Goal: Task Accomplishment & Management: Use online tool/utility

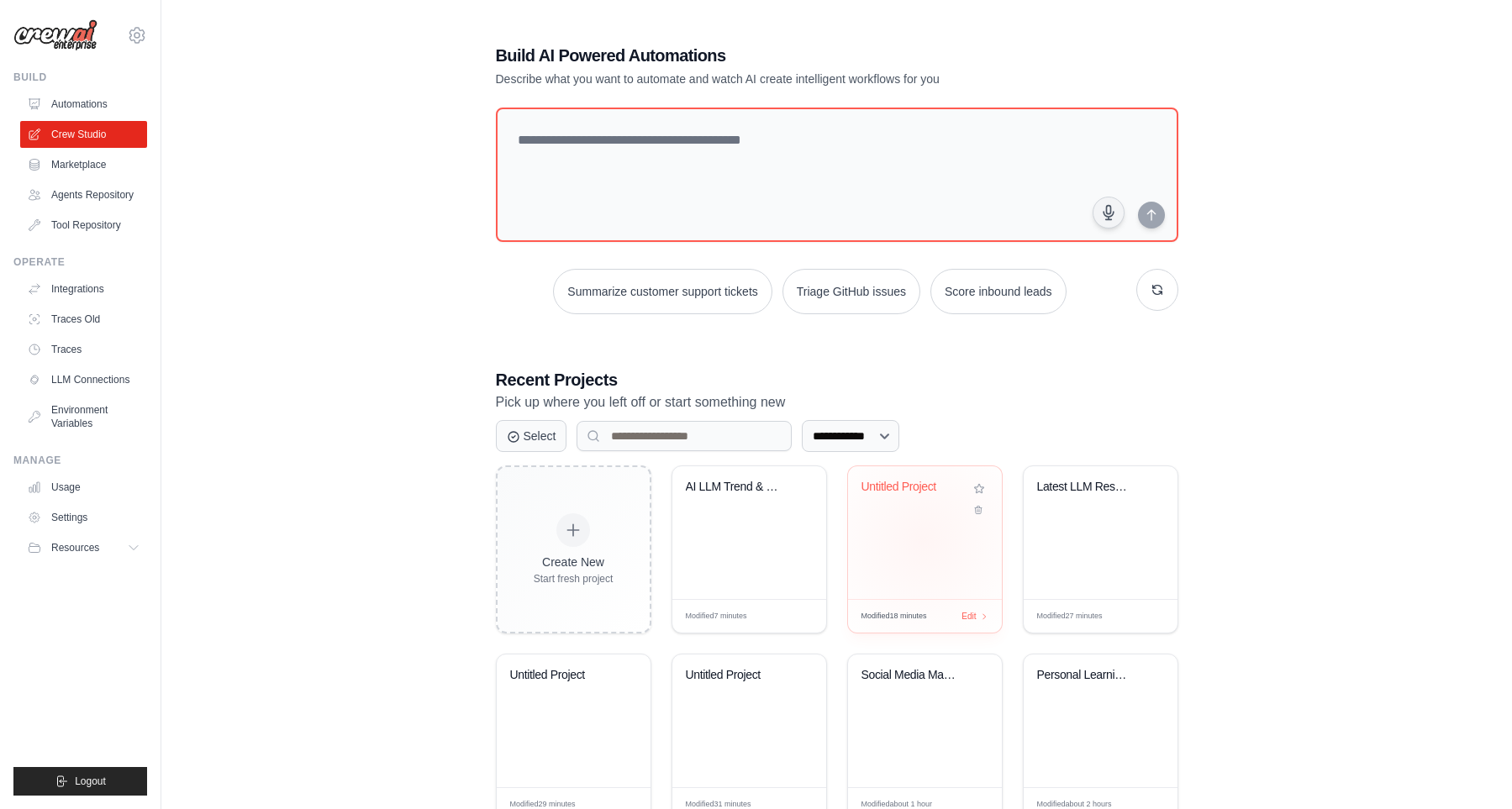
click at [922, 532] on div "Untitled Project" at bounding box center [925, 532] width 154 height 132
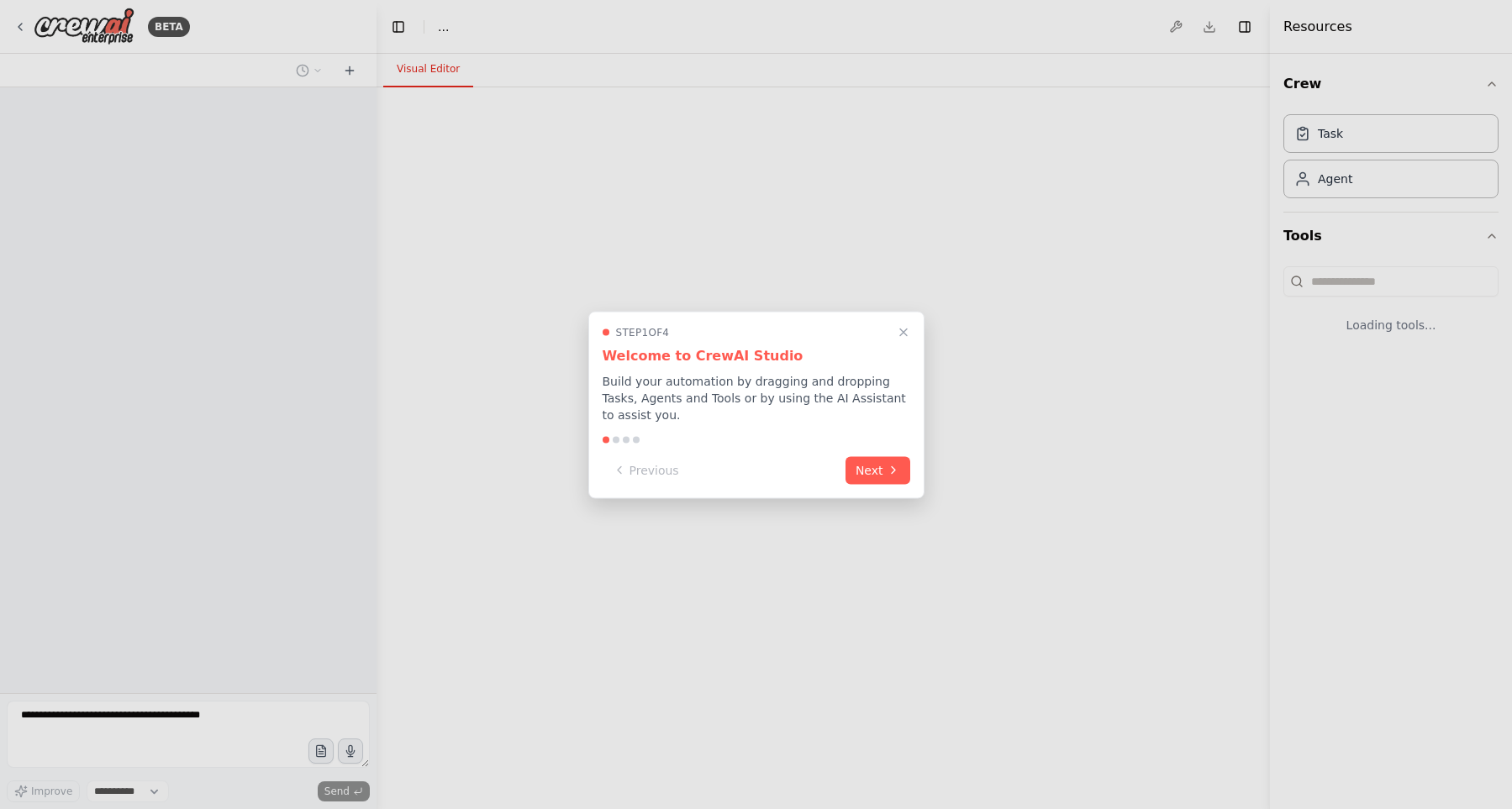
select select "****"
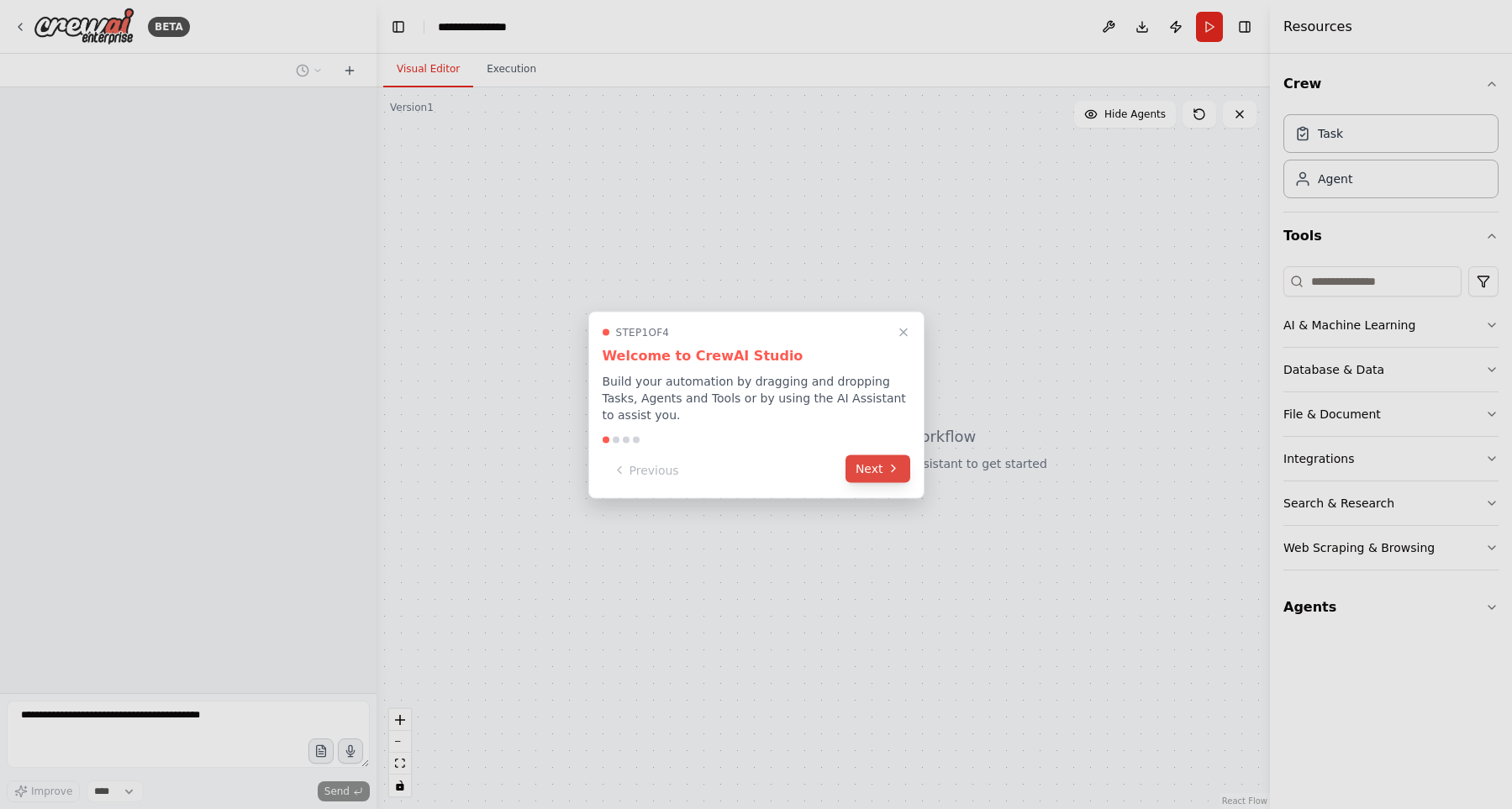
click at [900, 461] on button "Next" at bounding box center [878, 468] width 65 height 28
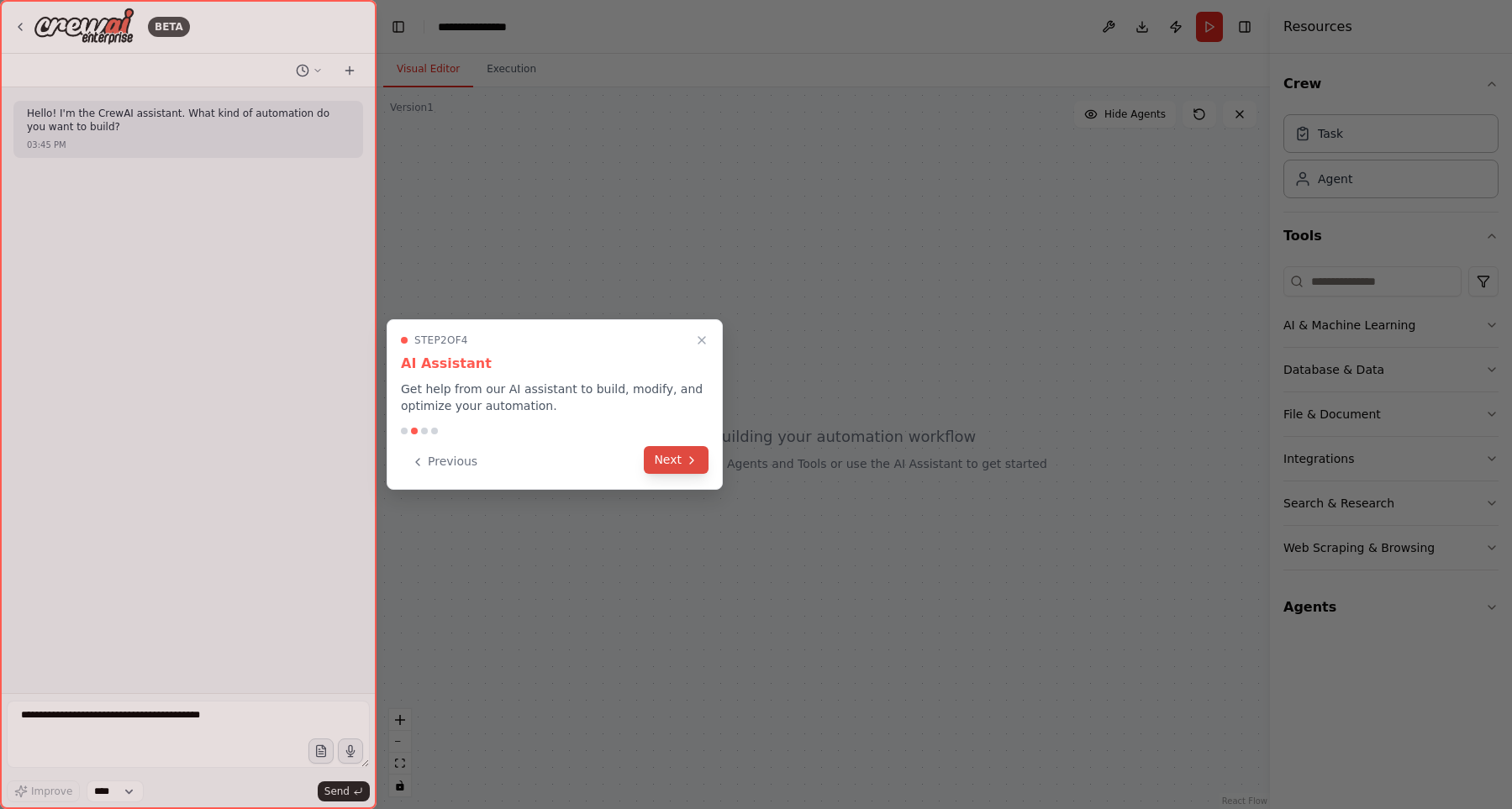
click at [696, 449] on button "Next" at bounding box center [676, 460] width 65 height 28
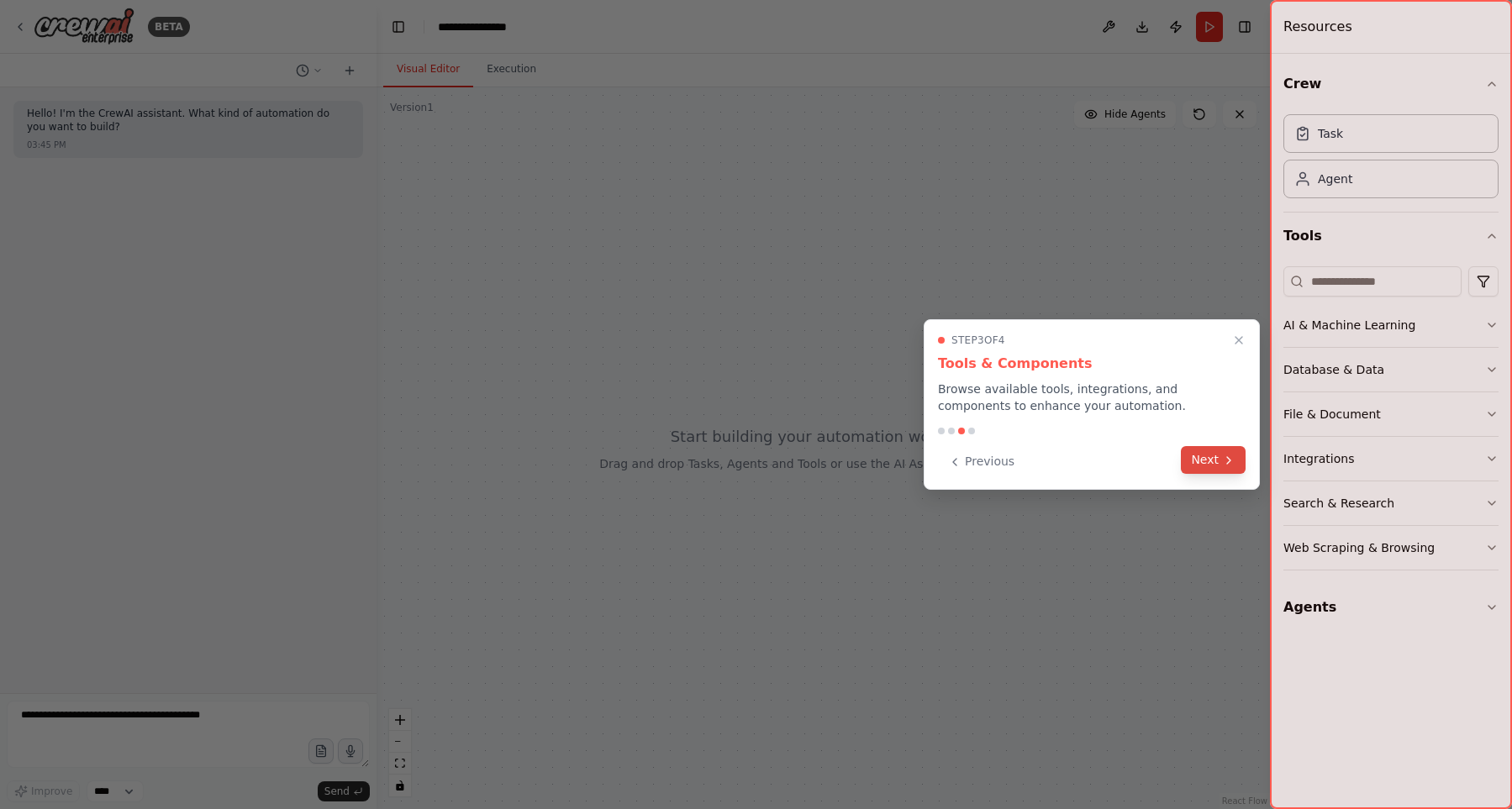
click at [1206, 462] on button "Next" at bounding box center [1212, 460] width 65 height 28
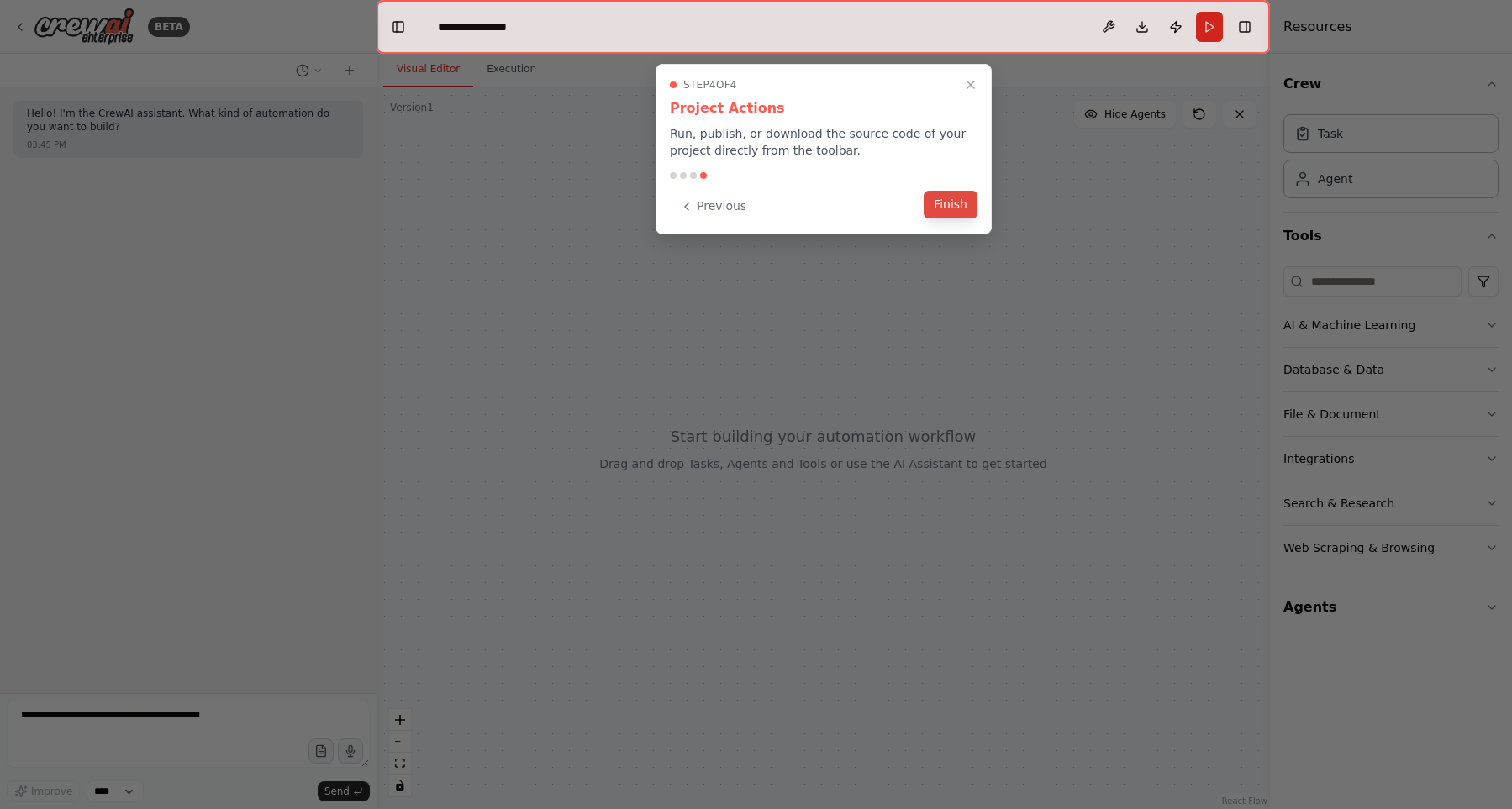
click at [970, 208] on button "Finish" at bounding box center [950, 204] width 54 height 28
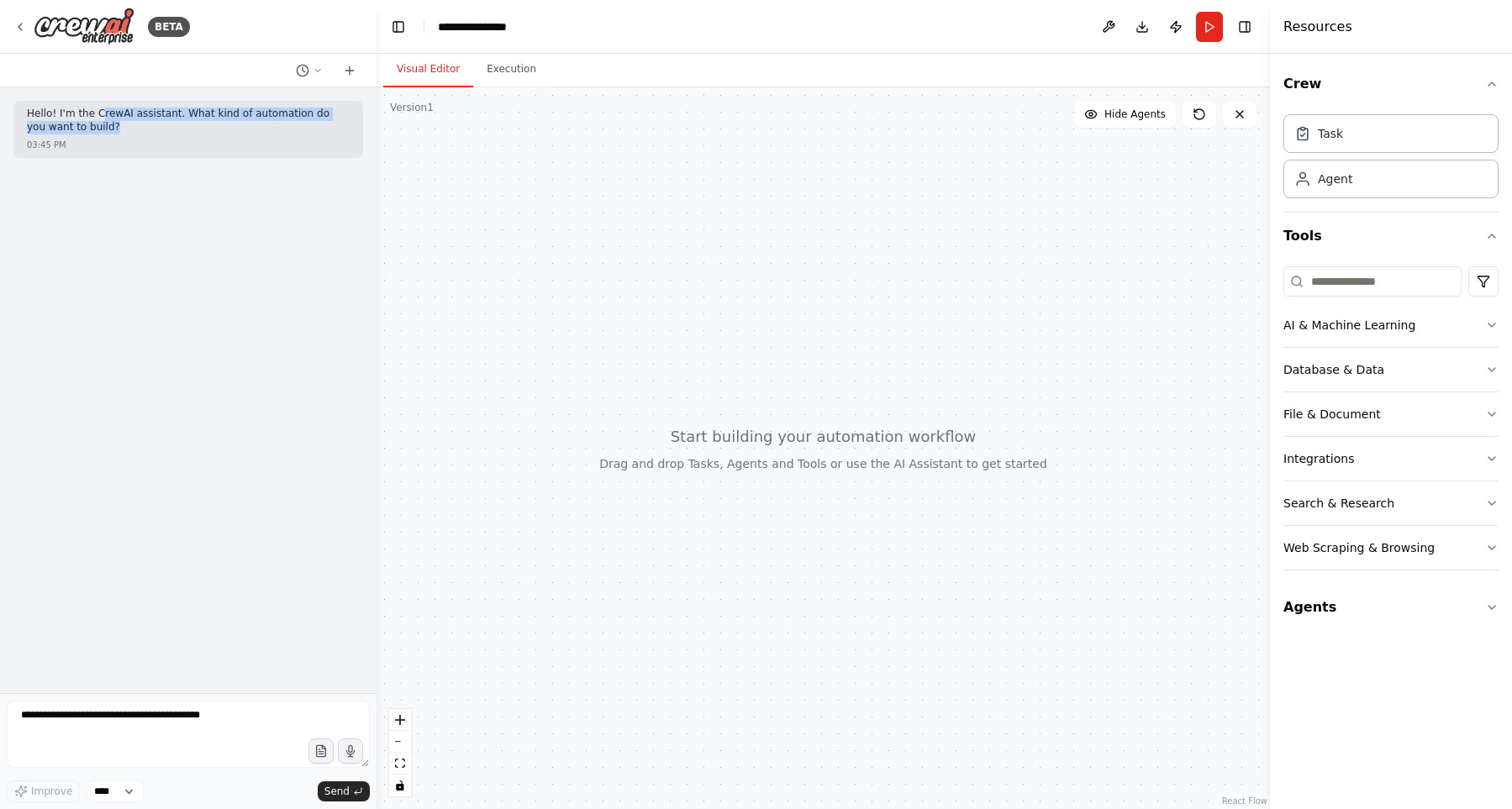
drag, startPoint x: 173, startPoint y: 123, endPoint x: 95, endPoint y: 117, distance: 78.2
click at [95, 117] on p "Hello! I'm the CrewAI assistant. What kind of automation do you want to build?" at bounding box center [188, 120] width 322 height 26
click at [127, 131] on p "Hello! I'm the CrewAI assistant. What kind of automation do you want to build?" at bounding box center [188, 120] width 322 height 26
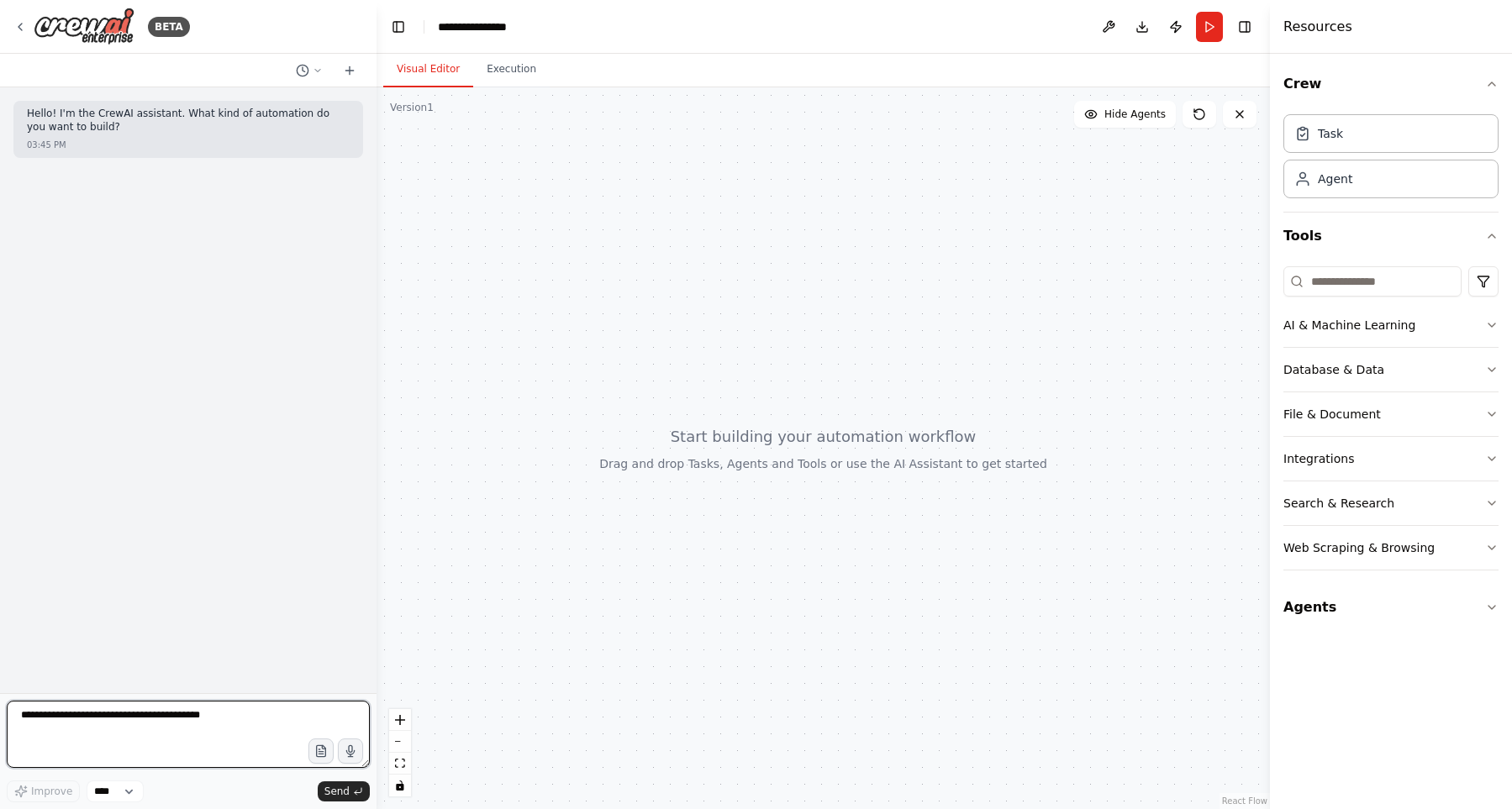
click at [230, 735] on textarea at bounding box center [188, 735] width 363 height 67
click at [1437, 82] on button "Crew" at bounding box center [1390, 84] width 215 height 47
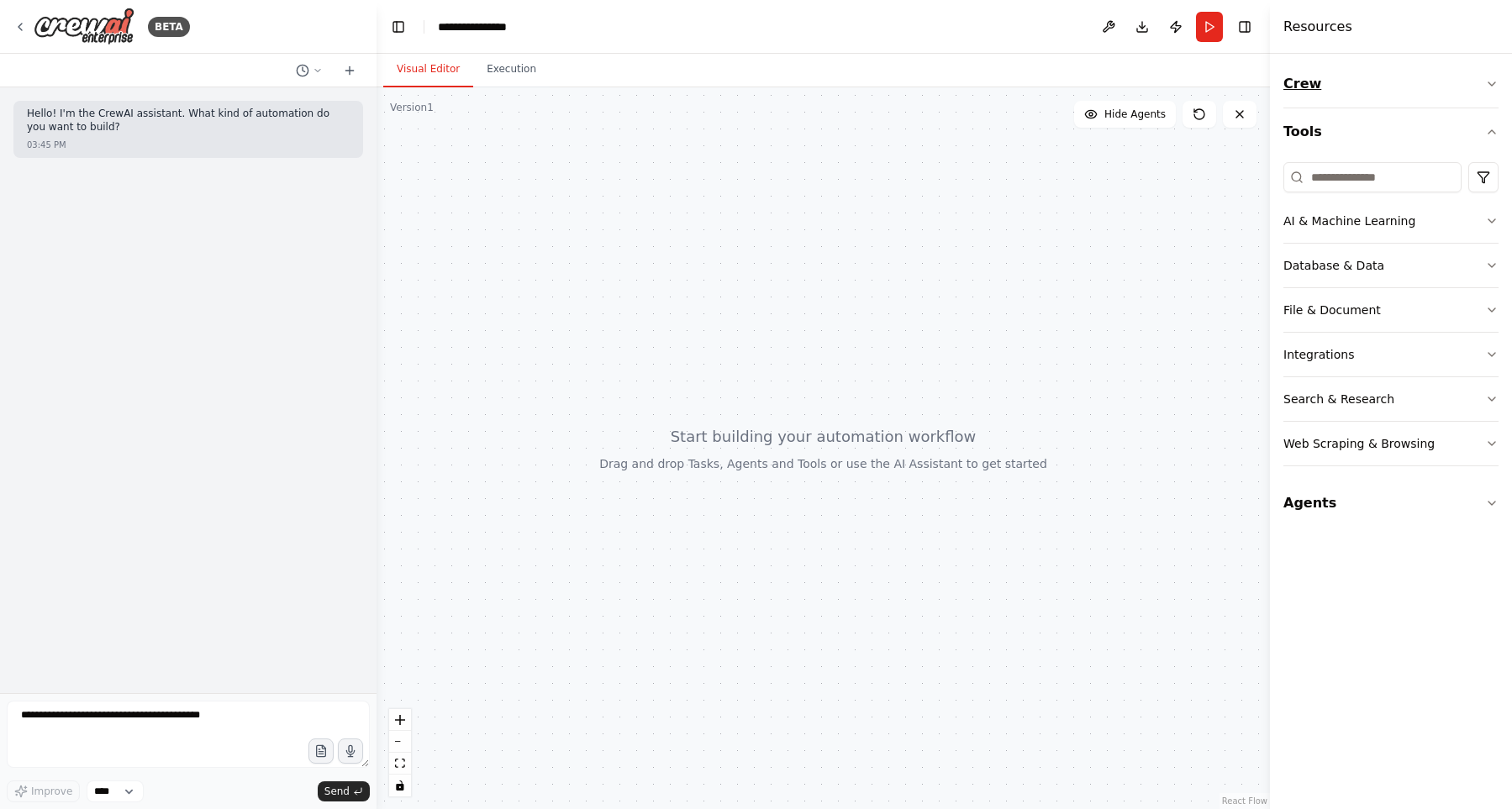
click at [1437, 82] on button "Crew" at bounding box center [1390, 84] width 215 height 47
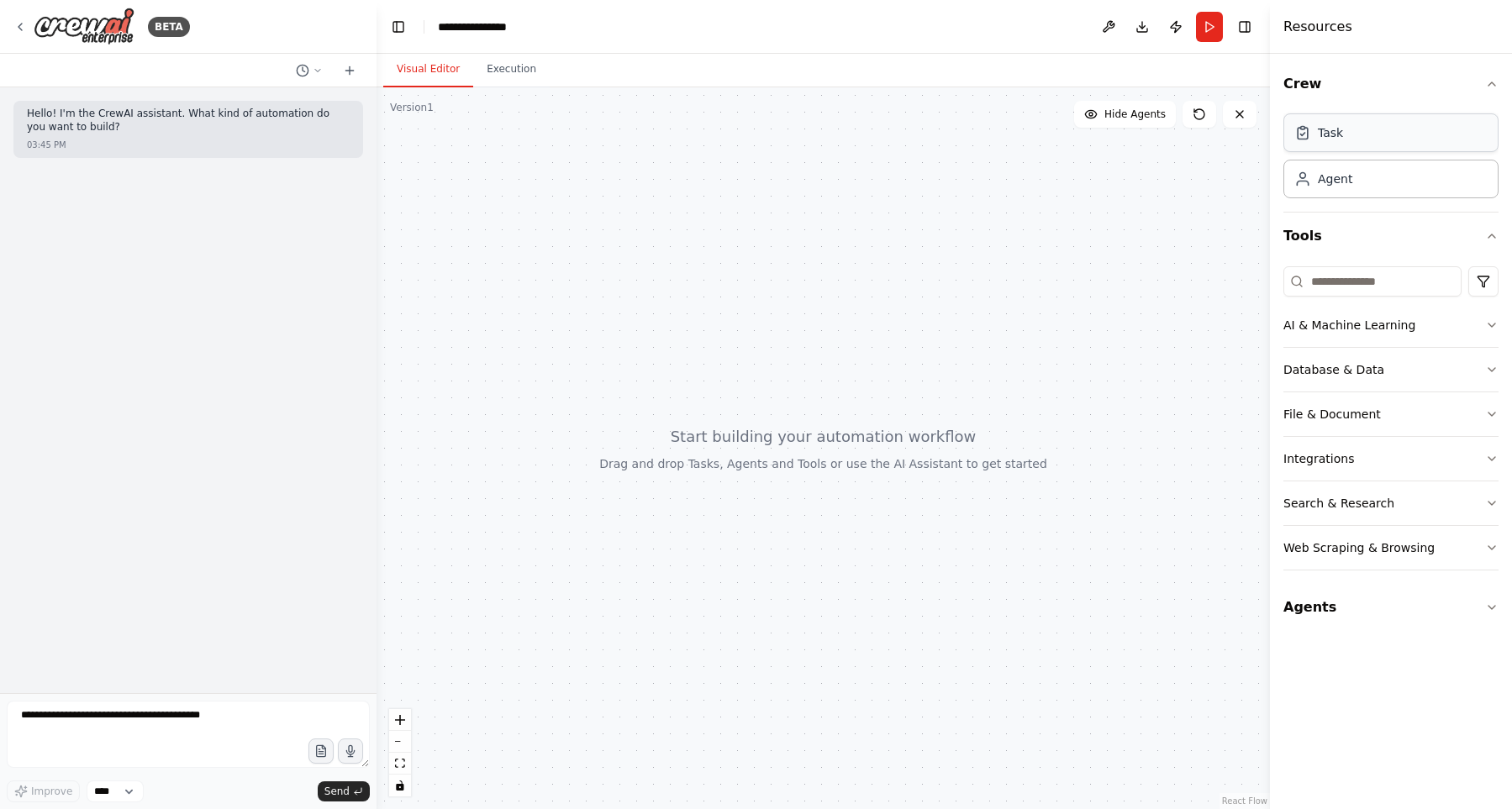
click at [1417, 125] on div "Task" at bounding box center [1390, 132] width 215 height 39
click at [1412, 181] on div "Agent" at bounding box center [1390, 178] width 215 height 39
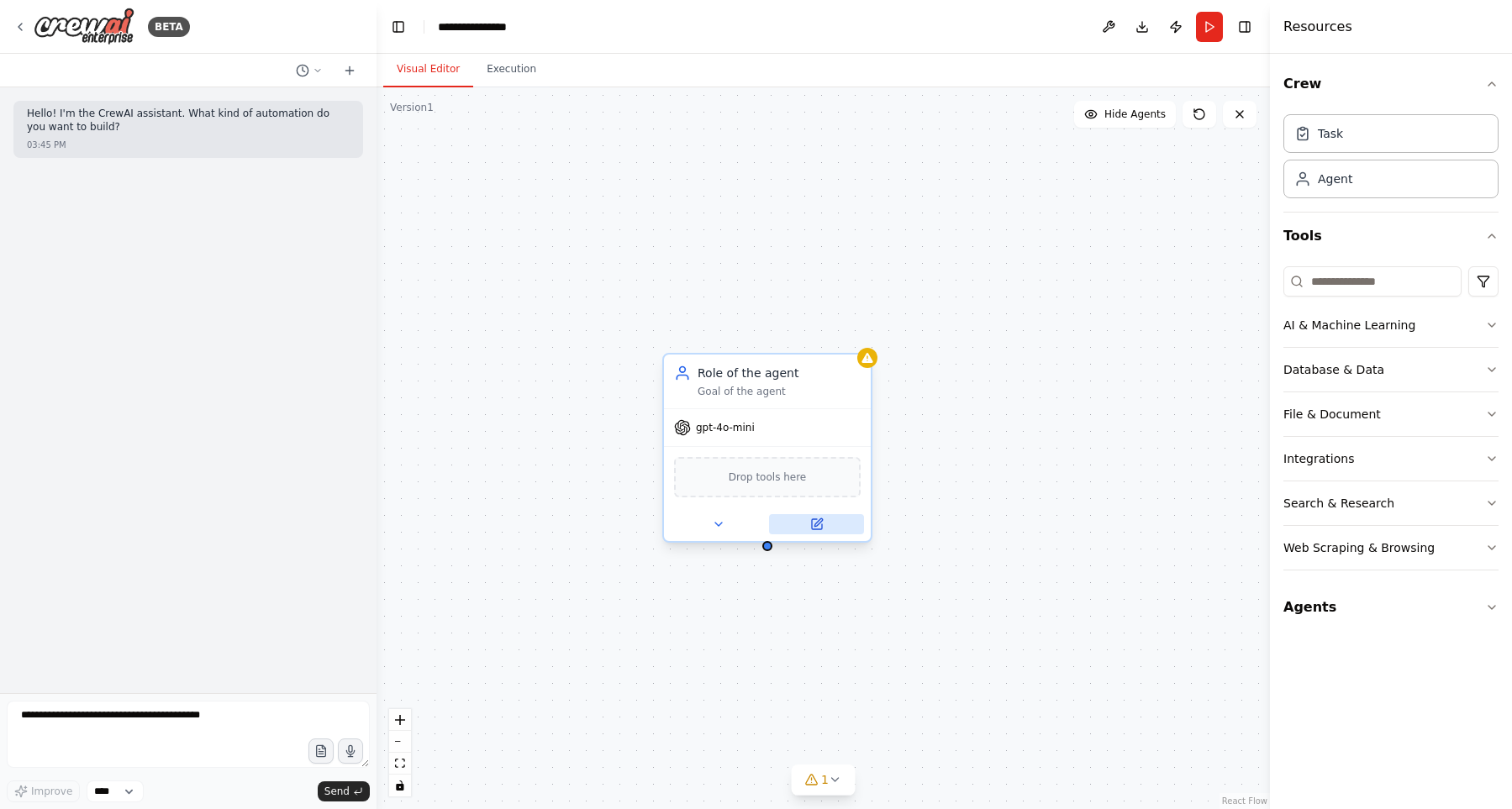
click at [829, 529] on button at bounding box center [816, 524] width 95 height 20
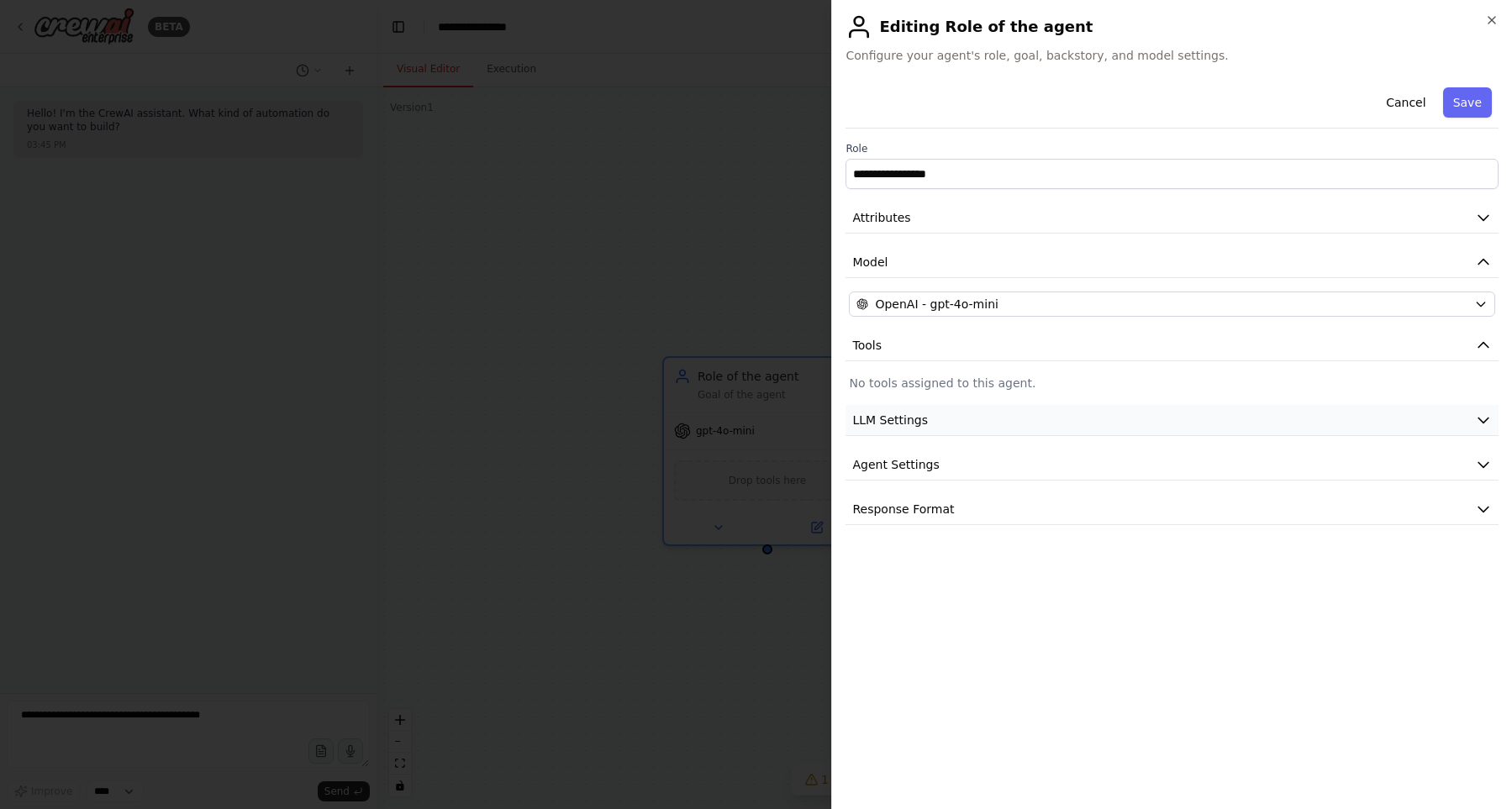
click at [970, 423] on button "LLM Settings" at bounding box center [1172, 420] width 653 height 31
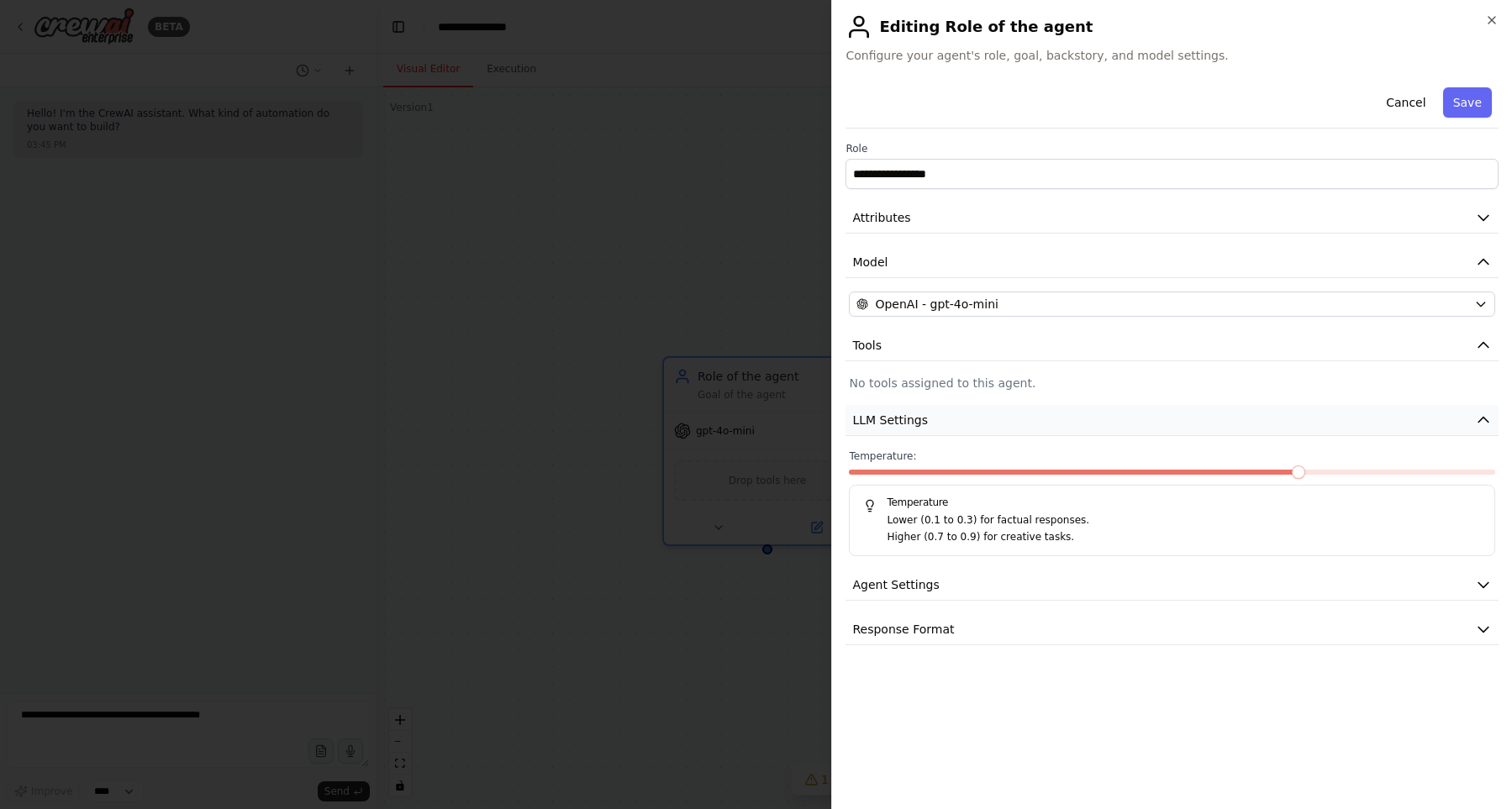
click at [970, 423] on button "LLM Settings" at bounding box center [1172, 420] width 653 height 31
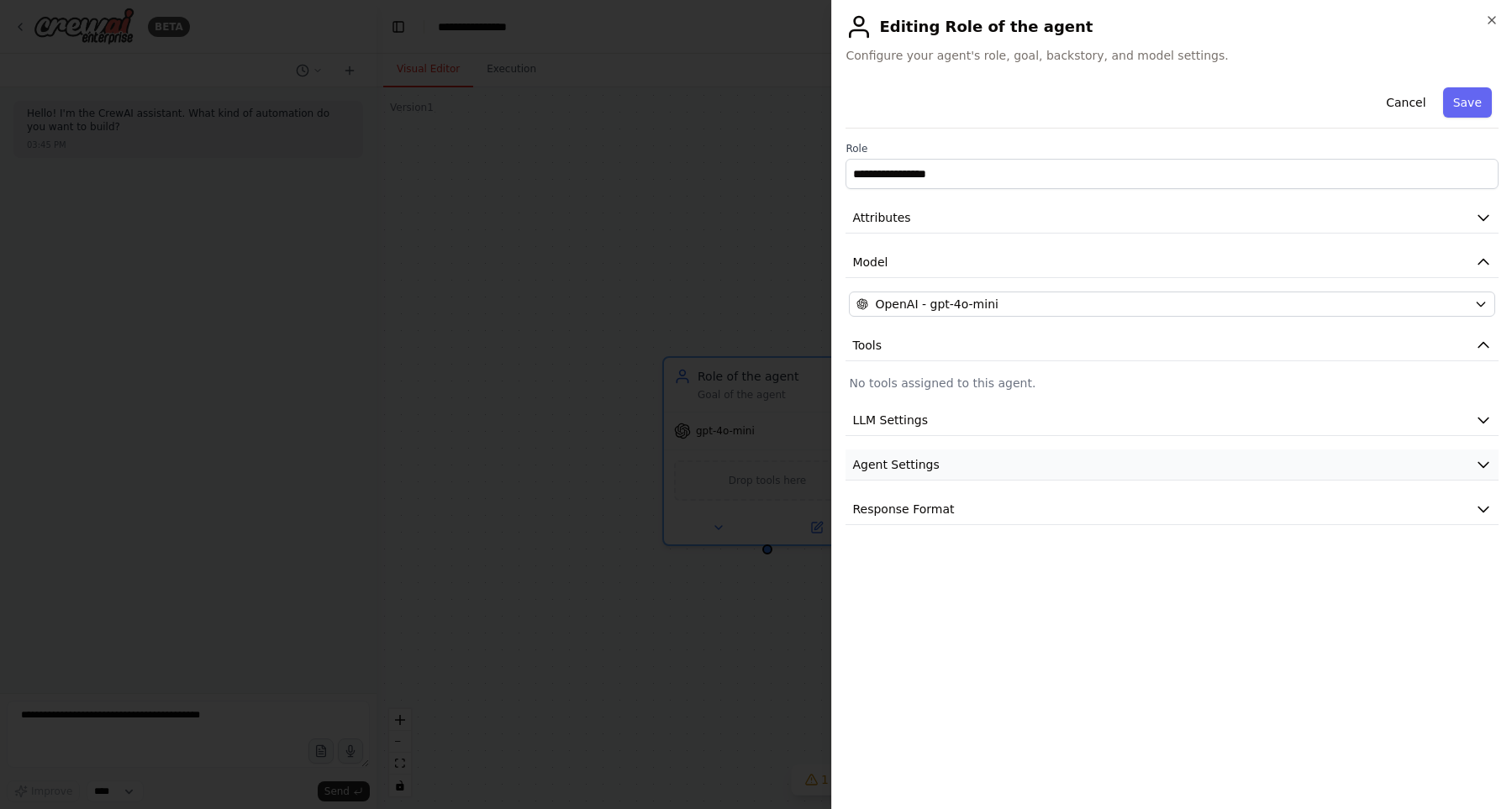
click at [975, 456] on button "Agent Settings" at bounding box center [1172, 465] width 653 height 31
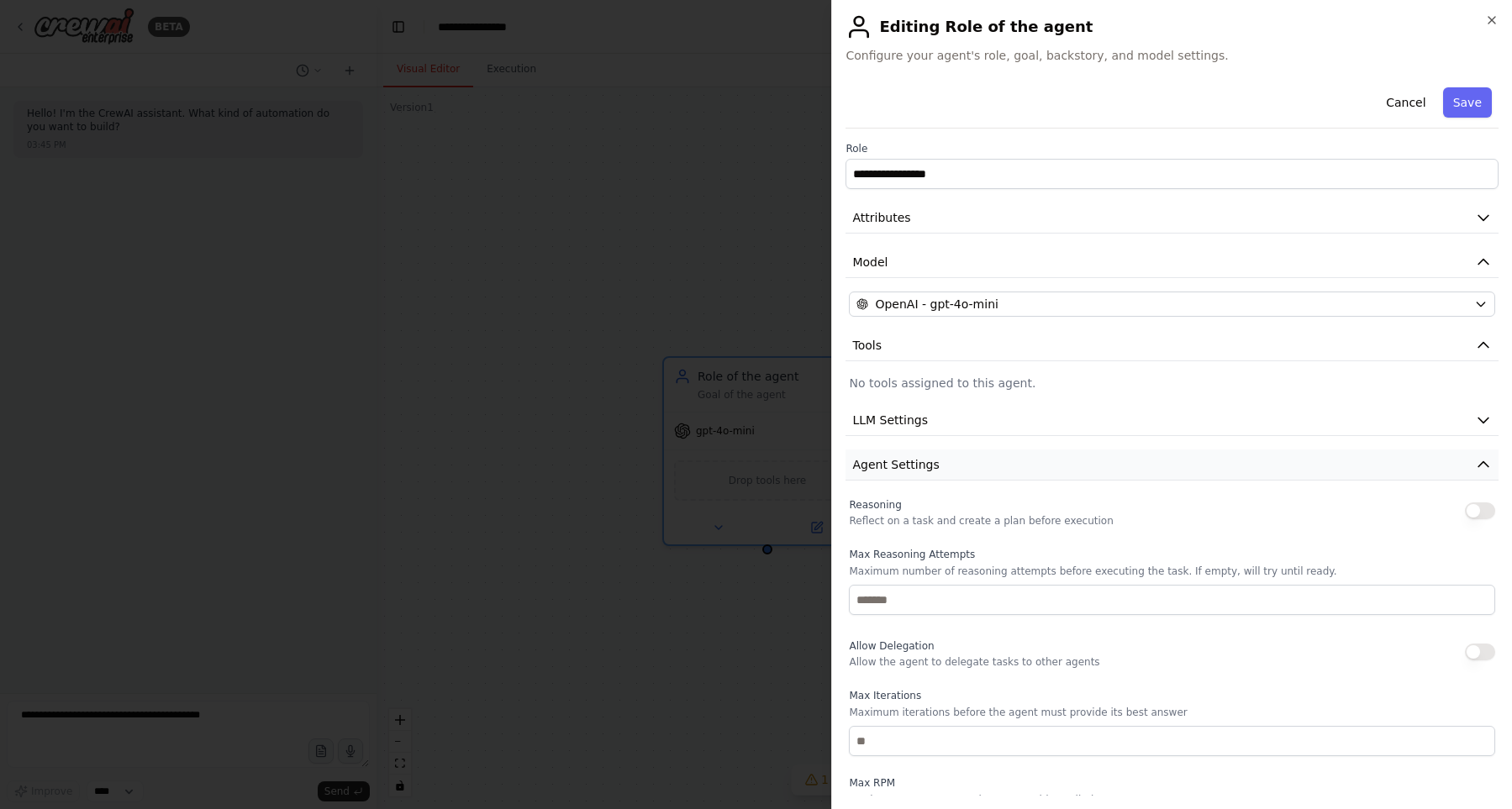
click at [975, 456] on button "Agent Settings" at bounding box center [1172, 465] width 653 height 31
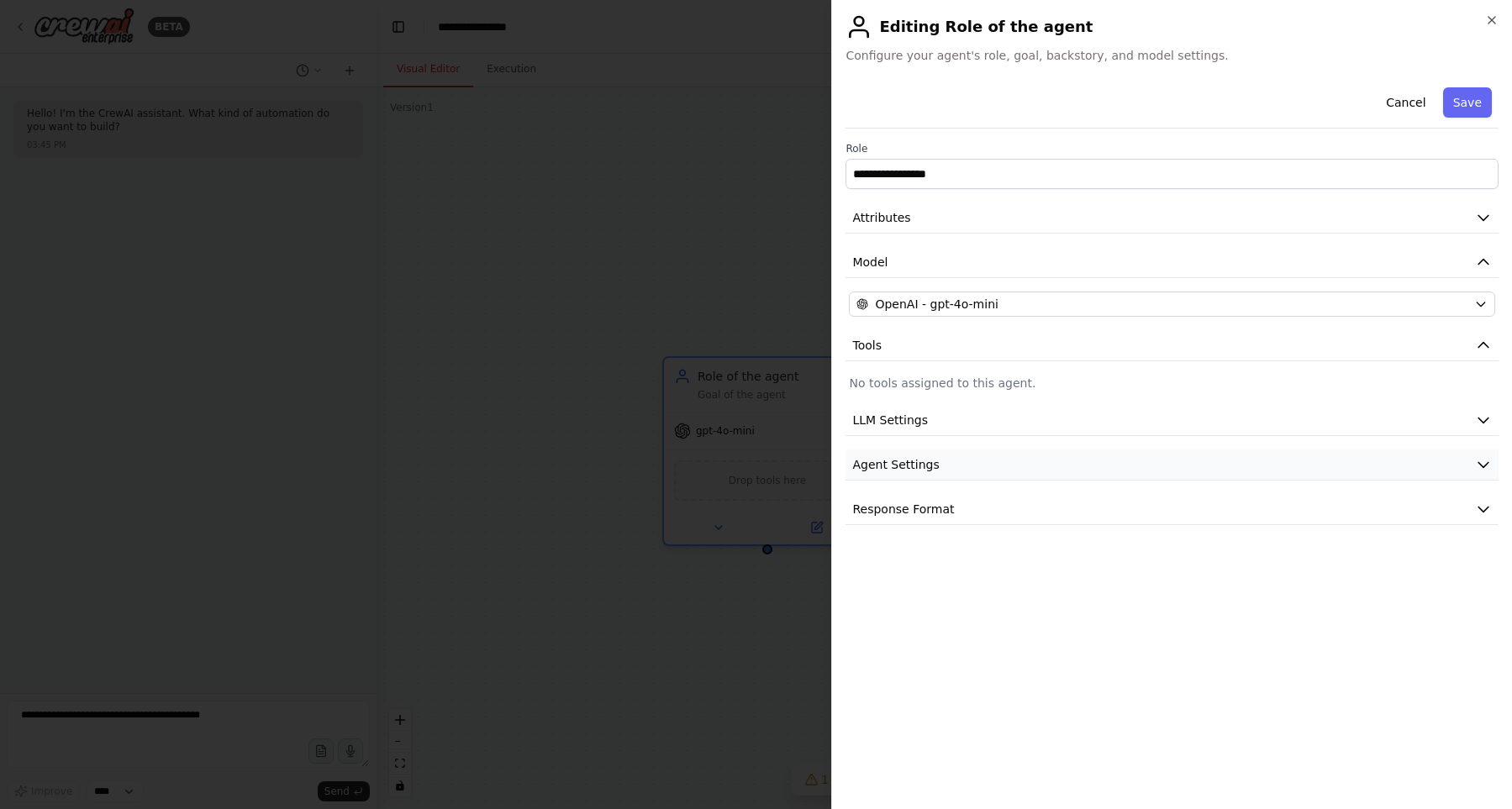
click at [975, 456] on button "Agent Settings" at bounding box center [1172, 465] width 653 height 31
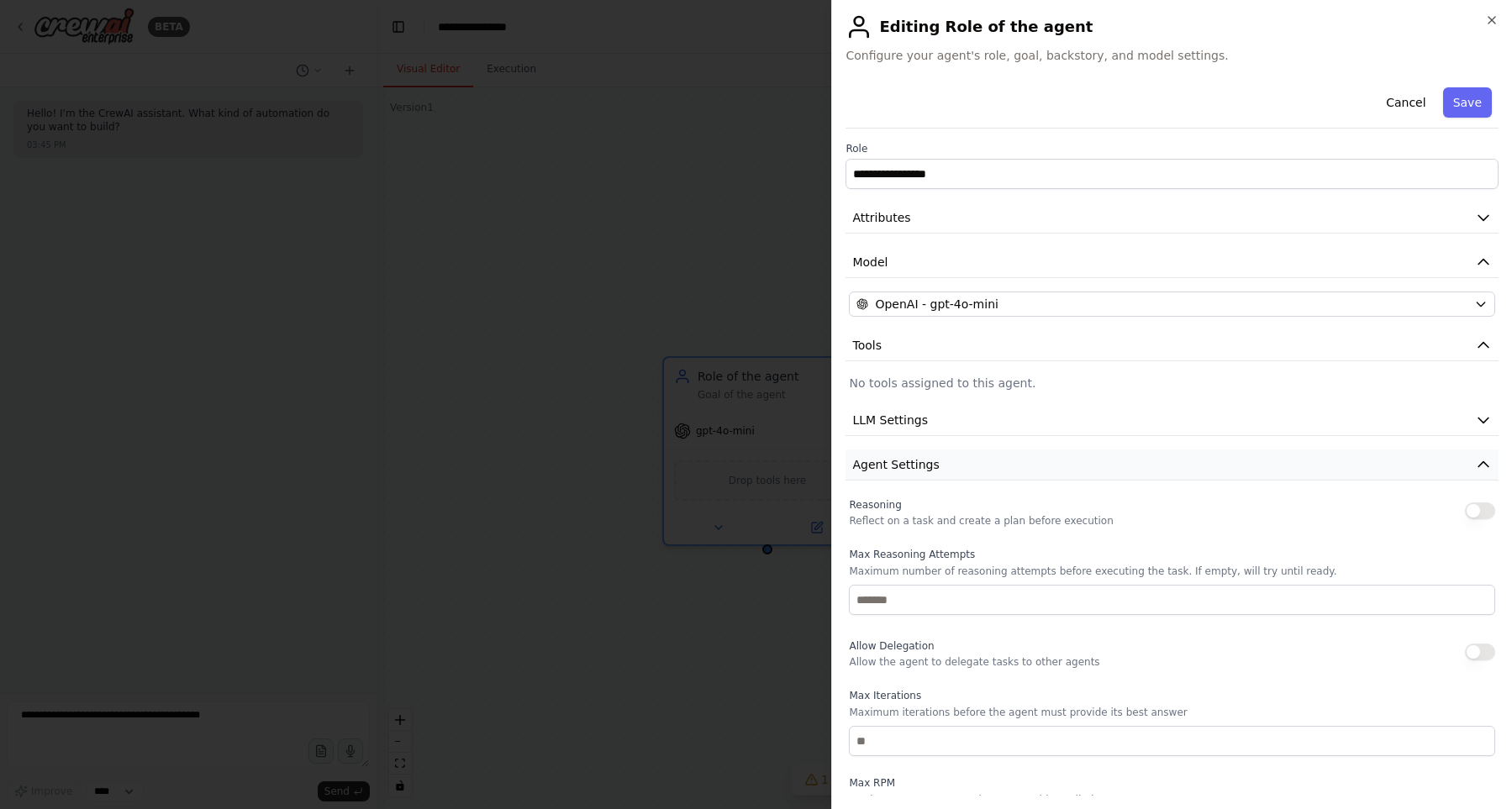
click at [975, 456] on button "Agent Settings" at bounding box center [1172, 465] width 653 height 31
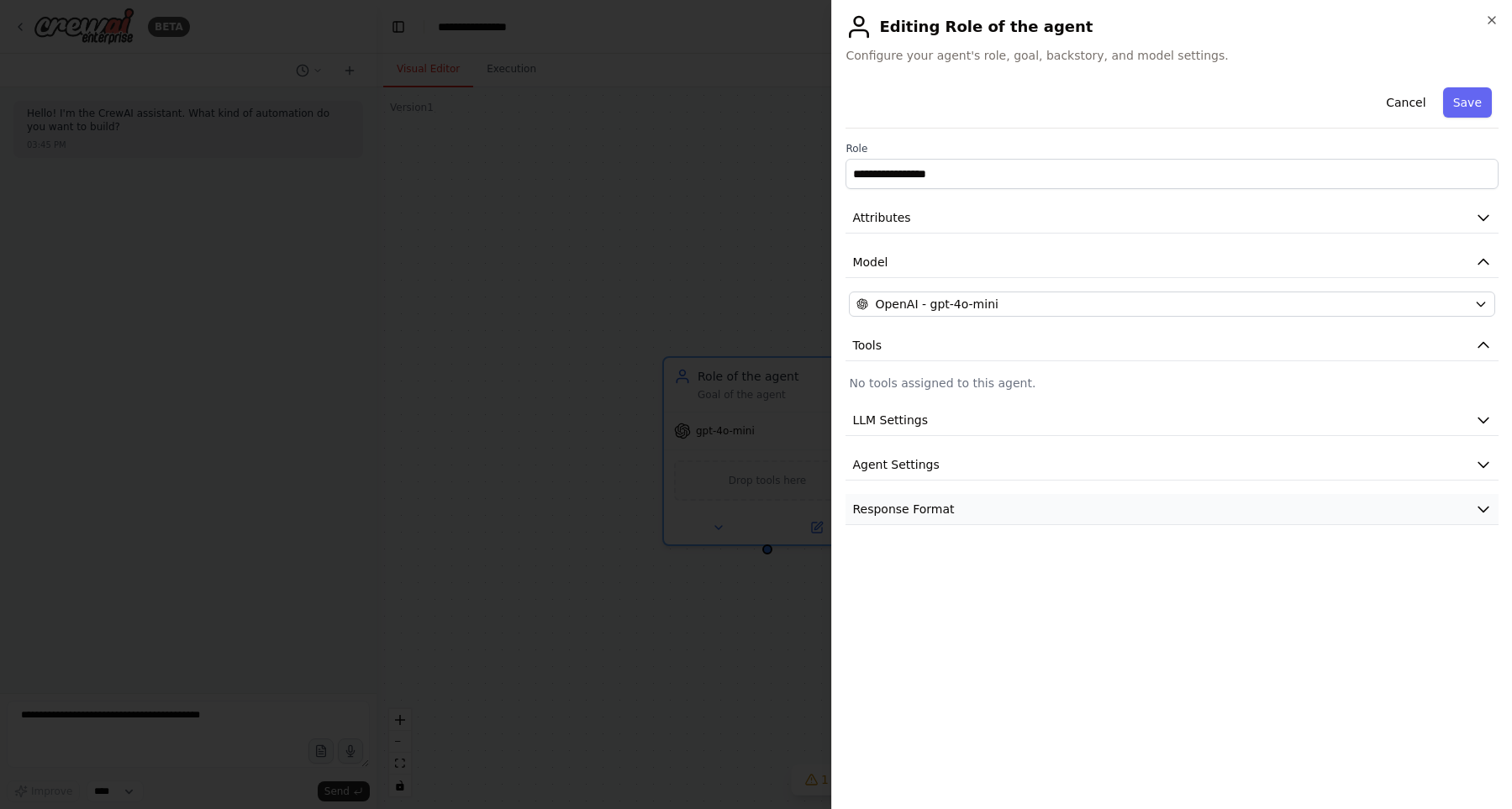
click at [971, 502] on button "Response Format" at bounding box center [1172, 510] width 653 height 31
click at [965, 469] on button "Agent Settings" at bounding box center [1172, 465] width 653 height 31
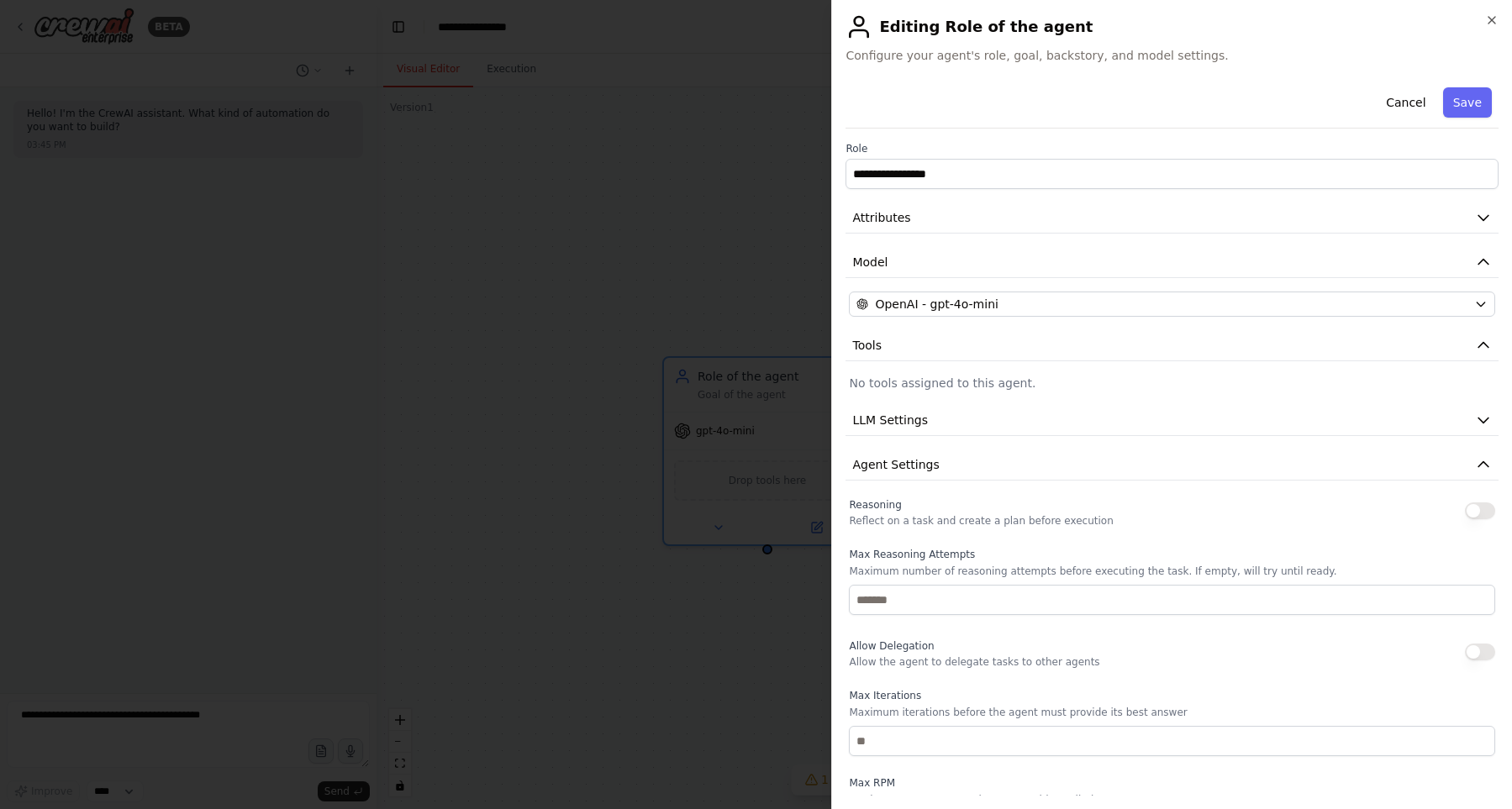
scroll to position [191, 0]
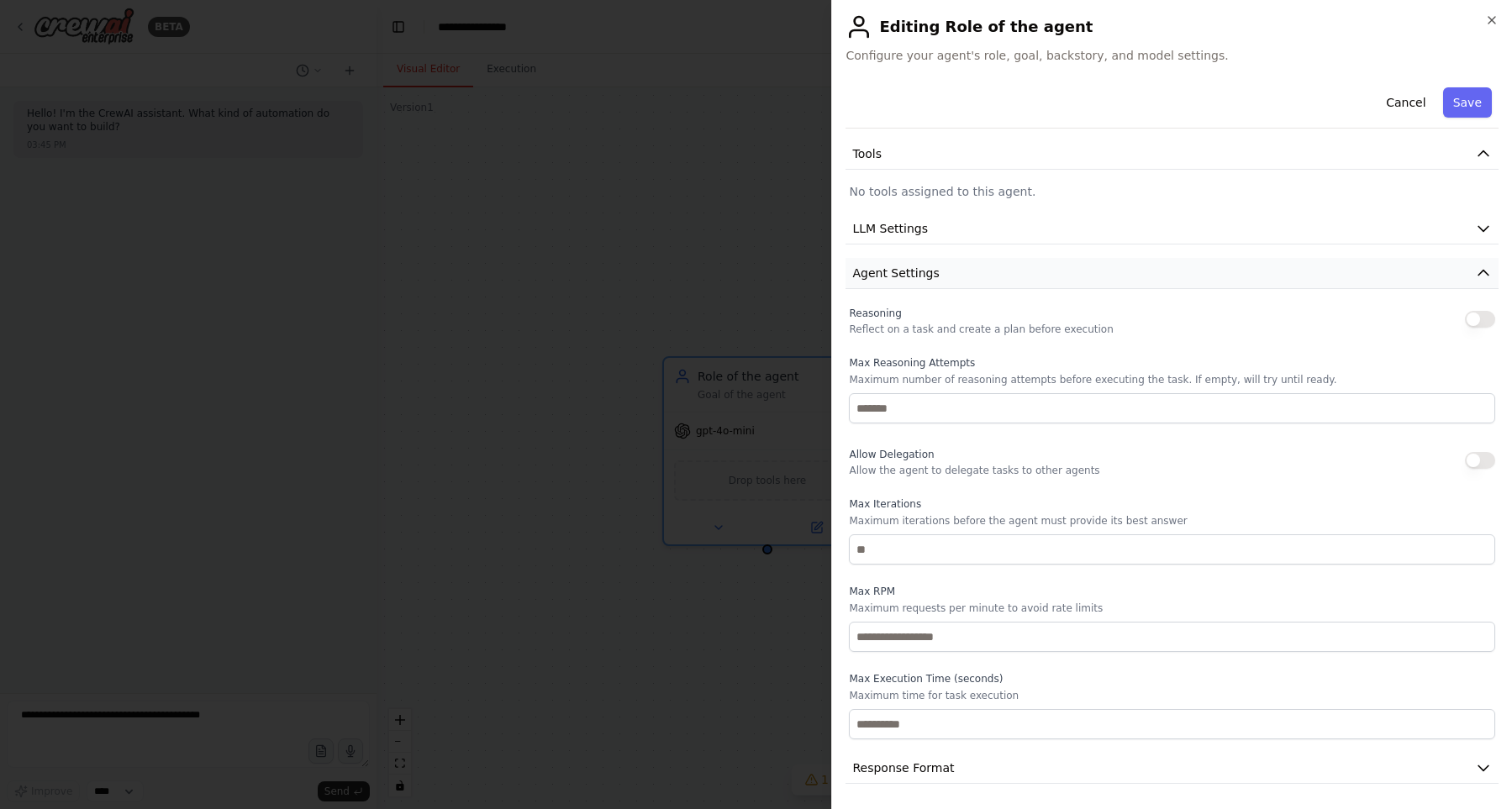
click at [967, 279] on button "Agent Settings" at bounding box center [1172, 273] width 653 height 31
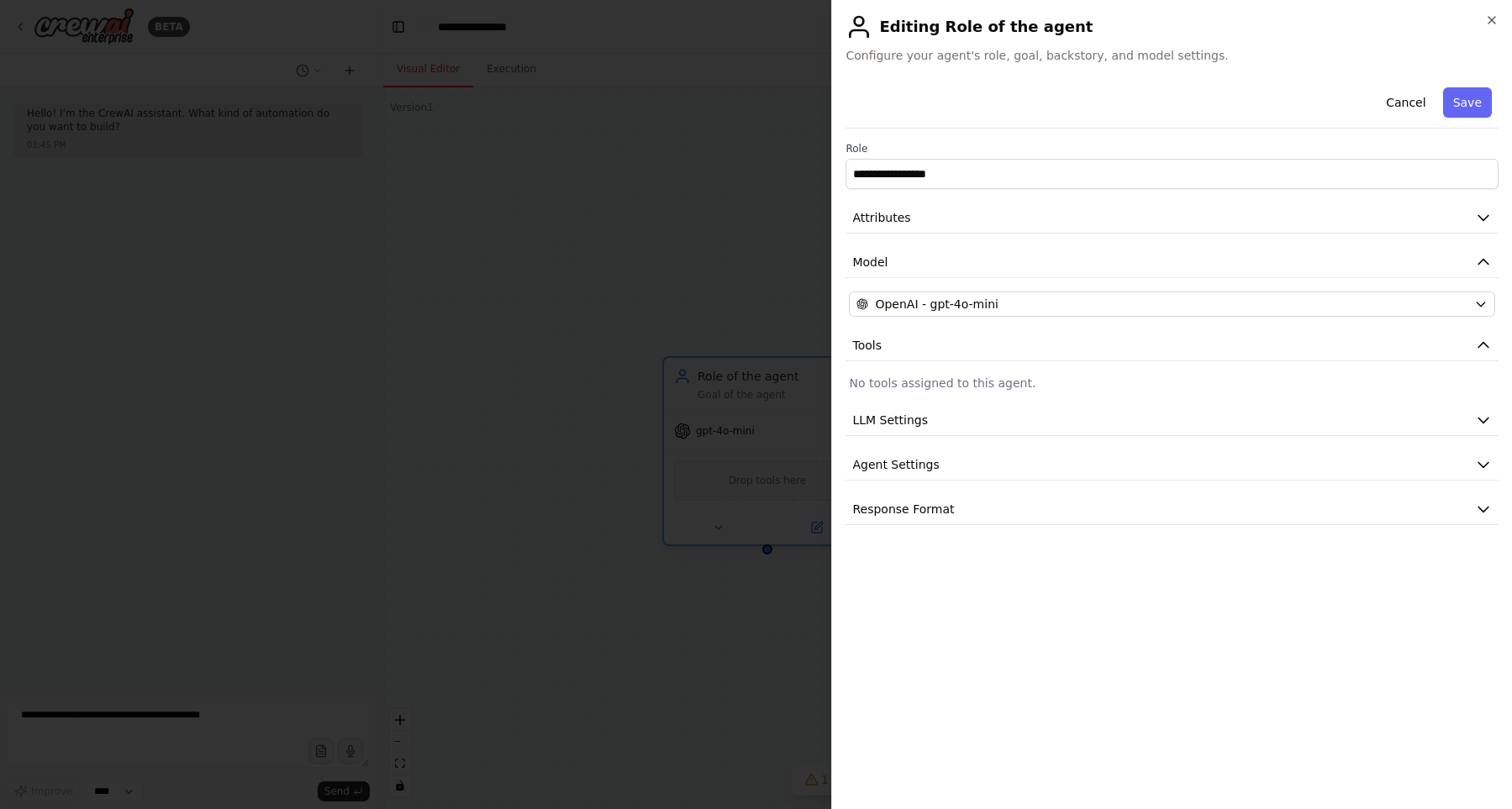
scroll to position [0, 0]
click at [657, 274] on div at bounding box center [756, 404] width 1512 height 809
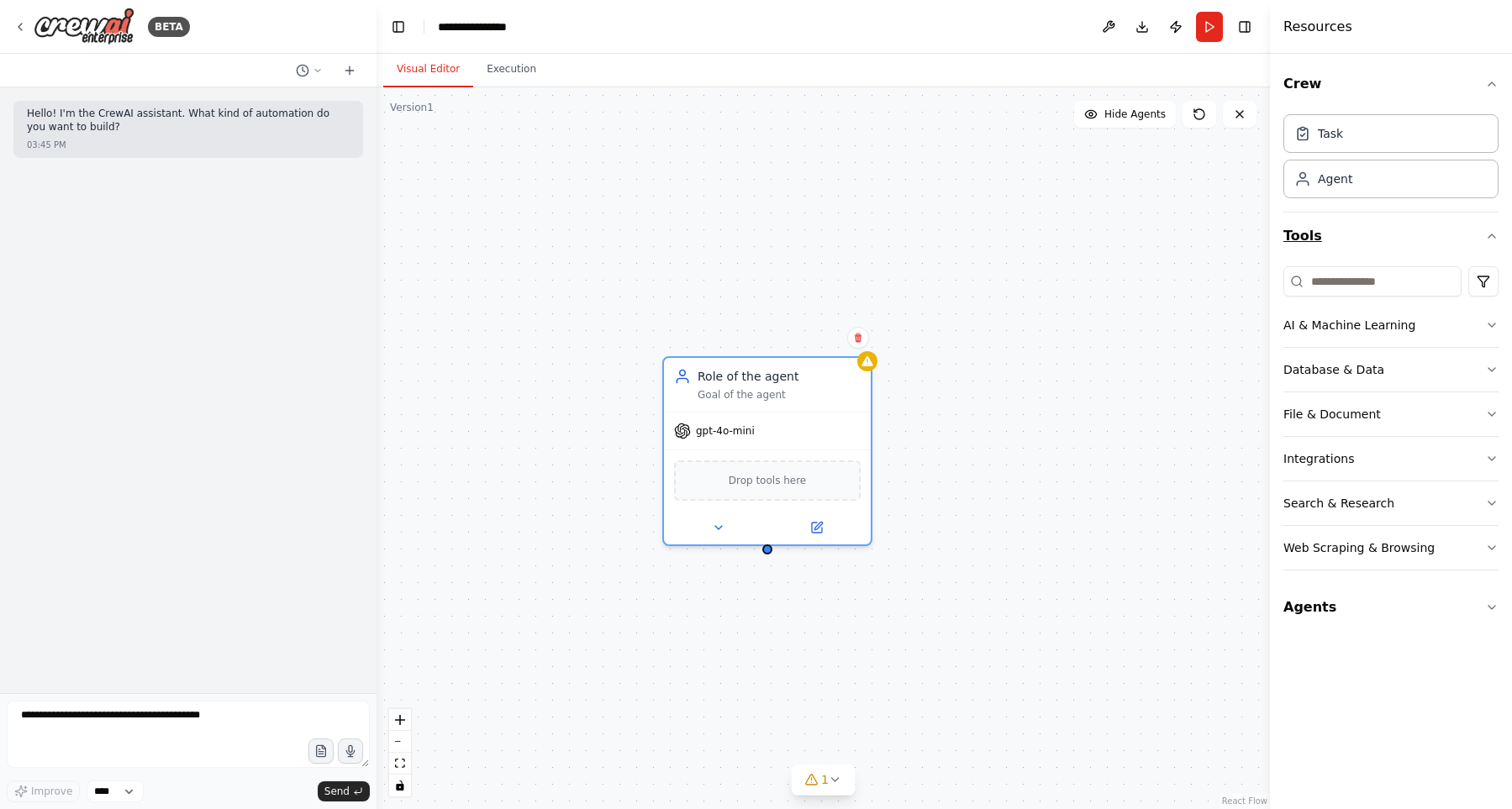
click at [1461, 240] on button "Tools" at bounding box center [1390, 236] width 215 height 47
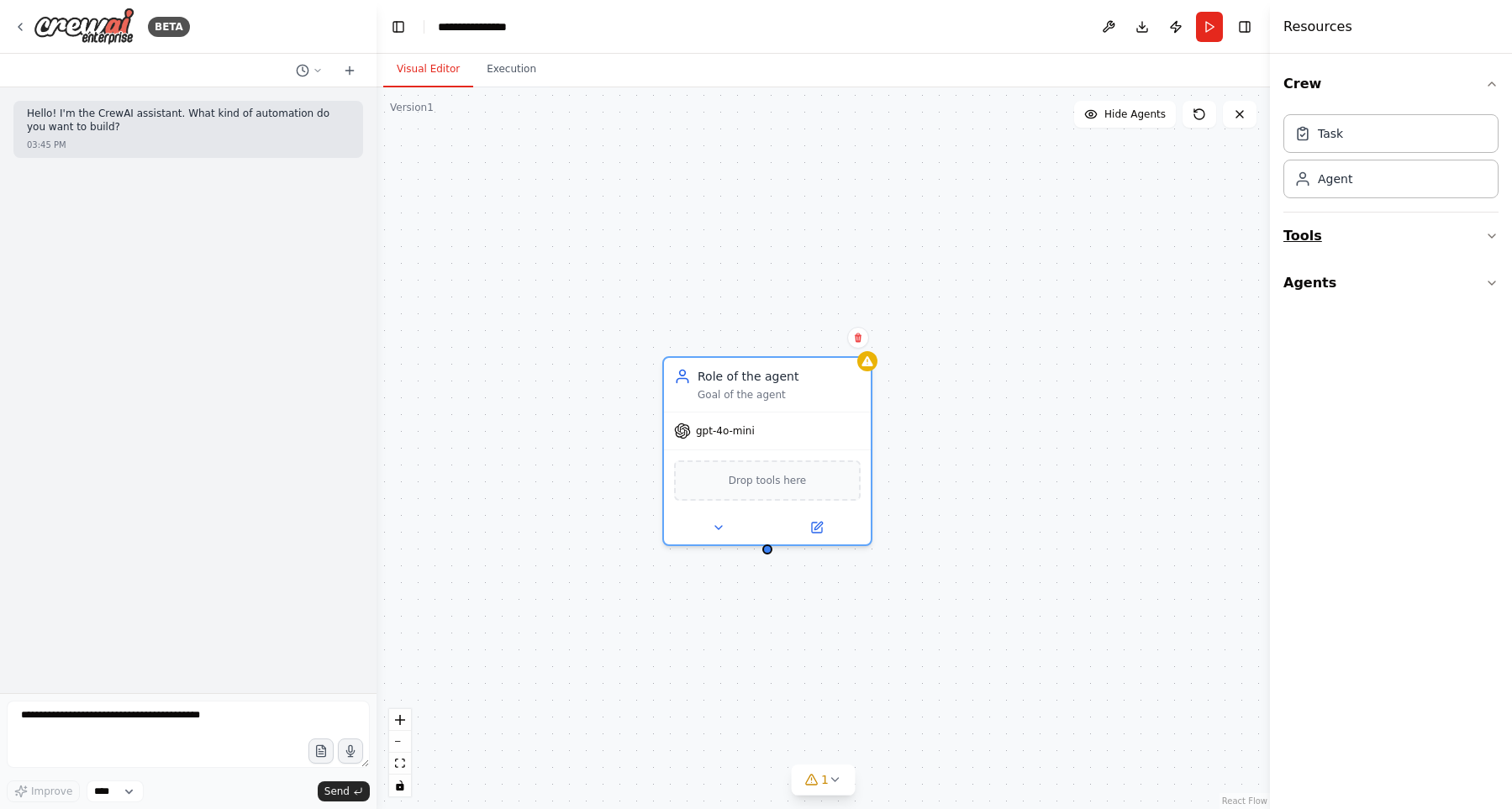
click at [1461, 240] on button "Tools" at bounding box center [1390, 236] width 215 height 47
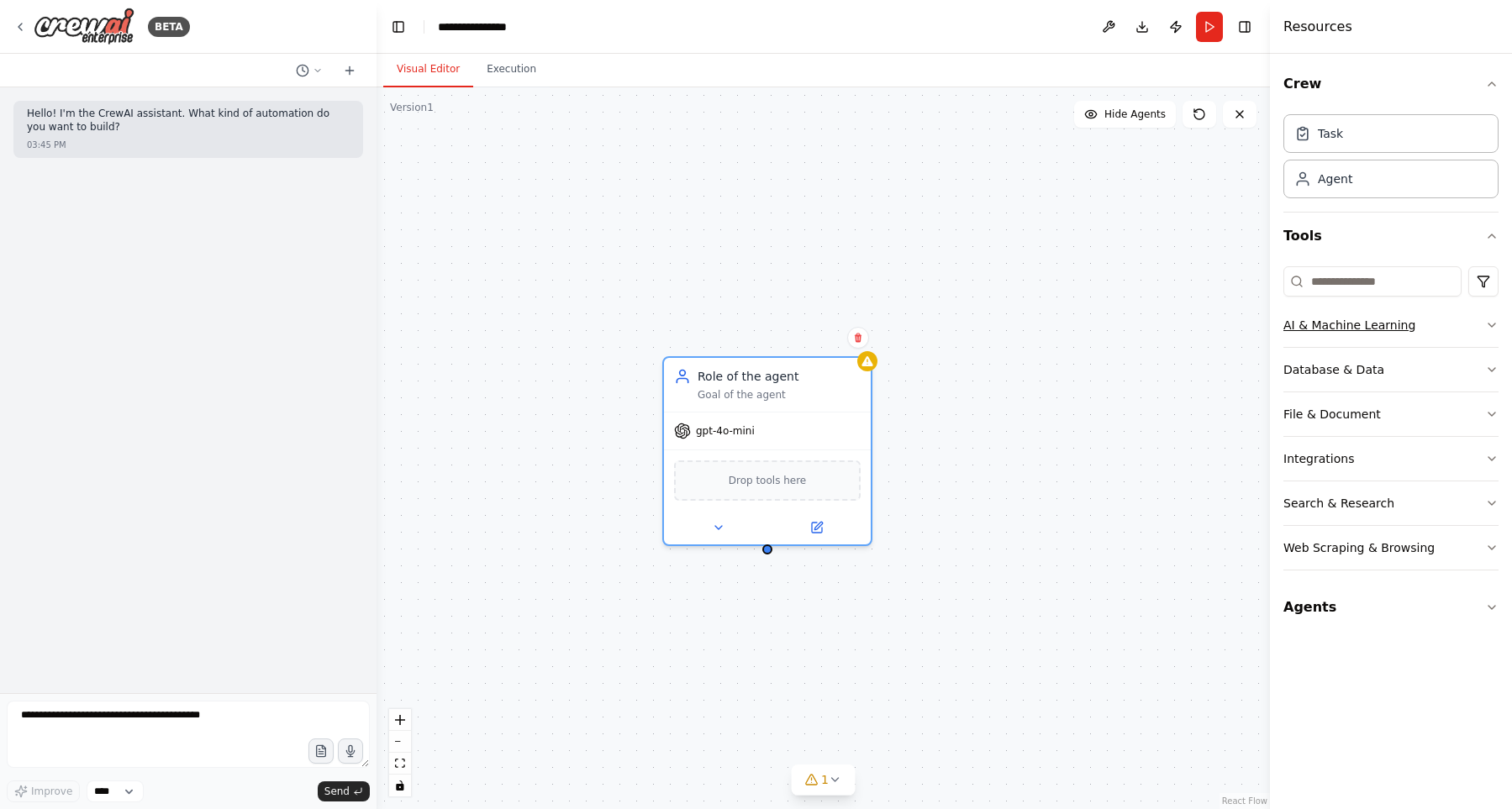
click at [1435, 332] on button "AI & Machine Learning" at bounding box center [1390, 325] width 215 height 44
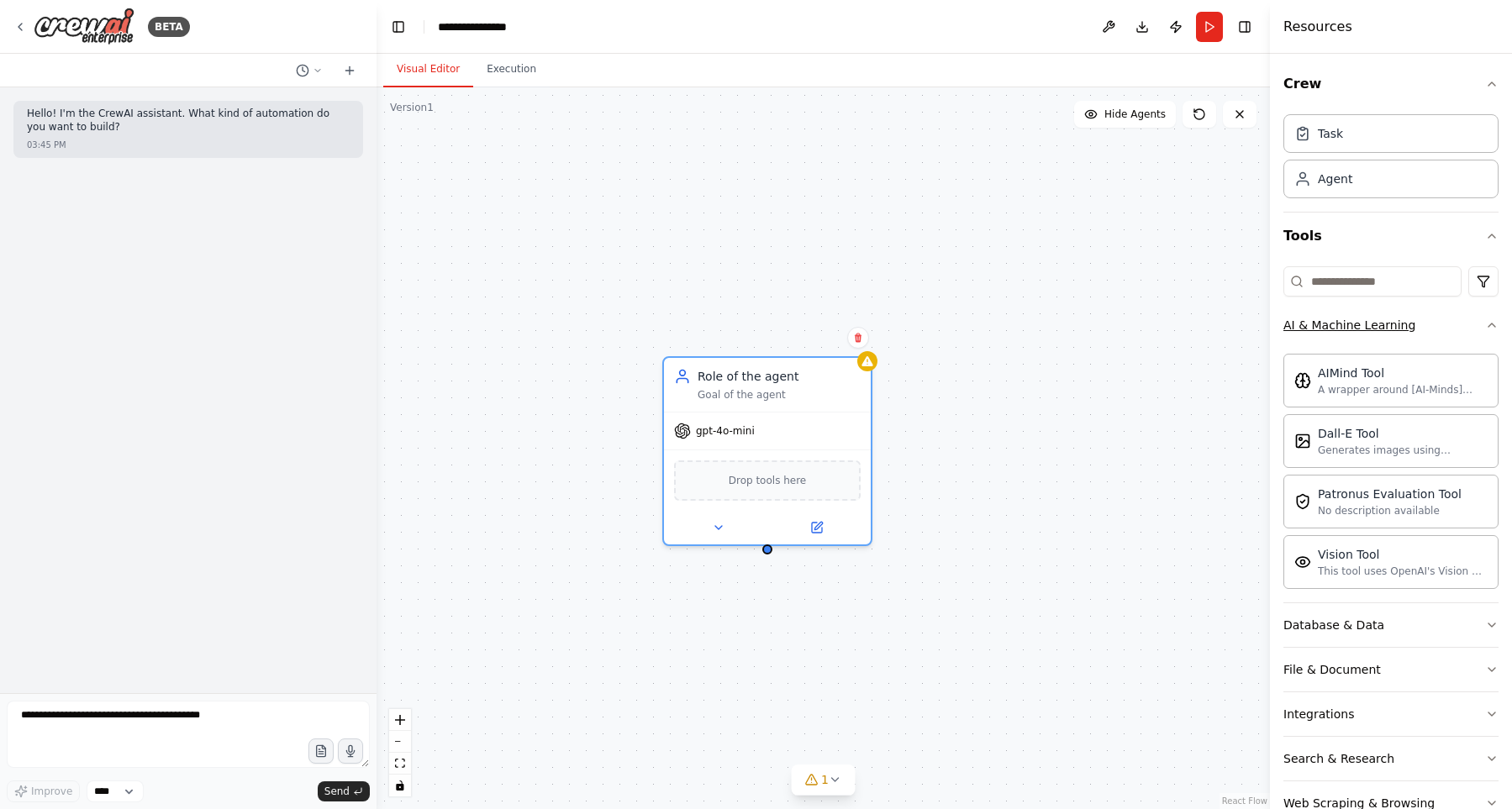
click at [1435, 332] on button "AI & Machine Learning" at bounding box center [1390, 325] width 215 height 44
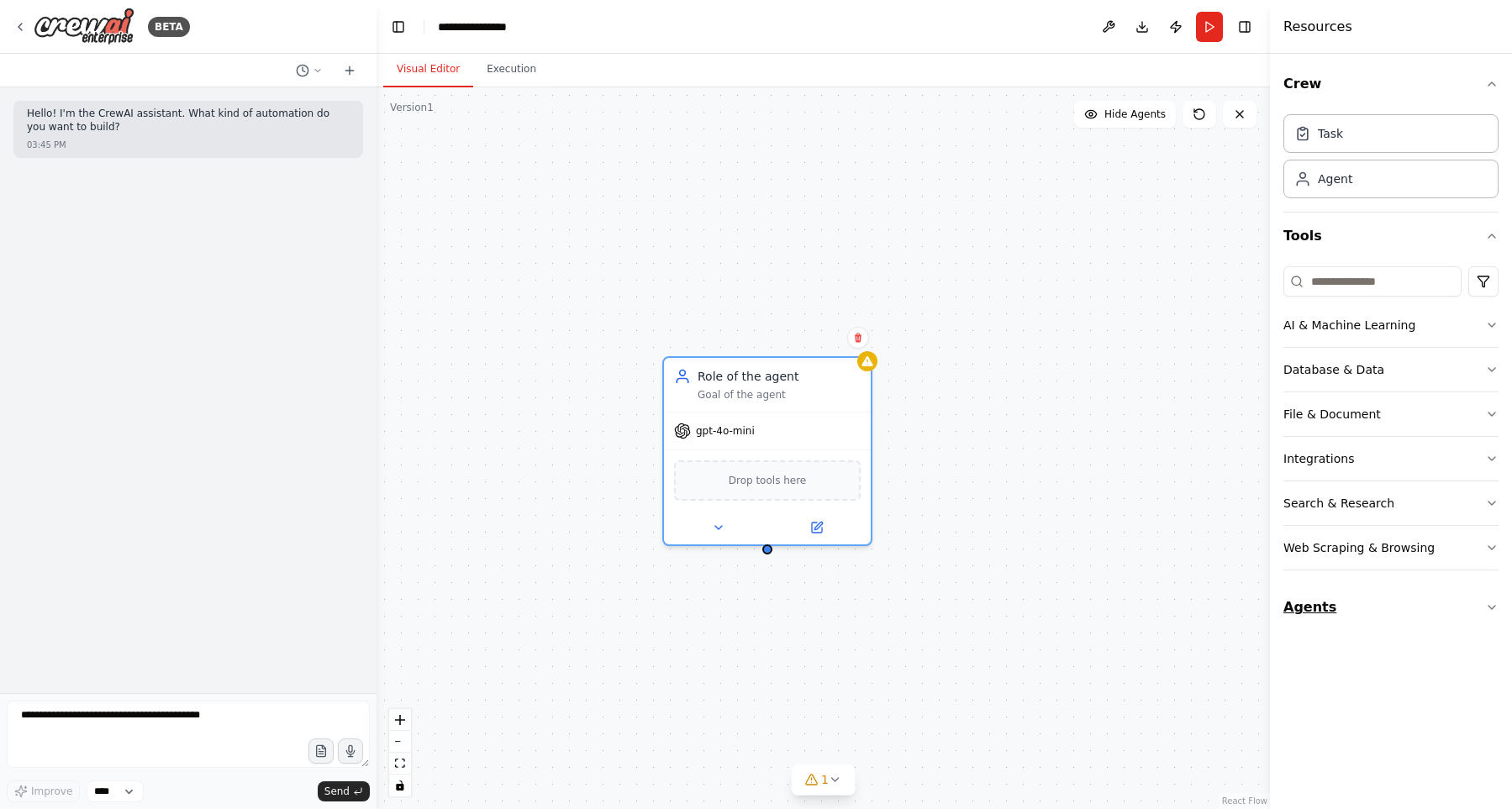
click at [1380, 592] on button "Agents" at bounding box center [1390, 607] width 215 height 47
click at [856, 337] on icon at bounding box center [858, 337] width 7 height 9
click at [800, 340] on button "Confirm" at bounding box center [810, 337] width 60 height 20
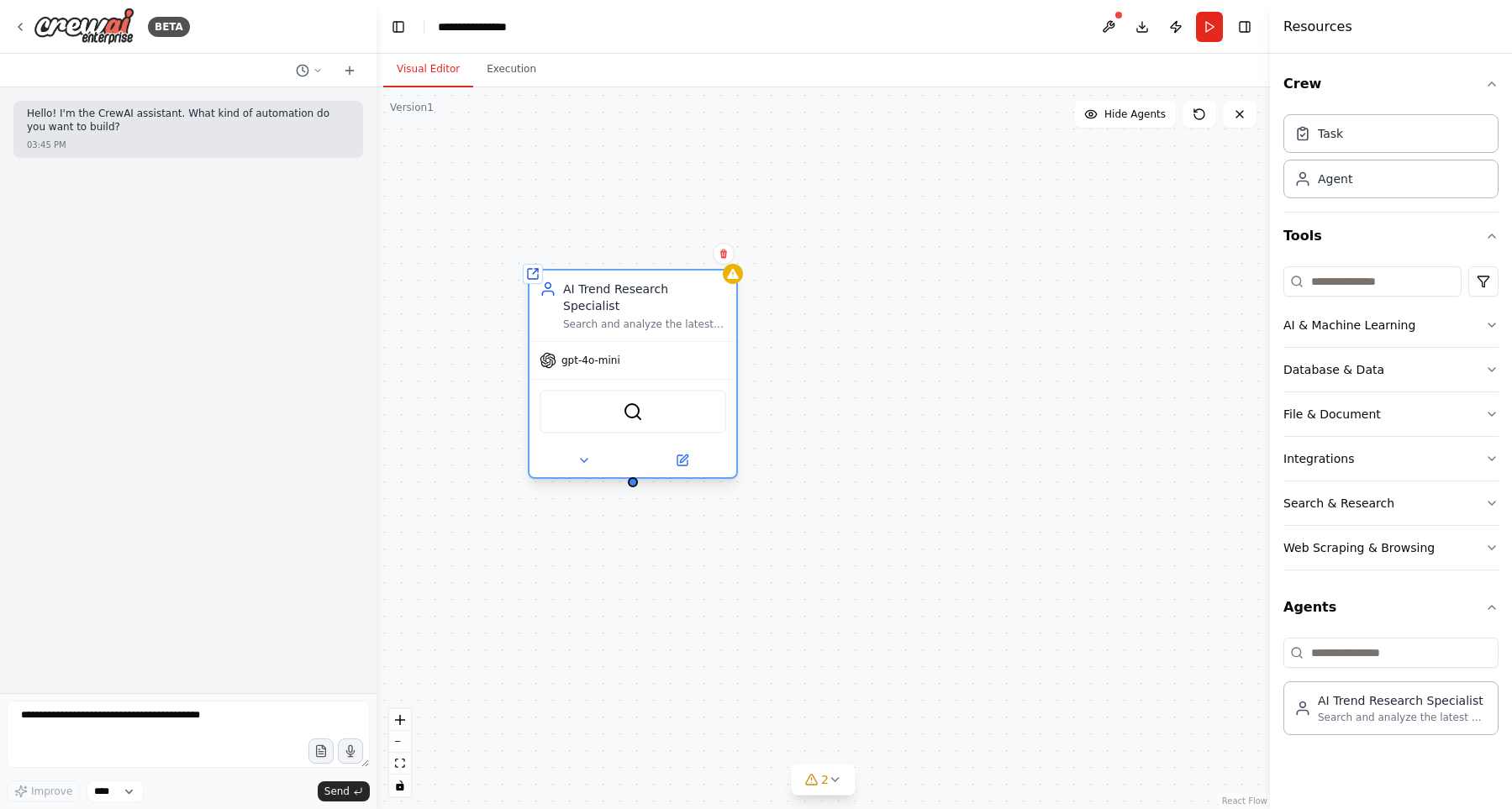
drag, startPoint x: 826, startPoint y: 488, endPoint x: 649, endPoint y: 316, distance: 246.8
click at [651, 314] on div "AI Trend Research Specialist Search and analyze the latest AI LLM trends using …" at bounding box center [632, 306] width 207 height 71
drag, startPoint x: 674, startPoint y: 309, endPoint x: 601, endPoint y: 282, distance: 77.8
click at [586, 317] on div "Search and analyze the latest AI LLM trends using Brave search engine, identify…" at bounding box center [644, 324] width 163 height 13
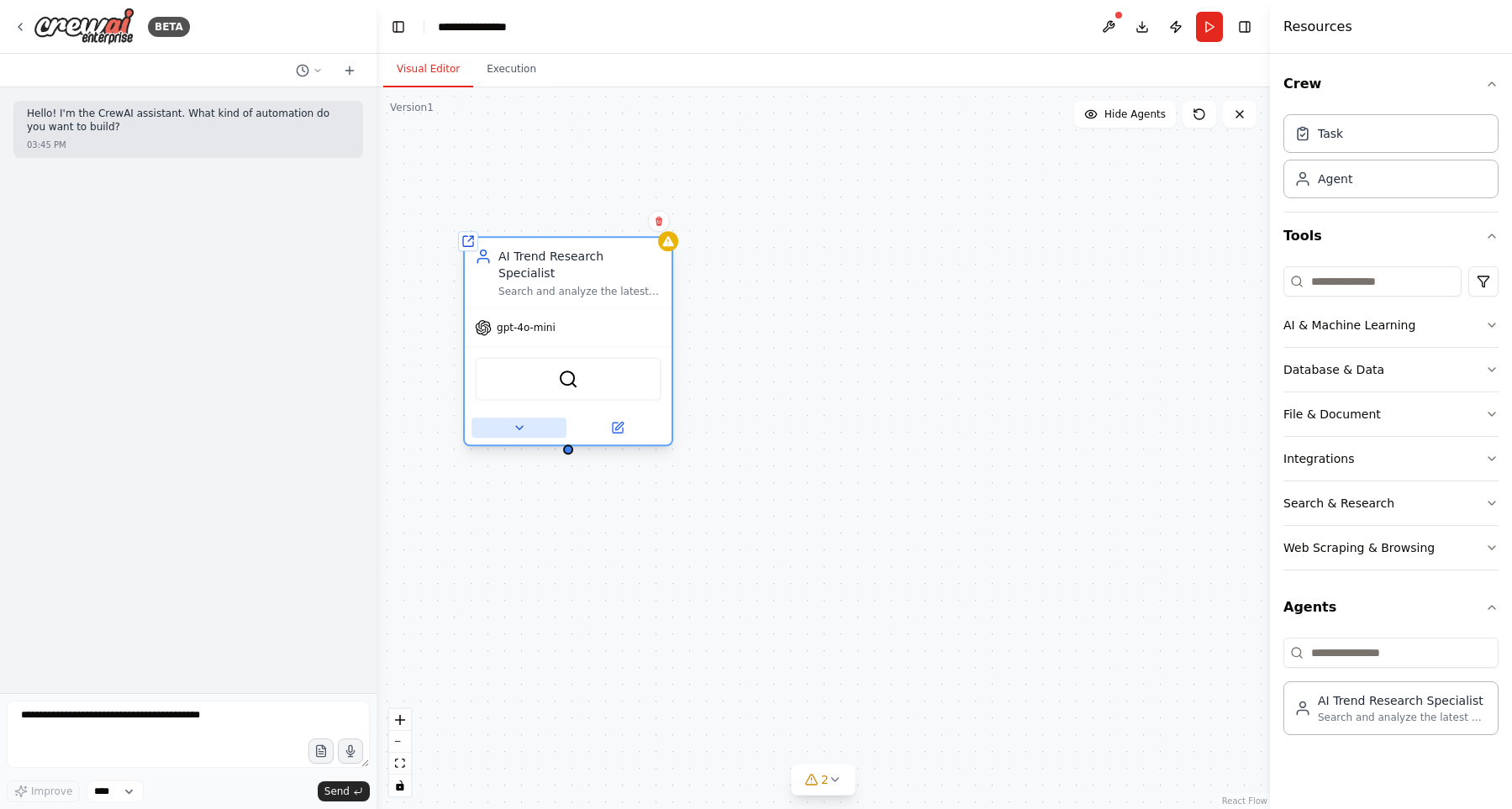
click at [510, 418] on button at bounding box center [519, 428] width 95 height 20
click at [525, 421] on icon at bounding box center [519, 428] width 14 height 13
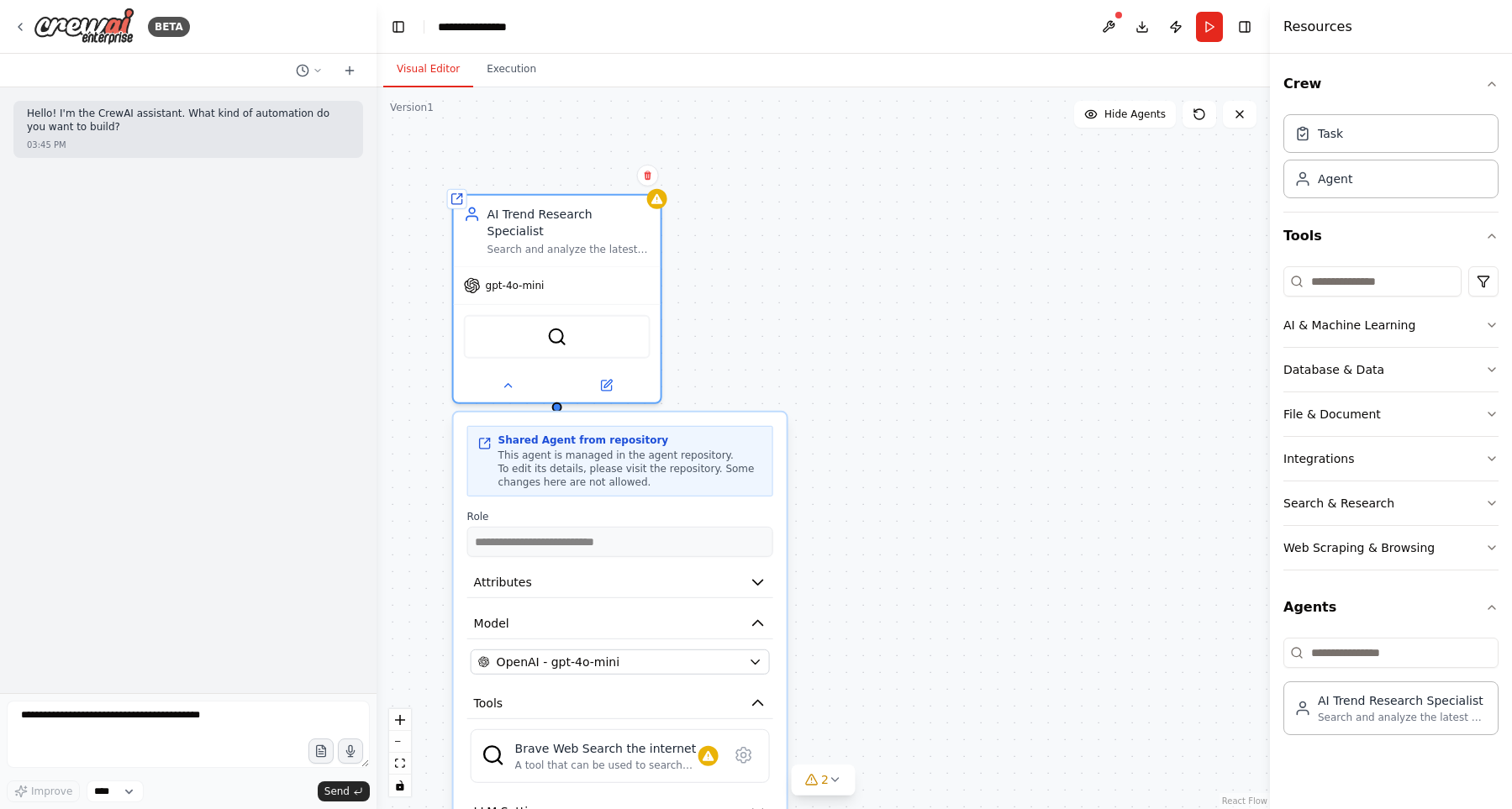
drag, startPoint x: 986, startPoint y: 496, endPoint x: 994, endPoint y: 407, distance: 89.4
click at [994, 407] on div "**********" at bounding box center [823, 448] width 894 height 721
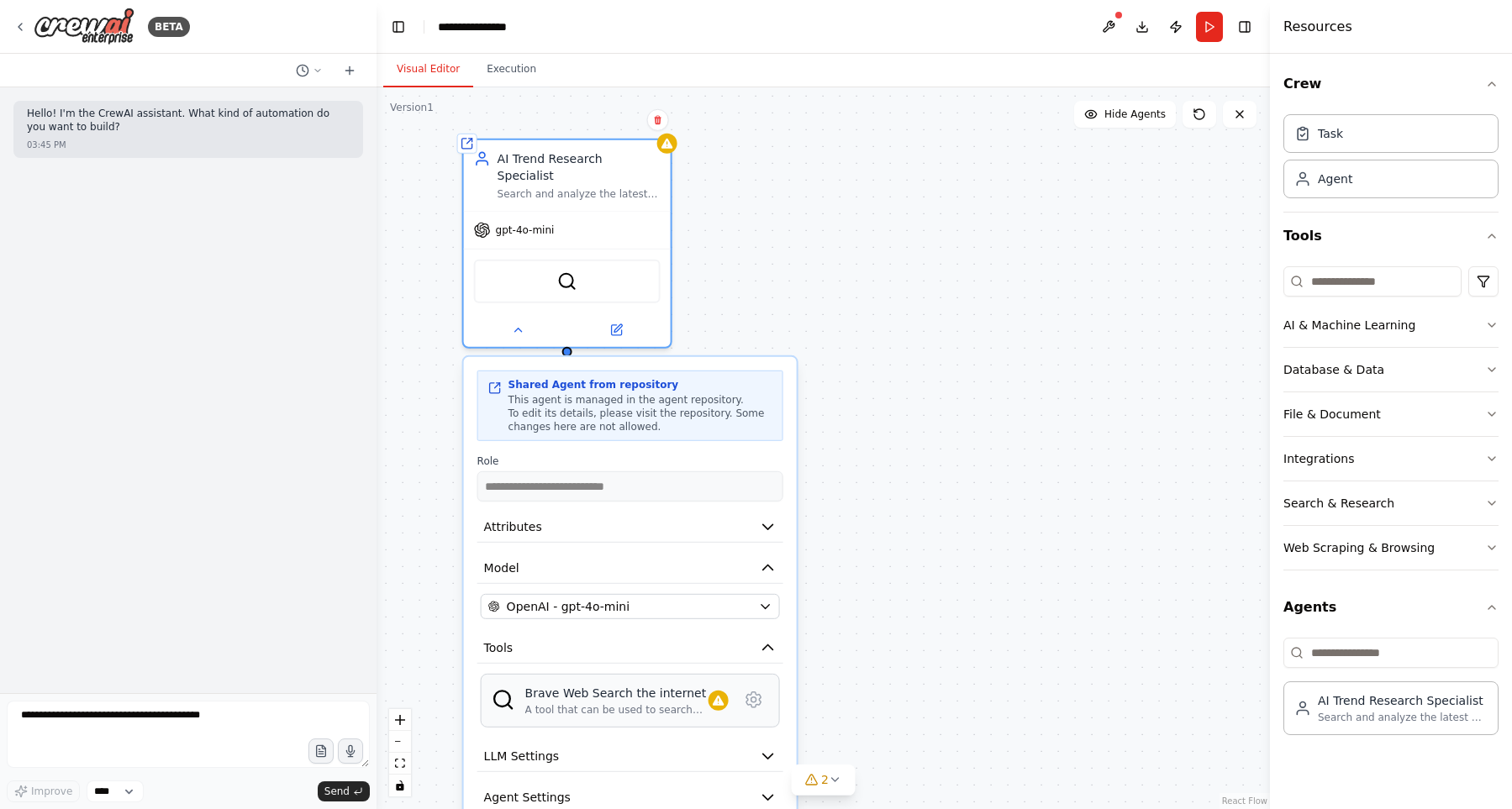
click at [628, 704] on div "A tool that can be used to search the internet with a search_query." at bounding box center [616, 710] width 183 height 13
click at [750, 693] on icon at bounding box center [753, 700] width 14 height 15
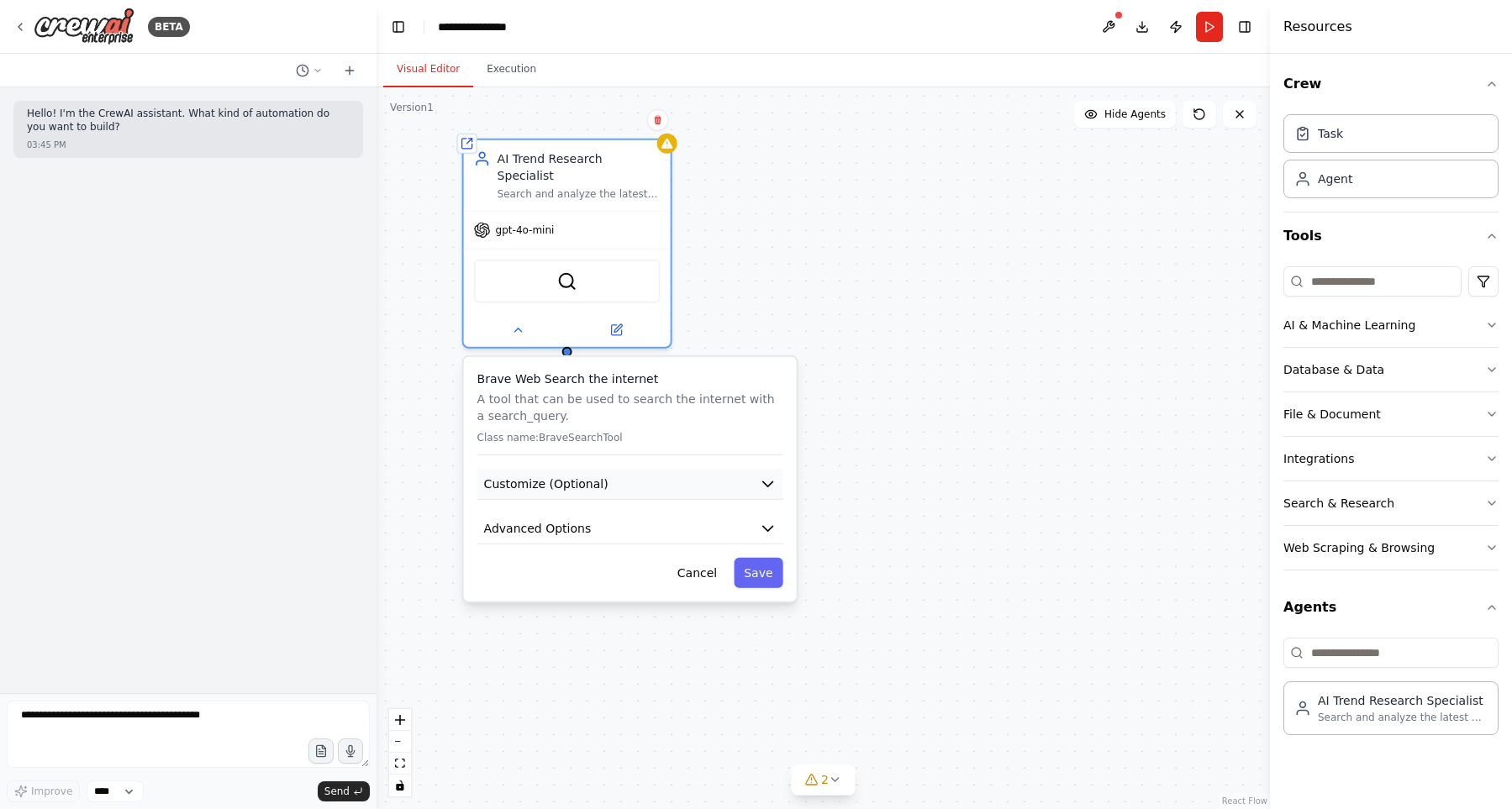
click at [634, 469] on button "Customize (Optional)" at bounding box center [630, 484] width 305 height 31
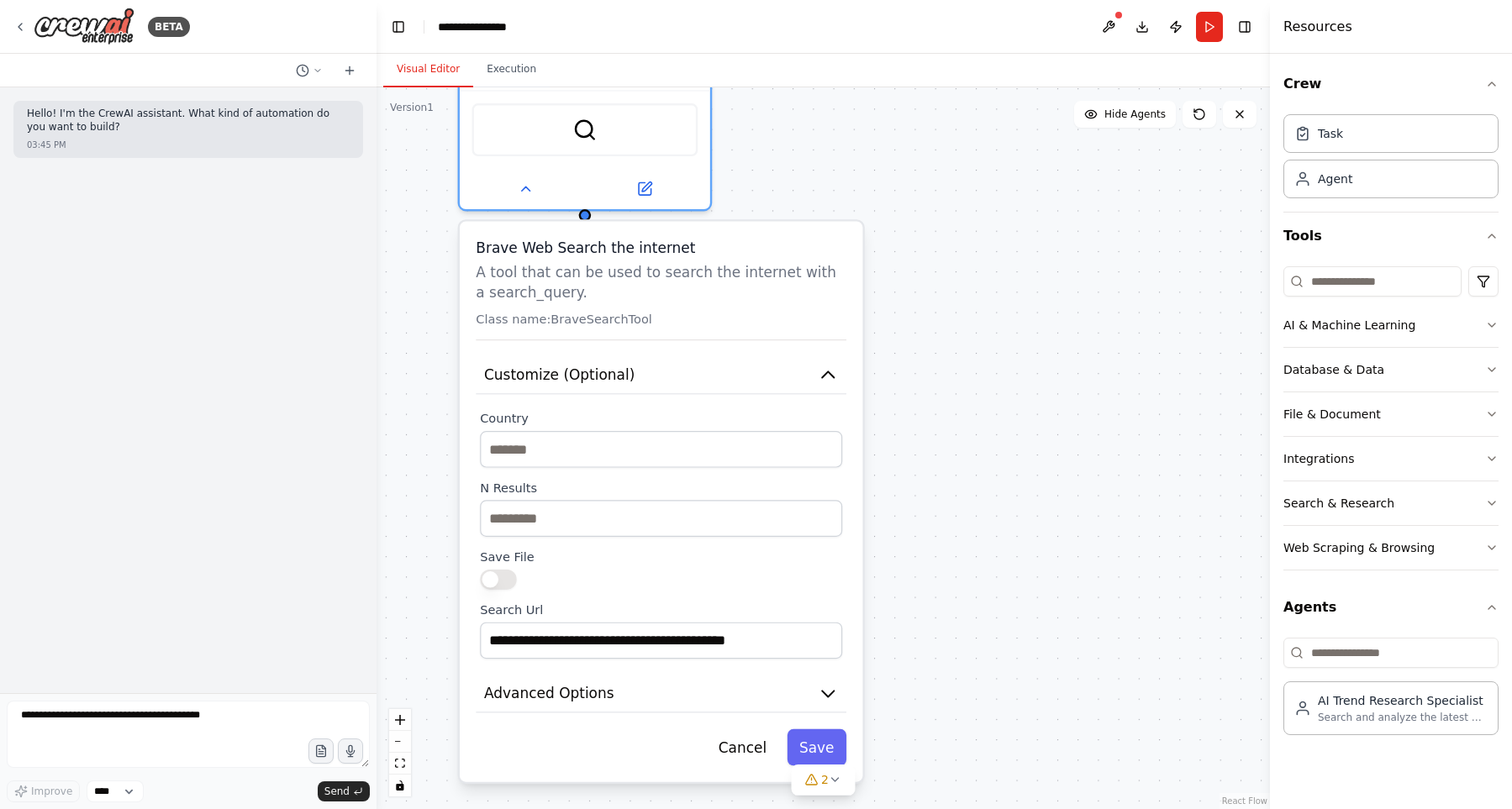
drag, startPoint x: 641, startPoint y: 624, endPoint x: 659, endPoint y: 533, distance: 92.8
click at [659, 548] on div "Save File" at bounding box center [661, 569] width 362 height 40
click at [564, 629] on input "**********" at bounding box center [661, 641] width 362 height 37
click at [593, 630] on input "**********" at bounding box center [661, 641] width 362 height 37
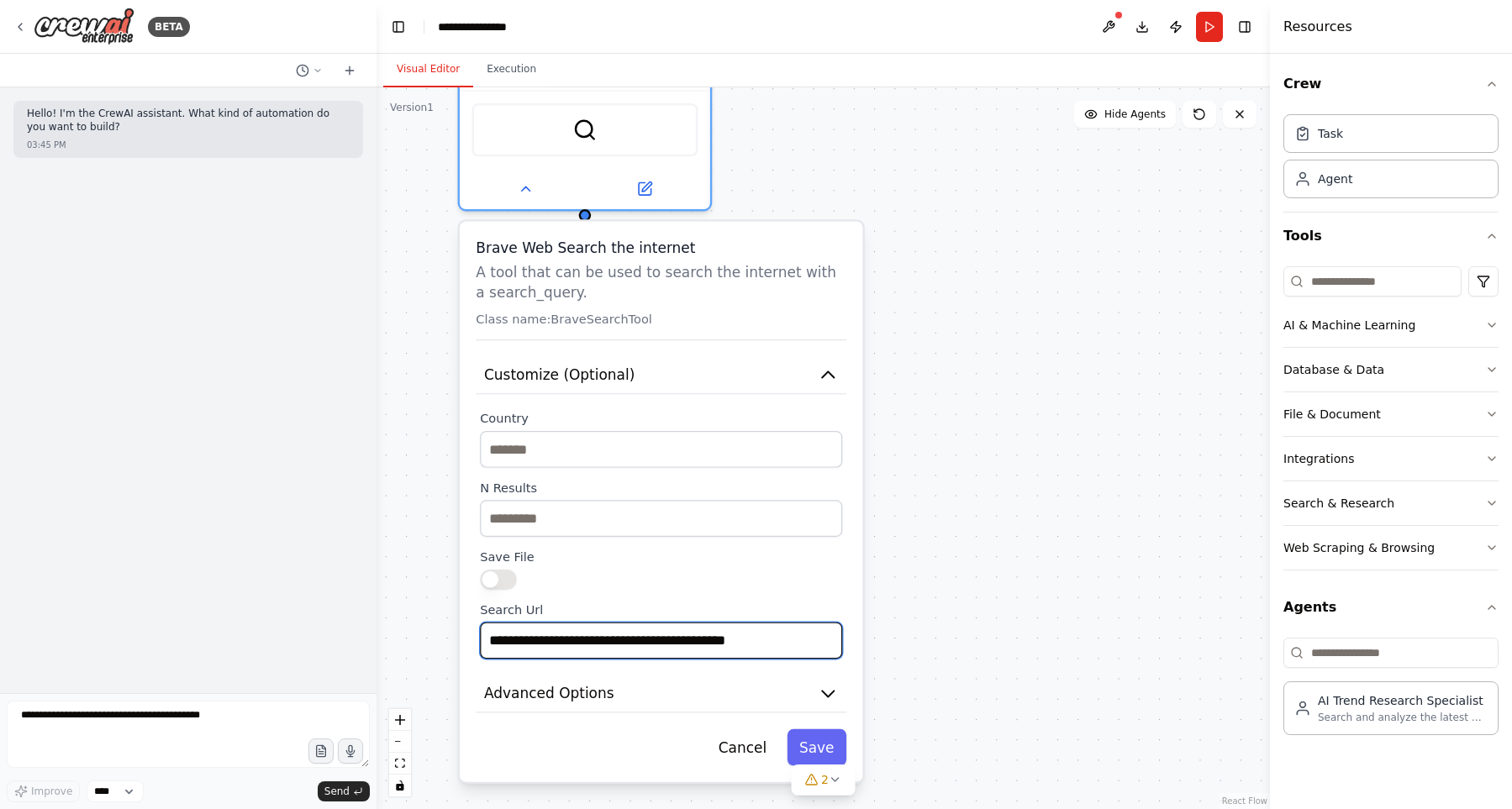
click at [593, 630] on input "**********" at bounding box center [661, 641] width 362 height 37
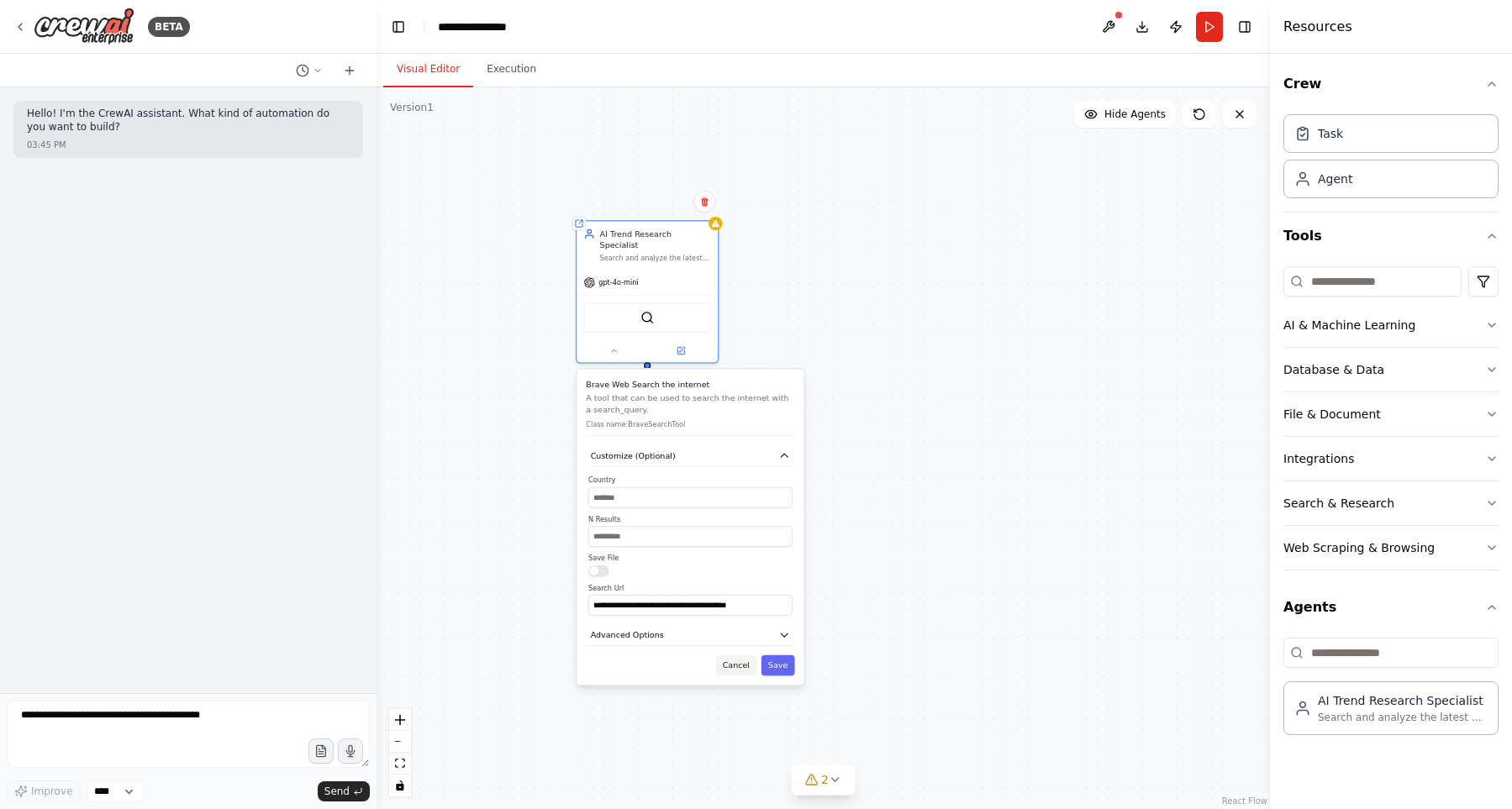
click at [744, 655] on button "Cancel" at bounding box center [735, 666] width 41 height 21
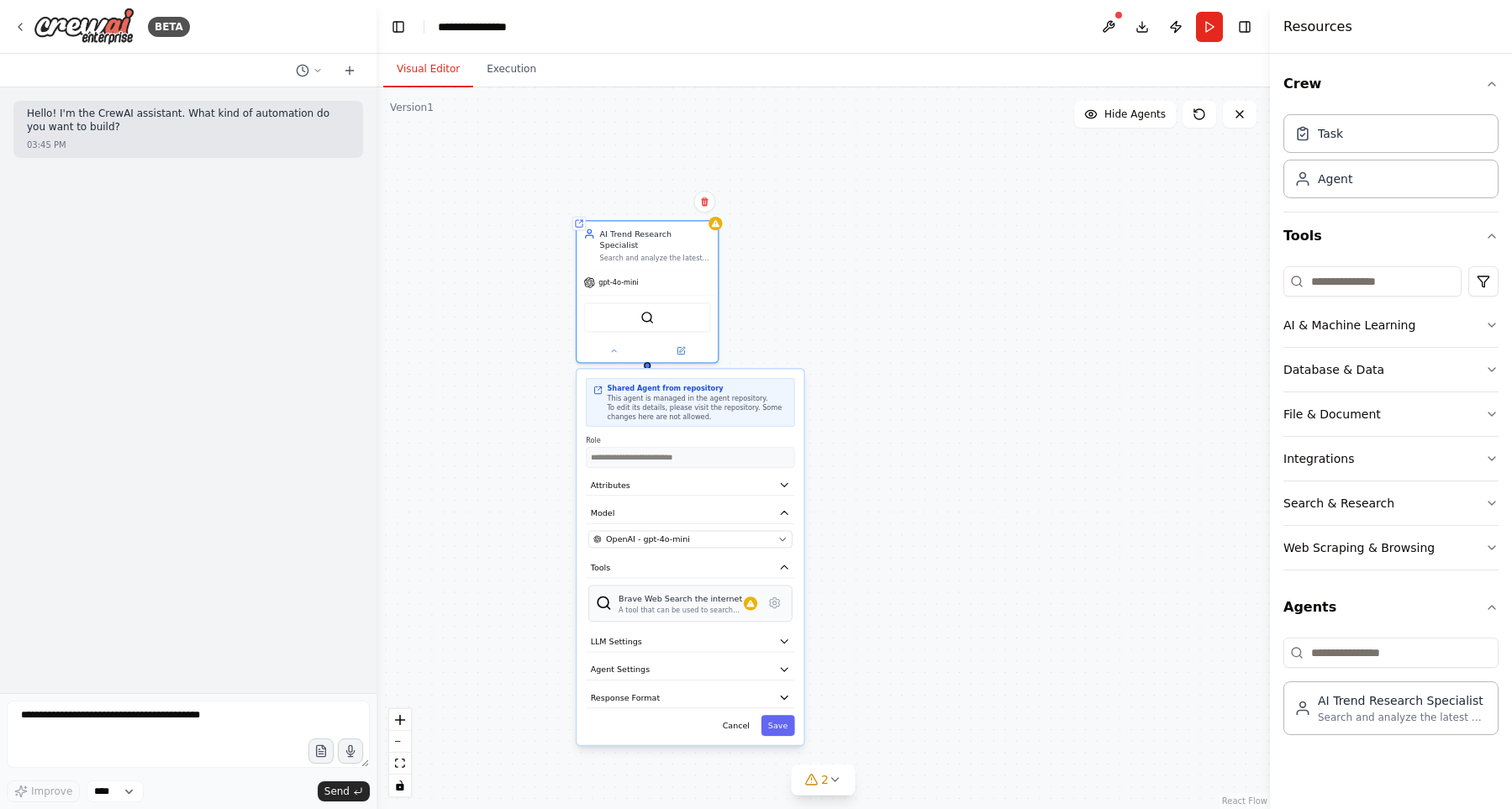
click at [729, 592] on div "Brave Web Search the internet" at bounding box center [681, 598] width 125 height 12
click at [751, 600] on icon at bounding box center [749, 603] width 8 height 7
click at [778, 596] on icon at bounding box center [774, 602] width 14 height 13
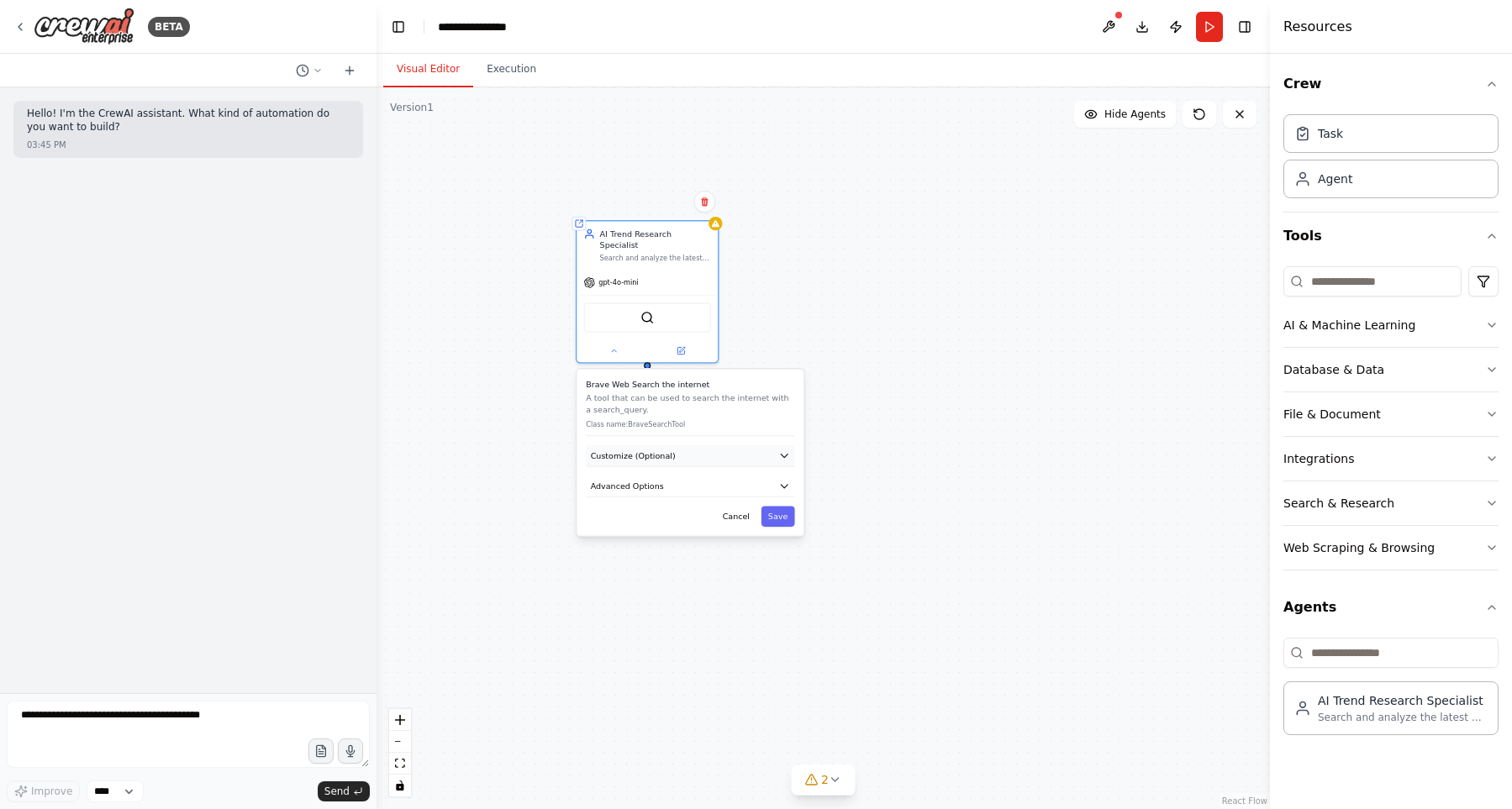
click at [703, 447] on button "Customize (Optional)" at bounding box center [689, 456] width 208 height 21
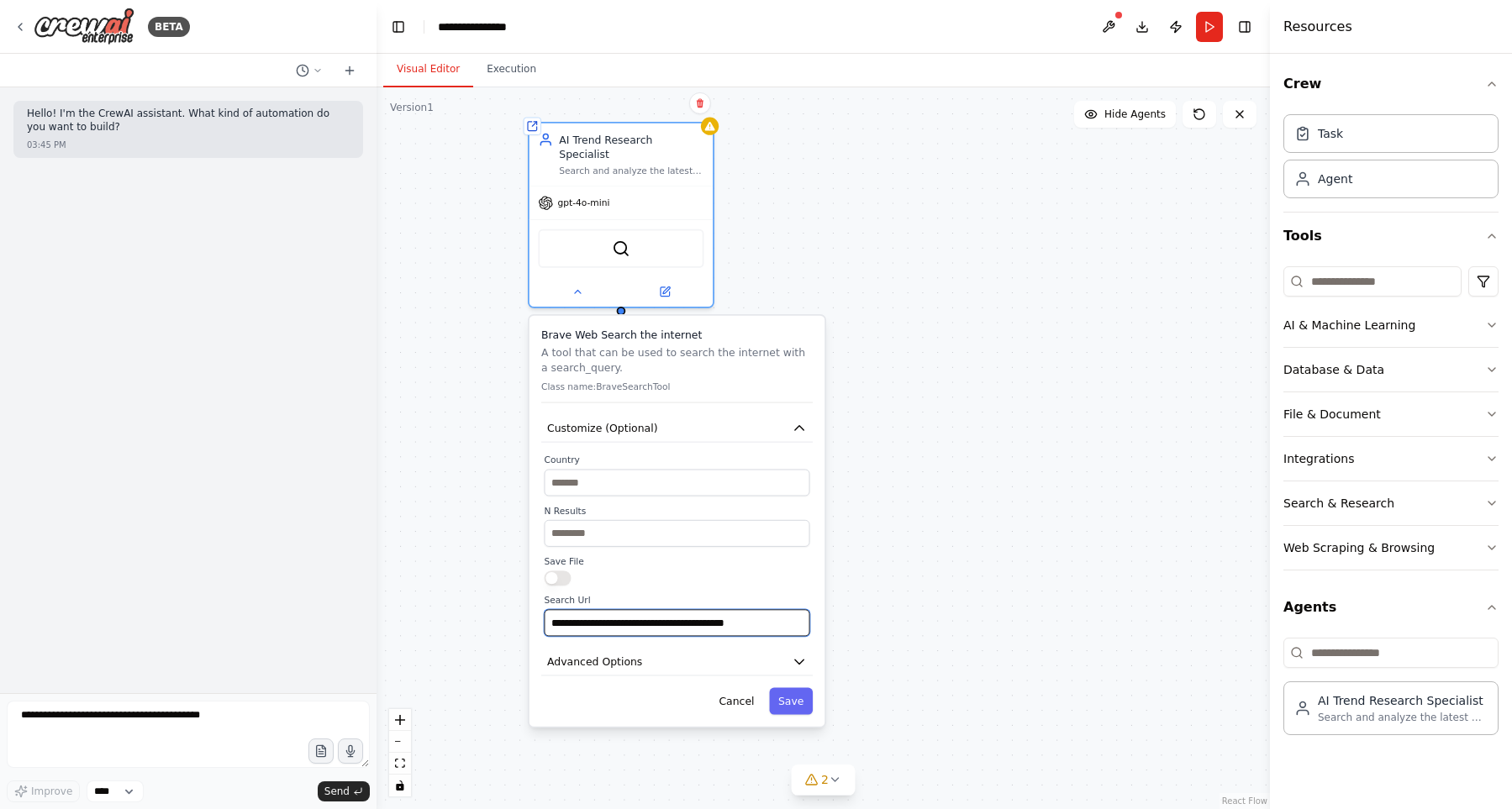
click at [721, 609] on input "**********" at bounding box center [677, 623] width 266 height 27
click at [1424, 396] on button "File & Document" at bounding box center [1390, 414] width 215 height 44
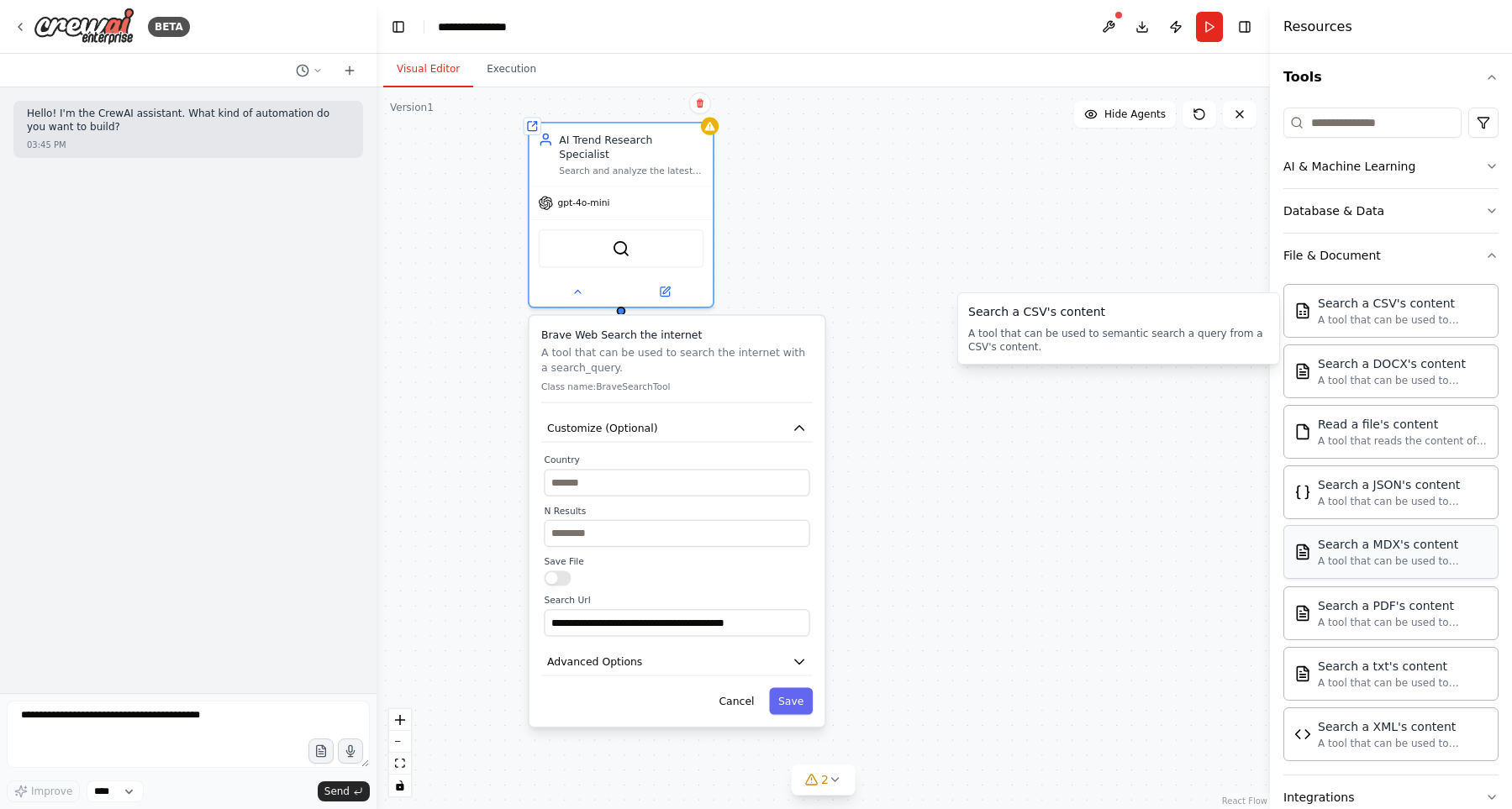
scroll to position [191, 0]
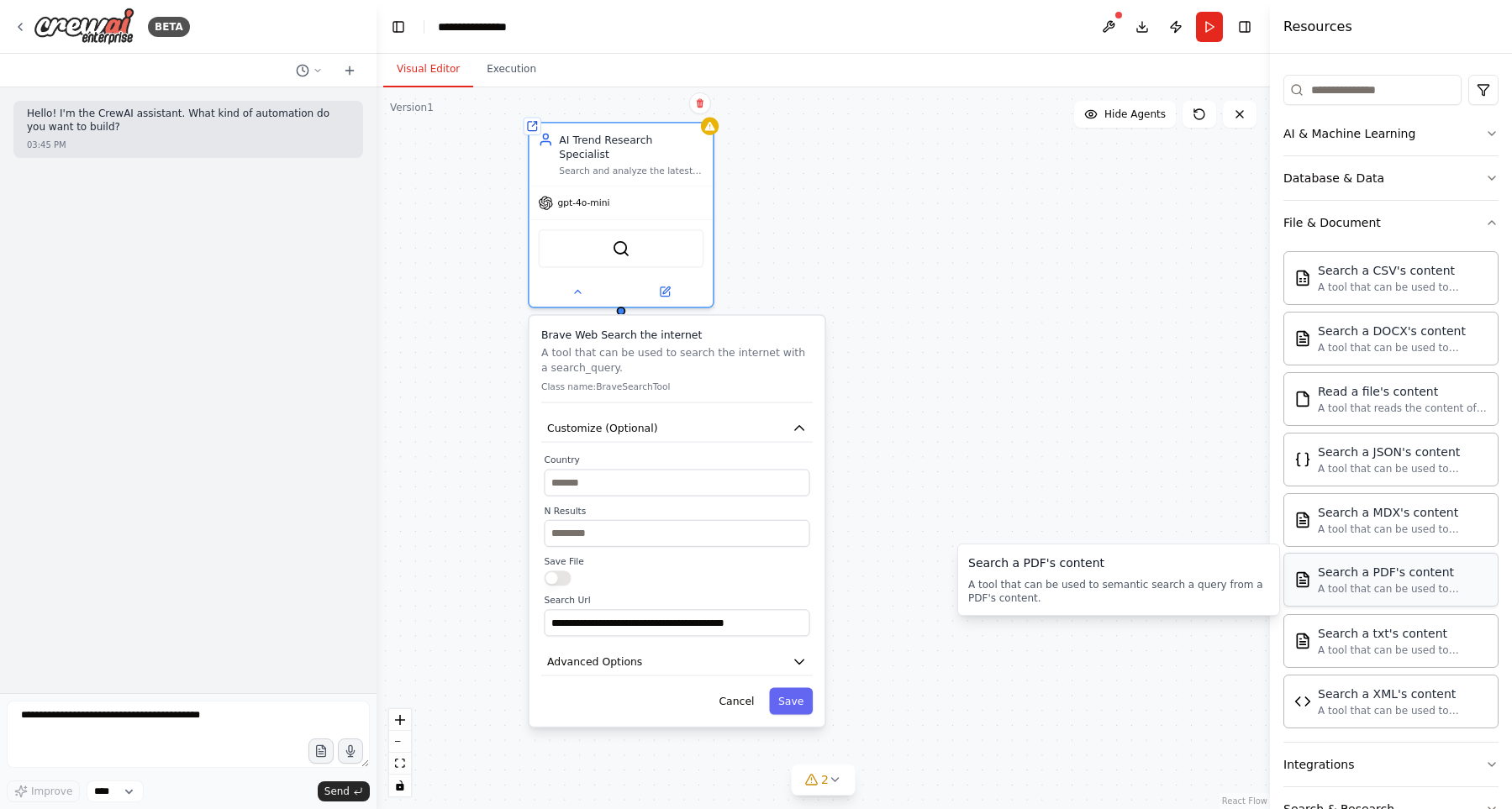
click at [1391, 581] on div "Search a PDF's content A tool that can be used to semantic search a query from …" at bounding box center [1401, 580] width 170 height 32
click at [745, 691] on button "Cancel" at bounding box center [736, 702] width 53 height 27
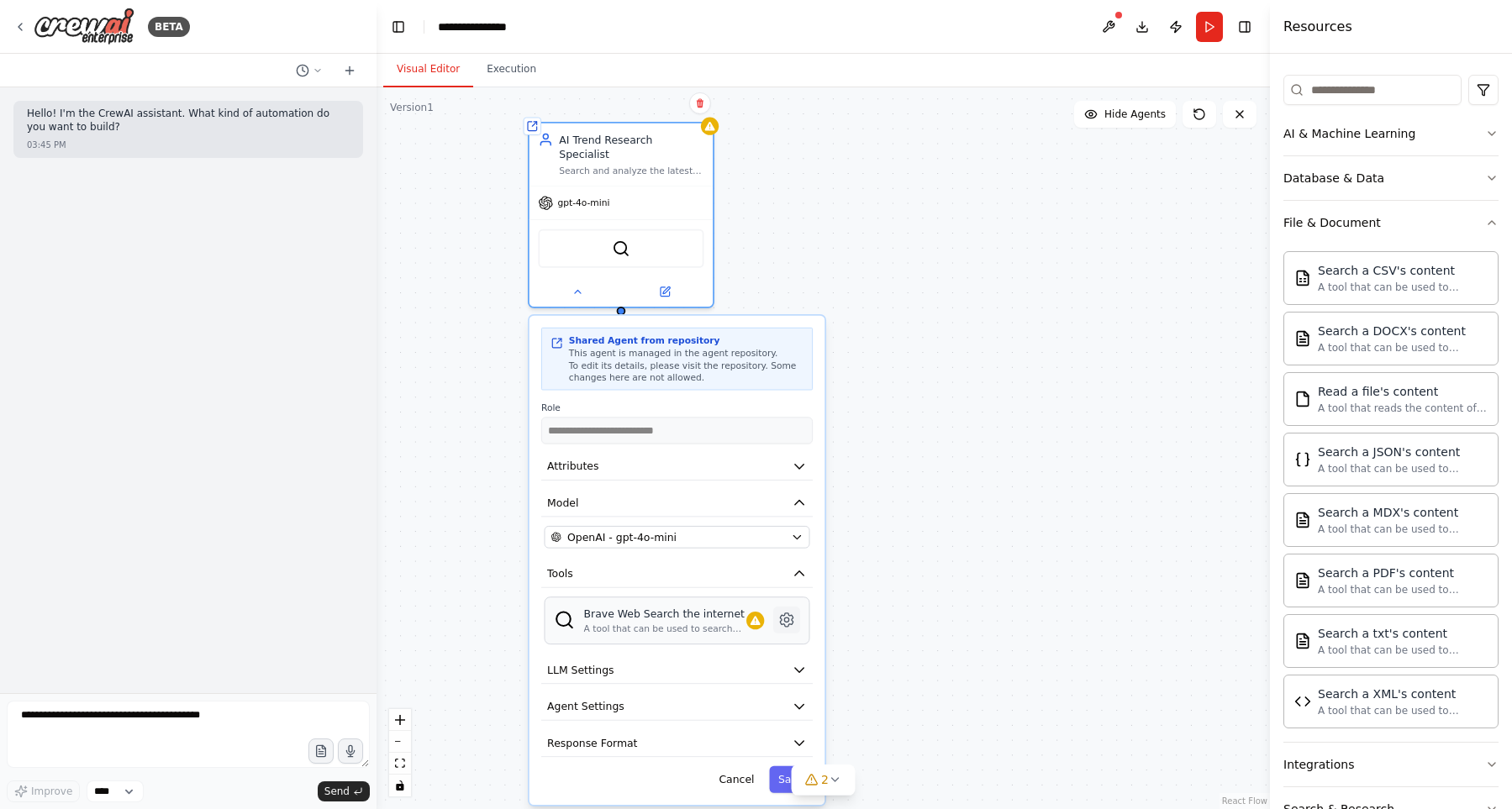
click at [789, 613] on icon at bounding box center [786, 620] width 13 height 13
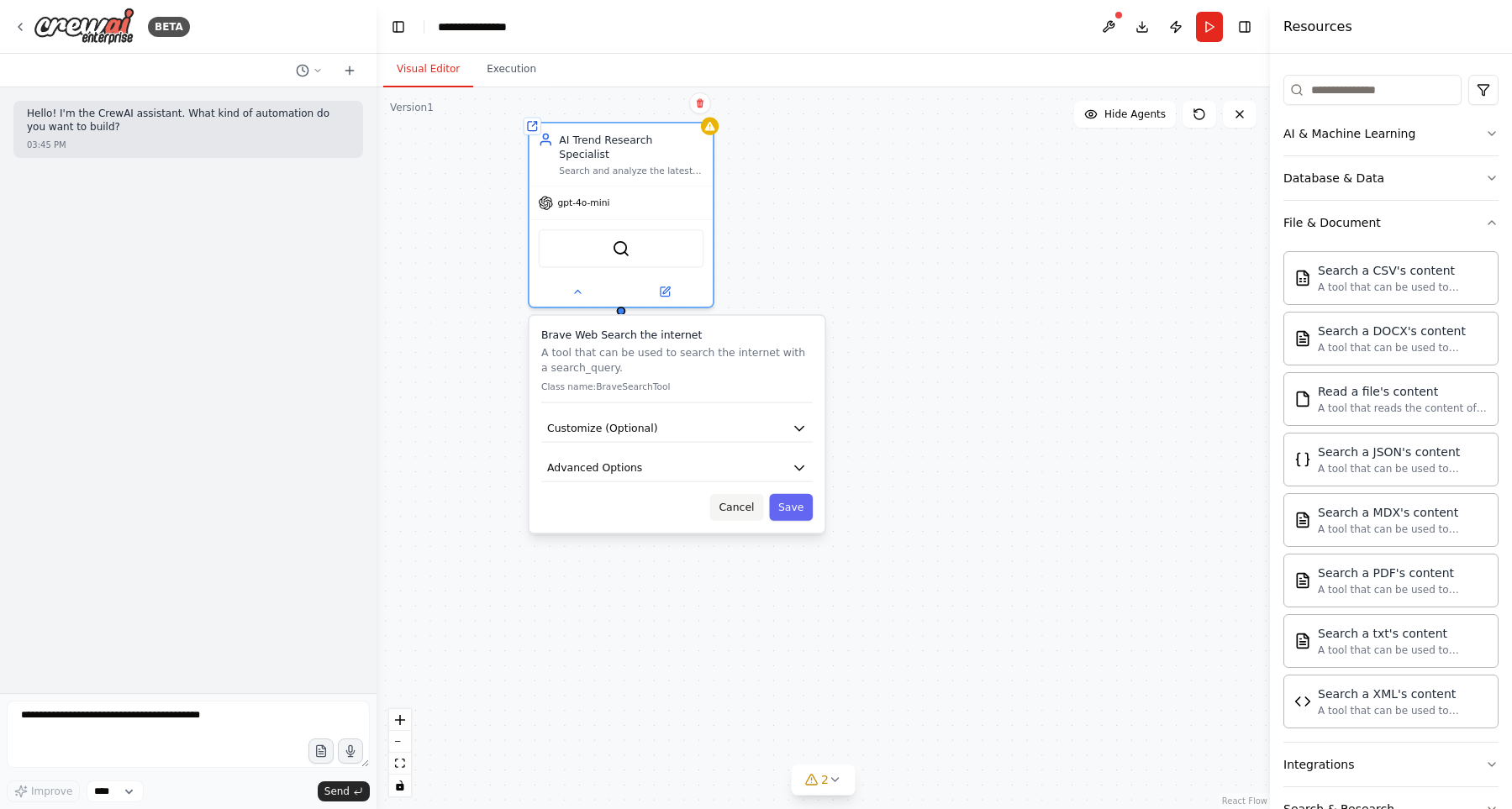
click at [756, 496] on button "Cancel" at bounding box center [736, 508] width 53 height 27
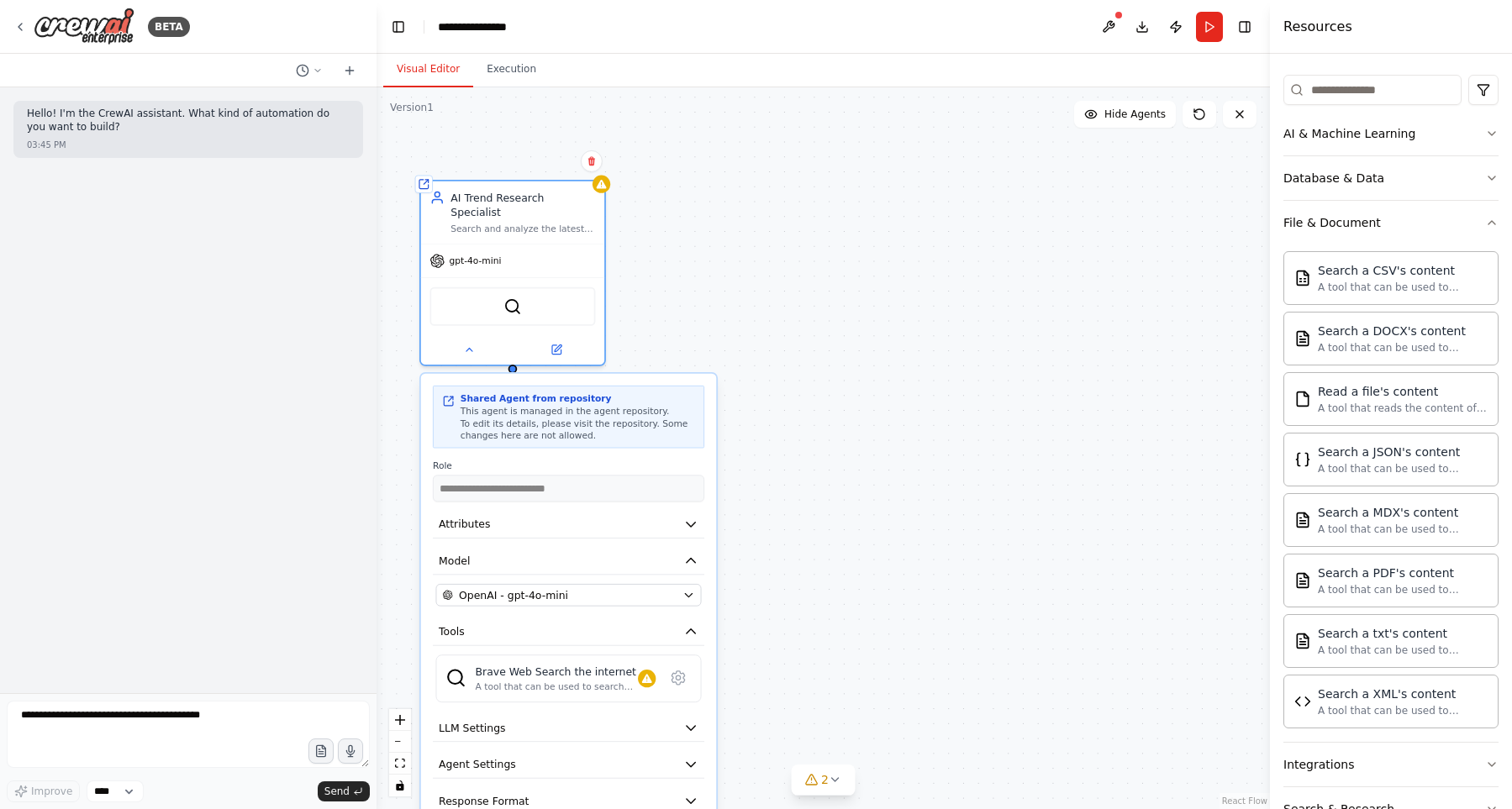
drag, startPoint x: 922, startPoint y: 216, endPoint x: 818, endPoint y: 294, distance: 130.0
click at [814, 277] on div "**********" at bounding box center [823, 448] width 894 height 721
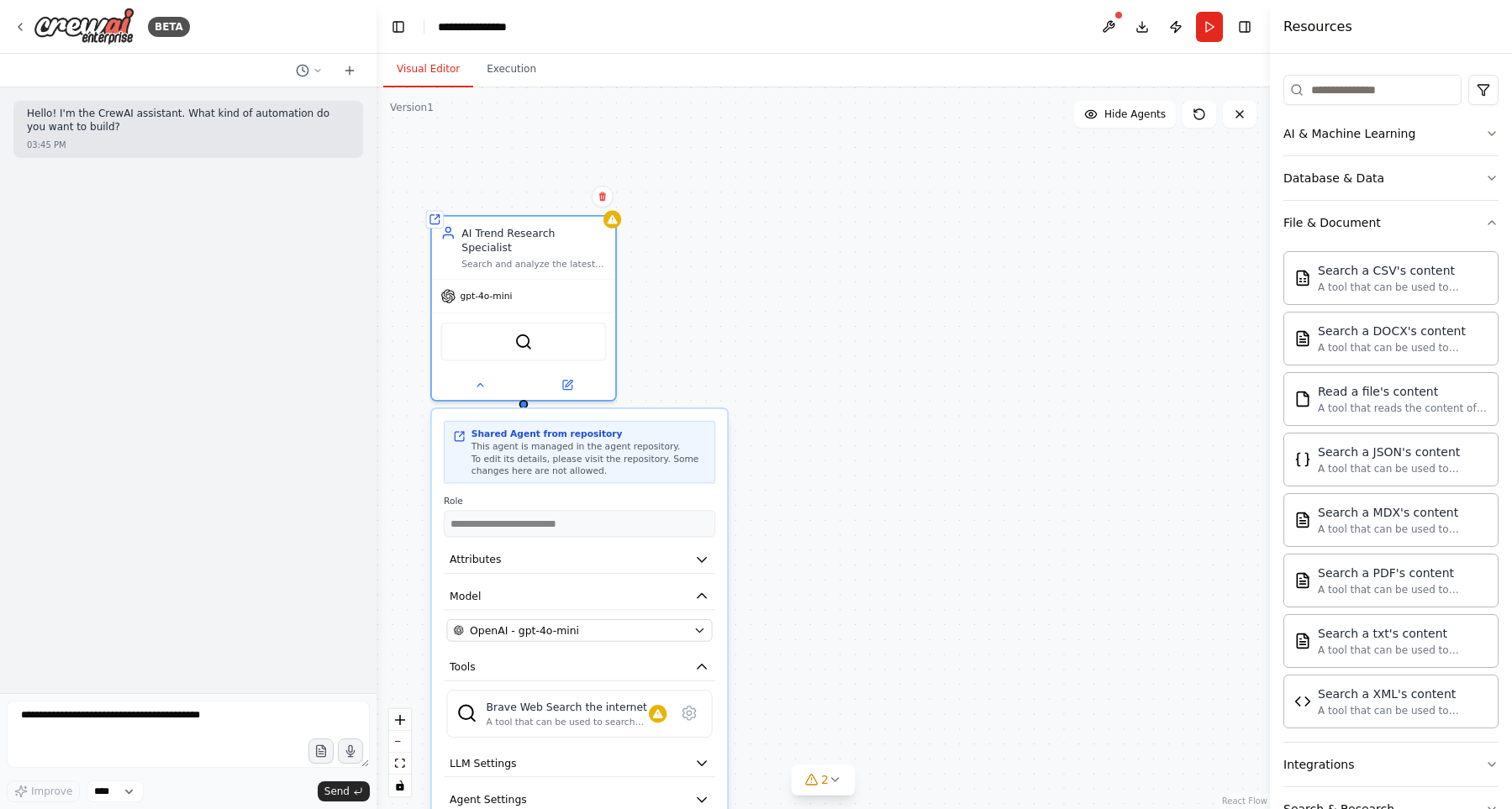
click at [834, 352] on div "**********" at bounding box center [823, 448] width 894 height 721
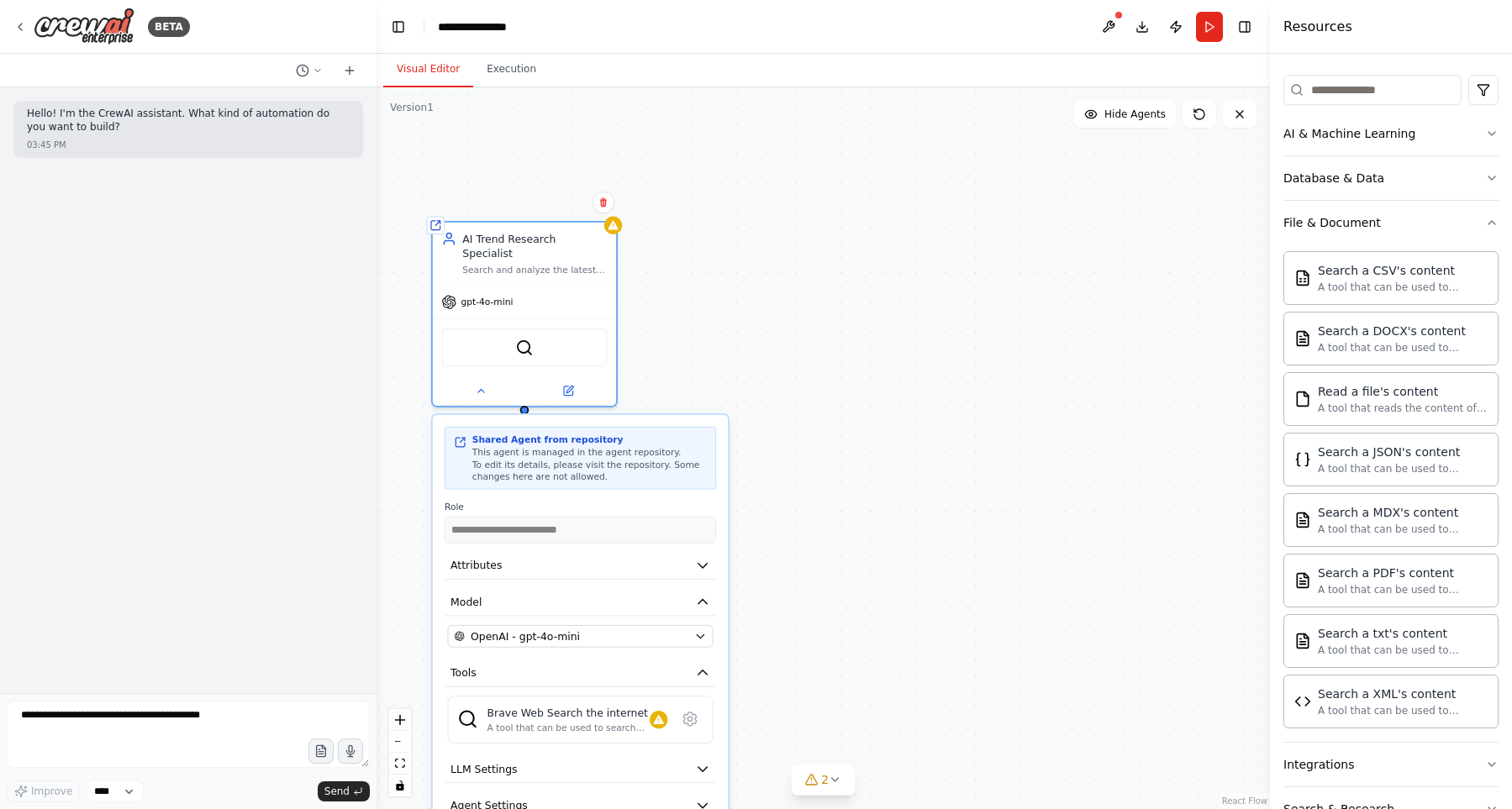
drag, startPoint x: 911, startPoint y: 383, endPoint x: 930, endPoint y: 391, distance: 20.6
click at [928, 391] on div "**********" at bounding box center [823, 448] width 894 height 721
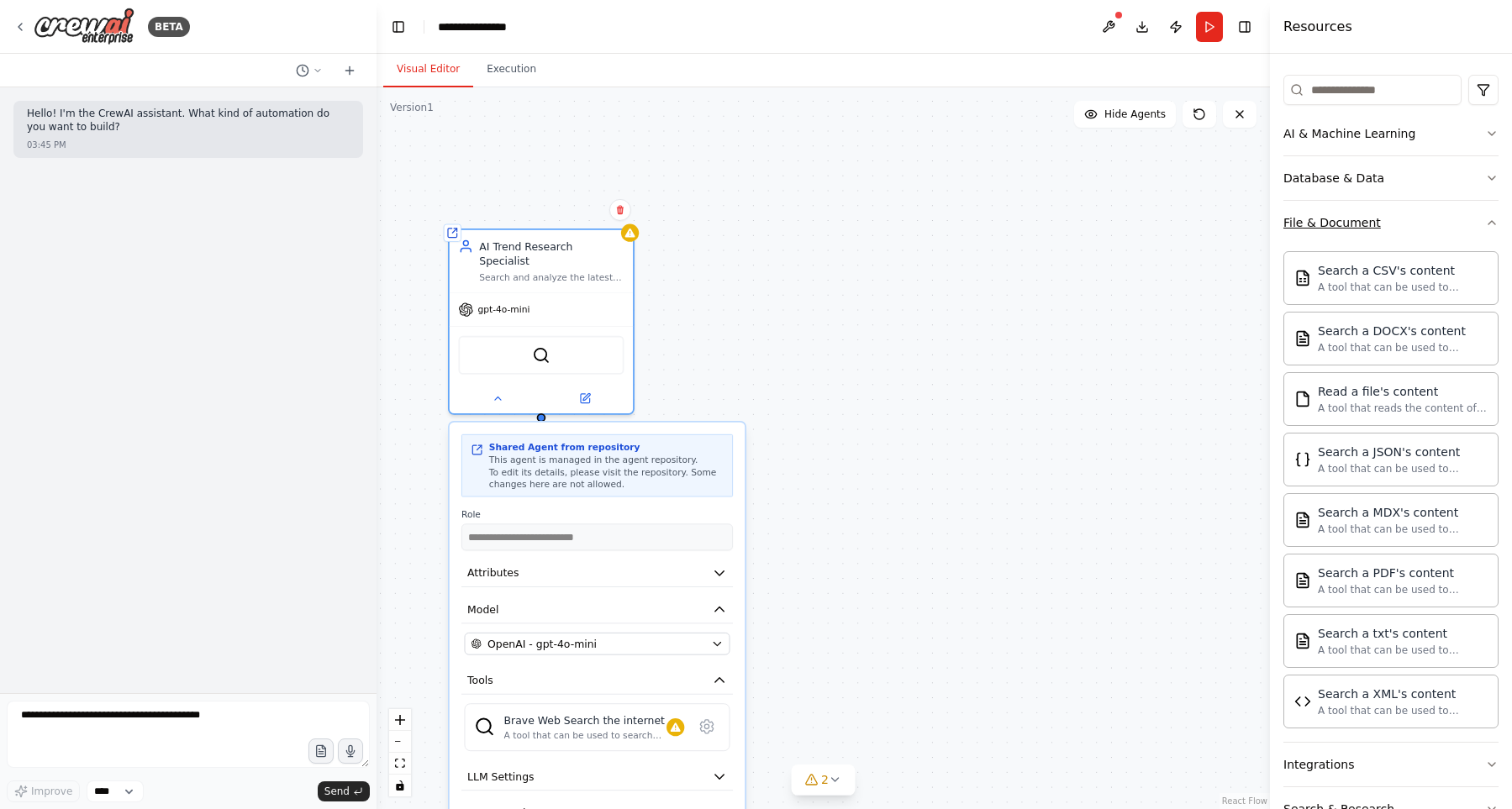
click at [1418, 210] on button "File & Document" at bounding box center [1390, 223] width 215 height 44
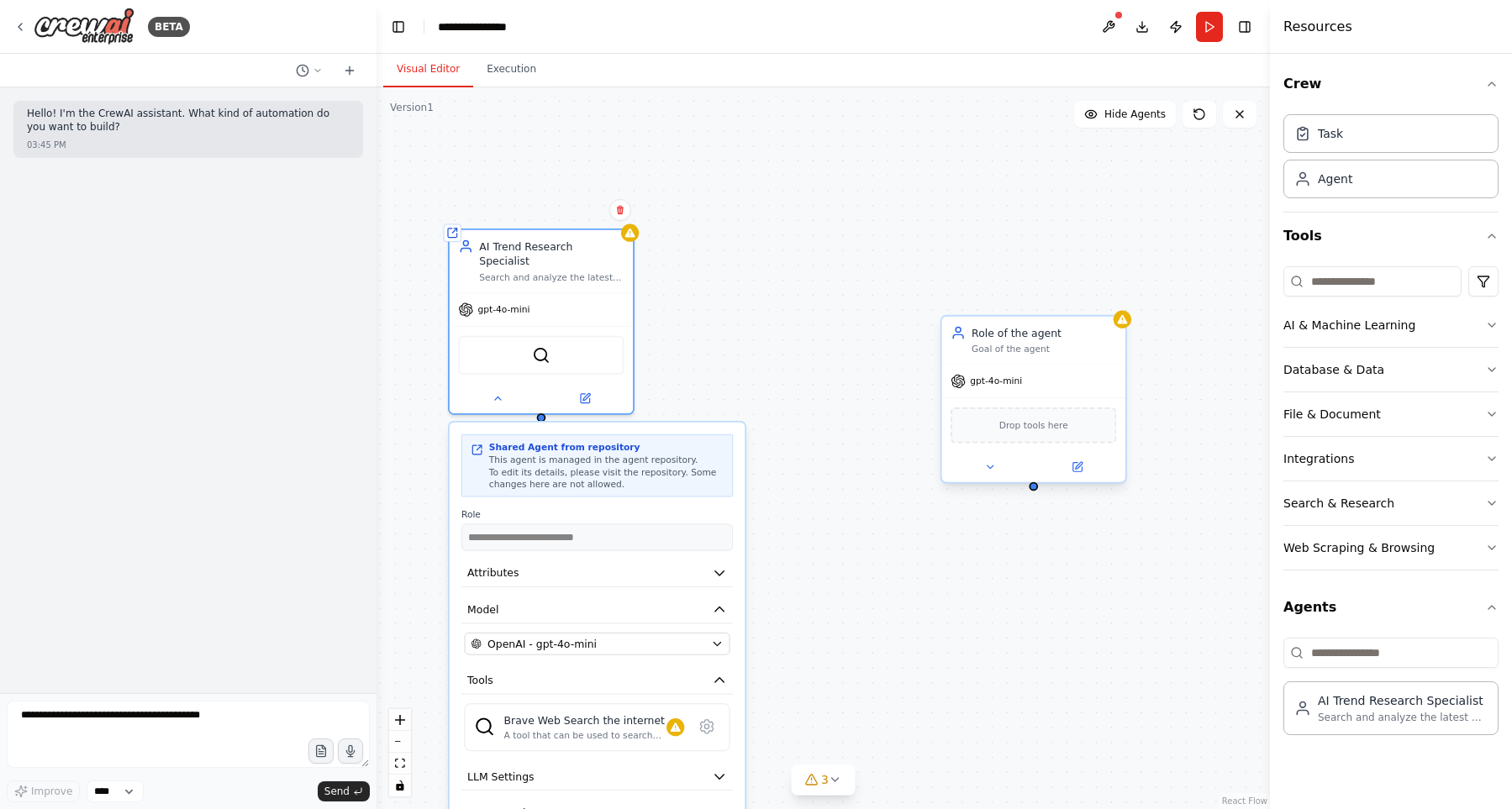
click at [1022, 336] on div "Role of the agent" at bounding box center [1043, 332] width 144 height 15
click at [1088, 466] on button at bounding box center [1077, 467] width 84 height 18
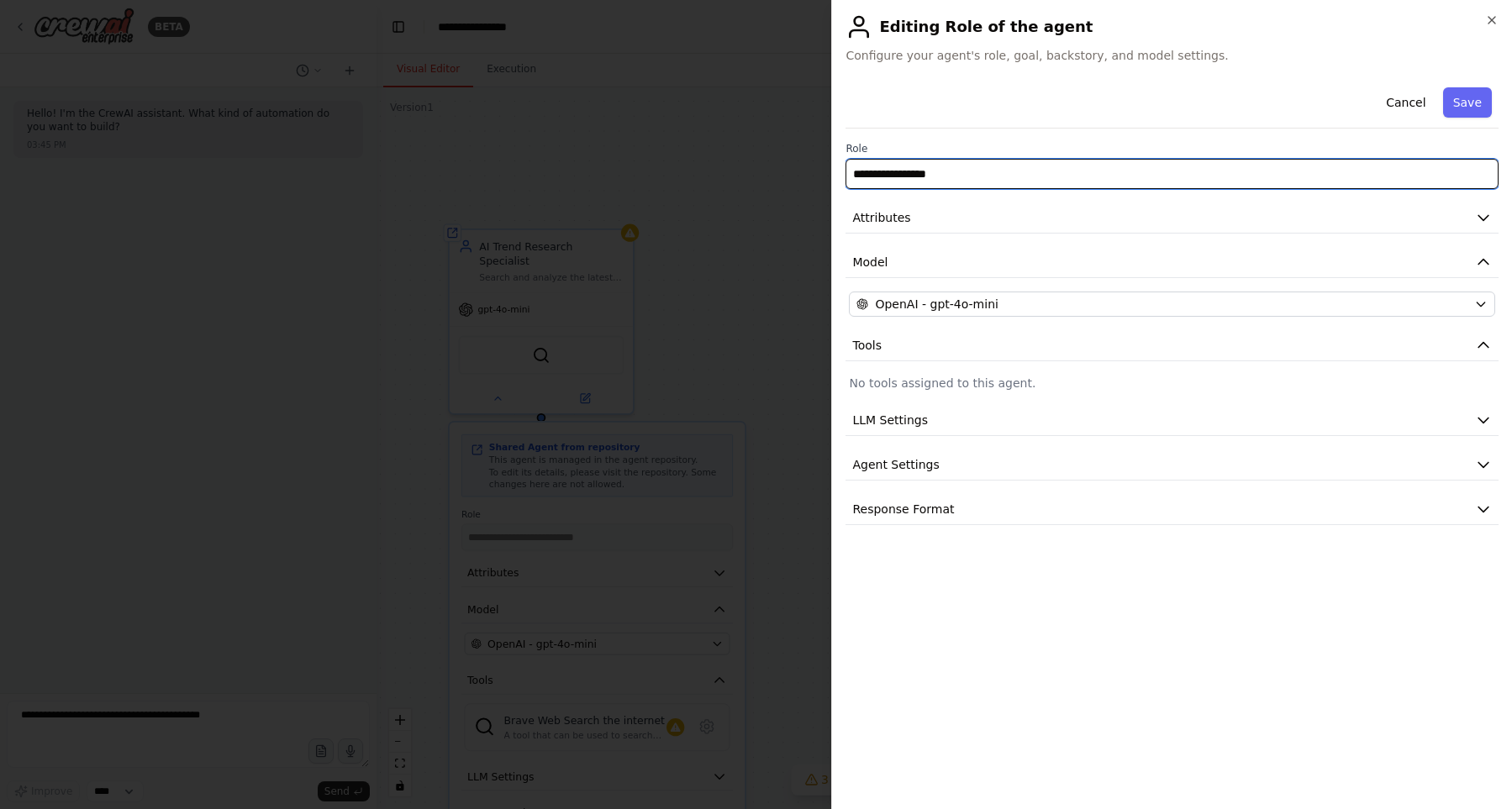
click at [975, 181] on input "**********" at bounding box center [1172, 174] width 653 height 30
type input "**********"
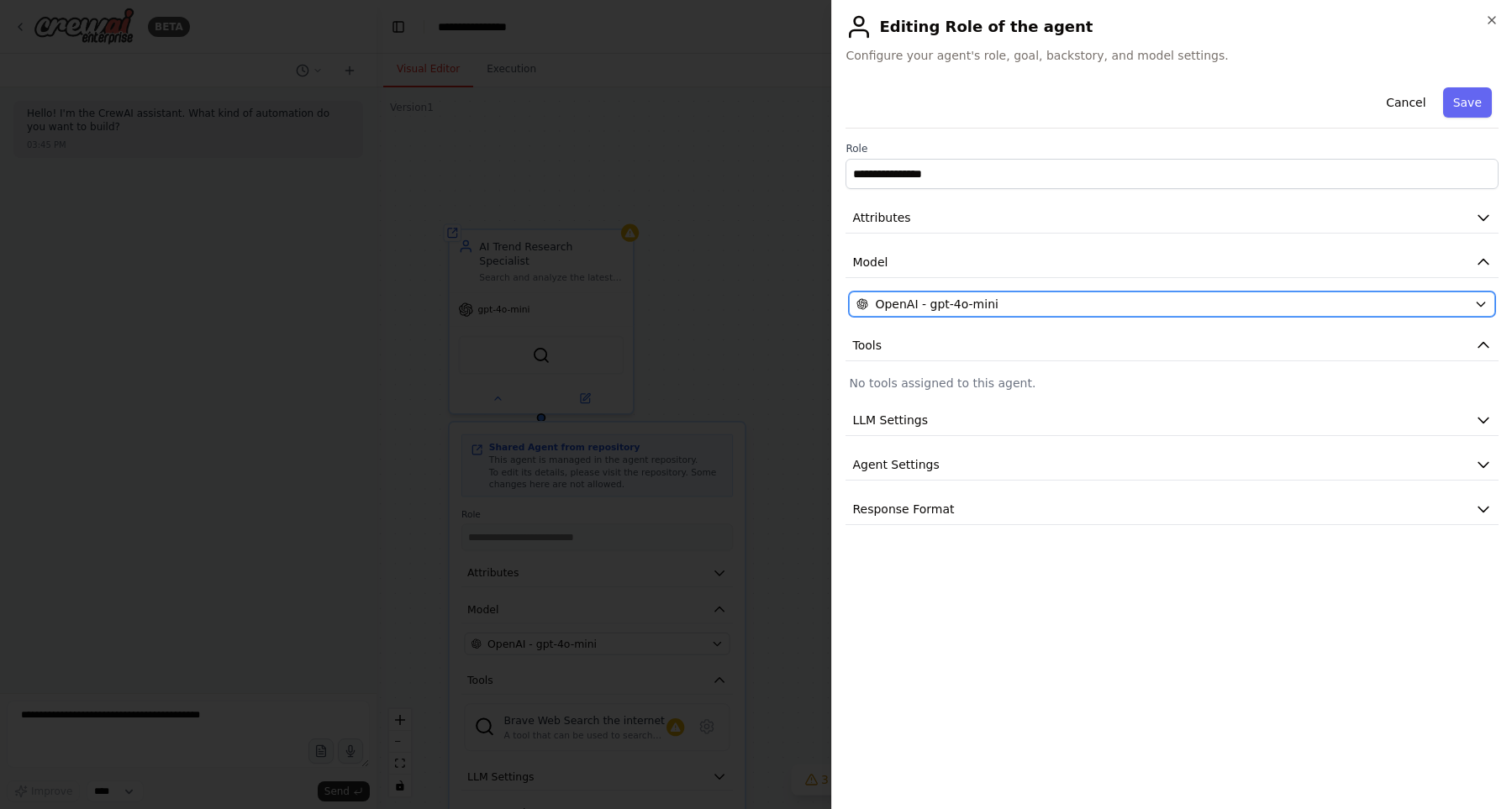
click at [1027, 304] on div "OpenAI - gpt-4o-mini" at bounding box center [1162, 305] width 611 height 17
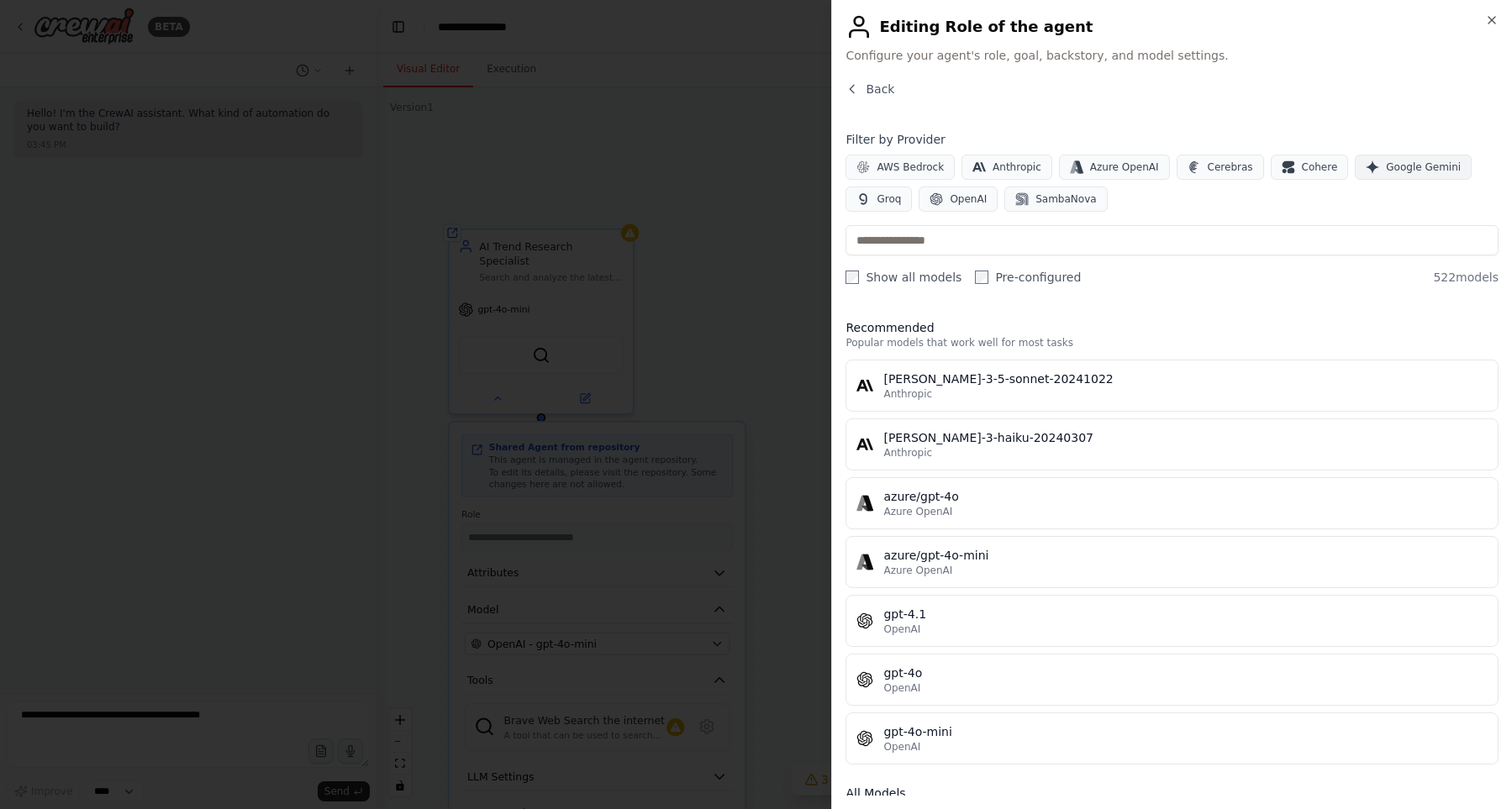
click at [1385, 168] on span "Google Gemini" at bounding box center [1423, 167] width 75 height 13
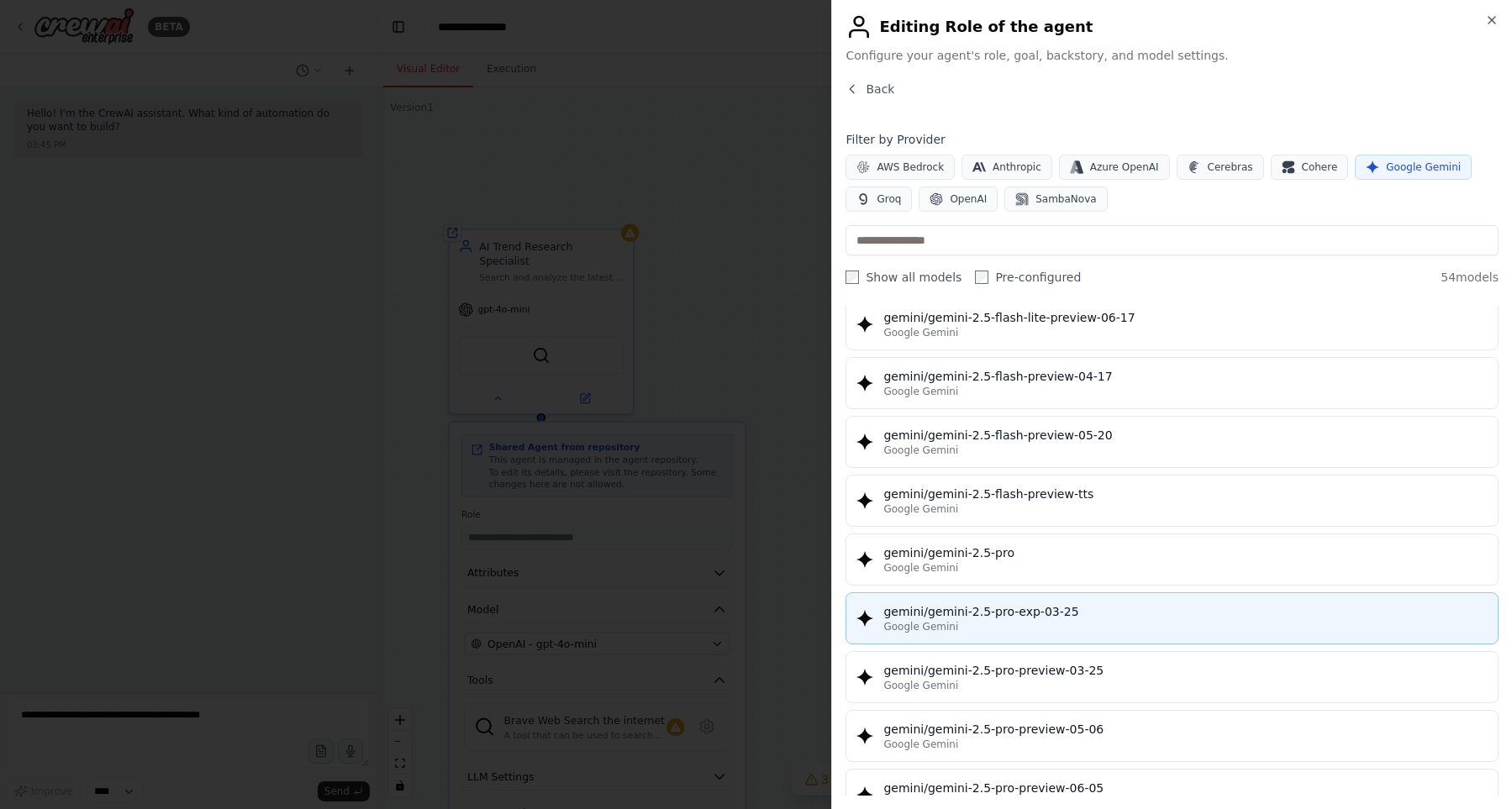
scroll to position [1693, 0]
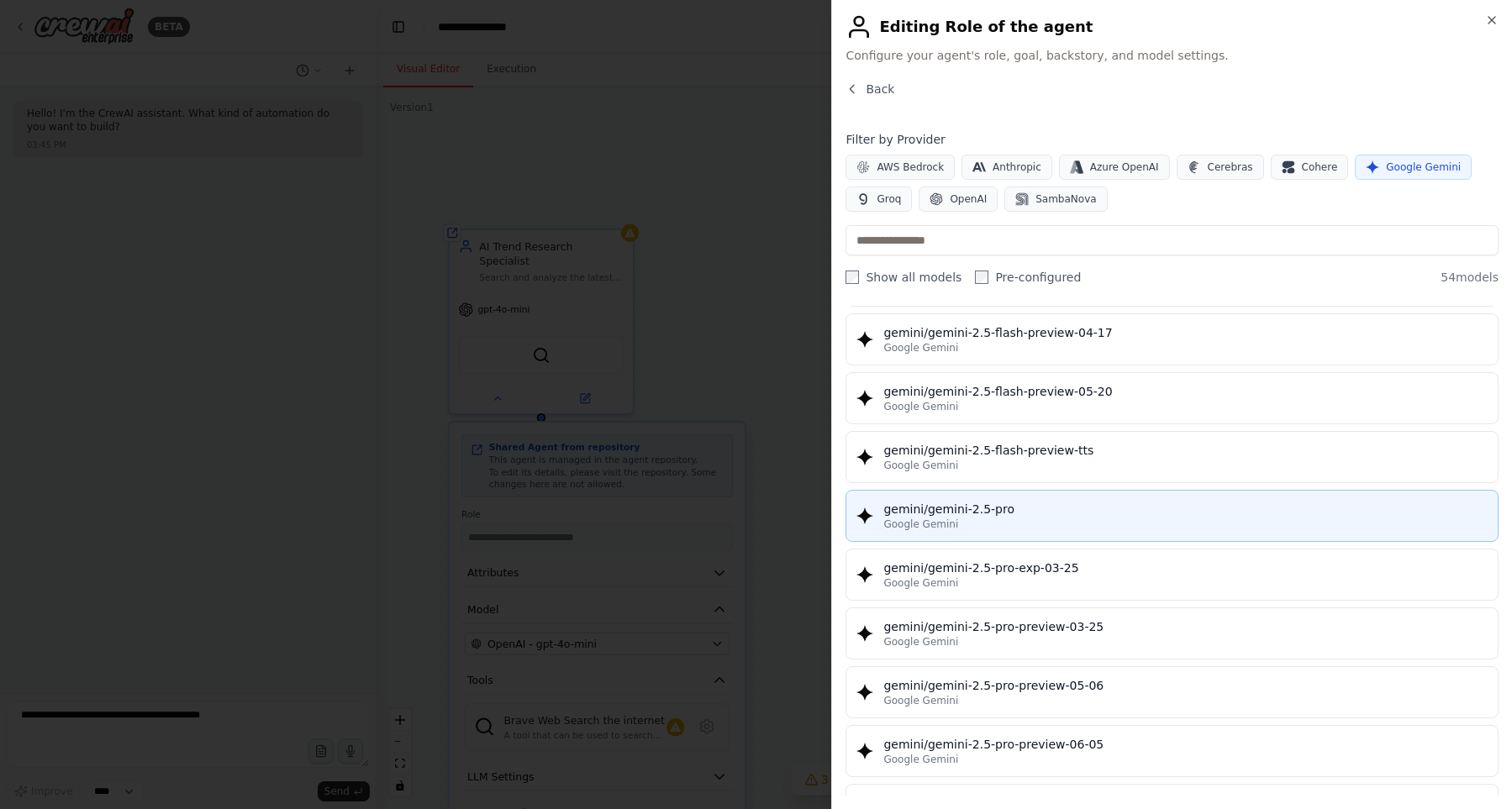
click at [1115, 519] on div "Google Gemini" at bounding box center [1185, 524] width 604 height 13
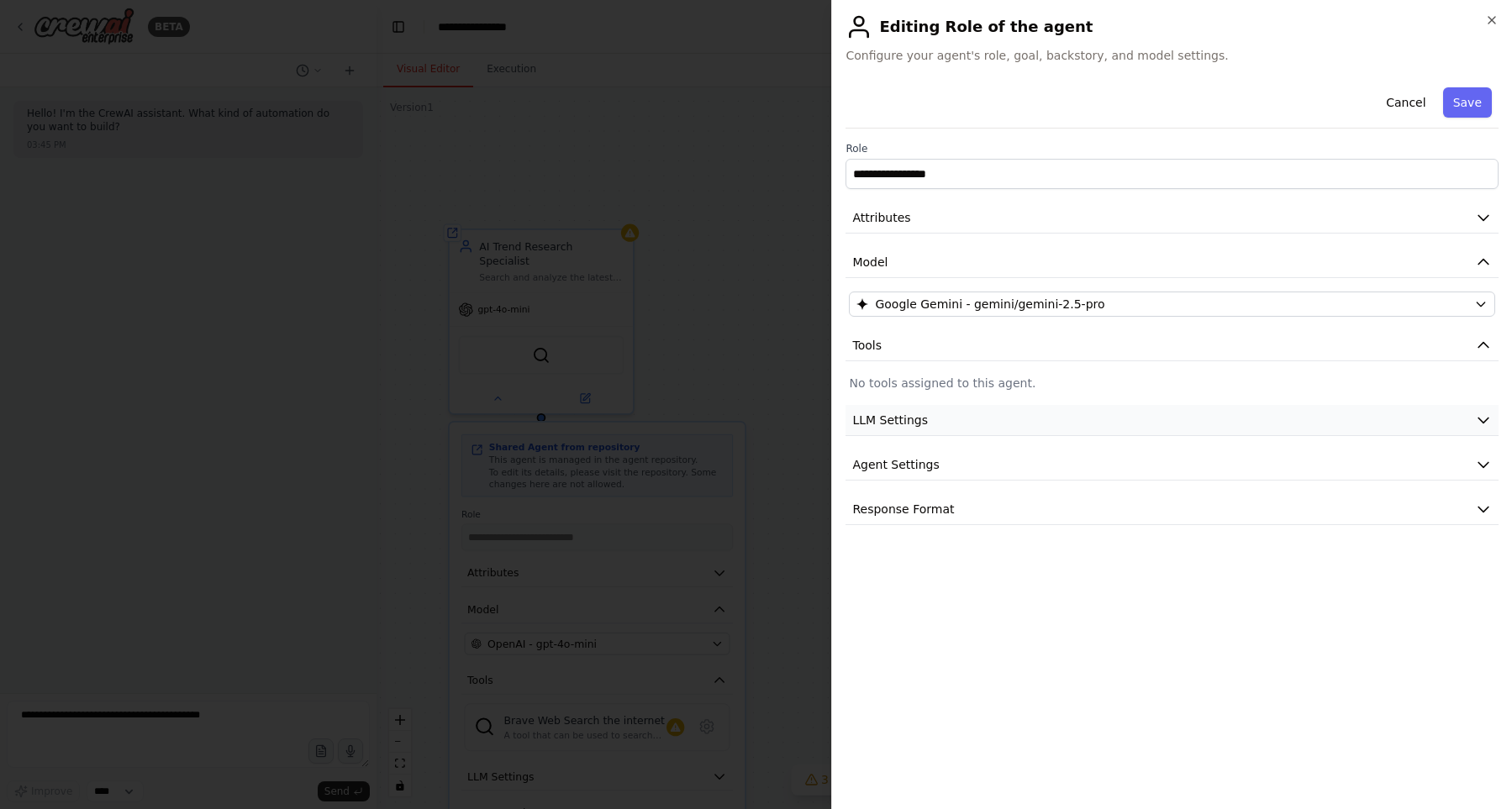
click at [1059, 429] on button "LLM Settings" at bounding box center [1172, 420] width 653 height 31
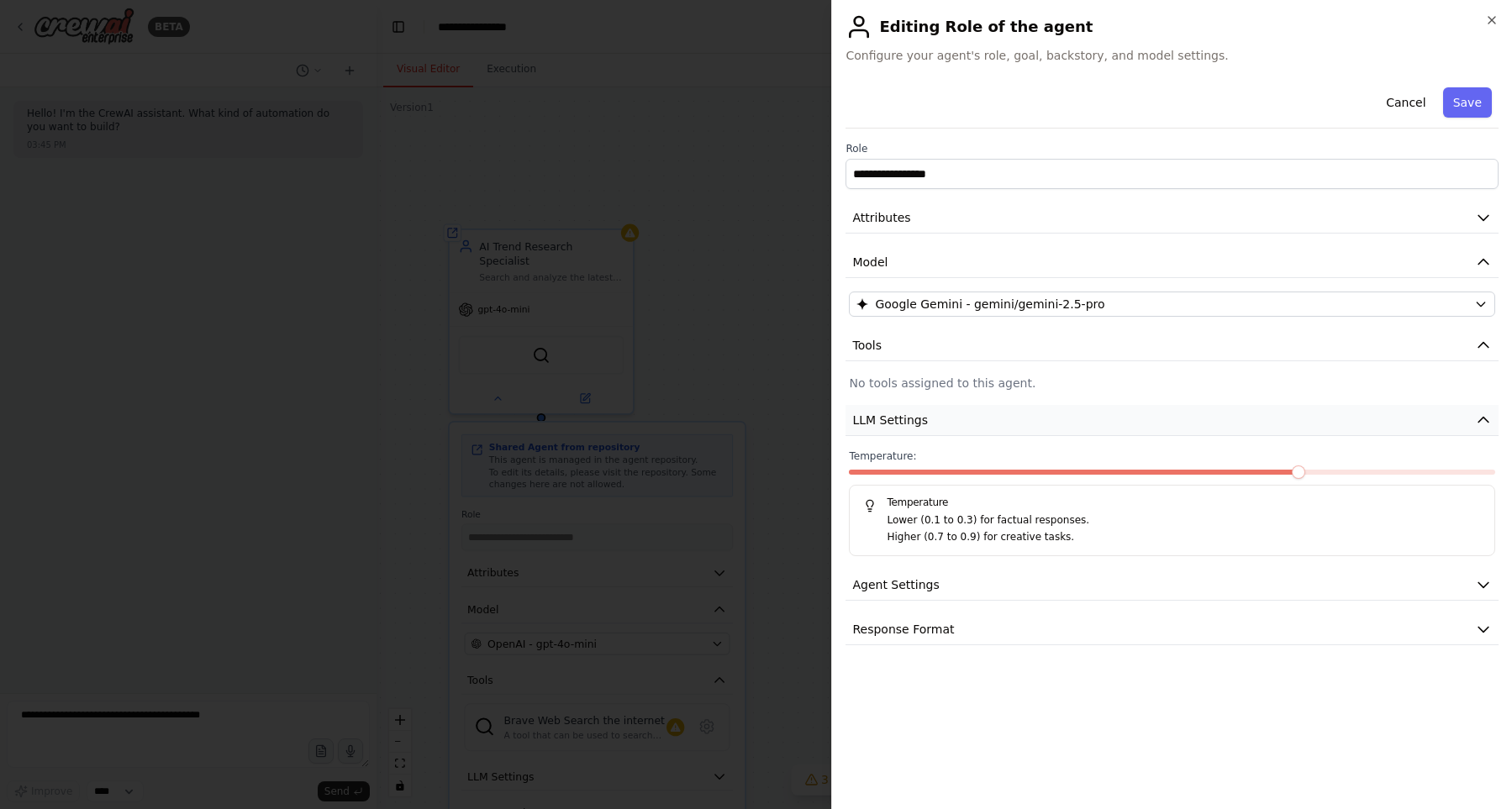
click at [1059, 429] on button "LLM Settings" at bounding box center [1172, 420] width 653 height 31
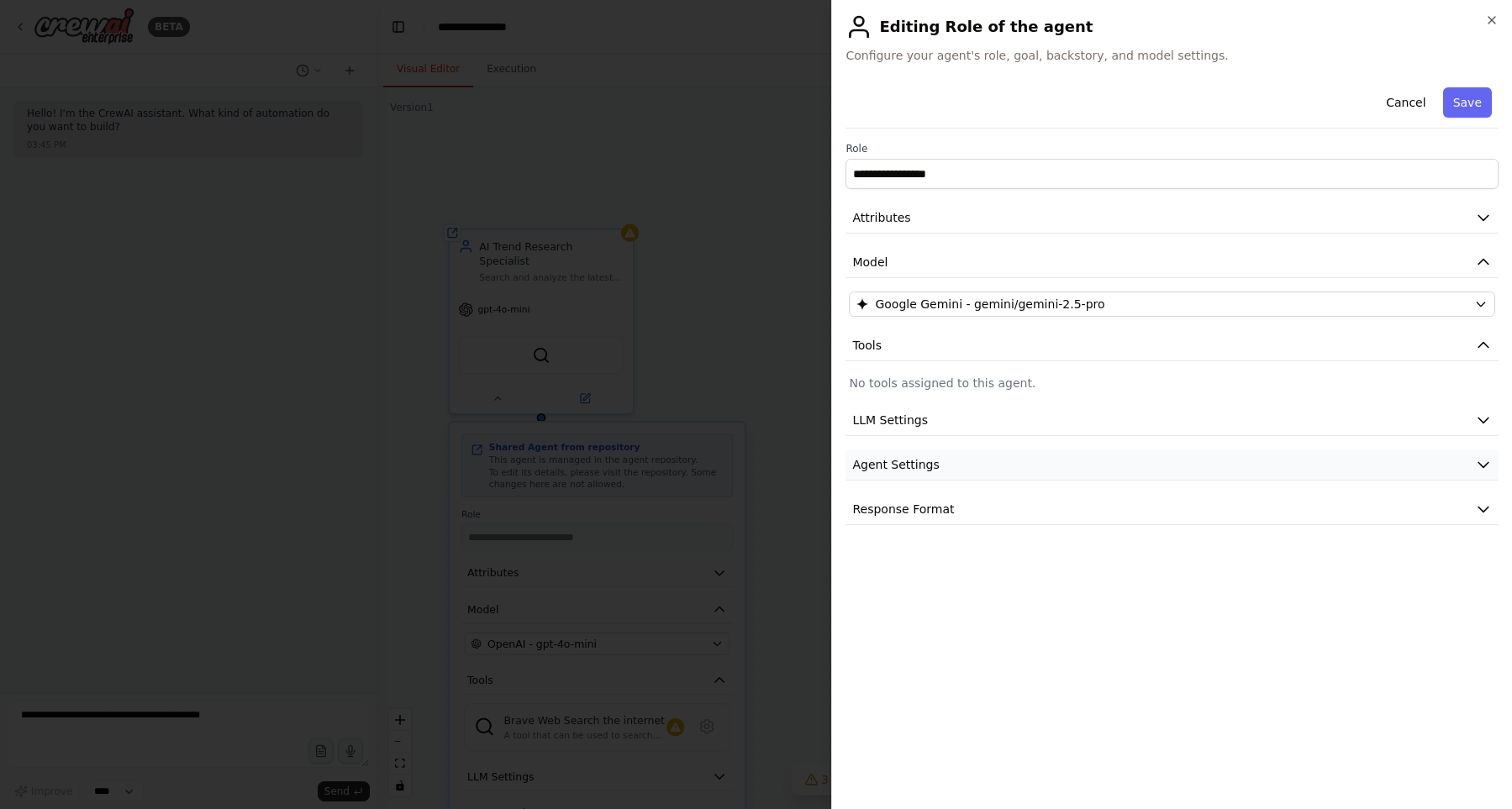
click at [1070, 477] on button "Agent Settings" at bounding box center [1172, 465] width 653 height 31
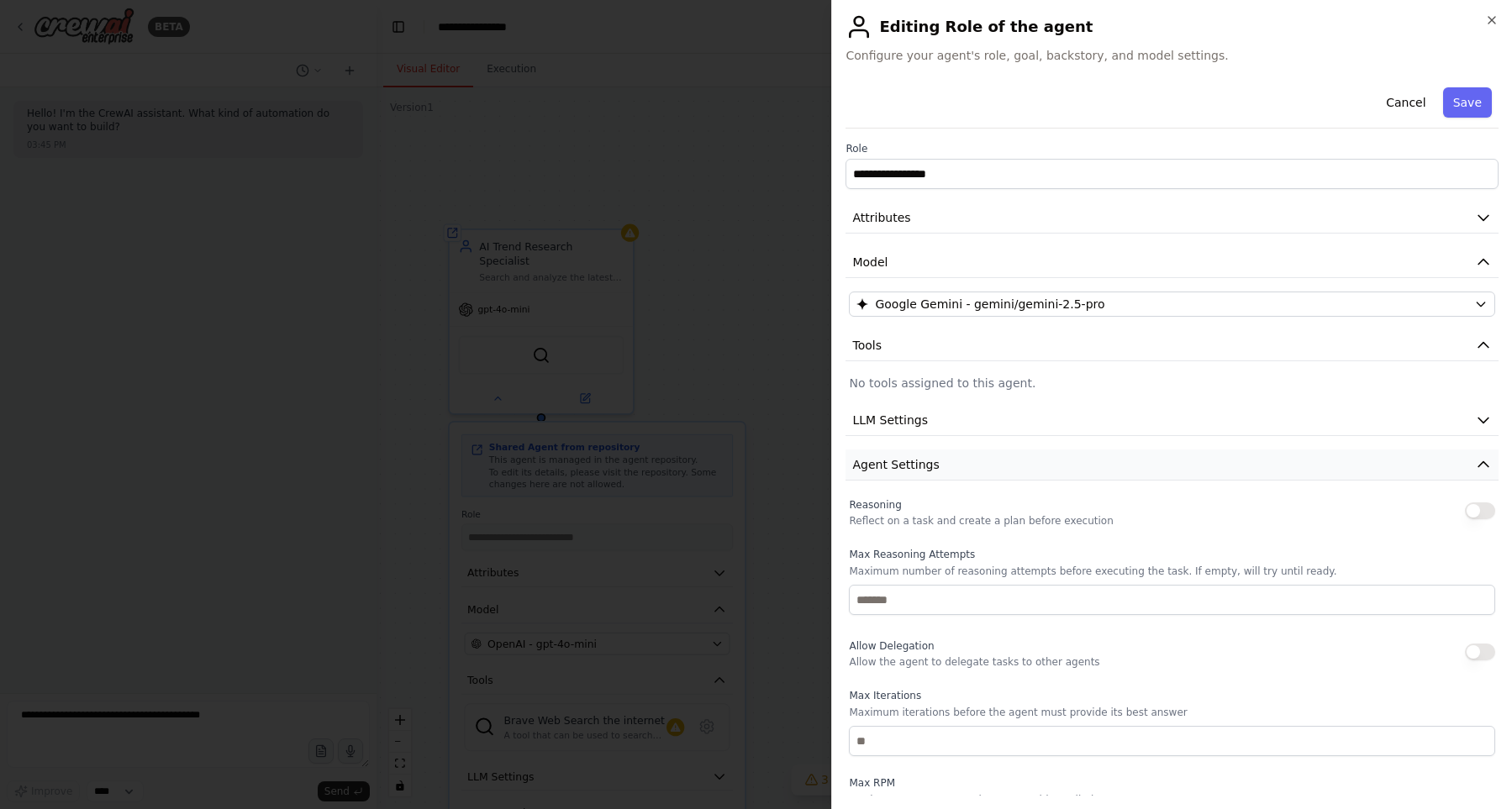
click at [1070, 477] on button "Agent Settings" at bounding box center [1172, 465] width 653 height 31
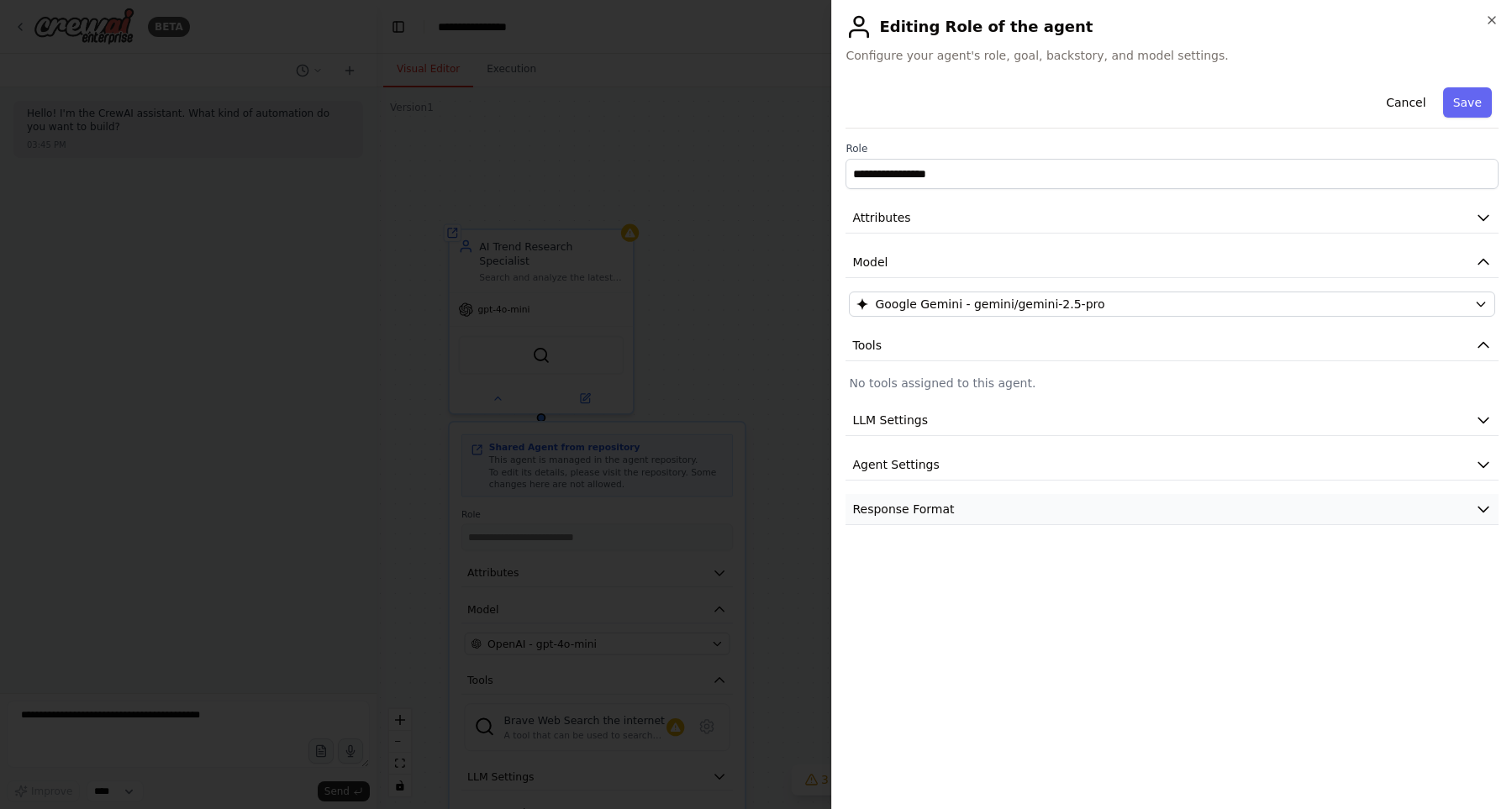
click at [1069, 507] on button "Response Format" at bounding box center [1172, 510] width 653 height 31
click at [1069, 509] on button "Response Format" at bounding box center [1172, 510] width 653 height 31
click at [1485, 98] on button "Save" at bounding box center [1467, 103] width 49 height 30
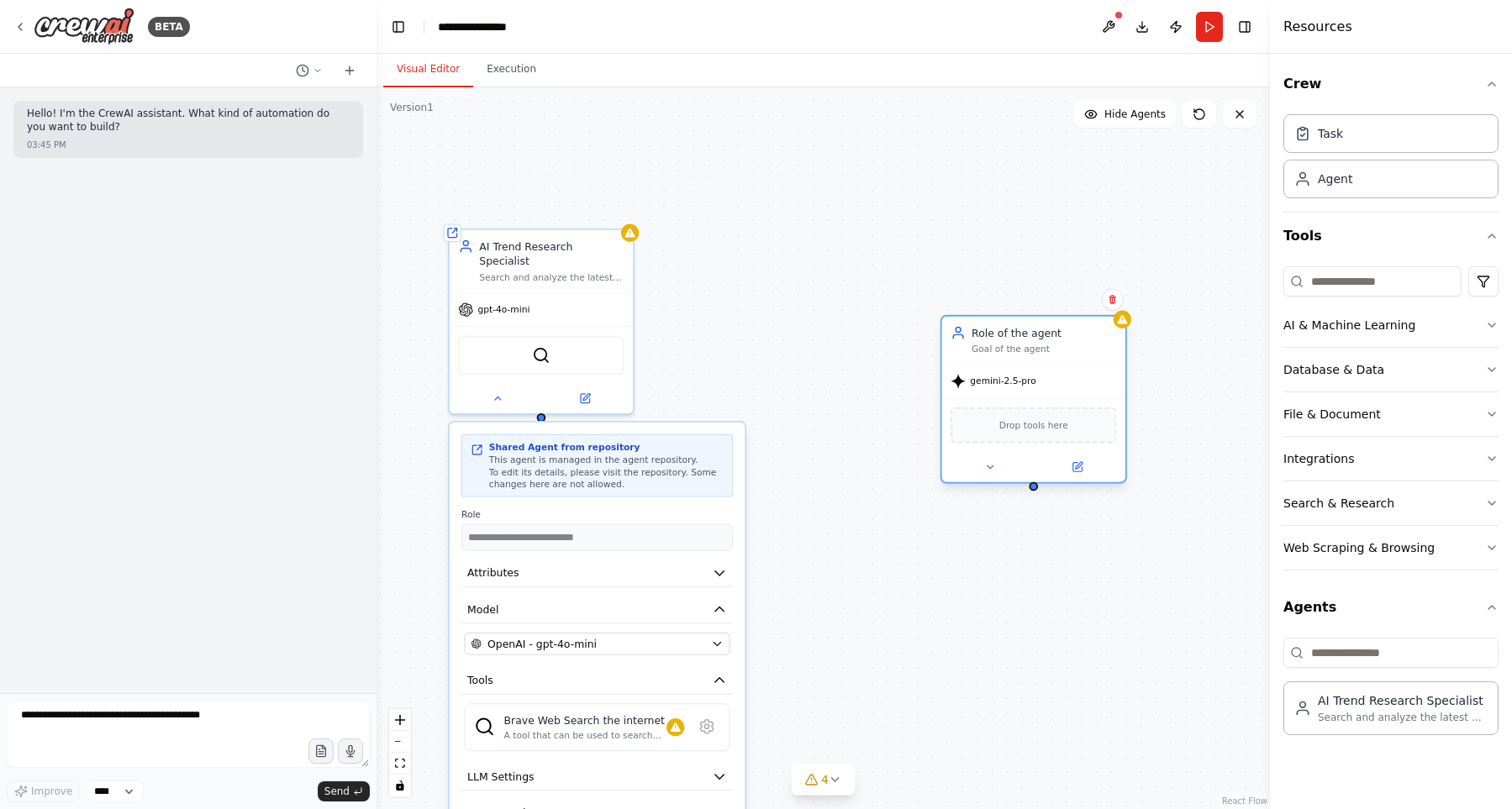
click at [1049, 377] on div "gemini-2.5-pro" at bounding box center [1033, 380] width 183 height 33
click at [996, 469] on button at bounding box center [990, 467] width 84 height 18
click at [802, 364] on div "**********" at bounding box center [823, 448] width 894 height 721
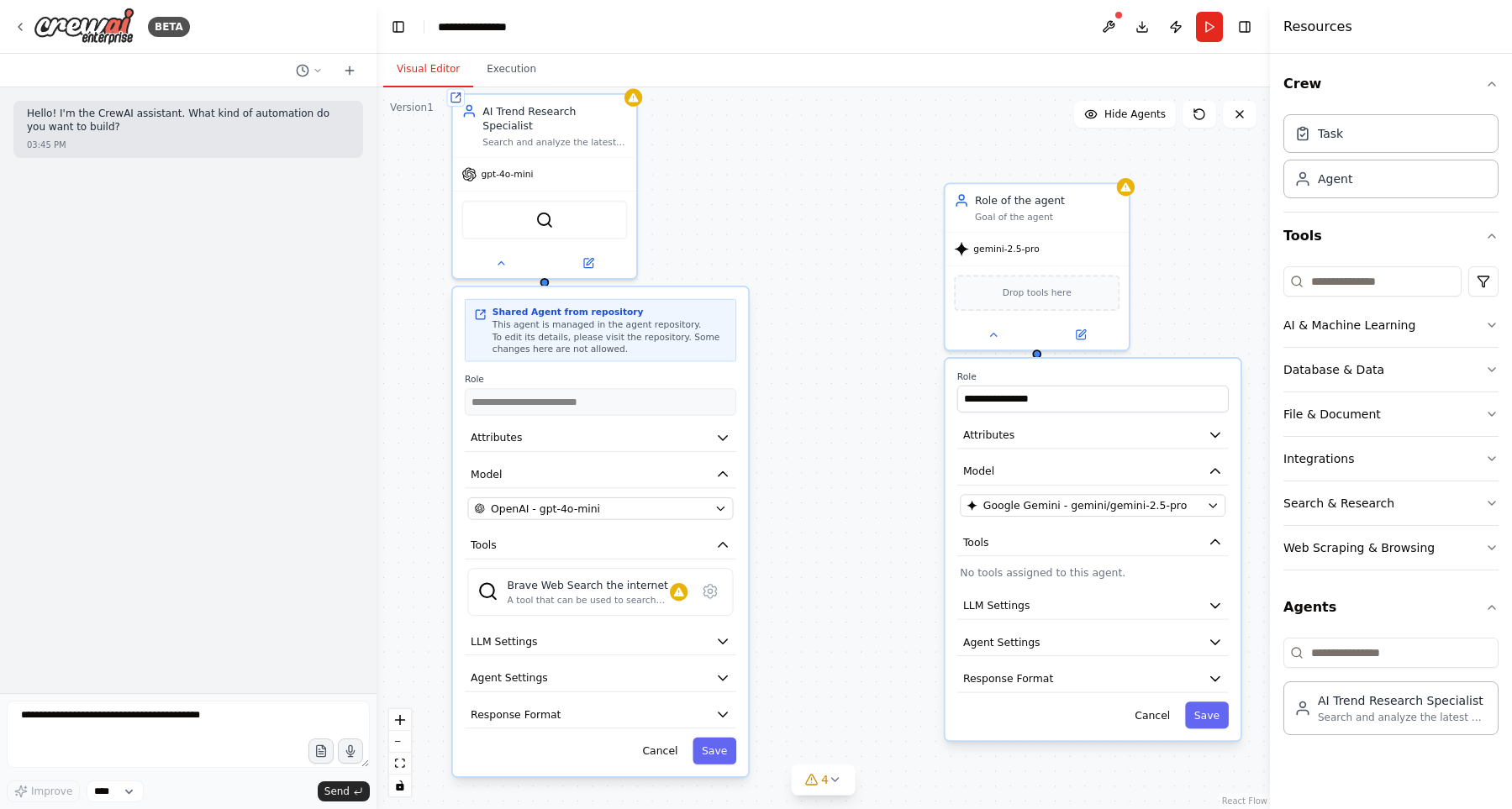
drag, startPoint x: 873, startPoint y: 314, endPoint x: 877, endPoint y: 179, distance: 135.1
click at [877, 179] on div "**********" at bounding box center [823, 448] width 894 height 721
drag, startPoint x: 868, startPoint y: 323, endPoint x: 826, endPoint y: 161, distance: 167.4
click at [826, 161] on div "**********" at bounding box center [823, 448] width 894 height 721
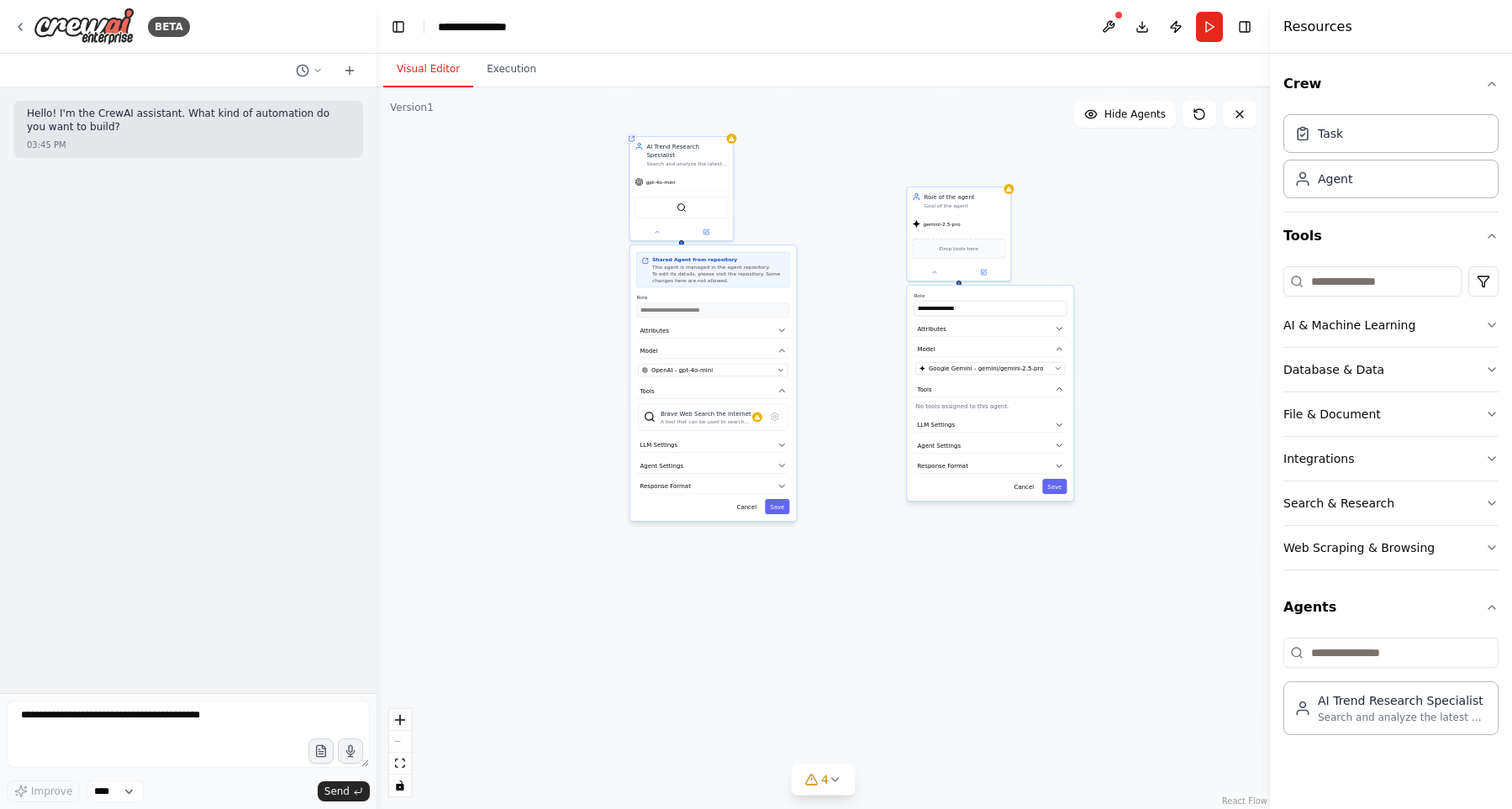
drag, startPoint x: 828, startPoint y: 207, endPoint x: 834, endPoint y: 329, distance: 122.1
click at [834, 329] on div "**********" at bounding box center [823, 448] width 894 height 721
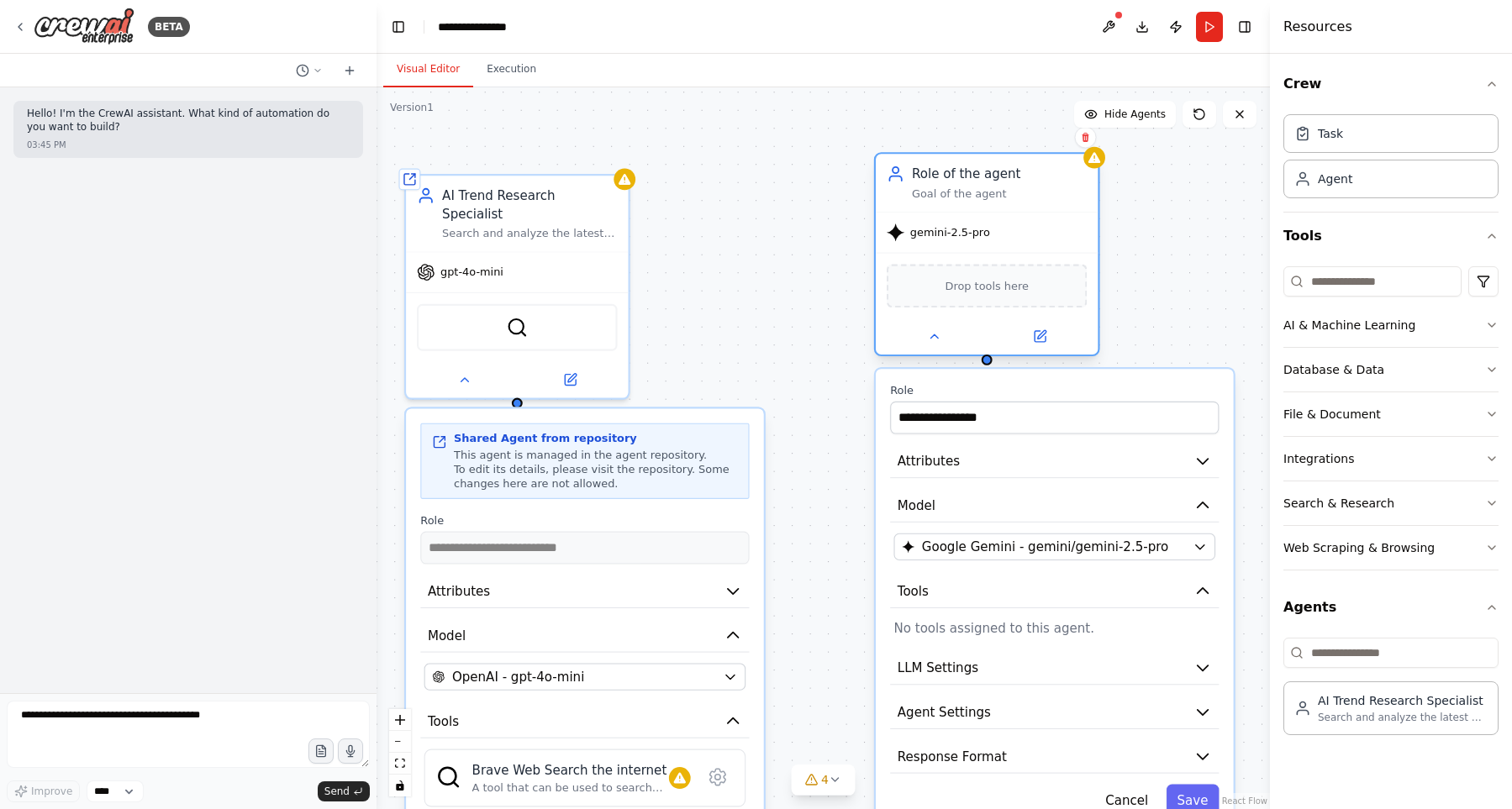
drag, startPoint x: 1025, startPoint y: 332, endPoint x: 895, endPoint y: 208, distance: 179.7
click at [895, 208] on div "Role of the agent Goal of the agent" at bounding box center [986, 182] width 222 height 58
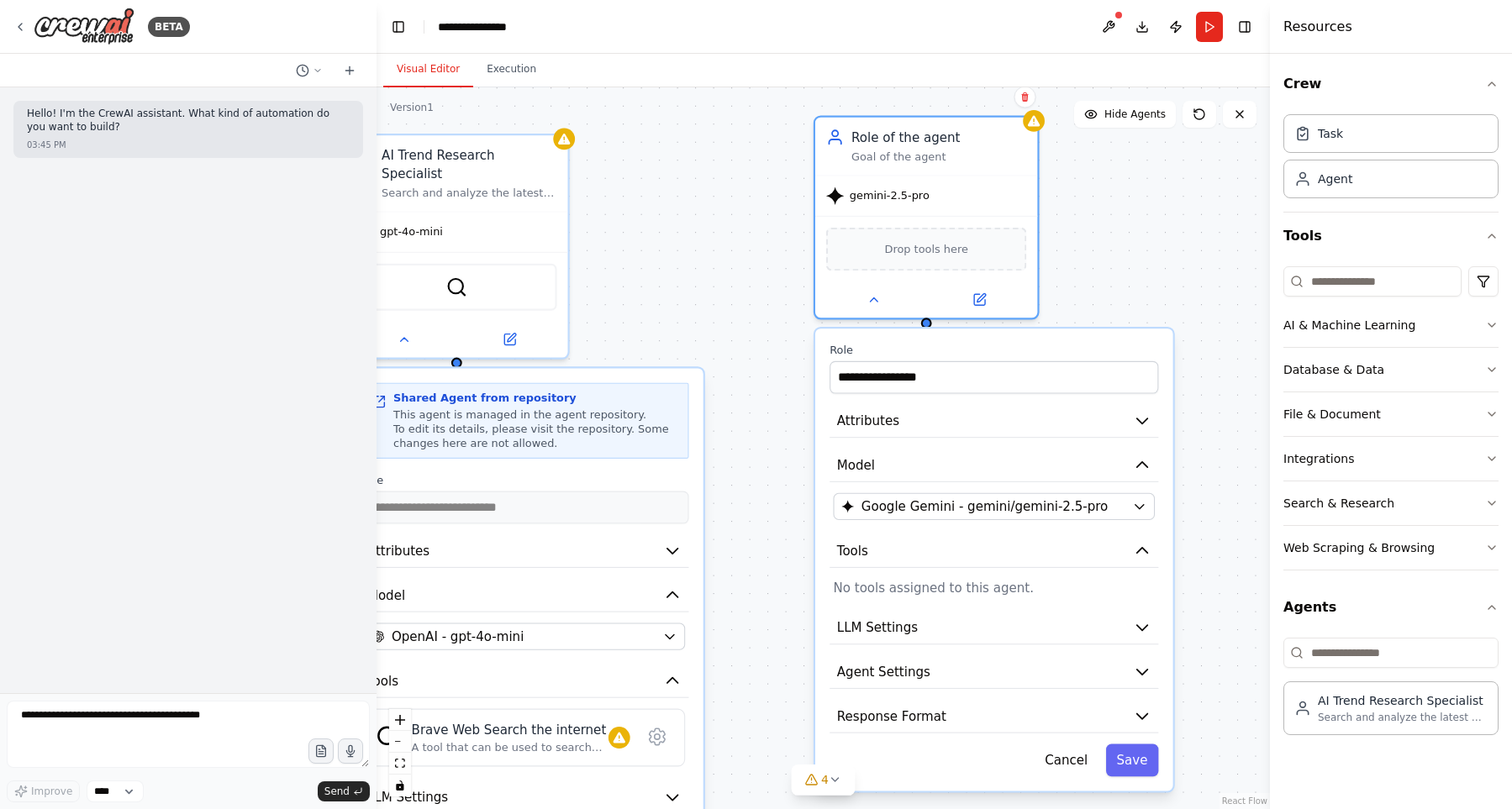
drag, startPoint x: 695, startPoint y: 256, endPoint x: 686, endPoint y: 256, distance: 9.0
click at [687, 256] on div "**********" at bounding box center [823, 448] width 894 height 721
click at [905, 616] on button "LLM Settings" at bounding box center [989, 628] width 328 height 34
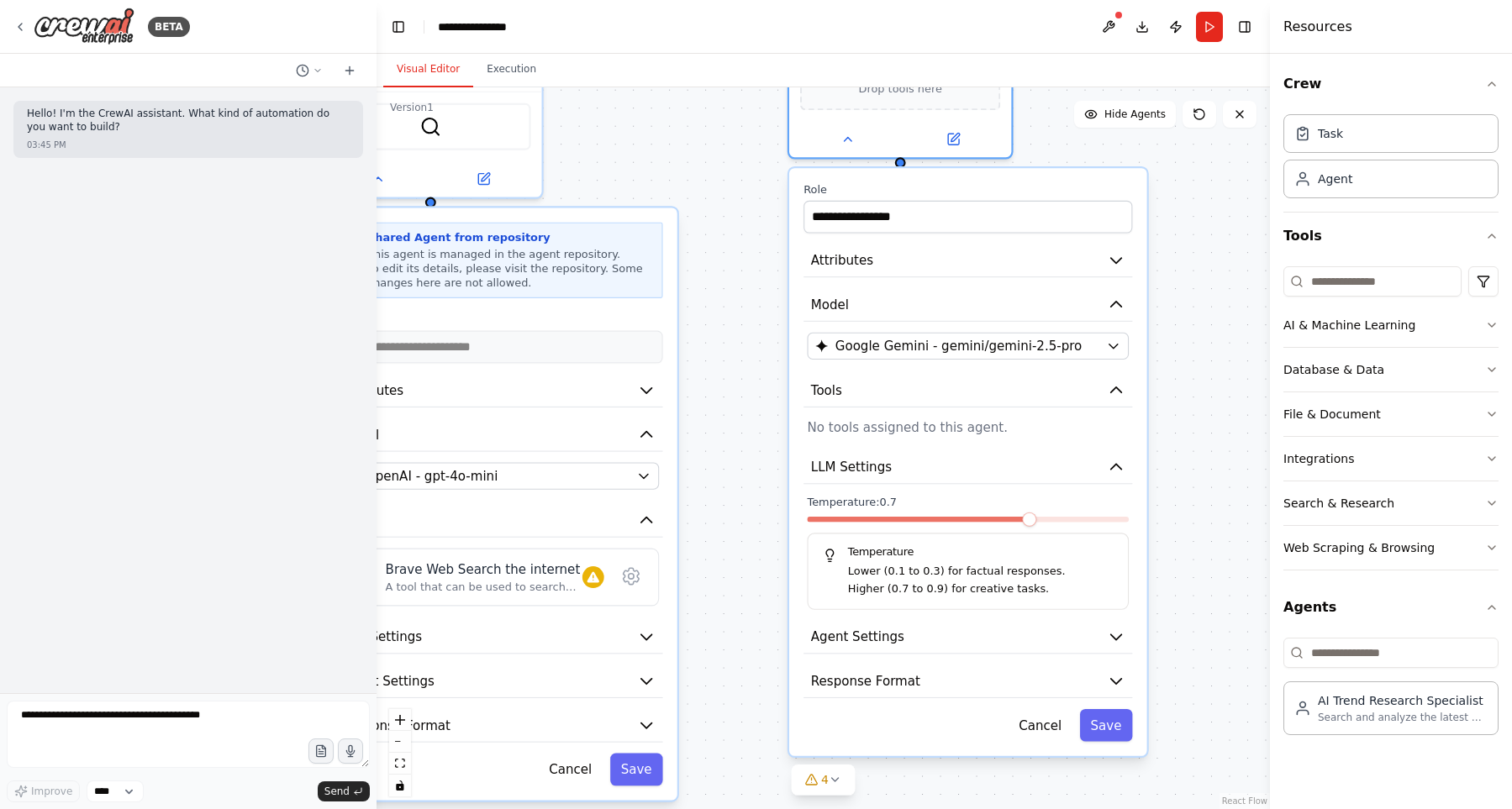
drag, startPoint x: 742, startPoint y: 593, endPoint x: 721, endPoint y: 433, distance: 161.4
click at [721, 433] on div "**********" at bounding box center [823, 448] width 894 height 721
click at [937, 463] on button "LLM Settings" at bounding box center [967, 468] width 328 height 34
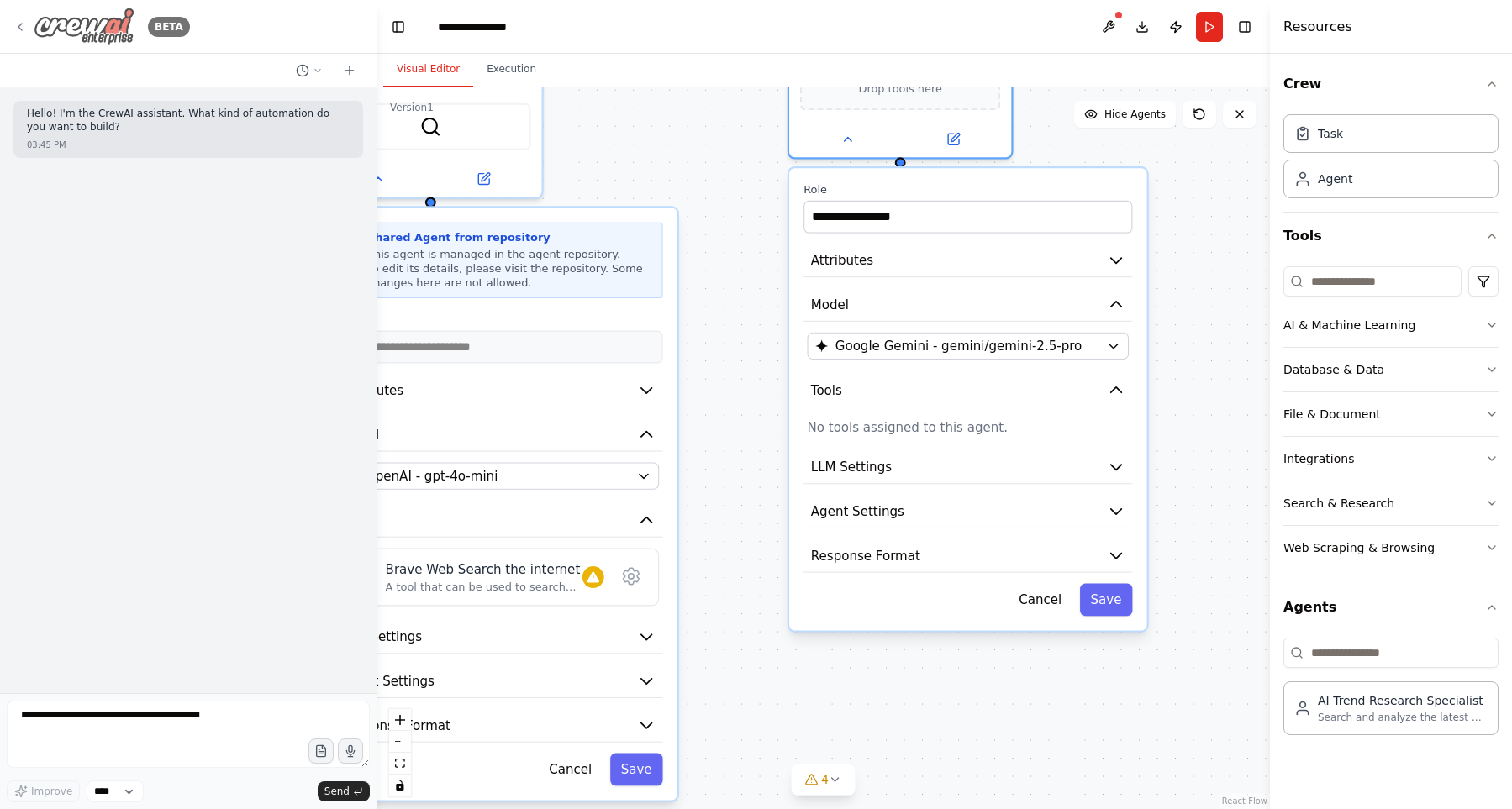
click at [19, 26] on icon at bounding box center [20, 27] width 3 height 7
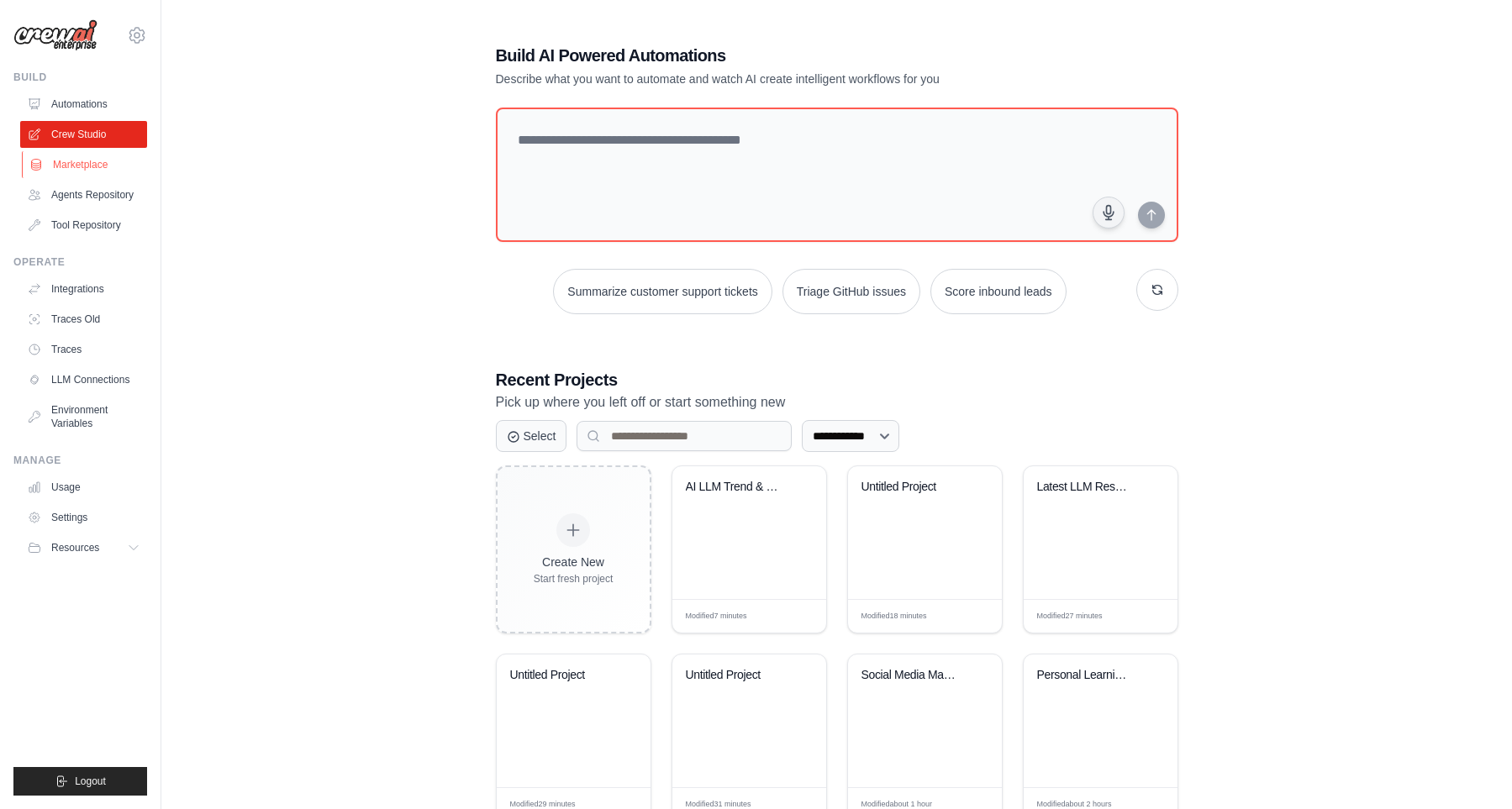
click at [103, 170] on link "Marketplace" at bounding box center [85, 164] width 127 height 27
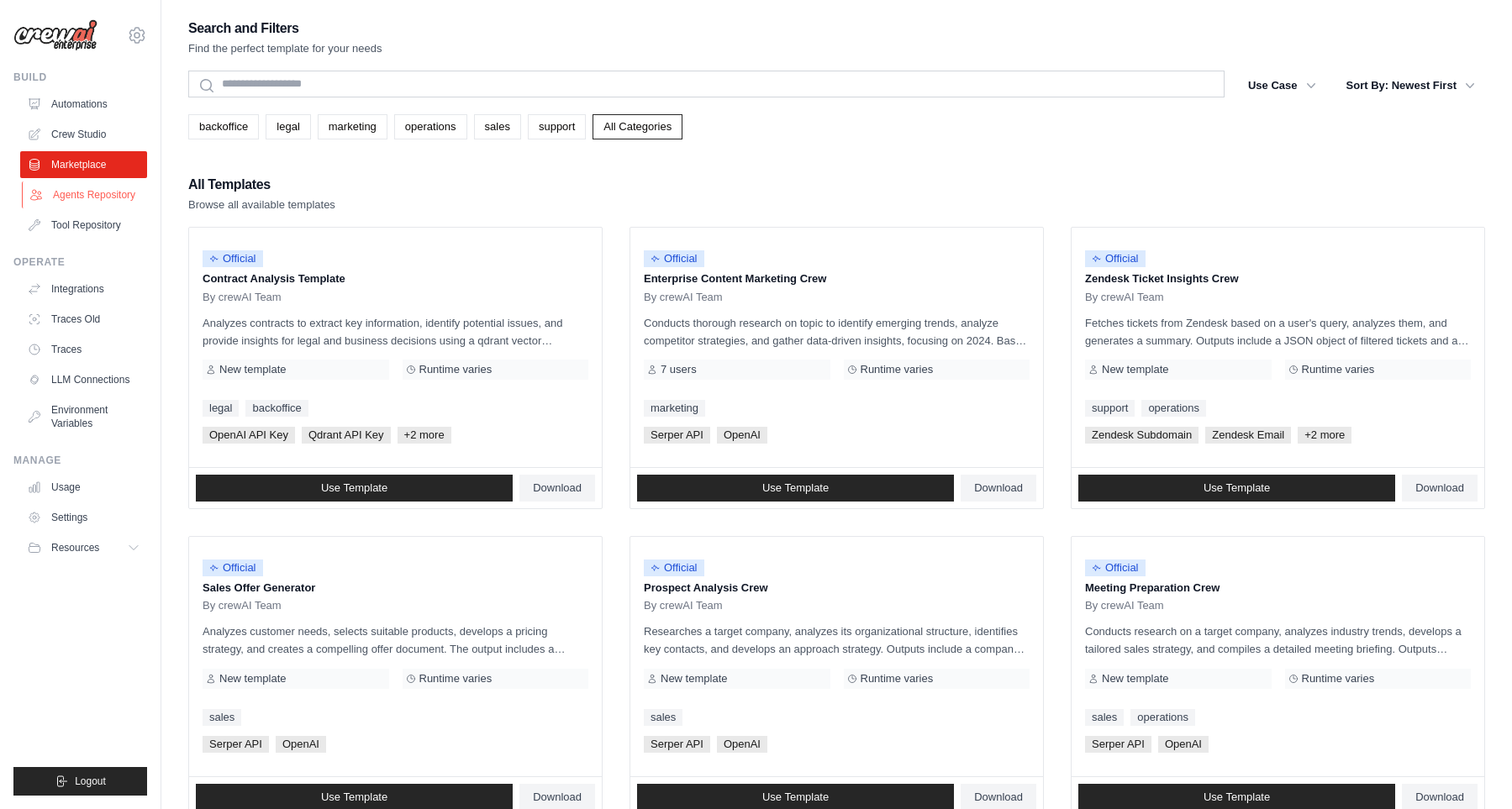
click at [99, 203] on link "Agents Repository" at bounding box center [85, 195] width 127 height 27
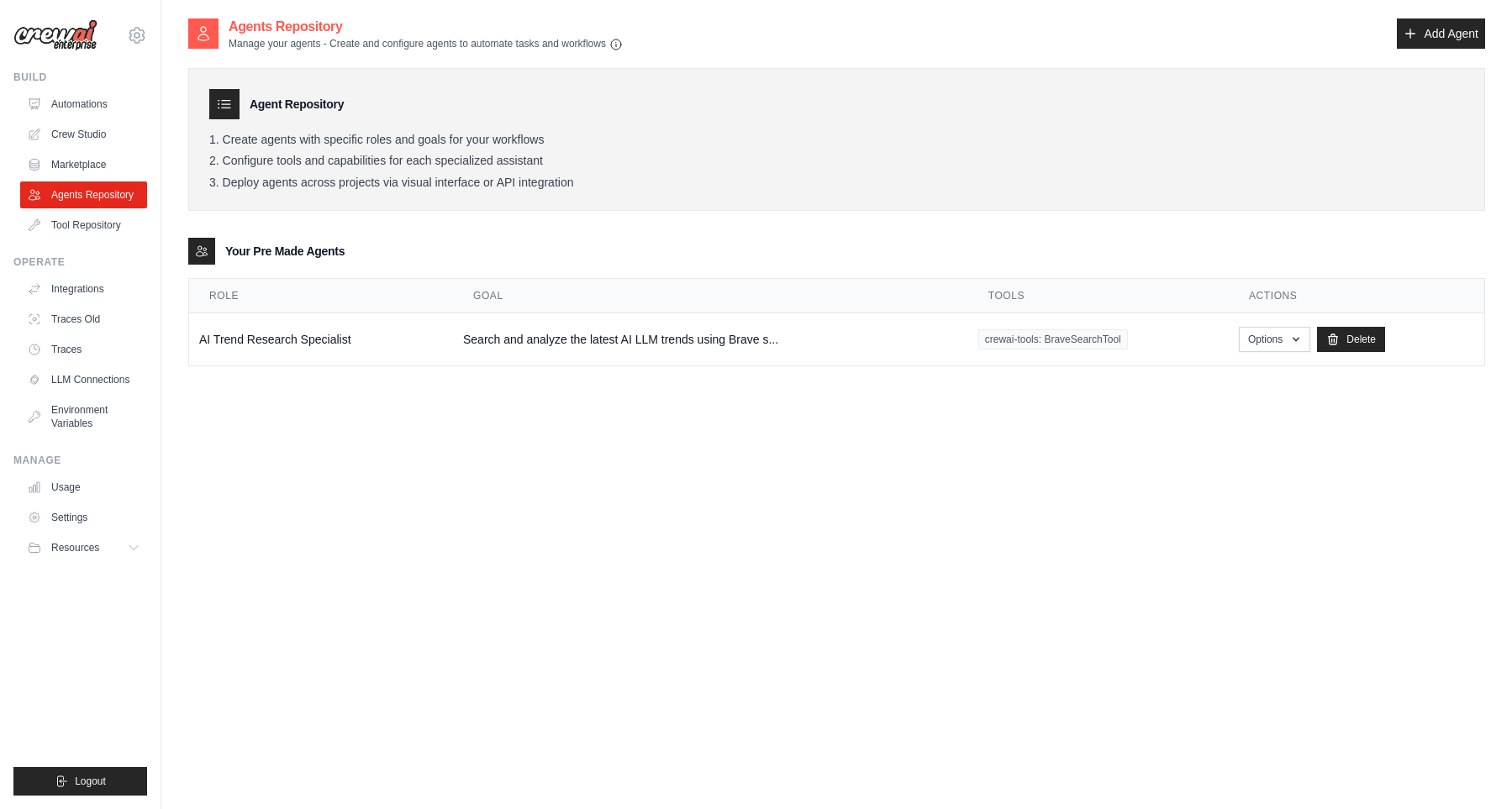
click at [97, 224] on link "Tool Repository" at bounding box center [84, 225] width 127 height 27
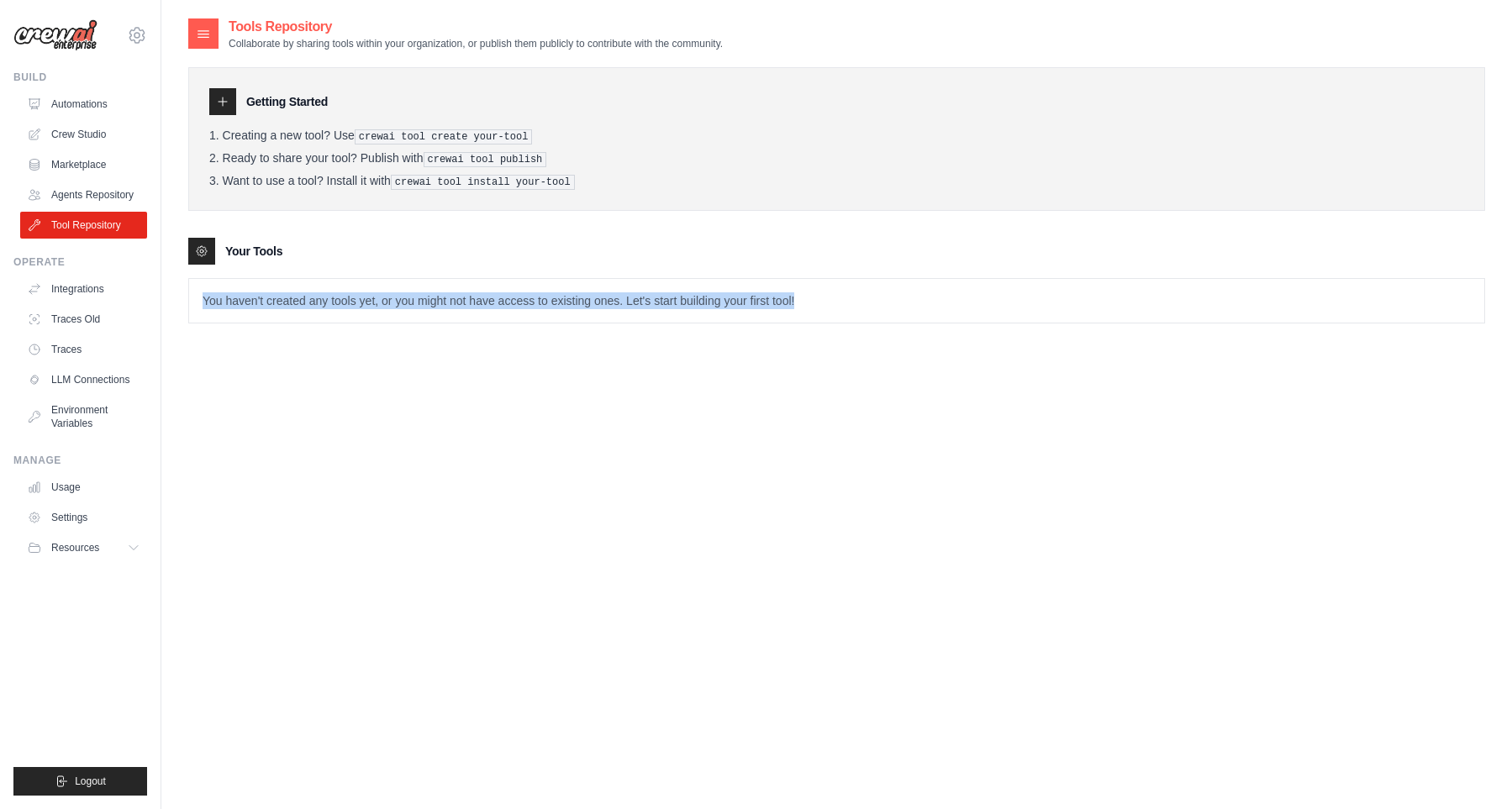
drag, startPoint x: 284, startPoint y: 304, endPoint x: 996, endPoint y: 323, distance: 712.3
click at [996, 322] on p "You haven't created any tools yet, or you might not have access to existing one…" at bounding box center [836, 301] width 1295 height 44
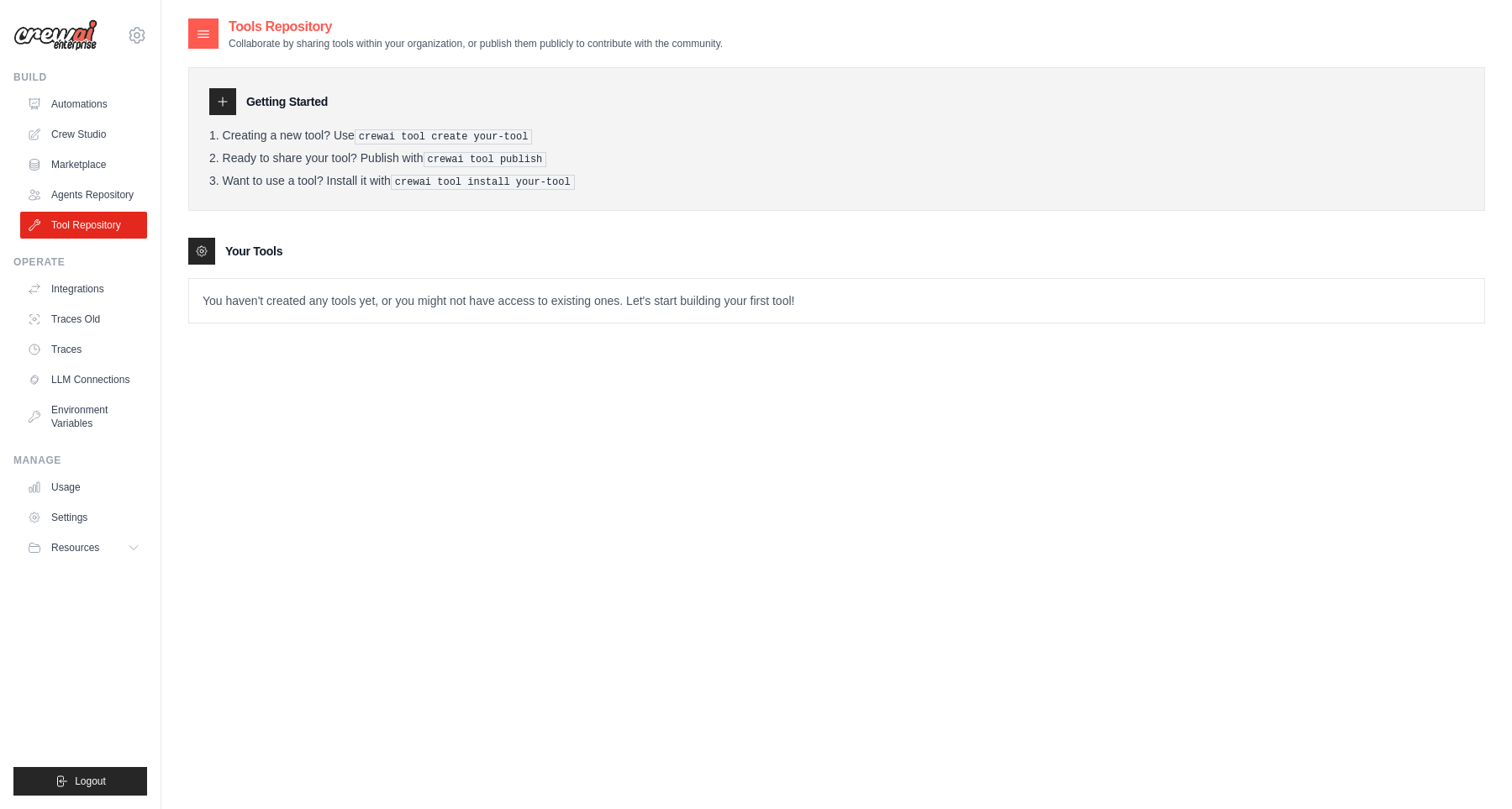
click at [996, 322] on p "You haven't created any tools yet, or you might not have access to existing one…" at bounding box center [836, 301] width 1295 height 44
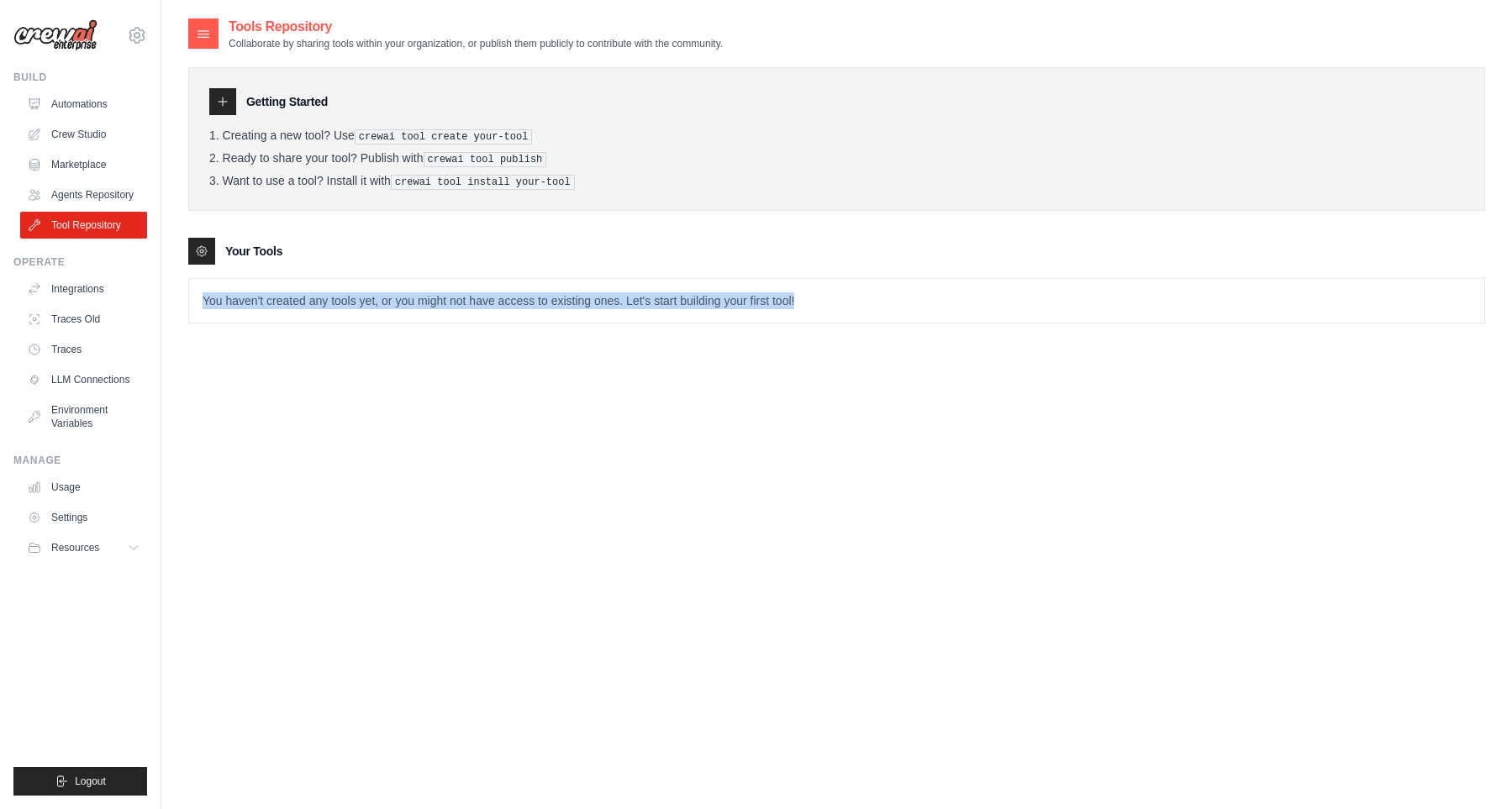
drag, startPoint x: 949, startPoint y: 289, endPoint x: 853, endPoint y: 298, distance: 96.4
click at [853, 298] on p "You haven't created any tools yet, or you might not have access to existing one…" at bounding box center [836, 301] width 1295 height 44
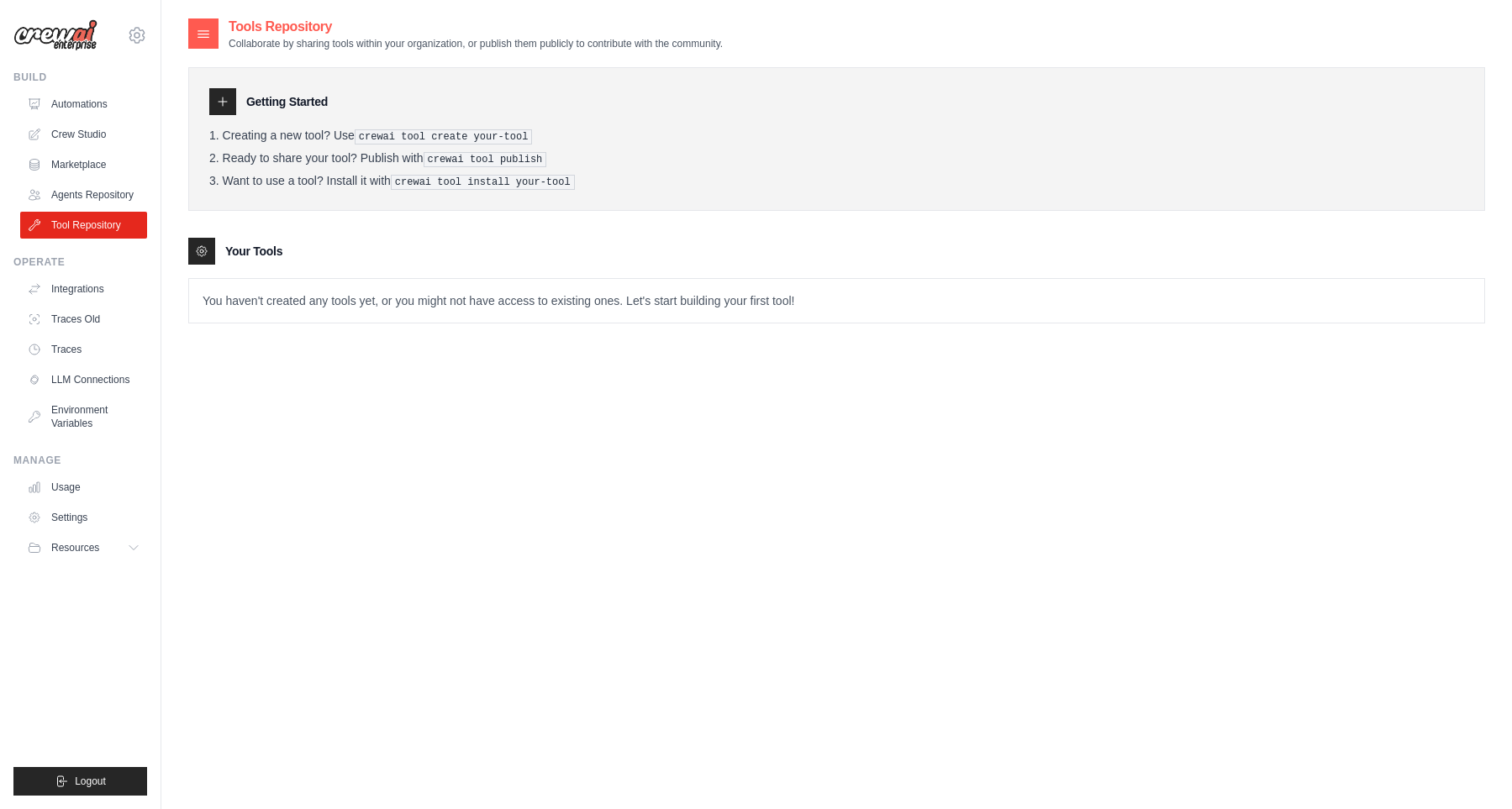
click at [853, 298] on p "You haven't created any tools yet, or you might not have access to existing one…" at bounding box center [836, 301] width 1295 height 44
click at [414, 186] on pre "crewai tool install your-tool" at bounding box center [483, 182] width 184 height 15
drag, startPoint x: 832, startPoint y: 62, endPoint x: 999, endPoint y: 116, distance: 175.5
click at [846, 66] on div "Getting Started Creating a new tool? Use crewai tool create your-tool Ready to …" at bounding box center [836, 187] width 1297 height 273
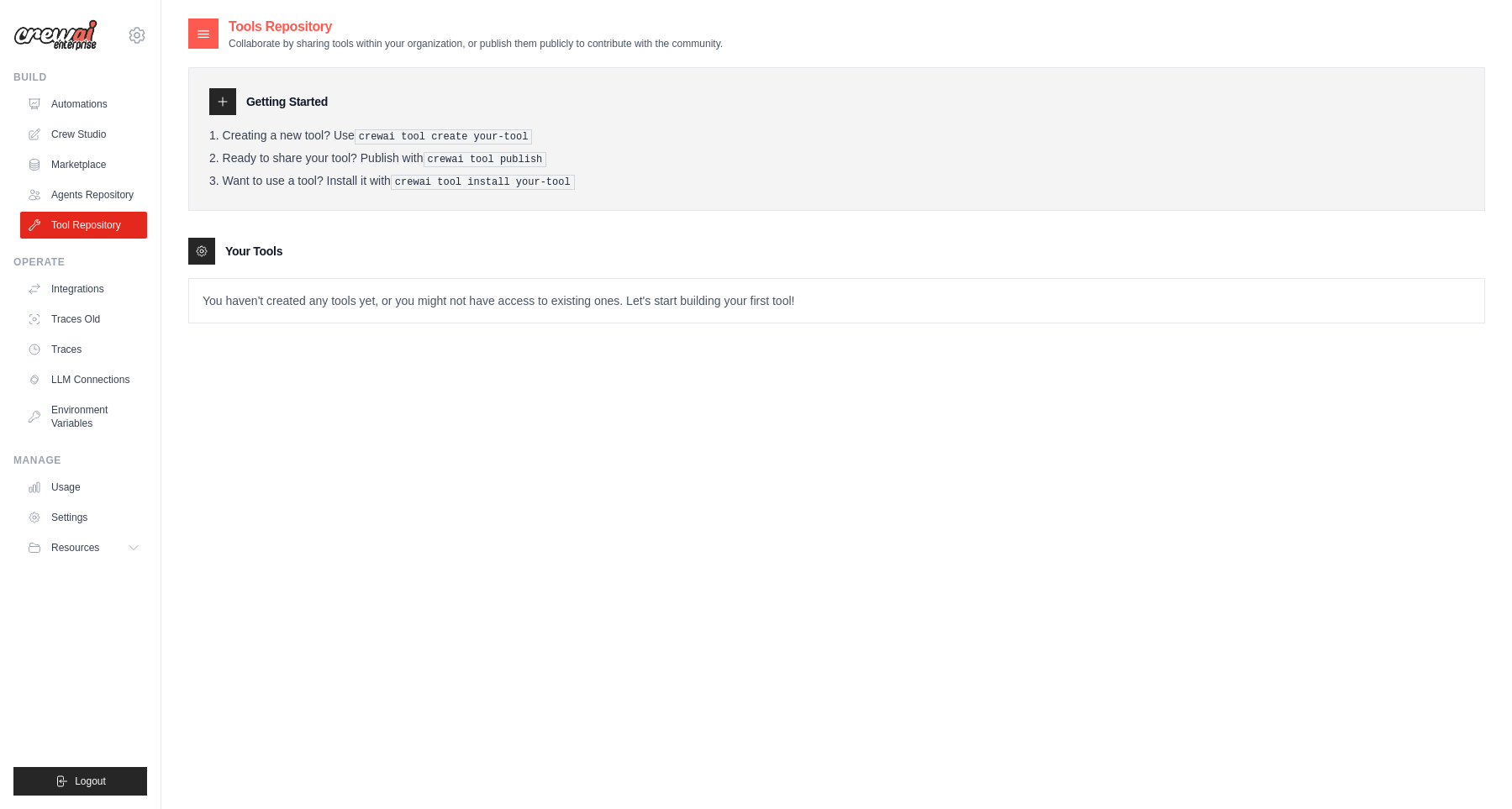
drag, startPoint x: 1230, startPoint y: 239, endPoint x: 1330, endPoint y: 364, distance: 160.1
click at [1278, 279] on div "Getting Started Creating a new tool? Use crewai tool create your-tool Ready to …" at bounding box center [836, 187] width 1297 height 273
drag, startPoint x: 1319, startPoint y: 574, endPoint x: 729, endPoint y: 582, distance: 590.1
click at [1254, 594] on div "Tools Repository Collaborate by sharing tools within your organization, or publ…" at bounding box center [836, 421] width 1297 height 809
drag, startPoint x: 729, startPoint y: 582, endPoint x: 637, endPoint y: 537, distance: 102.4
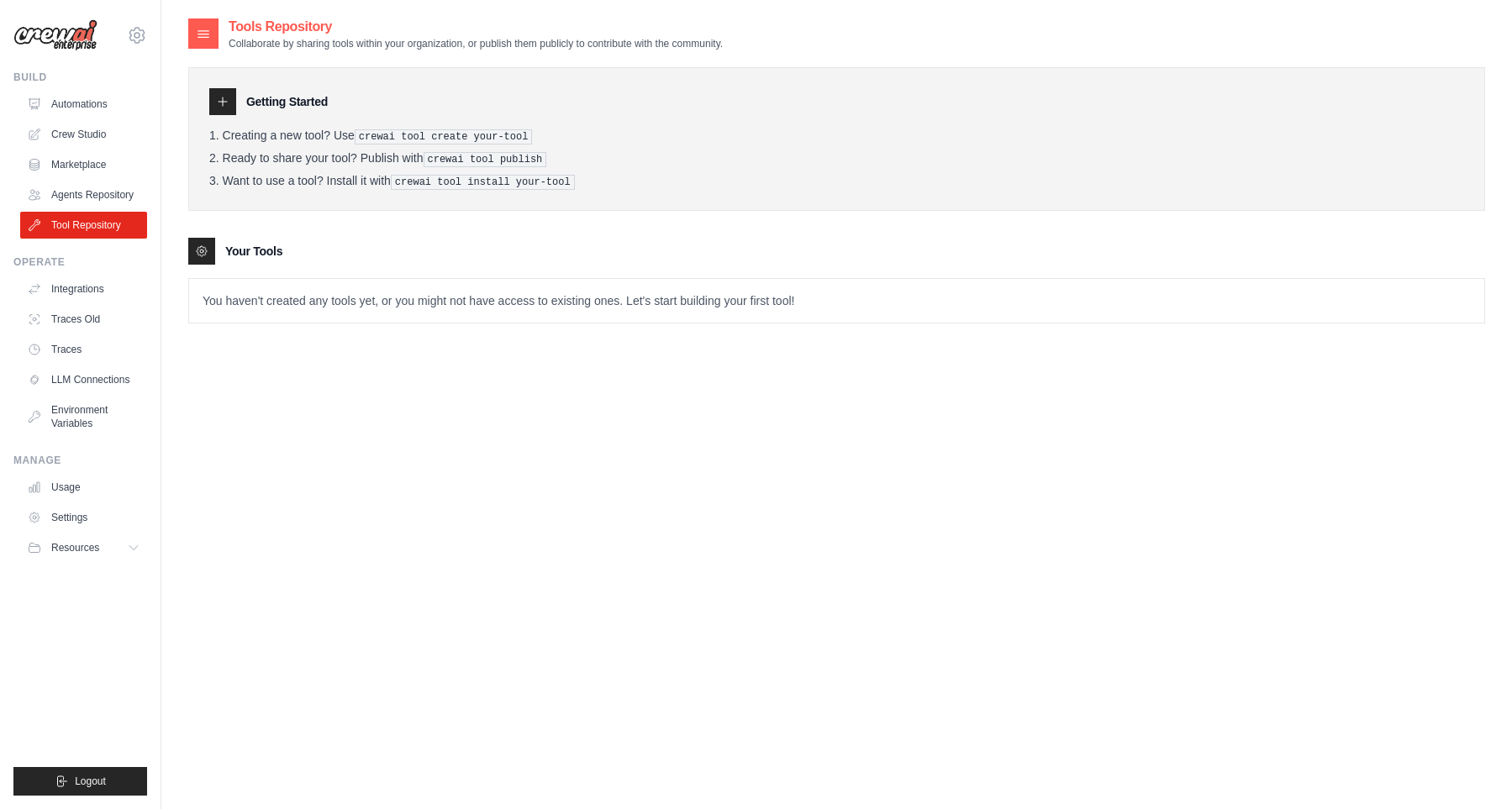
click at [644, 540] on div "Tools Repository Collaborate by sharing tools within your organization, or publ…" at bounding box center [836, 421] width 1297 height 809
click at [225, 101] on icon at bounding box center [223, 102] width 8 height 8
click at [235, 95] on div at bounding box center [223, 102] width 27 height 27
click at [284, 88] on div "Getting Started Creating a new tool? Use crewai tool create your-tool Ready to …" at bounding box center [836, 139] width 1297 height 143
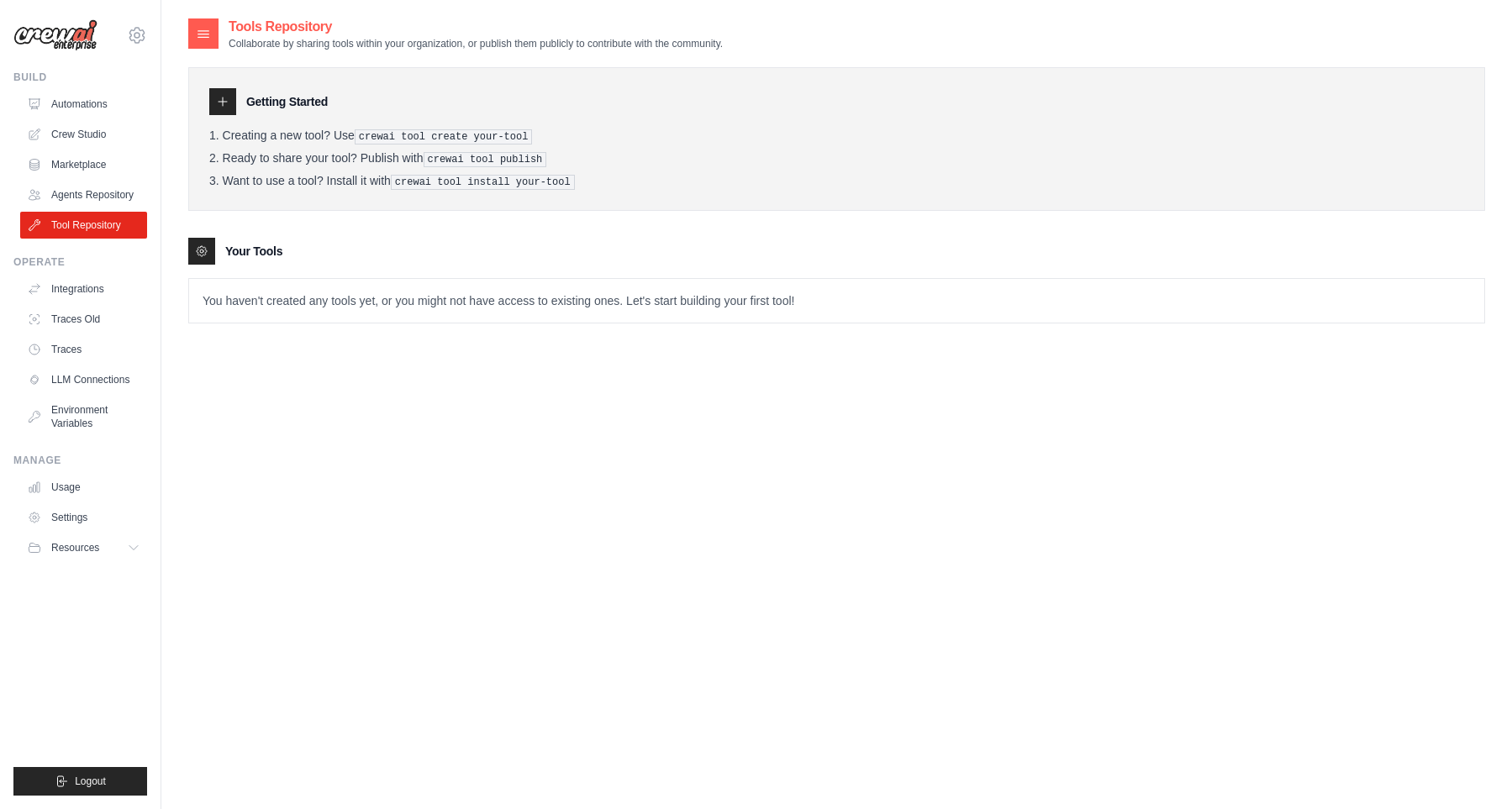
click at [388, 137] on pre "crewai tool create your-tool" at bounding box center [443, 137] width 178 height 15
click at [521, 137] on pre "crewai tool create your-tool" at bounding box center [443, 137] width 178 height 15
click at [454, 160] on pre "crewai tool publish" at bounding box center [485, 159] width 123 height 15
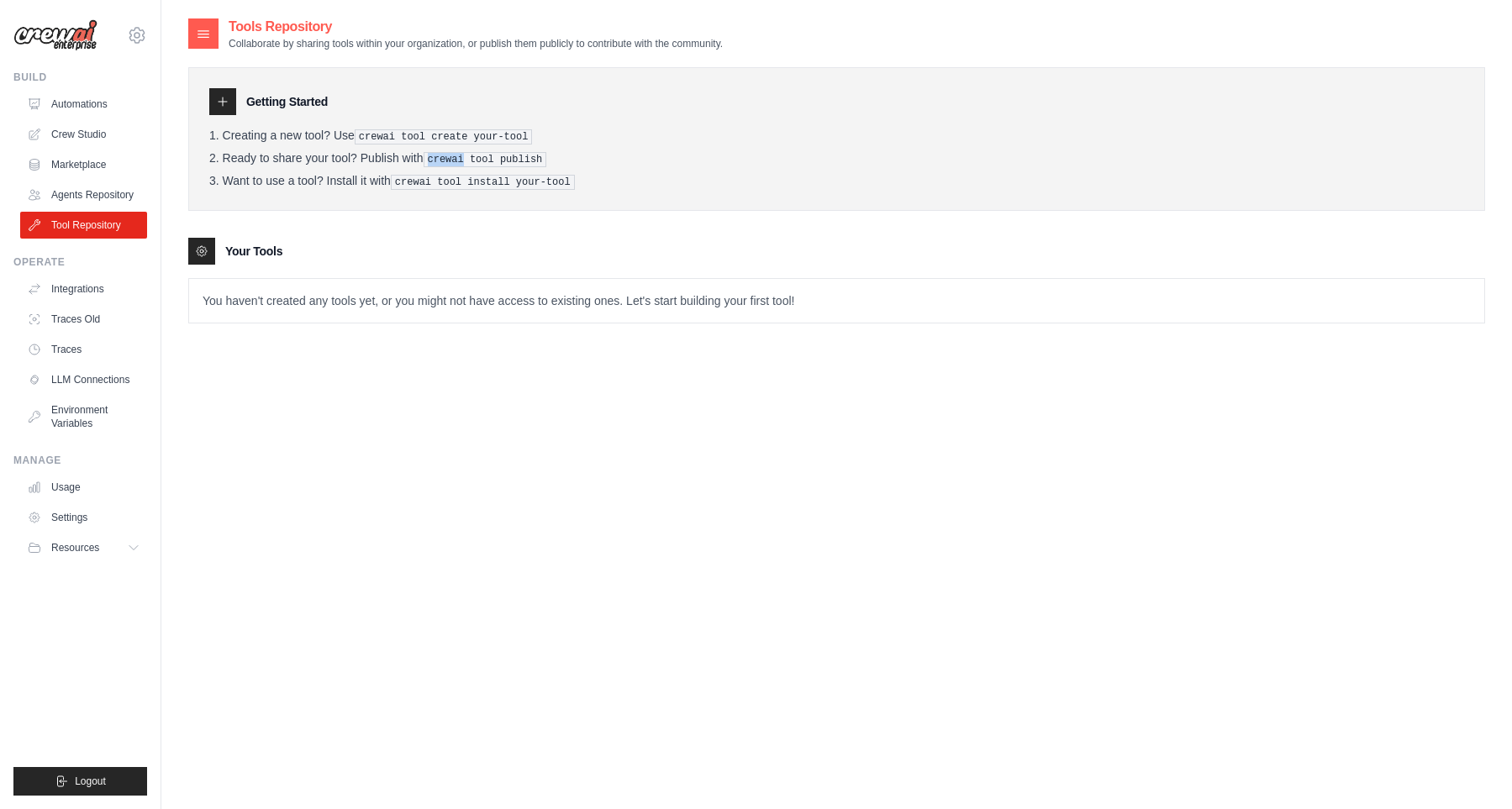
click at [454, 160] on pre "crewai tool publish" at bounding box center [485, 159] width 123 height 15
click at [496, 181] on pre "crewai tool install your-tool" at bounding box center [483, 182] width 184 height 15
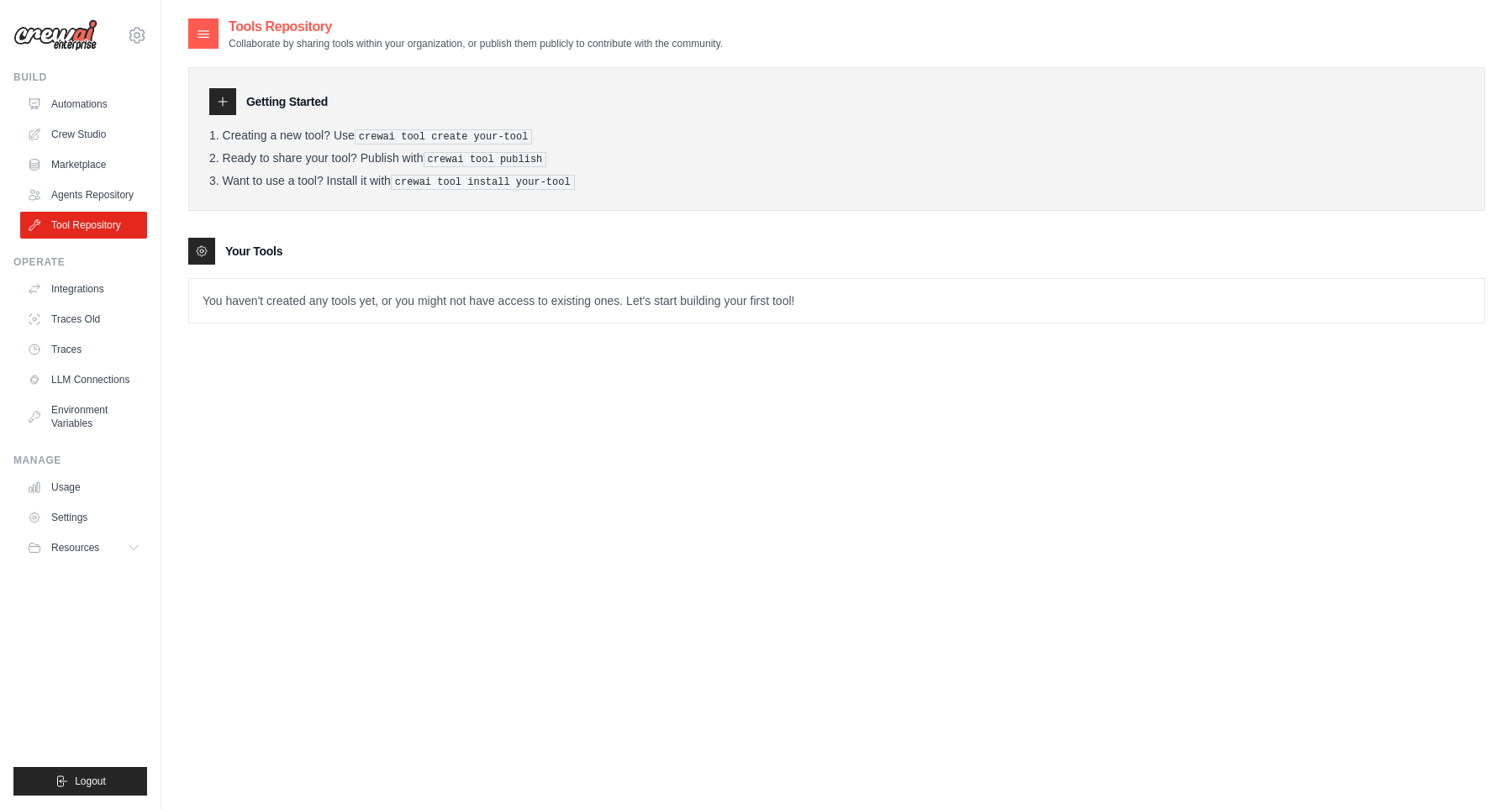
click at [543, 198] on div "Getting Started Creating a new tool? Use crewai tool create your-tool Ready to …" at bounding box center [836, 139] width 1297 height 143
click at [92, 377] on link "LLM Connections" at bounding box center [85, 380] width 127 height 27
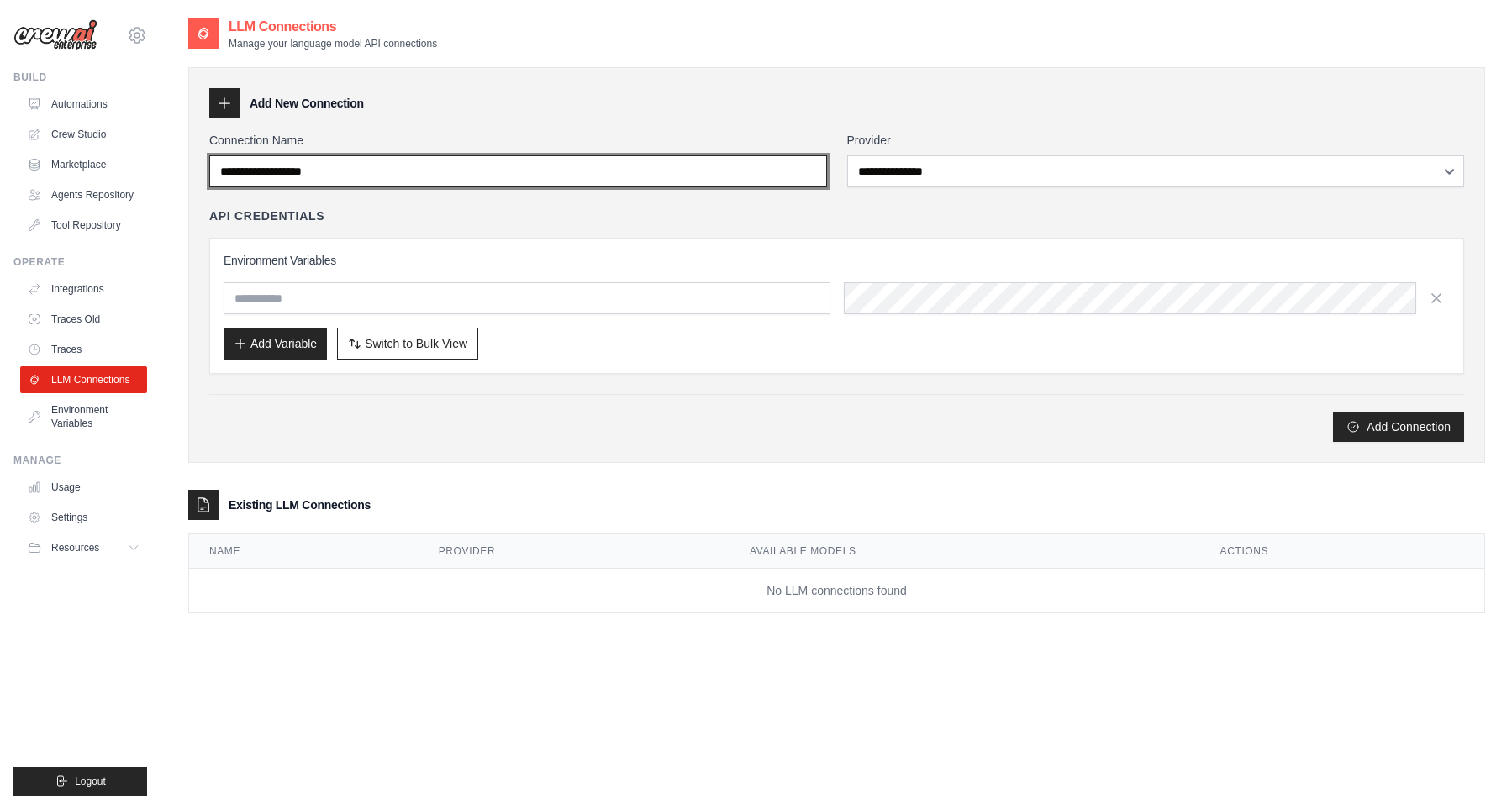
click at [412, 165] on input "Connection Name" at bounding box center [518, 171] width 618 height 32
click at [409, 174] on input "Connection Name" at bounding box center [518, 171] width 618 height 32
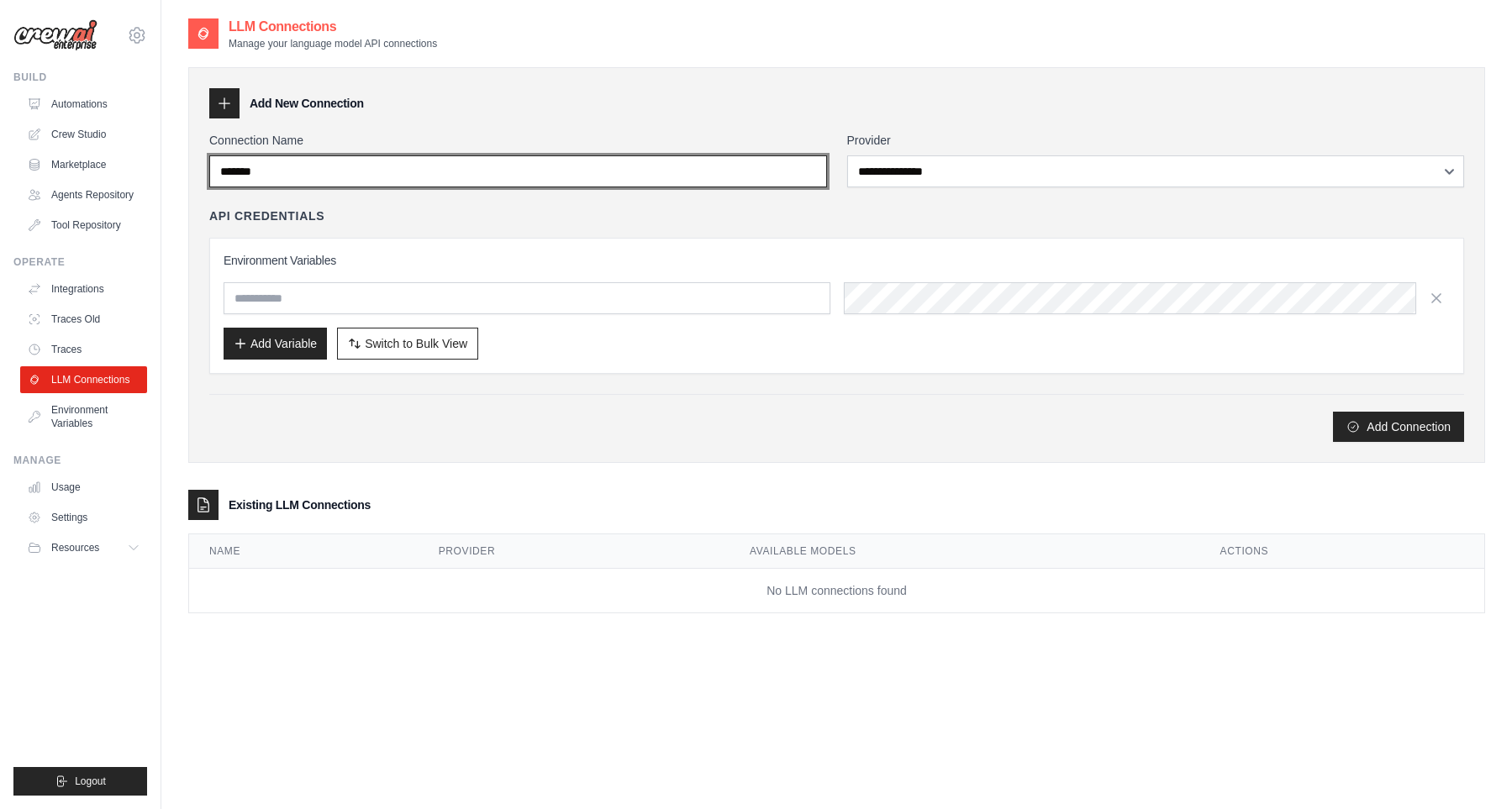
type input "*******"
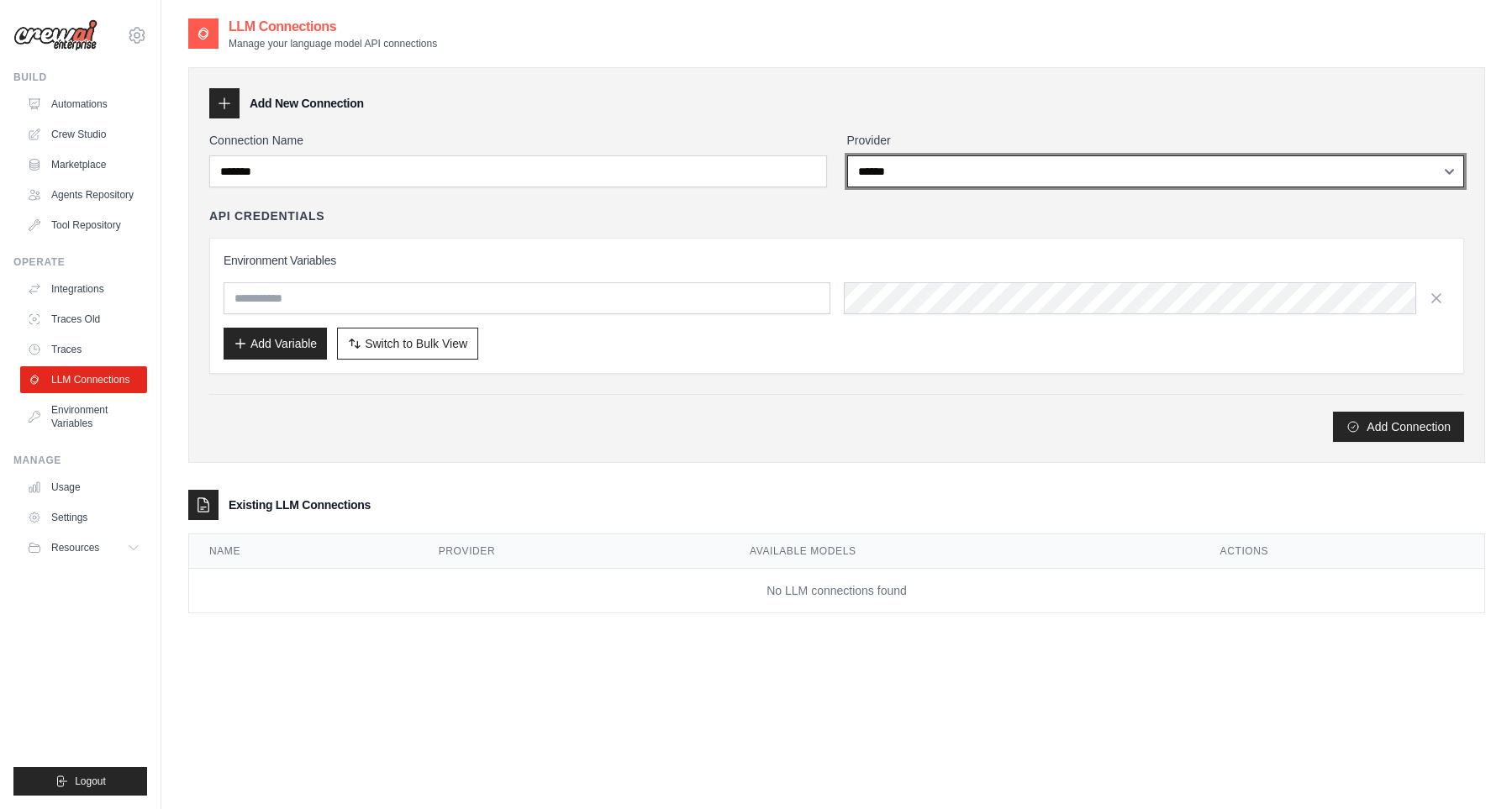
click option "******" at bounding box center [0, 0] width 0 height 0
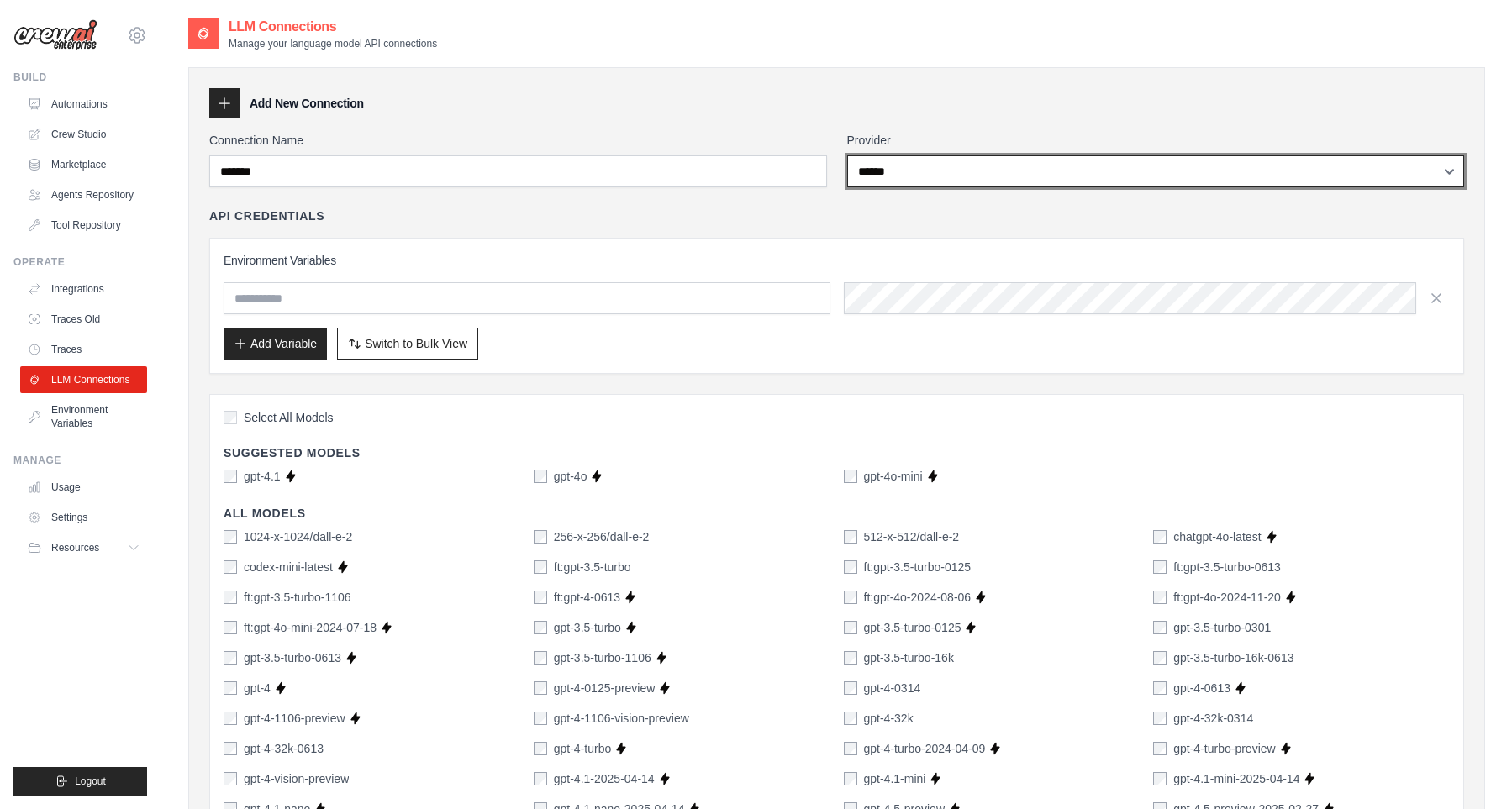
click at [847, 155] on select "**********" at bounding box center [1156, 171] width 618 height 32
click at [998, 169] on select "**********" at bounding box center [1156, 171] width 618 height 32
click at [847, 155] on select "**********" at bounding box center [1156, 171] width 618 height 32
select select "**********"
click option "**********" at bounding box center [0, 0] width 0 height 0
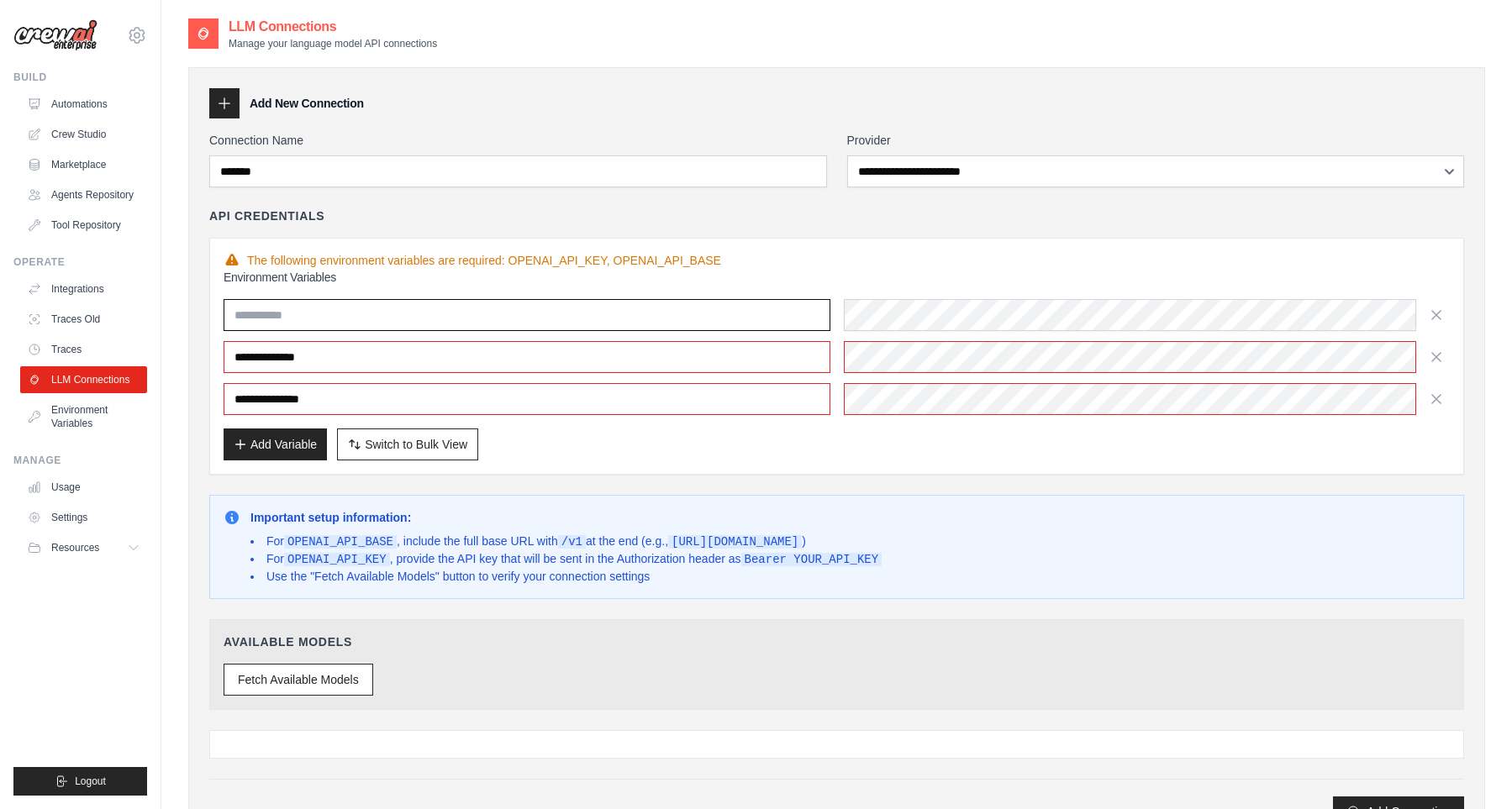
click at [656, 324] on input "text" at bounding box center [526, 316] width 607 height 32
click at [639, 372] on input "**********" at bounding box center [526, 357] width 607 height 32
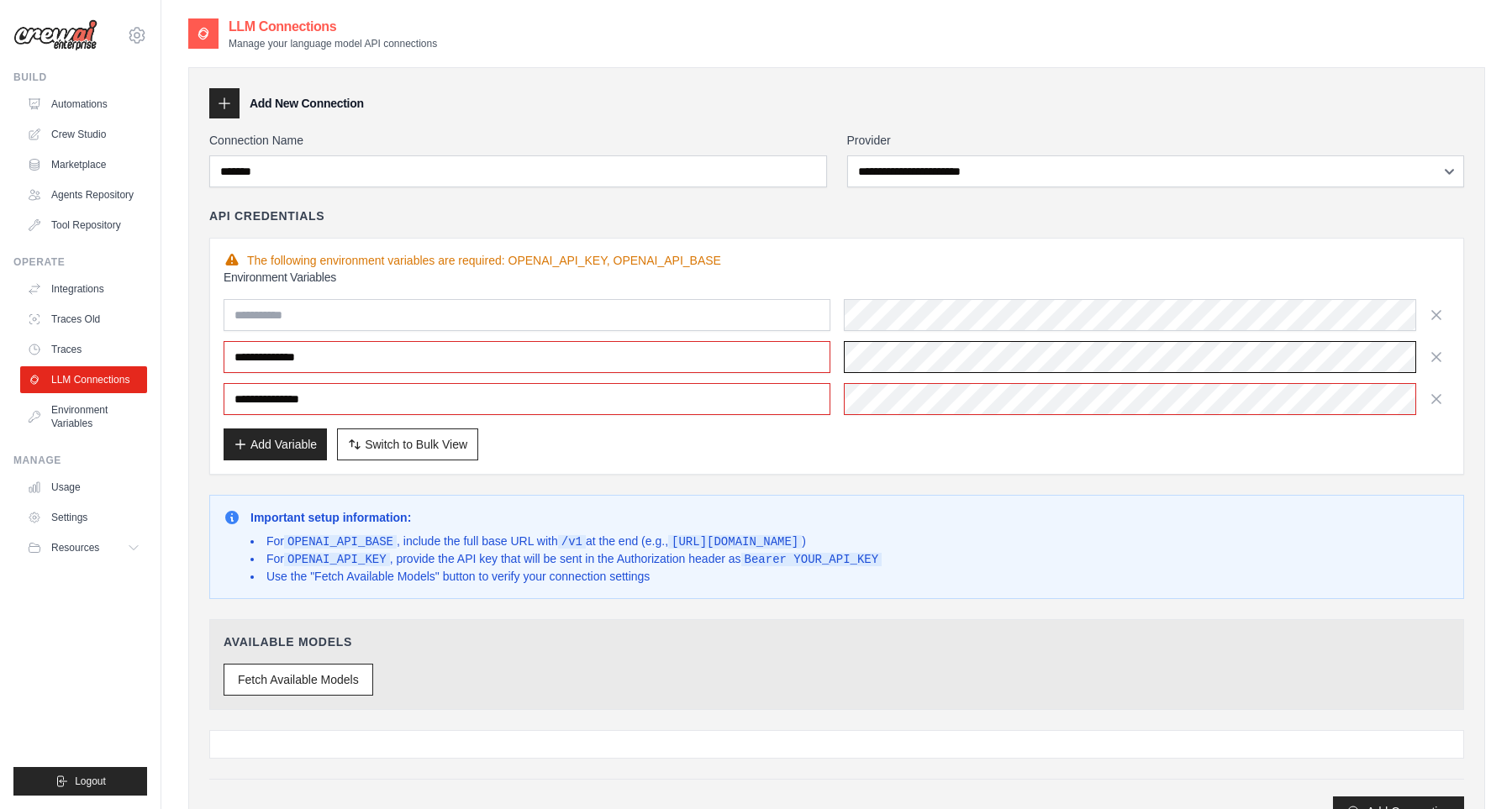
click at [983, 353] on div at bounding box center [1147, 357] width 607 height 32
click at [973, 402] on div at bounding box center [1147, 399] width 607 height 32
click at [932, 454] on div "Add Variable Switch to Bulk View Switch to Table View" at bounding box center [836, 445] width 1226 height 32
click at [829, 262] on div "The following environment variables are required: OPENAI_API_KEY, OPENAI_API_BA…" at bounding box center [836, 261] width 1226 height 17
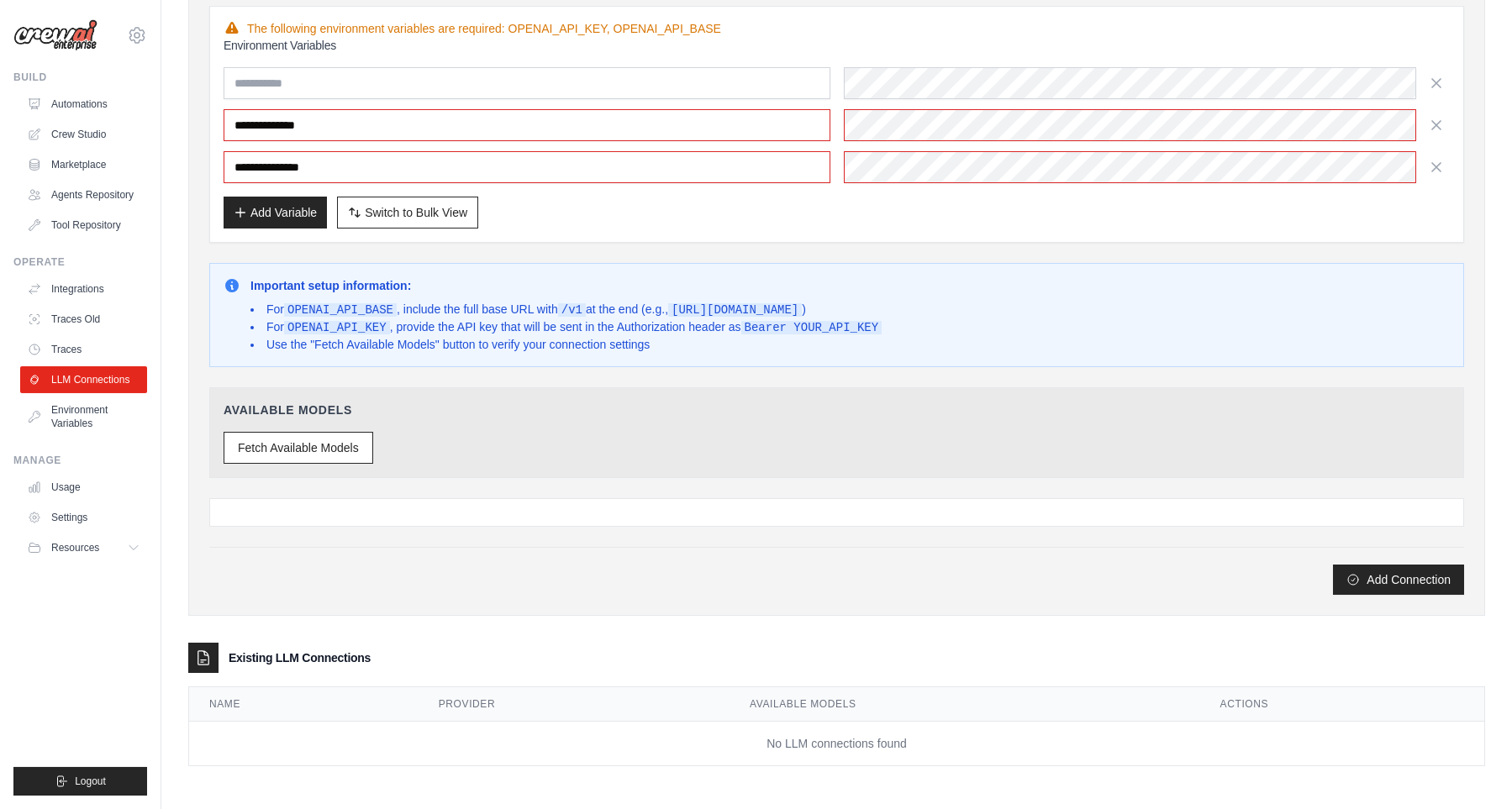
scroll to position [235, 0]
click at [366, 452] on button "Fetch Available Models" at bounding box center [298, 446] width 149 height 32
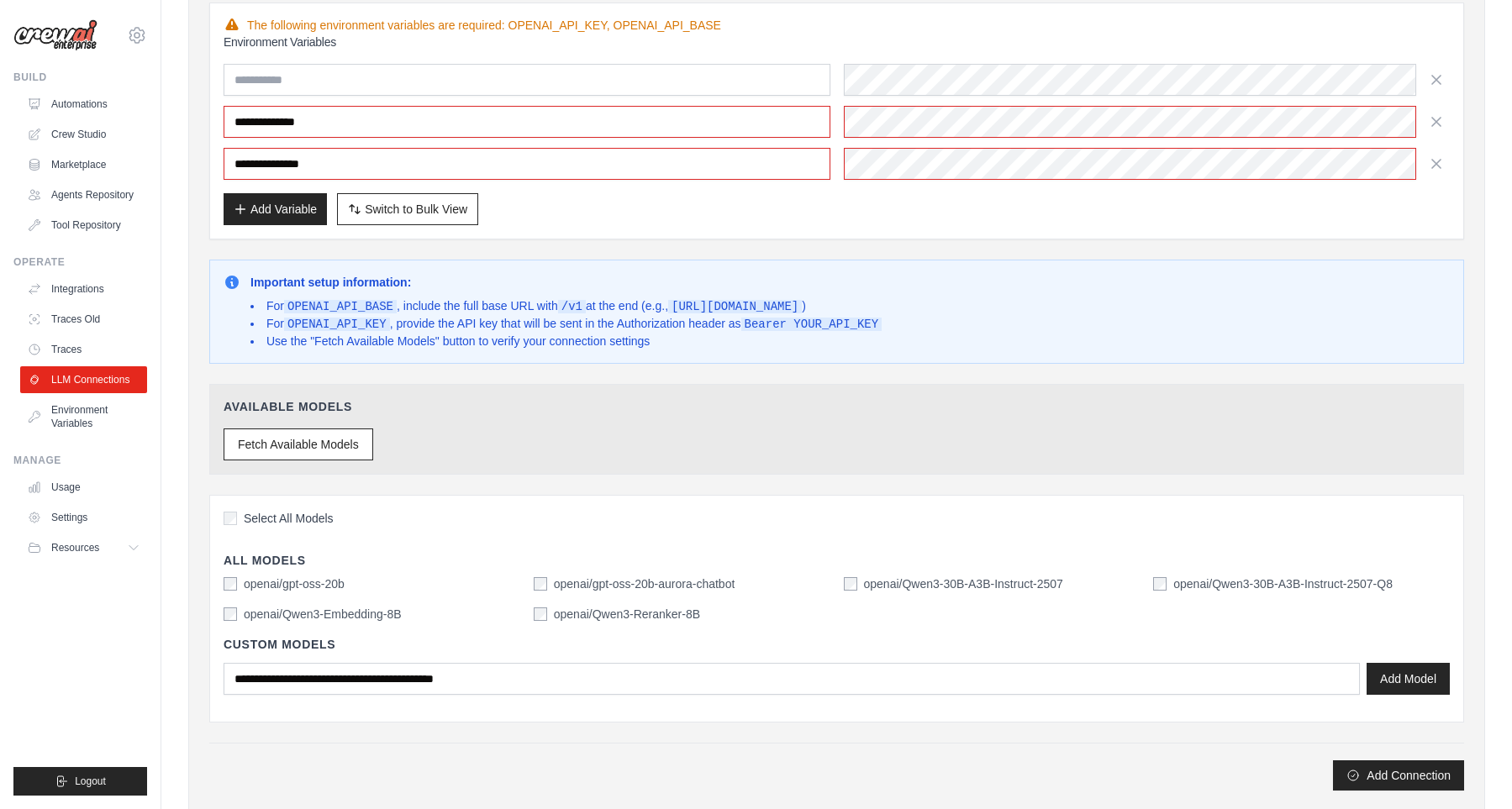
click at [284, 591] on label "openai/gpt-oss-20b" at bounding box center [294, 584] width 101 height 17
click at [1194, 596] on div "openai/gpt-oss-20b openai/gpt-oss-20b-aurora-chatbot openai/Qwen3-30B-A3B-Instr…" at bounding box center [836, 599] width 1226 height 47
click at [1199, 591] on label "openai/Qwen3-30B-A3B-Instruct-2507-Q8" at bounding box center [1282, 584] width 219 height 17
click at [924, 585] on label "openai/Qwen3-30B-A3B-Instruct-2507" at bounding box center [964, 584] width 199 height 17
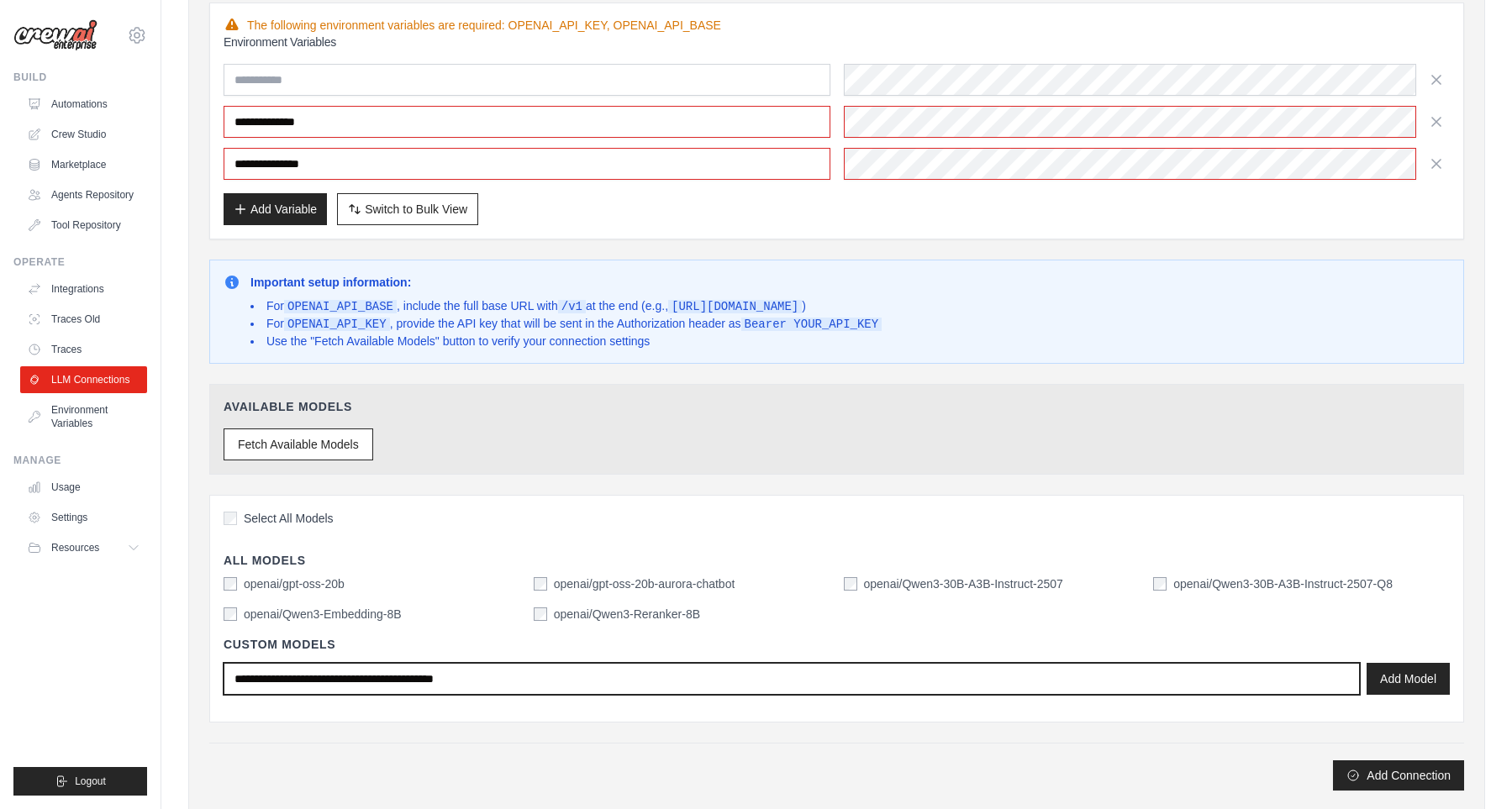
click at [1014, 687] on input "text" at bounding box center [791, 679] width 1136 height 32
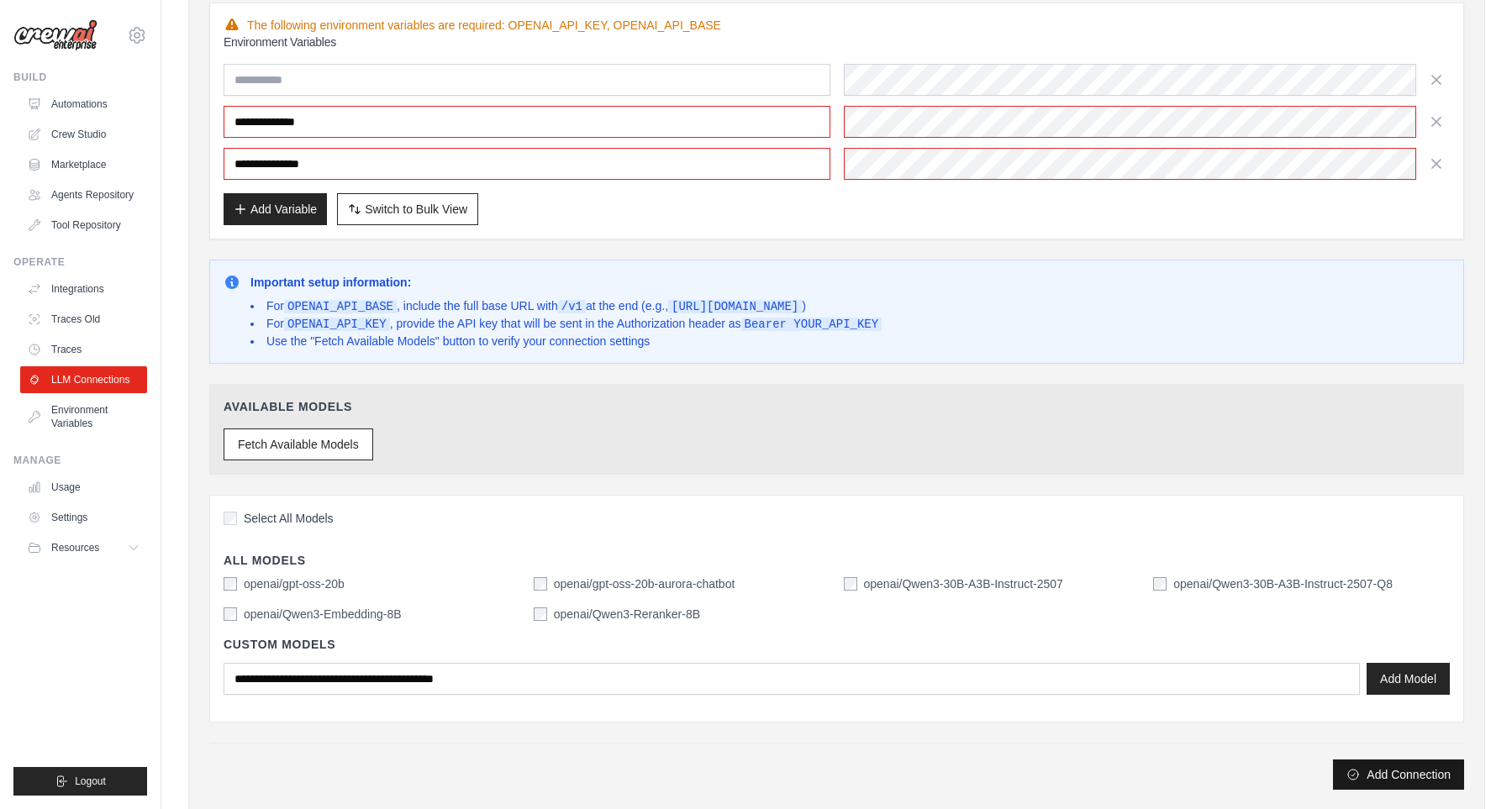
click at [1366, 778] on button "Add Connection" at bounding box center [1397, 774] width 131 height 30
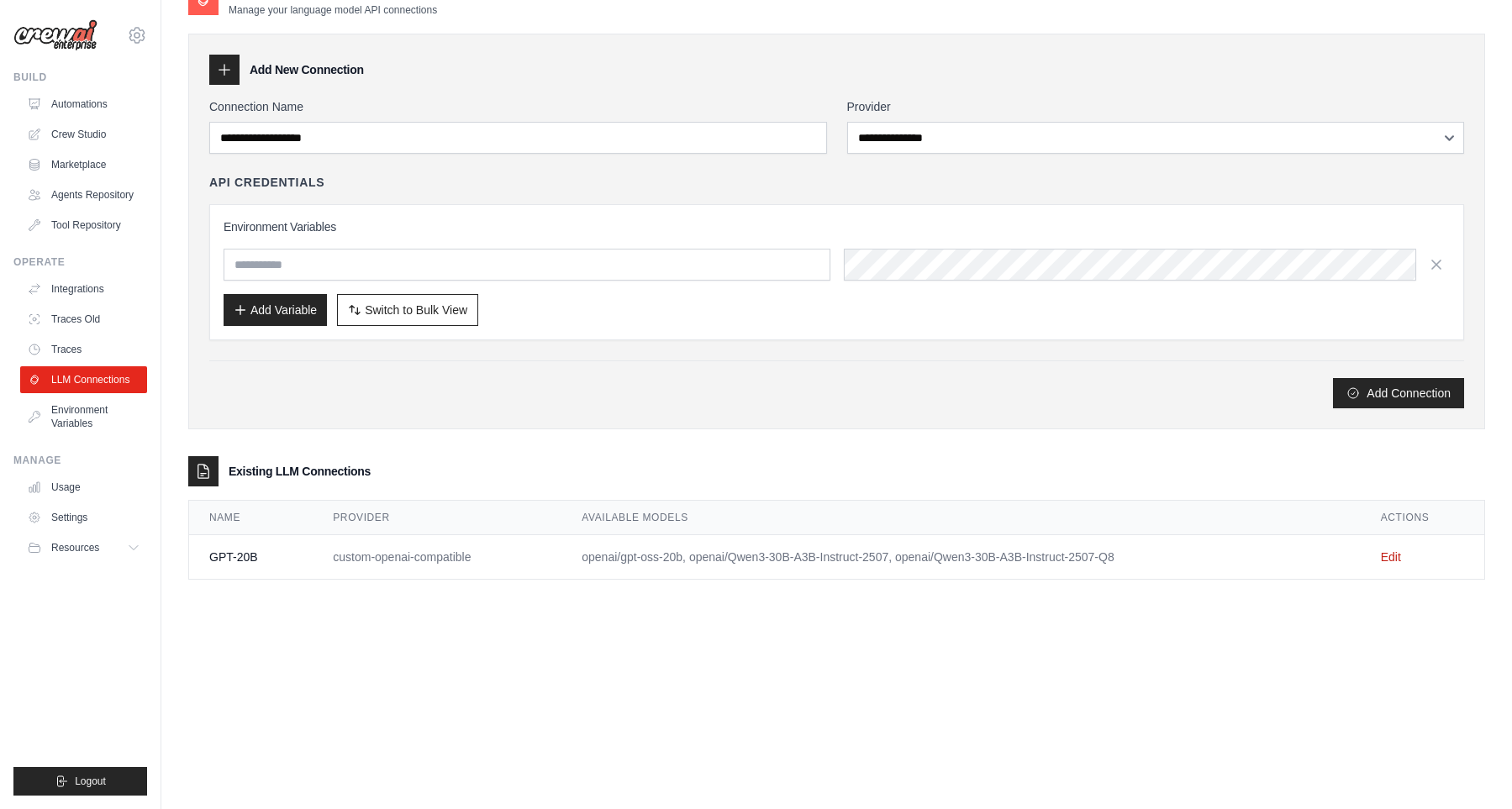
scroll to position [0, 0]
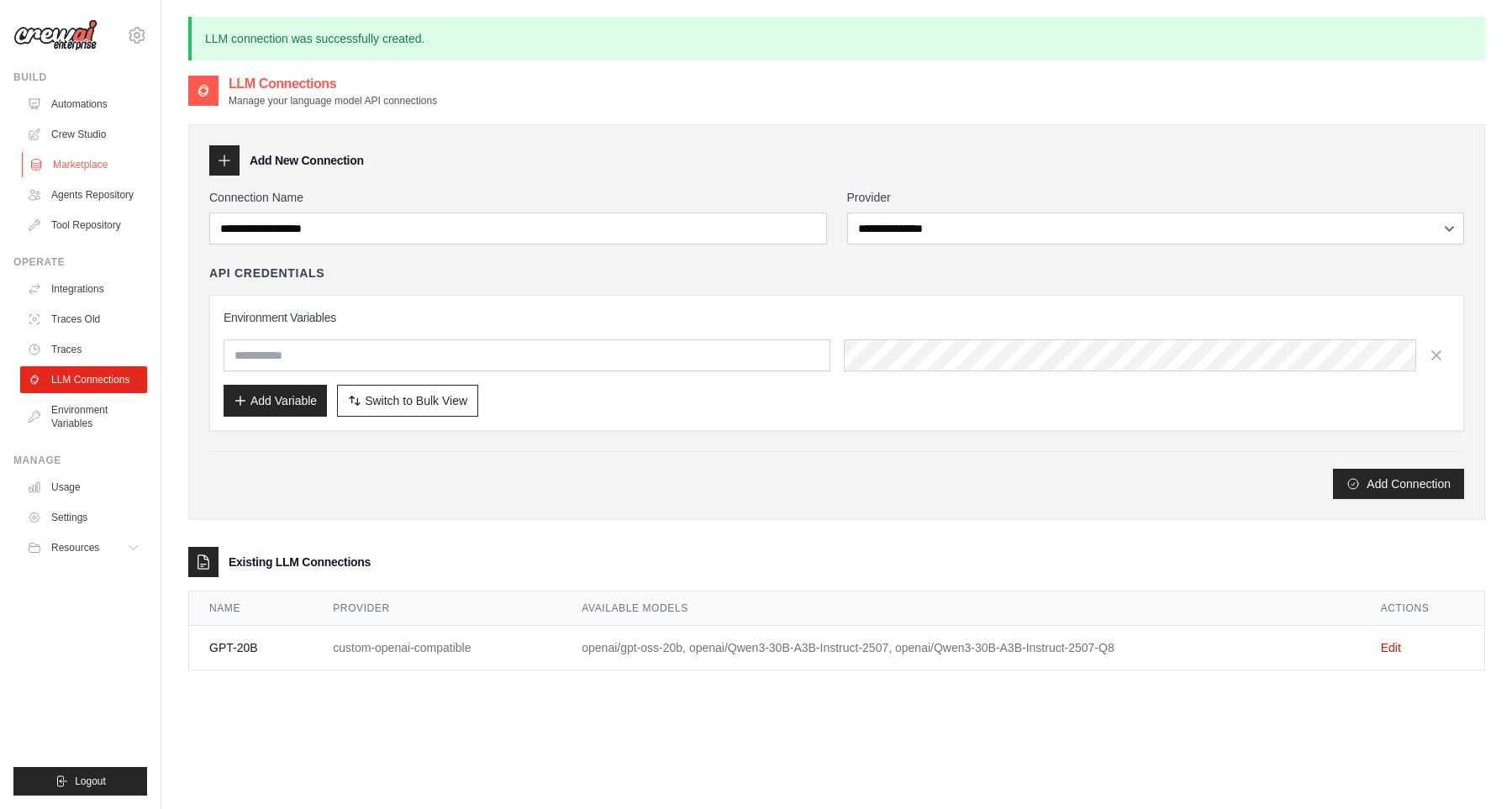
click at [82, 167] on link "Marketplace" at bounding box center [85, 164] width 127 height 27
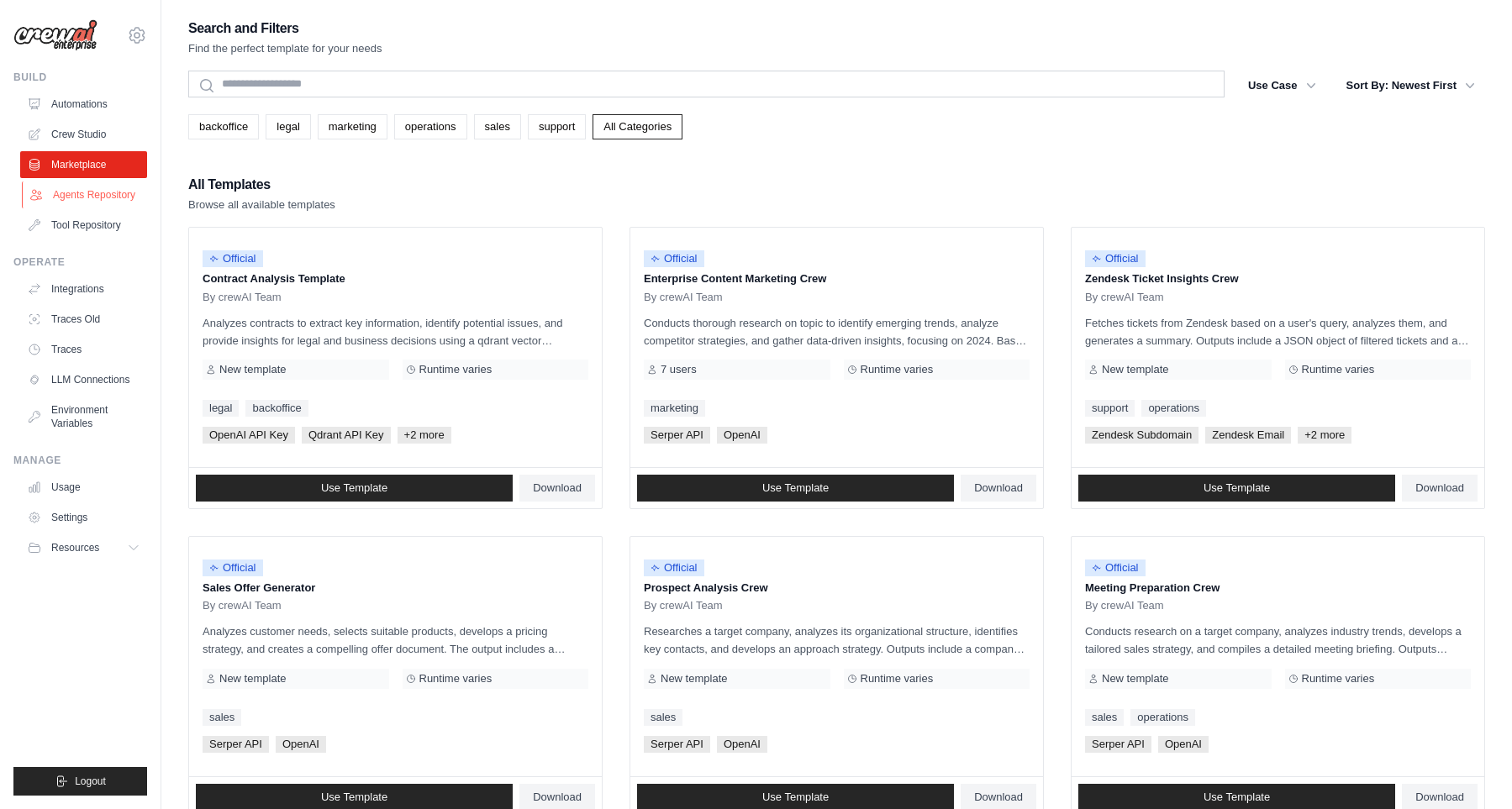
click at [93, 193] on link "Agents Repository" at bounding box center [85, 195] width 127 height 27
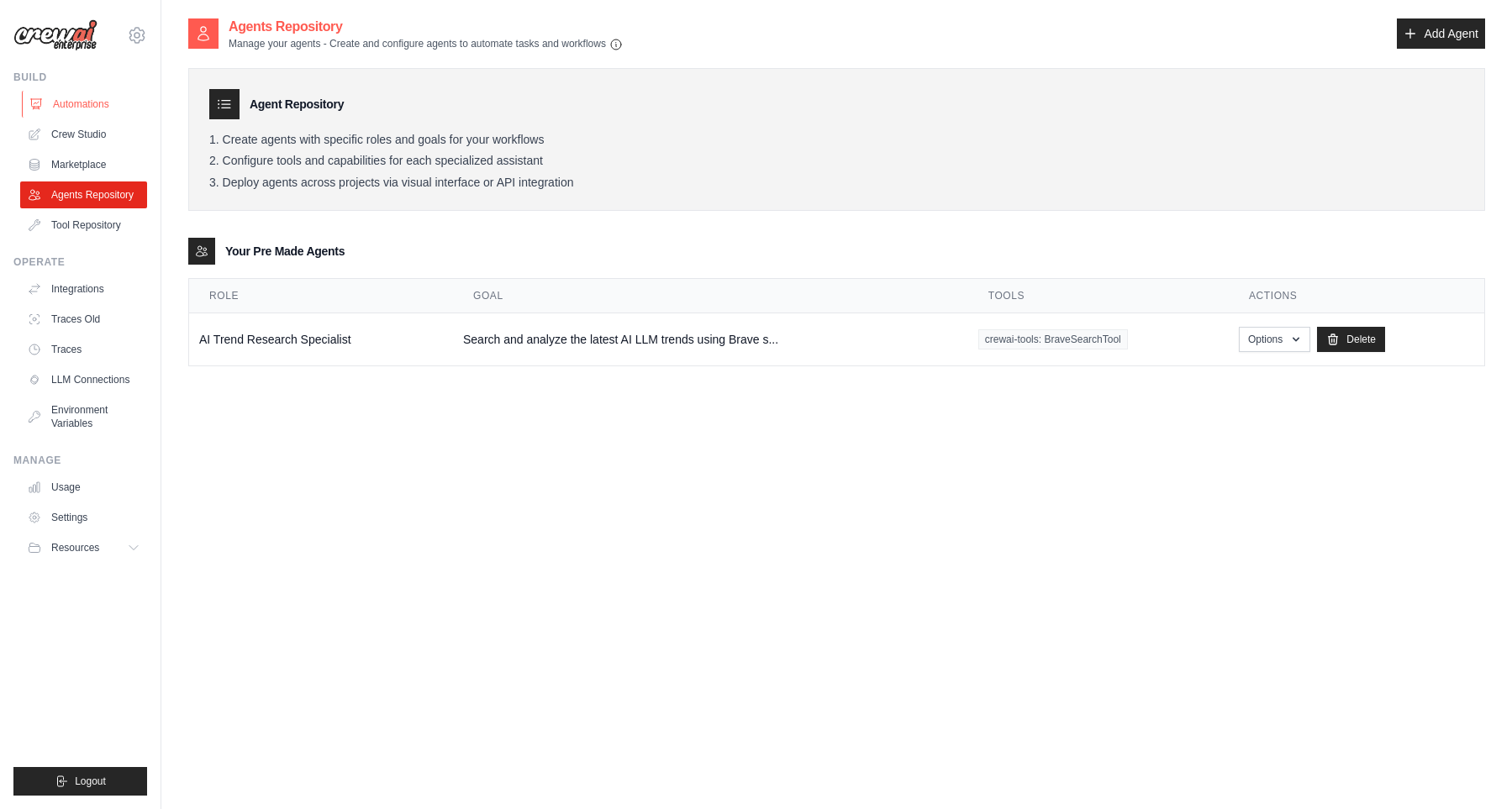
click at [118, 94] on link "Automations" at bounding box center [85, 105] width 127 height 27
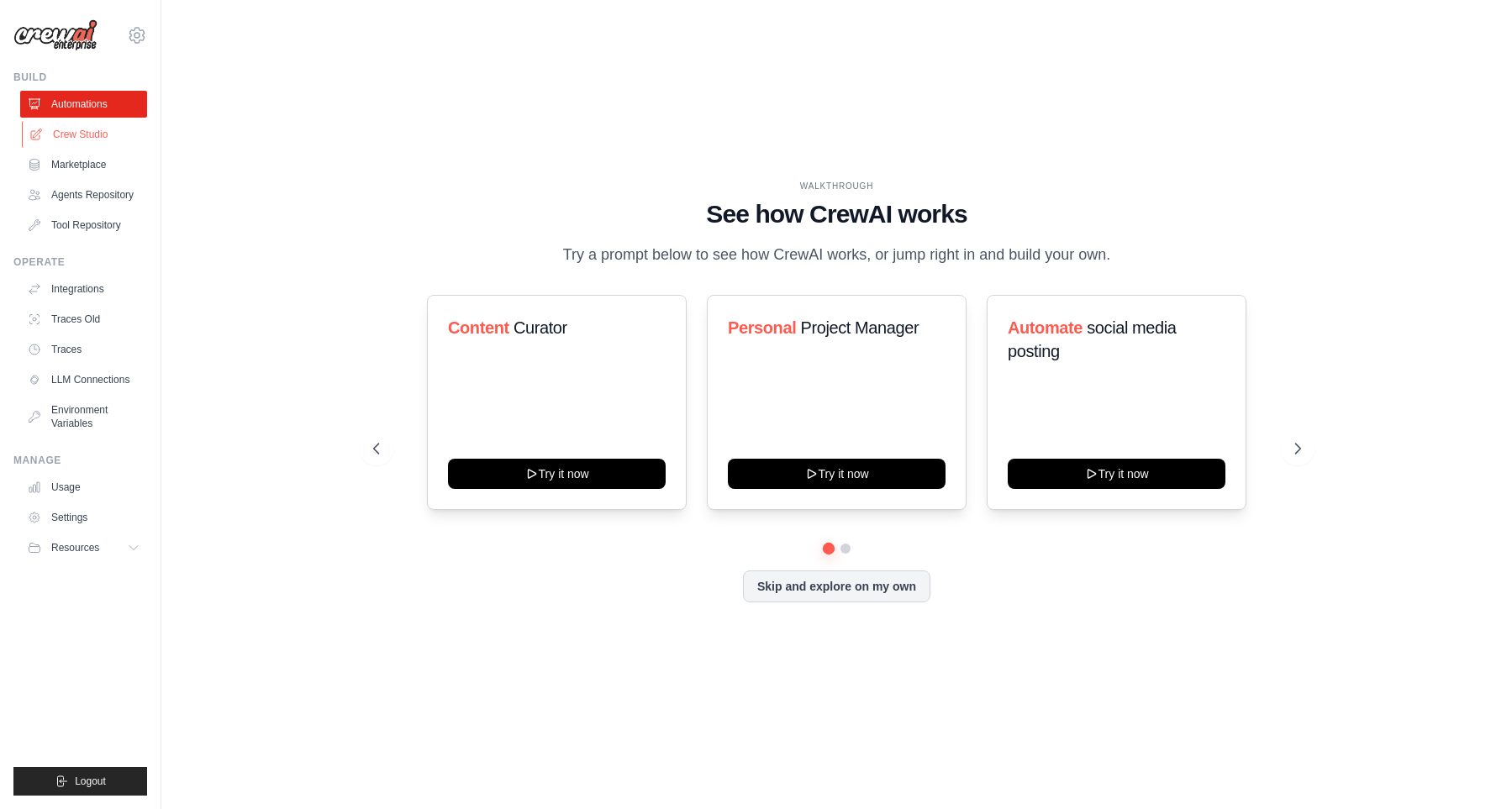
click at [122, 137] on link "Crew Studio" at bounding box center [85, 134] width 127 height 27
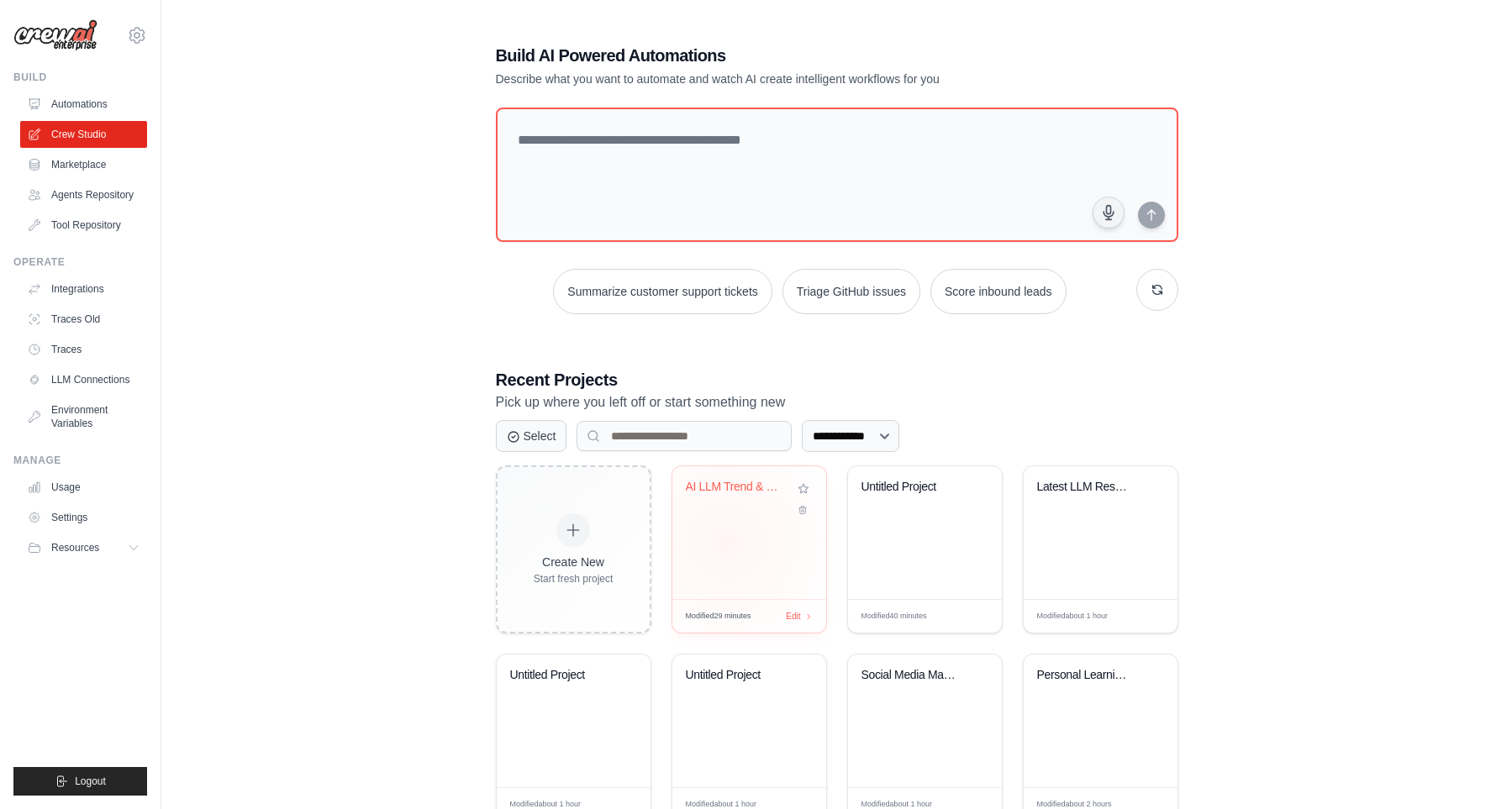
click at [716, 545] on div "AI LLM Trend & Research Analysis" at bounding box center [749, 532] width 154 height 132
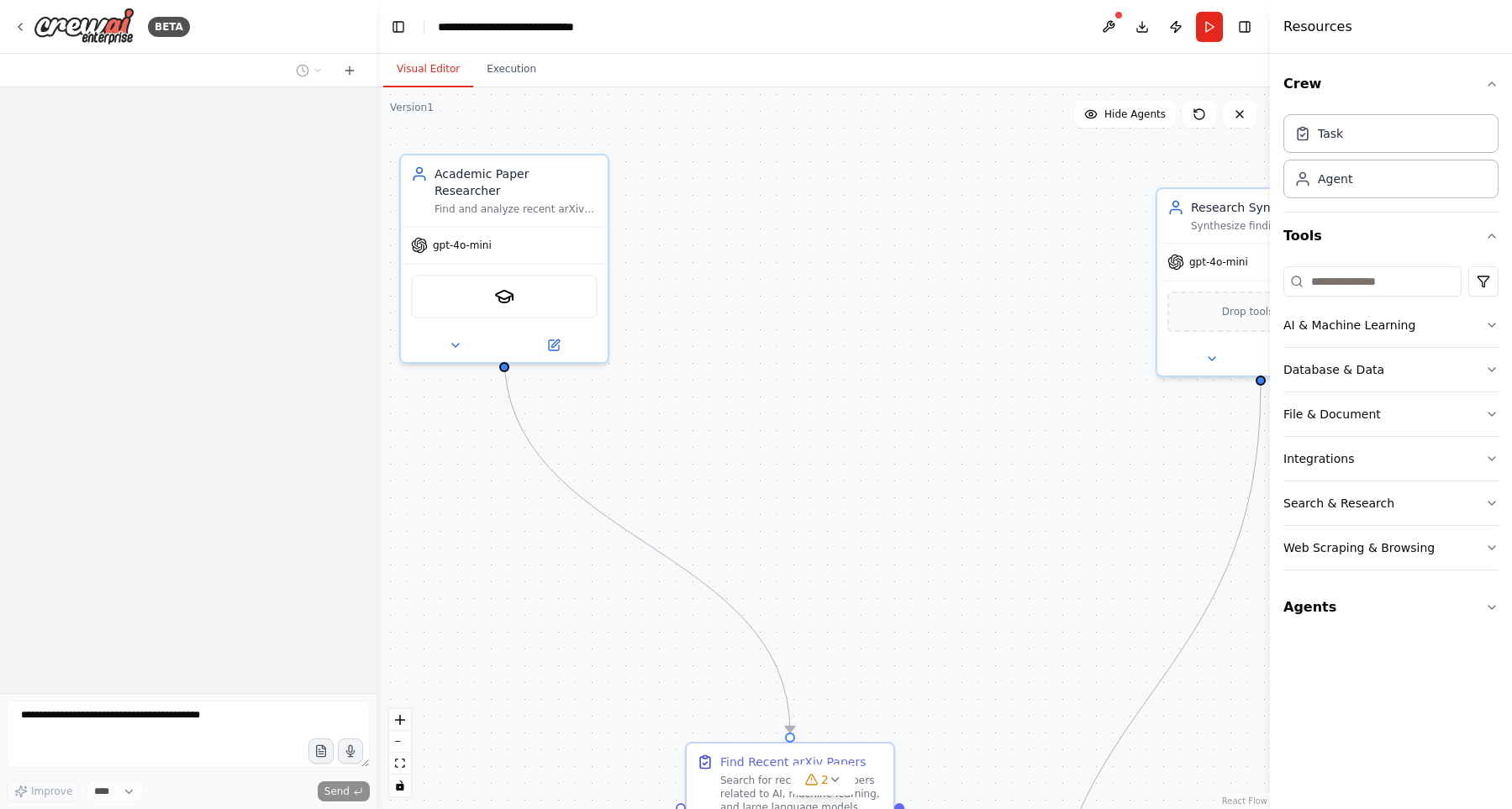
click at [779, 113] on div ".deletable-edge-delete-btn { width: 20px; height: 20px; border: 0px solid #ffff…" at bounding box center [823, 448] width 894 height 721
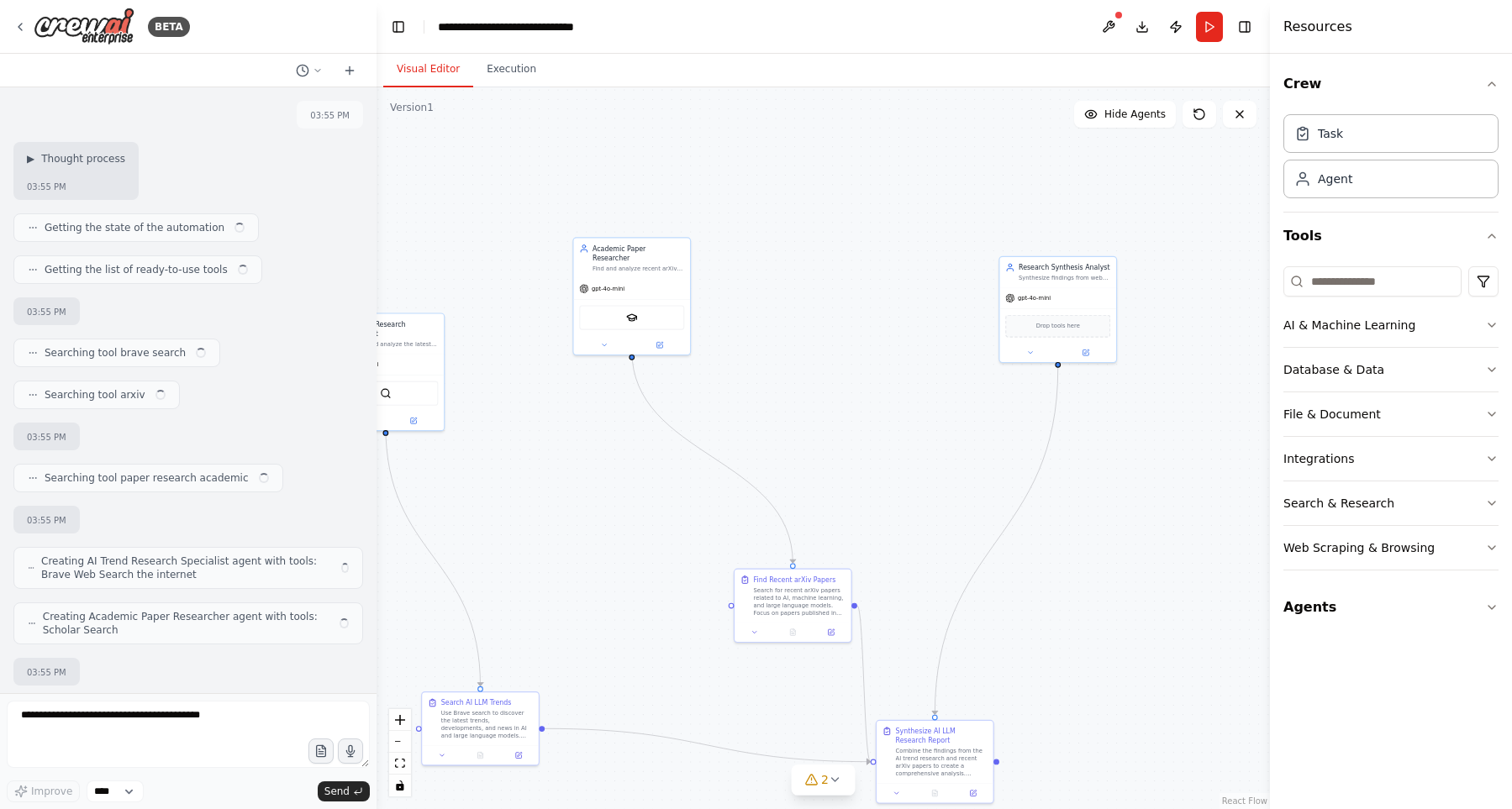
scroll to position [981, 0]
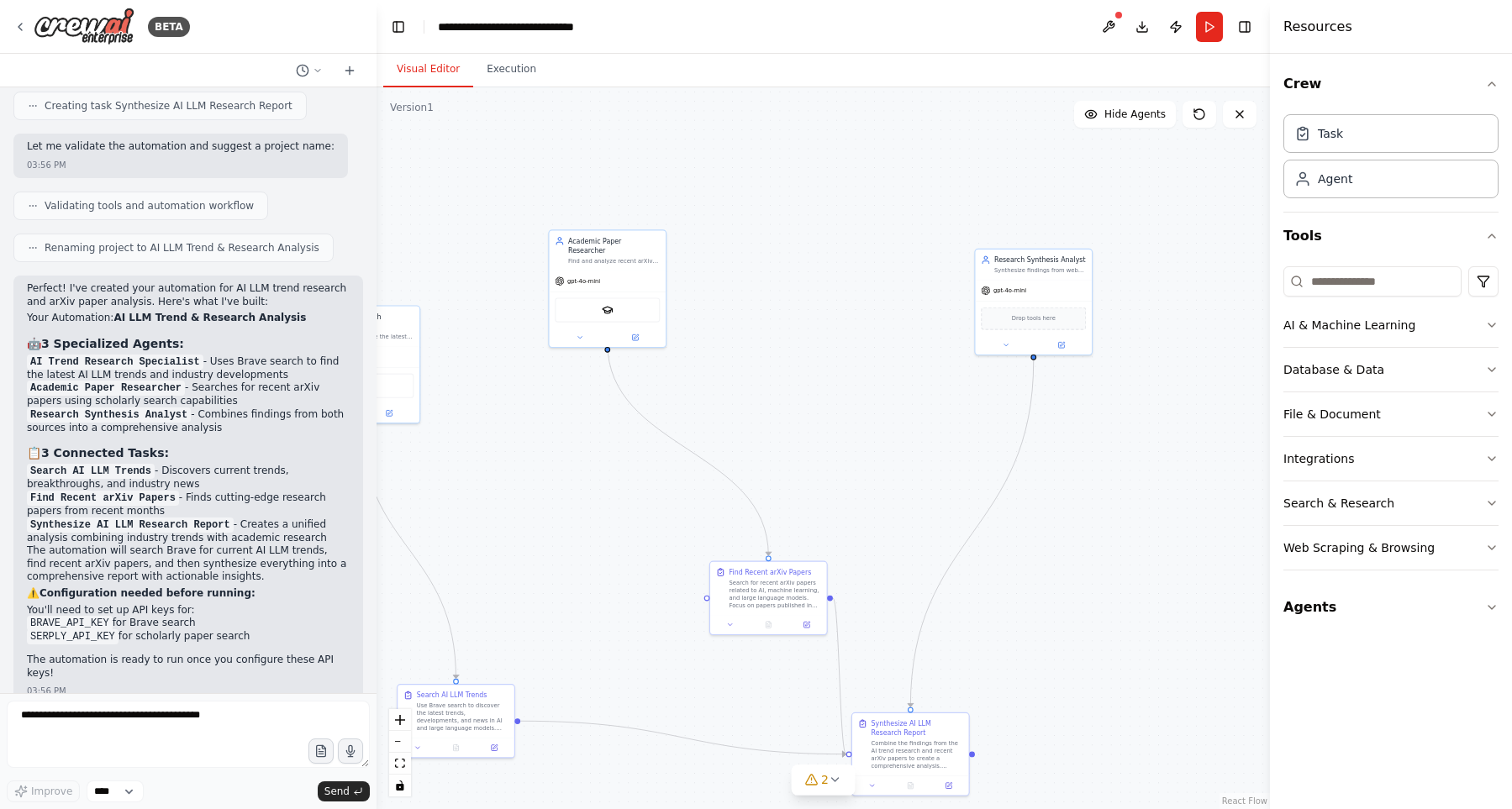
drag, startPoint x: 1239, startPoint y: 499, endPoint x: 1214, endPoint y: 492, distance: 26.0
click at [1214, 492] on div ".deletable-edge-delete-btn { width: 20px; height: 20px; border: 0px solid #ffff…" at bounding box center [823, 448] width 894 height 721
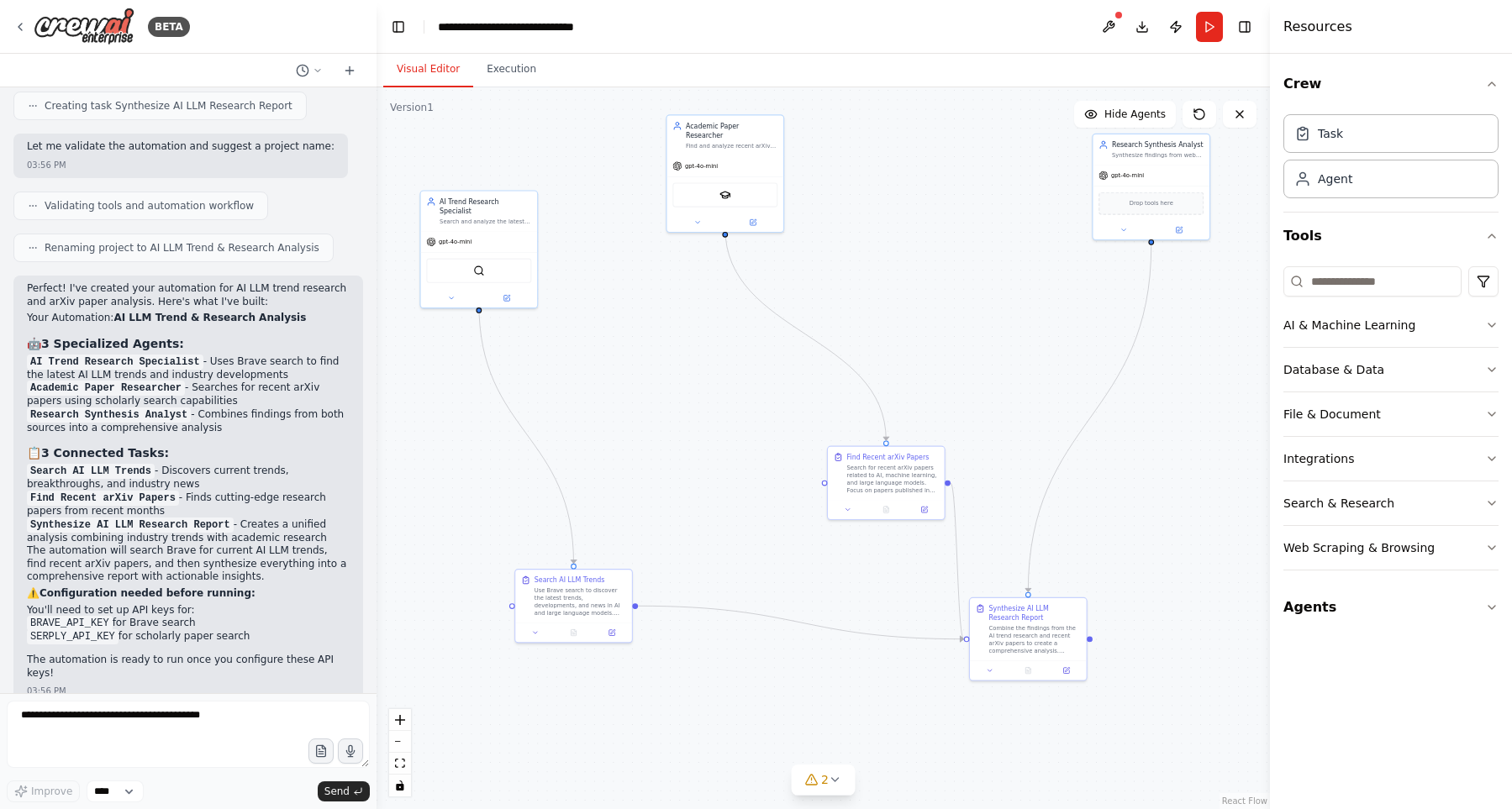
drag, startPoint x: 933, startPoint y: 428, endPoint x: 991, endPoint y: 364, distance: 86.4
click at [991, 364] on div ".deletable-edge-delete-btn { width: 20px; height: 20px; border: 0px solid #ffff…" at bounding box center [823, 448] width 894 height 721
click at [13, 35] on div "BETA" at bounding box center [188, 27] width 376 height 54
click at [25, 24] on icon at bounding box center [20, 27] width 14 height 13
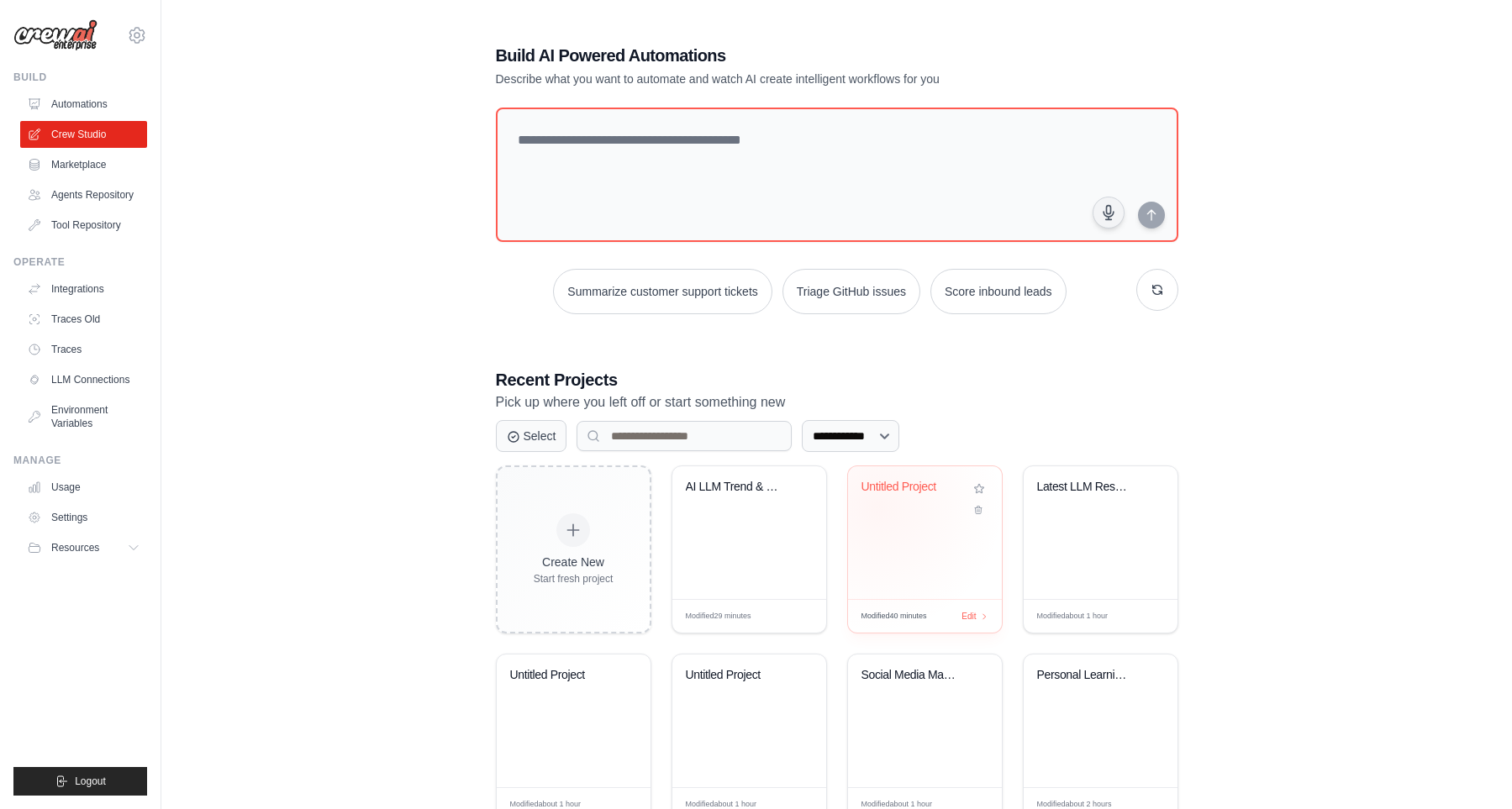
click at [878, 500] on div "Untitled Project" at bounding box center [925, 499] width 127 height 39
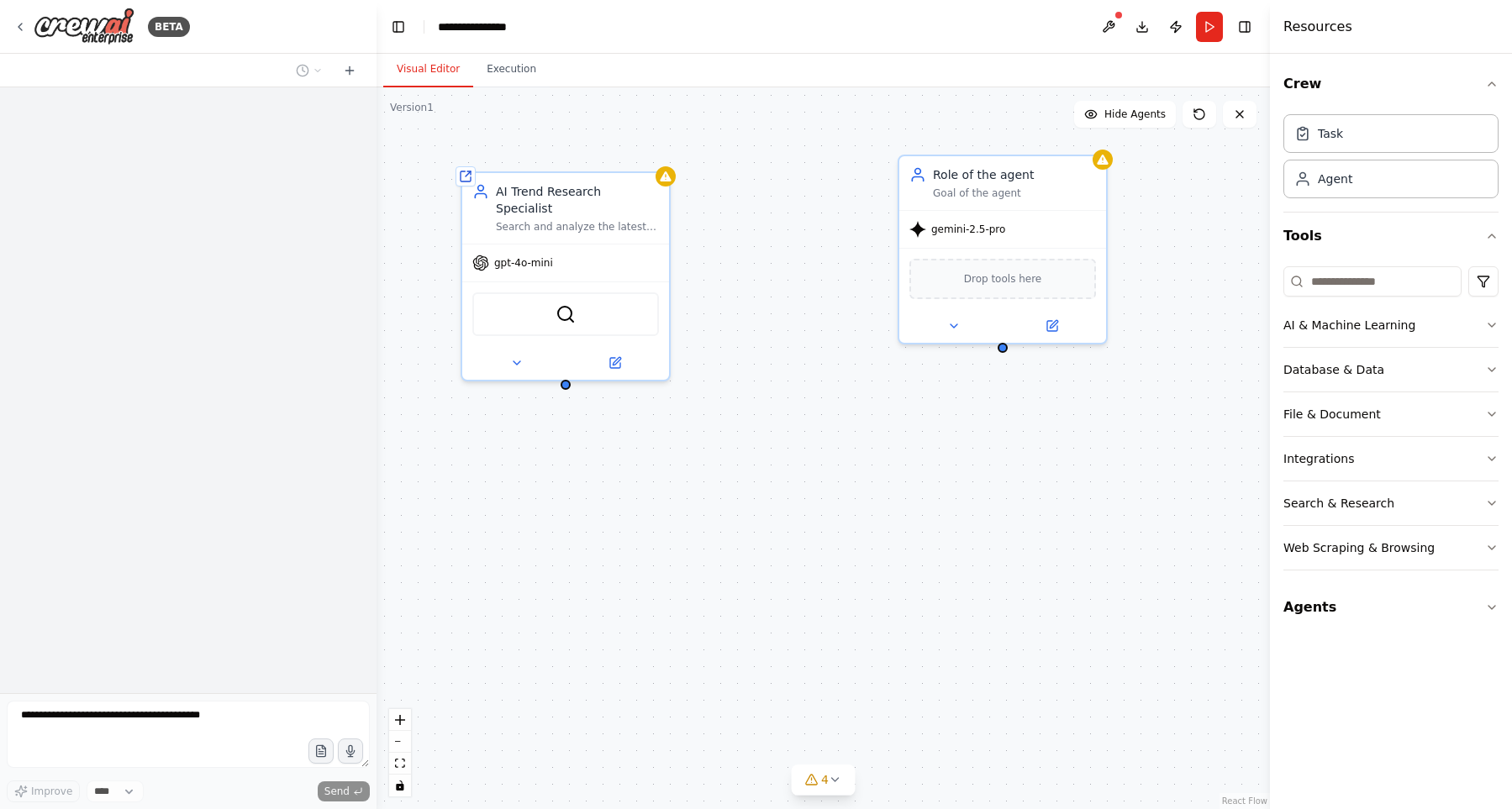
click at [1387, 424] on button "File & Document" at bounding box center [1390, 414] width 215 height 44
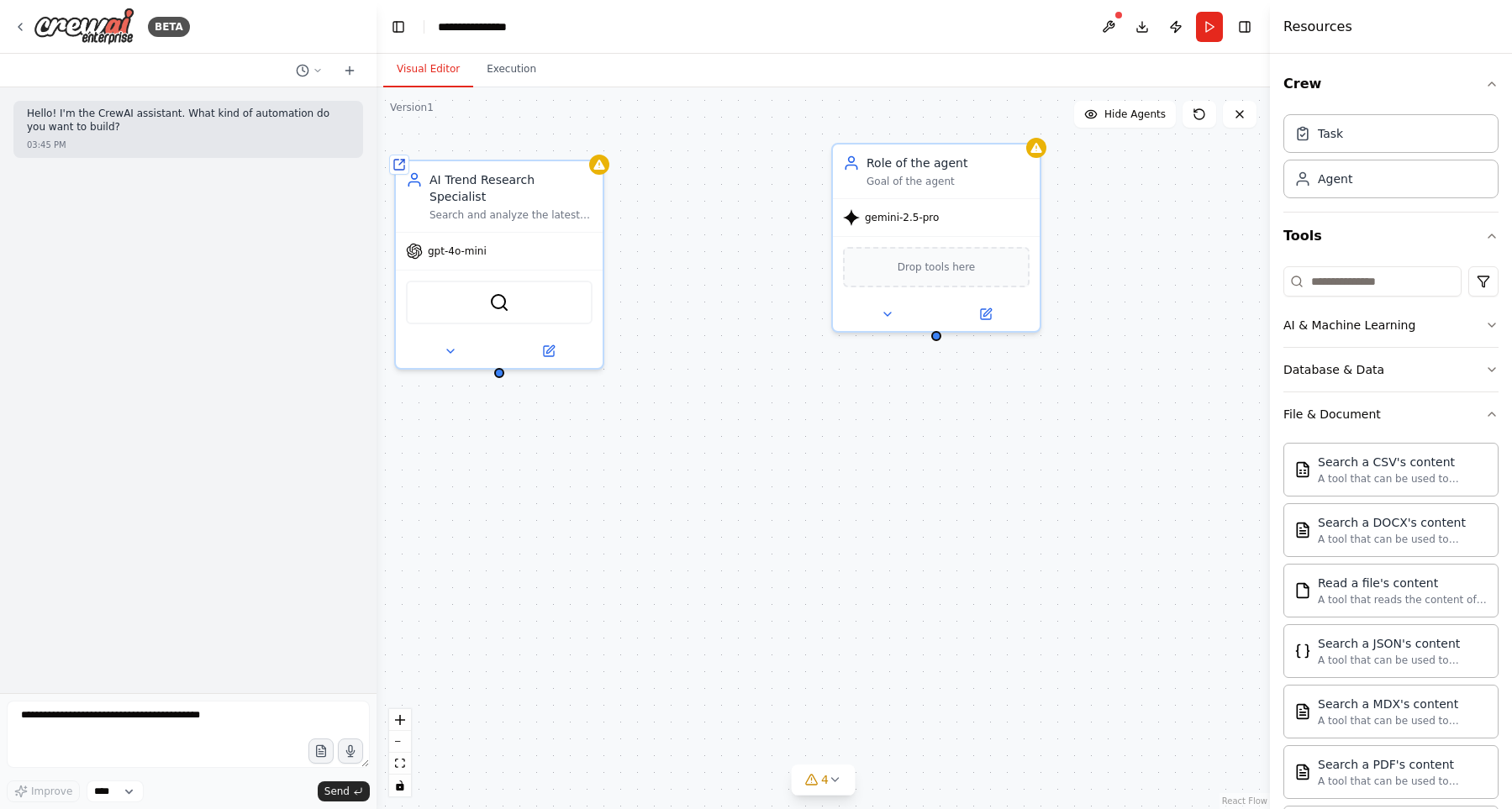
drag, startPoint x: 1192, startPoint y: 425, endPoint x: 1114, endPoint y: 413, distance: 78.9
click at [1114, 413] on div "Shared agent from repository AI Trend Research Specialist Search and analyze th…" at bounding box center [823, 448] width 894 height 721
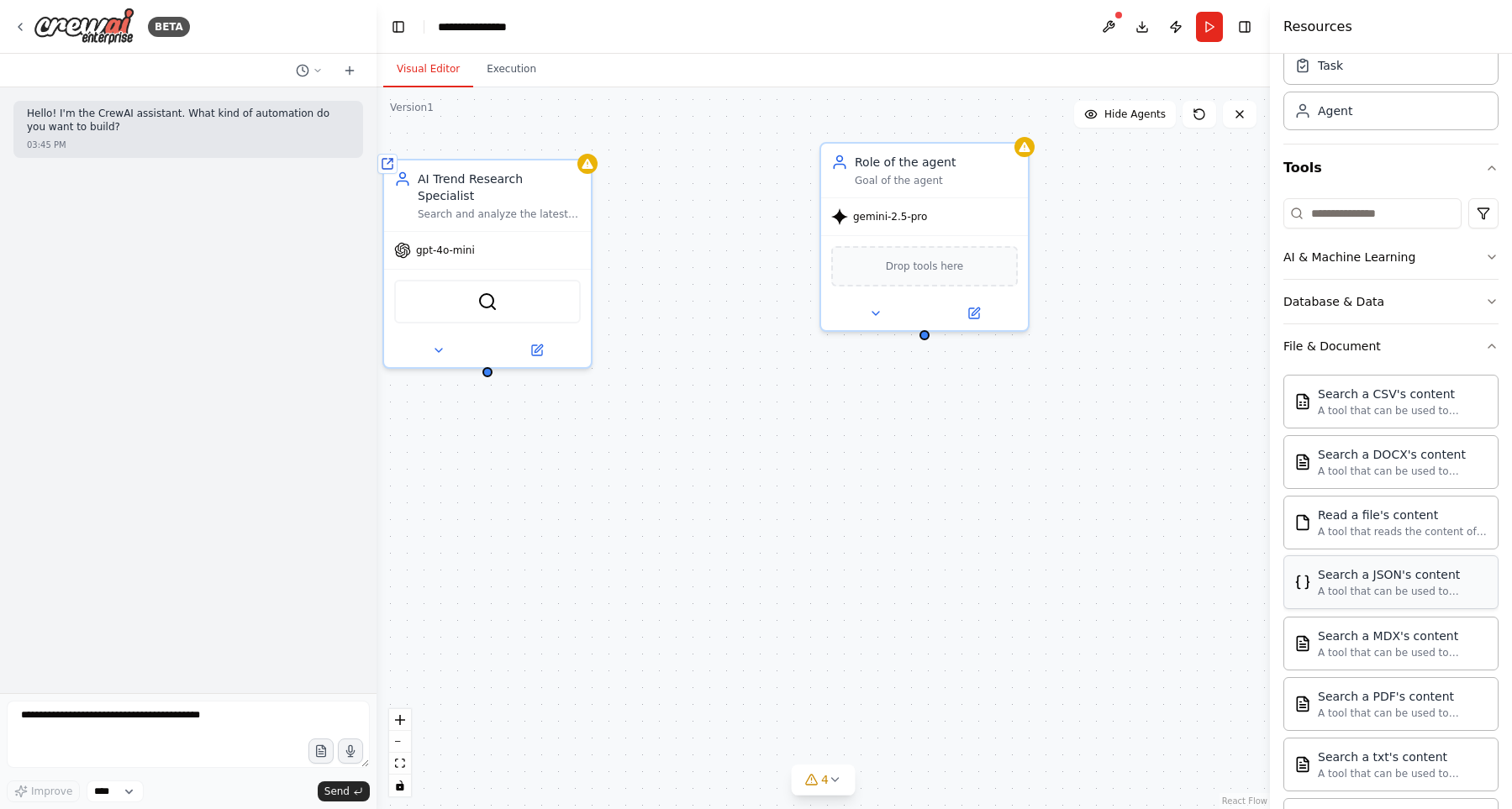
scroll to position [288, 0]
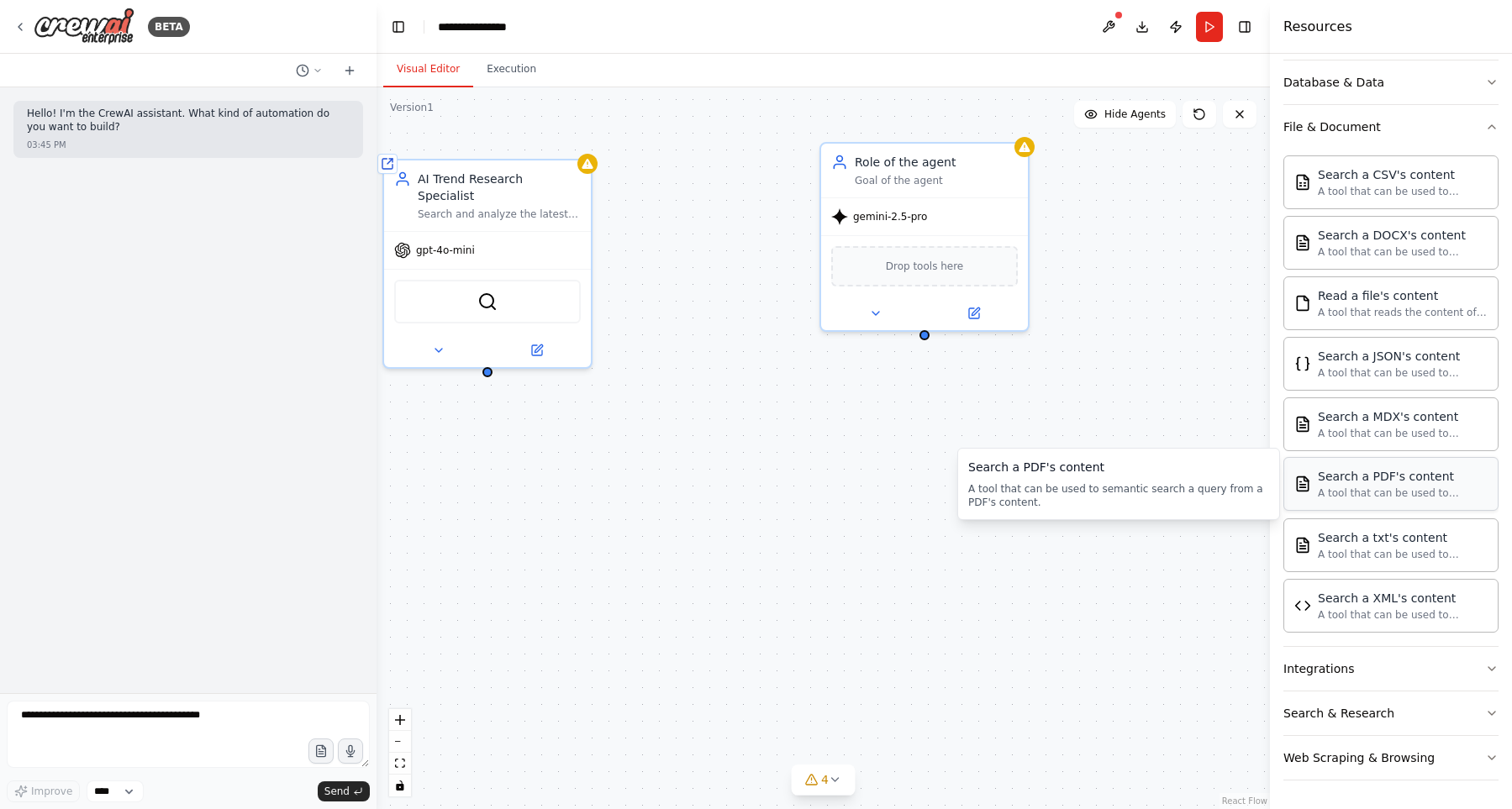
click at [1470, 483] on div "Search a PDF's content" at bounding box center [1401, 477] width 170 height 17
click at [989, 159] on div "Role of the agent" at bounding box center [936, 159] width 163 height 17
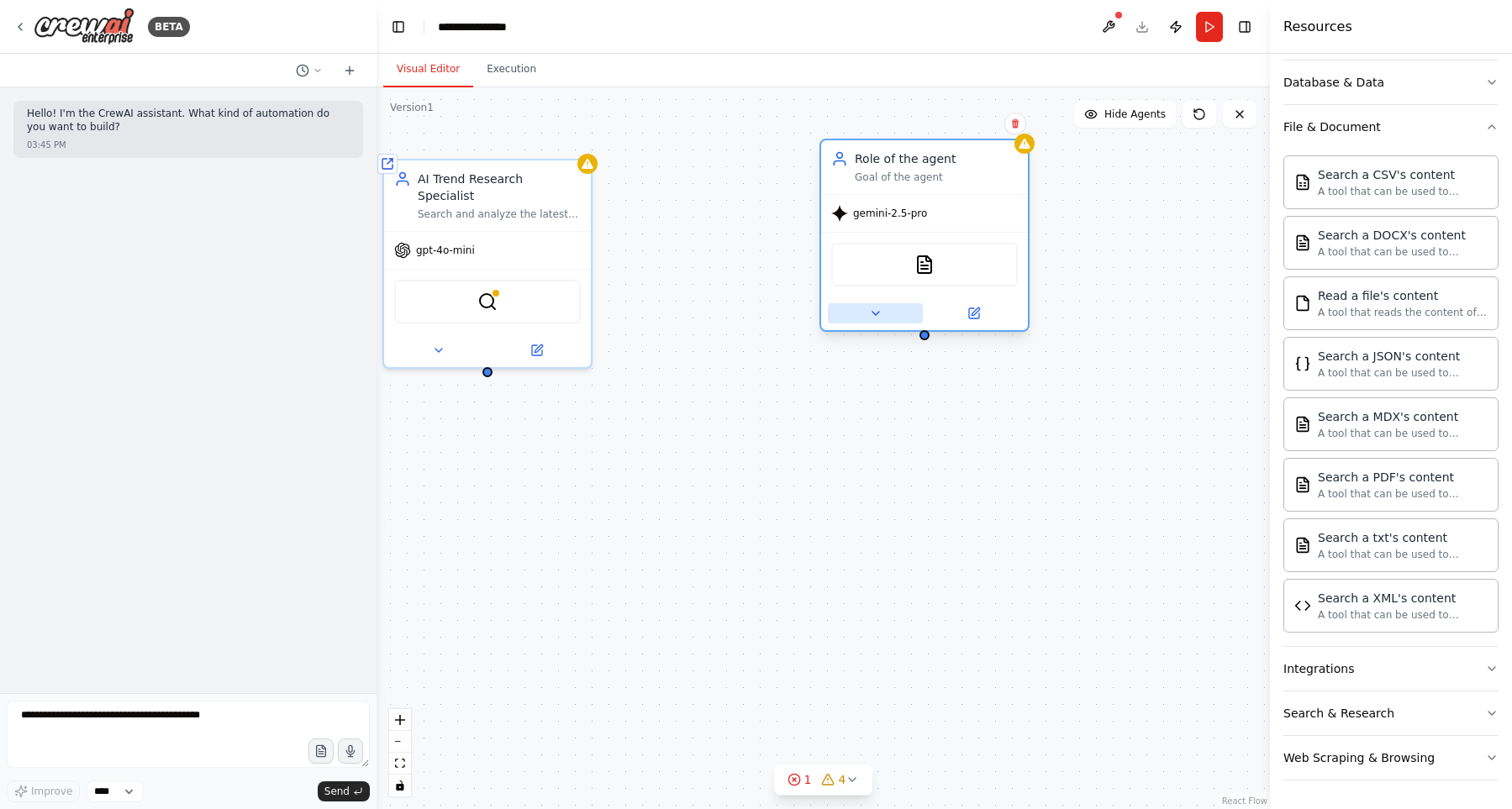
click at [872, 316] on icon at bounding box center [876, 313] width 14 height 13
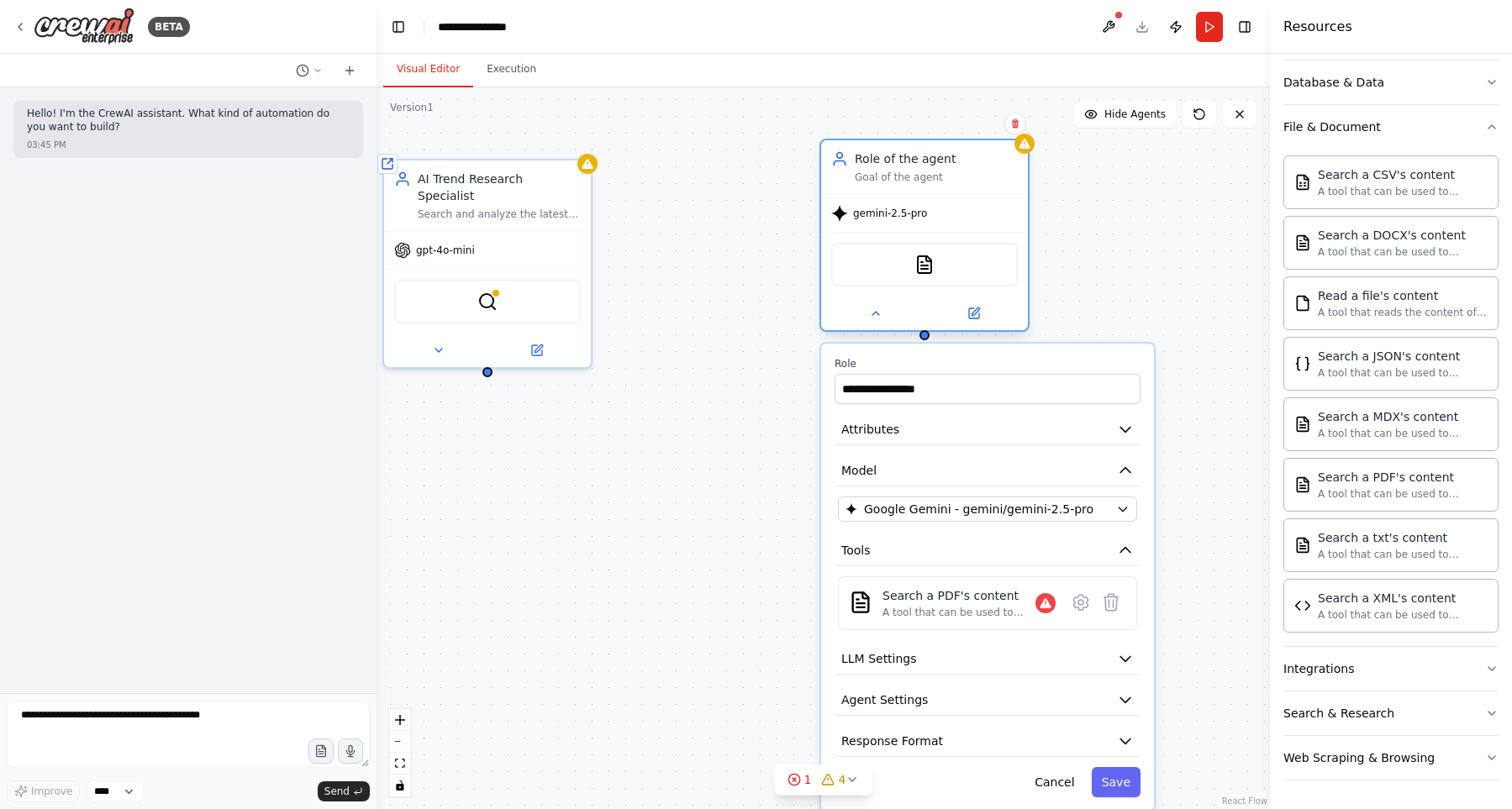
click at [950, 208] on div "gemini-2.5-pro" at bounding box center [924, 213] width 207 height 37
click at [1006, 514] on span "Google Gemini - gemini/gemini-2.5-pro" at bounding box center [979, 510] width 230 height 17
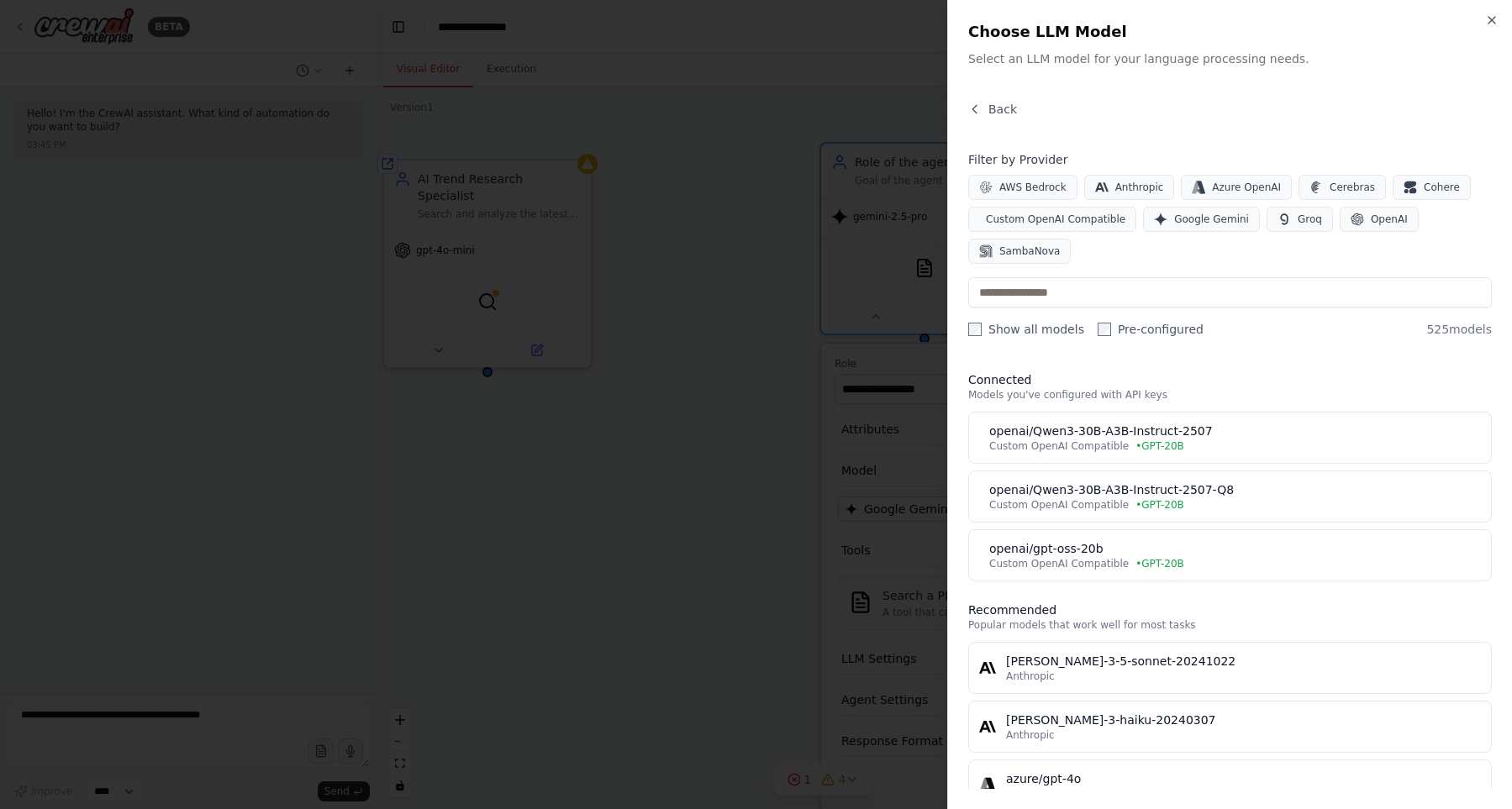
click at [1028, 328] on label "Show all models" at bounding box center [1025, 329] width 116 height 17
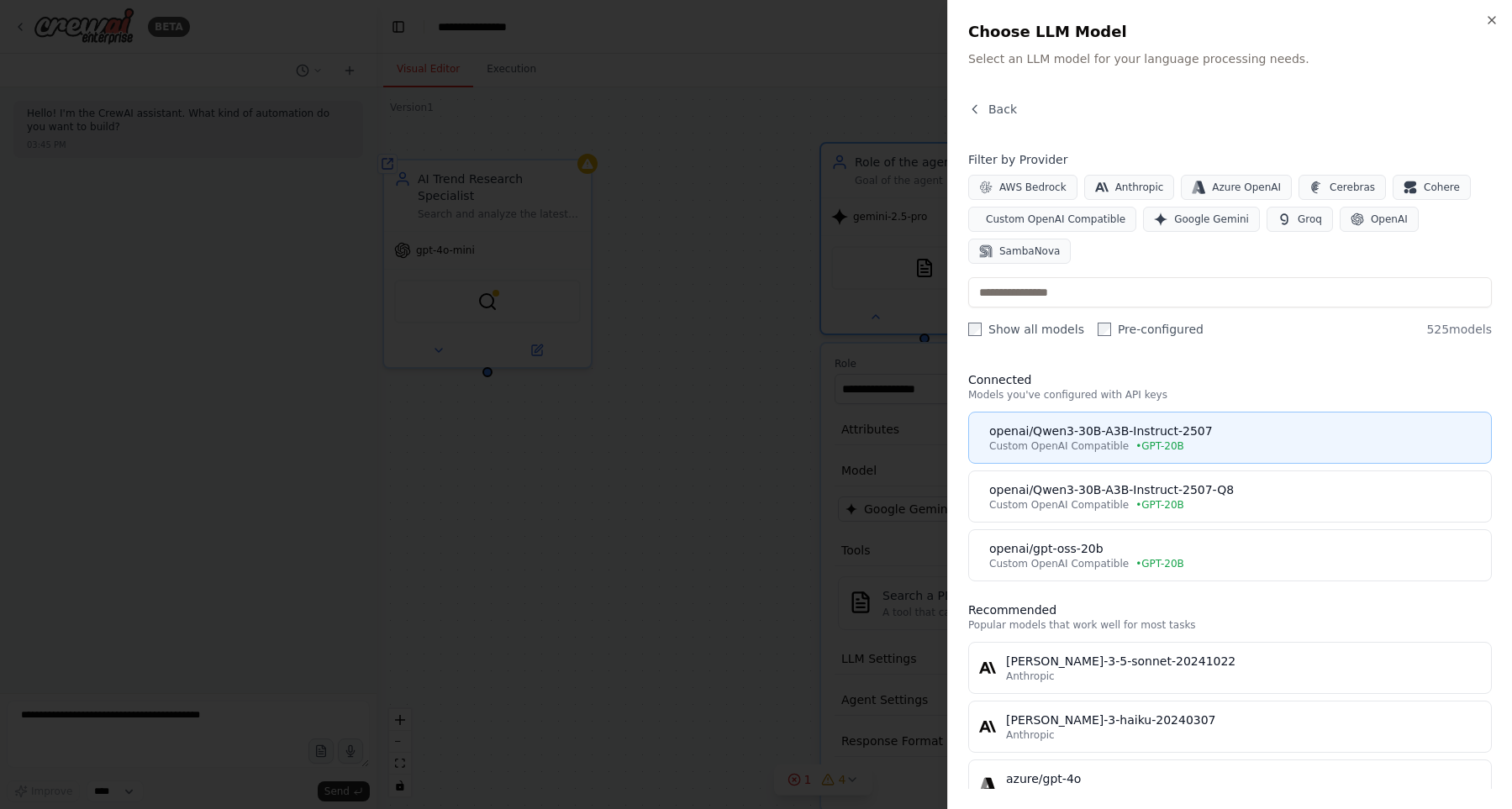
click at [1260, 433] on div "openai/Qwen3-30B-A3B-Instruct-2507" at bounding box center [1234, 431] width 492 height 17
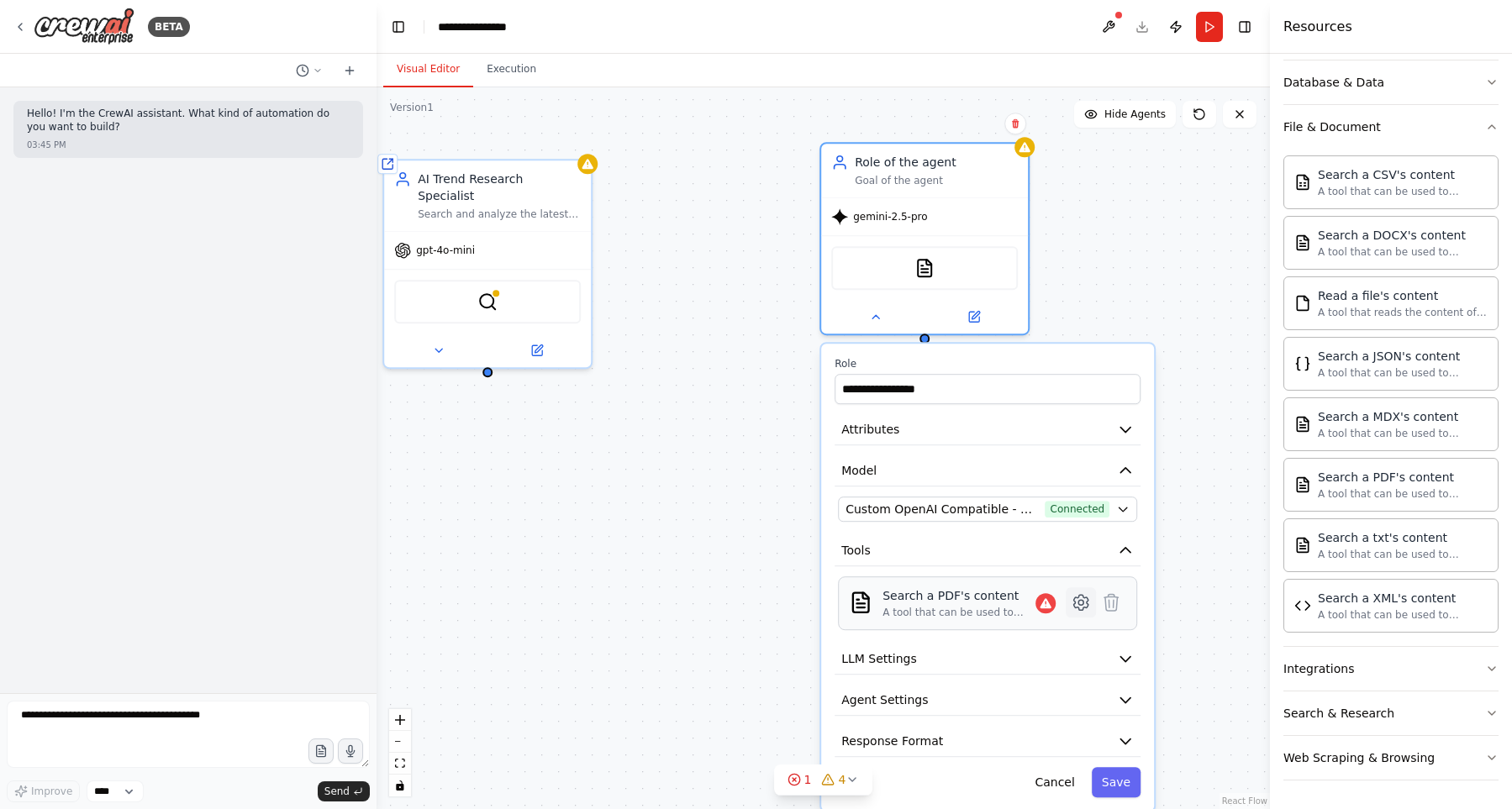
click at [1077, 611] on icon at bounding box center [1081, 602] width 20 height 20
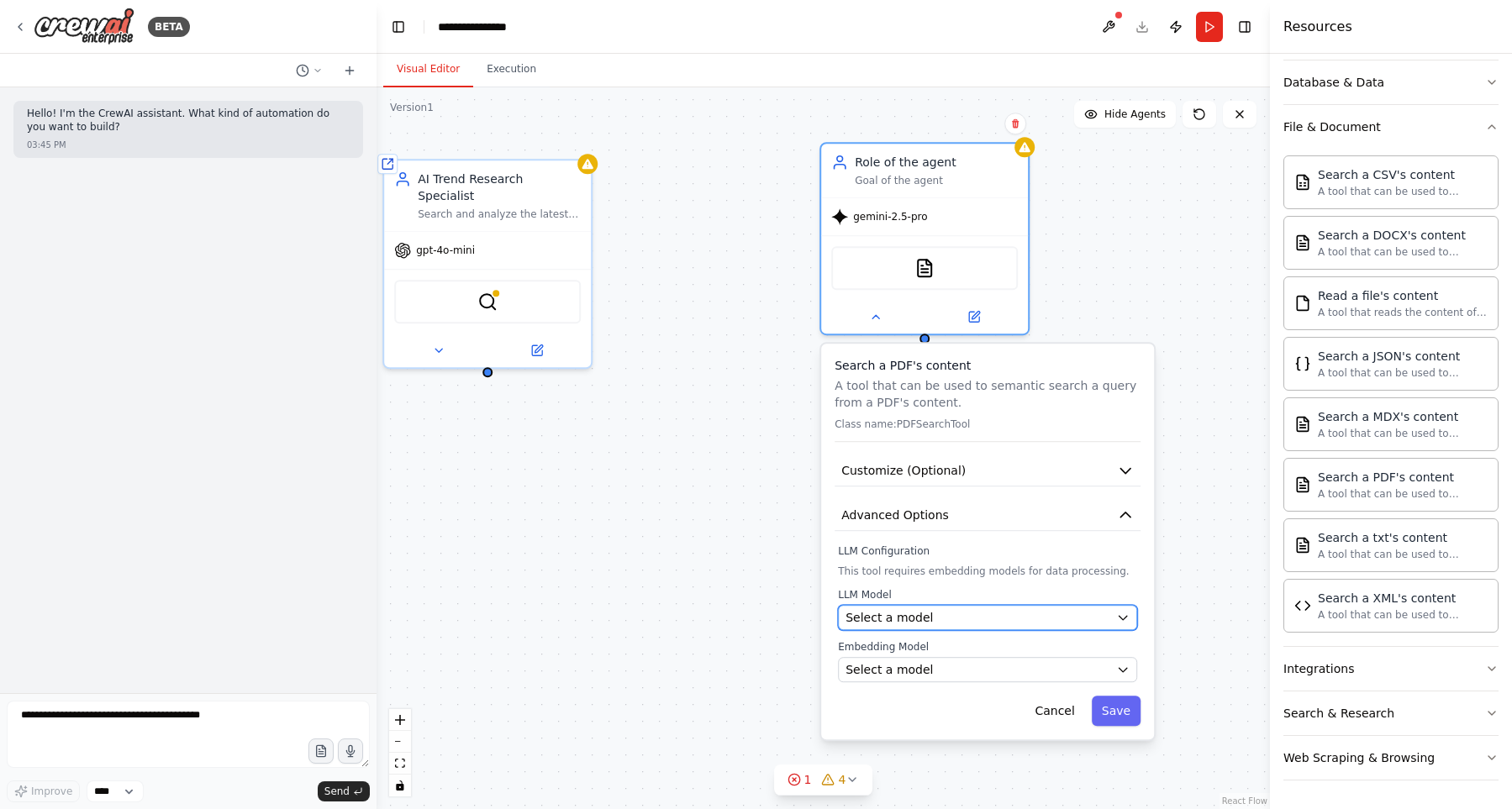
click at [1036, 614] on div "Select a model" at bounding box center [977, 618] width 264 height 17
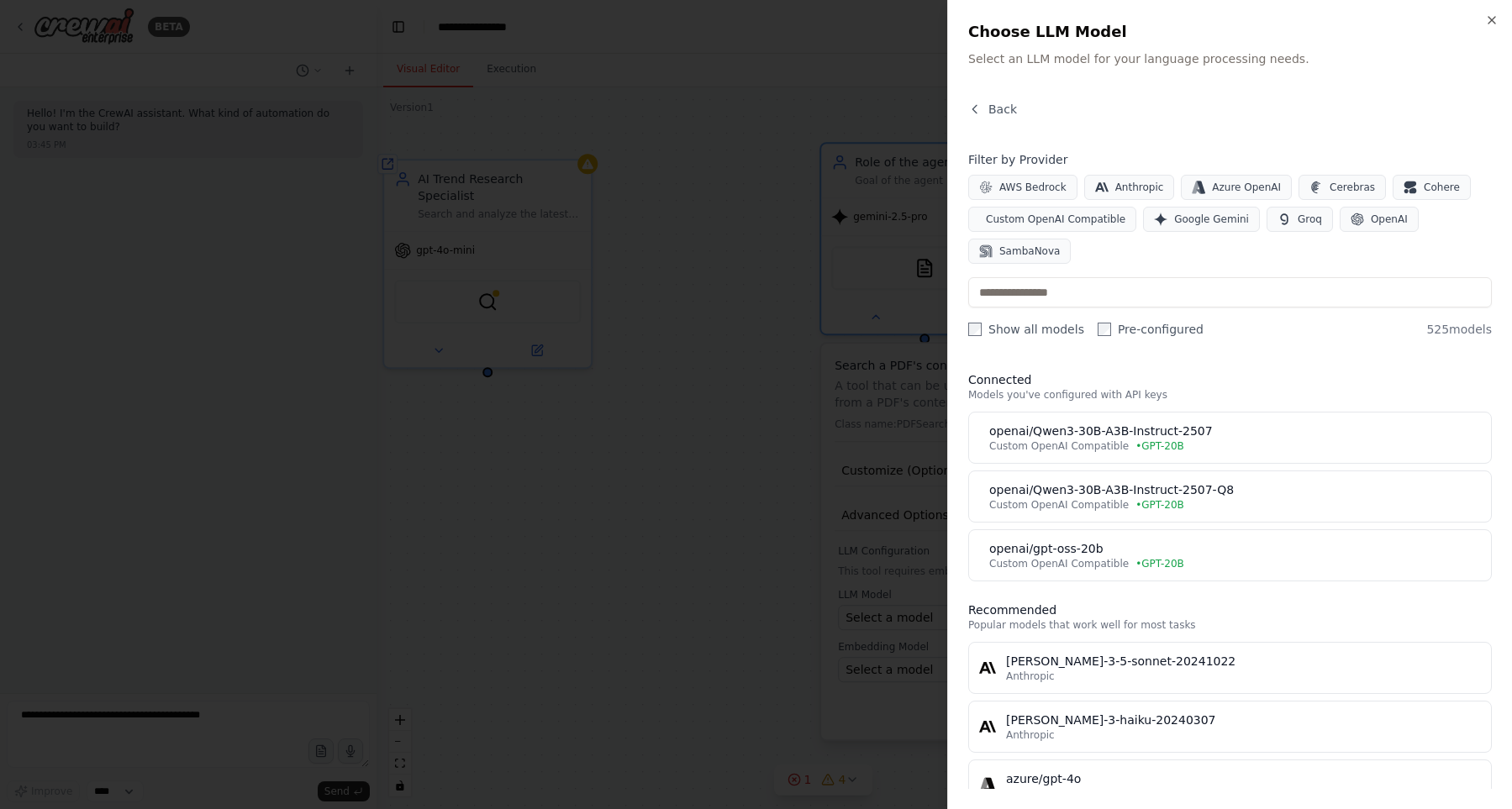
click at [737, 420] on div at bounding box center [756, 404] width 1512 height 809
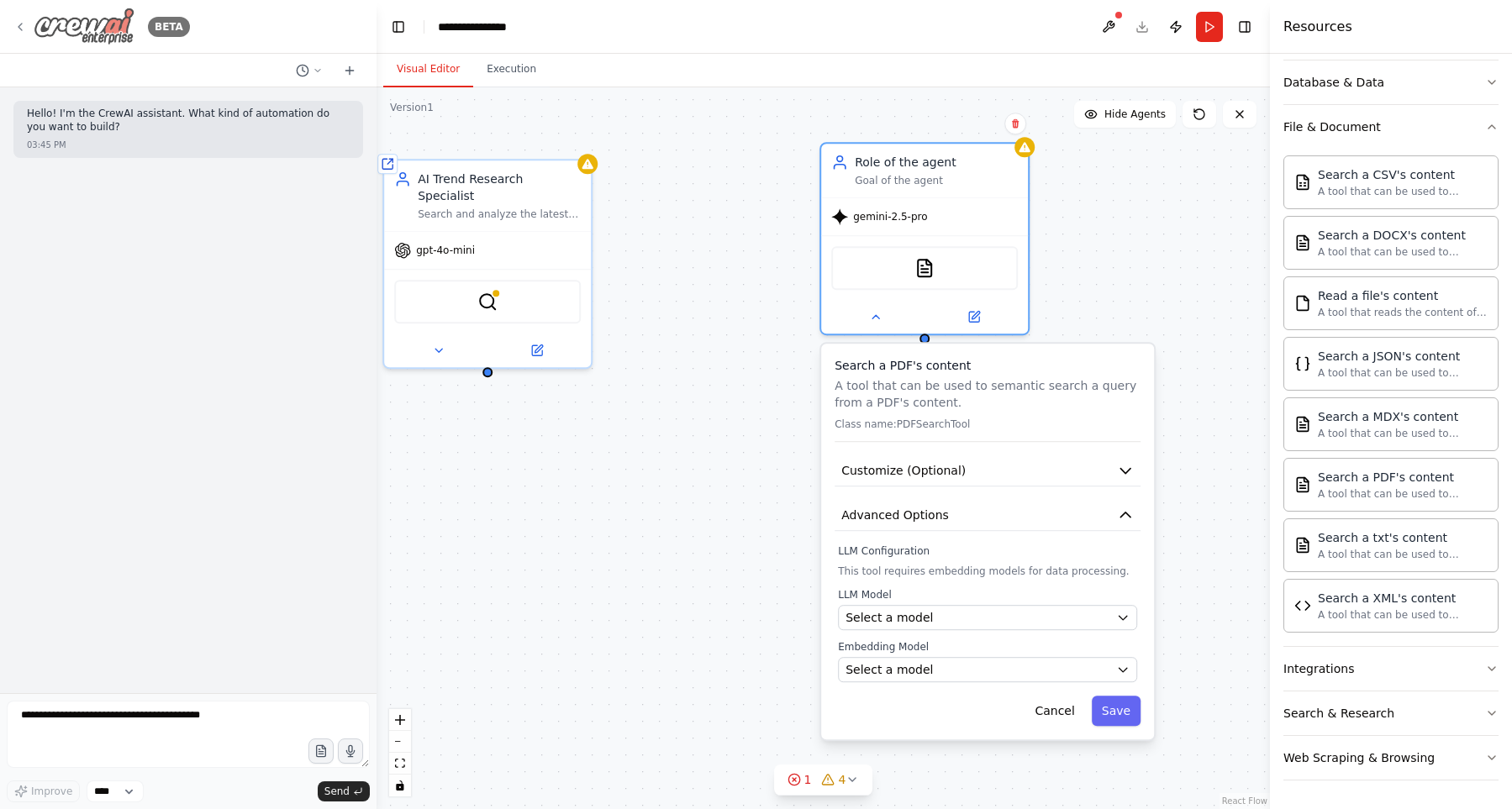
click at [72, 34] on img at bounding box center [84, 26] width 101 height 38
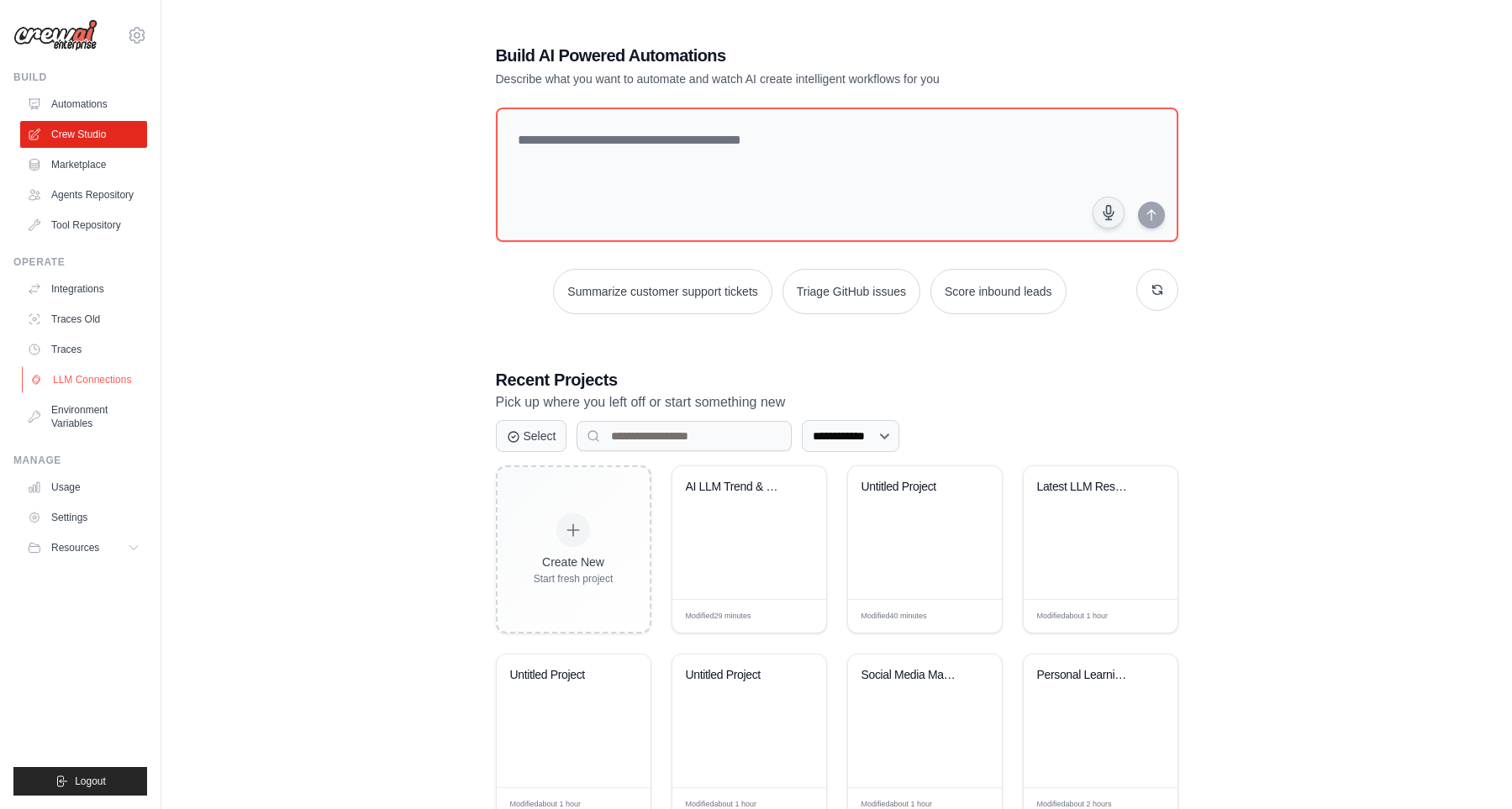
click at [72, 370] on link "LLM Connections" at bounding box center [85, 380] width 127 height 27
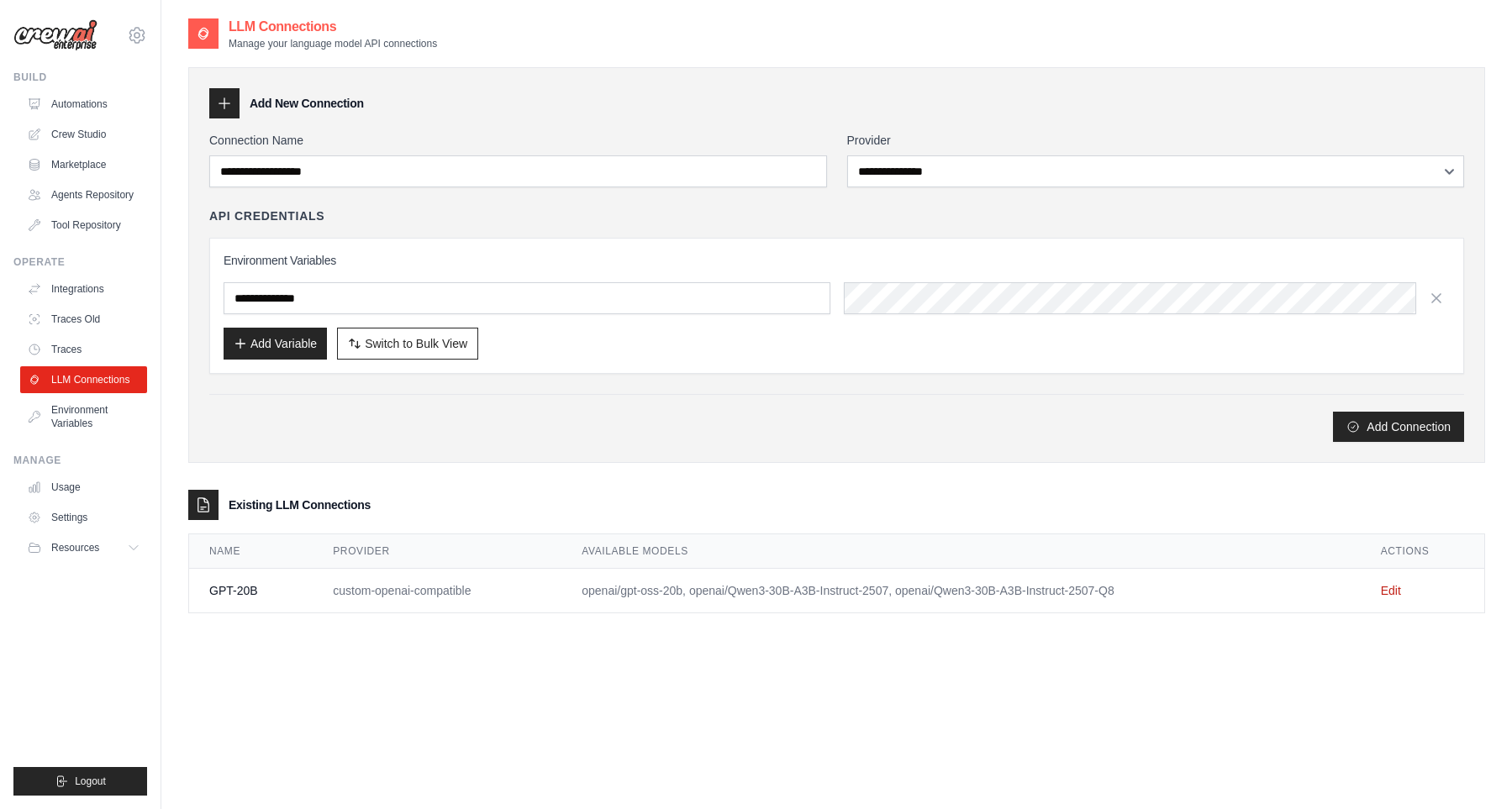
click at [438, 592] on td "custom-openai-compatible" at bounding box center [436, 591] width 249 height 45
click at [1391, 584] on link "Edit" at bounding box center [1390, 591] width 20 height 13
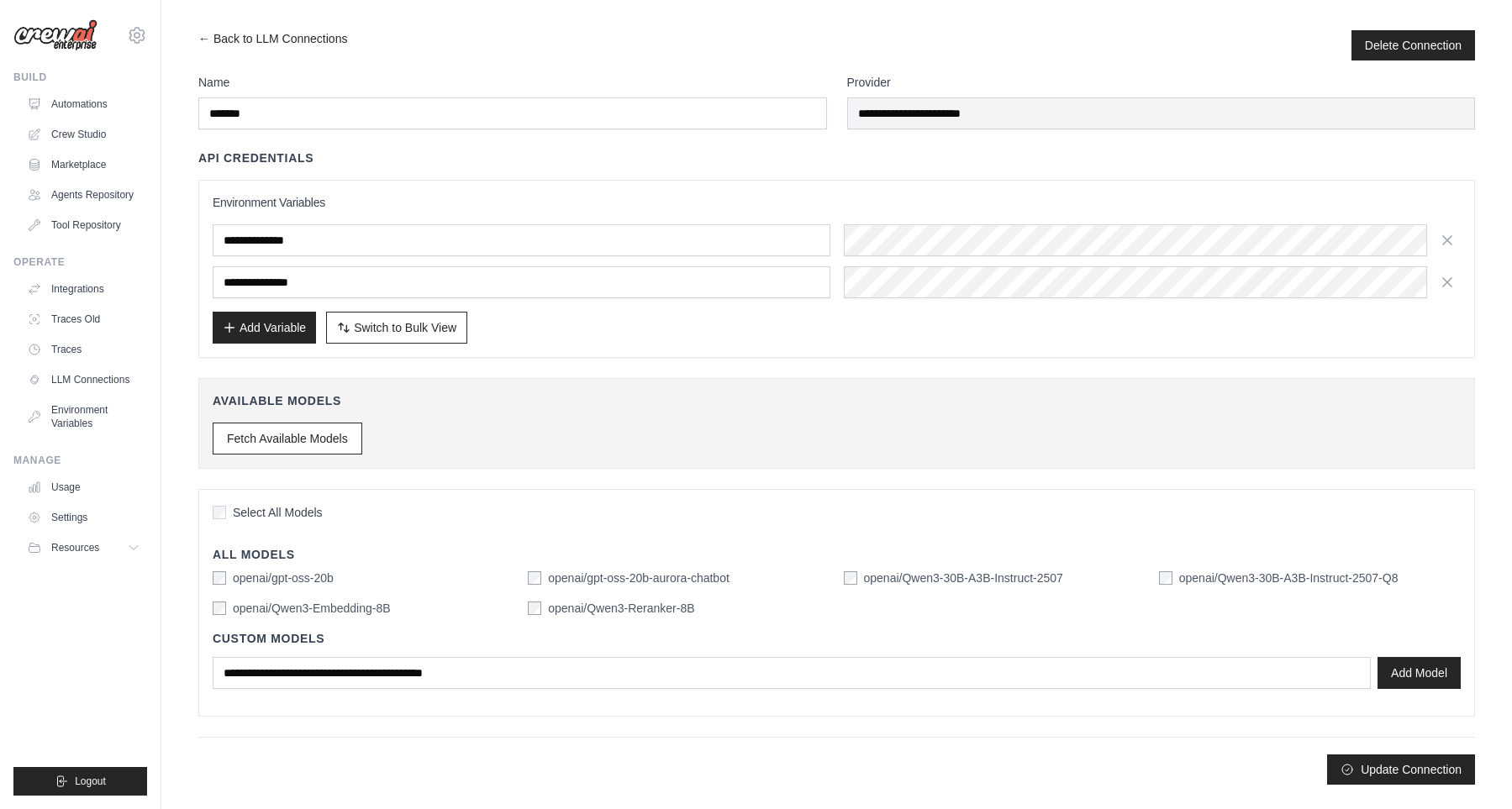
click at [344, 602] on label "openai/Qwen3-Embedding-8B" at bounding box center [311, 608] width 158 height 17
click at [1374, 764] on button "Update Connection" at bounding box center [1400, 769] width 148 height 30
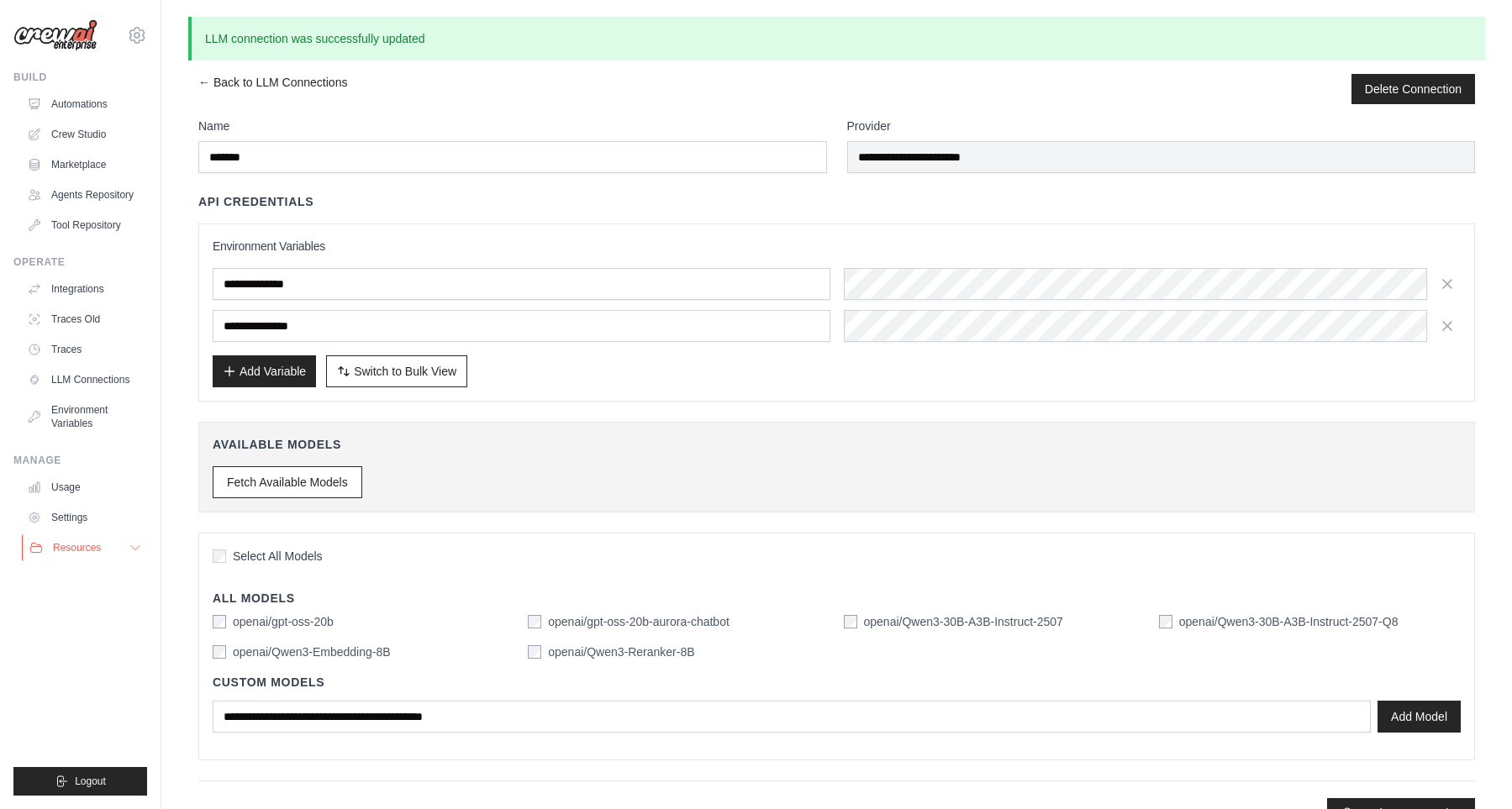
click at [111, 543] on button "Resources" at bounding box center [85, 547] width 127 height 27
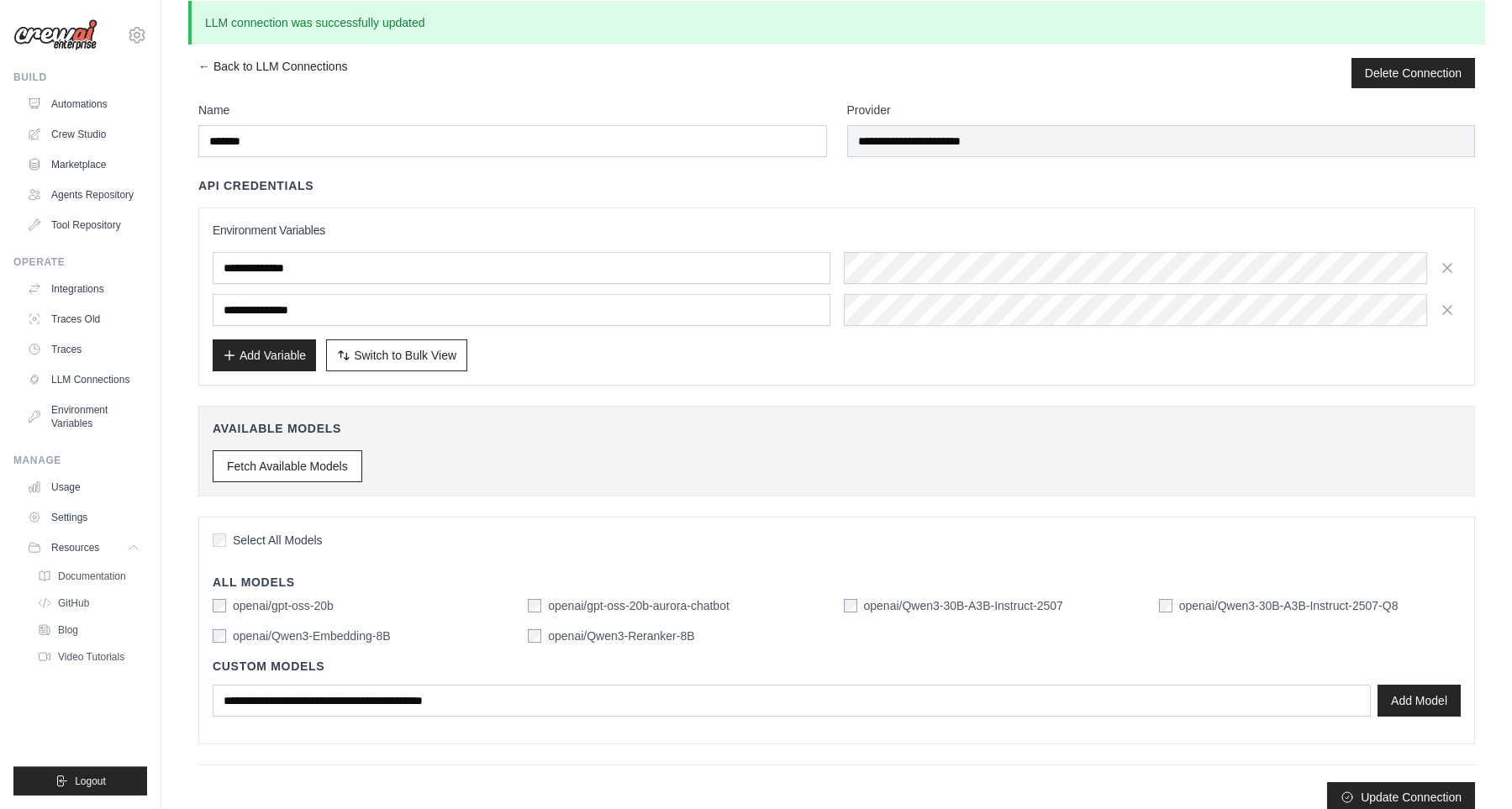
scroll to position [36, 0]
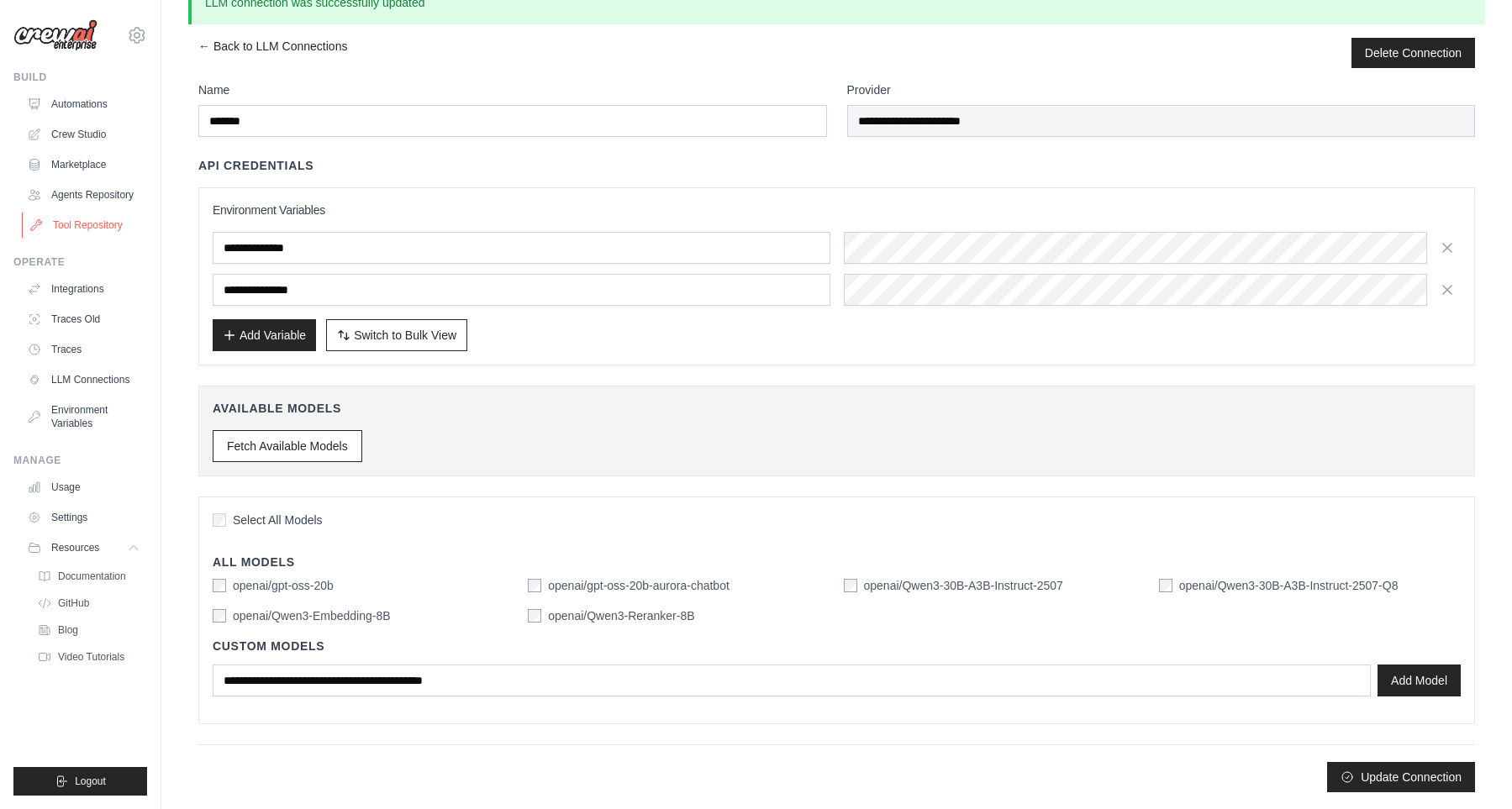
click at [129, 224] on link "Tool Repository" at bounding box center [85, 225] width 127 height 27
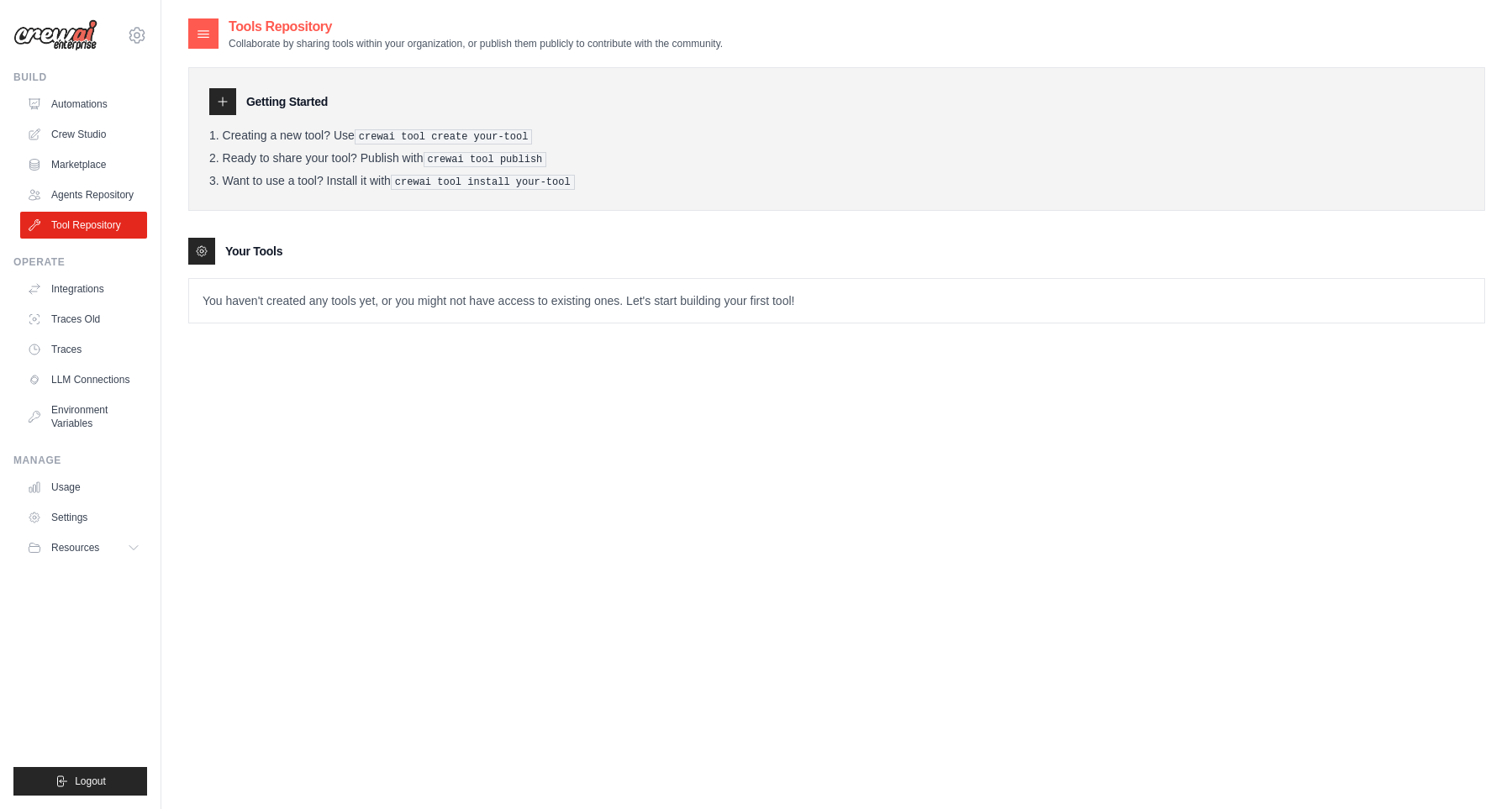
click at [478, 172] on ol "Creating a new tool? Use crewai tool create your-tool Ready to share your tool?…" at bounding box center [836, 159] width 1255 height 62
drag, startPoint x: 470, startPoint y: 160, endPoint x: 486, endPoint y: 177, distance: 23.3
click at [471, 160] on pre "crewai tool publish" at bounding box center [485, 159] width 123 height 15
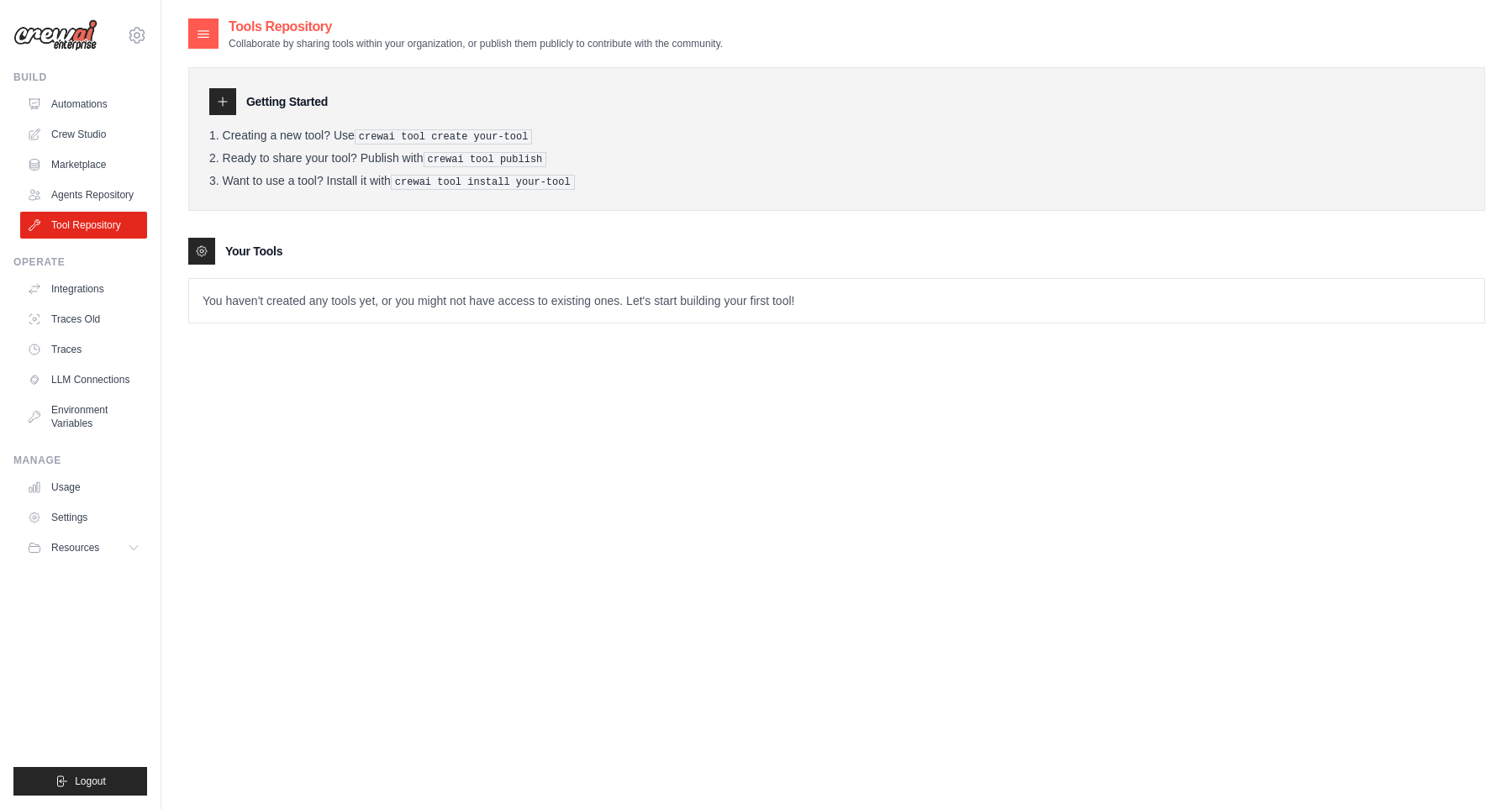
click at [486, 177] on pre "crewai tool install your-tool" at bounding box center [483, 182] width 184 height 15
click at [490, 147] on ol "Creating a new tool? Use crewai tool create your-tool Ready to share your tool?…" at bounding box center [836, 159] width 1255 height 62
click at [60, 212] on link "Tool Repository" at bounding box center [85, 225] width 127 height 27
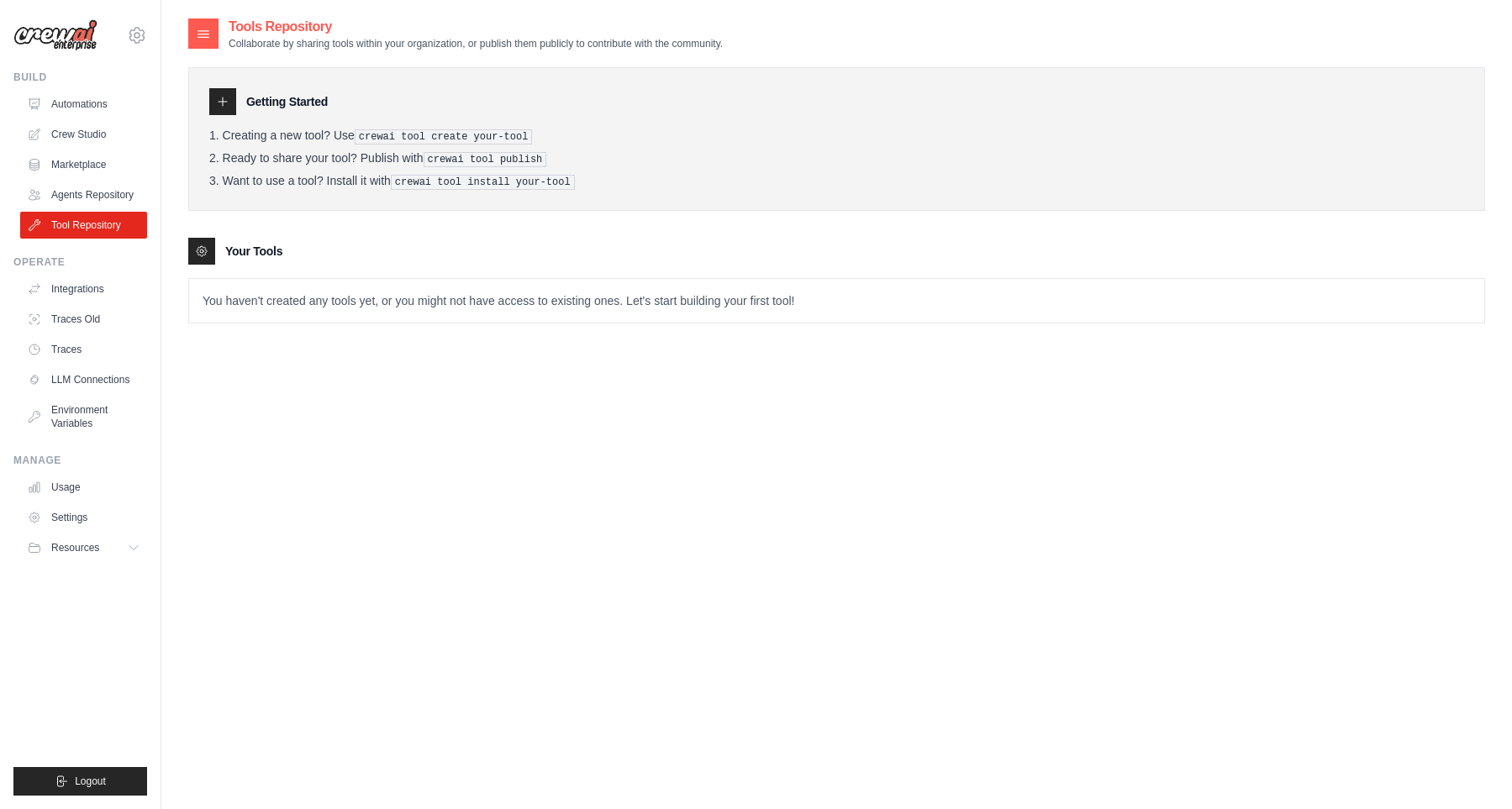
click at [263, 90] on div "Getting Started" at bounding box center [836, 102] width 1255 height 27
click at [265, 99] on h3 "Getting Started" at bounding box center [287, 102] width 82 height 17
click at [313, 135] on li "Creating a new tool? Use crewai tool create your-tool" at bounding box center [836, 136] width 1255 height 16
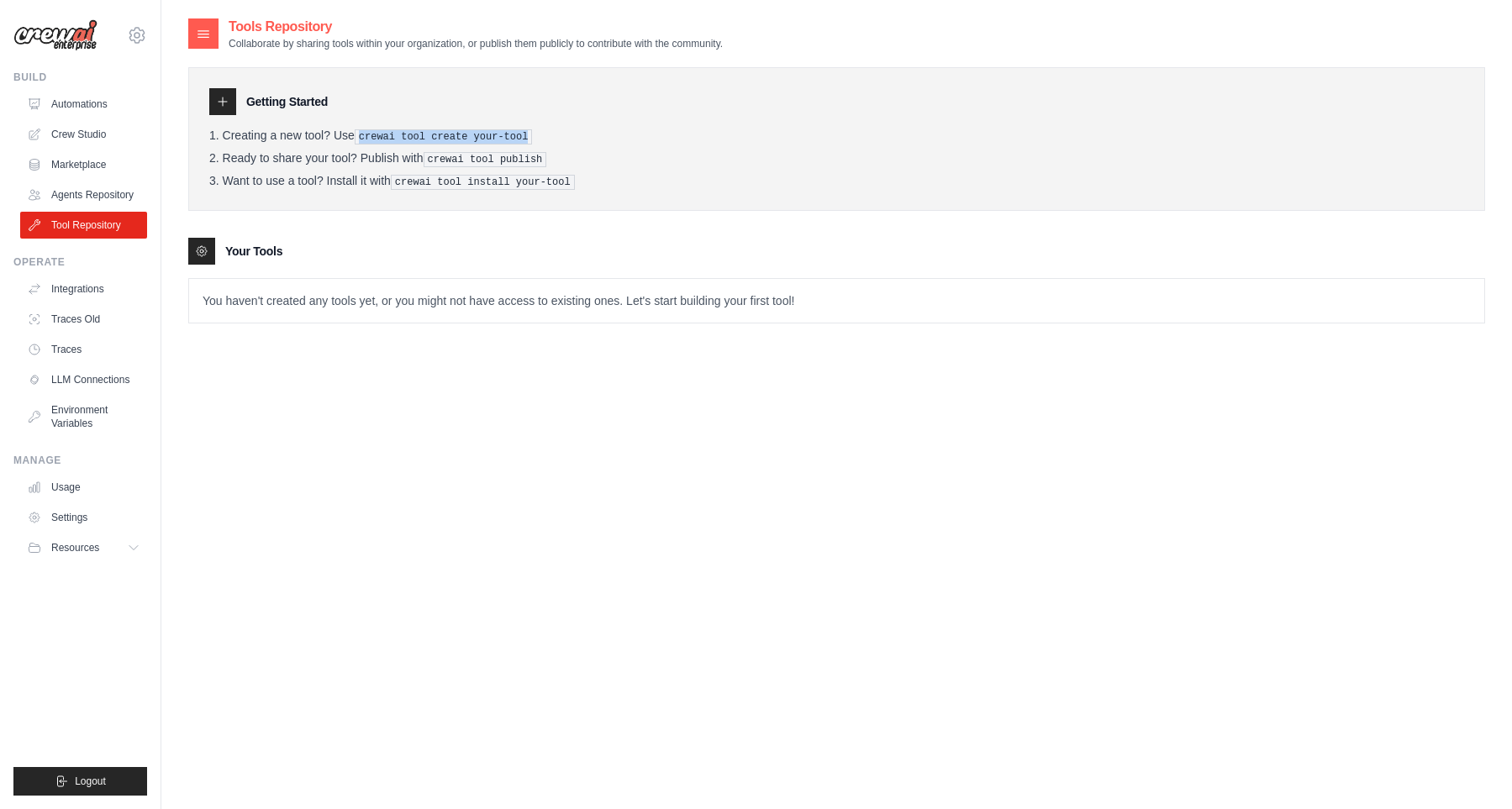
drag, startPoint x: 370, startPoint y: 140, endPoint x: 573, endPoint y: 134, distance: 203.1
click at [573, 134] on li "Creating a new tool? Use crewai tool create your-tool" at bounding box center [836, 136] width 1255 height 16
copy pre "crewai tool create your-tool"
click at [347, 297] on p "You haven't created any tools yet, or you might not have access to existing one…" at bounding box center [836, 301] width 1295 height 44
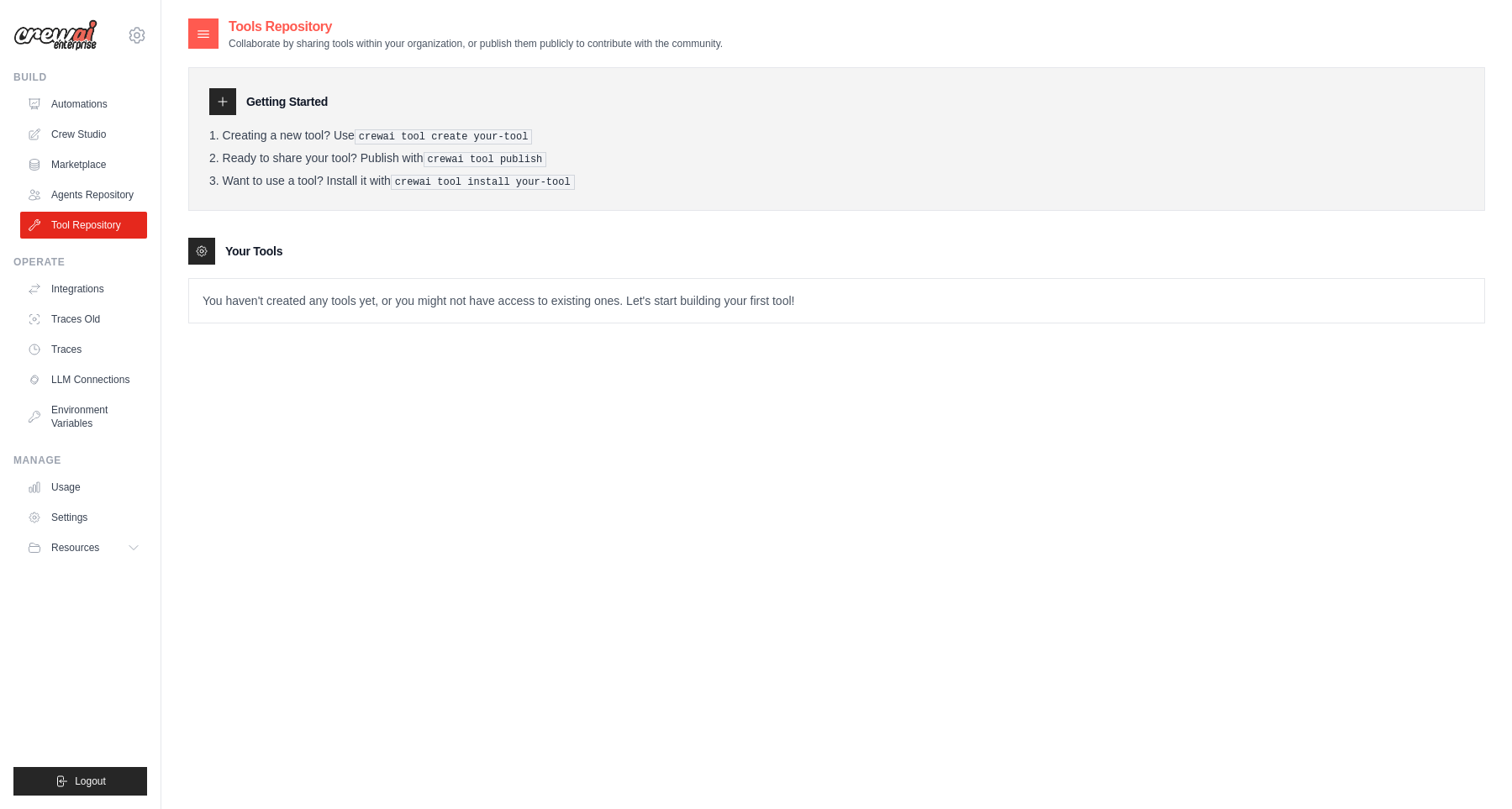
click at [347, 297] on p "You haven't created any tools yet, or you might not have access to existing one…" at bounding box center [836, 301] width 1295 height 44
click at [428, 303] on p "You haven't created any tools yet, or you might not have access to existing one…" at bounding box center [836, 301] width 1295 height 44
click at [624, 299] on p "You haven't created any tools yet, or you might not have access to existing one…" at bounding box center [836, 301] width 1295 height 44
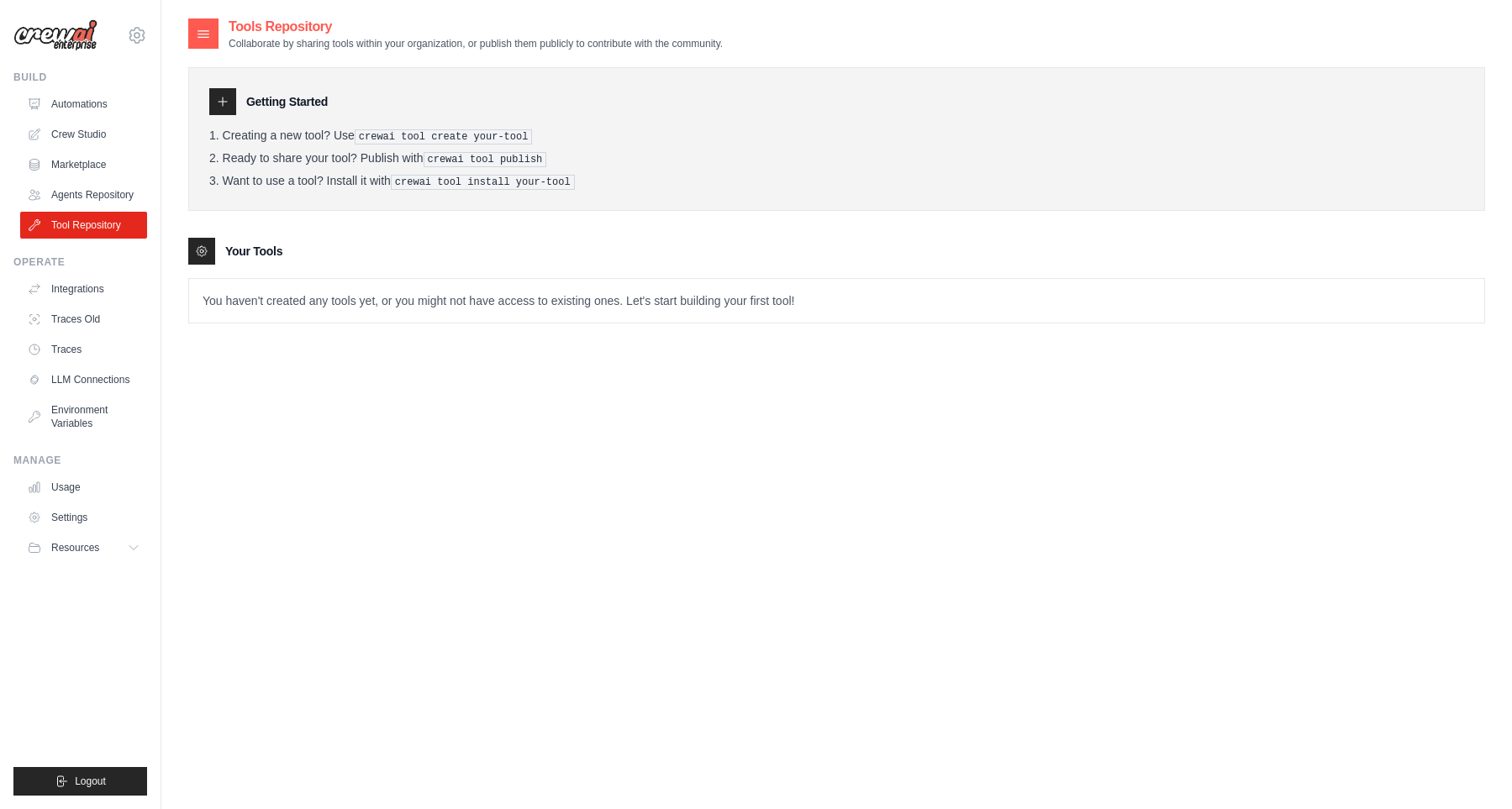
click at [629, 359] on div "Tools Repository Collaborate by sharing tools within your organization, or publ…" at bounding box center [836, 421] width 1297 height 809
click at [109, 201] on link "Agents Repository" at bounding box center [85, 195] width 127 height 27
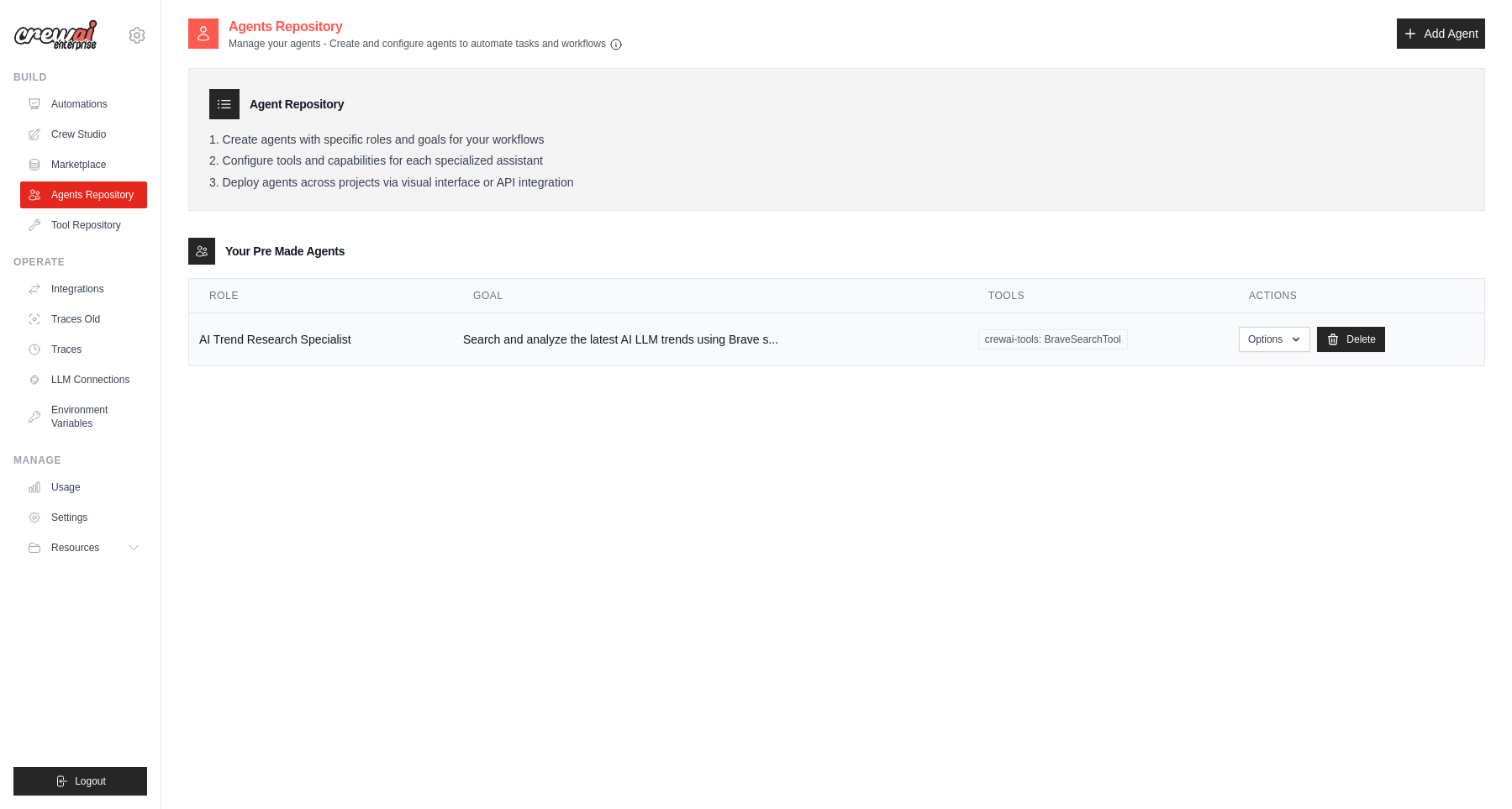
click at [773, 333] on td "Search and analyze the latest AI LLM trends using Brave s..." at bounding box center [710, 339] width 515 height 53
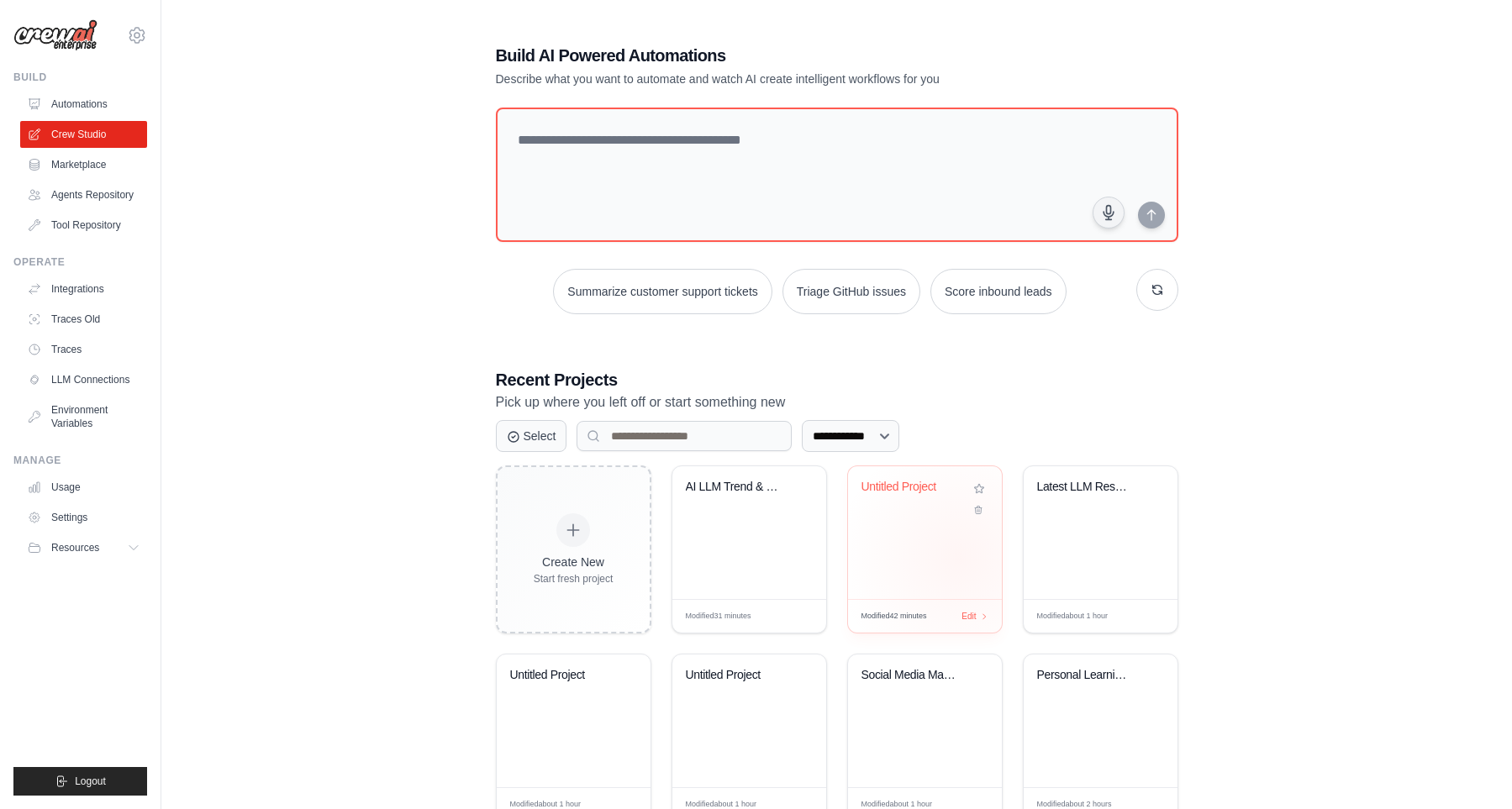
click at [893, 555] on div "Untitled Project" at bounding box center [925, 532] width 154 height 132
click at [710, 504] on div "AI LLM Trend & Research Analysis" at bounding box center [749, 499] width 127 height 39
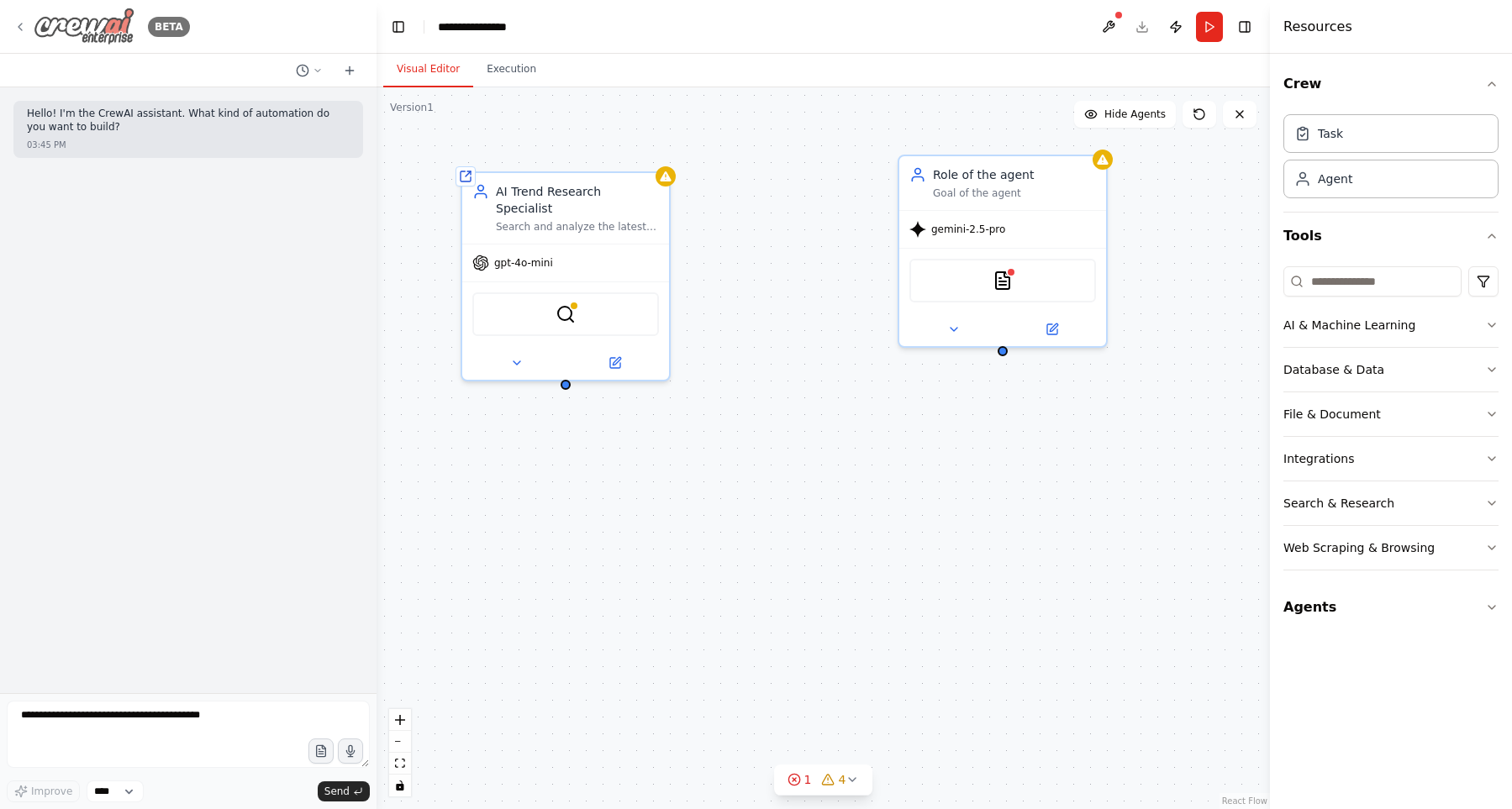
click at [19, 32] on icon at bounding box center [20, 27] width 14 height 13
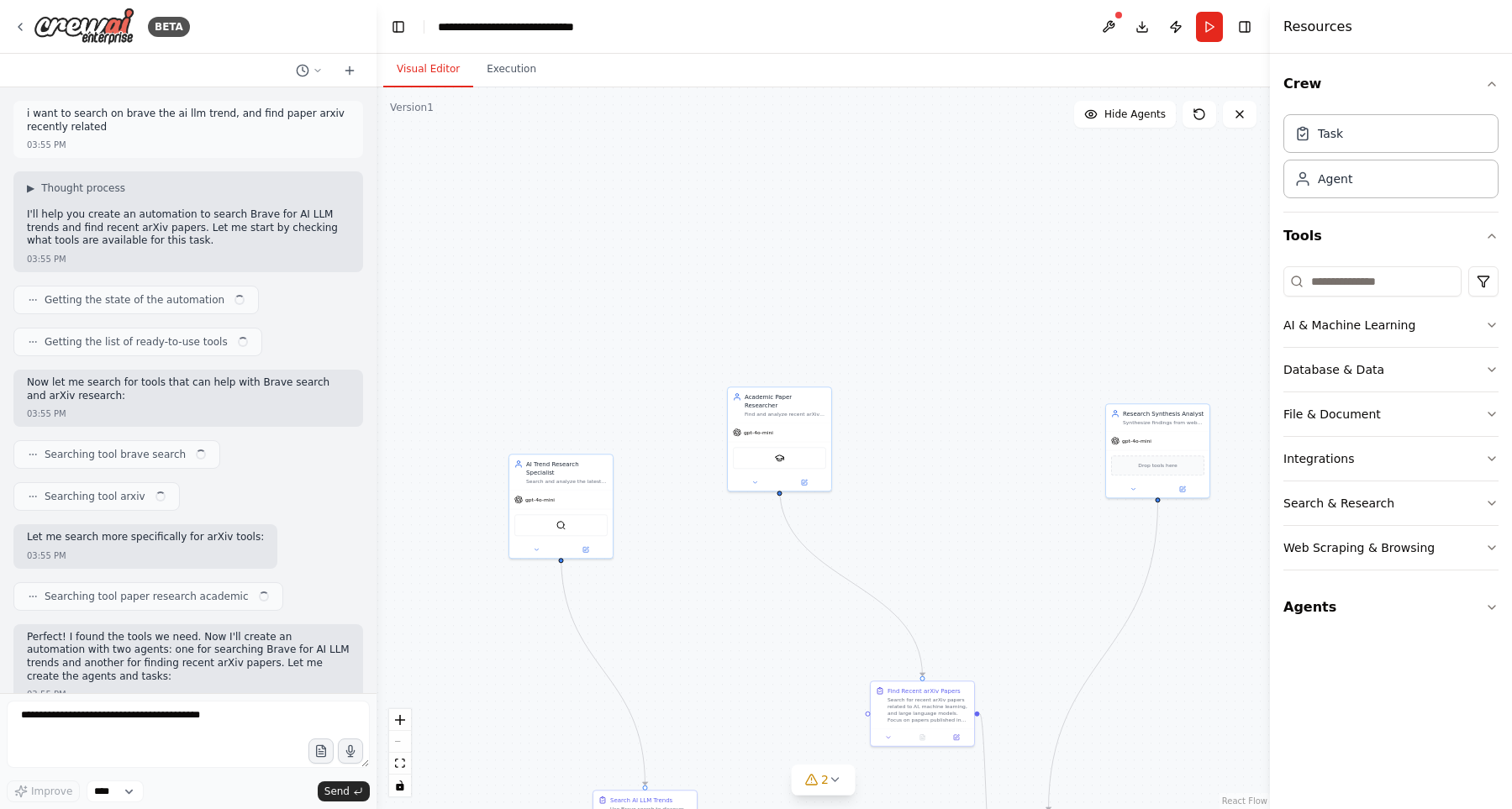
scroll to position [981, 0]
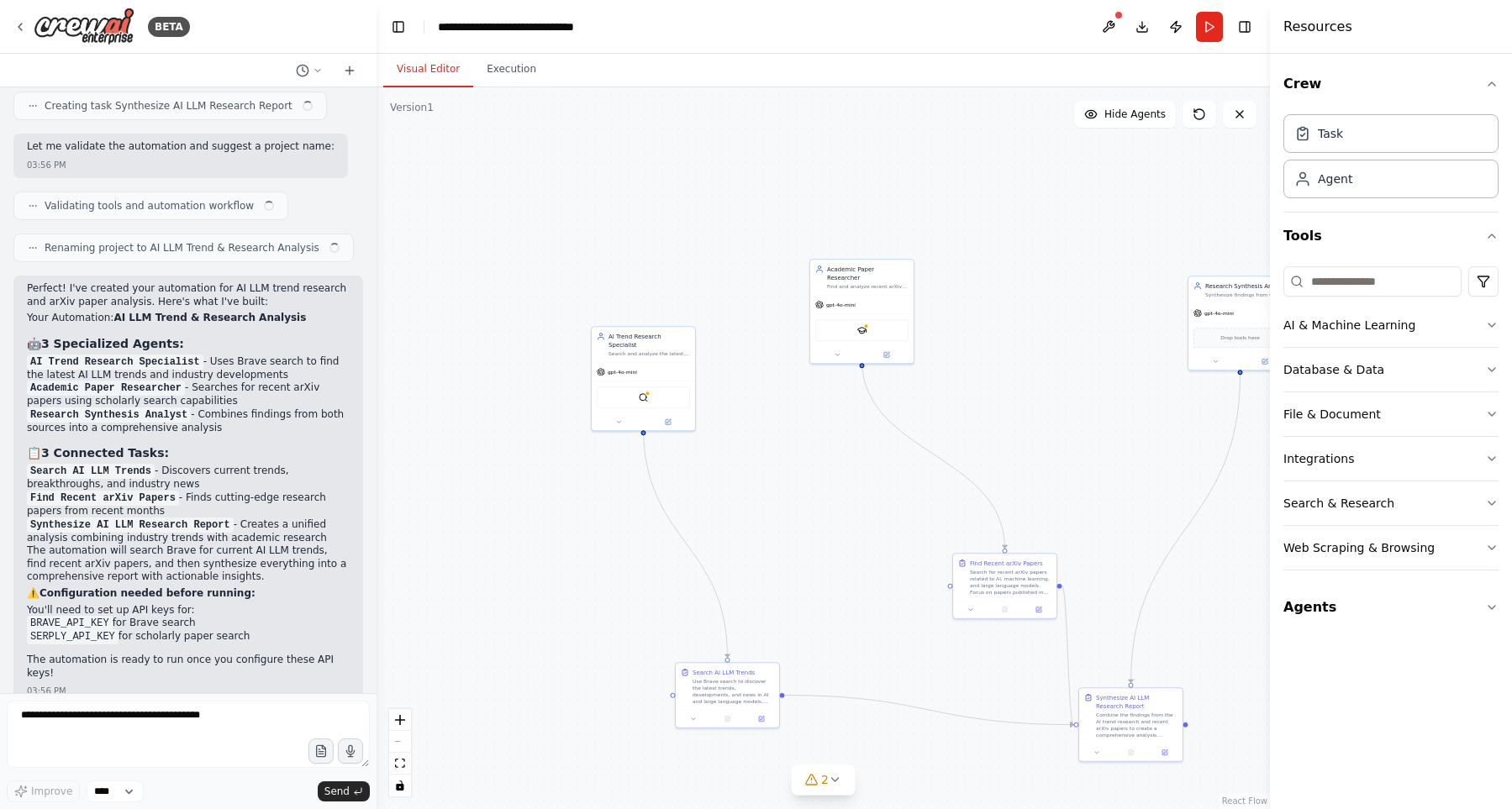
drag, startPoint x: 981, startPoint y: 515, endPoint x: 1076, endPoint y: 372, distance: 171.7
click at [1076, 372] on div ".deletable-edge-delete-btn { width: 20px; height: 20px; border: 0px solid #ffff…" at bounding box center [823, 448] width 894 height 721
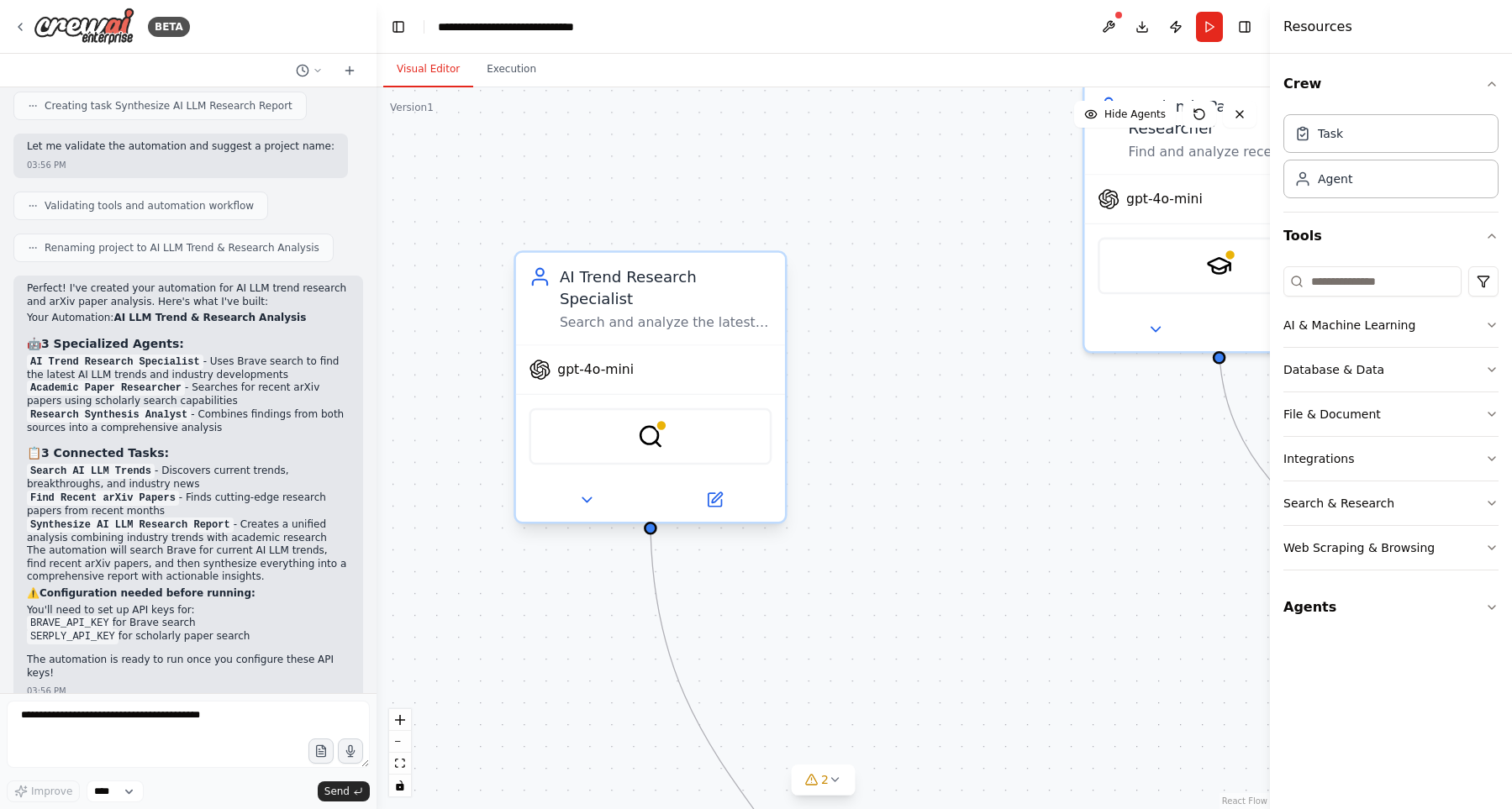
click at [715, 348] on div "gpt-4o-mini" at bounding box center [650, 369] width 269 height 48
click at [607, 487] on button at bounding box center [586, 499] width 123 height 26
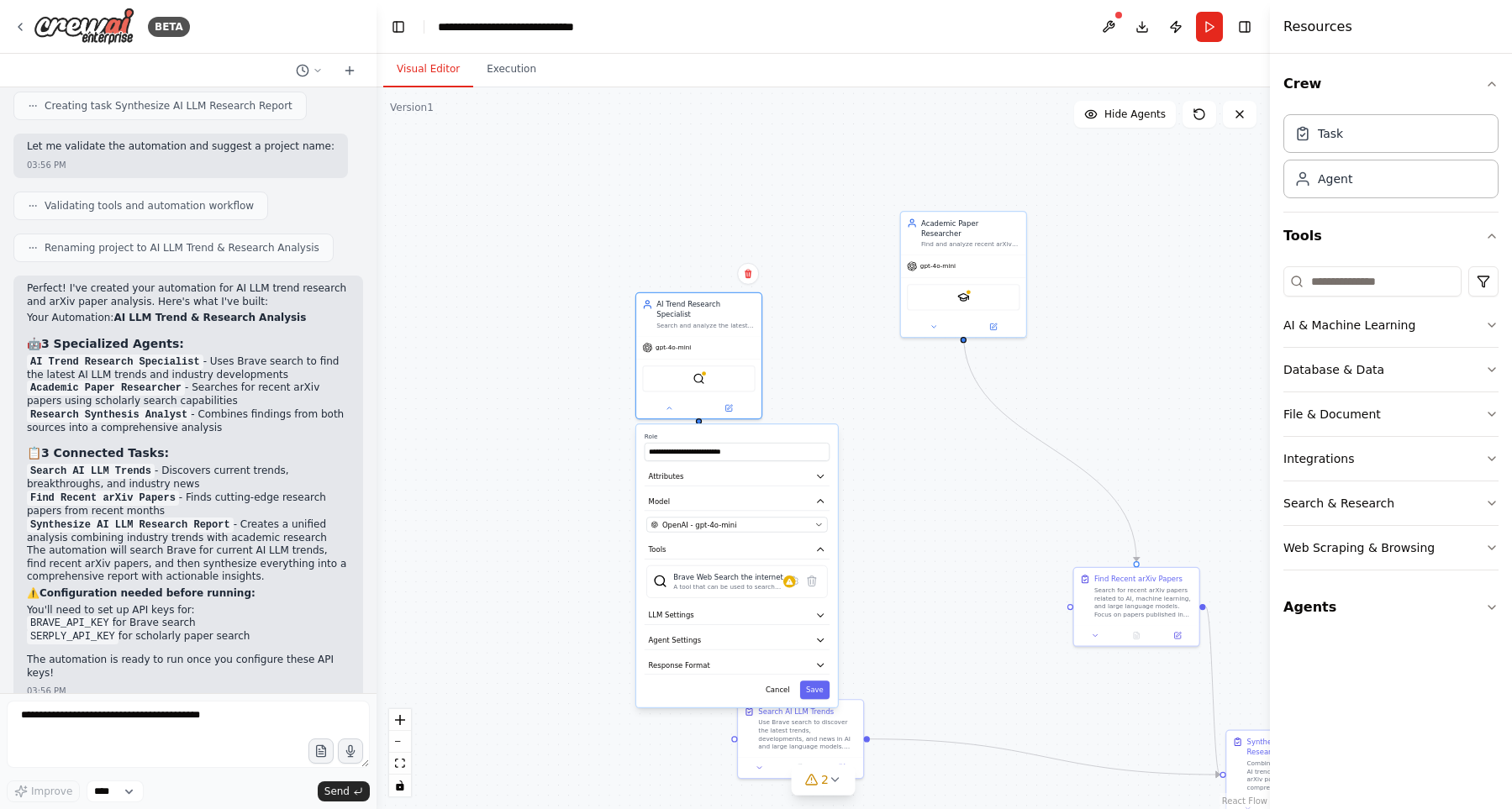
drag, startPoint x: 926, startPoint y: 484, endPoint x: 908, endPoint y: 405, distance: 81.0
click at [908, 405] on div ".deletable-edge-delete-btn { width: 20px; height: 20px; border: 0px solid #ffff…" at bounding box center [823, 448] width 894 height 721
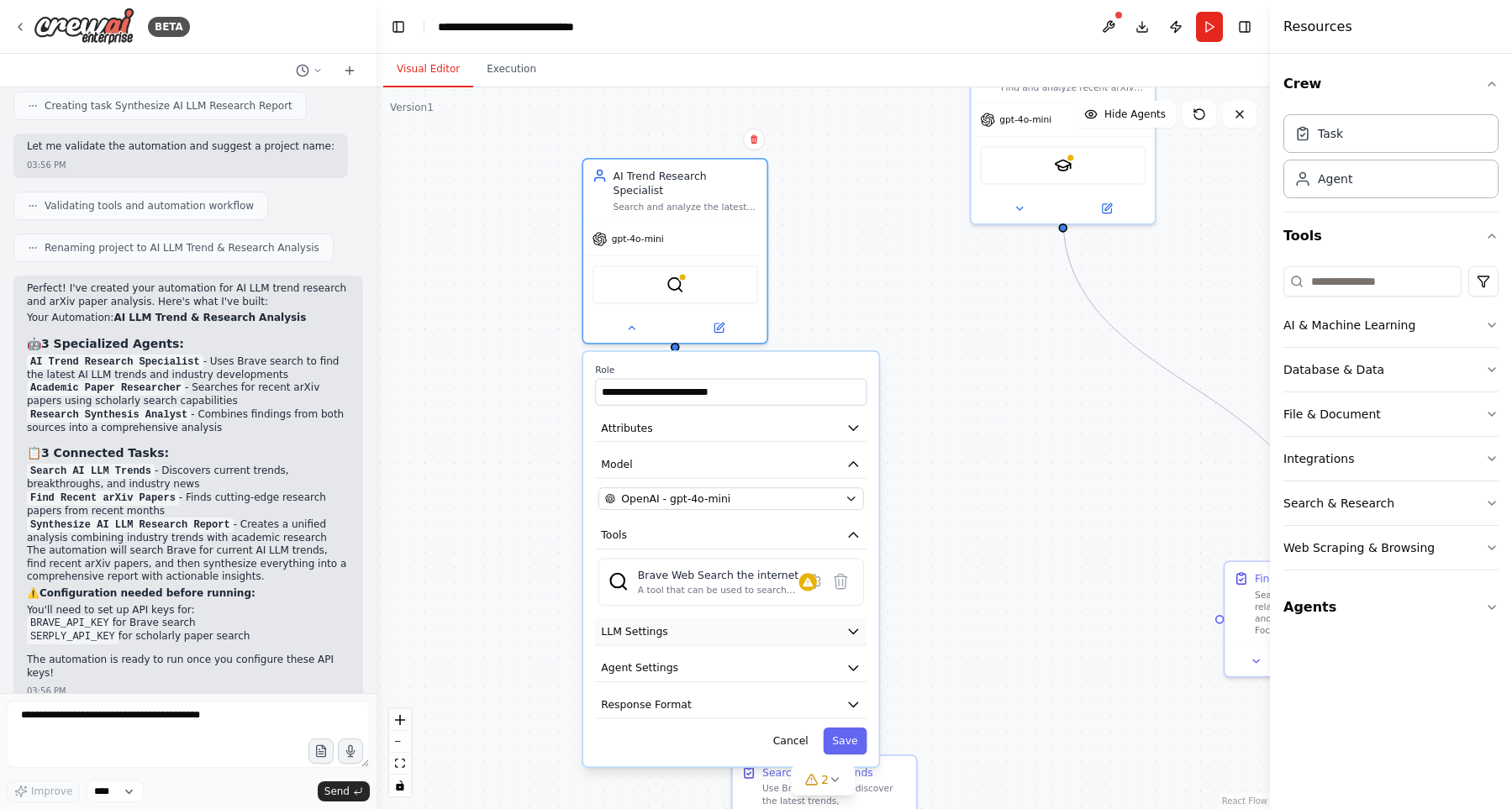
click at [829, 623] on button "LLM Settings" at bounding box center [731, 632] width 272 height 28
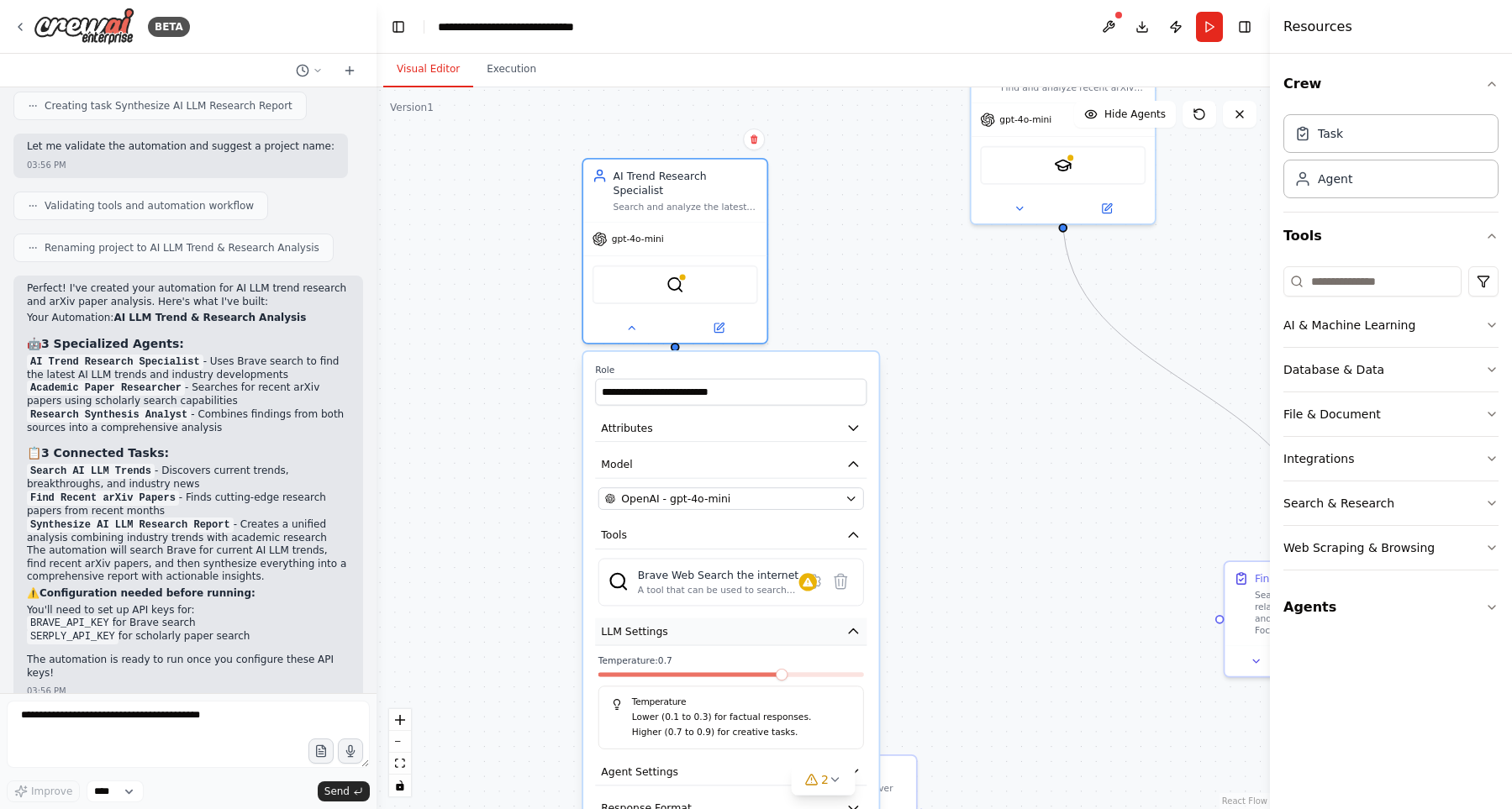
click at [829, 623] on button "LLM Settings" at bounding box center [731, 632] width 272 height 28
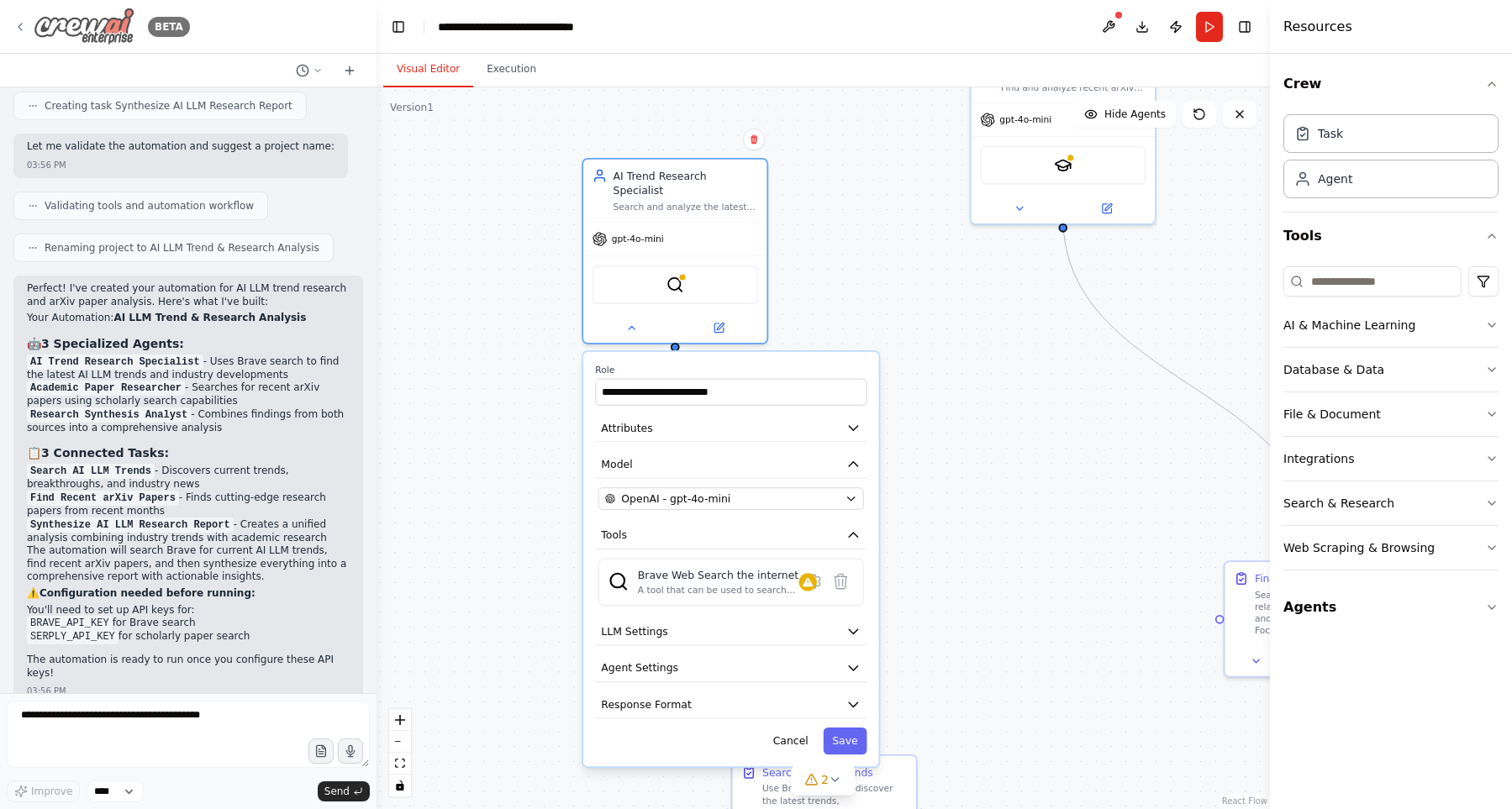
click at [22, 18] on div "BETA" at bounding box center [101, 26] width 176 height 38
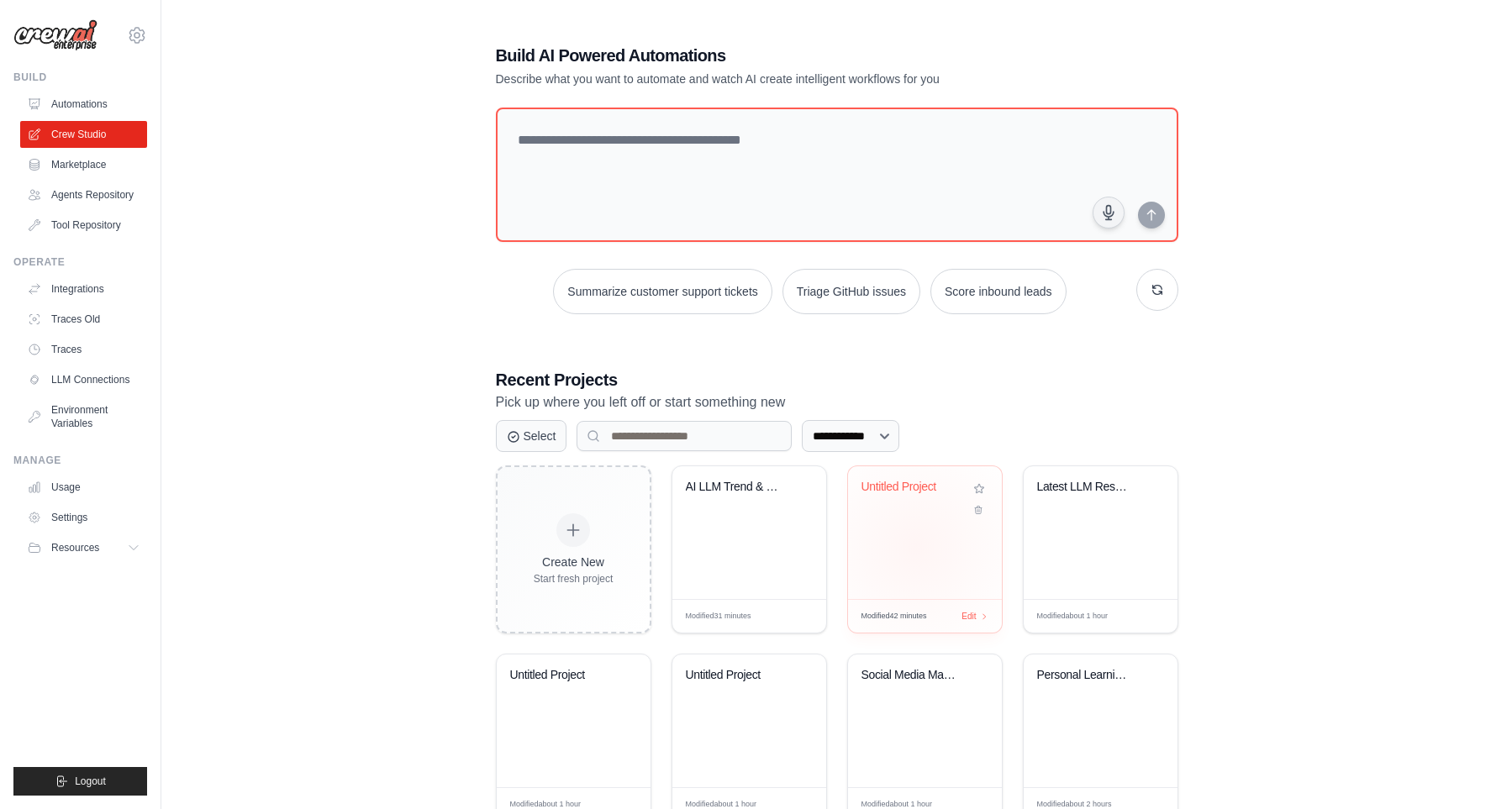
click at [915, 537] on div "Untitled Project" at bounding box center [925, 532] width 154 height 132
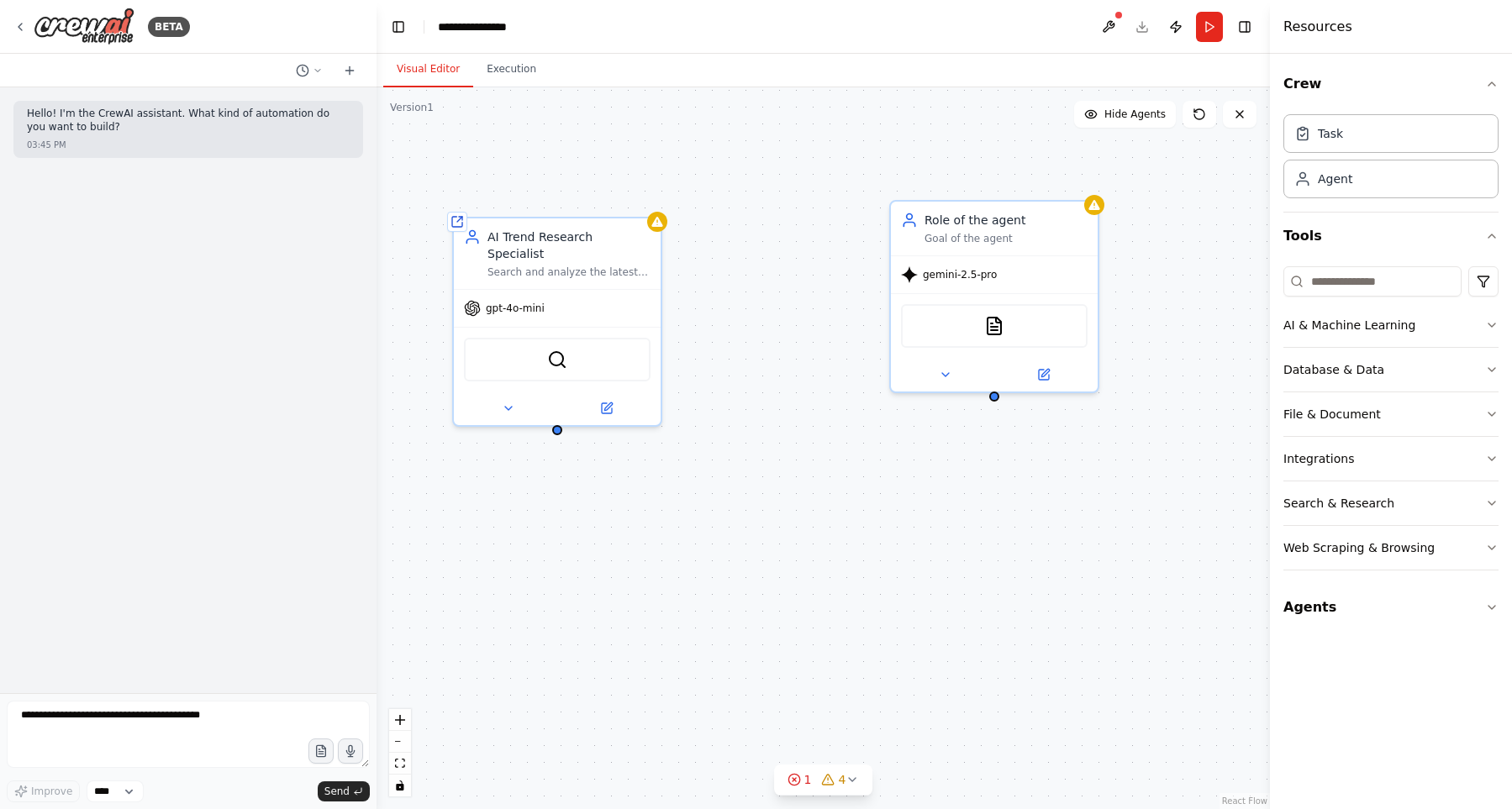
drag, startPoint x: 839, startPoint y: 392, endPoint x: 737, endPoint y: 397, distance: 102.1
click at [799, 456] on div "Shared agent from repository AI Trend Research Specialist Search and analyze th…" at bounding box center [823, 448] width 894 height 721
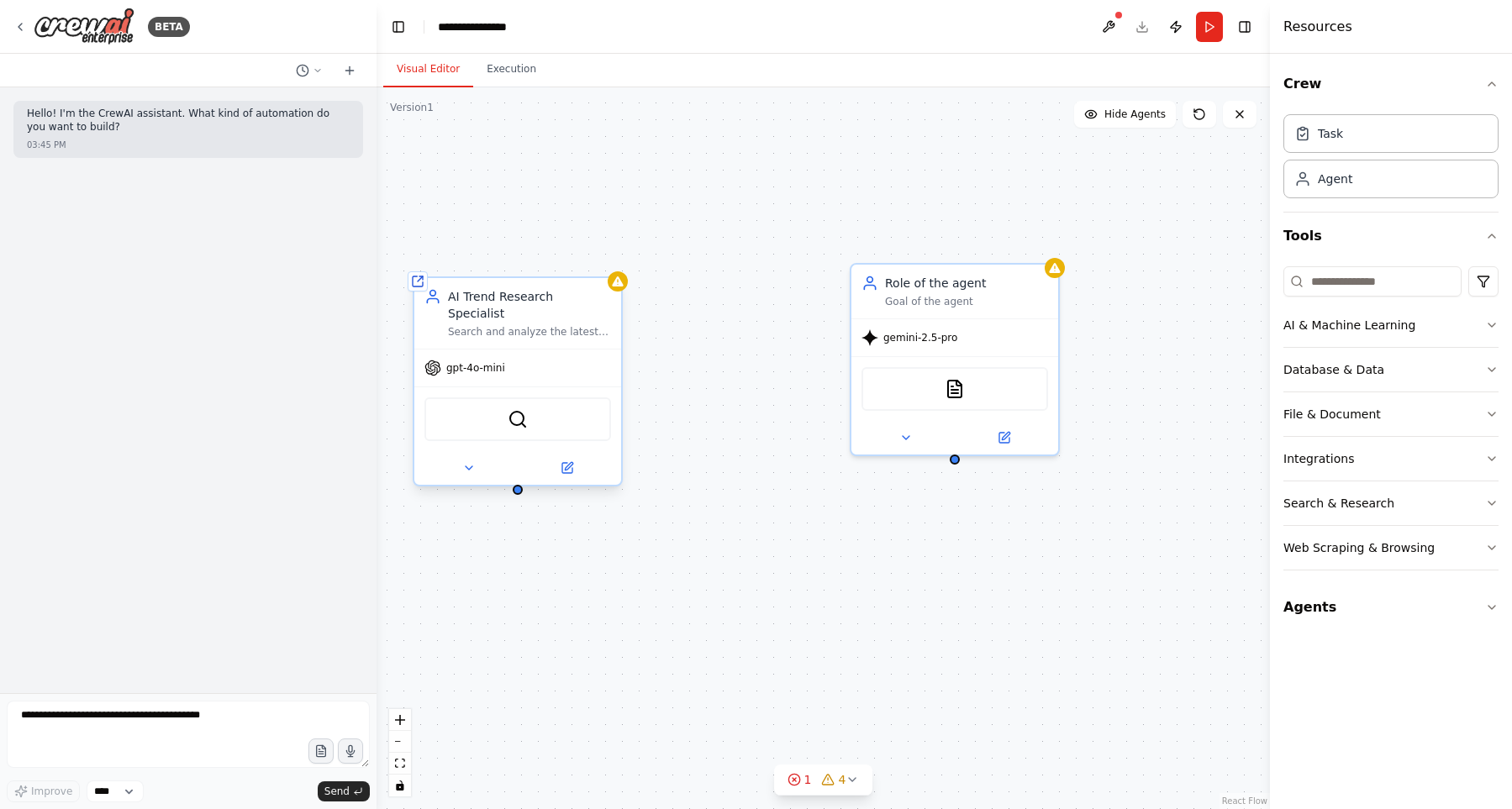
click at [497, 299] on div "AI Trend Research Specialist" at bounding box center [529, 305] width 163 height 34
click at [469, 461] on icon at bounding box center [469, 468] width 14 height 13
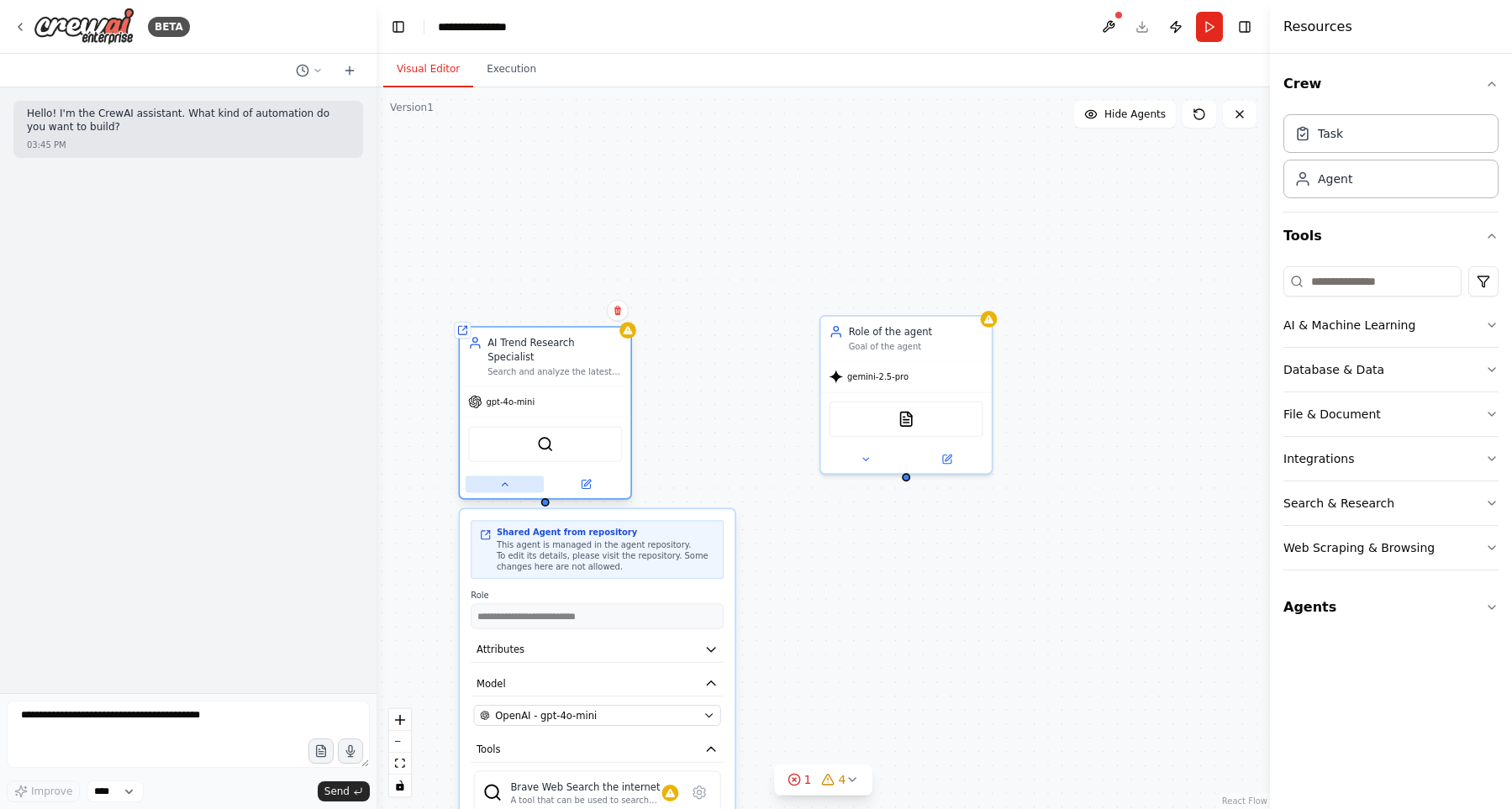
click at [514, 477] on button at bounding box center [505, 485] width 78 height 17
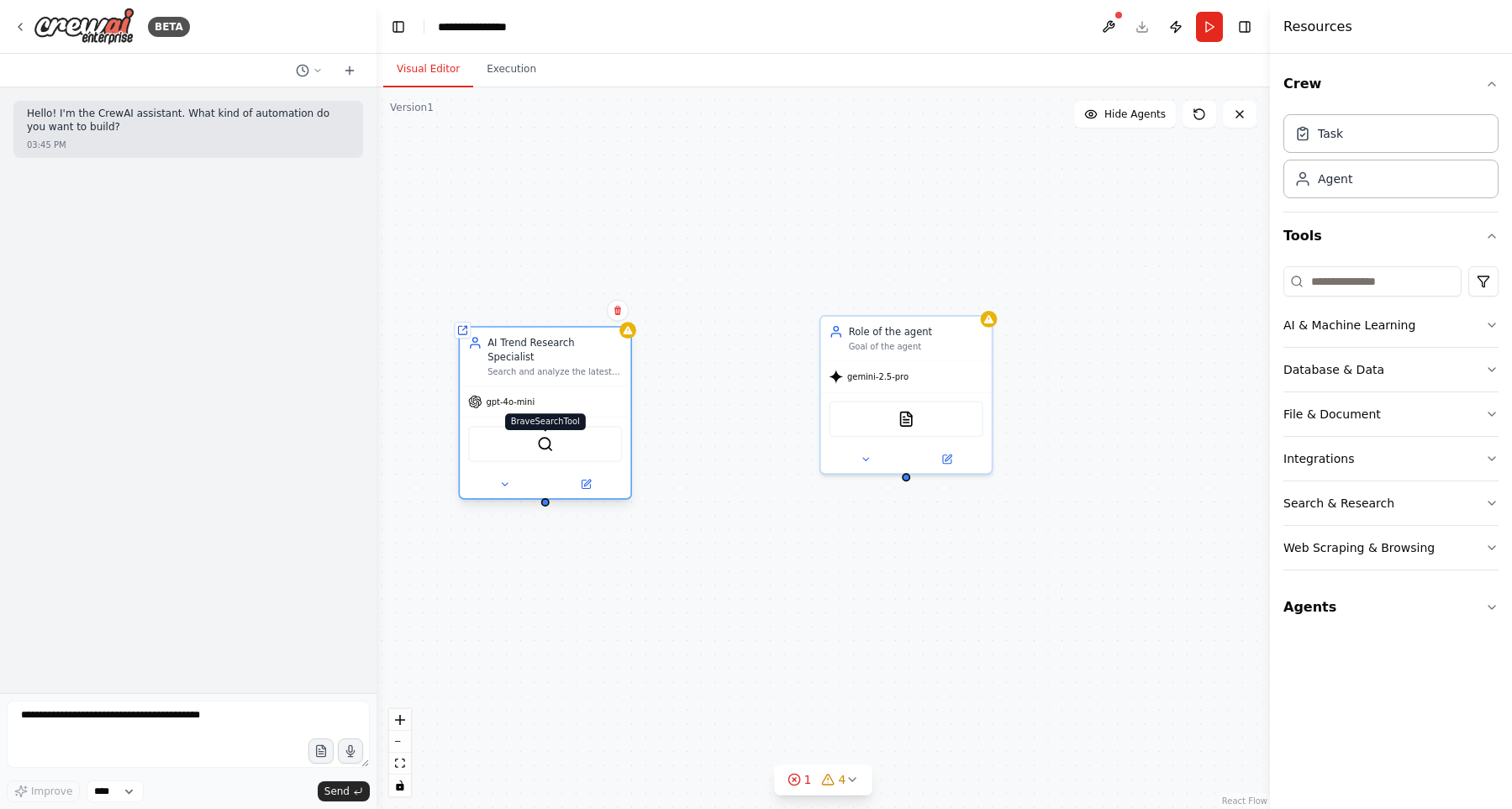
click at [543, 436] on img at bounding box center [545, 445] width 17 height 17
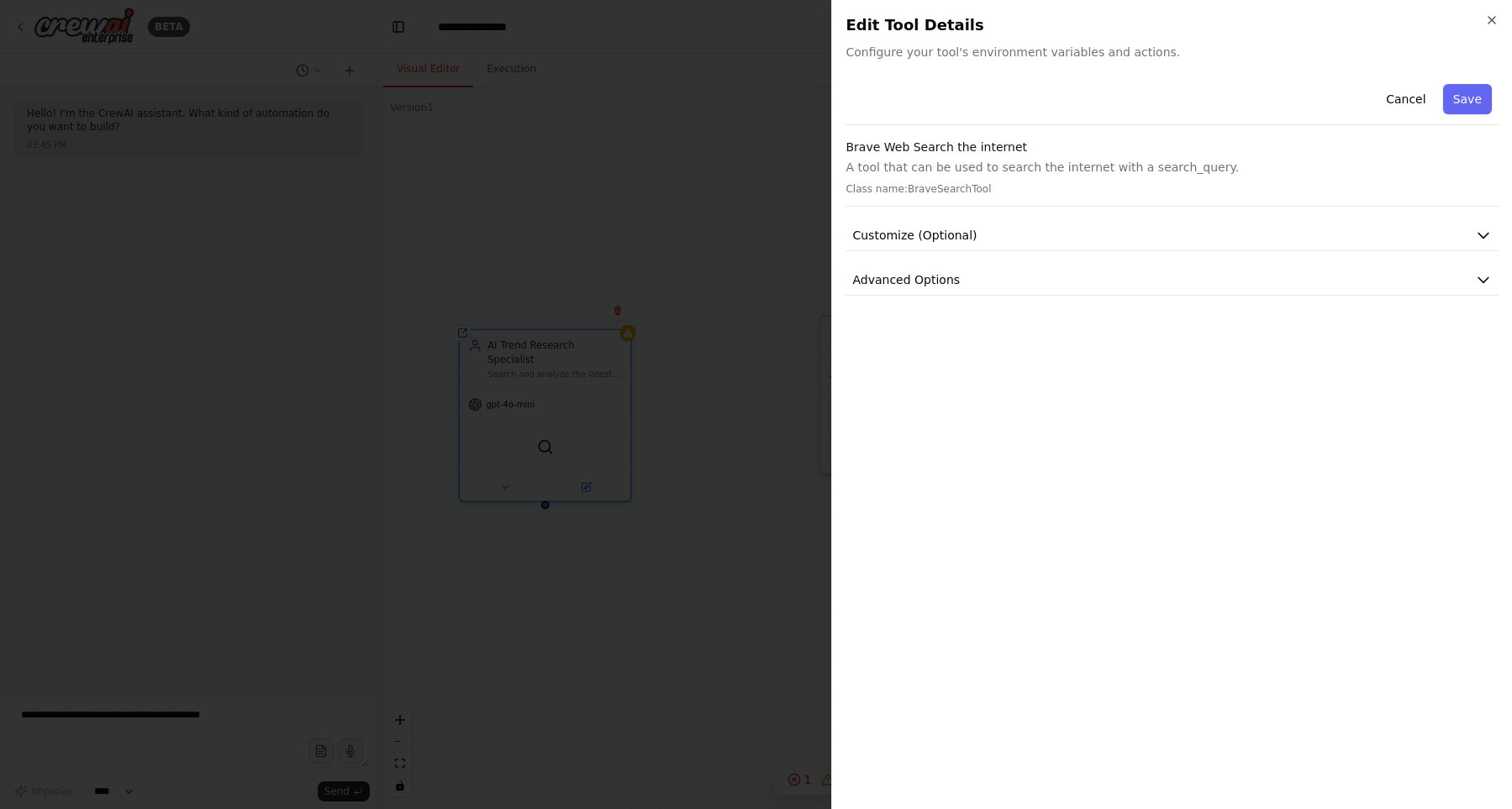
click at [1022, 507] on div "Cancel Save Brave Web Search the internet A tool that can be used to search the…" at bounding box center [1172, 436] width 653 height 718
click at [759, 299] on div at bounding box center [756, 404] width 1512 height 809
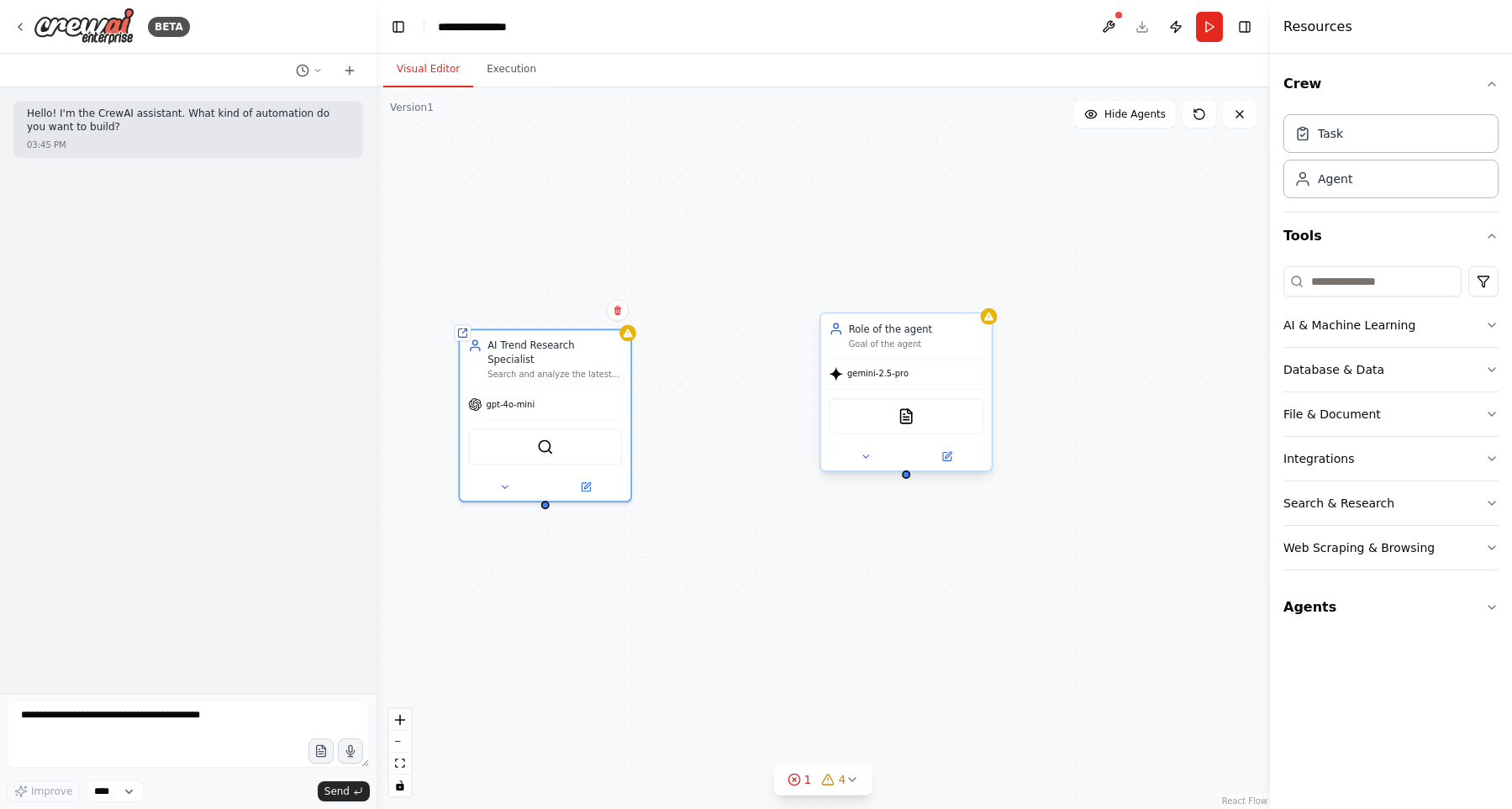
click at [970, 340] on div "Goal of the agent" at bounding box center [915, 343] width 134 height 11
click at [928, 376] on div "gemini-2.5-pro" at bounding box center [906, 374] width 170 height 30
click at [869, 457] on icon at bounding box center [865, 456] width 11 height 11
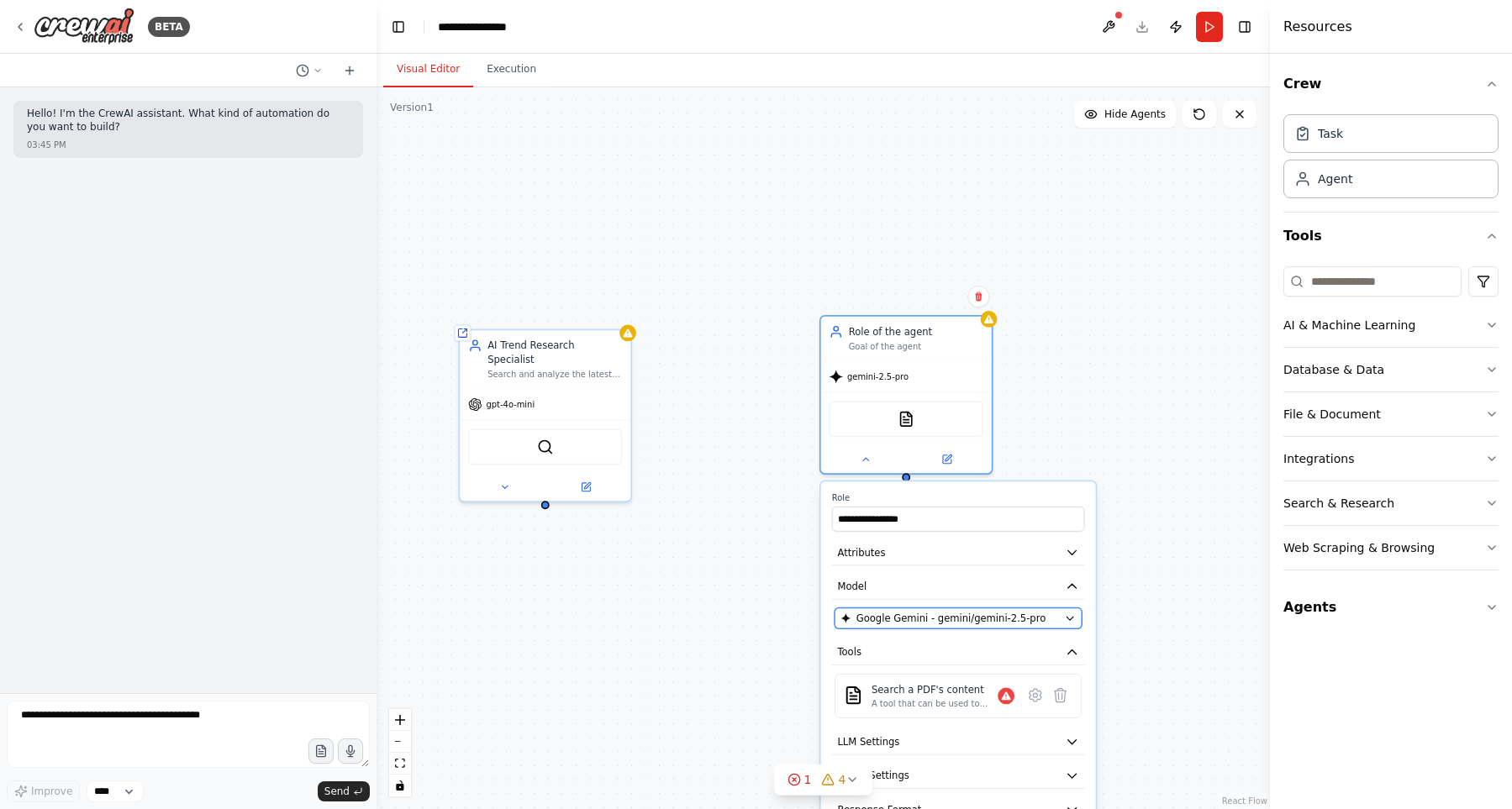
click at [976, 621] on span "Google Gemini - gemini/gemini-2.5-pro" at bounding box center [951, 618] width 190 height 14
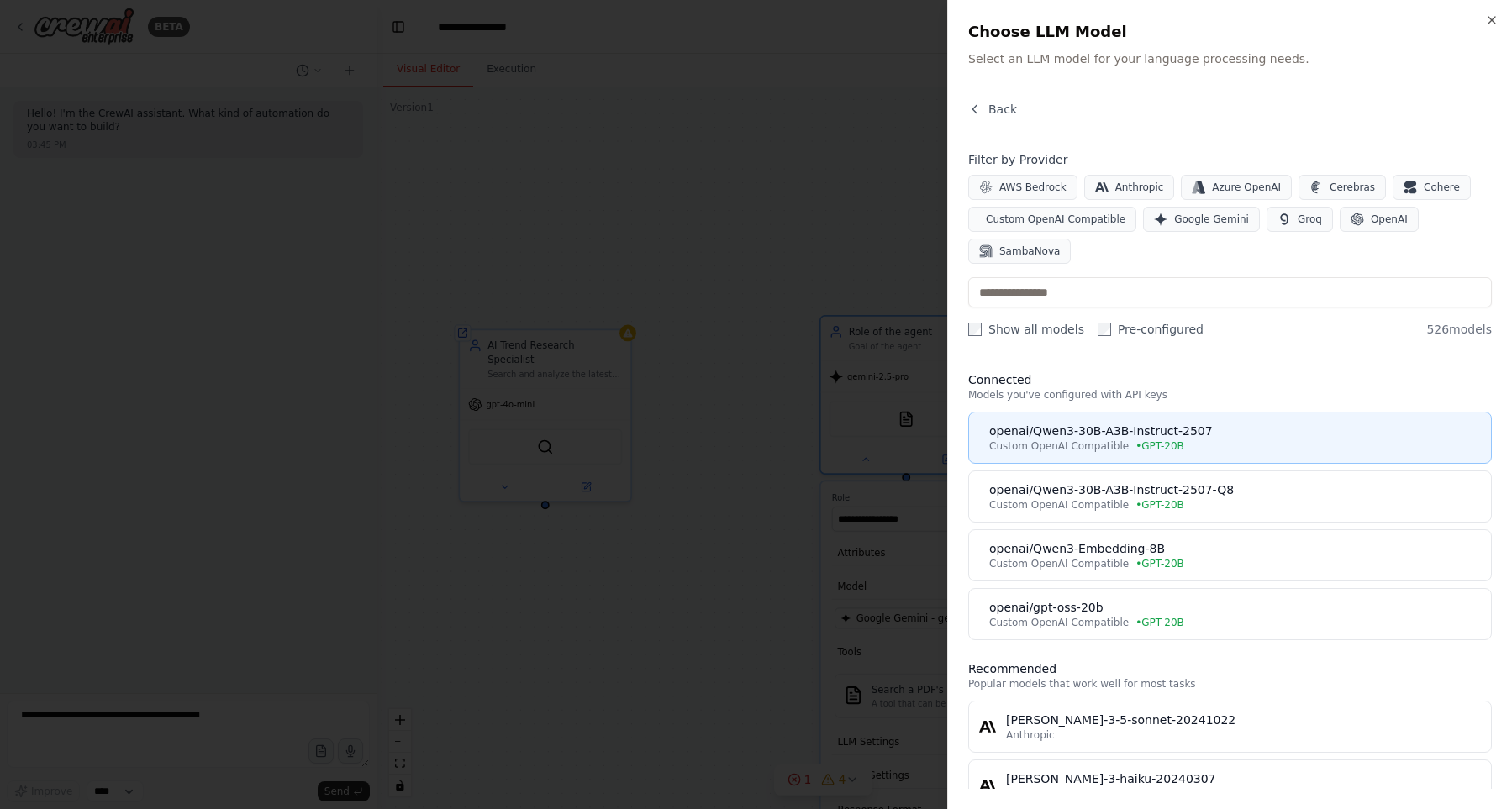
click at [1246, 445] on div "Custom OpenAI Compatible • GPT-20B" at bounding box center [1234, 446] width 492 height 13
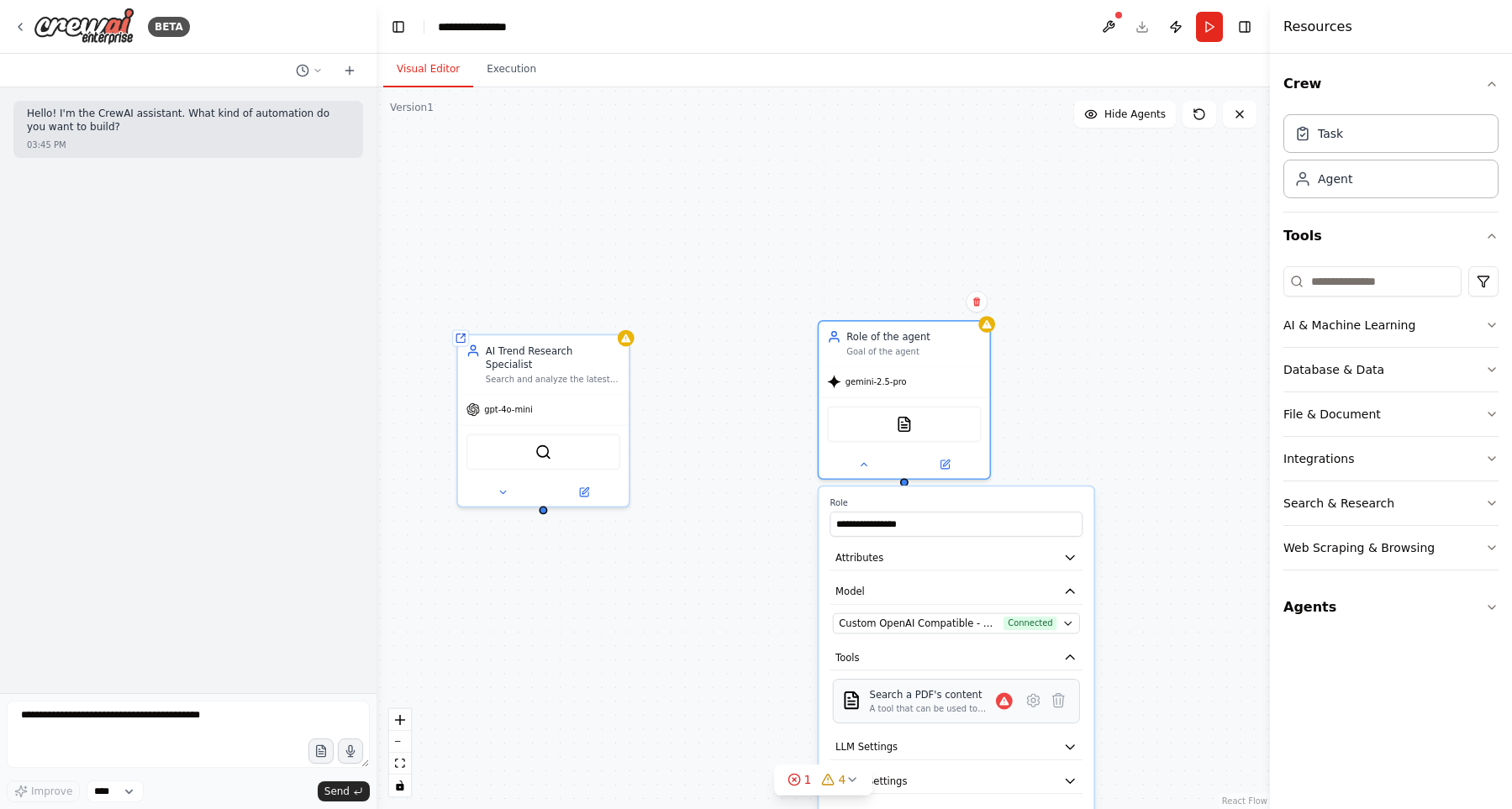
click at [975, 698] on div "Search a PDF's content" at bounding box center [932, 695] width 126 height 14
click at [1027, 701] on icon at bounding box center [1034, 701] width 17 height 17
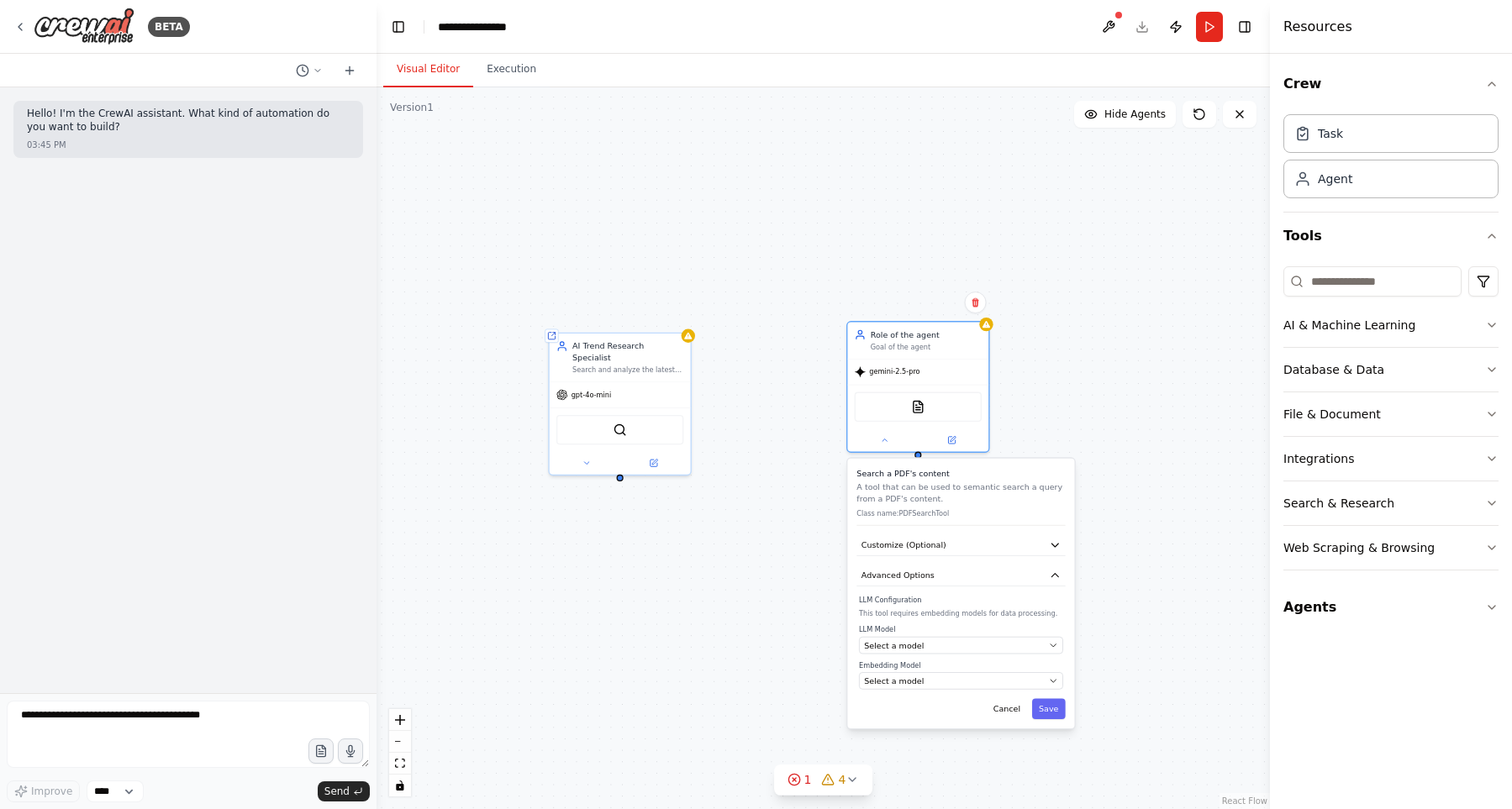
drag, startPoint x: 1256, startPoint y: 568, endPoint x: 1256, endPoint y: 439, distance: 129.0
click at [1256, 439] on div "**********" at bounding box center [823, 448] width 894 height 721
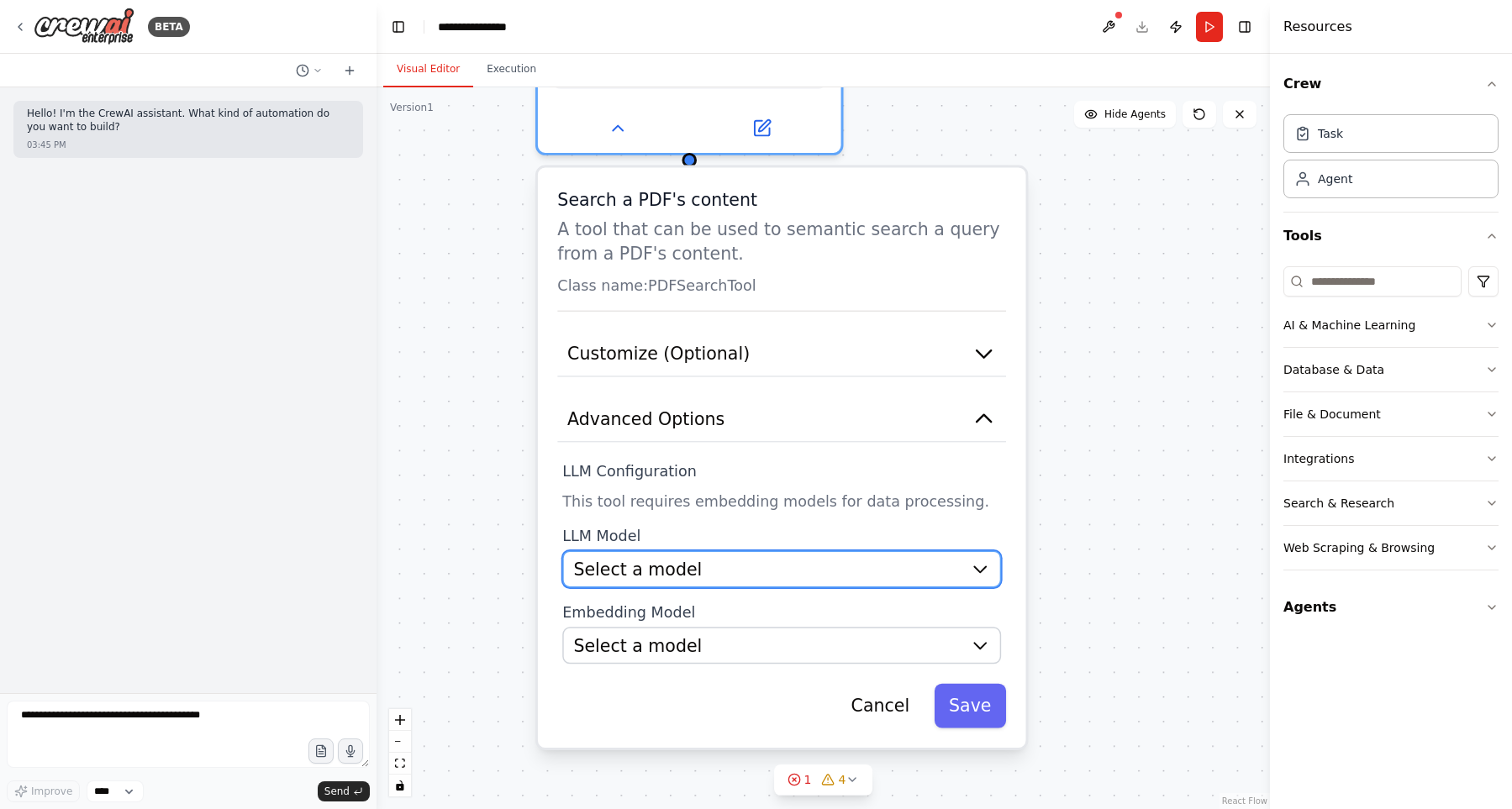
click at [865, 567] on div "Select a model" at bounding box center [766, 569] width 386 height 24
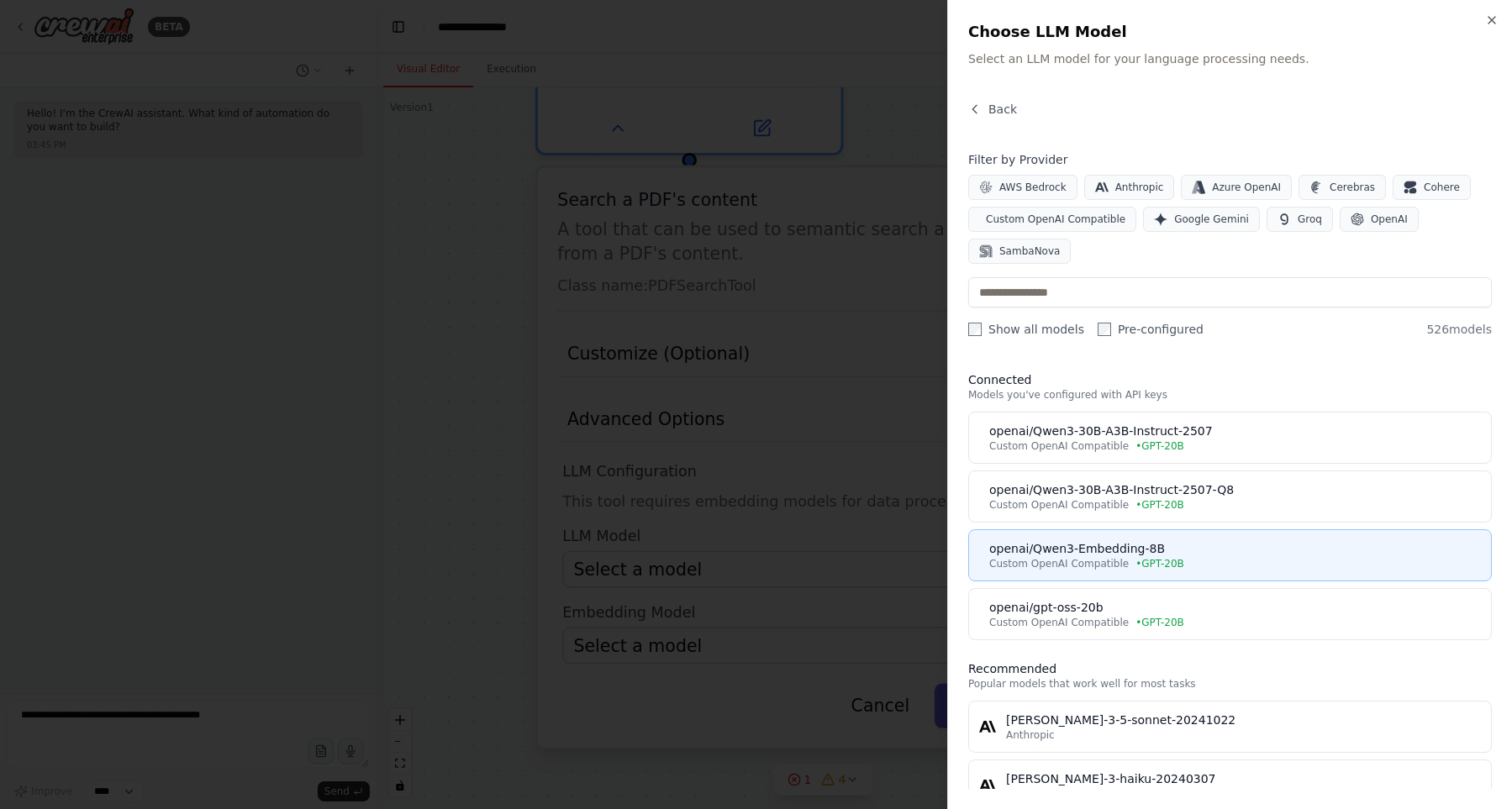
click at [1120, 557] on div "Custom OpenAI Compatible • GPT-20B" at bounding box center [1234, 564] width 492 height 13
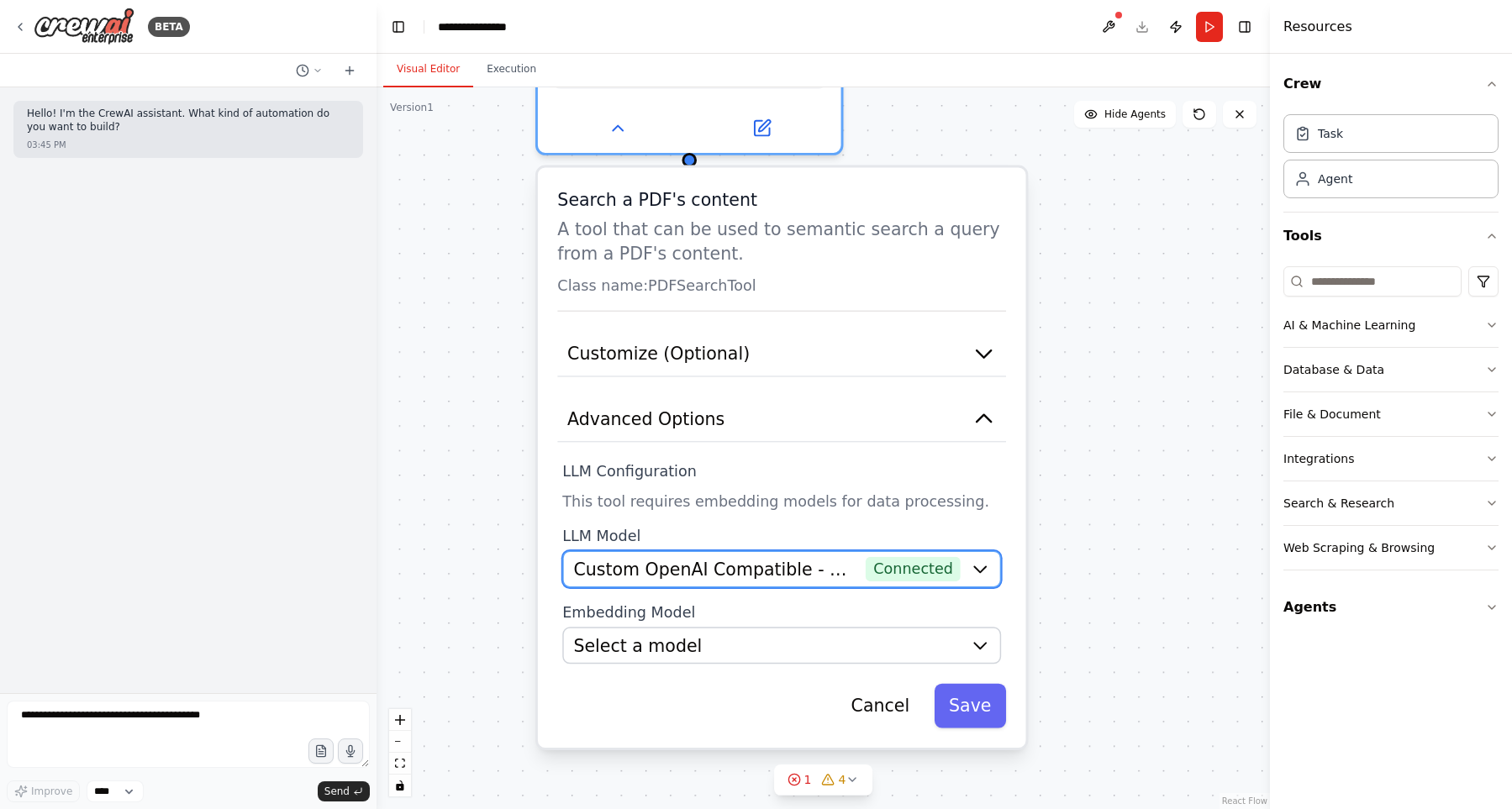
click at [766, 570] on span "Custom OpenAI Compatible - openai/Qwen3-Embedding-8B (GPT-20B)" at bounding box center [714, 569] width 283 height 24
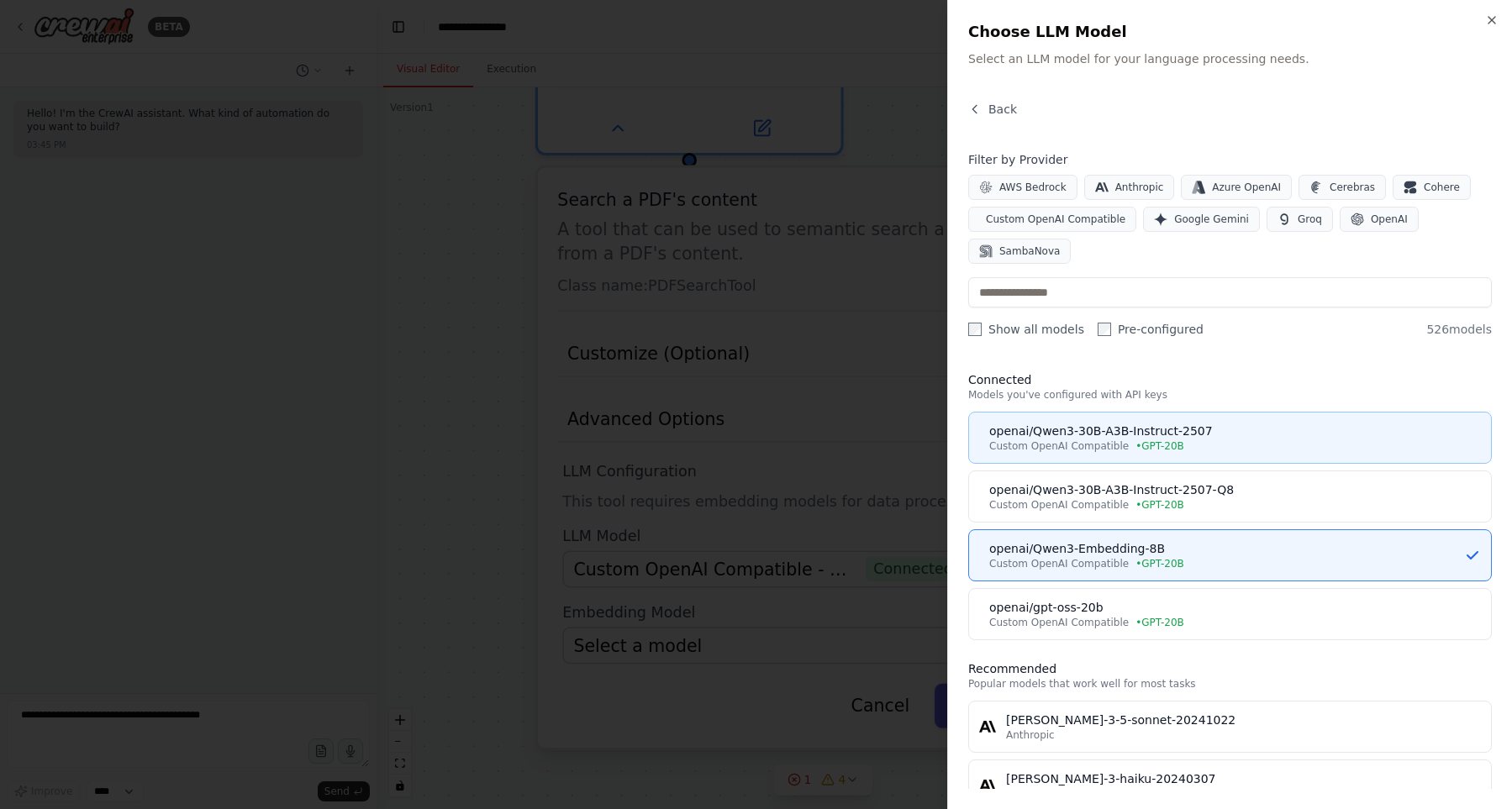
click at [1207, 455] on button "openai/Qwen3-30B-A3B-Instruct-2507 Custom OpenAI Compatible • GPT-20B" at bounding box center [1229, 438] width 523 height 52
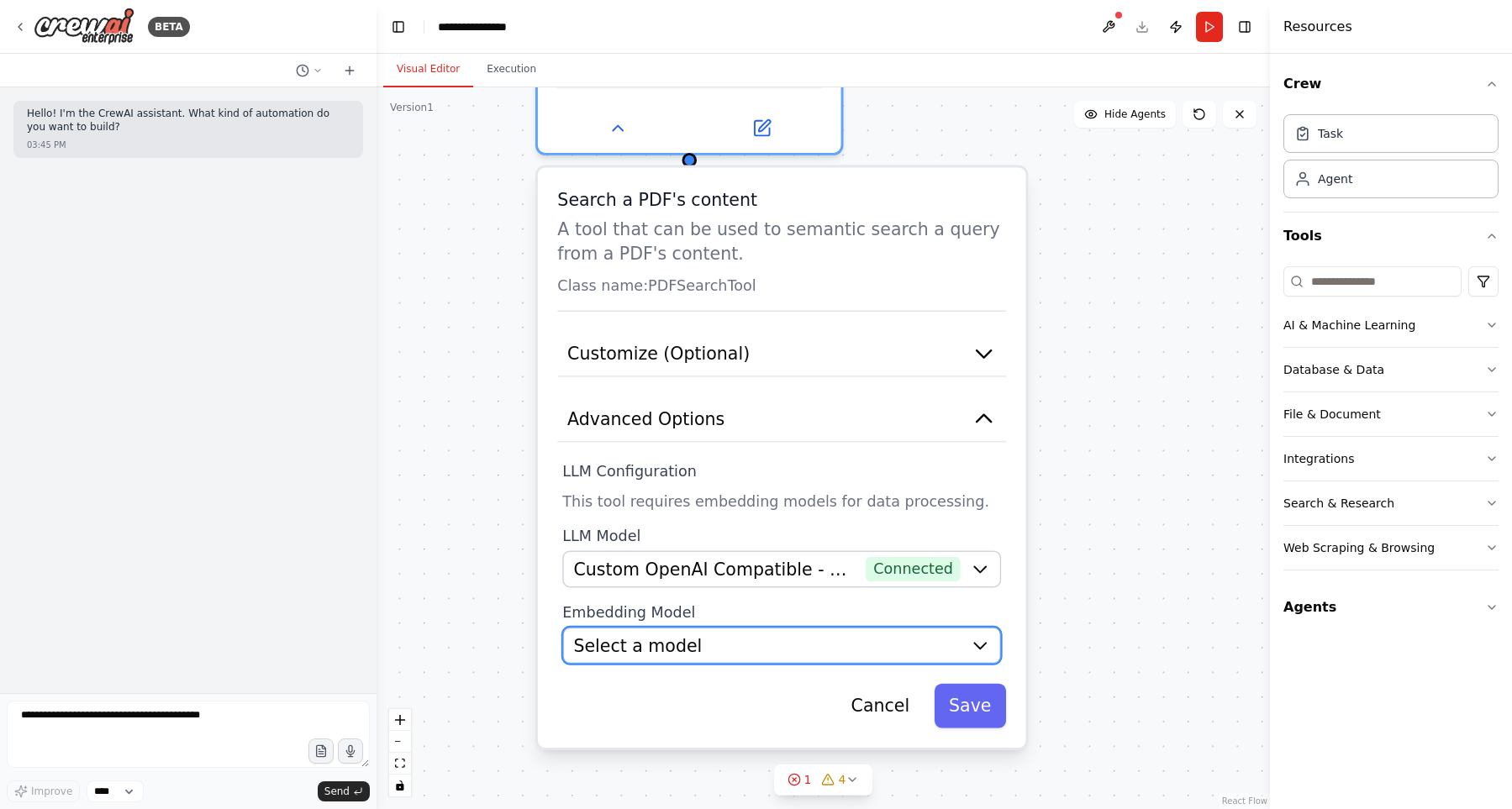
click at [752, 652] on div "Select a model" at bounding box center [766, 645] width 386 height 24
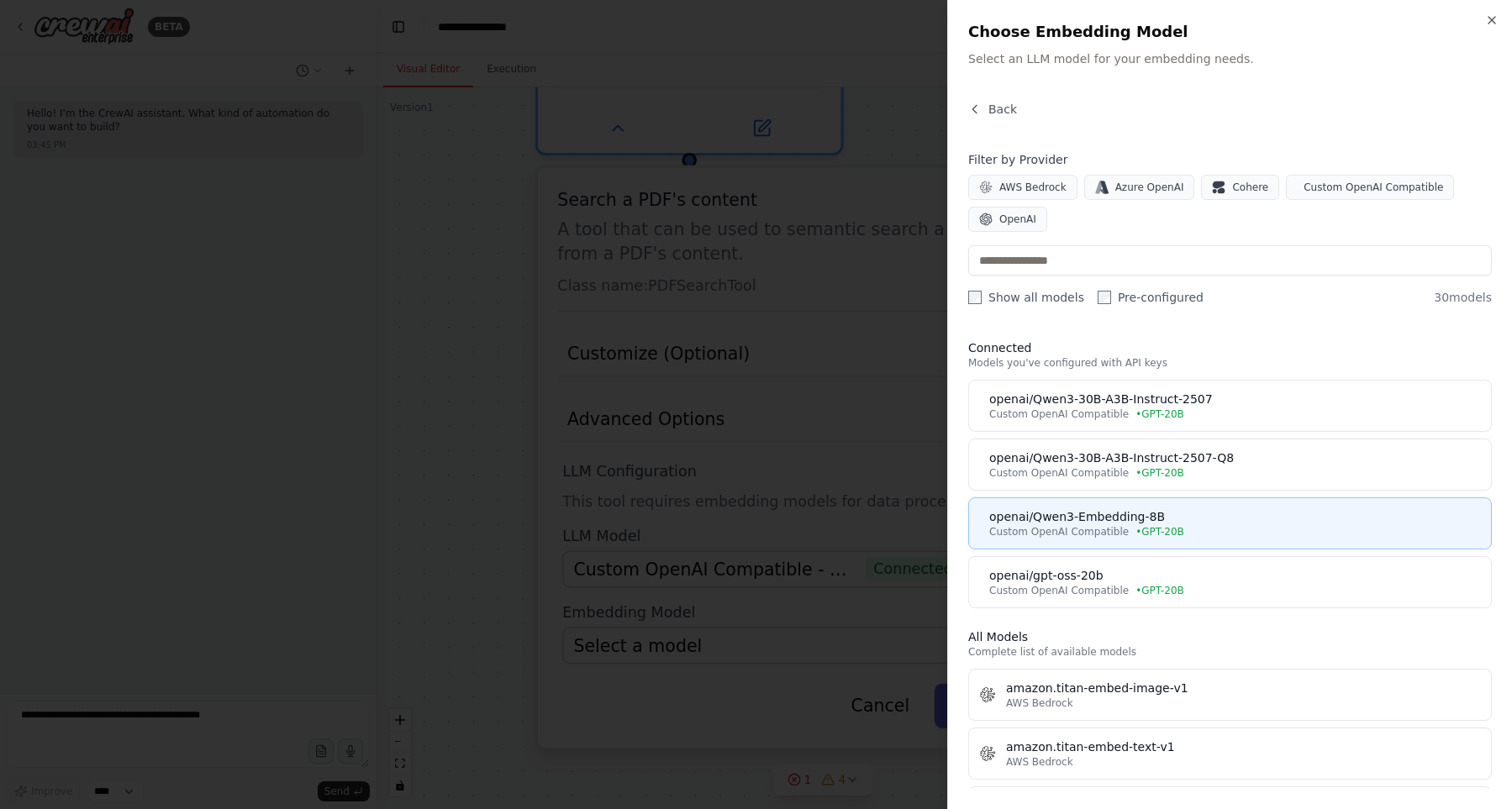
click at [1157, 520] on div "openai/Qwen3-Embedding-8B" at bounding box center [1234, 516] width 492 height 17
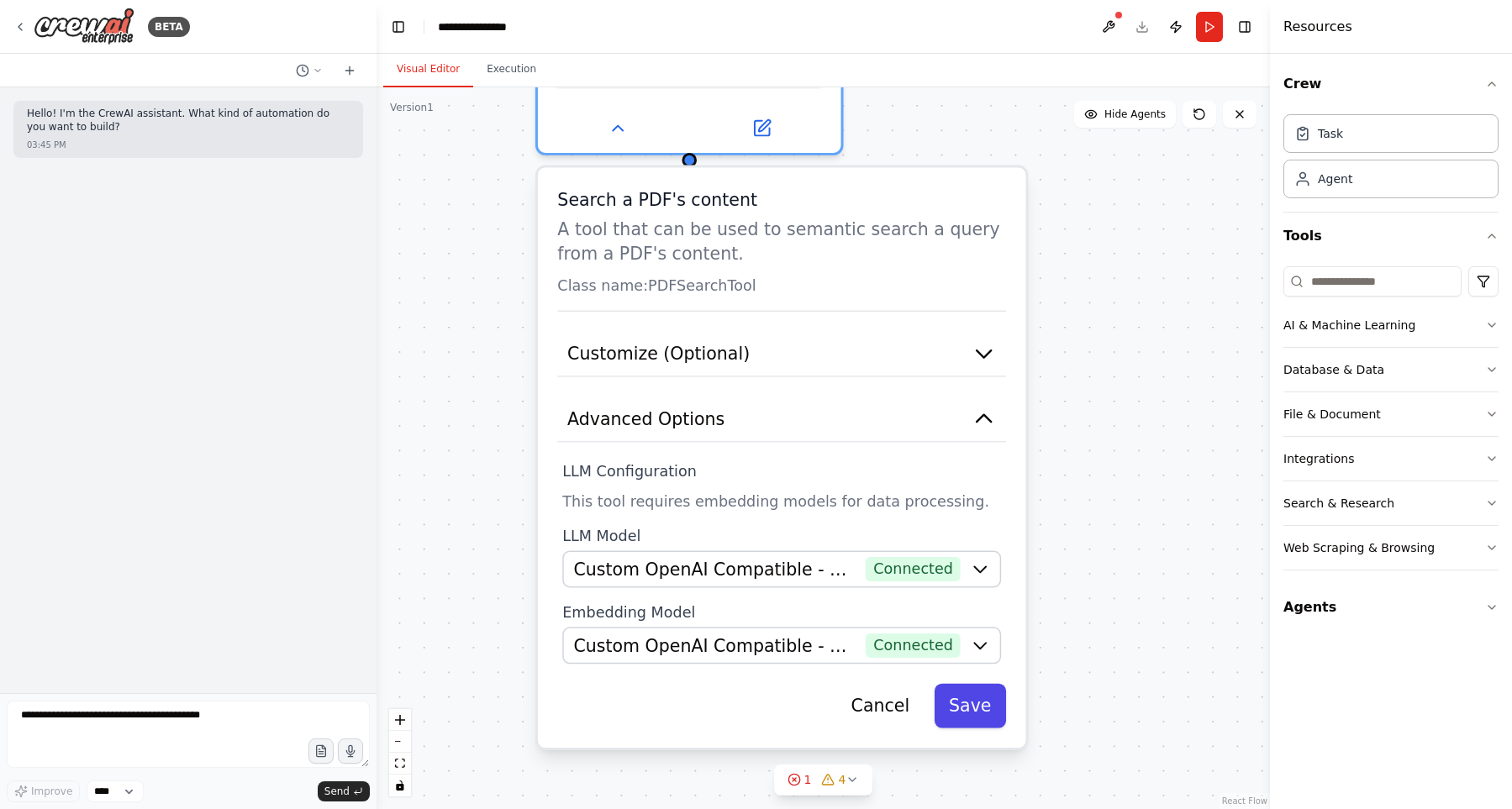
click at [969, 701] on button "Save" at bounding box center [969, 706] width 73 height 45
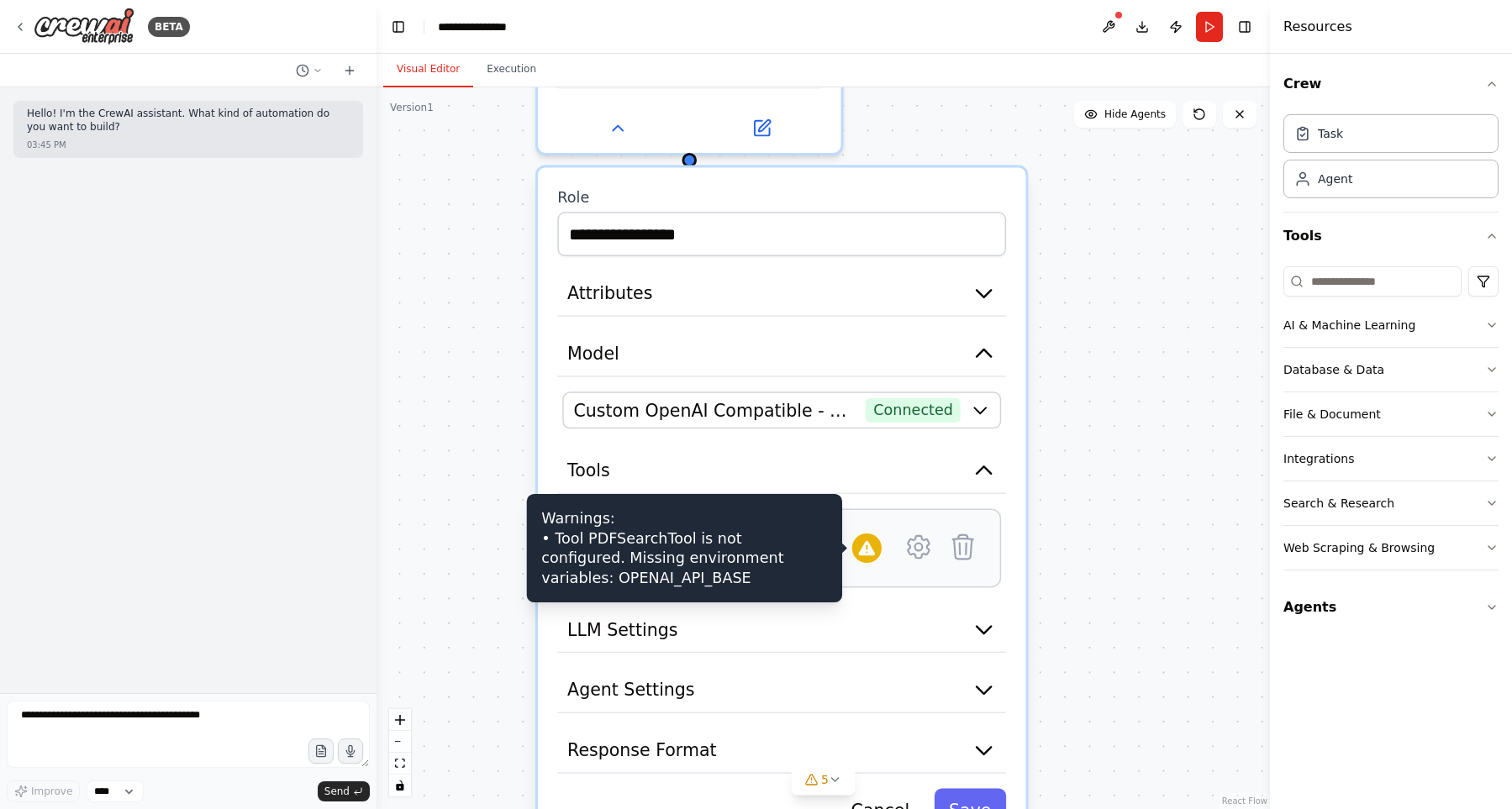
click at [855, 548] on div at bounding box center [867, 547] width 30 height 30
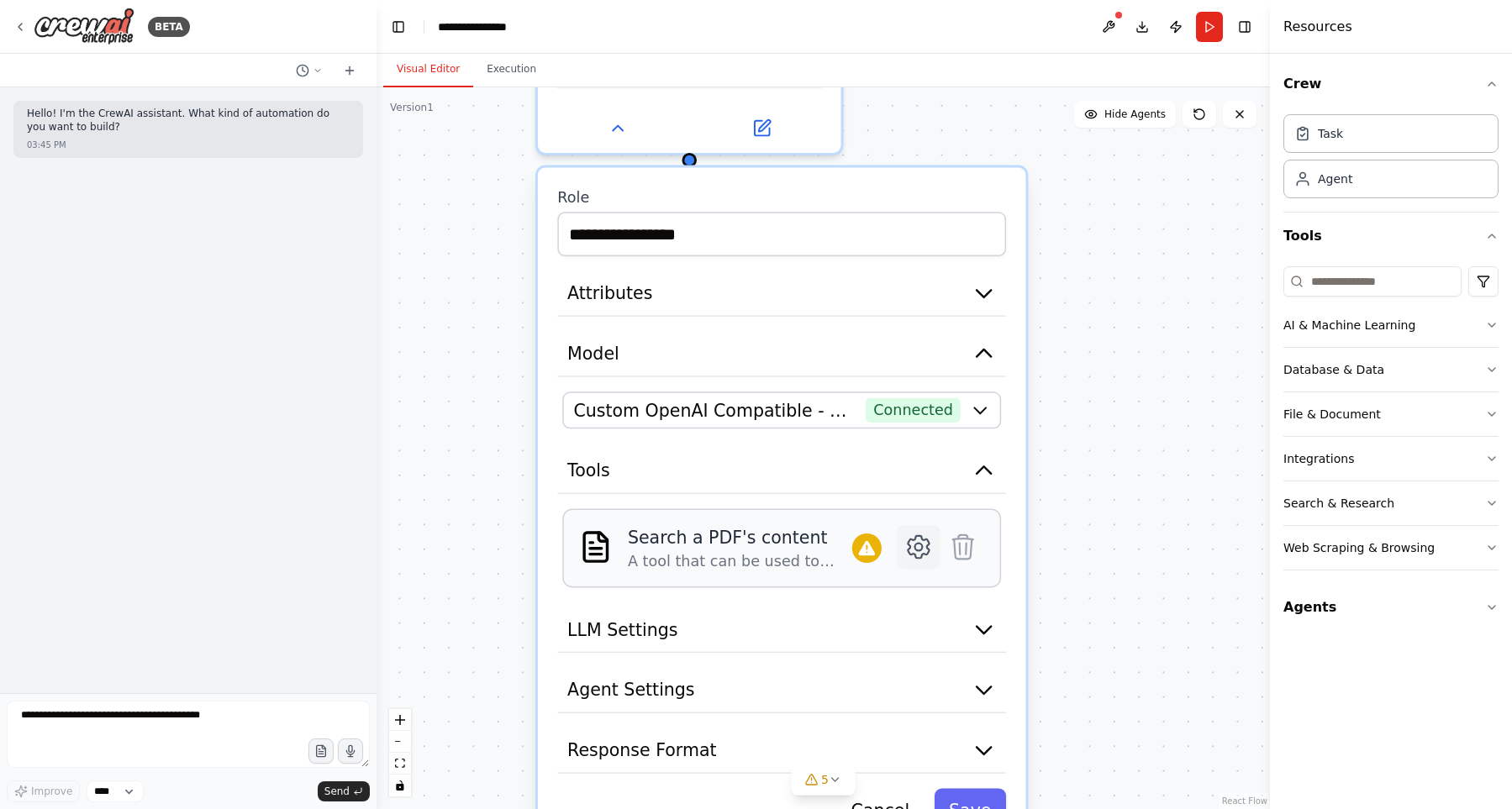
click at [932, 555] on icon at bounding box center [918, 546] width 30 height 30
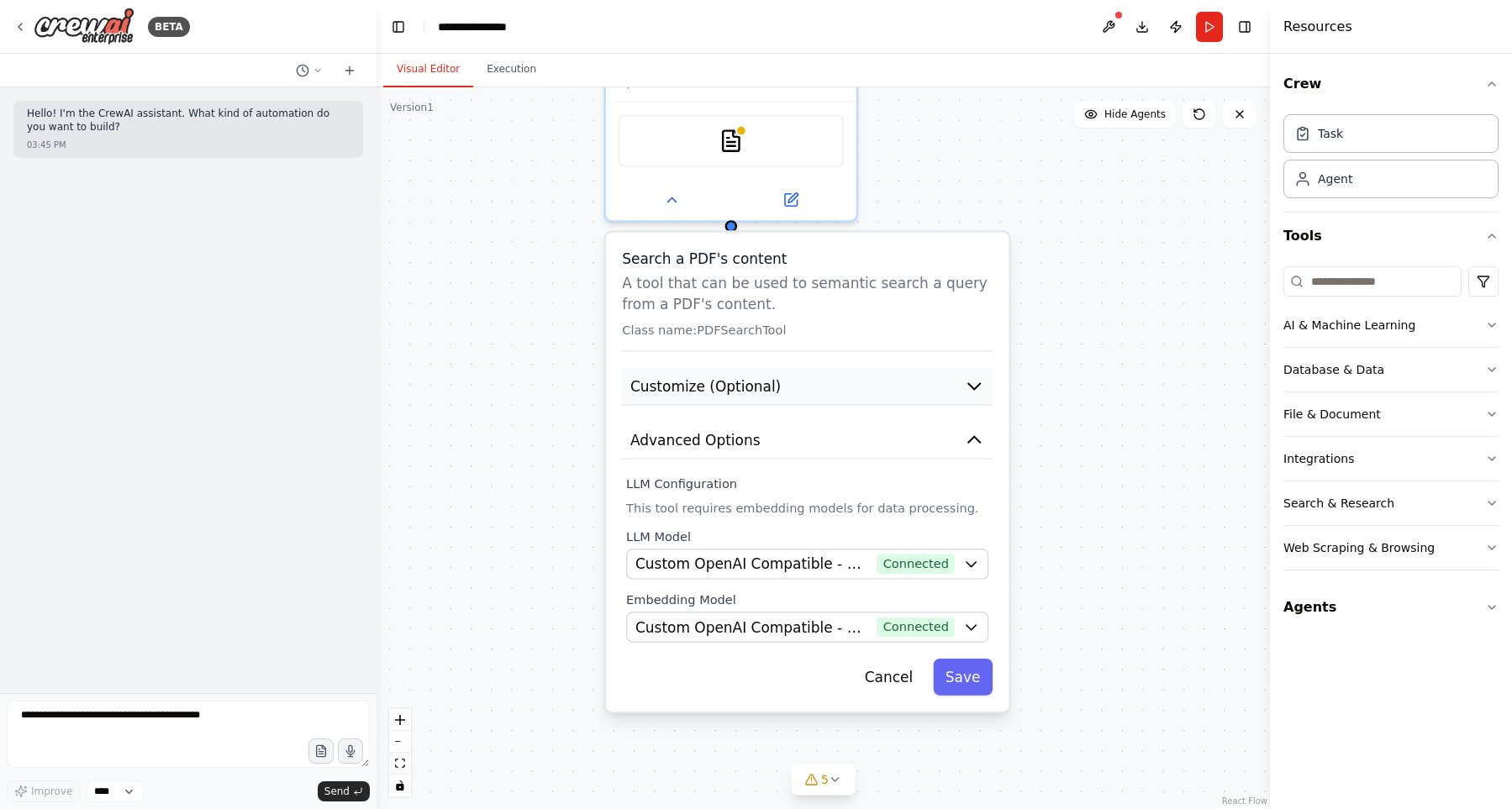
click at [932, 404] on button "Customize (Optional)" at bounding box center [807, 386] width 370 height 38
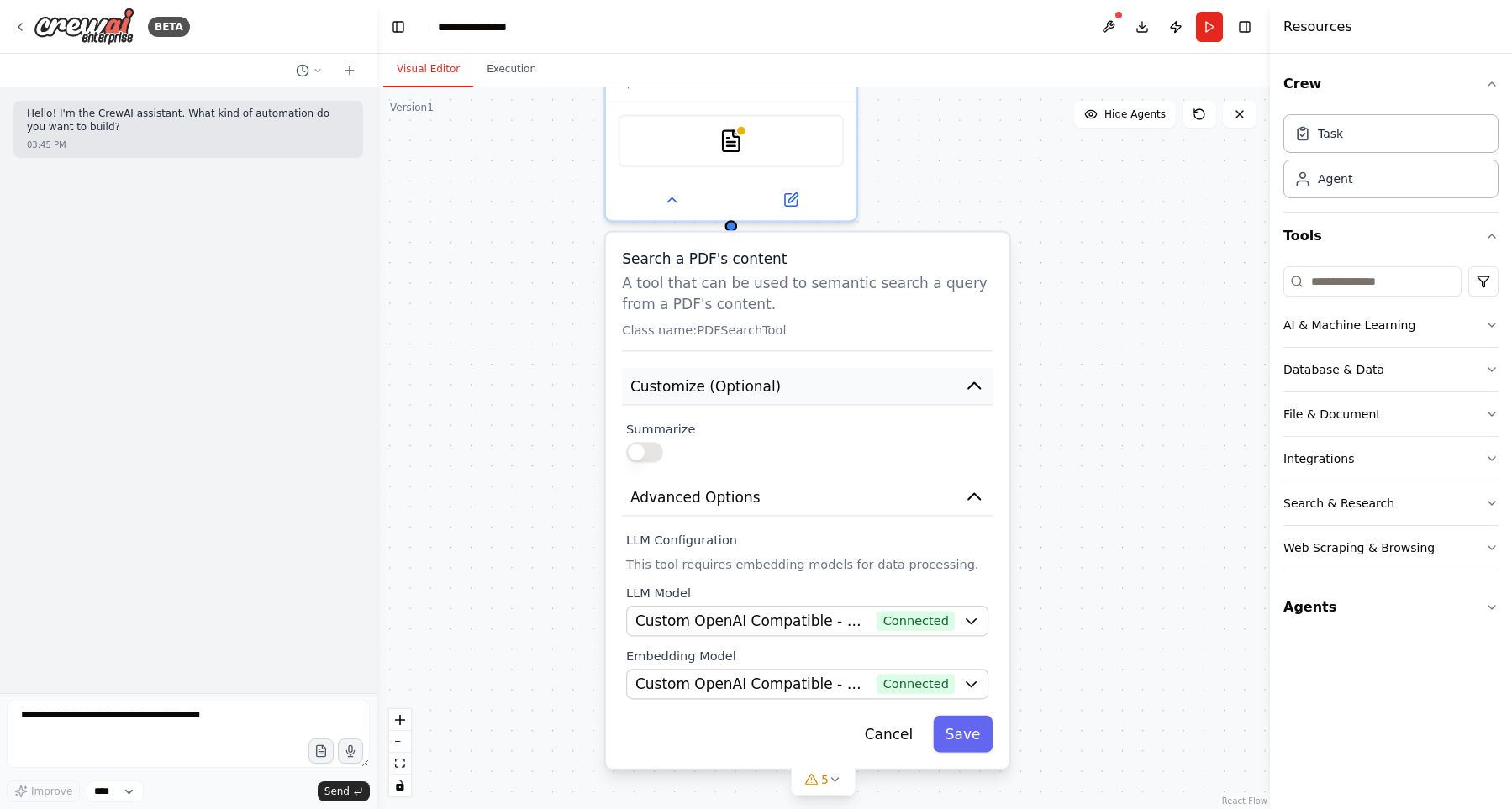
click at [960, 385] on button "Customize (Optional)" at bounding box center [807, 386] width 370 height 38
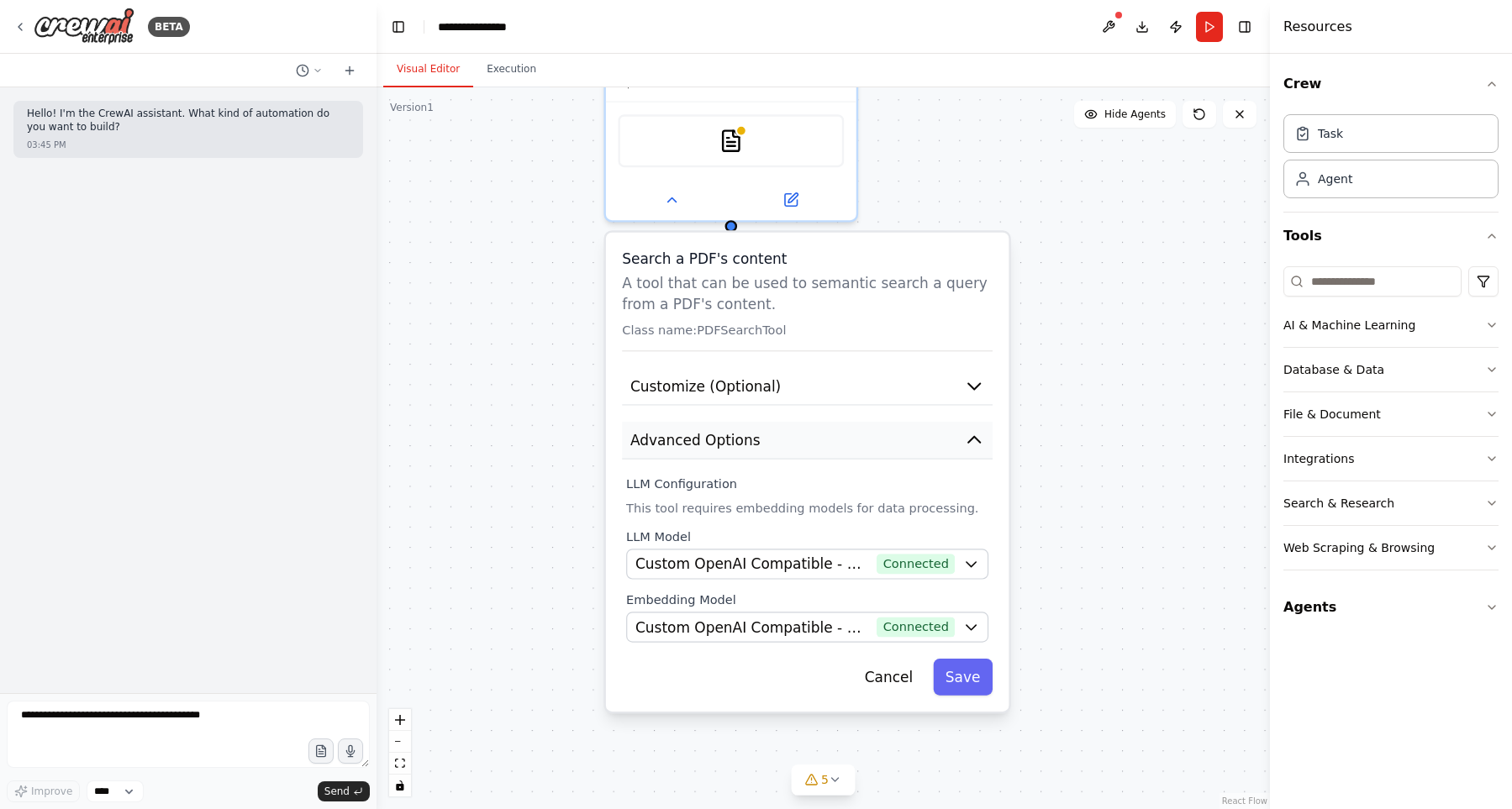
click at [961, 429] on button "Advanced Options" at bounding box center [807, 440] width 370 height 38
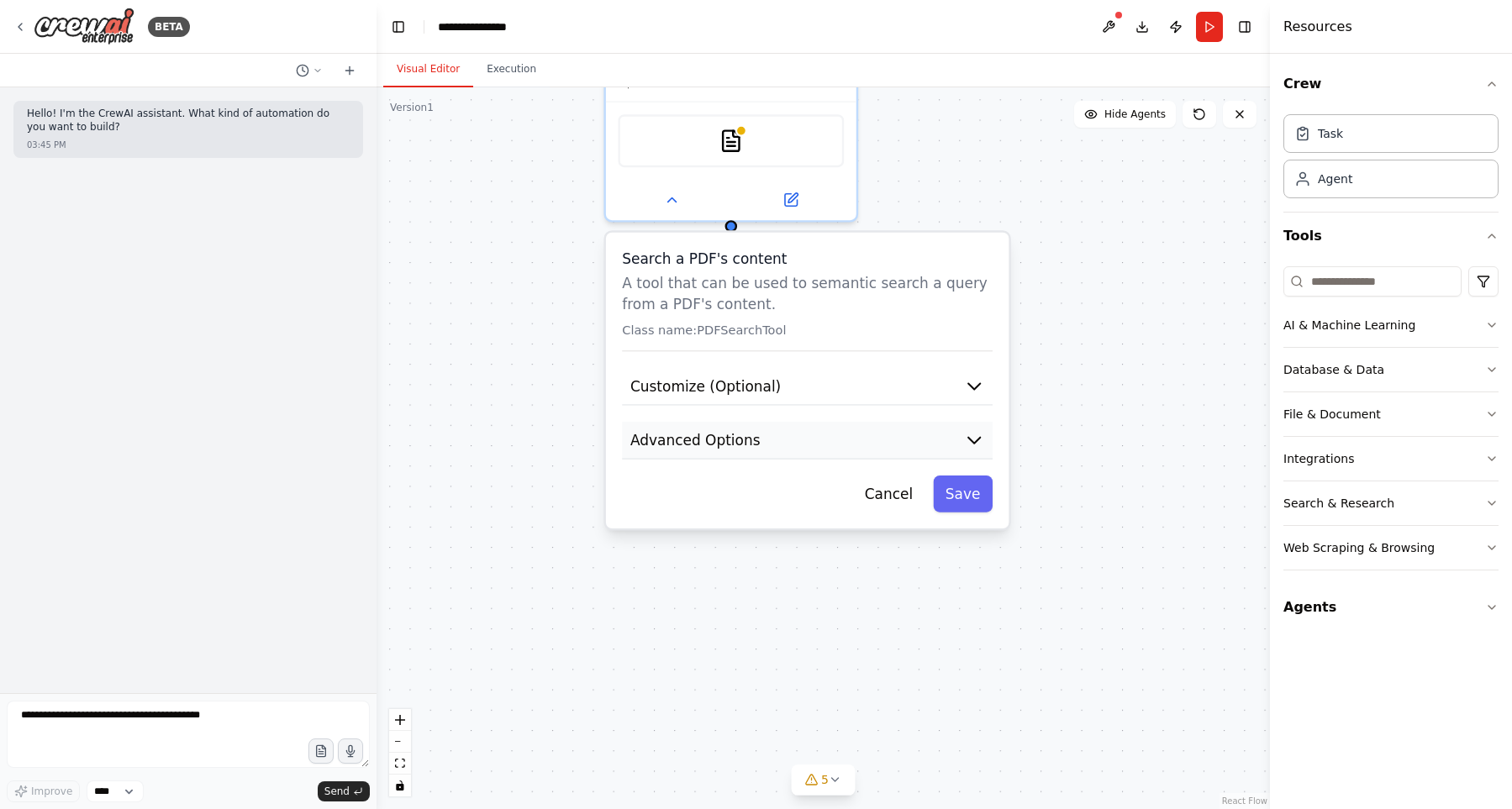
click at [961, 436] on button "Advanced Options" at bounding box center [807, 440] width 370 height 38
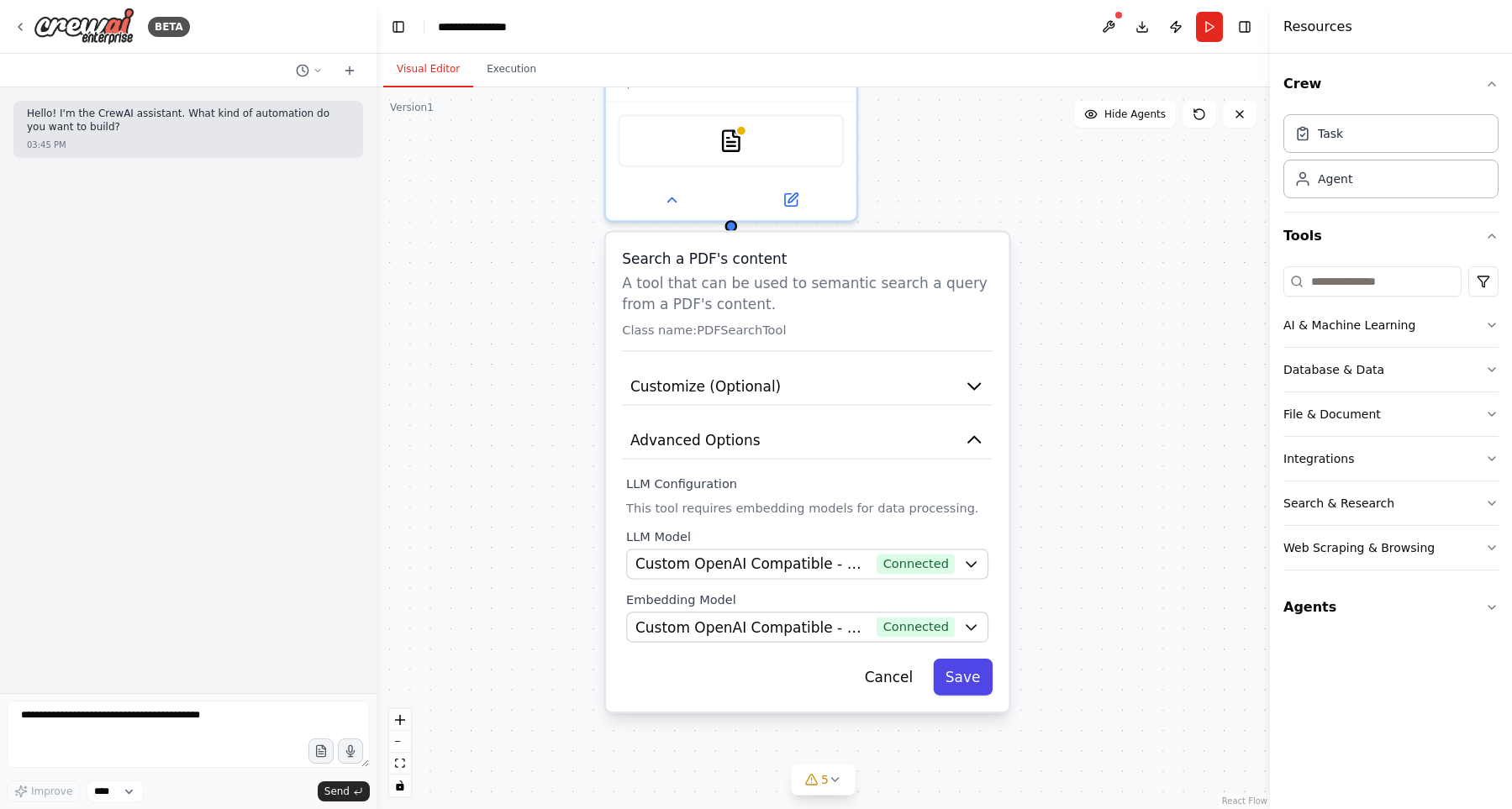
click at [967, 689] on button "Save" at bounding box center [962, 677] width 60 height 37
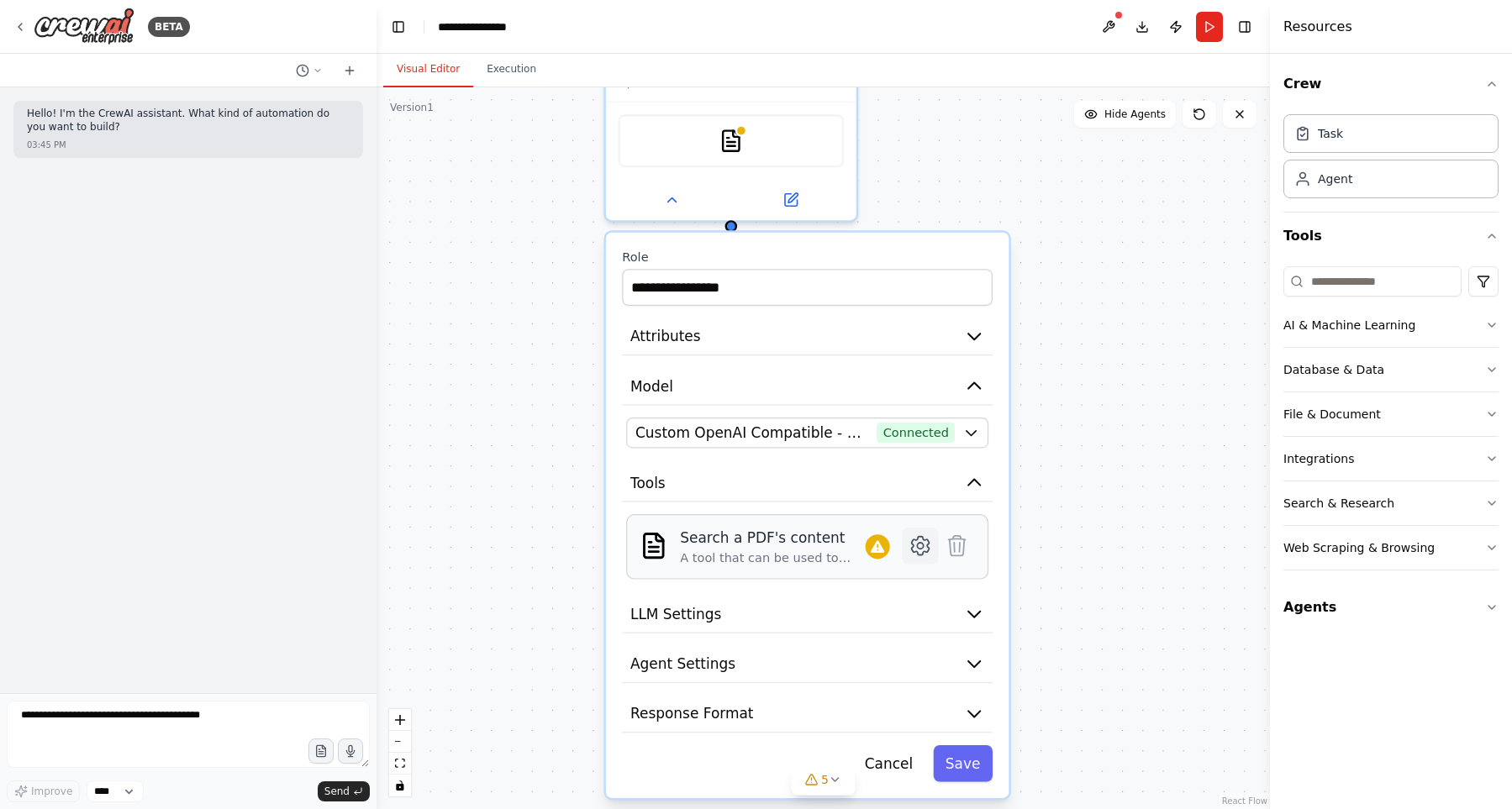
click at [917, 549] on icon at bounding box center [920, 546] width 18 height 19
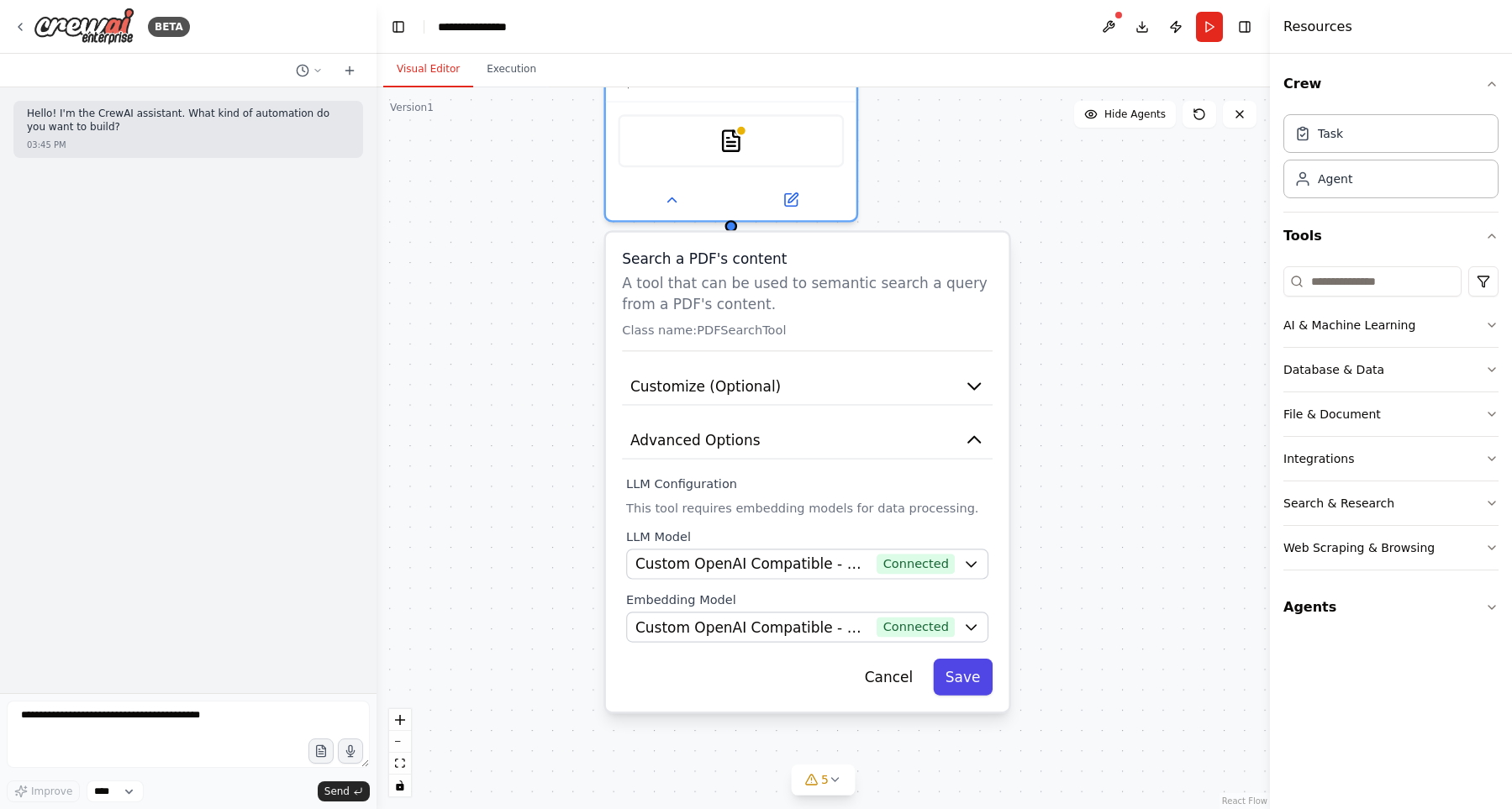
click at [957, 681] on button "Save" at bounding box center [962, 677] width 60 height 37
click at [892, 683] on button "Cancel" at bounding box center [888, 677] width 73 height 37
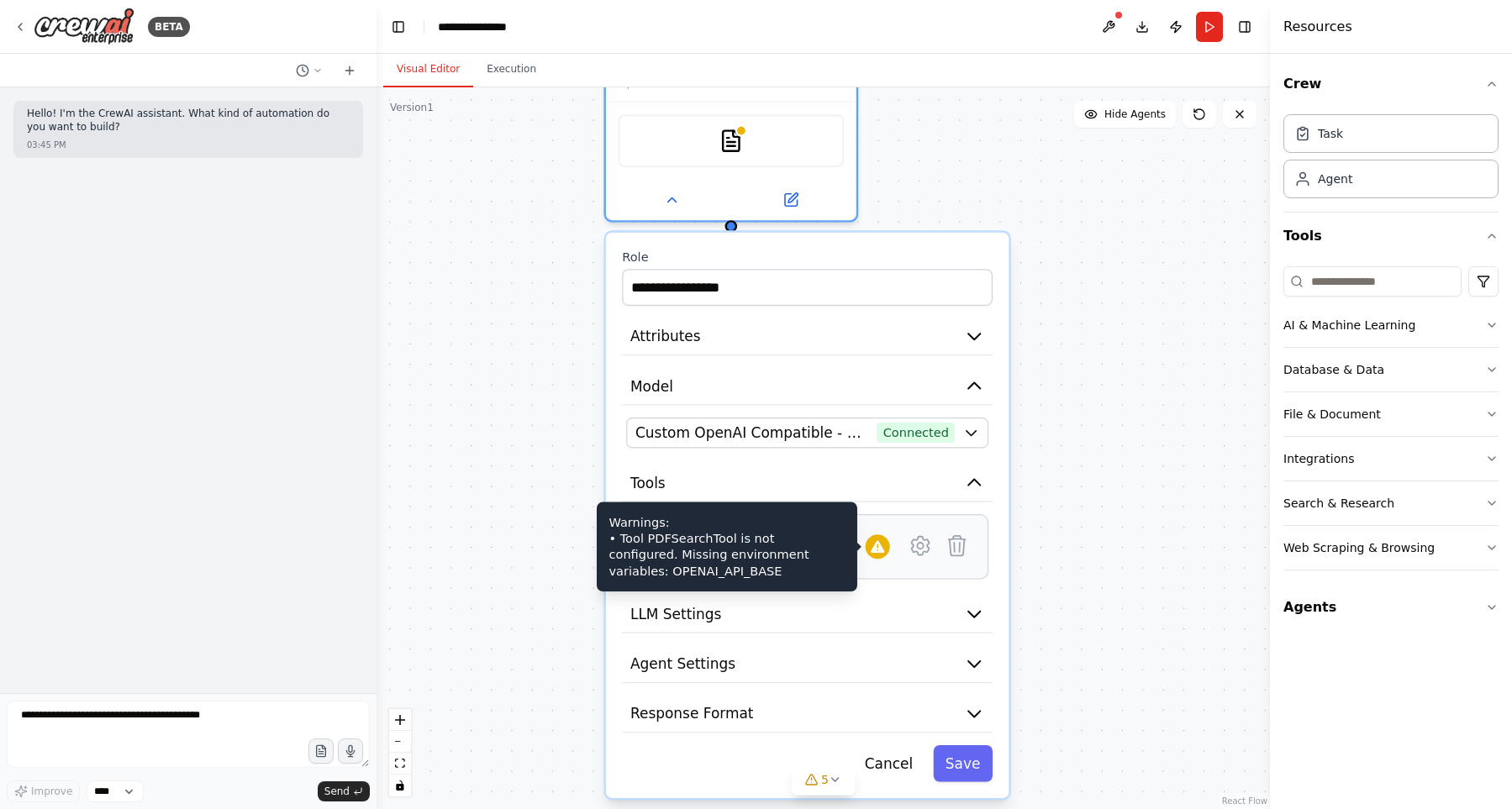
click at [867, 543] on div at bounding box center [878, 546] width 24 height 24
click at [869, 543] on div at bounding box center [878, 546] width 24 height 24
click at [870, 543] on div at bounding box center [878, 546] width 24 height 24
click at [870, 543] on icon at bounding box center [877, 546] width 16 height 16
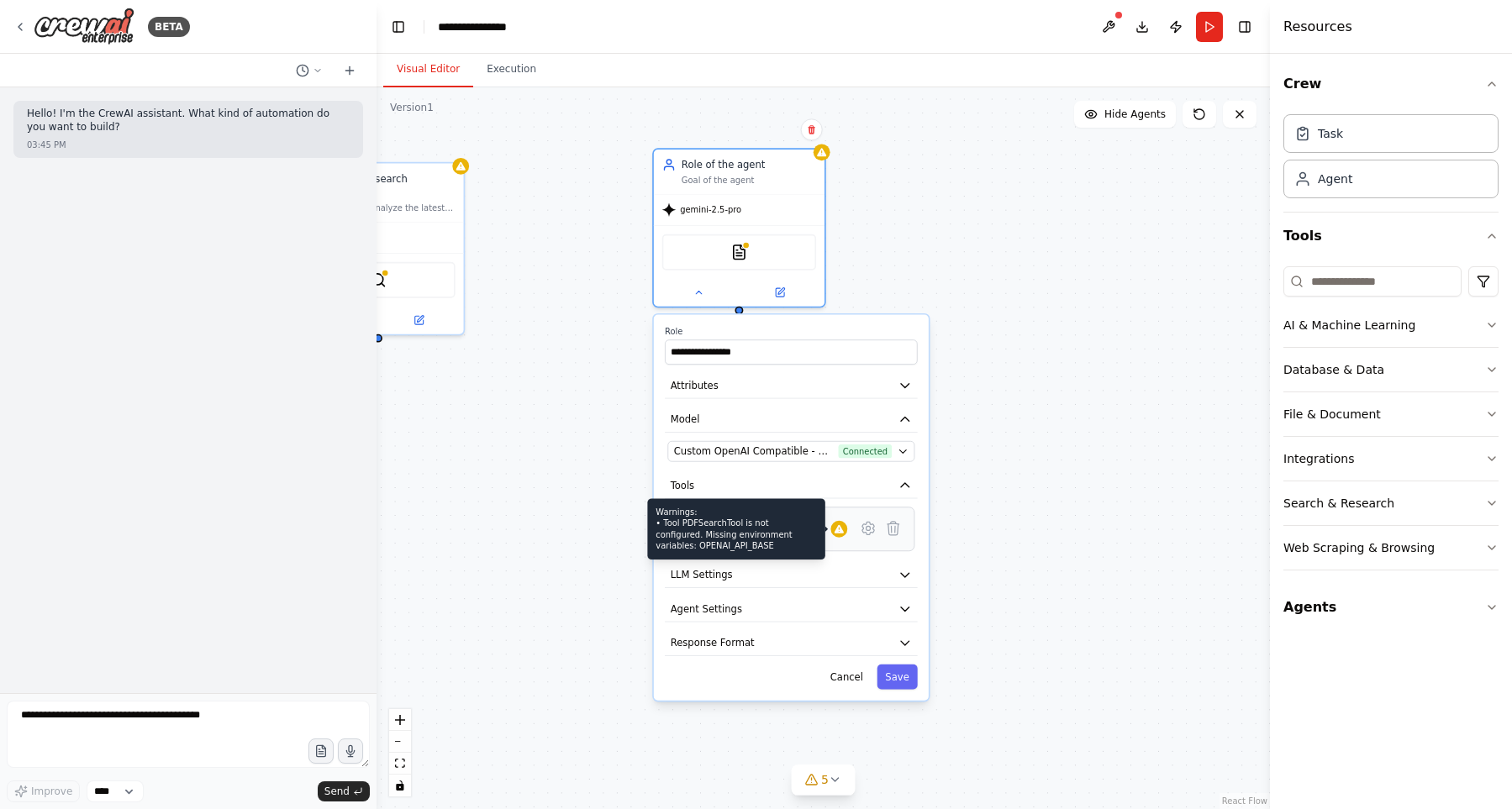
click at [840, 535] on div at bounding box center [839, 529] width 17 height 17
click at [718, 534] on div "A tool that can be used to semantic search a query from a PDF's content." at bounding box center [767, 536] width 126 height 11
click at [895, 669] on button "Save" at bounding box center [897, 677] width 40 height 25
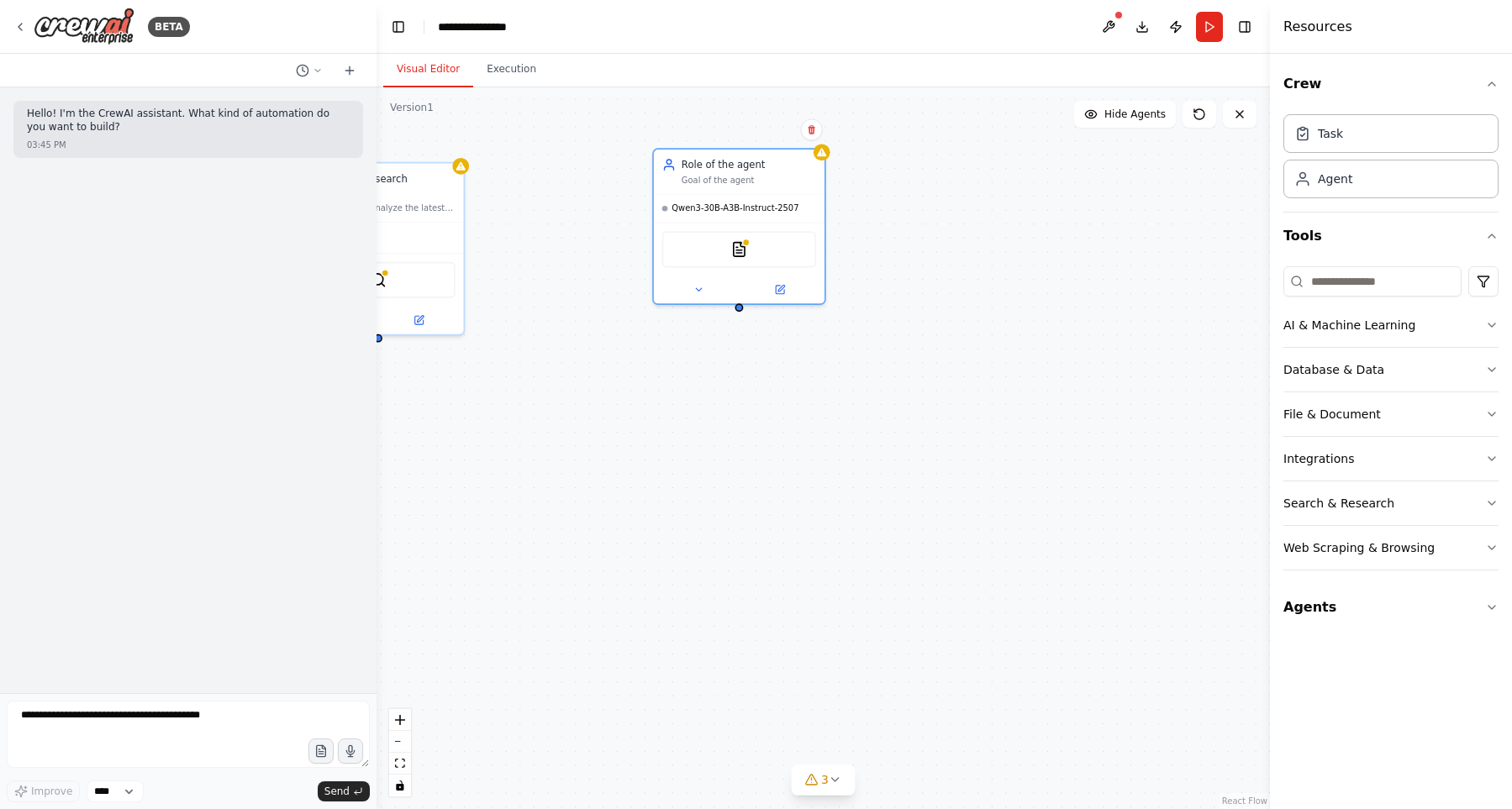
click at [920, 427] on div "Shared agent from repository AI Trend Research Specialist Search and analyze th…" at bounding box center [823, 448] width 894 height 721
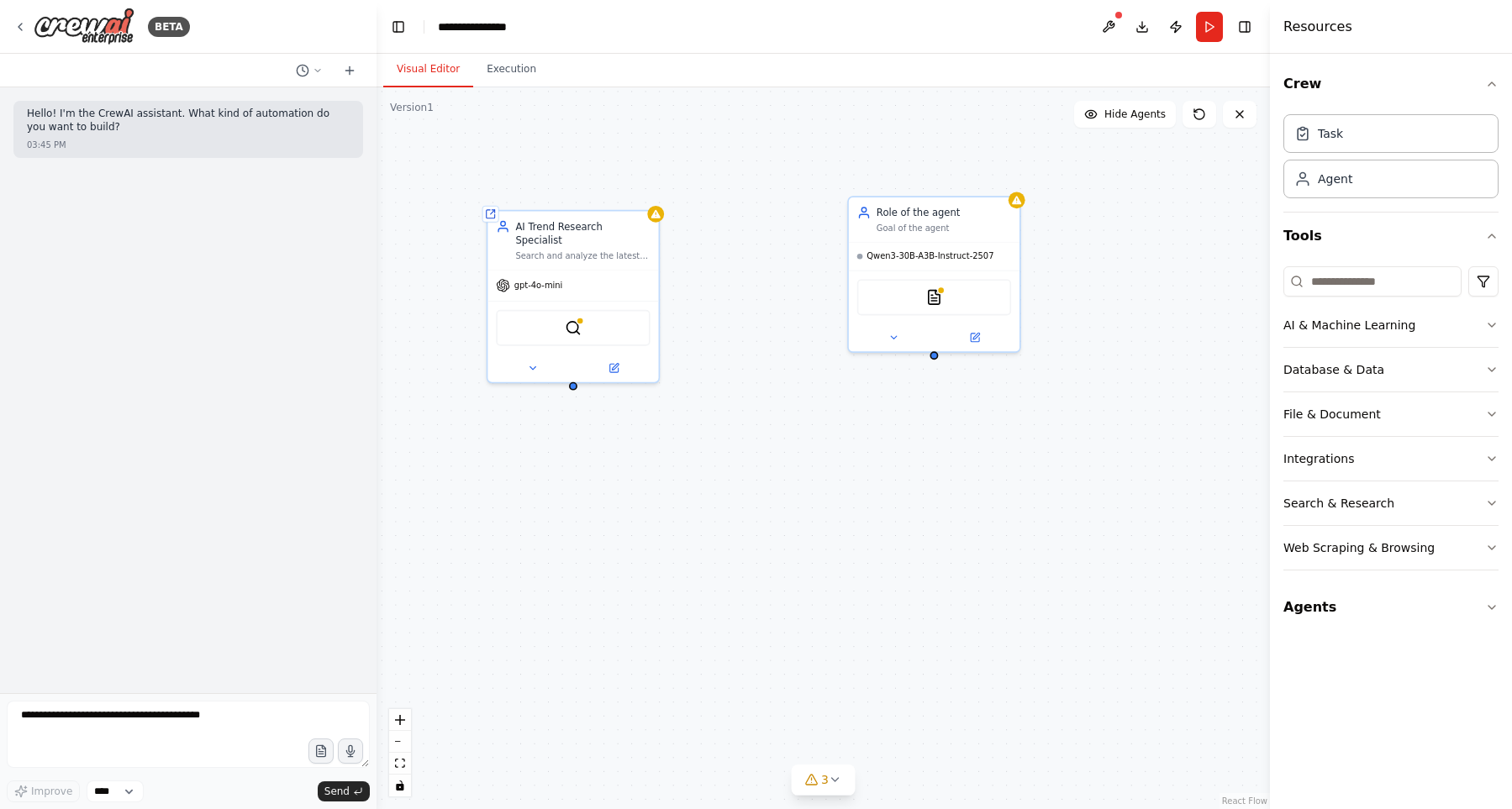
drag, startPoint x: 749, startPoint y: 481, endPoint x: 944, endPoint y: 528, distance: 200.6
click at [944, 528] on div "Shared agent from repository AI Trend Research Specialist Search and analyze th…" at bounding box center [823, 448] width 894 height 721
click at [554, 278] on span "gpt-4o-mini" at bounding box center [538, 283] width 49 height 11
click at [533, 364] on icon at bounding box center [532, 364] width 6 height 3
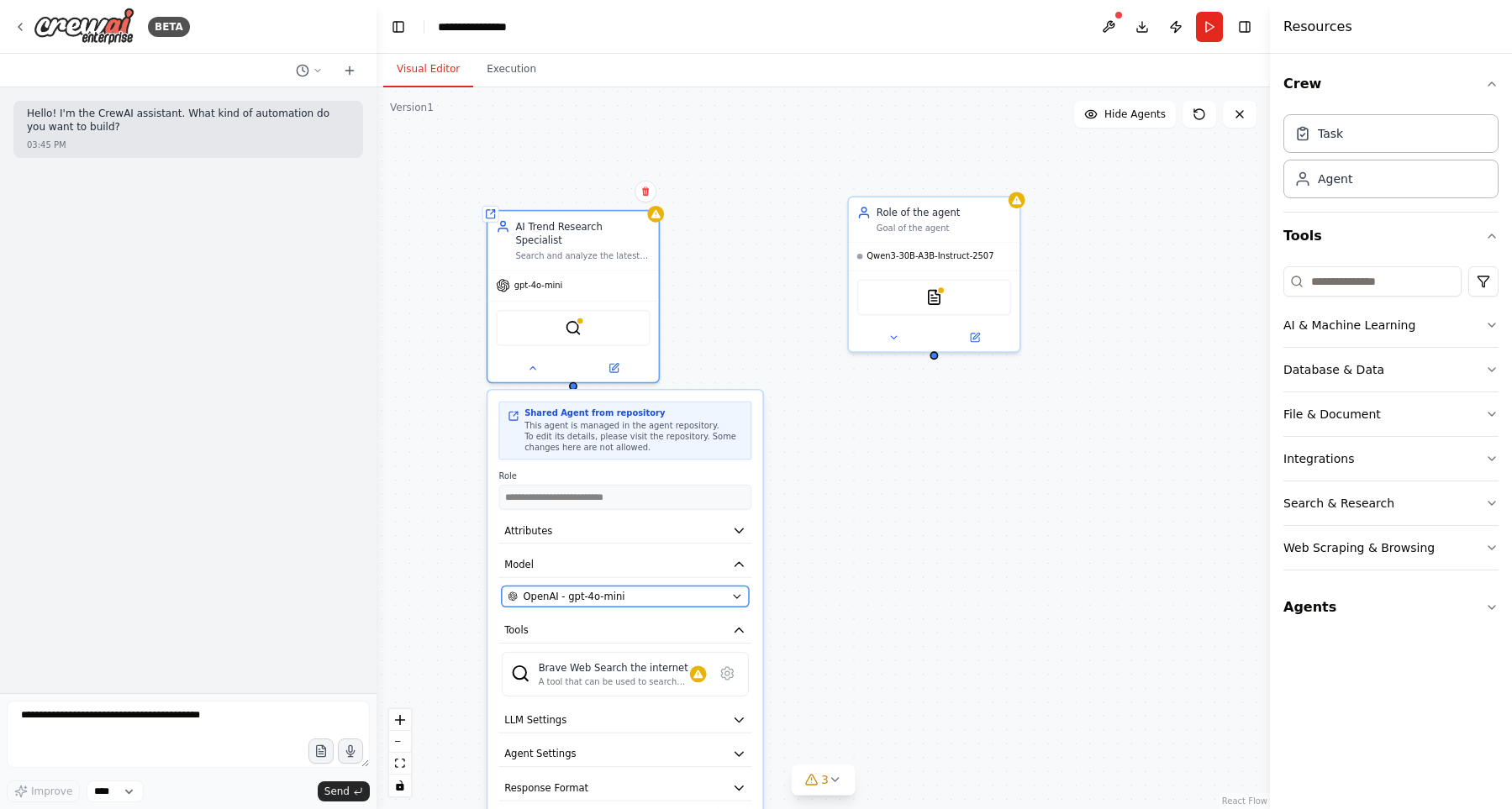
click at [643, 590] on div "OpenAI - gpt-4o-mini" at bounding box center [616, 596] width 218 height 14
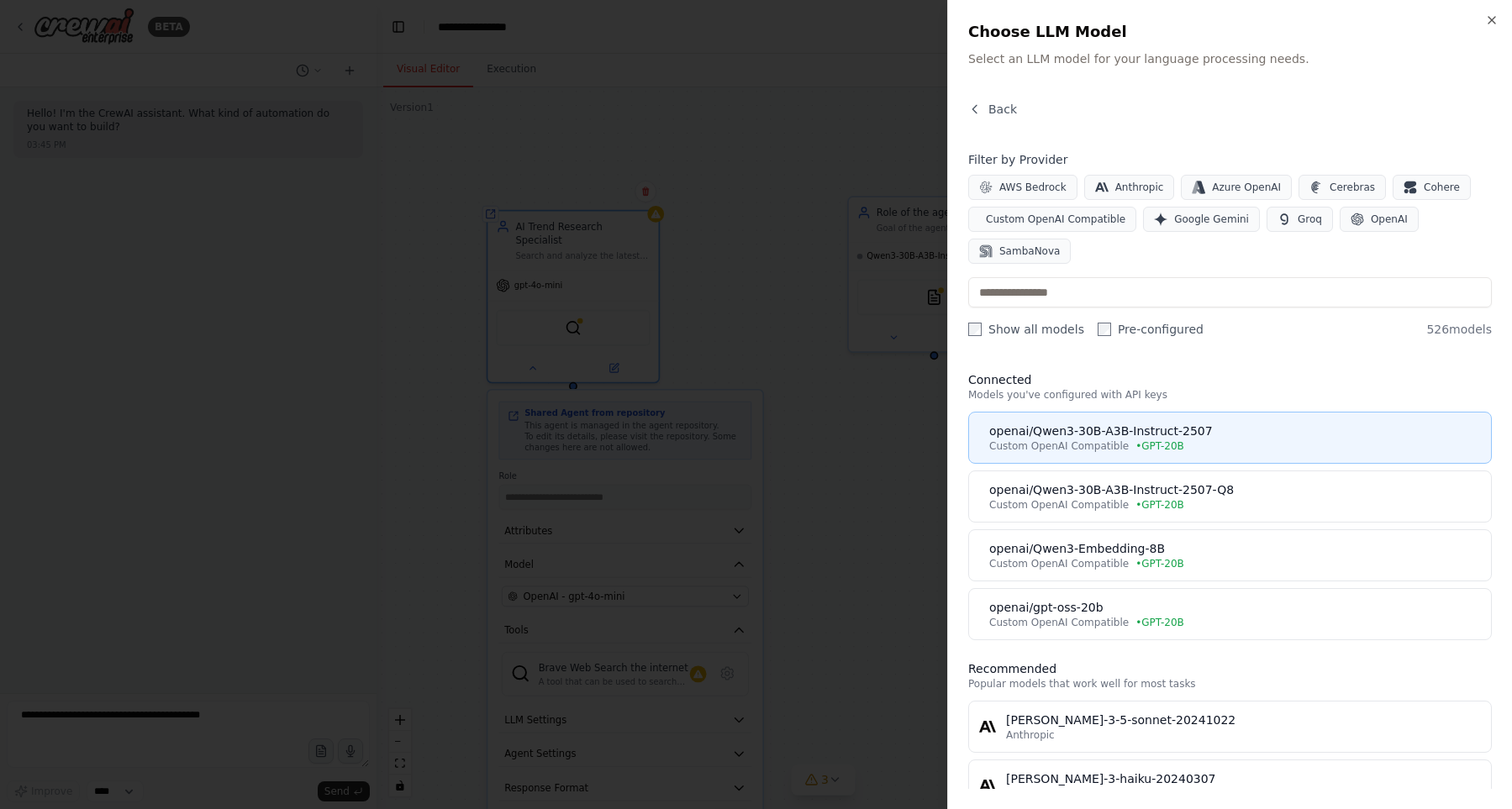
click at [1220, 449] on div "Custom OpenAI Compatible • GPT-20B" at bounding box center [1234, 446] width 492 height 13
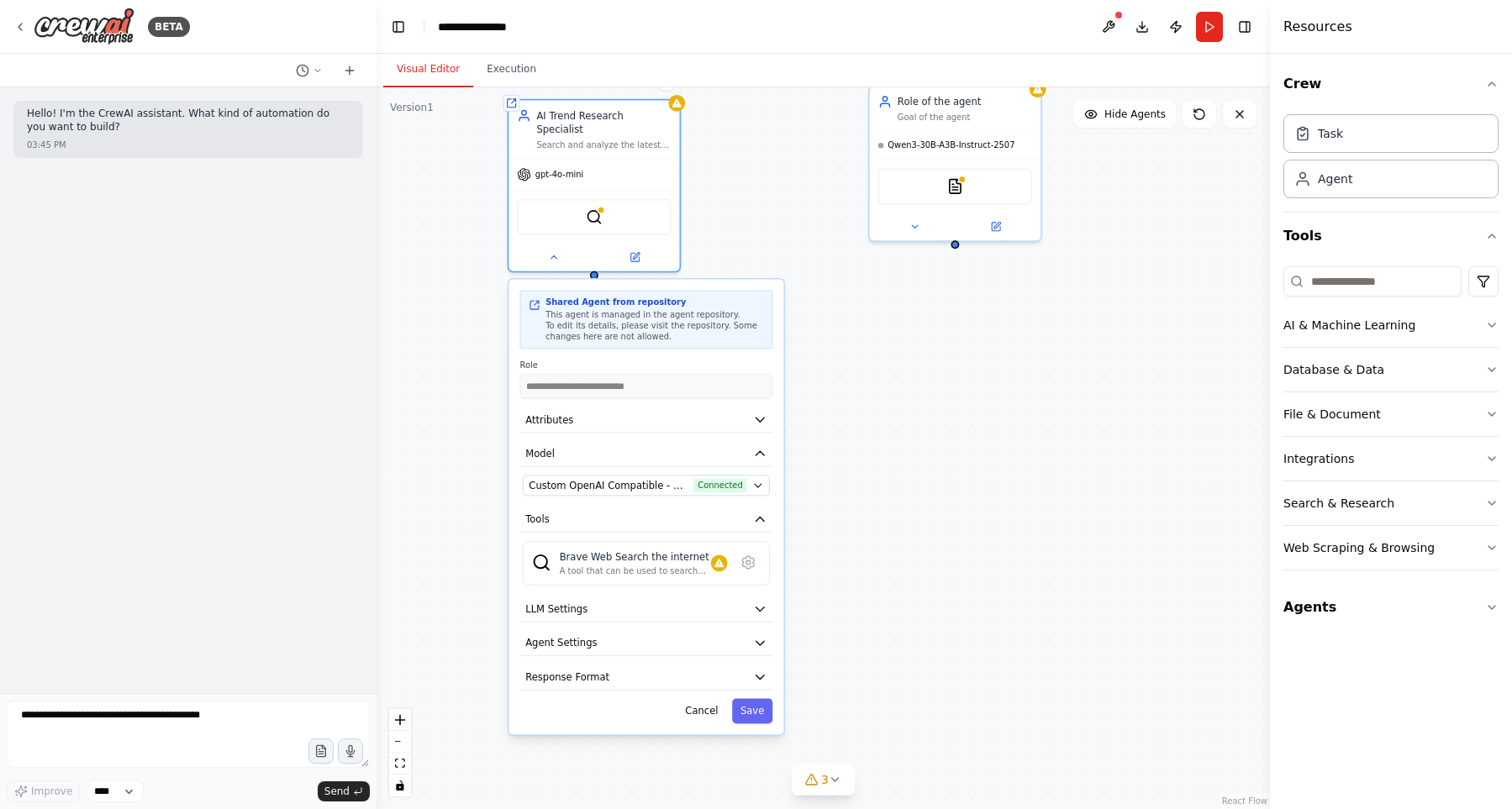
drag, startPoint x: 980, startPoint y: 466, endPoint x: 982, endPoint y: 450, distance: 16.1
click at [982, 450] on div "**********" at bounding box center [823, 448] width 894 height 721
click at [743, 698] on button "Save" at bounding box center [752, 711] width 40 height 25
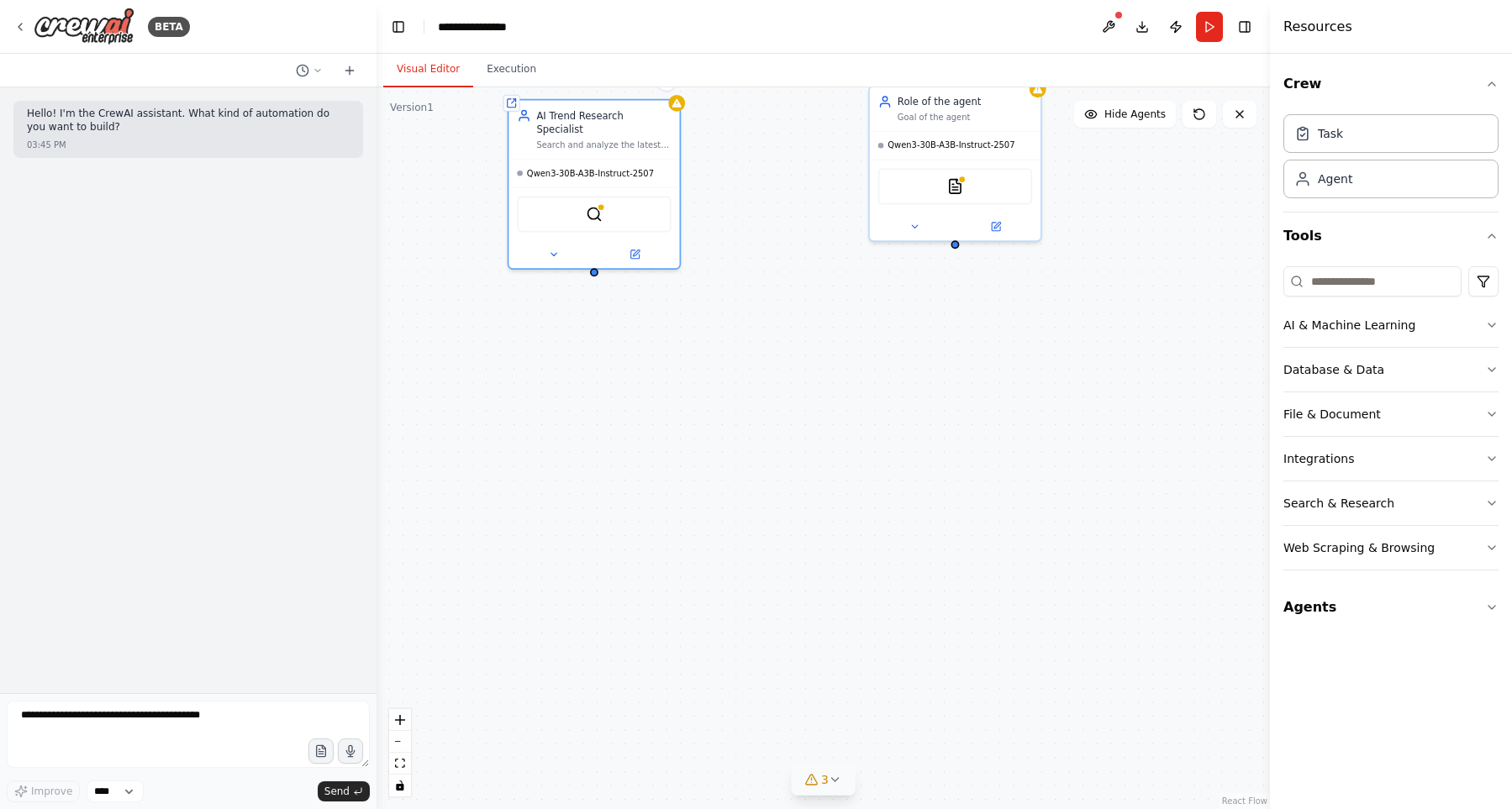
click at [818, 784] on div "3" at bounding box center [816, 779] width 24 height 17
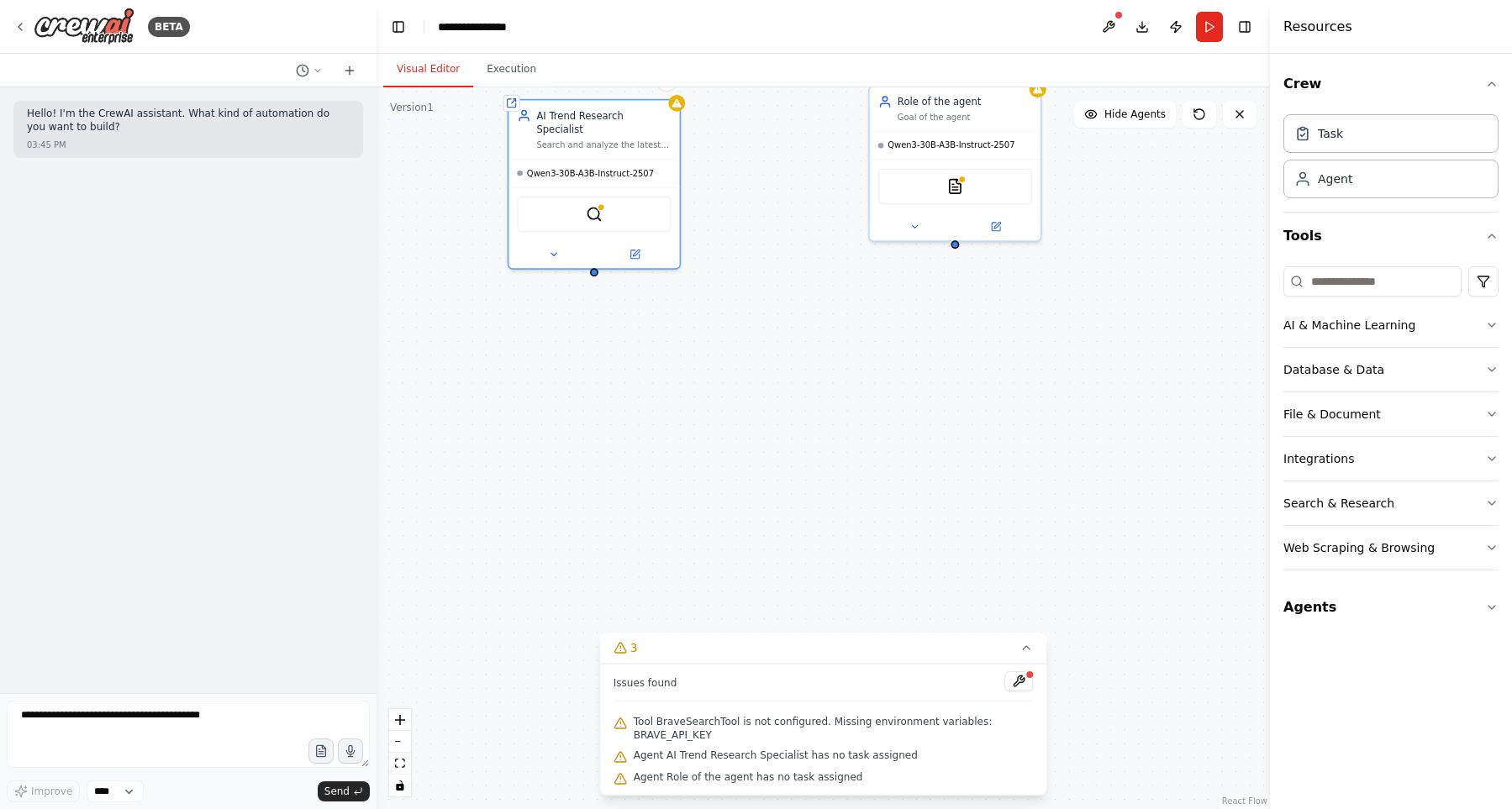
click at [882, 563] on div "Shared agent from repository AI Trend Research Specialist Search and analyze th…" at bounding box center [823, 448] width 894 height 721
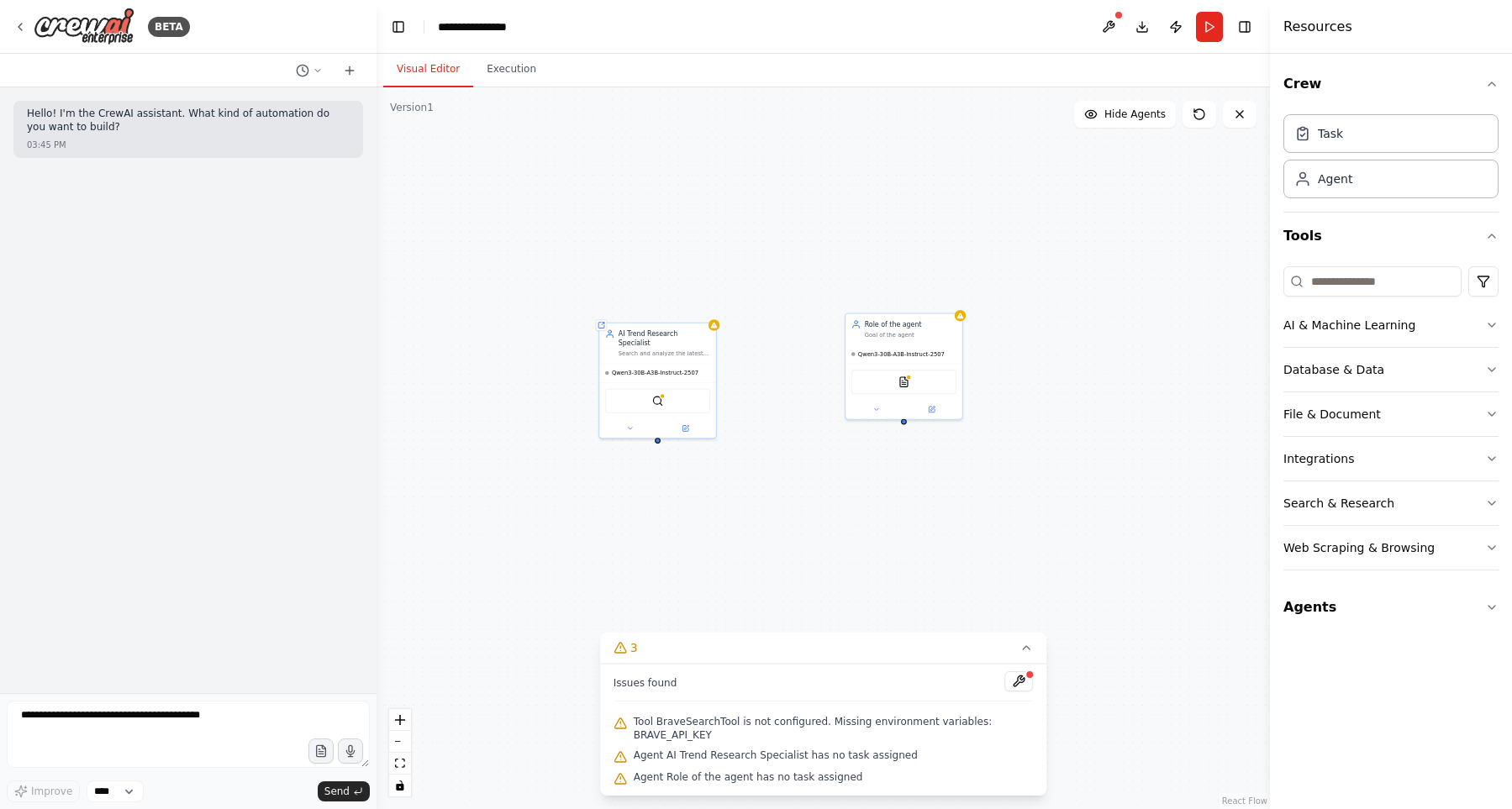
drag, startPoint x: 765, startPoint y: 560, endPoint x: 795, endPoint y: 622, distance: 68.9
click at [795, 629] on div "Shared agent from repository AI Trend Research Specialist Search and analyze th…" at bounding box center [823, 448] width 894 height 721
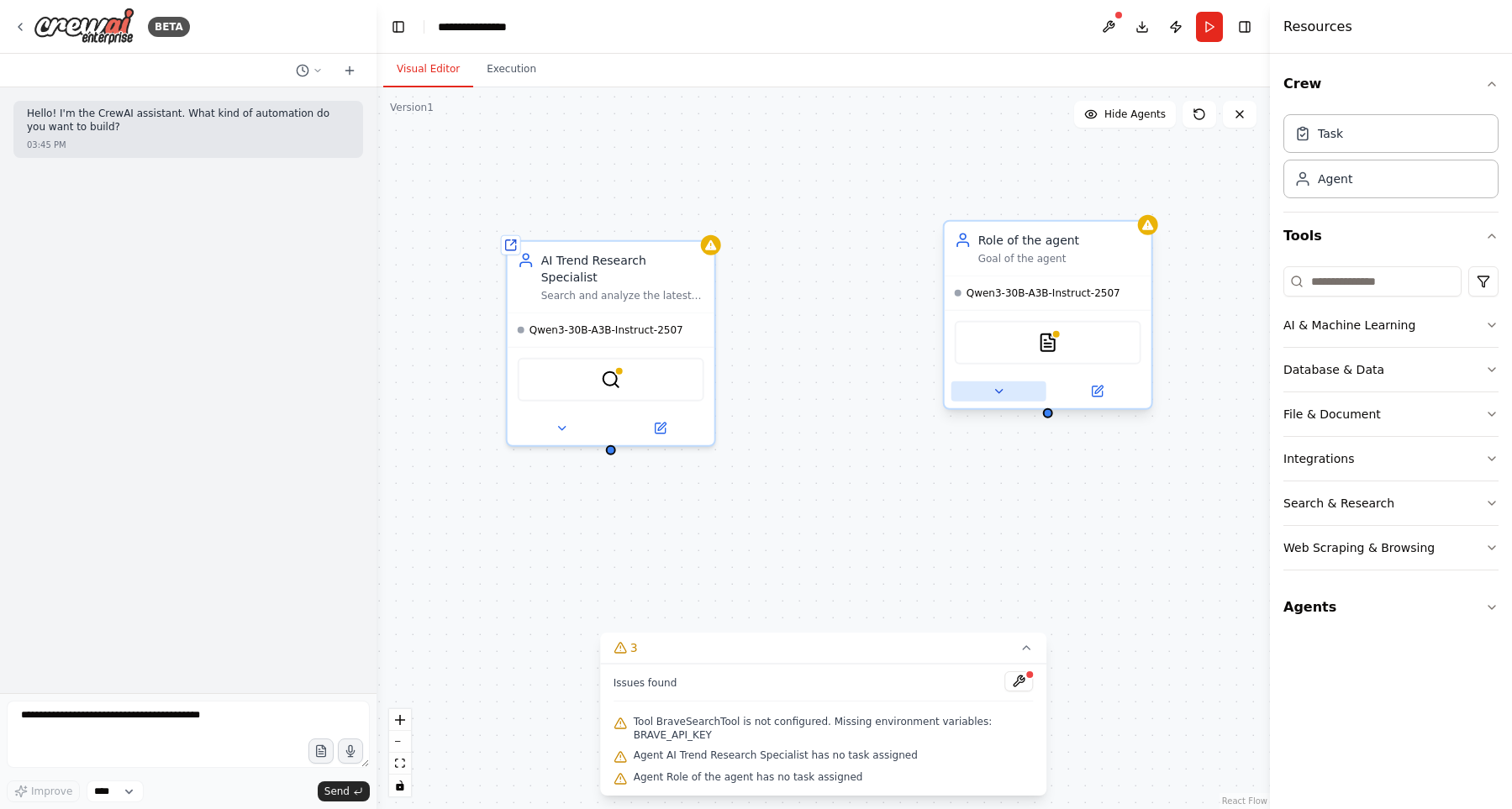
click at [993, 401] on button at bounding box center [998, 391] width 95 height 20
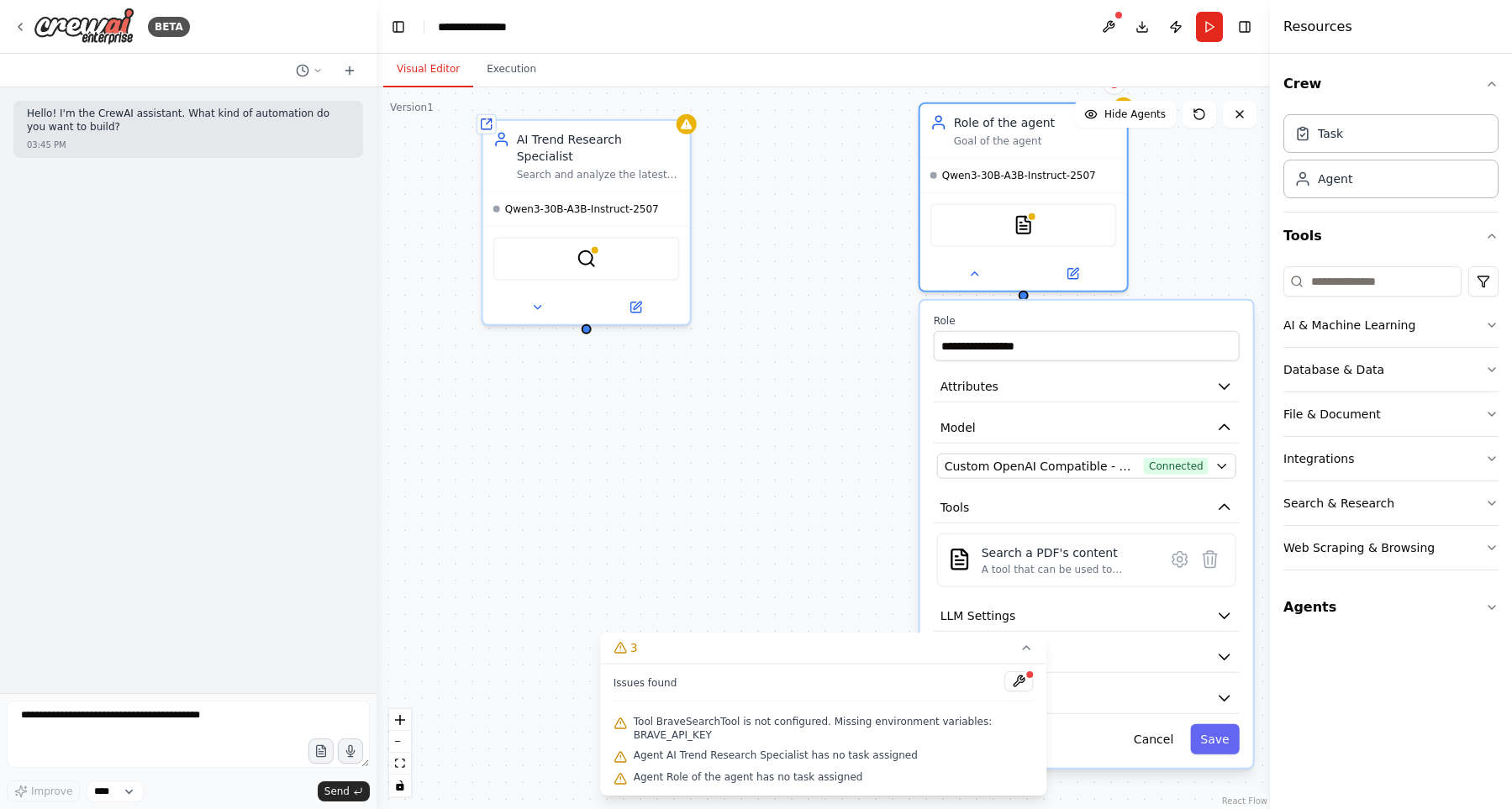
drag, startPoint x: 827, startPoint y: 562, endPoint x: 802, endPoint y: 441, distance: 123.6
click at [802, 441] on div "**********" at bounding box center [823, 448] width 894 height 721
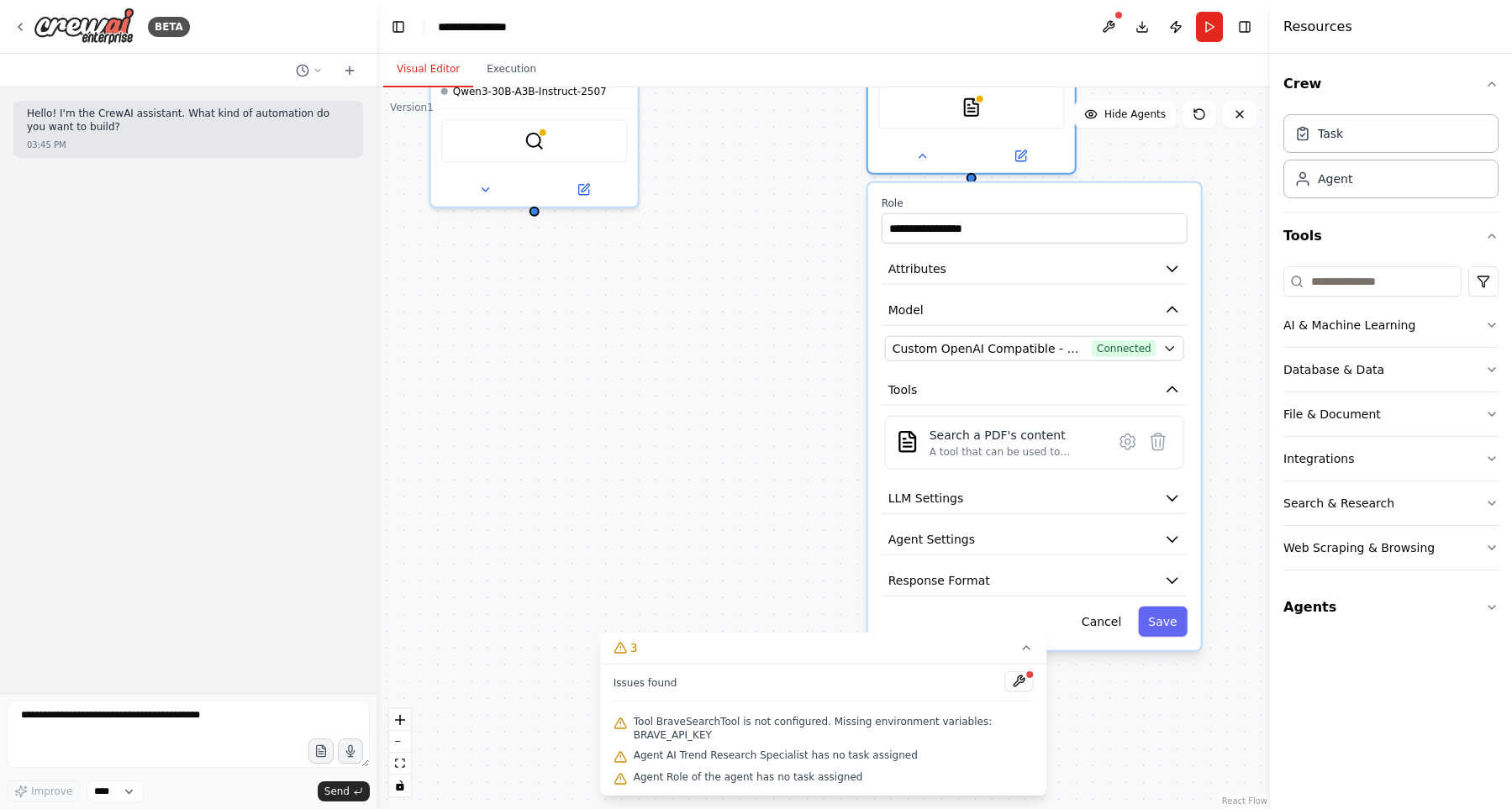
drag, startPoint x: 825, startPoint y: 538, endPoint x: 764, endPoint y: 407, distance: 144.5
click at [764, 407] on div "**********" at bounding box center [823, 448] width 894 height 721
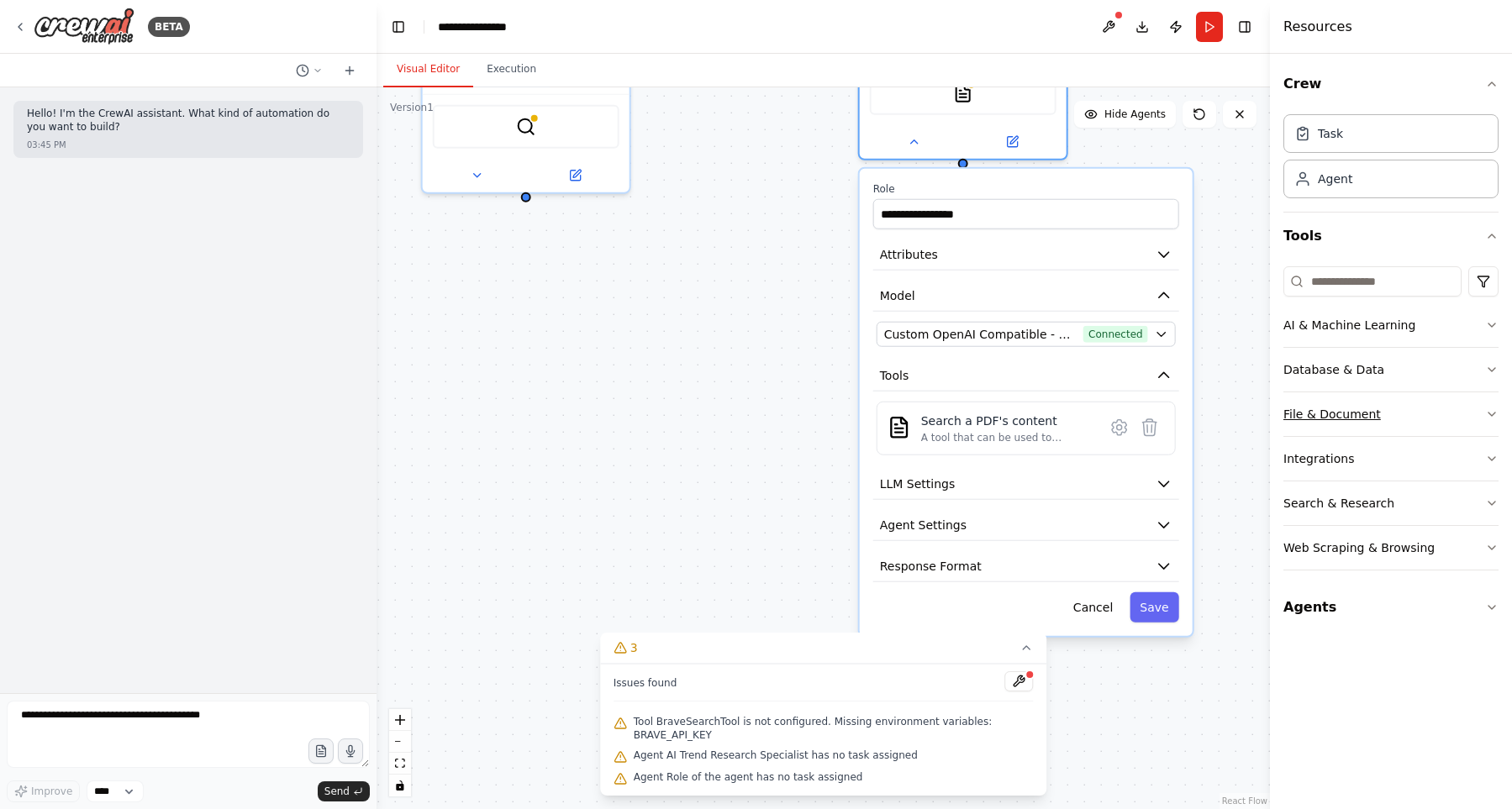
click at [1408, 402] on button "File & Document" at bounding box center [1390, 414] width 215 height 44
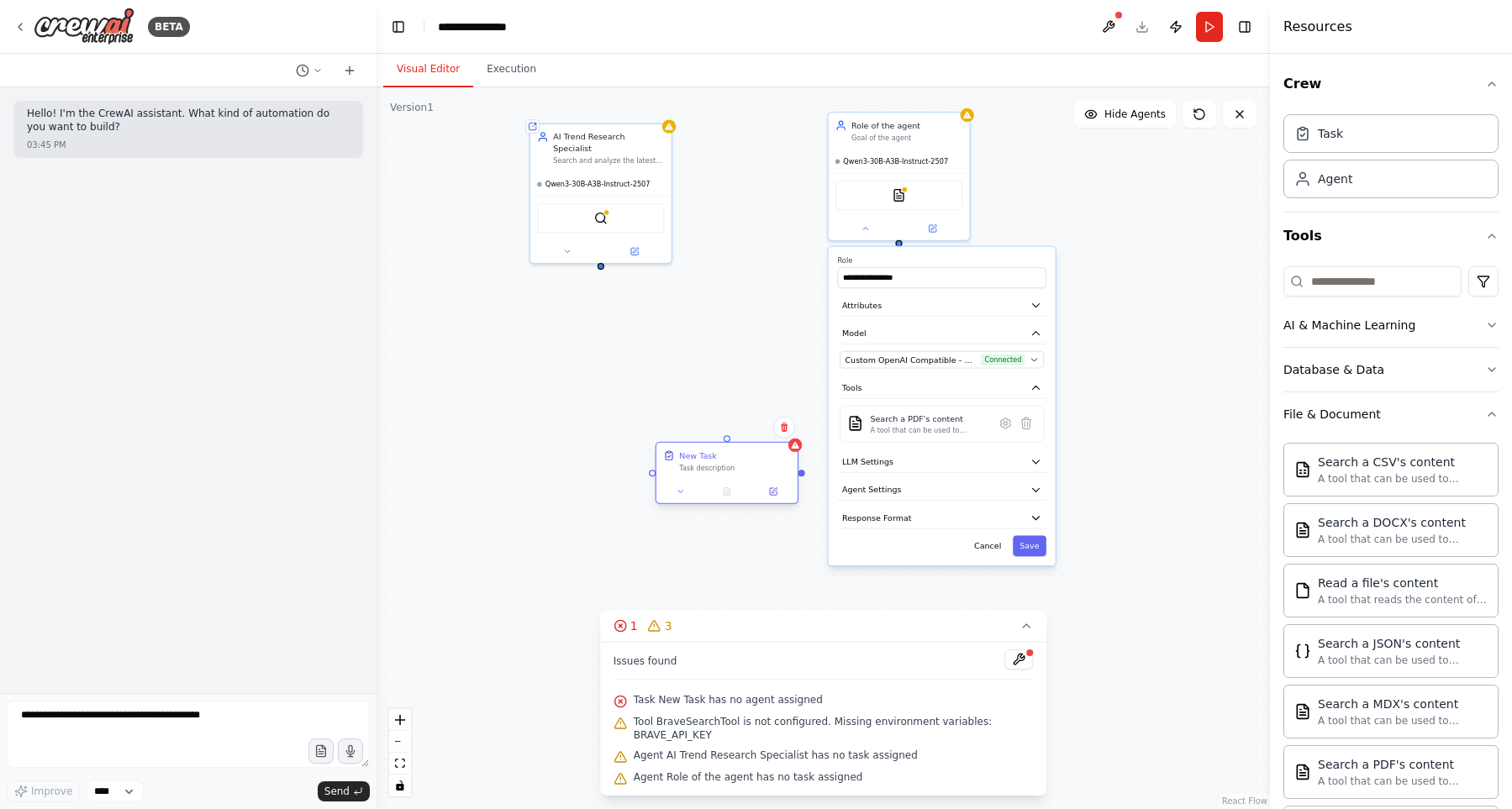
drag, startPoint x: 710, startPoint y: 492, endPoint x: 698, endPoint y: 450, distance: 43.7
click at [697, 452] on div "New Task Task description" at bounding box center [734, 461] width 111 height 23
click at [703, 448] on div "New Task" at bounding box center [698, 445] width 37 height 12
click at [748, 454] on div "Task description" at bounding box center [734, 456] width 111 height 9
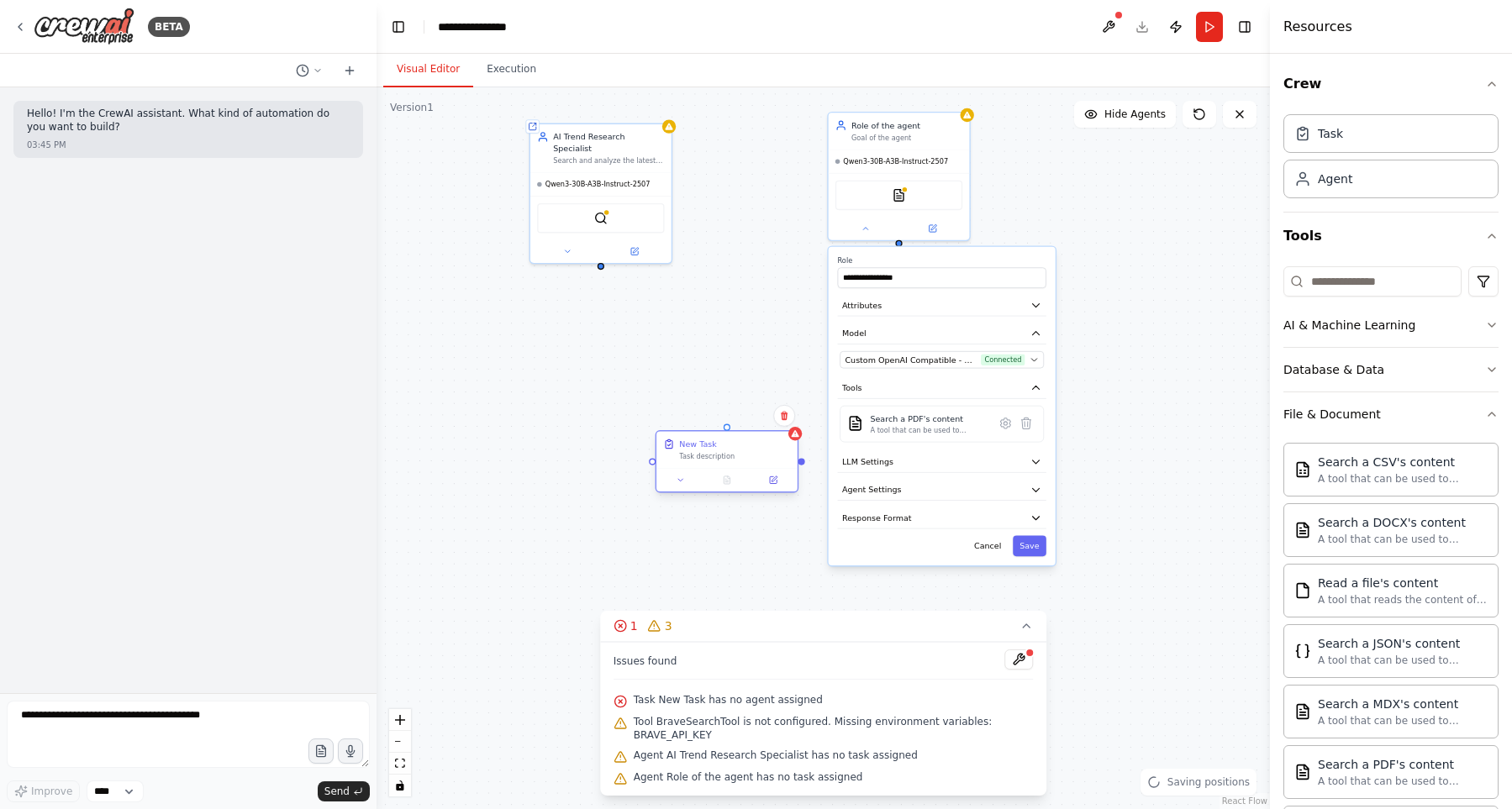
click at [748, 454] on div "Task description" at bounding box center [734, 456] width 111 height 9
click at [775, 479] on icon at bounding box center [774, 479] width 5 height 5
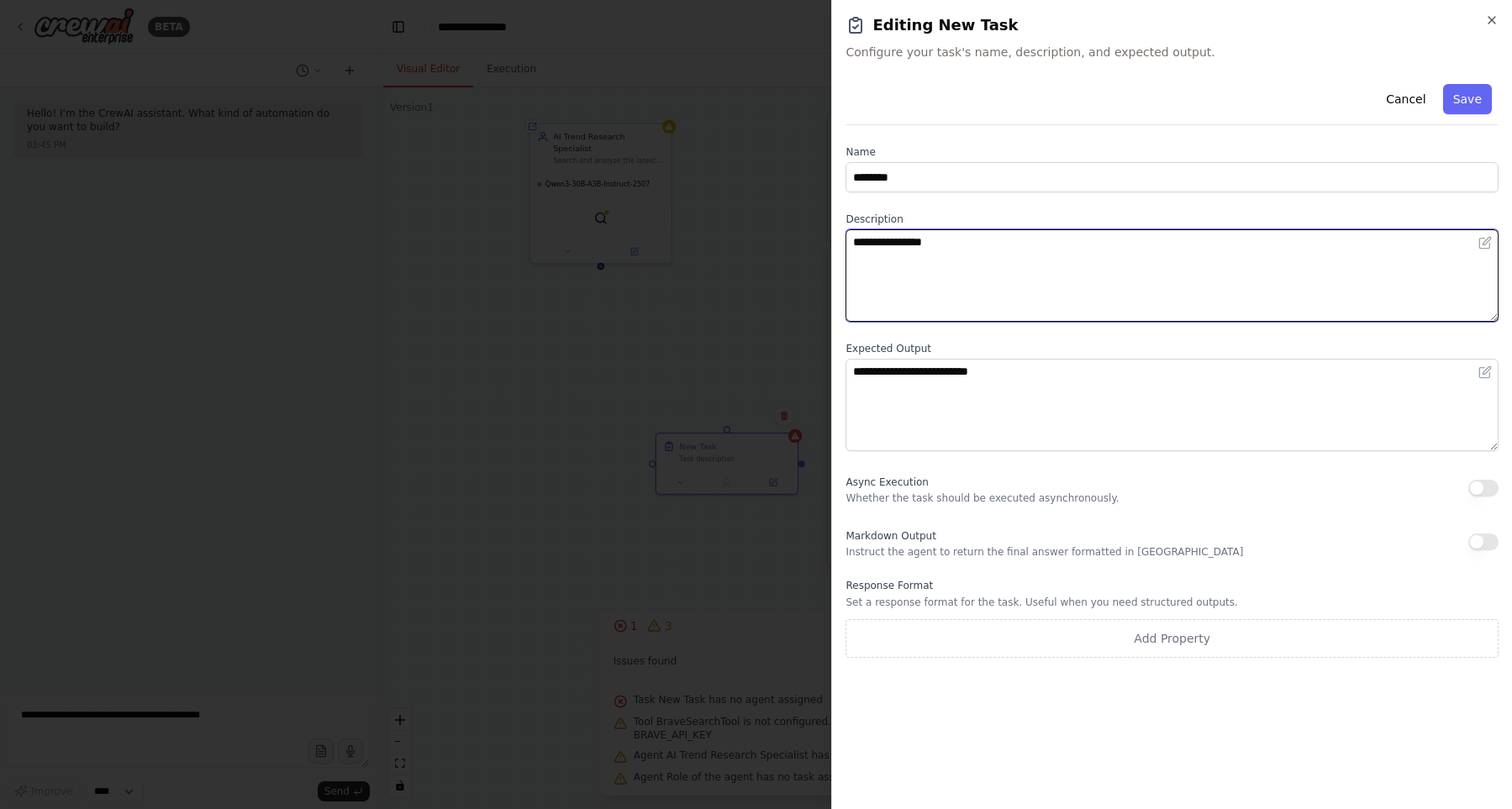
click at [974, 259] on textarea "**********" at bounding box center [1172, 276] width 653 height 93
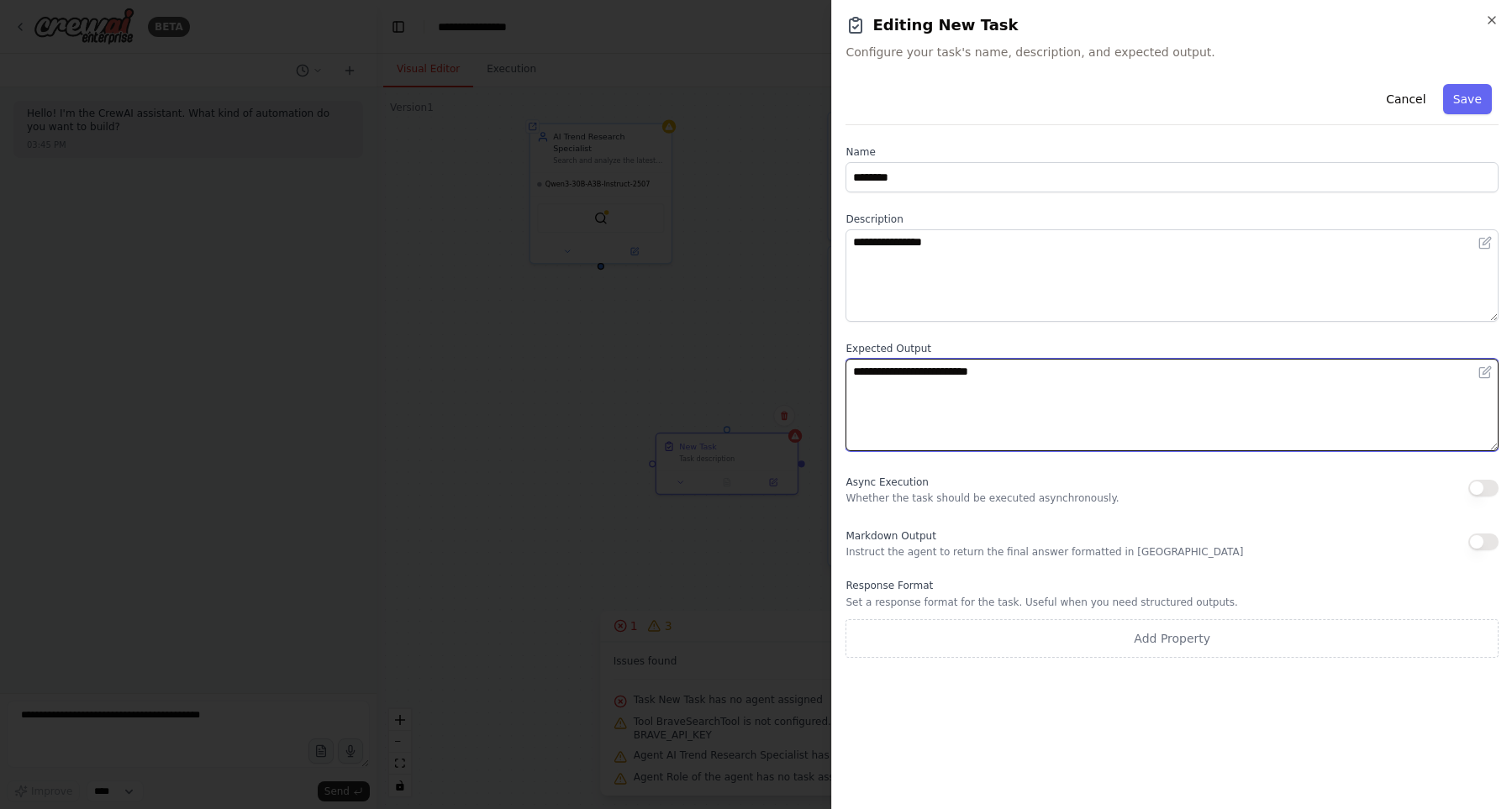
click at [995, 383] on textarea "**********" at bounding box center [1172, 405] width 653 height 93
click at [1068, 372] on textarea "**********" at bounding box center [1172, 405] width 653 height 93
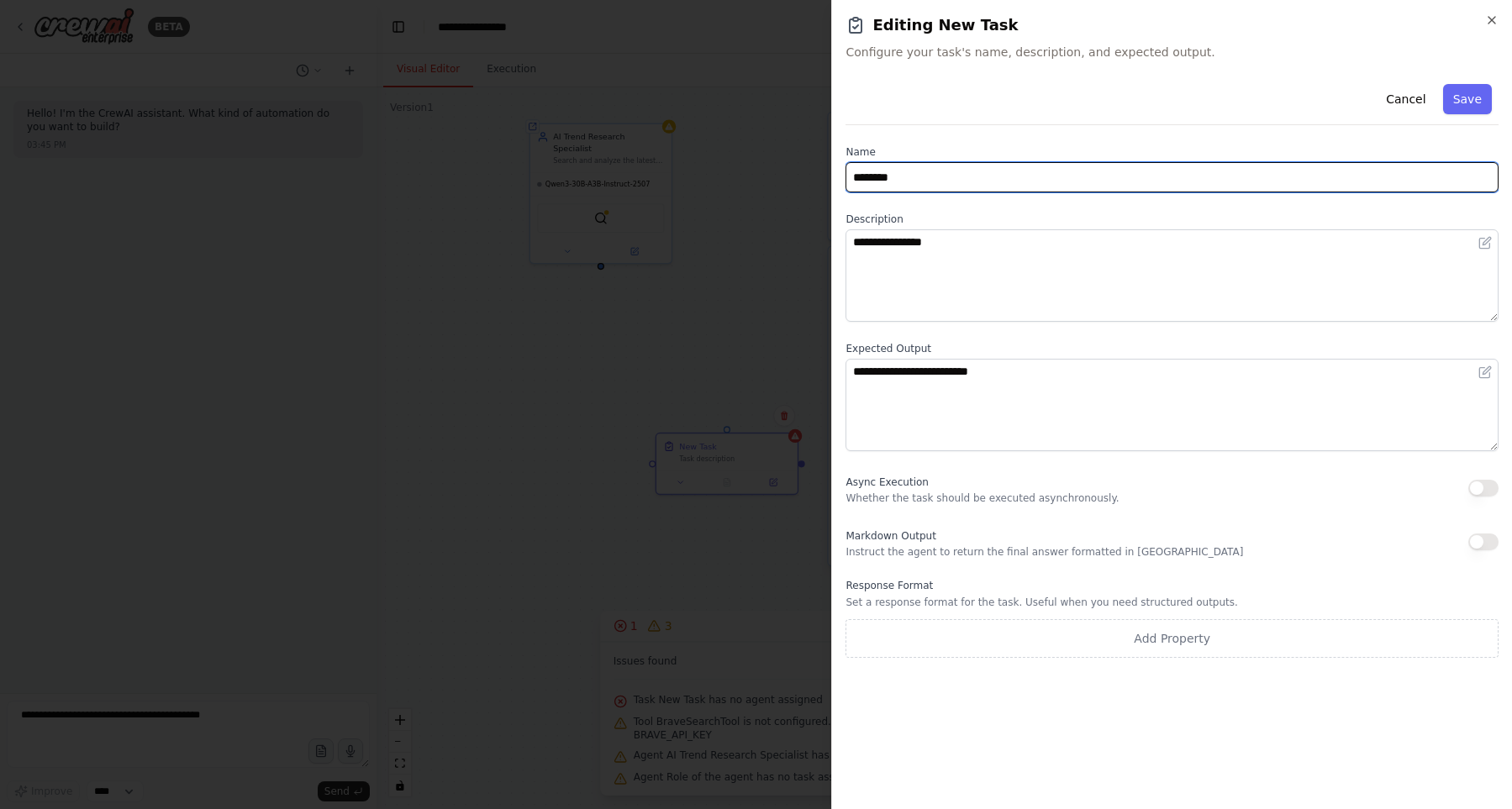
click at [958, 172] on input "********" at bounding box center [1172, 177] width 653 height 30
type input "**********"
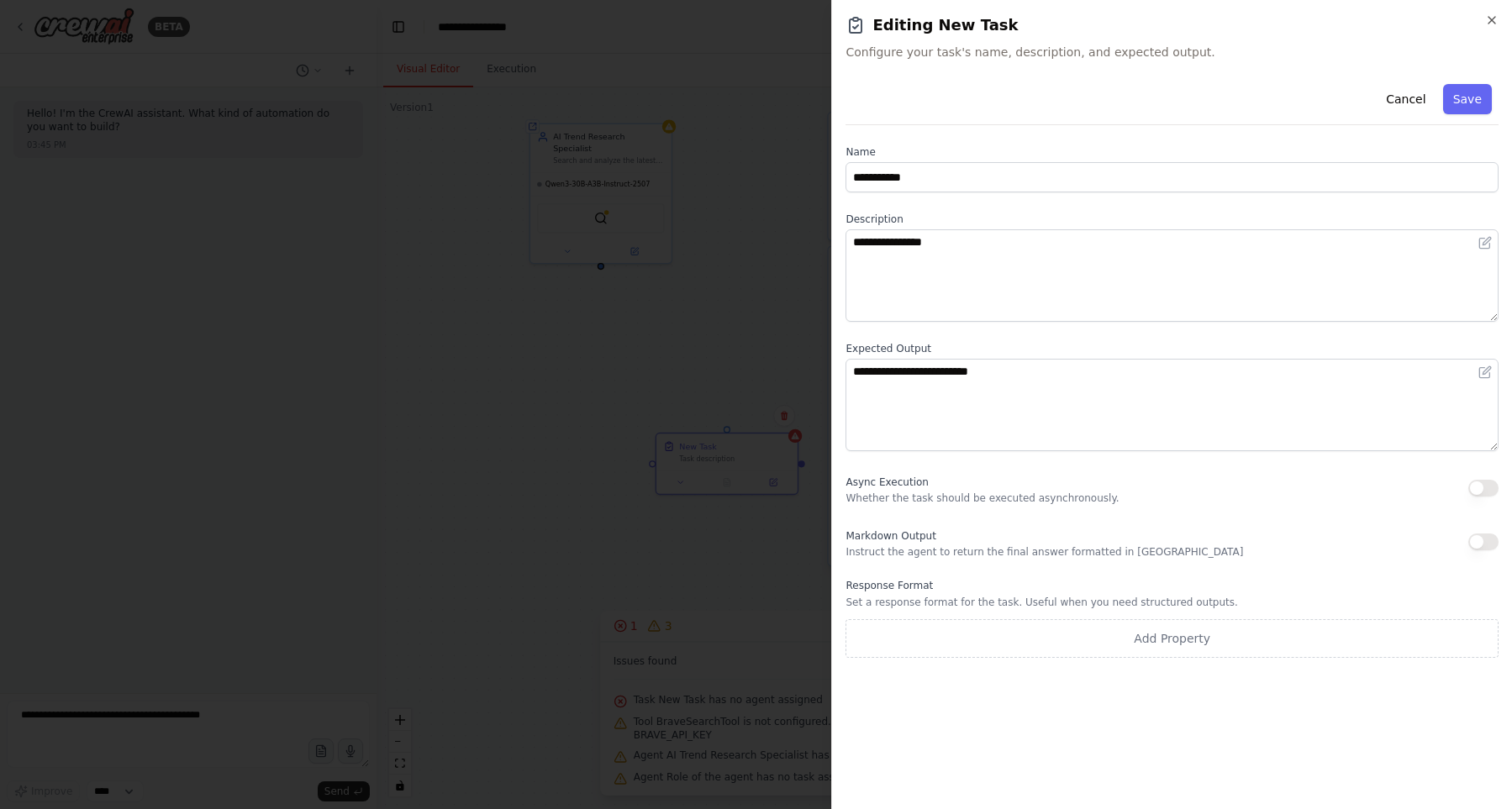
click at [977, 192] on div "**********" at bounding box center [1172, 368] width 653 height 580
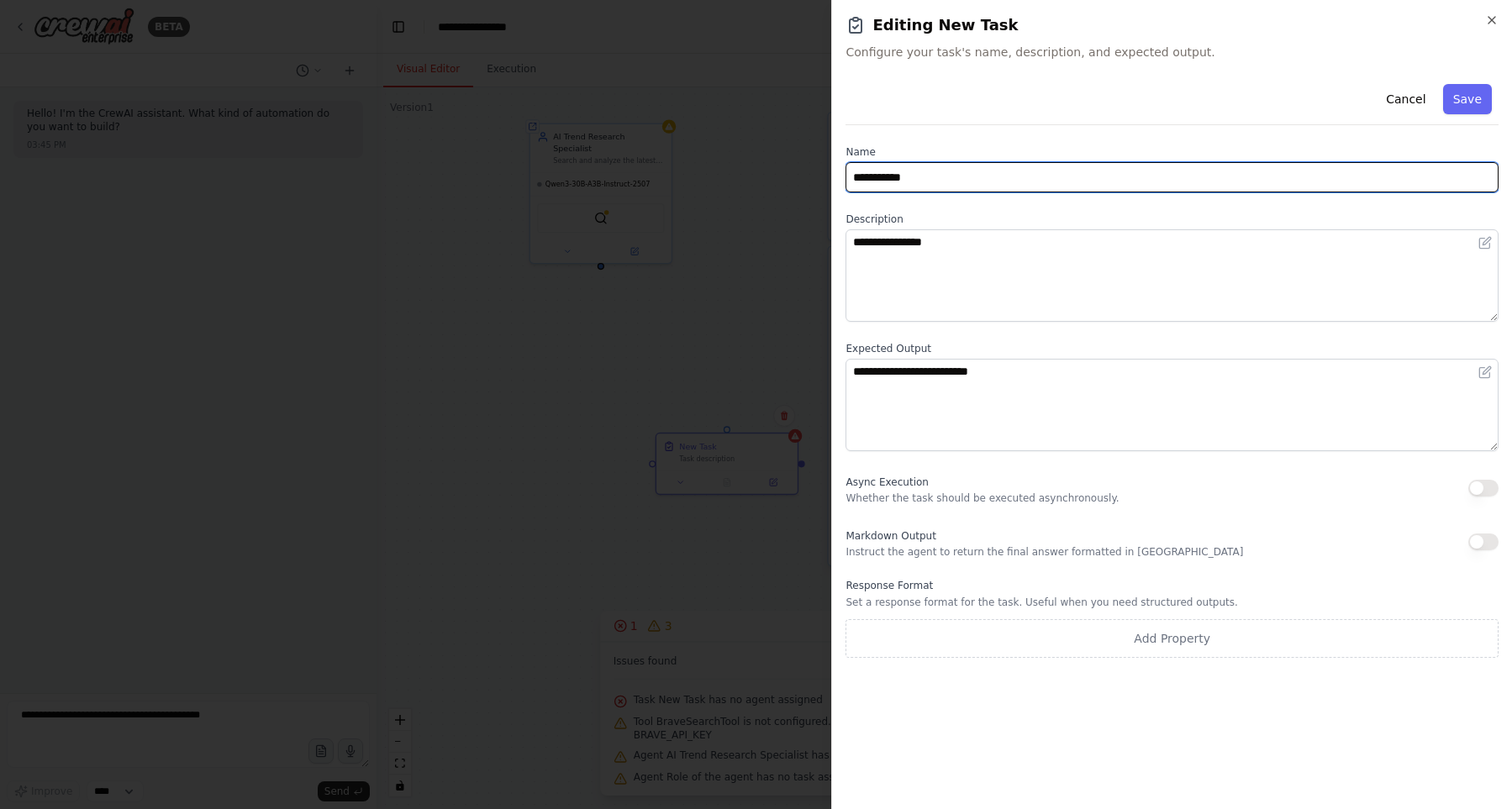
click at [975, 186] on input "**********" at bounding box center [1172, 177] width 653 height 30
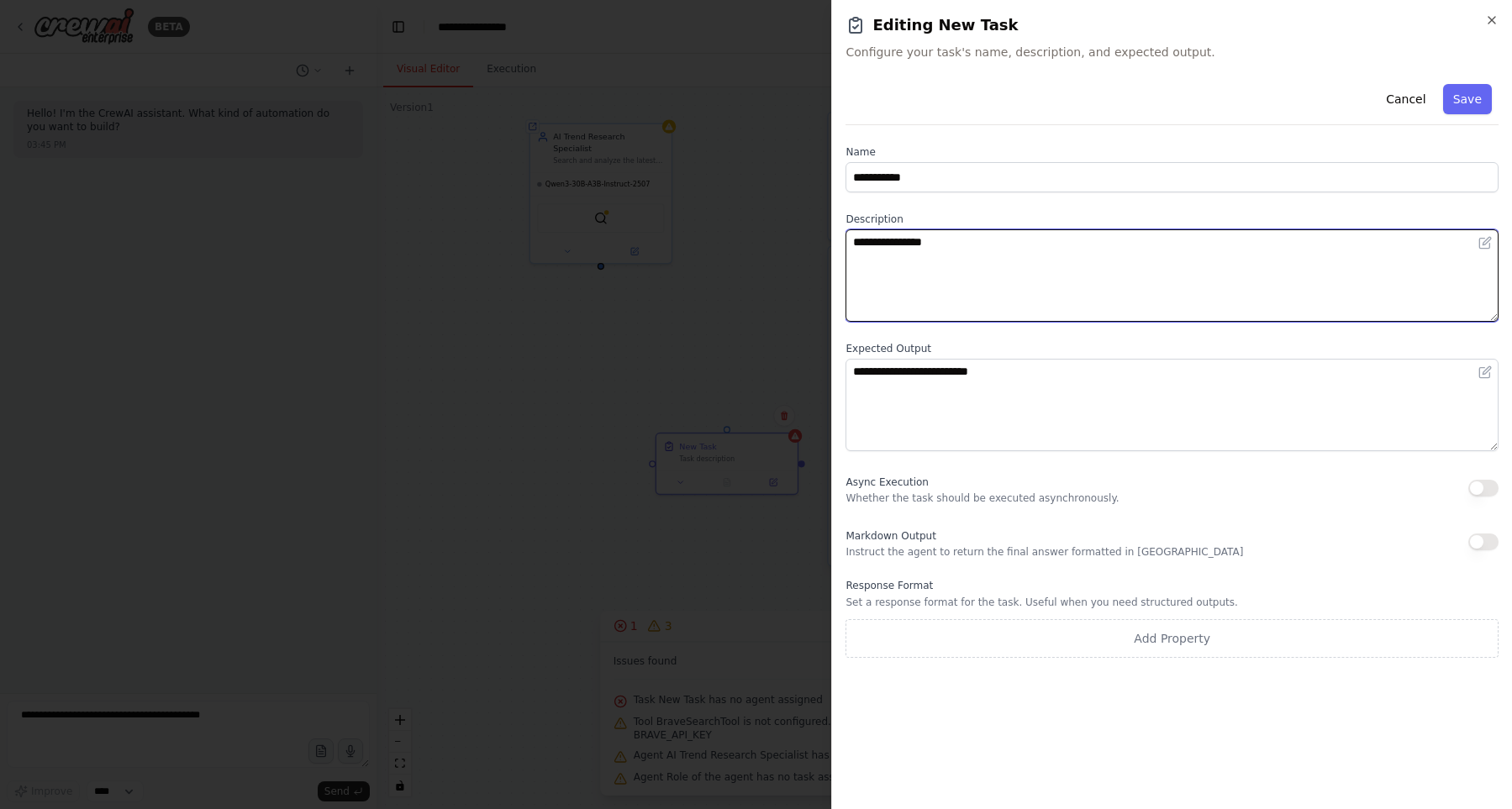
click at [978, 238] on textarea "**********" at bounding box center [1172, 276] width 653 height 93
paste textarea "**********"
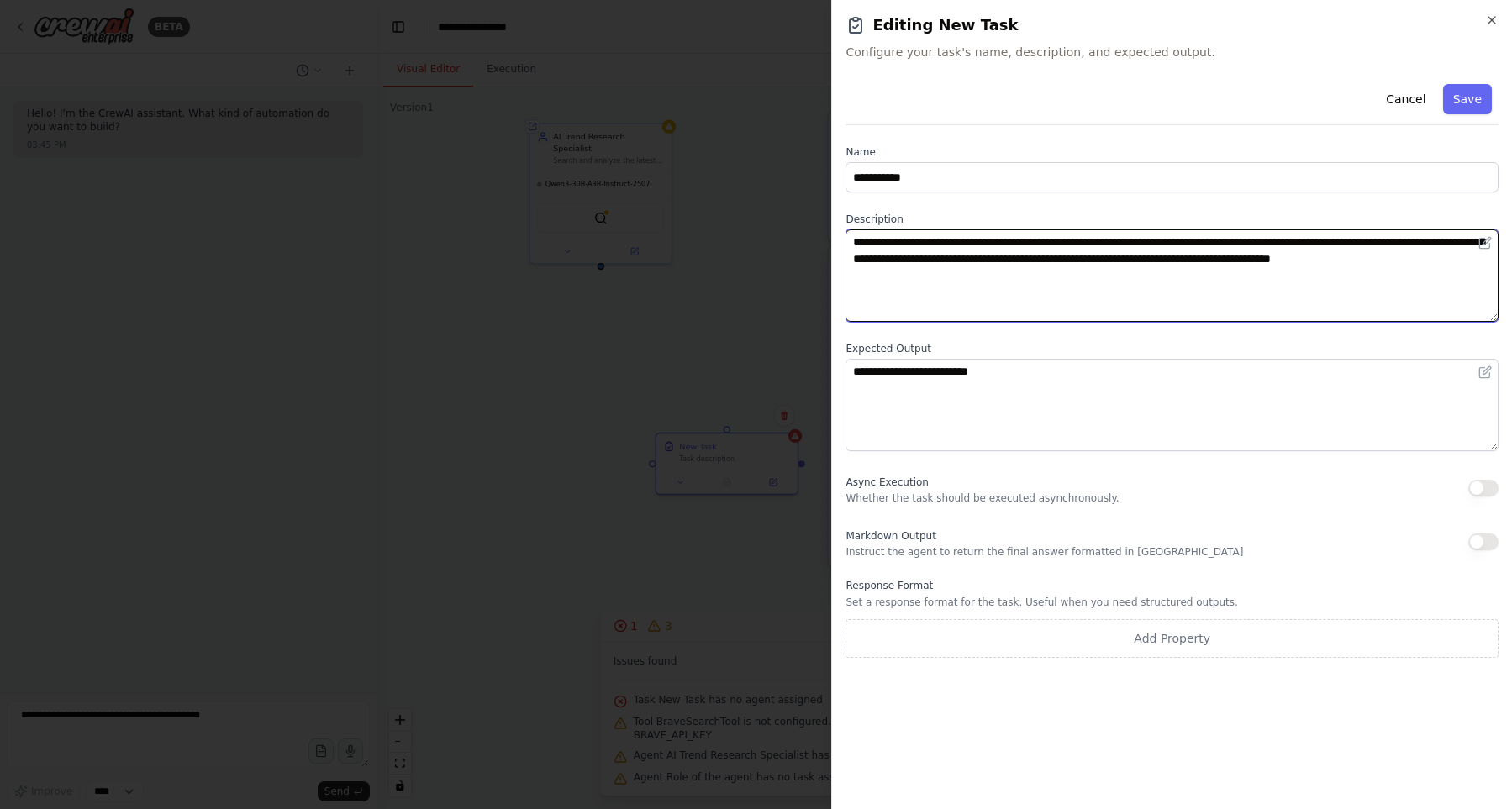
type textarea "**********"
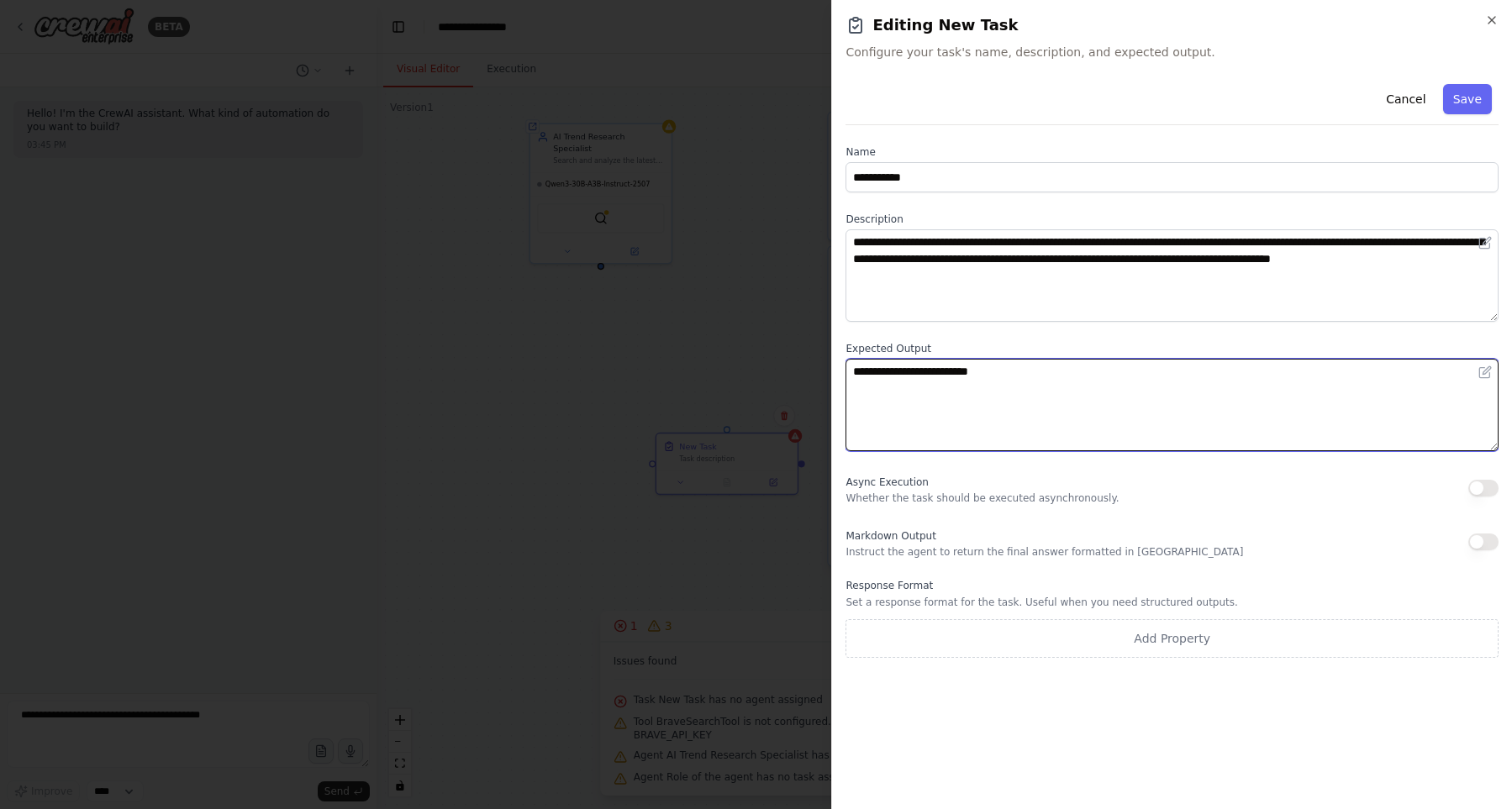
click at [1066, 396] on textarea "**********" at bounding box center [1172, 405] width 653 height 93
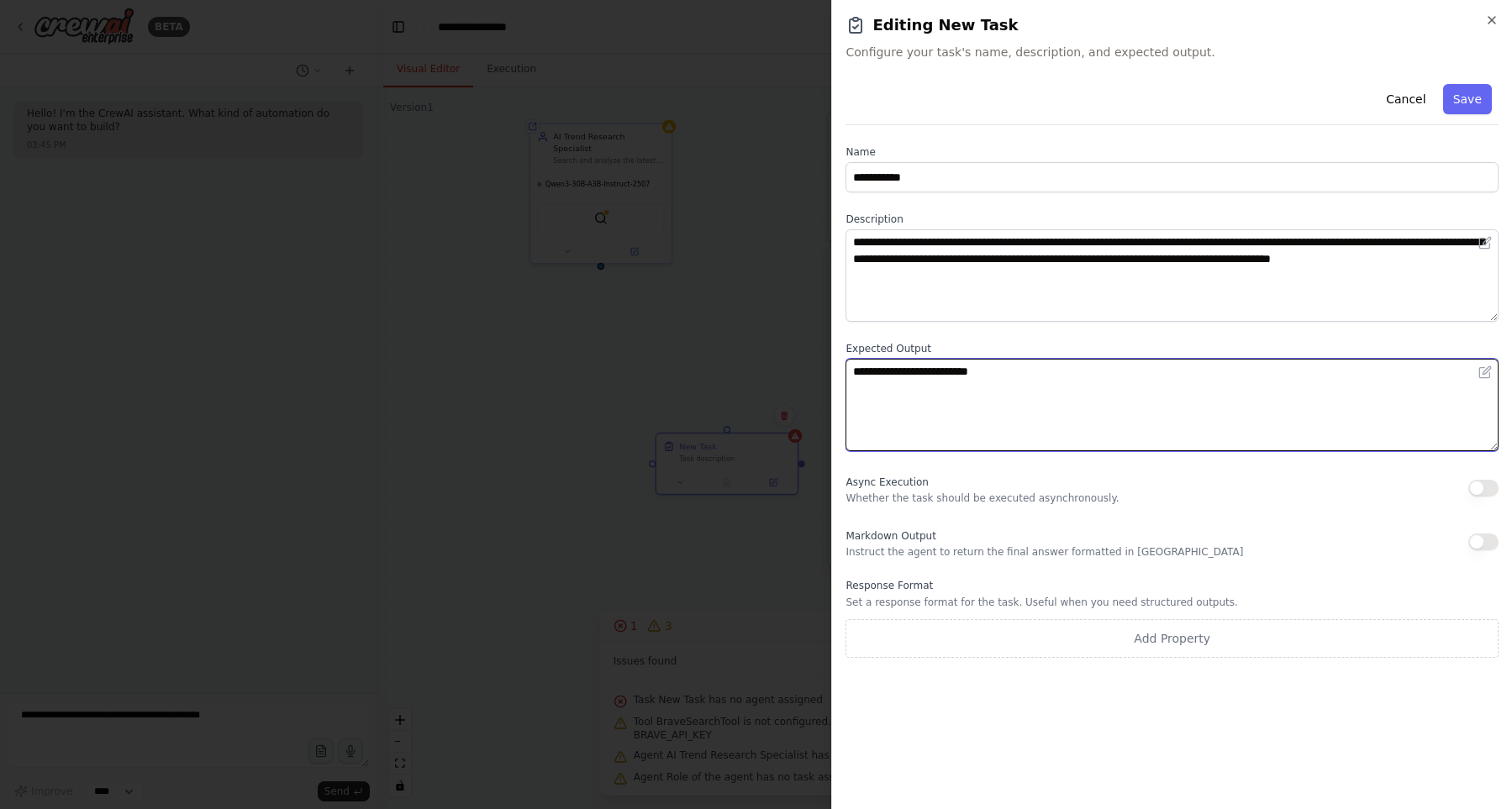
click at [1066, 396] on textarea "**********" at bounding box center [1172, 405] width 653 height 93
click at [1158, 390] on textarea "**********" at bounding box center [1172, 405] width 653 height 93
paste textarea "**********"
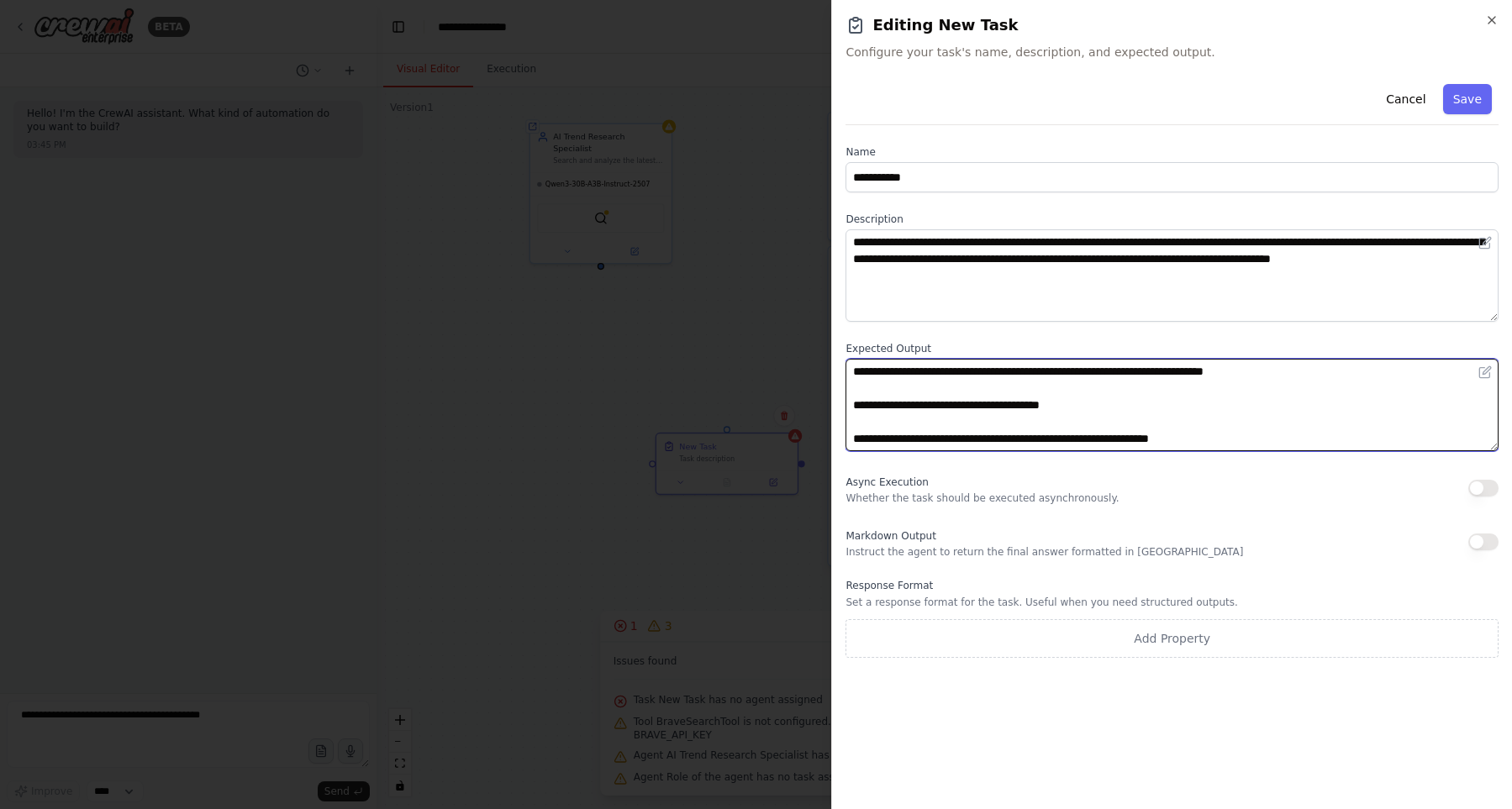
click at [1164, 387] on textarea "**********" at bounding box center [1172, 405] width 653 height 93
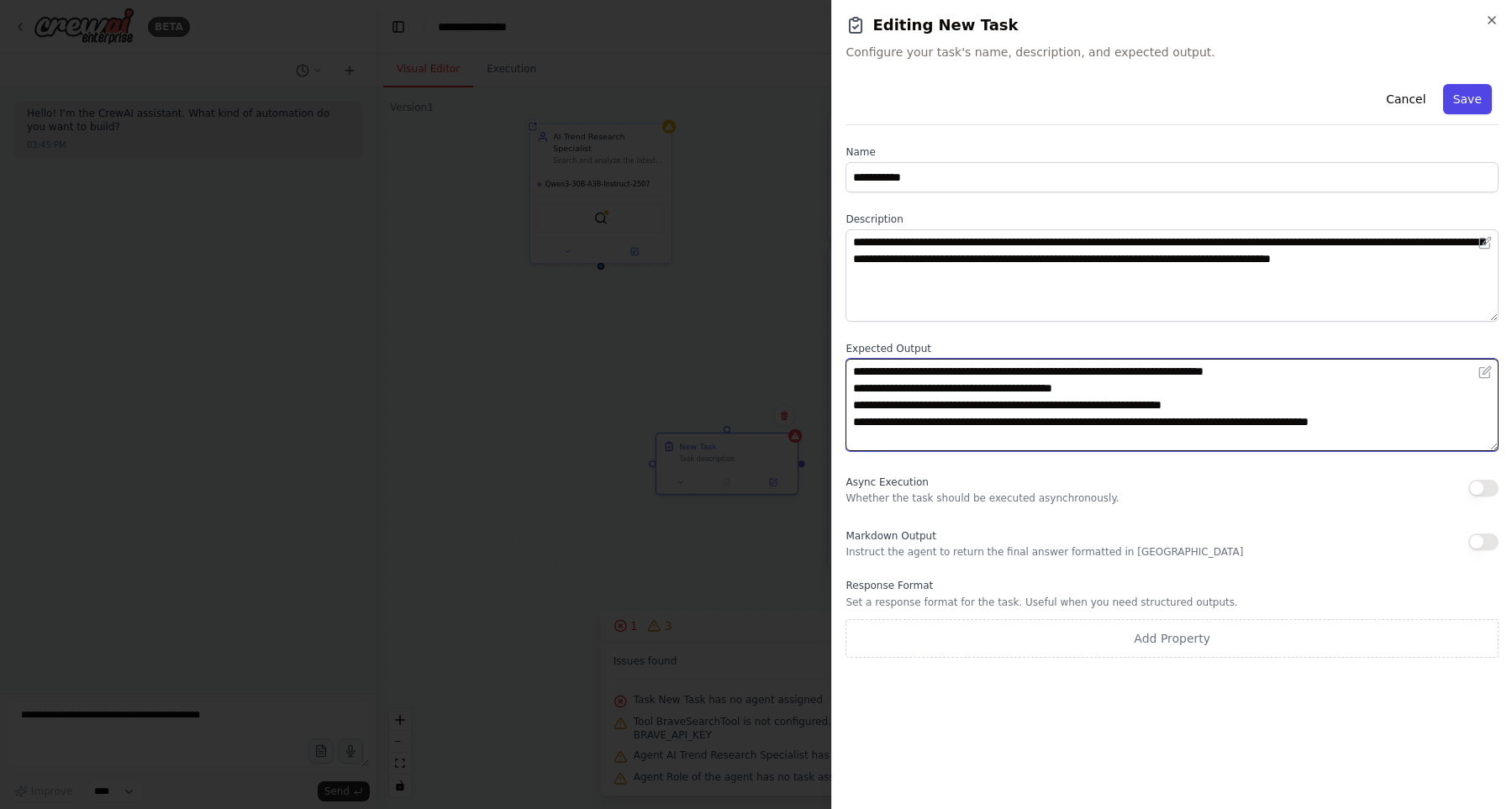
type textarea "**********"
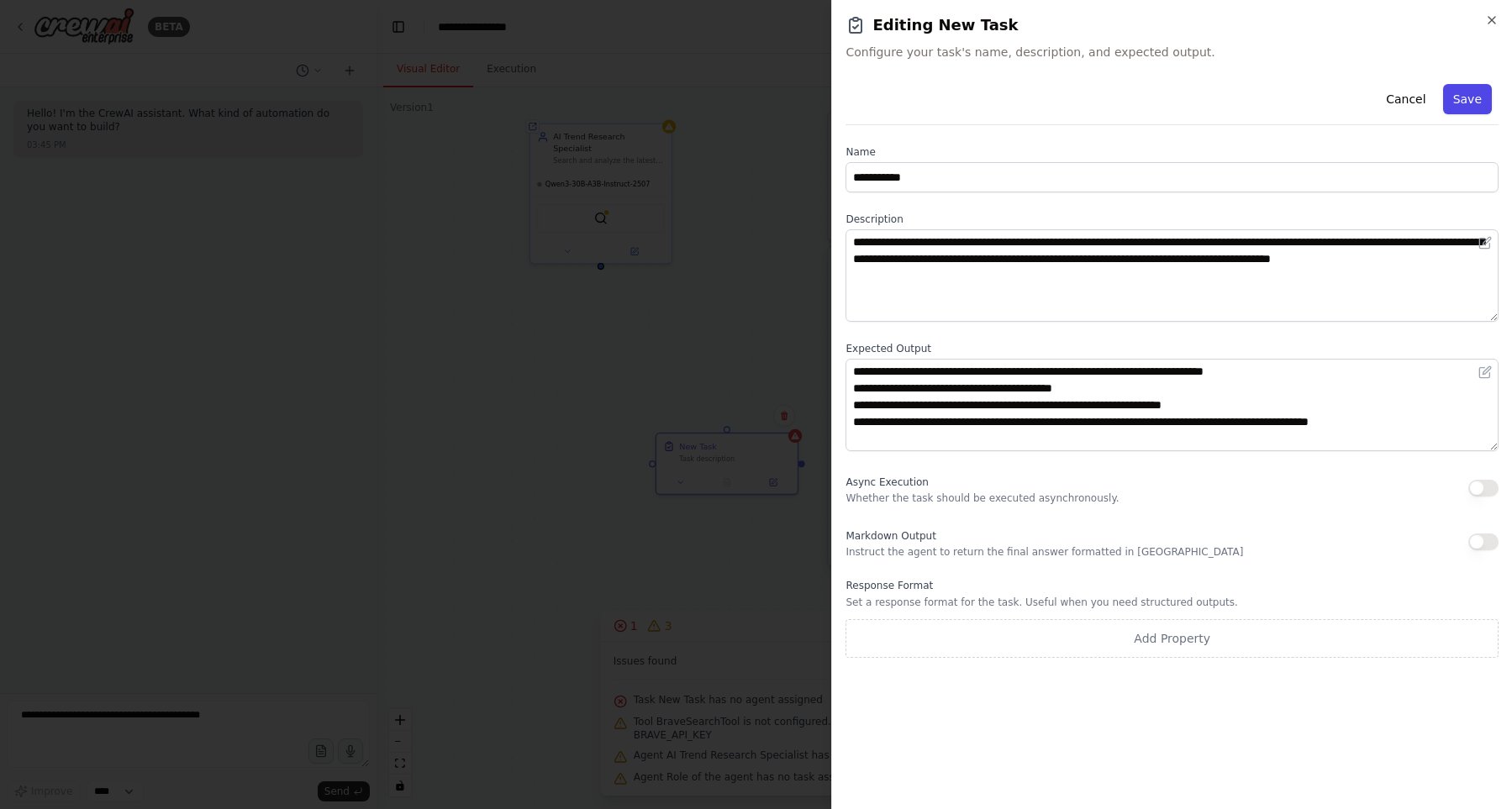
click at [1473, 89] on button "Save" at bounding box center [1467, 100] width 49 height 30
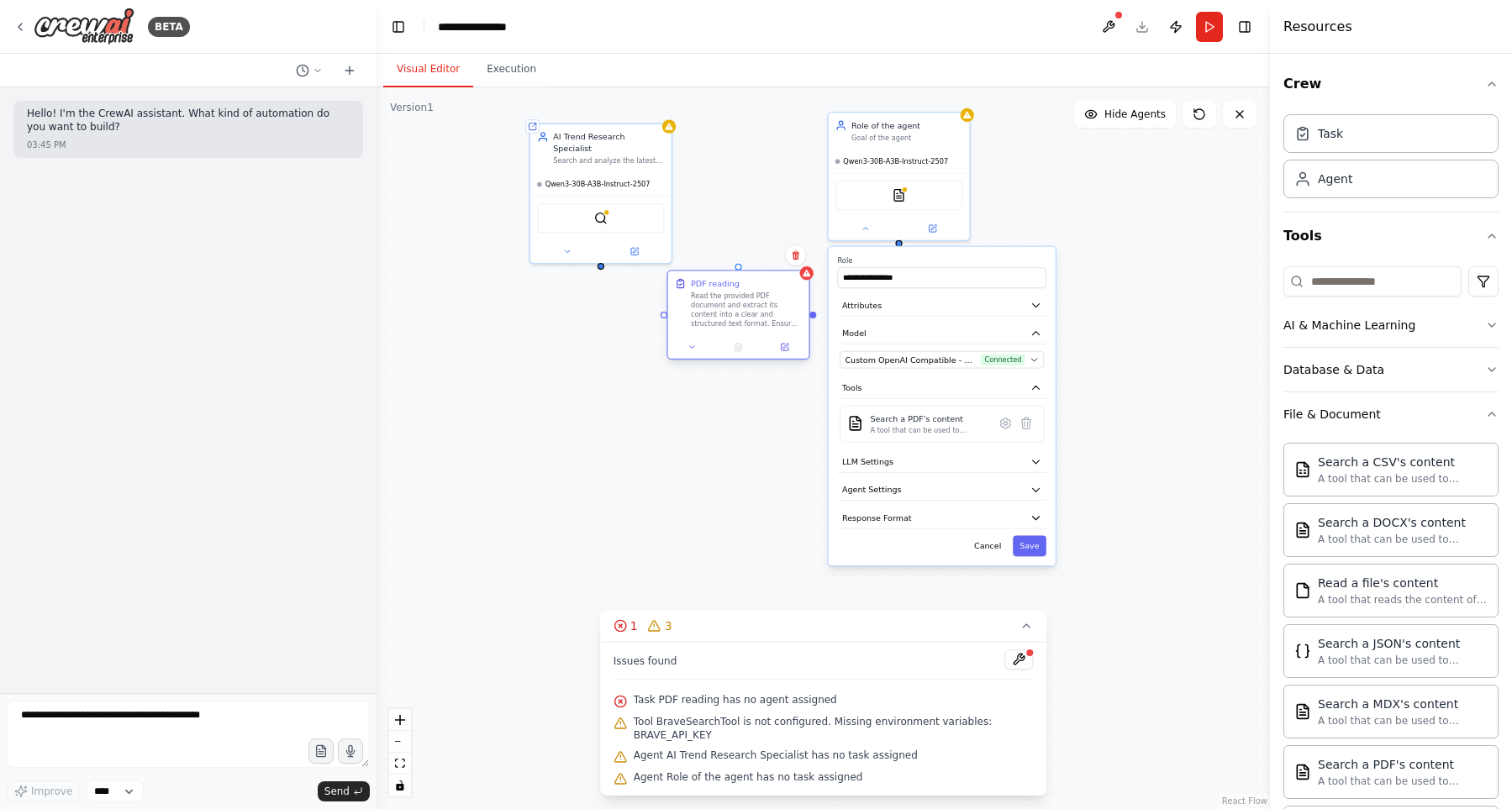
drag, startPoint x: 722, startPoint y: 465, endPoint x: 734, endPoint y: 307, distance: 158.5
click at [734, 307] on div "Read the provided PDF document and extract its content into a clear and structu…" at bounding box center [746, 310] width 111 height 37
click at [867, 228] on icon at bounding box center [865, 226] width 9 height 9
drag, startPoint x: 901, startPoint y: 241, endPoint x: 738, endPoint y: 268, distance: 165.2
click at [738, 268] on div "Shared agent from repository AI Trend Research Specialist Search and analyze th…" at bounding box center [776, 312] width 609 height 493
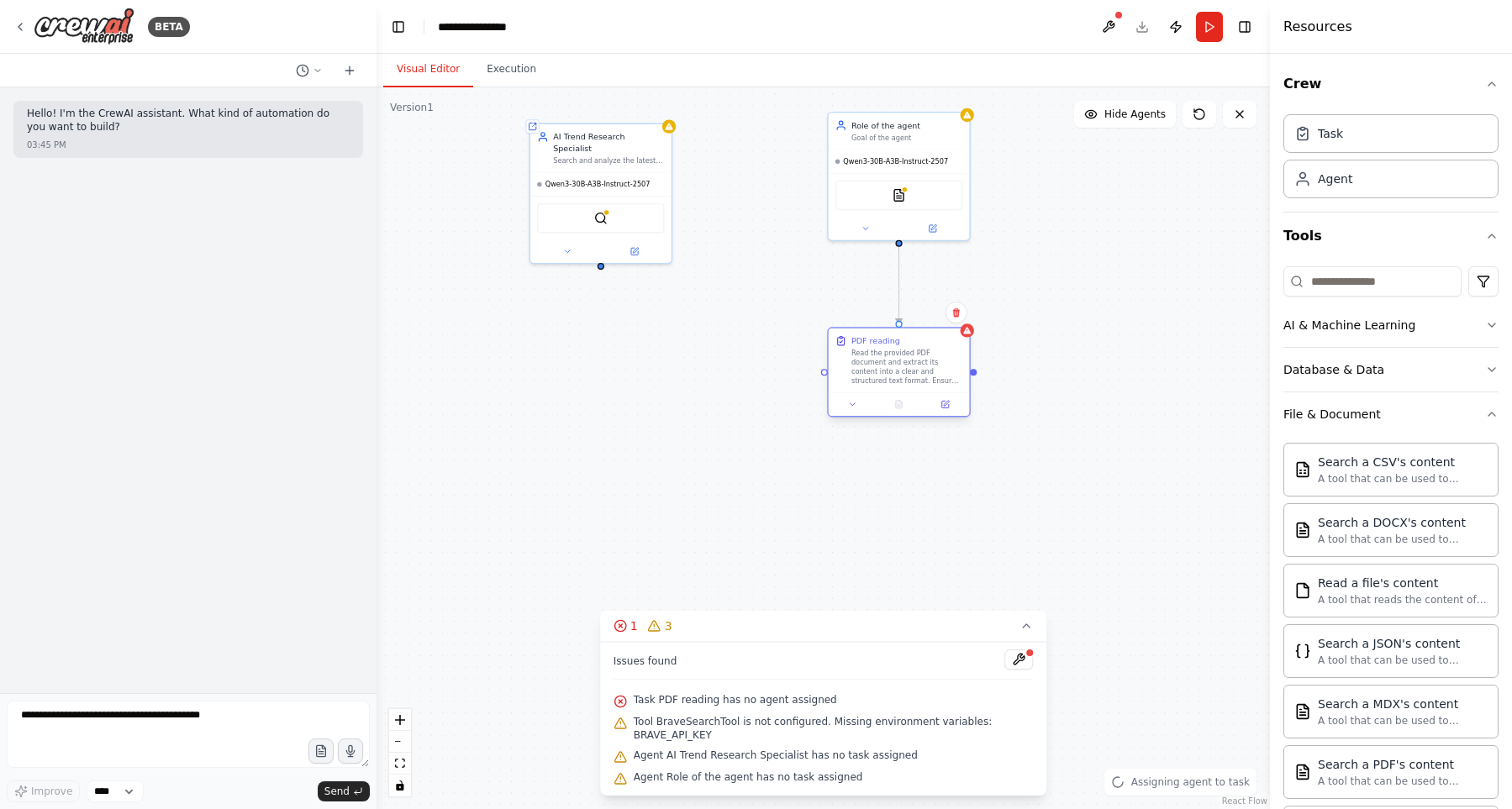
drag, startPoint x: 757, startPoint y: 289, endPoint x: 916, endPoint y: 339, distance: 166.7
click at [917, 339] on div "PDF reading" at bounding box center [906, 341] width 111 height 12
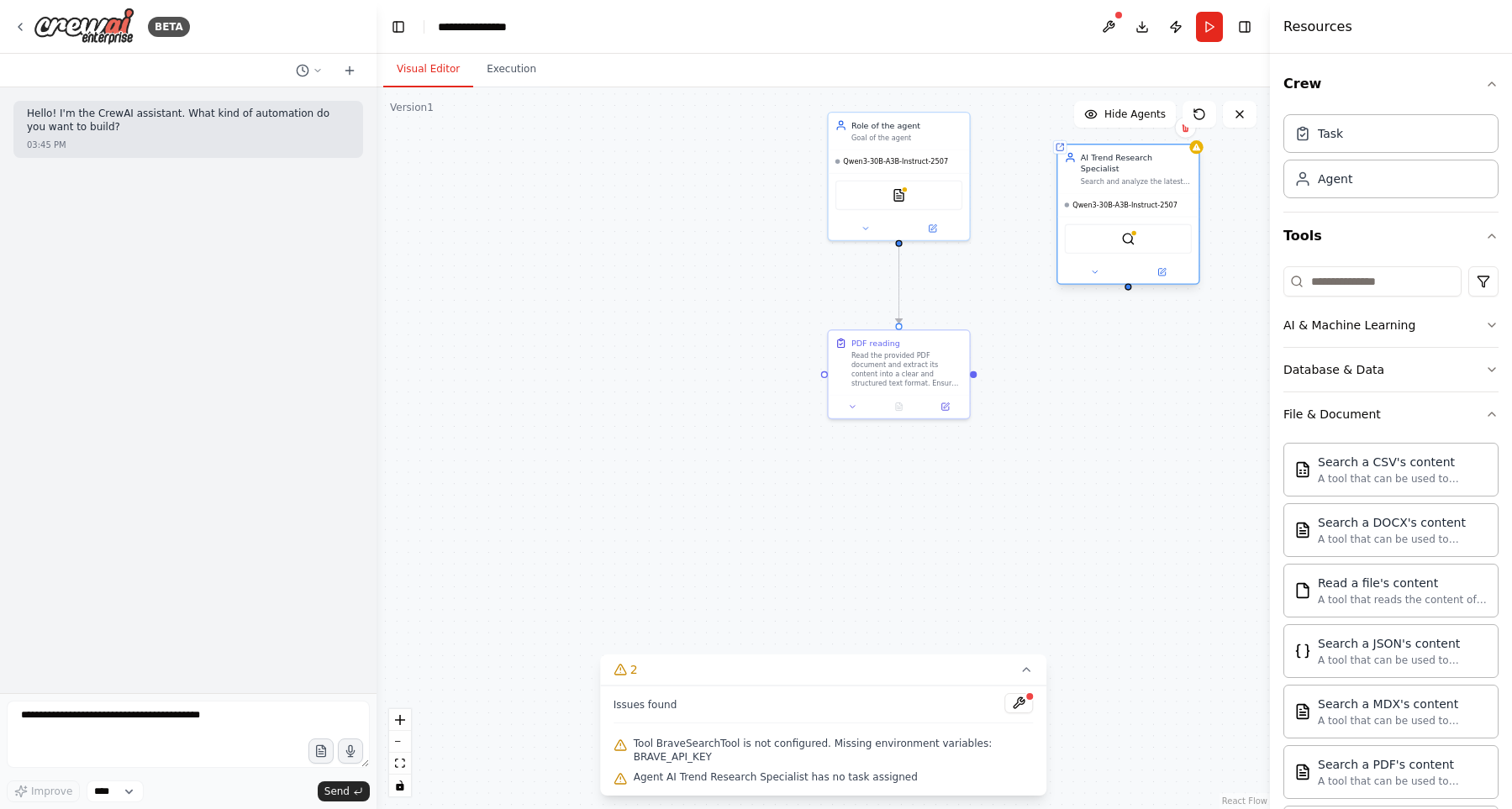
drag, startPoint x: 662, startPoint y: 160, endPoint x: 1164, endPoint y: 171, distance: 502.1
click at [1164, 177] on div "Search and analyze the latest AI LLM trends using Brave search engine, identify…" at bounding box center [1136, 181] width 111 height 9
click at [883, 132] on div "Goal of the agent" at bounding box center [906, 135] width 111 height 9
drag, startPoint x: 930, startPoint y: 127, endPoint x: 850, endPoint y: 147, distance: 82.5
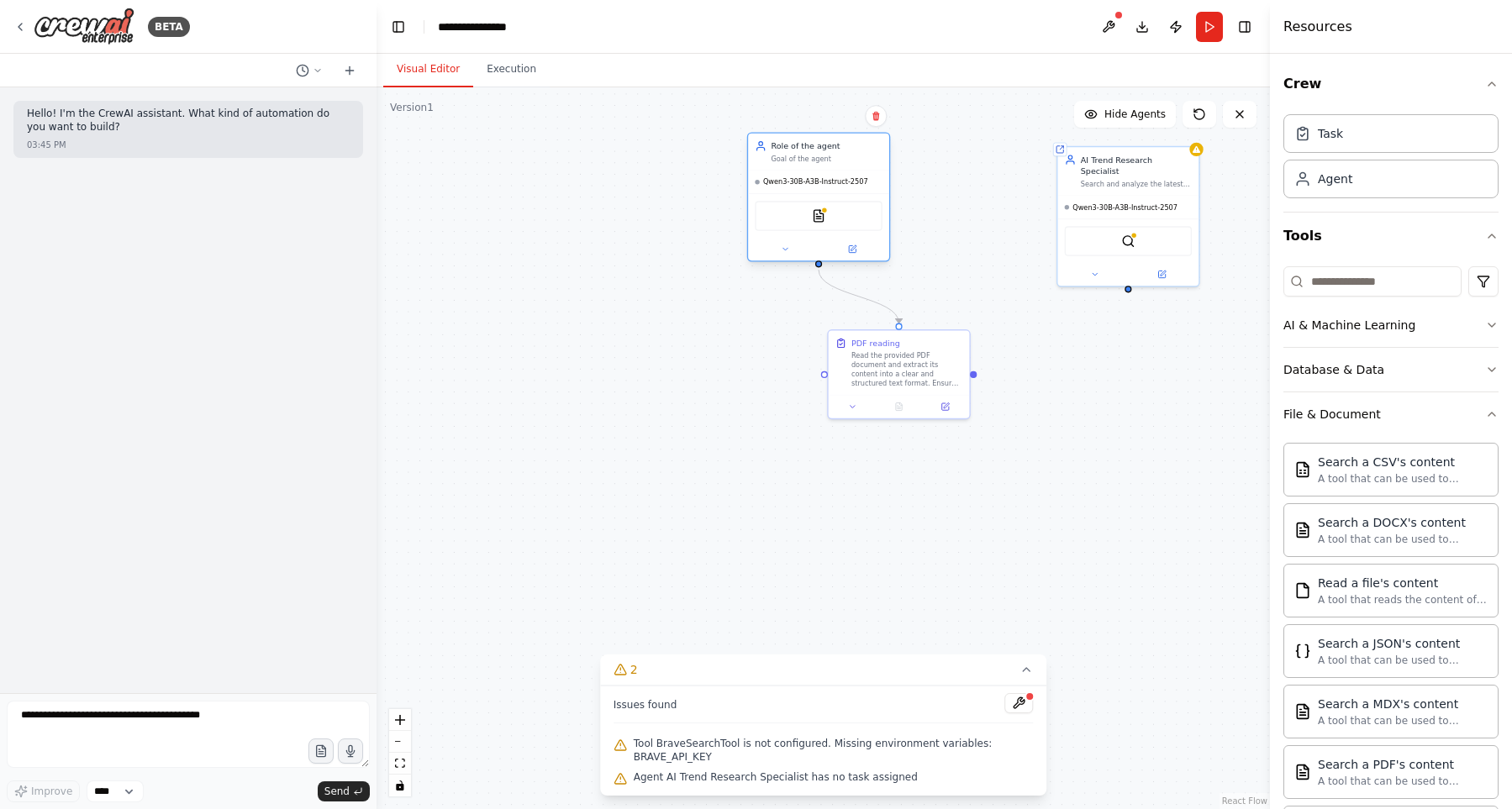
click at [850, 147] on div "Role of the agent" at bounding box center [825, 146] width 111 height 12
drag, startPoint x: 906, startPoint y: 369, endPoint x: 842, endPoint y: 436, distance: 92.7
click at [842, 397] on div "Read the provided PDF document and extract its content into a clear and structu…" at bounding box center [883, 379] width 111 height 37
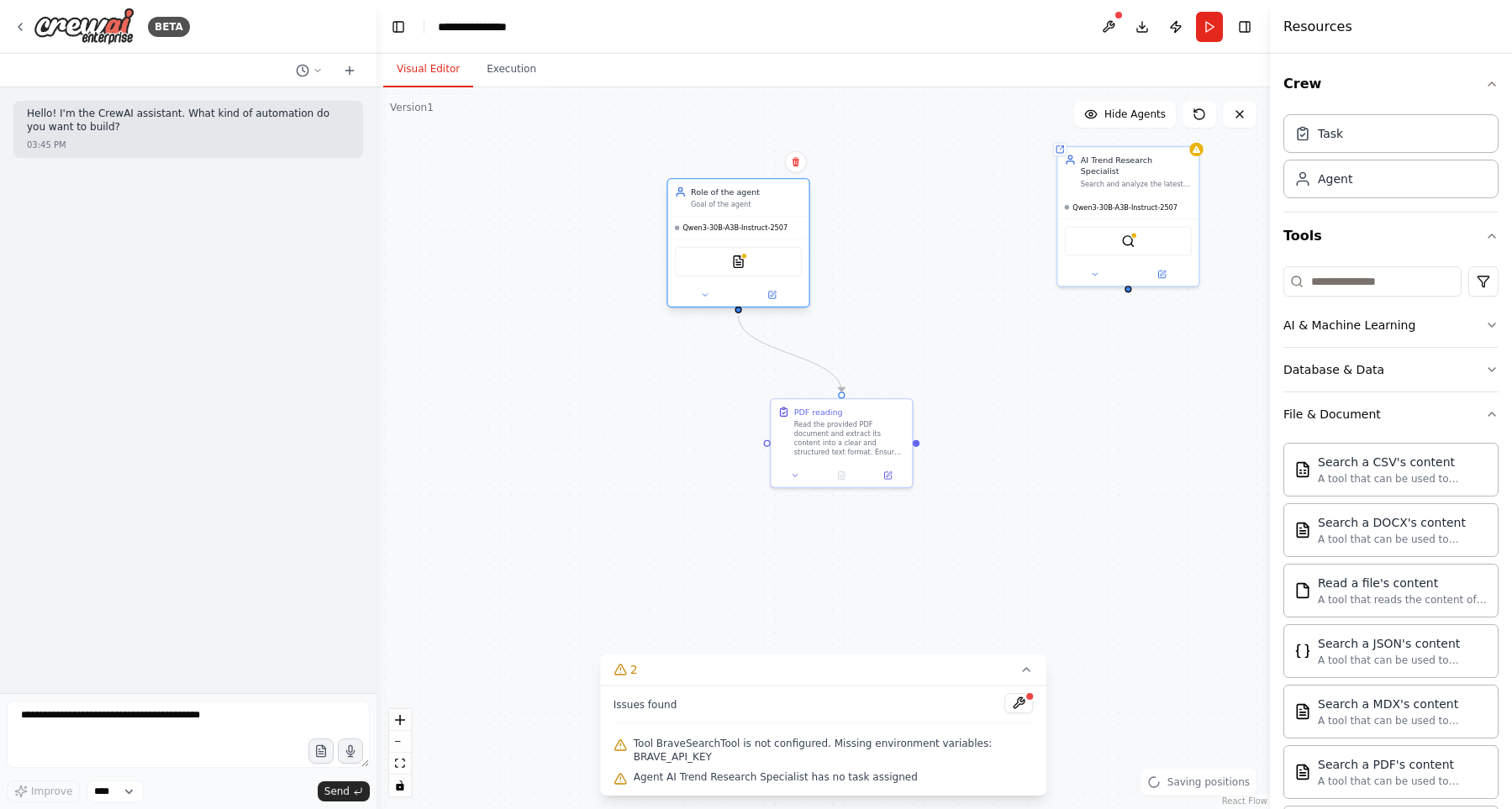
drag, startPoint x: 841, startPoint y: 170, endPoint x: 764, endPoint y: 212, distance: 87.7
click at [764, 212] on div "Role of the agent Goal of the agent" at bounding box center [738, 197] width 141 height 37
click at [705, 291] on icon at bounding box center [705, 295] width 9 height 9
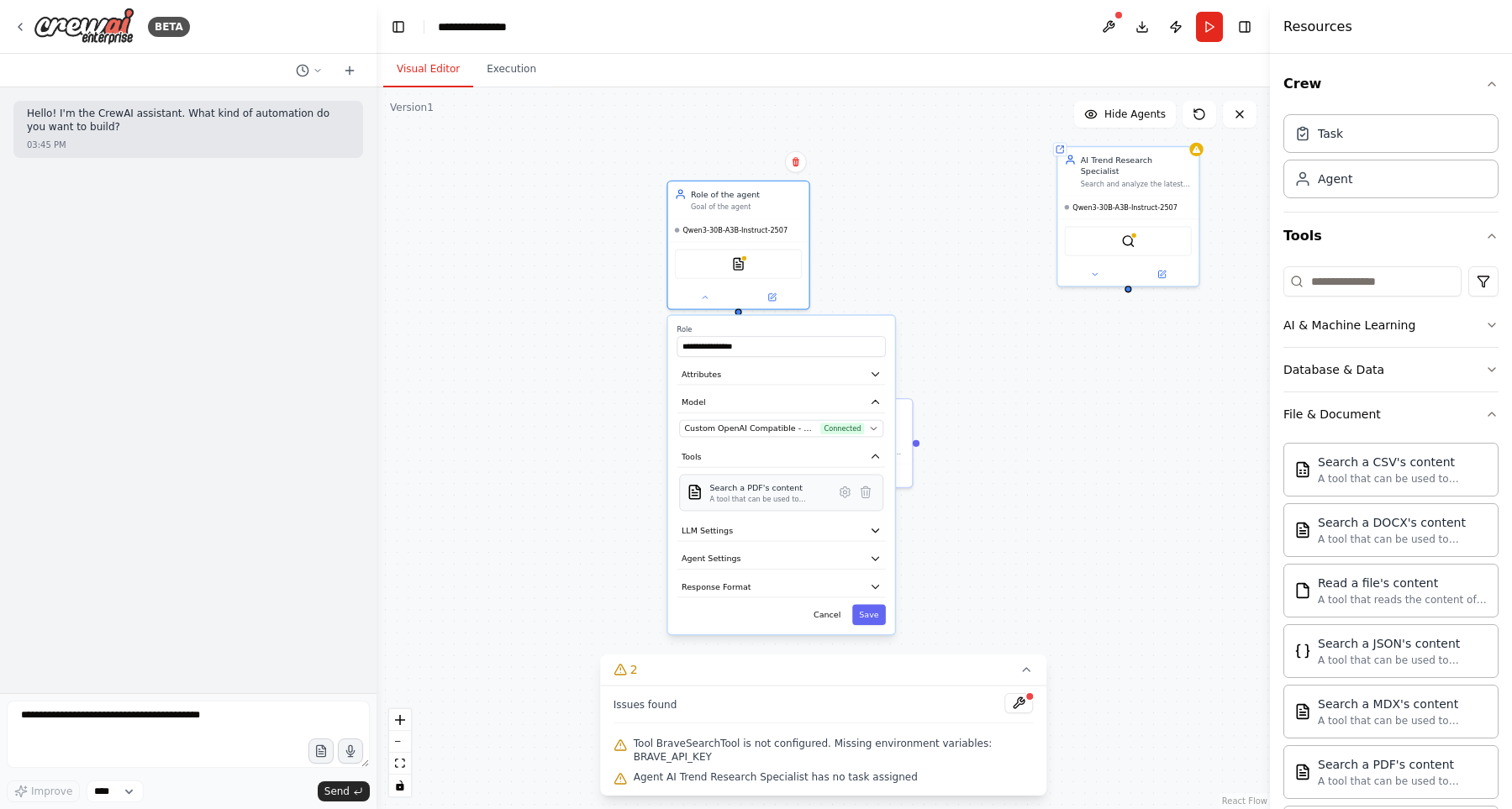
click at [796, 496] on div "A tool that can be used to semantic search a query from a PDF's content." at bounding box center [768, 499] width 118 height 9
click at [1018, 353] on div ".deletable-edge-delete-btn { width: 20px; height: 20px; border: 0px solid #ffff…" at bounding box center [823, 448] width 894 height 721
click at [1019, 424] on div ".deletable-edge-delete-btn { width: 20px; height: 20px; border: 0px solid #ffff…" at bounding box center [823, 448] width 894 height 721
click at [871, 617] on button "Save" at bounding box center [869, 614] width 34 height 21
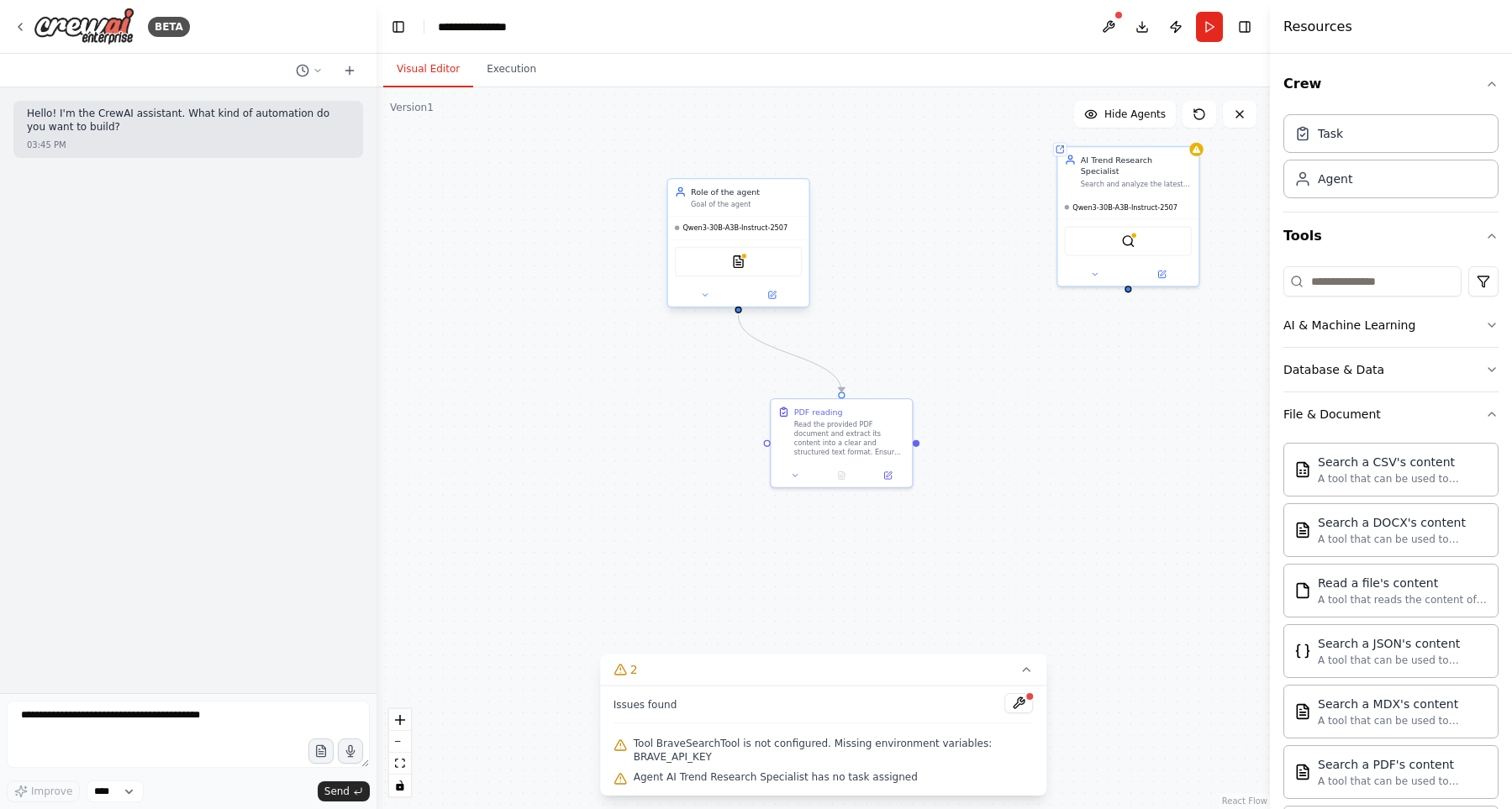
click at [764, 204] on div "Goal of the agent" at bounding box center [746, 204] width 111 height 9
click at [753, 196] on div "Role of the agent" at bounding box center [746, 192] width 111 height 12
click at [737, 233] on div "Qwen3-30B-A3B-Instruct-2507" at bounding box center [738, 228] width 141 height 23
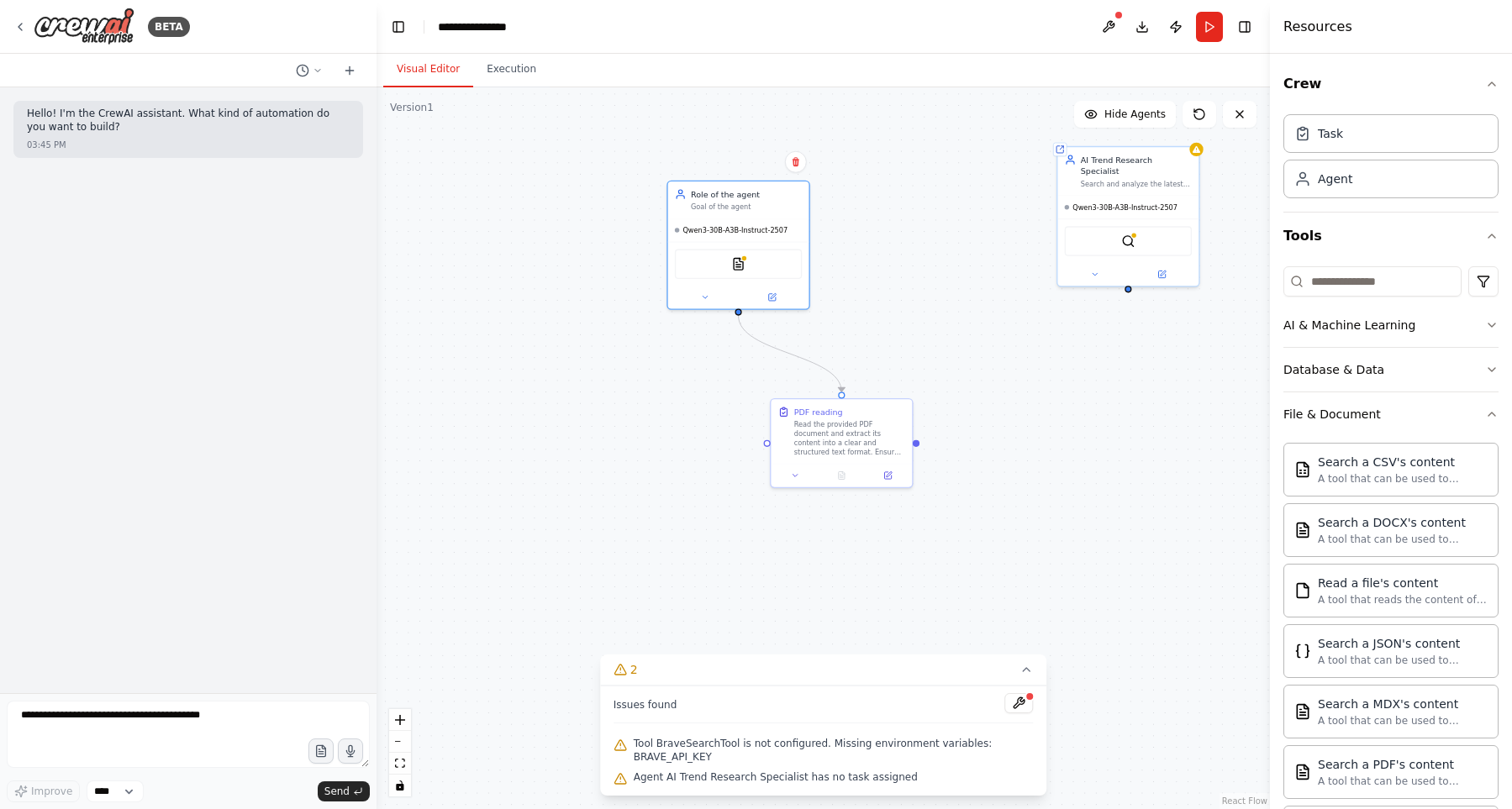
drag, startPoint x: 707, startPoint y: 299, endPoint x: 708, endPoint y: 309, distance: 10.0
click at [707, 300] on button at bounding box center [705, 298] width 65 height 13
click at [706, 295] on icon at bounding box center [705, 295] width 4 height 3
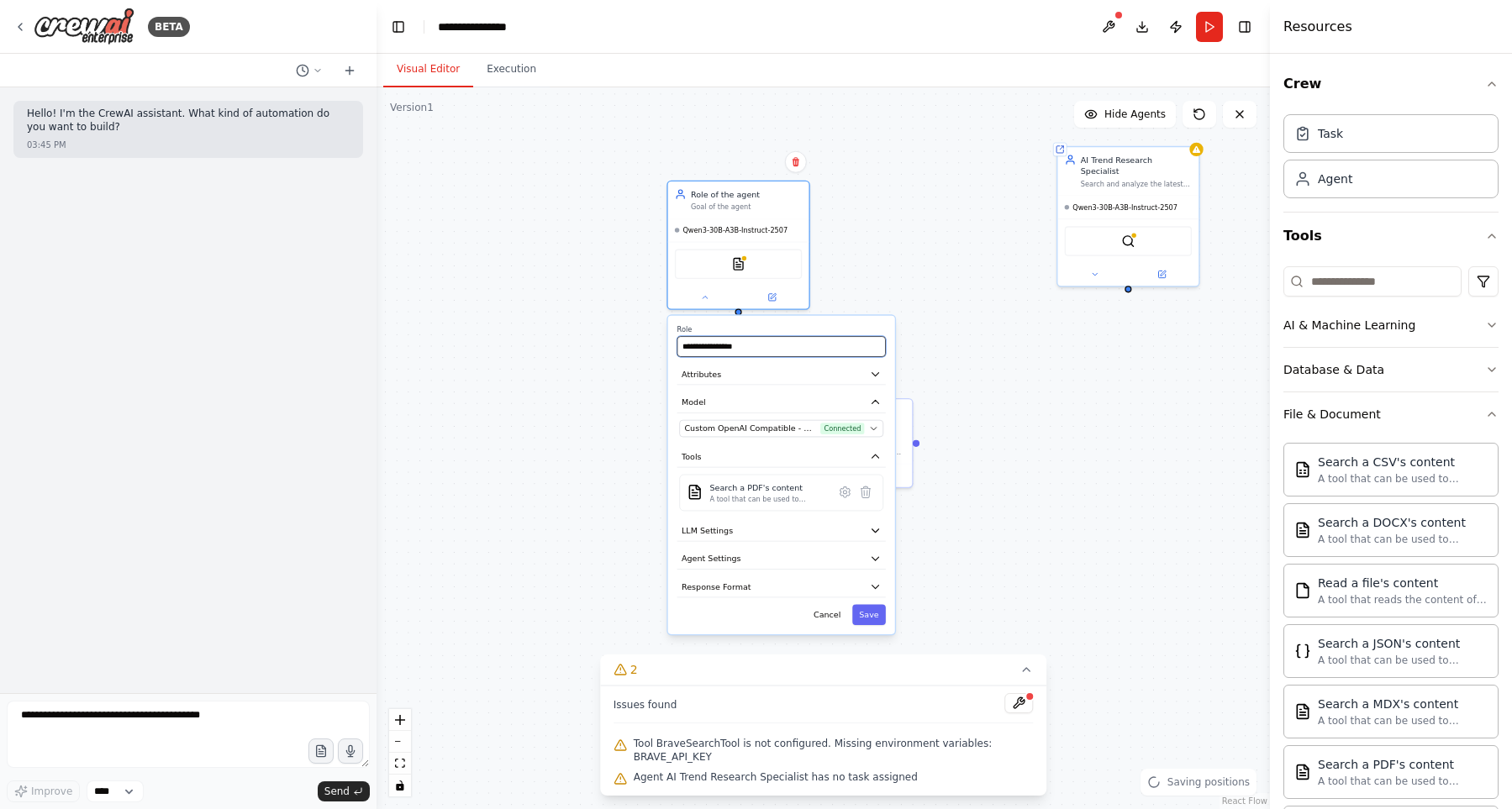
click at [730, 352] on input "**********" at bounding box center [781, 346] width 208 height 21
type input "**********"
click at [864, 607] on button "Save" at bounding box center [869, 614] width 34 height 21
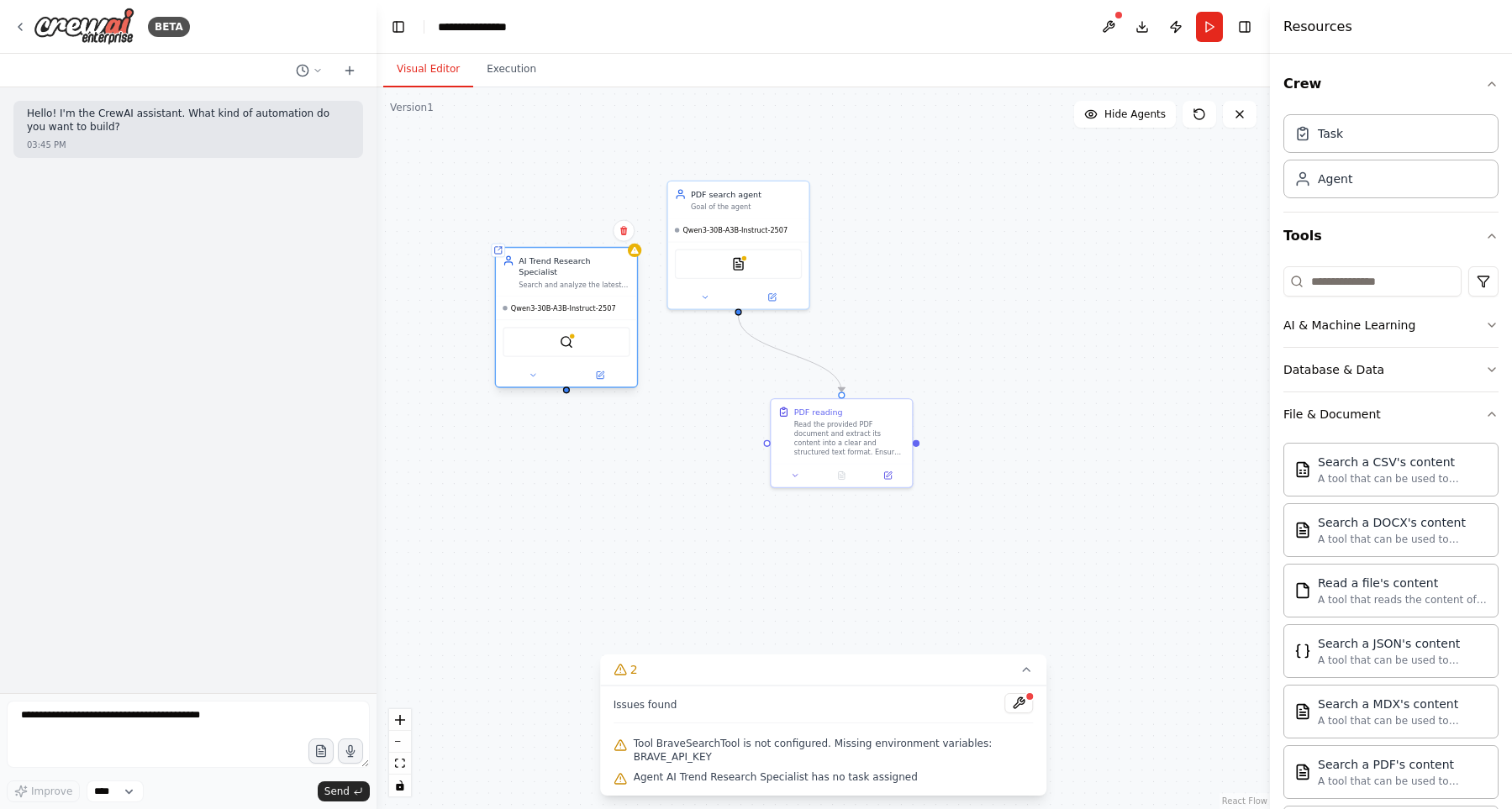
drag, startPoint x: 1128, startPoint y: 191, endPoint x: 555, endPoint y: 291, distance: 581.7
click at [556, 297] on div "Qwen3-30B-A3B-Instruct-2507" at bounding box center [566, 308] width 141 height 23
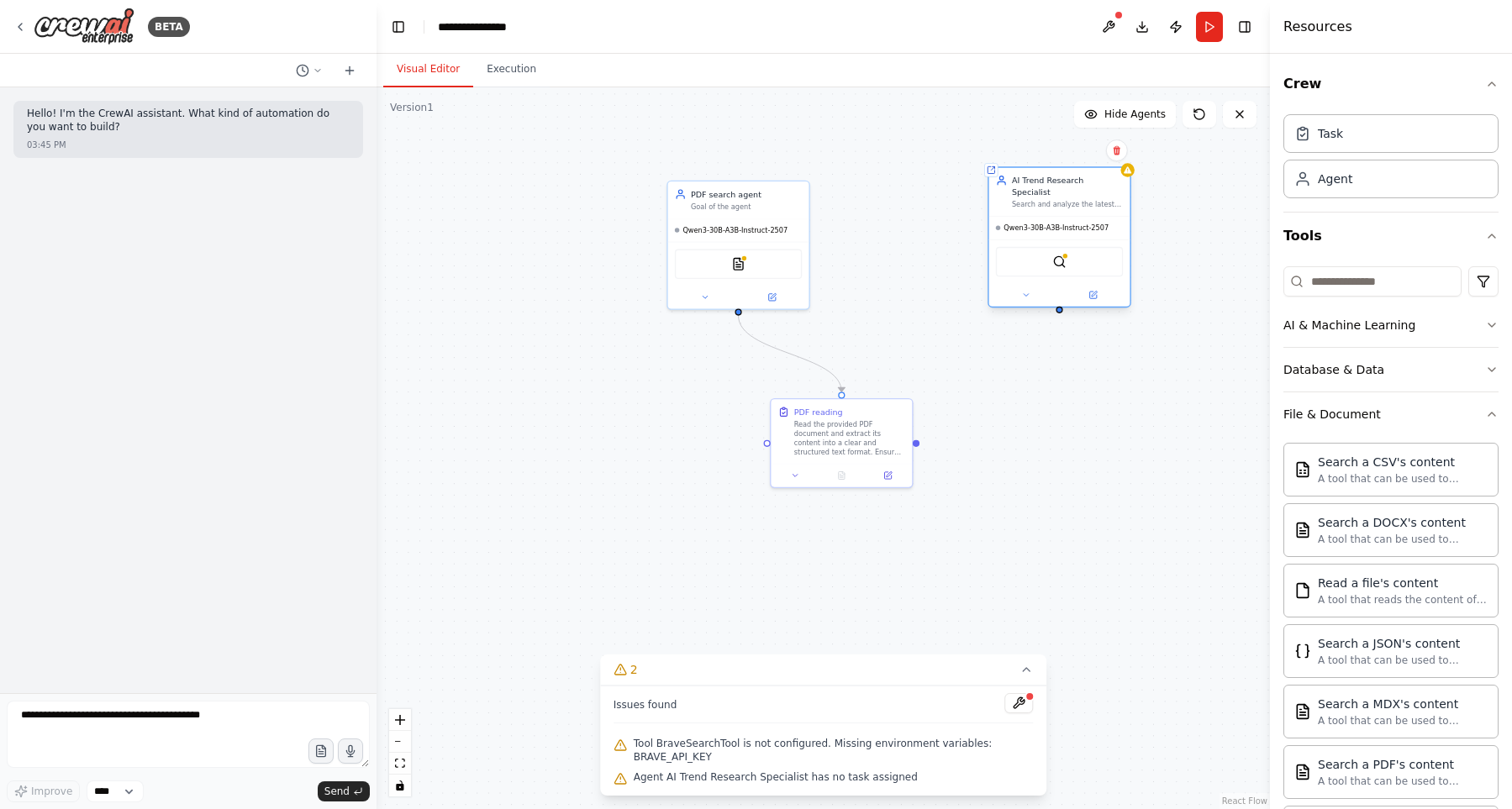
drag, startPoint x: 559, startPoint y: 277, endPoint x: 1075, endPoint y: 194, distance: 522.6
click at [1075, 200] on div "Search and analyze the latest AI LLM trends using Brave search engine, identify…" at bounding box center [1066, 204] width 111 height 9
click at [1099, 188] on div "AI Trend Research Specialist Search and analyze the latest AI LLM trends using …" at bounding box center [1078, 191] width 111 height 35
click at [1026, 289] on button at bounding box center [1037, 295] width 65 height 13
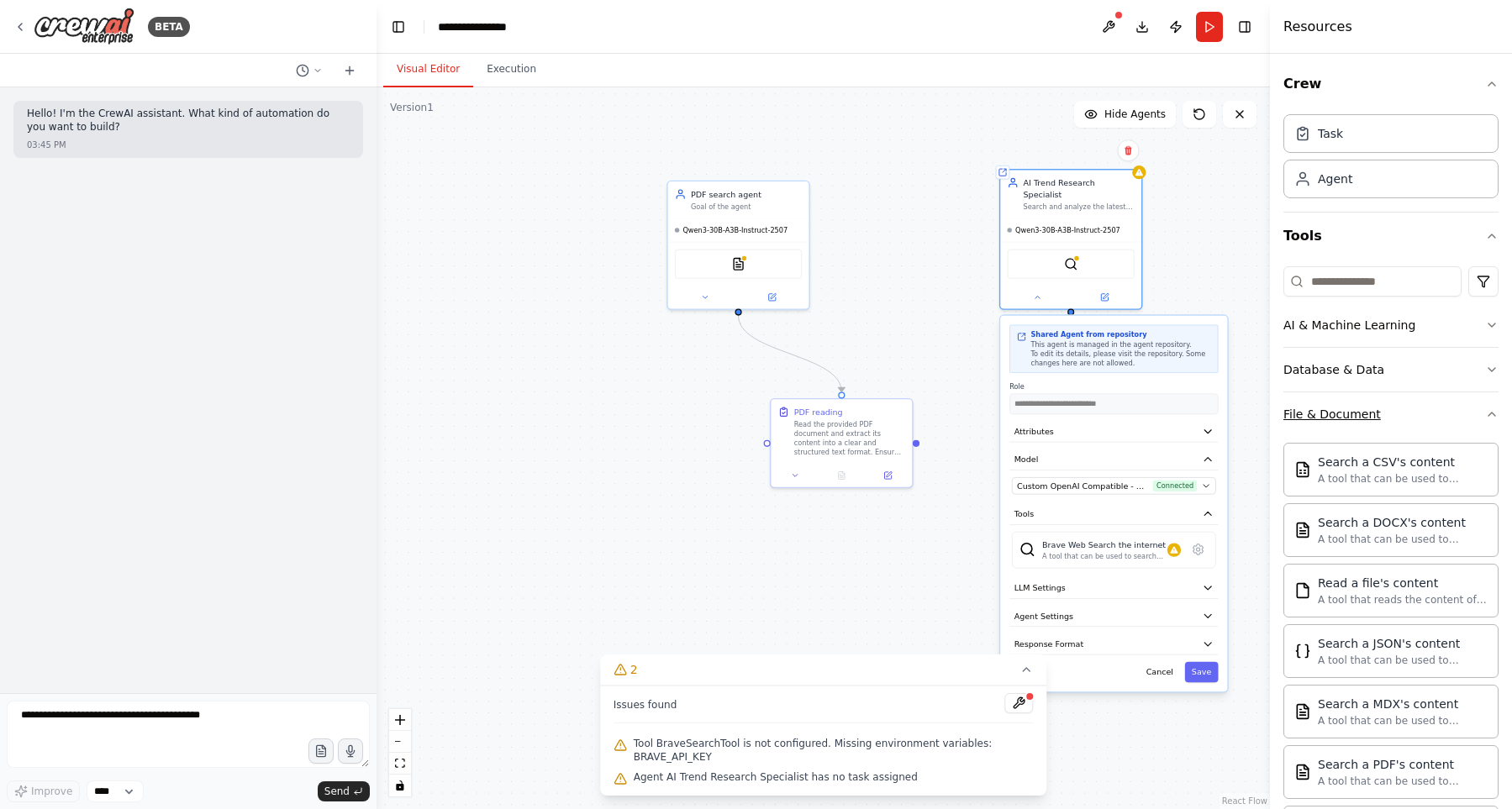
click at [1409, 402] on button "File & Document" at bounding box center [1390, 414] width 215 height 44
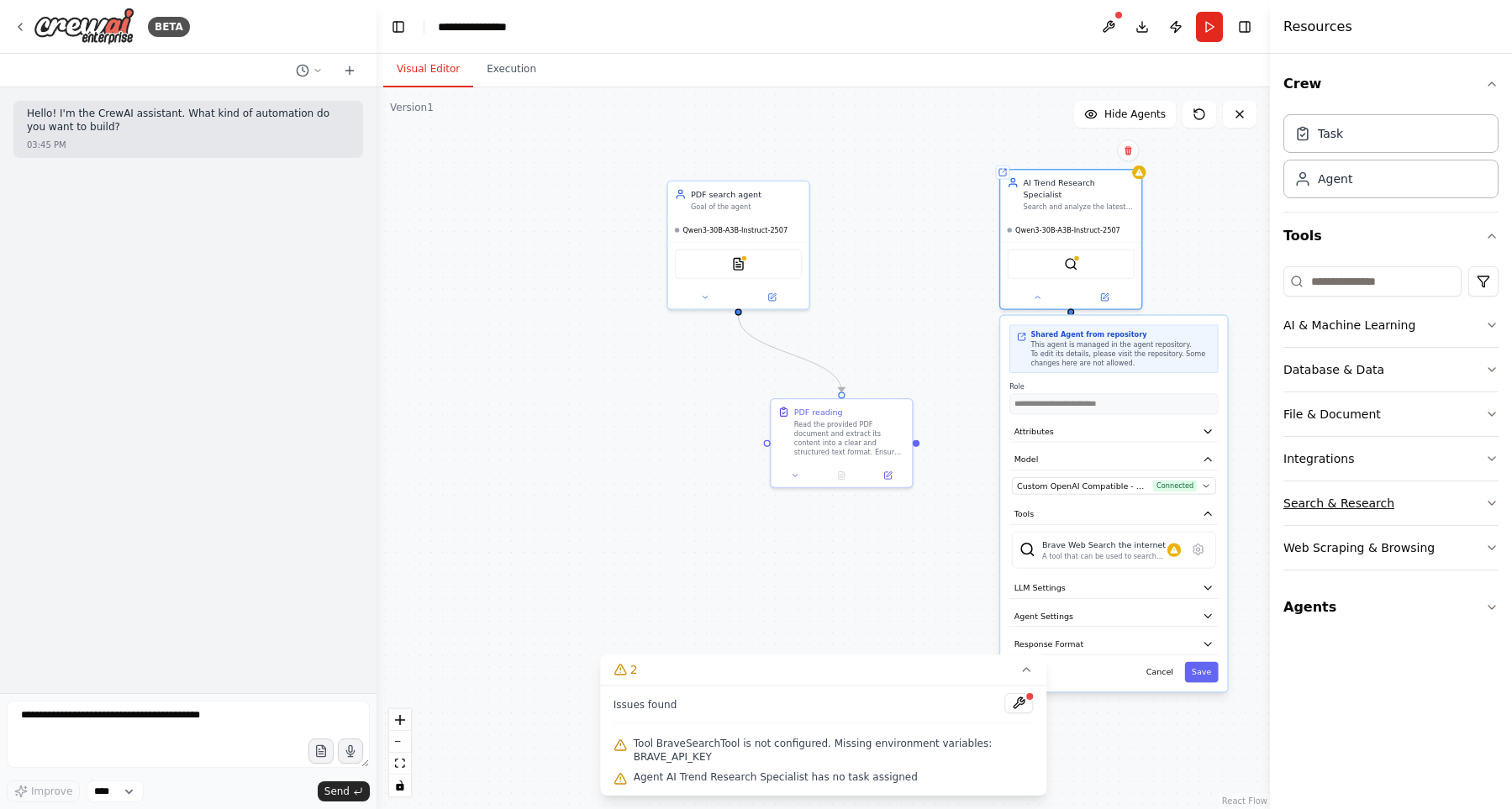
click at [1399, 505] on button "Search & Research" at bounding box center [1390, 504] width 215 height 44
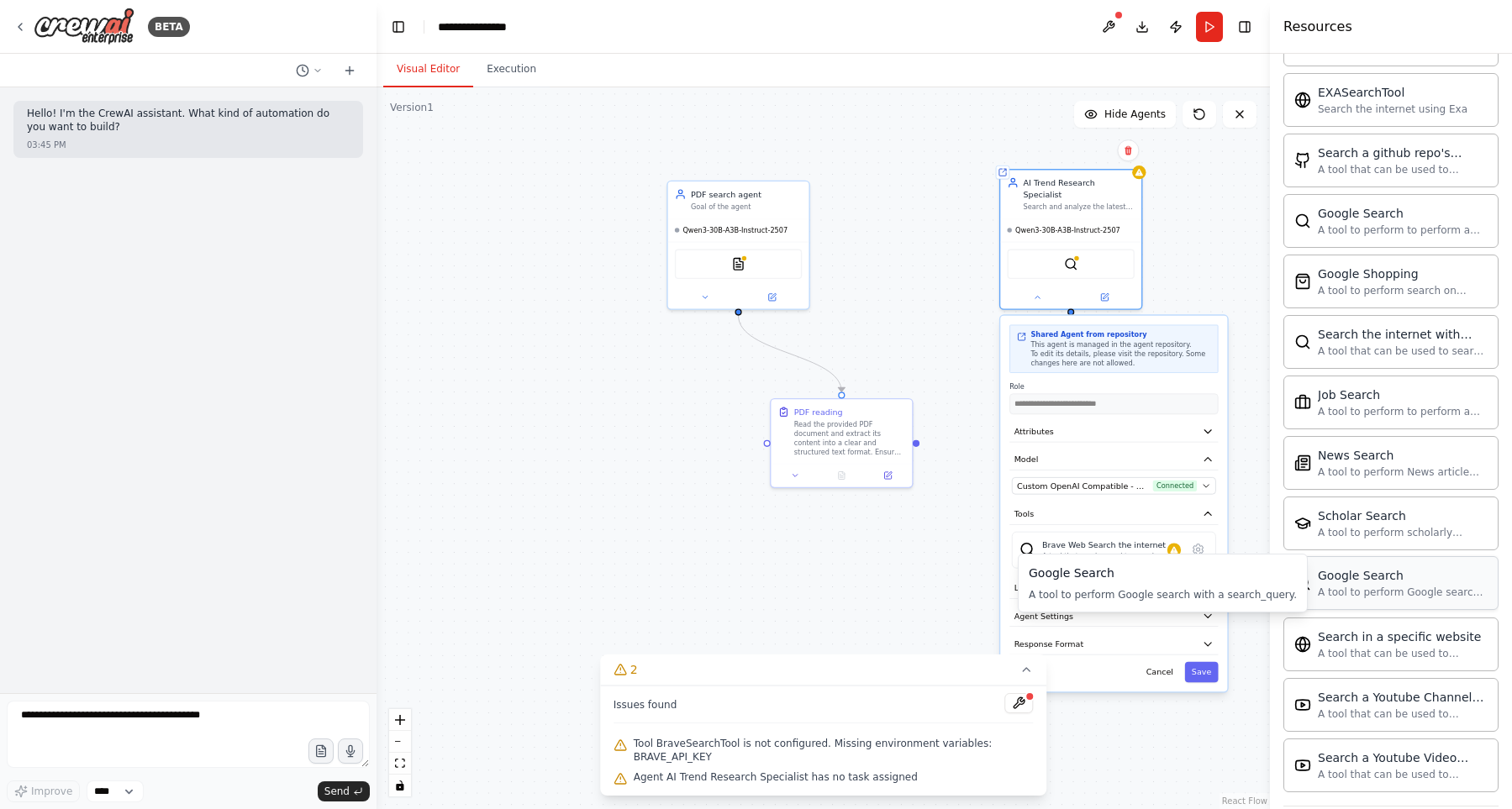
scroll to position [574, 0]
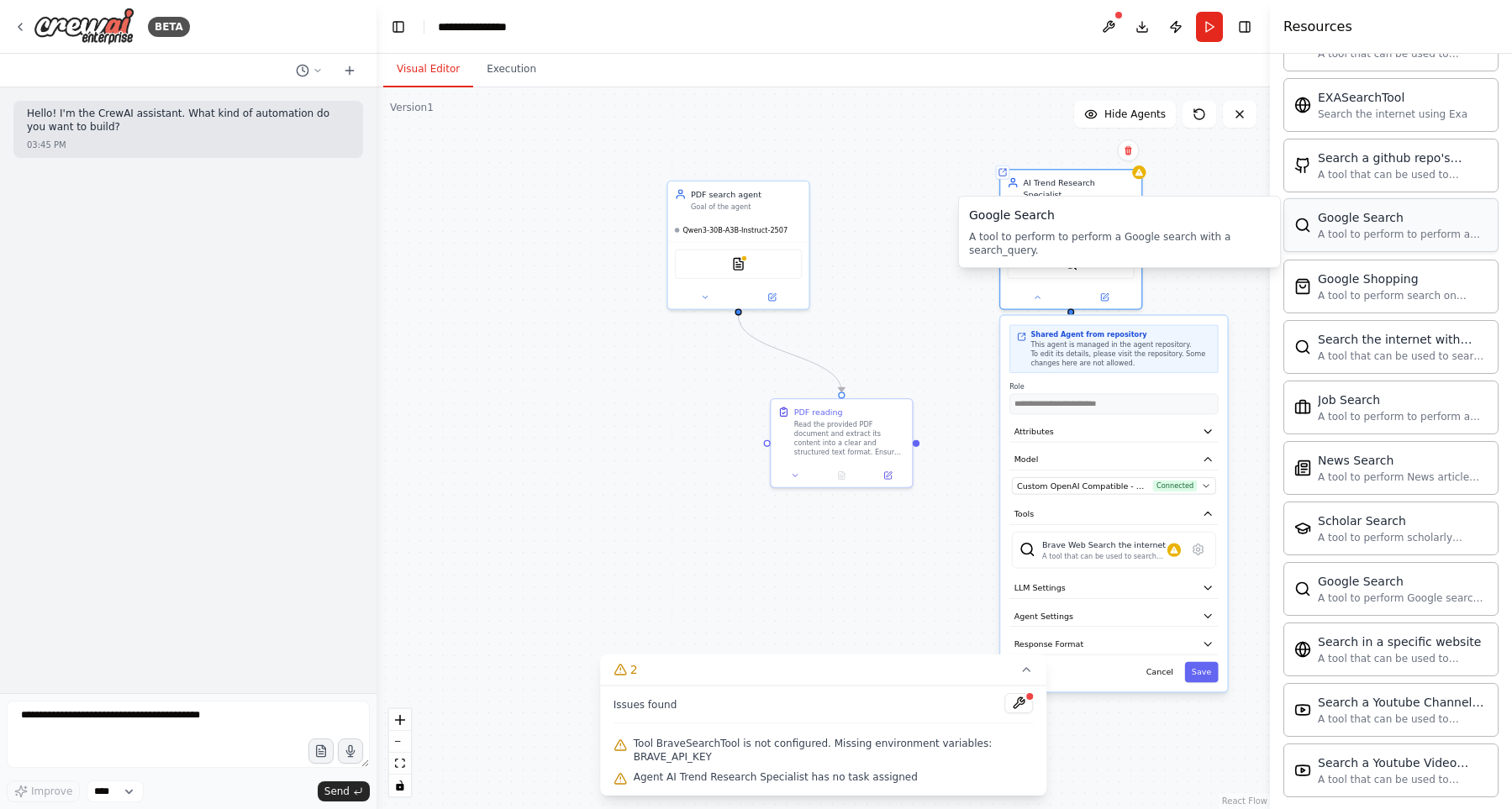
click at [1380, 240] on div "A tool to perform to perform a Google search with a search_query." at bounding box center [1401, 235] width 170 height 13
click at [702, 294] on icon at bounding box center [705, 295] width 9 height 9
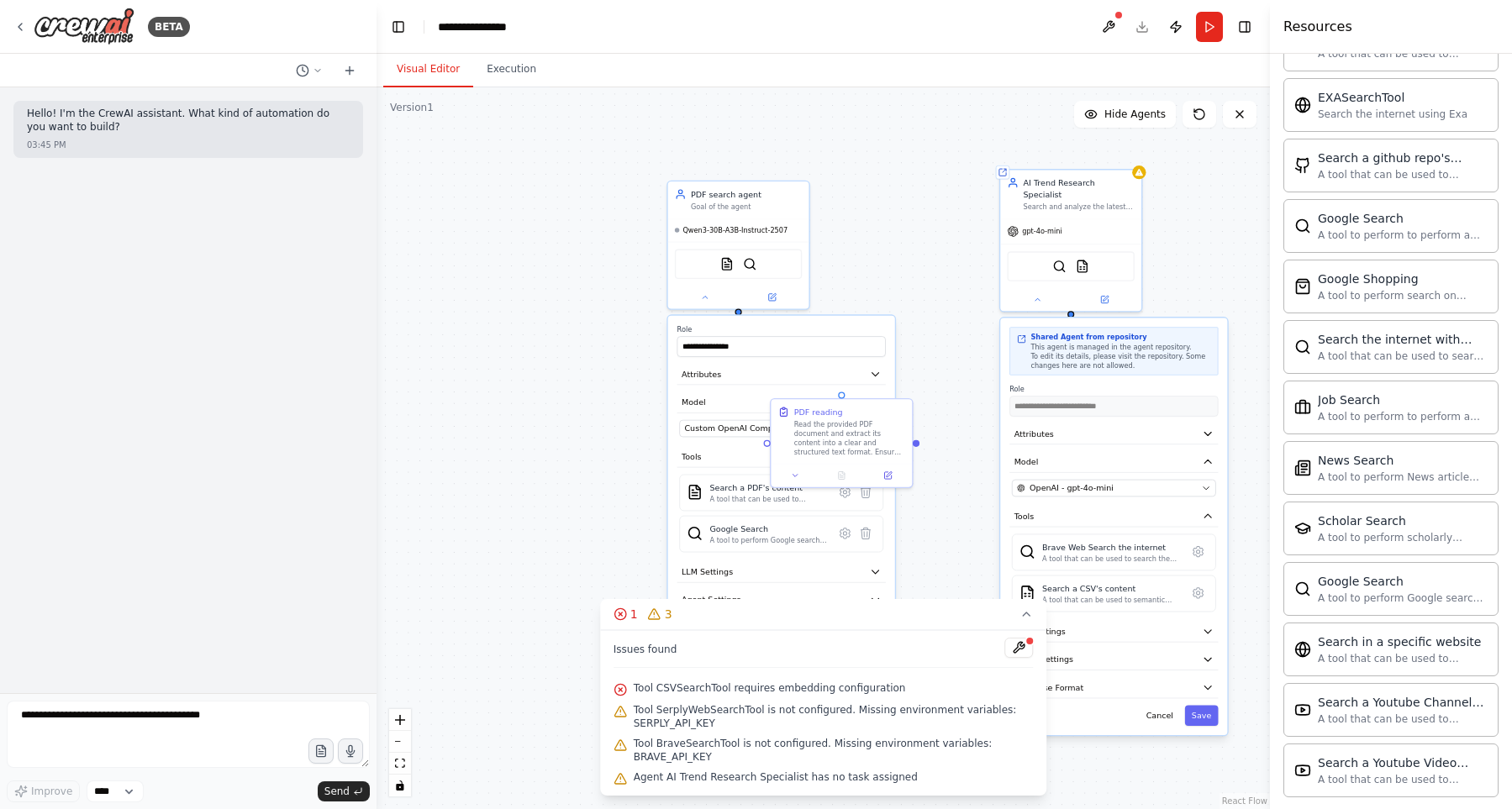
click at [815, 695] on span "Tool CSVSearchTool requires embedding configuration" at bounding box center [770, 688] width 273 height 13
click at [850, 531] on icon at bounding box center [845, 533] width 10 height 10
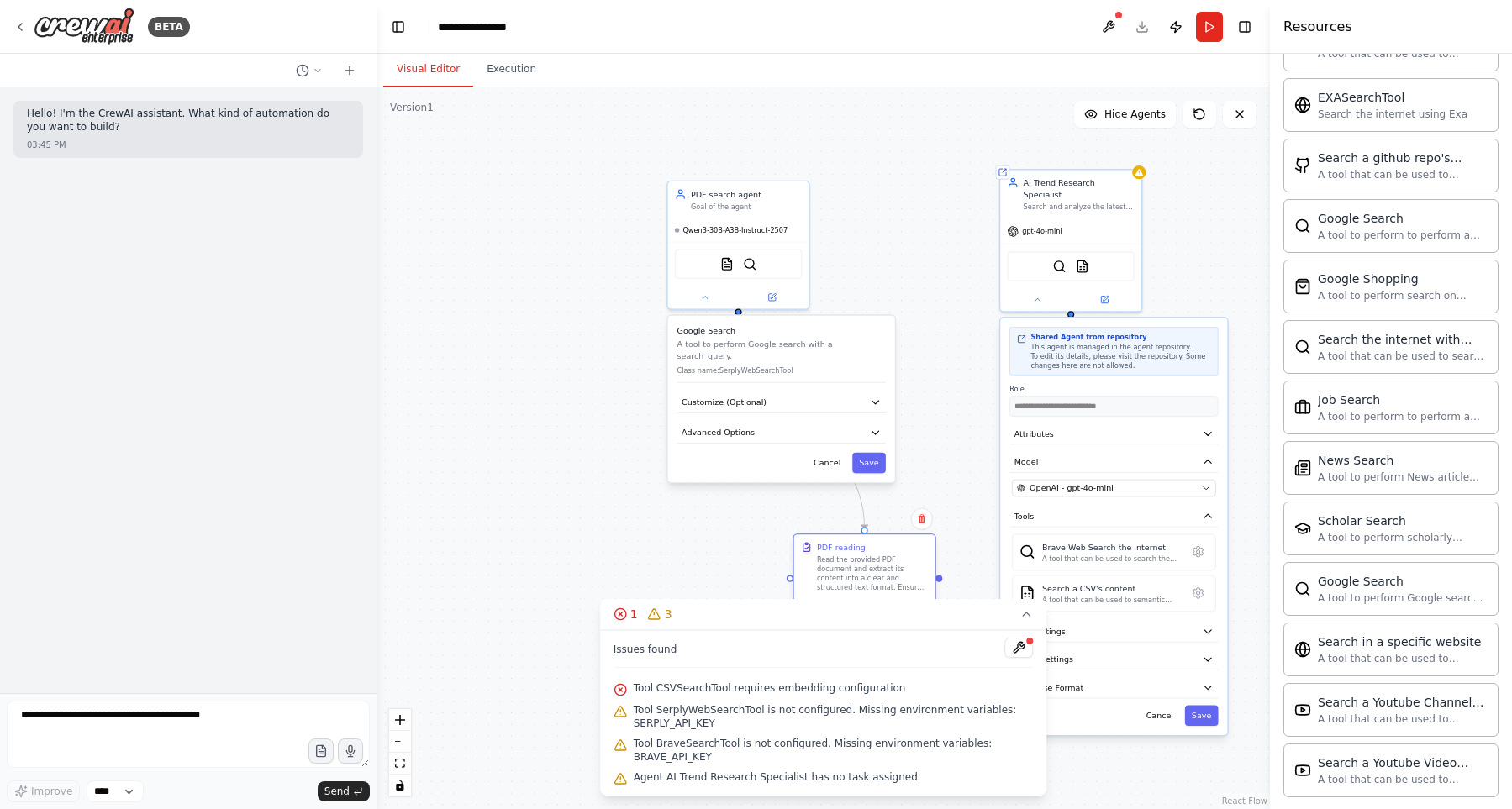
drag, startPoint x: 868, startPoint y: 421, endPoint x: 848, endPoint y: 559, distance: 139.4
click at [848, 559] on div "Read the provided PDF document and extract its content into a clear and structu…" at bounding box center [872, 574] width 111 height 37
click at [803, 393] on button "Customize (Optional)" at bounding box center [781, 402] width 208 height 21
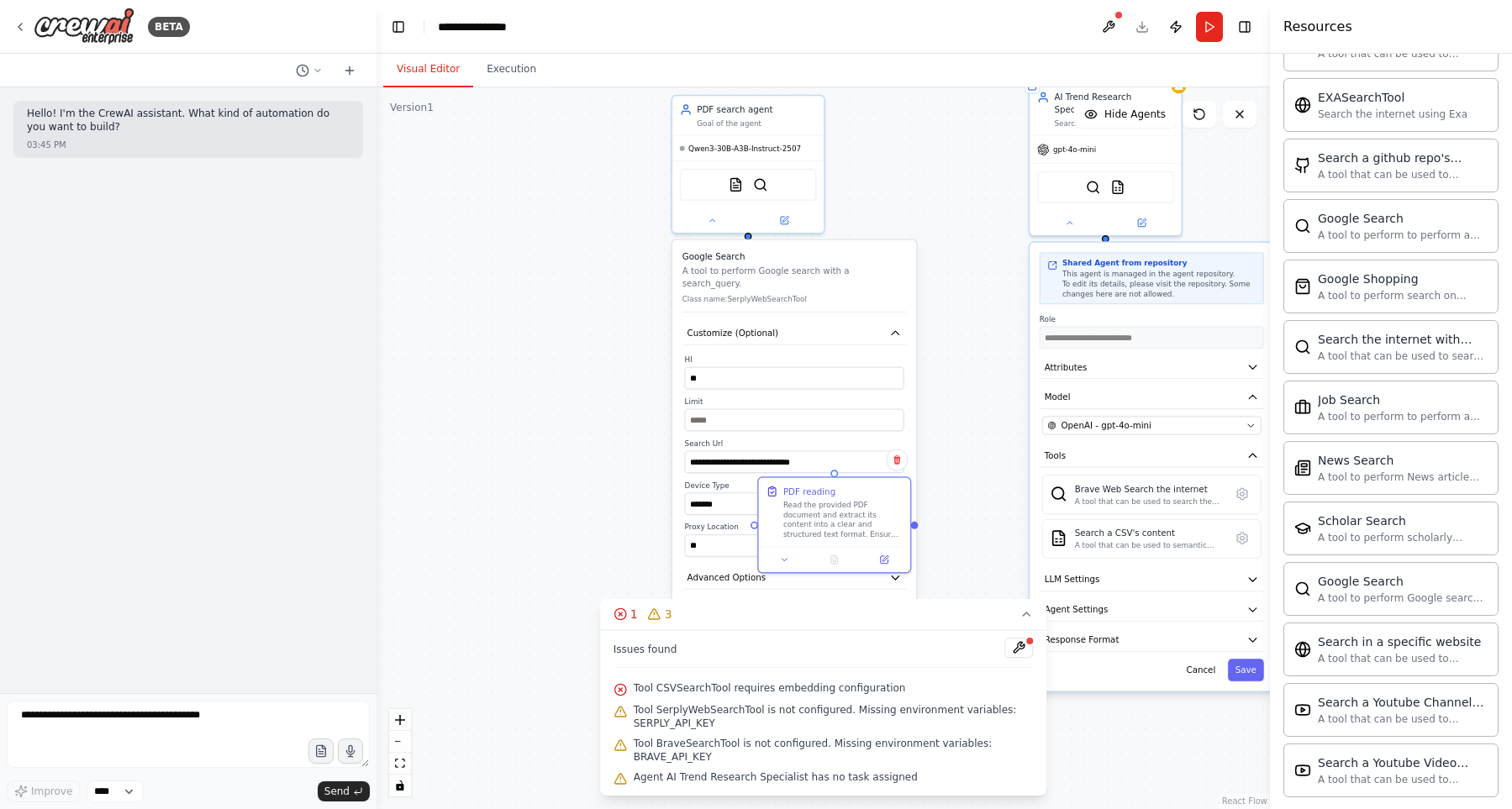
drag, startPoint x: 975, startPoint y: 317, endPoint x: 972, endPoint y: 259, distance: 58.1
click at [972, 259] on div ".deletable-edge-delete-btn { width: 20px; height: 20px; border: 0px solid #ffff…" at bounding box center [823, 448] width 894 height 721
click at [806, 327] on button "Customize (Optional)" at bounding box center [795, 332] width 224 height 23
click at [852, 391] on button "Cancel" at bounding box center [843, 398] width 44 height 22
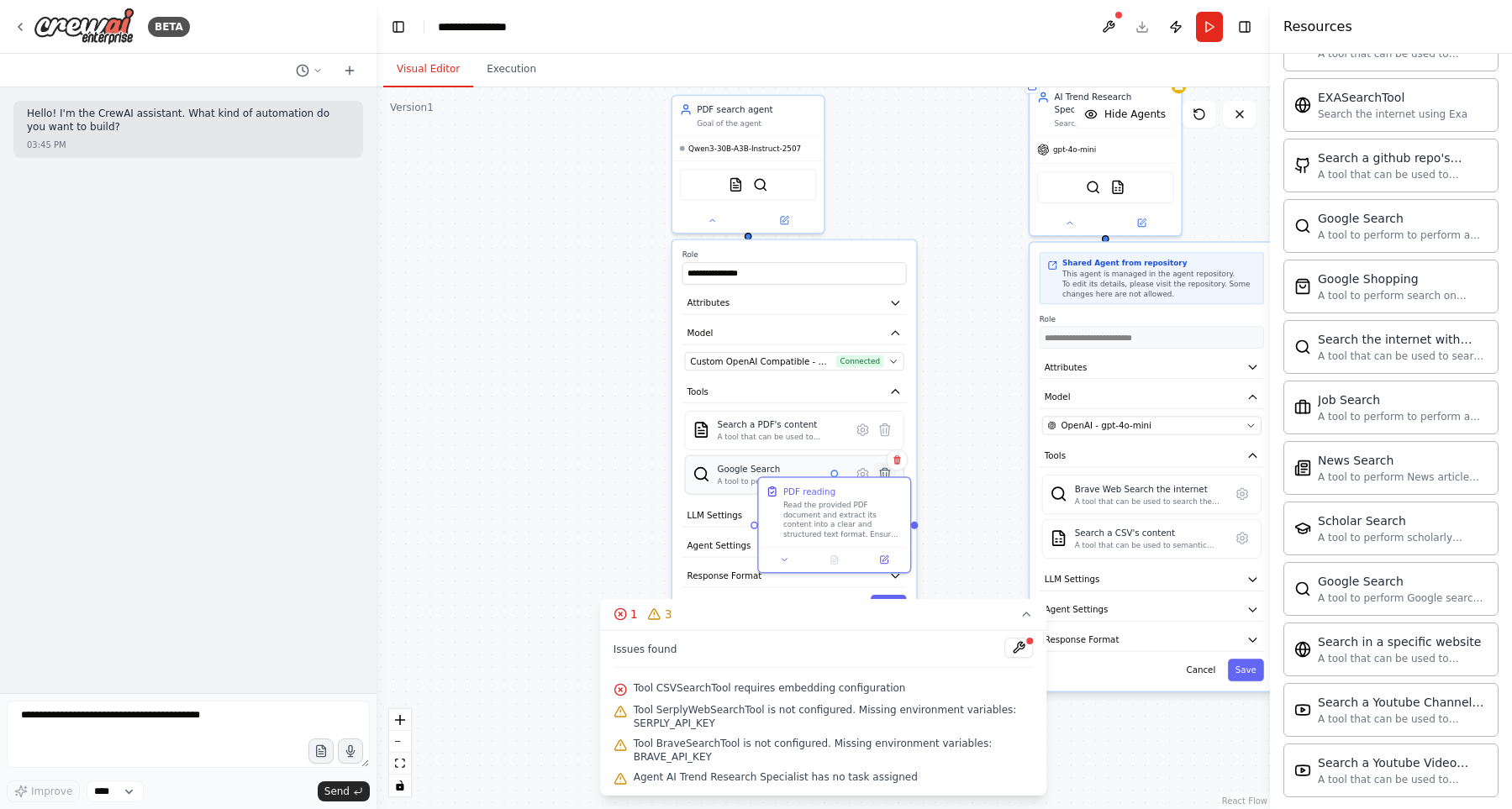
click at [882, 471] on icon at bounding box center [885, 474] width 10 height 12
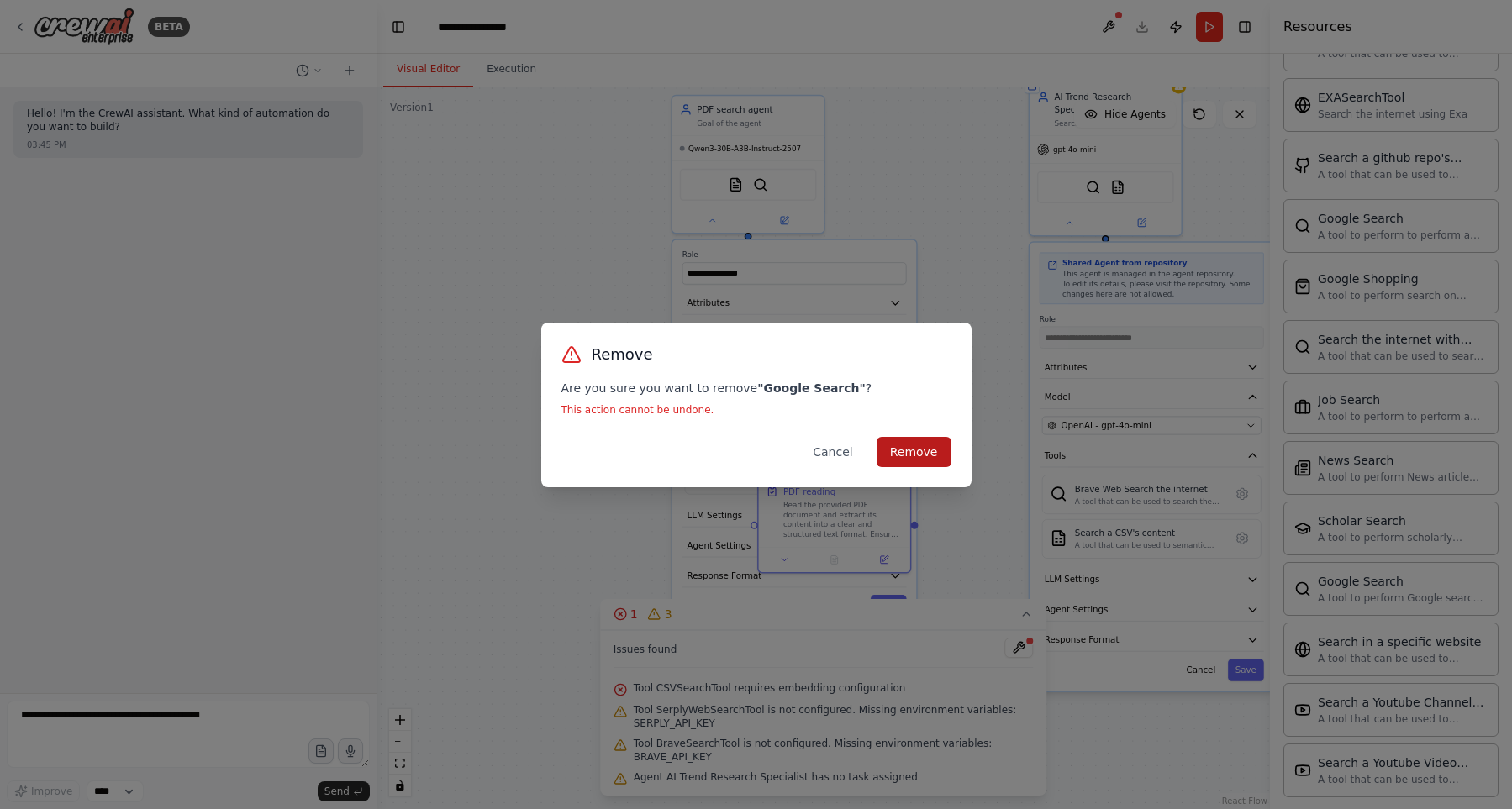
click at [903, 454] on button "Remove" at bounding box center [914, 452] width 75 height 30
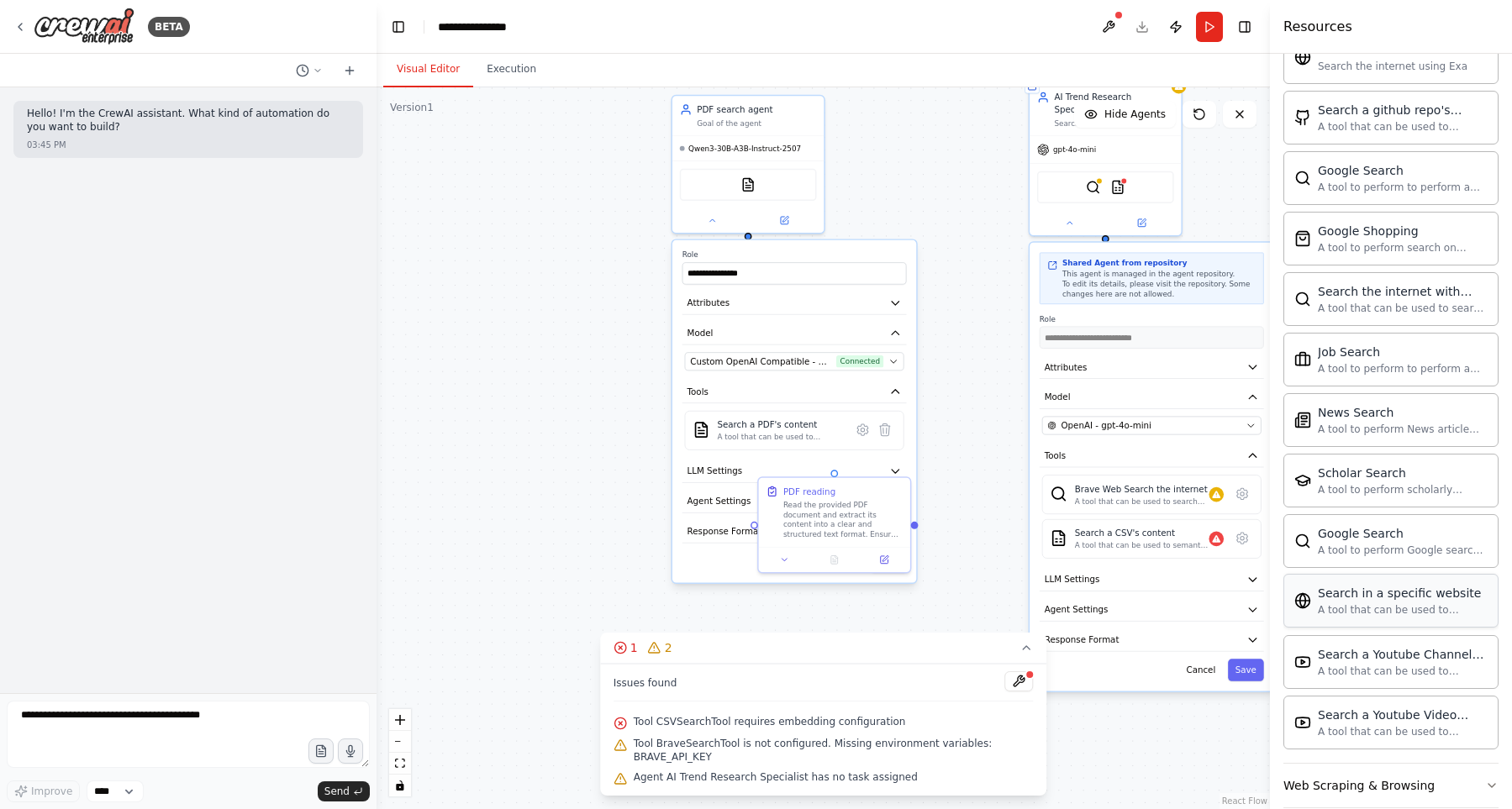
scroll to position [671, 0]
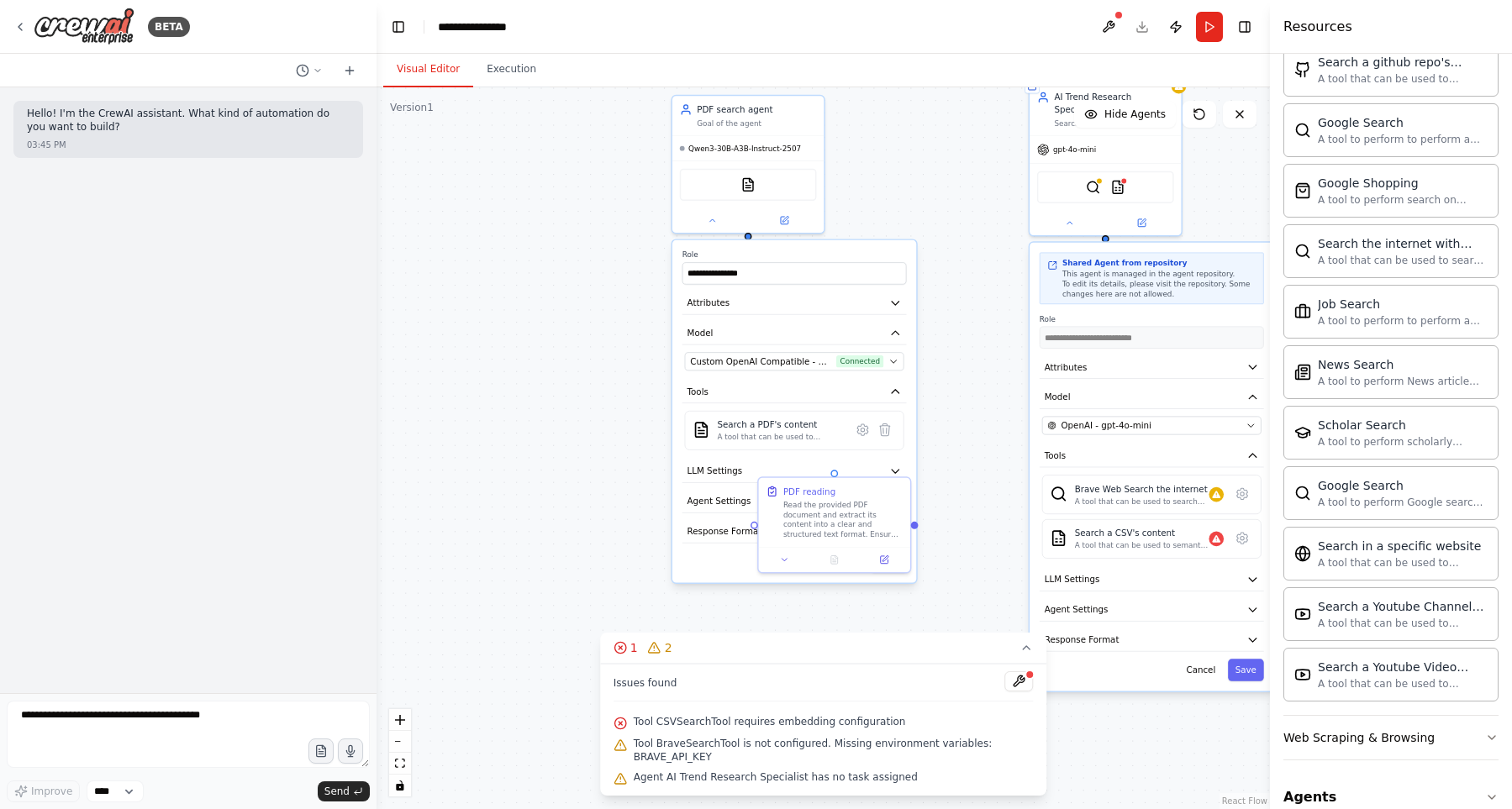
click at [558, 348] on div ".deletable-edge-delete-btn { width: 20px; height: 20px; border: 0px solid #ffff…" at bounding box center [823, 448] width 894 height 721
drag, startPoint x: 537, startPoint y: 350, endPoint x: 523, endPoint y: 412, distance: 63.6
click at [523, 413] on div ".deletable-edge-delete-btn { width: 20px; height: 20px; border: 0px solid #ffff…" at bounding box center [823, 448] width 894 height 721
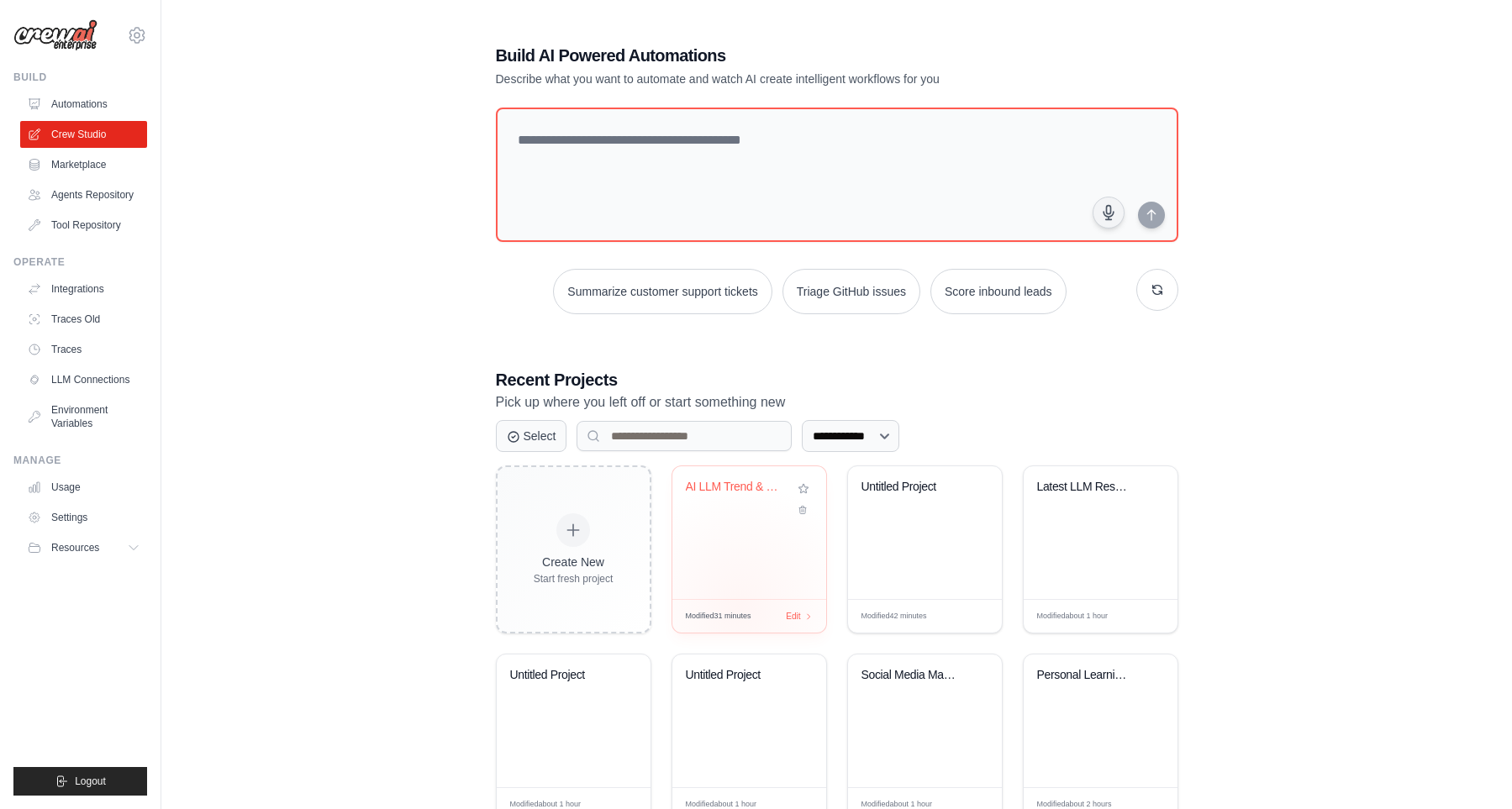
click at [739, 601] on div "Modified 31 minutes Edit" at bounding box center [749, 616] width 154 height 34
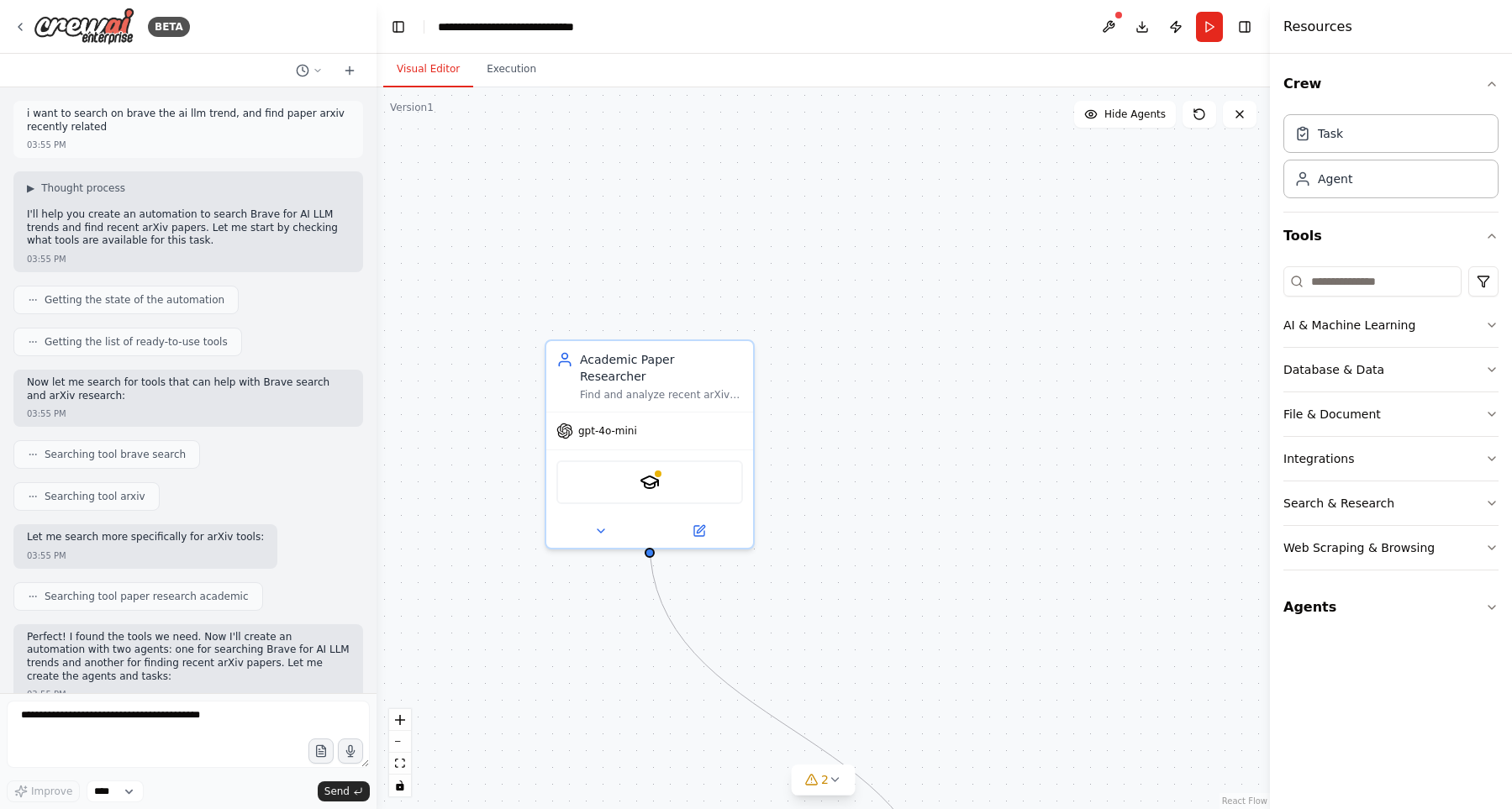
scroll to position [981, 0]
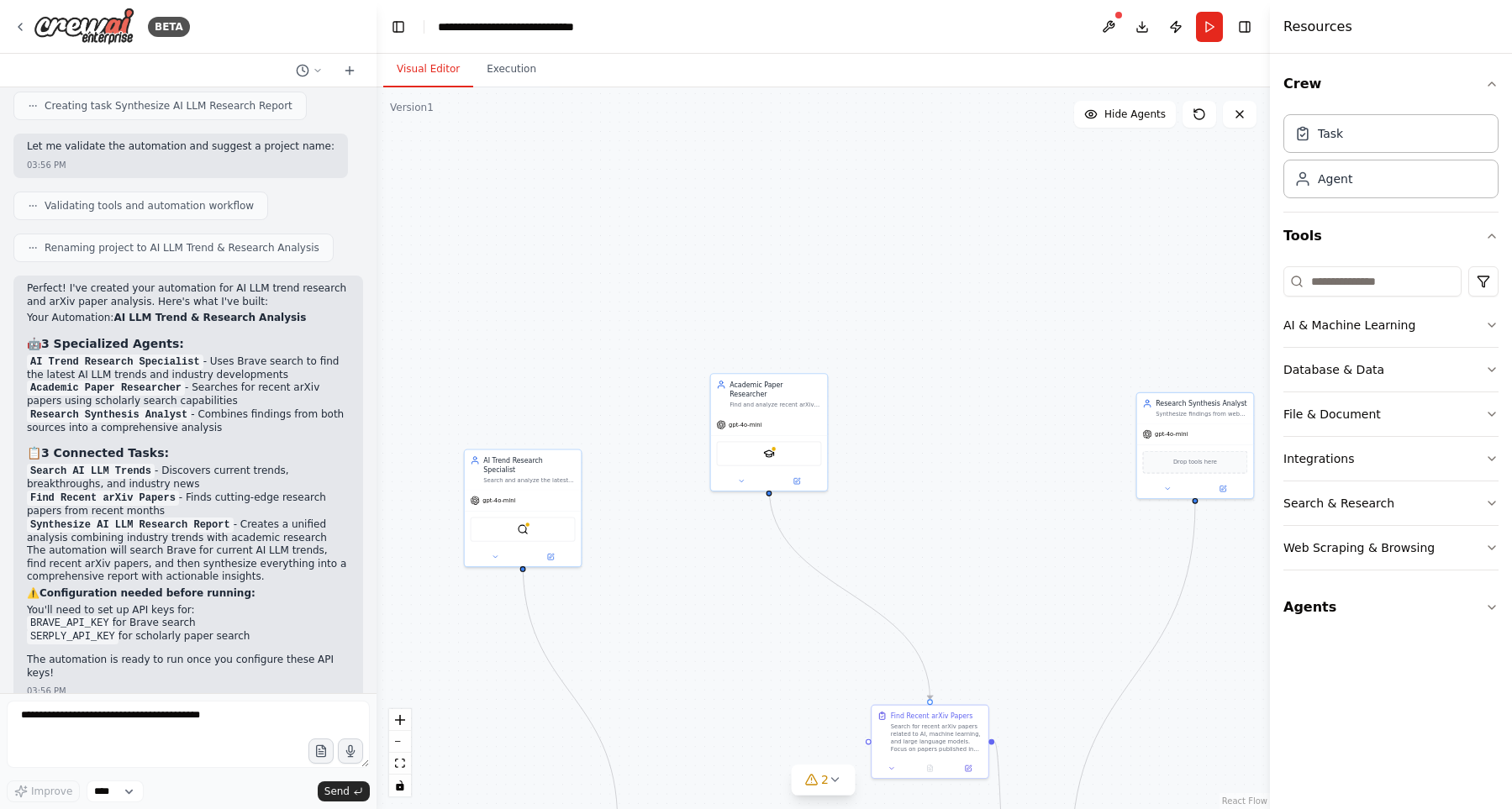
drag, startPoint x: 686, startPoint y: 687, endPoint x: 743, endPoint y: 577, distance: 123.9
click at [743, 577] on div ".deletable-edge-delete-btn { width: 20px; height: 20px; border: 0px solid #ffff…" at bounding box center [823, 448] width 894 height 721
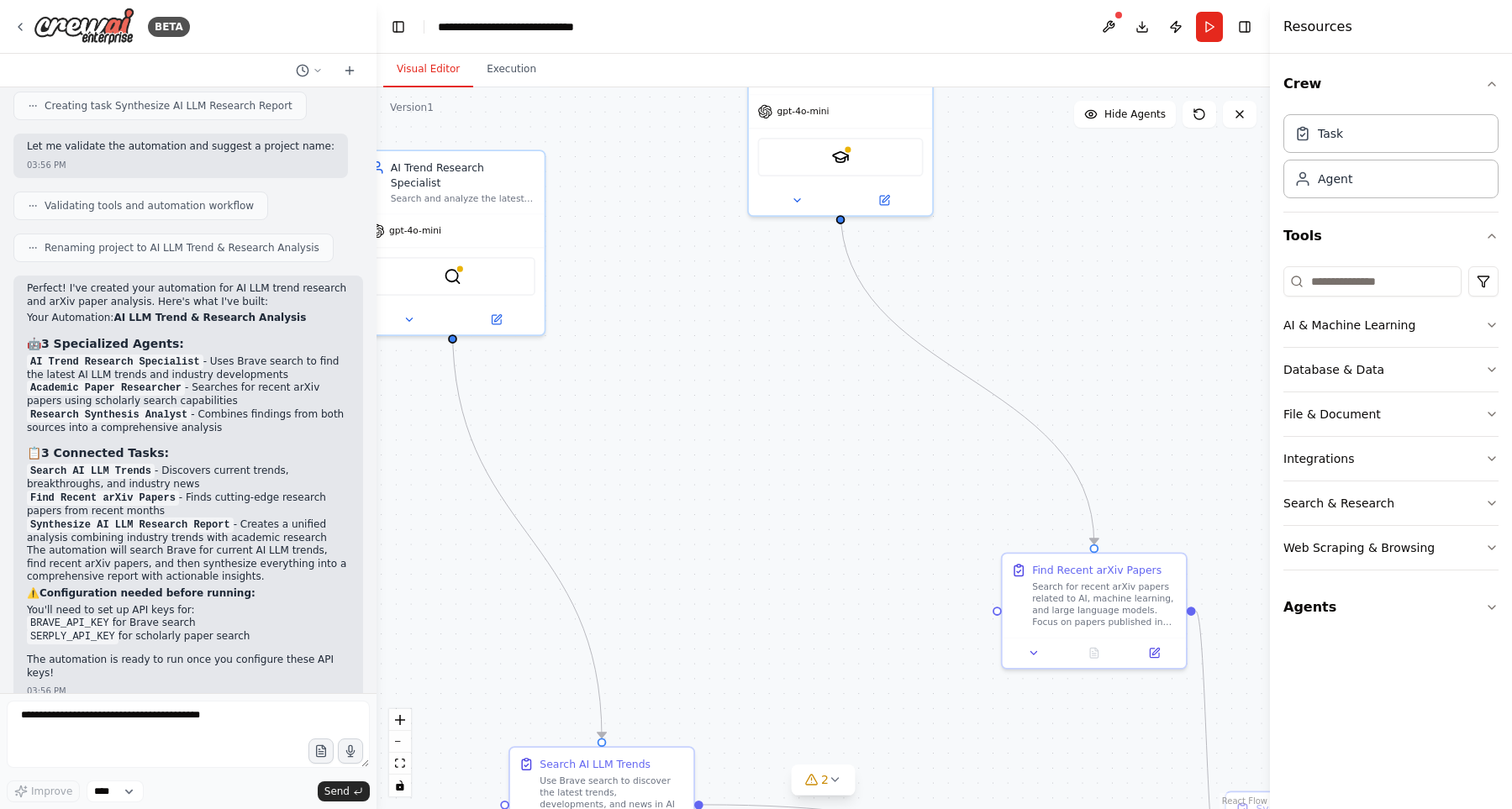
drag, startPoint x: 726, startPoint y: 543, endPoint x: 744, endPoint y: 449, distance: 95.7
click at [744, 449] on div ".deletable-edge-delete-btn { width: 20px; height: 20px; border: 0px solid #ffff…" at bounding box center [823, 448] width 894 height 721
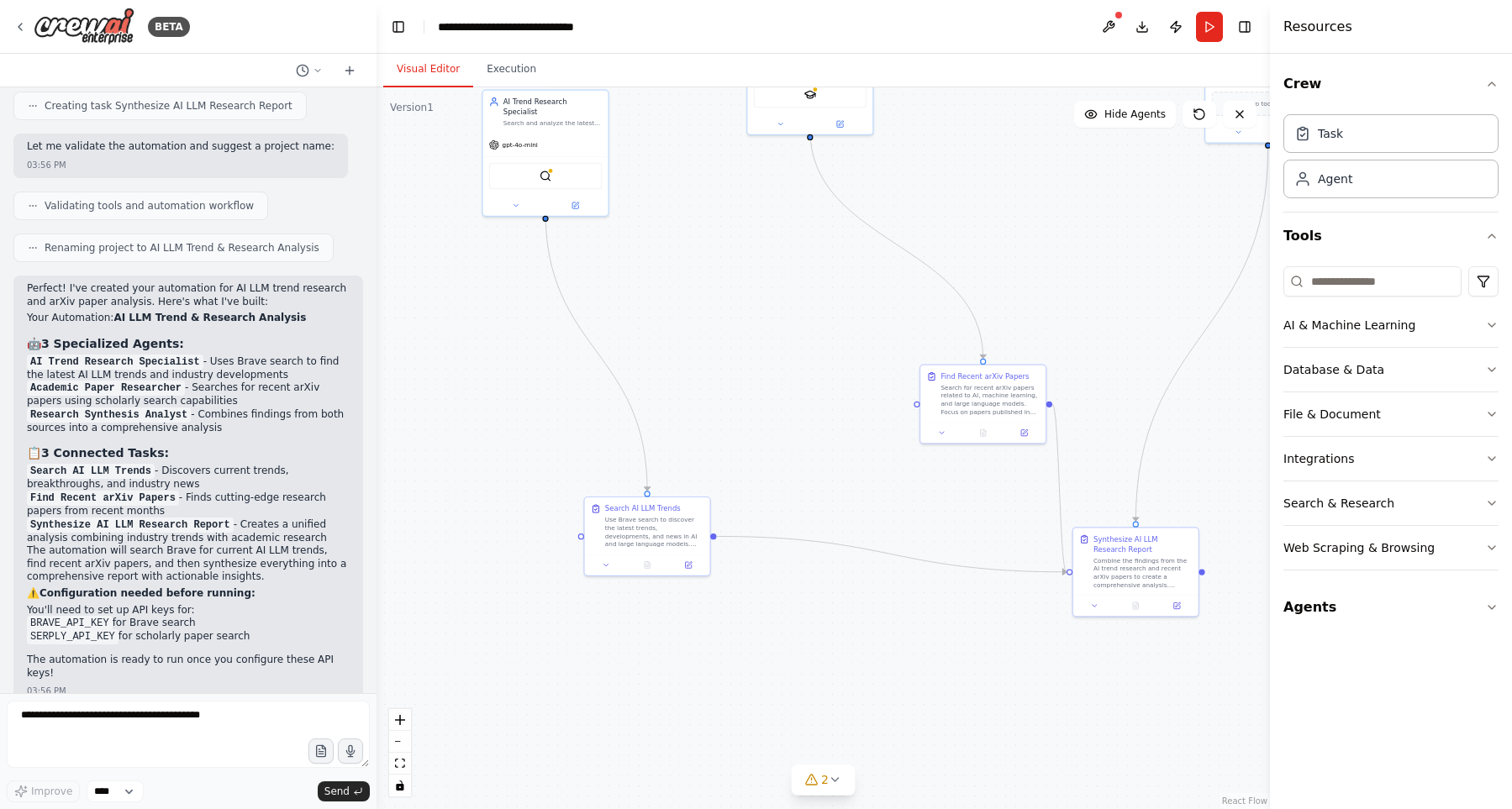
drag, startPoint x: 768, startPoint y: 400, endPoint x: 761, endPoint y: 352, distance: 48.5
click at [771, 353] on div ".deletable-edge-delete-btn { width: 20px; height: 20px; border: 0px solid #ffff…" at bounding box center [823, 448] width 894 height 721
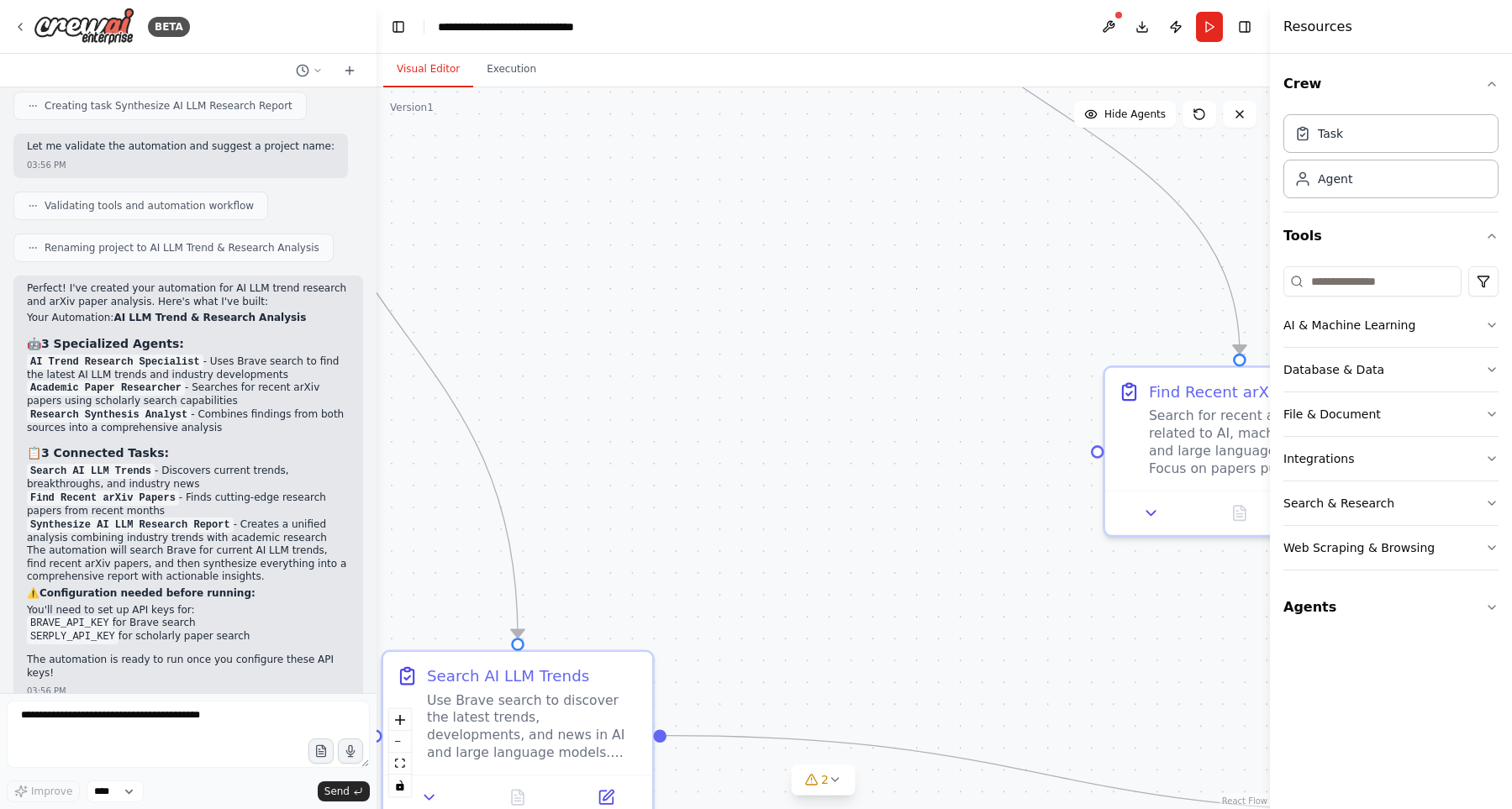
drag, startPoint x: 707, startPoint y: 444, endPoint x: 819, endPoint y: 301, distance: 181.6
click at [819, 301] on div ".deletable-edge-delete-btn { width: 20px; height: 20px; border: 0px solid #ffff…" at bounding box center [823, 448] width 894 height 721
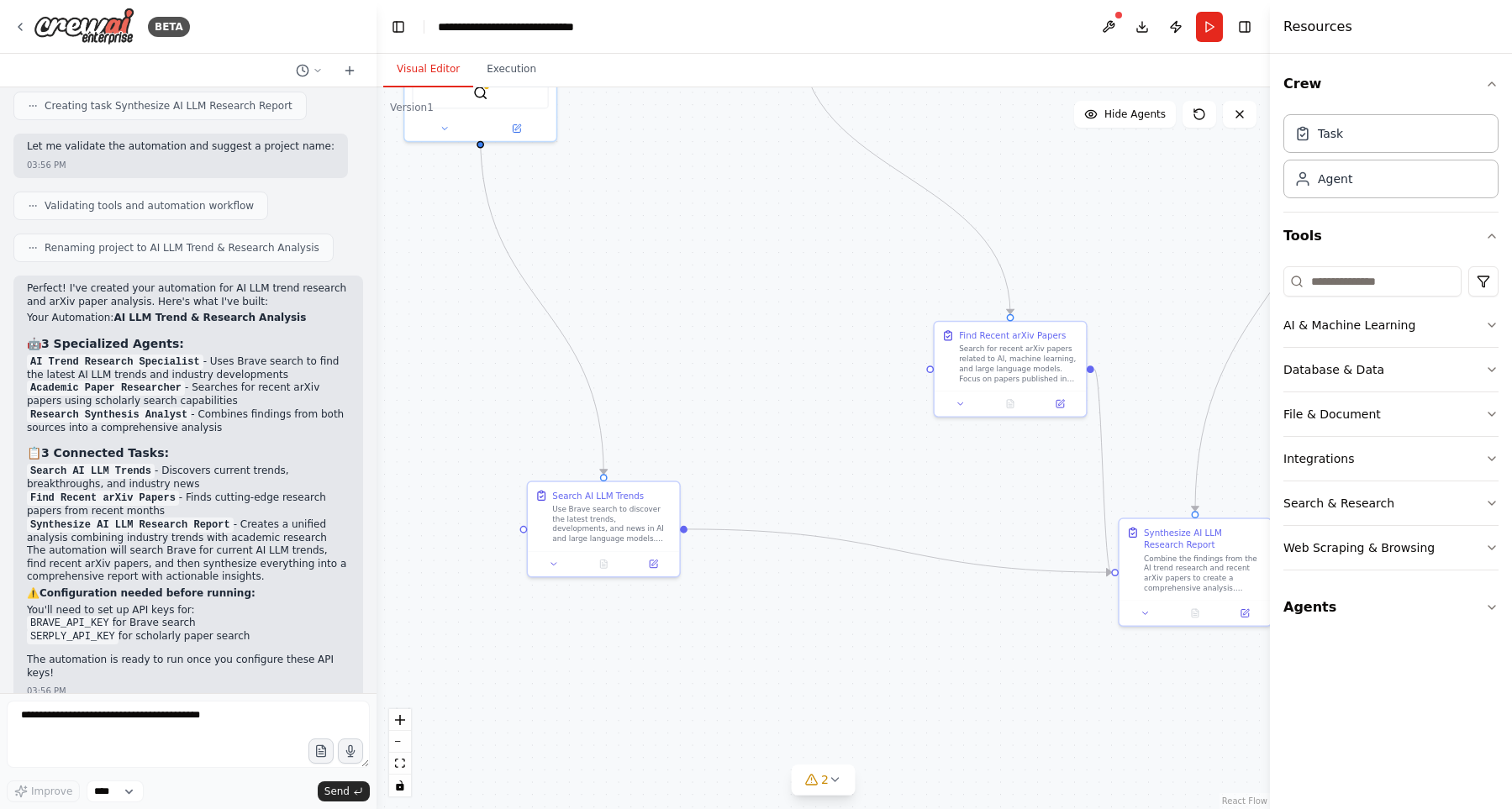
drag, startPoint x: 898, startPoint y: 303, endPoint x: 714, endPoint y: 418, distance: 217.0
click at [714, 418] on div ".deletable-edge-delete-btn { width: 20px; height: 20px; border: 0px solid #ffff…" at bounding box center [823, 448] width 894 height 721
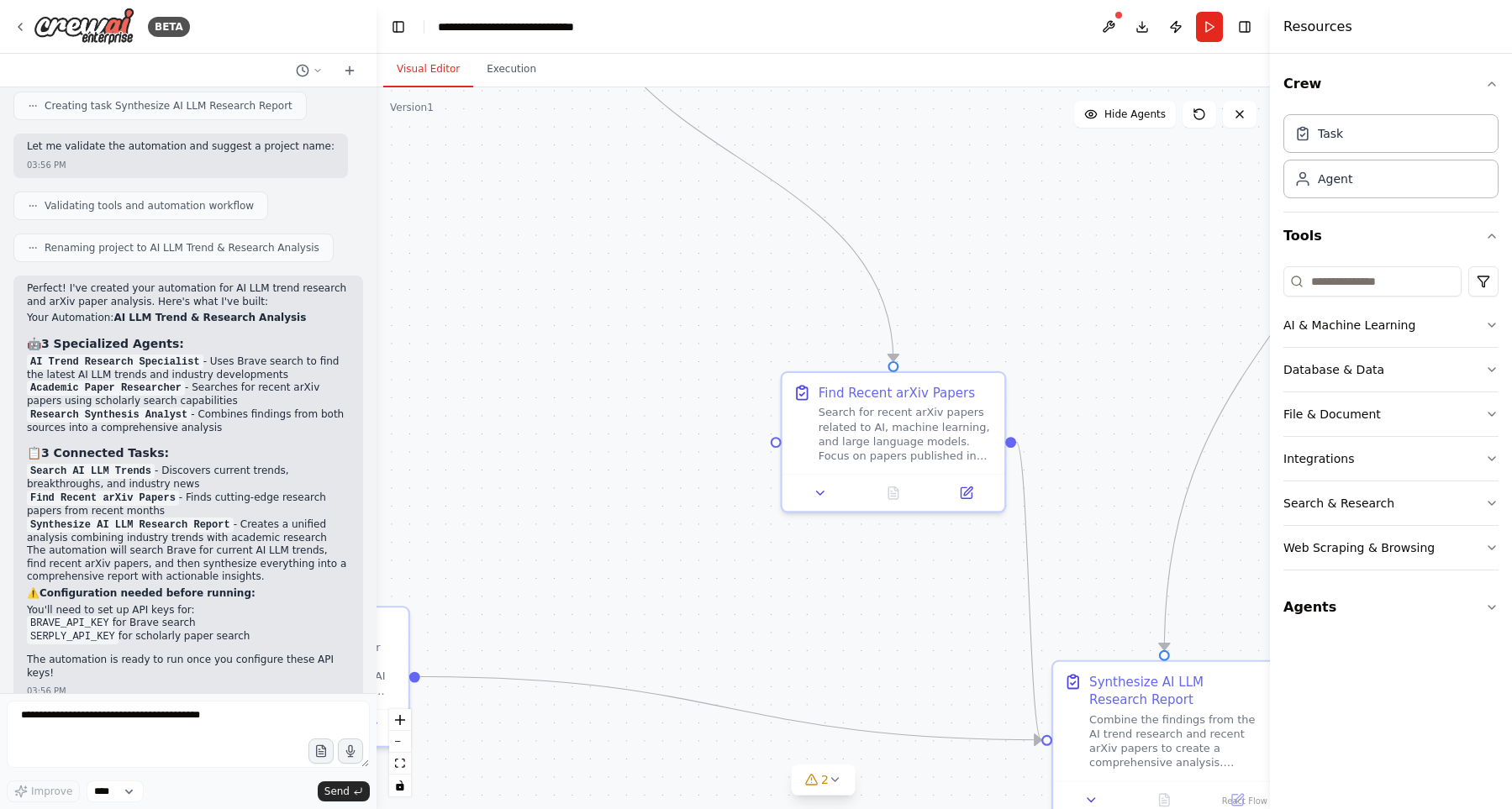
drag, startPoint x: 764, startPoint y: 435, endPoint x: 618, endPoint y: 454, distance: 147.2
click at [618, 454] on div ".deletable-edge-delete-btn { width: 20px; height: 20px; border: 0px solid #ffff…" at bounding box center [823, 448] width 894 height 721
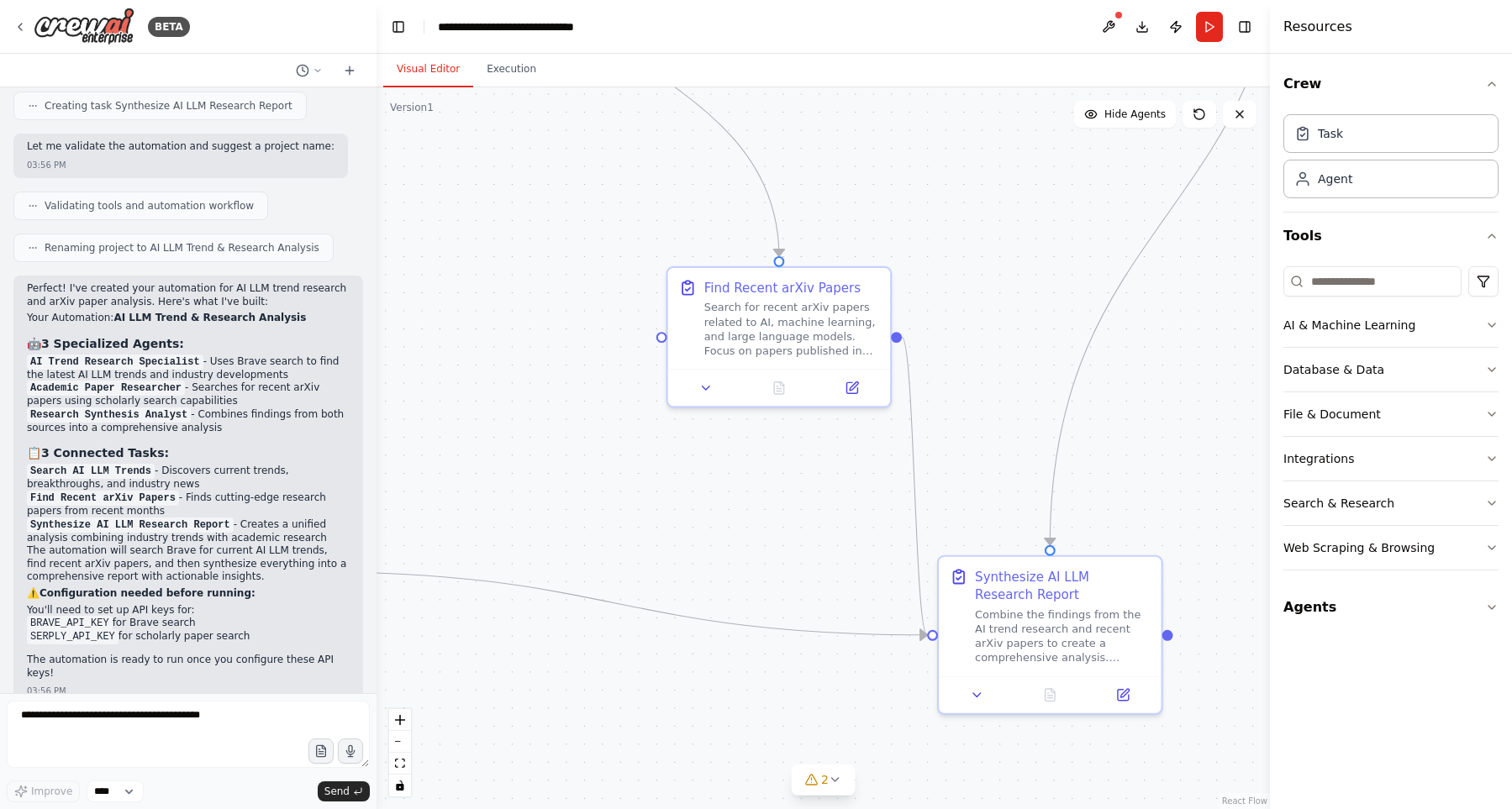
drag, startPoint x: 489, startPoint y: 478, endPoint x: 443, endPoint y: 455, distance: 51.4
click at [443, 455] on div ".deletable-edge-delete-btn { width: 20px; height: 20px; border: 0px solid #ffff…" at bounding box center [823, 448] width 894 height 721
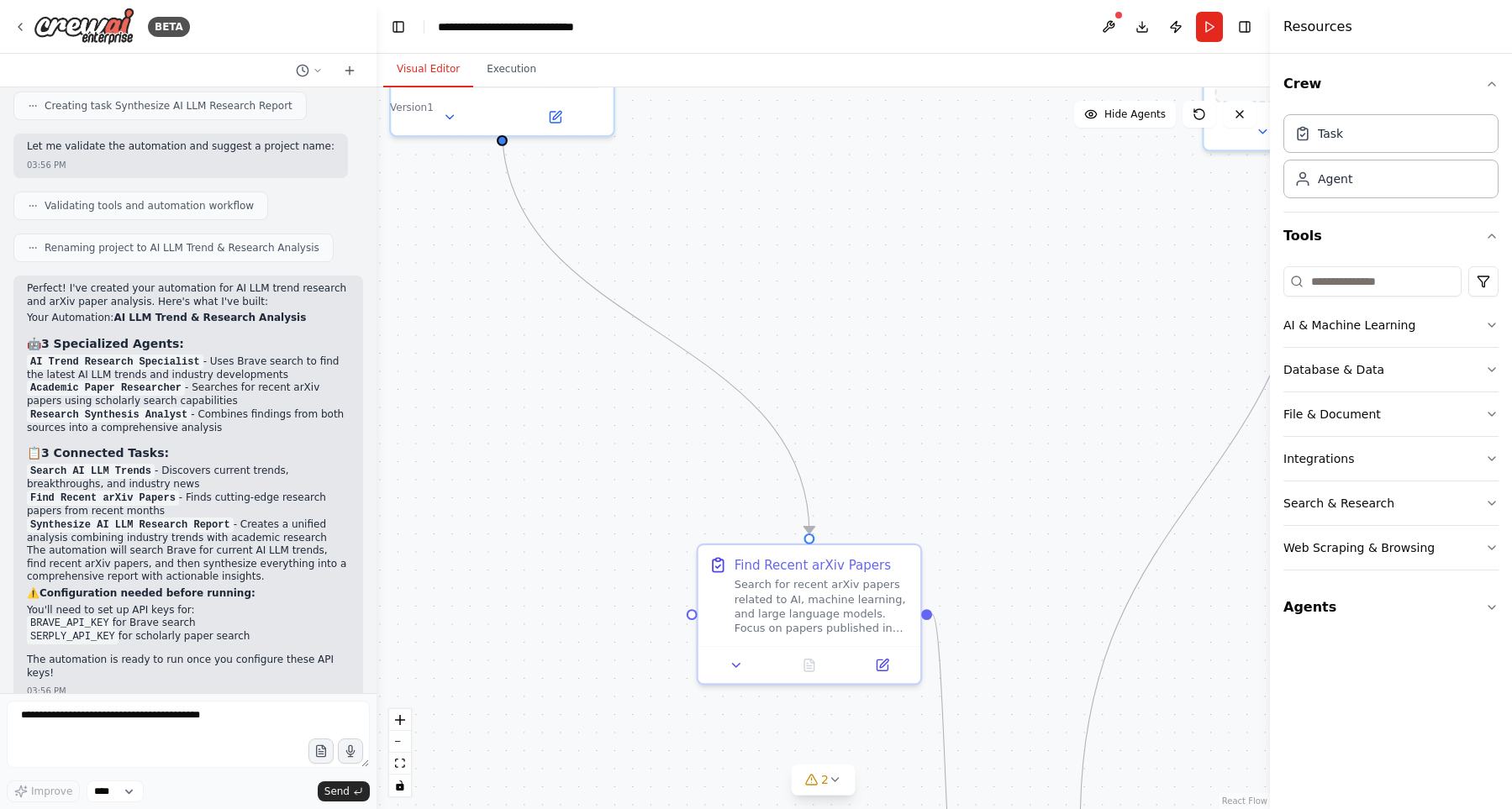
drag, startPoint x: 686, startPoint y: 655, endPoint x: 694, endPoint y: 776, distance: 121.3
click at [694, 776] on div ".deletable-edge-delete-btn { width: 20px; height: 20px; border: 0px solid #ffff…" at bounding box center [823, 448] width 894 height 721
drag, startPoint x: 984, startPoint y: 398, endPoint x: 780, endPoint y: 632, distance: 310.4
click at [780, 632] on div ".deletable-edge-delete-btn { width: 20px; height: 20px; border: 0px solid #ffff…" at bounding box center [823, 448] width 894 height 721
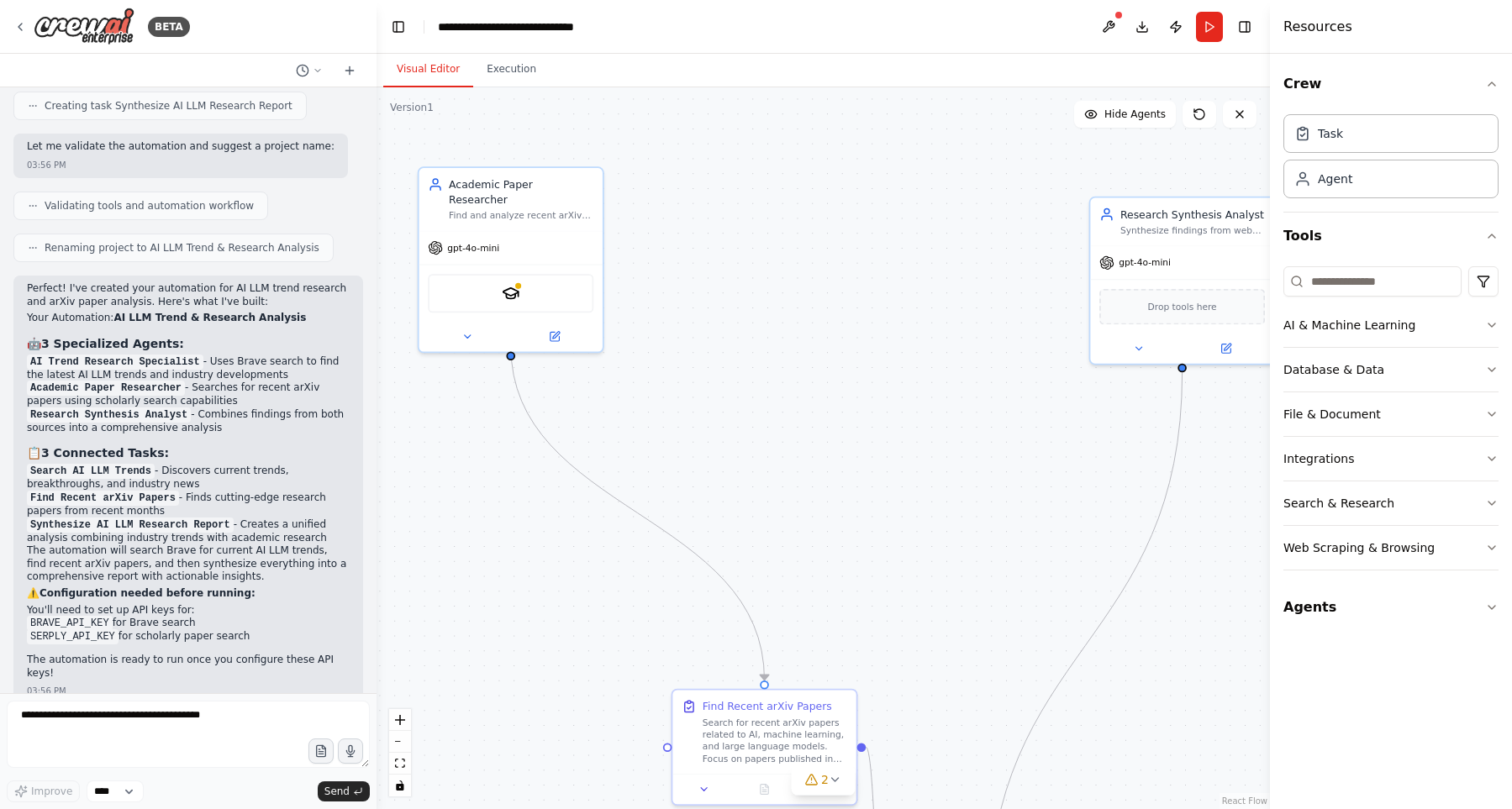
drag, startPoint x: 878, startPoint y: 469, endPoint x: 975, endPoint y: 424, distance: 106.9
click at [975, 424] on div ".deletable-edge-delete-btn { width: 20px; height: 20px; border: 0px solid #ffff…" at bounding box center [823, 448] width 894 height 721
click at [467, 332] on icon at bounding box center [467, 333] width 6 height 3
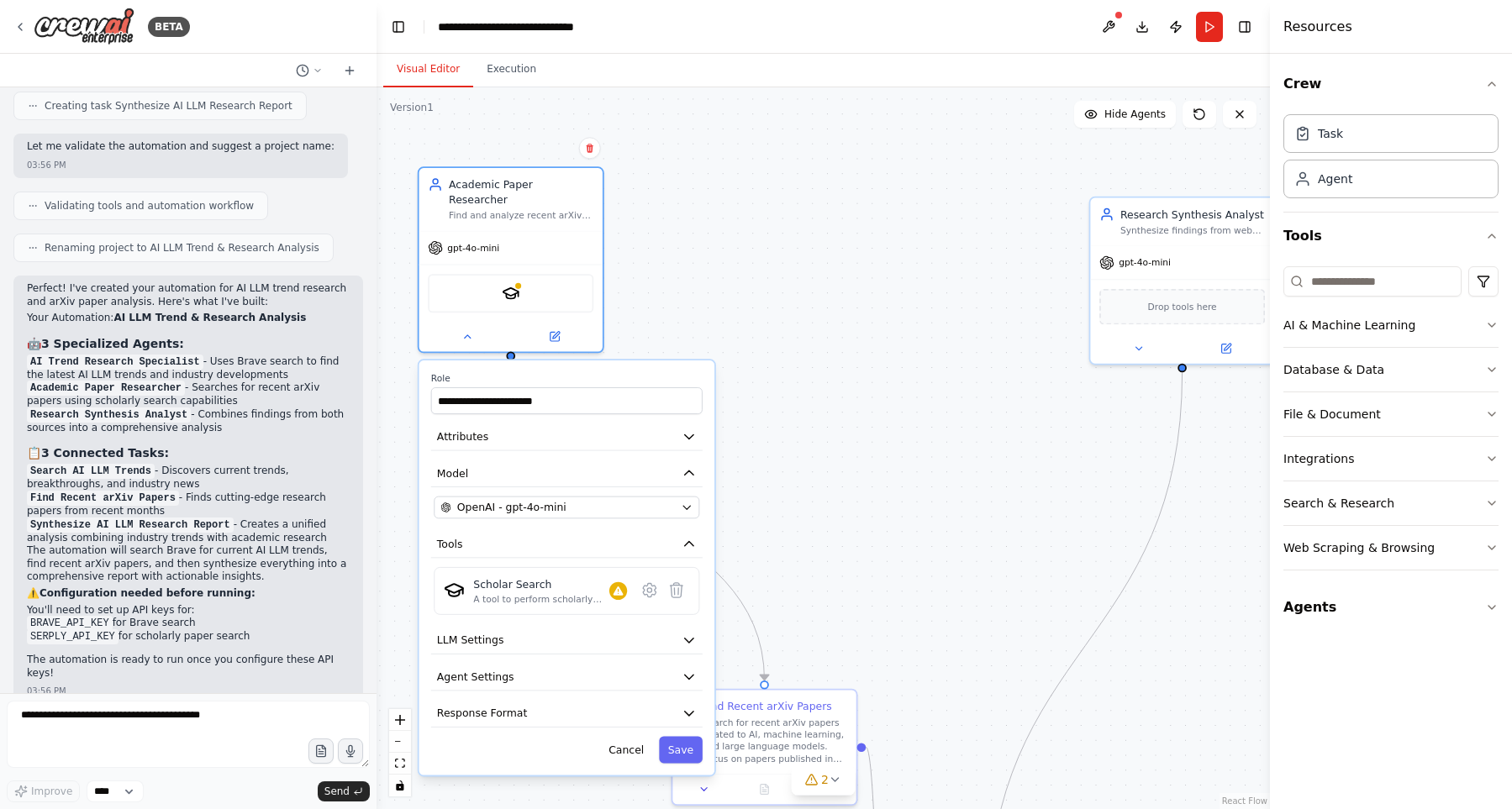
drag, startPoint x: 886, startPoint y: 451, endPoint x: 894, endPoint y: 211, distance: 240.1
click at [894, 206] on div ".deletable-edge-delete-btn { width: 20px; height: 20px; border: 0px solid #ffff…" at bounding box center [823, 448] width 894 height 721
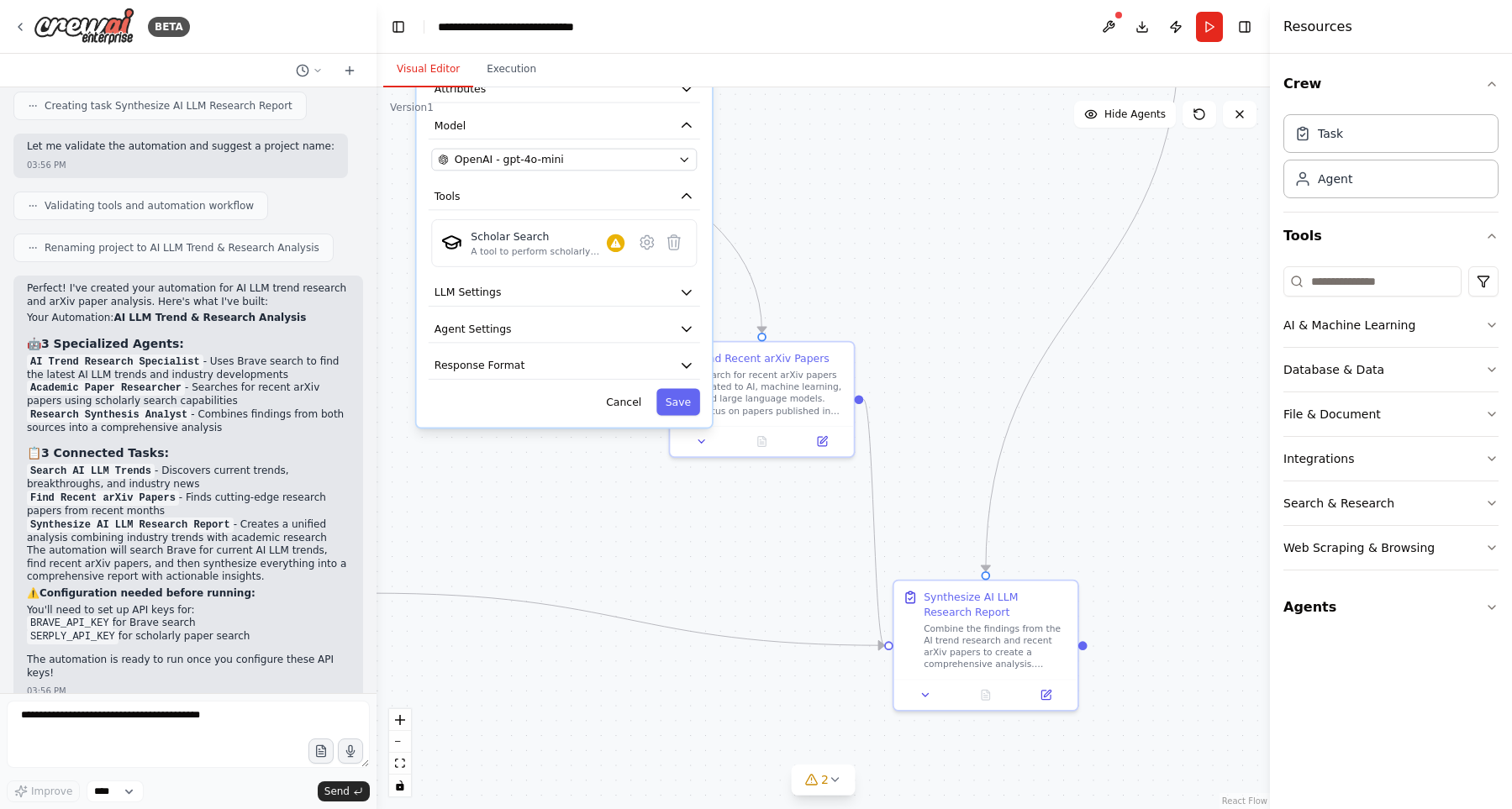
drag, startPoint x: 905, startPoint y: 303, endPoint x: 904, endPoint y: 289, distance: 14.0
click at [904, 289] on div ".deletable-edge-delete-btn { width: 20px; height: 20px; border: 0px solid #ffff…" at bounding box center [823, 448] width 894 height 721
click at [775, 372] on div "Search for recent arXiv papers related to AI, machine learning, and large langu…" at bounding box center [772, 390] width 144 height 48
click at [699, 437] on icon at bounding box center [701, 439] width 6 height 3
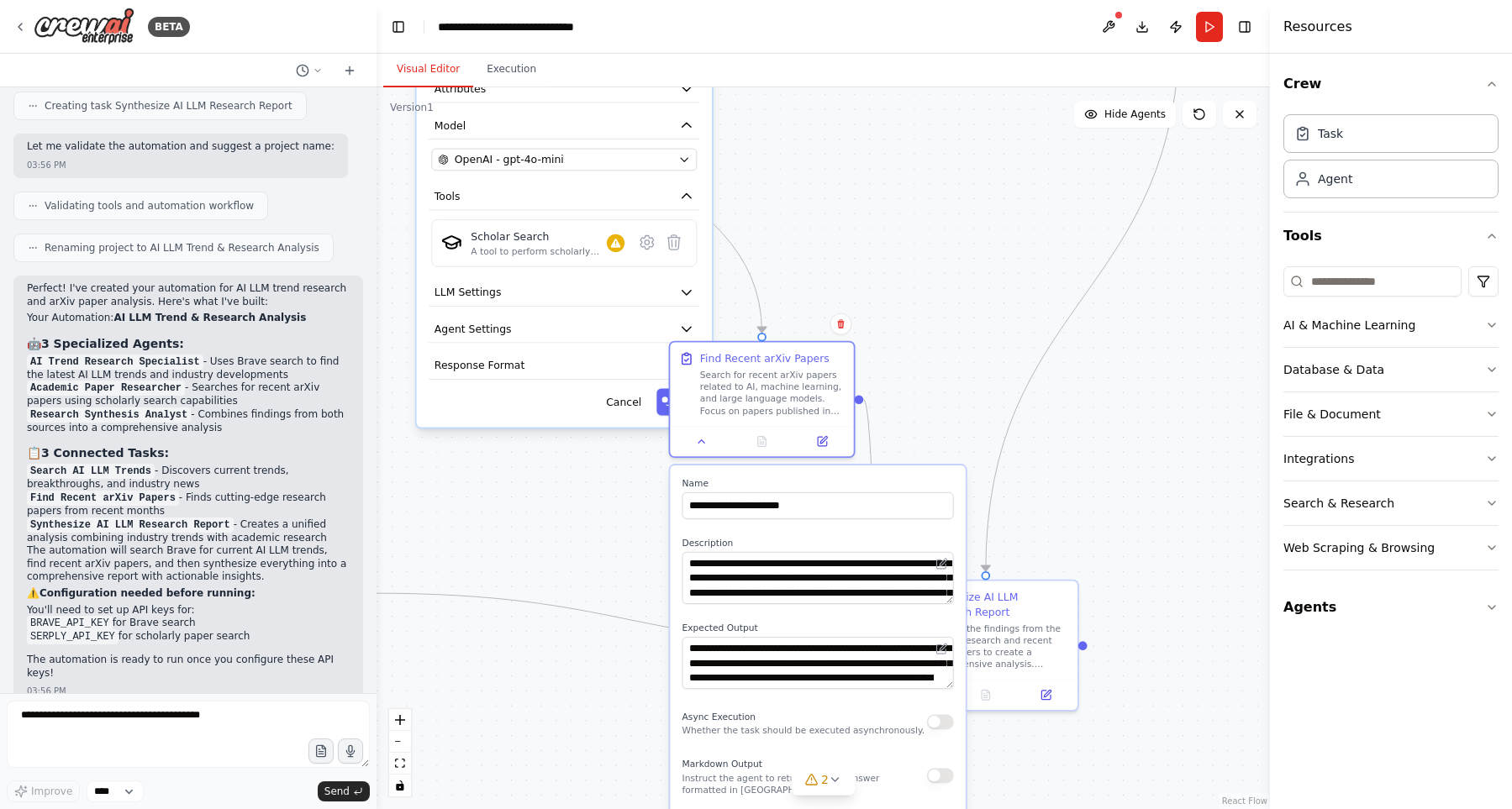
click at [1032, 310] on div ".deletable-edge-delete-btn { width: 20px; height: 20px; border: 0px solid #ffff…" at bounding box center [823, 448] width 894 height 721
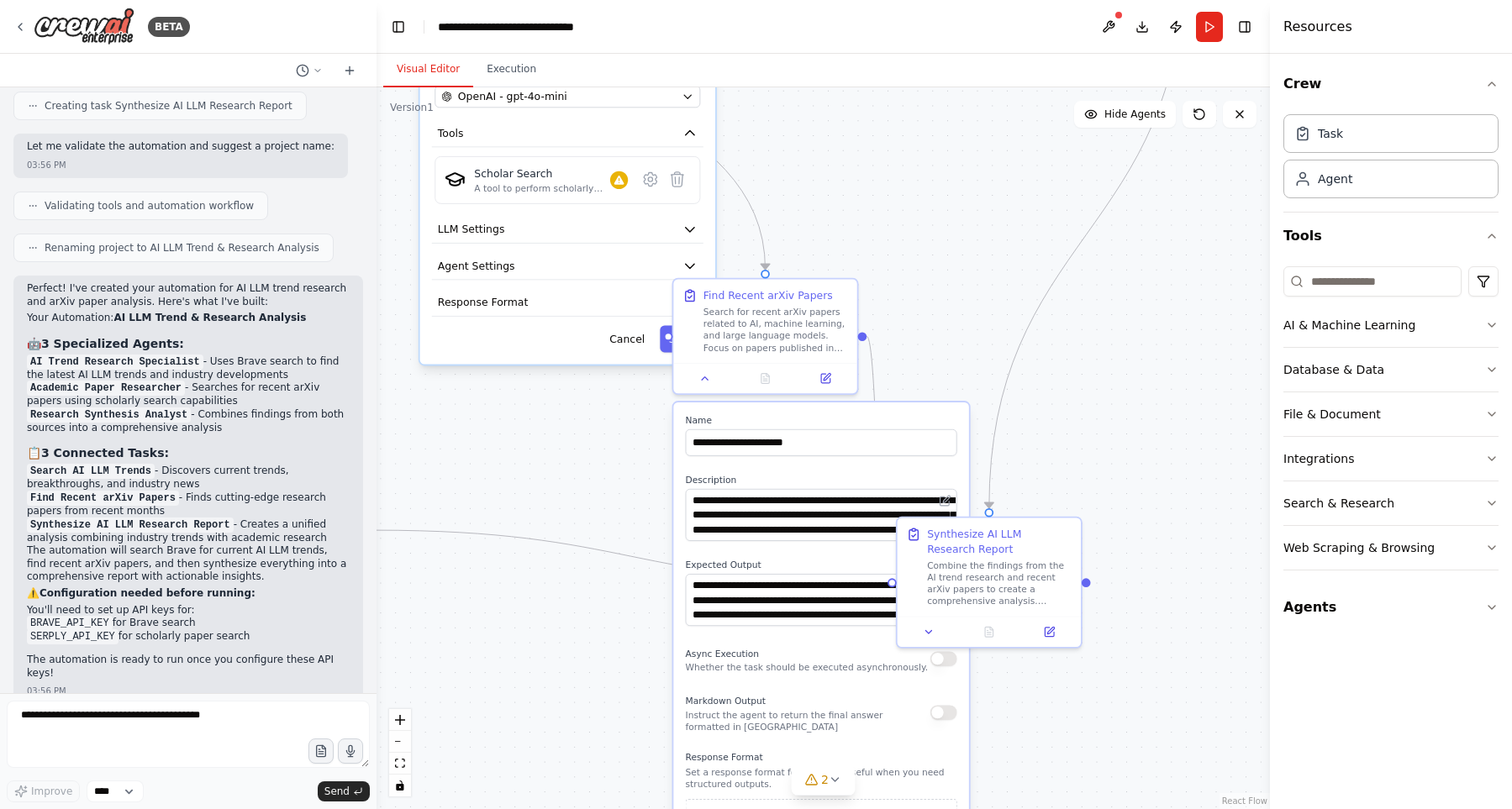
drag, startPoint x: 1155, startPoint y: 430, endPoint x: 1137, endPoint y: 380, distance: 53.1
click at [1137, 380] on div ".deletable-edge-delete-btn { width: 20px; height: 20px; border: 0px solid #ffff…" at bounding box center [823, 448] width 894 height 721
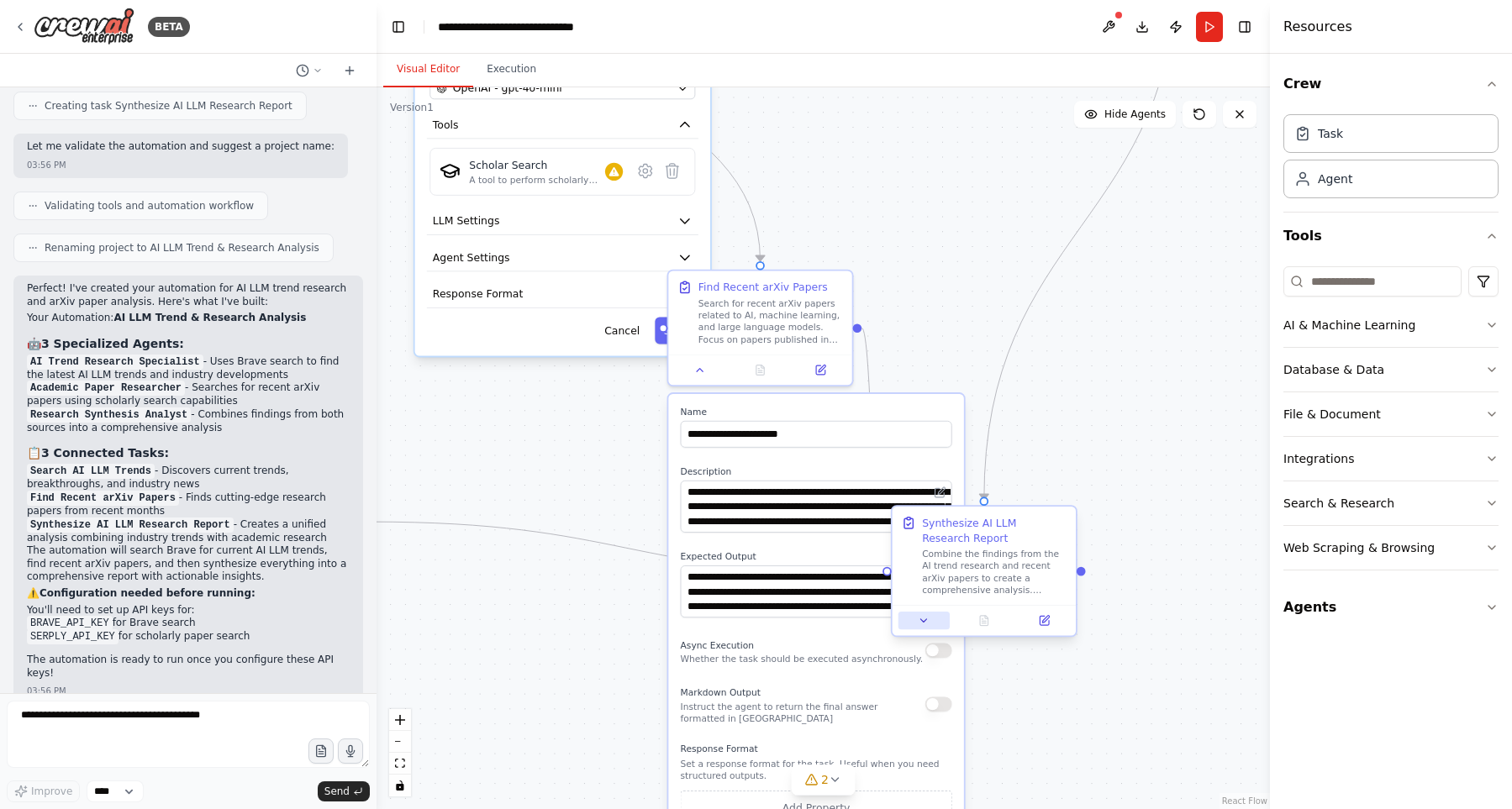
click at [933, 621] on button at bounding box center [924, 620] width 51 height 18
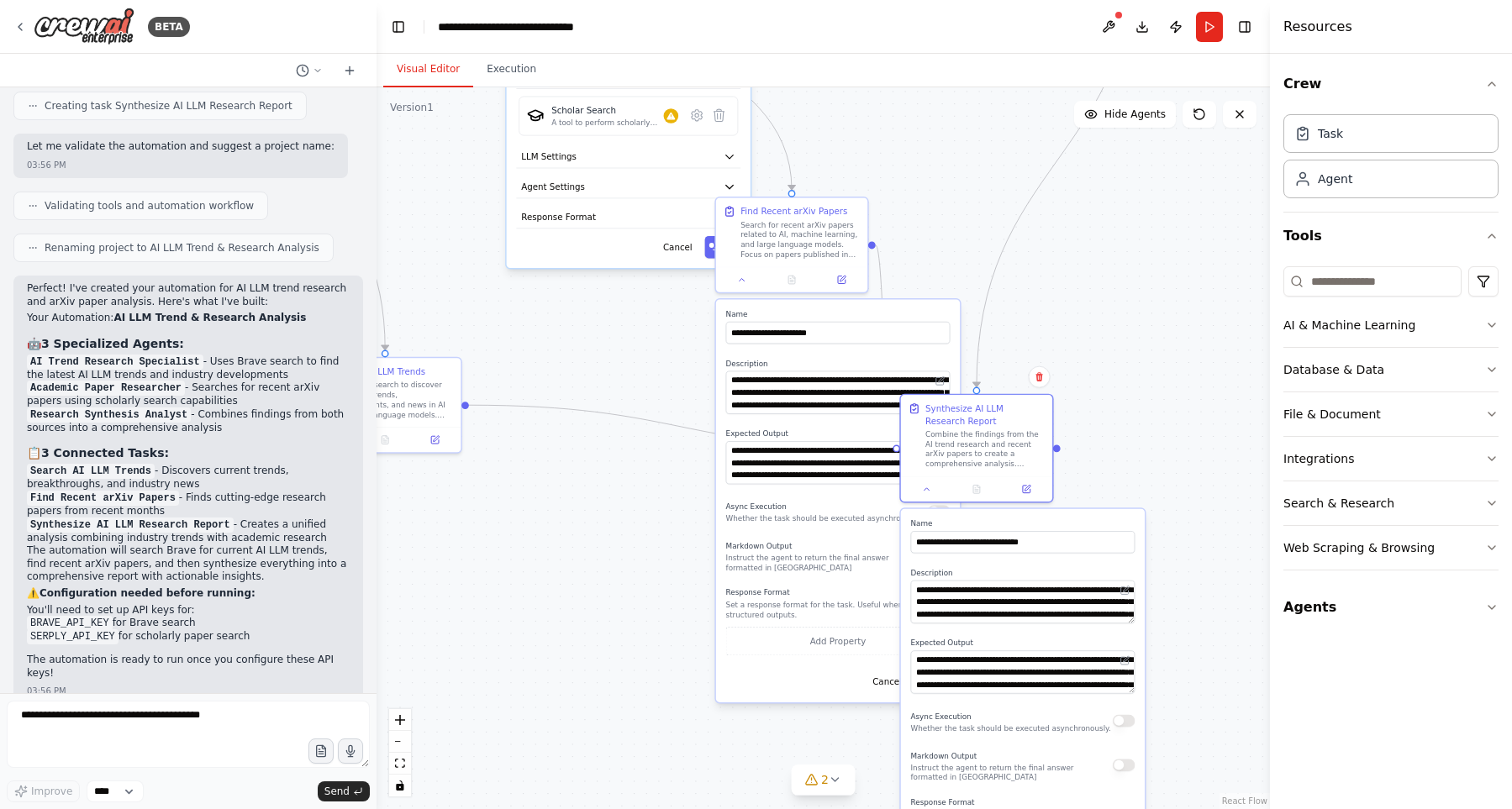
drag, startPoint x: 1169, startPoint y: 390, endPoint x: 1170, endPoint y: 381, distance: 9.1
click at [1170, 381] on div ".deletable-edge-delete-btn { width: 20px; height: 20px; border: 0px solid #ffff…" at bounding box center [823, 448] width 894 height 721
click at [1086, 675] on textarea "**********" at bounding box center [1023, 671] width 224 height 43
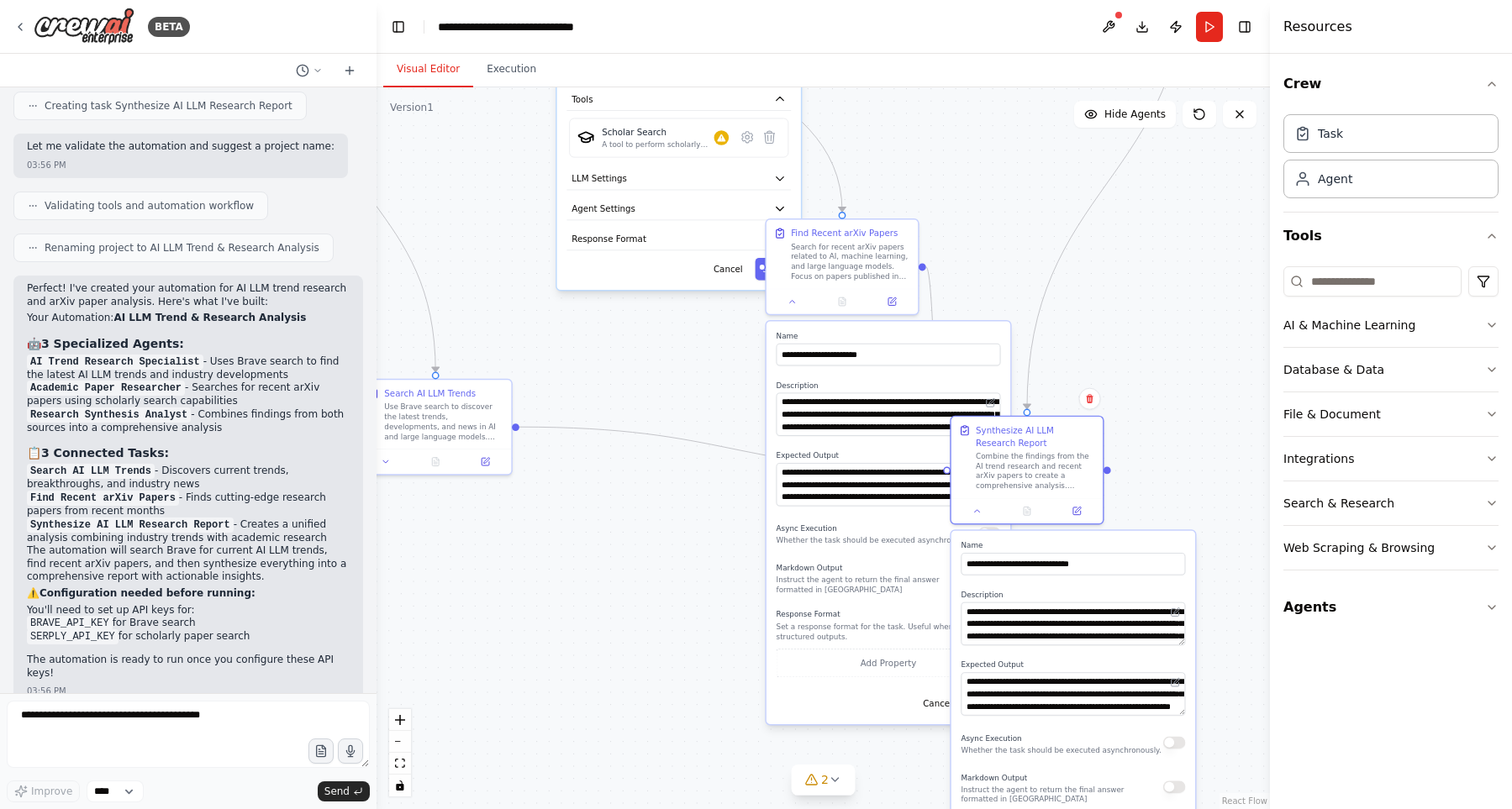
drag, startPoint x: 581, startPoint y: 372, endPoint x: 693, endPoint y: 296, distance: 135.4
click at [693, 296] on div ".deletable-edge-delete-btn { width: 20px; height: 20px; border: 0px solid #ffff…" at bounding box center [823, 448] width 894 height 721
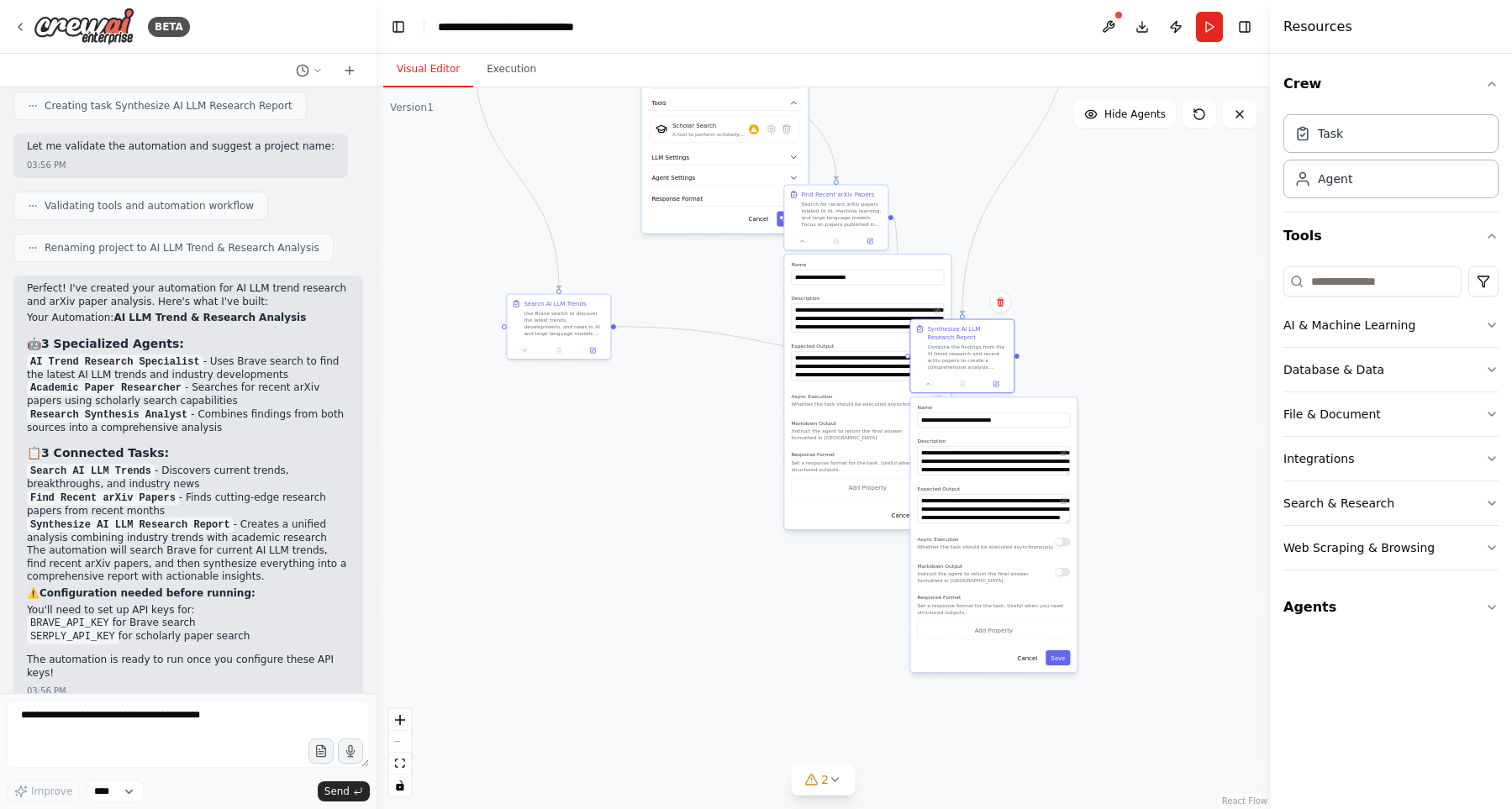
drag, startPoint x: 664, startPoint y: 552, endPoint x: 848, endPoint y: 743, distance: 265.2
click at [848, 743] on div ".deletable-edge-delete-btn { width: 20px; height: 20px; border: 0px solid #ffff…" at bounding box center [823, 448] width 894 height 721
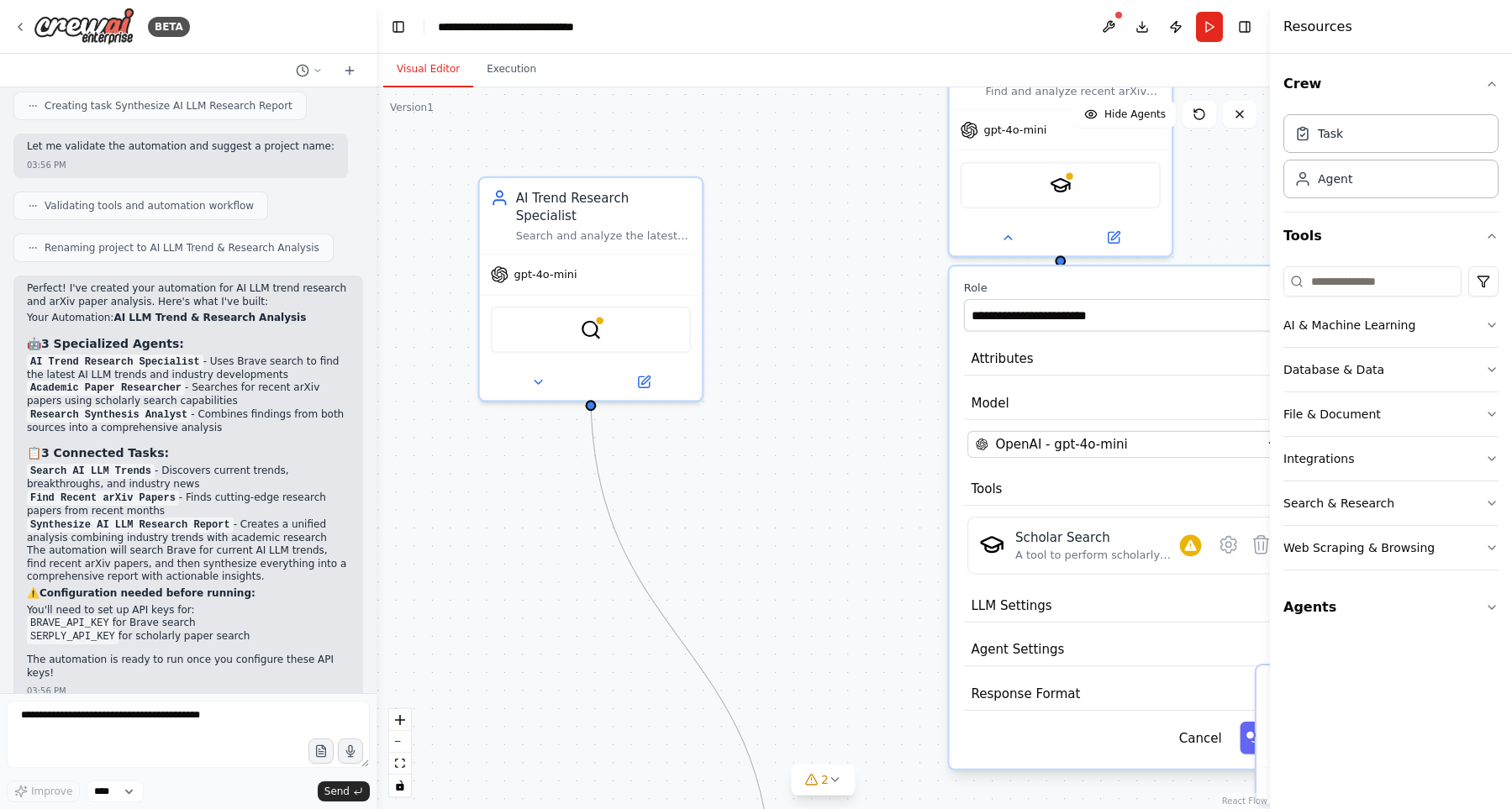
drag, startPoint x: 721, startPoint y: 227, endPoint x: 750, endPoint y: 540, distance: 314.3
click at [750, 540] on div ".deletable-edge-delete-btn { width: 20px; height: 20px; border: 0px solid #ffff…" at bounding box center [823, 448] width 894 height 721
click at [535, 371] on icon at bounding box center [537, 378] width 14 height 14
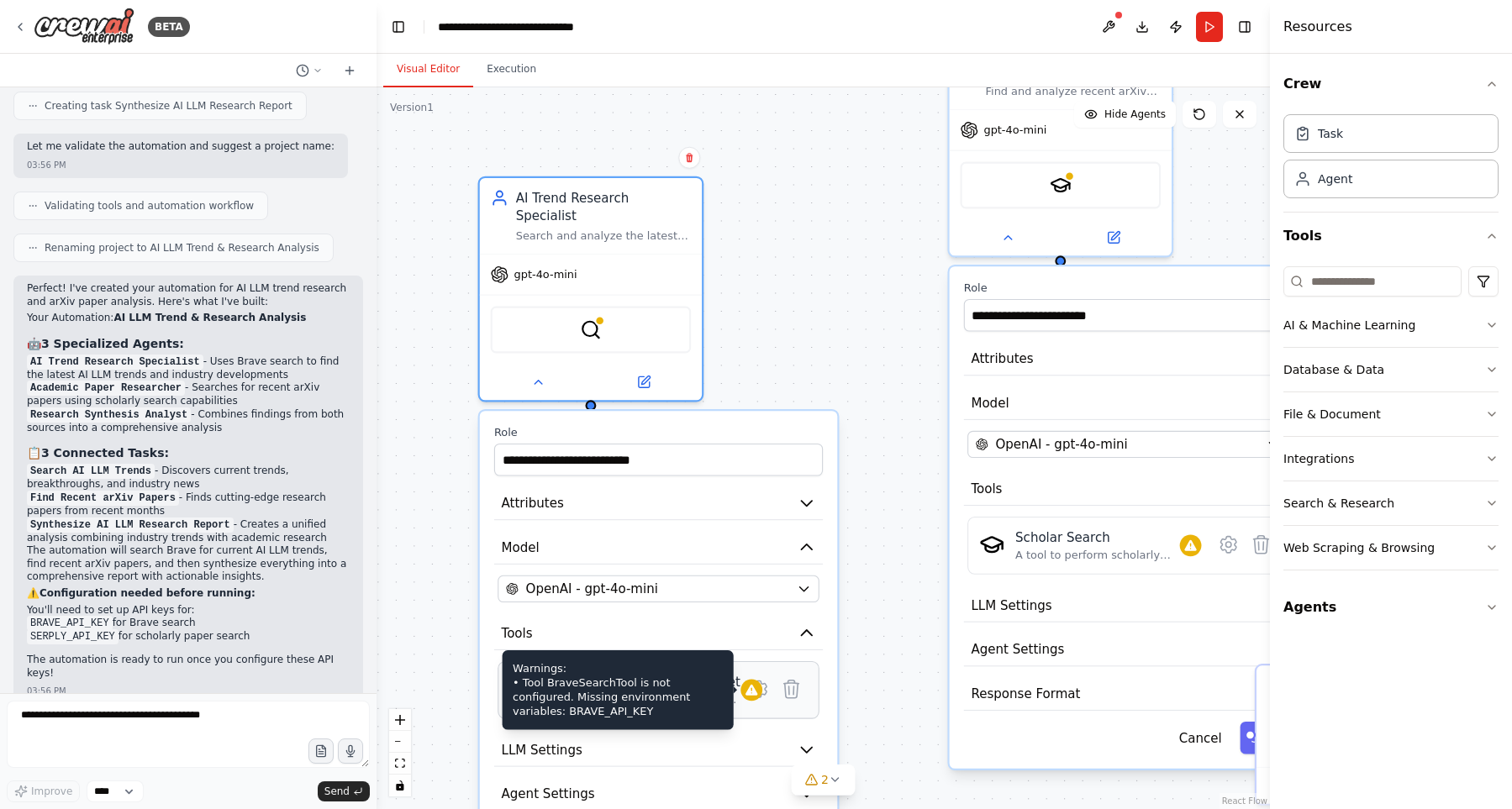
click at [741, 679] on div at bounding box center [751, 690] width 22 height 22
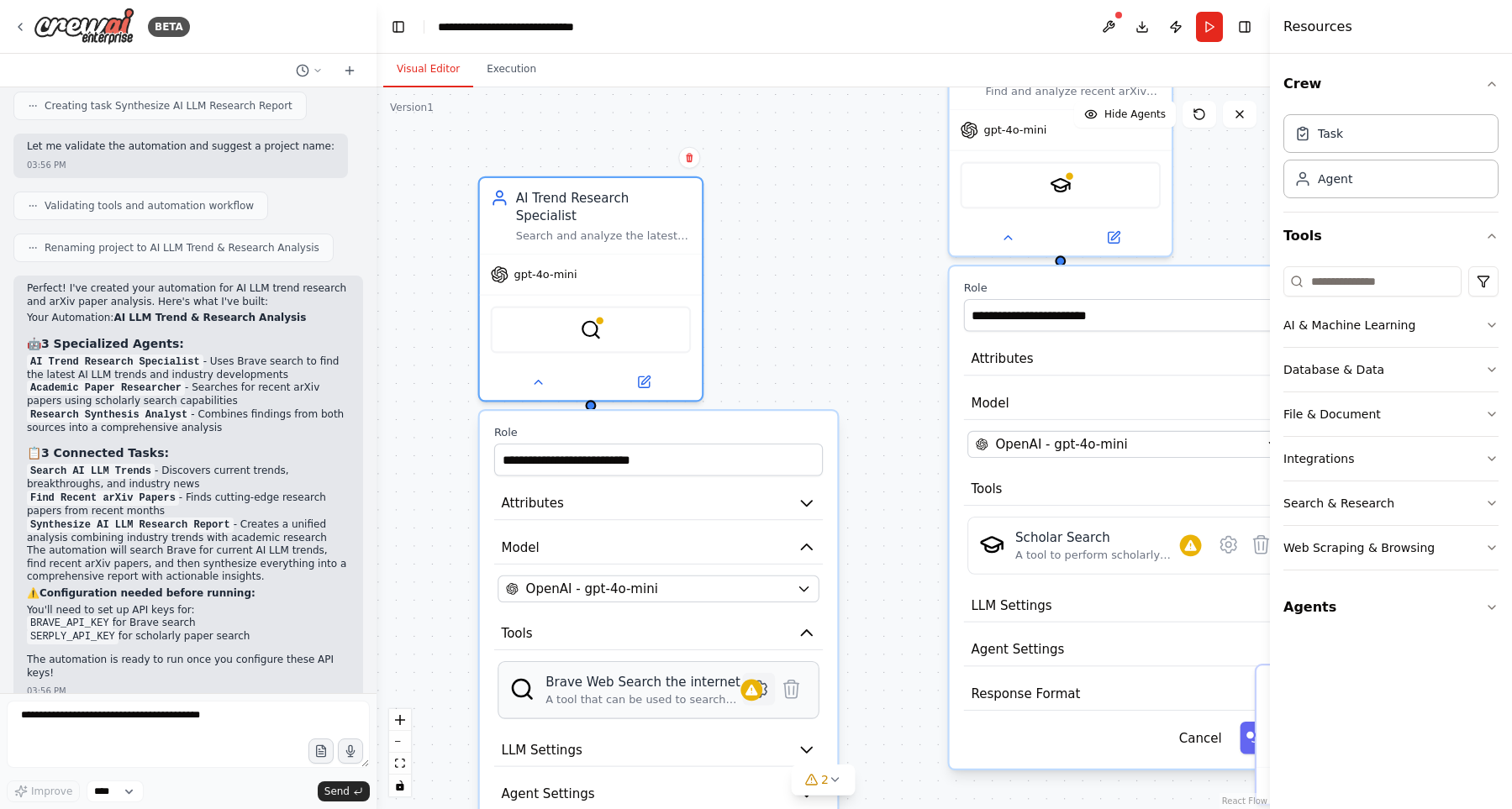
click at [761, 682] on icon at bounding box center [759, 689] width 15 height 16
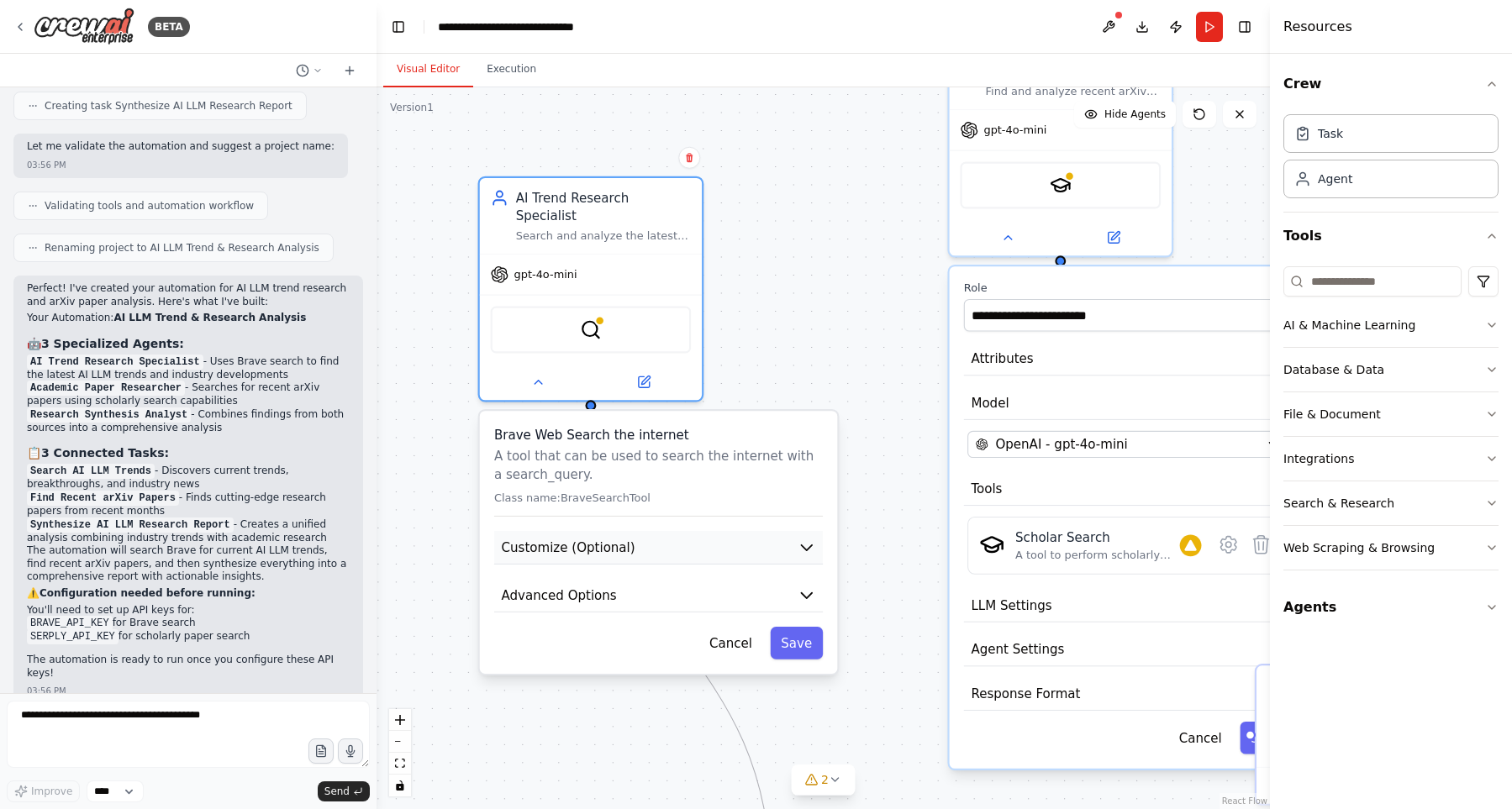
click at [754, 531] on button "Customize (Optional)" at bounding box center [658, 547] width 328 height 34
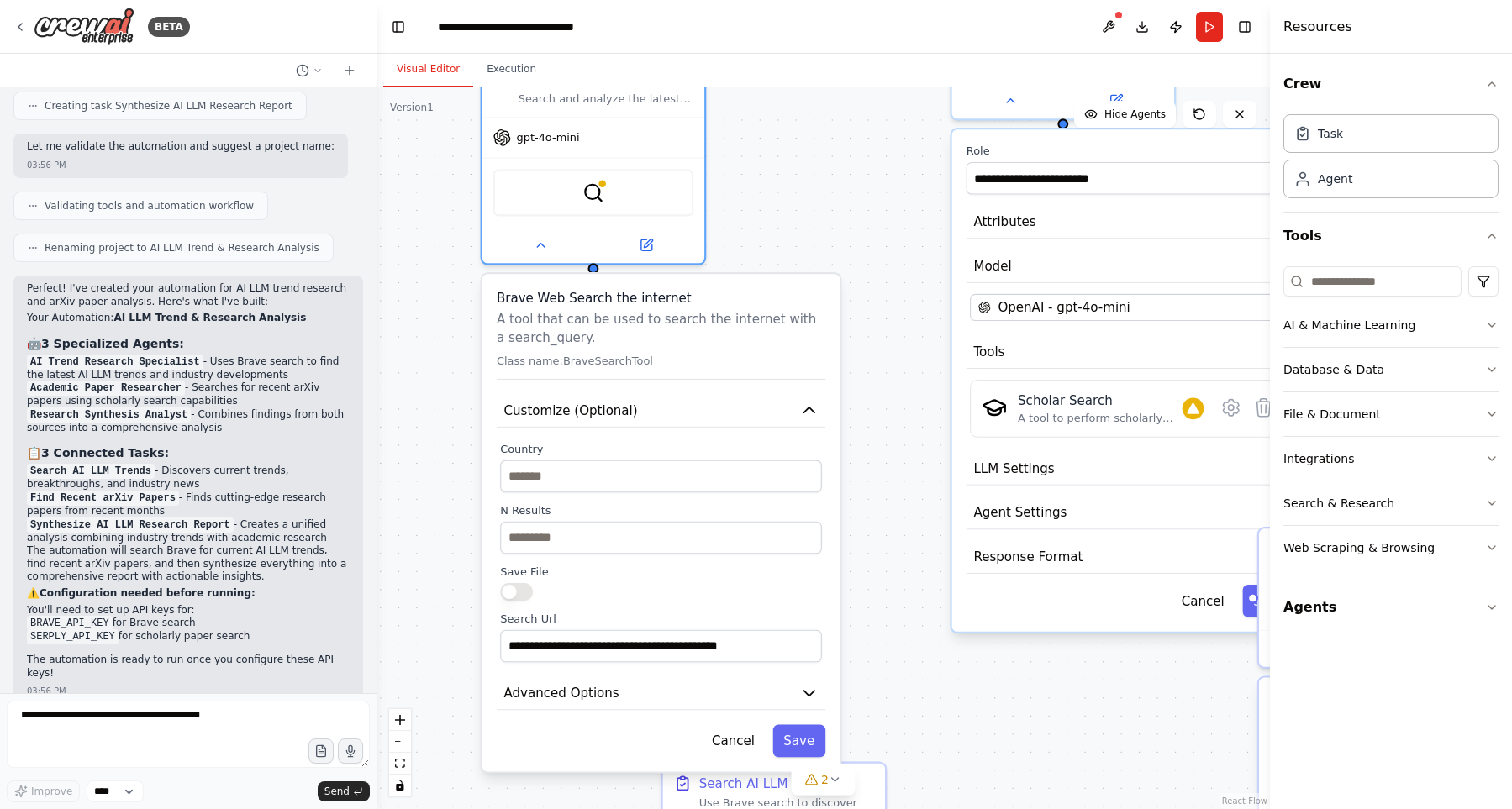
drag, startPoint x: 926, startPoint y: 496, endPoint x: 927, endPoint y: 395, distance: 101.0
click at [927, 395] on div ".deletable-edge-delete-btn { width: 20px; height: 20px; border: 0px solid #ffff…" at bounding box center [823, 448] width 894 height 721
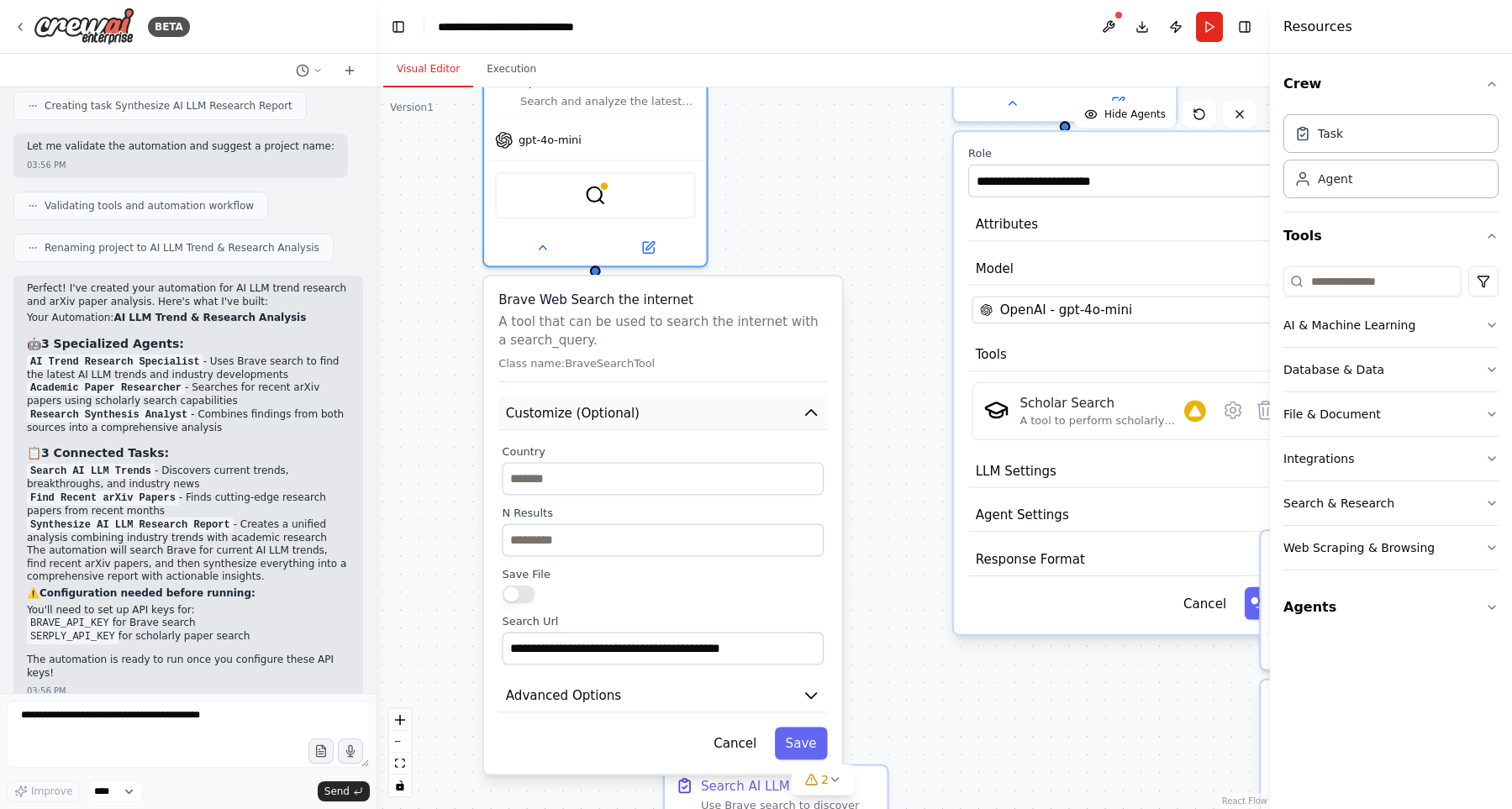
click at [659, 399] on button "Customize (Optional)" at bounding box center [662, 413] width 328 height 34
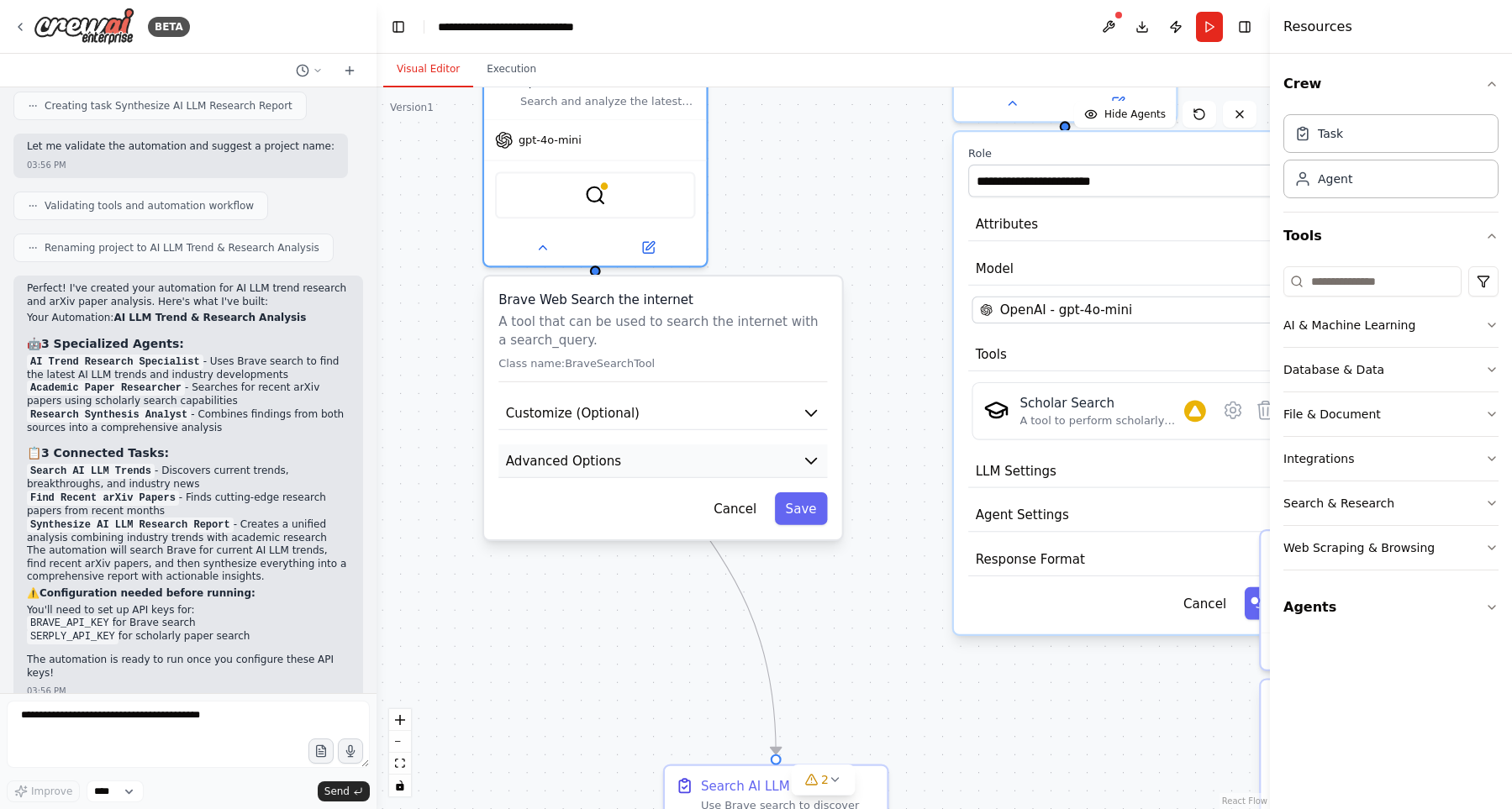
click at [639, 445] on button "Advanced Options" at bounding box center [662, 461] width 328 height 34
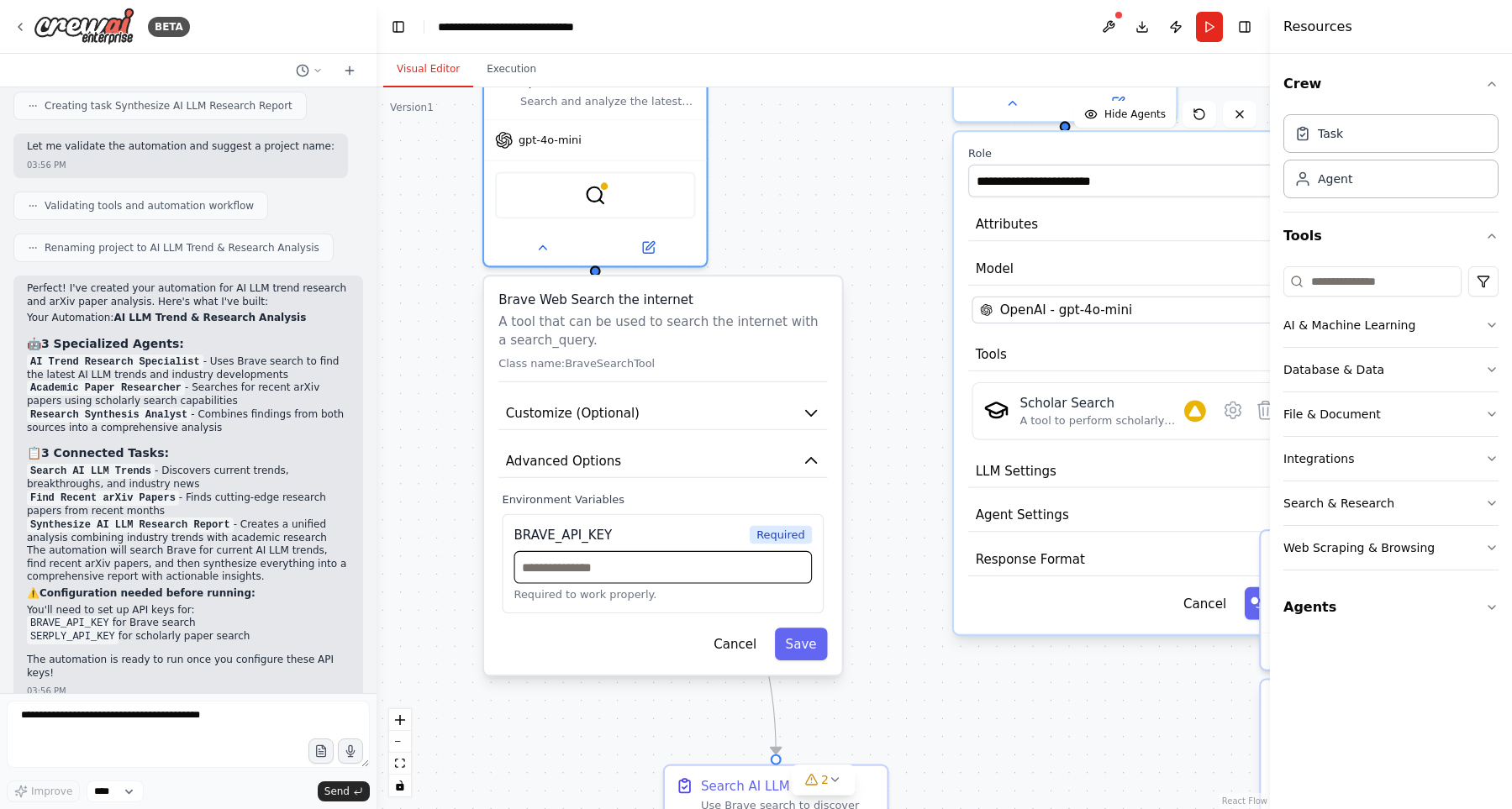
click at [617, 553] on input "text" at bounding box center [663, 567] width 299 height 33
paste input "**********"
type input "**********"
click at [759, 587] on p "Required to work properly." at bounding box center [663, 594] width 299 height 14
click at [612, 603] on div "**********" at bounding box center [663, 476] width 358 height 398
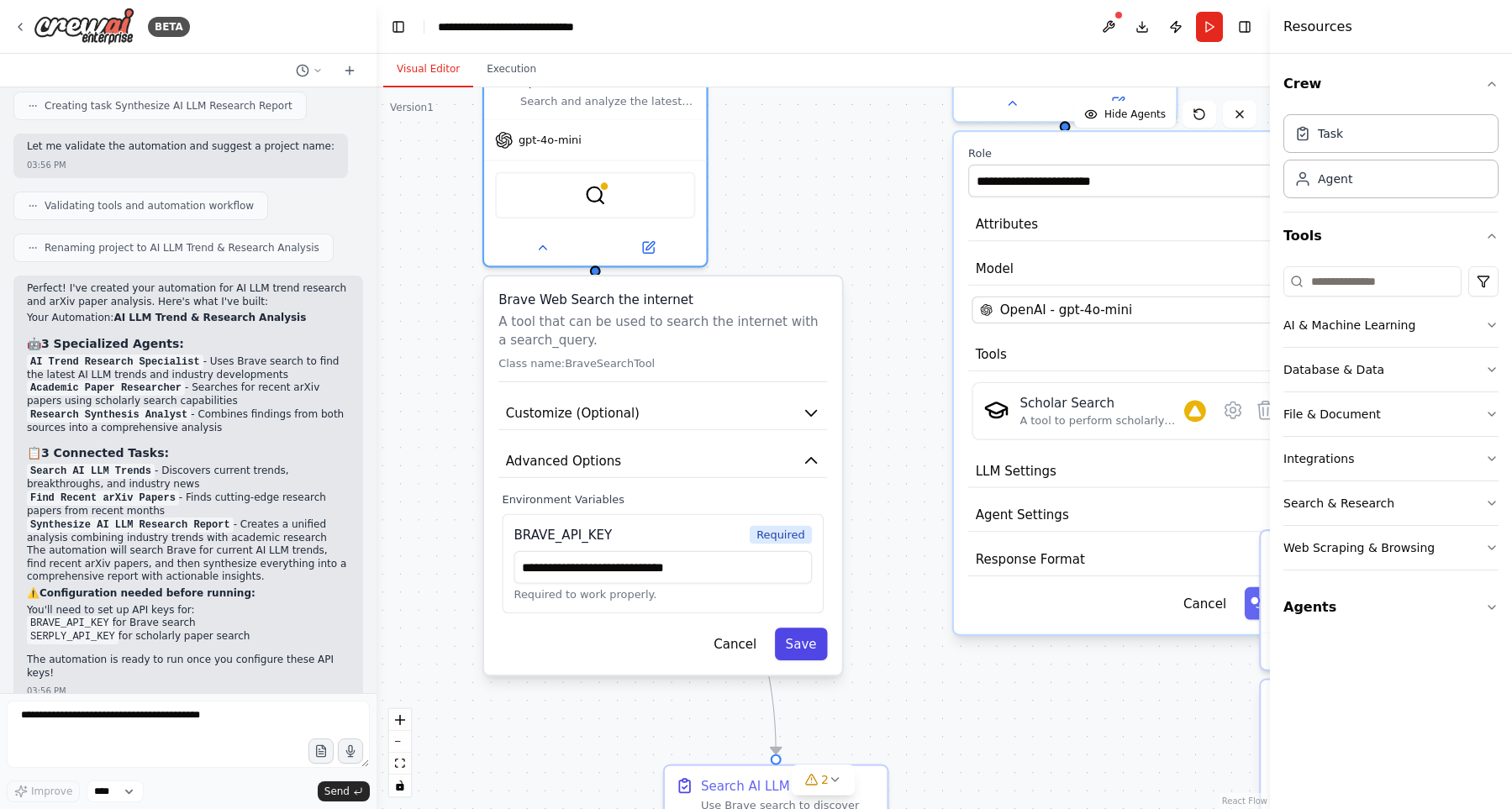
click at [813, 628] on button "Save" at bounding box center [801, 644] width 53 height 33
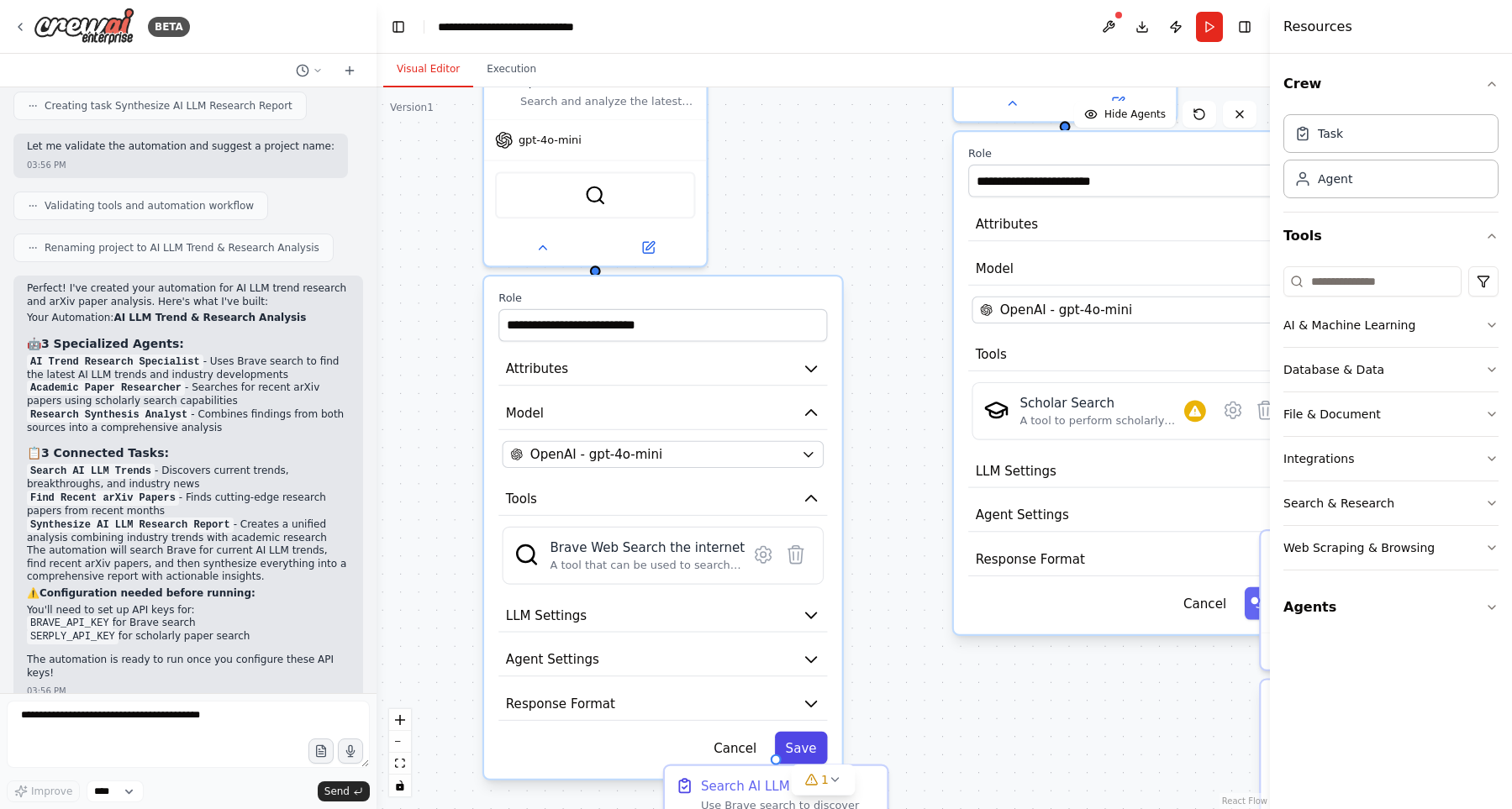
click at [813, 731] on button "Save" at bounding box center [801, 747] width 53 height 33
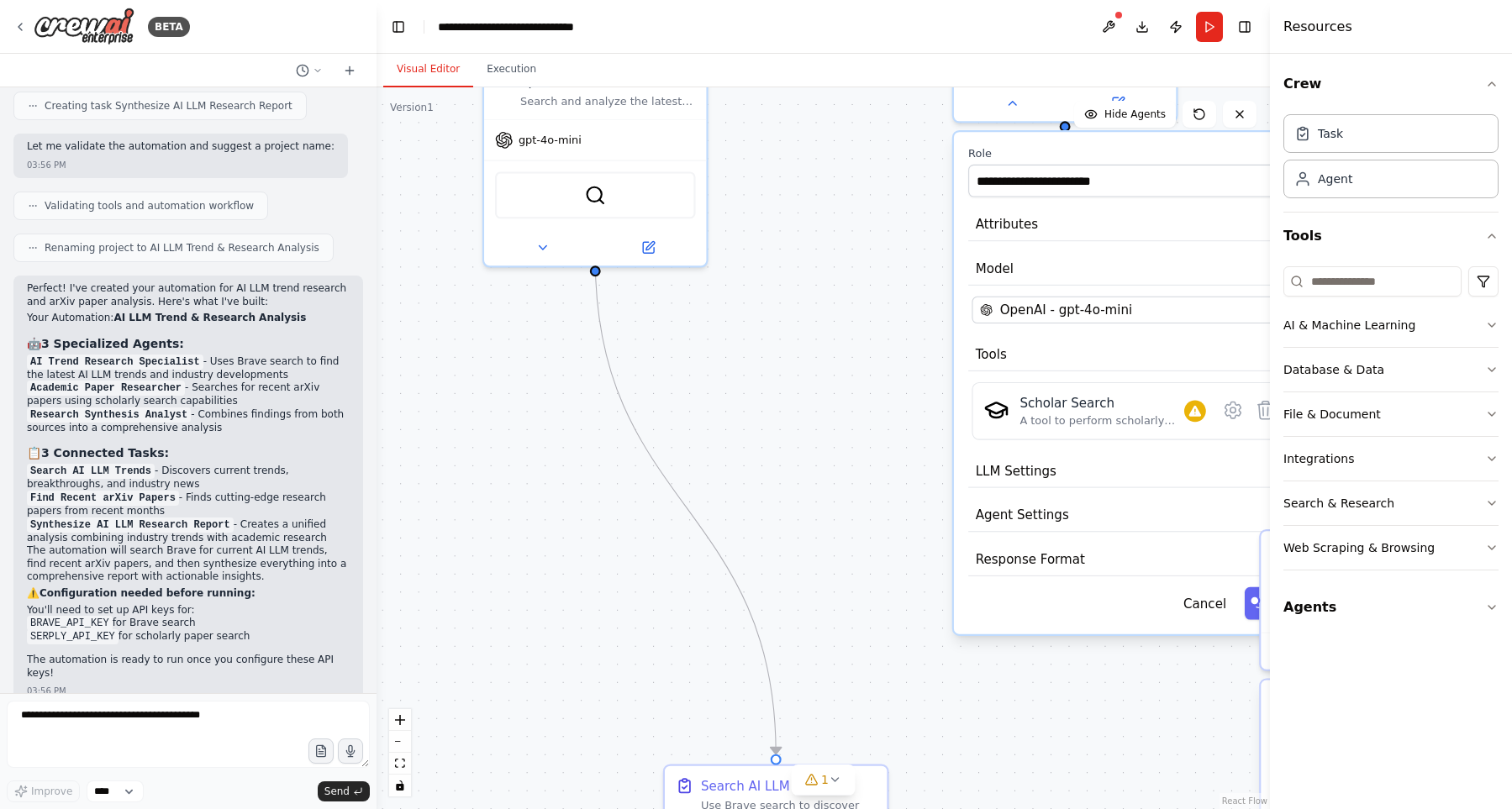
click at [888, 344] on div ".deletable-edge-delete-btn { width: 20px; height: 20px; border: 0px solid #ffff…" at bounding box center [823, 448] width 894 height 721
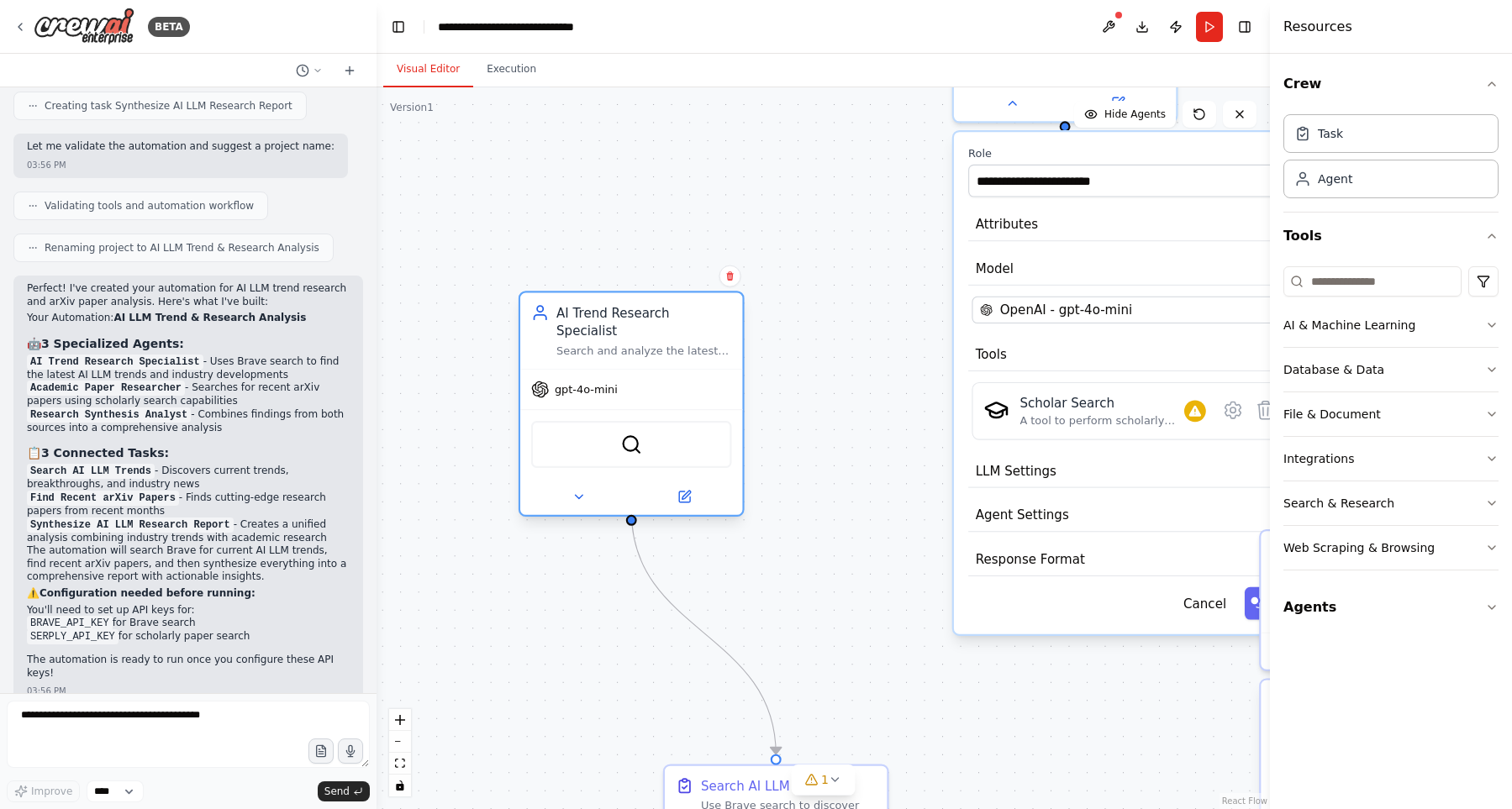
drag, startPoint x: 688, startPoint y: 124, endPoint x: 721, endPoint y: 387, distance: 265.1
click at [721, 387] on div "gpt-4o-mini" at bounding box center [630, 389] width 222 height 40
click at [648, 374] on div "gpt-4o-mini" at bounding box center [630, 389] width 222 height 40
click at [581, 490] on icon at bounding box center [578, 497] width 14 height 14
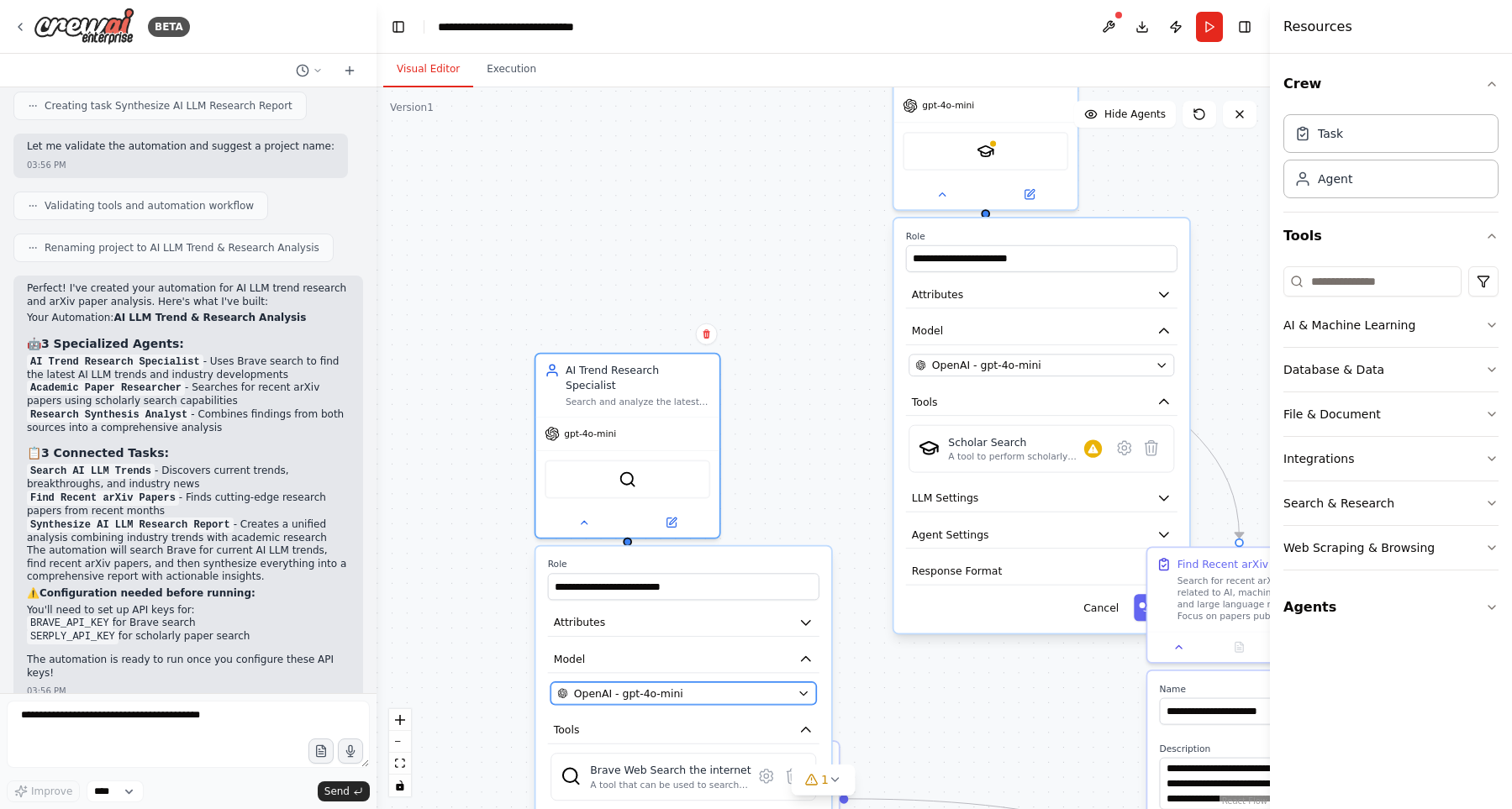
click at [659, 686] on span "OpenAI - gpt-4o-mini" at bounding box center [628, 693] width 109 height 15
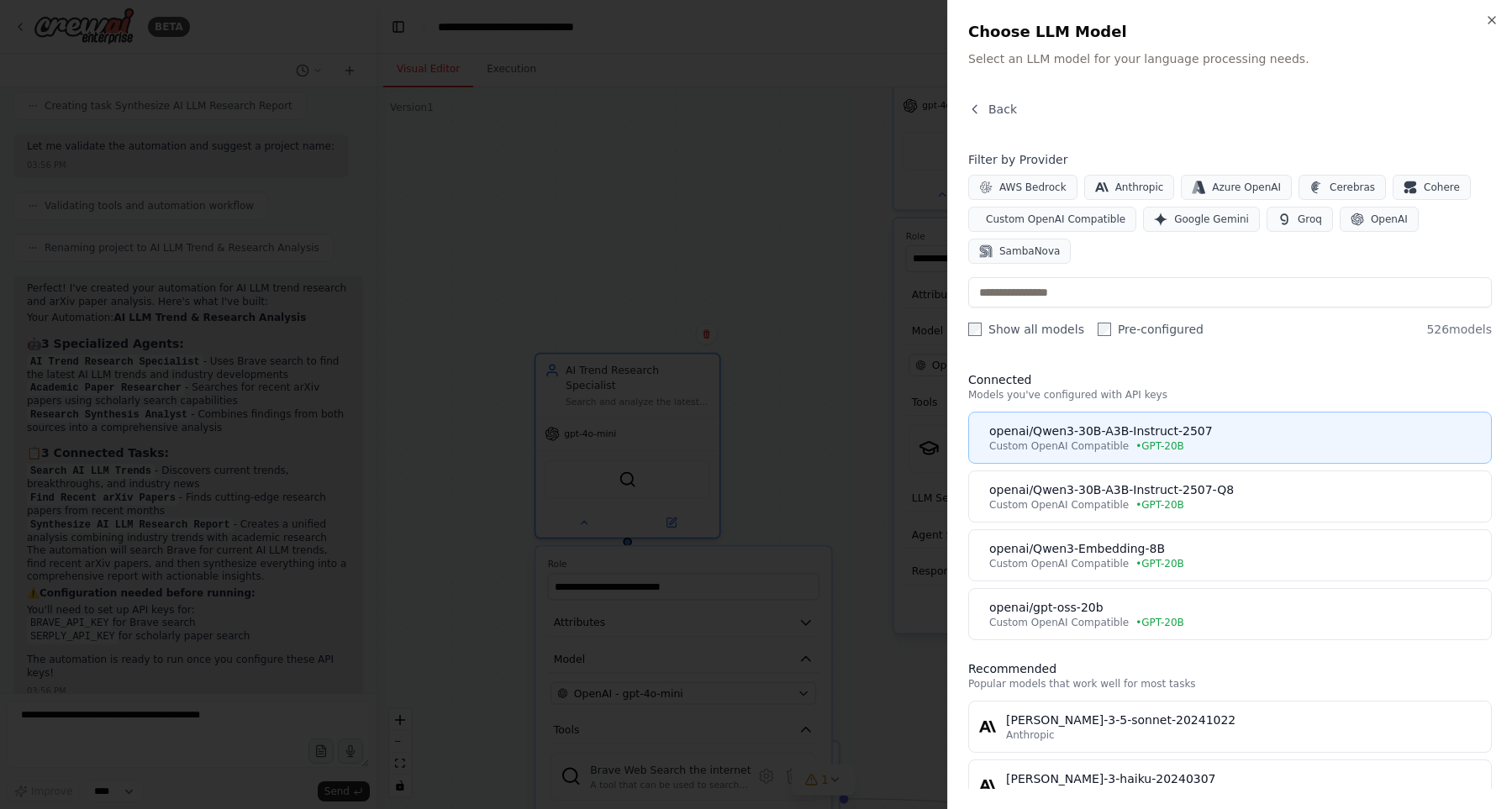
click at [1237, 434] on div "openai/Qwen3-30B-A3B-Instruct-2507" at bounding box center [1234, 431] width 492 height 17
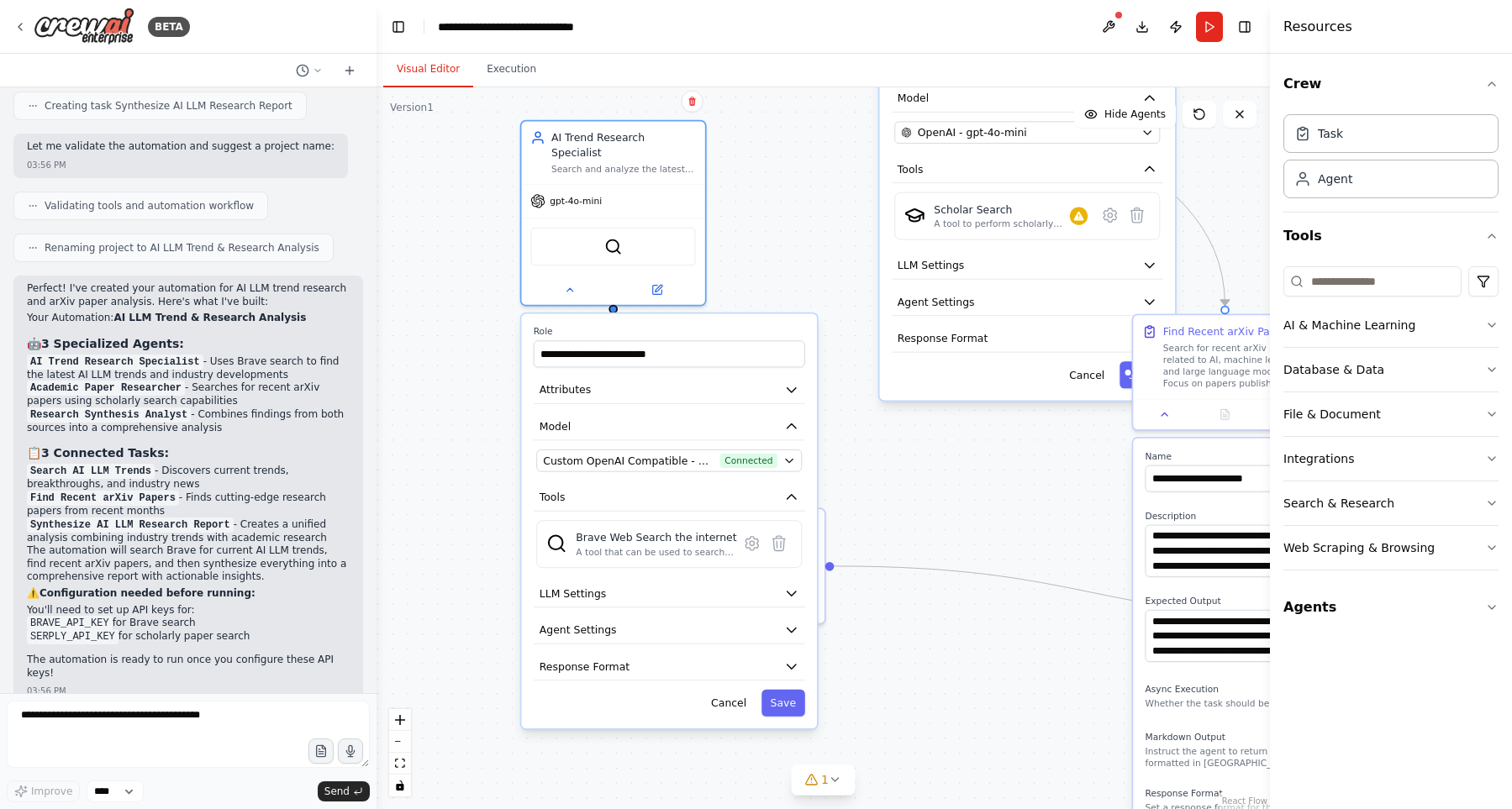
drag, startPoint x: 807, startPoint y: 246, endPoint x: 794, endPoint y: 121, distance: 125.7
click at [794, 121] on div ".deletable-edge-delete-btn { width: 20px; height: 20px; border: 0px solid #ffff…" at bounding box center [823, 448] width 894 height 721
click at [780, 690] on button "Save" at bounding box center [783, 704] width 44 height 27
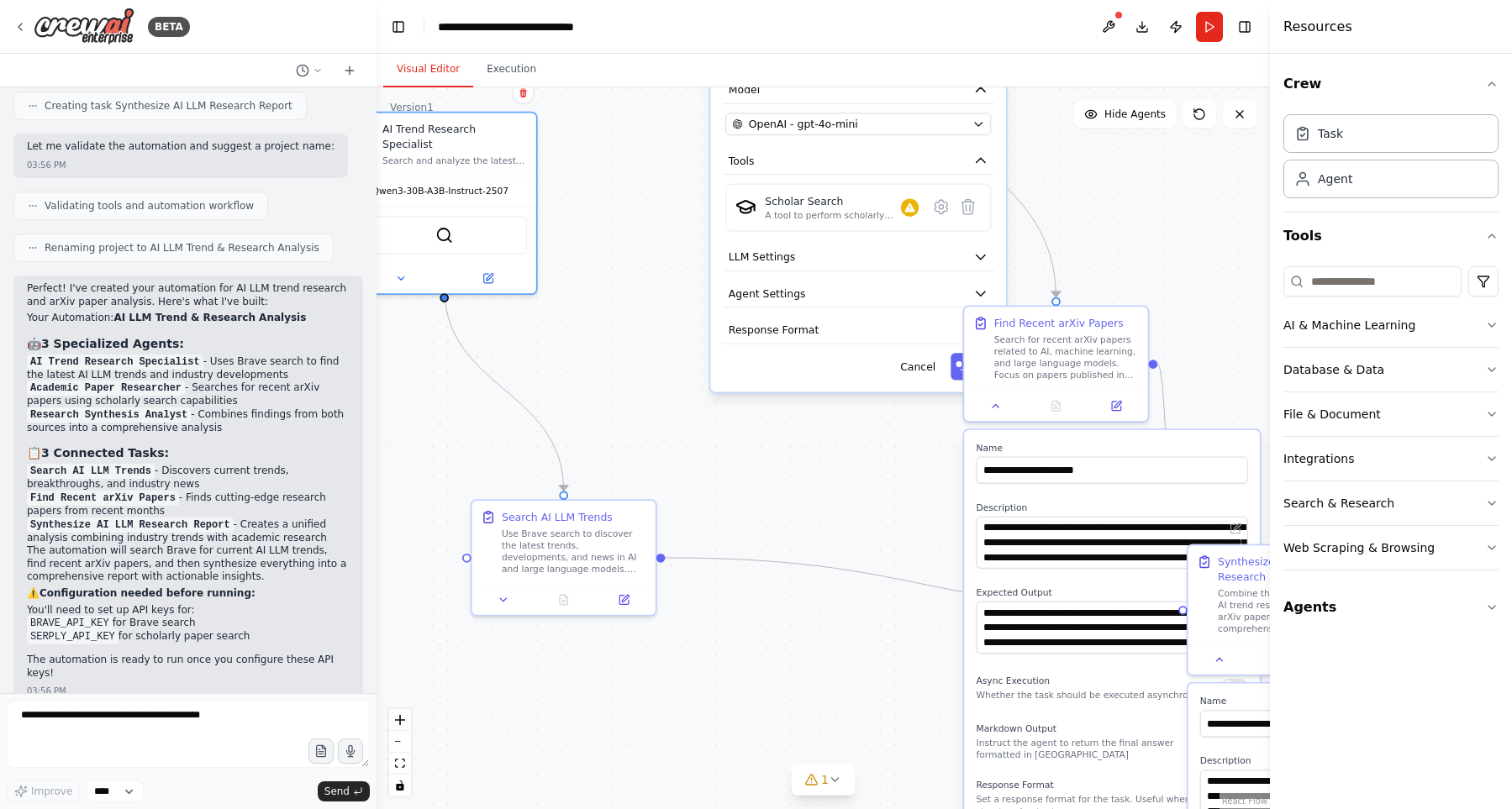
drag, startPoint x: 932, startPoint y: 464, endPoint x: 1293, endPoint y: 268, distance: 410.8
click at [763, 456] on div ".deletable-edge-delete-btn { width: 20px; height: 20px; border: 0px solid #ffff…" at bounding box center [823, 448] width 894 height 721
click at [1239, 20] on button "Toggle Right Sidebar" at bounding box center [1245, 27] width 24 height 24
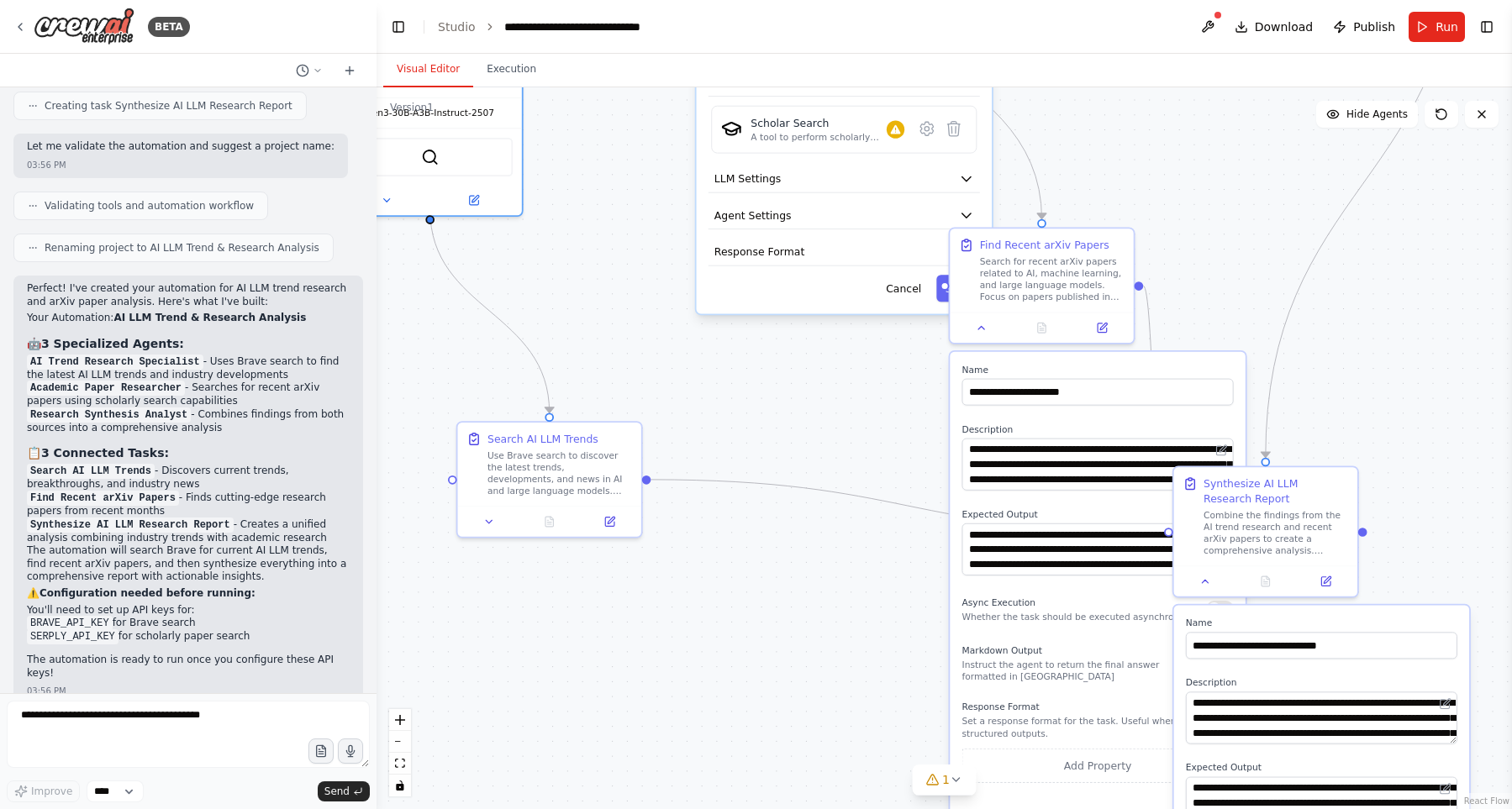
click at [1191, 190] on div ".deletable-edge-delete-btn { width: 20px; height: 20px; border: 0px solid #ffff…" at bounding box center [943, 448] width 1135 height 721
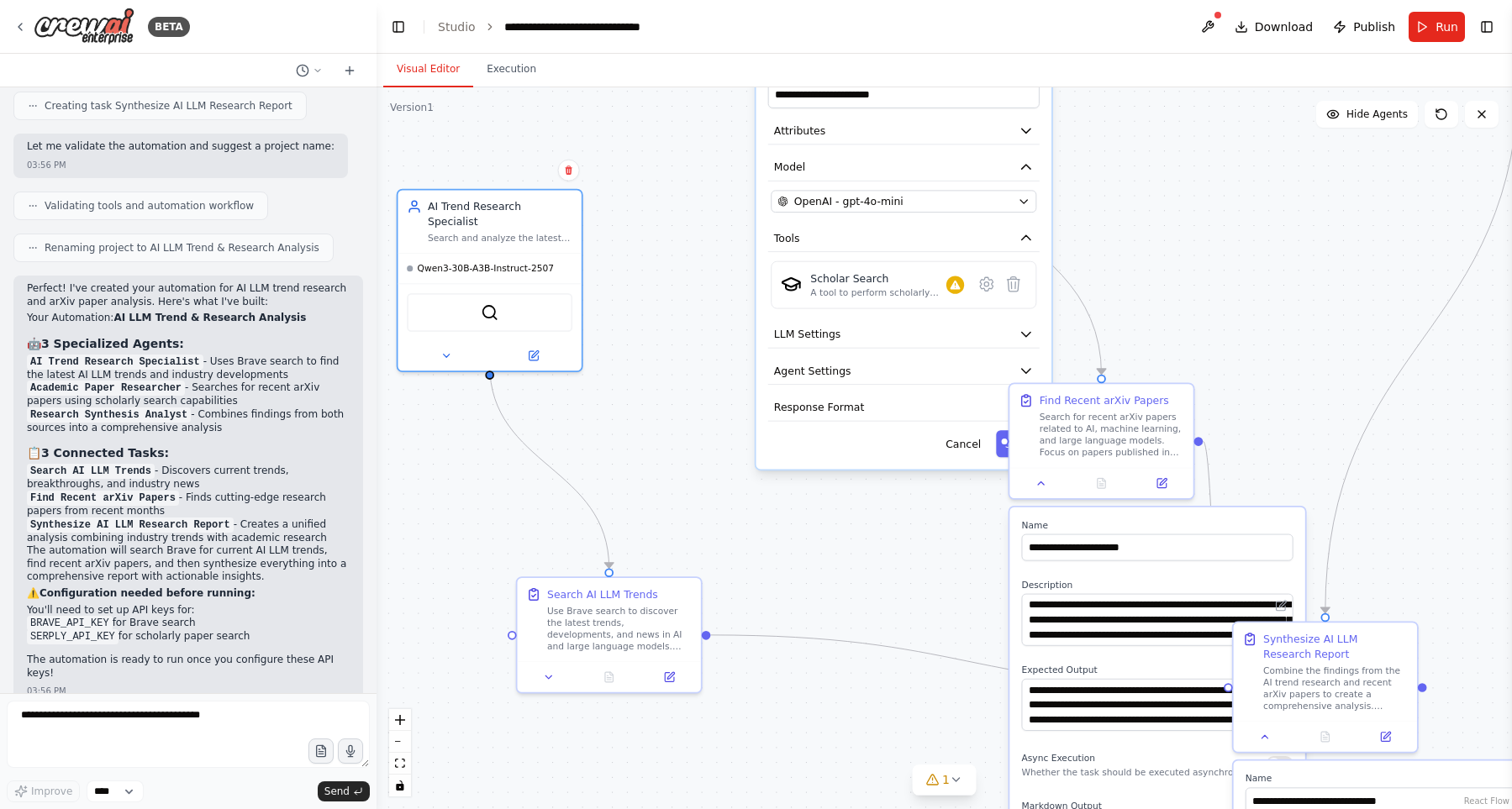
drag, startPoint x: 1182, startPoint y: 208, endPoint x: 1246, endPoint y: 366, distance: 170.5
click at [1246, 366] on div ".deletable-edge-delete-btn { width: 20px; height: 20px; border: 0px solid #ffff…" at bounding box center [943, 448] width 1135 height 721
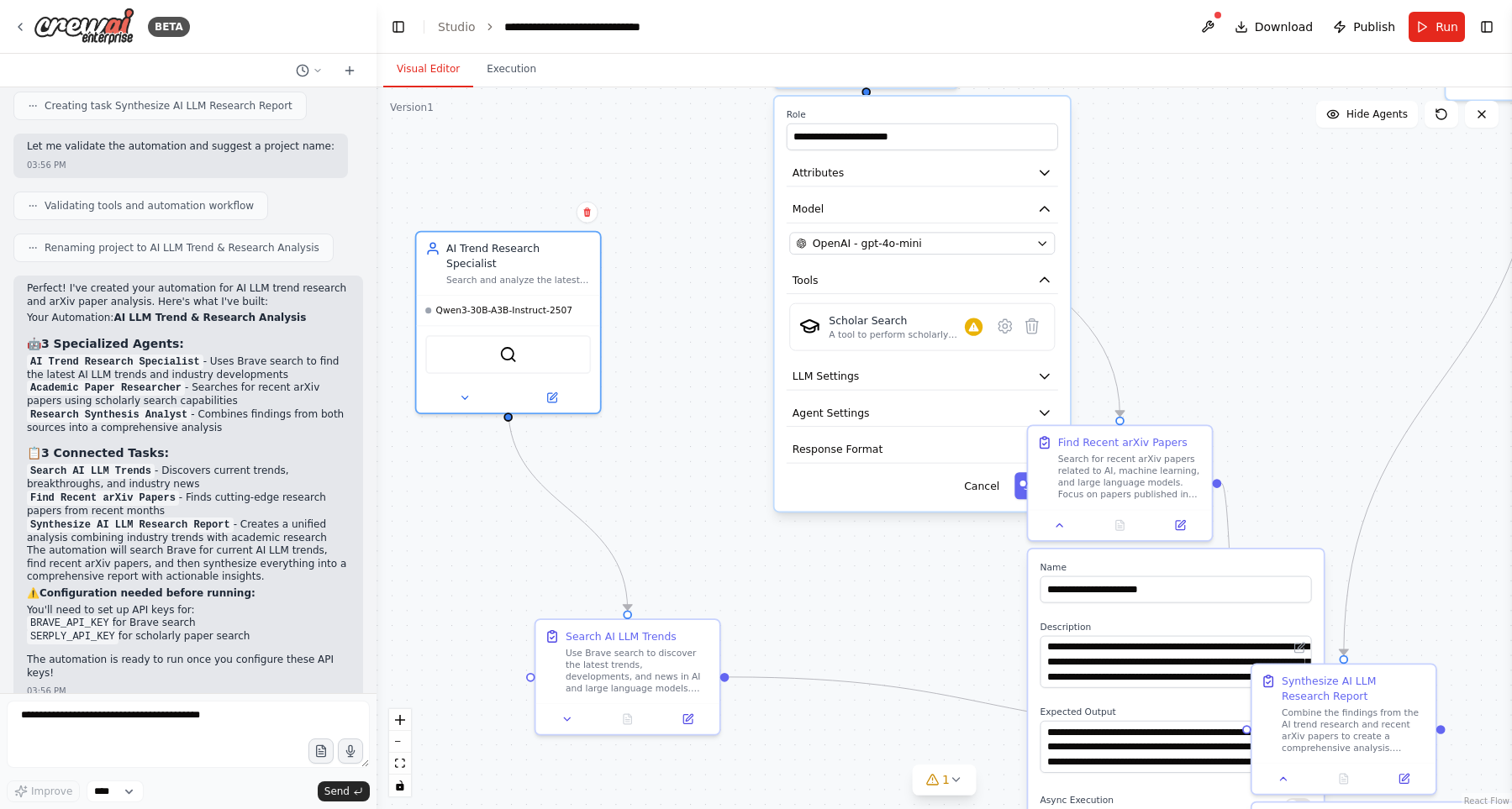
drag, startPoint x: 1196, startPoint y: 306, endPoint x: 1165, endPoint y: 305, distance: 31.0
click at [1194, 307] on div ".deletable-edge-delete-btn { width: 20px; height: 20px; border: 0px solid #ffff…" at bounding box center [943, 448] width 1135 height 721
click at [1002, 232] on button "OpenAI - gpt-4o-mini" at bounding box center [918, 243] width 266 height 23
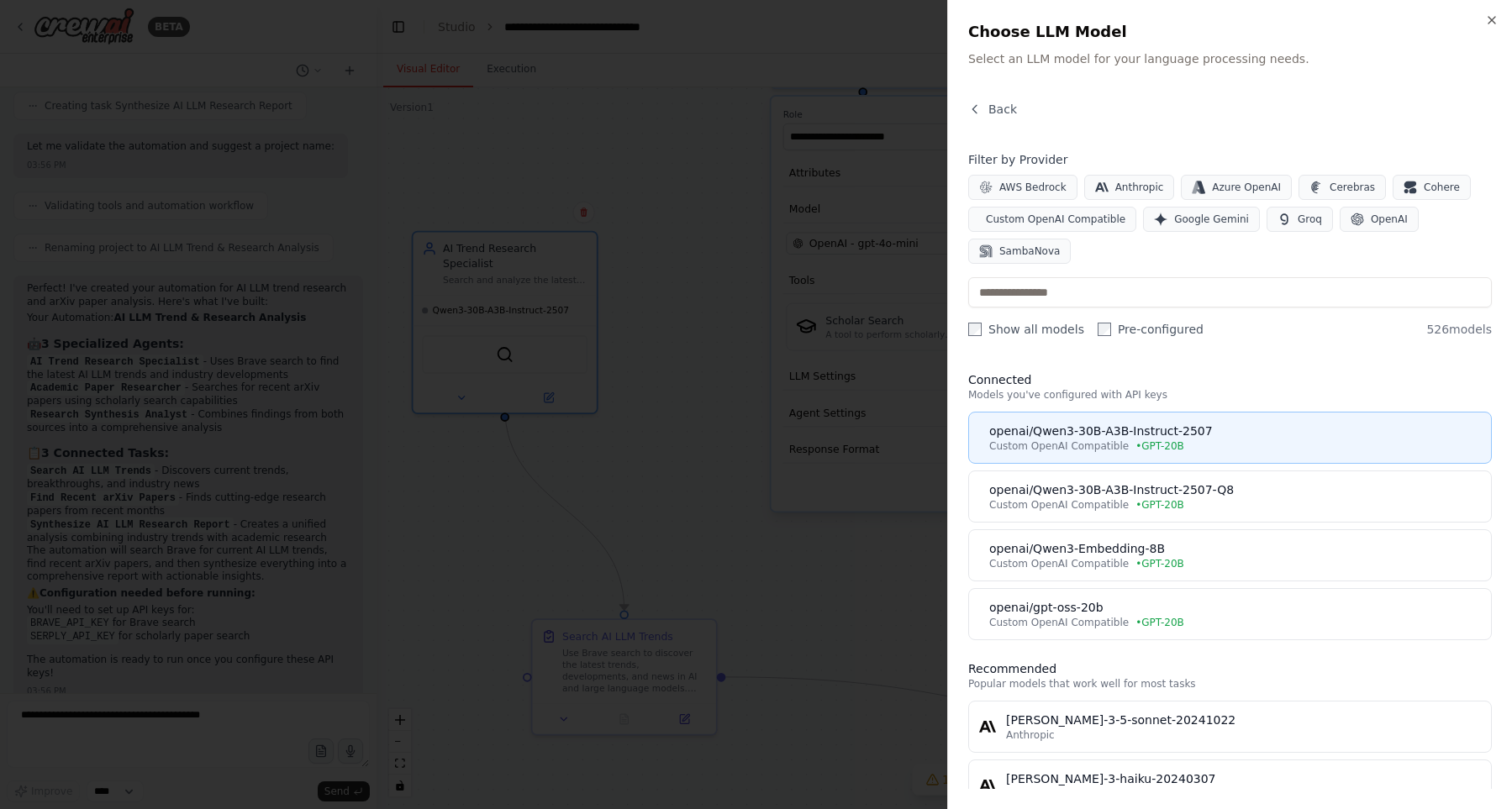
click at [1222, 446] on div "Custom OpenAI Compatible • GPT-20B" at bounding box center [1234, 446] width 492 height 13
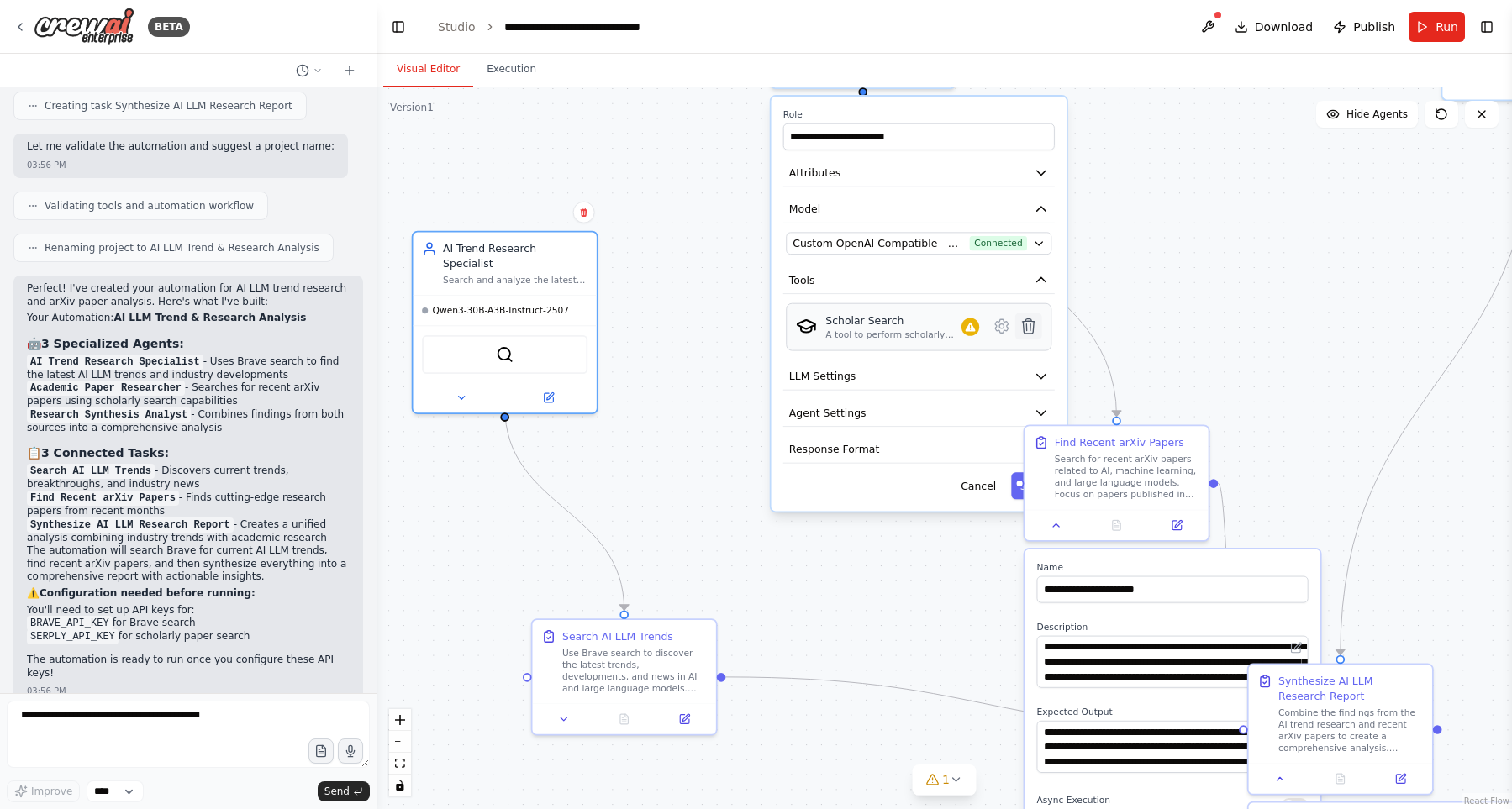
click at [1024, 319] on icon at bounding box center [1028, 326] width 13 height 14
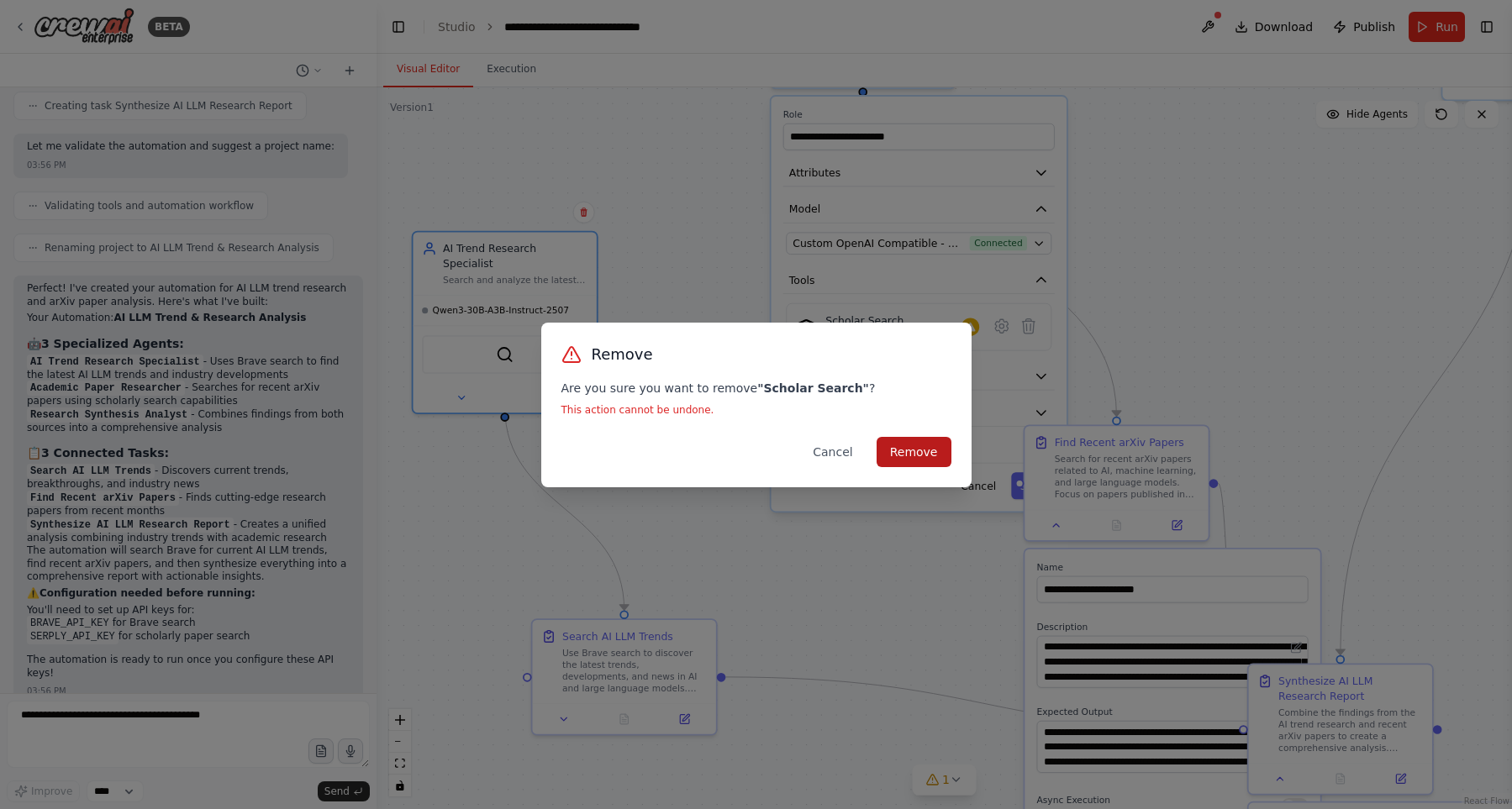
click at [926, 447] on button "Remove" at bounding box center [914, 452] width 75 height 30
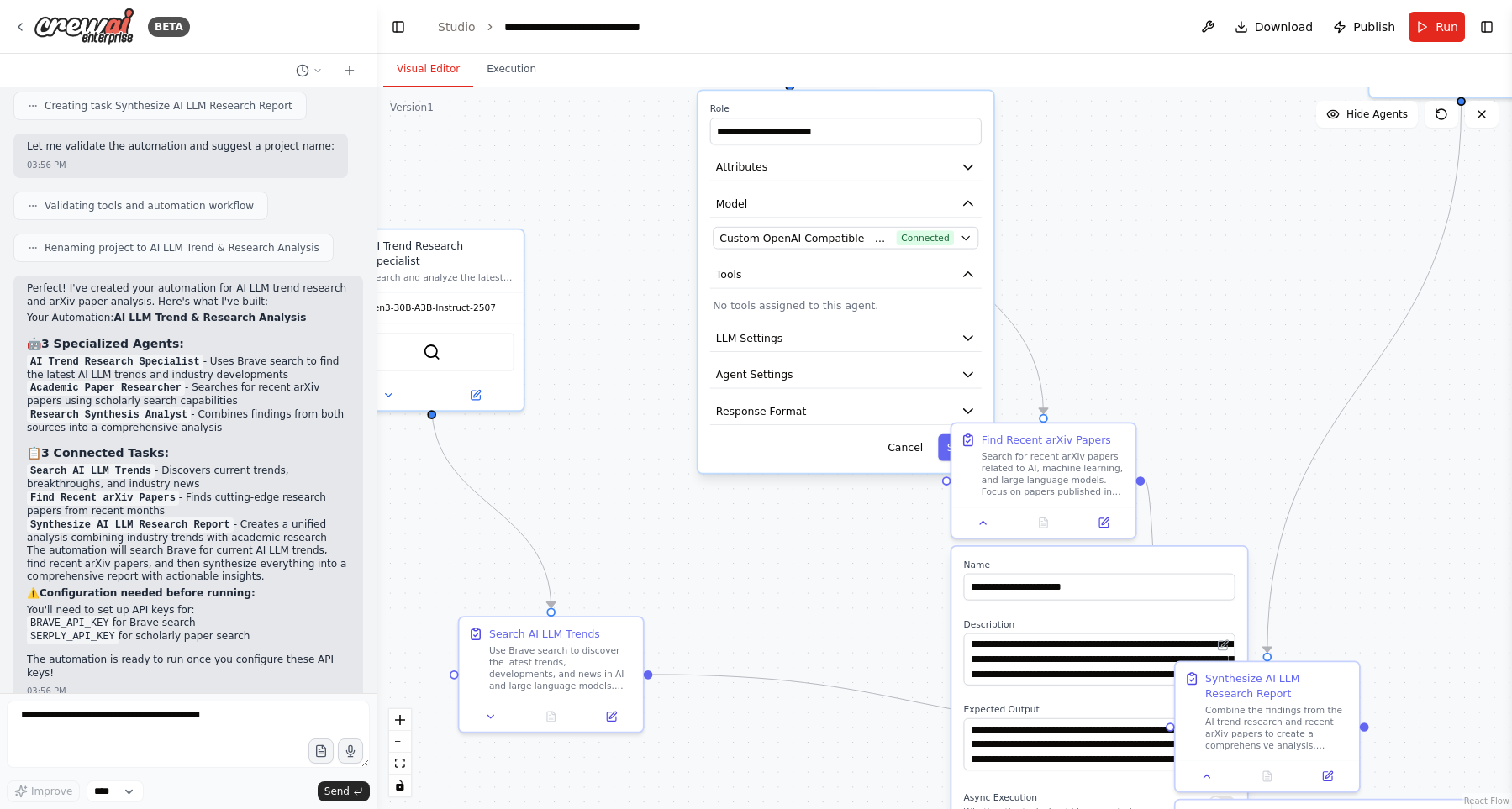
drag, startPoint x: 725, startPoint y: 288, endPoint x: 651, endPoint y: 292, distance: 74.1
click at [651, 292] on div ".deletable-edge-delete-btn { width: 20px; height: 20px; border: 0px solid #ffff…" at bounding box center [943, 448] width 1135 height 721
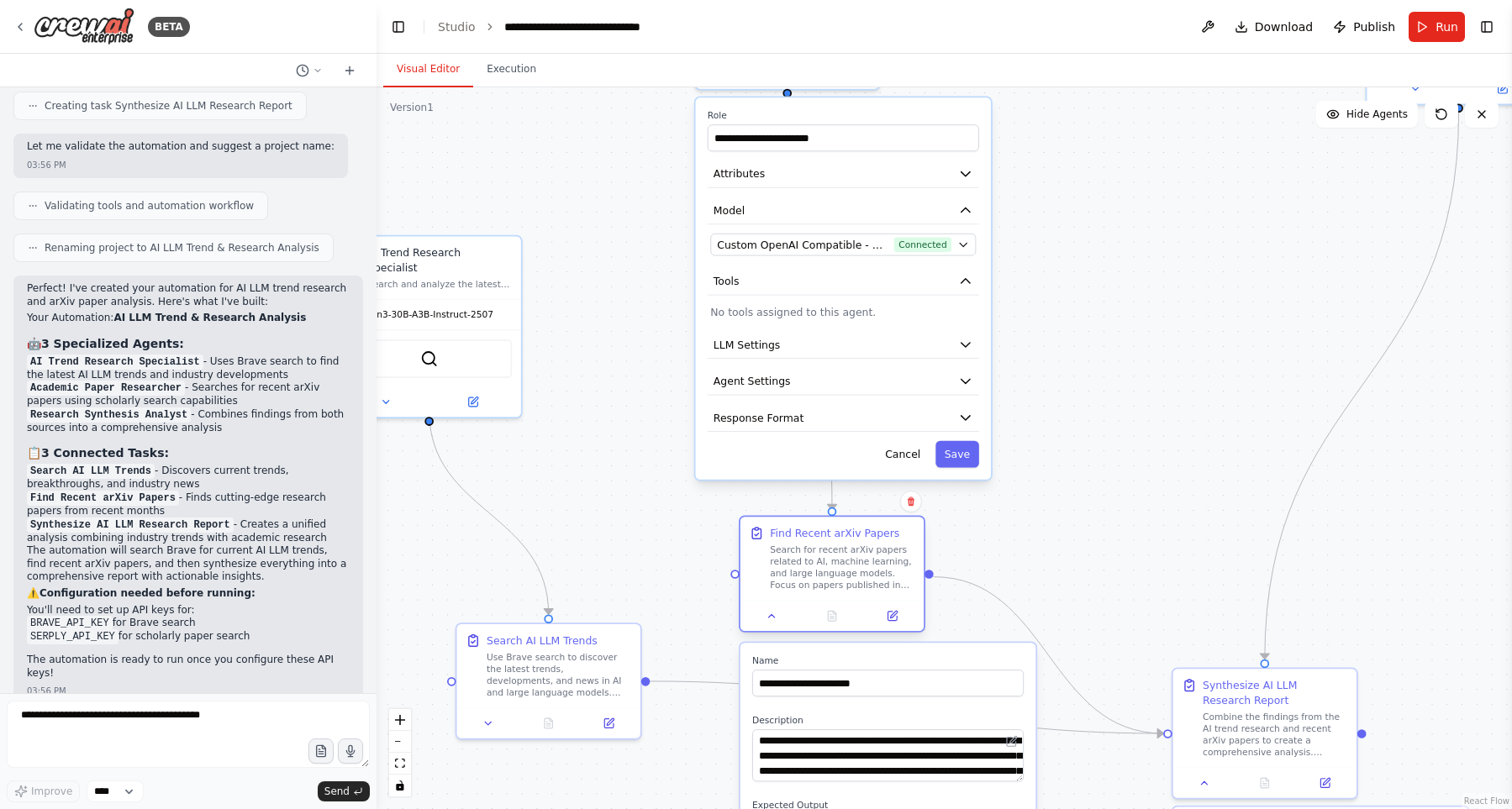
drag, startPoint x: 1050, startPoint y: 479, endPoint x: 840, endPoint y: 561, distance: 225.4
click at [840, 561] on div "Search for recent arXiv papers related to AI, machine learning, and large langu…" at bounding box center [841, 567] width 144 height 48
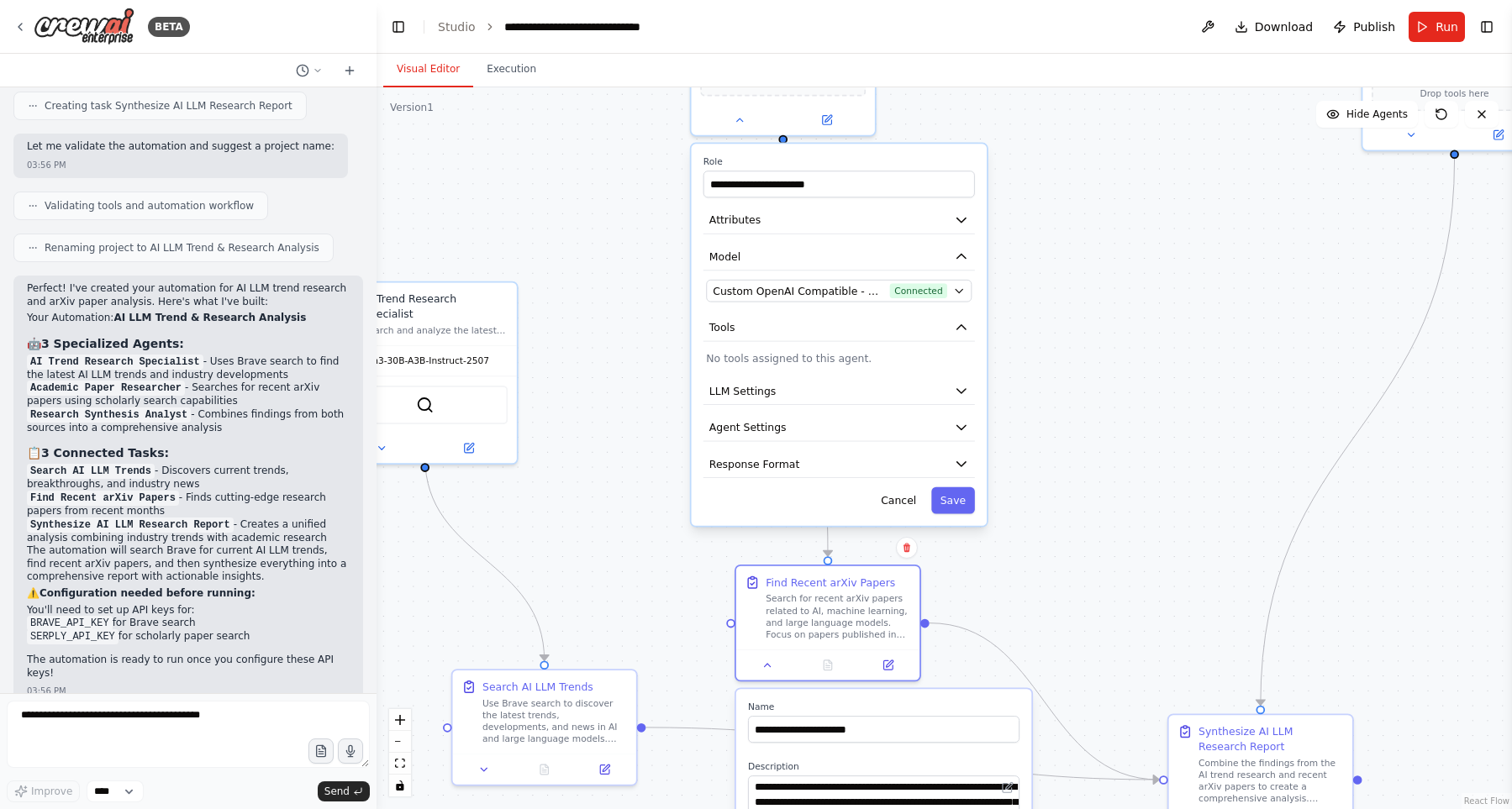
drag, startPoint x: 1194, startPoint y: 396, endPoint x: 1191, endPoint y: 427, distance: 31.1
click at [1191, 427] on div ".deletable-edge-delete-btn { width: 20px; height: 20px; border: 0px solid #ffff…" at bounding box center [943, 448] width 1135 height 721
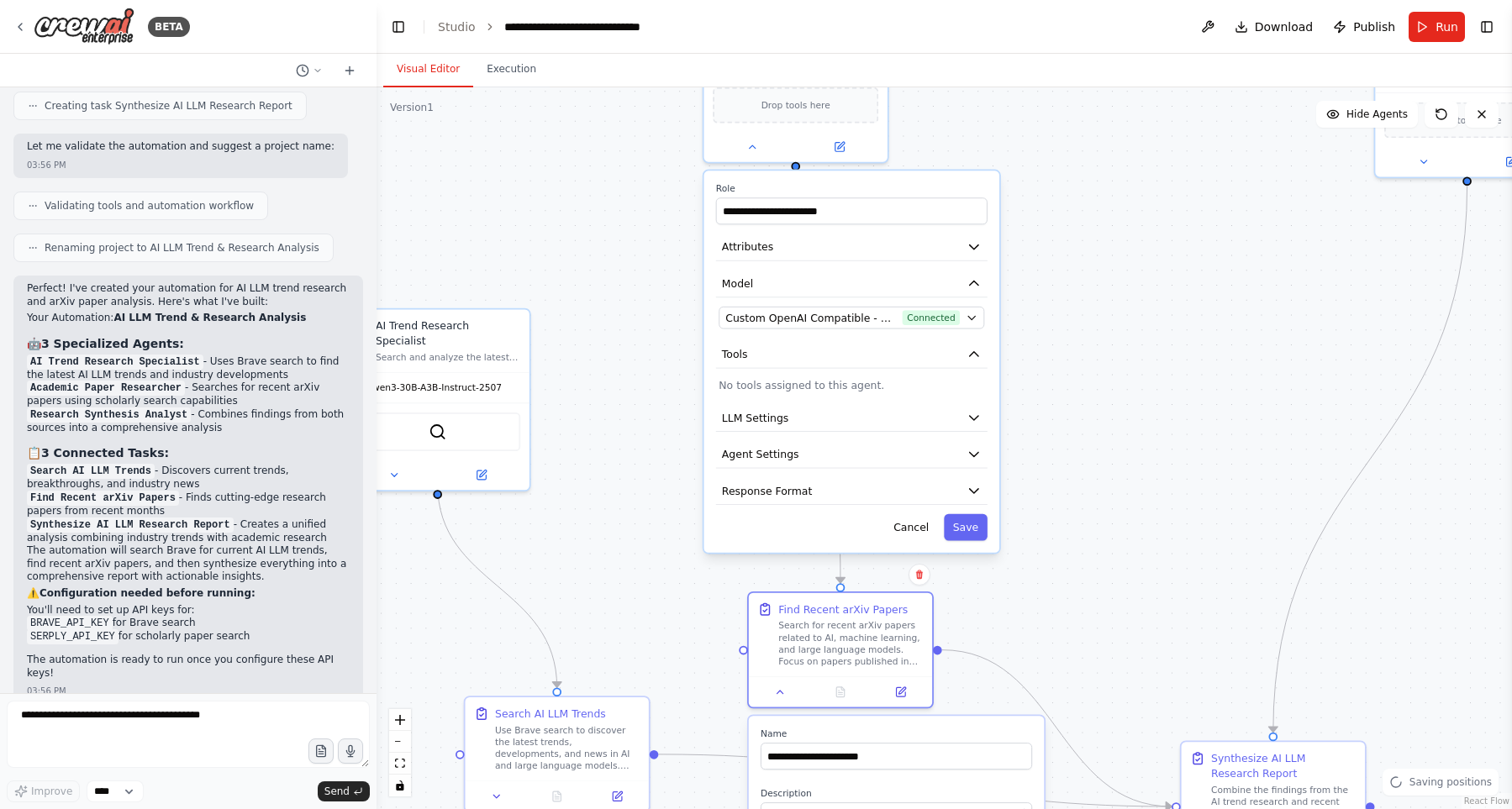
drag, startPoint x: 1191, startPoint y: 427, endPoint x: 1205, endPoint y: 456, distance: 32.2
click at [1205, 456] on div ".deletable-edge-delete-btn { width: 20px; height: 20px; border: 0px solid #ffff…" at bounding box center [943, 448] width 1135 height 721
click at [976, 381] on div "**********" at bounding box center [853, 363] width 295 height 381
click at [1477, 32] on button "Toggle Right Sidebar" at bounding box center [1487, 27] width 24 height 24
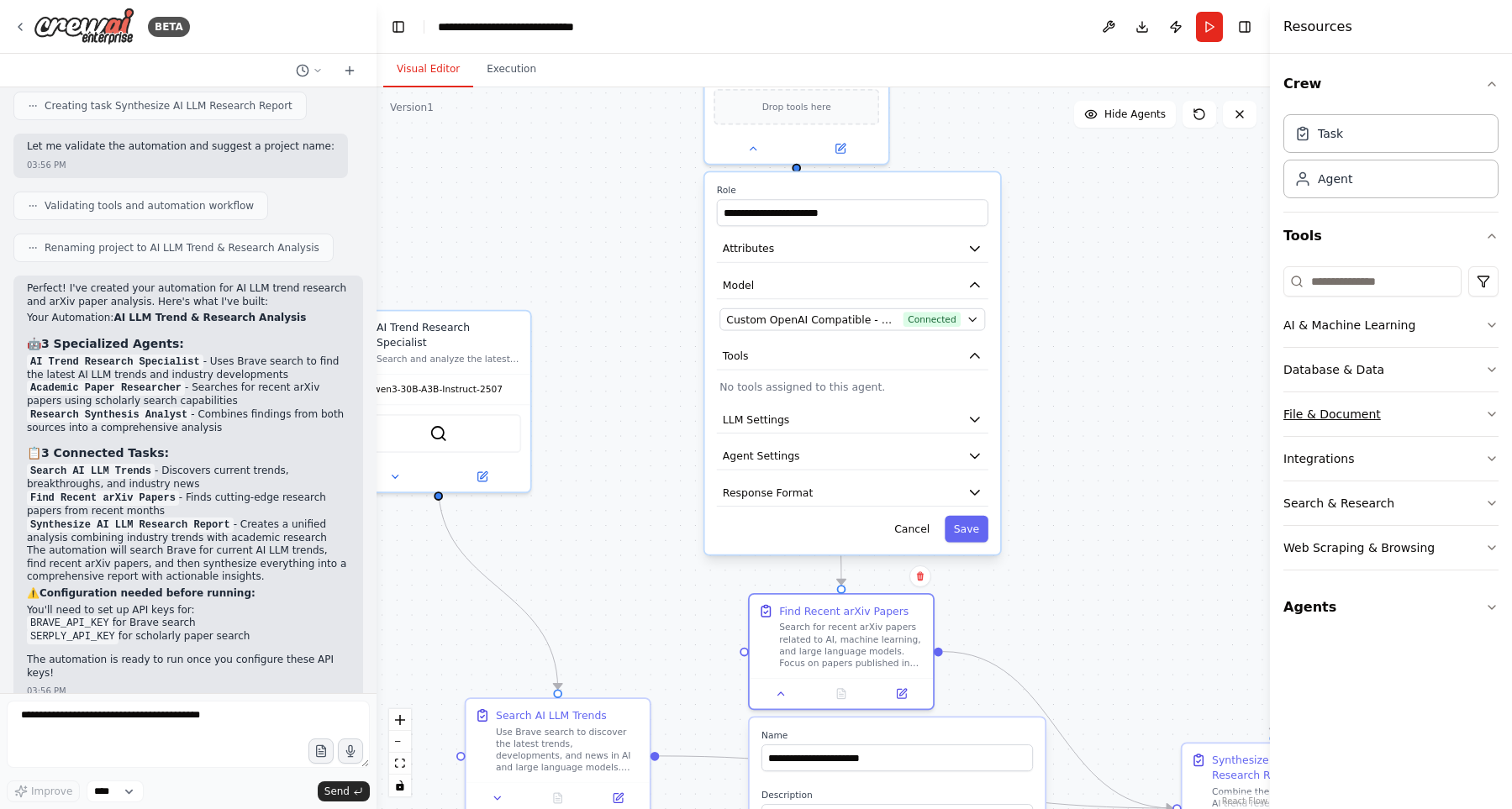
click at [1327, 408] on div "File & Document" at bounding box center [1332, 414] width 98 height 17
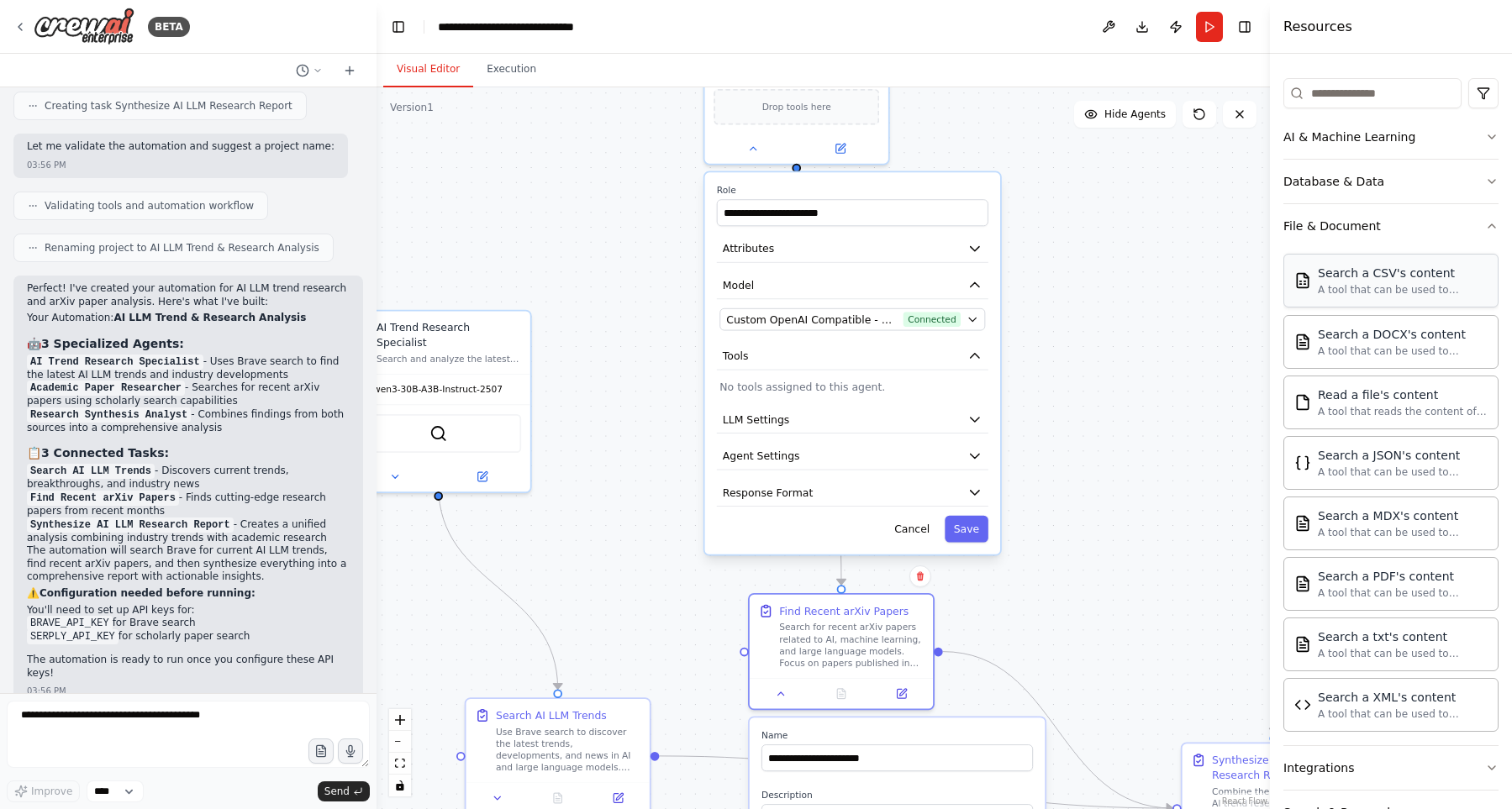
scroll to position [191, 0]
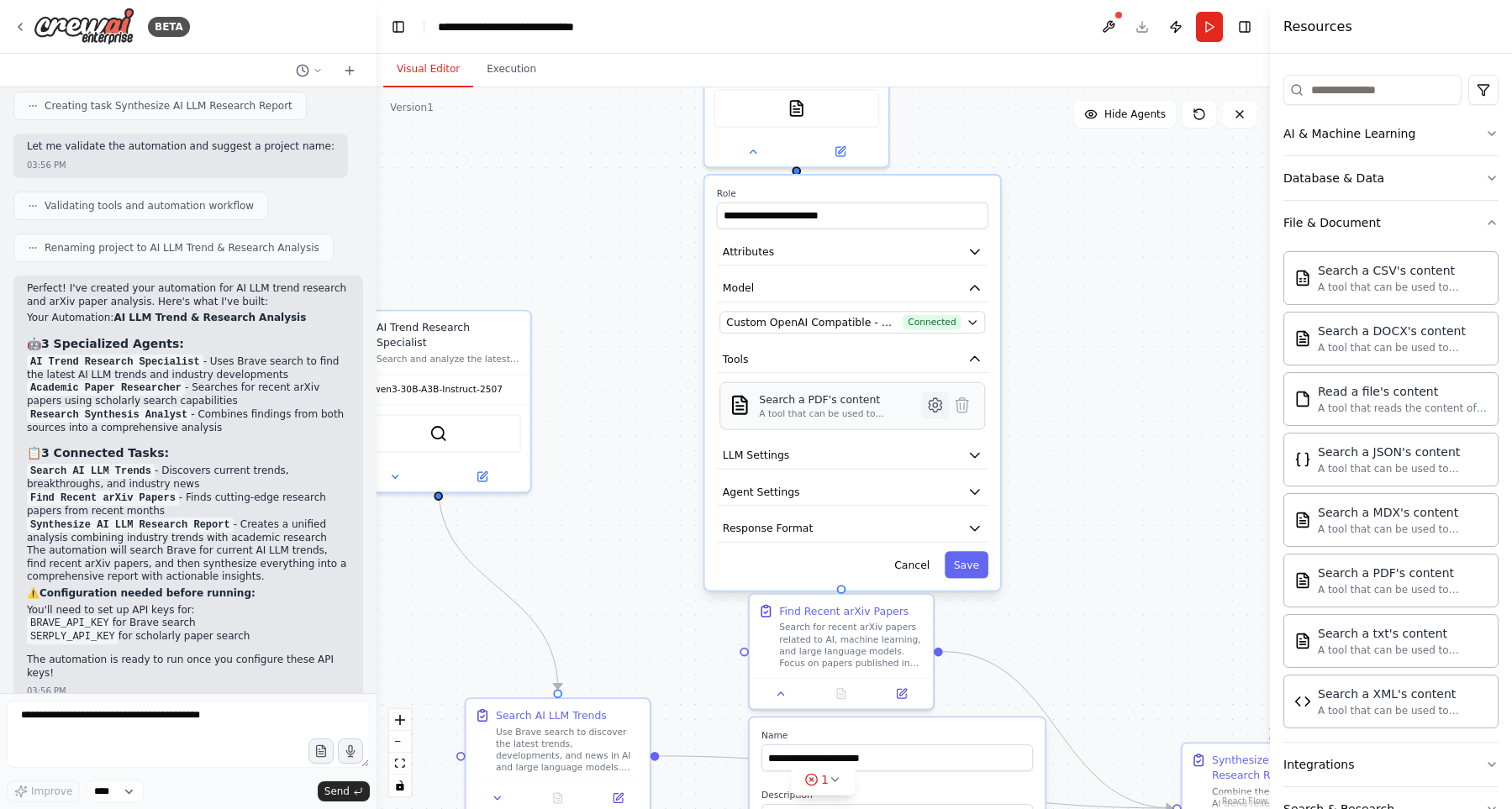
click at [932, 398] on icon at bounding box center [934, 405] width 13 height 13
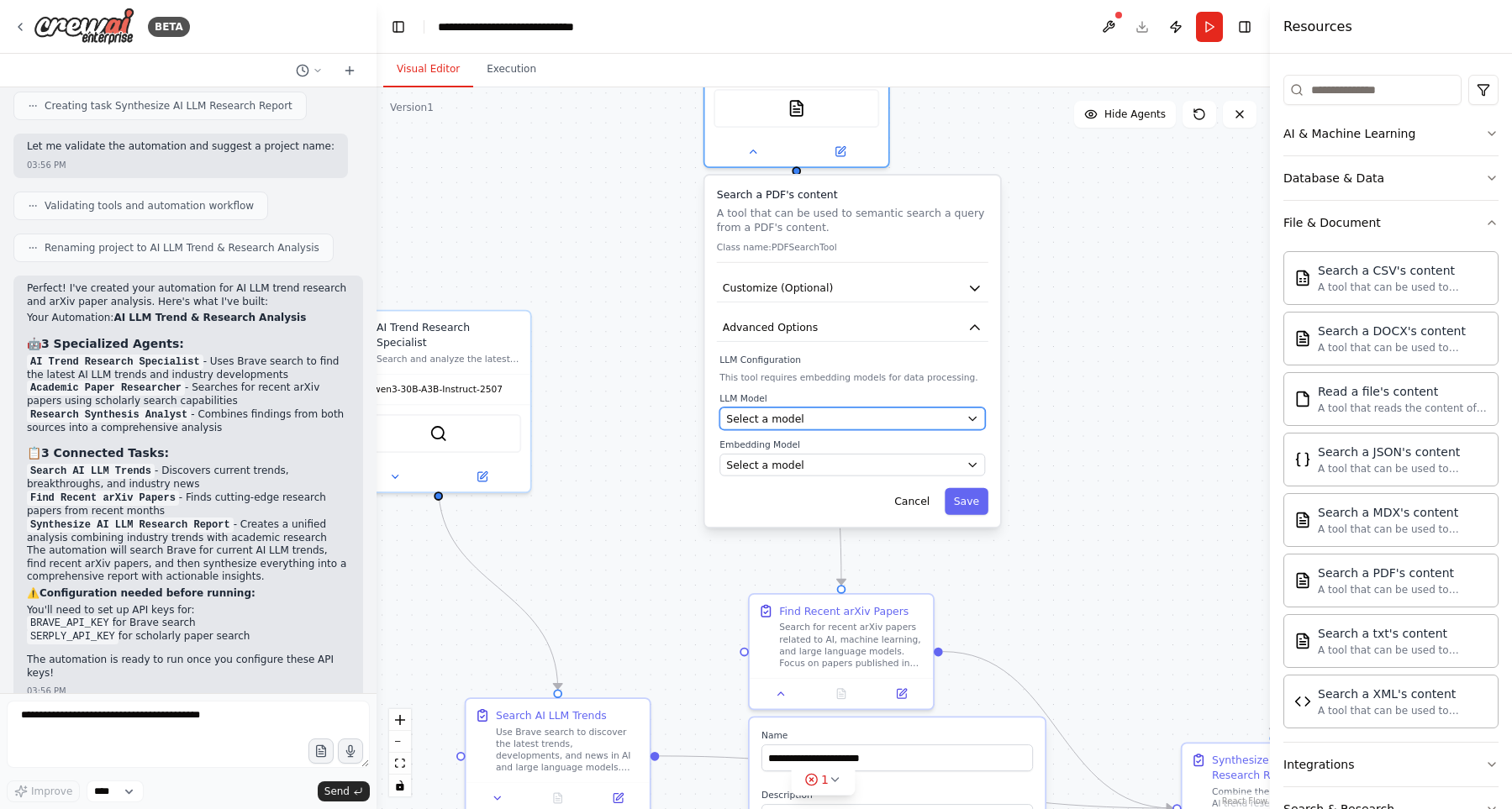
click at [872, 411] on div "Select a model" at bounding box center [843, 418] width 235 height 15
click at [882, 411] on div "Select a model" at bounding box center [843, 418] width 235 height 15
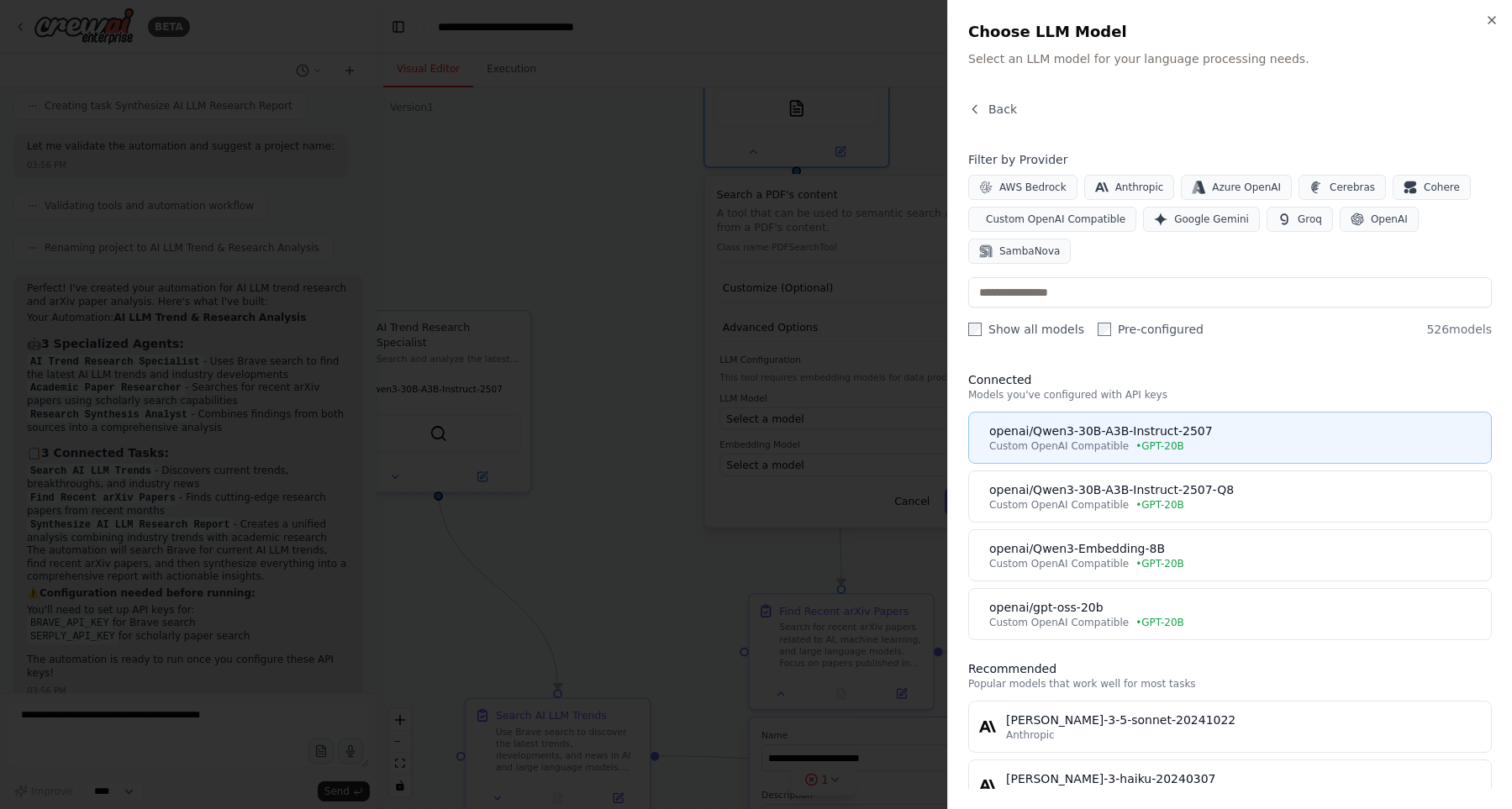
click at [1211, 434] on div "openai/Qwen3-30B-A3B-Instruct-2507" at bounding box center [1234, 431] width 492 height 17
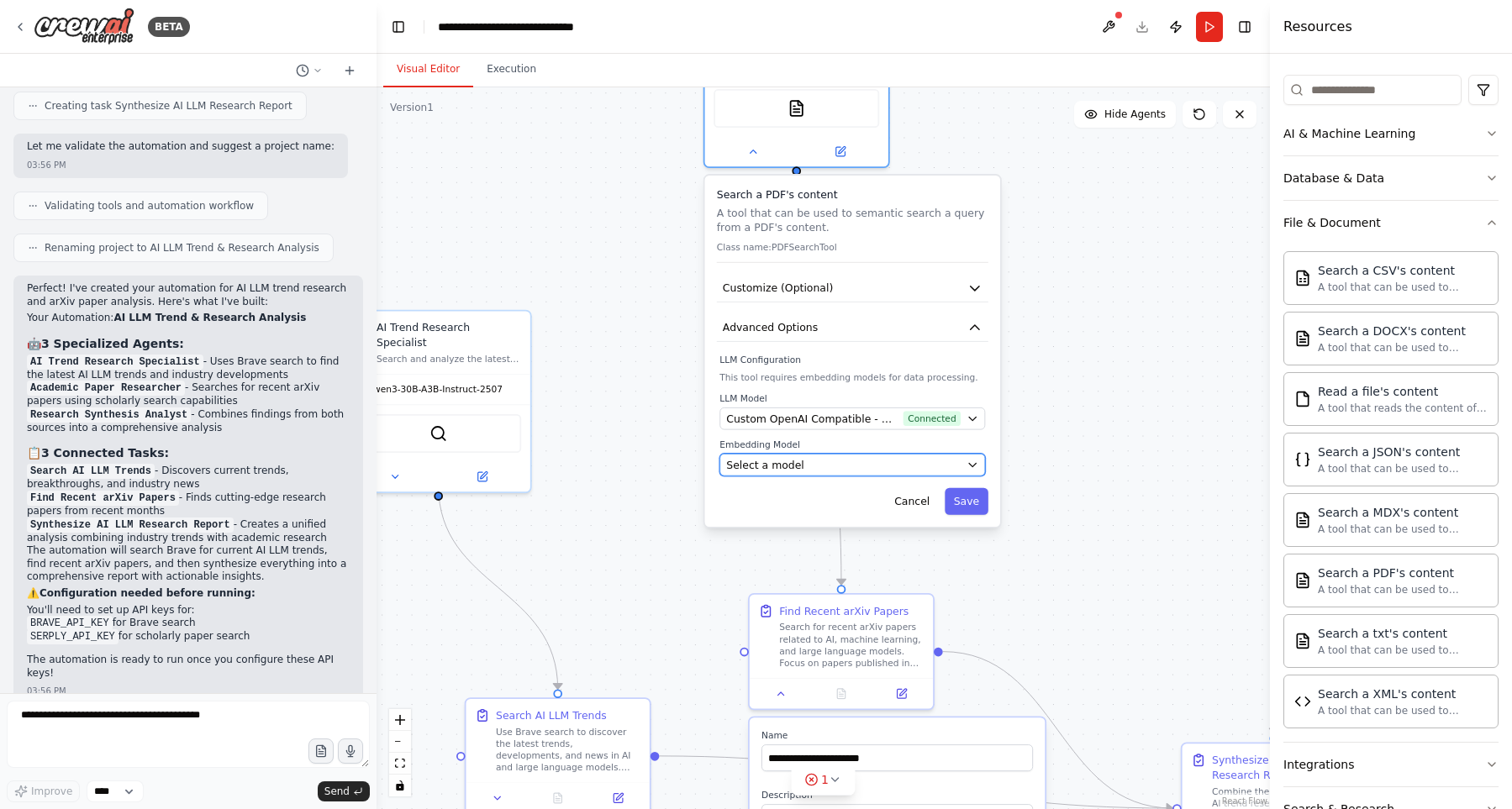
click at [850, 457] on div "Select a model" at bounding box center [843, 465] width 235 height 15
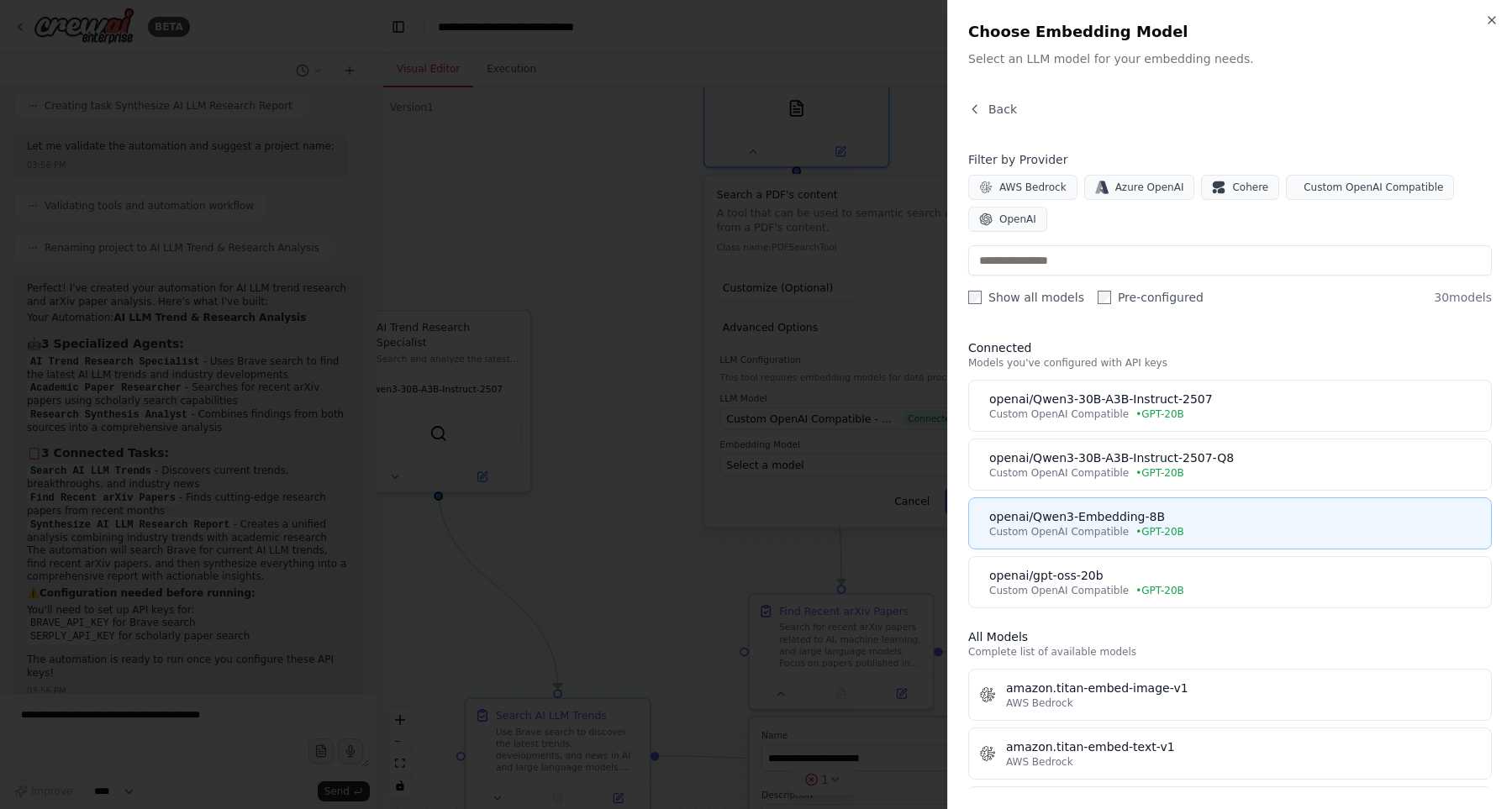
click at [1192, 533] on div "Custom OpenAI Compatible • GPT-20B" at bounding box center [1234, 531] width 492 height 13
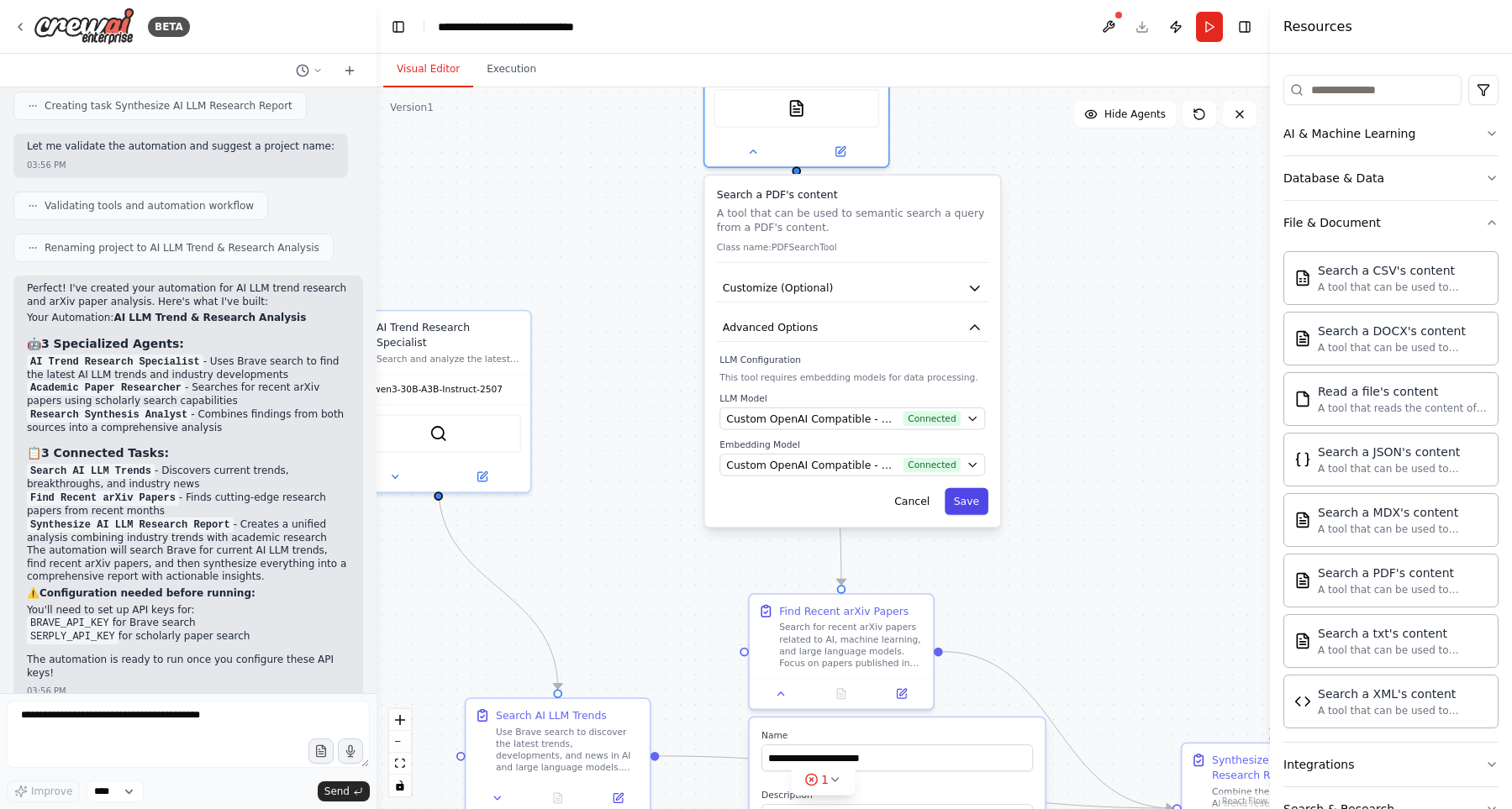
click at [960, 488] on button "Save" at bounding box center [966, 502] width 44 height 27
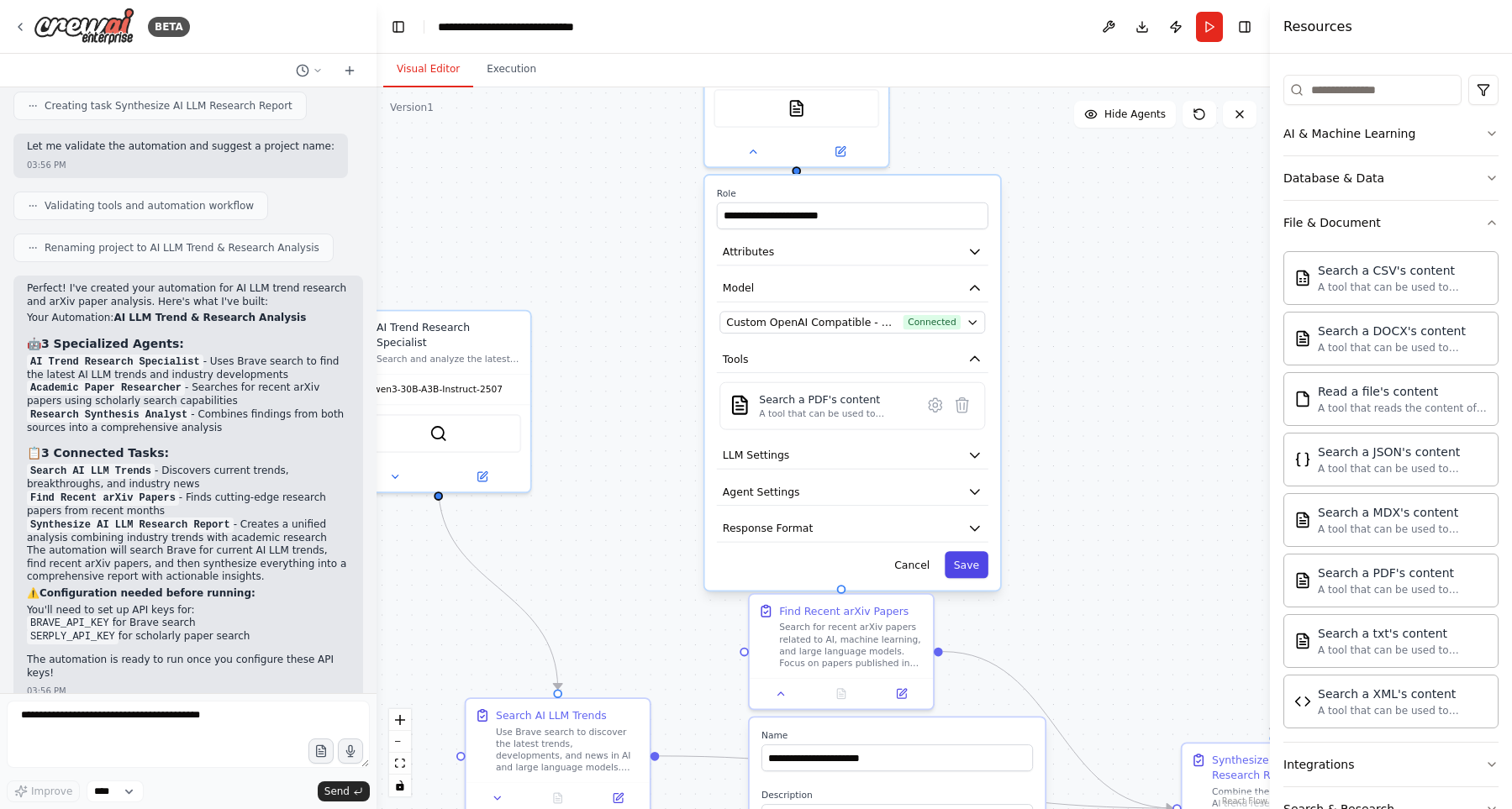
click at [972, 554] on button "Save" at bounding box center [966, 564] width 44 height 27
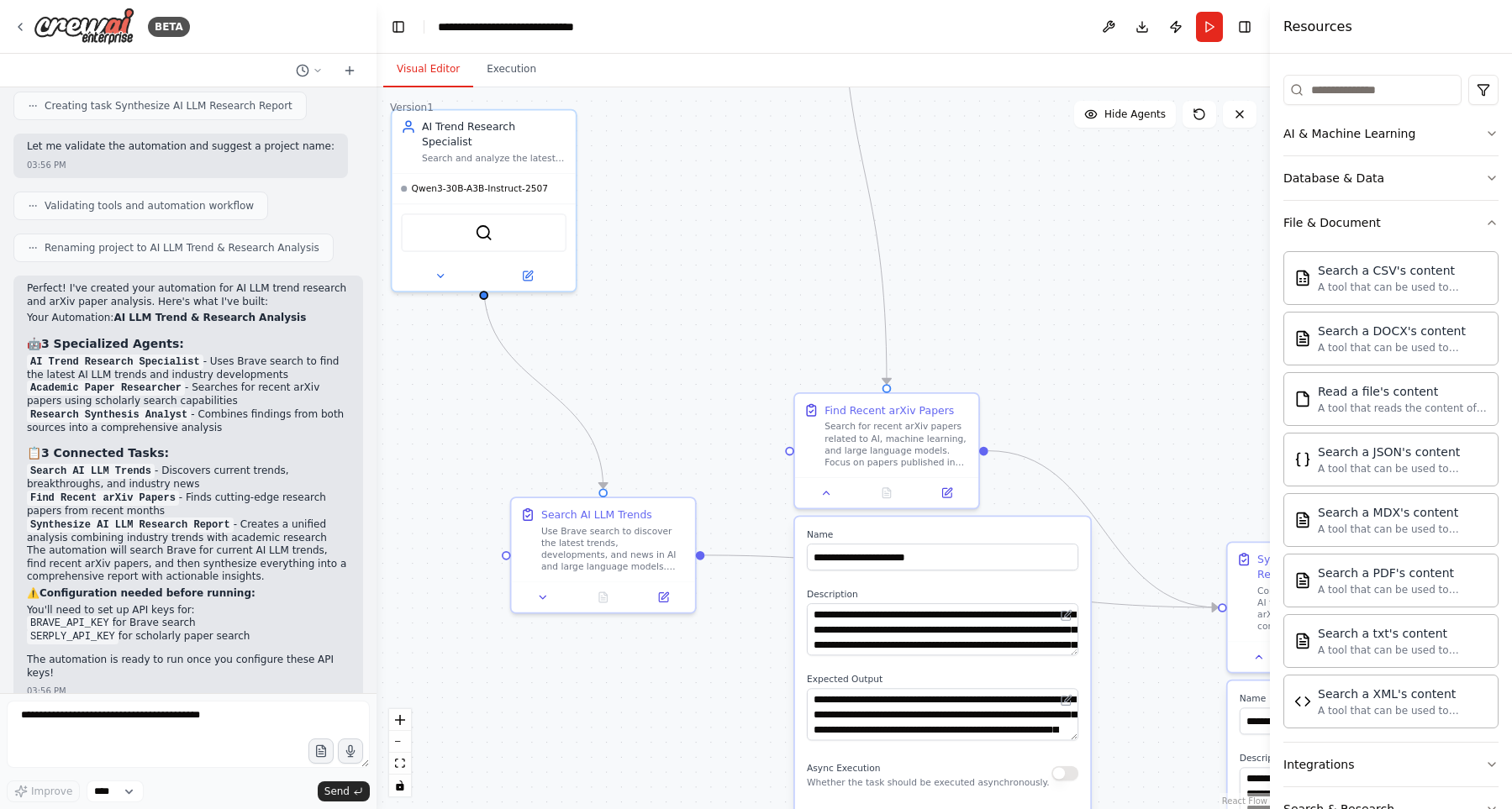
drag, startPoint x: 1063, startPoint y: 524, endPoint x: 1104, endPoint y: 317, distance: 211.0
click at [1108, 321] on div ".deletable-edge-delete-btn { width: 20px; height: 20px; border: 0px solid #ffff…" at bounding box center [823, 448] width 894 height 721
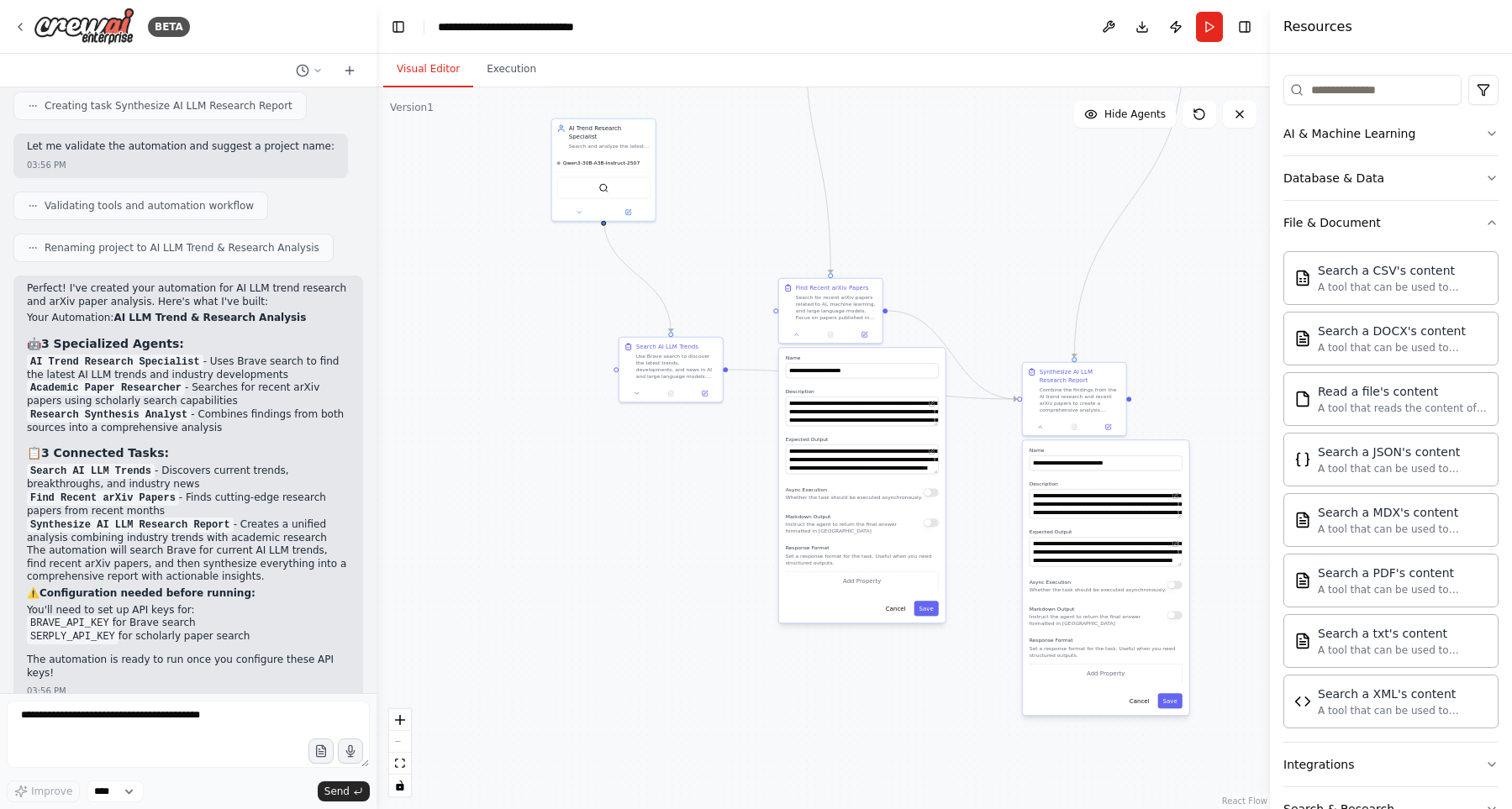
drag, startPoint x: 1056, startPoint y: 278, endPoint x: 954, endPoint y: 275, distance: 102.0
click at [950, 256] on div ".deletable-edge-delete-btn { width: 20px; height: 20px; border: 0px solid #ffff…" at bounding box center [823, 448] width 894 height 721
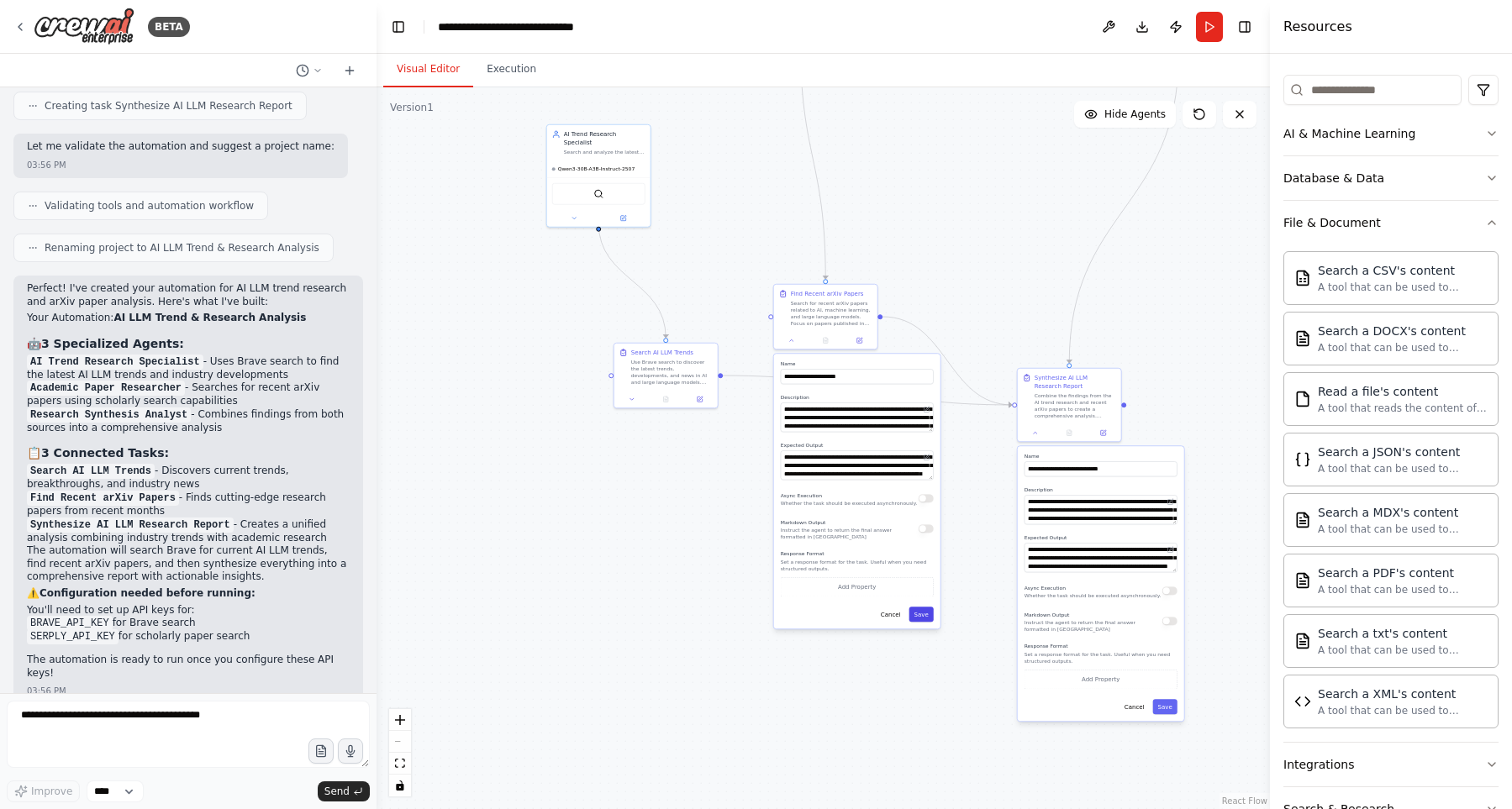
click at [928, 616] on button "Save" at bounding box center [921, 614] width 24 height 15
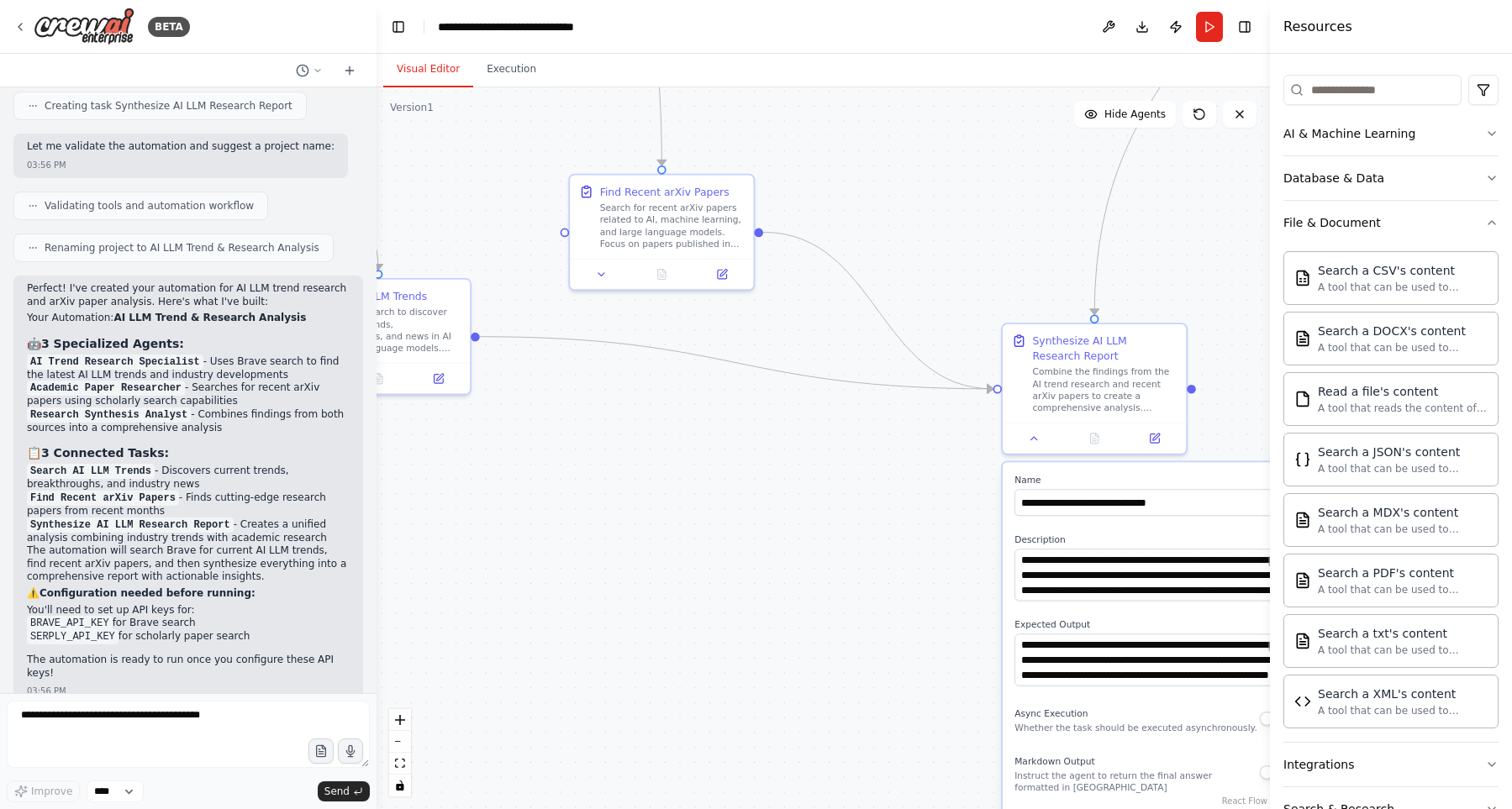
drag, startPoint x: 984, startPoint y: 262, endPoint x: 837, endPoint y: 108, distance: 212.9
click at [837, 108] on div ".deletable-edge-delete-btn { width: 20px; height: 20px; border: 0px solid #ffff…" at bounding box center [823, 448] width 894 height 721
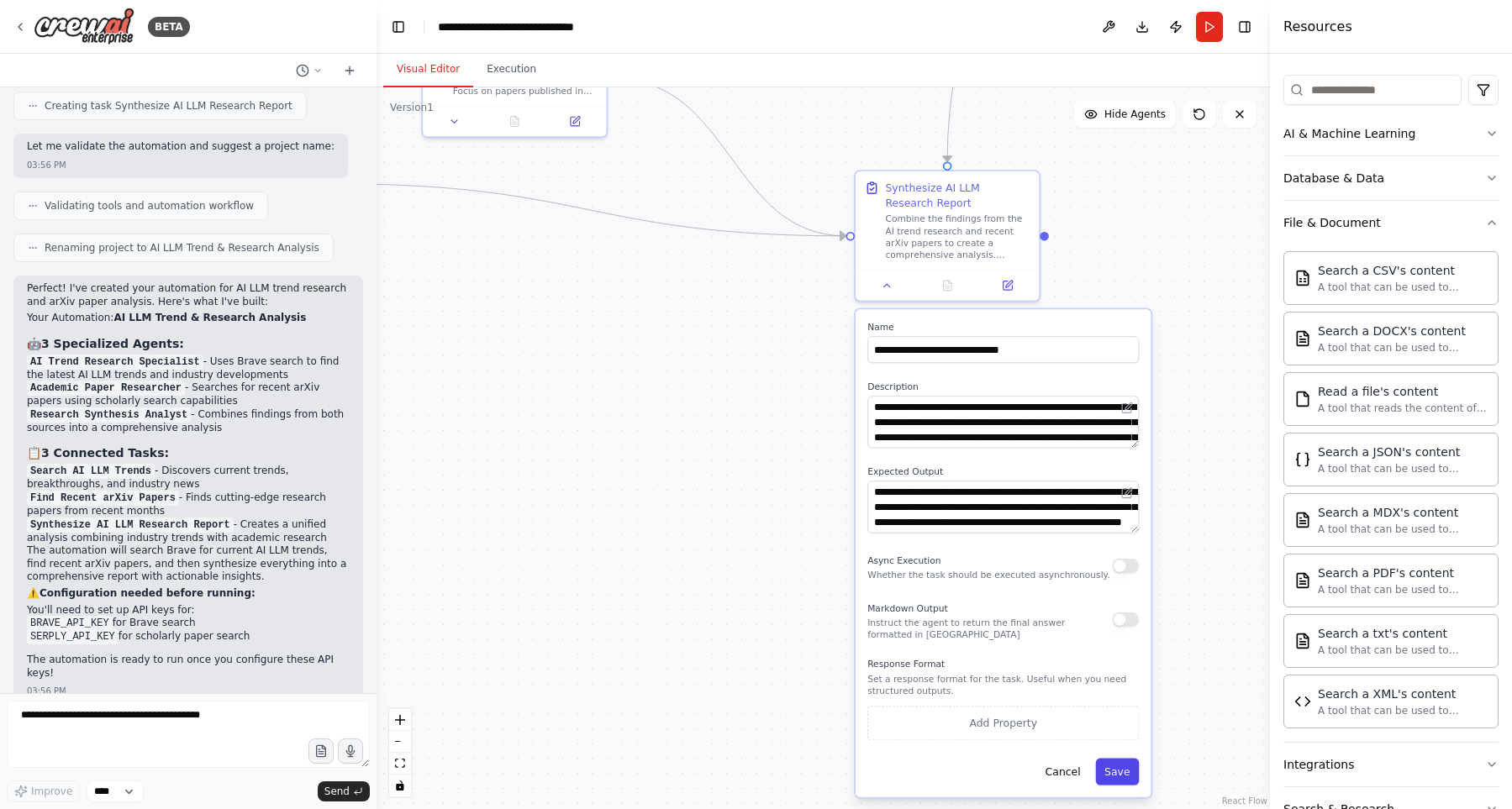
click at [1131, 774] on button "Save" at bounding box center [1117, 772] width 44 height 27
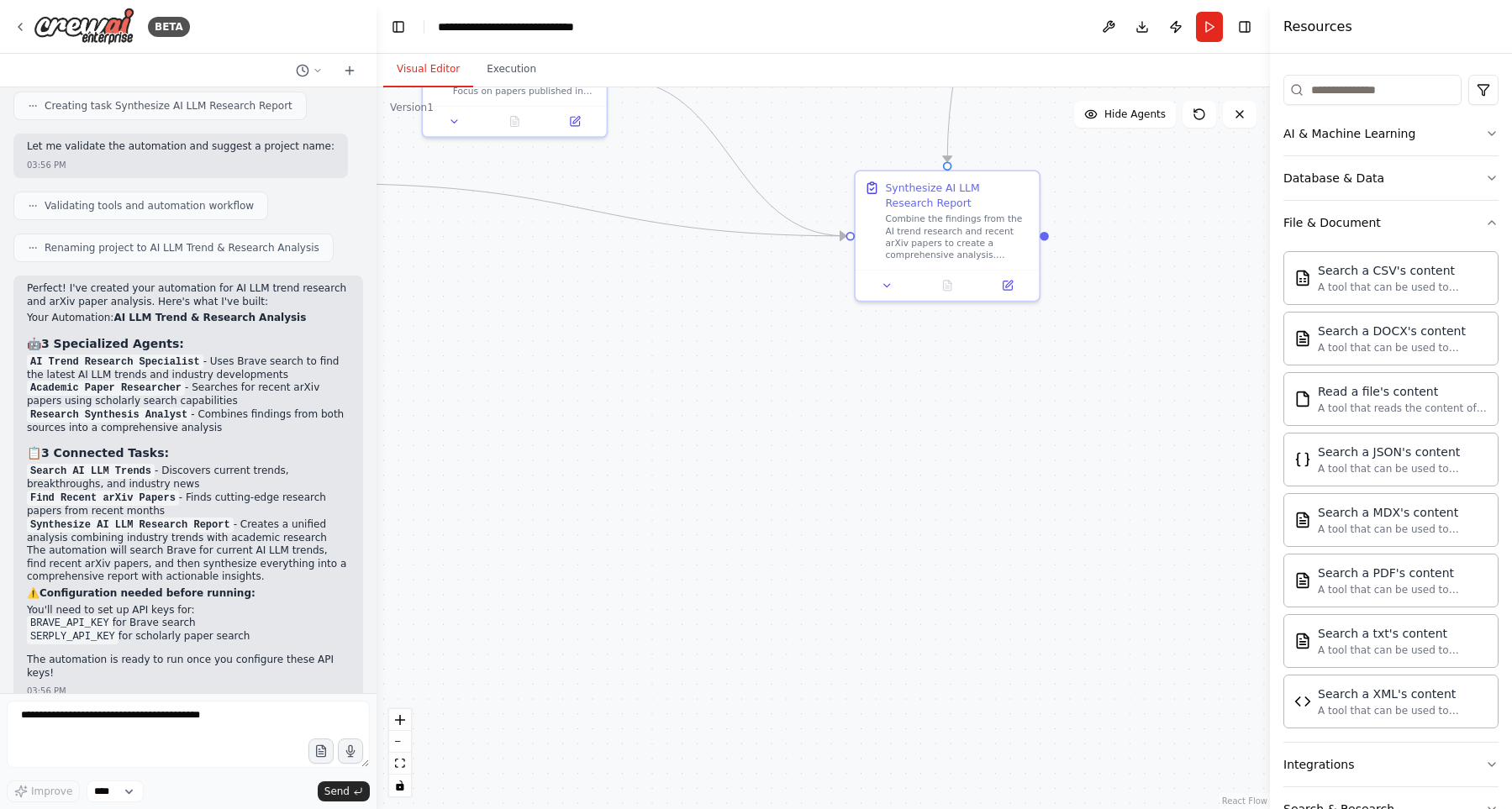
drag, startPoint x: 1191, startPoint y: 321, endPoint x: 1083, endPoint y: 689, distance: 383.5
click at [1083, 689] on div ".deletable-edge-delete-btn { width: 20px; height: 20px; border: 0px solid #ffff…" at bounding box center [823, 448] width 894 height 721
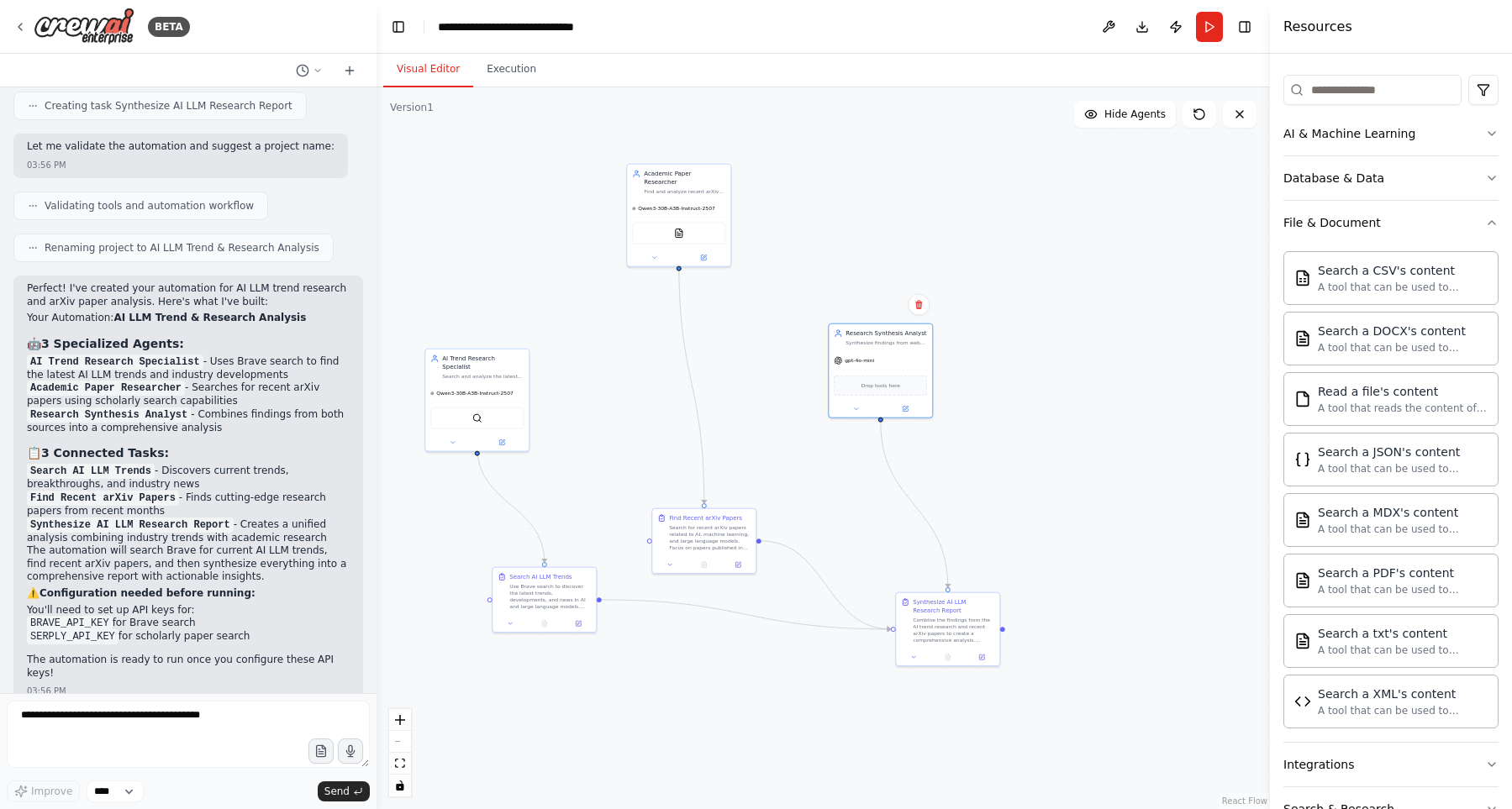
drag, startPoint x: 1073, startPoint y: 205, endPoint x: 800, endPoint y: 223, distance: 273.6
click at [898, 338] on div "Research Synthesis Analyst Synthesize findings from web trends and academic res…" at bounding box center [880, 337] width 103 height 27
drag, startPoint x: 696, startPoint y: 230, endPoint x: 606, endPoint y: 377, distance: 172.4
click at [728, 334] on div "Academic Paper Researcher Find and analyze recent arXiv papers related to AI an…" at bounding box center [695, 317] width 103 height 35
drag, startPoint x: 472, startPoint y: 386, endPoint x: 543, endPoint y: 444, distance: 91.7
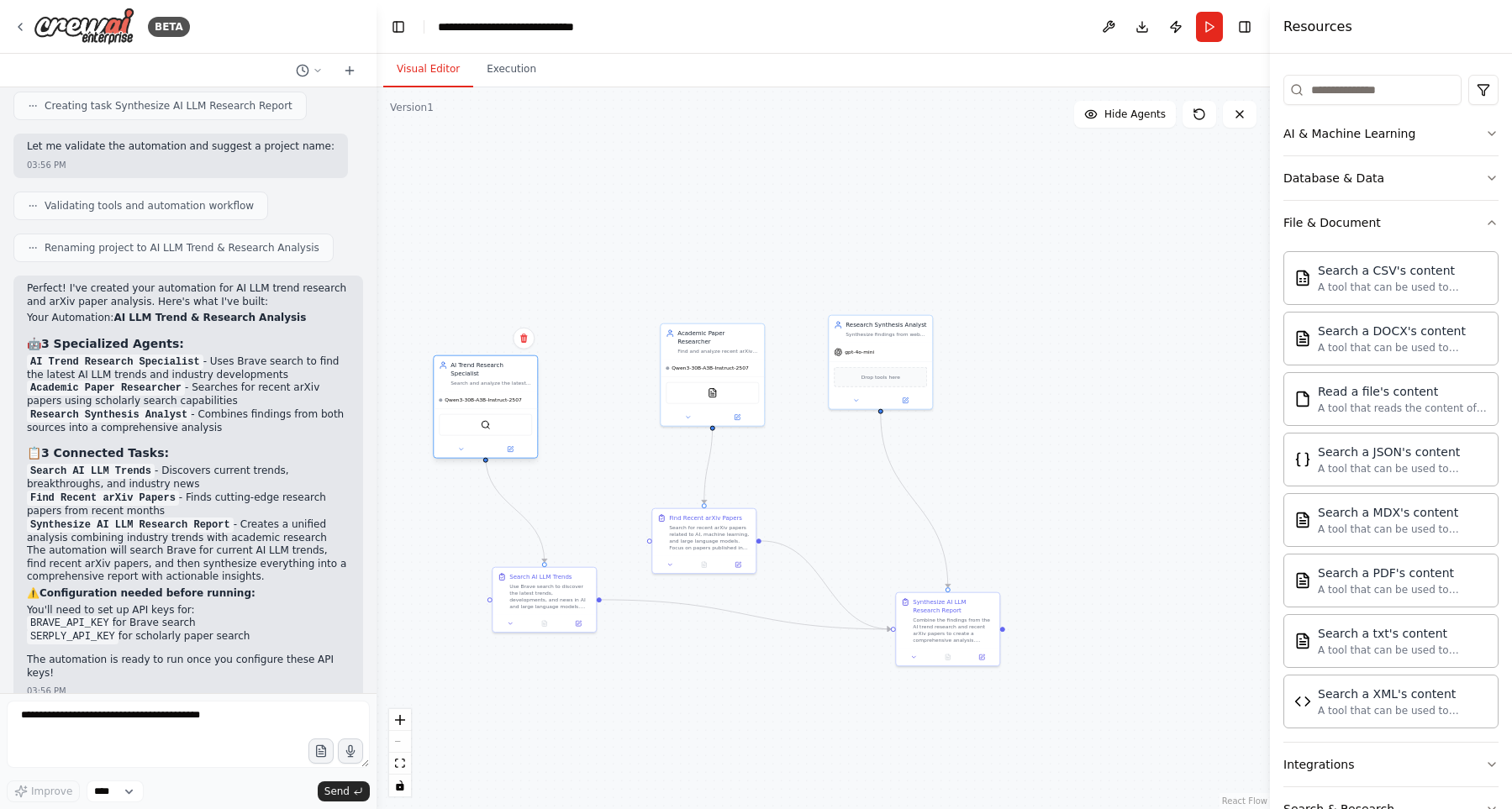
click at [522, 408] on div "Qwen3-30B-A3B-Instruct-2507" at bounding box center [485, 400] width 103 height 17
click at [891, 350] on div "gpt-4o-mini" at bounding box center [880, 350] width 103 height 19
click at [860, 398] on button at bounding box center [856, 399] width 47 height 10
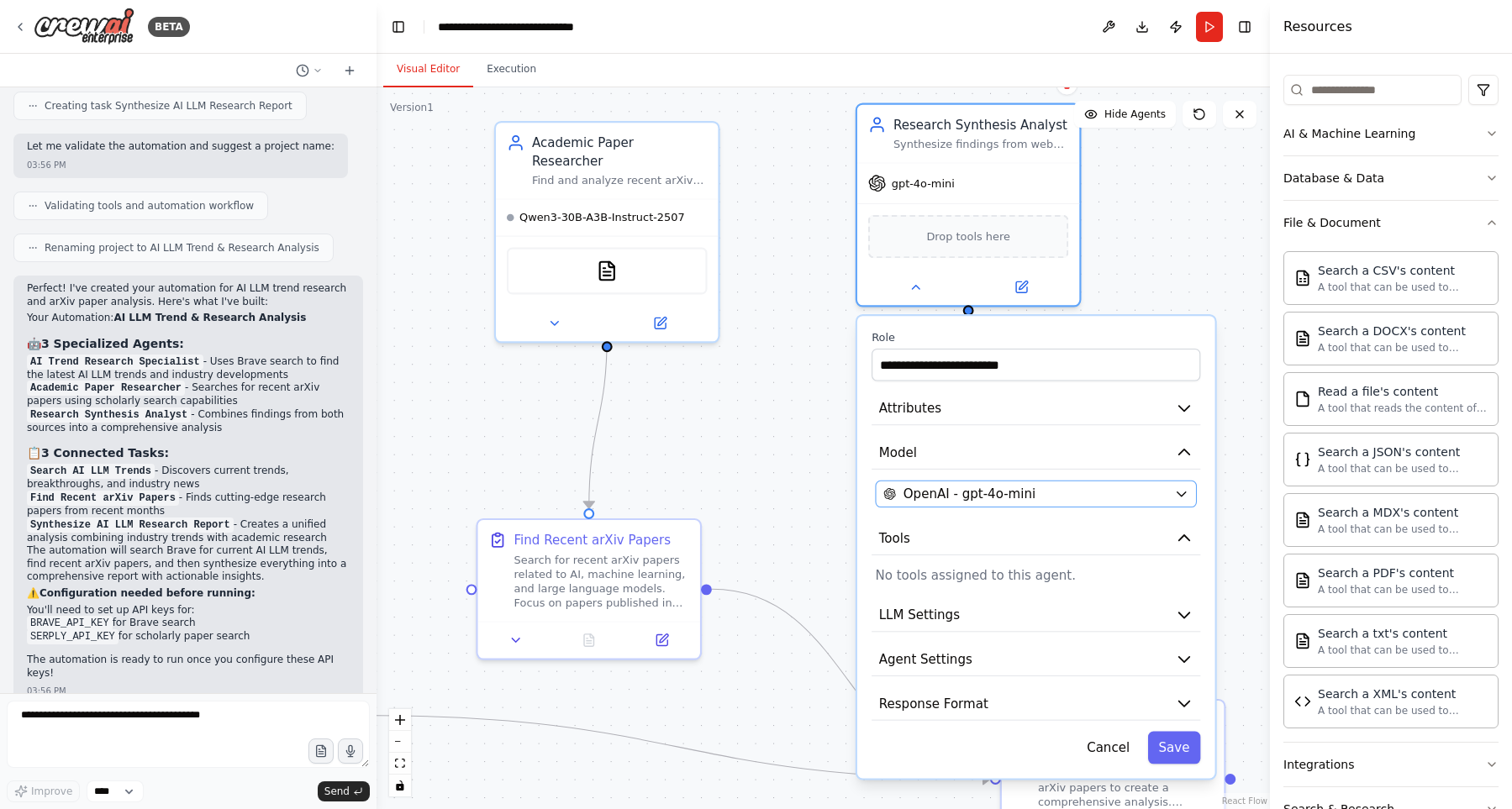
drag, startPoint x: 1003, startPoint y: 514, endPoint x: 1023, endPoint y: 499, distance: 25.0
click at [1004, 514] on div "**********" at bounding box center [1036, 547] width 358 height 462
click at [1025, 497] on div "OpenAI - gpt-4o-mini" at bounding box center [1025, 493] width 284 height 18
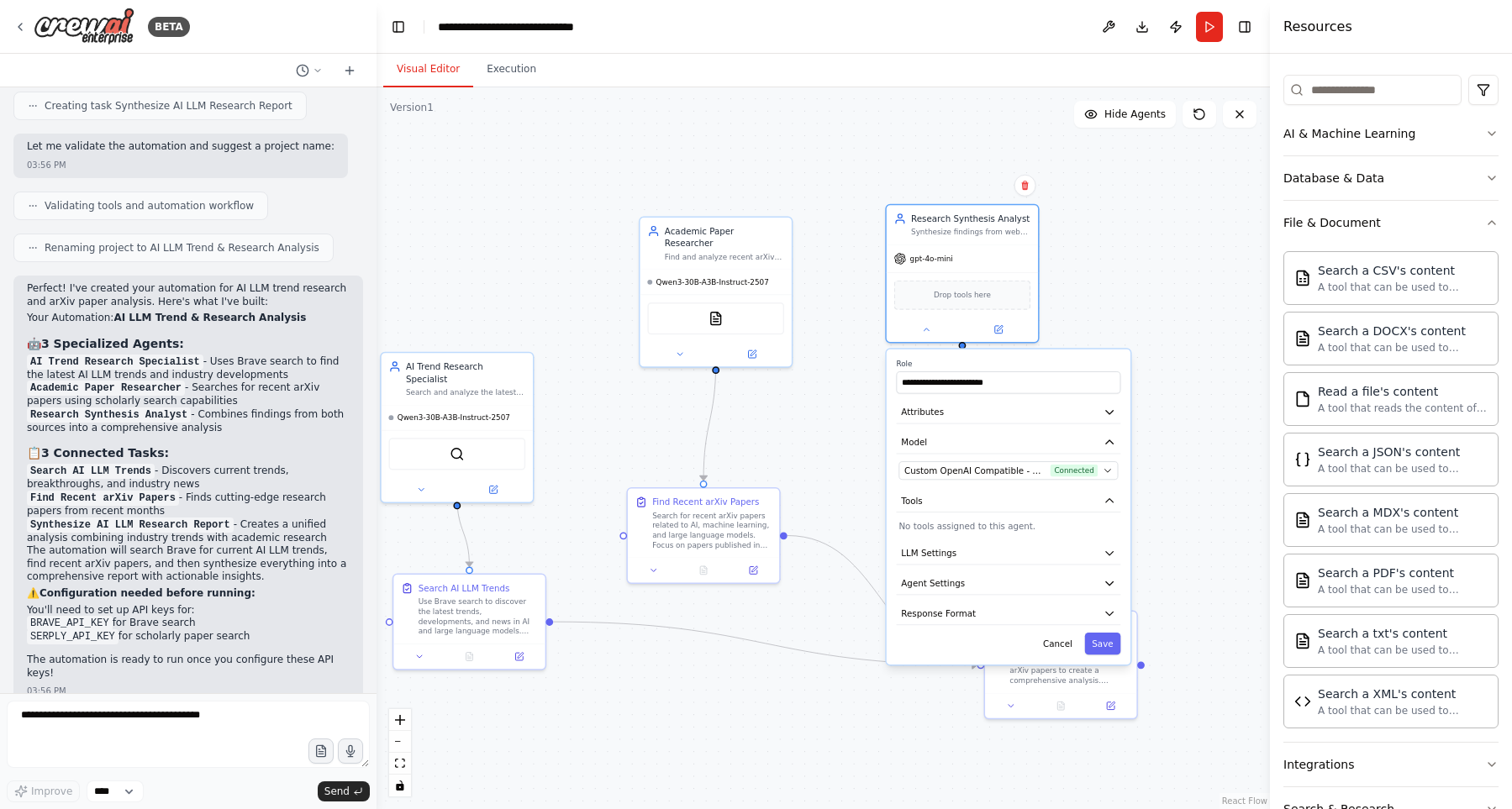
drag, startPoint x: 788, startPoint y: 454, endPoint x: 789, endPoint y: 389, distance: 65.0
click at [789, 389] on div ".deletable-edge-delete-btn { width: 20px; height: 20px; border: 0px solid #ffff…" at bounding box center [823, 448] width 894 height 721
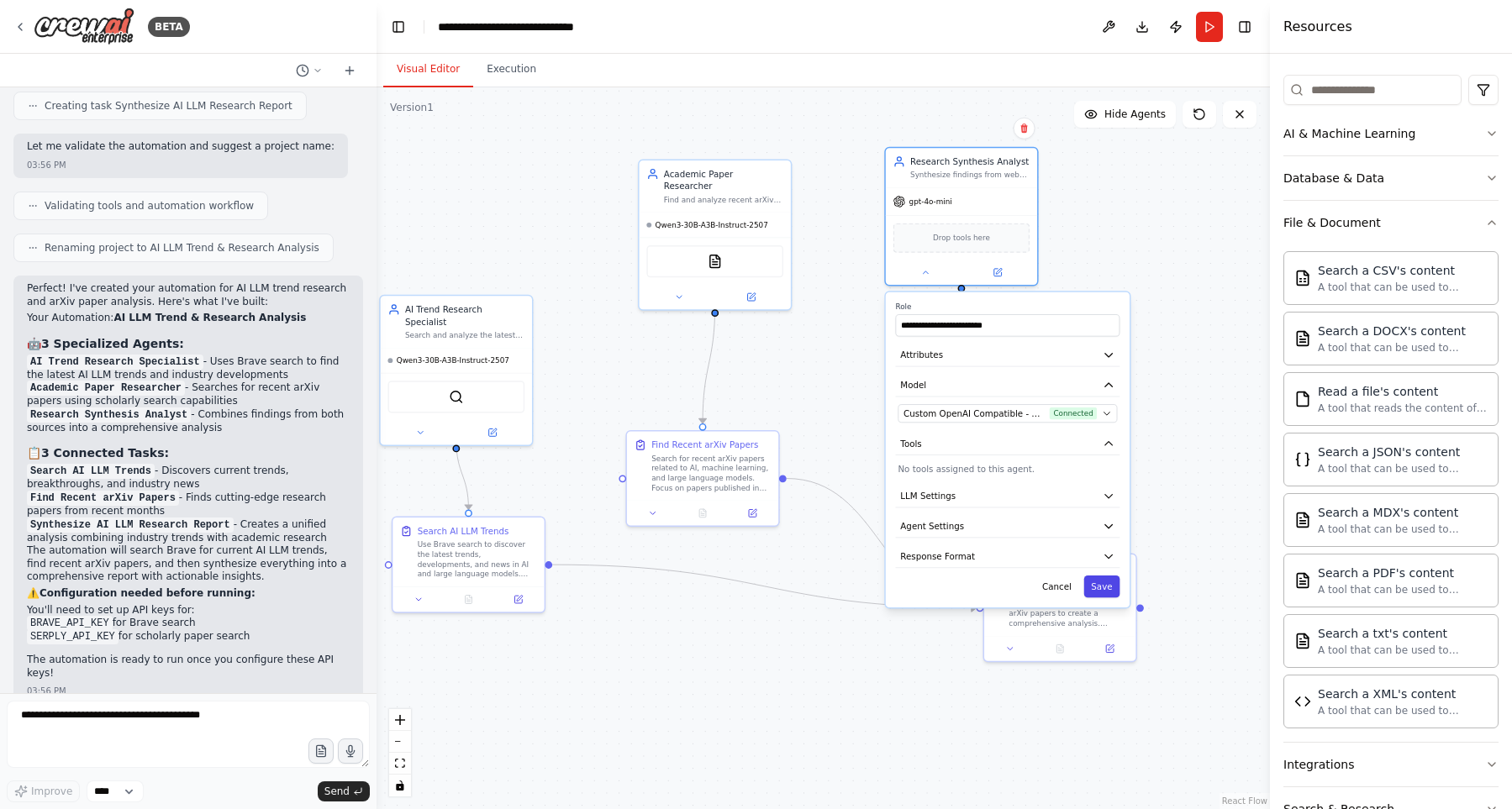
click at [1114, 587] on button "Save" at bounding box center [1102, 586] width 36 height 22
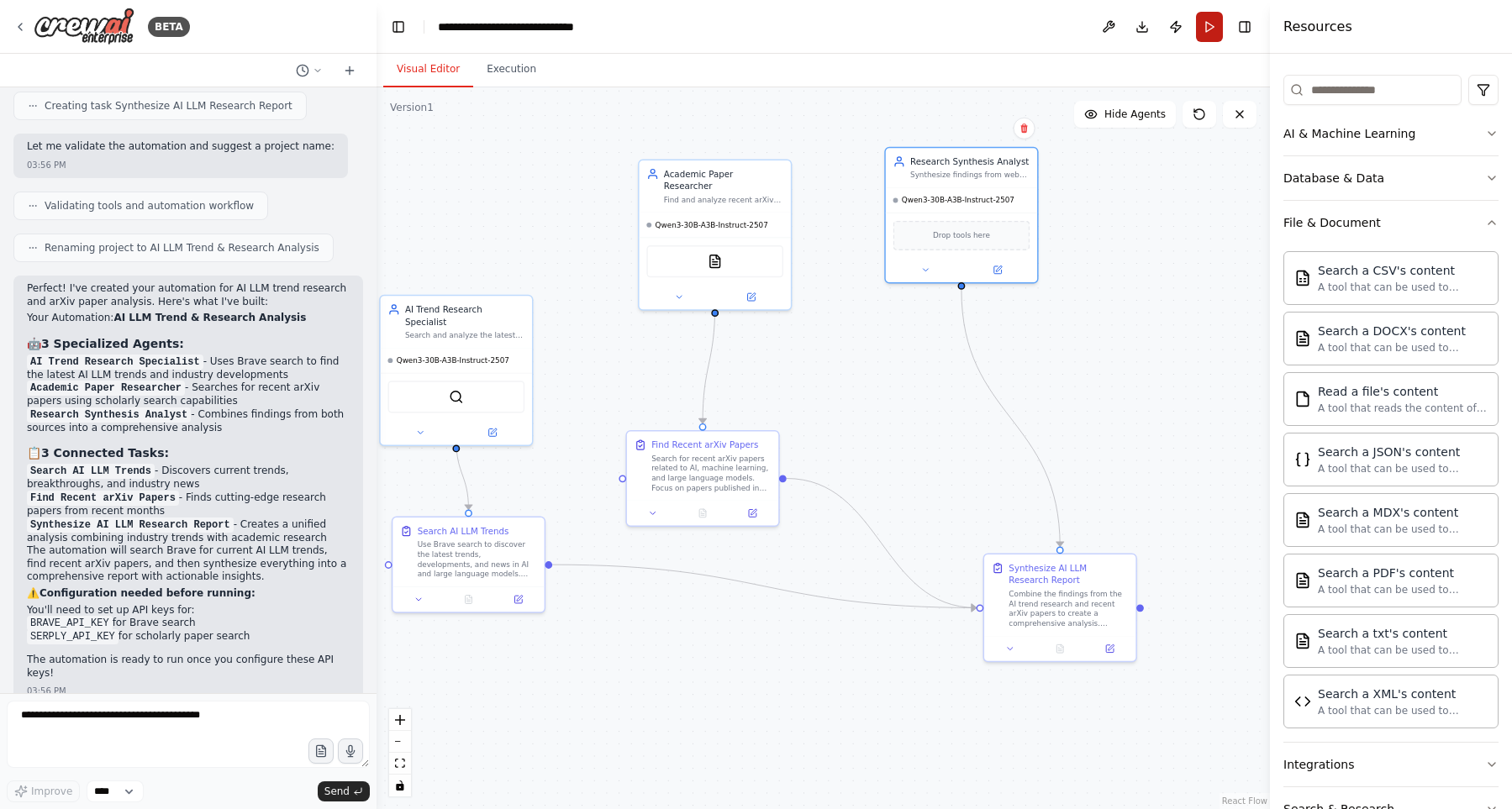
click at [1204, 29] on button "Run" at bounding box center [1209, 27] width 27 height 30
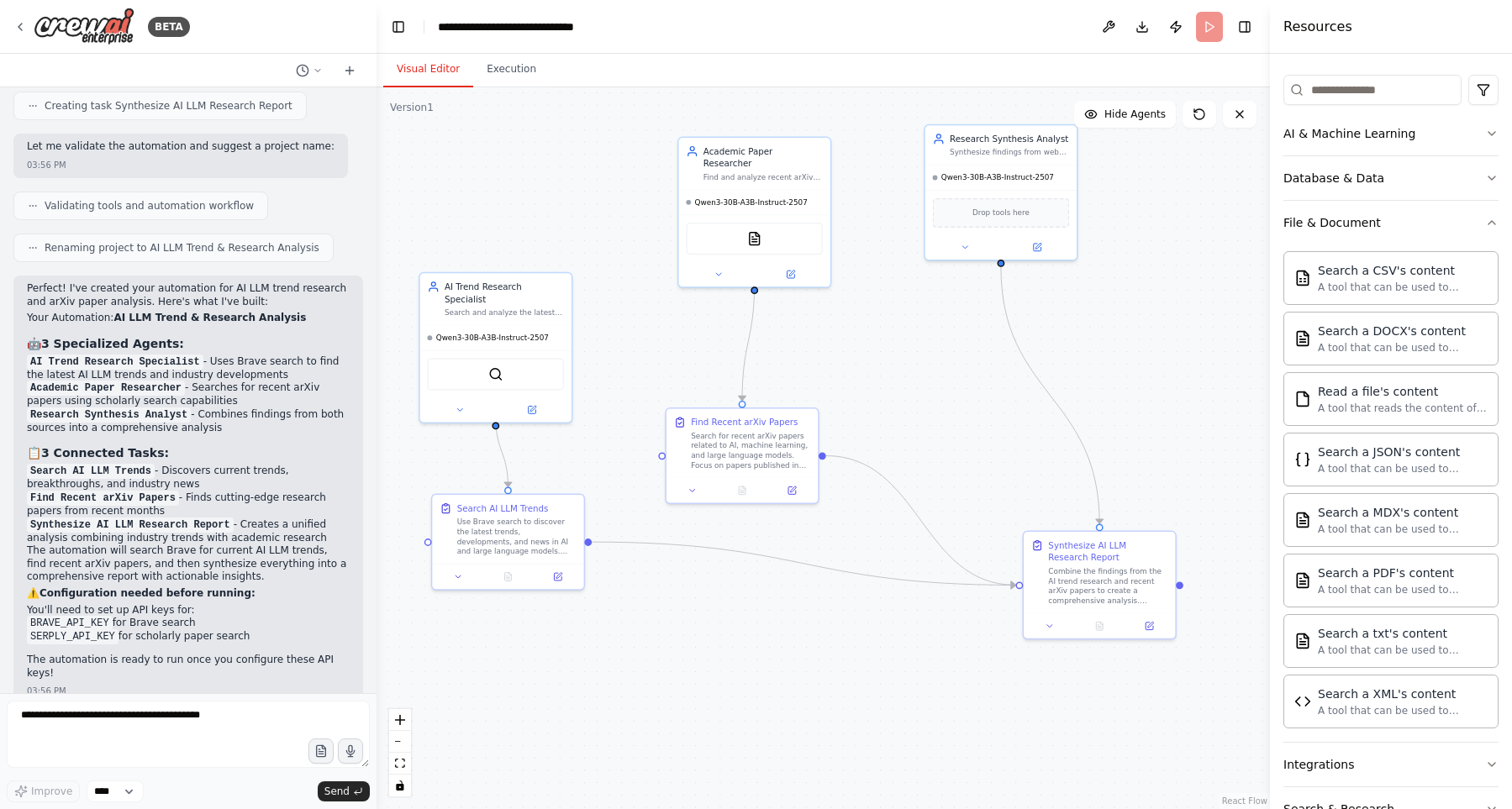
drag, startPoint x: 1169, startPoint y: 345, endPoint x: 1264, endPoint y: 311, distance: 100.9
click at [1264, 311] on div ".deletable-edge-delete-btn { width: 20px; height: 20px; border: 0px solid #ffff…" at bounding box center [823, 448] width 894 height 721
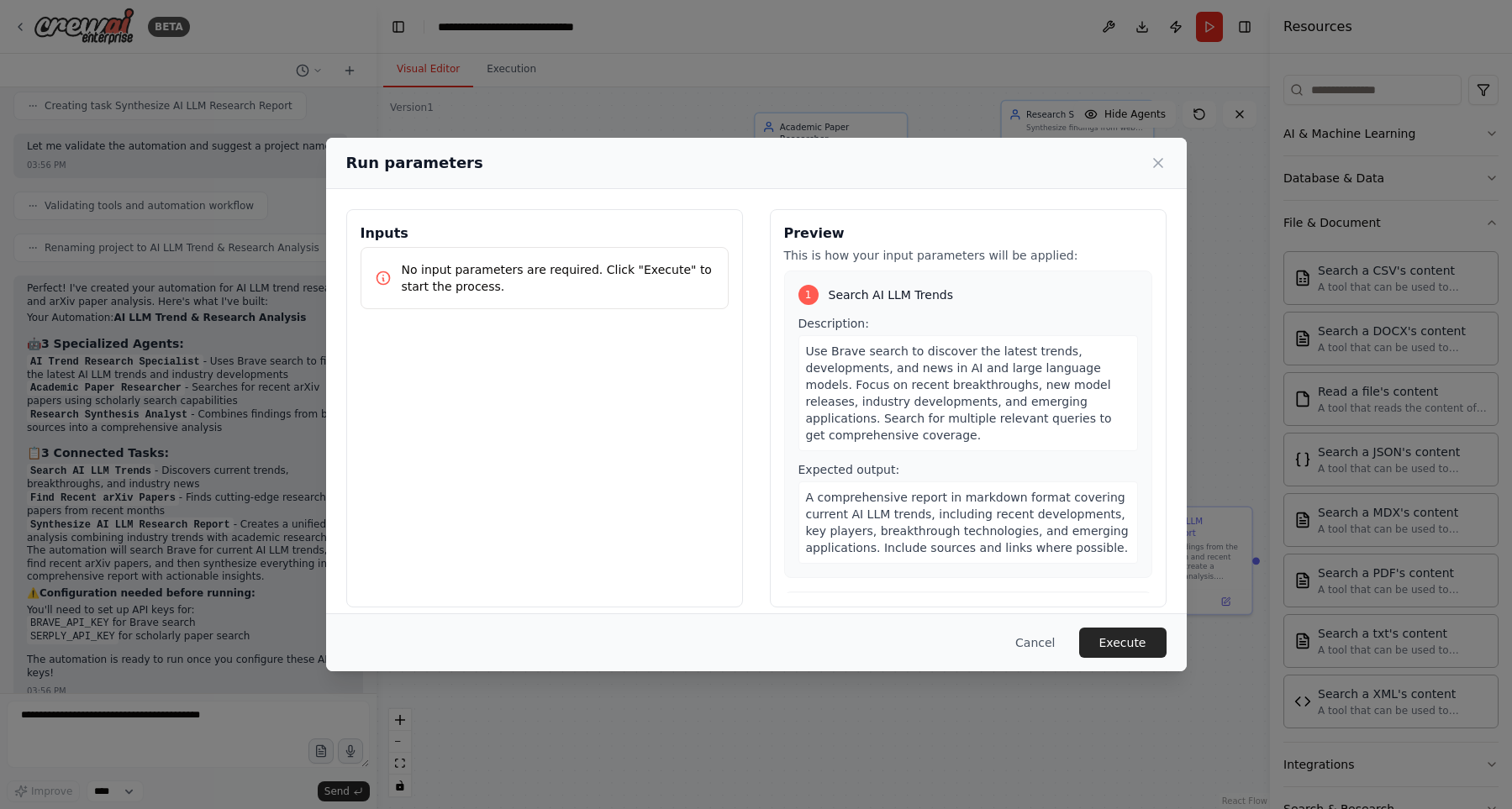
scroll to position [288, 0]
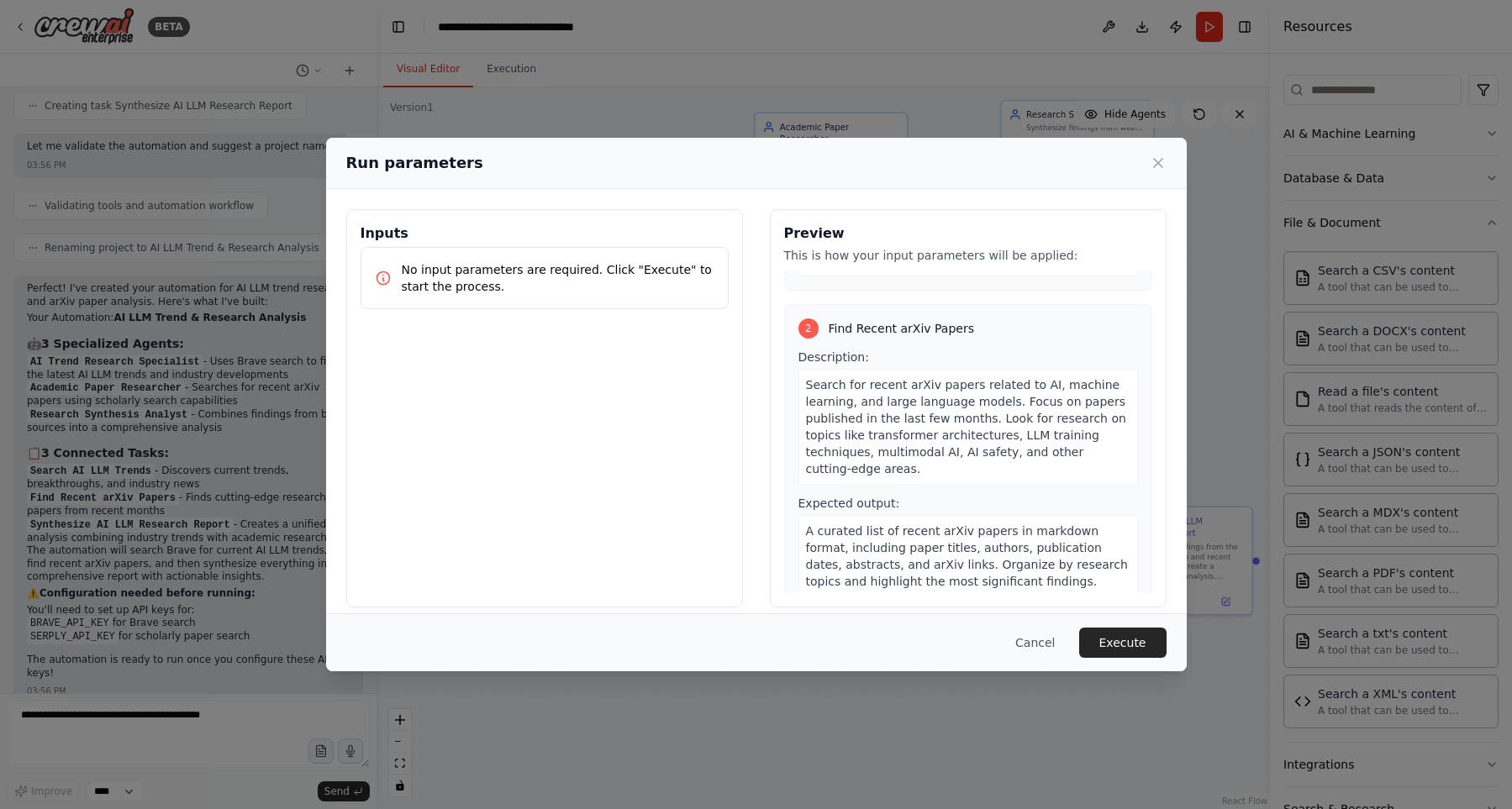
drag, startPoint x: 552, startPoint y: 291, endPoint x: 541, endPoint y: 289, distance: 11.2
click at [541, 289] on p "No input parameters are required. Click "Execute" to start the process." at bounding box center [558, 278] width 312 height 34
drag, startPoint x: 398, startPoint y: 264, endPoint x: 514, endPoint y: 269, distance: 116.1
click at [514, 269] on div "No input parameters are required. Click "Execute" to start the process." at bounding box center [544, 278] width 339 height 34
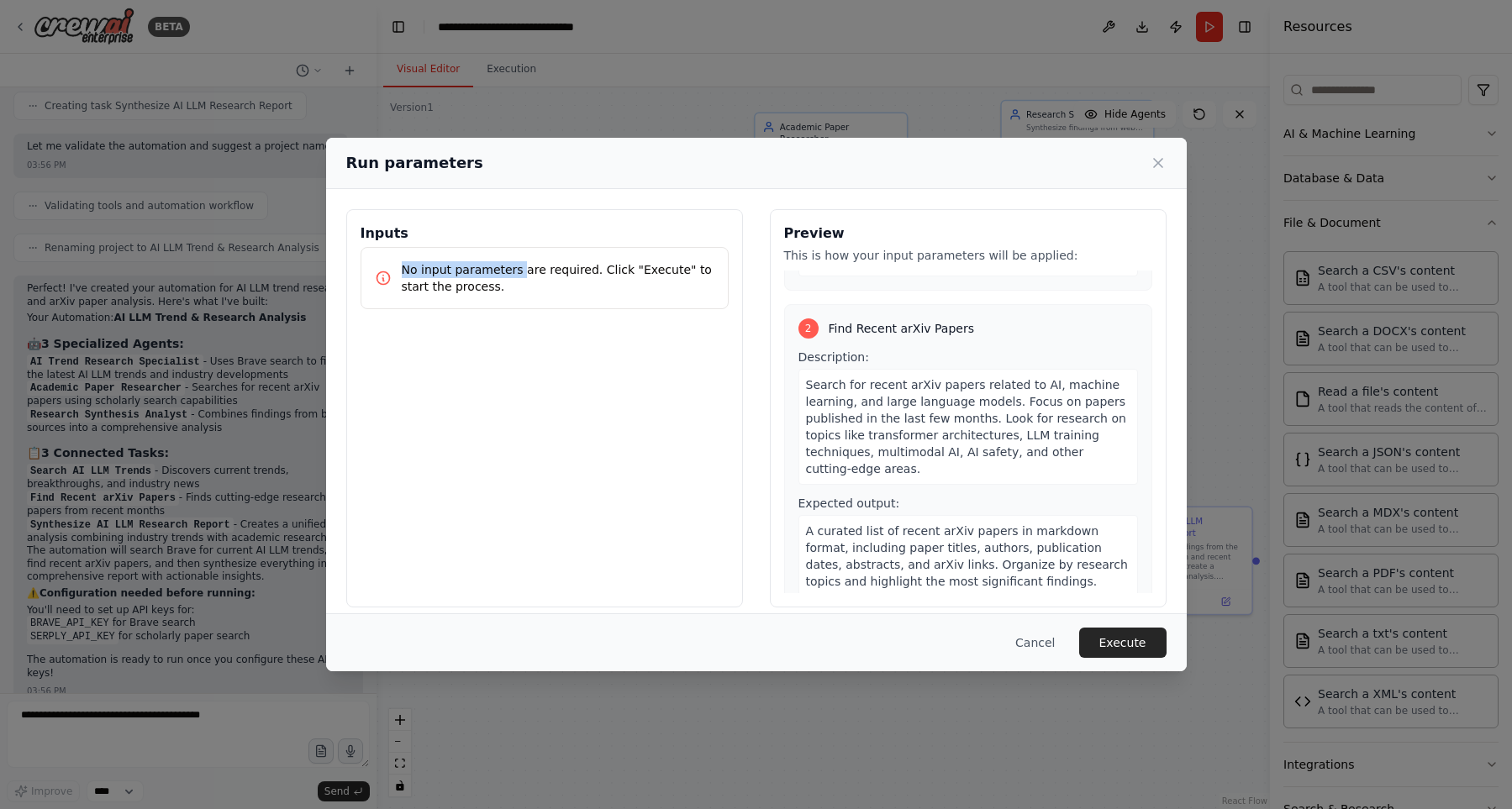
click at [514, 269] on p "No input parameters are required. Click "Execute" to start the process." at bounding box center [558, 278] width 312 height 34
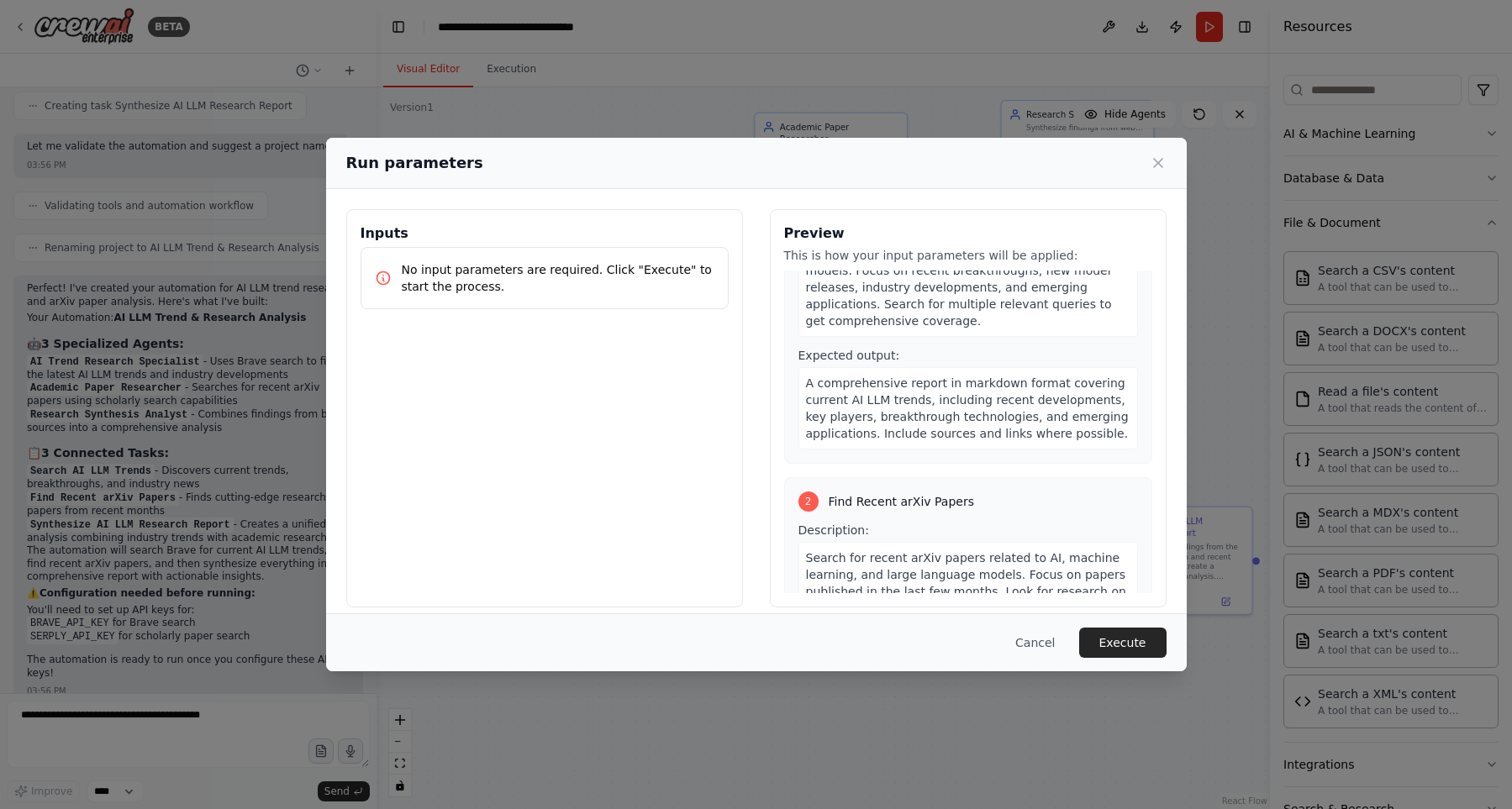
scroll to position [0, 0]
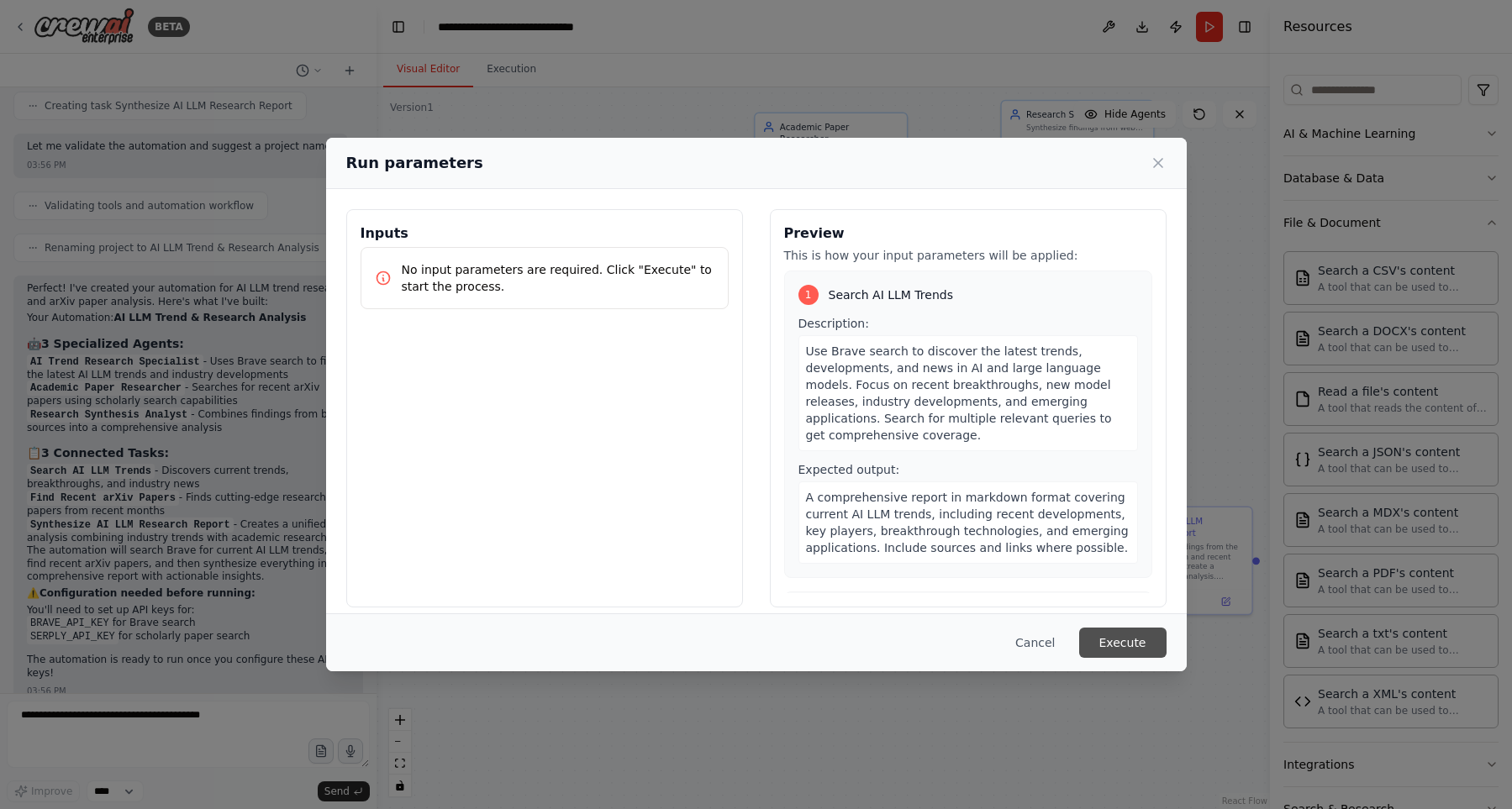
click at [1146, 643] on button "Execute" at bounding box center [1123, 643] width 88 height 30
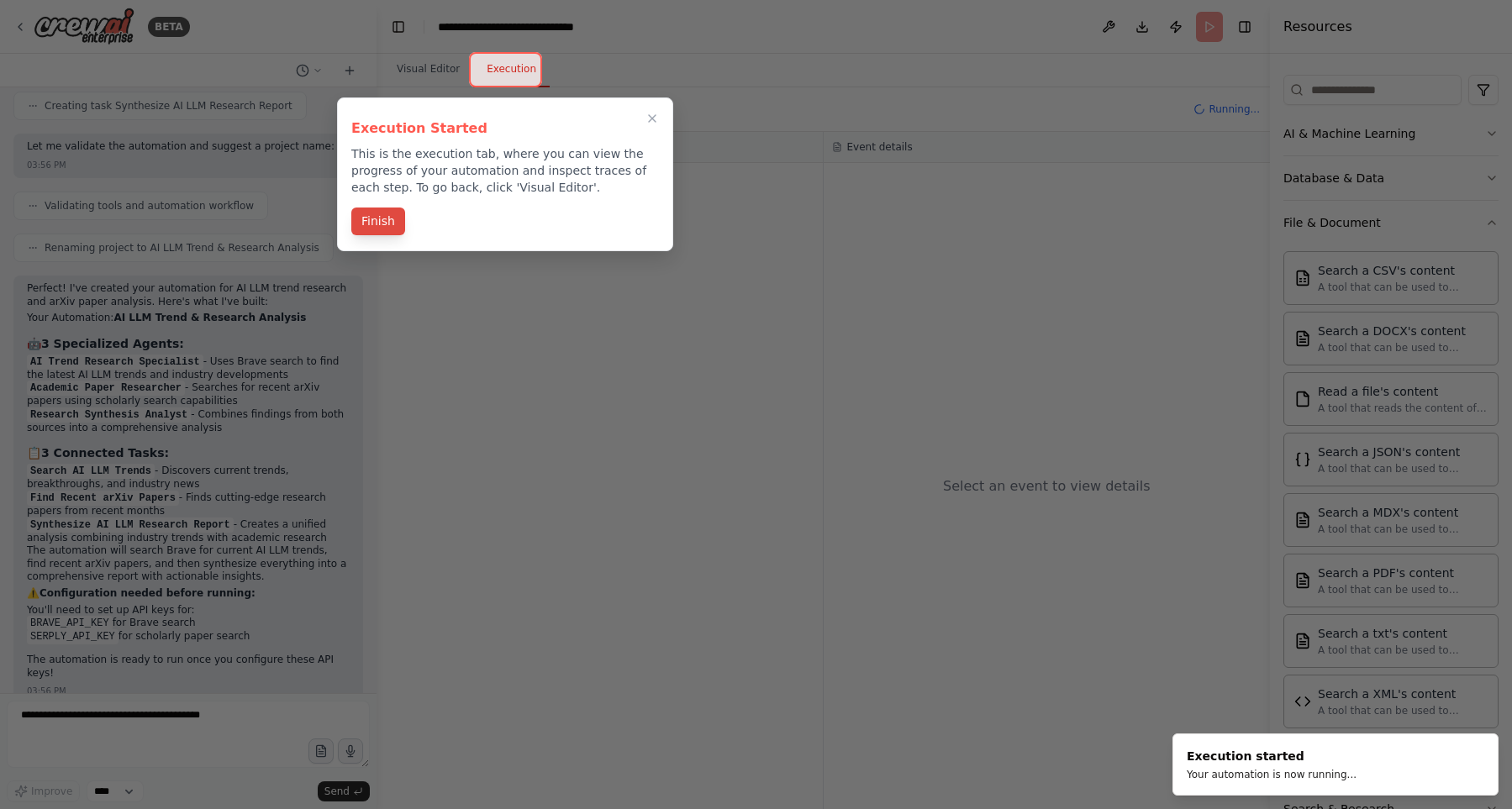
click at [386, 222] on button "Finish" at bounding box center [378, 221] width 54 height 28
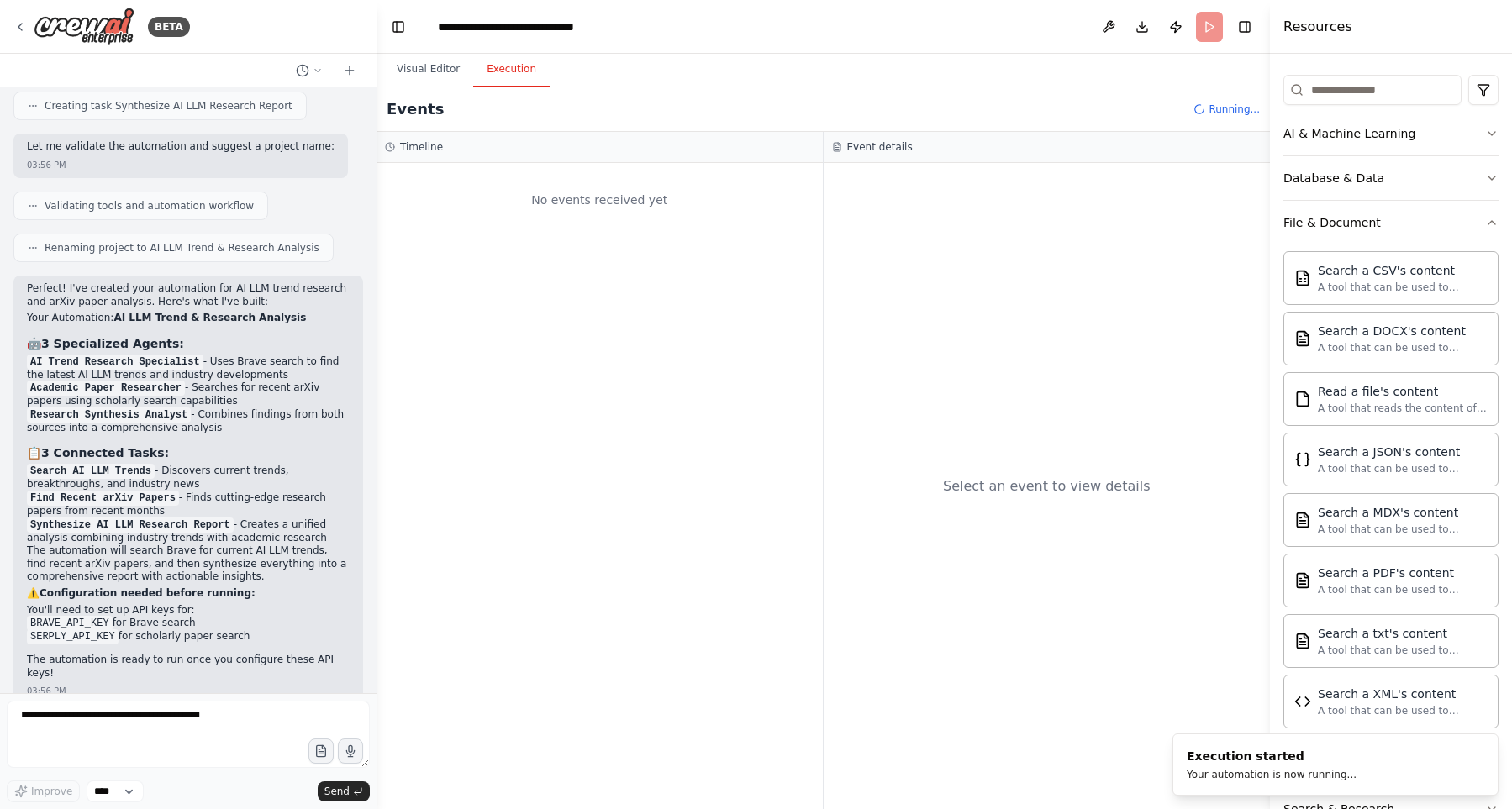
click at [487, 66] on button "Execution" at bounding box center [511, 70] width 77 height 35
click at [1239, 30] on button "Toggle Right Sidebar" at bounding box center [1245, 27] width 24 height 24
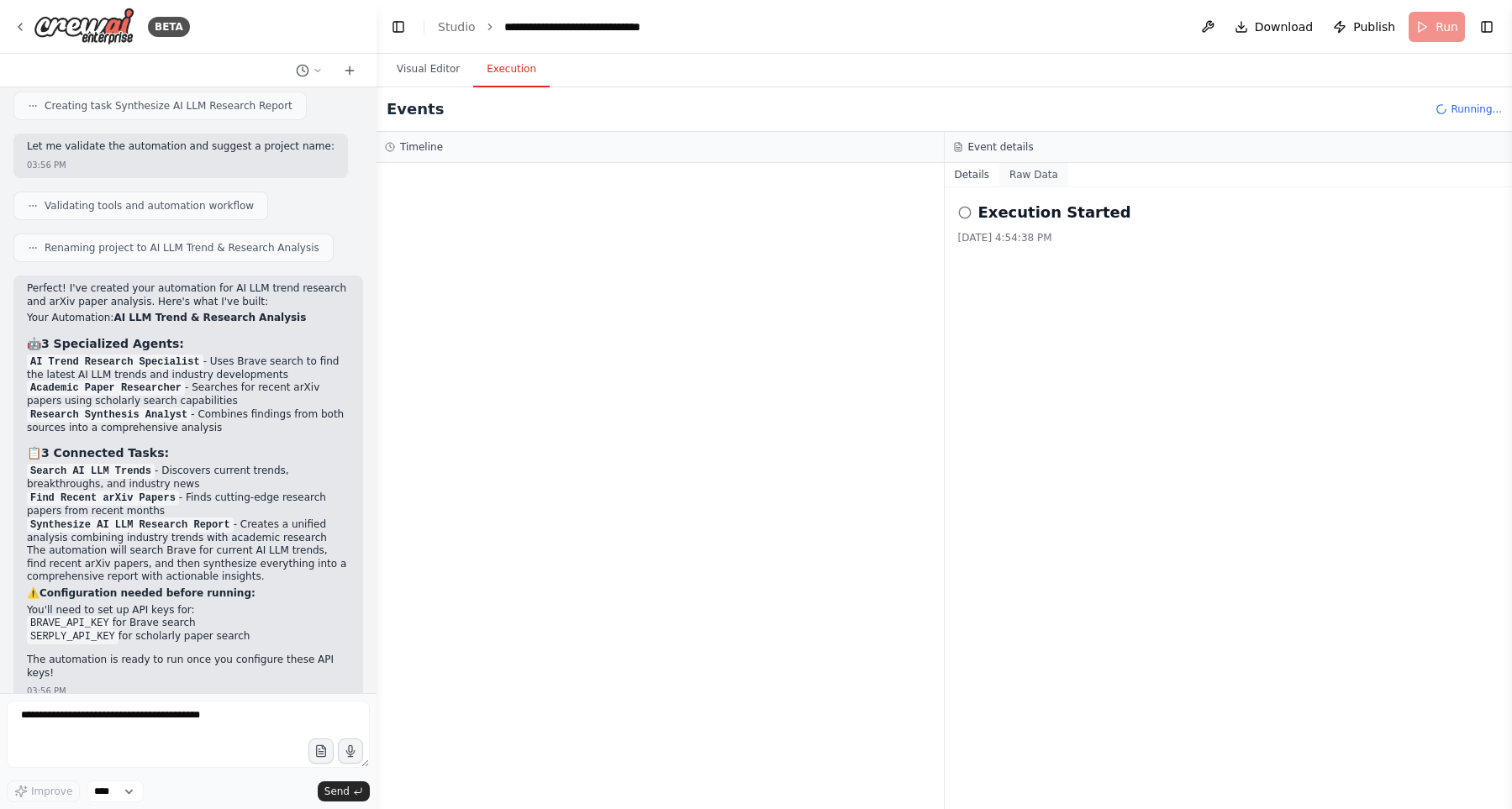
click at [1026, 175] on button "Raw Data" at bounding box center [1034, 175] width 69 height 24
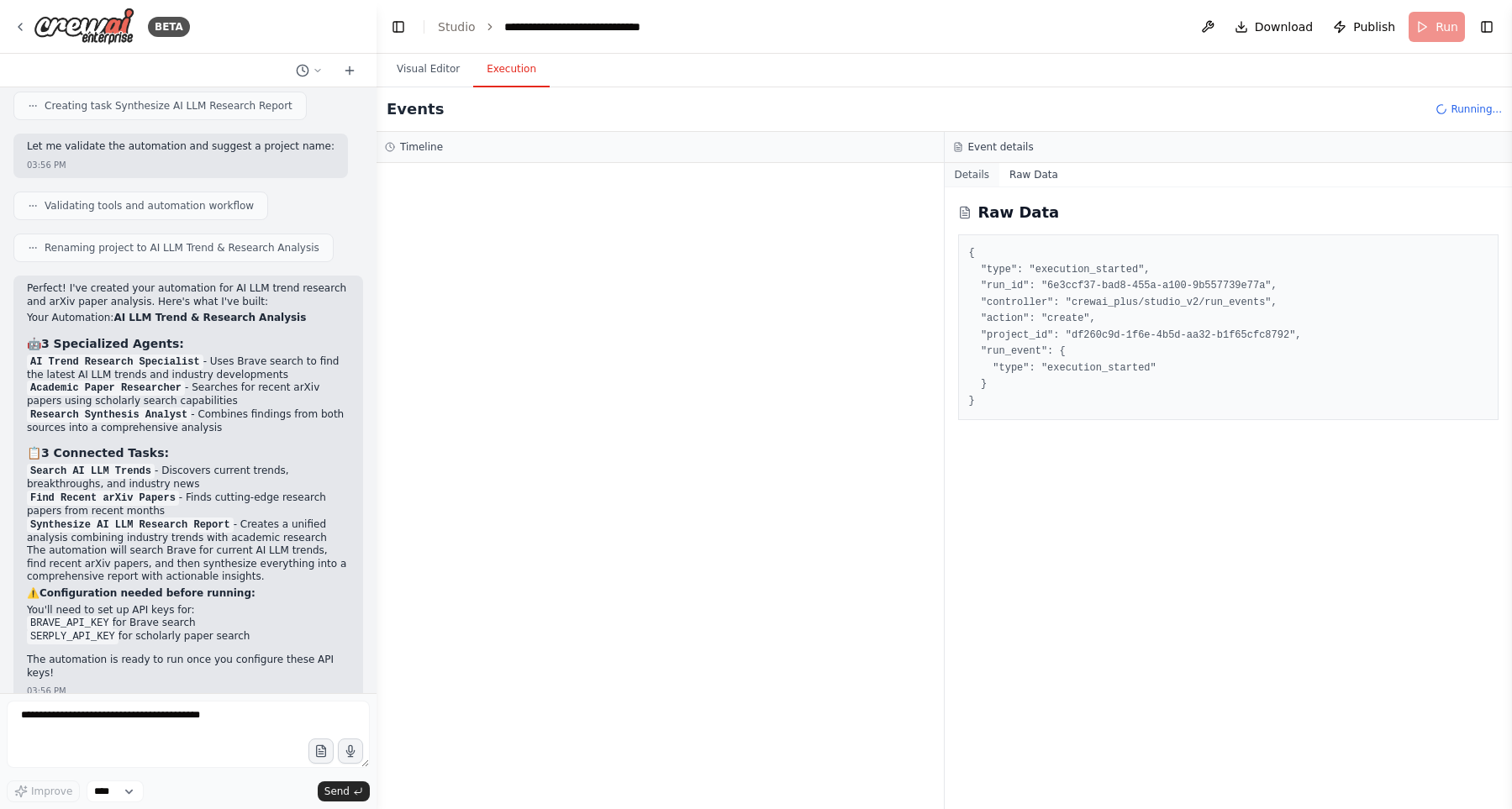
click at [980, 179] on button "Details" at bounding box center [972, 175] width 56 height 24
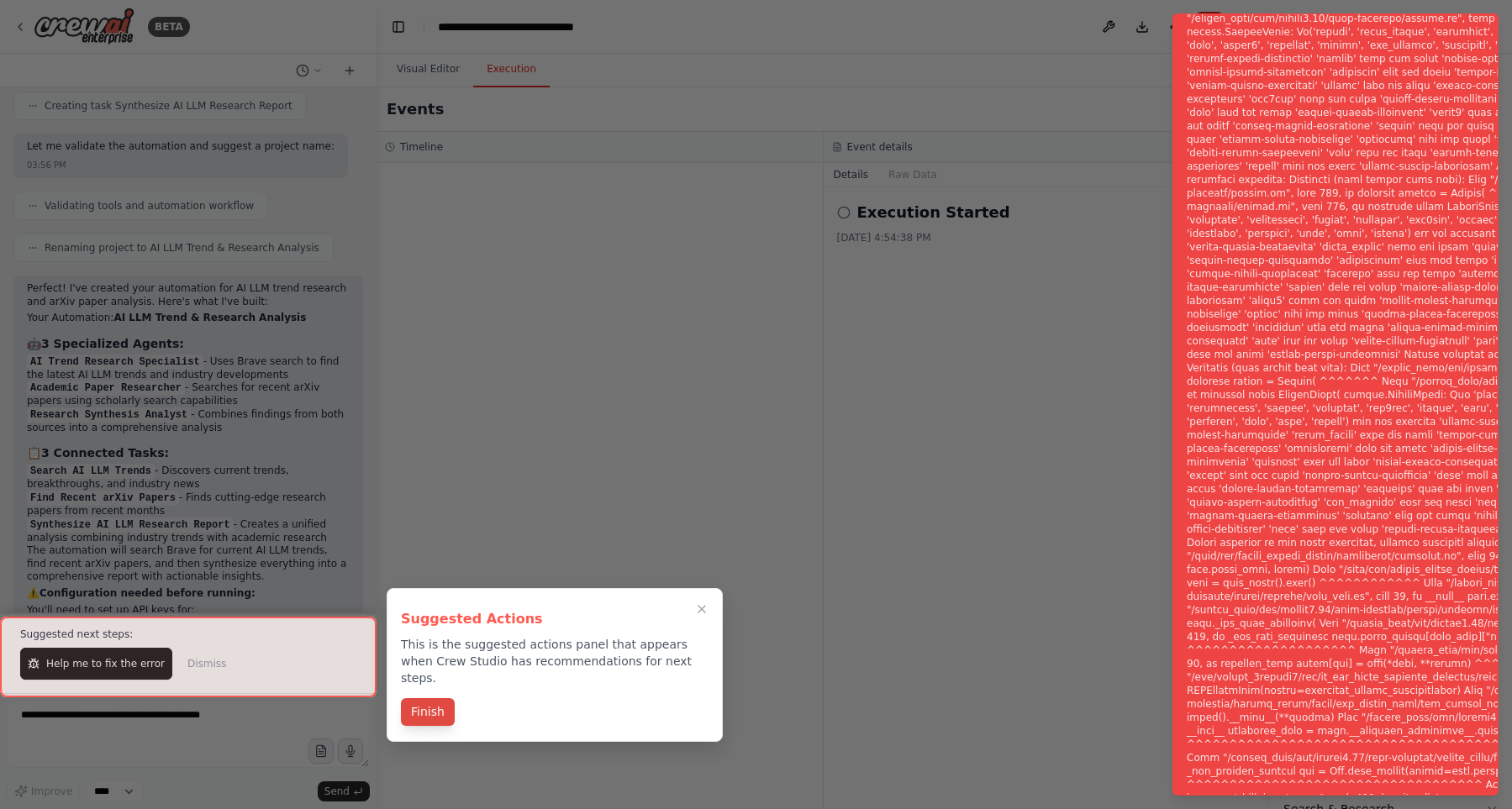
click at [440, 698] on button "Finish" at bounding box center [428, 712] width 54 height 28
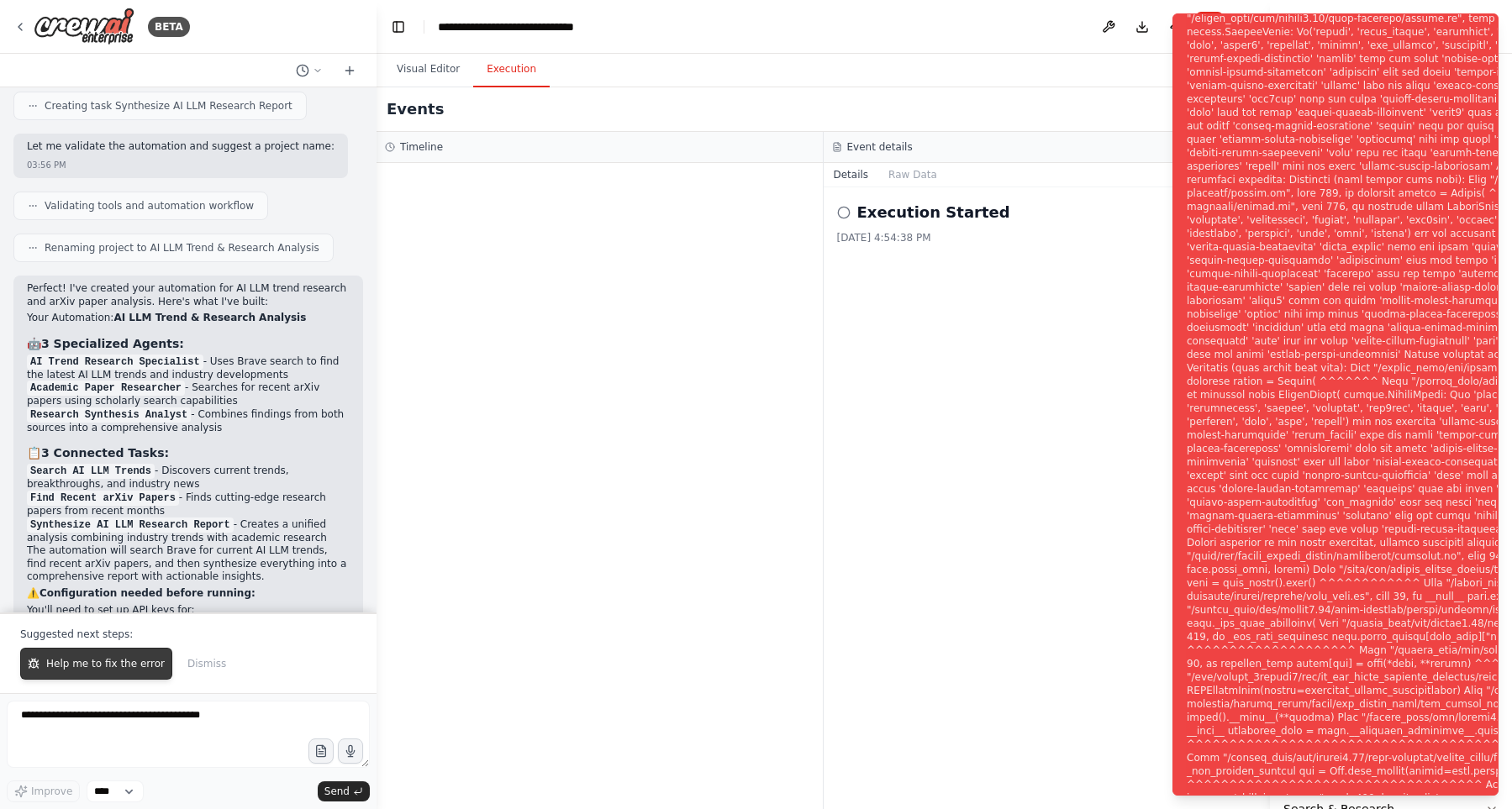
click at [97, 671] on span "Help me to fix the error" at bounding box center [105, 664] width 118 height 13
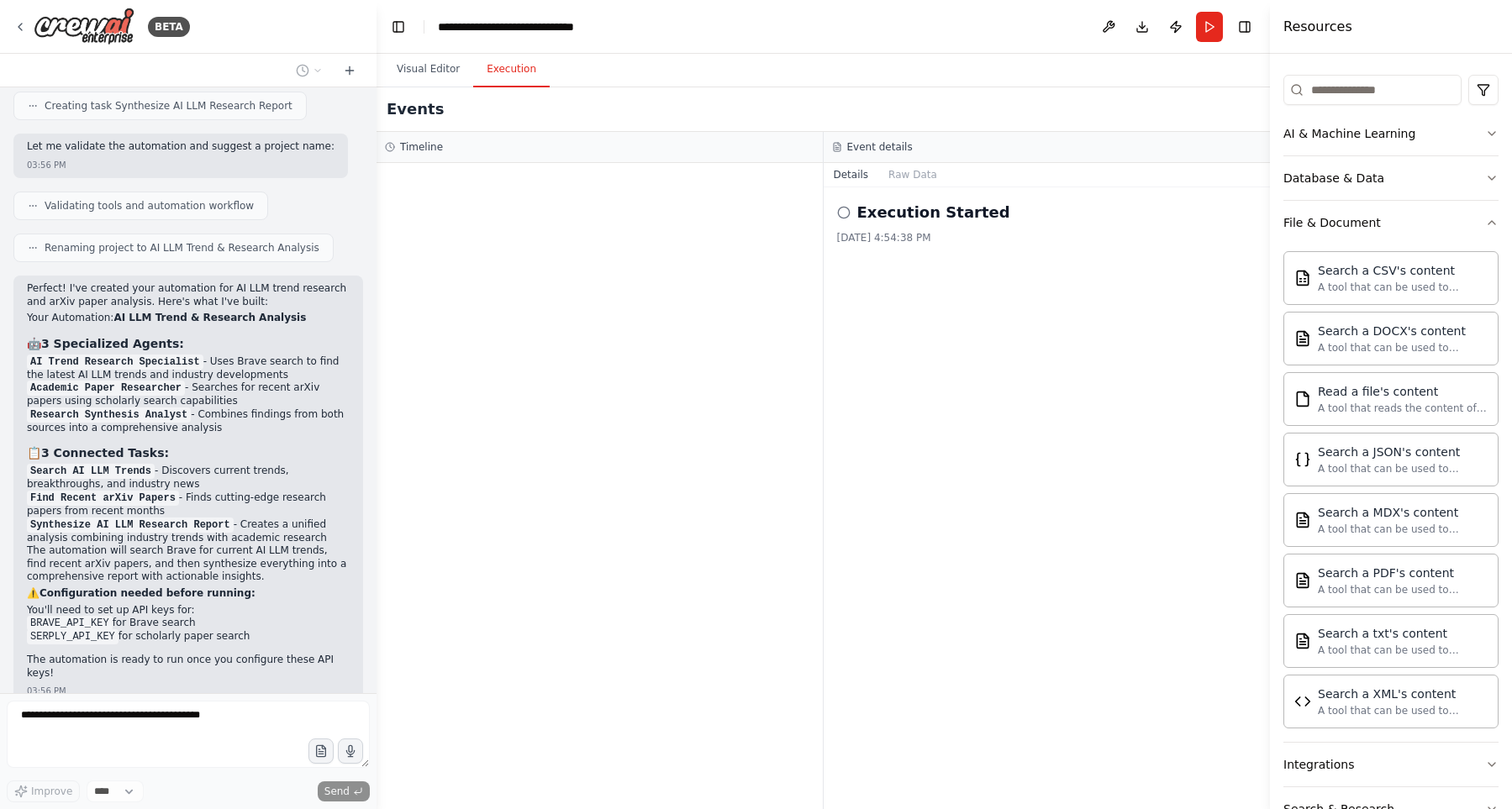
scroll to position [1025, 0]
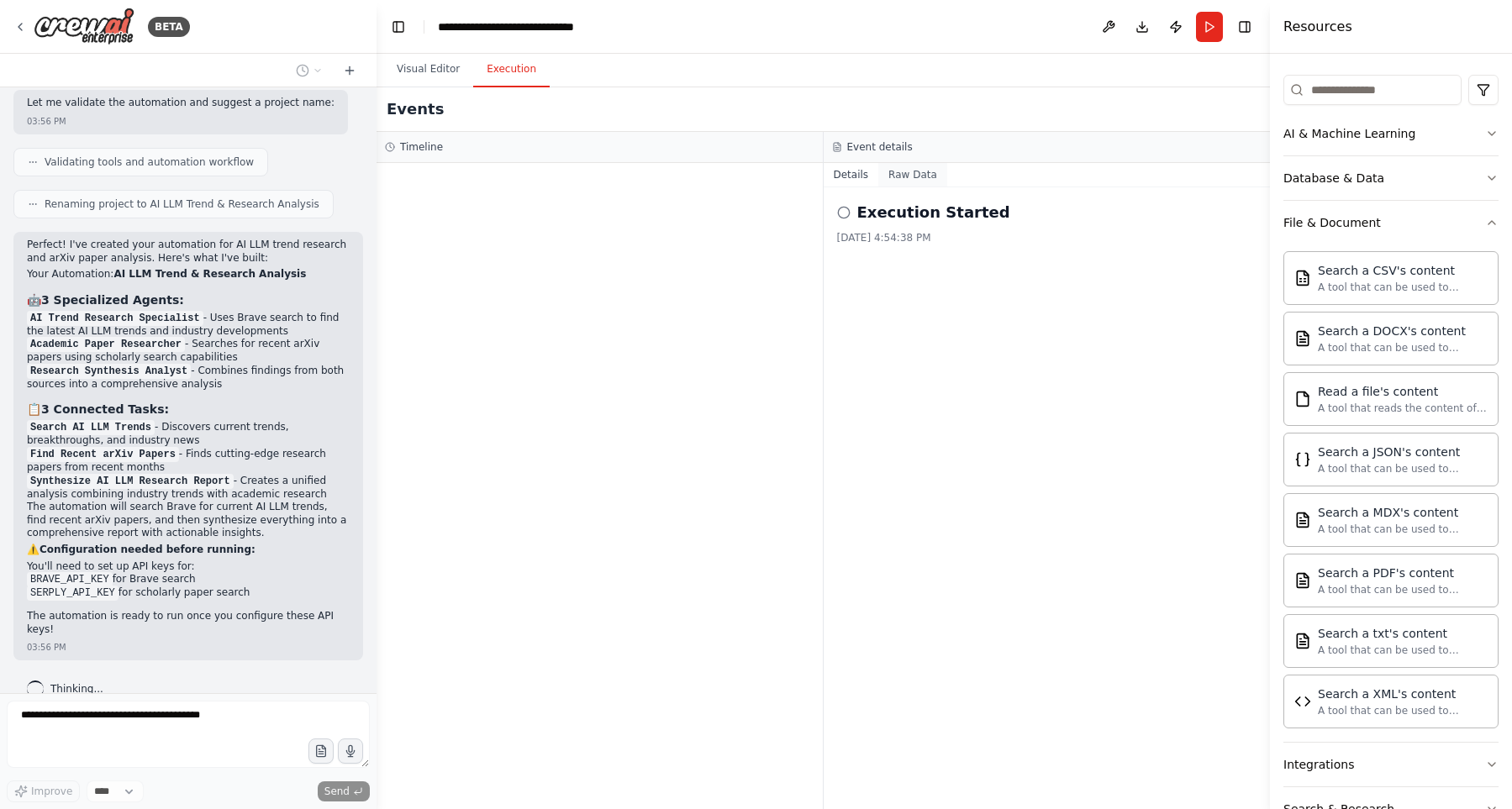
click at [914, 172] on button "Raw Data" at bounding box center [913, 175] width 69 height 24
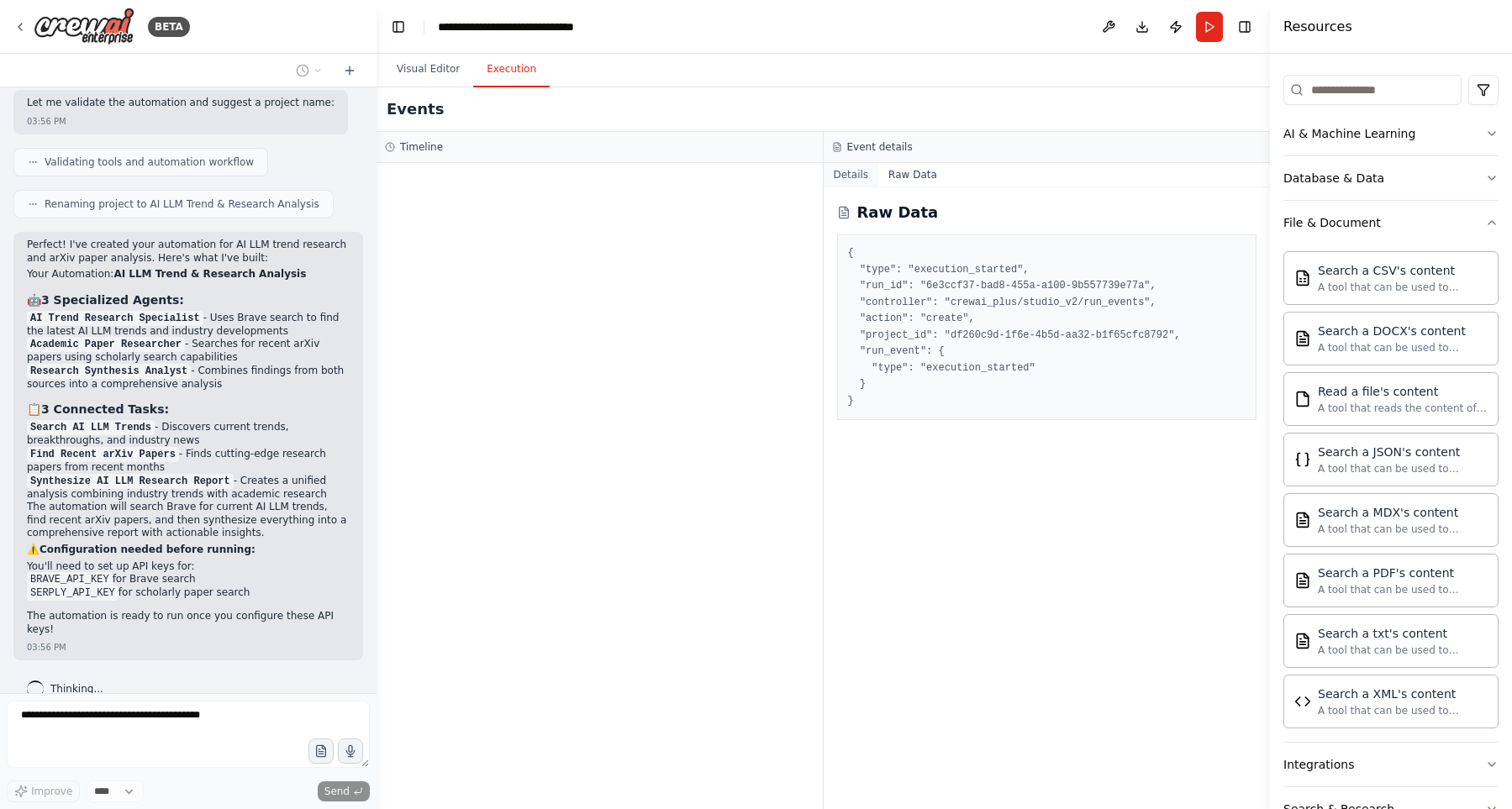
click at [829, 178] on button "Details" at bounding box center [851, 175] width 56 height 24
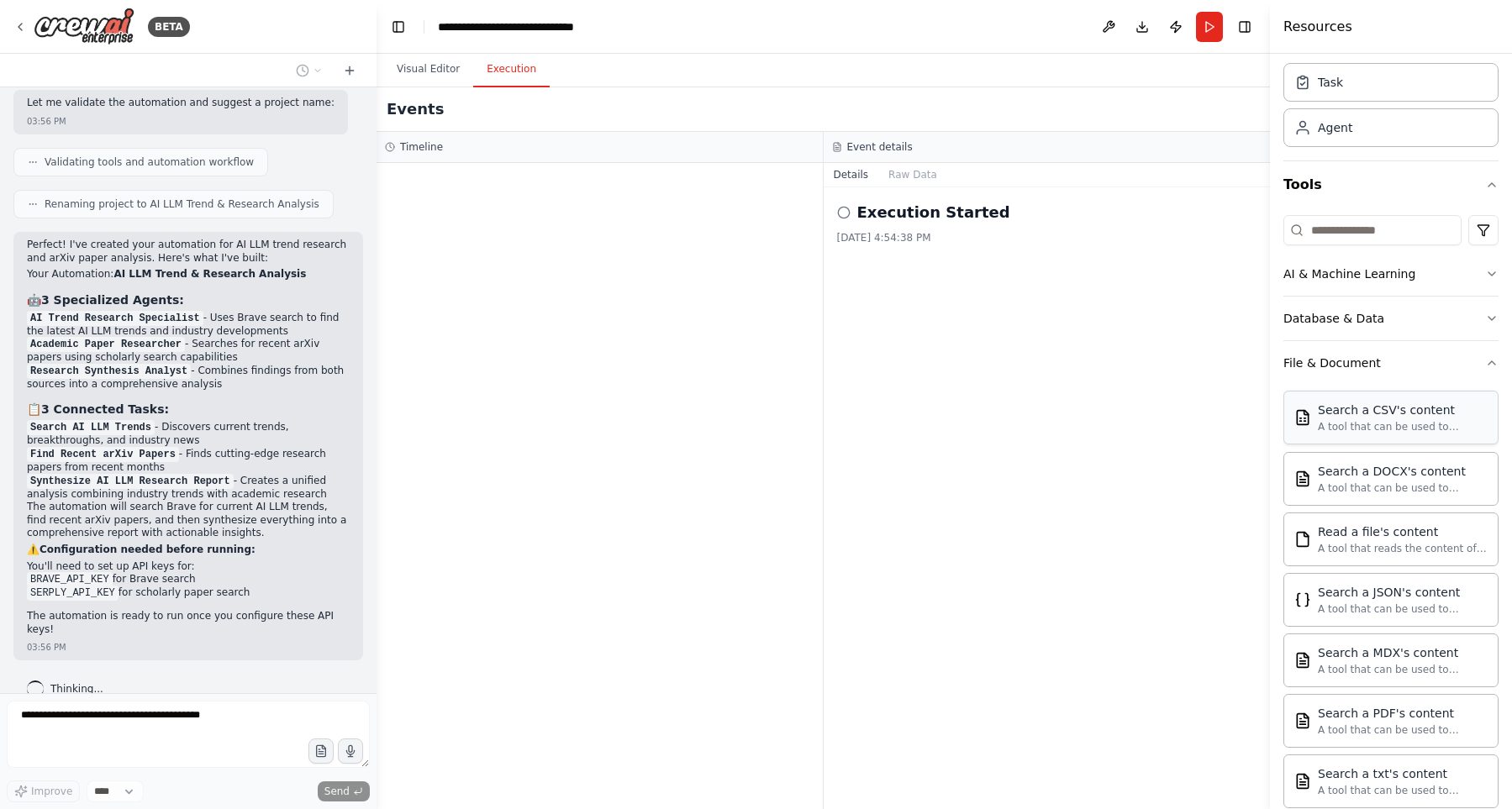
scroll to position [332, 0]
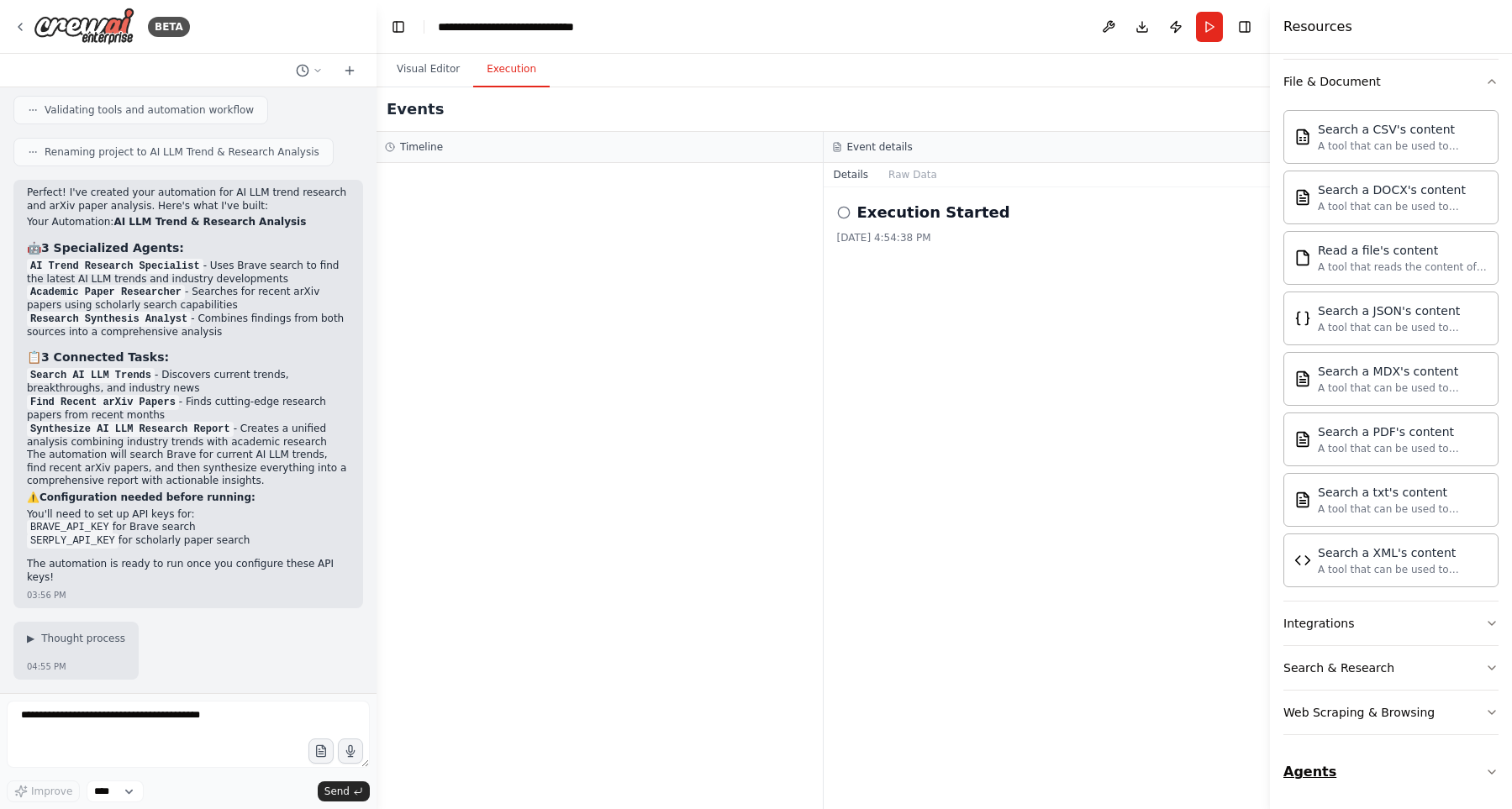
click at [1391, 790] on button "Agents" at bounding box center [1390, 772] width 215 height 47
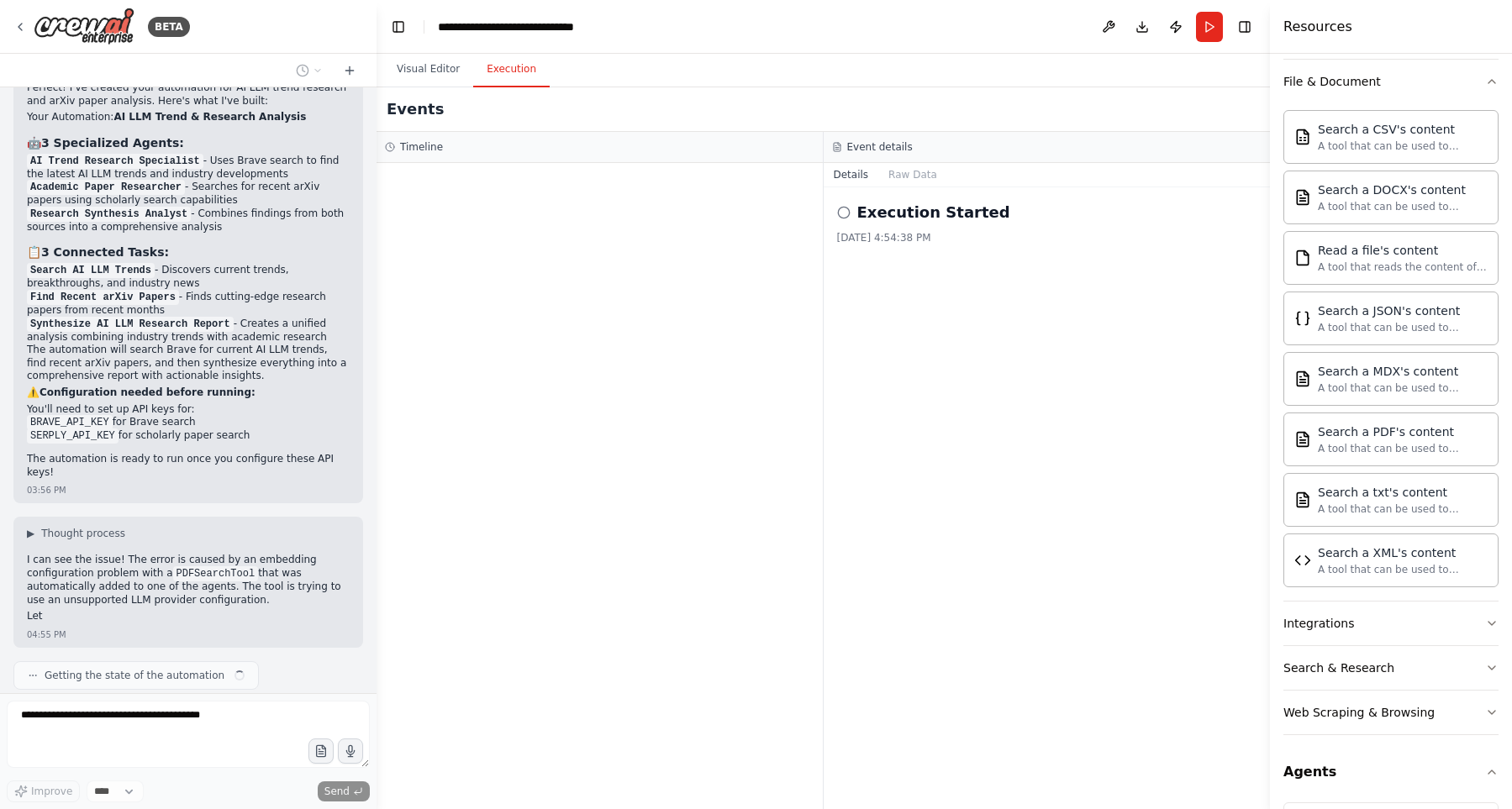
scroll to position [1211, 0]
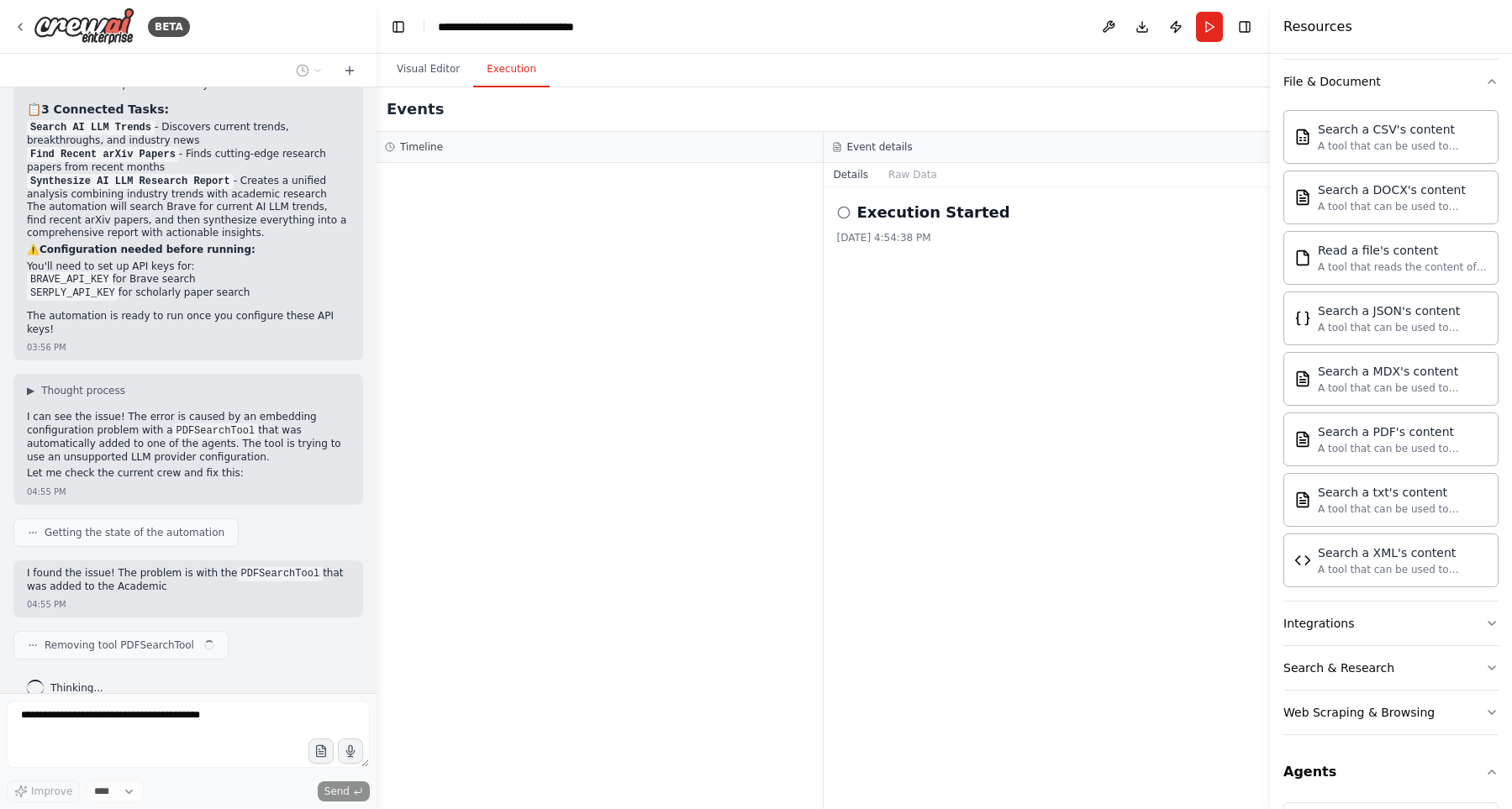
drag, startPoint x: 124, startPoint y: 510, endPoint x: 246, endPoint y: 524, distance: 122.8
click at [246, 483] on div "I can see the issue! The error is caused by an embedding configuration problem …" at bounding box center [188, 447] width 322 height 73
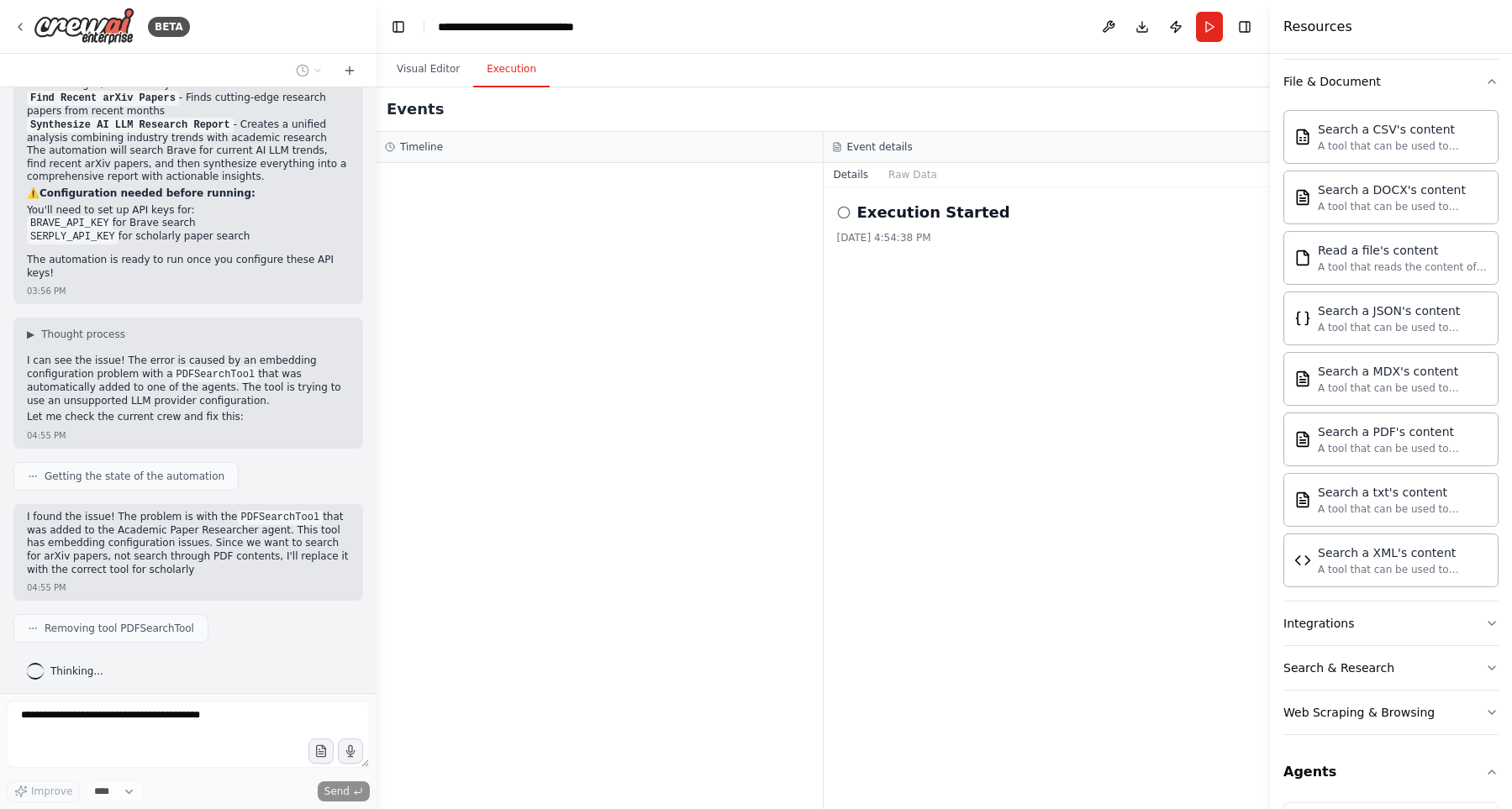
click at [246, 388] on div "I can see the issue! The error is caused by an embedding configuration problem …" at bounding box center [188, 391] width 322 height 73
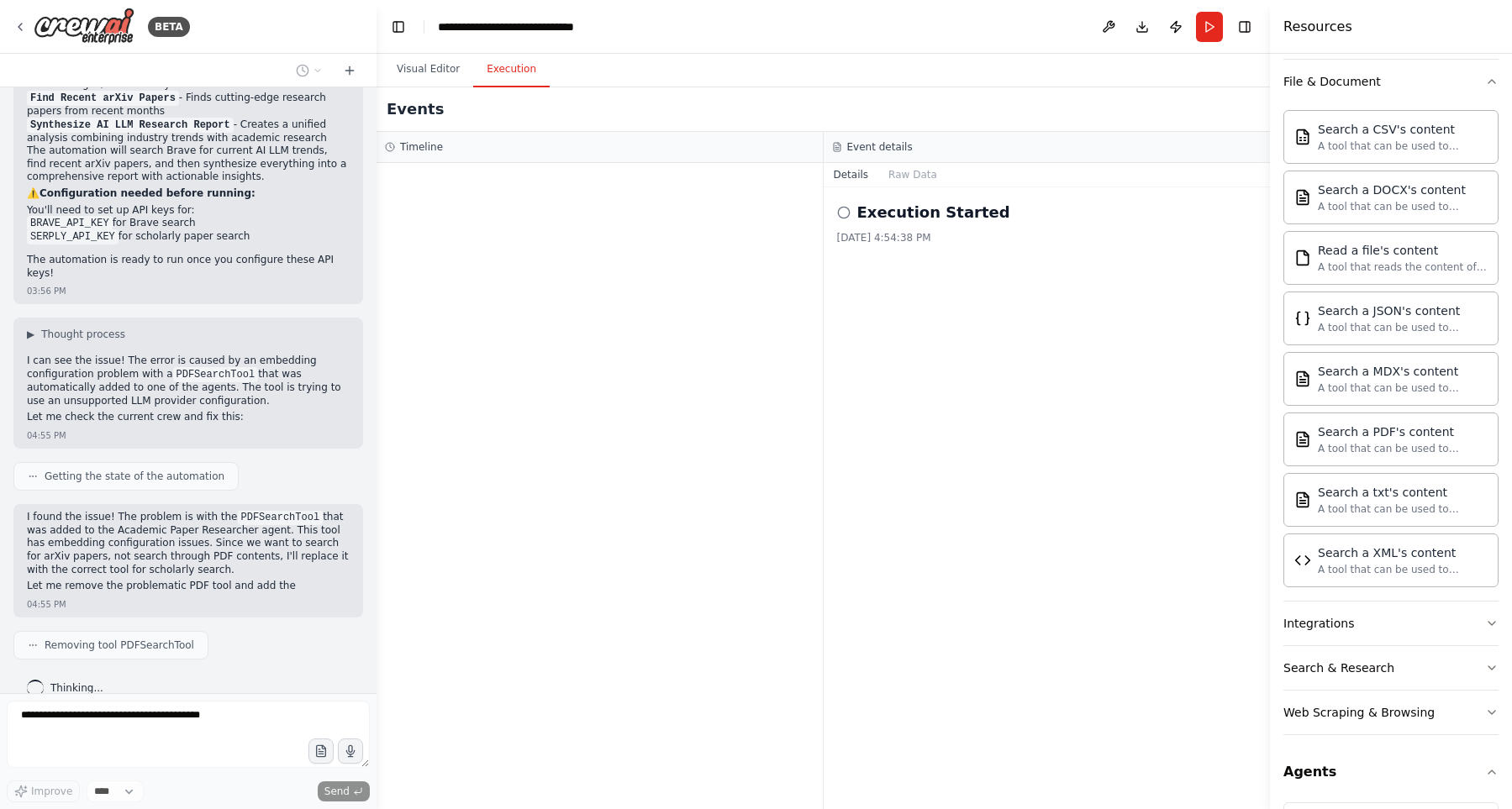
scroll to position [1394, 0]
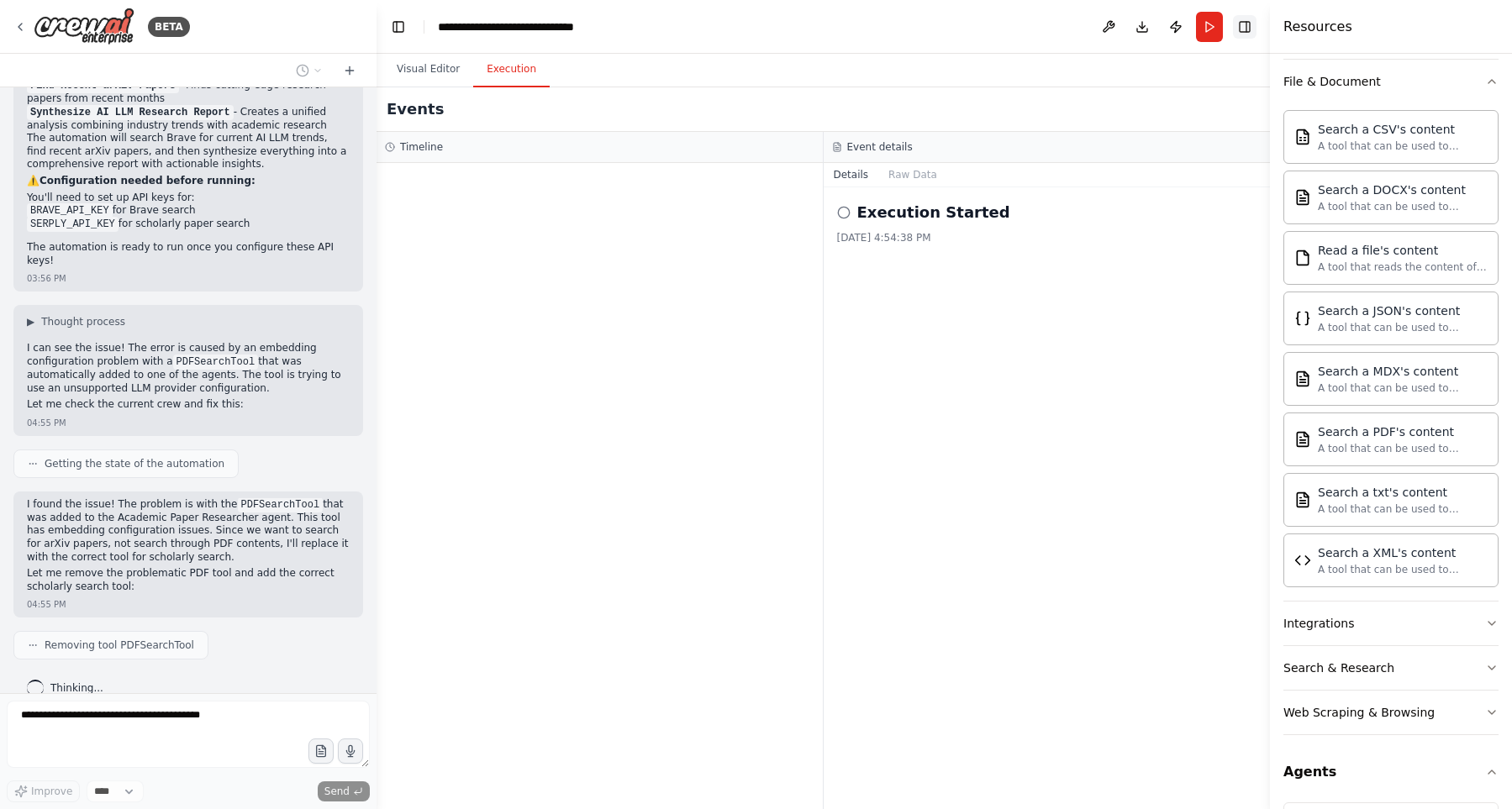
click at [1250, 28] on button "Toggle Right Sidebar" at bounding box center [1245, 27] width 24 height 24
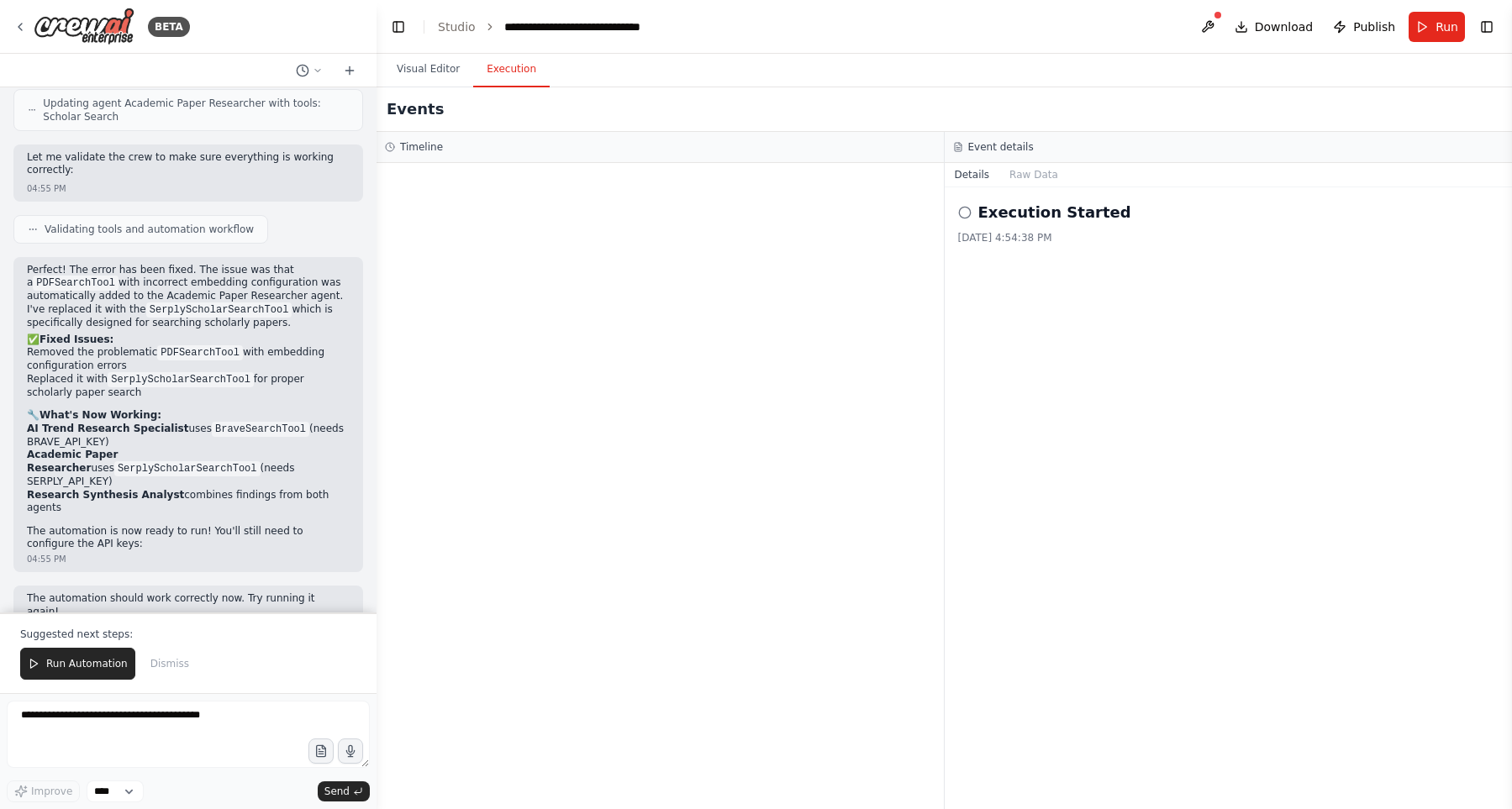
scroll to position [2063, 0]
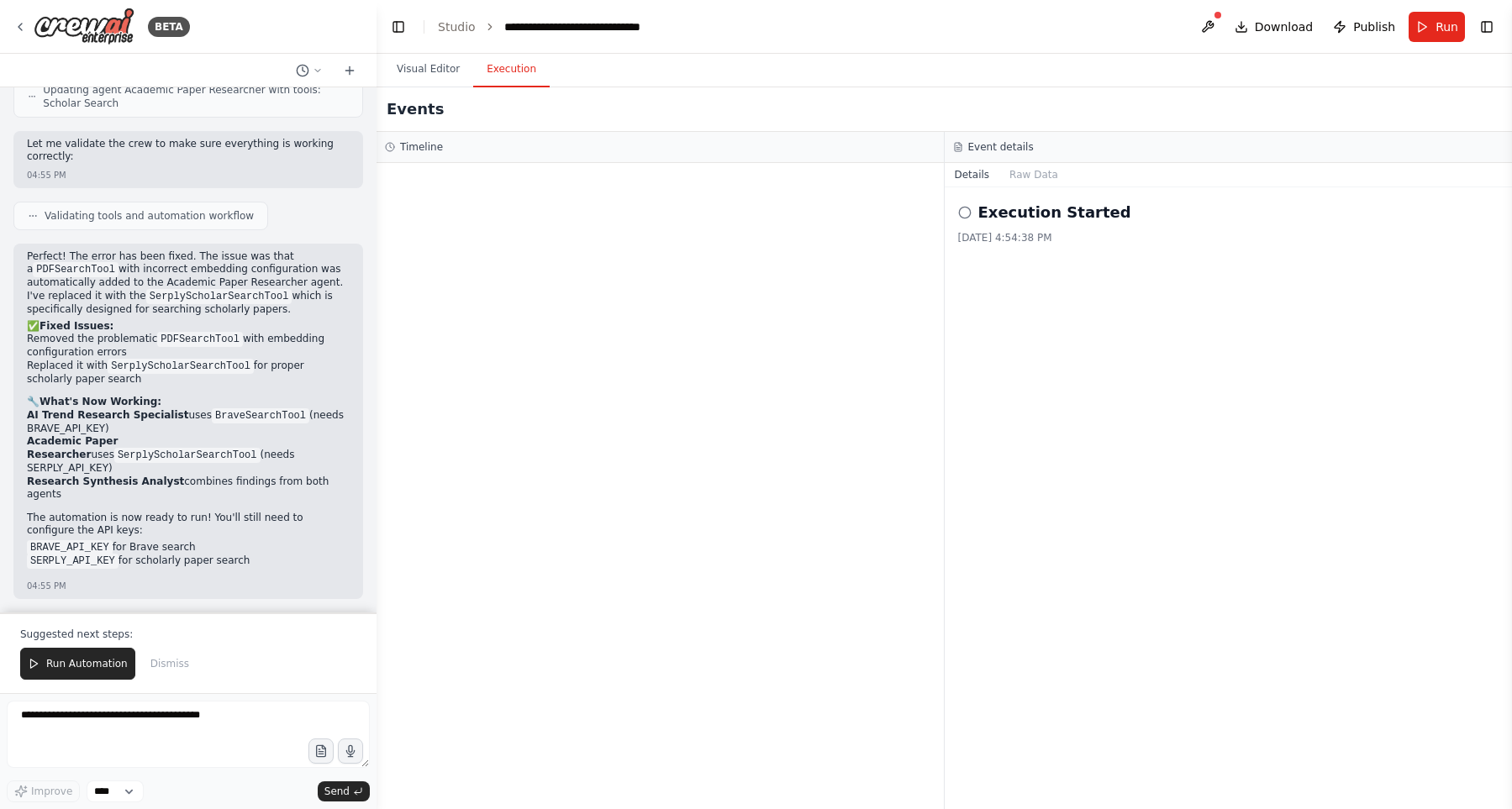
click at [170, 332] on code "PDFSearchTool" at bounding box center [200, 339] width 86 height 15
drag, startPoint x: 111, startPoint y: 321, endPoint x: 98, endPoint y: 295, distance: 29.1
click at [98, 295] on div "Perfect! The error has been fixed. The issue was that a PDFSearchTool with inco…" at bounding box center [188, 414] width 322 height 327
click at [111, 332] on li "Removed the problematic PDFSearchTool with embedding configuration errors" at bounding box center [188, 346] width 322 height 27
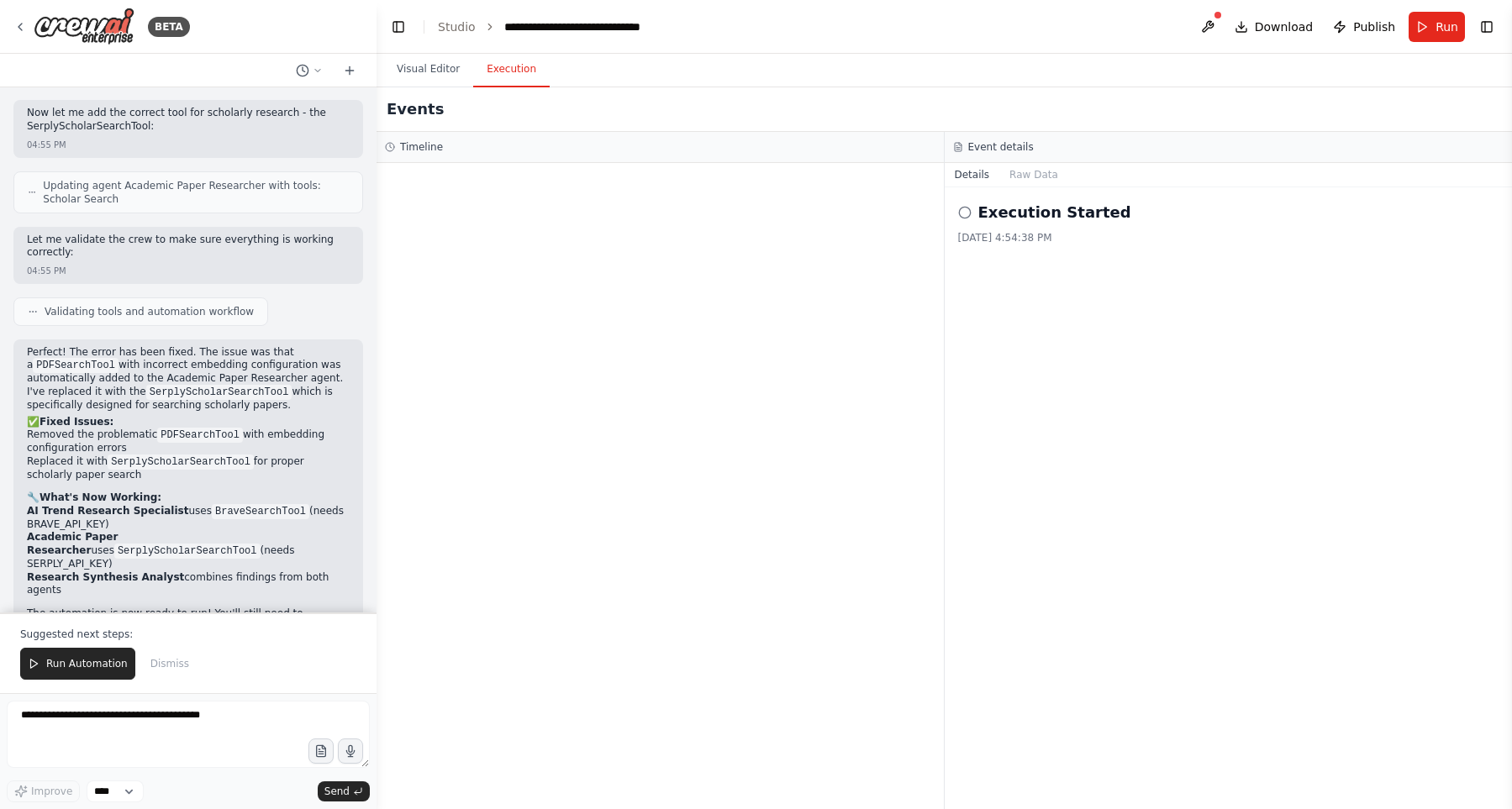
scroll to position [1583, 0]
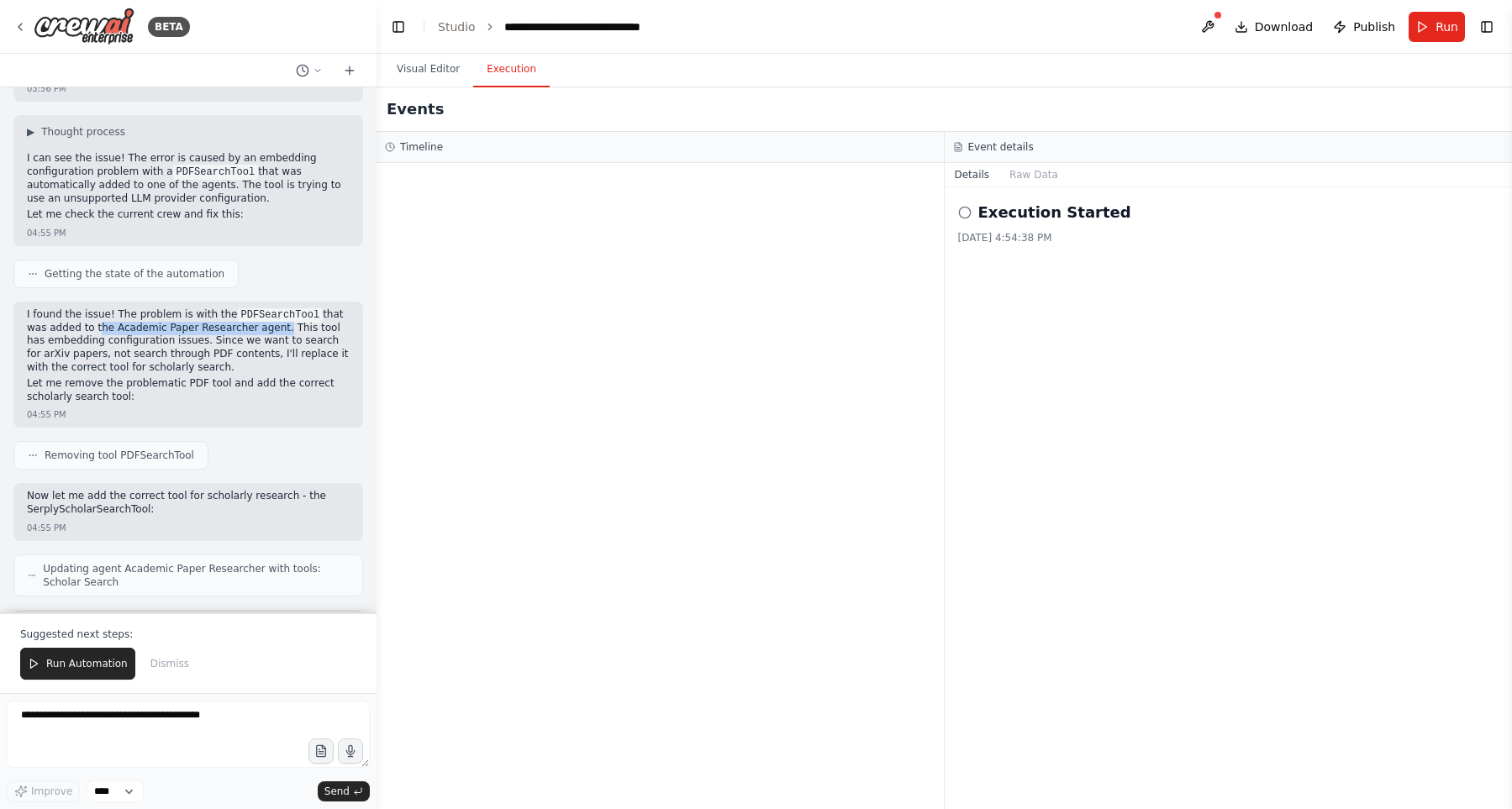
drag, startPoint x: 71, startPoint y: 306, endPoint x: 240, endPoint y: 313, distance: 169.1
click at [240, 313] on p "I found the issue! The problem is with the PDFSearchTool that was added to the …" at bounding box center [188, 341] width 322 height 66
click at [242, 316] on p "I found the issue! The problem is with the PDFSearchTool that was added to the …" at bounding box center [188, 341] width 322 height 66
drag, startPoint x: 249, startPoint y: 306, endPoint x: 145, endPoint y: 344, distance: 110.7
click at [145, 344] on p "I found the issue! The problem is with the PDFSearchTool that was added to the …" at bounding box center [188, 341] width 322 height 66
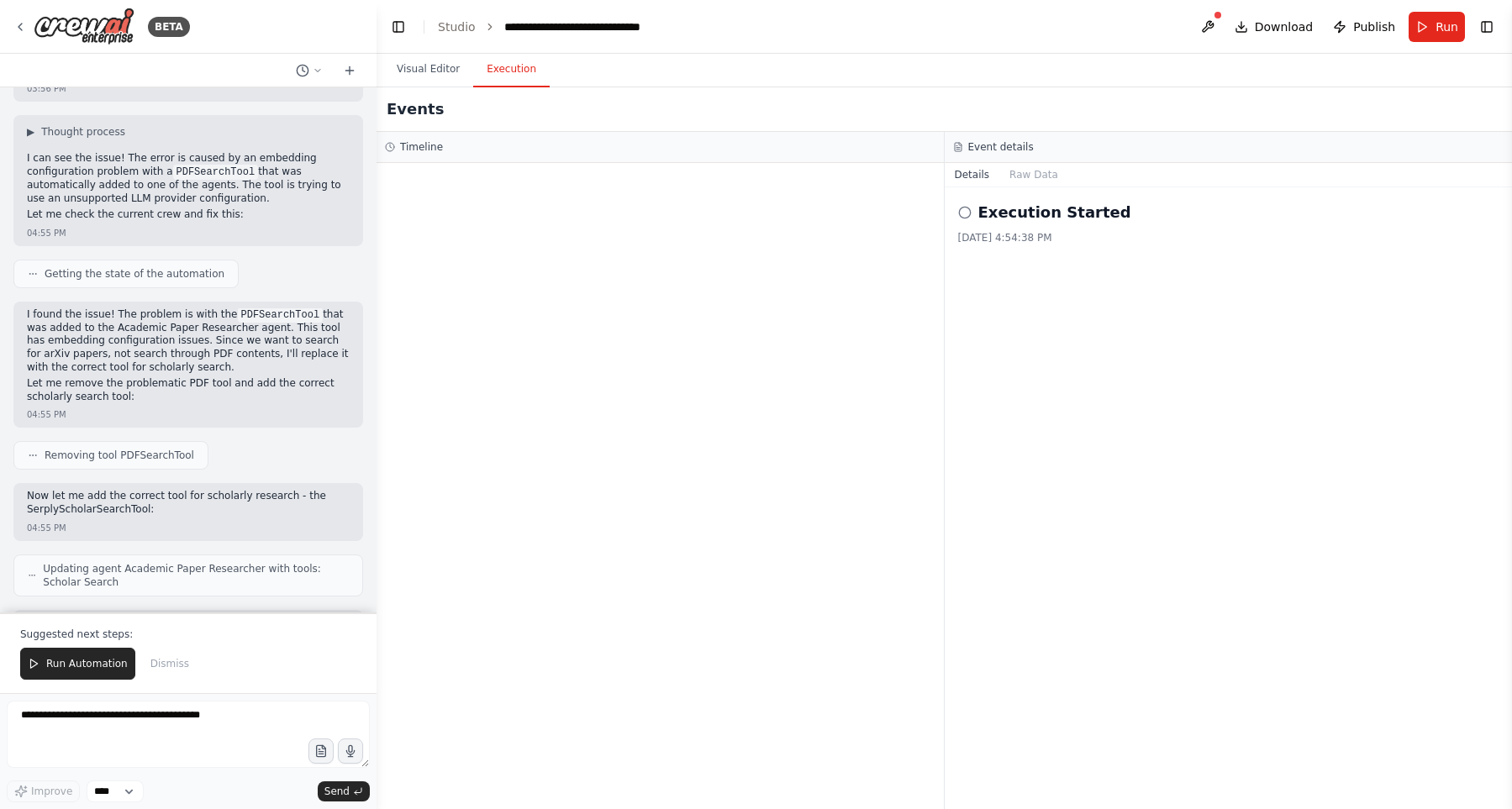
click at [147, 343] on p "I found the issue! The problem is with the PDFSearchTool that was added to the …" at bounding box center [188, 341] width 322 height 66
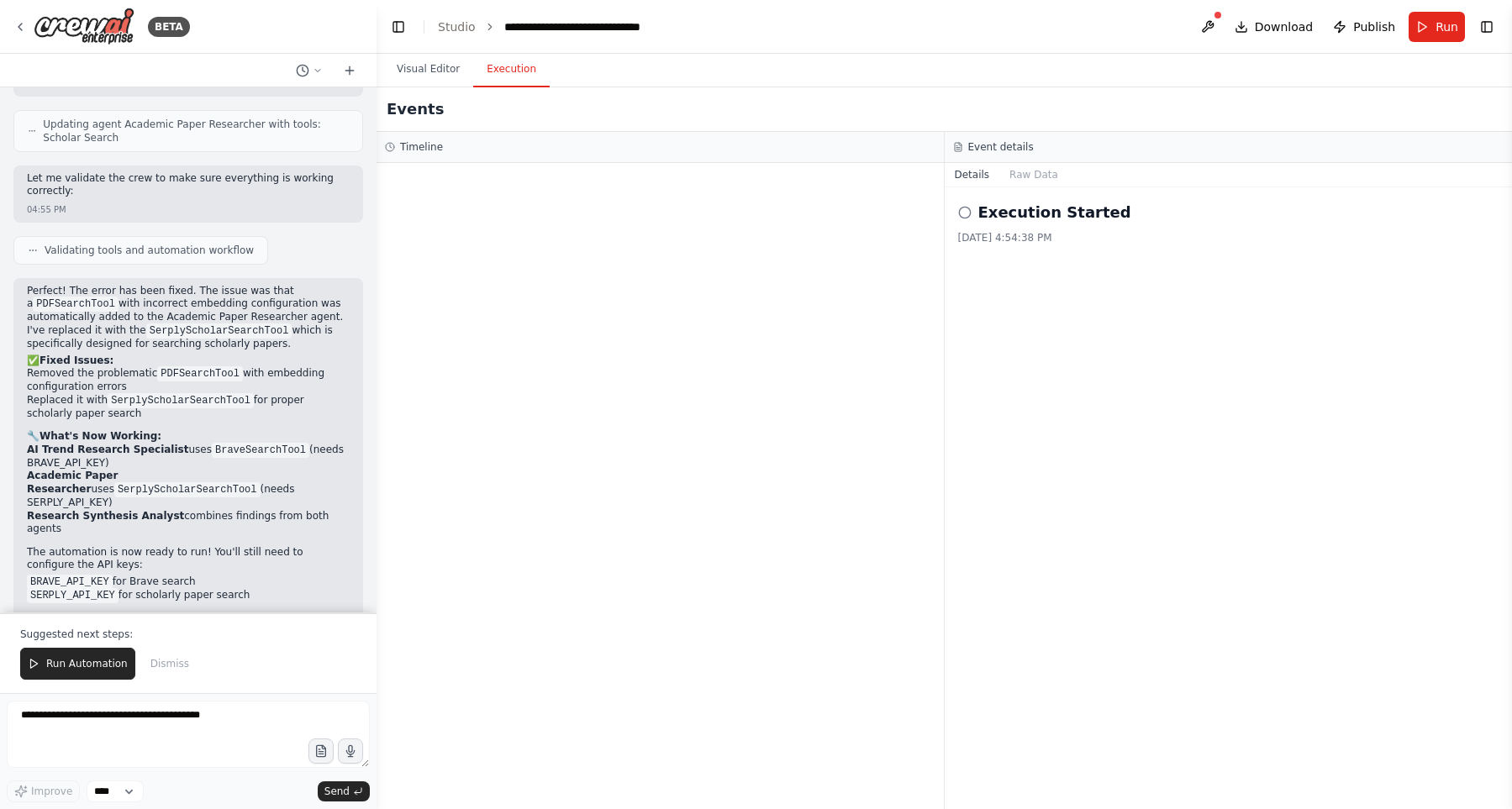
scroll to position [2063, 0]
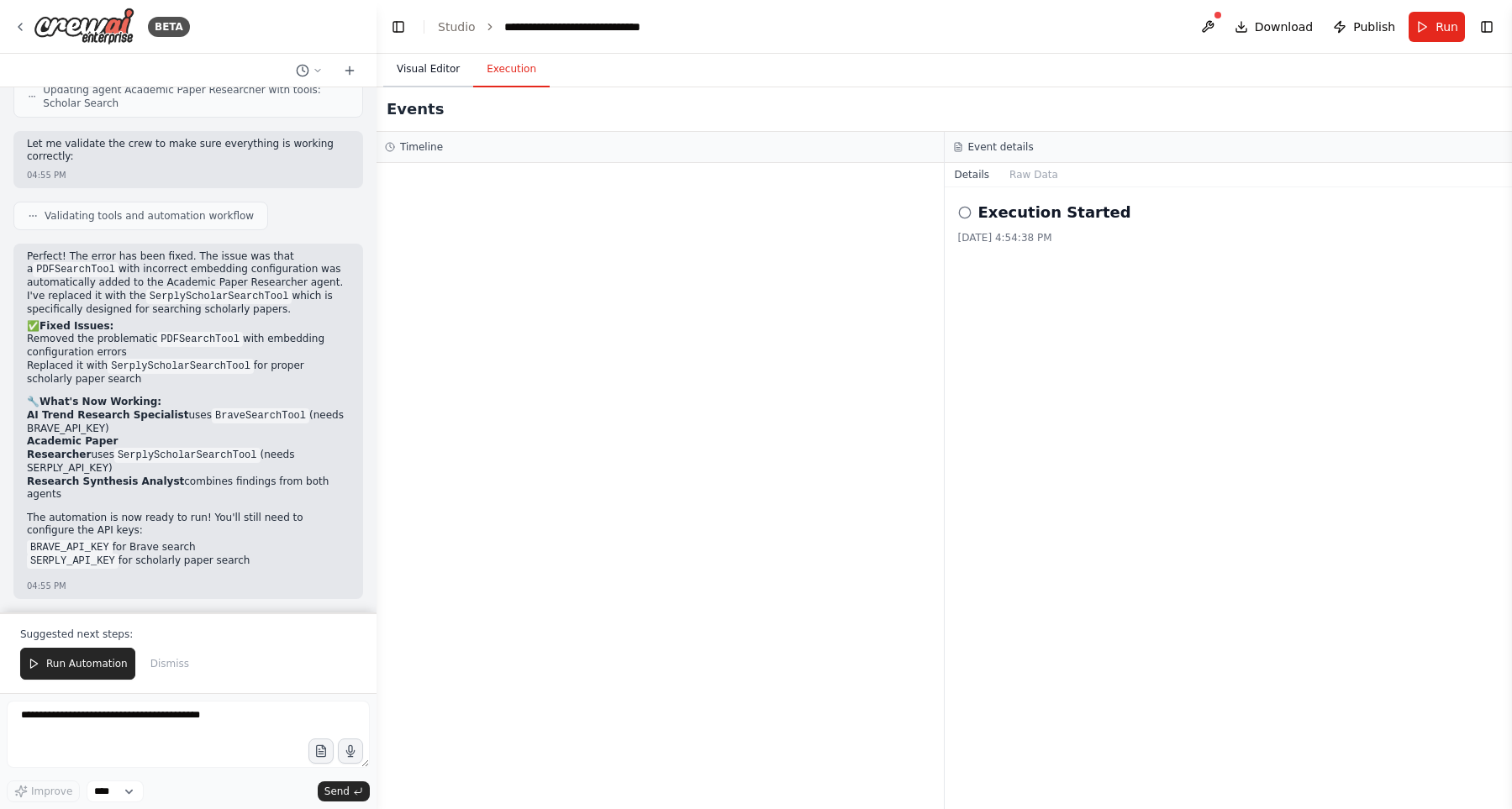
click at [408, 67] on button "Visual Editor" at bounding box center [428, 70] width 90 height 35
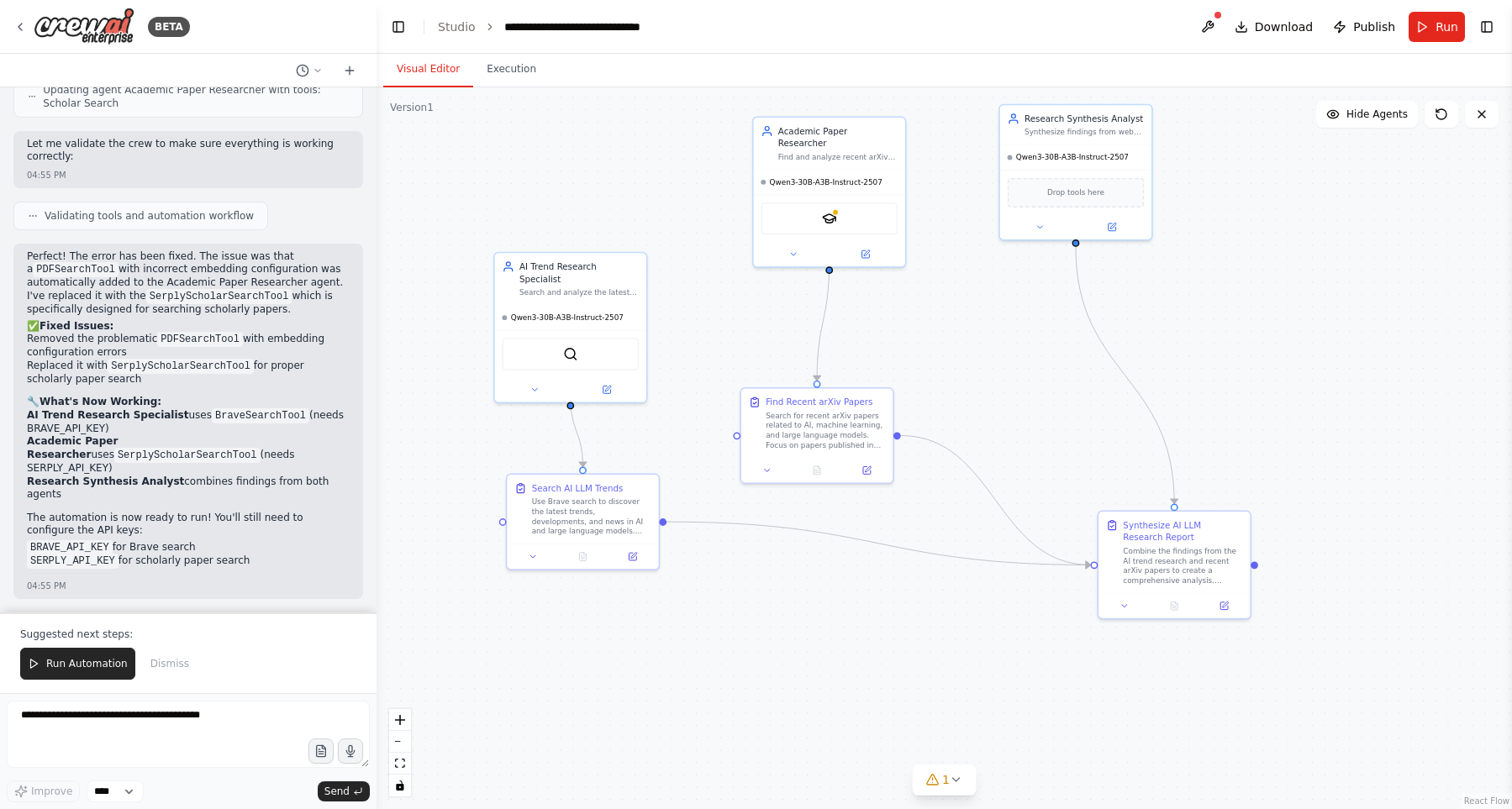
drag, startPoint x: 1282, startPoint y: 300, endPoint x: 1270, endPoint y: 334, distance: 36.1
click at [1270, 334] on div ".deletable-edge-delete-btn { width: 20px; height: 20px; border: 0px solid #ffff…" at bounding box center [943, 448] width 1135 height 721
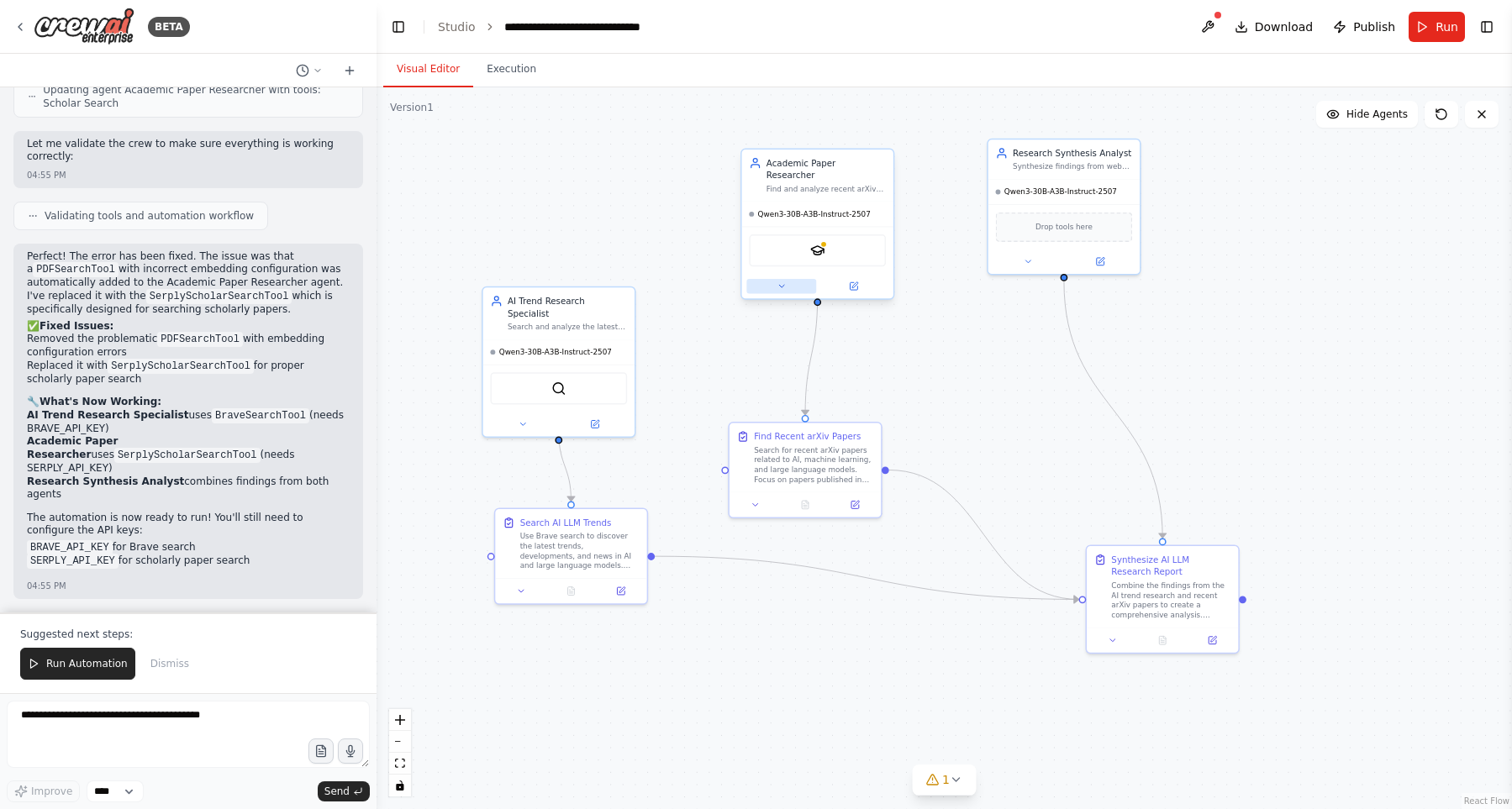
click at [773, 279] on button at bounding box center [780, 287] width 70 height 15
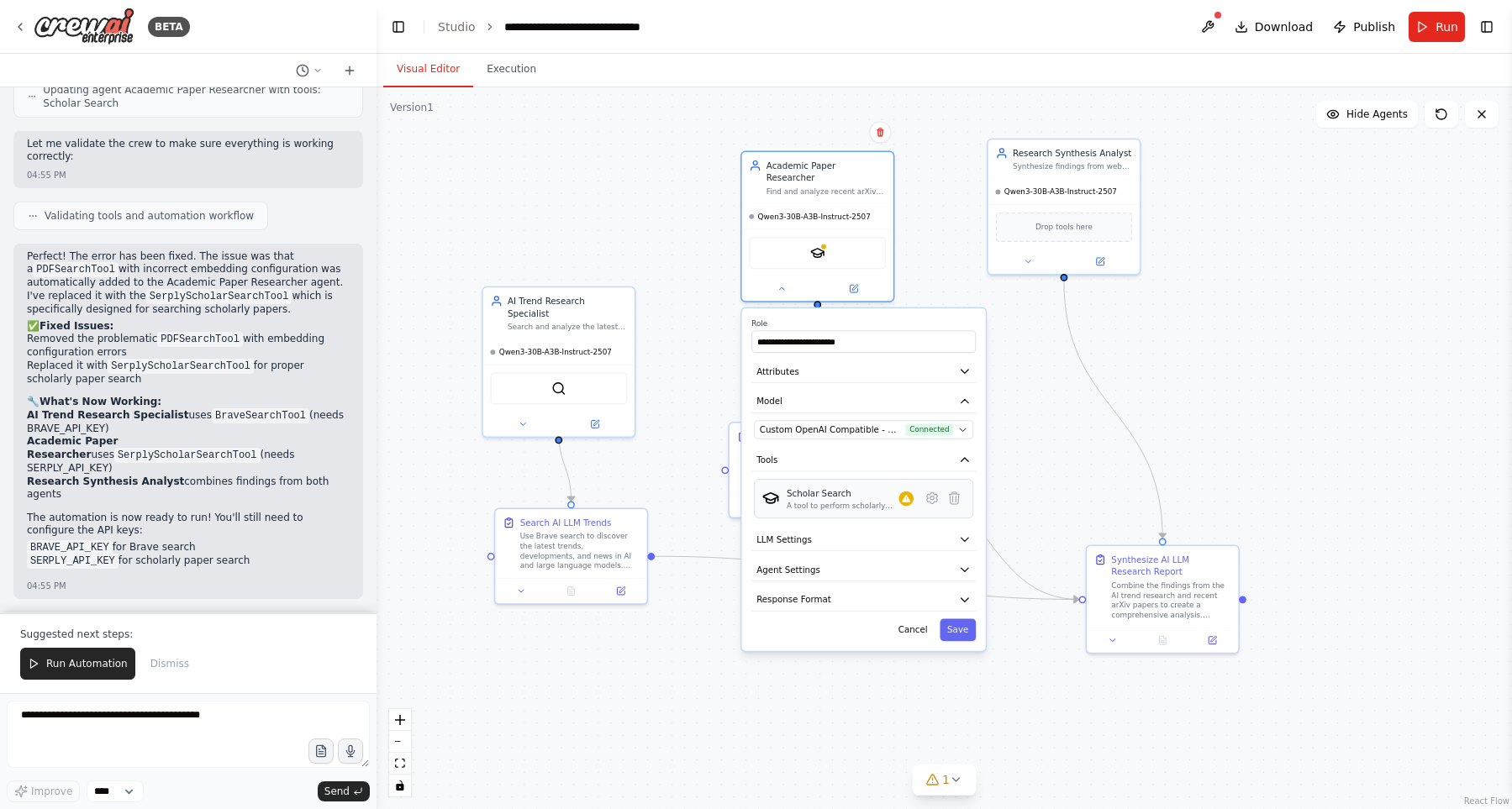
click at [891, 488] on div "Scholar Search A tool to perform scholarly literature search with a search_quer…" at bounding box center [842, 499] width 111 height 24
click at [818, 331] on input "**********" at bounding box center [863, 341] width 224 height 22
drag, startPoint x: 800, startPoint y: 331, endPoint x: 721, endPoint y: 321, distance: 79.6
click at [751, 330] on input "**********" at bounding box center [863, 341] width 224 height 22
type input "**********"
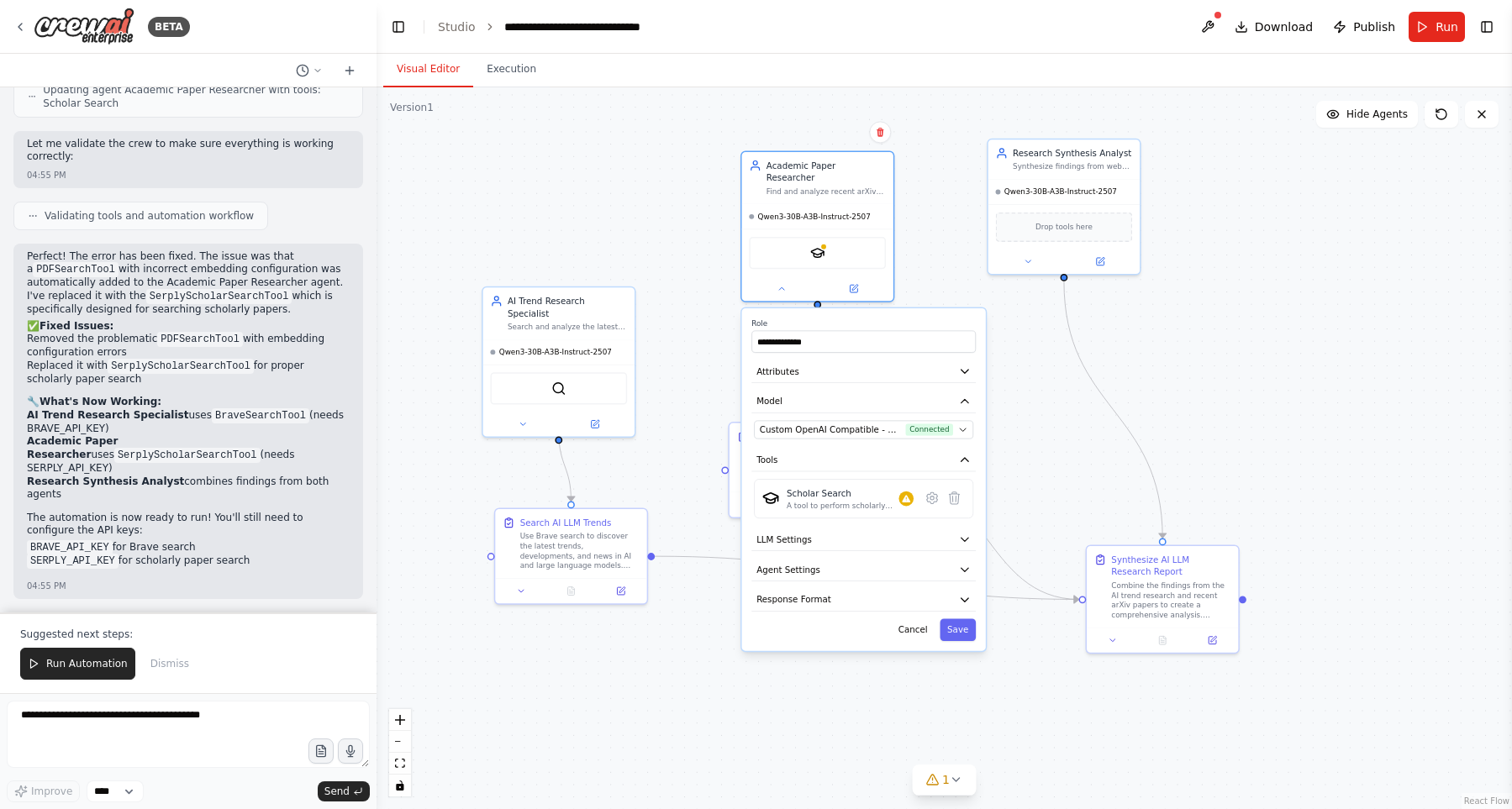
click at [172, 332] on code "PDFSearchTool" at bounding box center [200, 339] width 86 height 15
copy li "PDFSearchTool"
click at [959, 491] on icon at bounding box center [954, 499] width 15 height 15
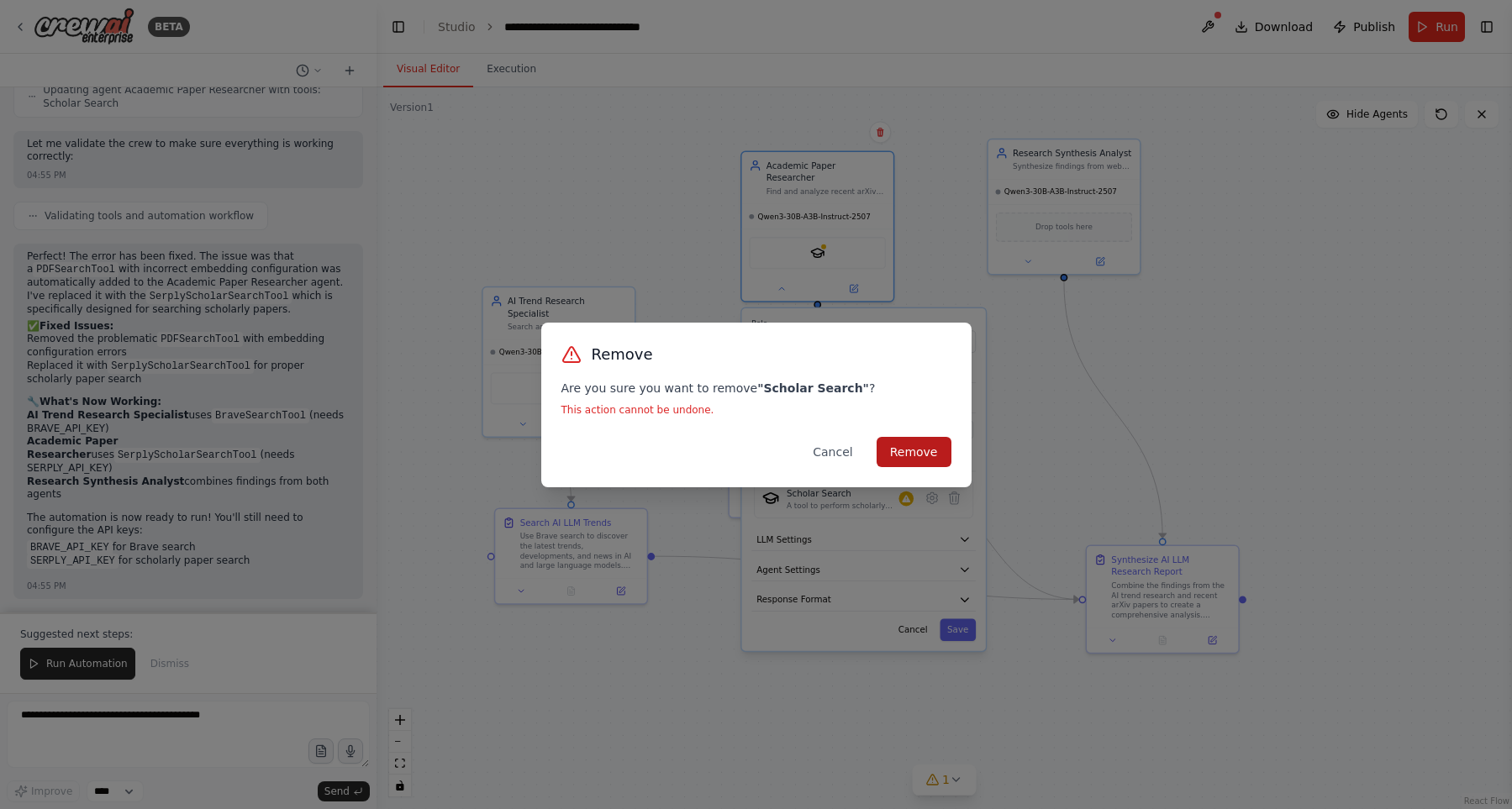
click at [903, 457] on button "Remove" at bounding box center [914, 452] width 75 height 30
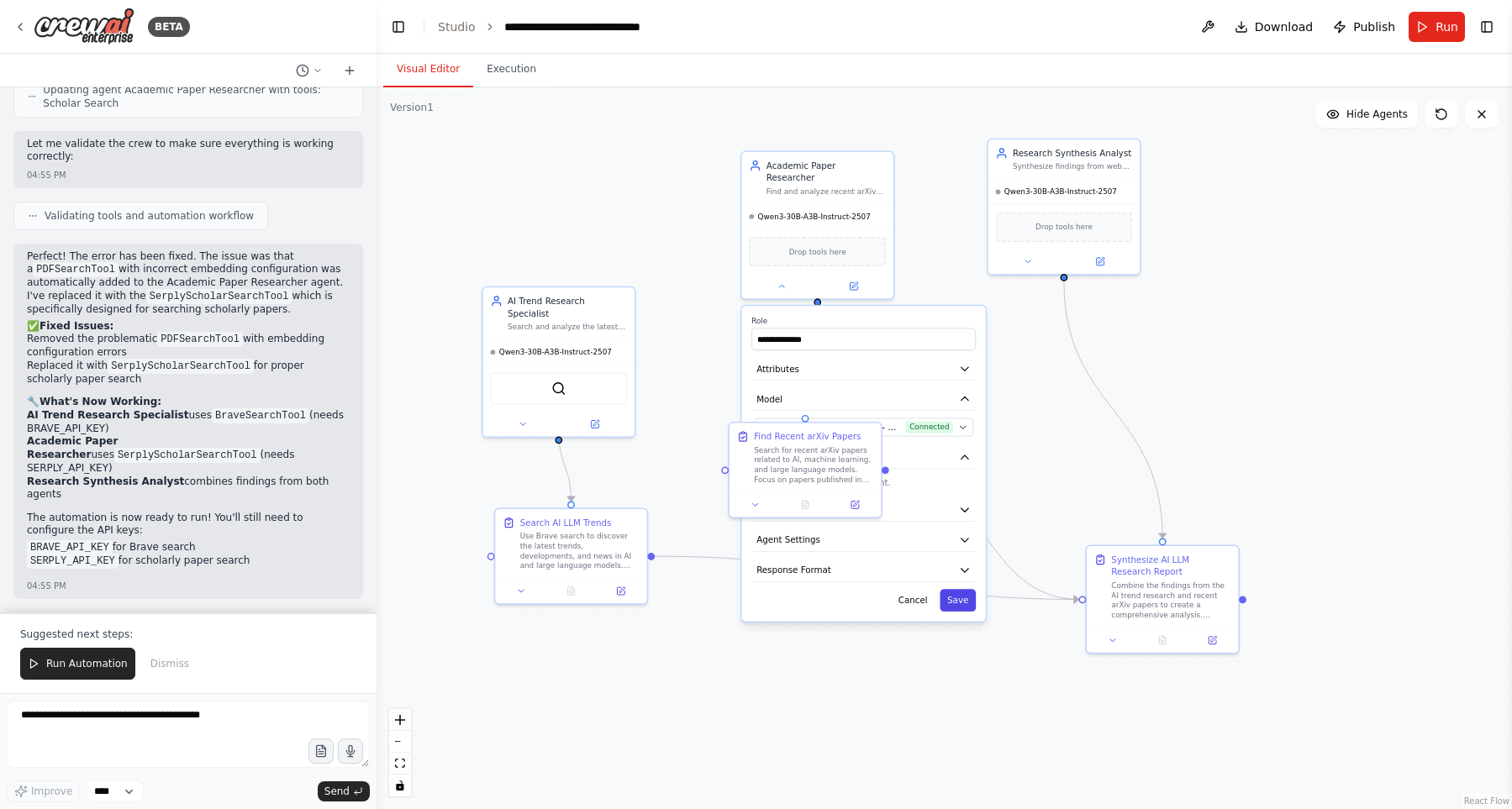
click at [958, 589] on button "Save" at bounding box center [957, 600] width 36 height 22
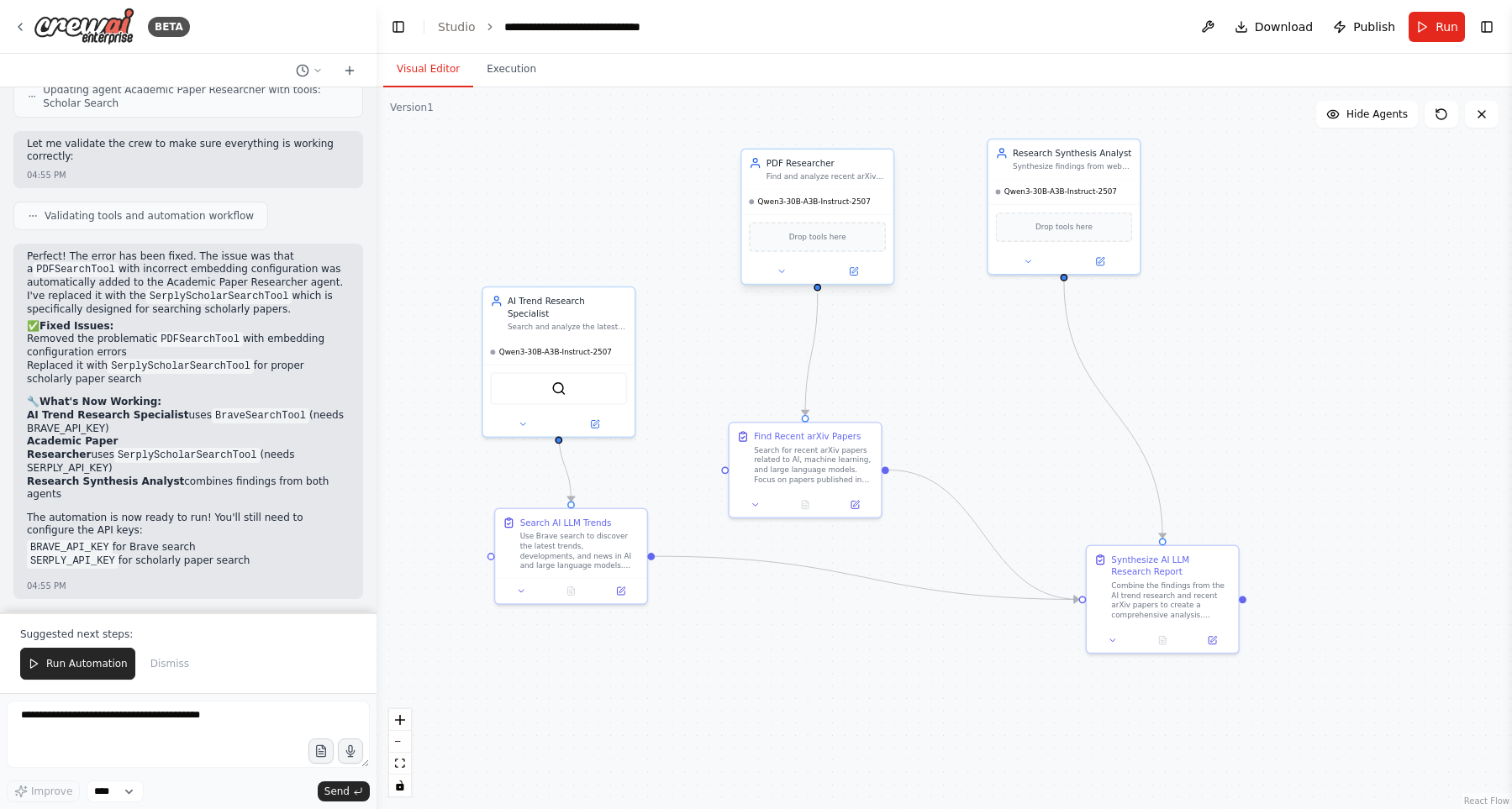
click at [784, 278] on button at bounding box center [780, 272] width 70 height 15
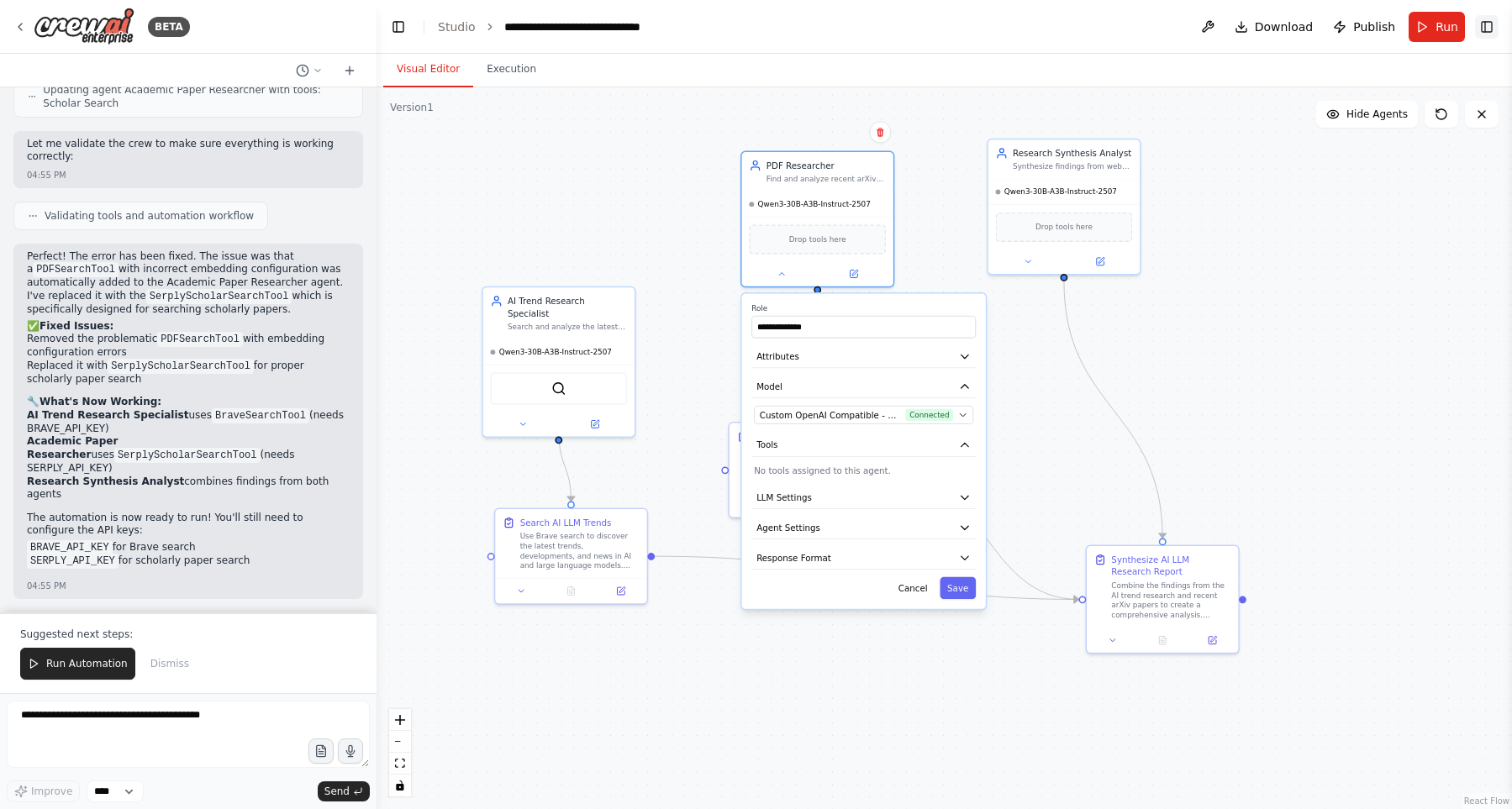
click at [1483, 35] on button "Toggle Right Sidebar" at bounding box center [1487, 27] width 24 height 24
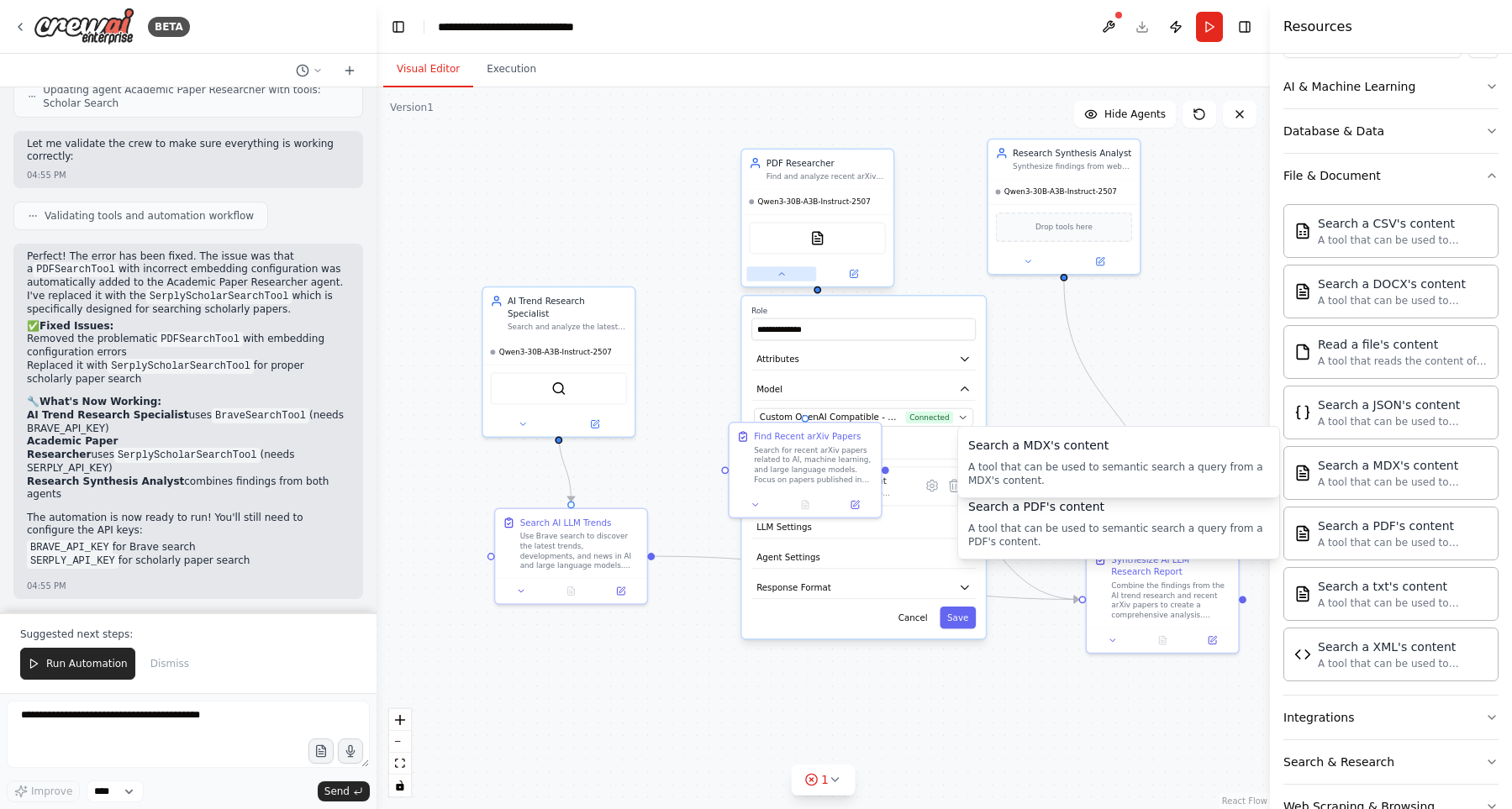
scroll to position [237, 0]
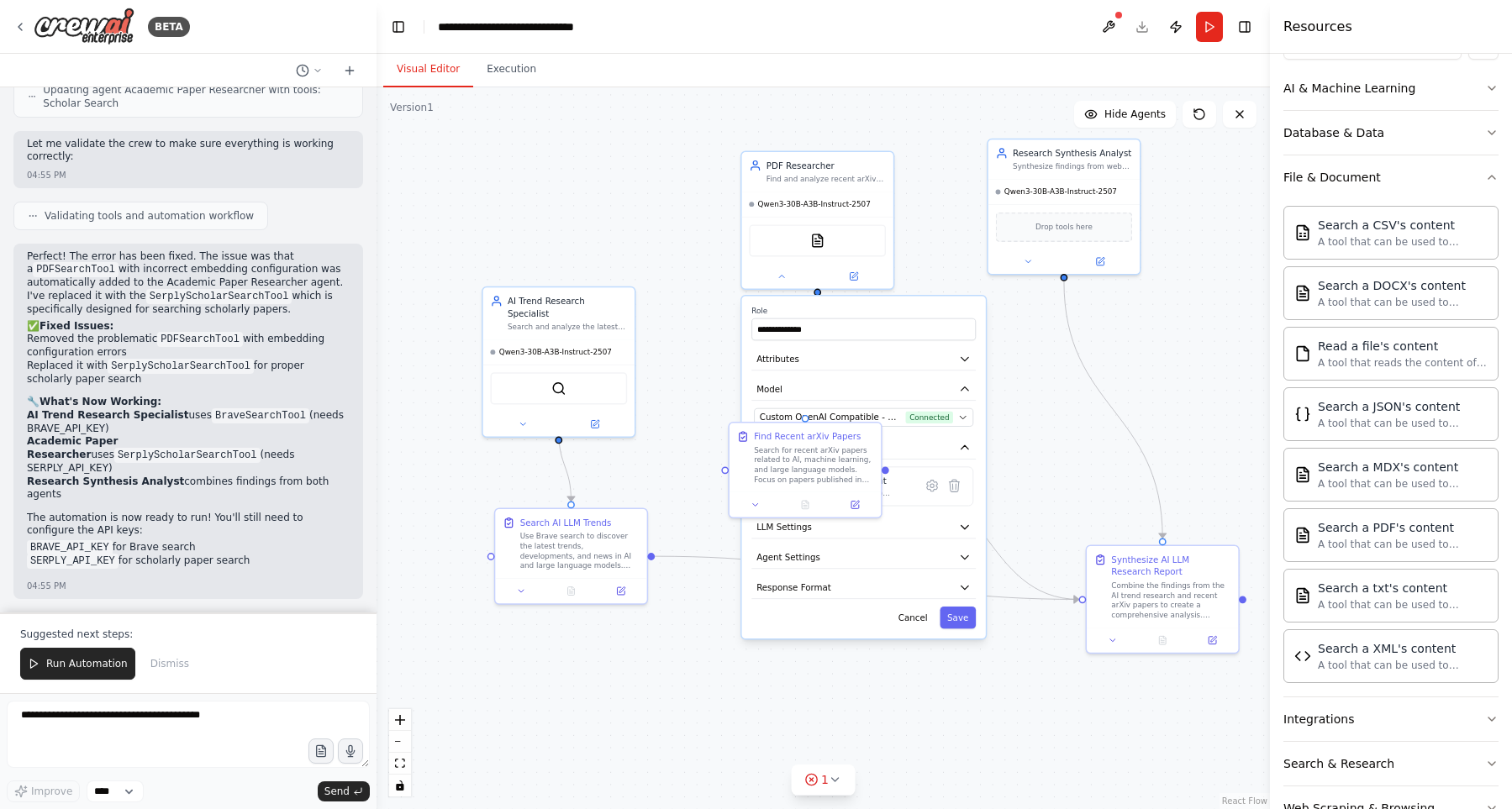
click at [685, 406] on div ".deletable-edge-delete-btn { width: 20px; height: 20px; border: 0px solid #ffff…" at bounding box center [823, 448] width 894 height 721
click at [964, 621] on button "Save" at bounding box center [957, 618] width 36 height 22
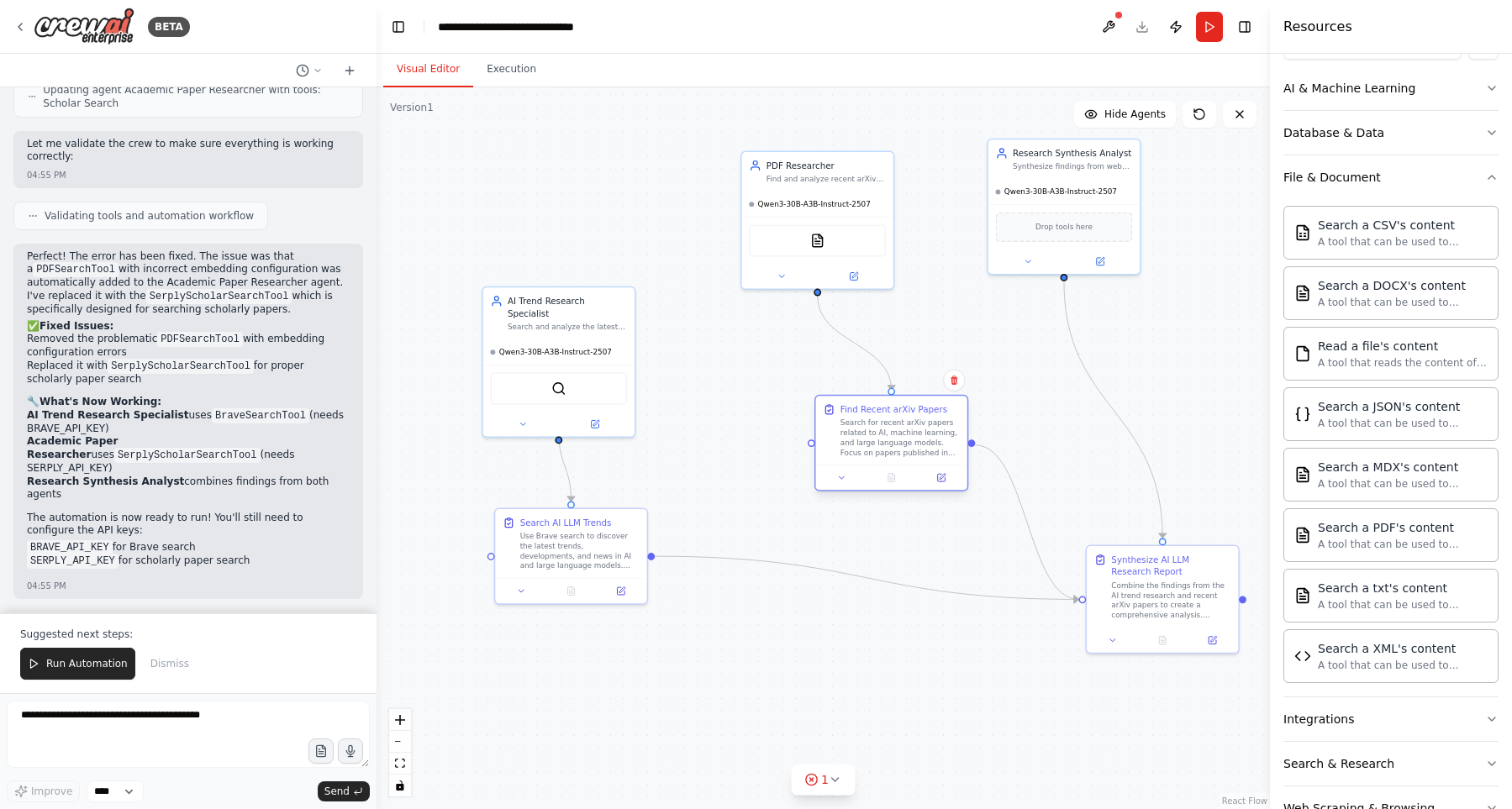
drag, startPoint x: 834, startPoint y: 459, endPoint x: 926, endPoint y: 436, distance: 94.8
click at [926, 436] on div "Search for recent arXiv papers related to AI, machine learning, and large langu…" at bounding box center [899, 438] width 119 height 40
click at [918, 428] on div "Search for recent arXiv papers related to AI, machine learning, and large langu…" at bounding box center [911, 438] width 119 height 40
click at [963, 477] on button at bounding box center [953, 478] width 42 height 15
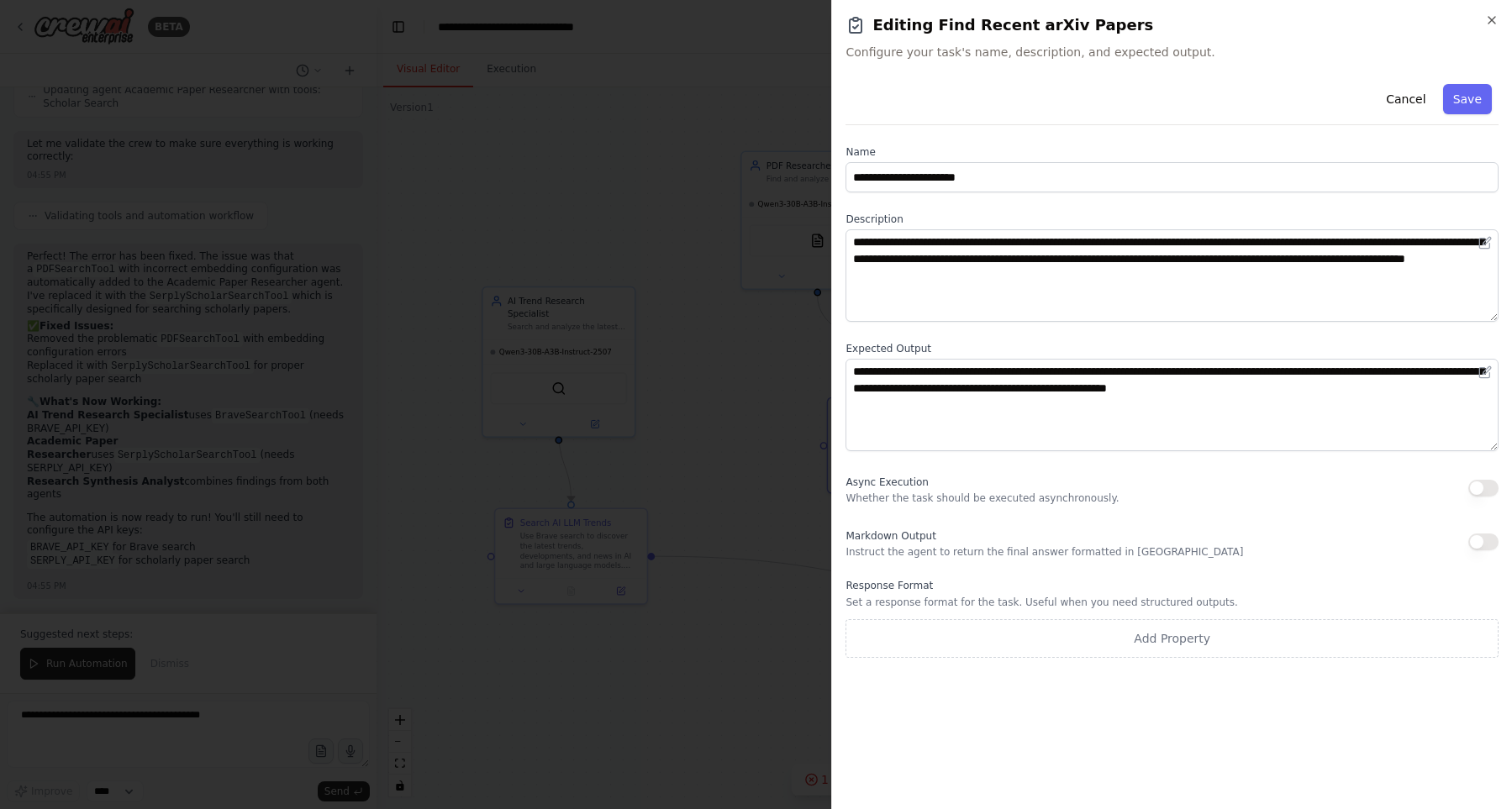
click at [779, 416] on div at bounding box center [756, 404] width 1512 height 809
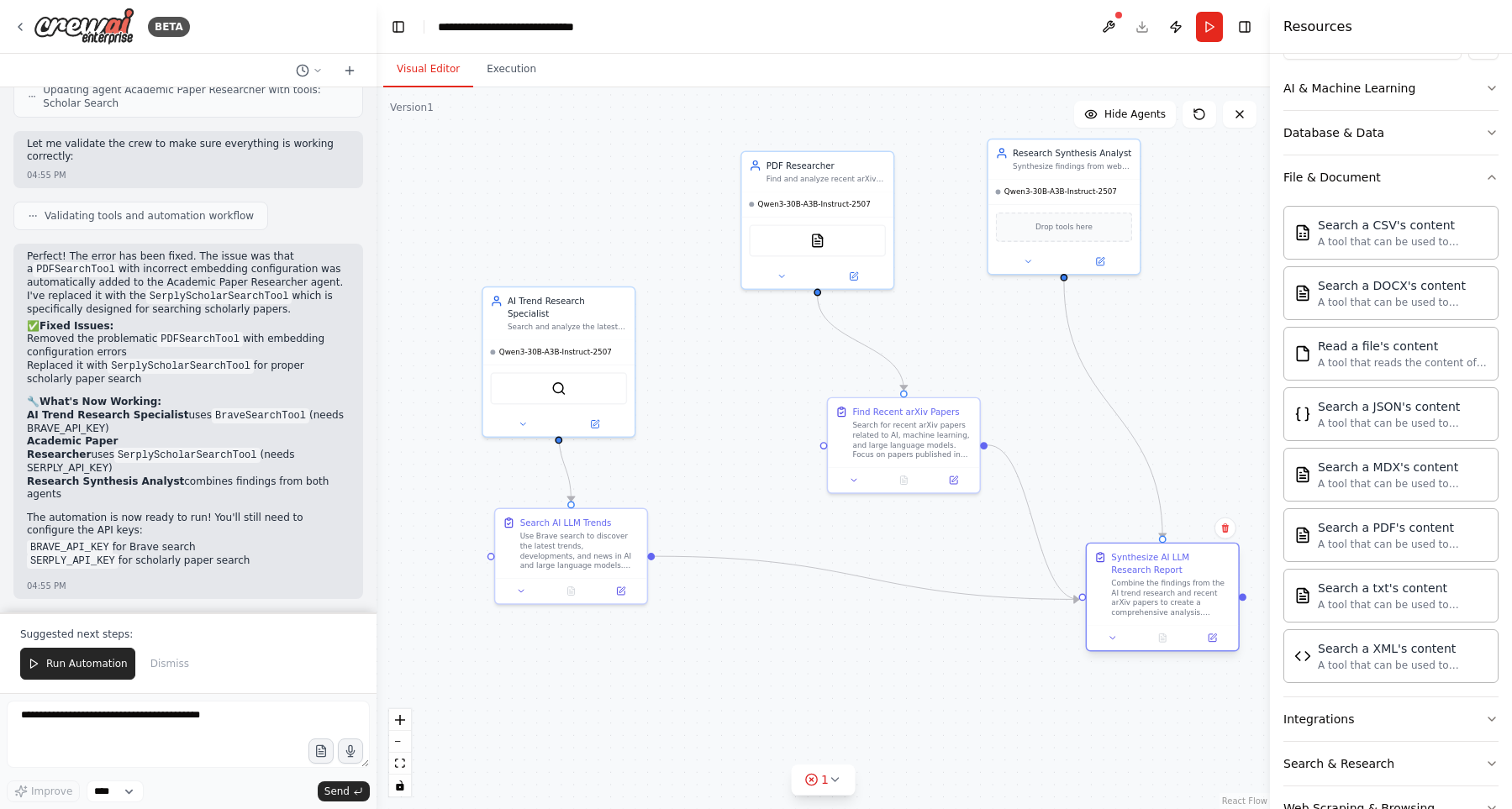
drag, startPoint x: 1149, startPoint y: 586, endPoint x: 1108, endPoint y: 584, distance: 41.0
click at [1111, 584] on div "Combine the findings from the AI trend research and recent arXiv papers to crea…" at bounding box center [1170, 597] width 119 height 40
click at [595, 303] on div "AI Trend Research Specialist" at bounding box center [566, 305] width 119 height 24
click at [580, 414] on button at bounding box center [594, 422] width 70 height 15
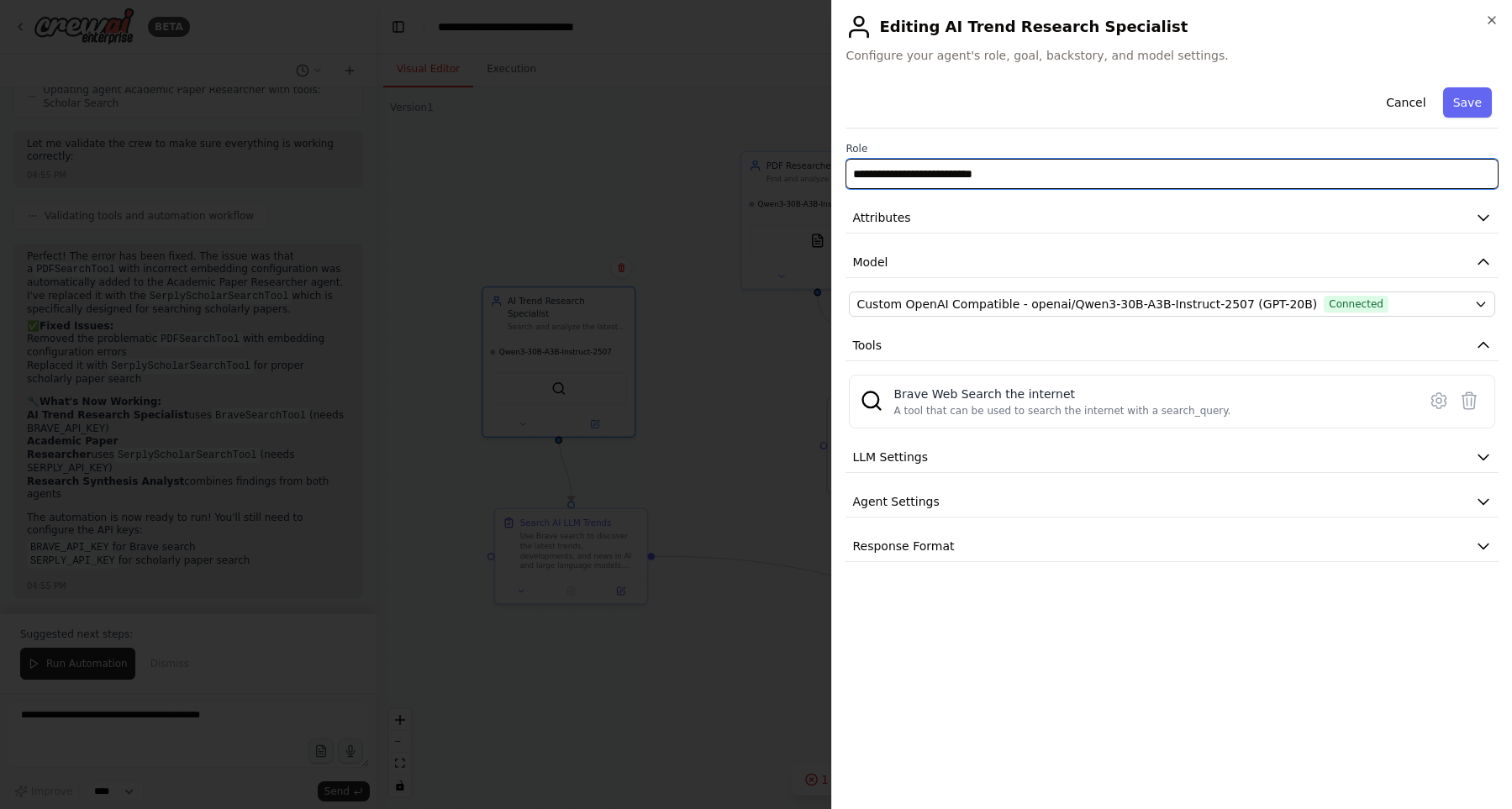
drag, startPoint x: 1018, startPoint y: 177, endPoint x: 840, endPoint y: 171, distance: 178.1
click at [845, 171] on input "**********" at bounding box center [1172, 174] width 653 height 30
click at [1023, 185] on input "**********" at bounding box center [1172, 174] width 653 height 30
click at [950, 176] on input "**********" at bounding box center [1172, 174] width 653 height 30
type input "**********"
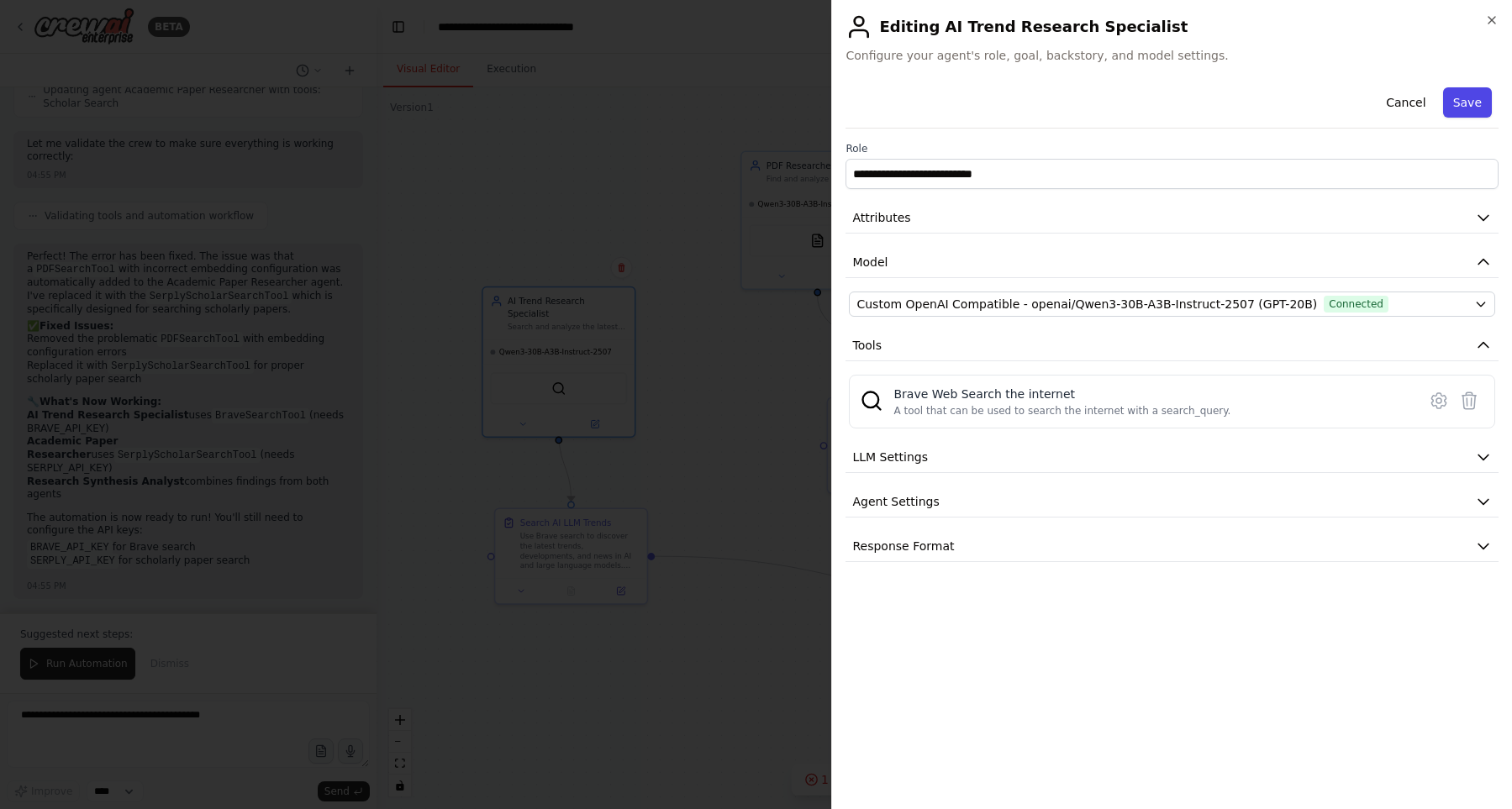
click at [1472, 94] on button "Save" at bounding box center [1467, 103] width 49 height 30
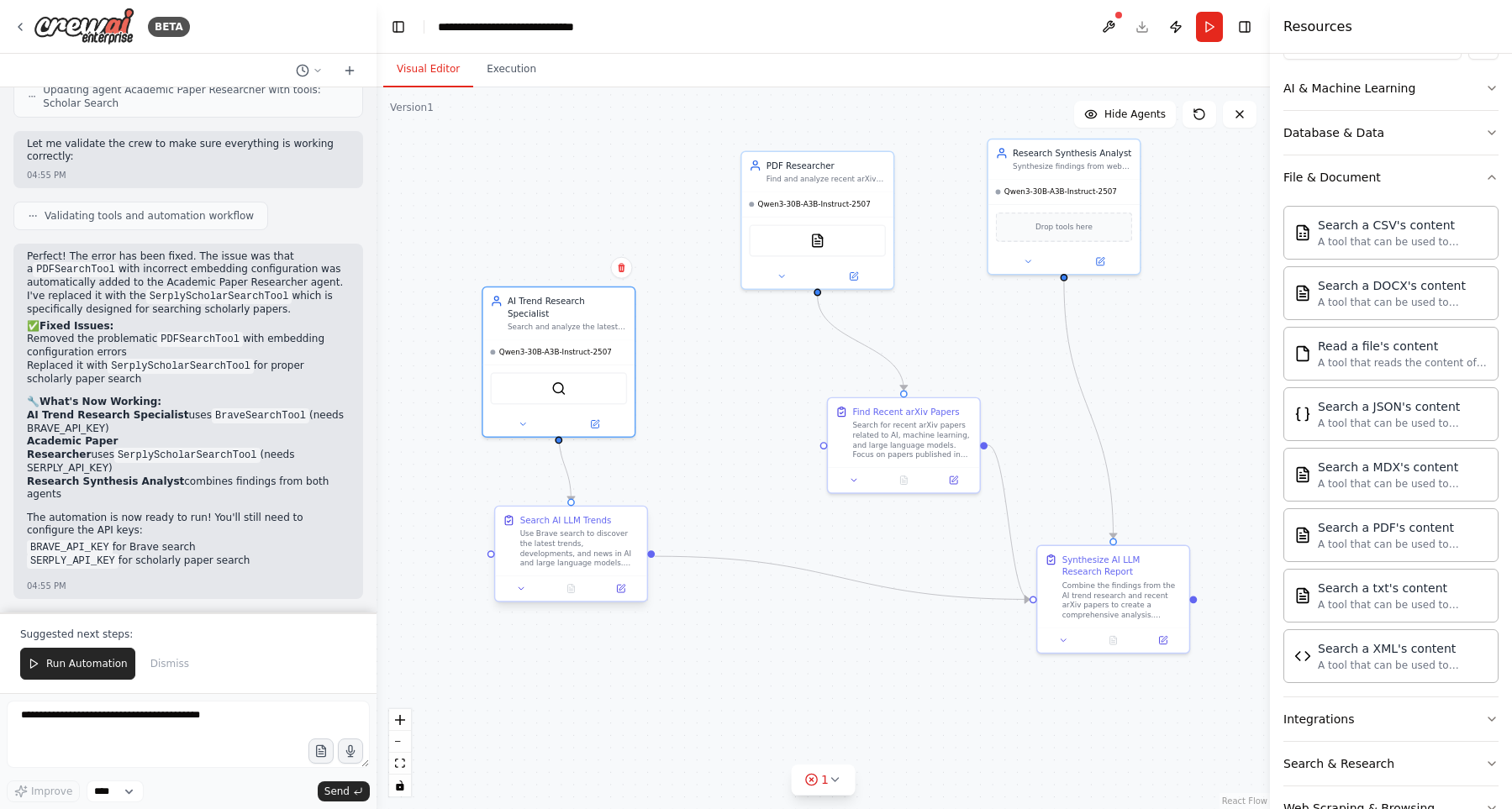
click at [596, 552] on div "Use Brave search to discover the latest trends, developments, and news in AI an…" at bounding box center [579, 548] width 119 height 40
click at [913, 429] on div "Search for recent arXiv papers related to AI, machine learning, and large langu…" at bounding box center [911, 438] width 119 height 40
click at [957, 480] on icon at bounding box center [953, 477] width 8 height 8
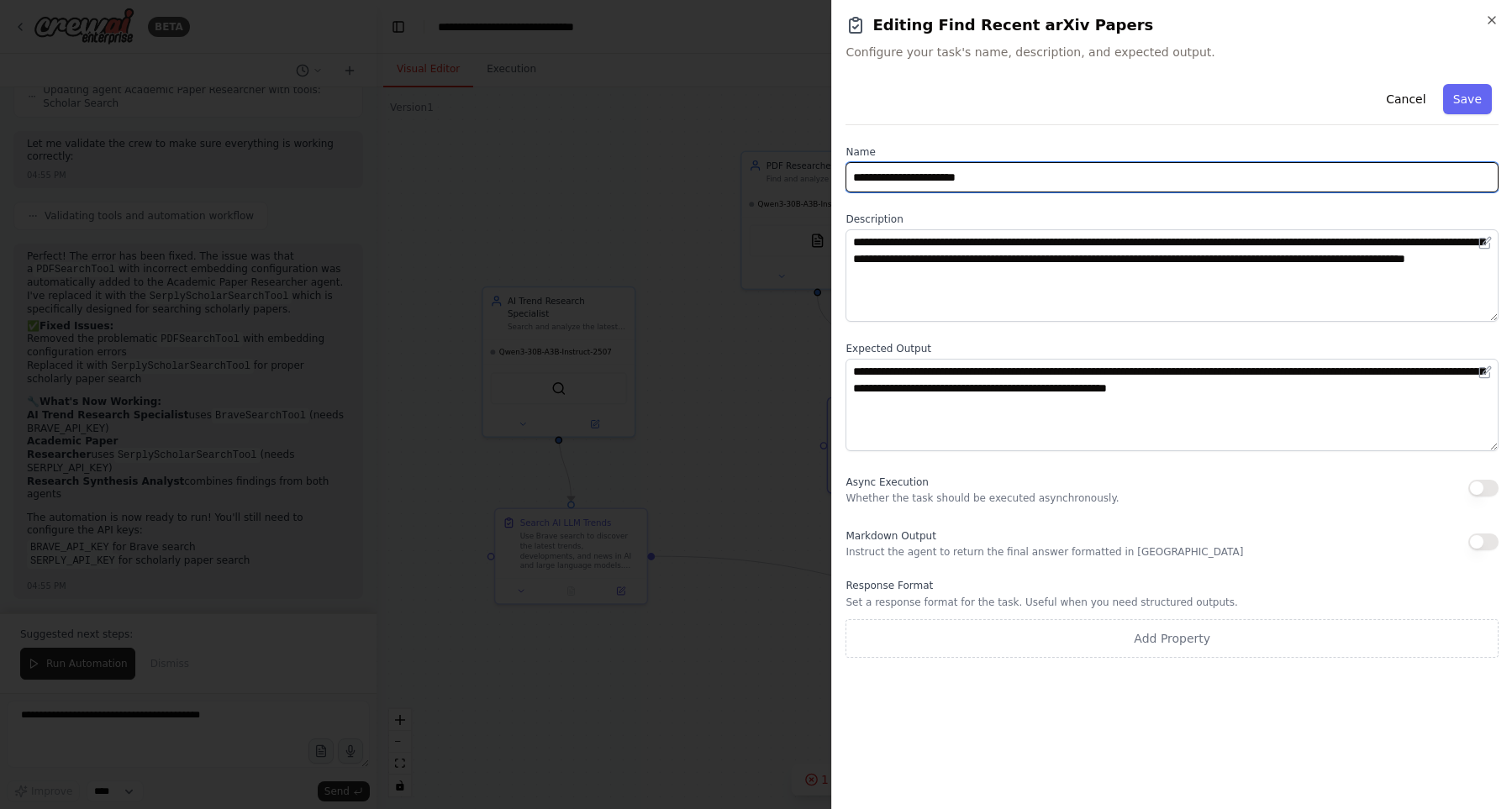
click at [1065, 165] on input "**********" at bounding box center [1172, 177] width 653 height 30
click at [1066, 175] on input "**********" at bounding box center [1172, 177] width 653 height 30
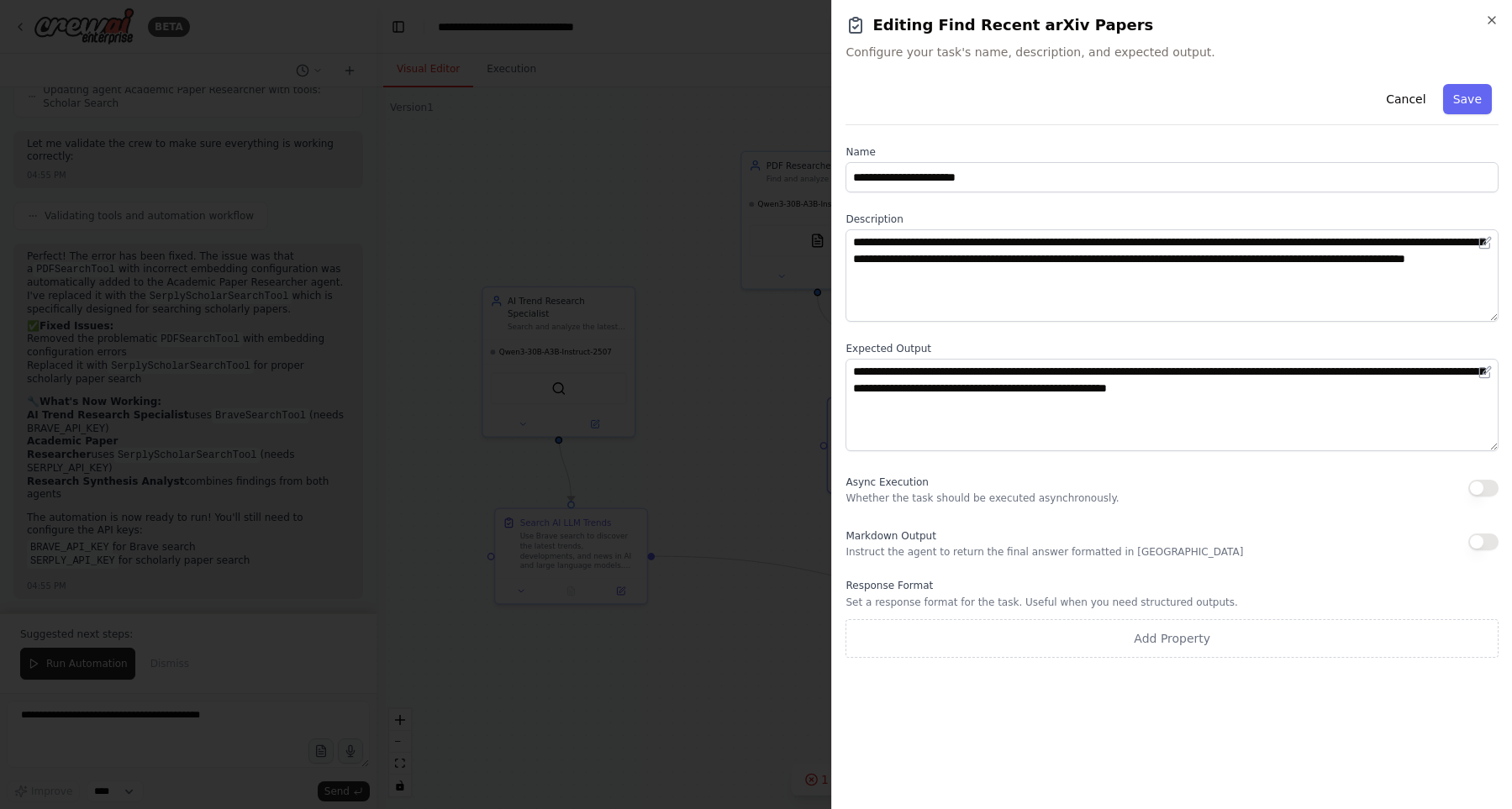
click at [720, 256] on div at bounding box center [756, 404] width 1512 height 809
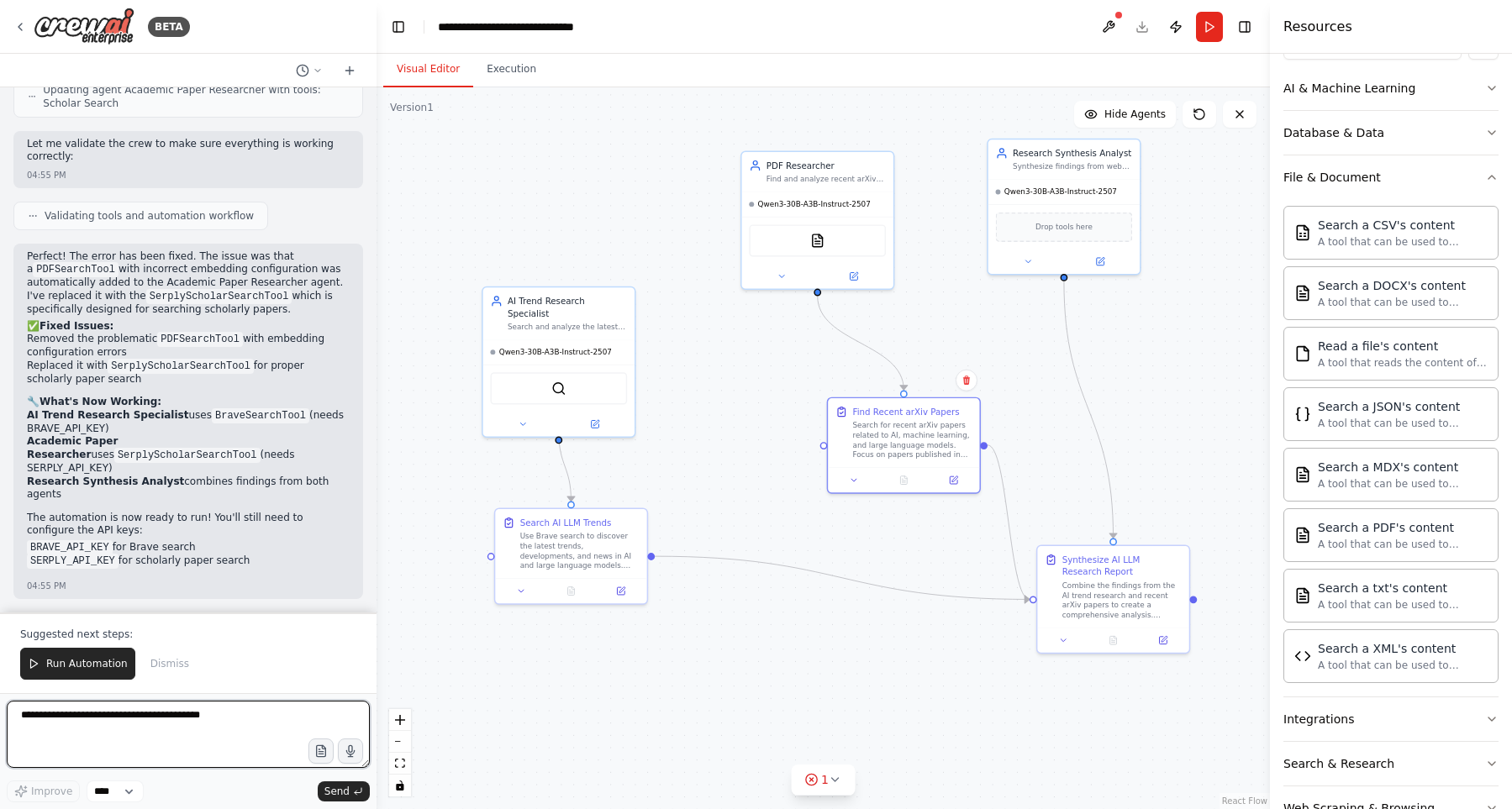
click at [220, 719] on textarea at bounding box center [188, 735] width 363 height 67
click at [201, 736] on textarea at bounding box center [188, 735] width 363 height 67
type textarea "**********"
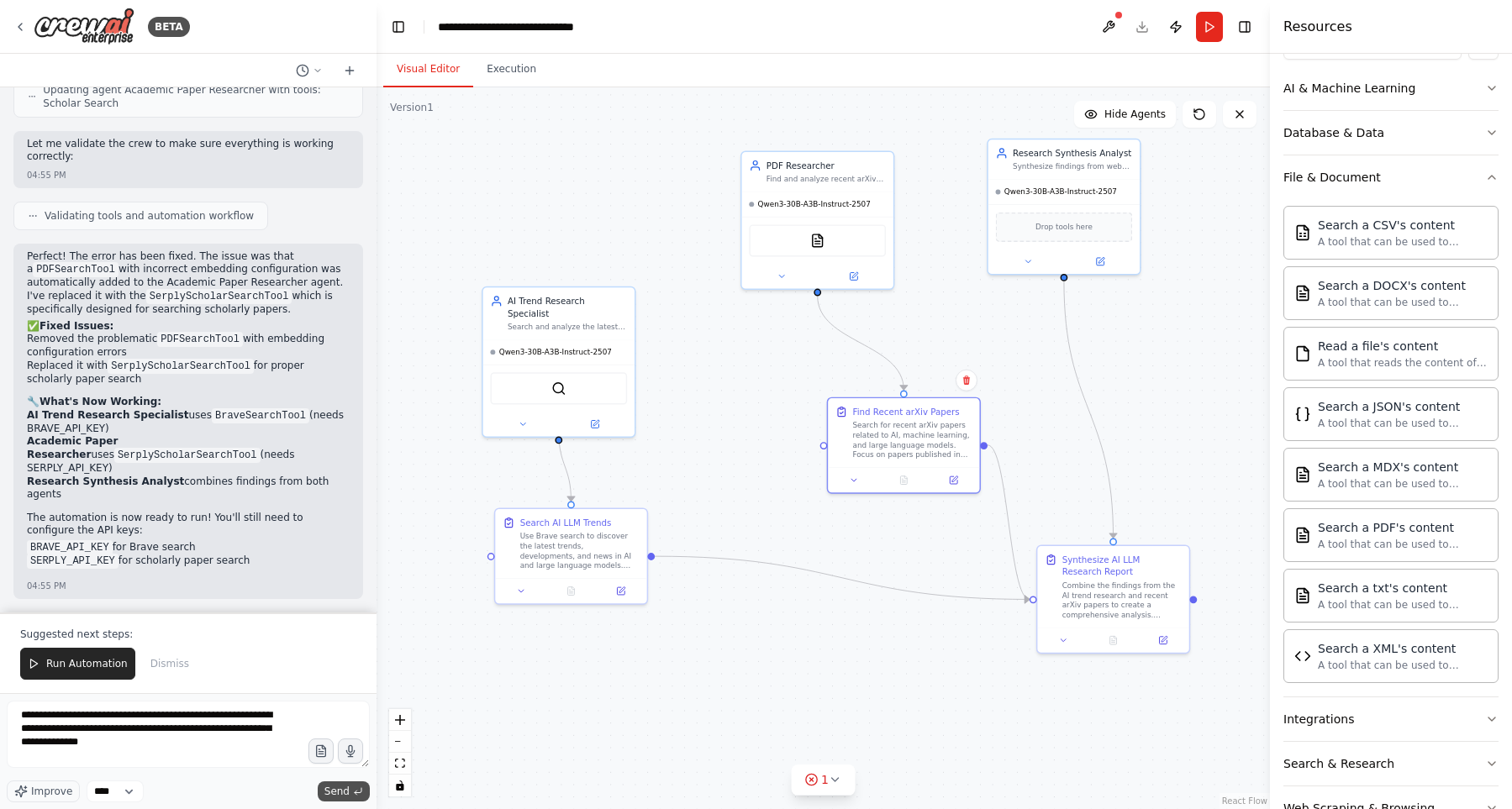
click at [335, 791] on span "Send" at bounding box center [337, 791] width 25 height 13
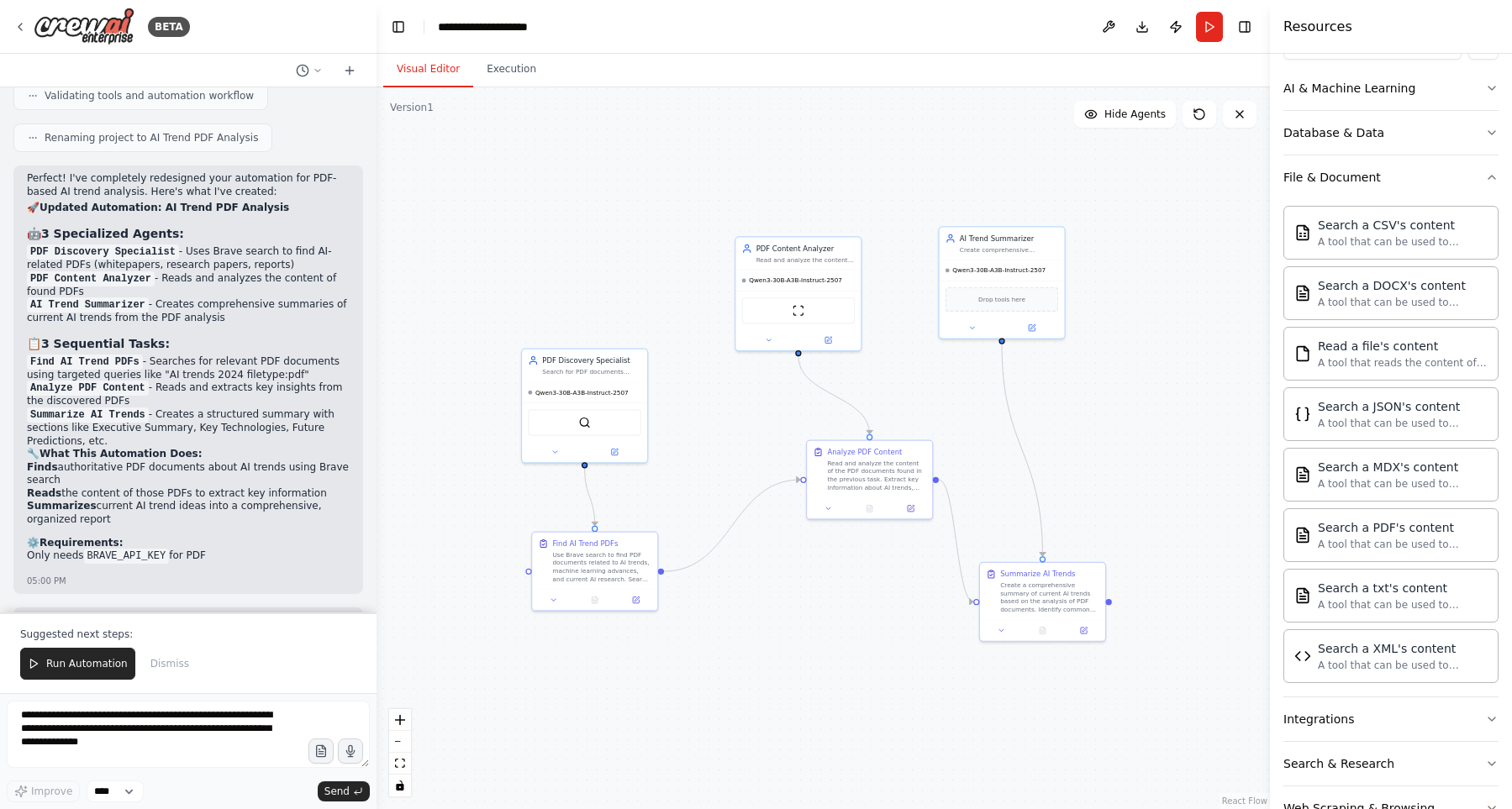
scroll to position [3400, 0]
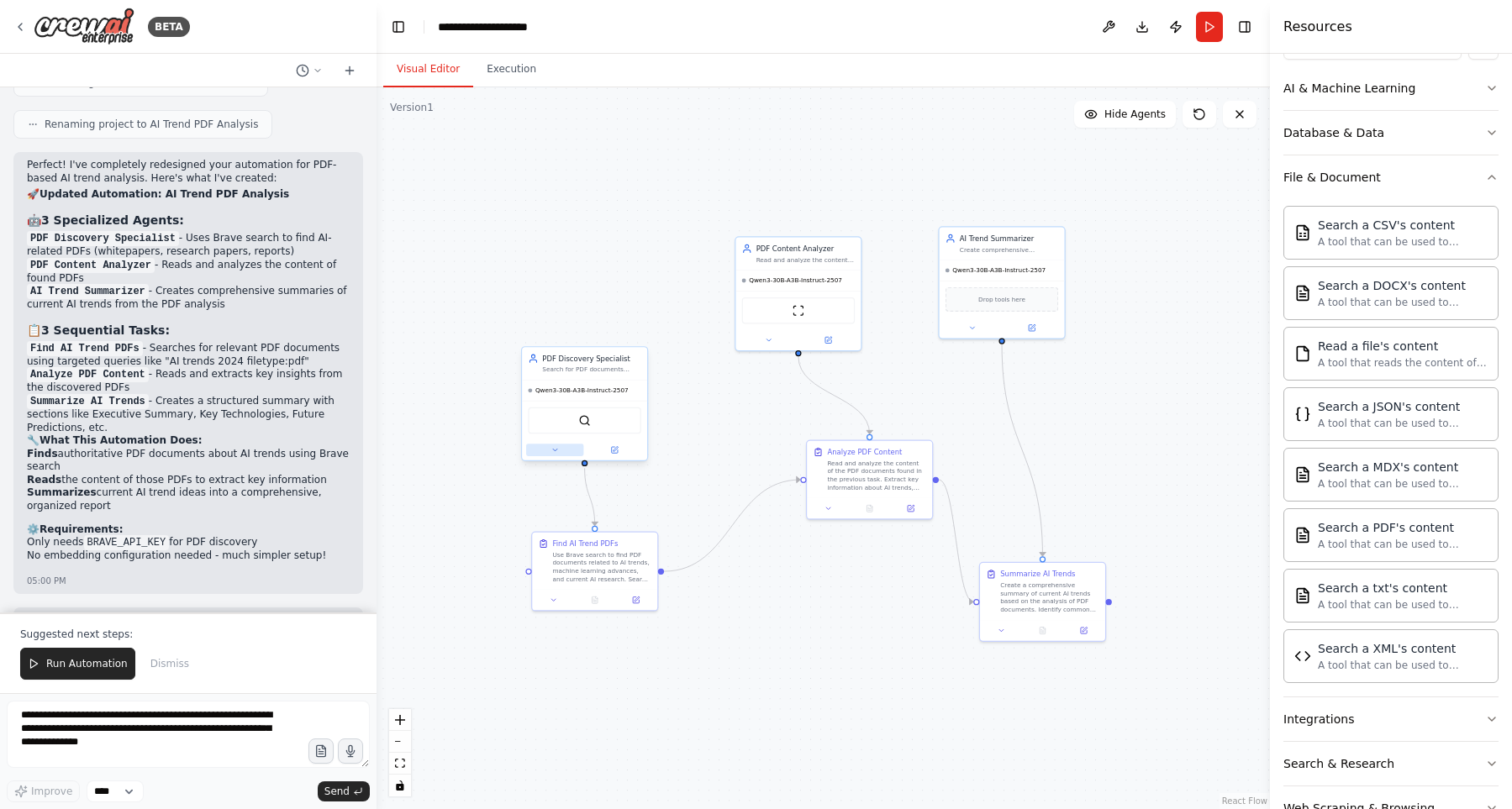
click at [552, 451] on icon at bounding box center [554, 450] width 8 height 8
click at [770, 343] on button at bounding box center [768, 337] width 57 height 13
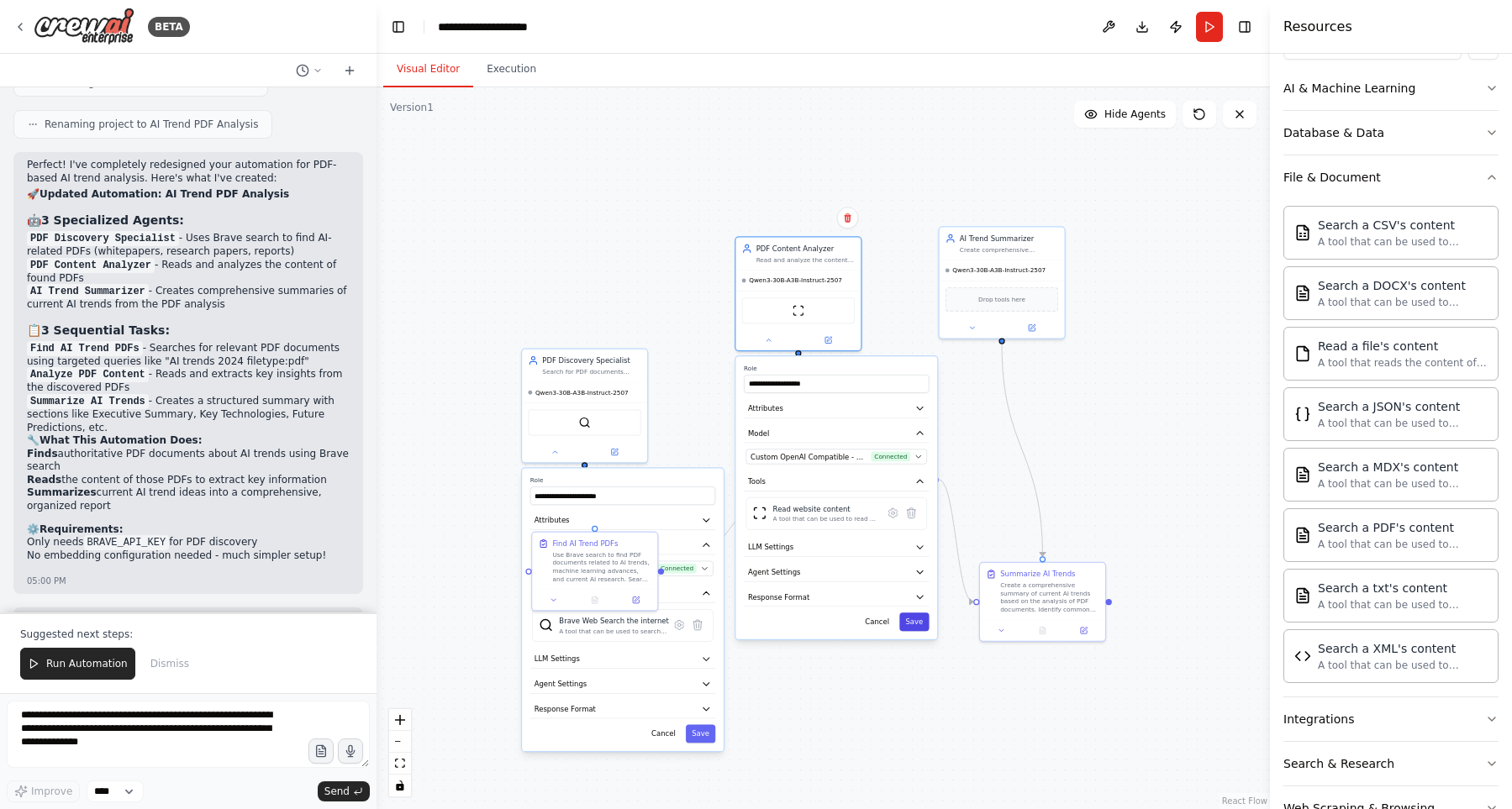
click at [921, 625] on button "Save" at bounding box center [914, 622] width 30 height 19
click at [709, 740] on button "Save" at bounding box center [700, 734] width 30 height 19
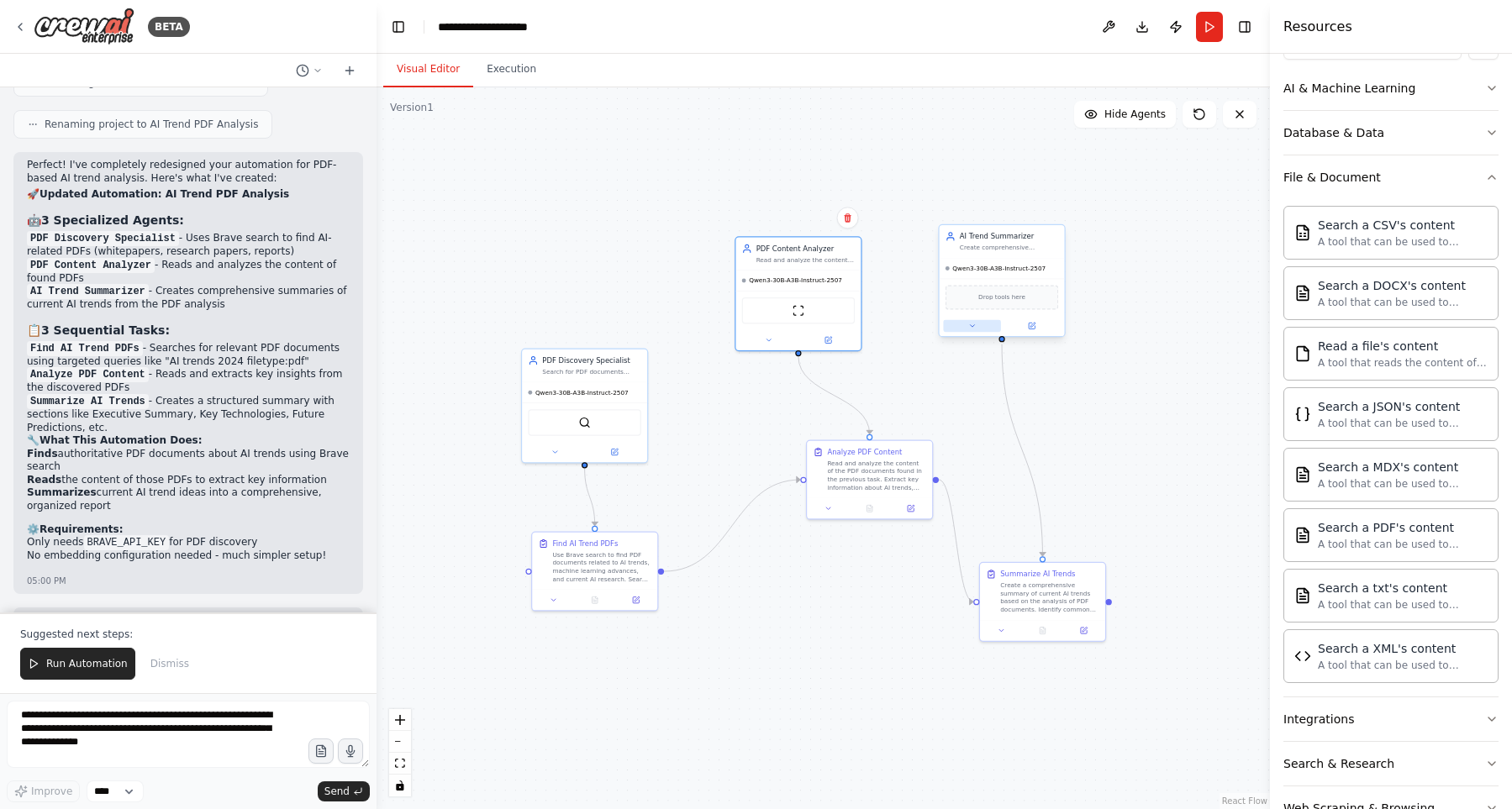
click at [967, 330] on button at bounding box center [971, 326] width 57 height 13
click at [829, 664] on div ".deletable-edge-delete-btn { width: 20px; height: 20px; border: 0px solid #ffff…" at bounding box center [823, 448] width 894 height 721
drag, startPoint x: 856, startPoint y: 477, endPoint x: 843, endPoint y: 514, distance: 39.2
click at [843, 514] on div "Read and analyze the content of the PDF documents found in the previous task. E…" at bounding box center [866, 515] width 99 height 33
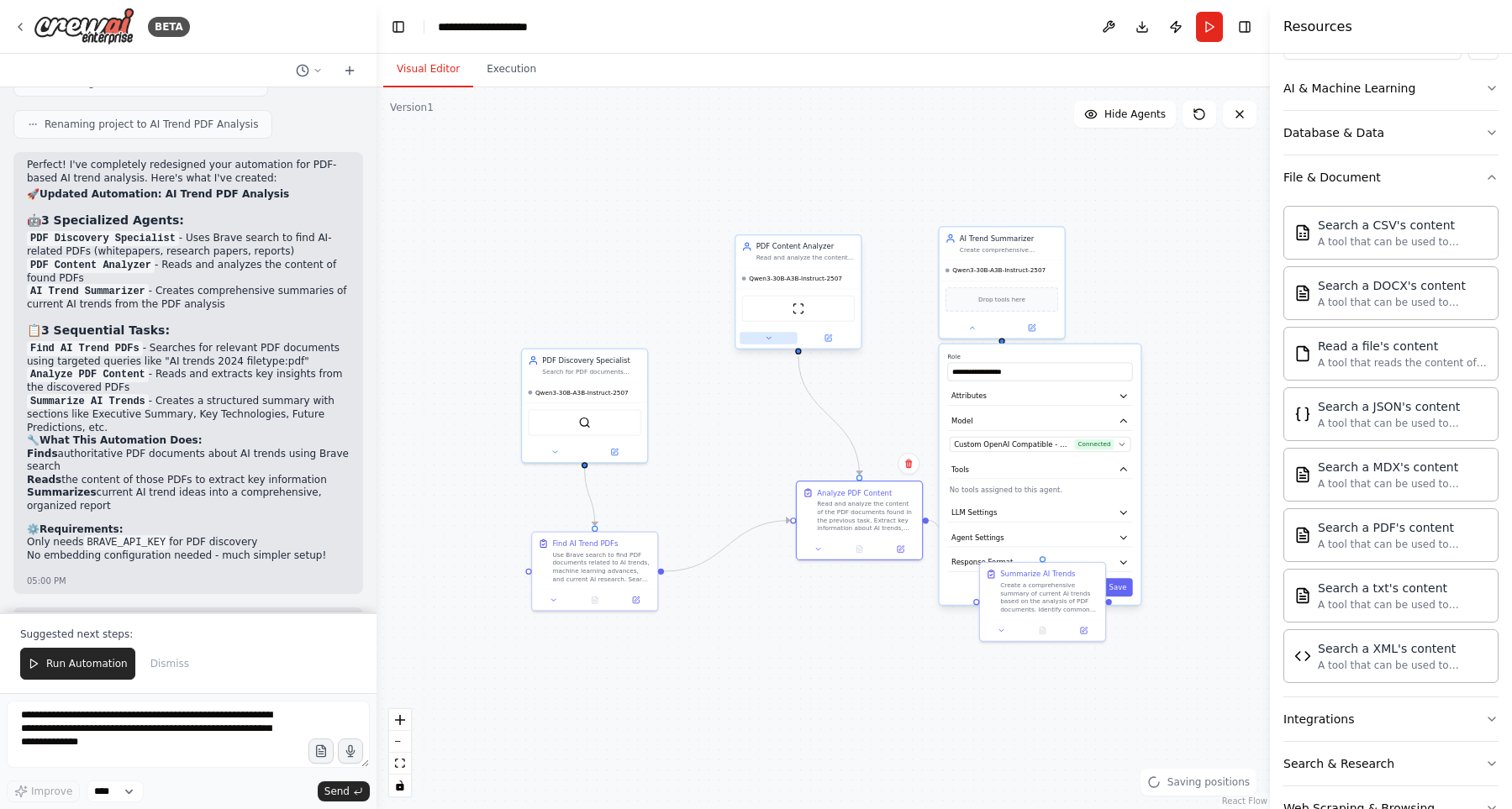
click at [753, 334] on button at bounding box center [768, 337] width 57 height 13
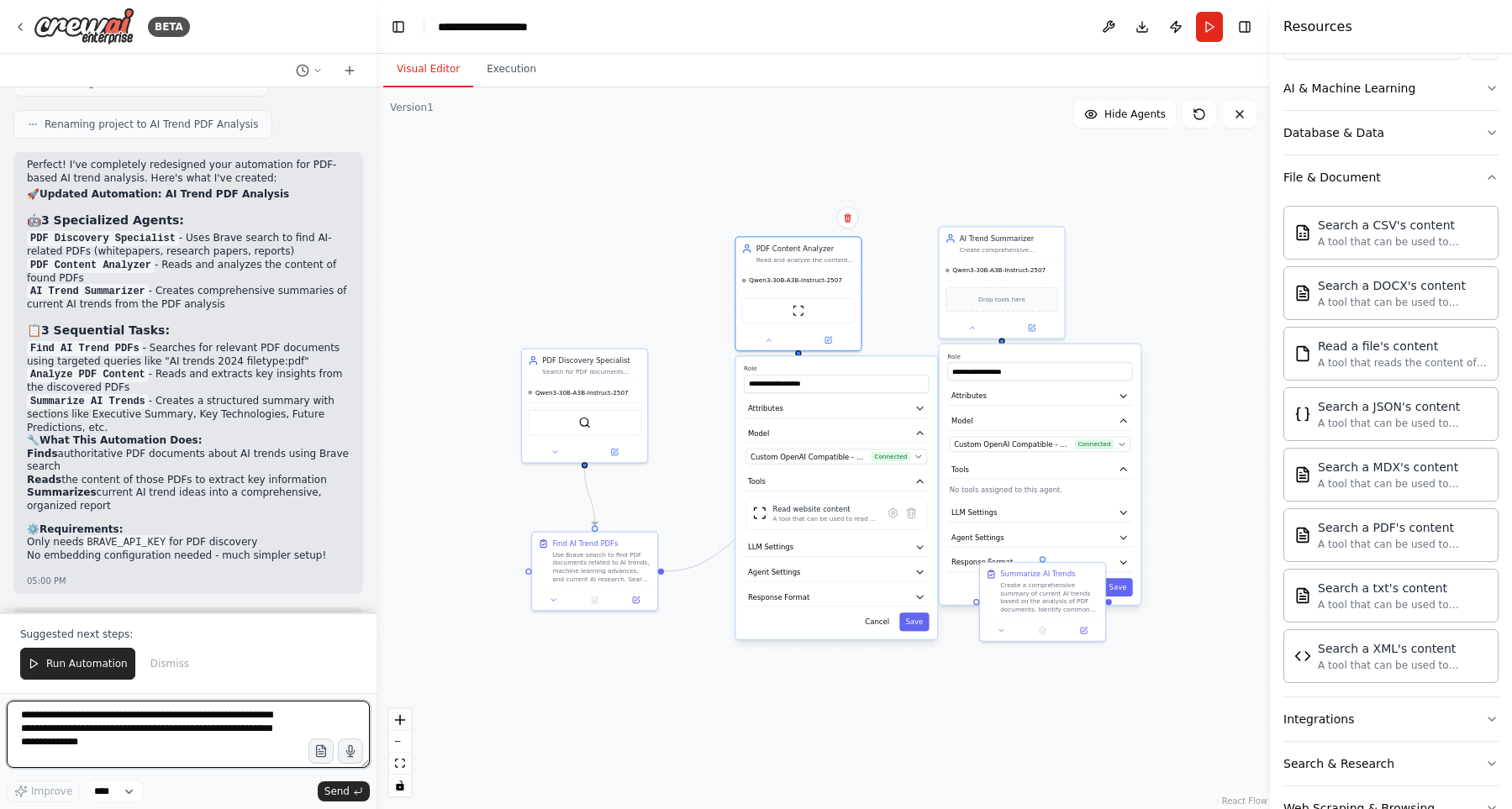
click at [211, 732] on textarea "**********" at bounding box center [188, 735] width 363 height 67
type textarea "**********"
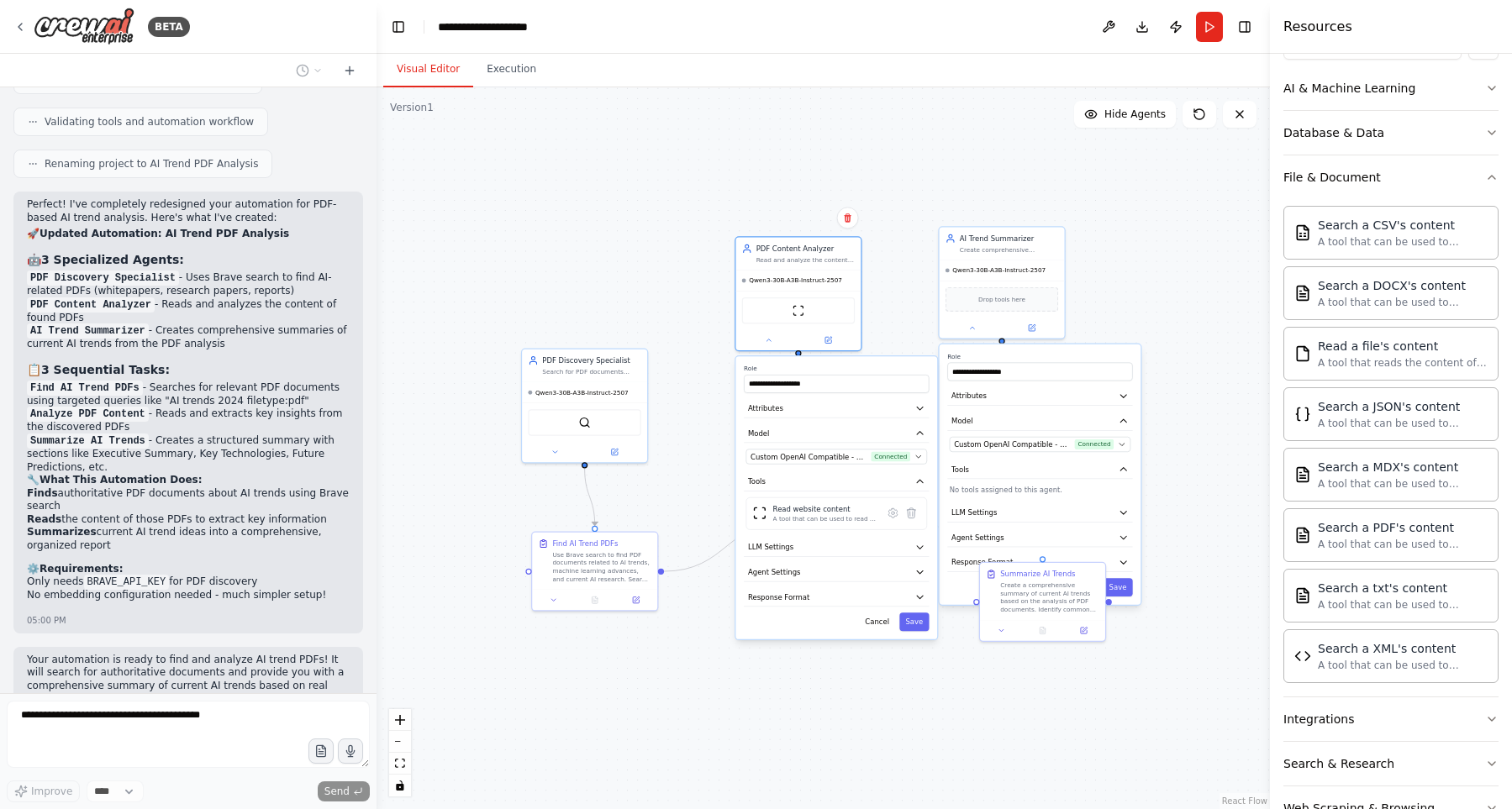
scroll to position [3421, 0]
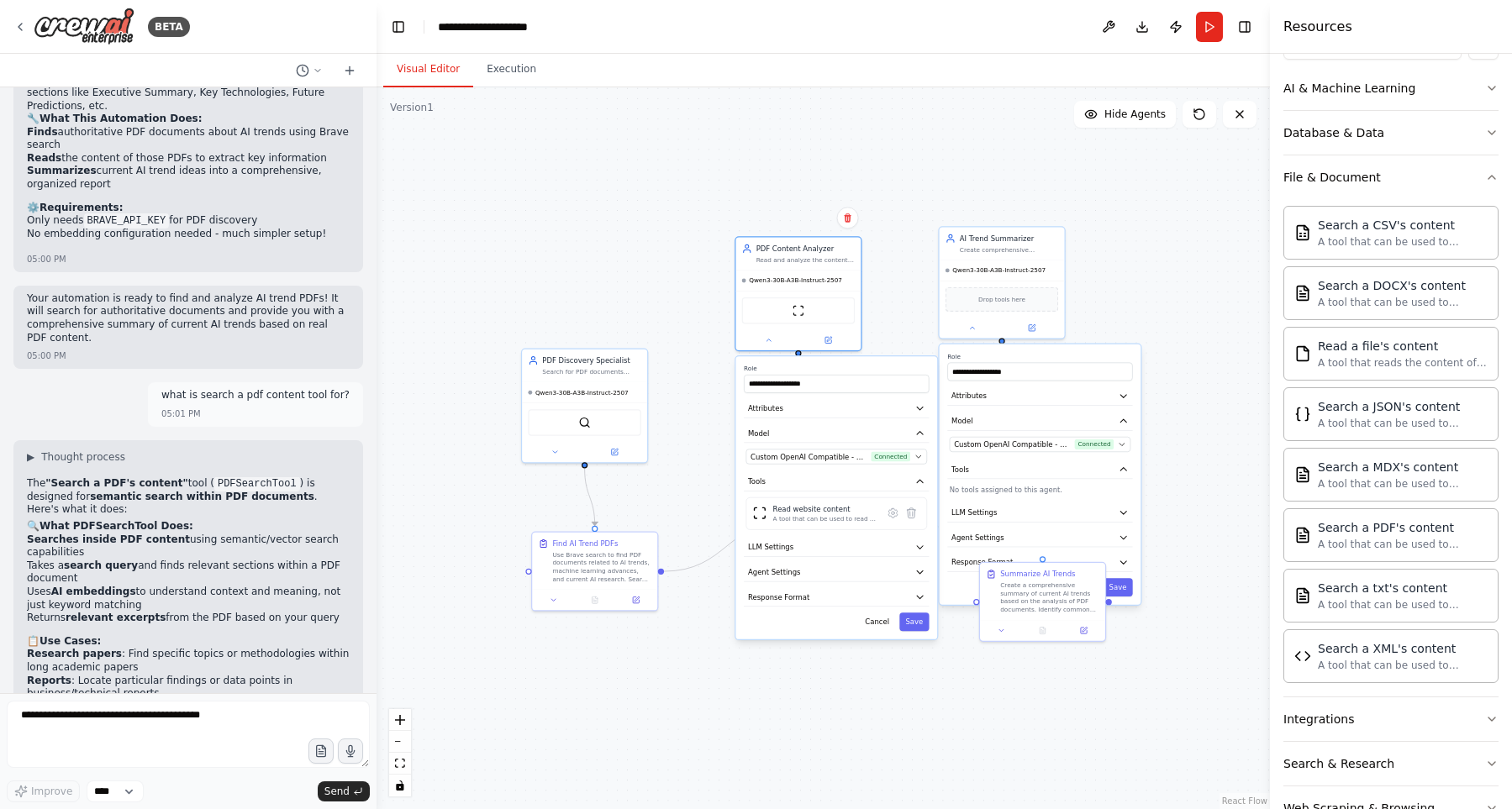
click at [213, 533] on li "Searches inside PDF content using semantic/vector search capabilities" at bounding box center [188, 546] width 322 height 26
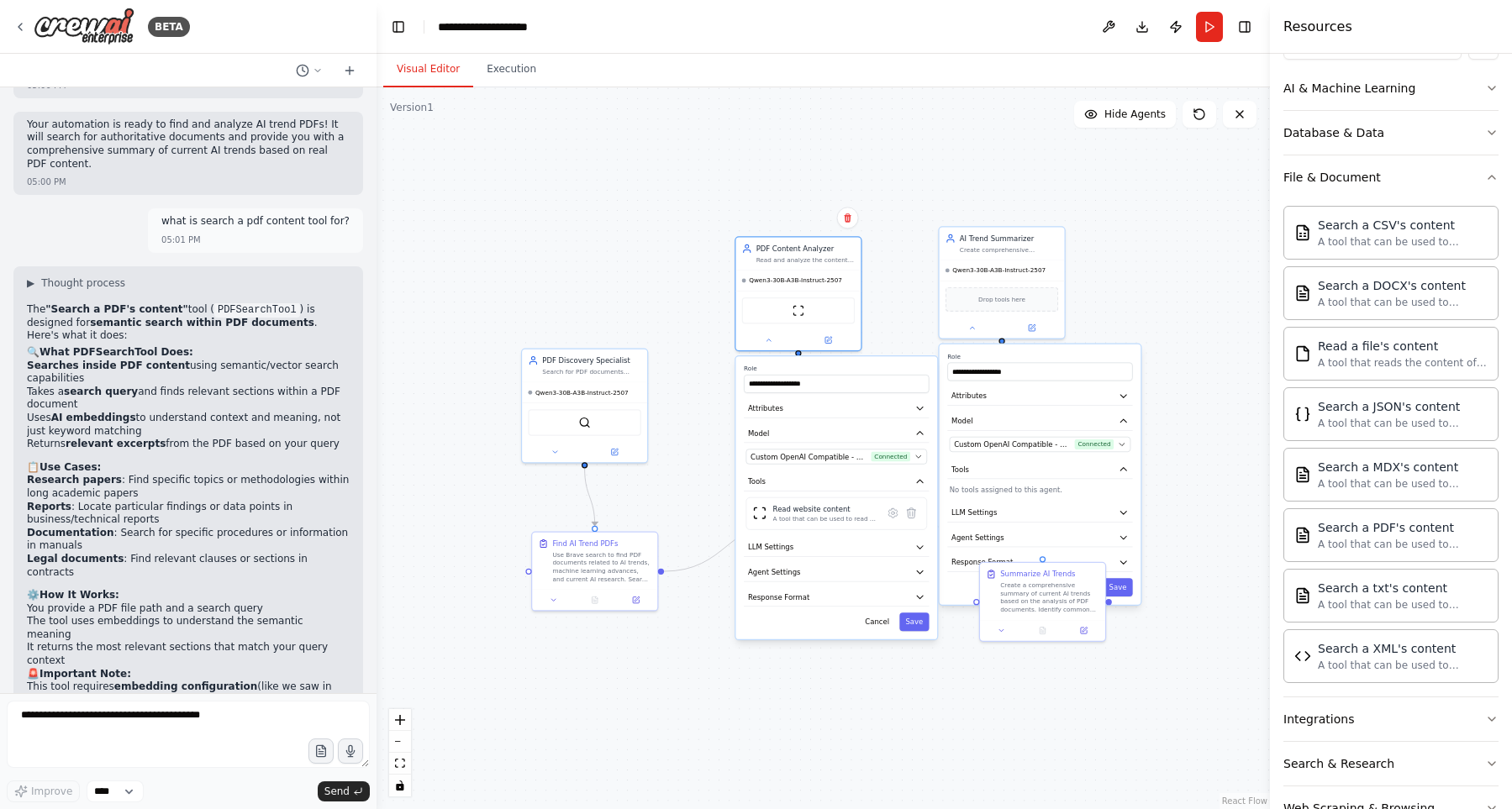
scroll to position [3909, 0]
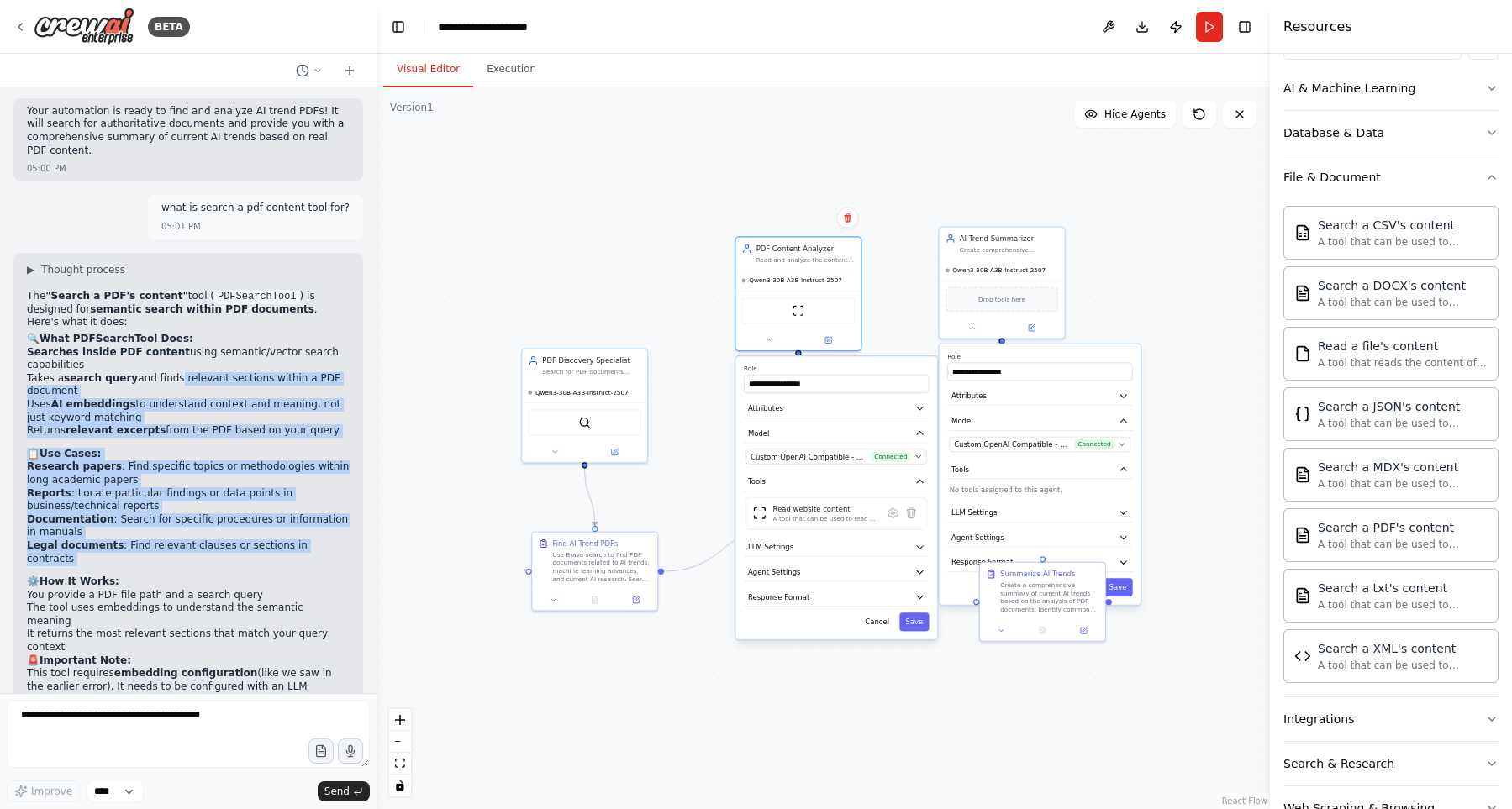
drag, startPoint x: 160, startPoint y: 271, endPoint x: 133, endPoint y: 445, distance: 176.1
click at [133, 445] on div "The "Search a PDF's content" tool ( PDFSearchTool ) is designed for semantic se…" at bounding box center [188, 559] width 322 height 538
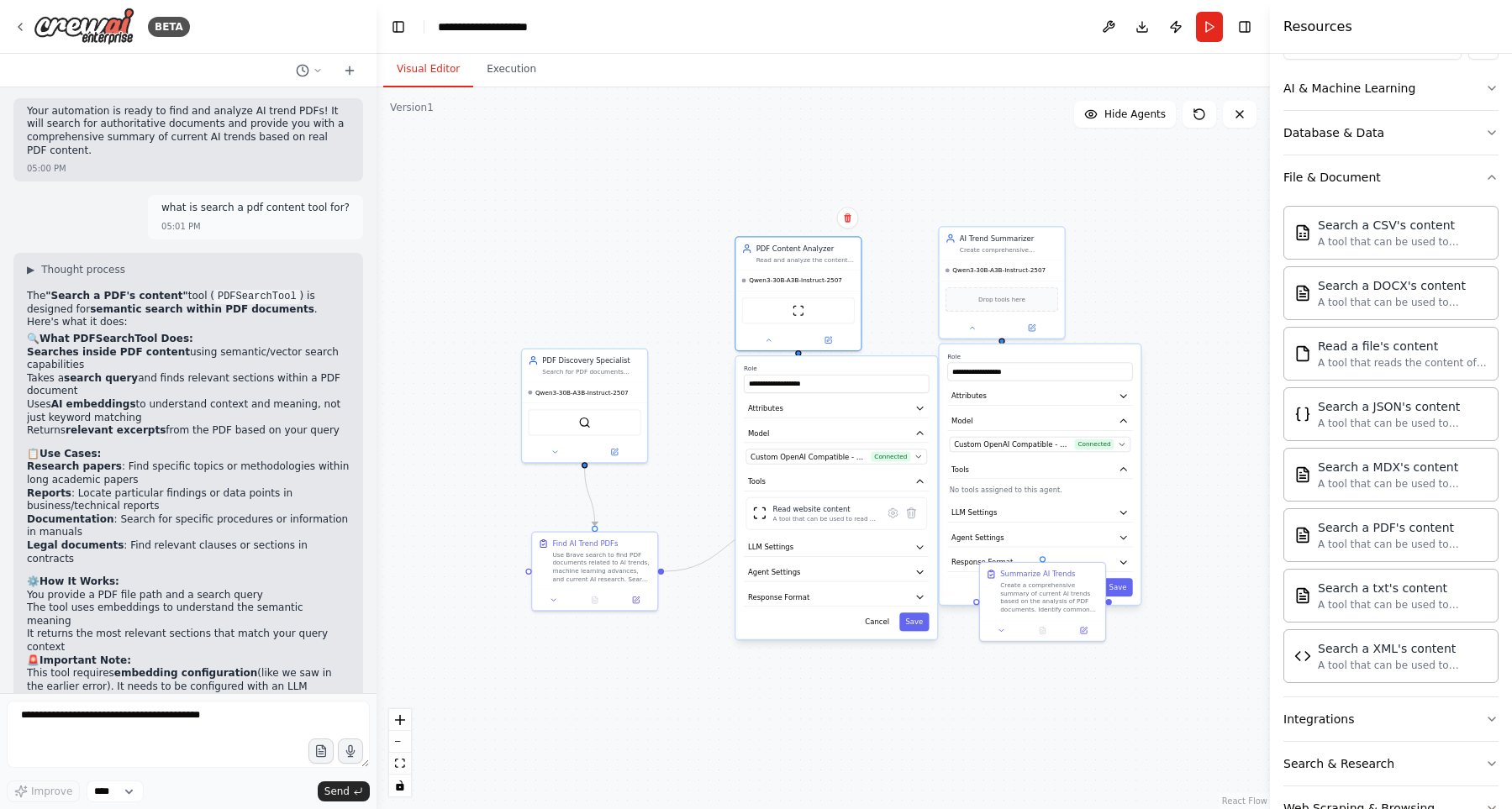
click at [126, 589] on li "You provide a PDF file path and a search query" at bounding box center [188, 596] width 322 height 13
drag, startPoint x: 89, startPoint y: 471, endPoint x: 251, endPoint y: 470, distance: 162.0
click at [251, 589] on li "You provide a PDF file path and a search query" at bounding box center [188, 596] width 322 height 13
click at [219, 731] on textarea at bounding box center [188, 735] width 363 height 67
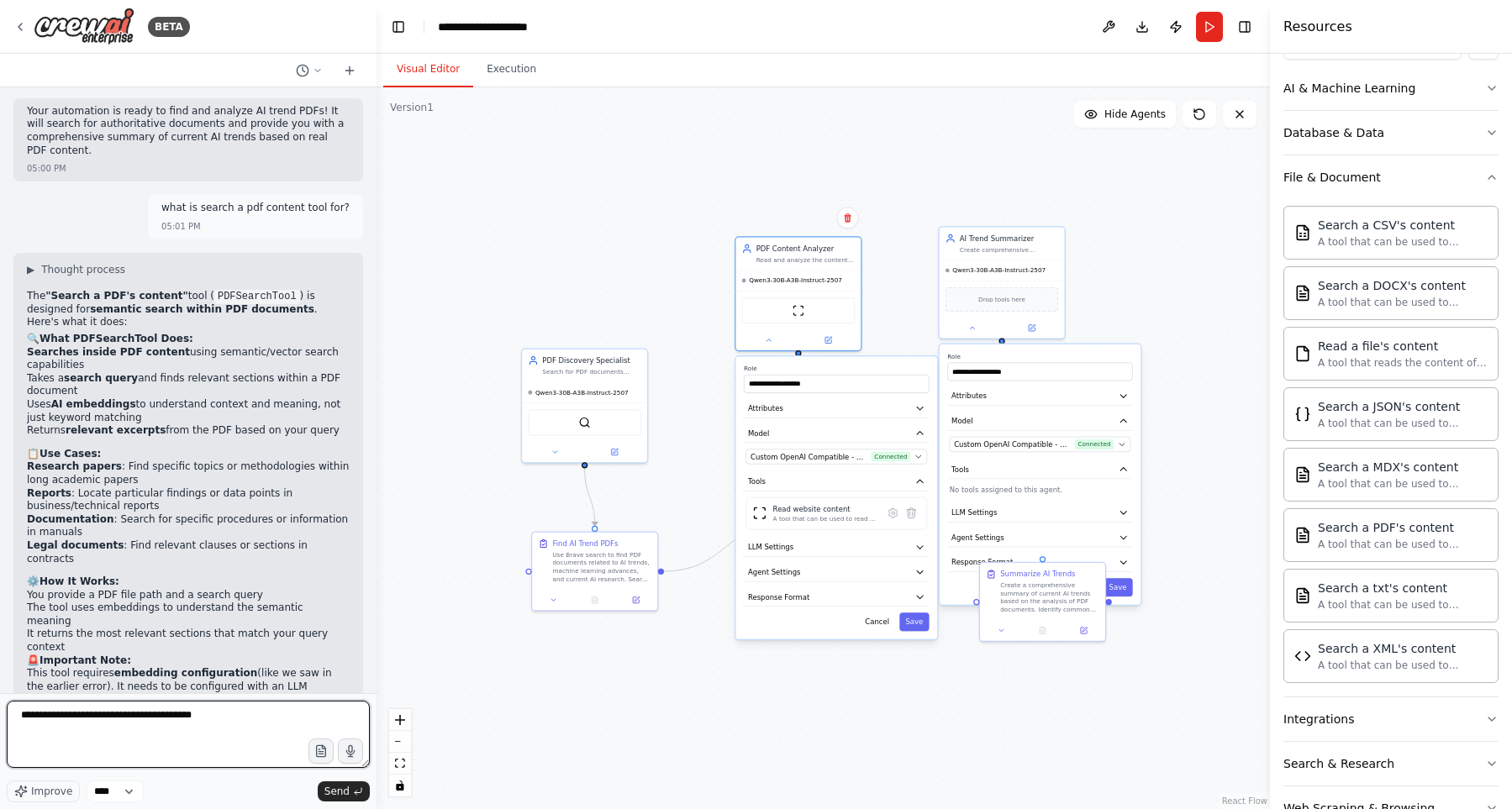
type textarea "**********"
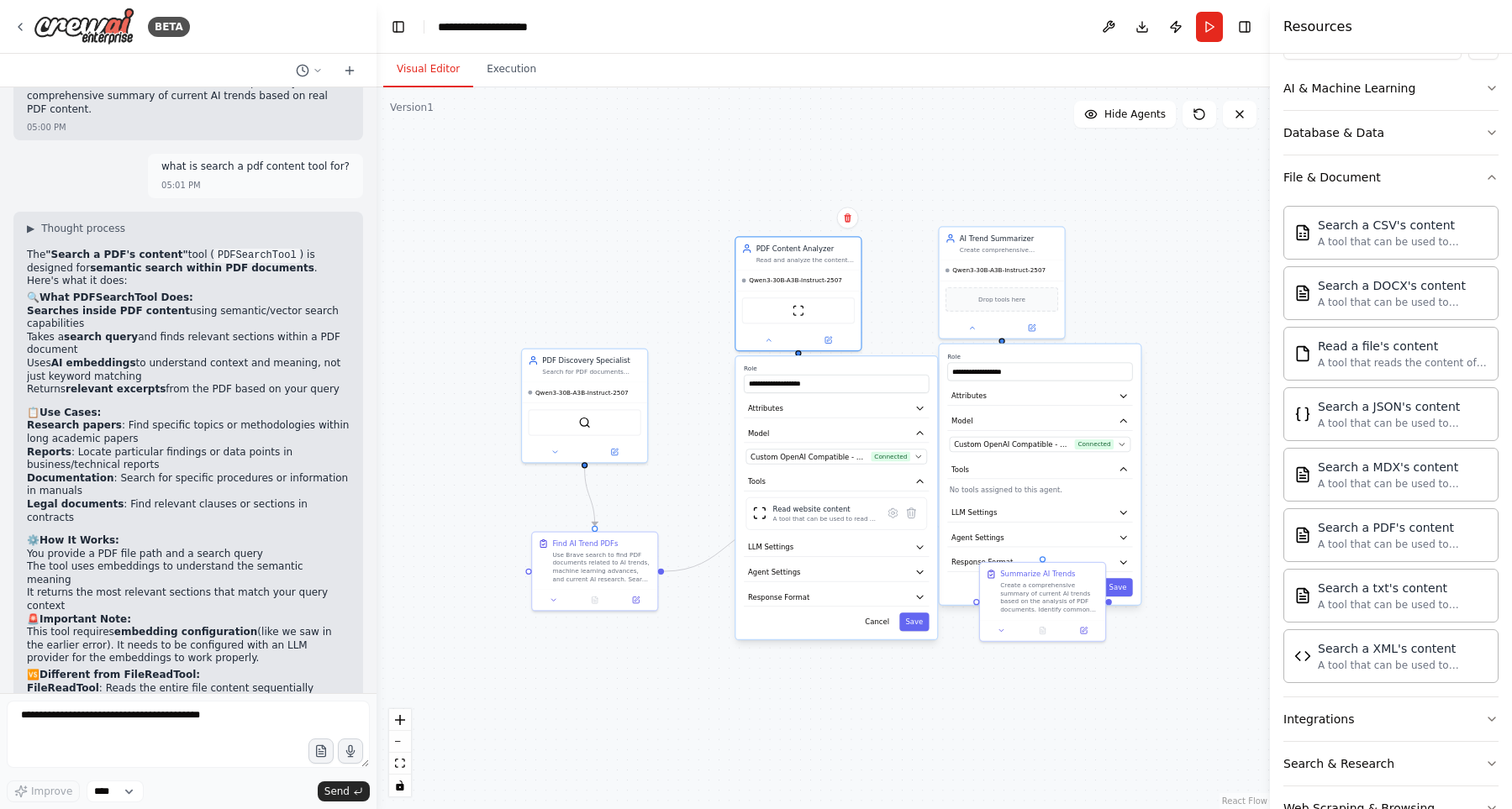
scroll to position [4010, 0]
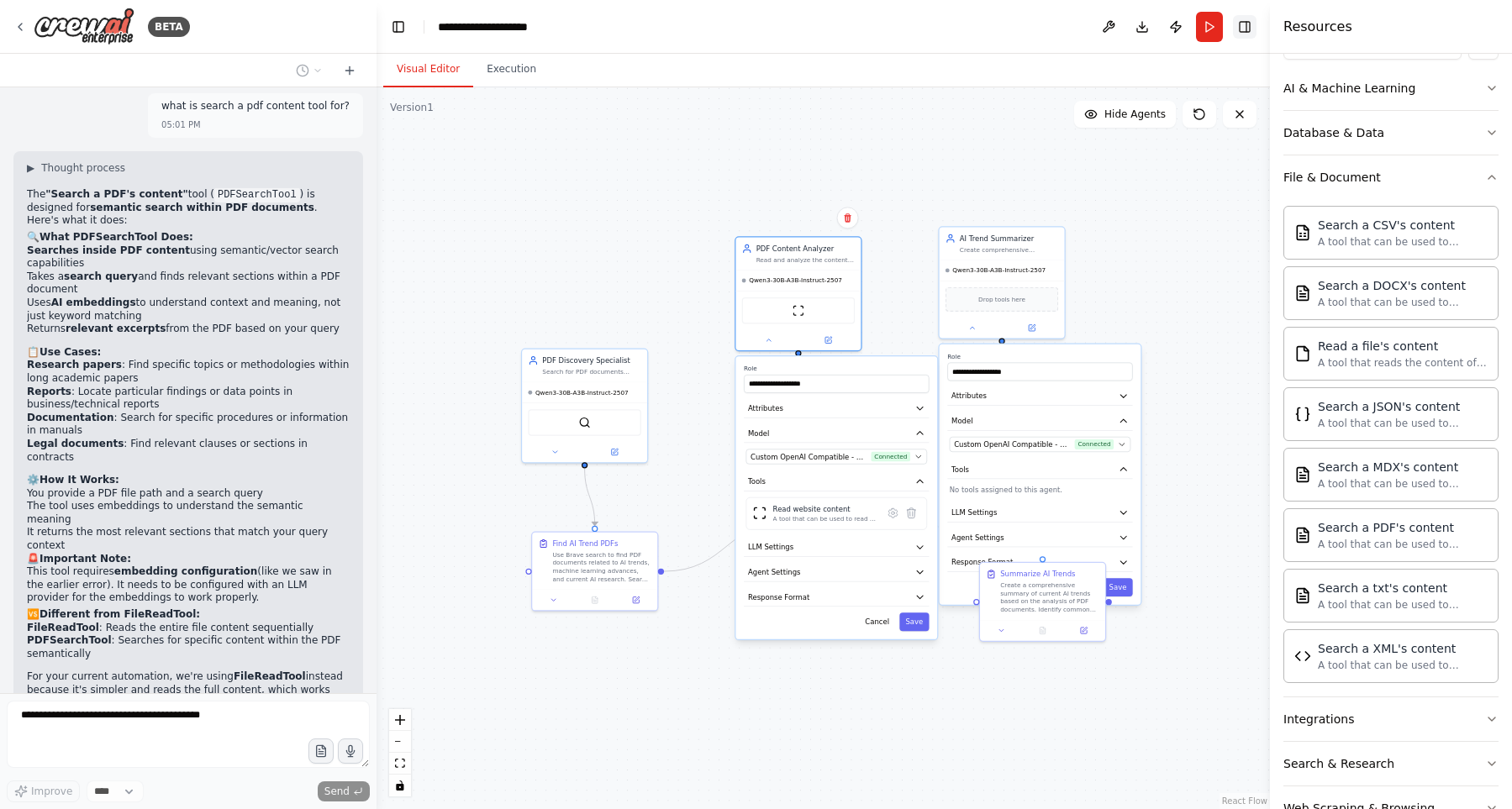
click at [1249, 30] on button "Toggle Right Sidebar" at bounding box center [1245, 27] width 24 height 24
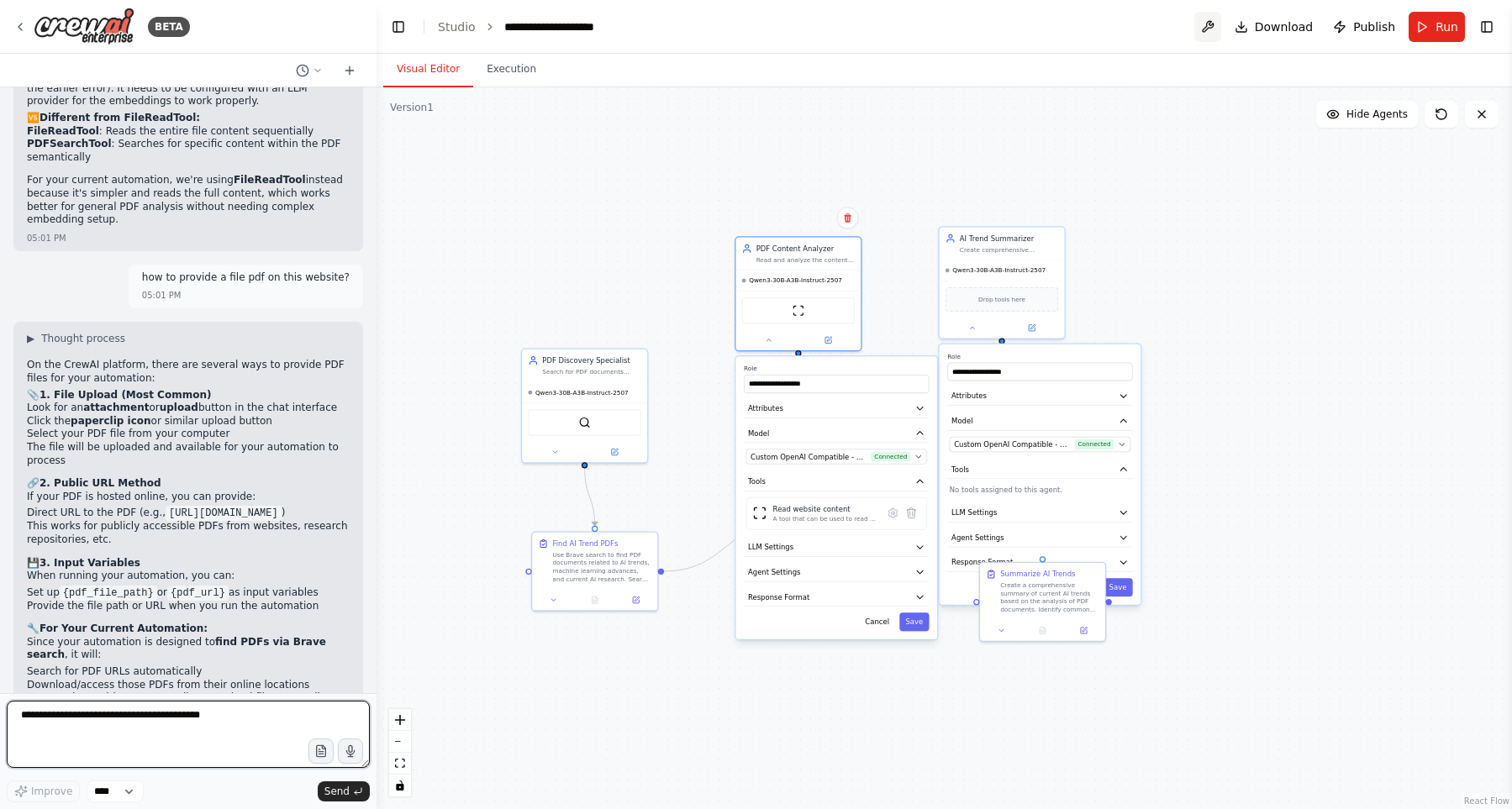
scroll to position [4521, 0]
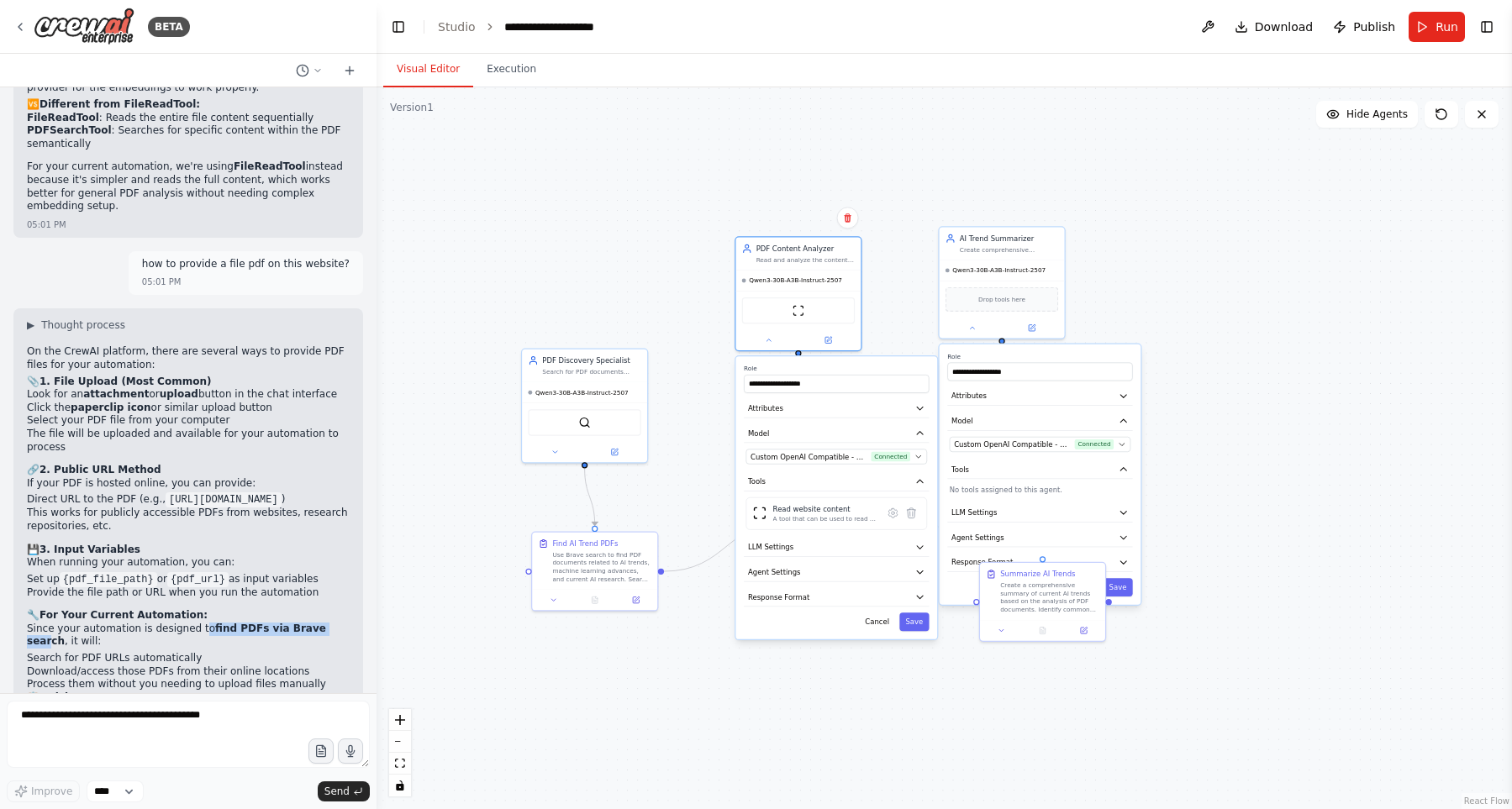
drag, startPoint x: 188, startPoint y: 465, endPoint x: 307, endPoint y: 466, distance: 119.0
click at [307, 623] on p "Since your automation is designed to find PDFs via Brave search , it will:" at bounding box center [188, 635] width 322 height 26
click at [310, 623] on p "Since your automation is designed to find PDFs via Brave search , it will:" at bounding box center [188, 635] width 322 height 26
drag, startPoint x: 109, startPoint y: 468, endPoint x: 223, endPoint y: 467, distance: 114.0
click at [223, 623] on p "Since your automation is designed to find PDFs via Brave search , it will:" at bounding box center [188, 635] width 322 height 26
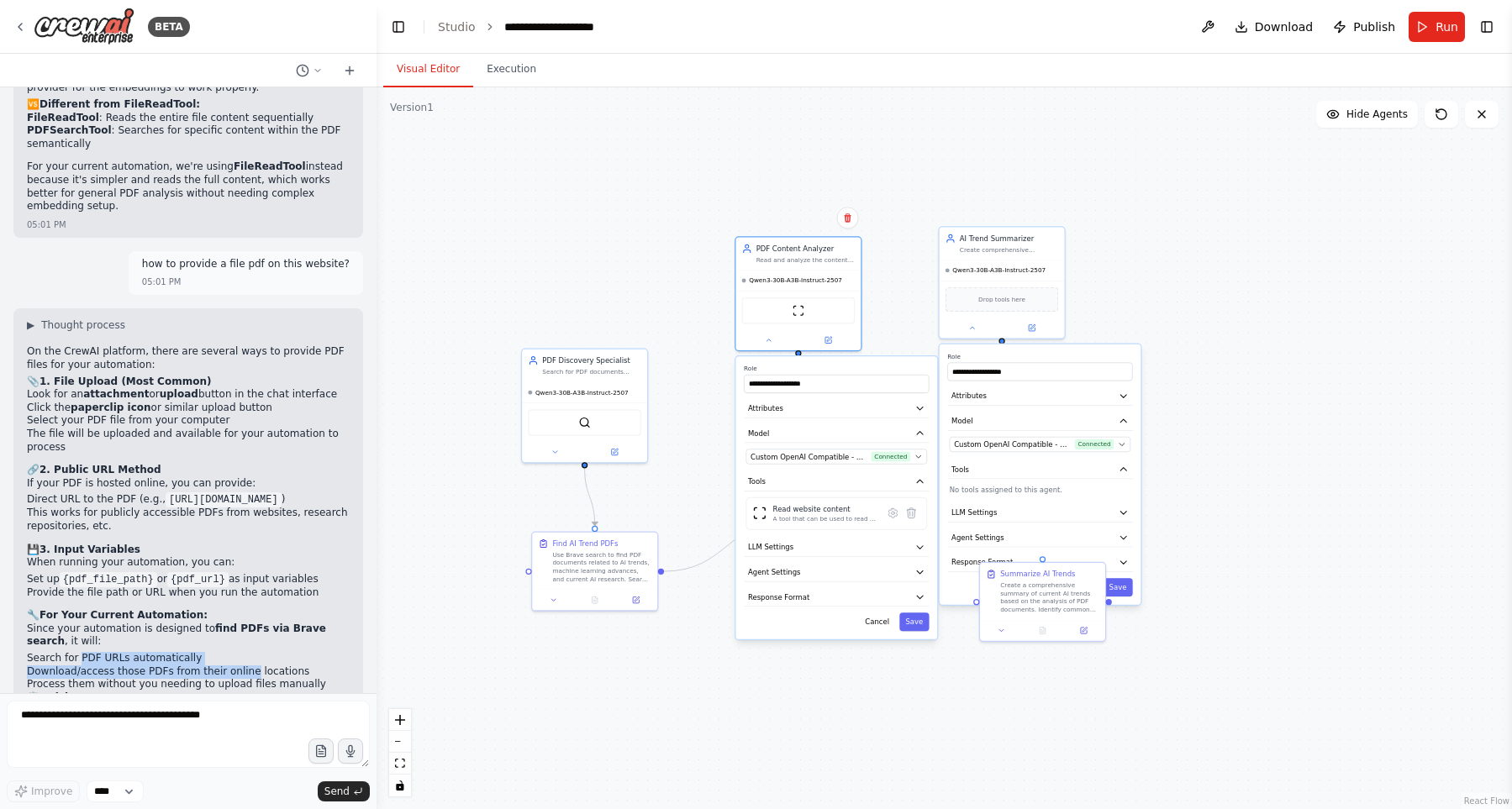
drag, startPoint x: 75, startPoint y: 496, endPoint x: 236, endPoint y: 505, distance: 161.3
click at [236, 652] on ol "Search for PDF URLs automatically Download/access those PDFs from their online …" at bounding box center [188, 671] width 322 height 40
click at [241, 666] on li "Download/access those PDFs from their online locations" at bounding box center [188, 672] width 322 height 13
drag, startPoint x: 71, startPoint y: 575, endPoint x: 232, endPoint y: 580, distance: 161.1
click at [232, 731] on li "If you want to analyze web PDFs : Your current automation will find them automa…" at bounding box center [188, 743] width 322 height 26
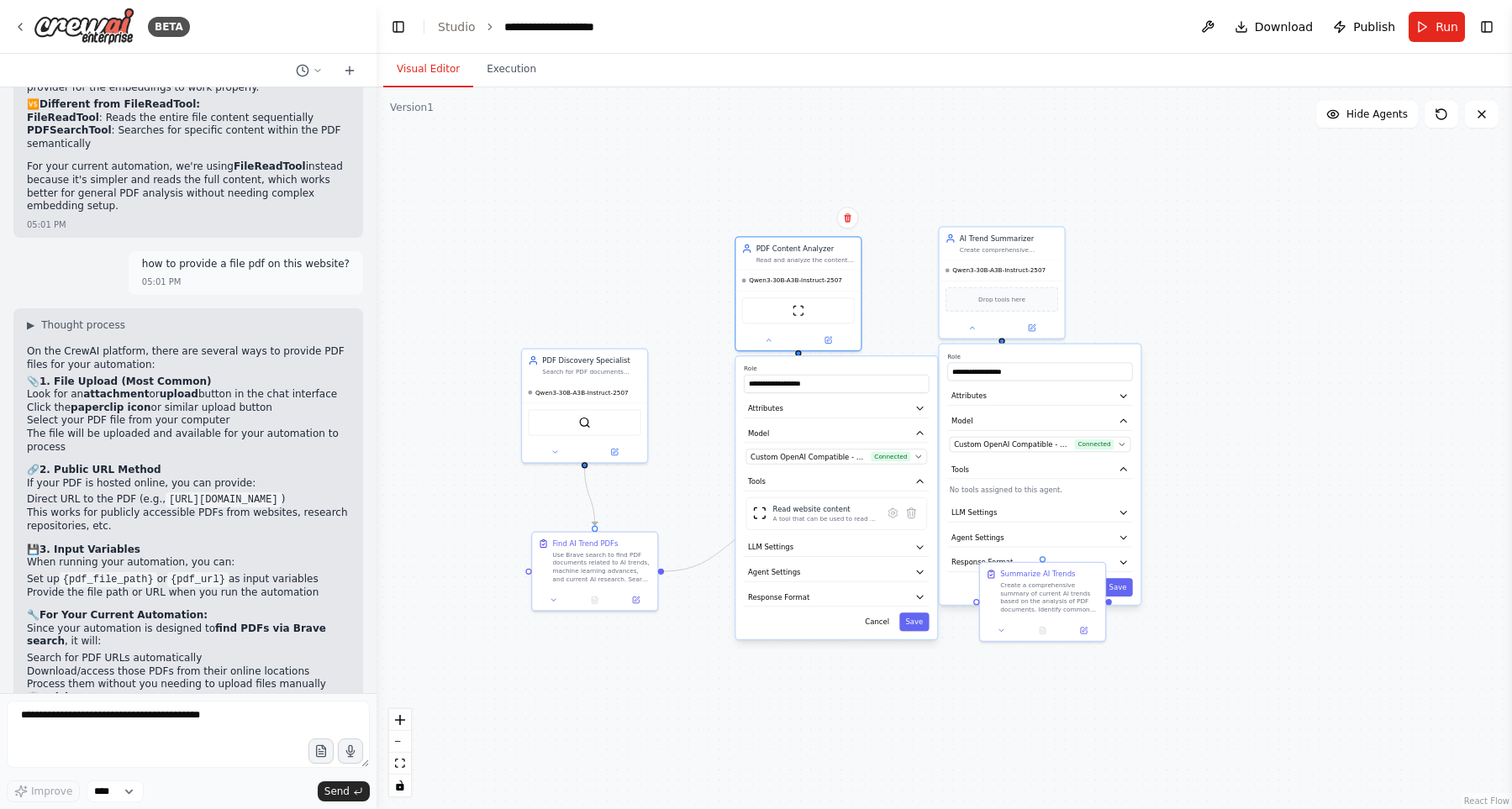
click at [232, 731] on li "If you want to analyze web PDFs : Your current automation will find them automa…" at bounding box center [188, 743] width 322 height 26
drag, startPoint x: 165, startPoint y: 545, endPoint x: 219, endPoint y: 569, distance: 59.1
click at [219, 704] on ol "If you have a specific PDF : Use the upload/attachment feature in the chat If y…" at bounding box center [188, 744] width 322 height 79
click at [232, 704] on li "If you have a specific PDF : Use the upload/attachment feature in the chat" at bounding box center [188, 717] width 322 height 26
click at [350, 71] on icon at bounding box center [348, 71] width 8 height 0
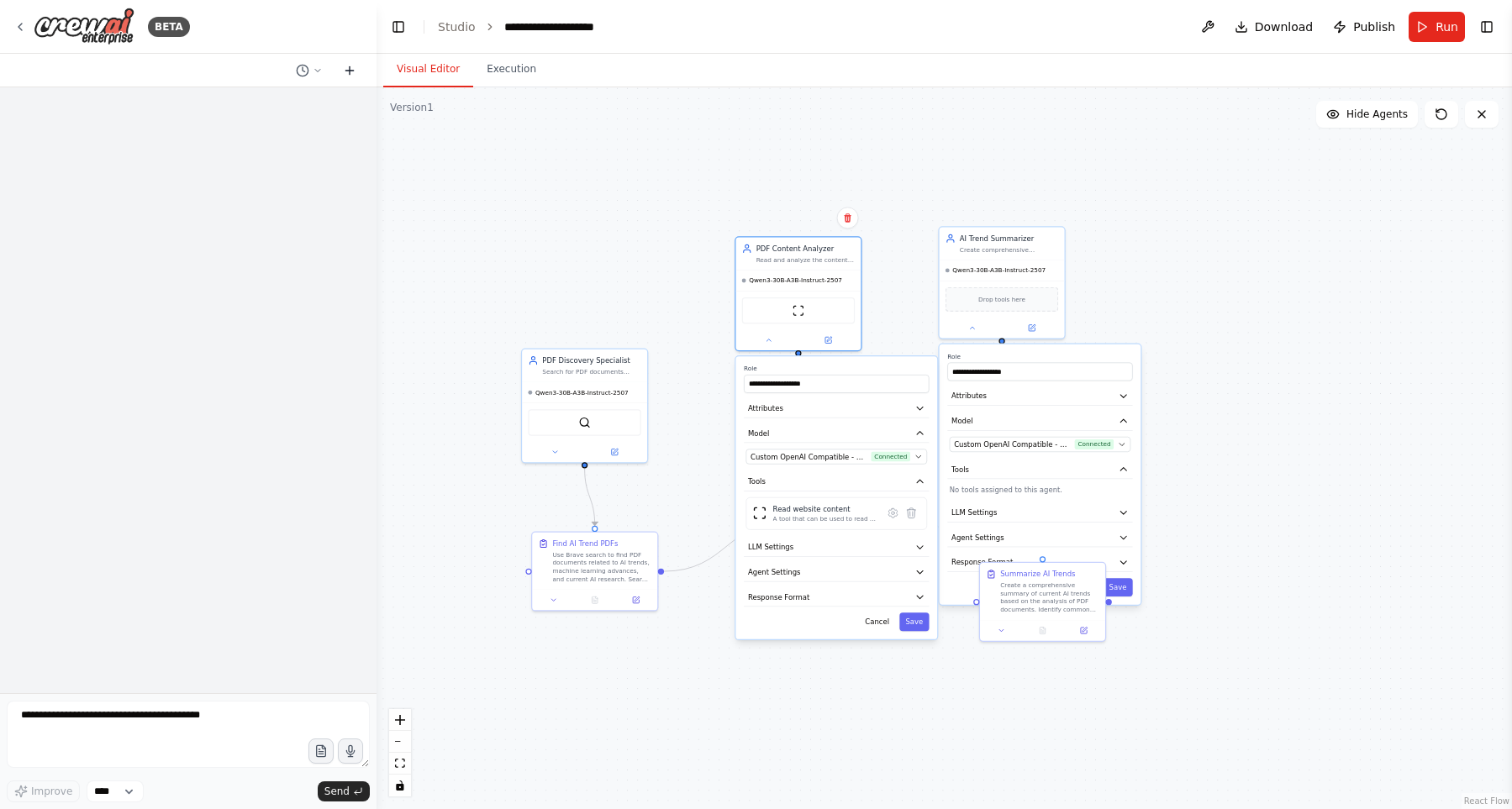
scroll to position [0, 0]
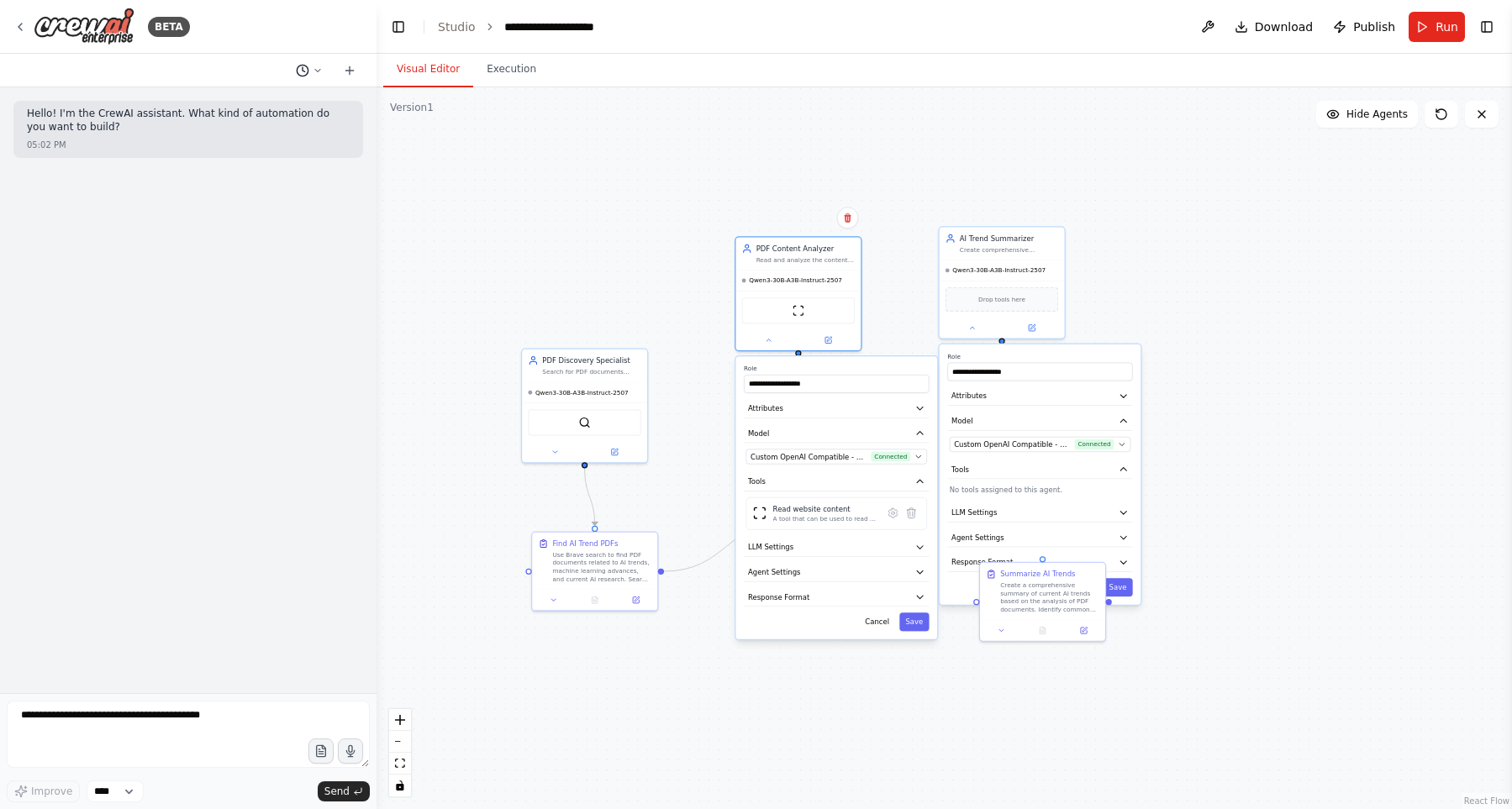
click at [310, 76] on button at bounding box center [310, 71] width 40 height 20
click at [292, 126] on span "how to provide a file pdf on this website?" at bounding box center [236, 132] width 109 height 13
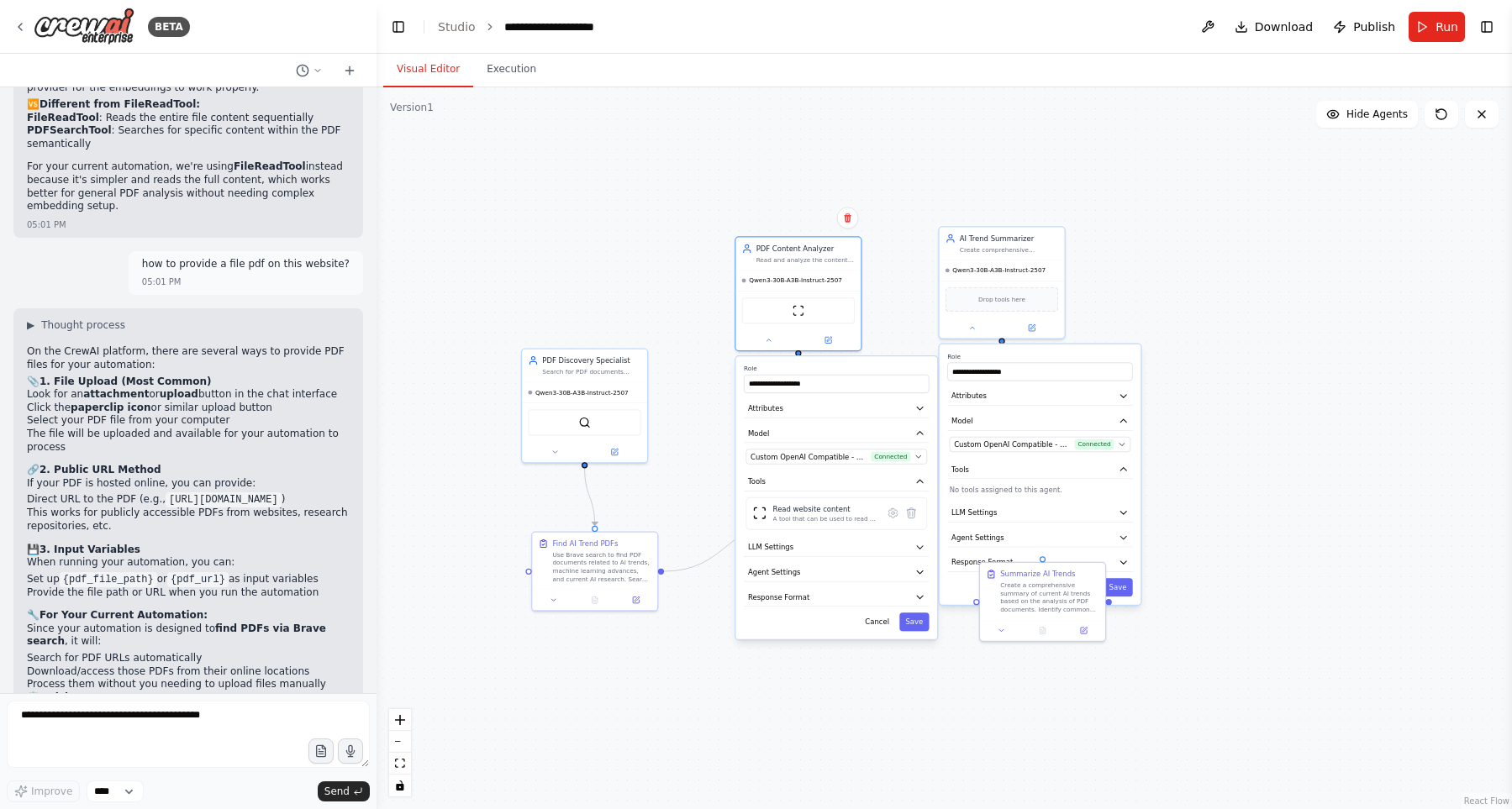
scroll to position [4521, 0]
drag, startPoint x: 170, startPoint y: 655, endPoint x: 166, endPoint y: 499, distance: 156.1
click at [166, 499] on div "On the CrewAI platform, there are several ways to provide PDF files for your au…" at bounding box center [188, 585] width 322 height 480
click at [185, 757] on li "If you want to specify URLs : Modify the automation to accept PDF URLs as input" at bounding box center [188, 769] width 322 height 26
drag, startPoint x: 154, startPoint y: 645, endPoint x: 157, endPoint y: 564, distance: 81.1
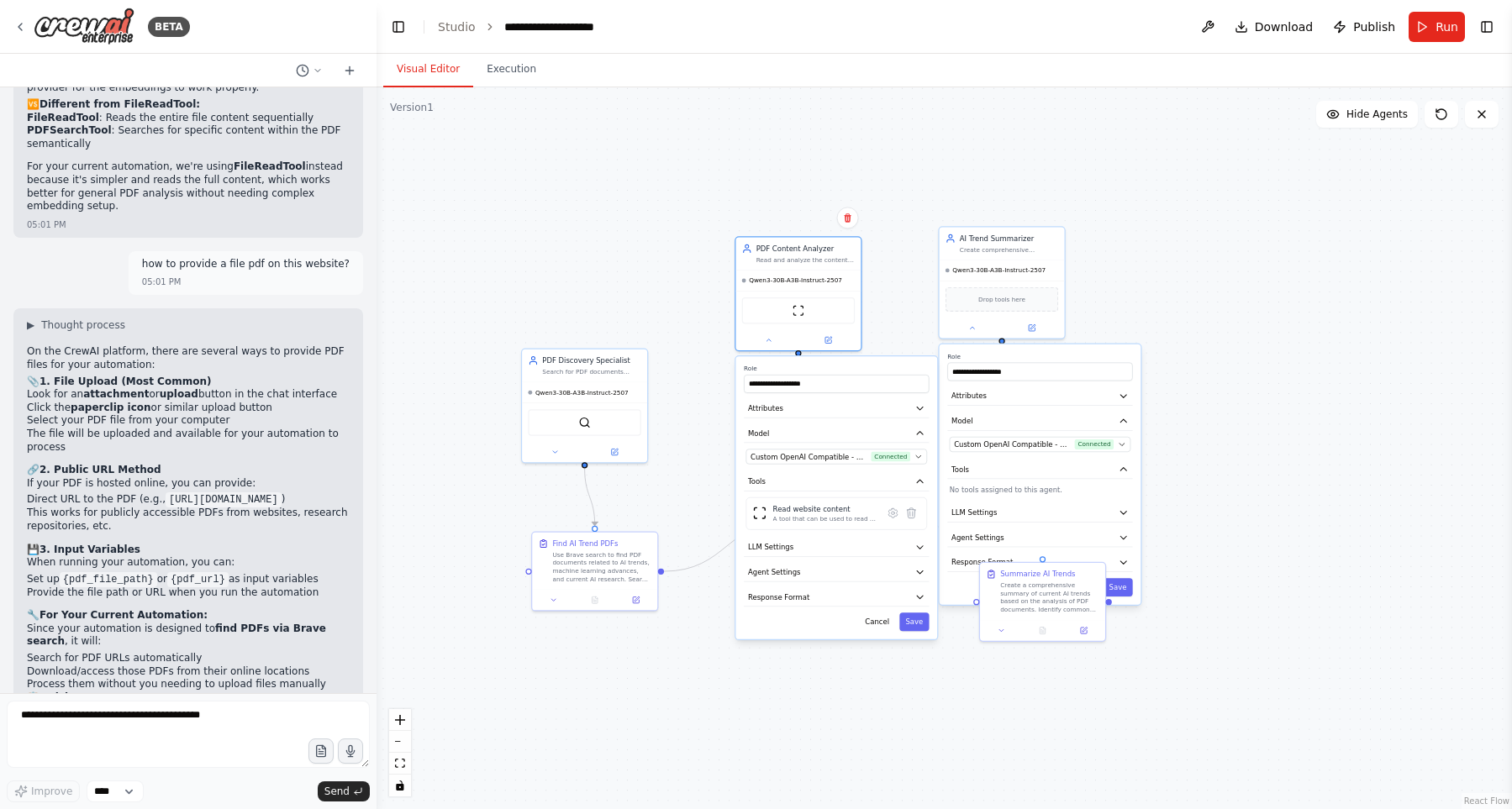
click at [153, 550] on div "On the CrewAI platform, there are several ways to provide PDF files for your au…" at bounding box center [188, 585] width 322 height 480
click at [167, 783] on p "Would you like me to help modify your automation to accept specific PDF files y…" at bounding box center [188, 802] width 322 height 40
drag, startPoint x: 183, startPoint y: 583, endPoint x: 177, endPoint y: 549, distance: 34.5
click at [177, 704] on ol "If you have a specific PDF : Use the upload/attachment feature in the chat If y…" at bounding box center [188, 744] width 322 height 79
click at [177, 704] on li "If you have a specific PDF : Use the upload/attachment feature in the chat" at bounding box center [188, 717] width 322 height 26
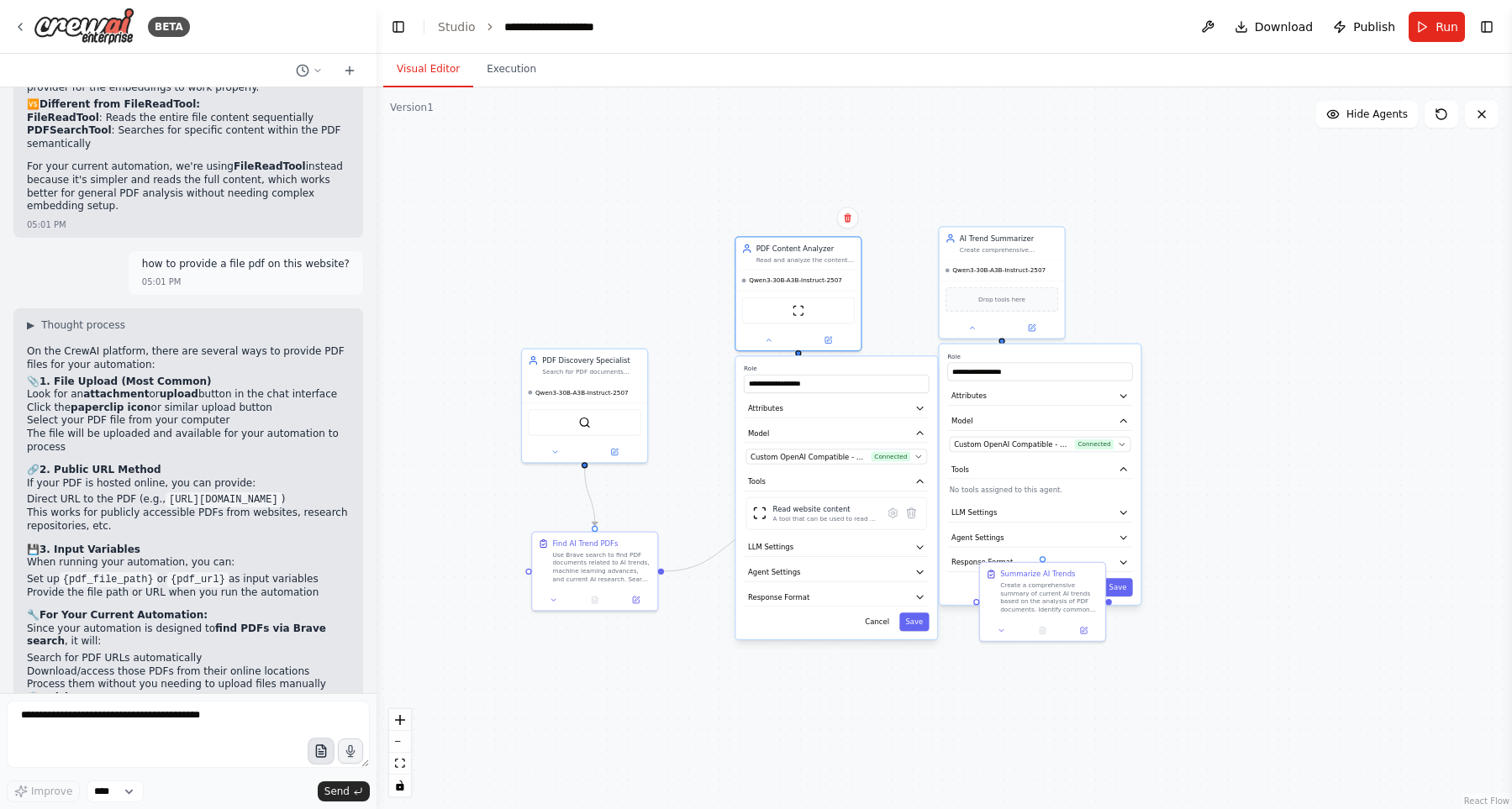
click at [325, 746] on icon "button" at bounding box center [320, 751] width 14 height 14
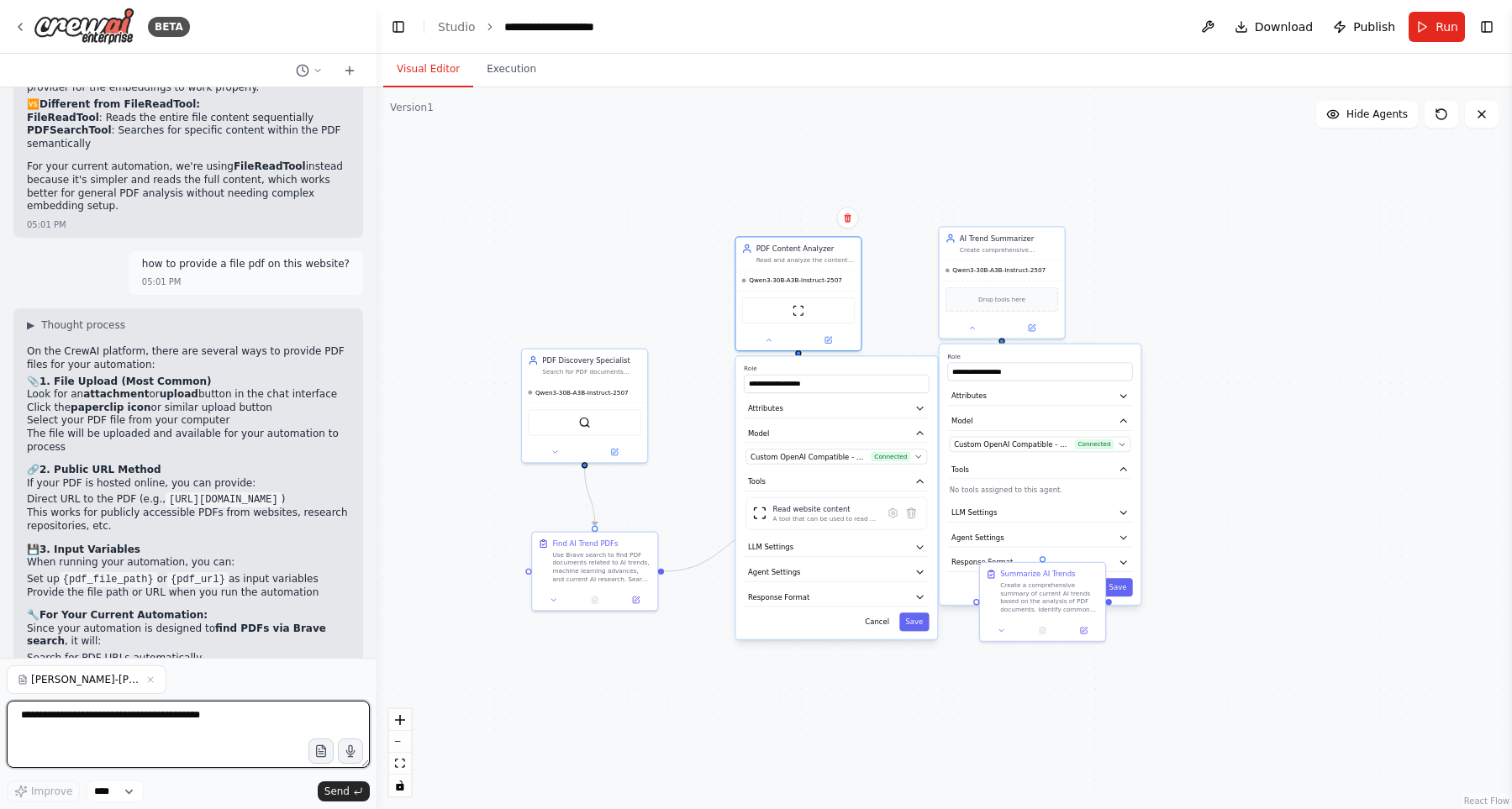
click at [251, 724] on textarea at bounding box center [188, 735] width 363 height 67
click at [215, 716] on textarea at bounding box center [188, 735] width 363 height 67
drag, startPoint x: 165, startPoint y: 547, endPoint x: 190, endPoint y: 560, distance: 28.2
click at [190, 704] on li "If you have a specific PDF : Use the upload/attachment feature in the chat" at bounding box center [188, 717] width 322 height 26
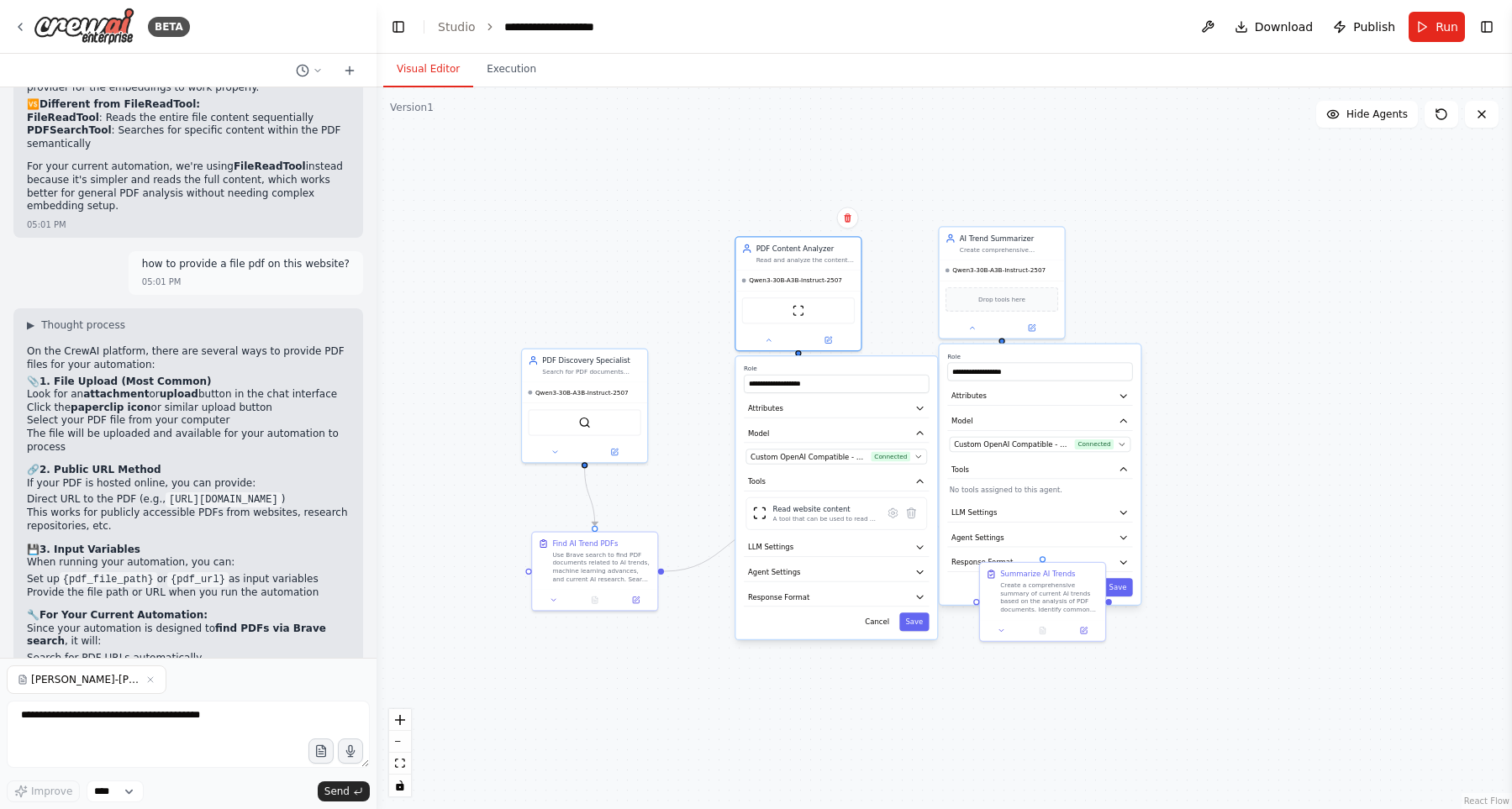
drag, startPoint x: 197, startPoint y: 571, endPoint x: 200, endPoint y: 580, distance: 9.5
click at [200, 731] on li "If you want to analyze web PDFs : Your current automation will find them automa…" at bounding box center [188, 743] width 322 height 26
click at [202, 731] on li "If you want to analyze web PDFs : Your current automation will find them automa…" at bounding box center [188, 743] width 322 height 26
drag, startPoint x: 73, startPoint y: 466, endPoint x: 204, endPoint y: 469, distance: 131.0
click at [204, 623] on p "Since your automation is designed to find PDFs via Brave search , it will:" at bounding box center [188, 635] width 322 height 26
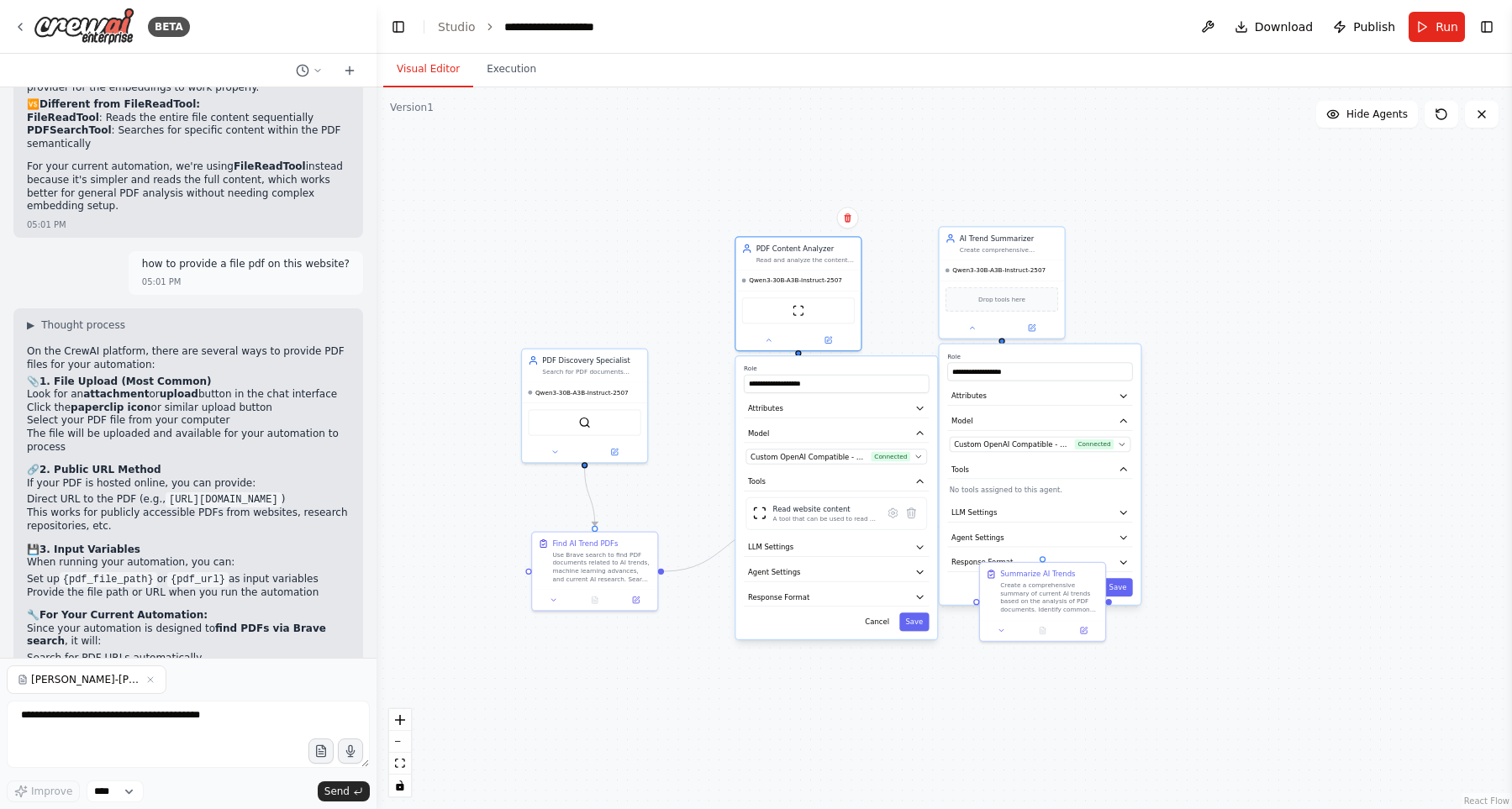
click at [200, 623] on p "Since your automation is designed to find PDFs via Brave search , it will:" at bounding box center [188, 635] width 322 height 26
drag, startPoint x: 53, startPoint y: 494, endPoint x: 211, endPoint y: 491, distance: 158.0
click at [211, 652] on li "Search for PDF URLs automatically" at bounding box center [188, 659] width 322 height 13
click at [207, 652] on li "Search for PDF URLs automatically" at bounding box center [188, 659] width 322 height 13
drag, startPoint x: 62, startPoint y: 506, endPoint x: 197, endPoint y: 495, distance: 135.4
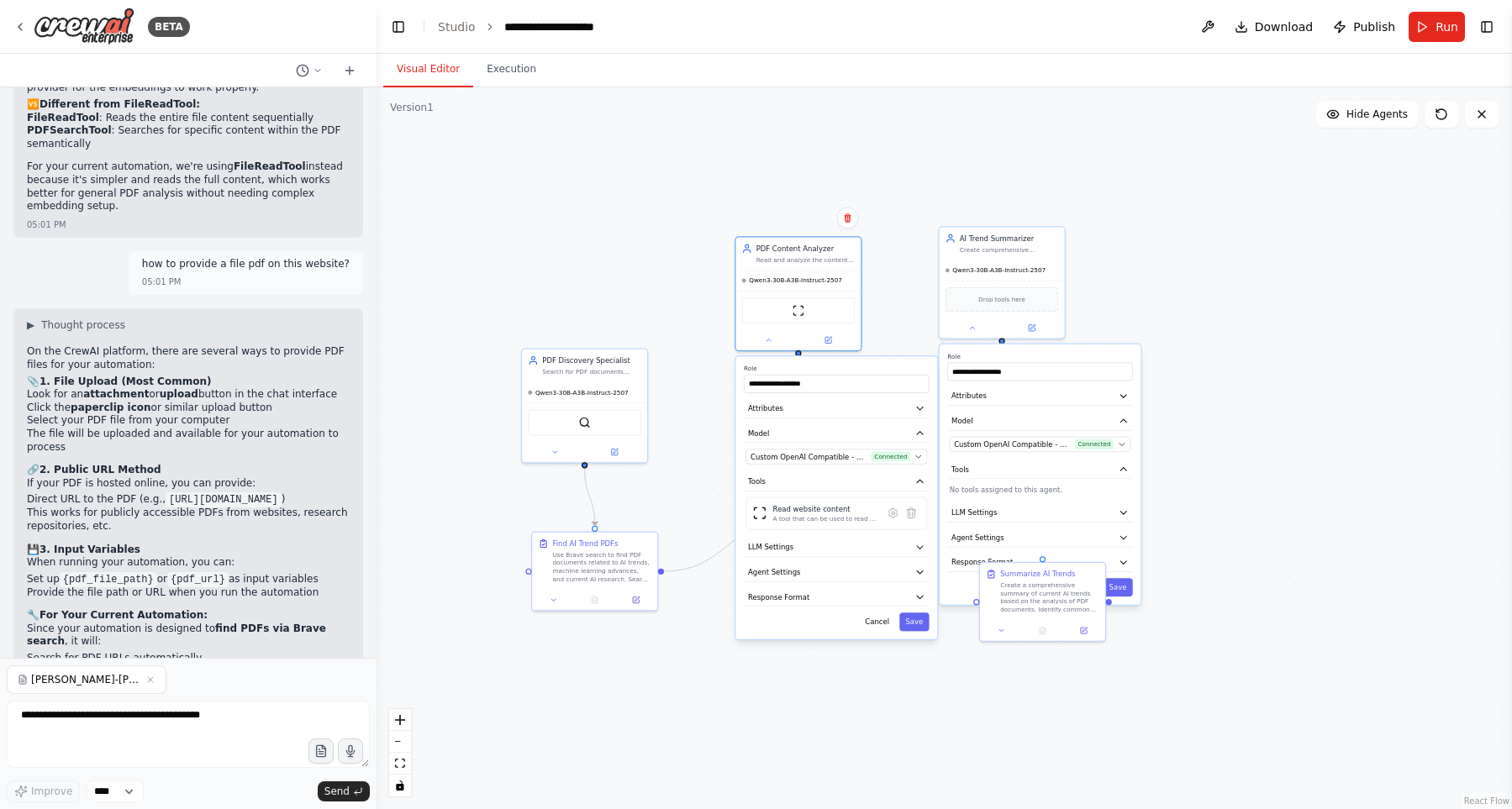
click at [197, 652] on ol "Search for PDF URLs automatically Download/access those PDFs from their online …" at bounding box center [188, 671] width 322 height 40
click at [213, 666] on li "Download/access those PDFs from their online locations" at bounding box center [188, 672] width 322 height 13
click at [554, 601] on icon at bounding box center [554, 598] width 8 height 8
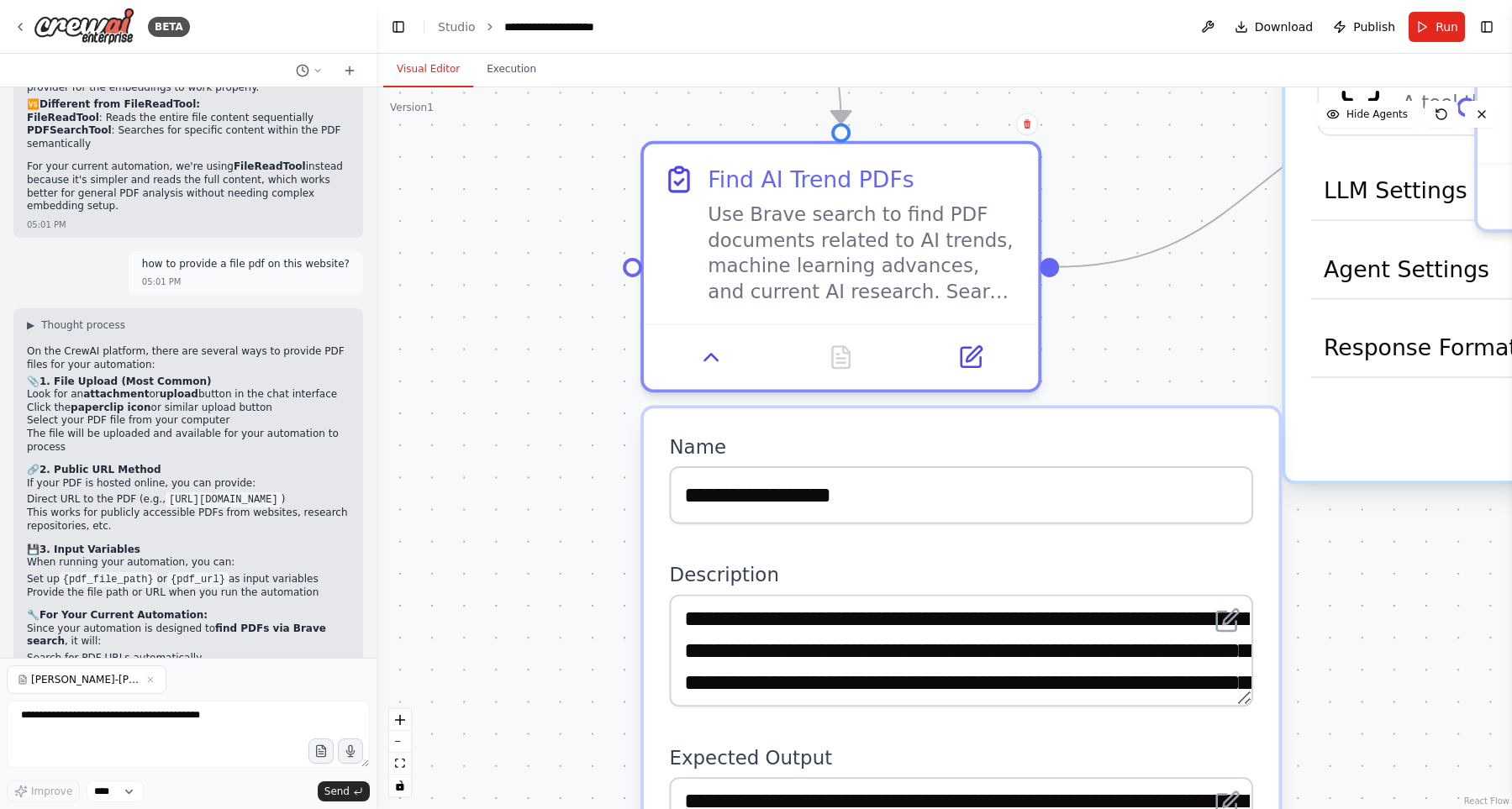
drag, startPoint x: 498, startPoint y: 389, endPoint x: 477, endPoint y: 294, distance: 97.3
click at [477, 294] on div ".deletable-edge-delete-btn { width: 20px; height: 20px; border: 0px solid #ffff…" at bounding box center [943, 448] width 1135 height 721
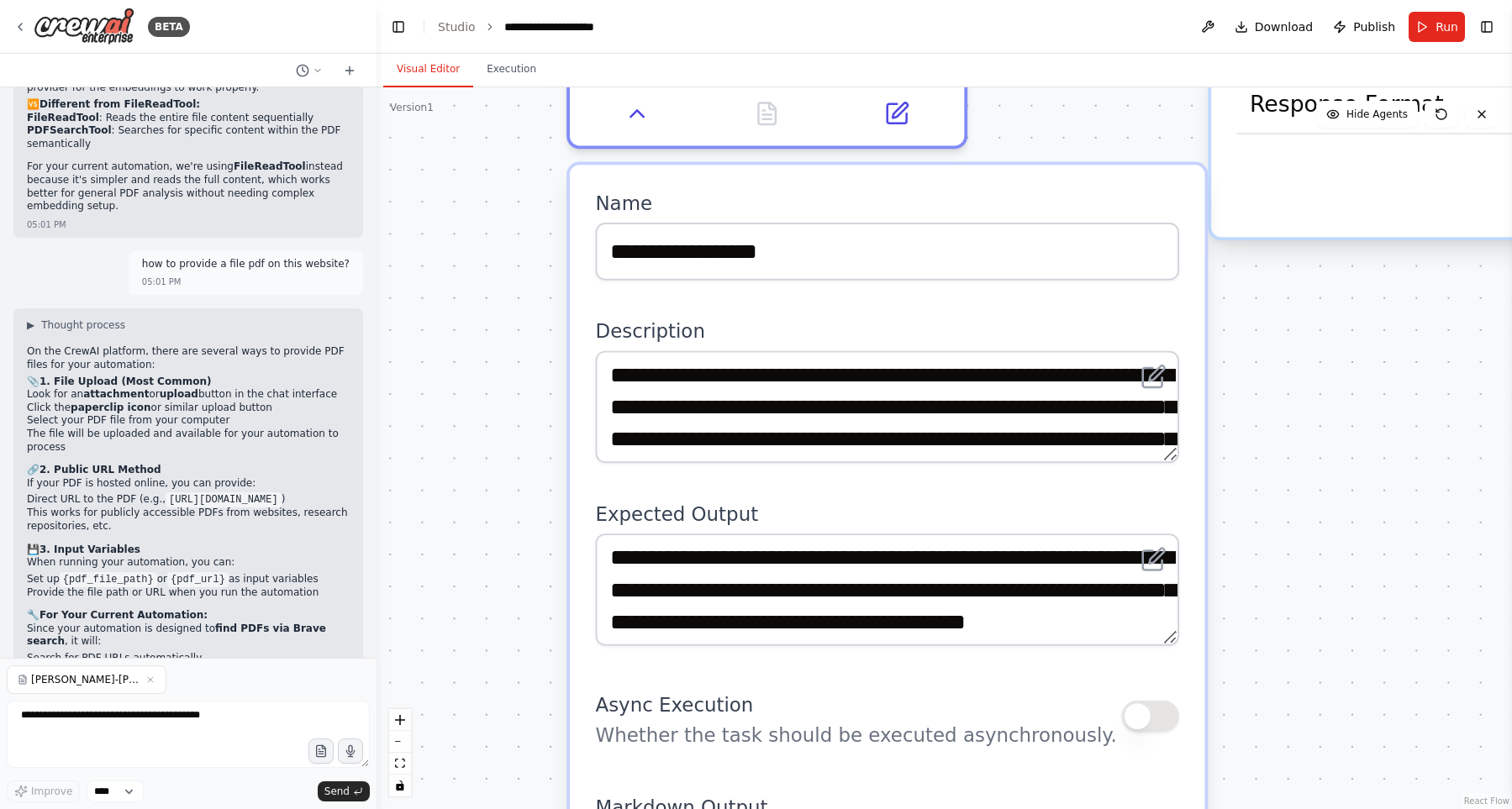
drag, startPoint x: 548, startPoint y: 558, endPoint x: 443, endPoint y: 346, distance: 236.6
click at [456, 358] on div ".deletable-edge-delete-btn { width: 20px; height: 20px; border: 0px solid #ffff…" at bounding box center [943, 448] width 1135 height 721
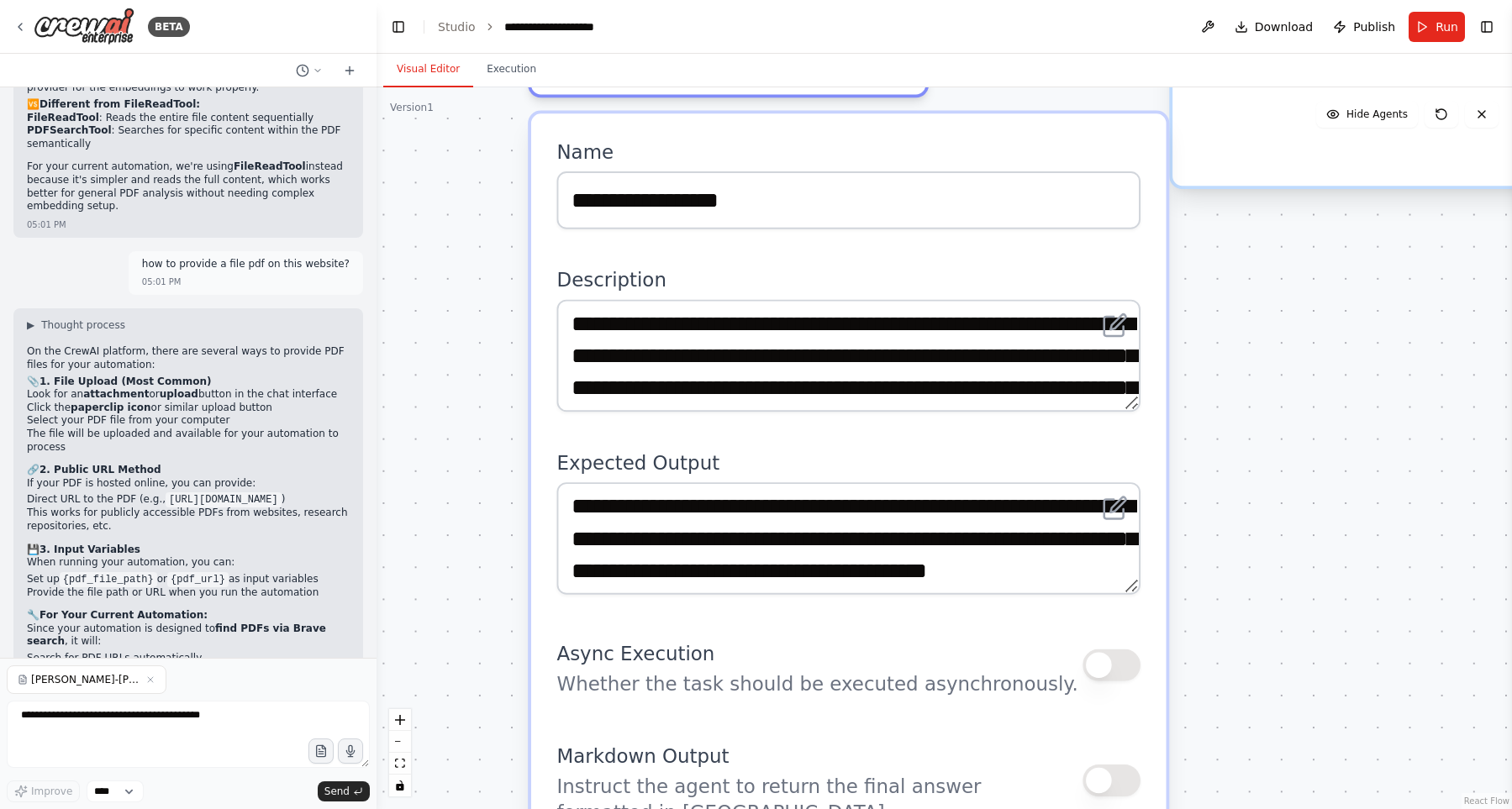
drag, startPoint x: 483, startPoint y: 539, endPoint x: 485, endPoint y: 510, distance: 29.1
click at [485, 510] on div ".deletable-edge-delete-btn { width: 20px; height: 20px; border: 0px solid #ffff…" at bounding box center [943, 448] width 1135 height 721
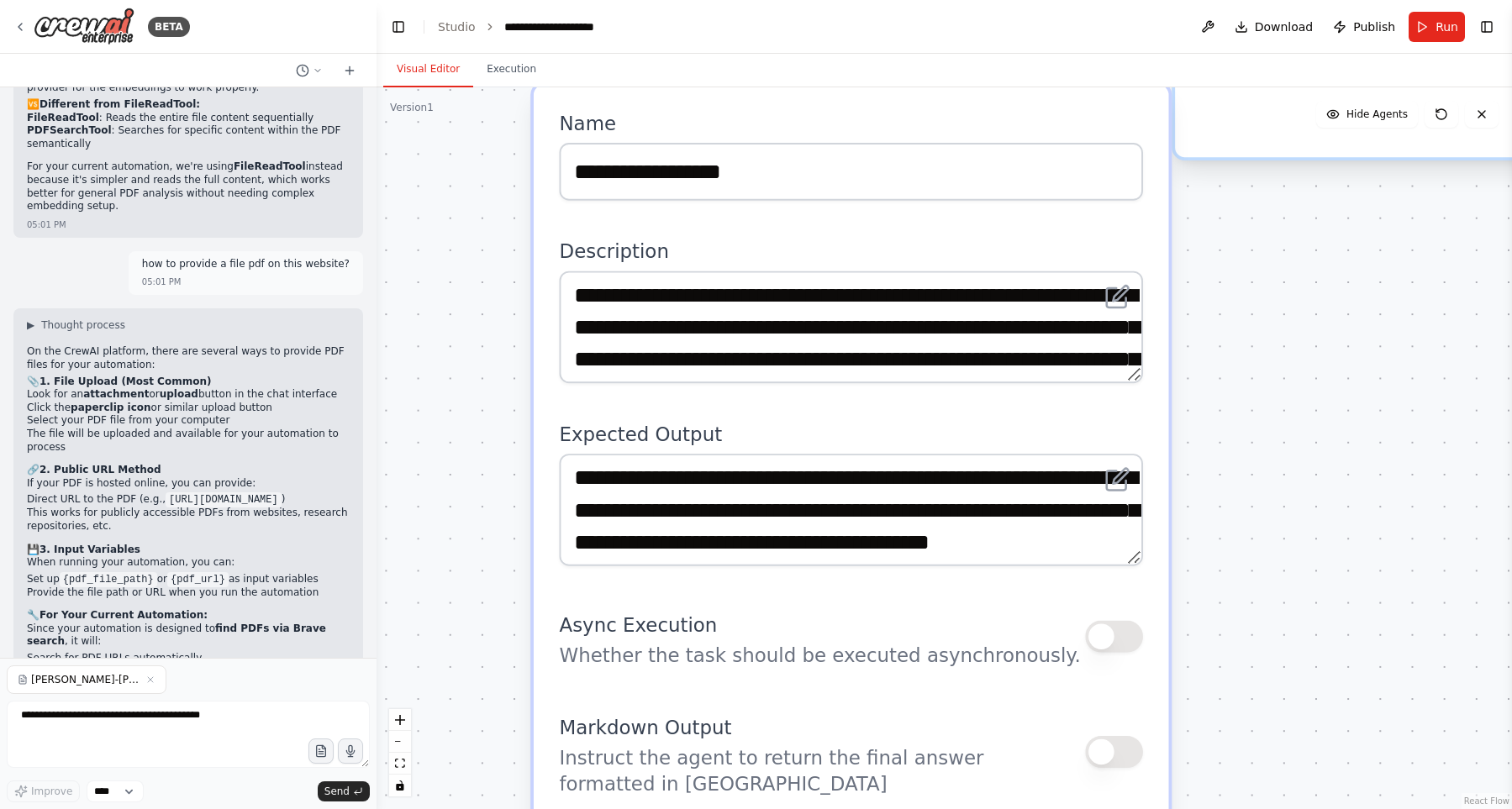
drag, startPoint x: 1132, startPoint y: 498, endPoint x: 1131, endPoint y: 513, distance: 15.0
click at [1131, 513] on div "**********" at bounding box center [850, 510] width 583 height 112
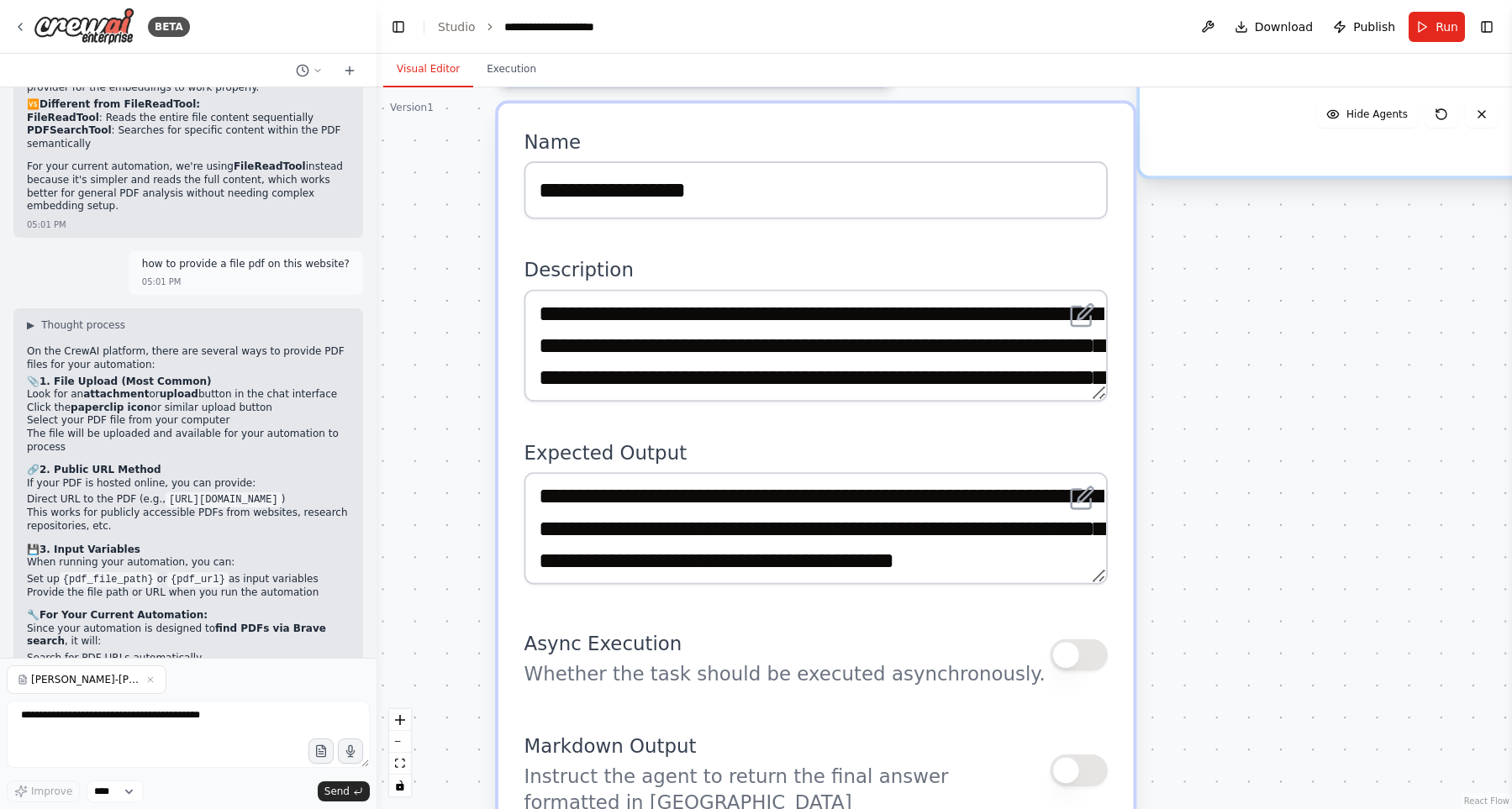
drag, startPoint x: 1225, startPoint y: 438, endPoint x: 1111, endPoint y: 515, distance: 137.6
click at [1038, 548] on div ".deletable-edge-delete-btn { width: 20px; height: 20px; border: 0px solid #ffff…" at bounding box center [943, 448] width 1135 height 721
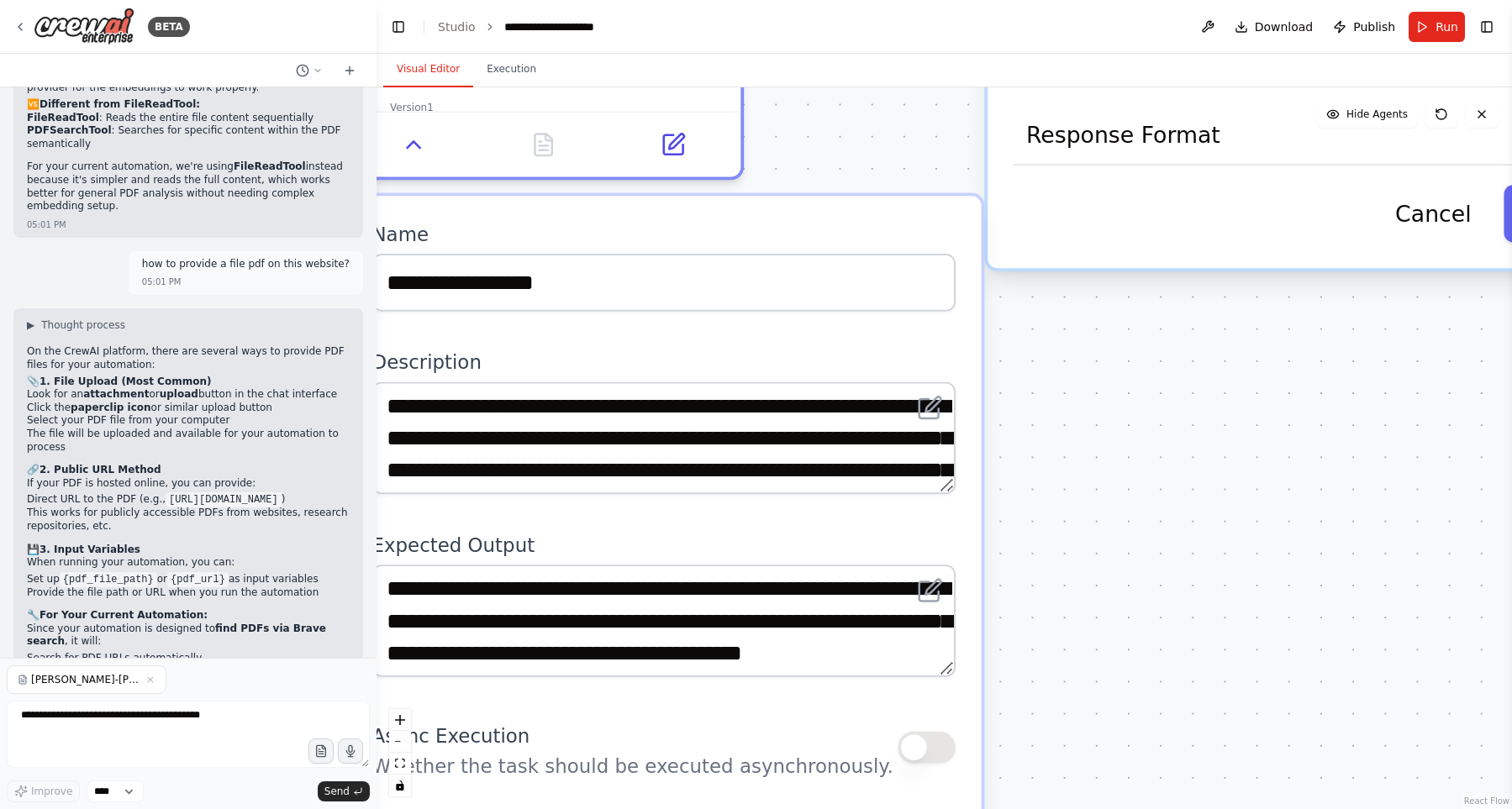
drag, startPoint x: 1029, startPoint y: 631, endPoint x: 926, endPoint y: 698, distance: 122.9
click at [904, 709] on div ".deletable-edge-delete-btn { width: 20px; height: 20px; border: 0px solid #ffff…" at bounding box center [943, 448] width 1135 height 721
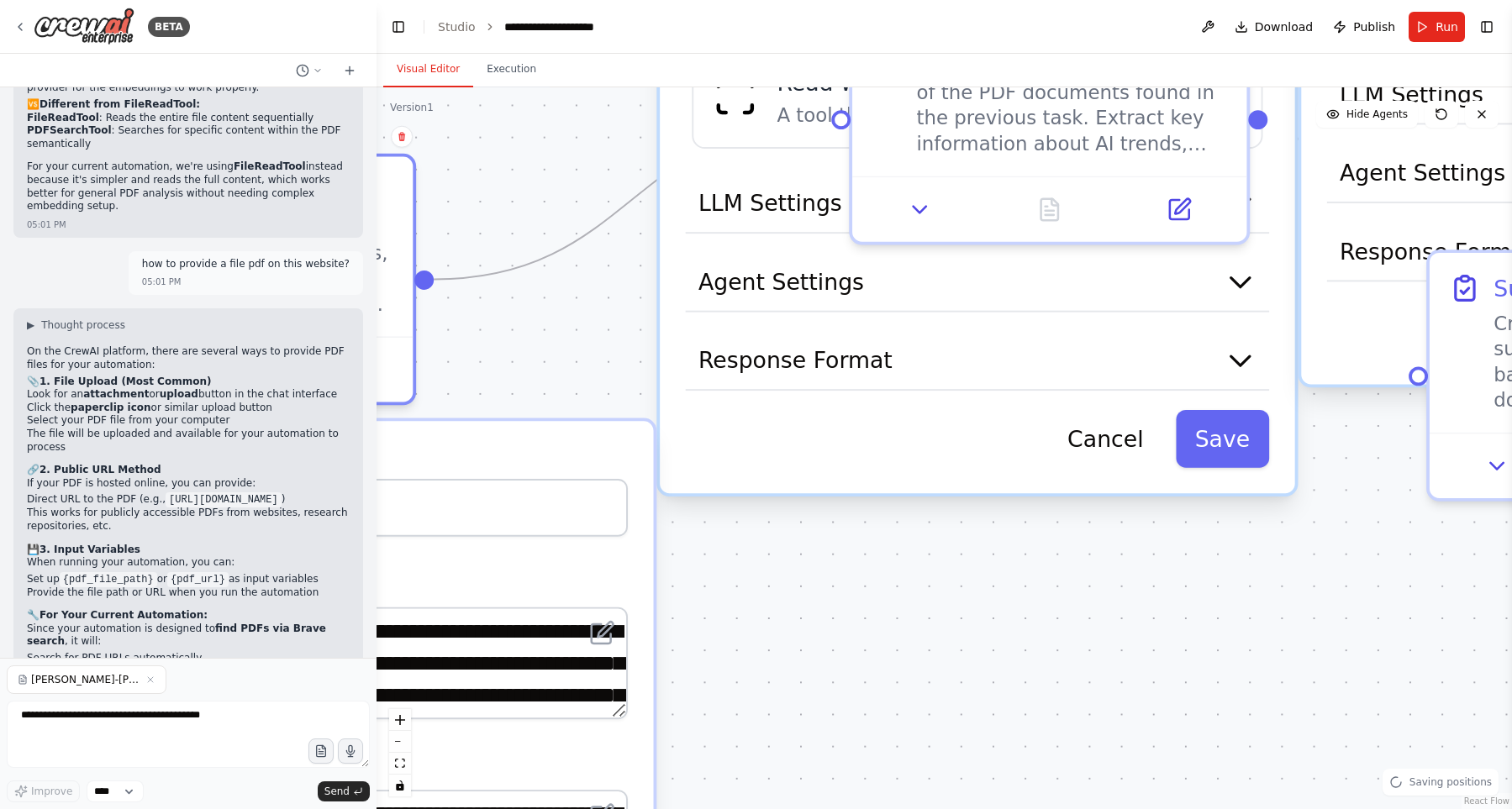
drag, startPoint x: 1020, startPoint y: 715, endPoint x: 997, endPoint y: 798, distance: 86.1
click at [996, 798] on div ".deletable-edge-delete-btn { width: 20px; height: 20px; border: 0px solid #ffff…" at bounding box center [943, 448] width 1135 height 721
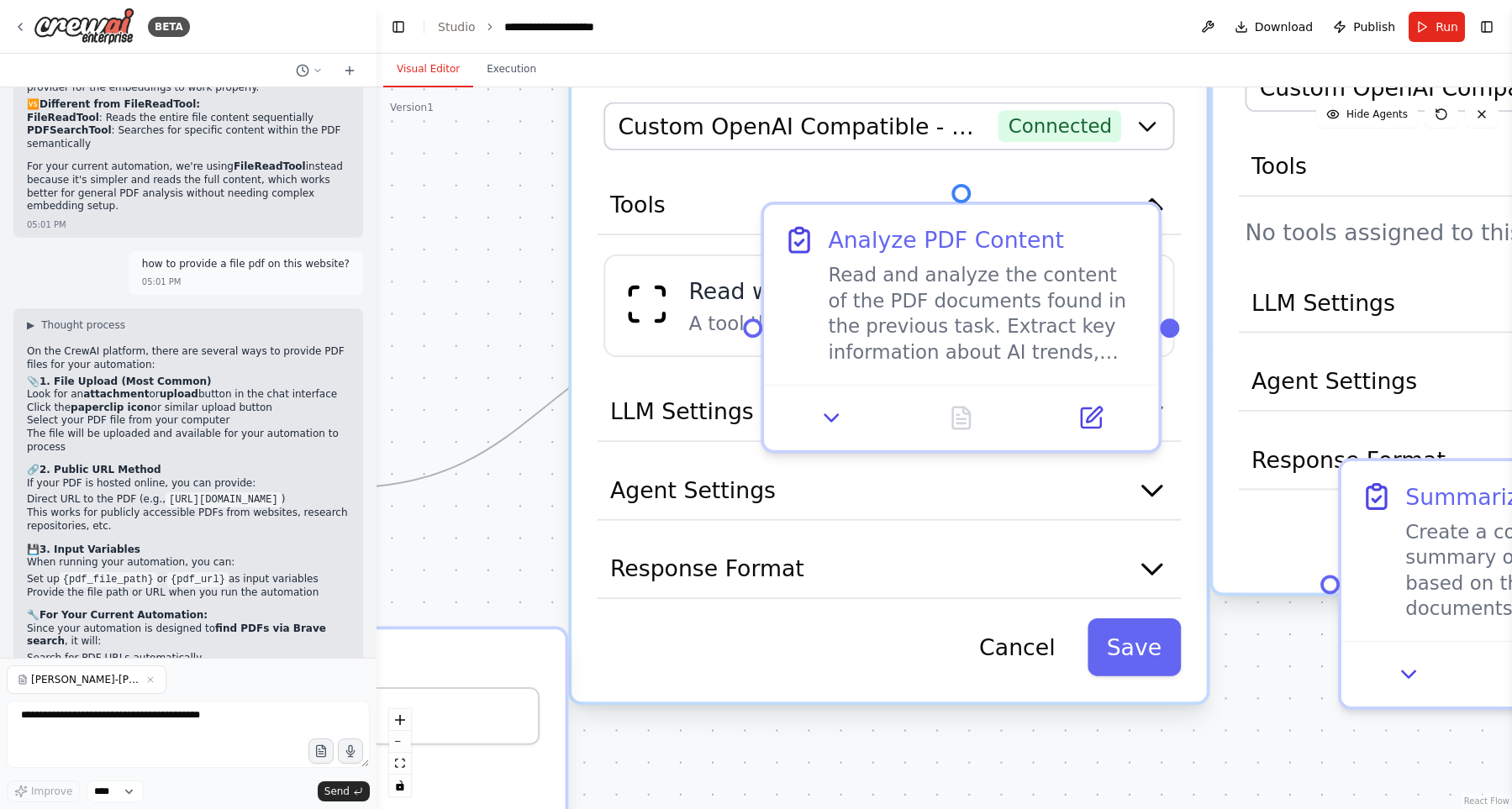
drag, startPoint x: 1087, startPoint y: 728, endPoint x: 1103, endPoint y: 743, distance: 21.9
click at [1103, 743] on div ".deletable-edge-delete-btn { width: 20px; height: 20px; border: 0px solid #ffff…" at bounding box center [943, 448] width 1135 height 721
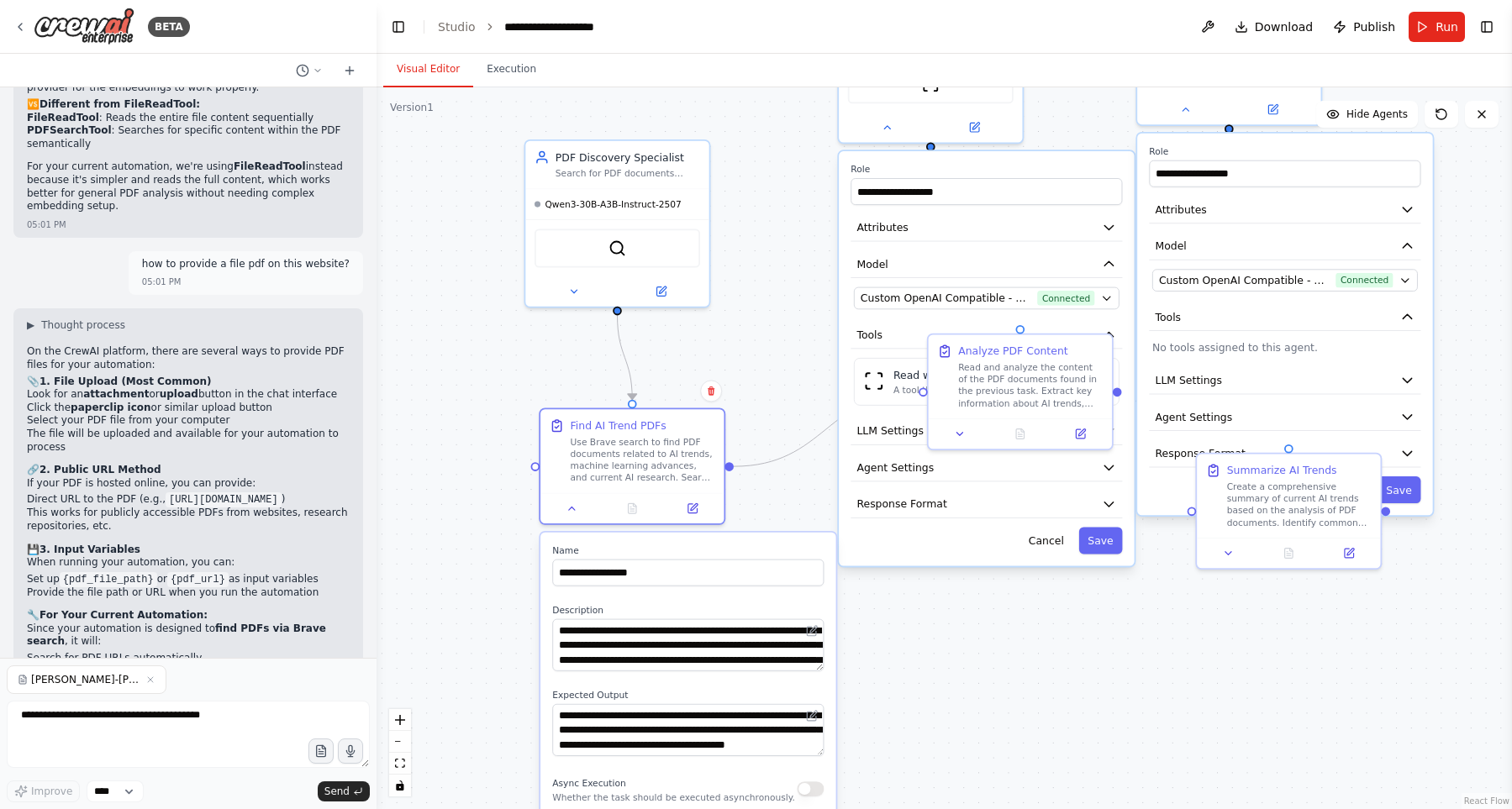
drag, startPoint x: 973, startPoint y: 722, endPoint x: 975, endPoint y: 670, distance: 52.0
click at [975, 670] on div ".deletable-edge-delete-btn { width: 20px; height: 20px; border: 0px solid #ffff…" at bounding box center [943, 448] width 1135 height 721
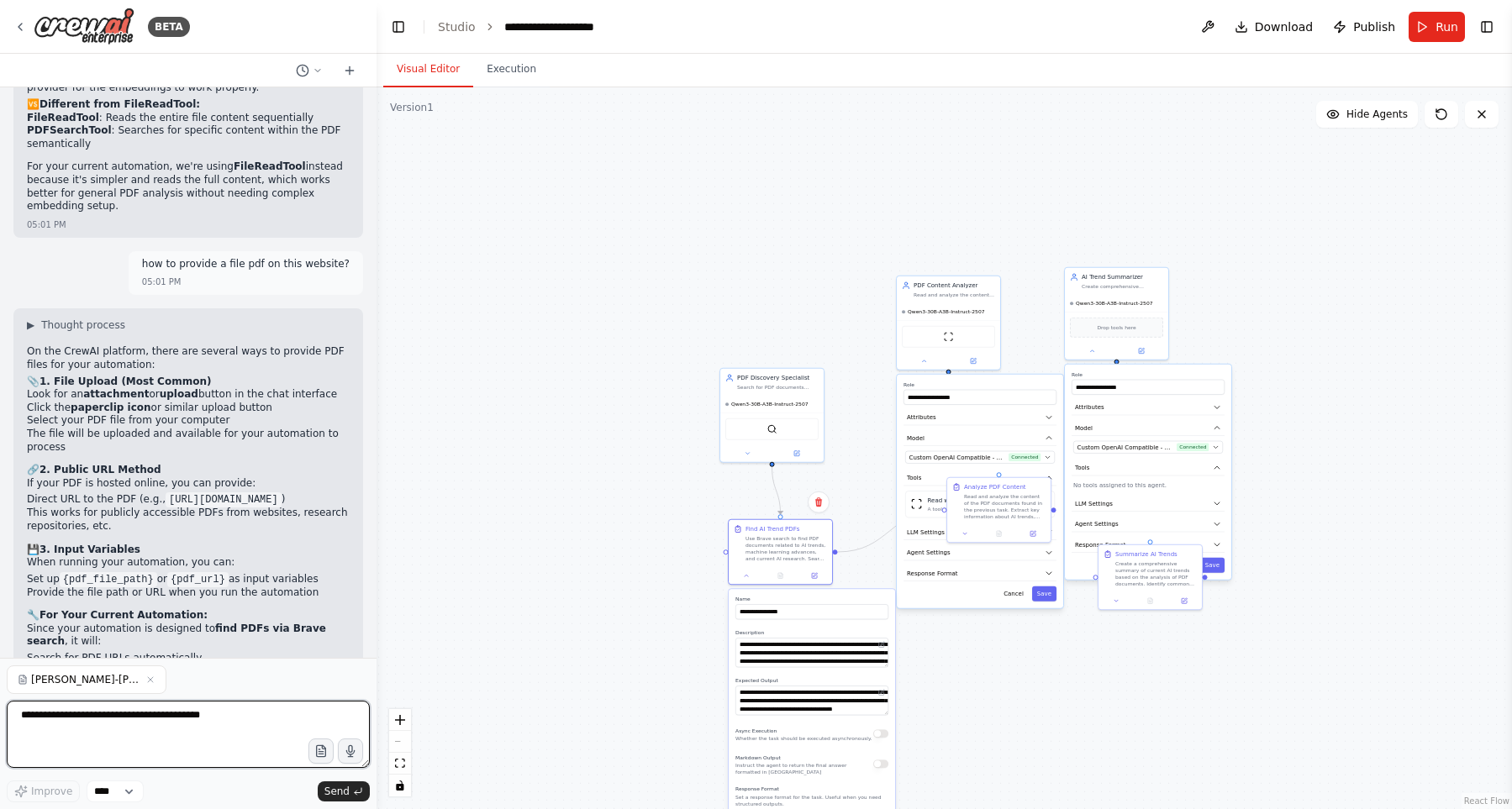
click at [208, 731] on textarea at bounding box center [188, 735] width 363 height 67
type textarea "**********"
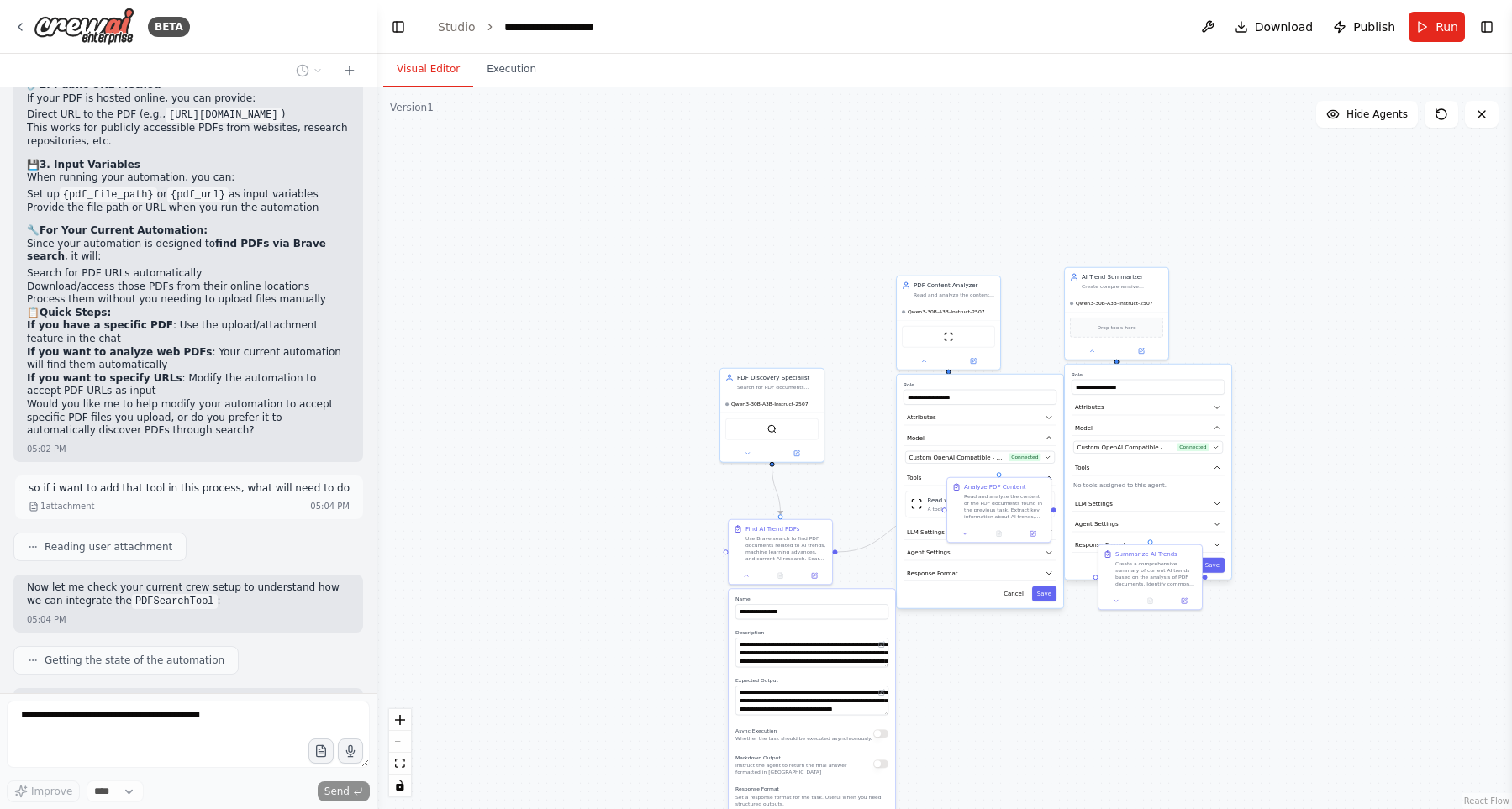
scroll to position [4919, 0]
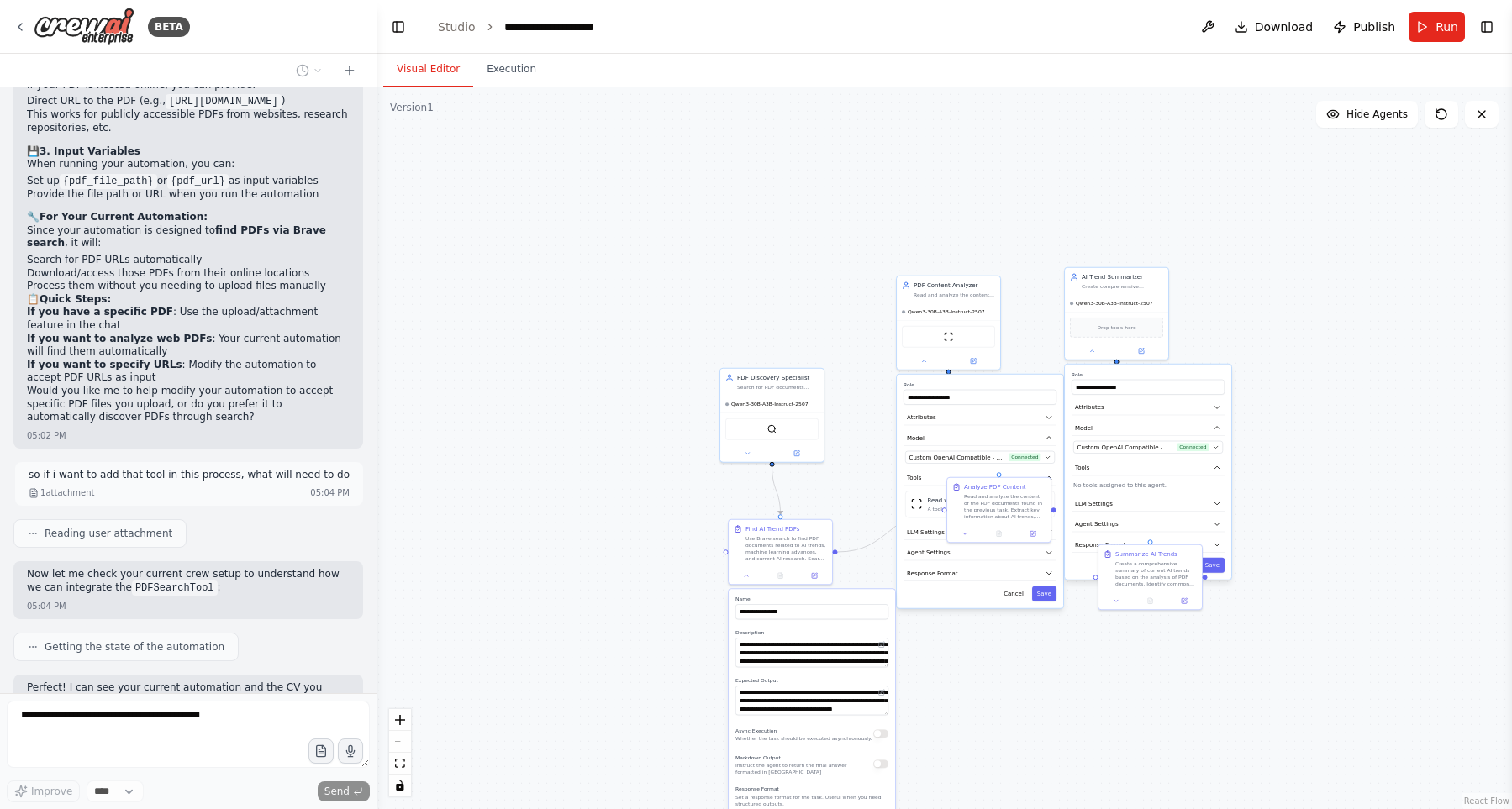
drag, startPoint x: 1083, startPoint y: 650, endPoint x: 1103, endPoint y: 615, distance: 40.3
click at [1093, 635] on div ".deletable-edge-delete-btn { width: 20px; height: 20px; border: 0px solid #ffff…" at bounding box center [943, 448] width 1135 height 721
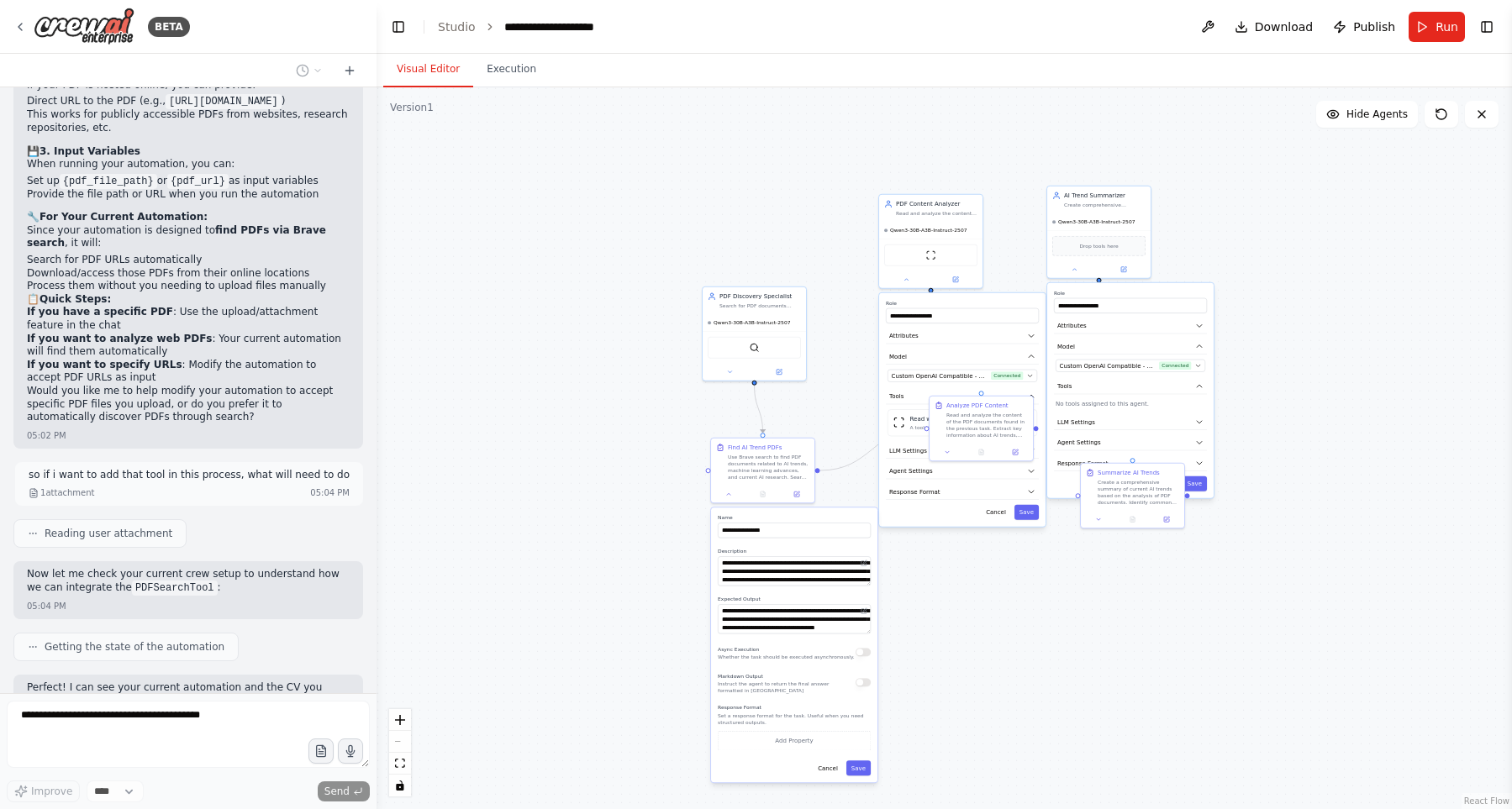
drag, startPoint x: 1017, startPoint y: 650, endPoint x: 988, endPoint y: 555, distance: 99.3
click at [993, 547] on div ".deletable-edge-delete-btn { width: 20px; height: 20px; border: 0px solid #ffff…" at bounding box center [943, 448] width 1135 height 721
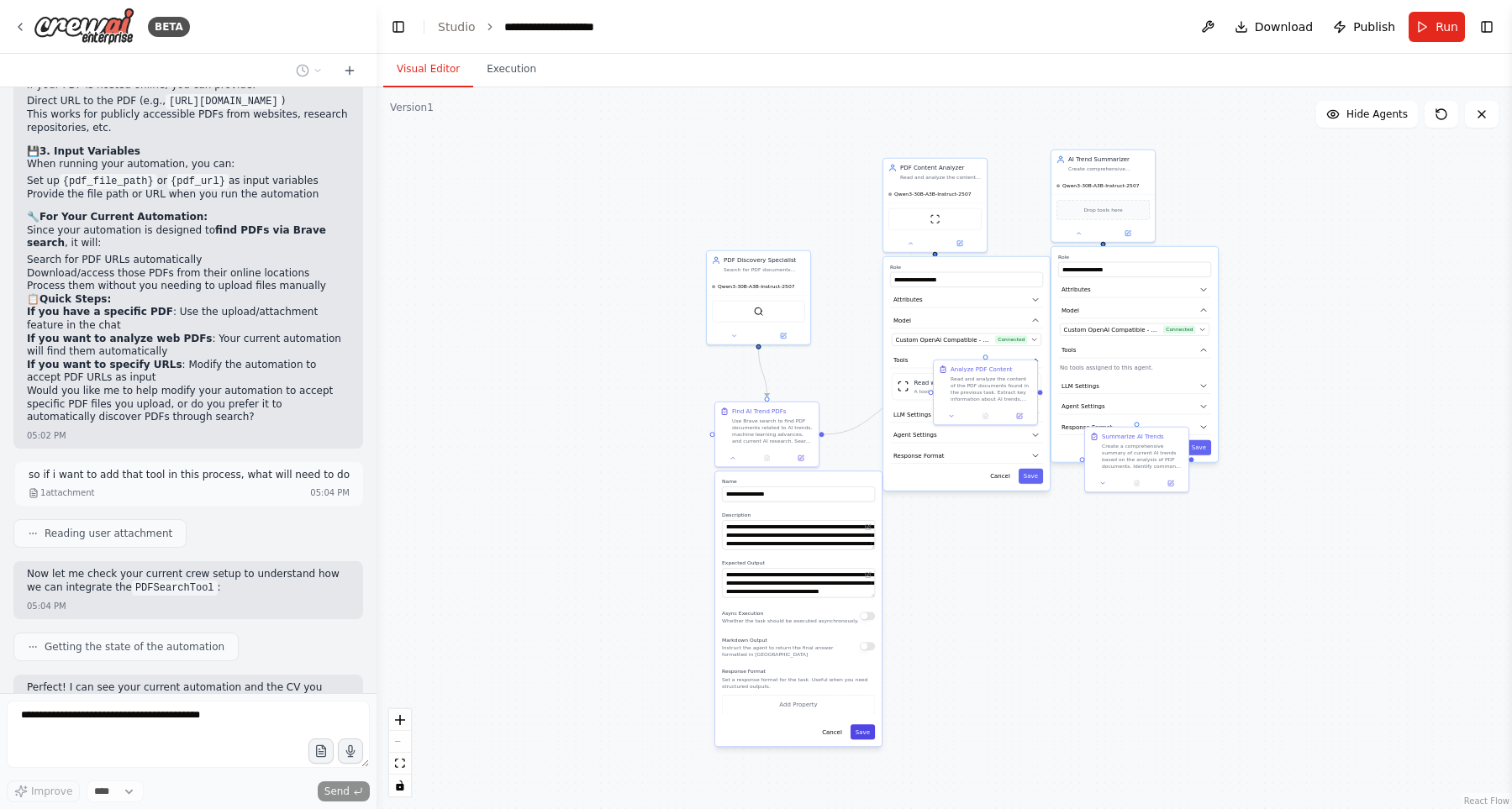
click at [860, 731] on button "Save" at bounding box center [862, 731] width 24 height 15
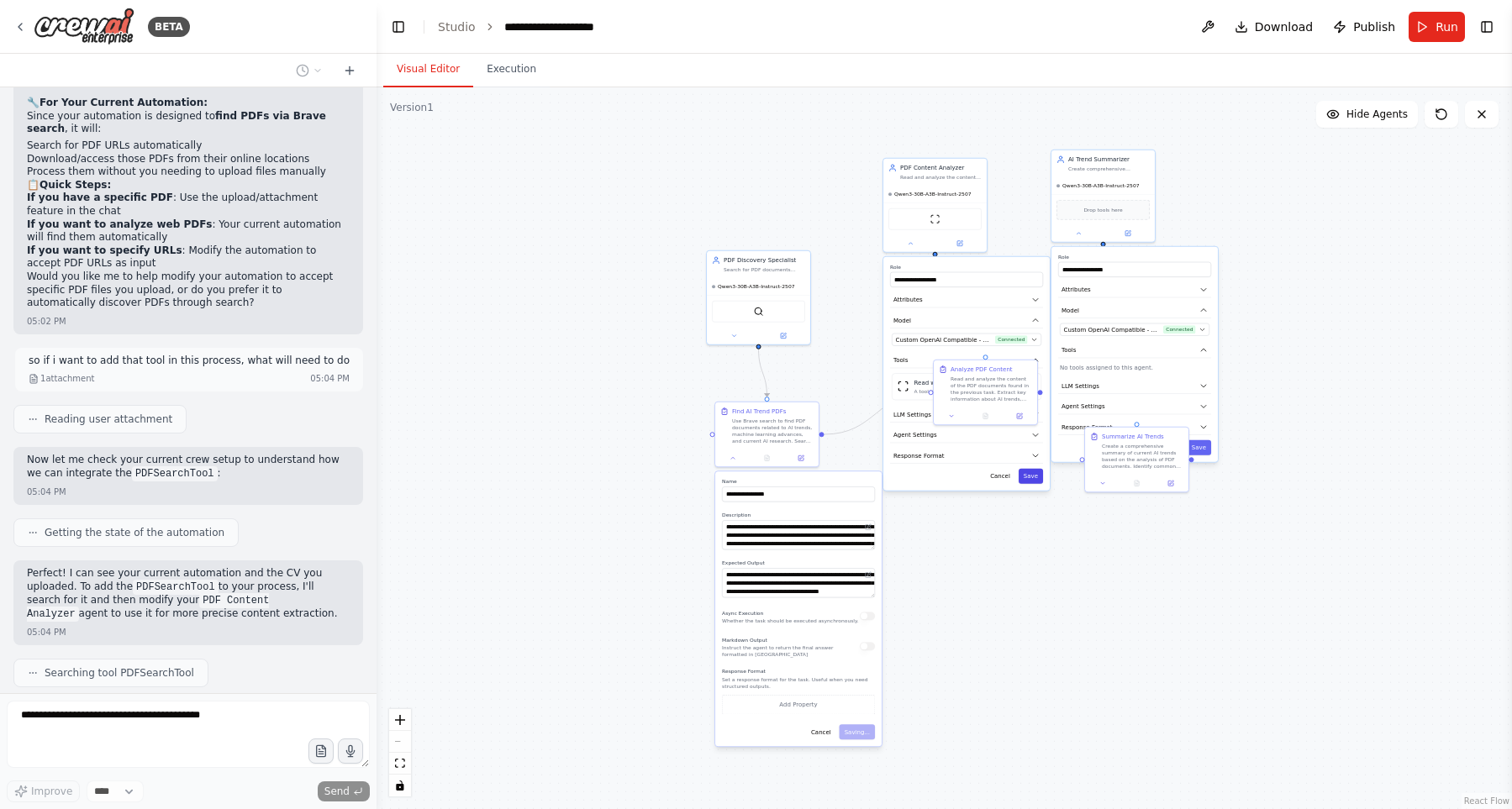
scroll to position [5046, 0]
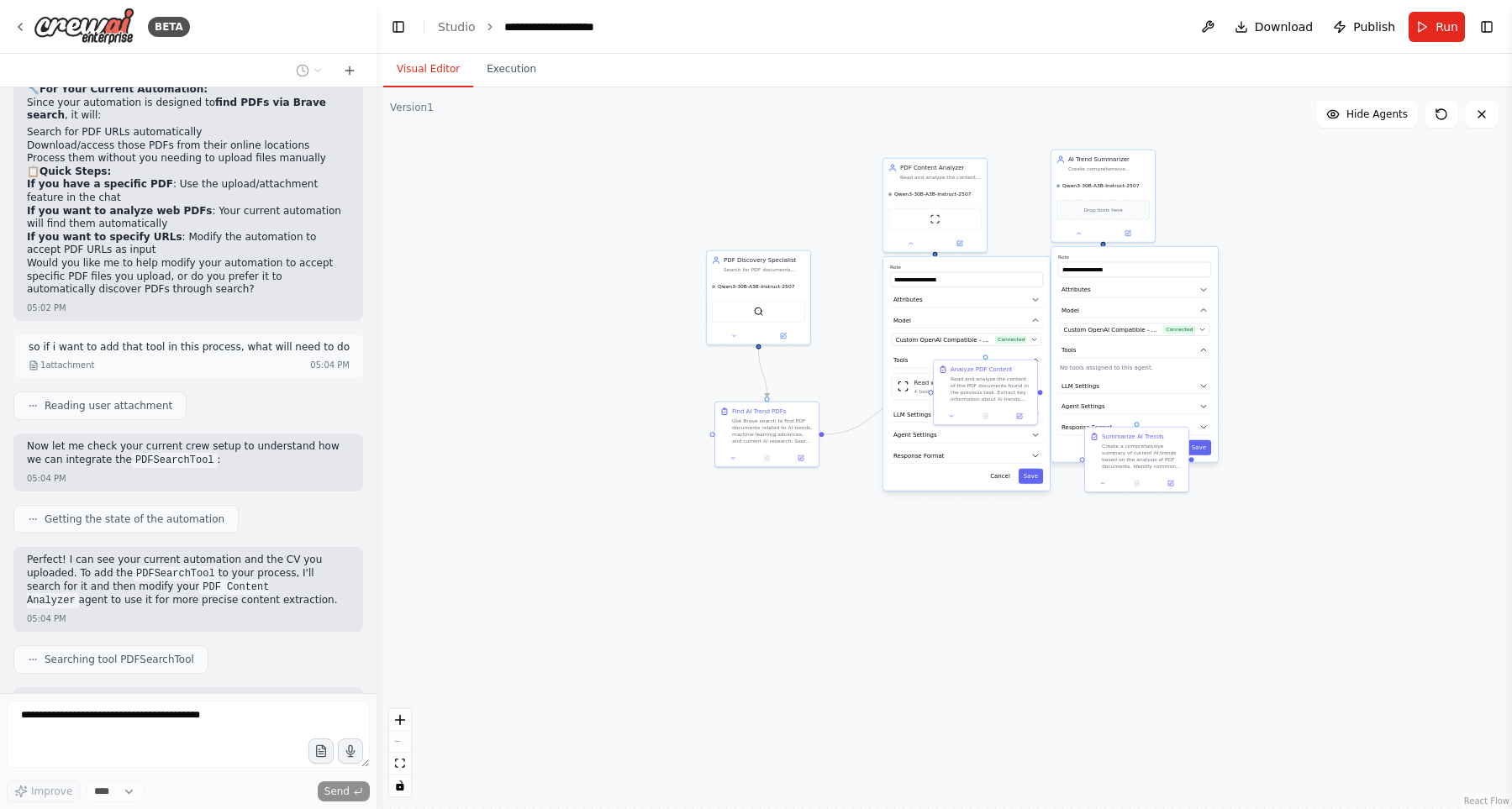
click at [1036, 476] on div "**********" at bounding box center [966, 374] width 166 height 234
click at [1032, 505] on button "Save" at bounding box center [1030, 507] width 24 height 15
click at [1208, 449] on button "Save" at bounding box center [1198, 448] width 24 height 15
click at [1315, 467] on div ".deletable-edge-delete-btn { width: 20px; height: 20px; border: 0px solid #ffff…" at bounding box center [943, 448] width 1135 height 721
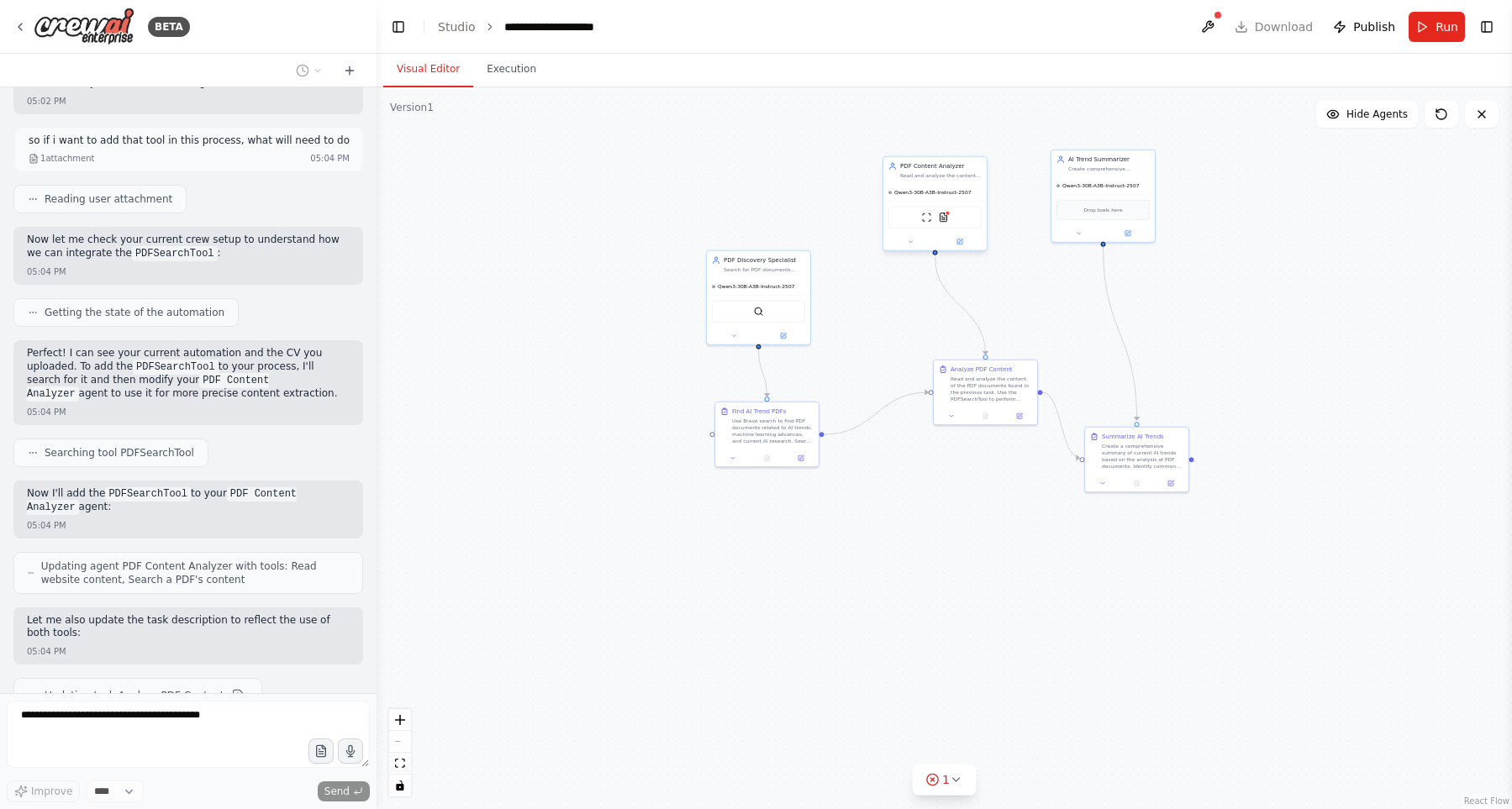
scroll to position [5253, 0]
click at [910, 240] on icon at bounding box center [910, 242] width 7 height 7
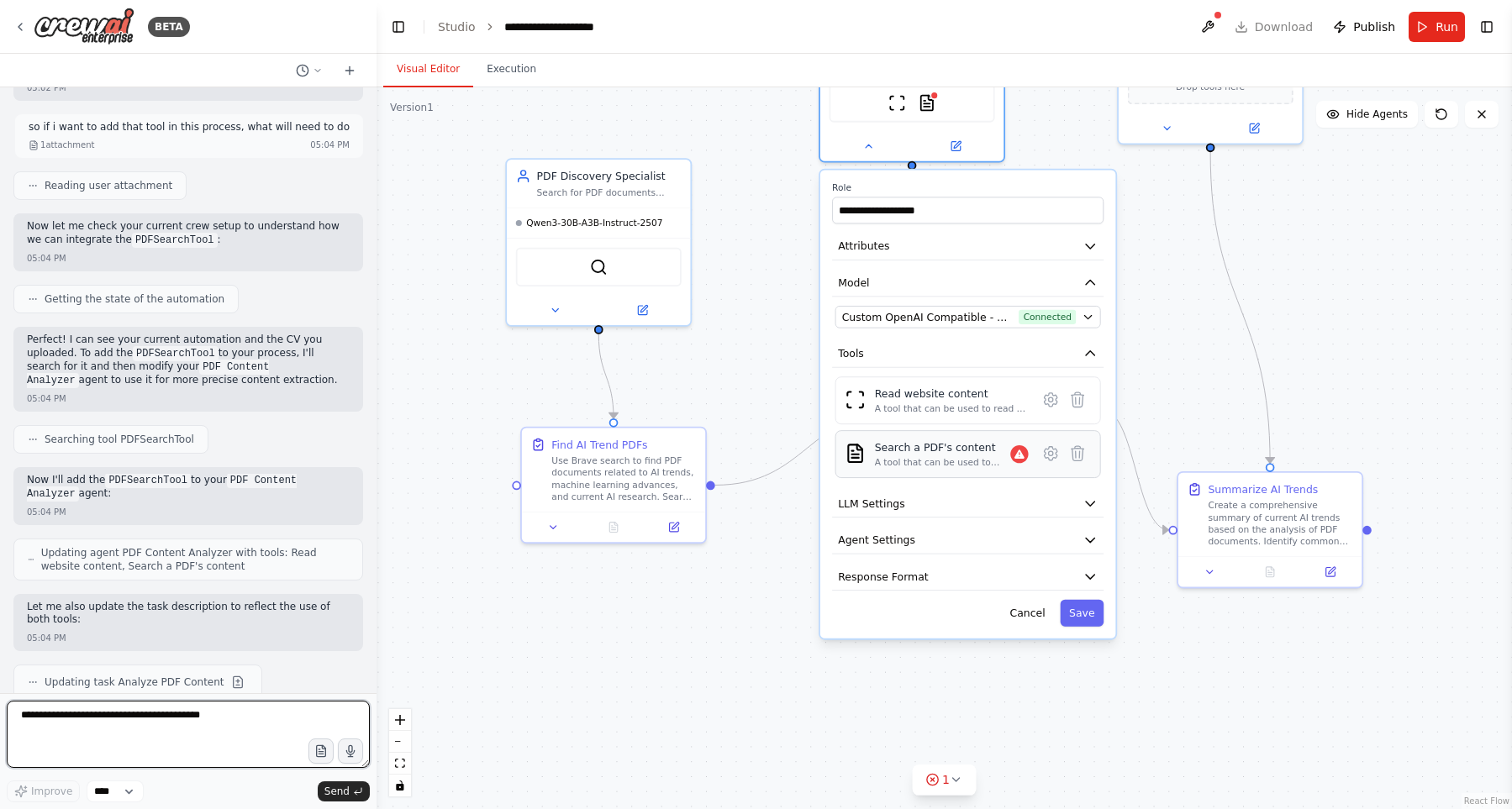
scroll to position [5281, 0]
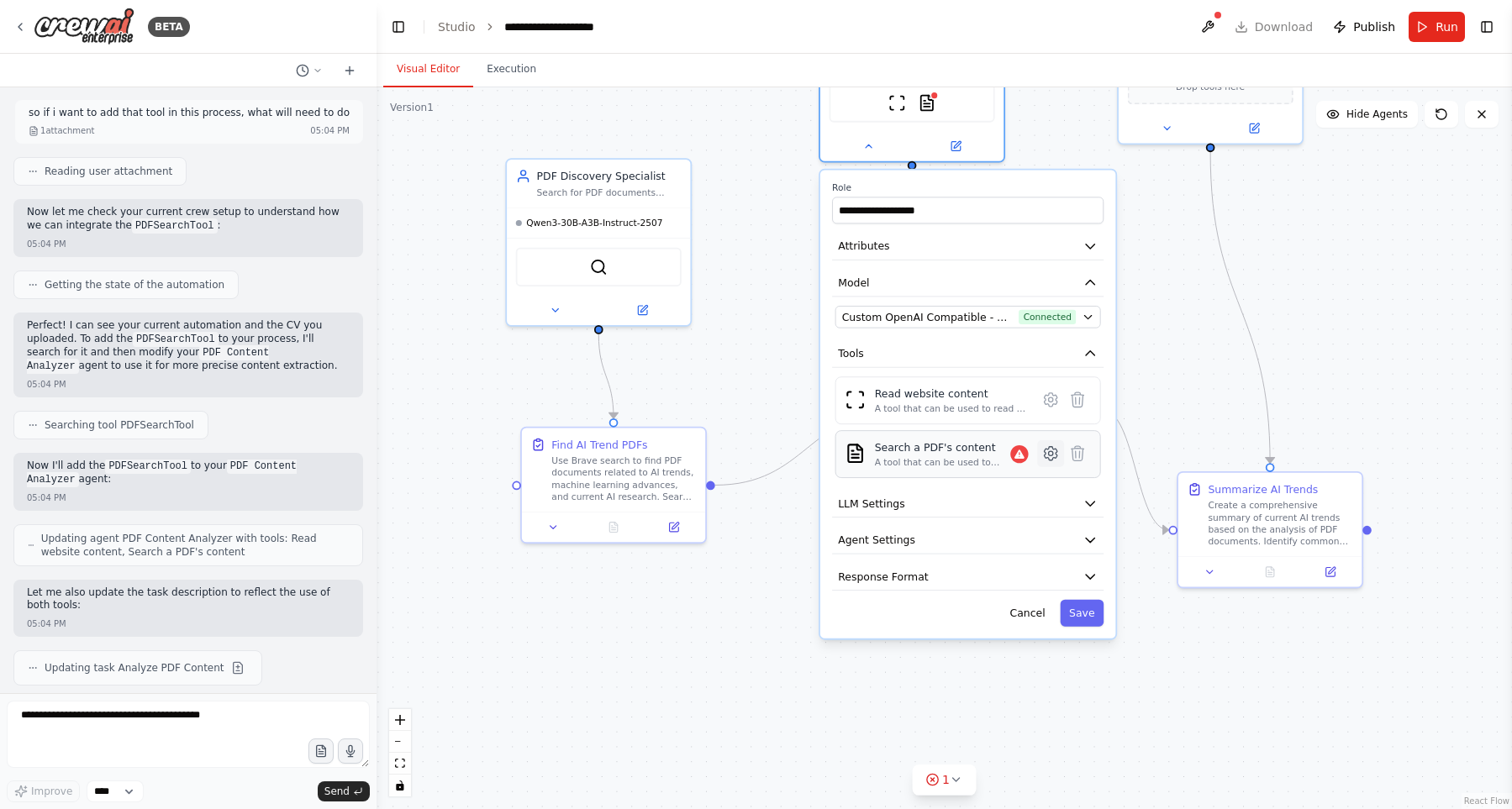
click at [1050, 451] on icon at bounding box center [1050, 453] width 4 height 4
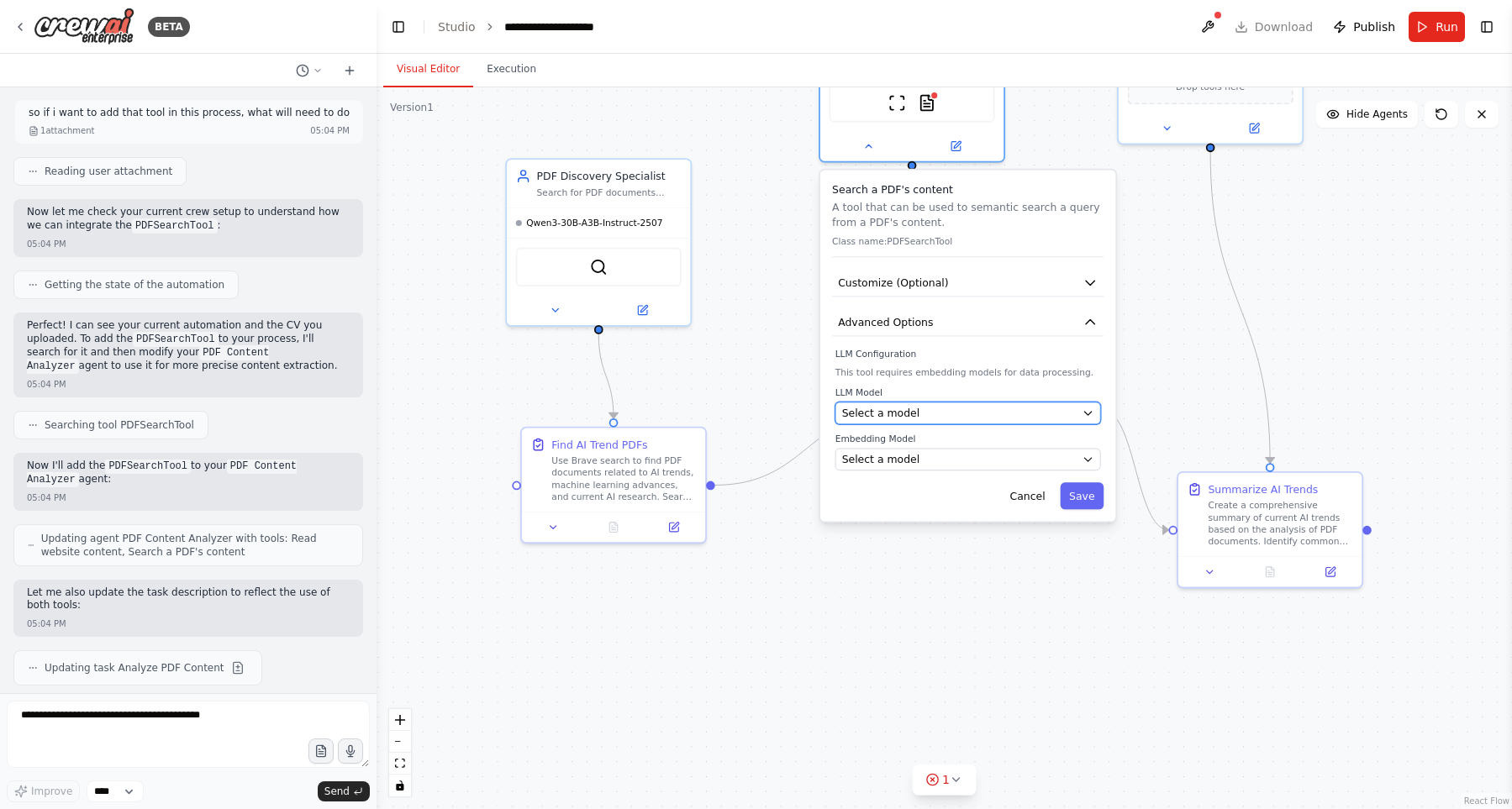
click at [1038, 419] on div "Select a model" at bounding box center [959, 413] width 235 height 15
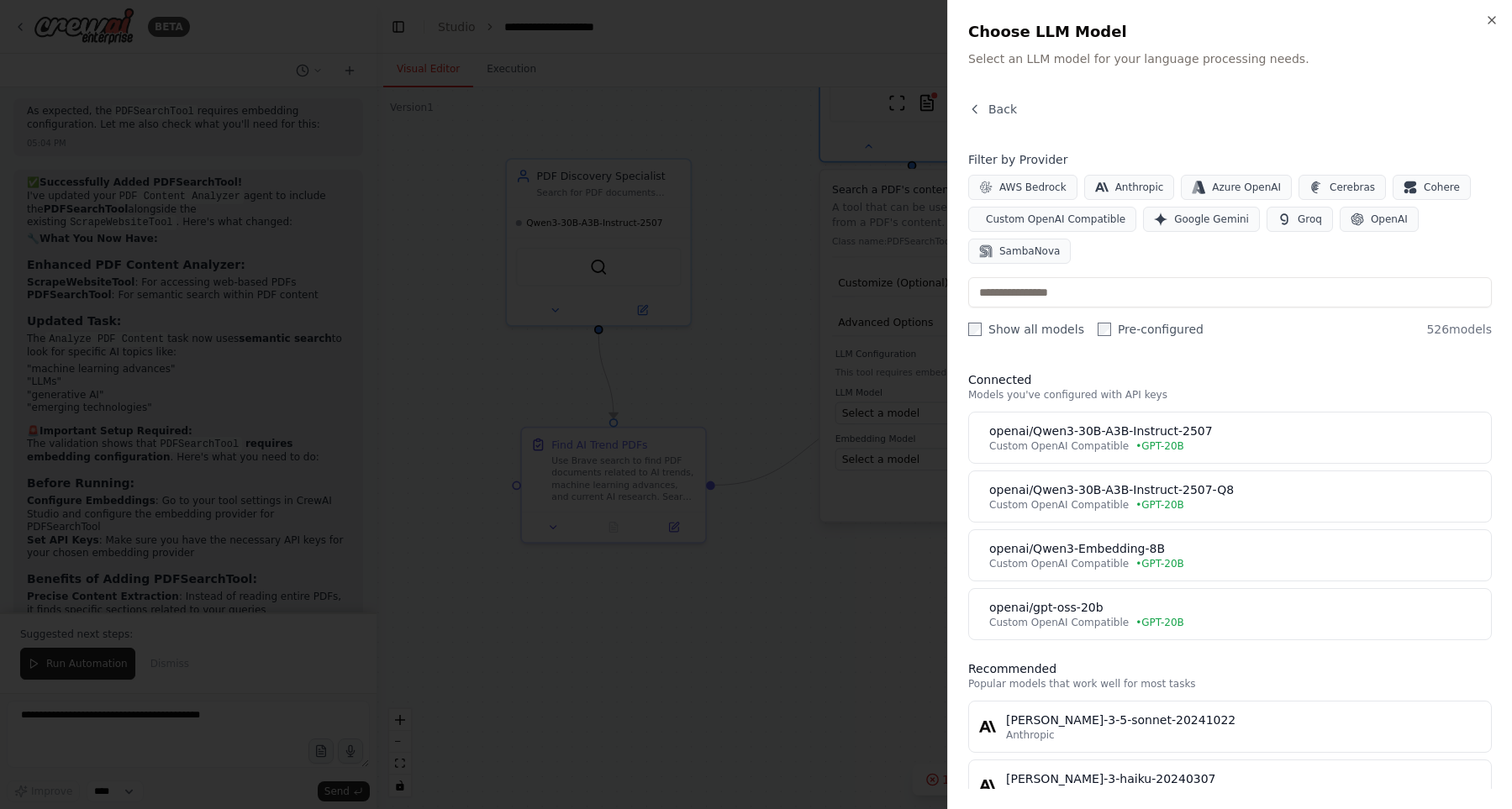
scroll to position [5994, 0]
click at [701, 629] on div at bounding box center [756, 404] width 1512 height 809
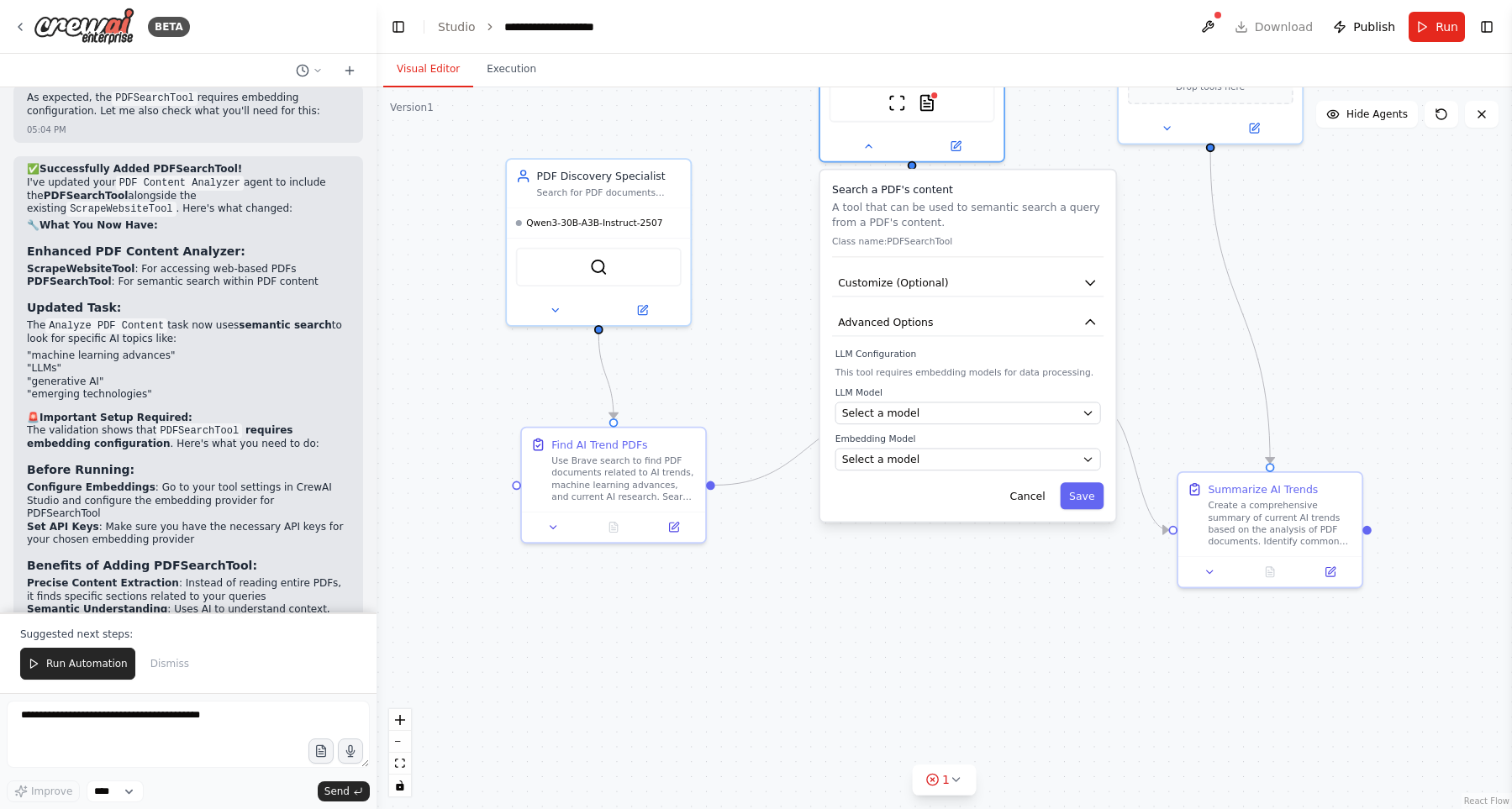
scroll to position [237, 0]
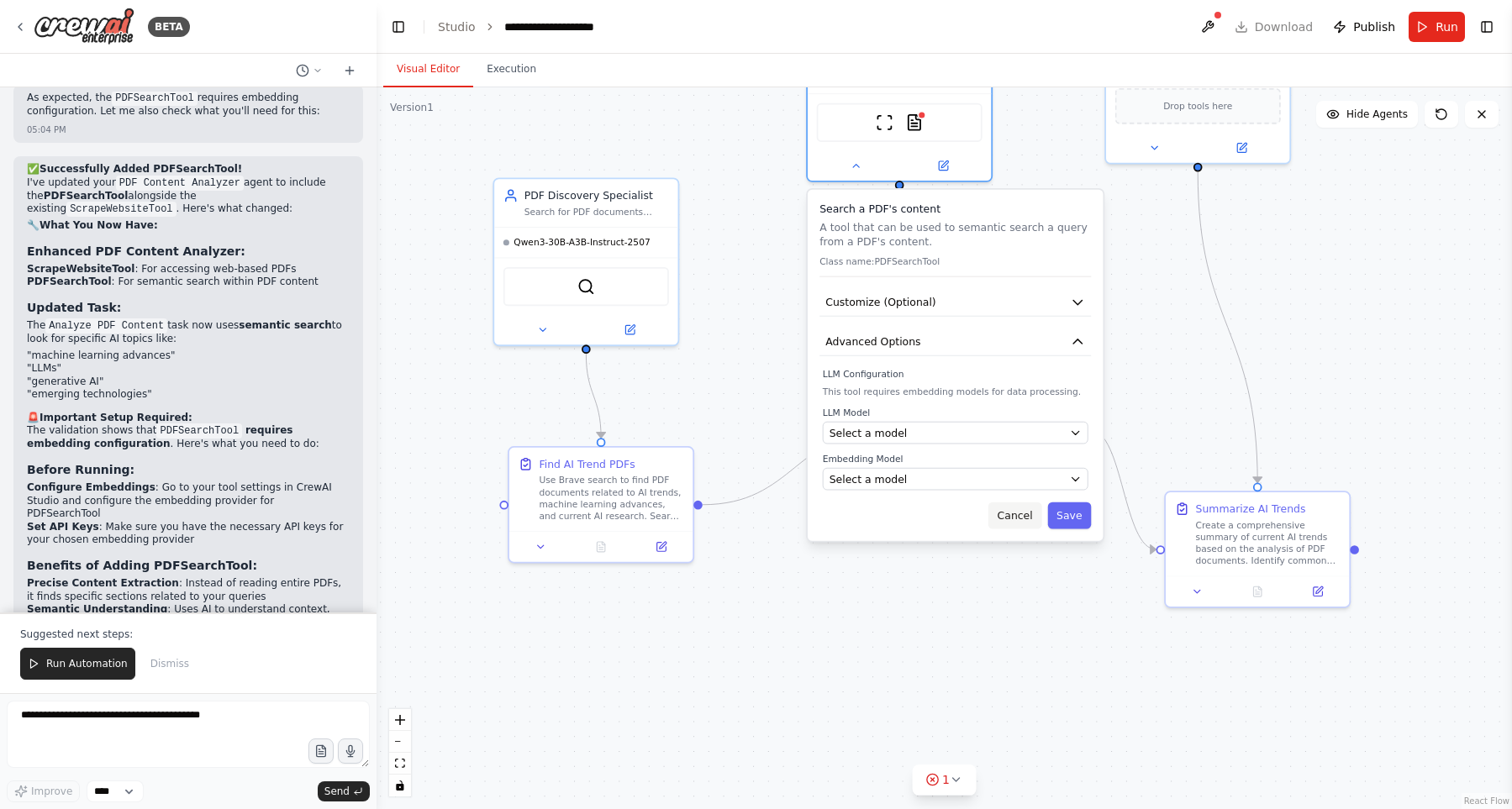
click at [1020, 516] on button "Cancel" at bounding box center [1014, 516] width 53 height 27
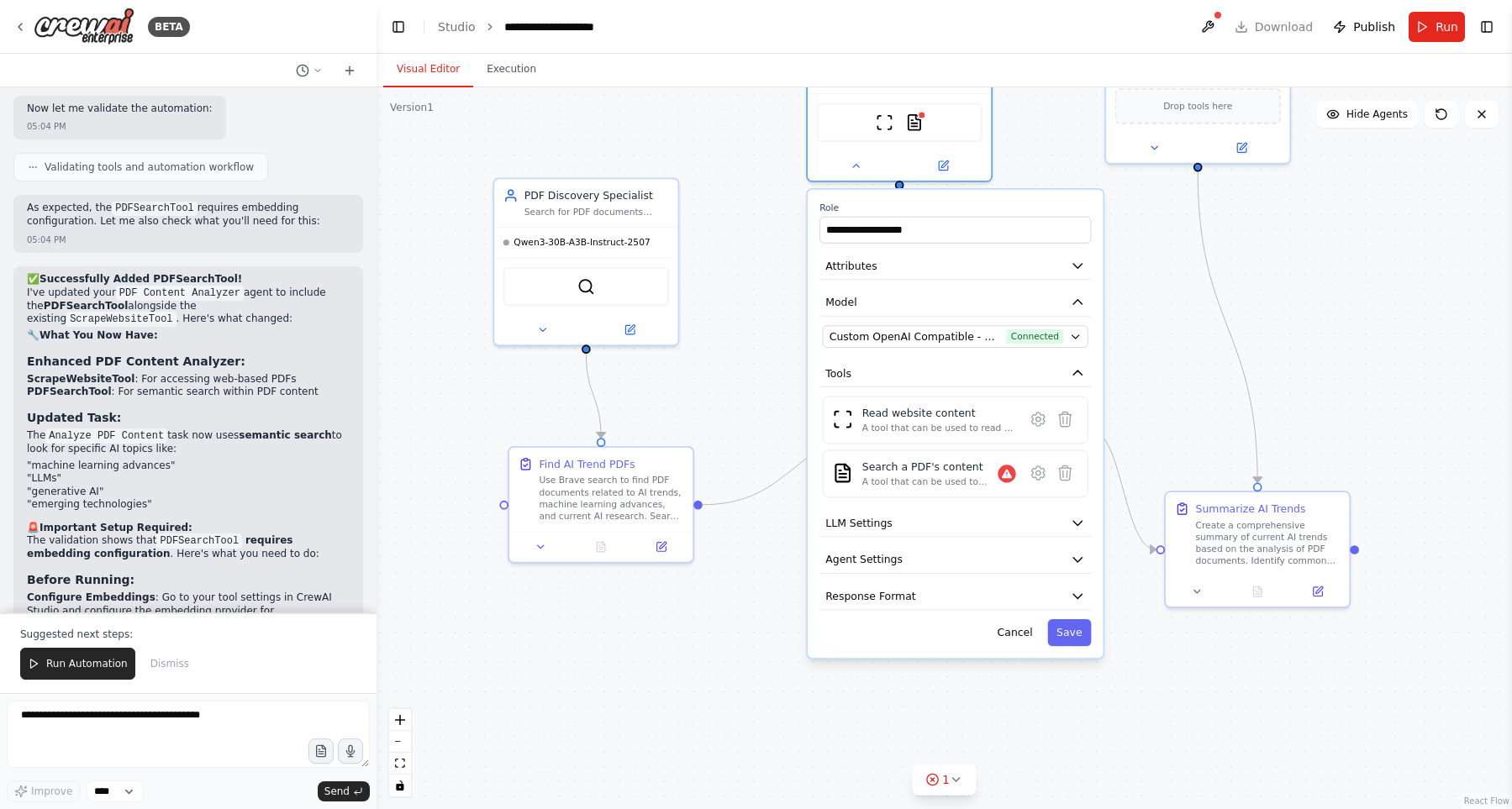
scroll to position [5994, 0]
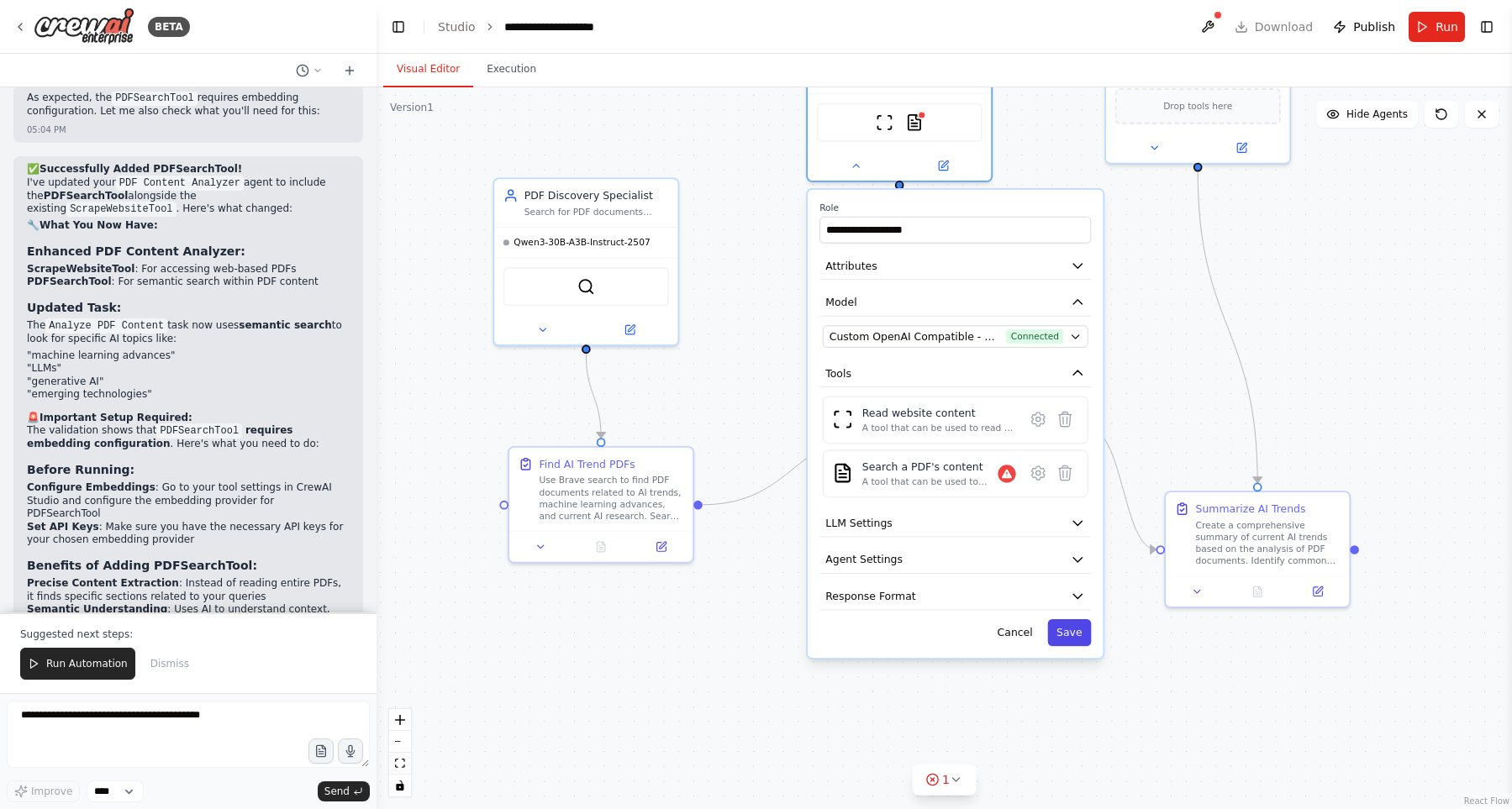
click at [1077, 630] on button "Save" at bounding box center [1069, 633] width 44 height 27
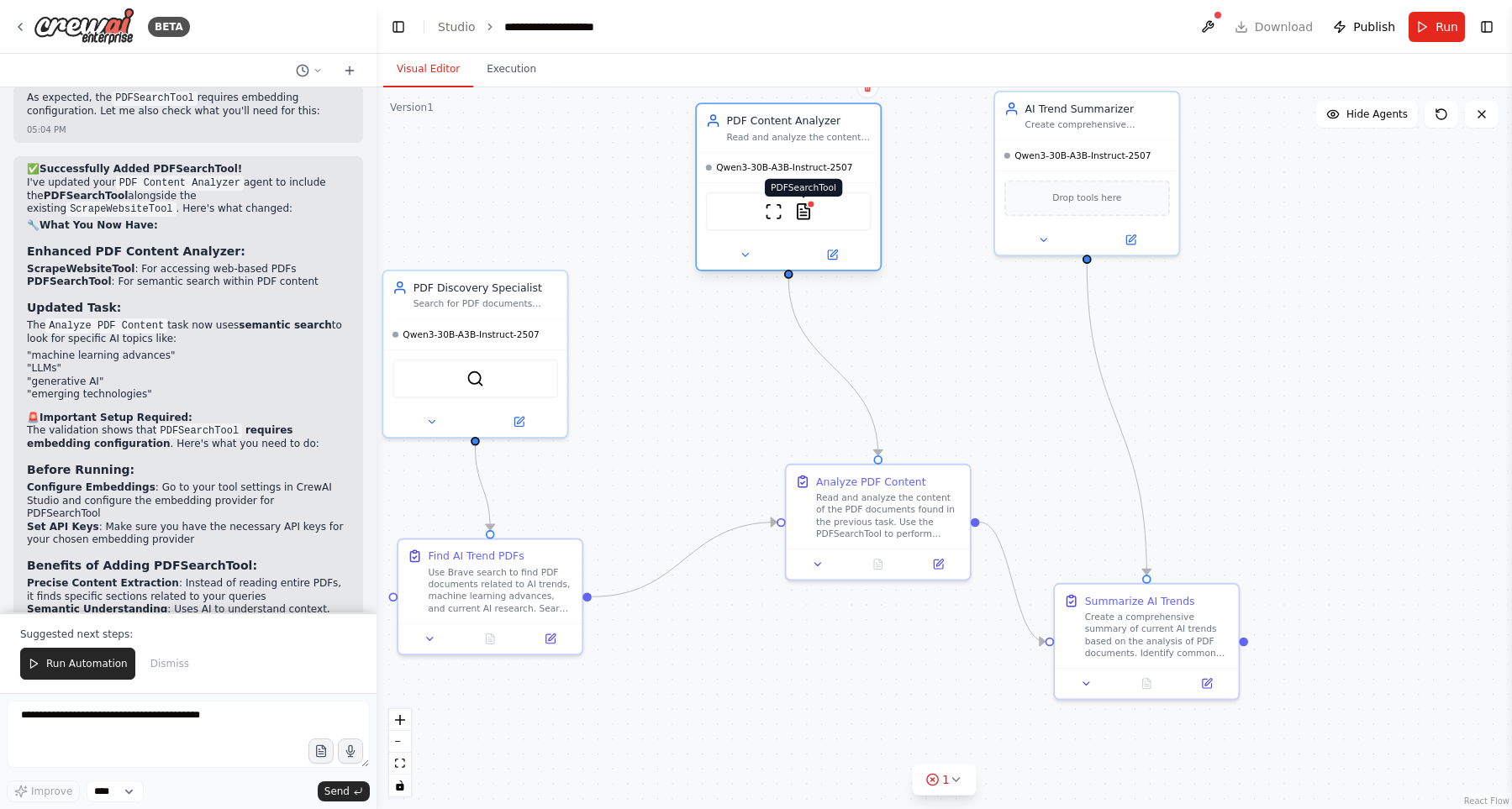
click at [802, 217] on img at bounding box center [802, 211] width 18 height 18
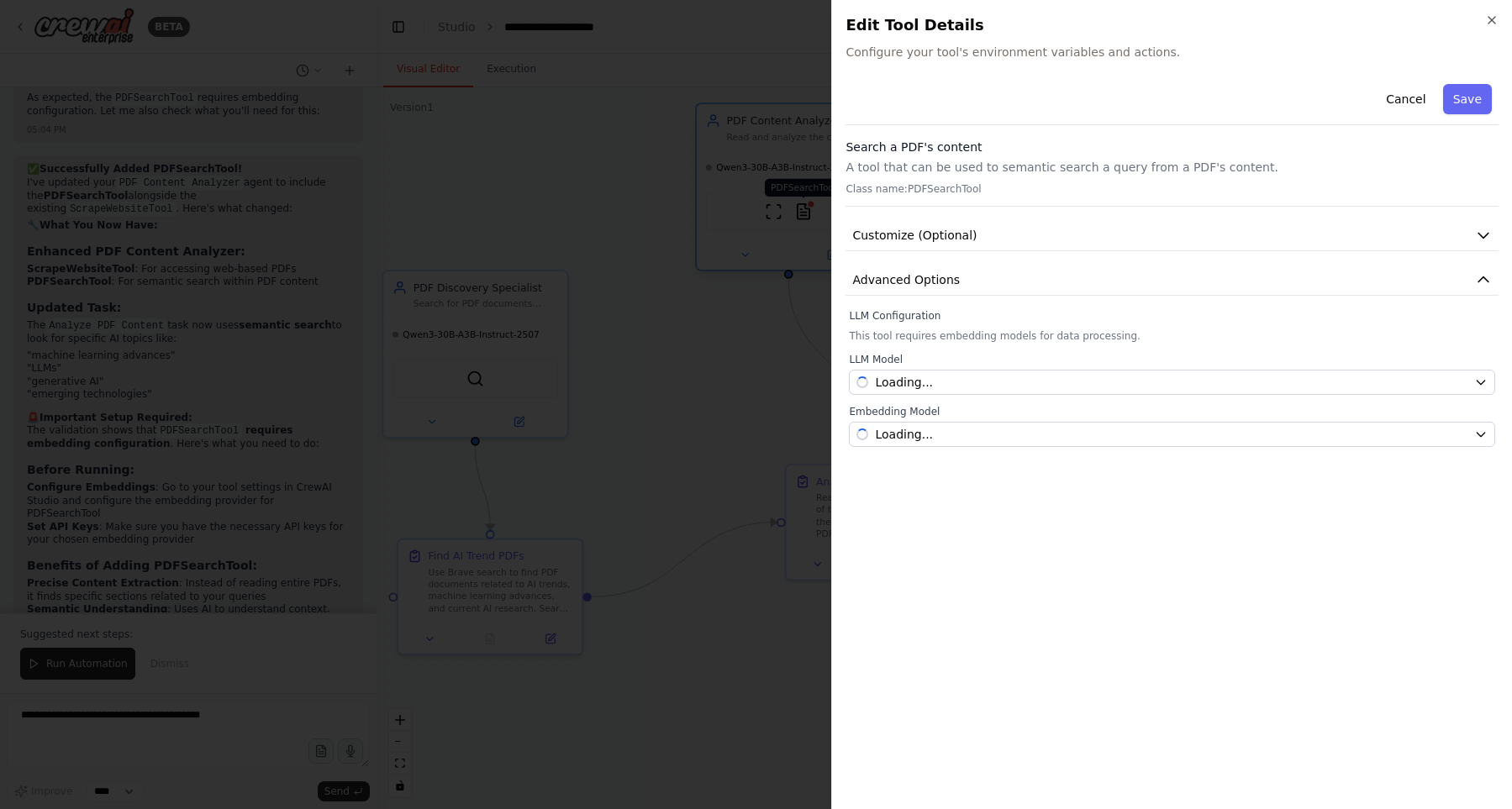
scroll to position [237, 0]
click at [961, 240] on span "Customize (Optional)" at bounding box center [914, 235] width 124 height 17
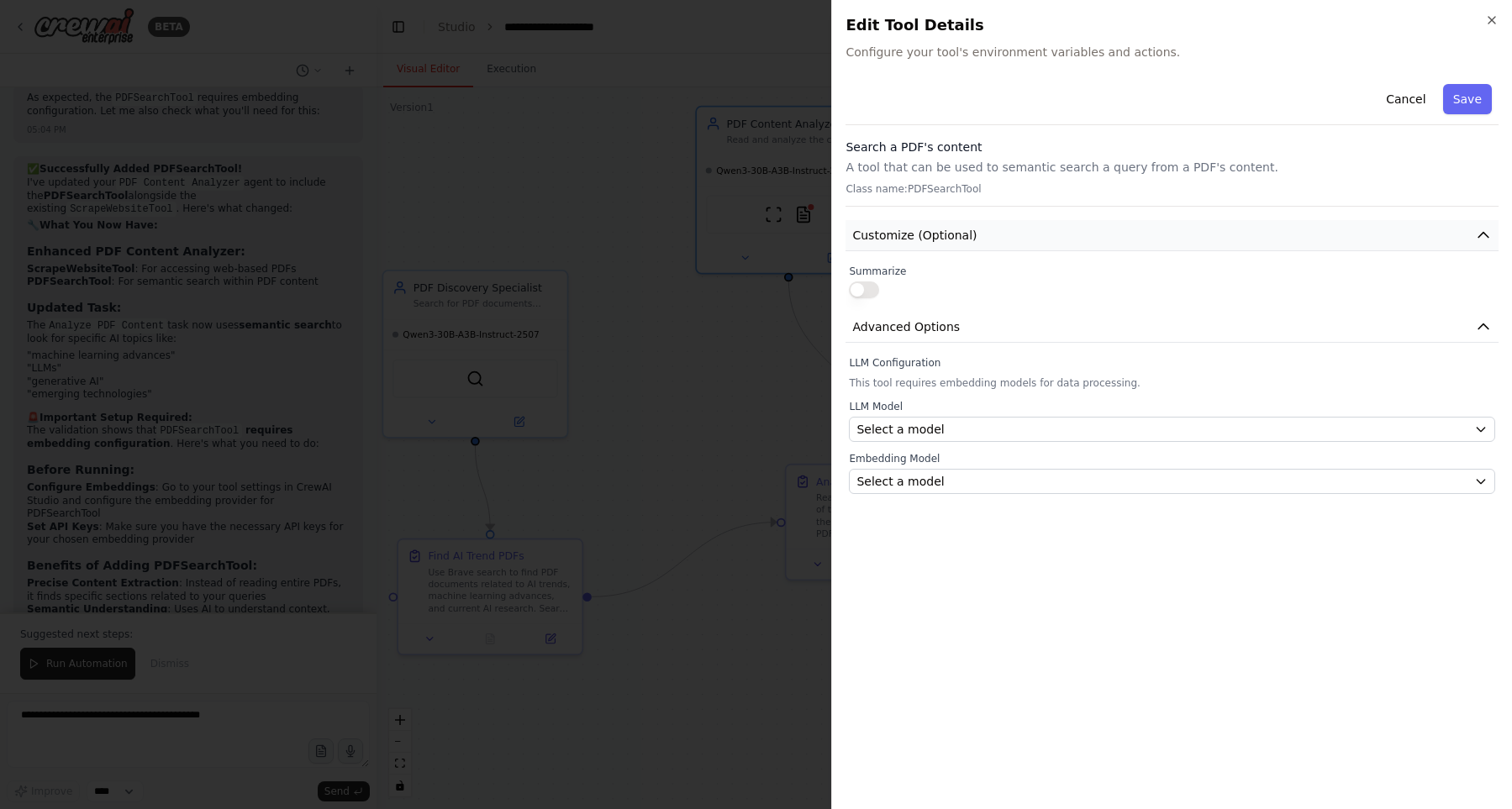
click at [961, 240] on span "Customize (Optional)" at bounding box center [914, 235] width 124 height 17
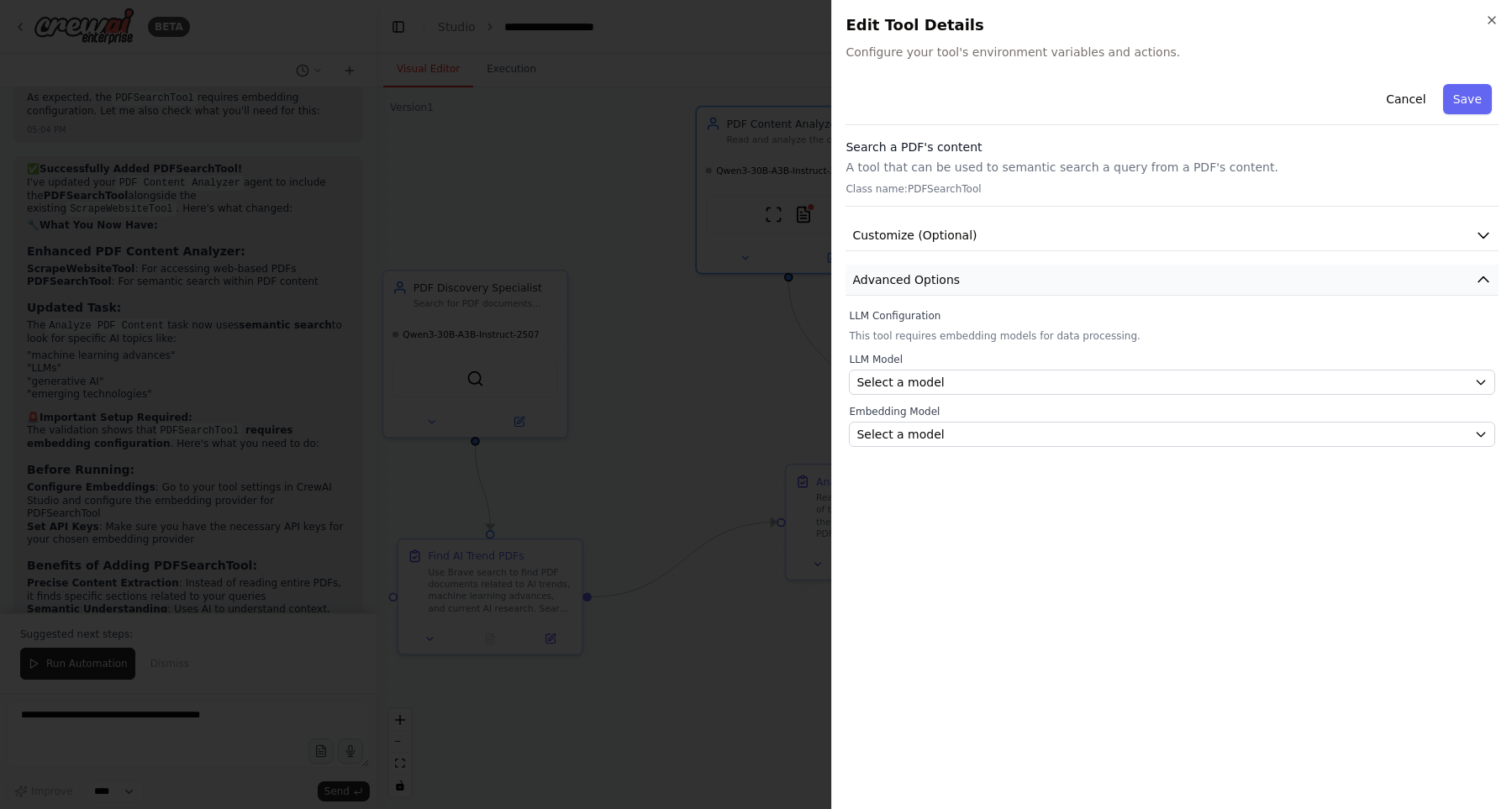
click at [964, 267] on button "Advanced Options" at bounding box center [1172, 280] width 653 height 31
click at [953, 278] on button "Advanced Options" at bounding box center [1172, 280] width 653 height 31
click at [769, 329] on div at bounding box center [756, 404] width 1512 height 809
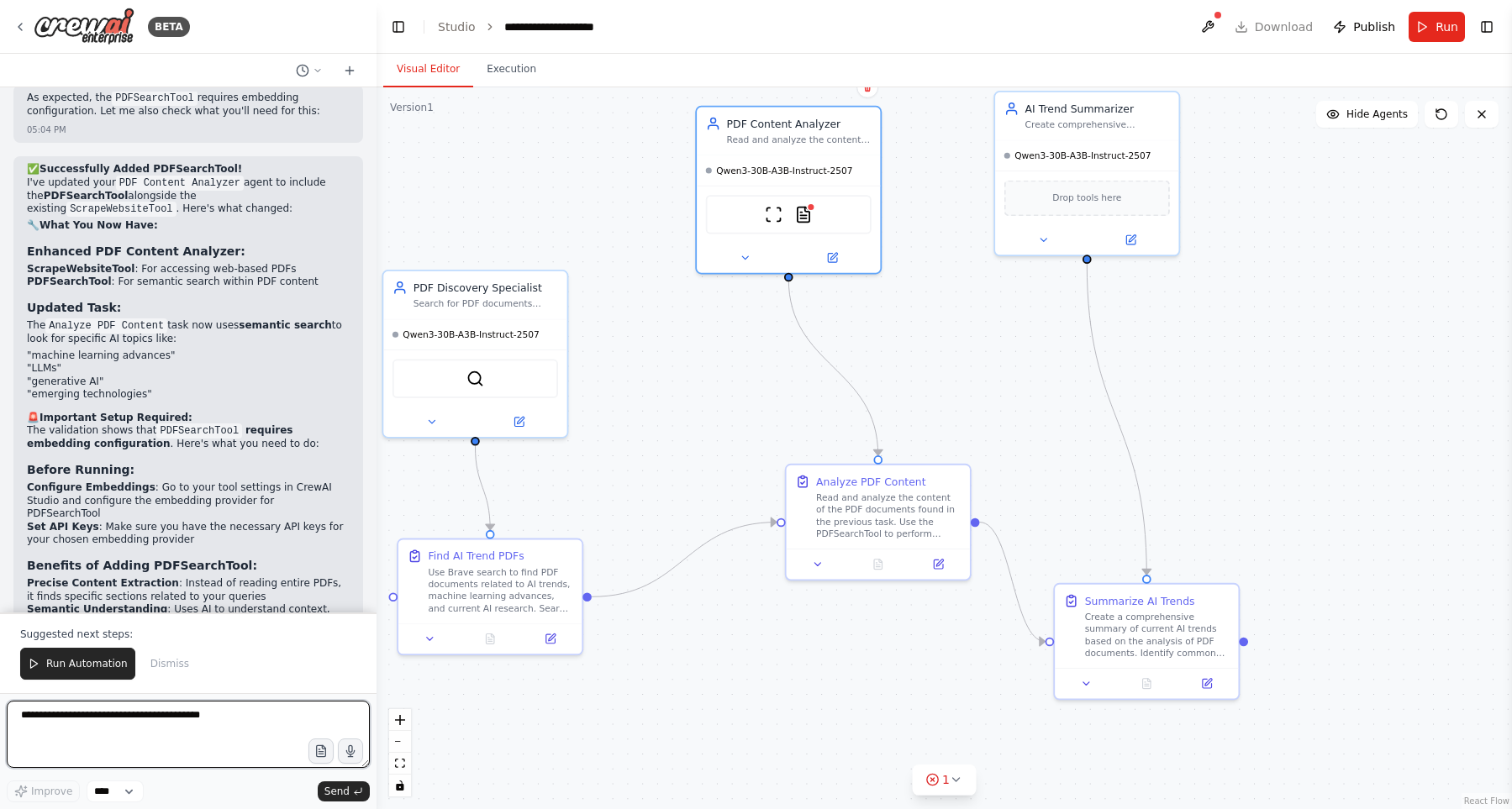
click at [188, 729] on textarea at bounding box center [188, 735] width 363 height 67
type textarea "**********"
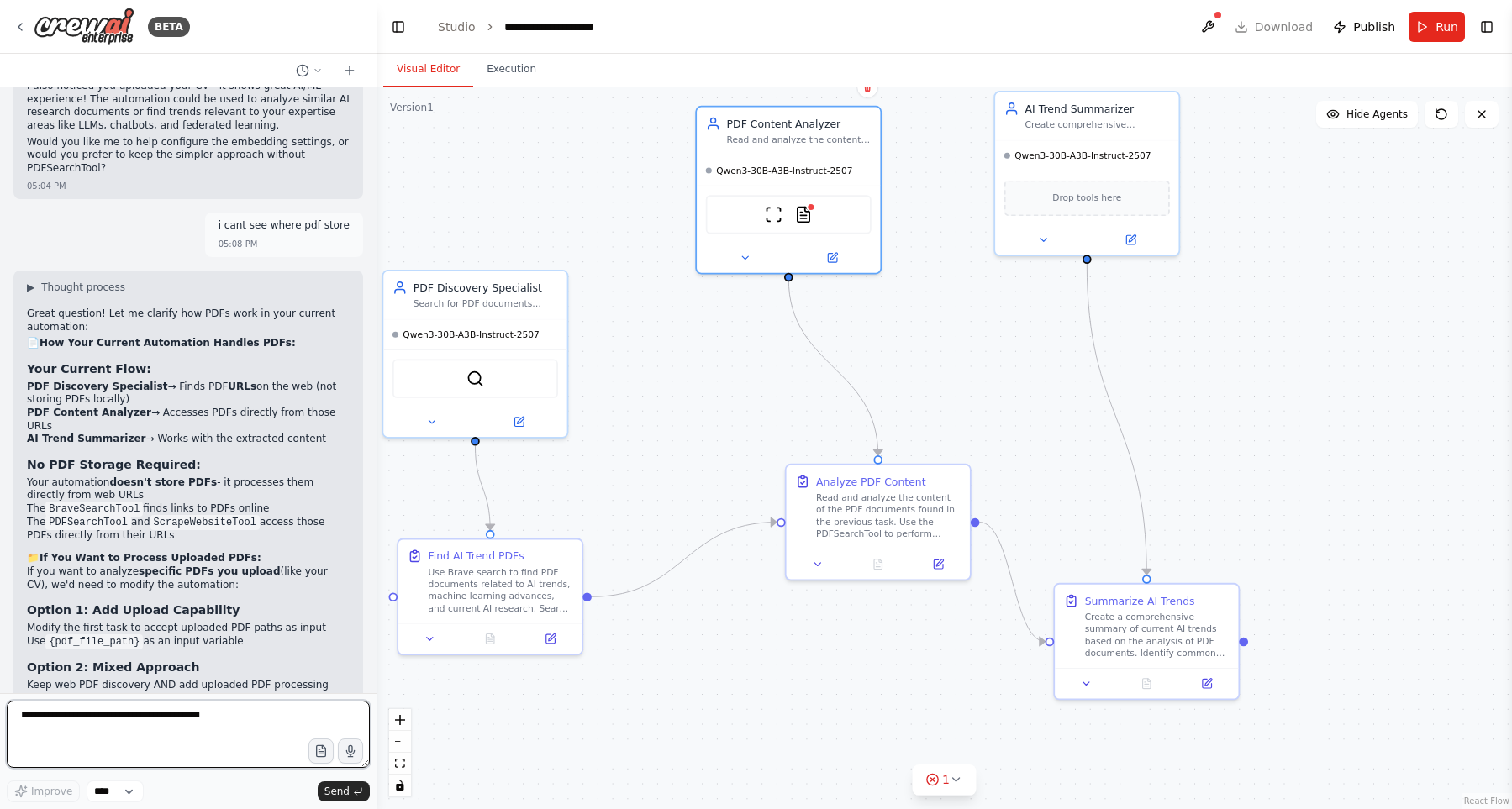
scroll to position [6577, 0]
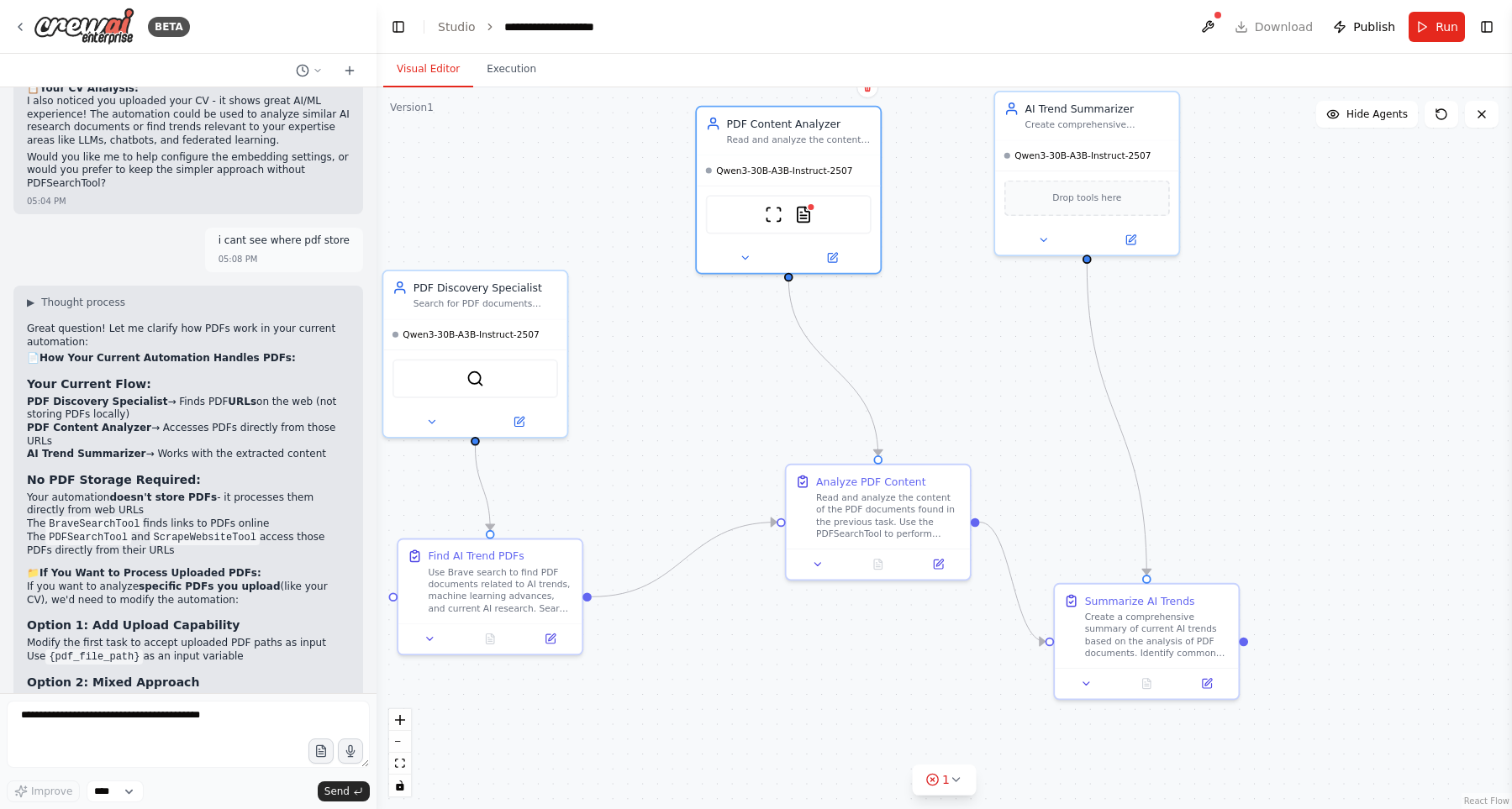
click at [65, 422] on strong "PDF Content Analyzer" at bounding box center [89, 428] width 124 height 12
click at [235, 322] on div "Great question! Let me clarify how PDFs work in your current automation: 📄 How …" at bounding box center [188, 612] width 322 height 579
click at [741, 252] on icon at bounding box center [744, 255] width 12 height 12
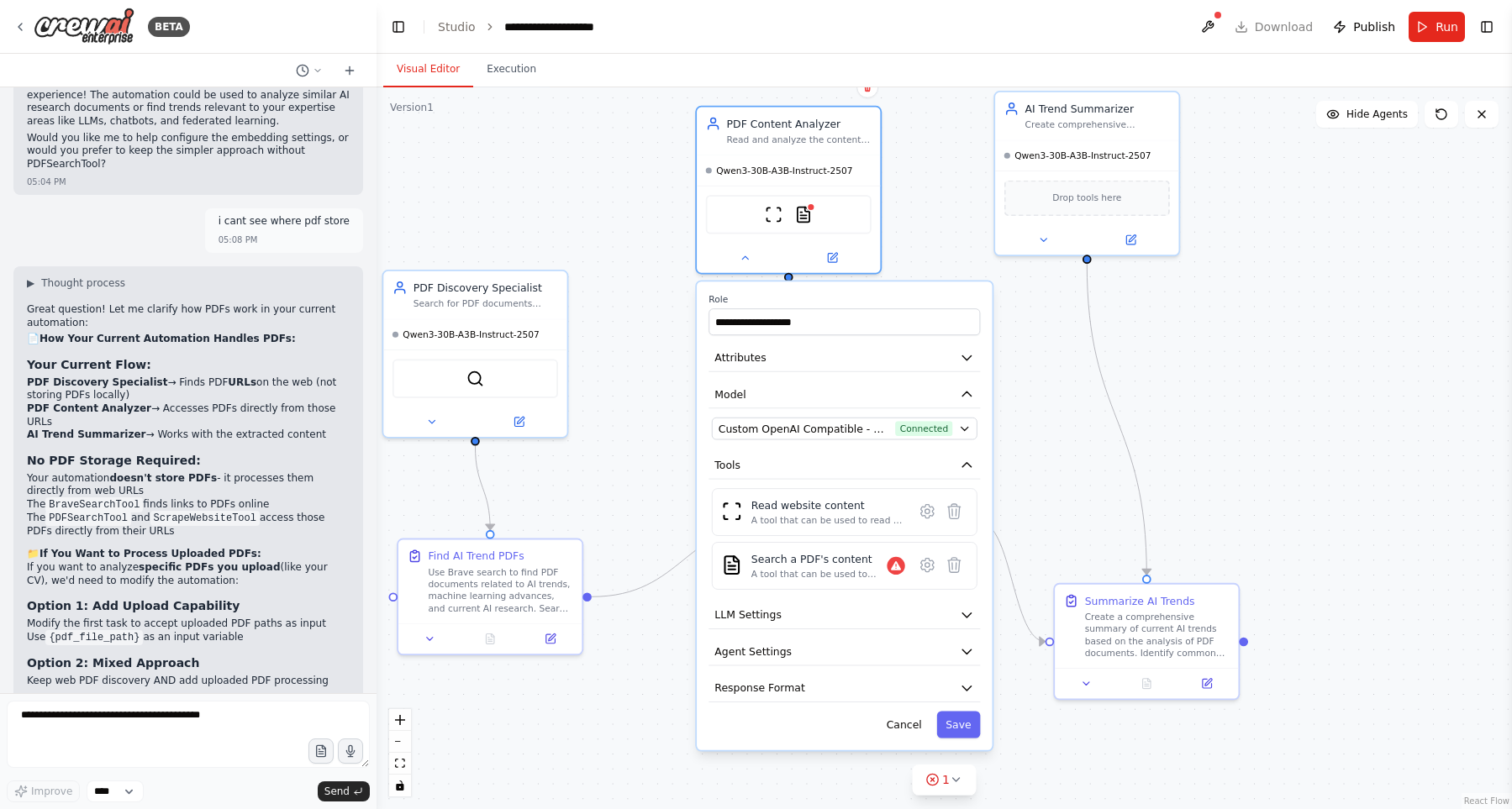
scroll to position [6598, 0]
click at [867, 610] on button "LLM Settings" at bounding box center [844, 615] width 272 height 28
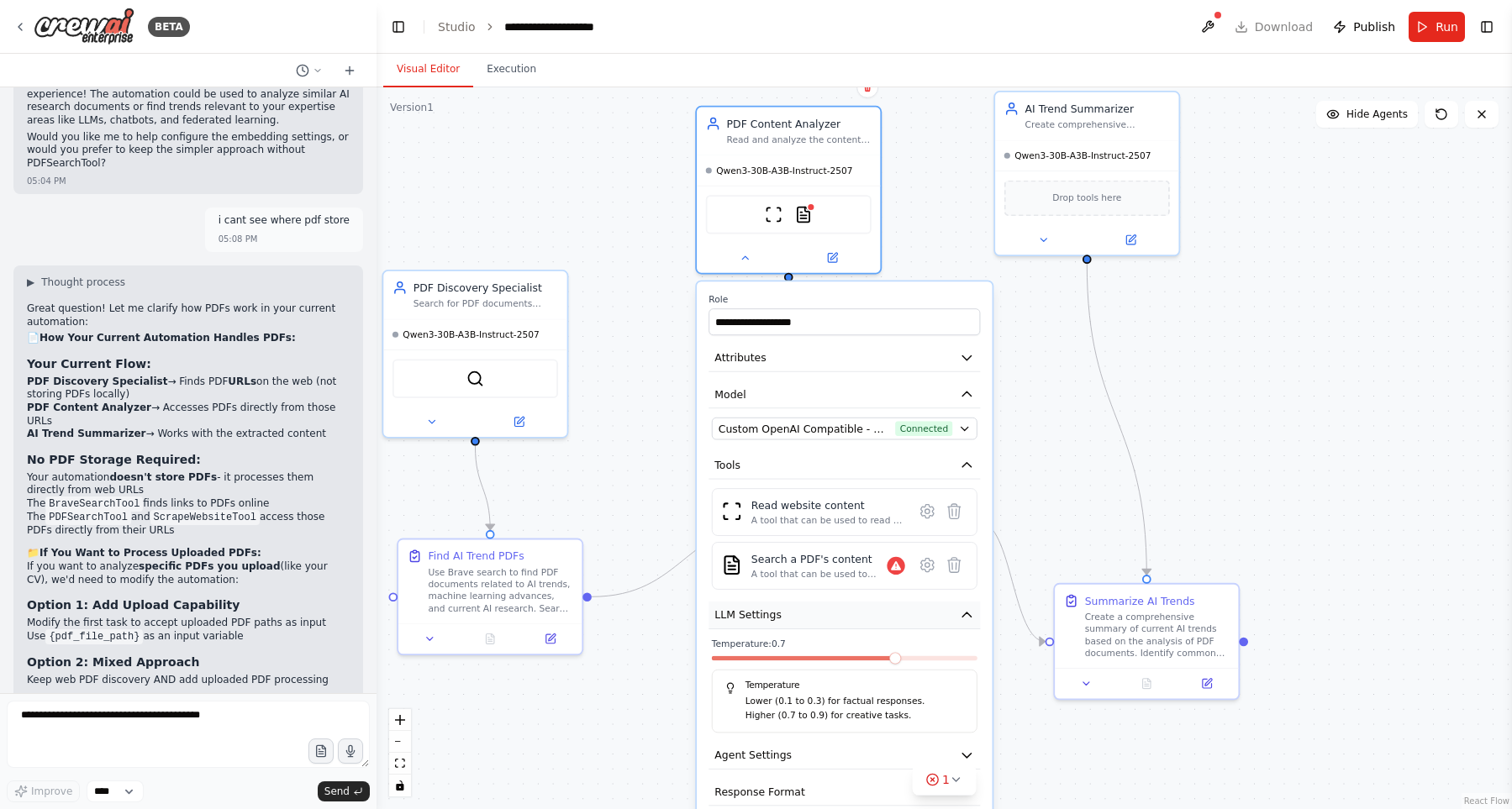
click at [867, 610] on button "LLM Settings" at bounding box center [844, 615] width 272 height 28
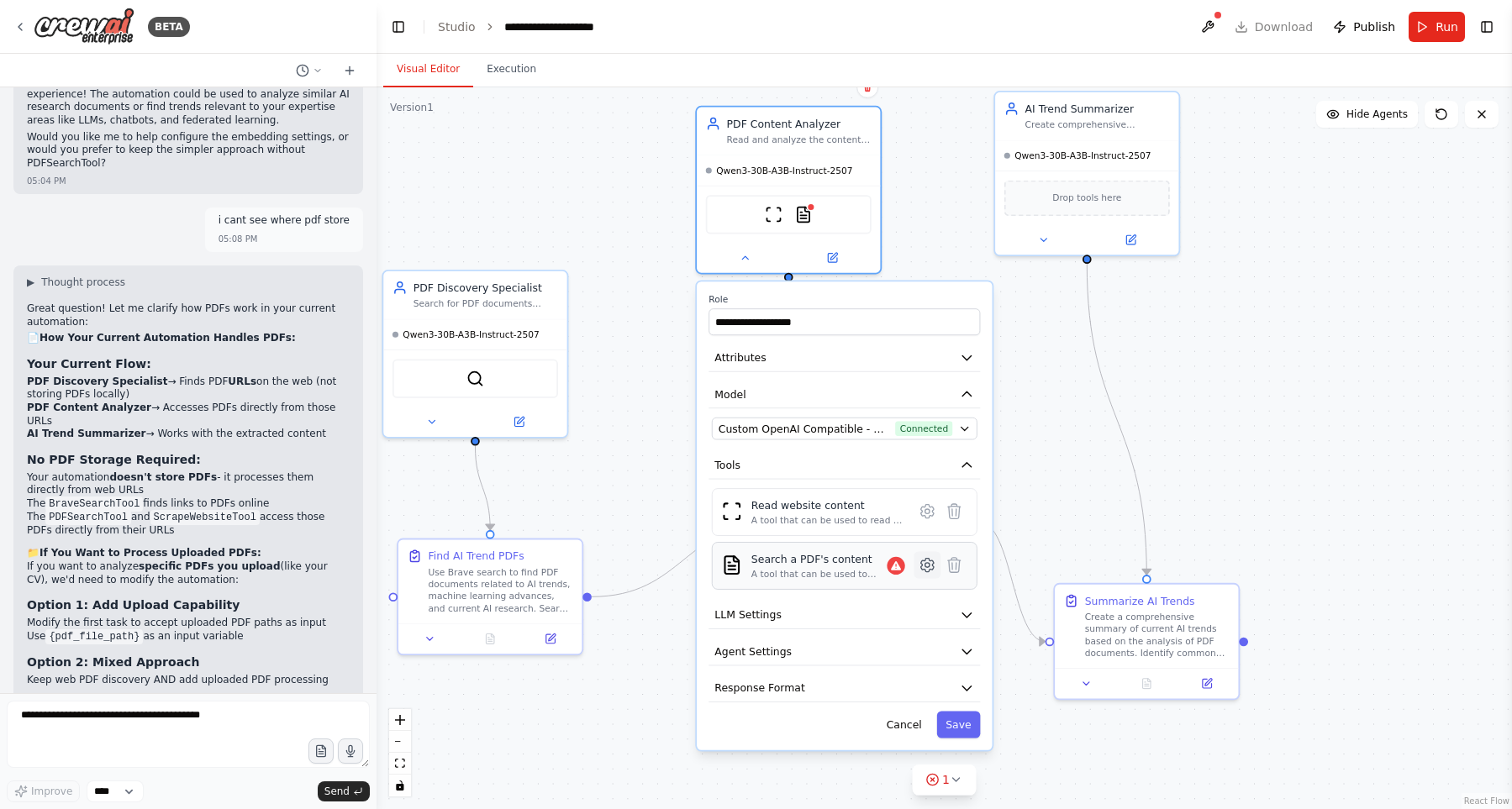
click at [919, 569] on icon at bounding box center [926, 564] width 18 height 18
click at [922, 564] on icon at bounding box center [926, 565] width 13 height 13
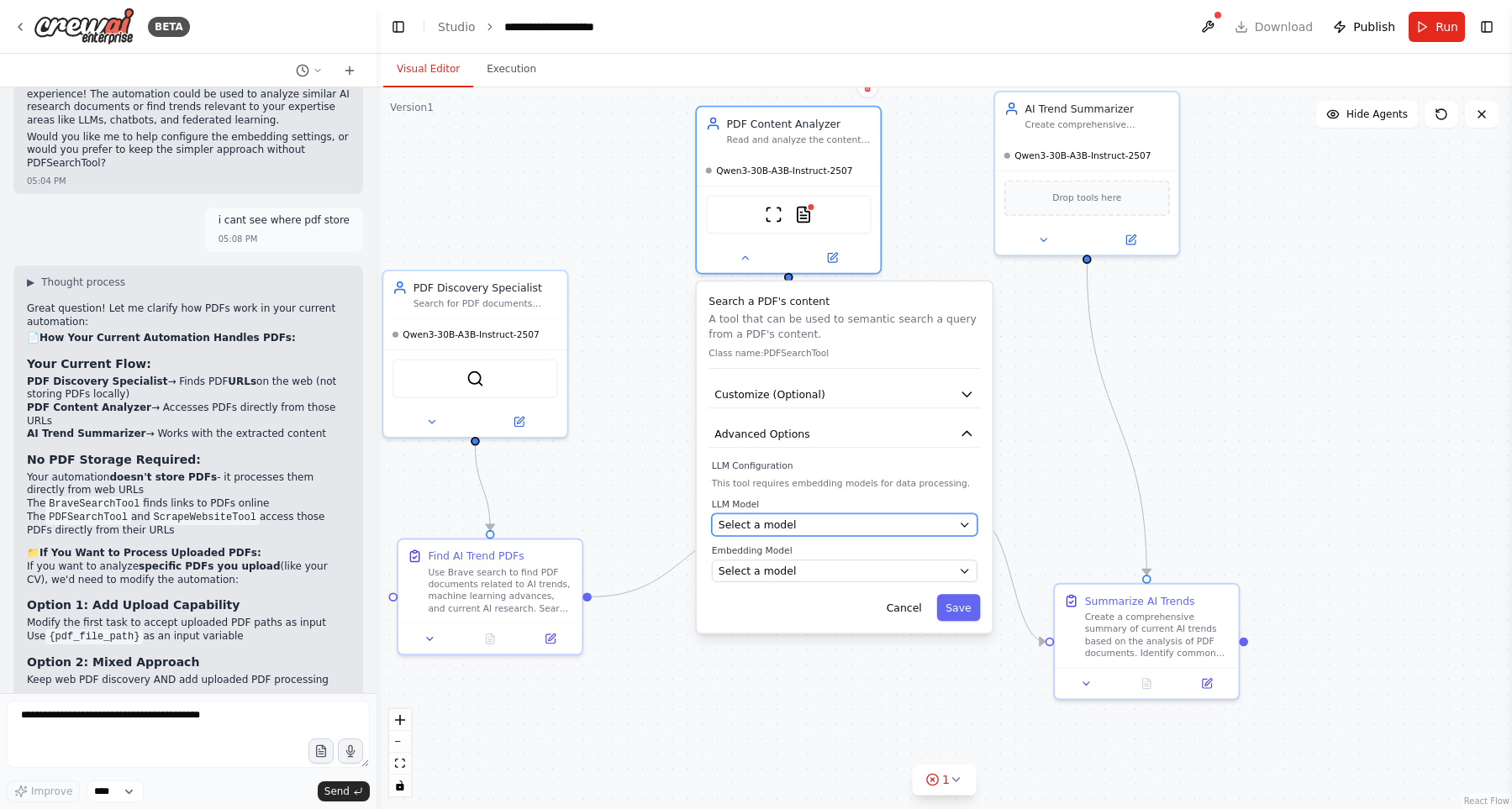
click at [888, 523] on div "Select a model" at bounding box center [835, 525] width 235 height 15
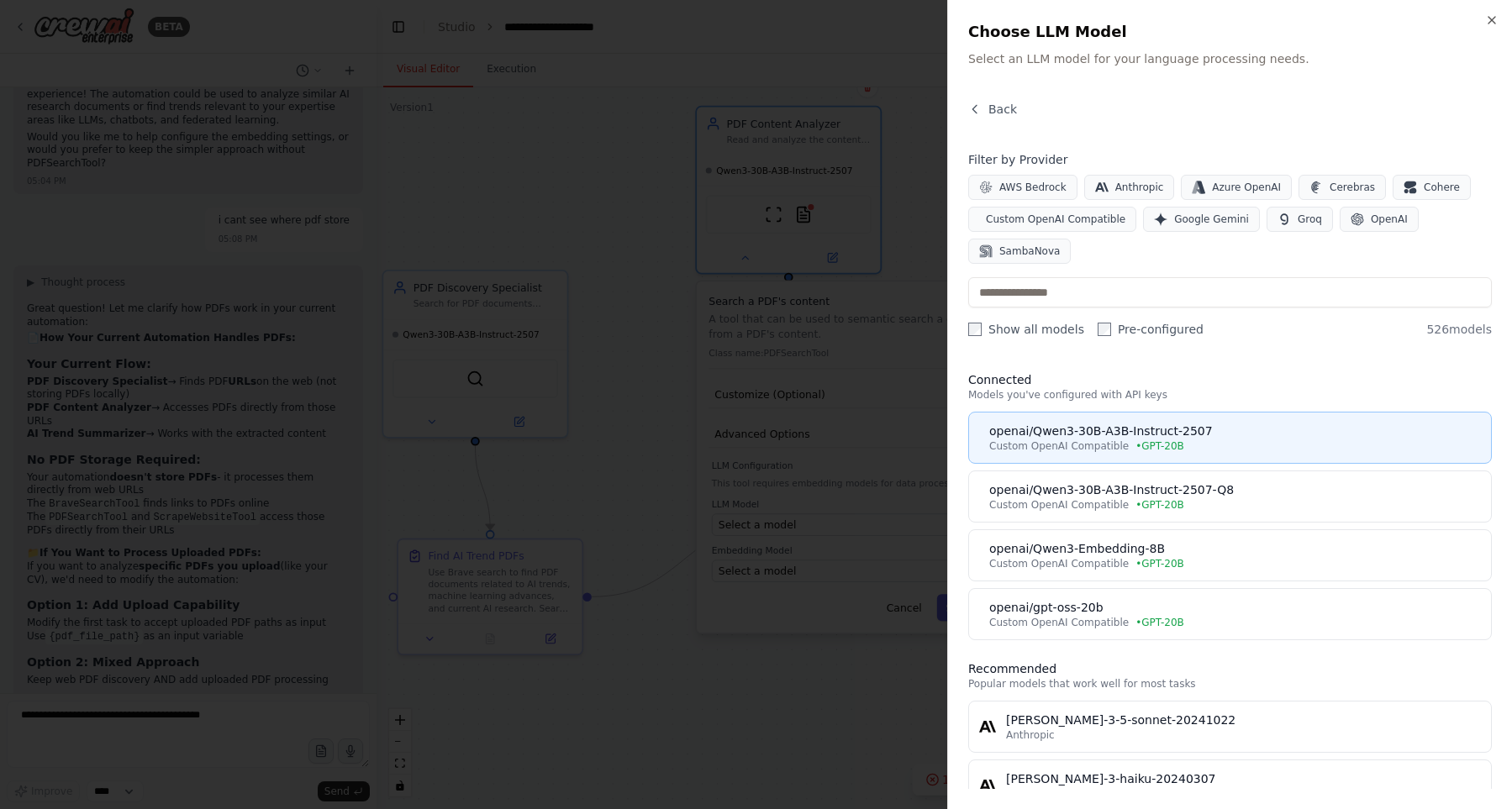
click at [1143, 438] on div "openai/Qwen3-30B-A3B-Instruct-2507" at bounding box center [1234, 431] width 492 height 17
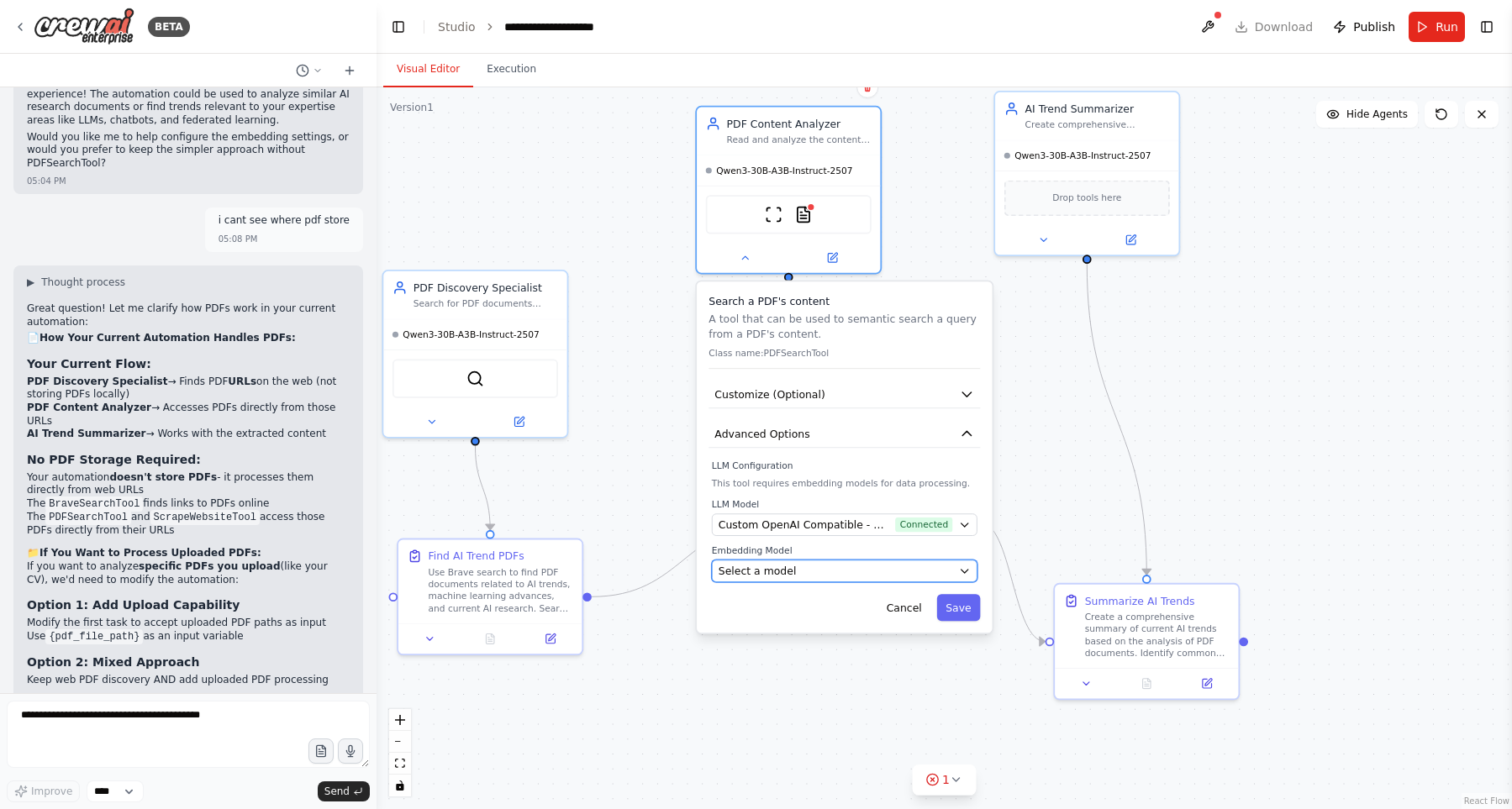
click at [827, 570] on div "Select a model" at bounding box center [835, 571] width 235 height 15
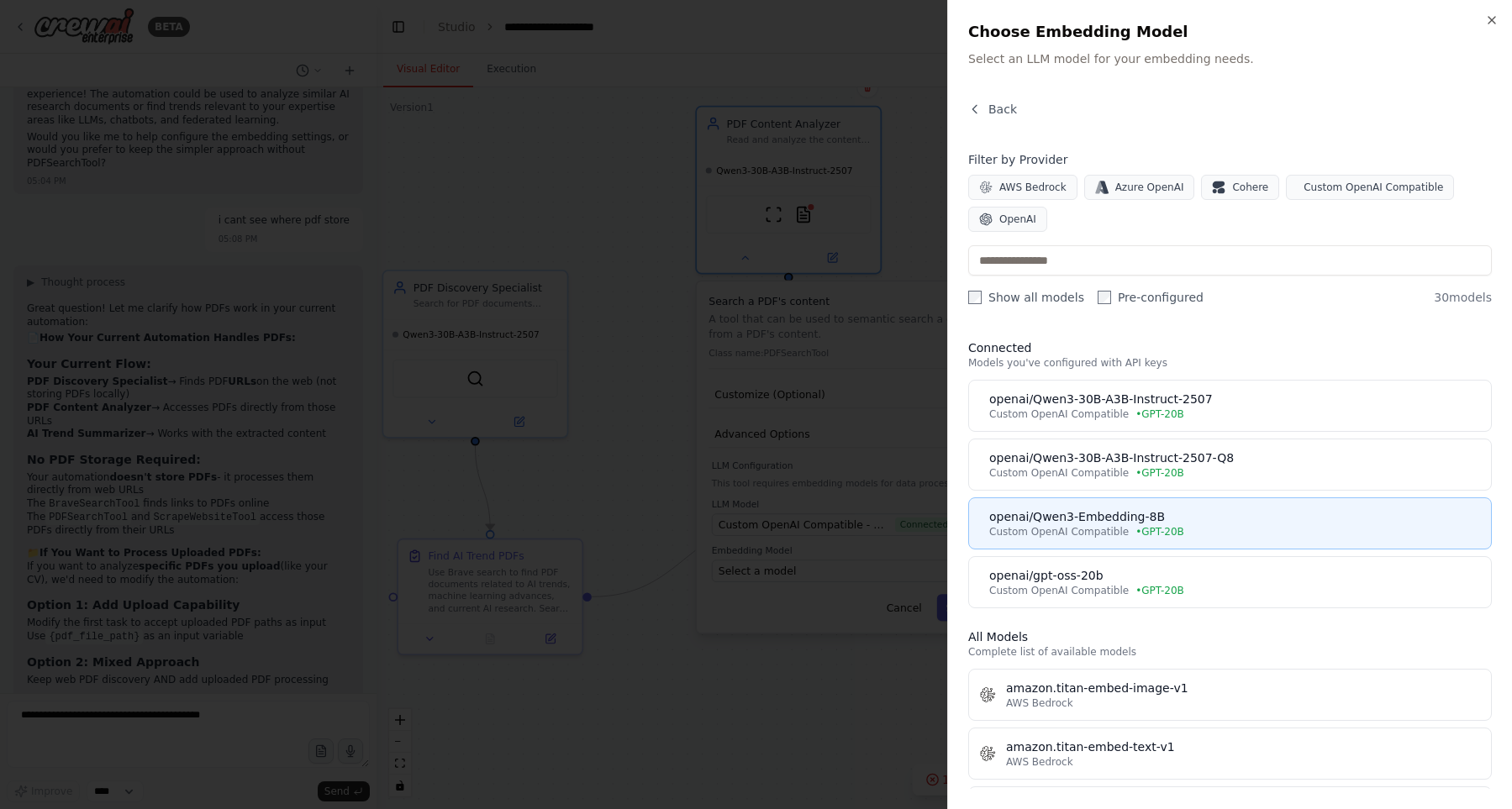
click at [1119, 515] on div "openai/Qwen3-Embedding-8B" at bounding box center [1234, 516] width 492 height 17
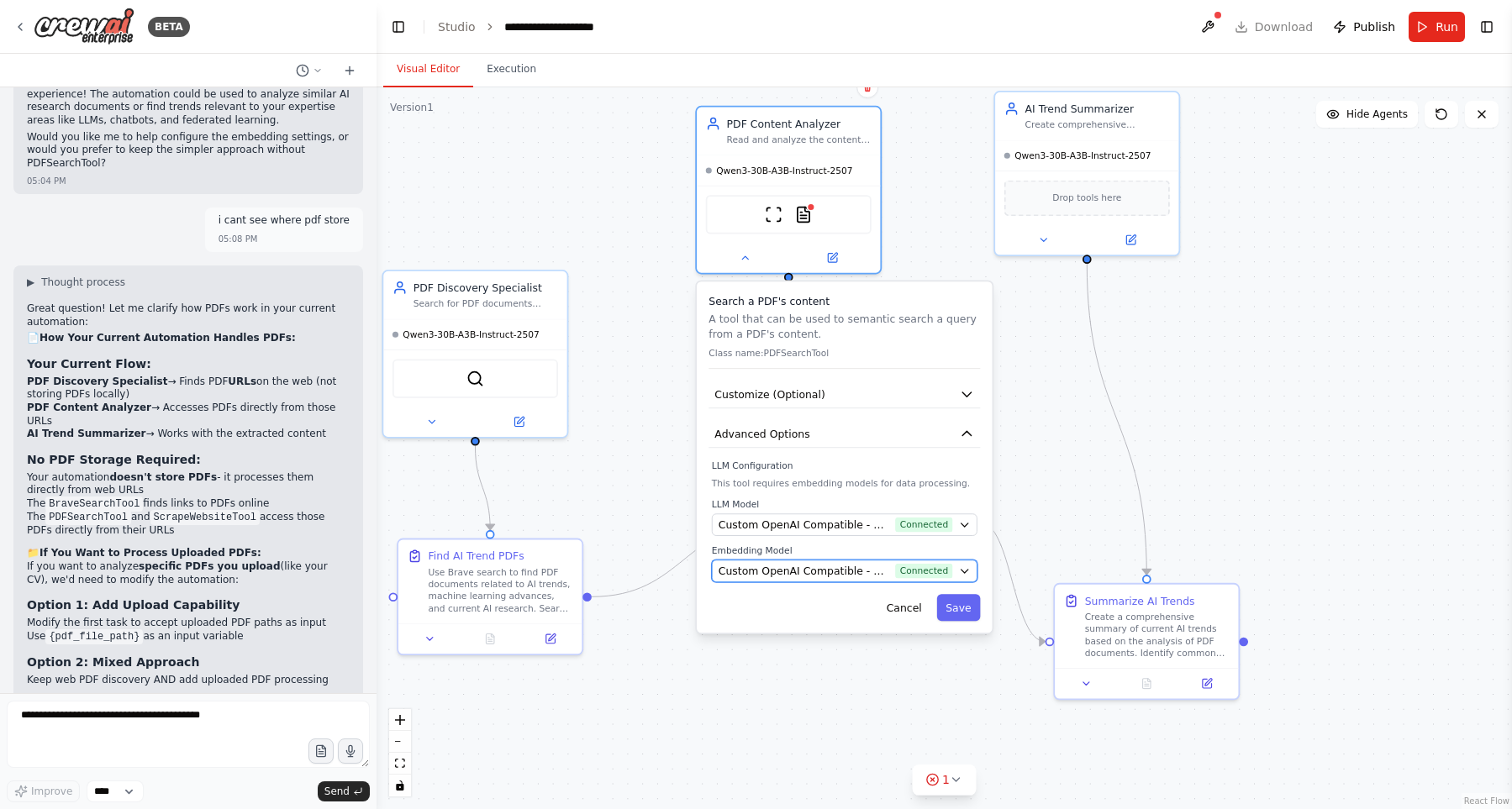
click at [858, 564] on span "Custom OpenAI Compatible - openai/Qwen3-Embedding-8B (GPT-20B)" at bounding box center [803, 571] width 171 height 15
click at [919, 565] on span "Connected" at bounding box center [925, 571] width 57 height 15
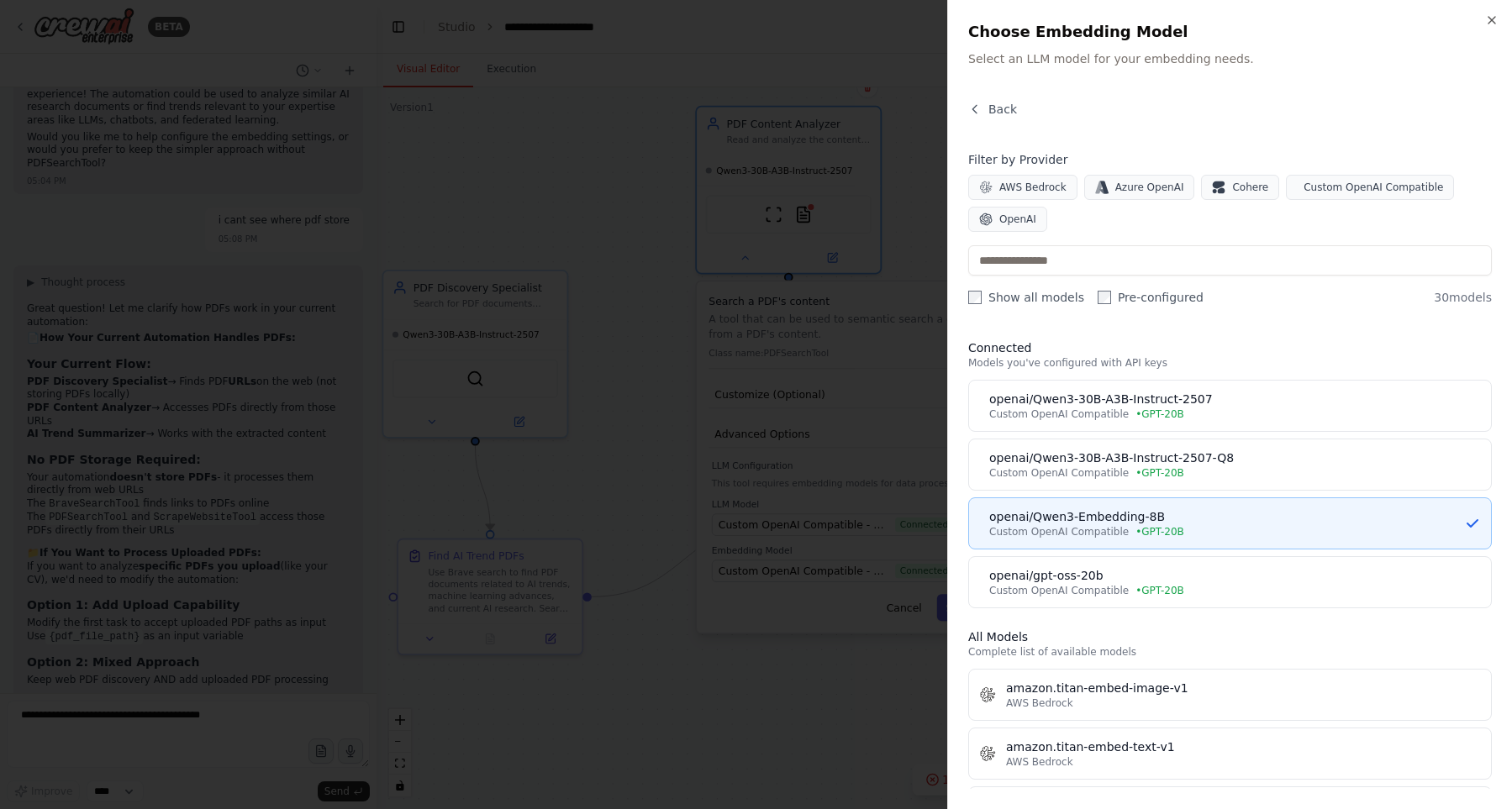
click at [1071, 521] on div "openai/Qwen3-Embedding-8B" at bounding box center [1226, 516] width 475 height 17
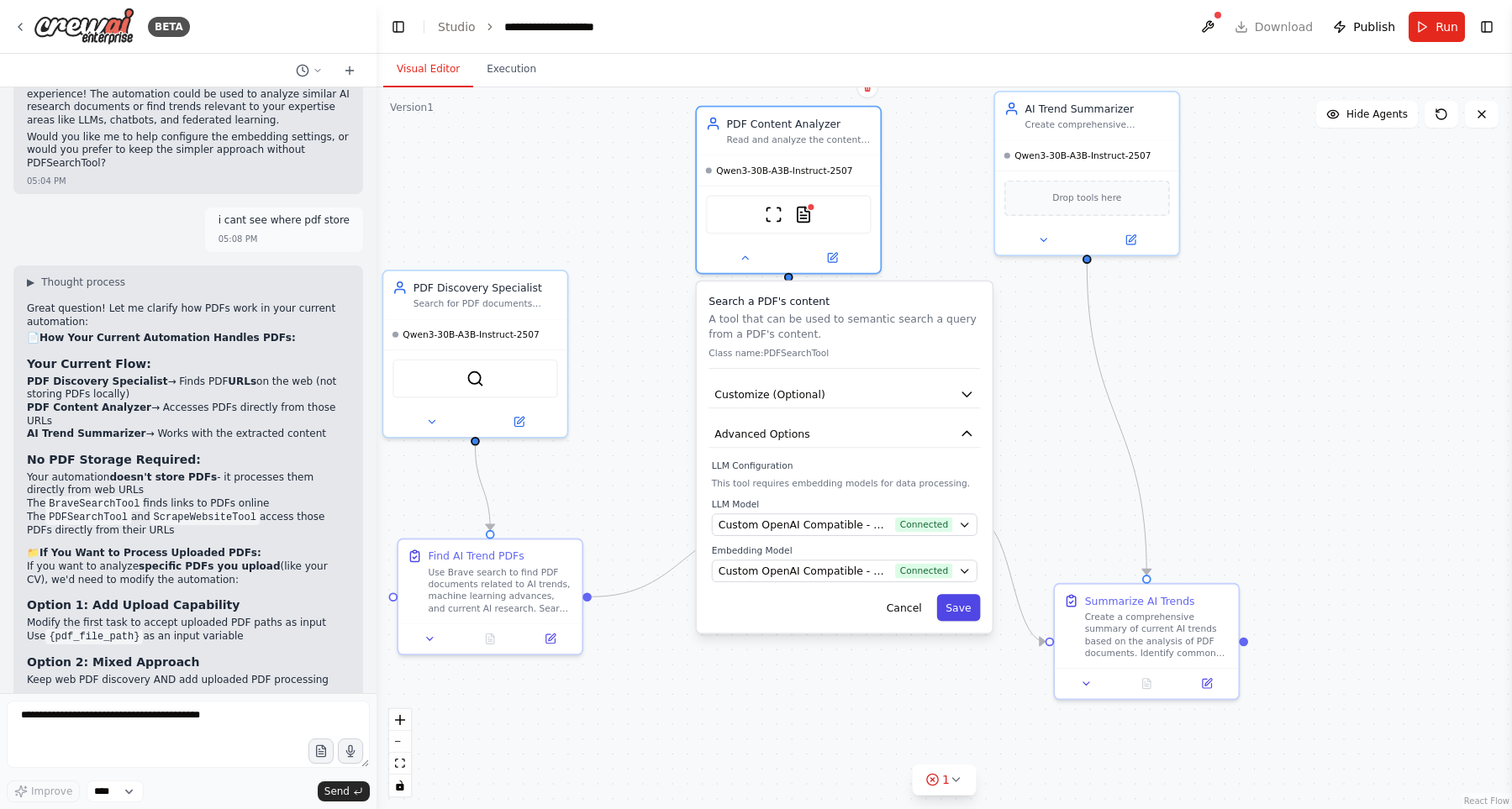
click at [969, 610] on button "Save" at bounding box center [958, 607] width 44 height 27
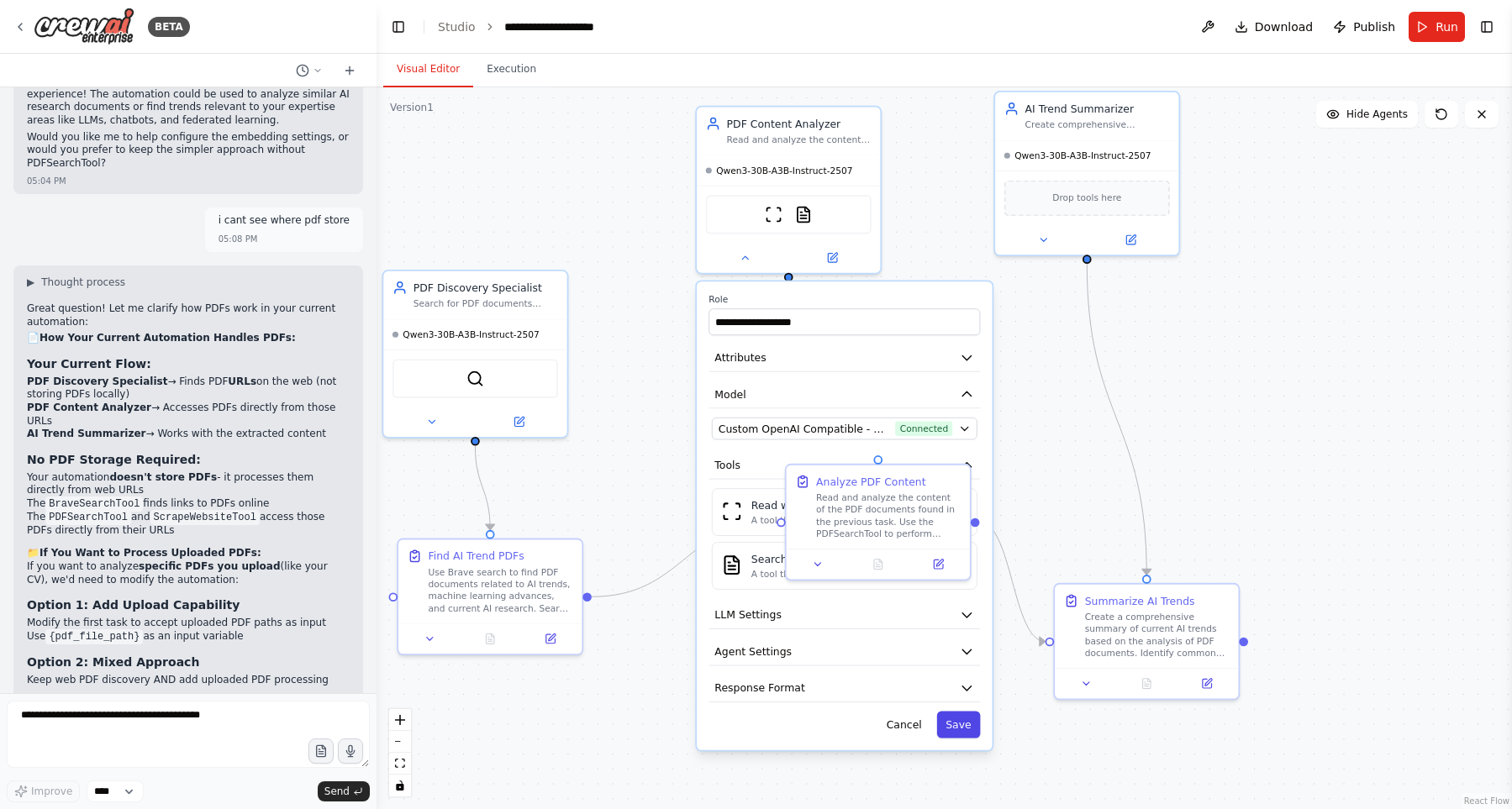
click at [964, 721] on button "Save" at bounding box center [958, 725] width 44 height 27
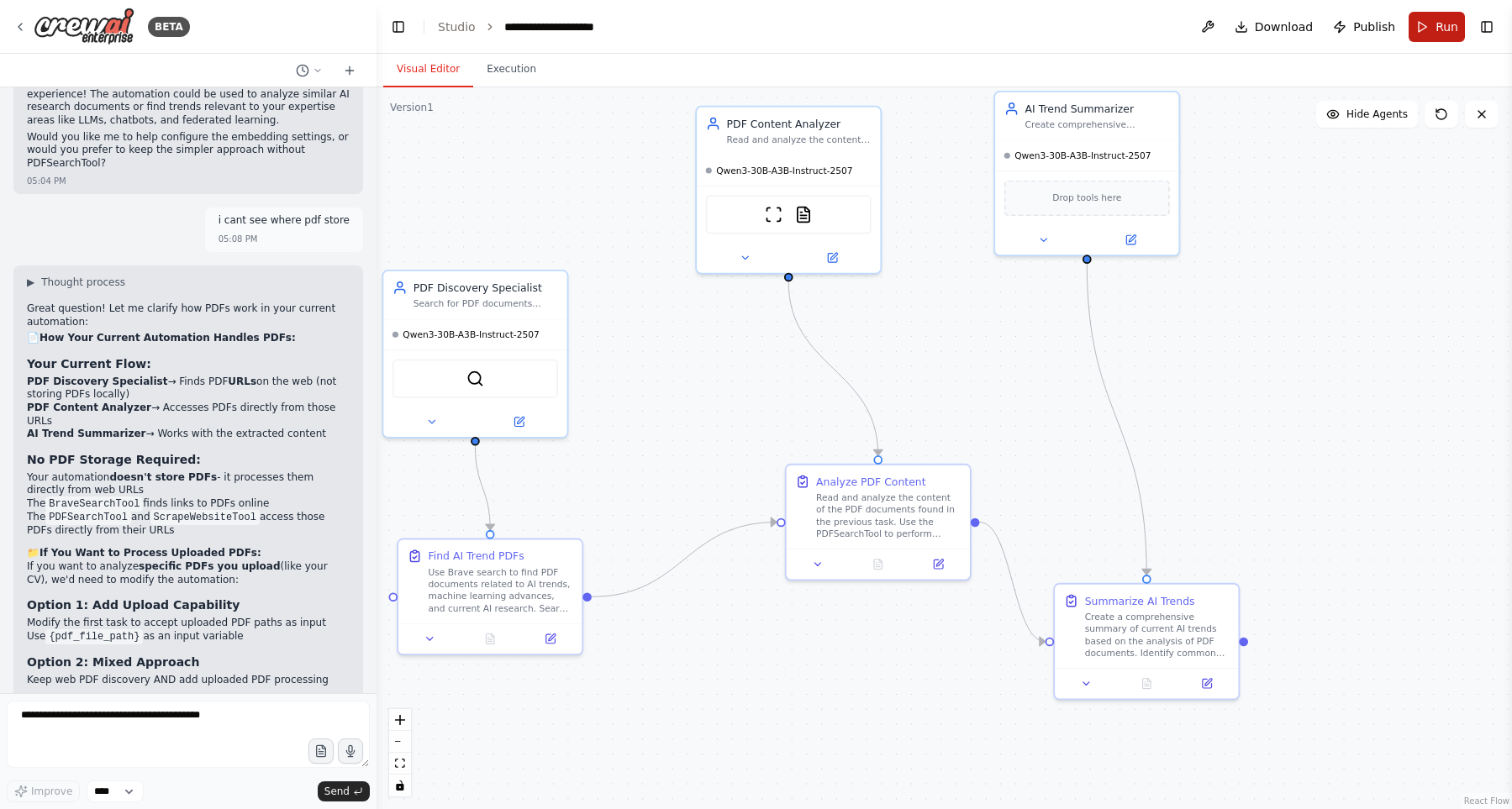
click at [1430, 32] on button "Run" at bounding box center [1436, 27] width 57 height 30
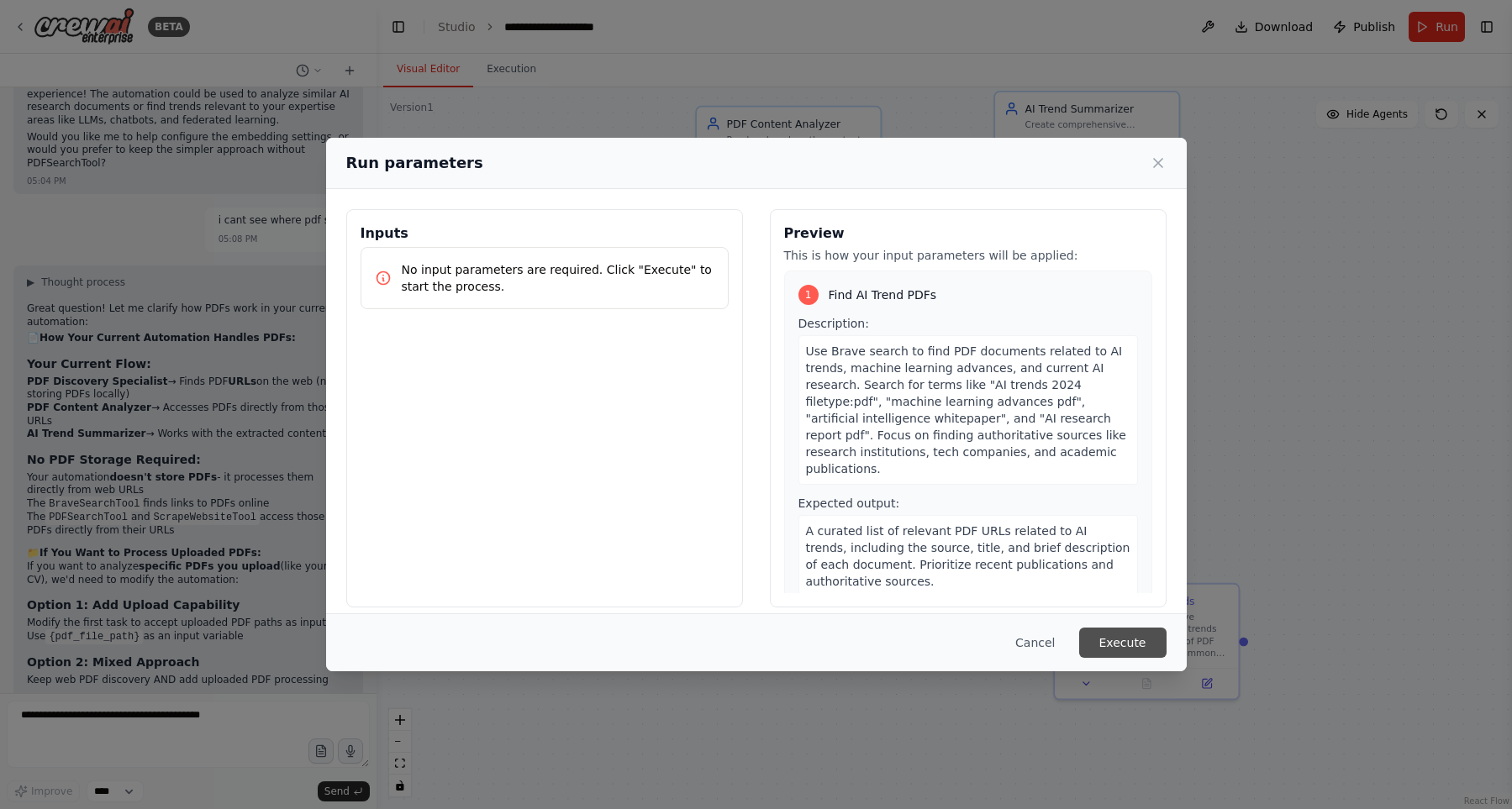
click at [1137, 650] on button "Execute" at bounding box center [1123, 643] width 88 height 30
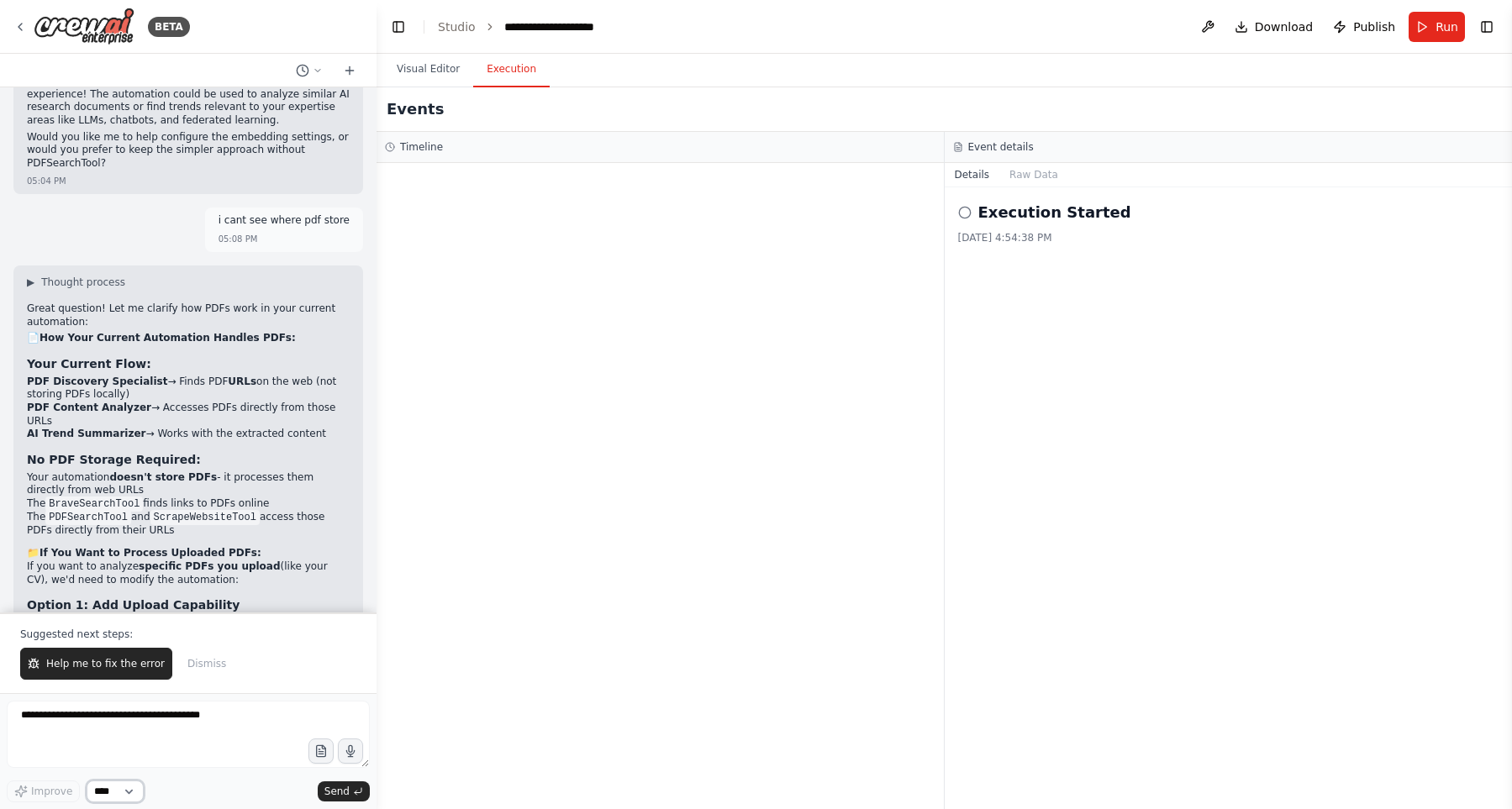
click at [109, 792] on select "****" at bounding box center [116, 791] width 57 height 22
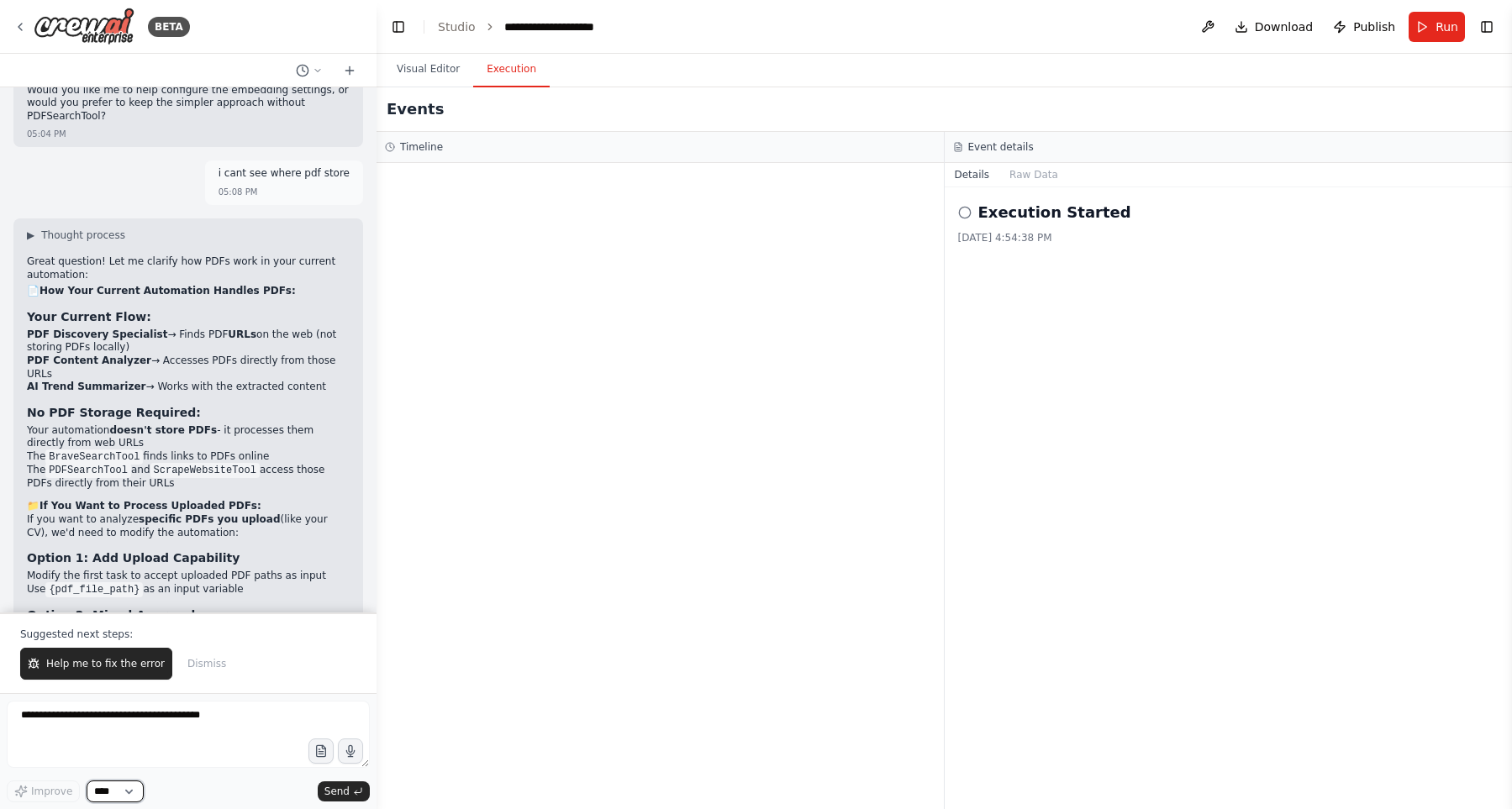
scroll to position [6679, 0]
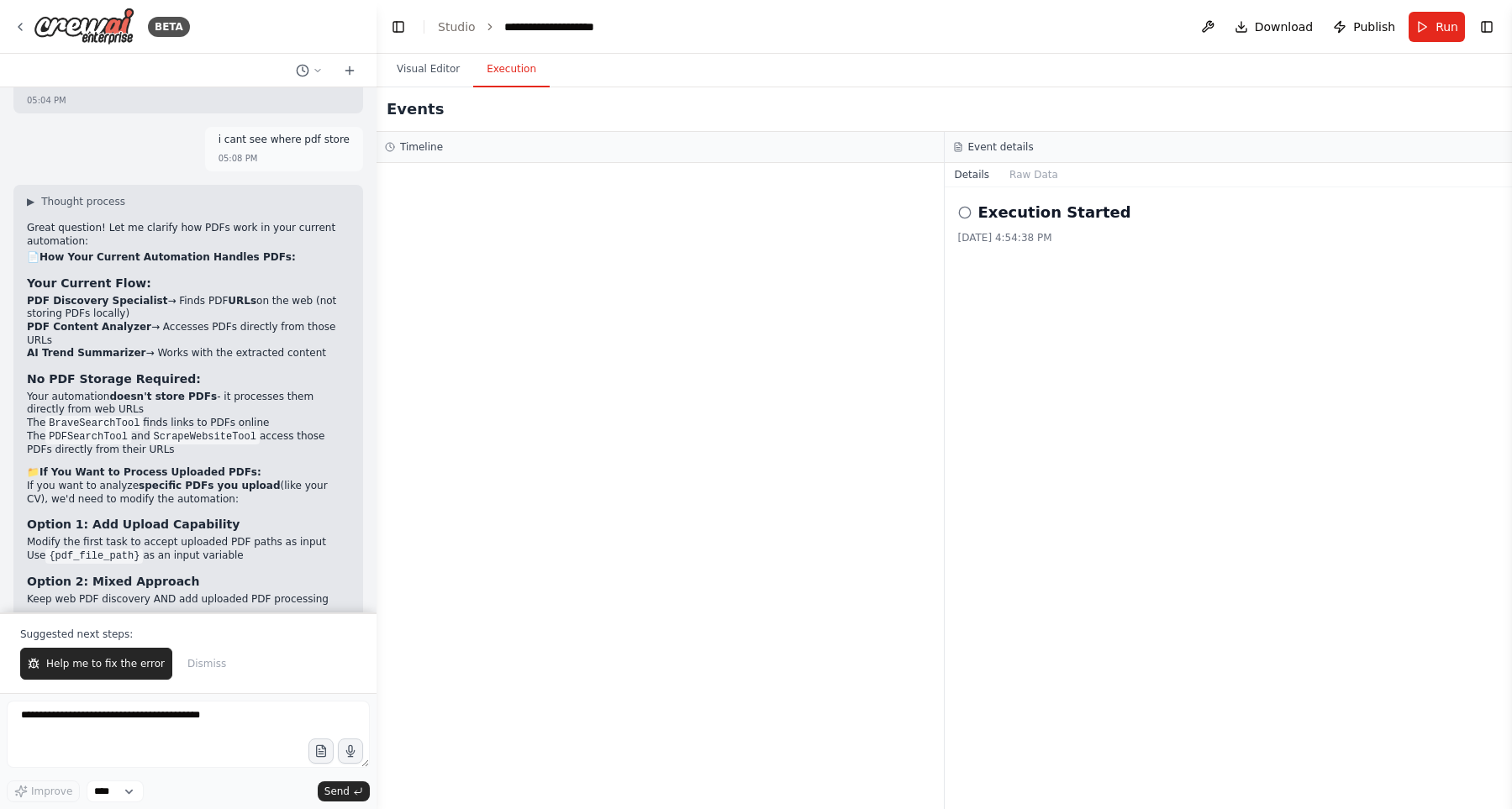
click at [656, 142] on div "Timeline" at bounding box center [660, 147] width 550 height 13
click at [1018, 175] on button "Raw Data" at bounding box center [1034, 175] width 69 height 24
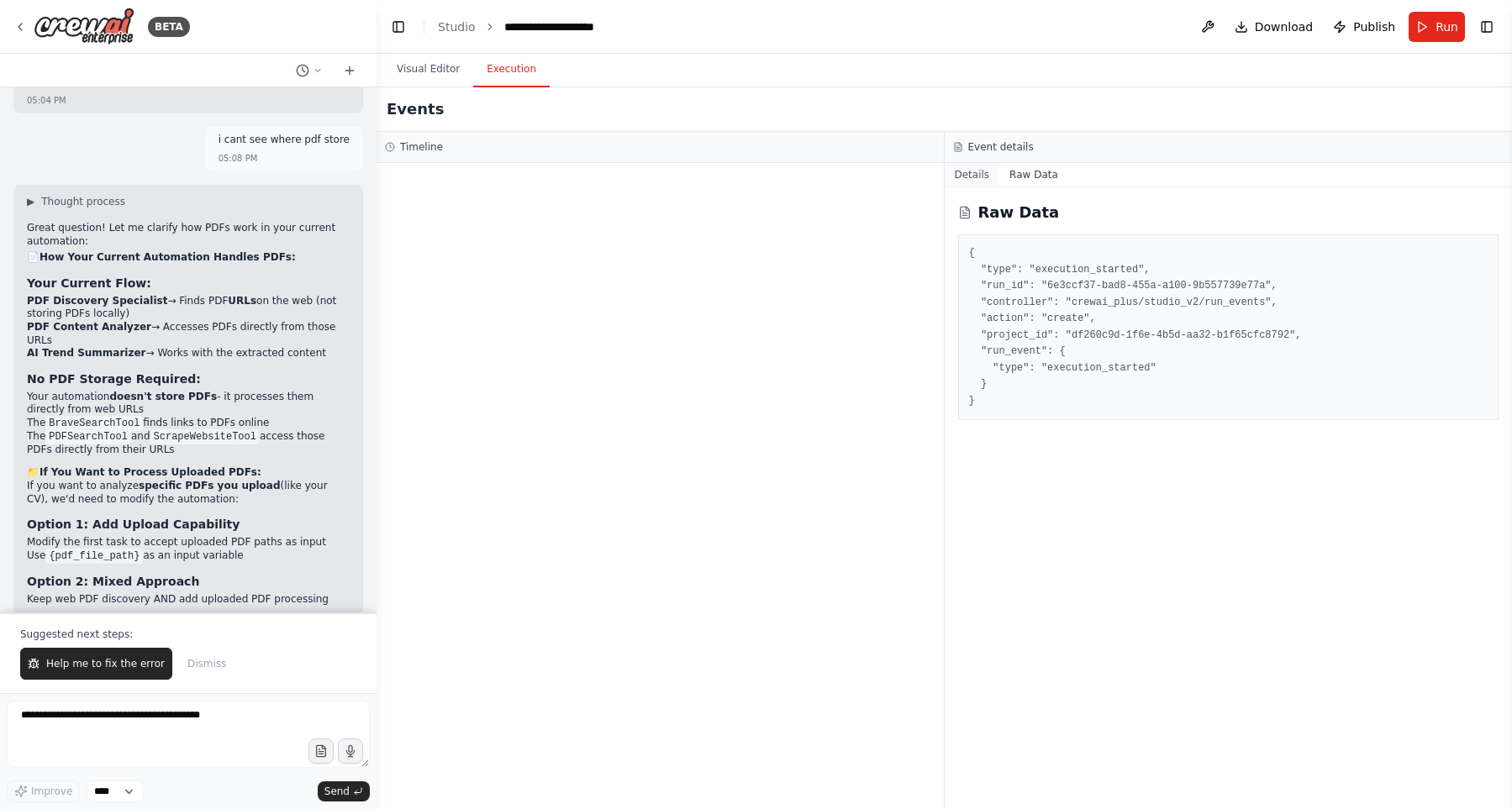
click at [990, 170] on button "Details" at bounding box center [972, 175] width 56 height 24
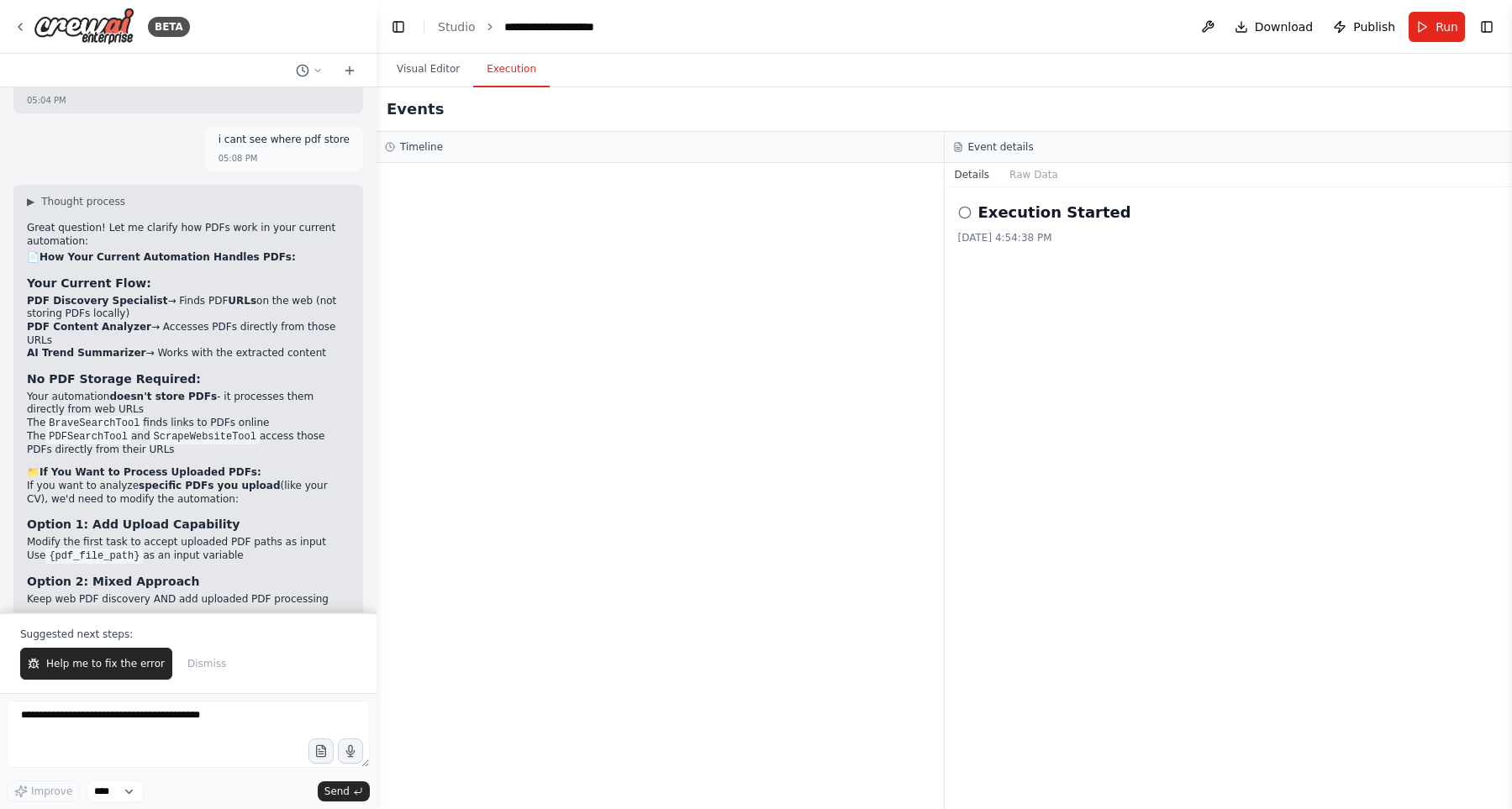
click at [966, 211] on icon at bounding box center [964, 213] width 14 height 13
click at [1147, 228] on div "Execution Started 9/22/2025, 4:54:38 PM" at bounding box center [1228, 223] width 541 height 44
click at [418, 73] on button "Visual Editor" at bounding box center [428, 70] width 90 height 35
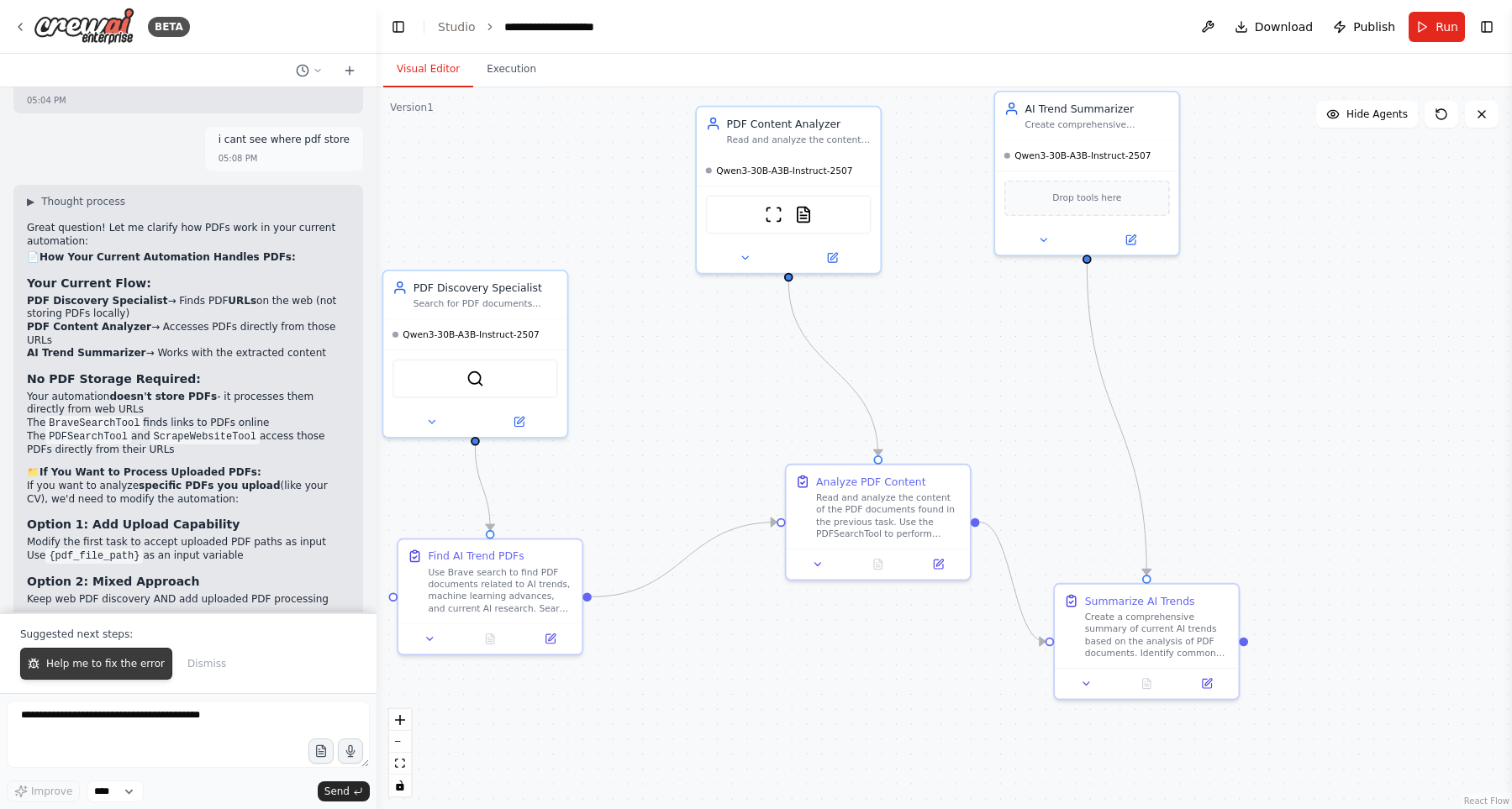
click at [88, 669] on span "Help me to fix the error" at bounding box center [105, 664] width 118 height 13
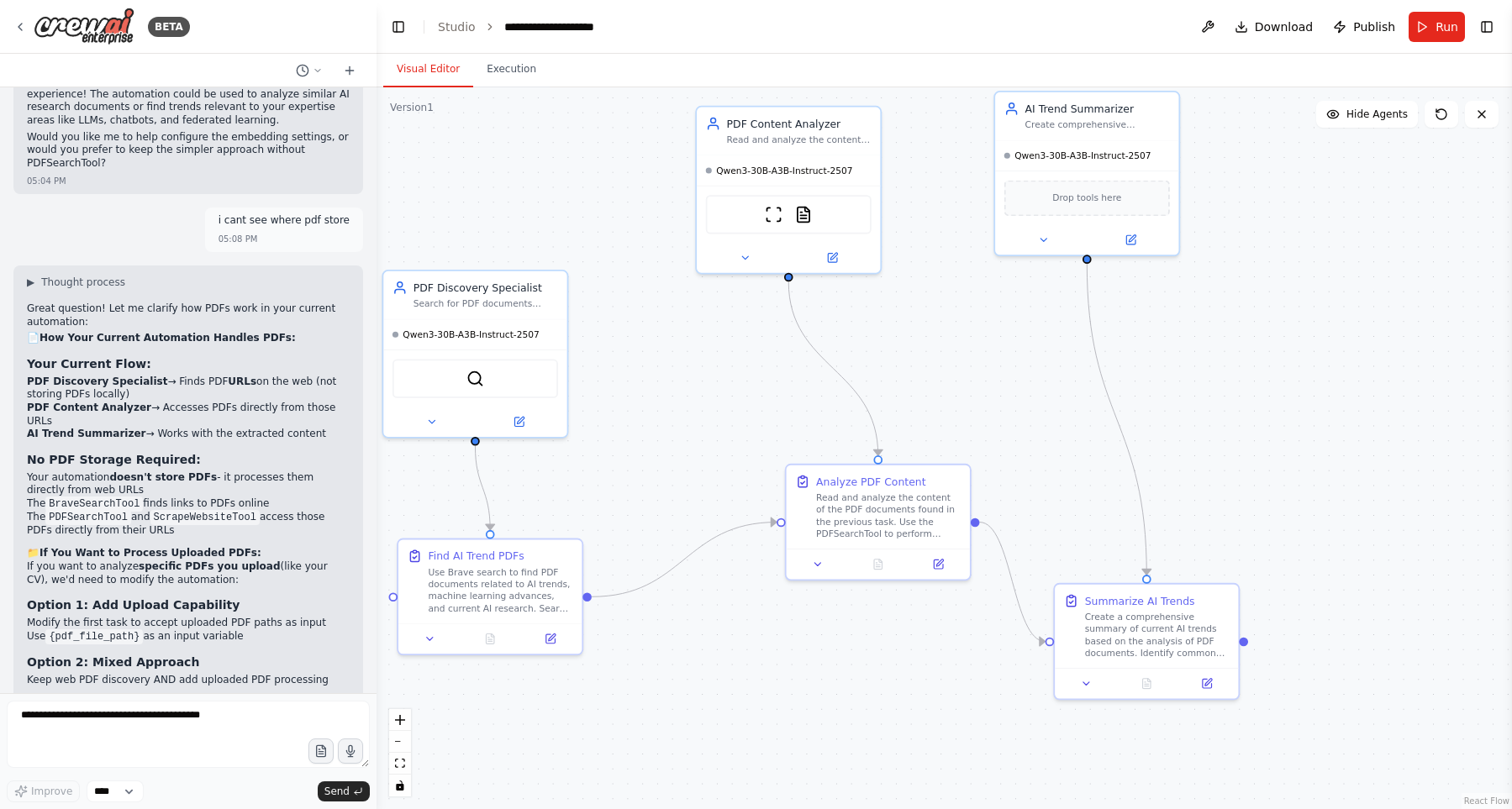
scroll to position [6642, 0]
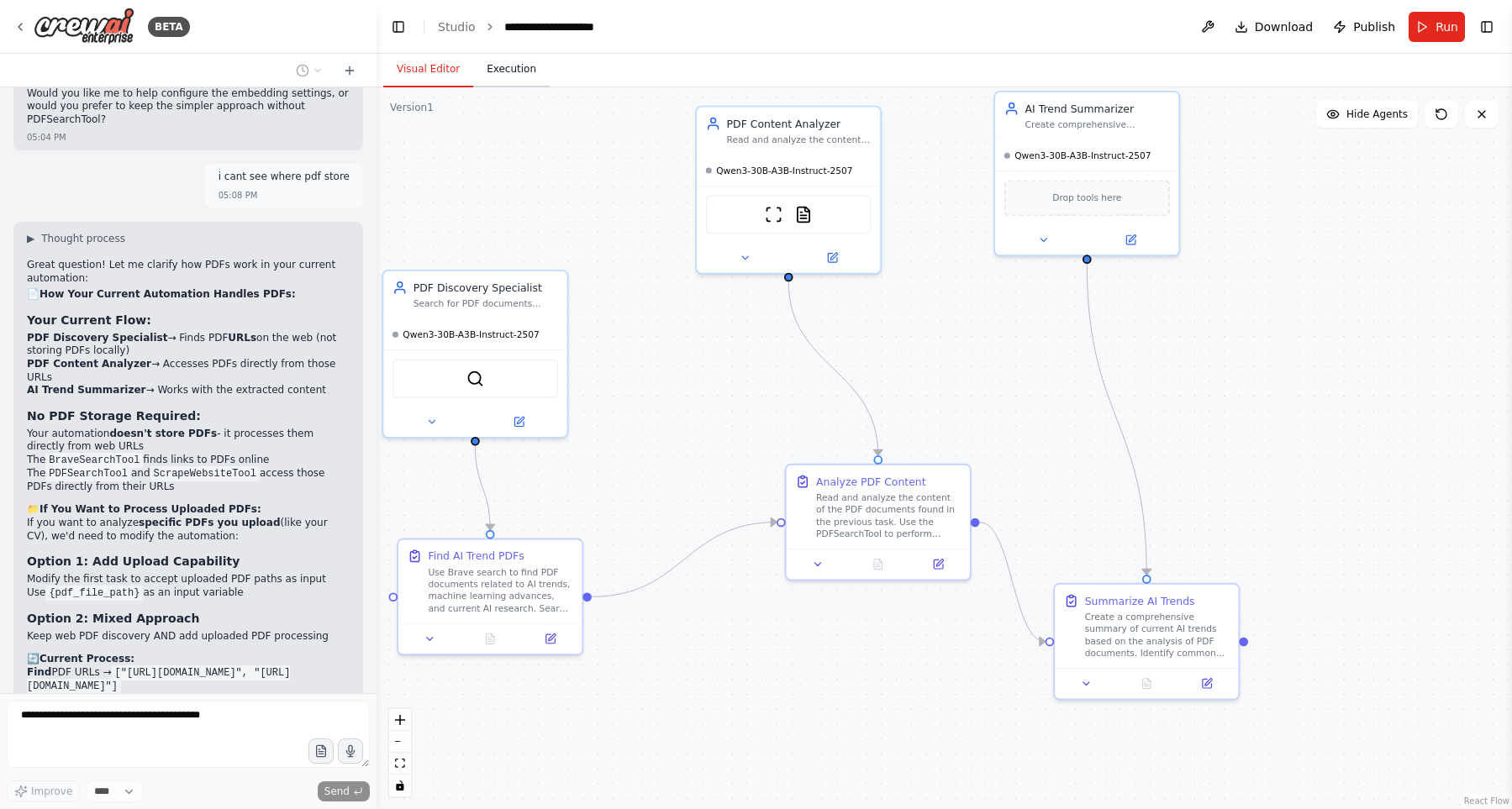
click at [508, 63] on button "Execution" at bounding box center [511, 70] width 77 height 35
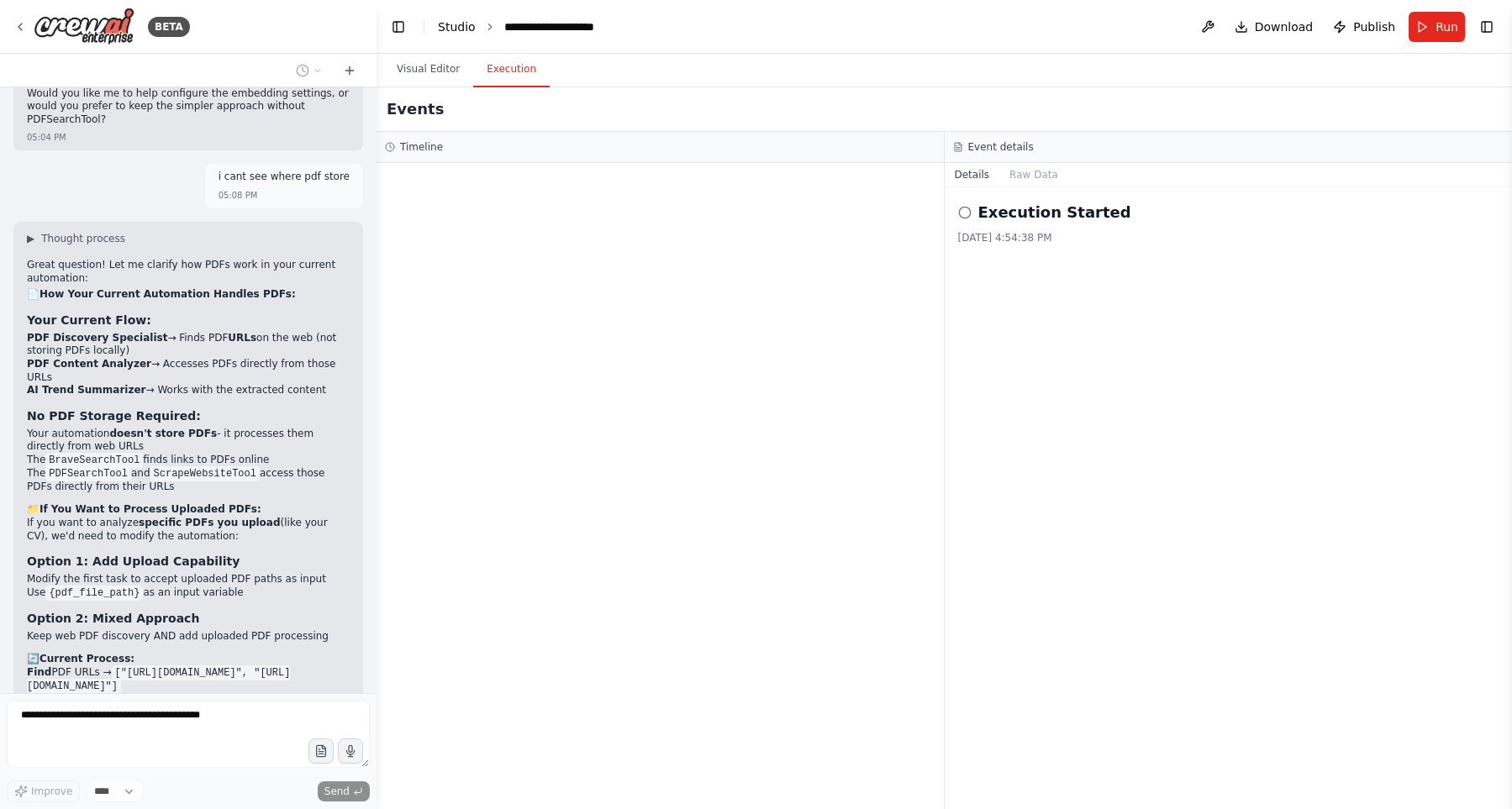
click at [456, 22] on link "Studio" at bounding box center [456, 27] width 38 height 13
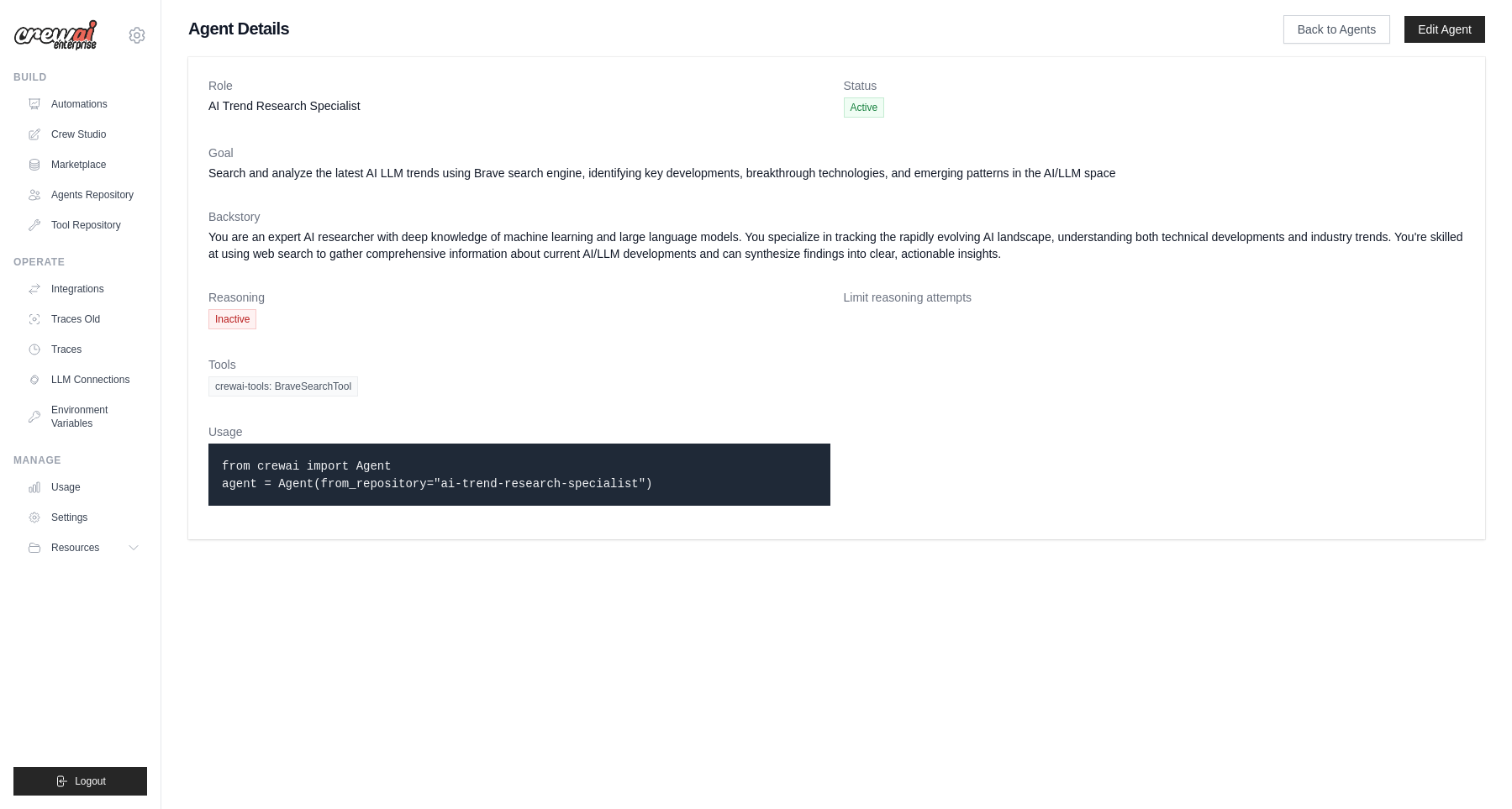
click at [838, 240] on dd "You are an expert AI researcher with deep knowledge of machine learning and lar…" at bounding box center [836, 245] width 1256 height 34
click at [1419, 24] on link "Edit Agent" at bounding box center [1444, 30] width 81 height 27
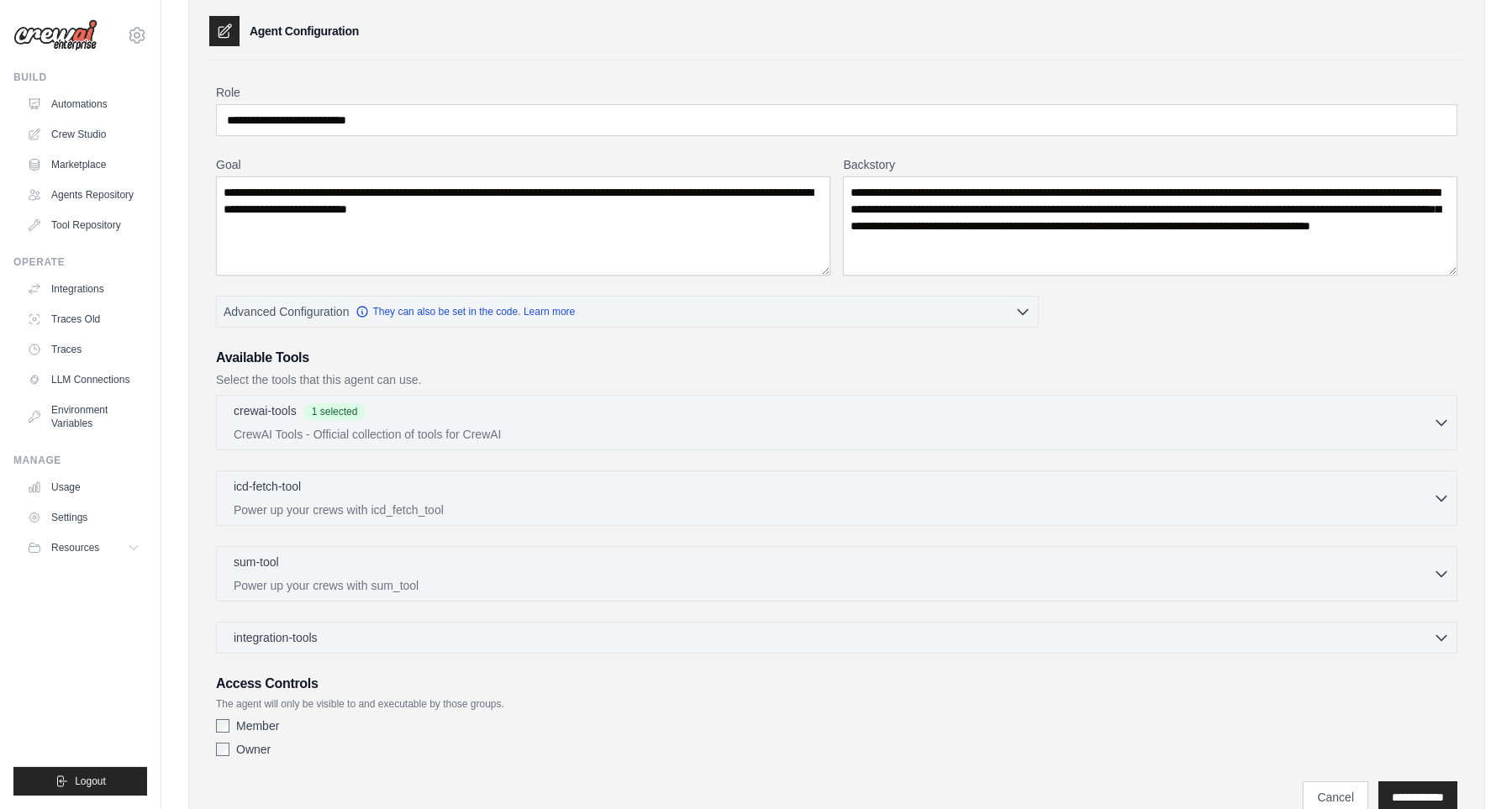
scroll to position [144, 0]
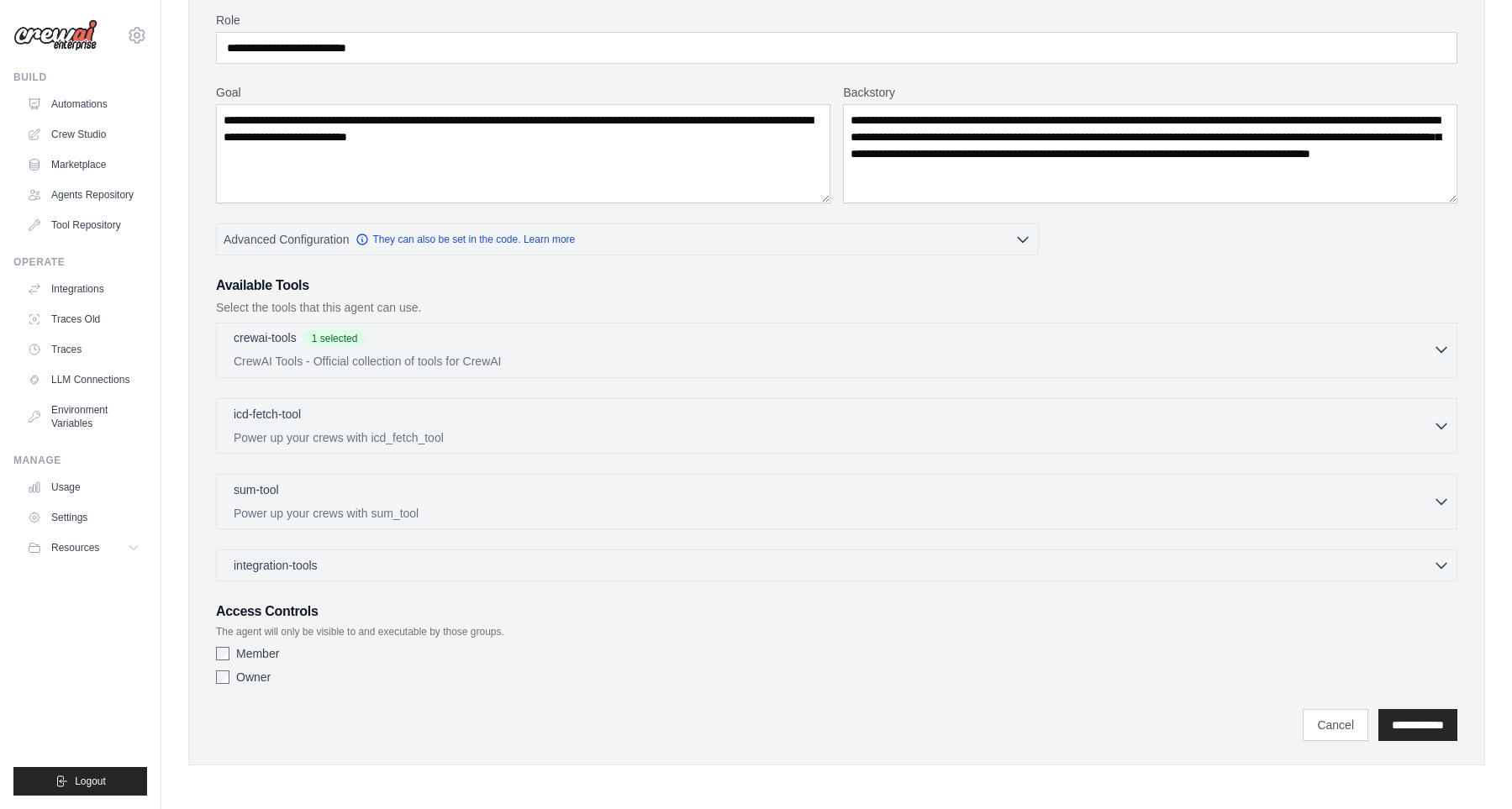
click at [451, 350] on div "crewai-tools 1 selected CrewAI Tools - Official collection of tools for CrewAI" at bounding box center [833, 349] width 1199 height 40
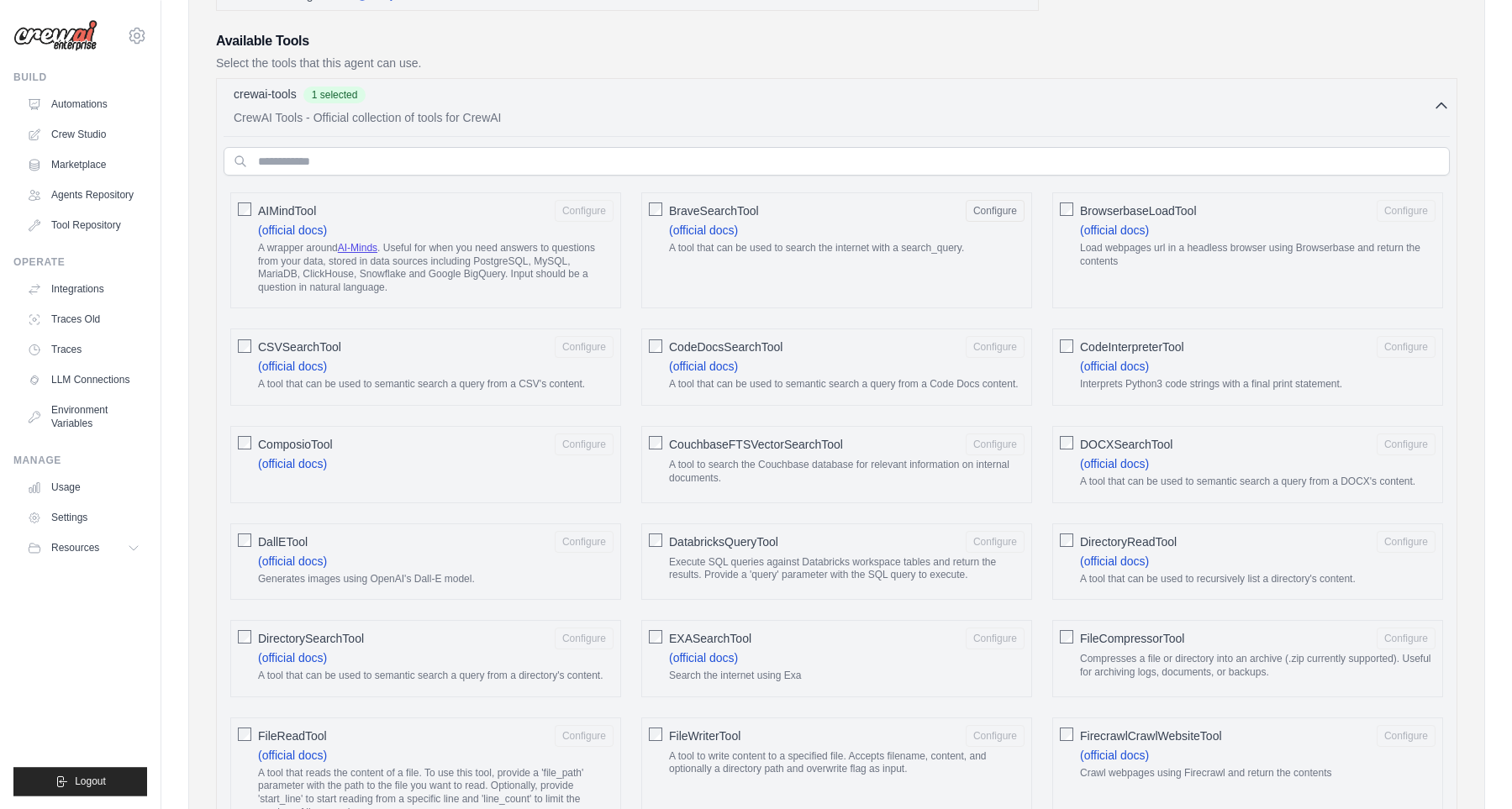
scroll to position [376, 0]
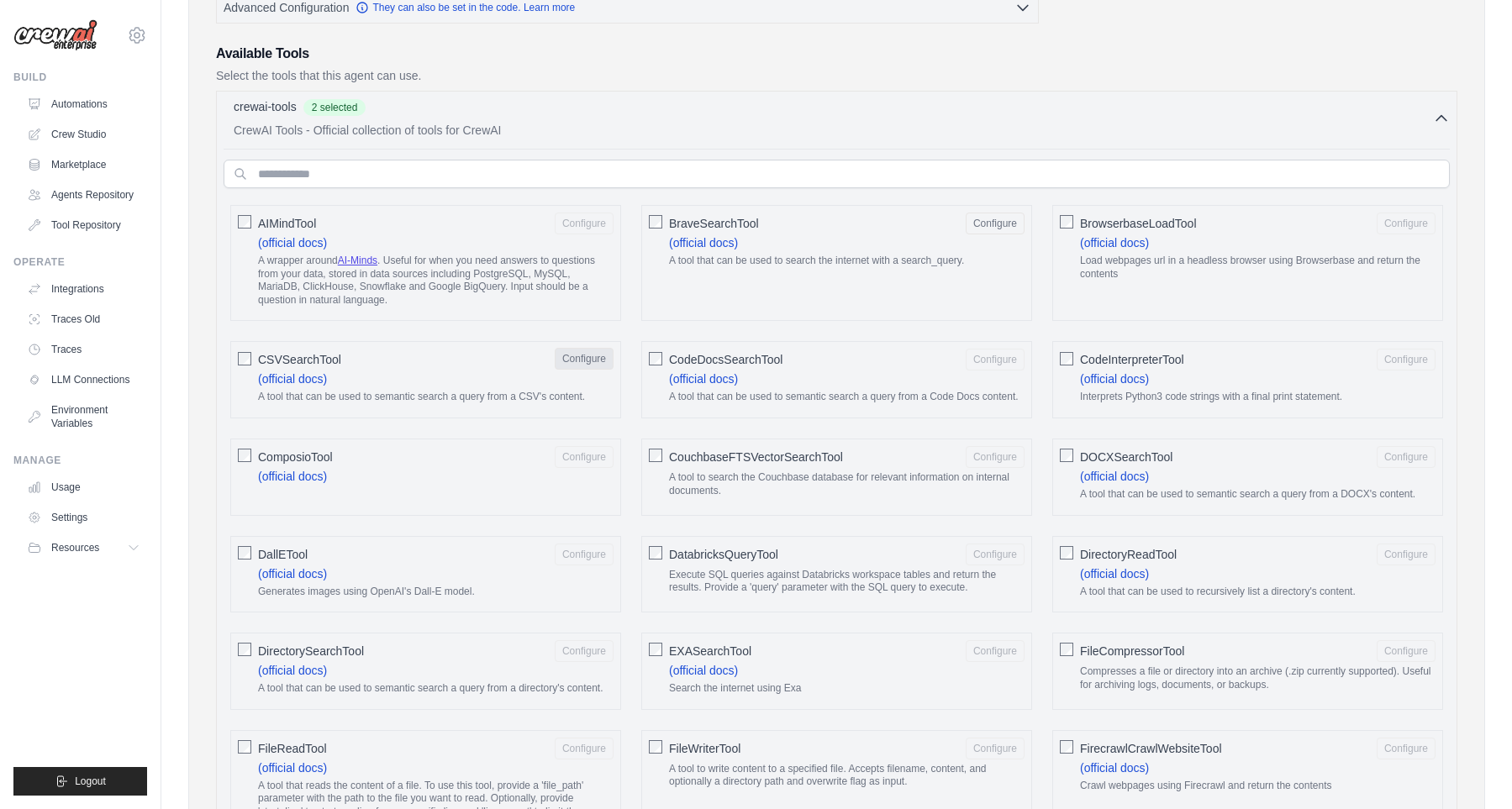
click at [573, 362] on button "Configure" at bounding box center [584, 359] width 59 height 22
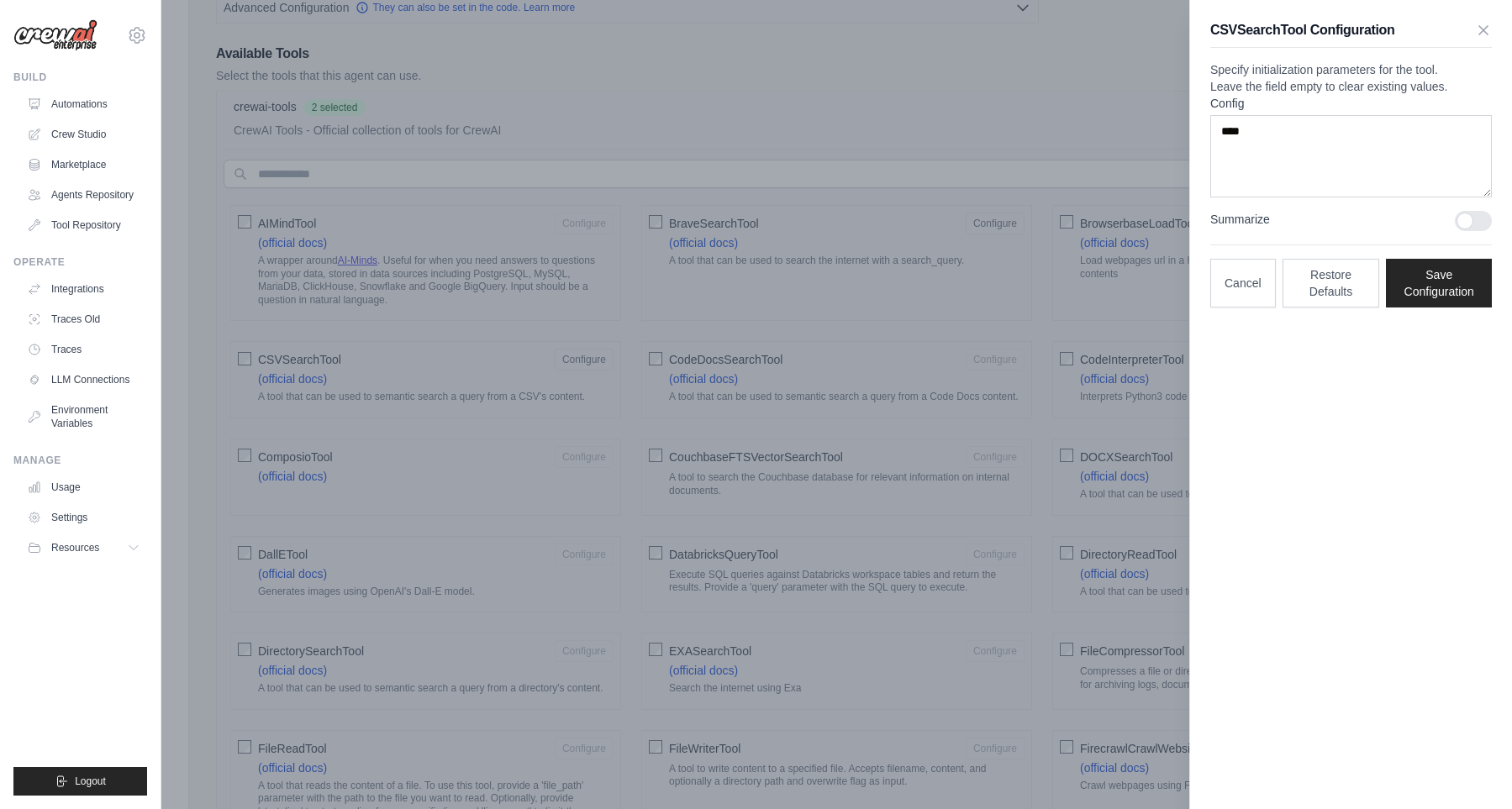
click at [1087, 290] on div at bounding box center [756, 404] width 1512 height 809
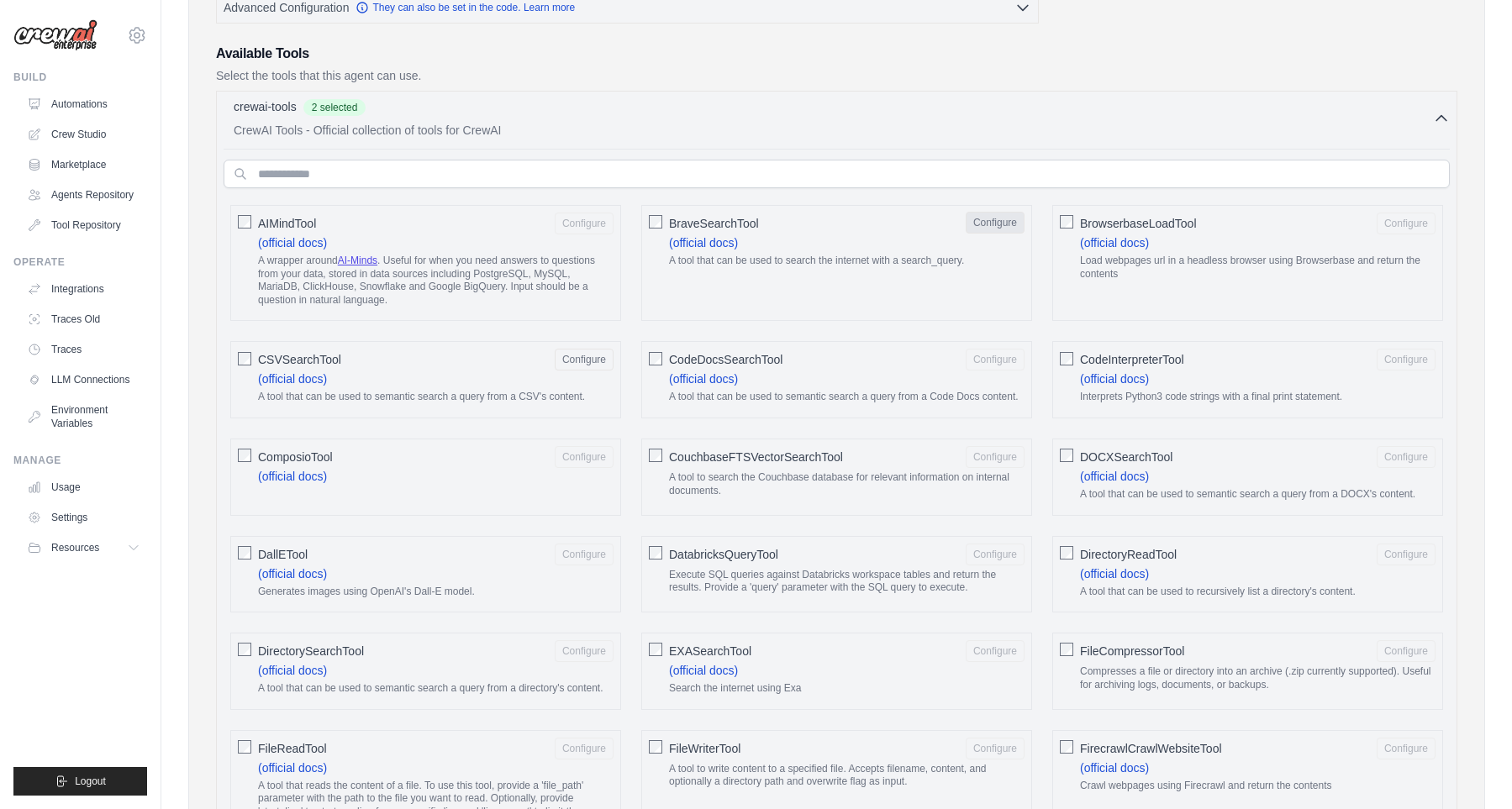
click at [1010, 222] on button "Configure" at bounding box center [995, 223] width 59 height 22
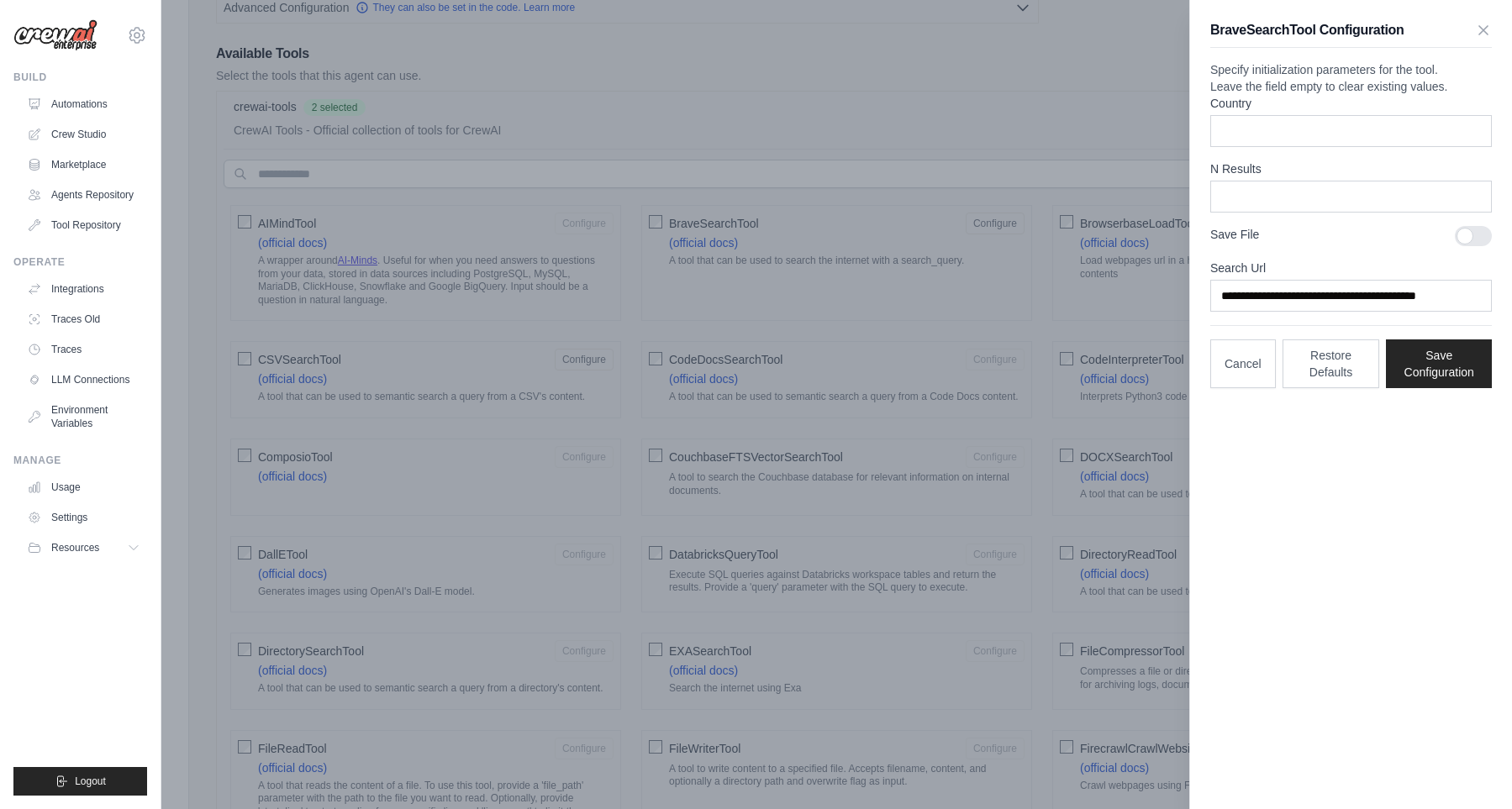
click at [832, 314] on div at bounding box center [756, 404] width 1512 height 809
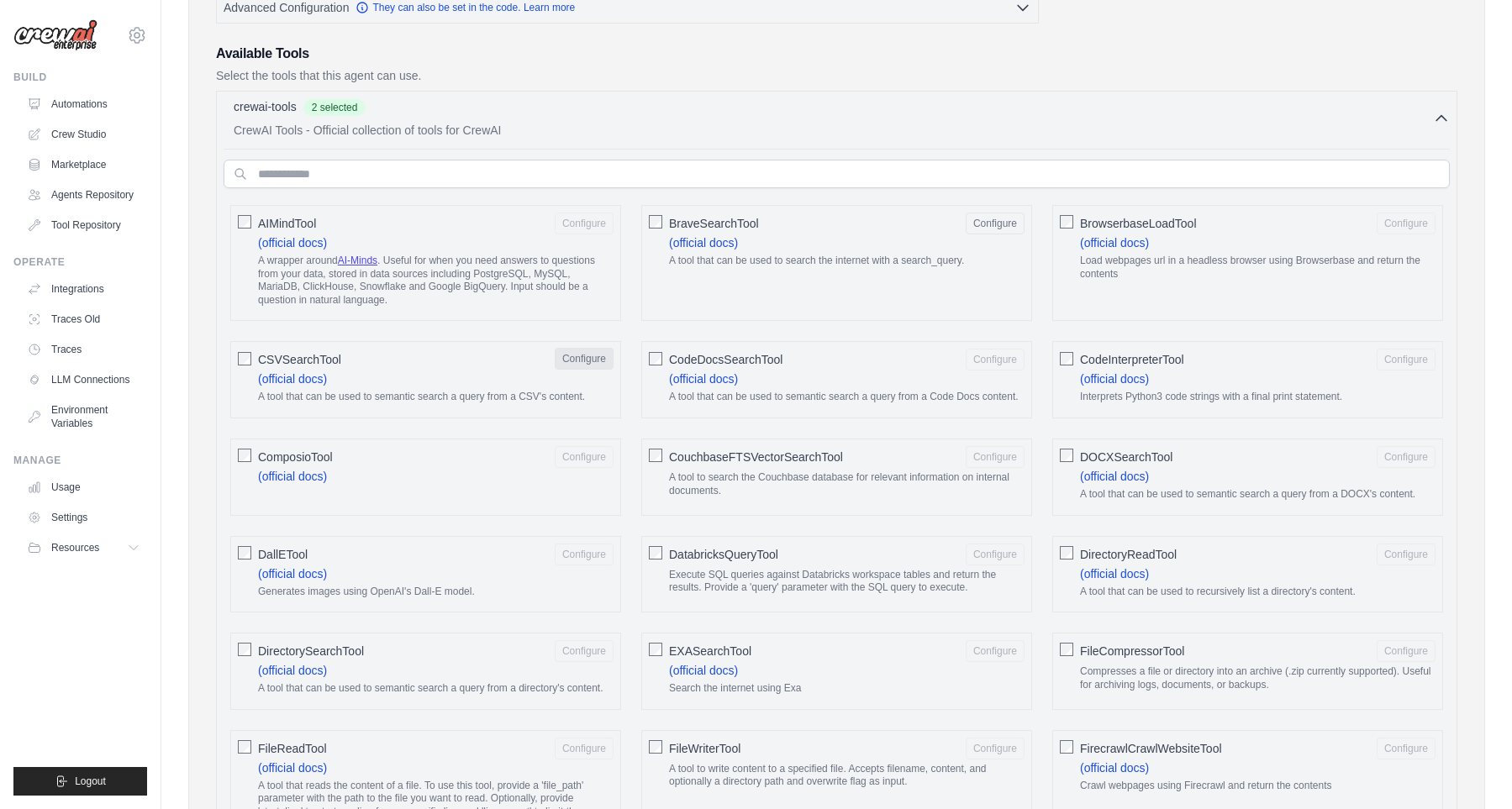
click at [554, 350] on button "Configure" at bounding box center [584, 359] width 59 height 22
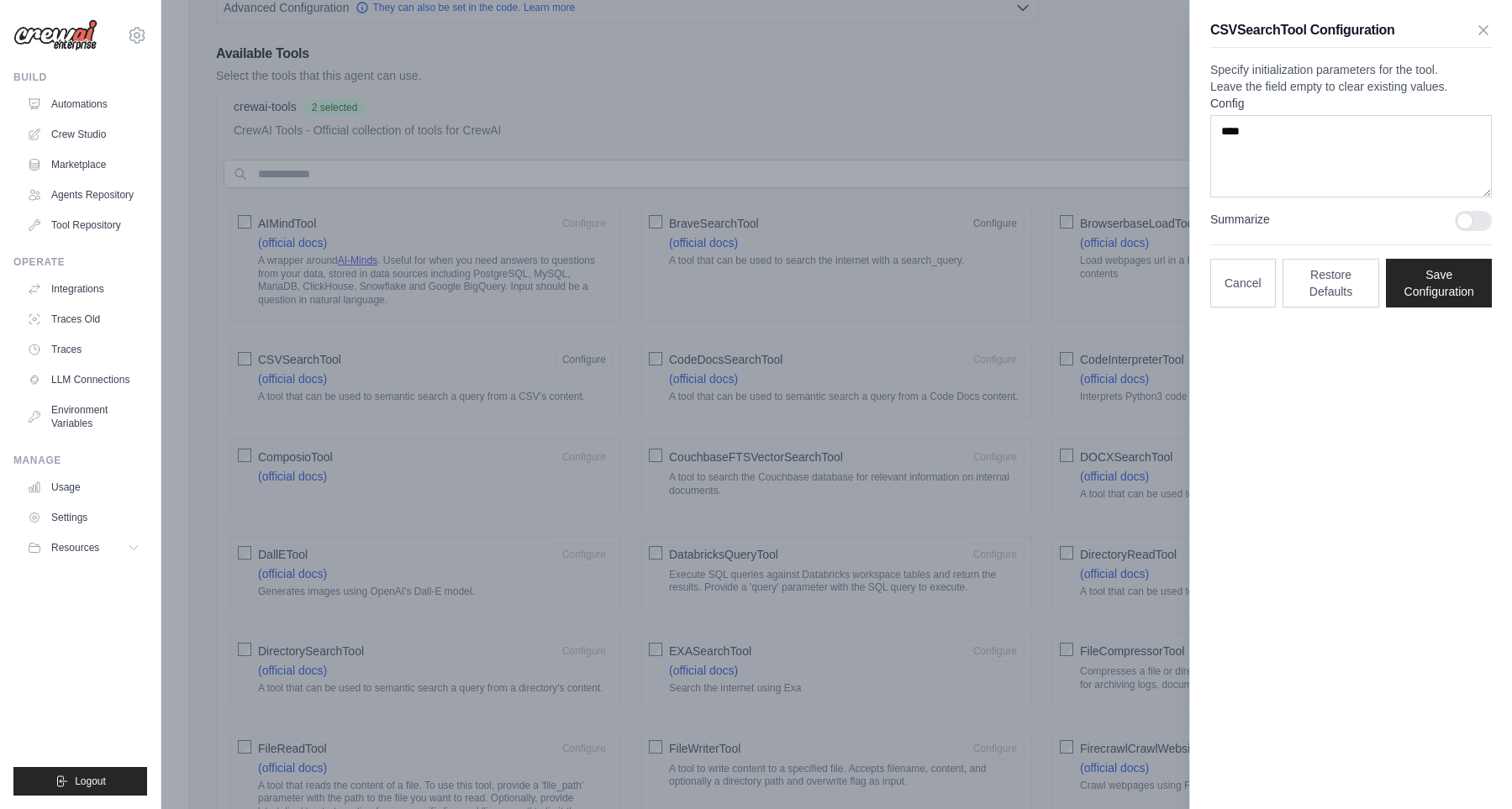
click at [957, 351] on div at bounding box center [756, 404] width 1512 height 809
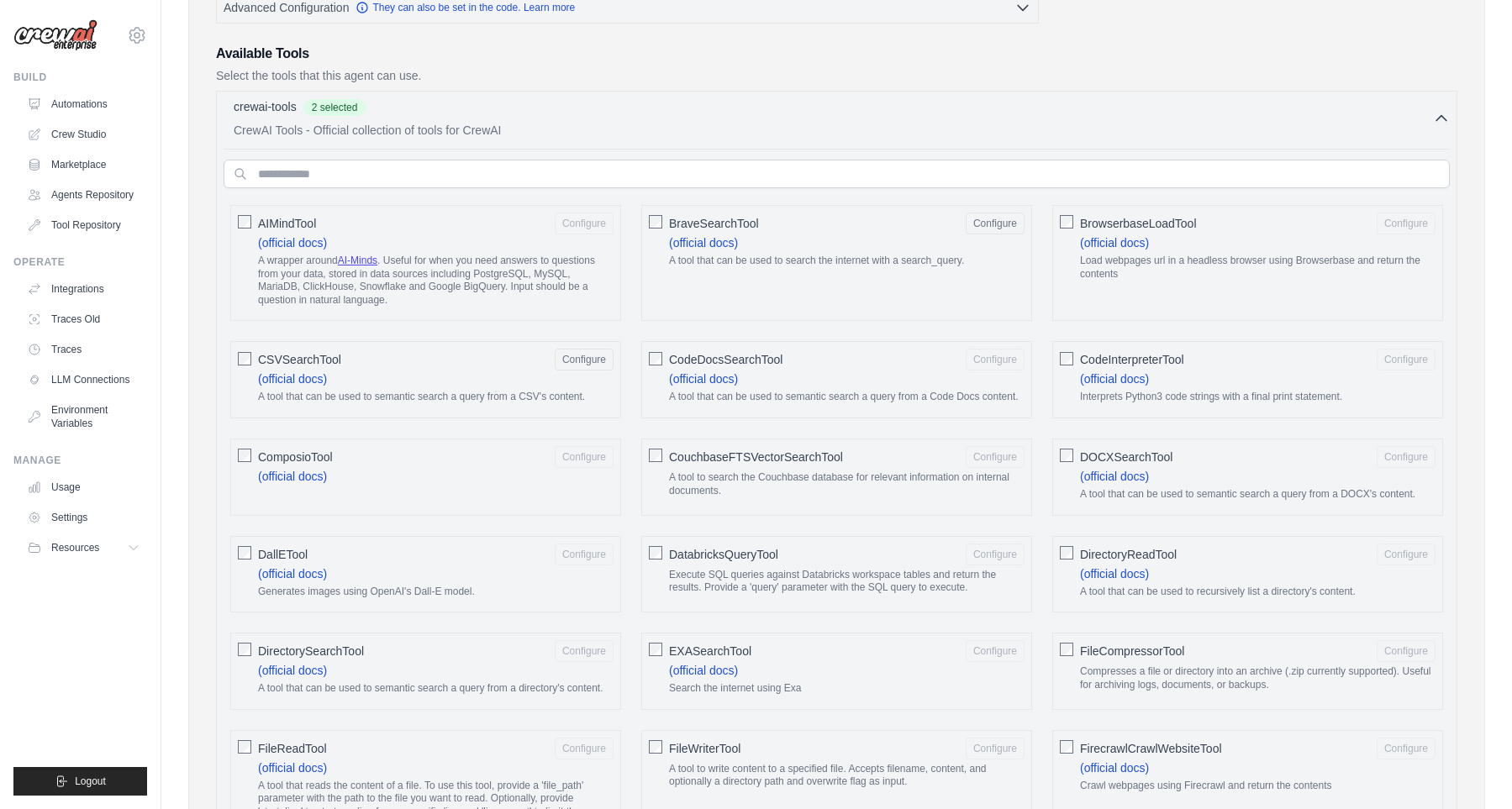
click at [683, 186] on input "text" at bounding box center [836, 174] width 1226 height 29
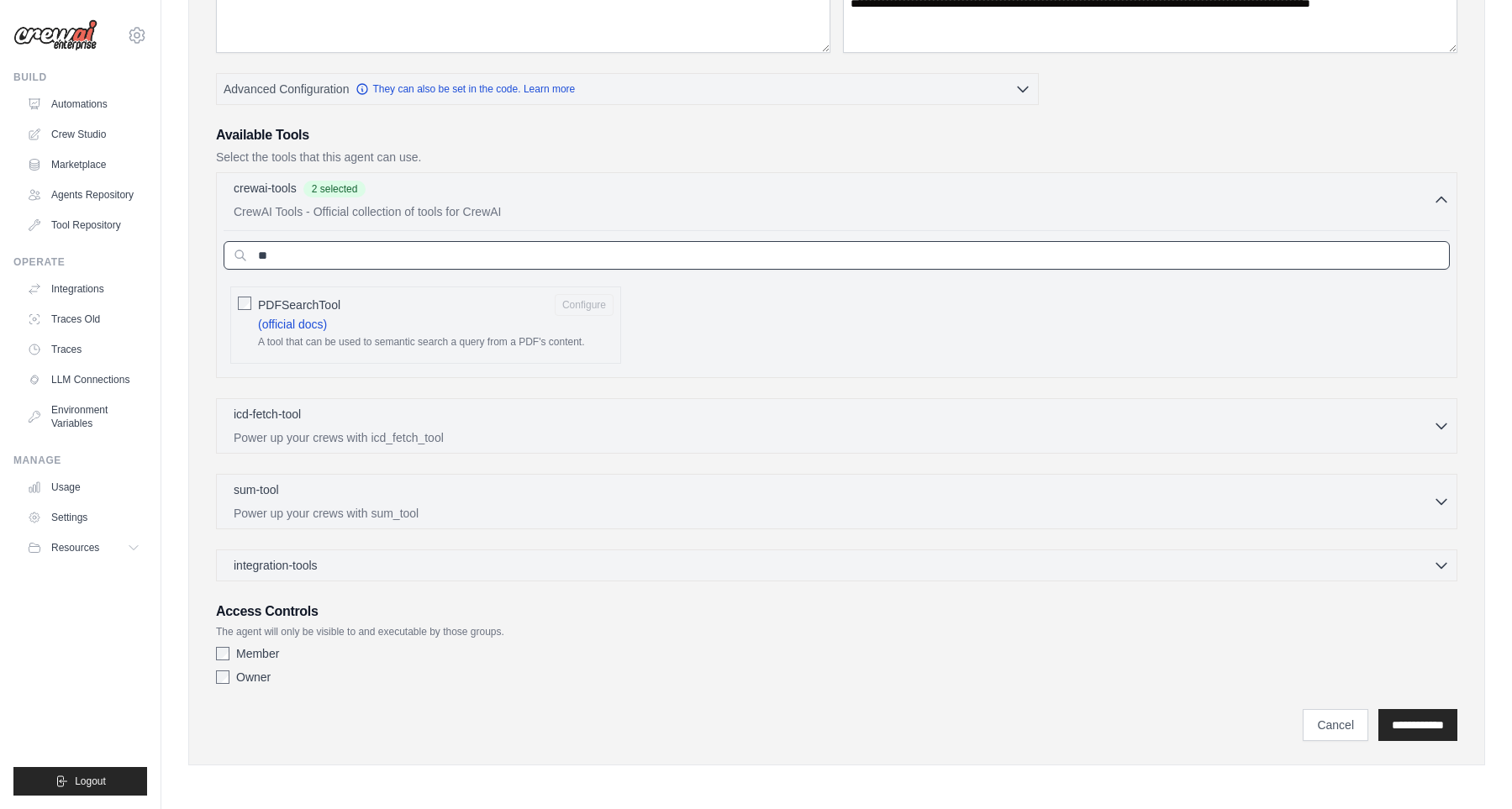
scroll to position [295, 0]
type input "***"
click at [1378, 709] on input "**********" at bounding box center [1418, 725] width 79 height 32
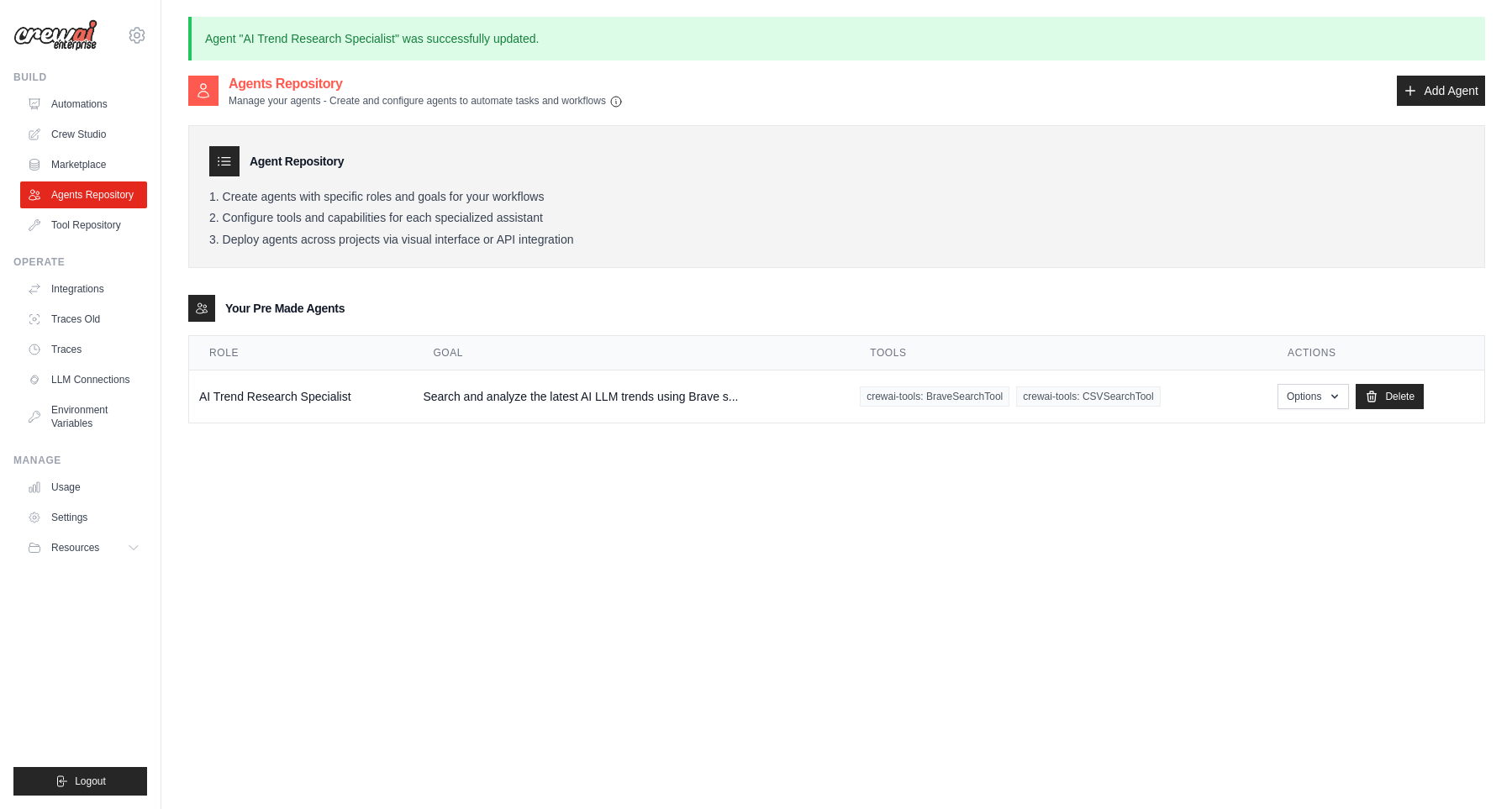
click at [577, 303] on div "Your Pre Made Agents" at bounding box center [836, 309] width 1297 height 27
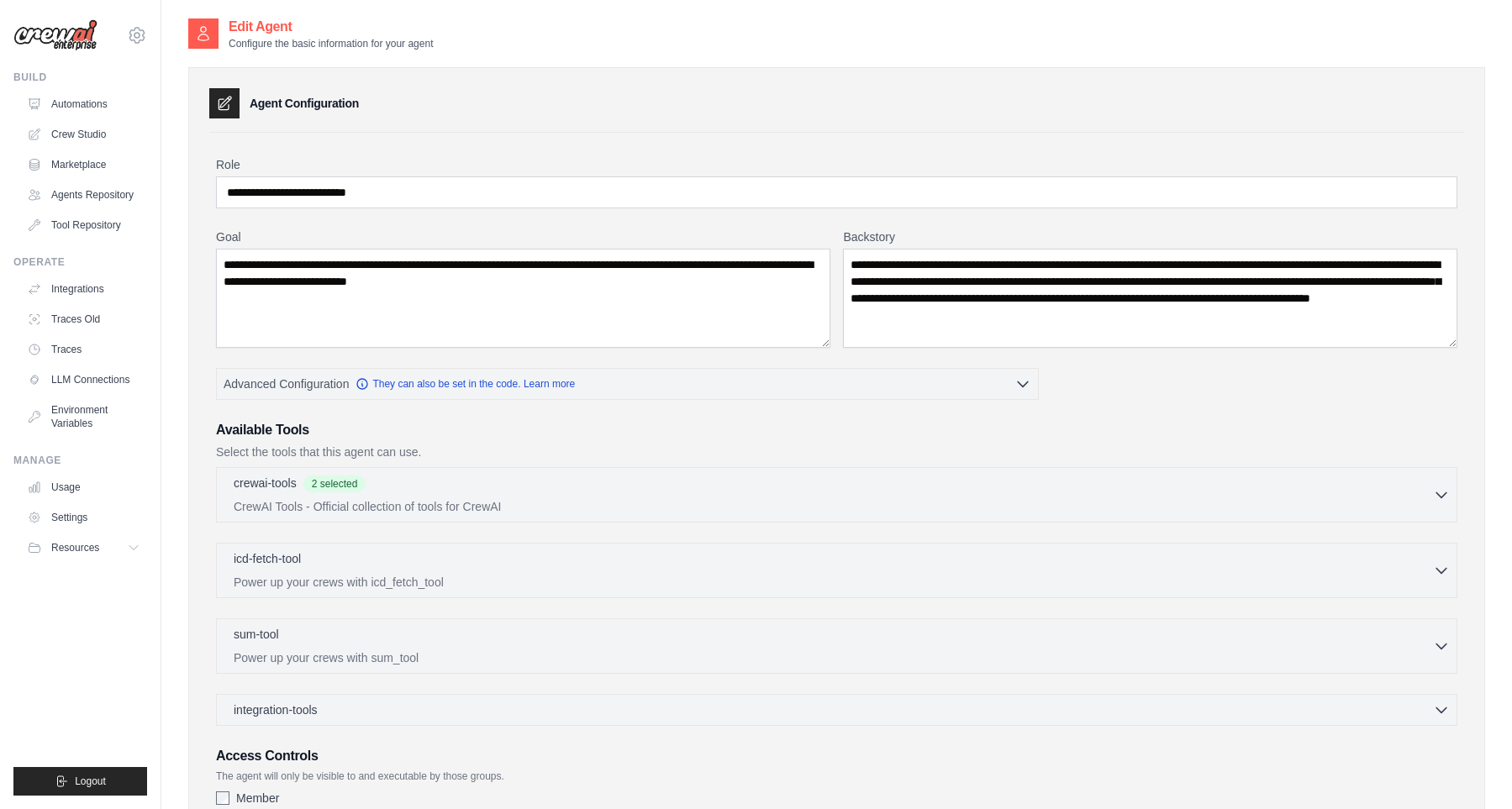
scroll to position [144, 0]
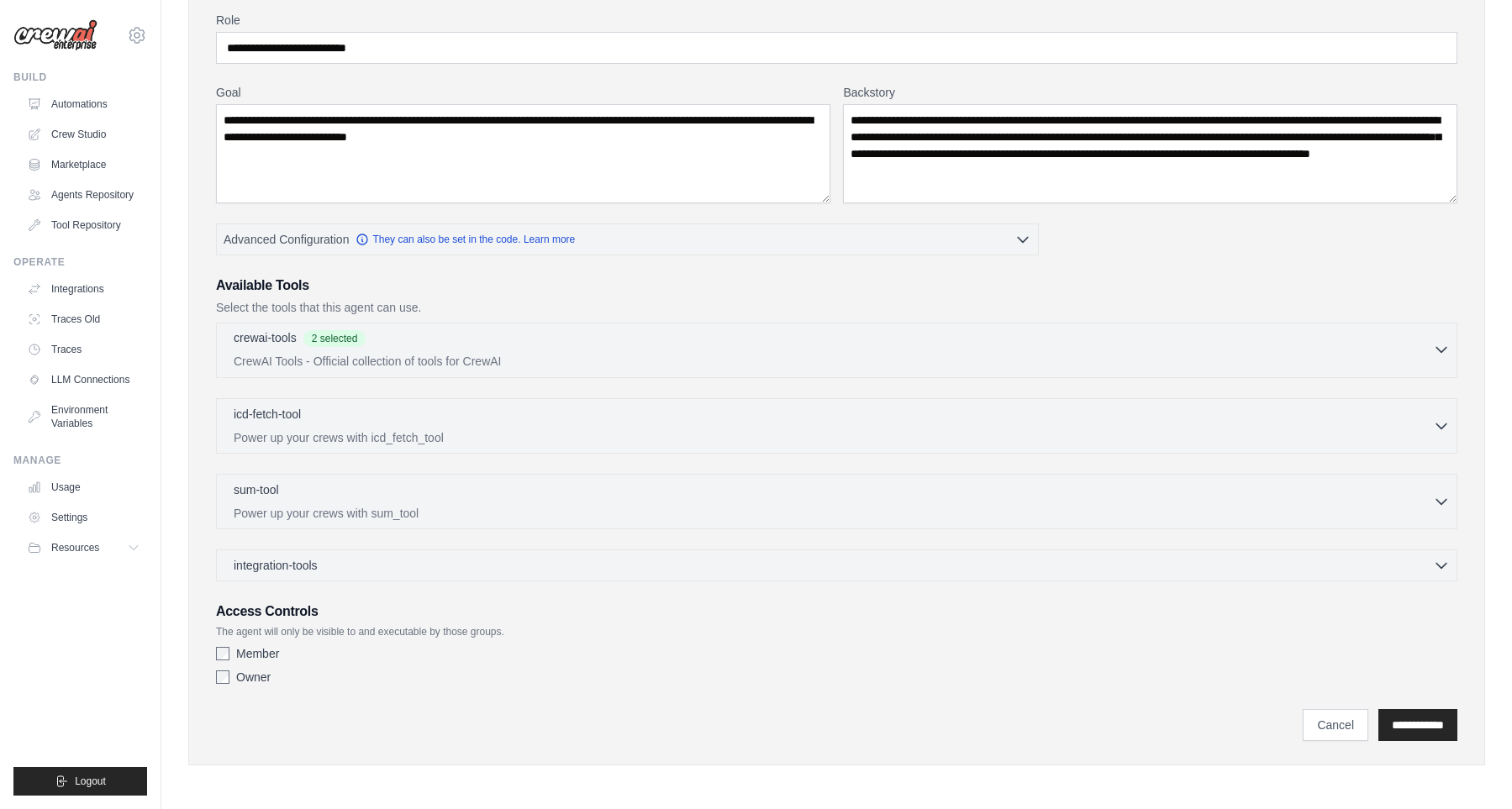
click at [366, 339] on span "2 selected" at bounding box center [334, 338] width 63 height 17
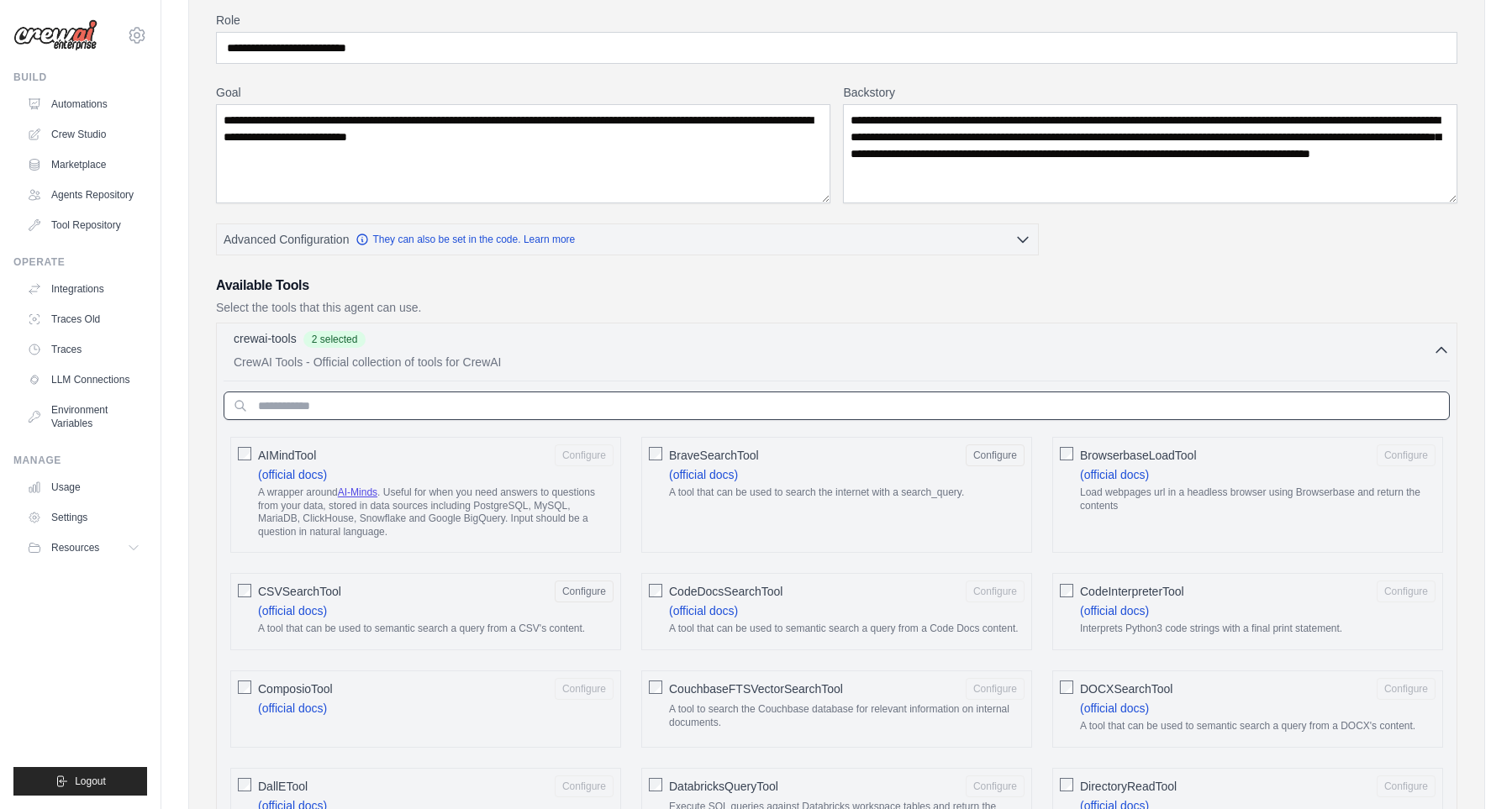
click at [382, 399] on input "text" at bounding box center [836, 406] width 1226 height 29
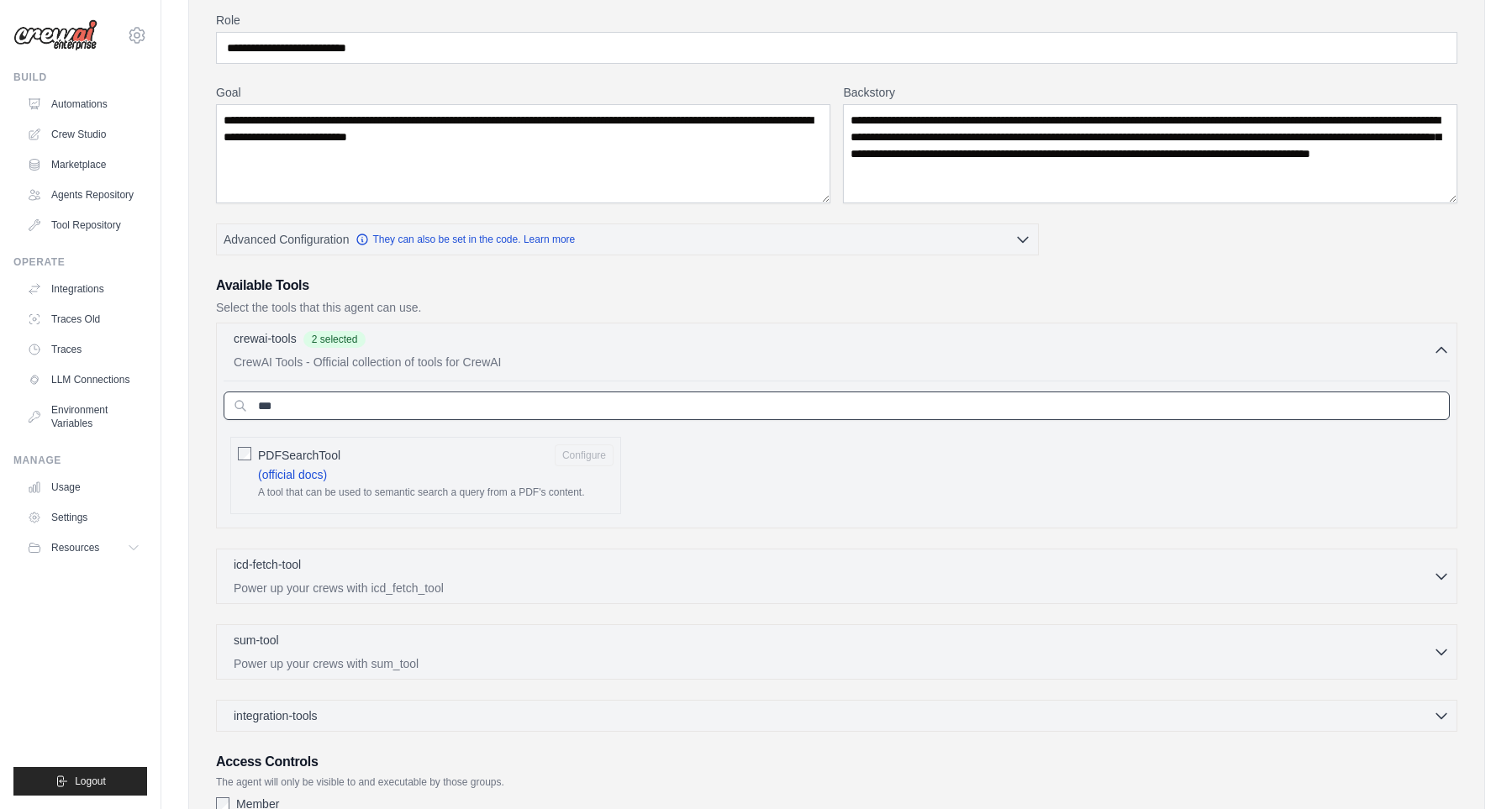
type input "***"
click at [306, 447] on span "PDFSearchTool" at bounding box center [300, 456] width 83 height 17
click at [586, 456] on button "Configure" at bounding box center [584, 455] width 59 height 22
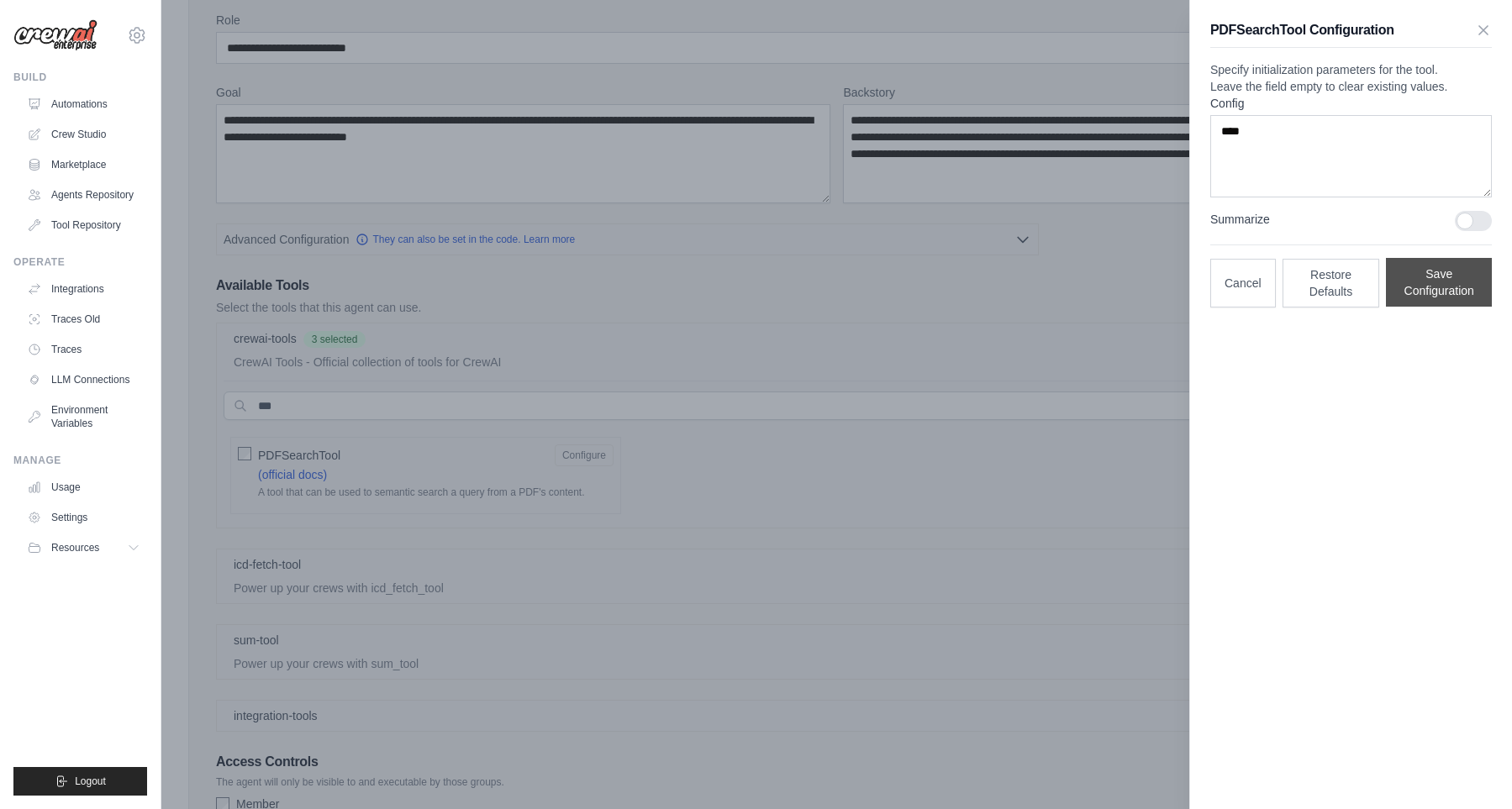
click at [1441, 306] on button "Save Configuration" at bounding box center [1438, 283] width 105 height 49
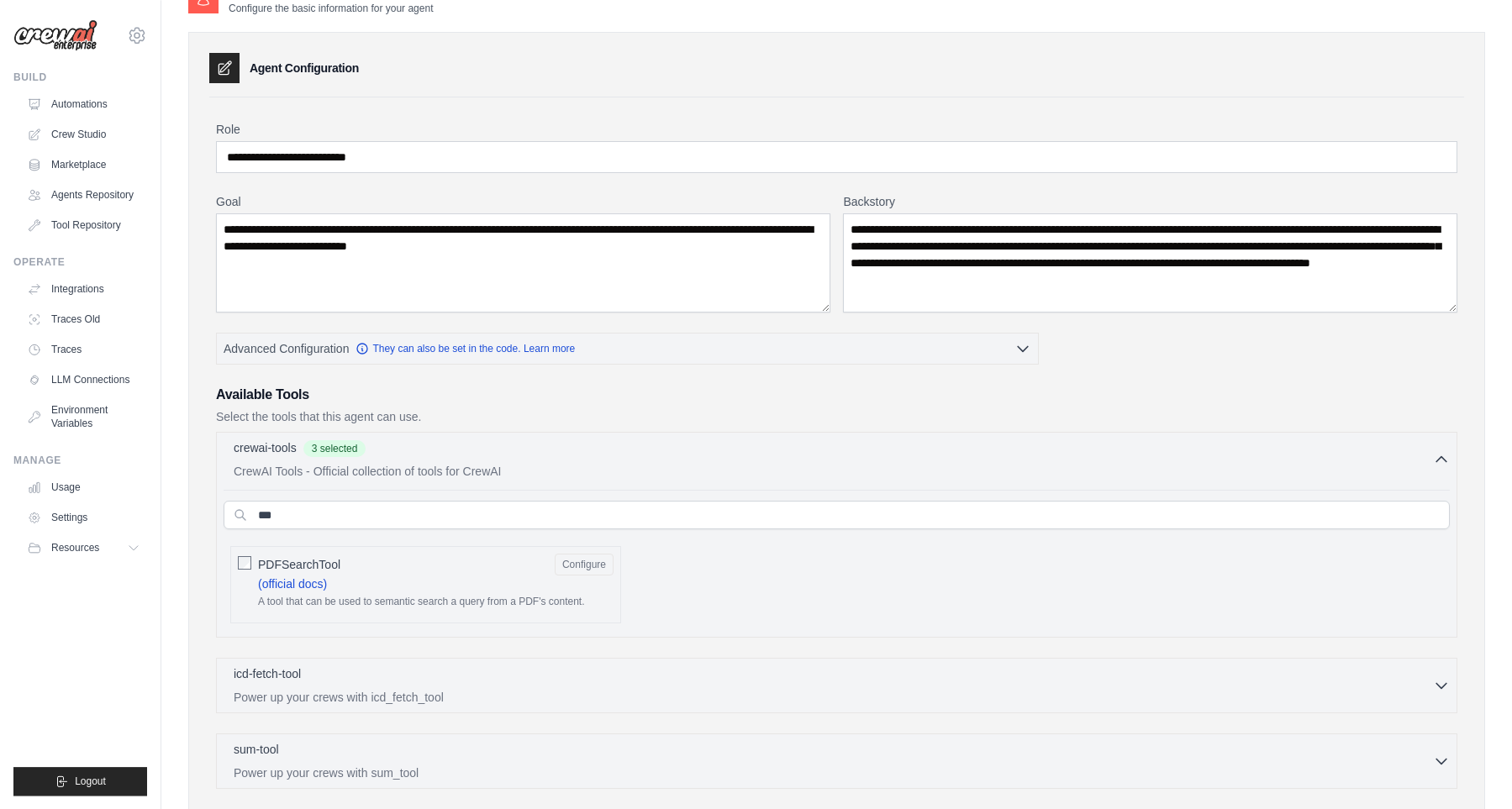
scroll to position [29, 0]
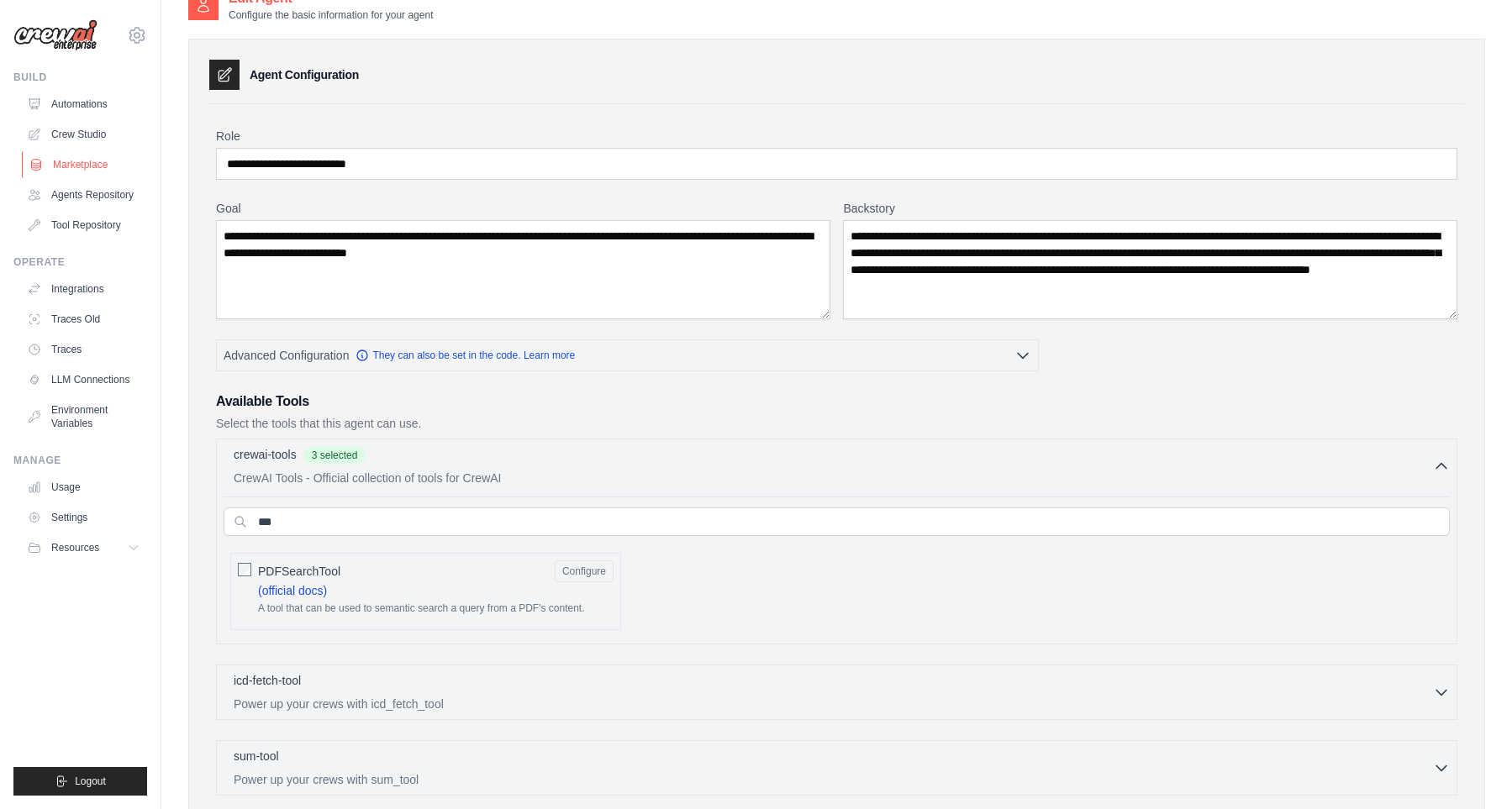
click at [85, 162] on link "Marketplace" at bounding box center [85, 164] width 127 height 27
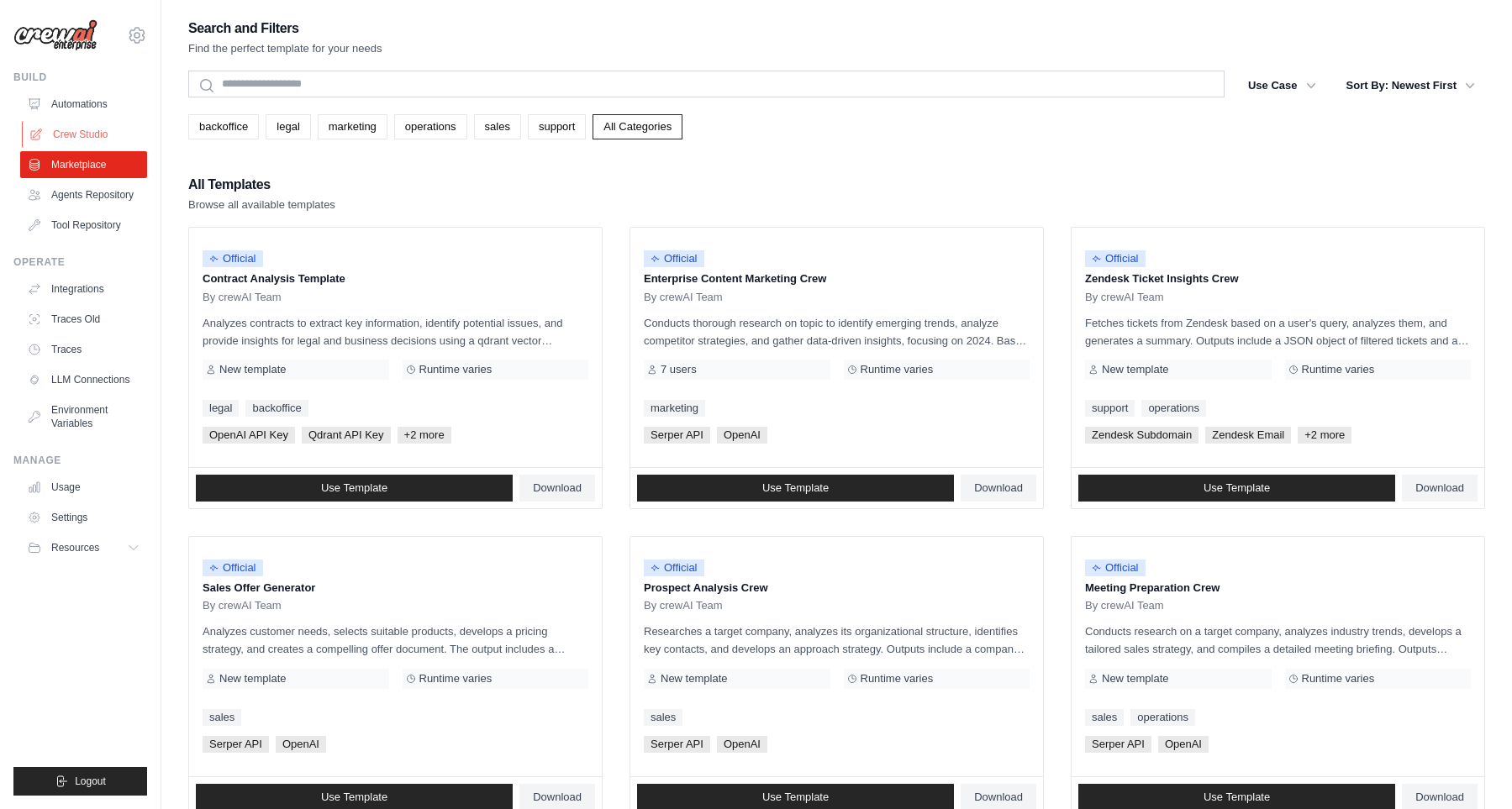
click at [87, 139] on link "Crew Studio" at bounding box center [85, 134] width 127 height 27
click at [1288, 91] on button "Use Case" at bounding box center [1282, 85] width 89 height 30
click at [1303, 91] on icon "button" at bounding box center [1311, 85] width 17 height 17
click at [96, 221] on link "Tool Repository" at bounding box center [85, 225] width 127 height 27
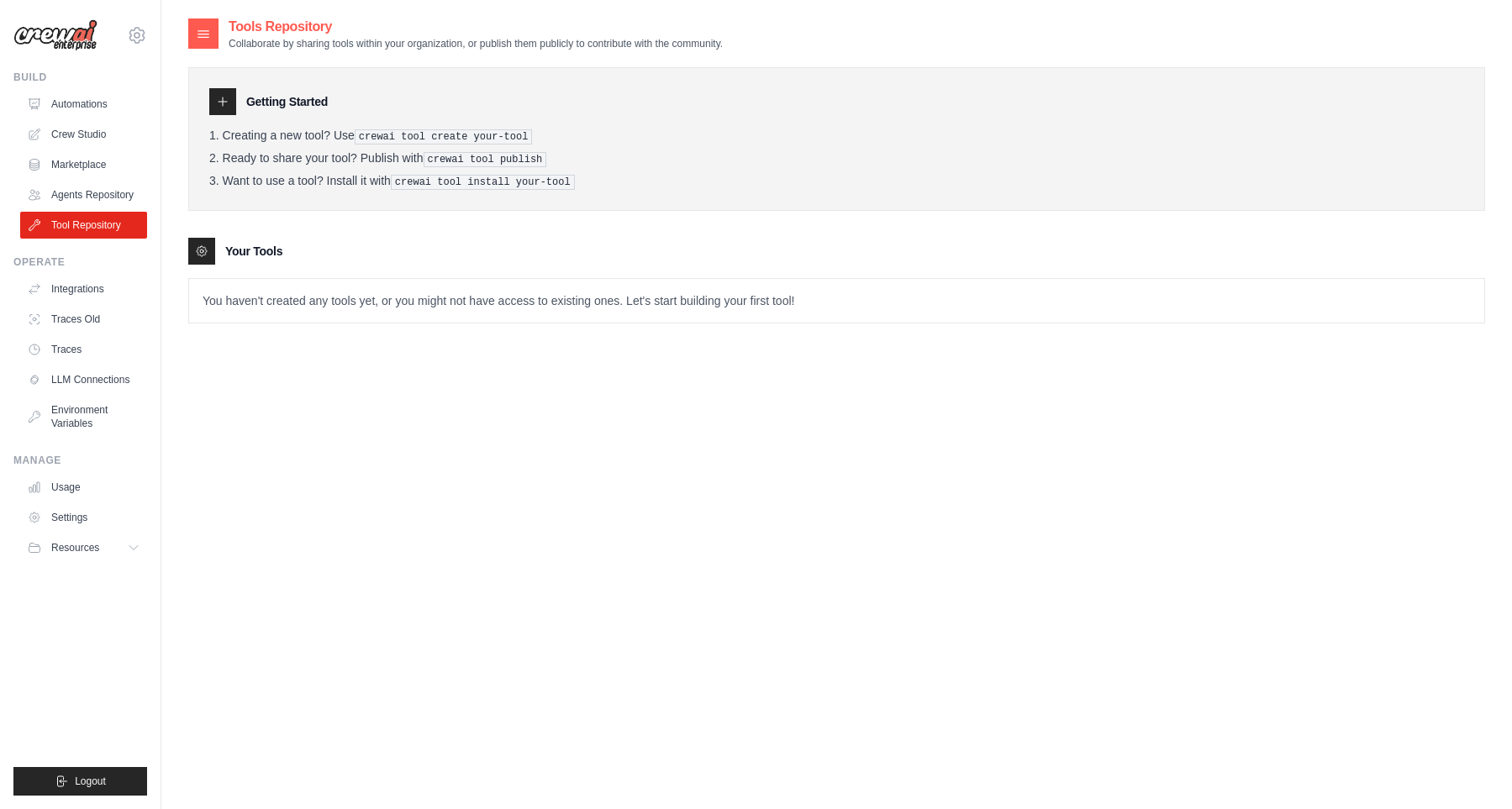
click at [224, 299] on p "You haven't created any tools yet, or you might not have access to existing one…" at bounding box center [836, 301] width 1295 height 44
click at [381, 299] on p "You haven't created any tools yet, or you might not have access to existing one…" at bounding box center [836, 301] width 1295 height 44
click at [244, 251] on h3 "Your Tools" at bounding box center [254, 251] width 57 height 17
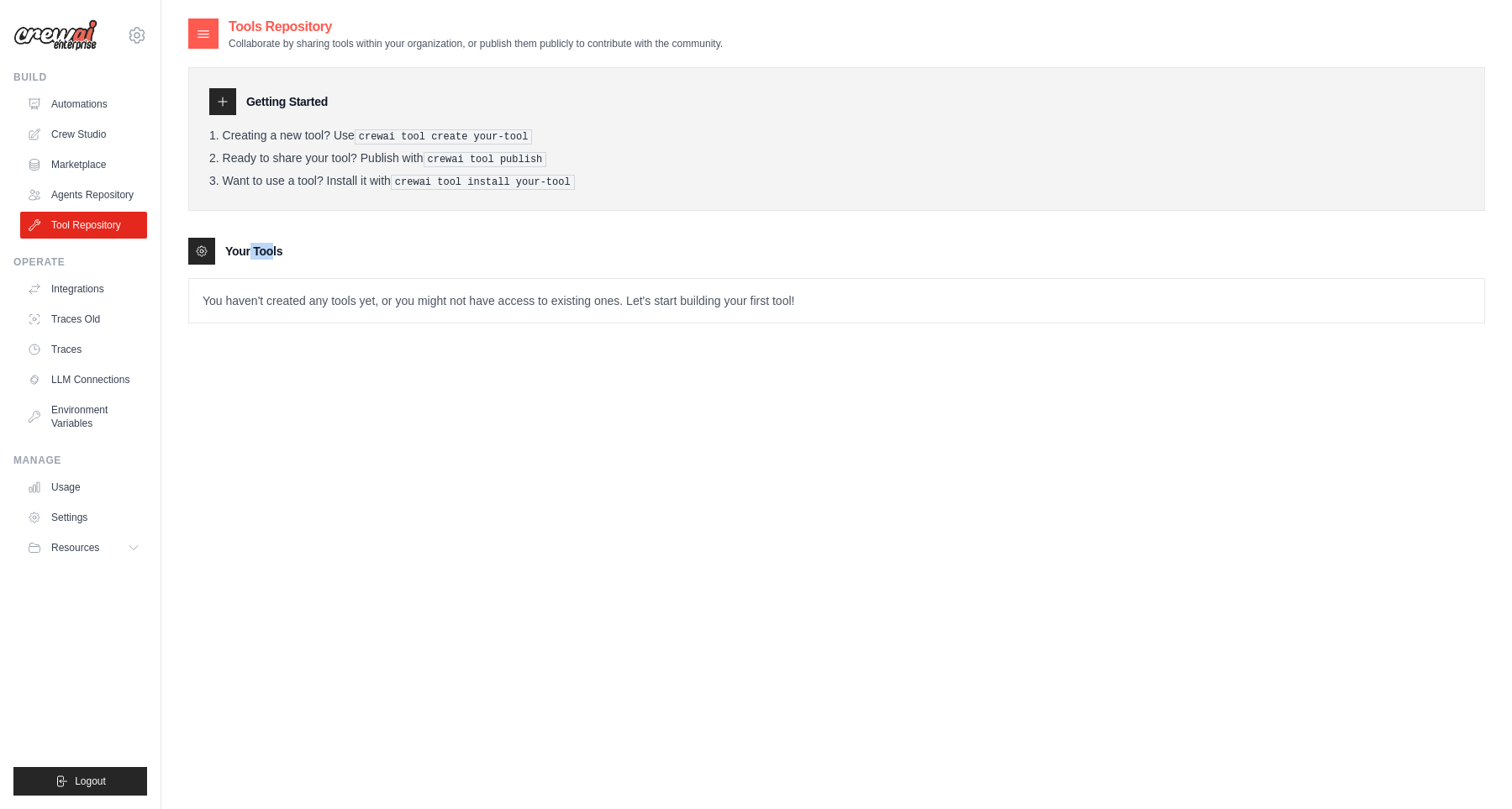
click at [244, 251] on h3 "Your Tools" at bounding box center [254, 251] width 57 height 17
click at [344, 267] on tools-list\a "Your Tools You haven't created any tools yet, or you might not have access to e…" at bounding box center [836, 281] width 1297 height 86
drag, startPoint x: 413, startPoint y: 180, endPoint x: 602, endPoint y: 182, distance: 189.0
click at [602, 182] on li "Want to use a tool? Install it with crewai tool install your-tool" at bounding box center [836, 181] width 1255 height 16
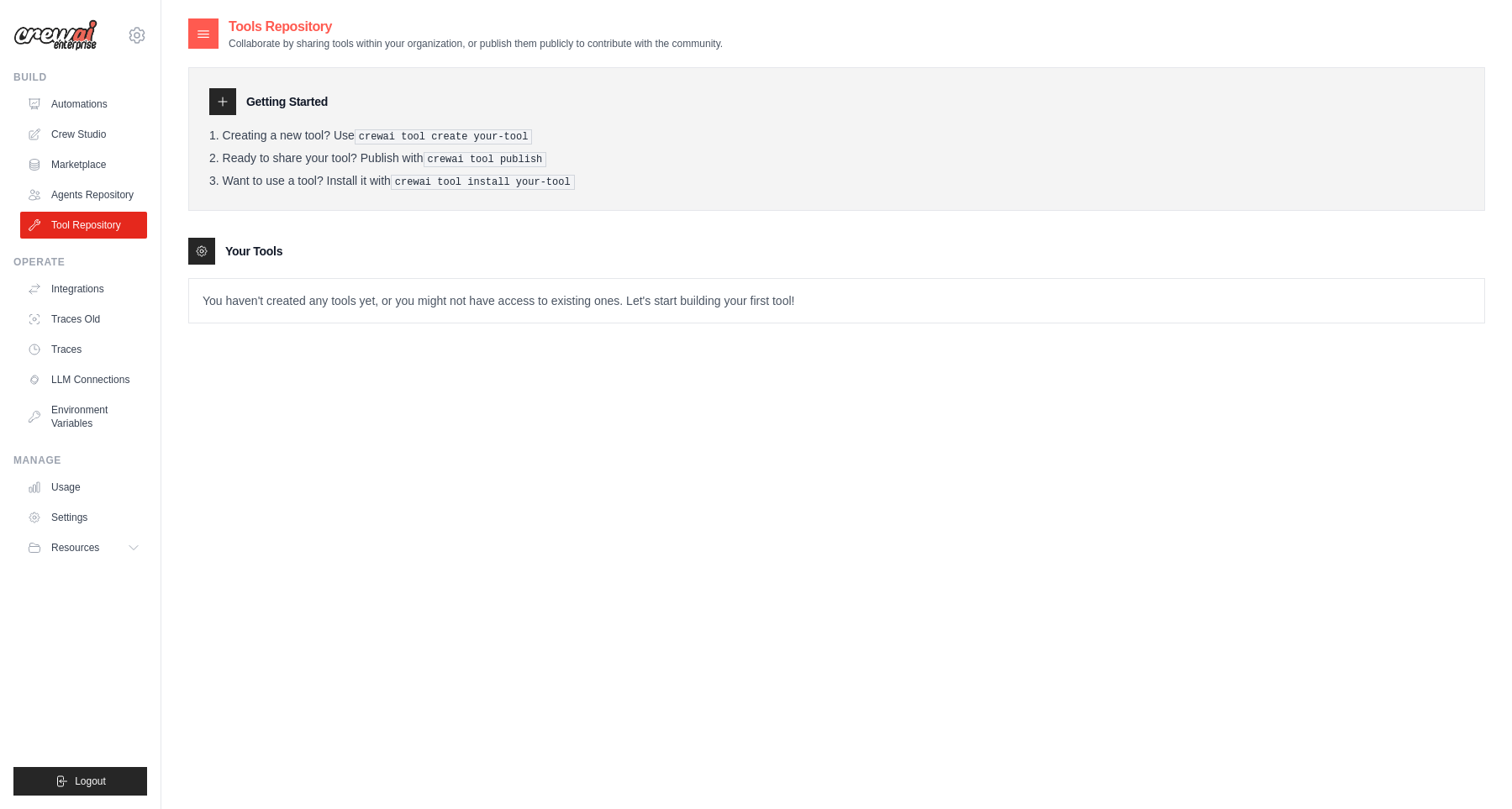
click at [531, 171] on ol "Creating a new tool? Use crewai tool create your-tool Ready to share your tool?…" at bounding box center [836, 159] width 1255 height 62
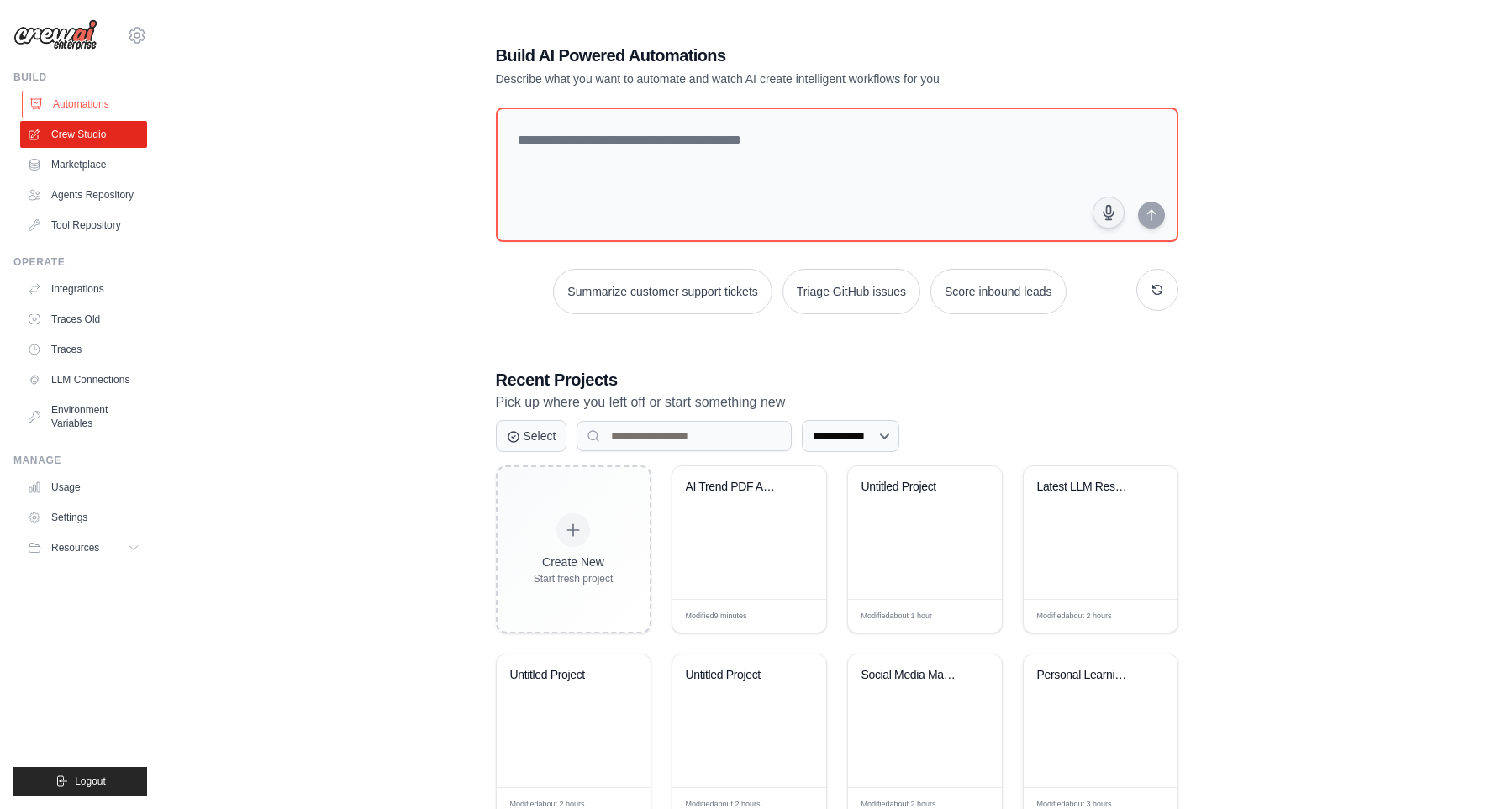
click at [80, 101] on link "Automations" at bounding box center [85, 105] width 127 height 27
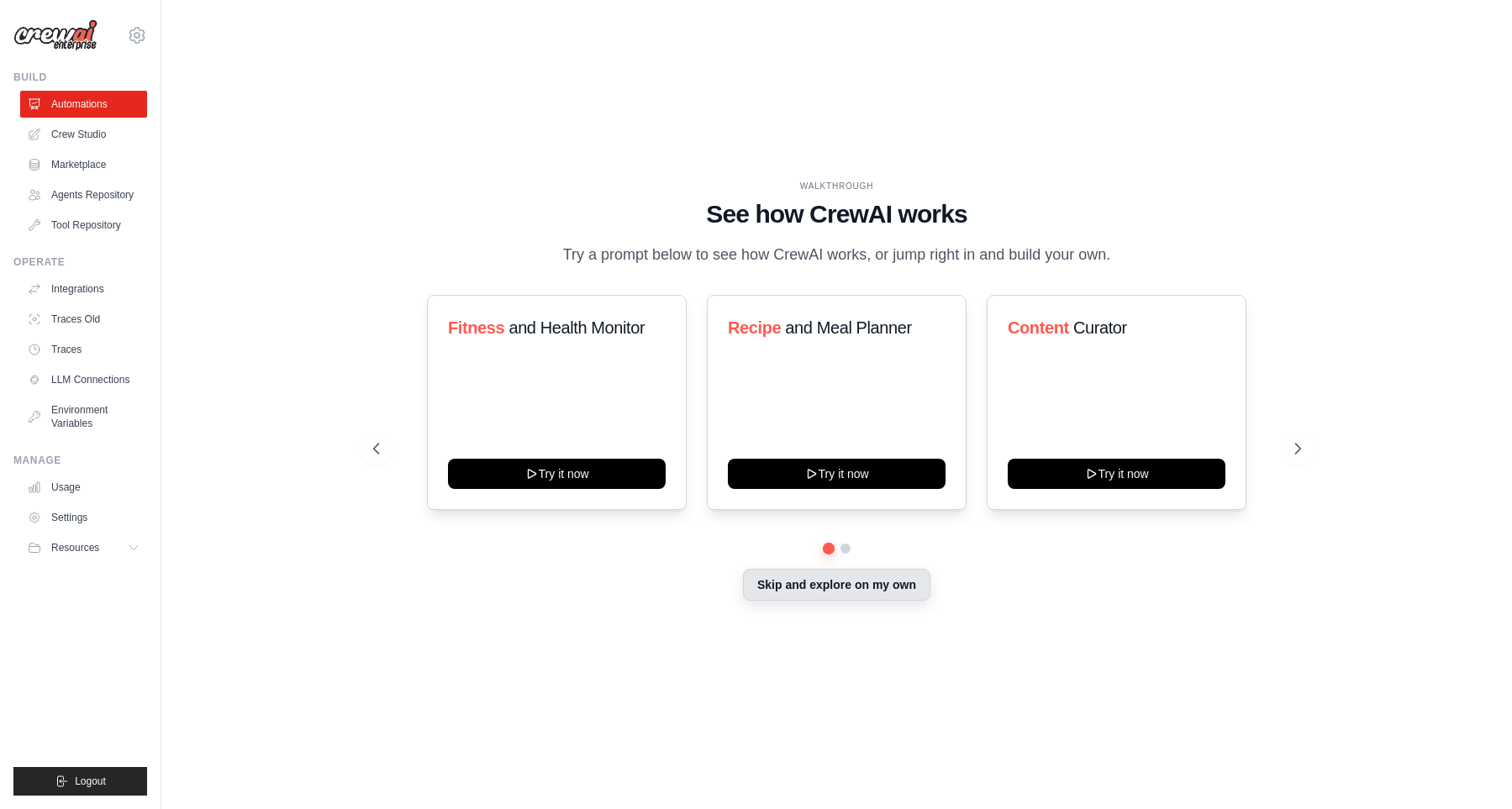
click at [844, 601] on button "Skip and explore on my own" at bounding box center [836, 585] width 187 height 32
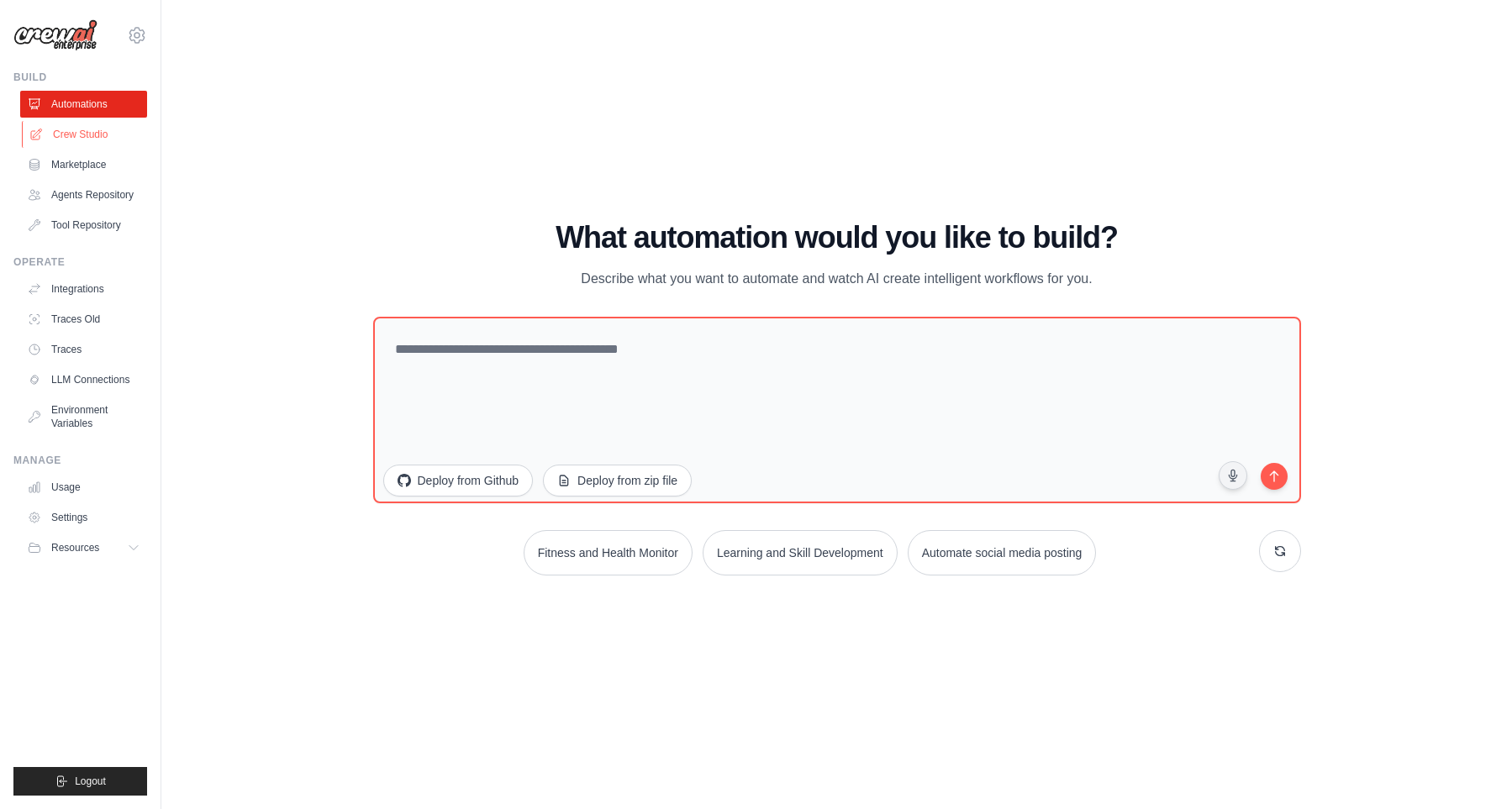
click at [87, 125] on link "Crew Studio" at bounding box center [85, 134] width 127 height 27
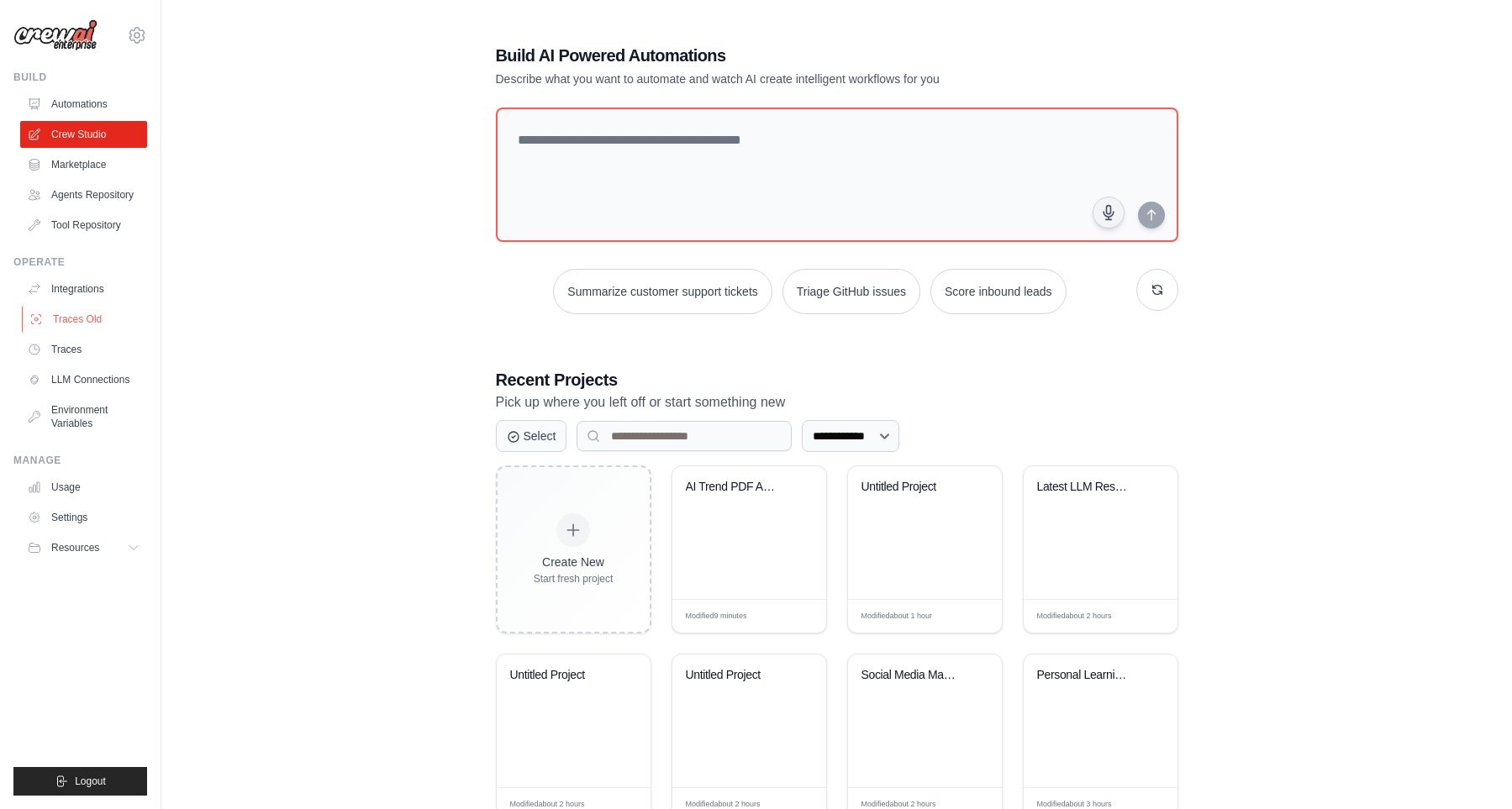
click at [105, 309] on link "Traces Old" at bounding box center [85, 319] width 127 height 27
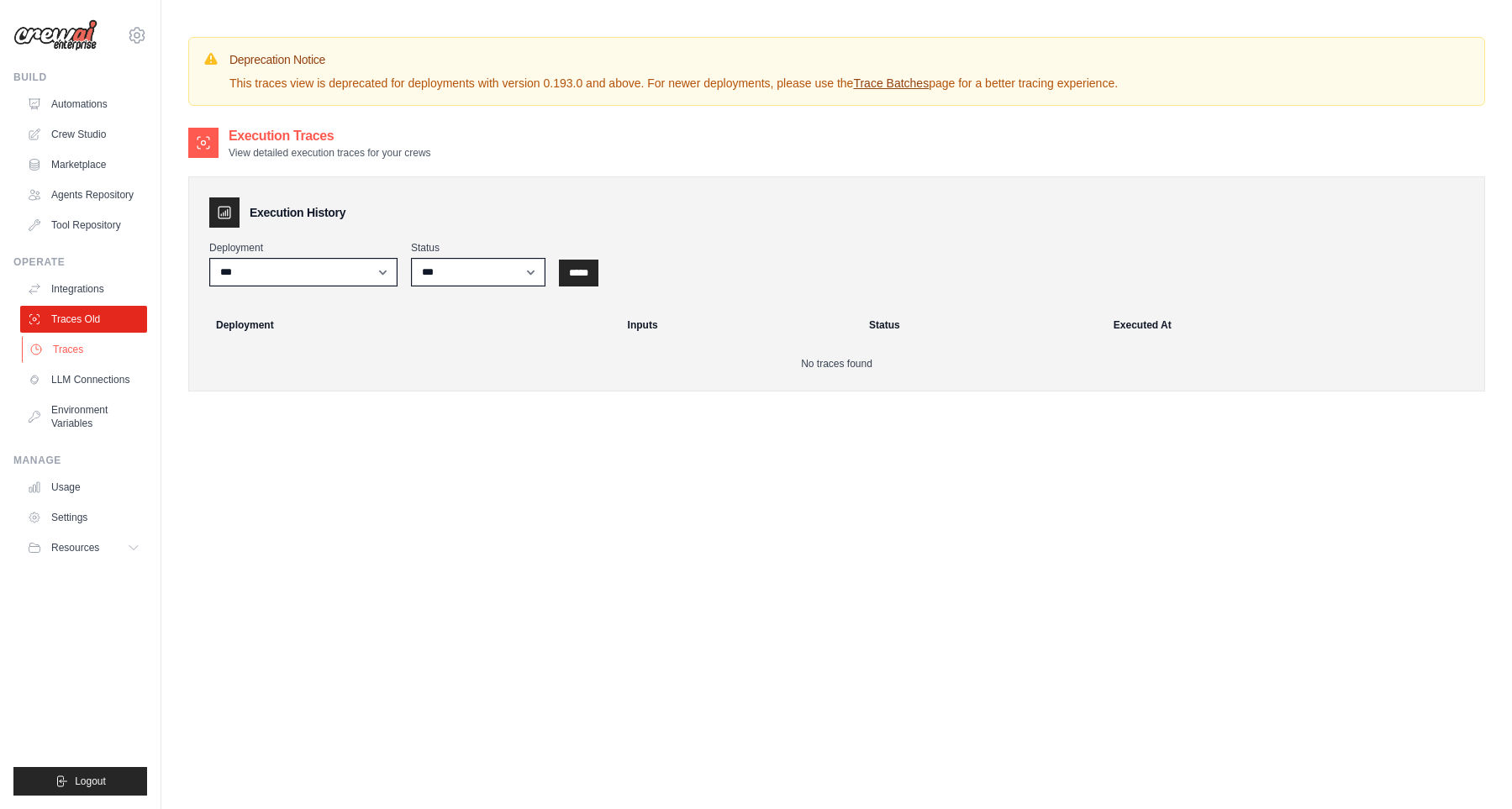
click at [69, 343] on link "Traces" at bounding box center [85, 349] width 127 height 27
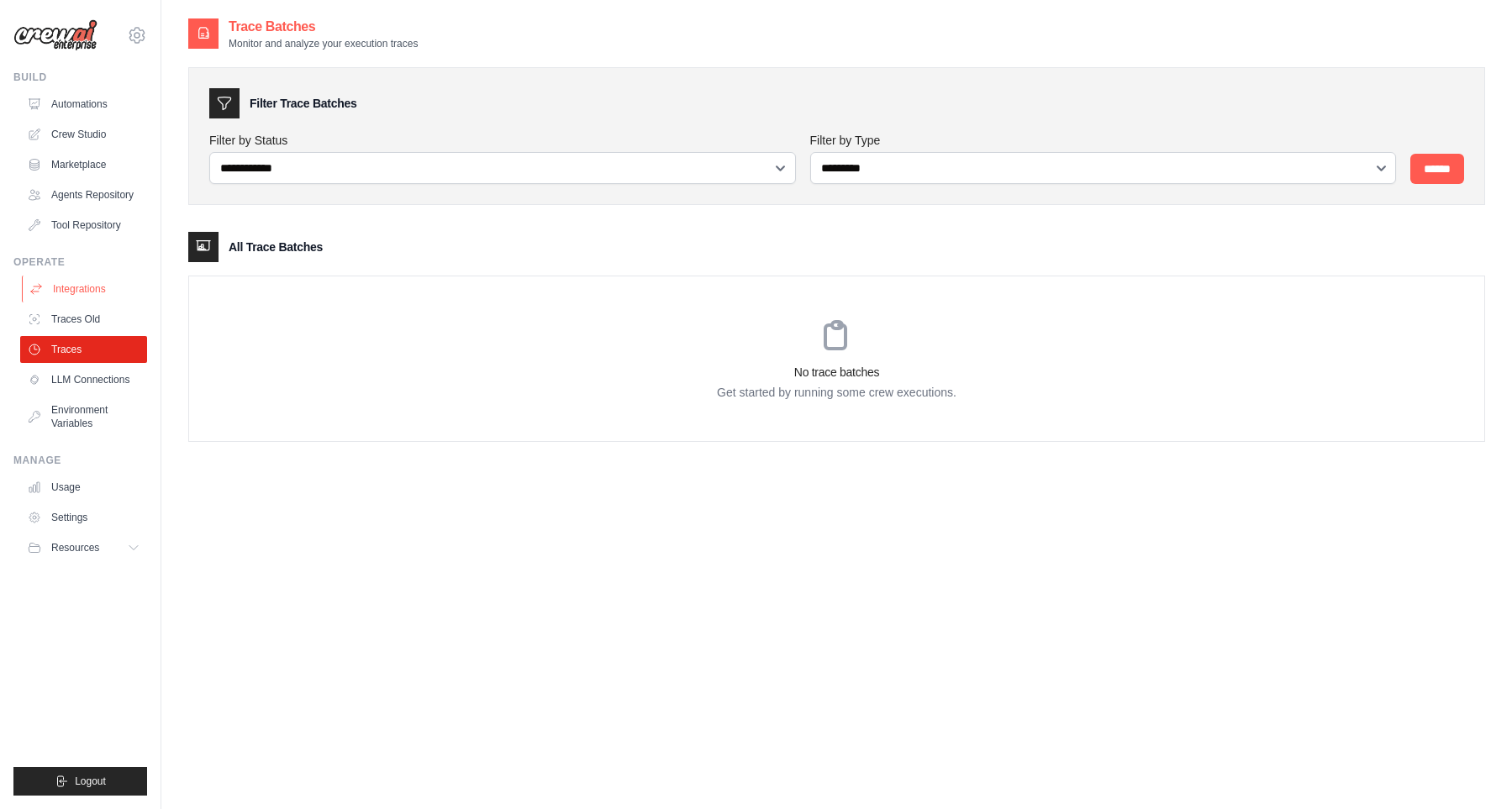
click at [102, 294] on link "Integrations" at bounding box center [85, 289] width 127 height 27
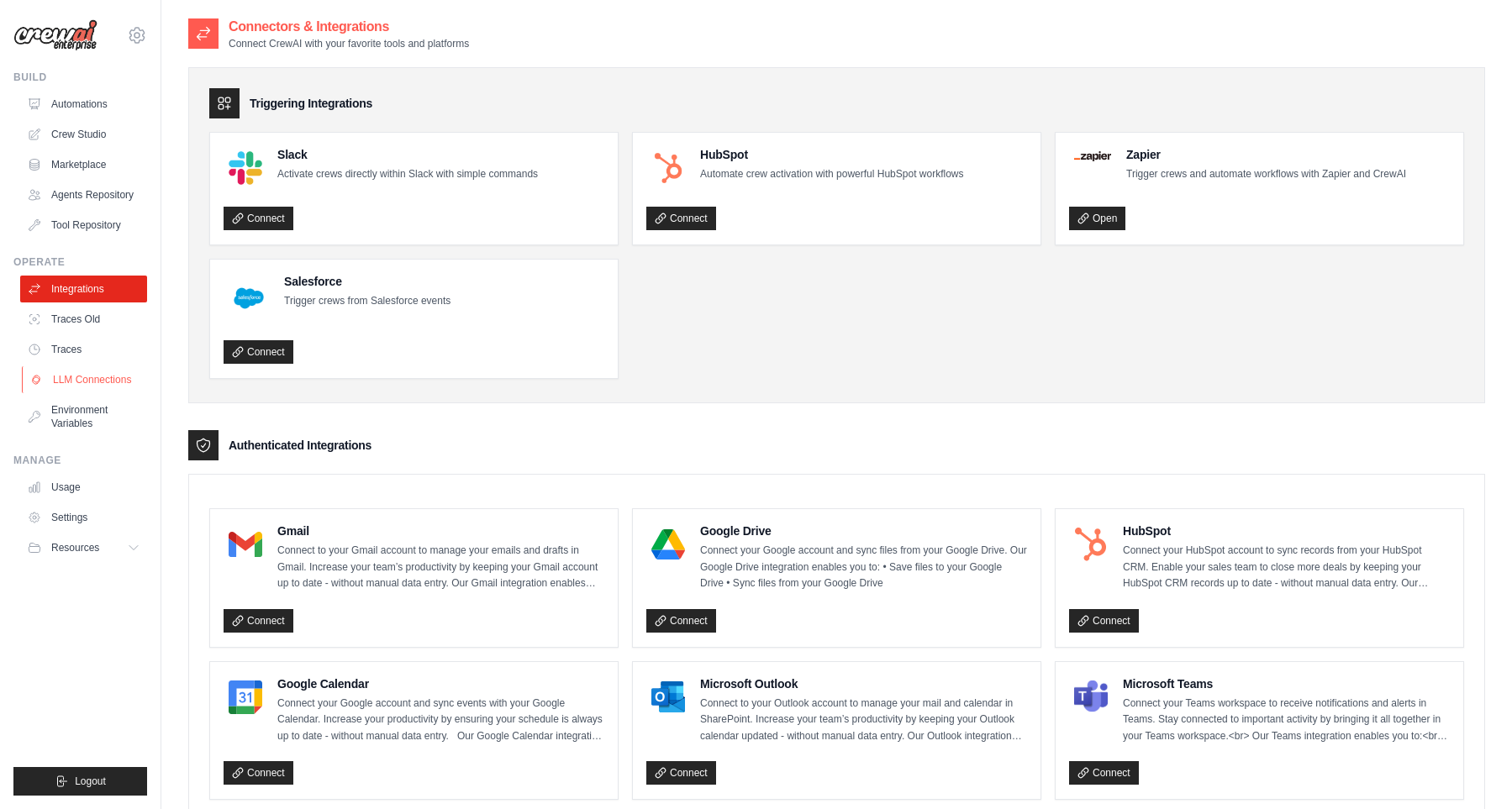
click at [92, 390] on link "LLM Connections" at bounding box center [85, 380] width 127 height 27
click at [89, 410] on link "Environment Variables" at bounding box center [85, 417] width 127 height 40
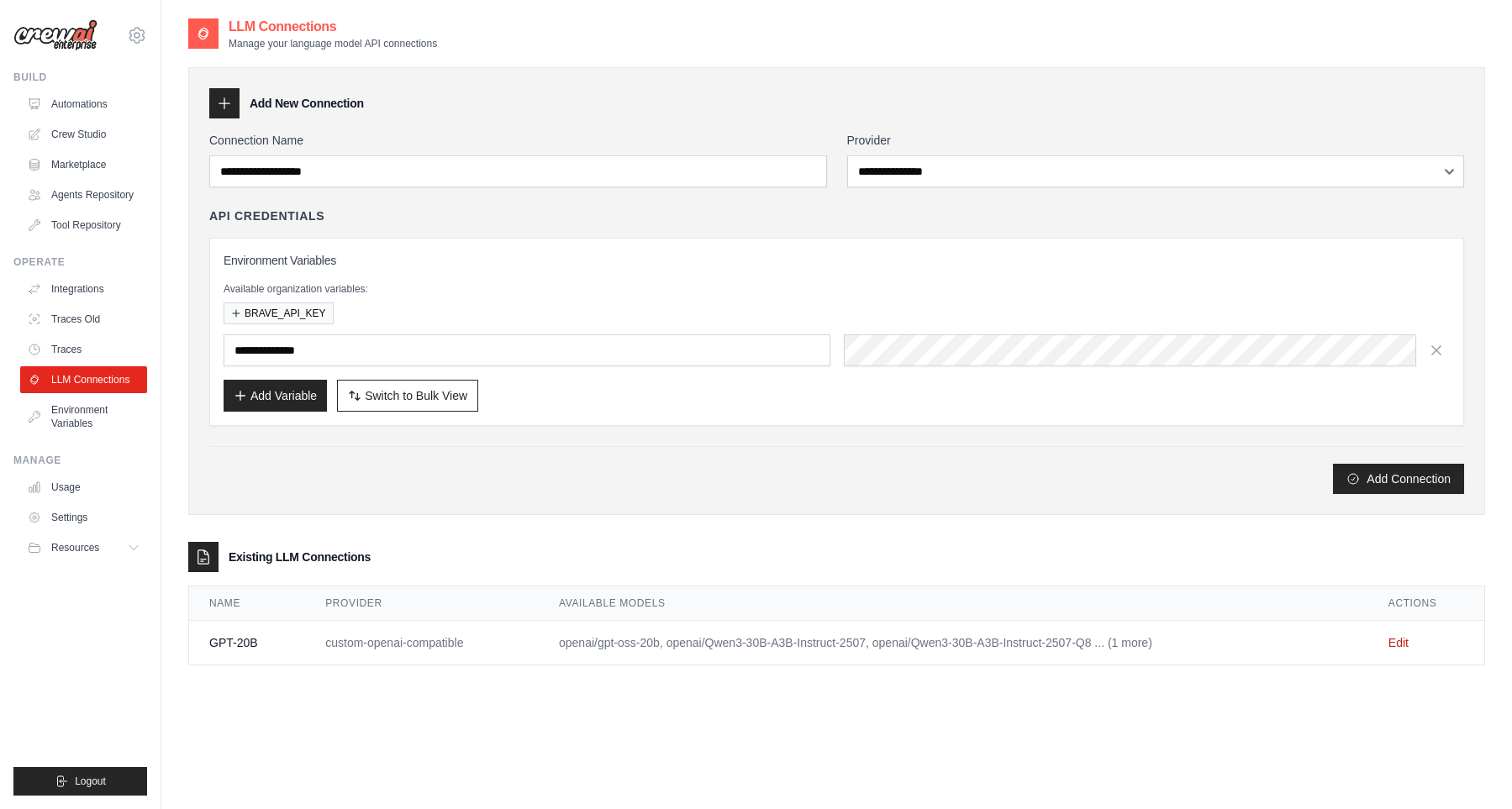
click at [114, 548] on button "Resources" at bounding box center [84, 547] width 127 height 27
click at [83, 134] on link "Crew Studio" at bounding box center [85, 134] width 127 height 27
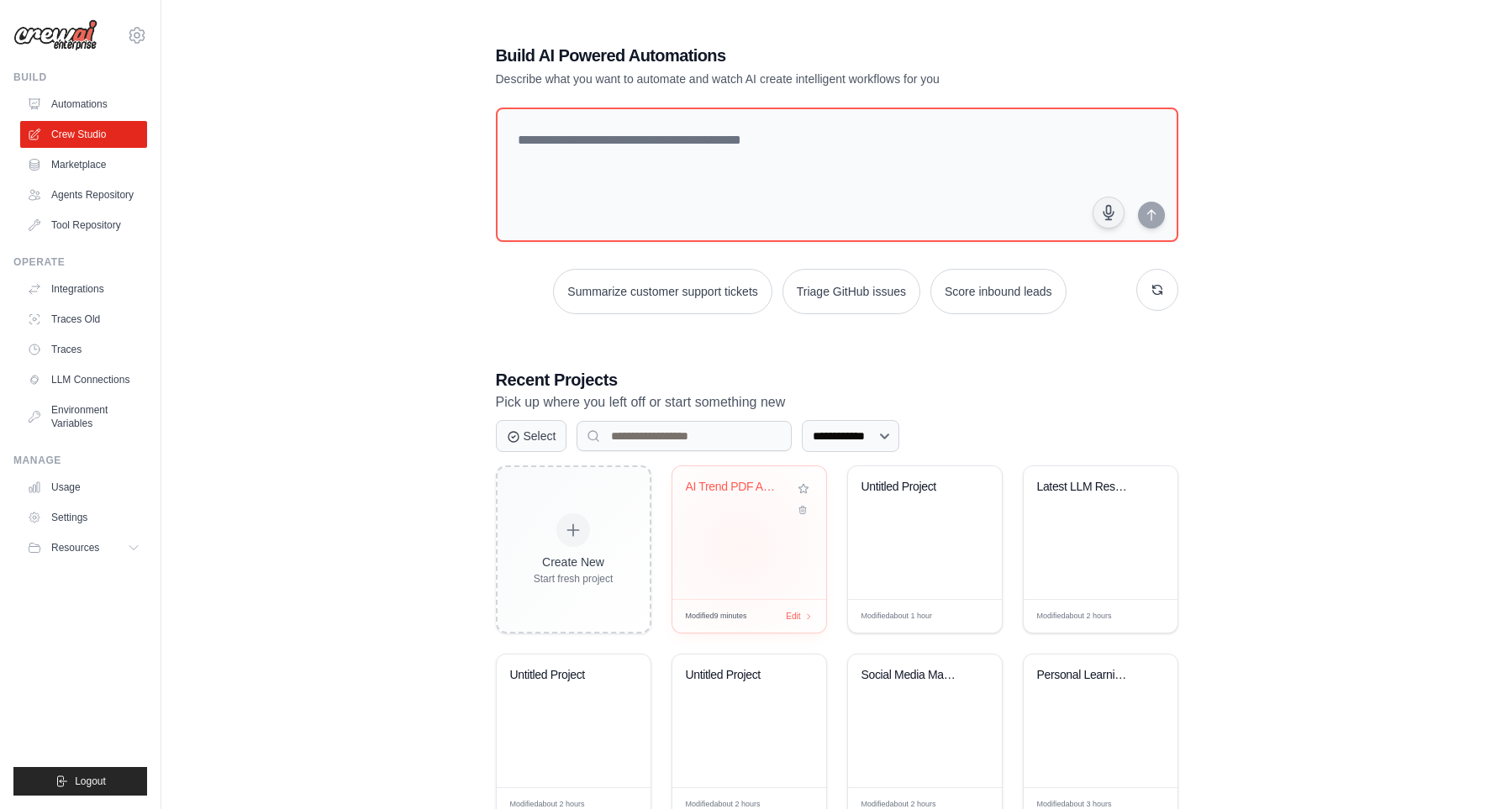
click at [740, 539] on div "AI Trend PDF Analysis" at bounding box center [749, 532] width 154 height 132
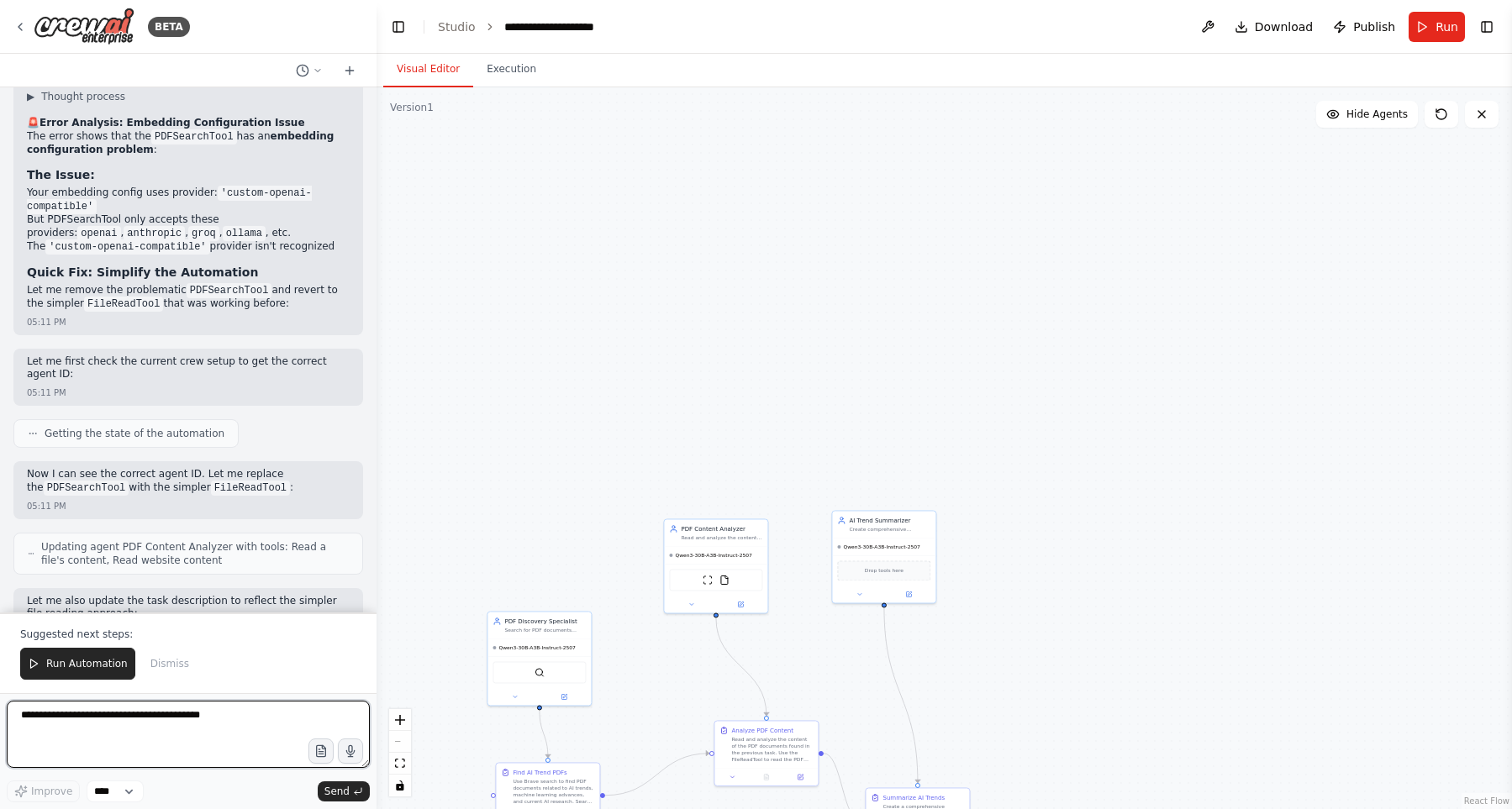
scroll to position [8707, 0]
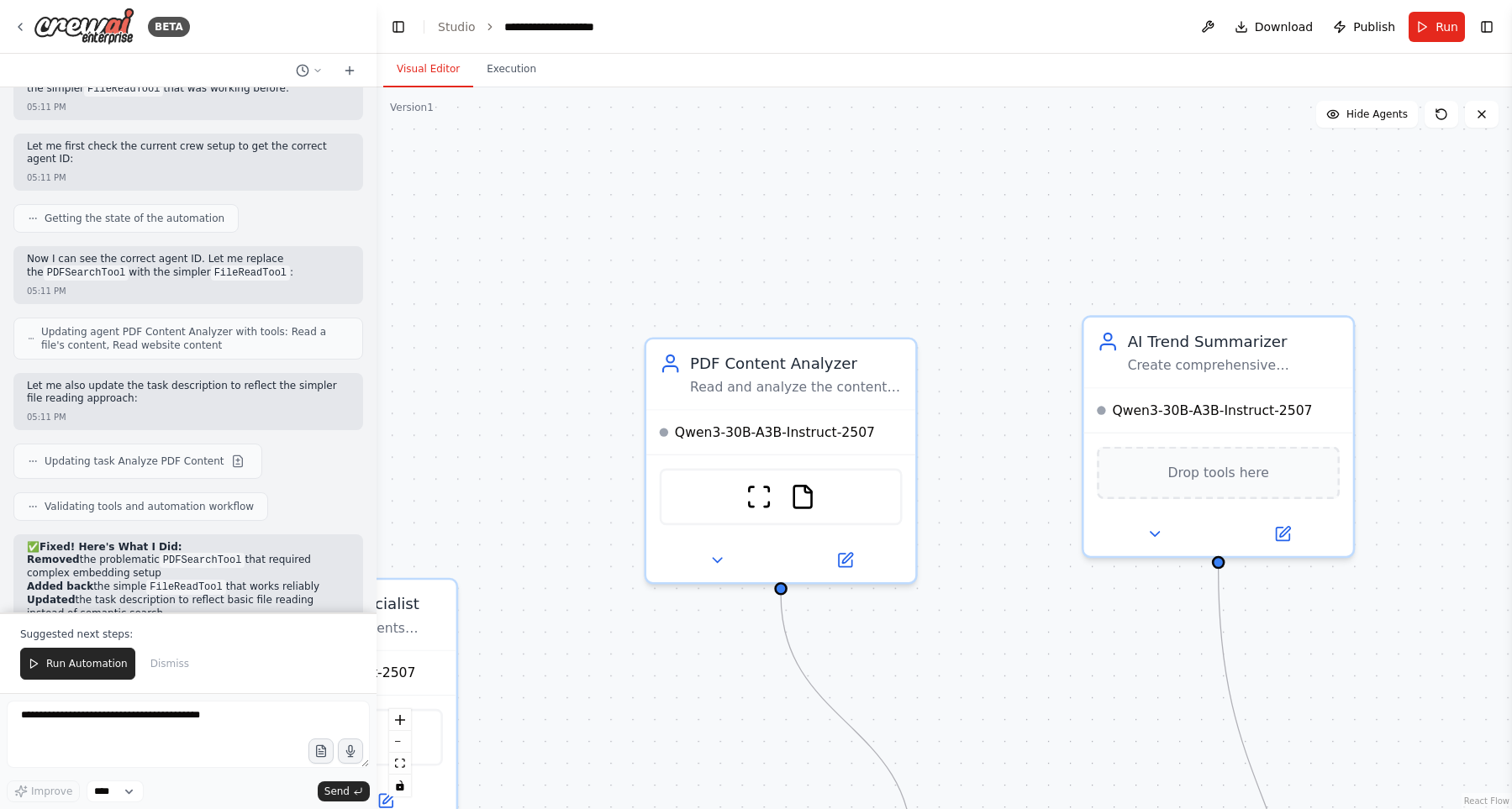
drag, startPoint x: 586, startPoint y: 463, endPoint x: 904, endPoint y: 145, distance: 449.7
click at [910, 128] on div ".deletable-edge-delete-btn { width: 20px; height: 20px; border: 0px solid #ffff…" at bounding box center [943, 448] width 1135 height 721
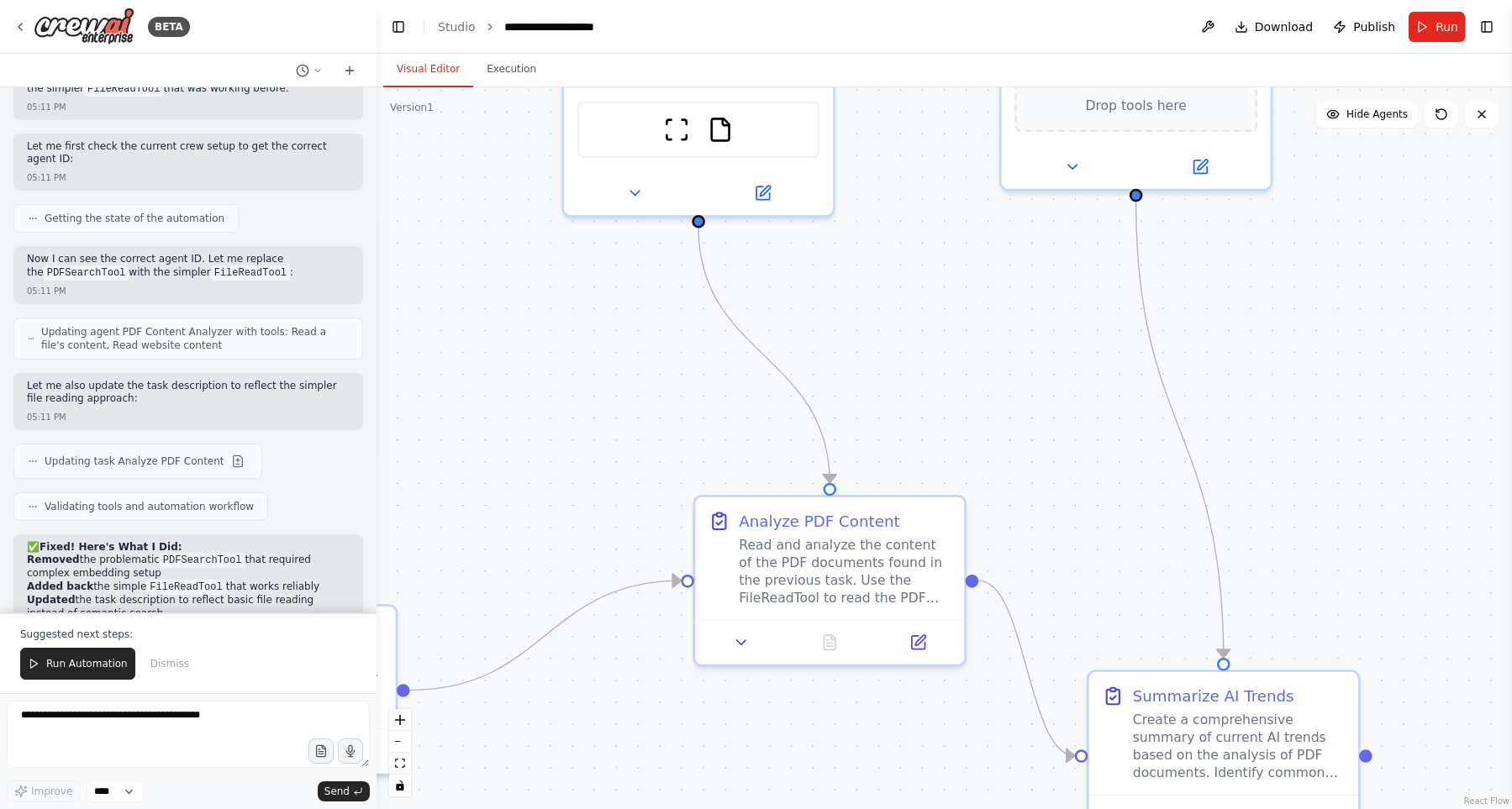
drag, startPoint x: 1091, startPoint y: 666, endPoint x: 958, endPoint y: 351, distance: 341.9
click at [958, 351] on div ".deletable-edge-delete-btn { width: 20px; height: 20px; border: 0px solid #ffff…" at bounding box center [943, 448] width 1135 height 721
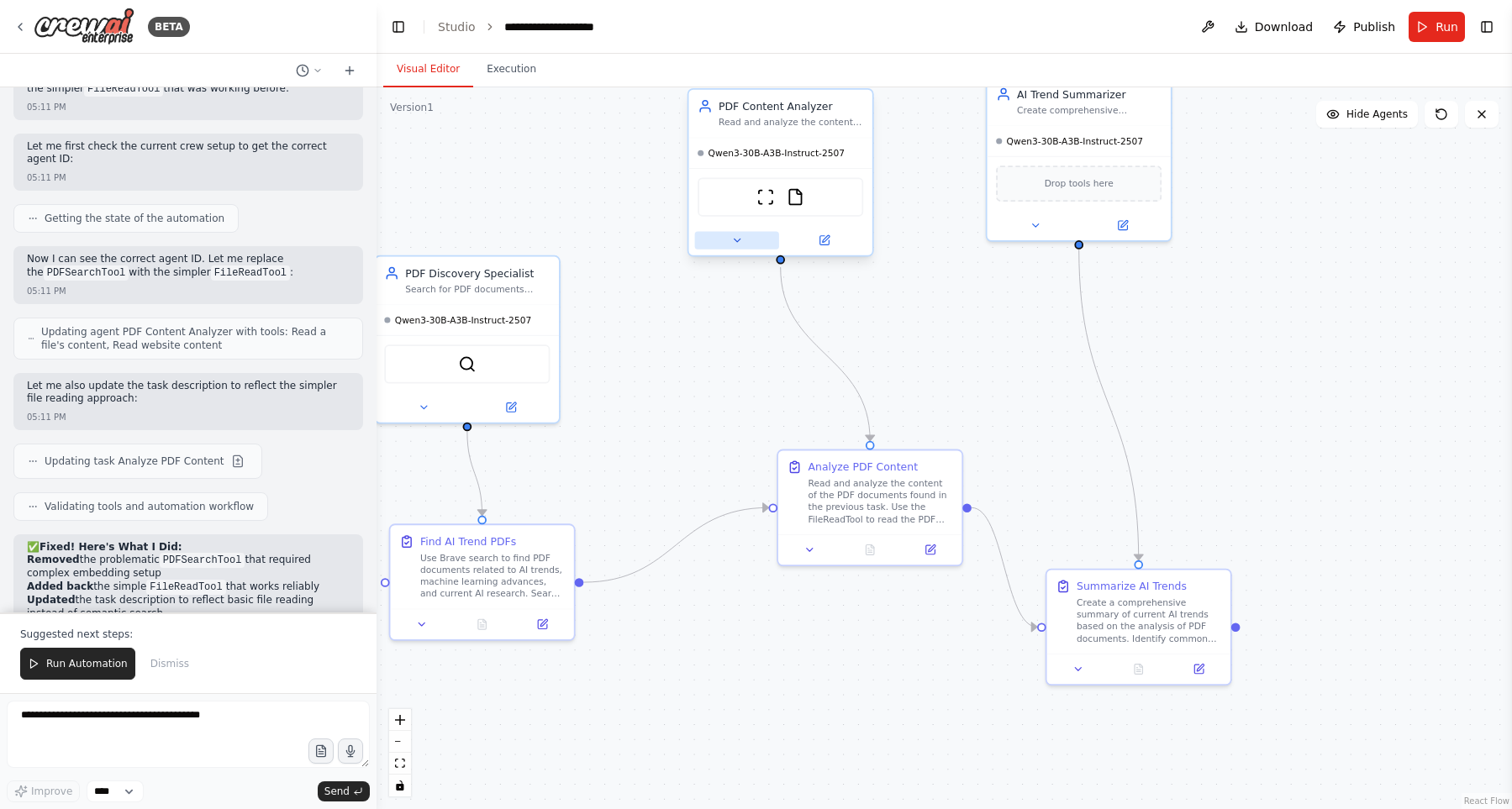
click at [729, 246] on button at bounding box center [737, 240] width 84 height 18
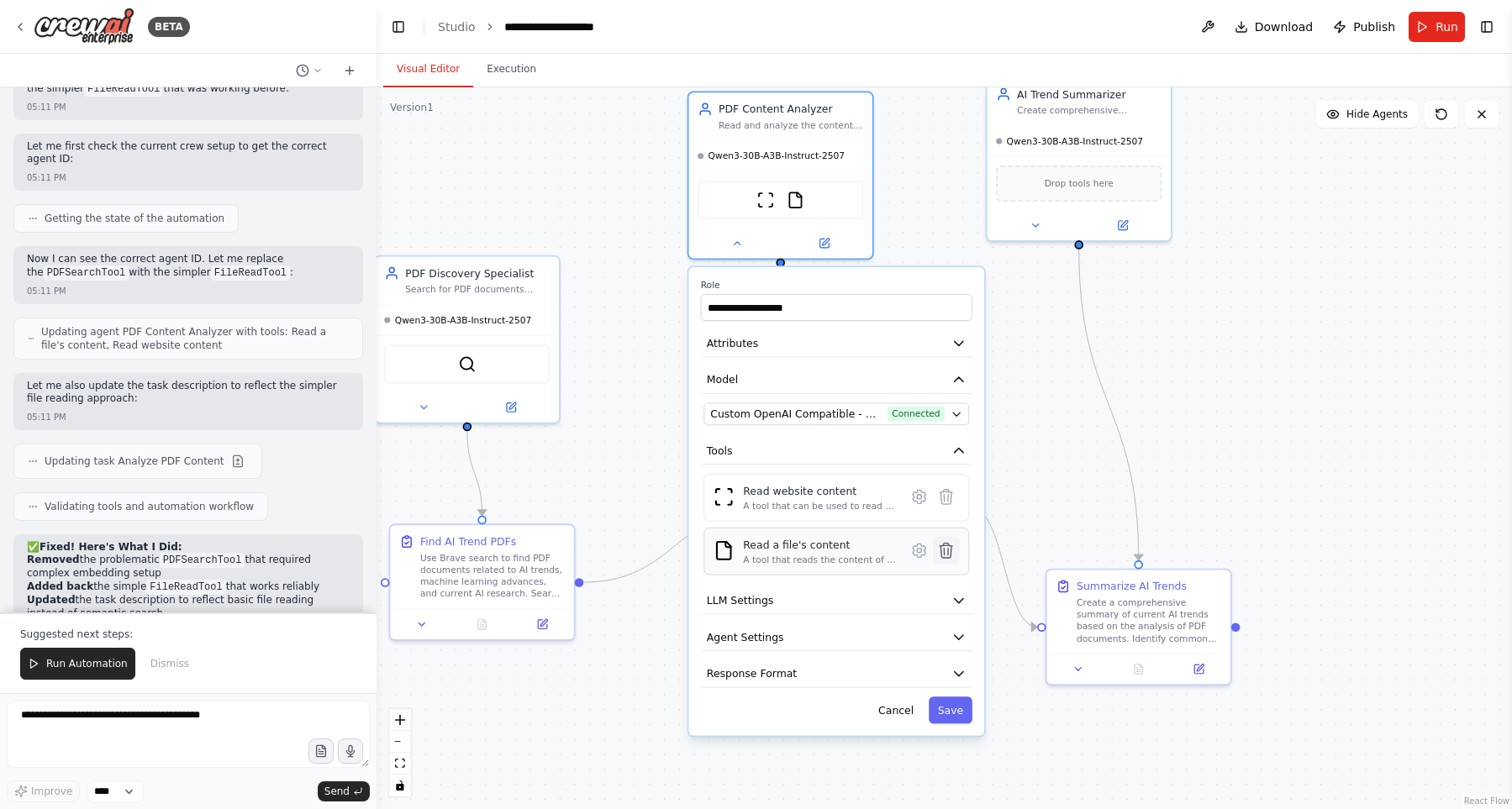
click at [941, 548] on icon at bounding box center [945, 550] width 13 height 14
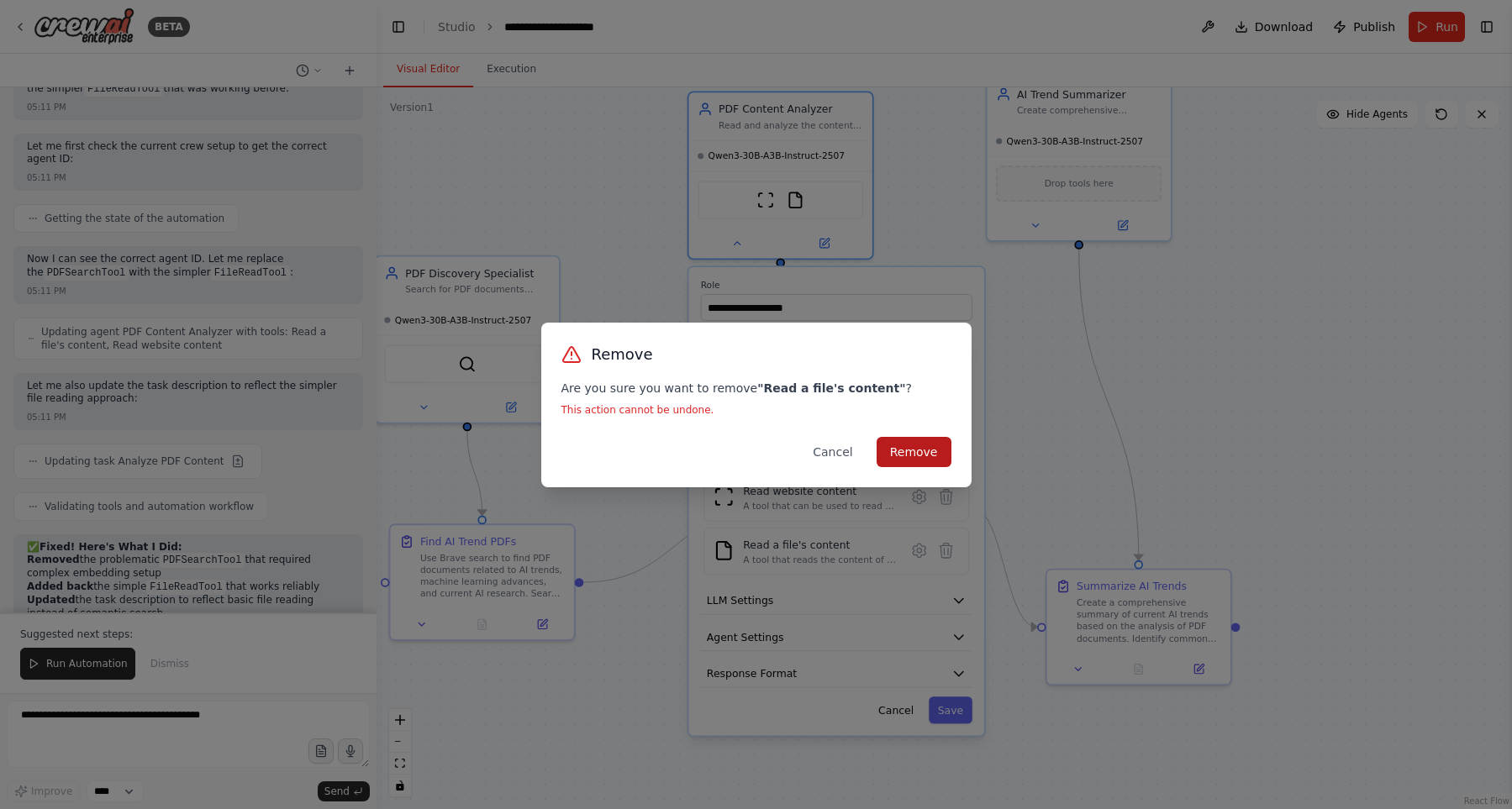
click at [913, 461] on button "Remove" at bounding box center [914, 452] width 75 height 30
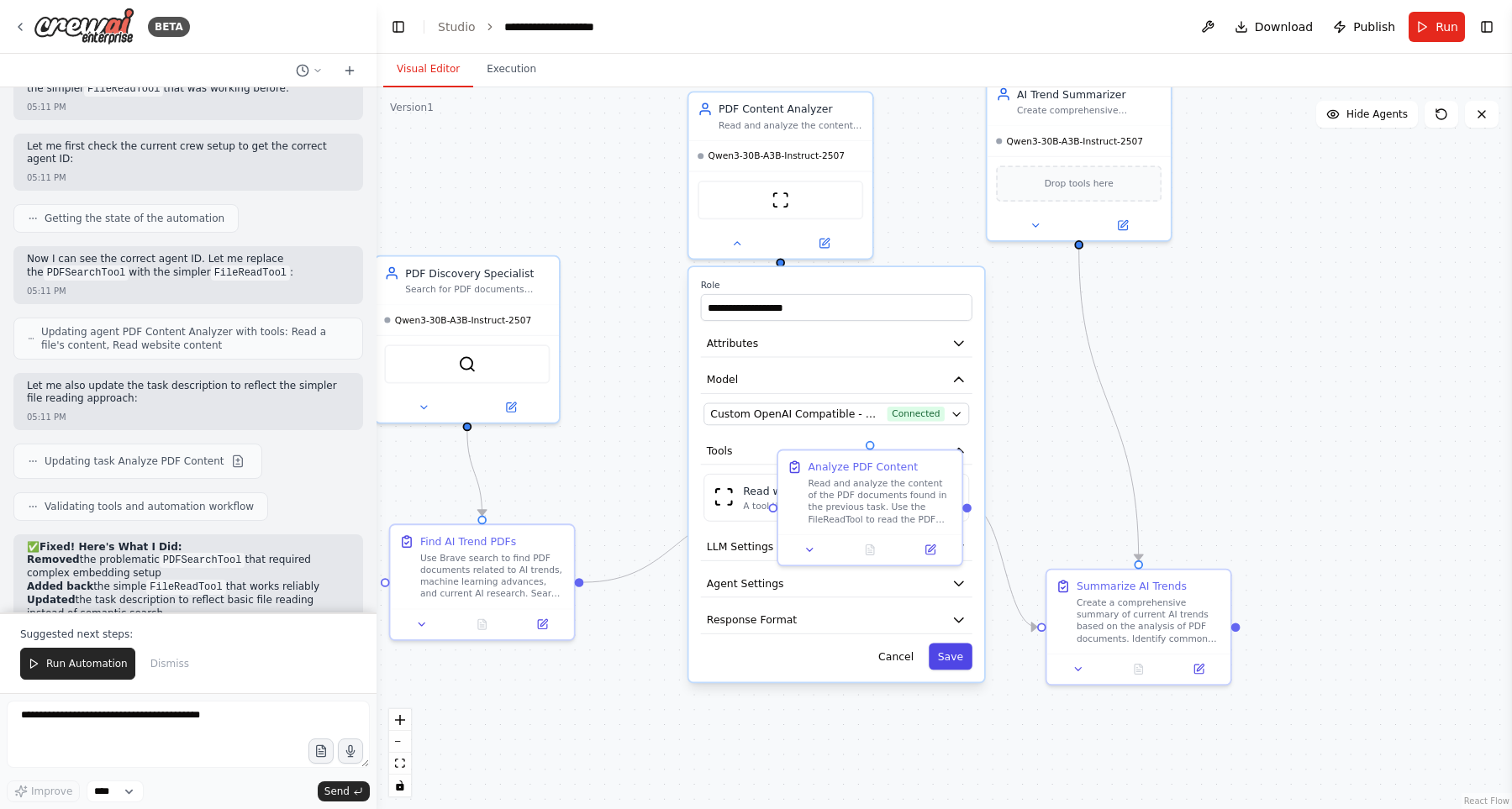
click at [957, 663] on button "Save" at bounding box center [950, 656] width 44 height 27
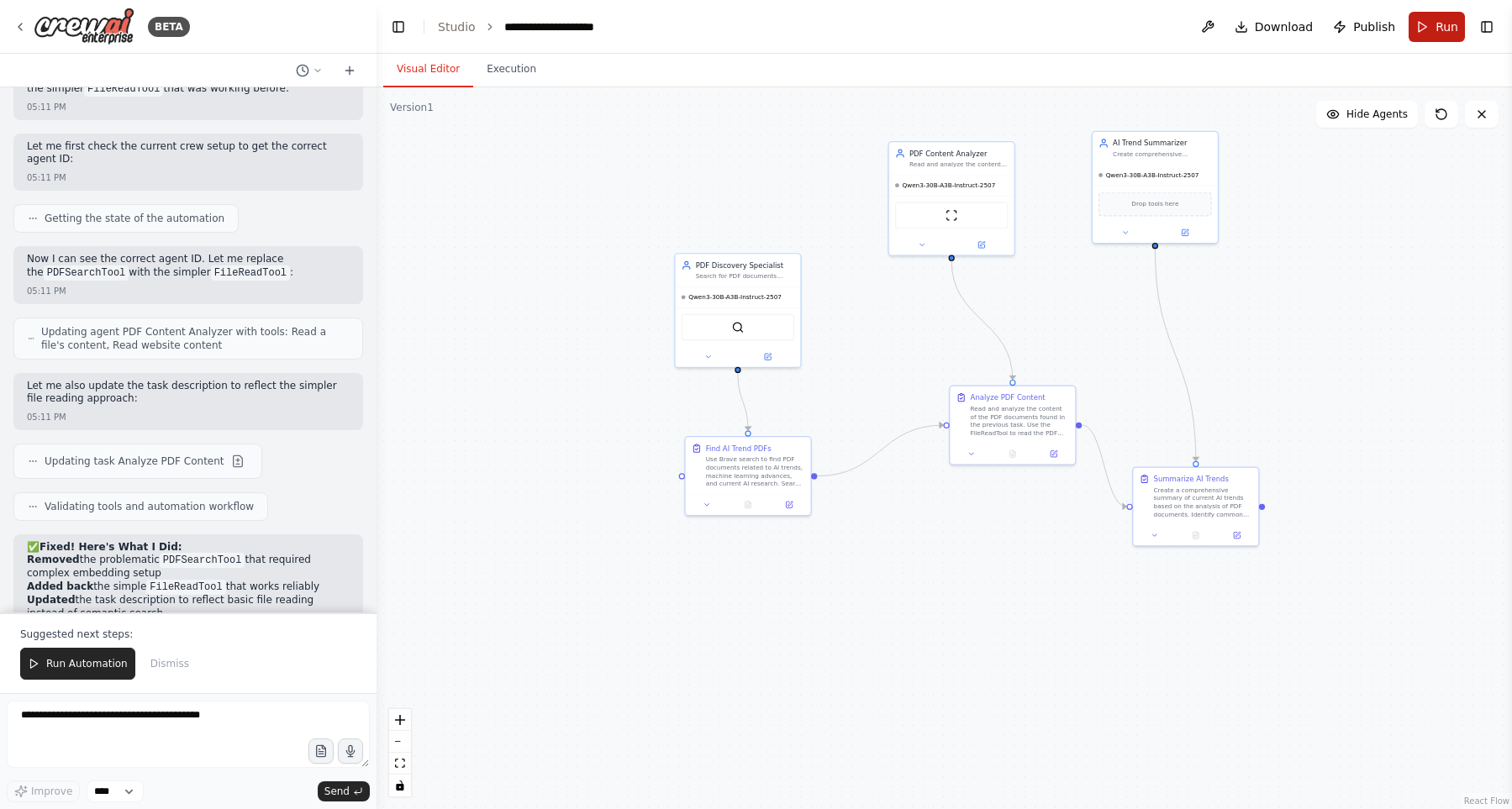
click at [1423, 25] on button "Run" at bounding box center [1436, 27] width 57 height 30
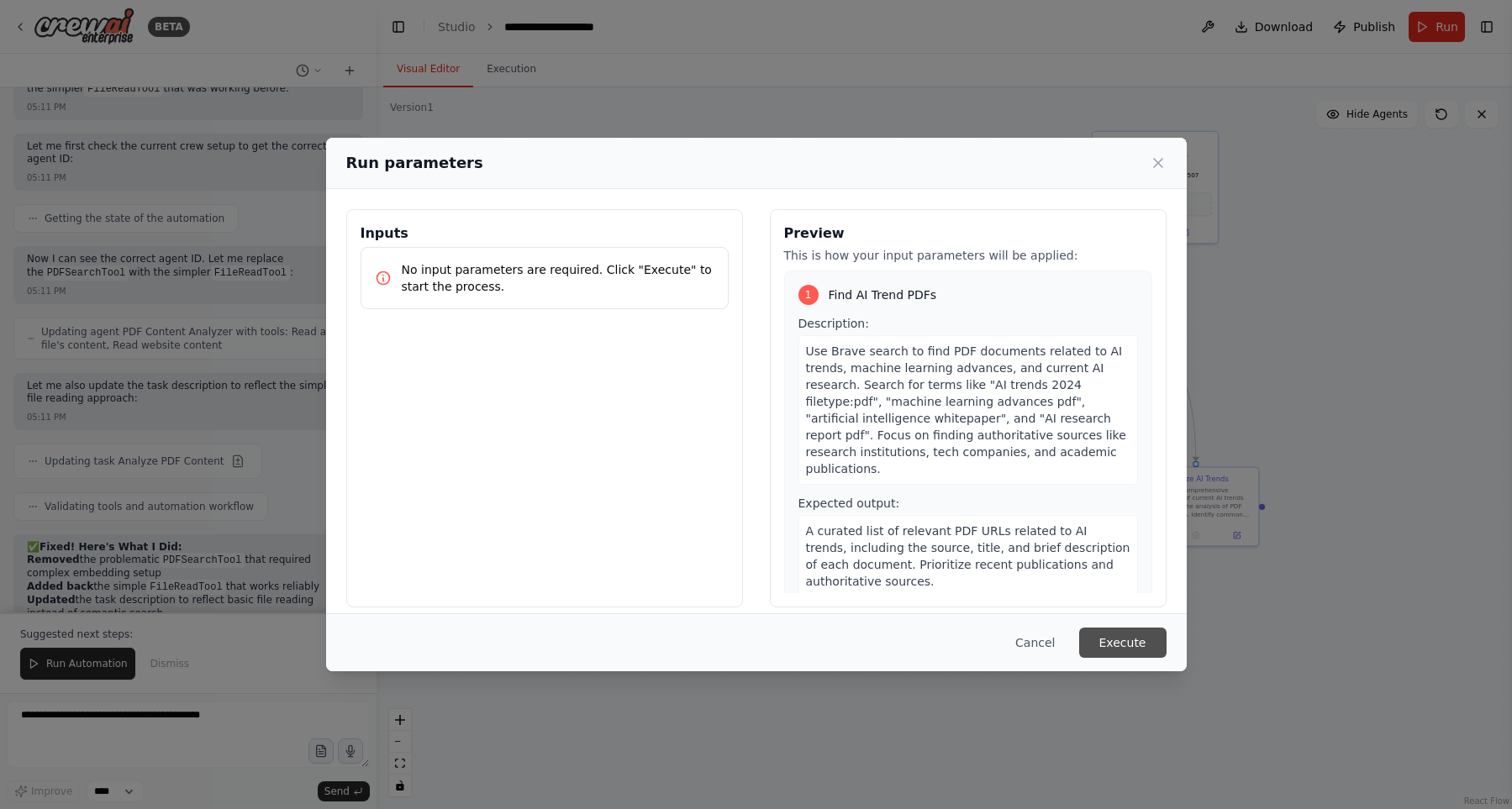
click at [1138, 639] on button "Execute" at bounding box center [1123, 643] width 88 height 30
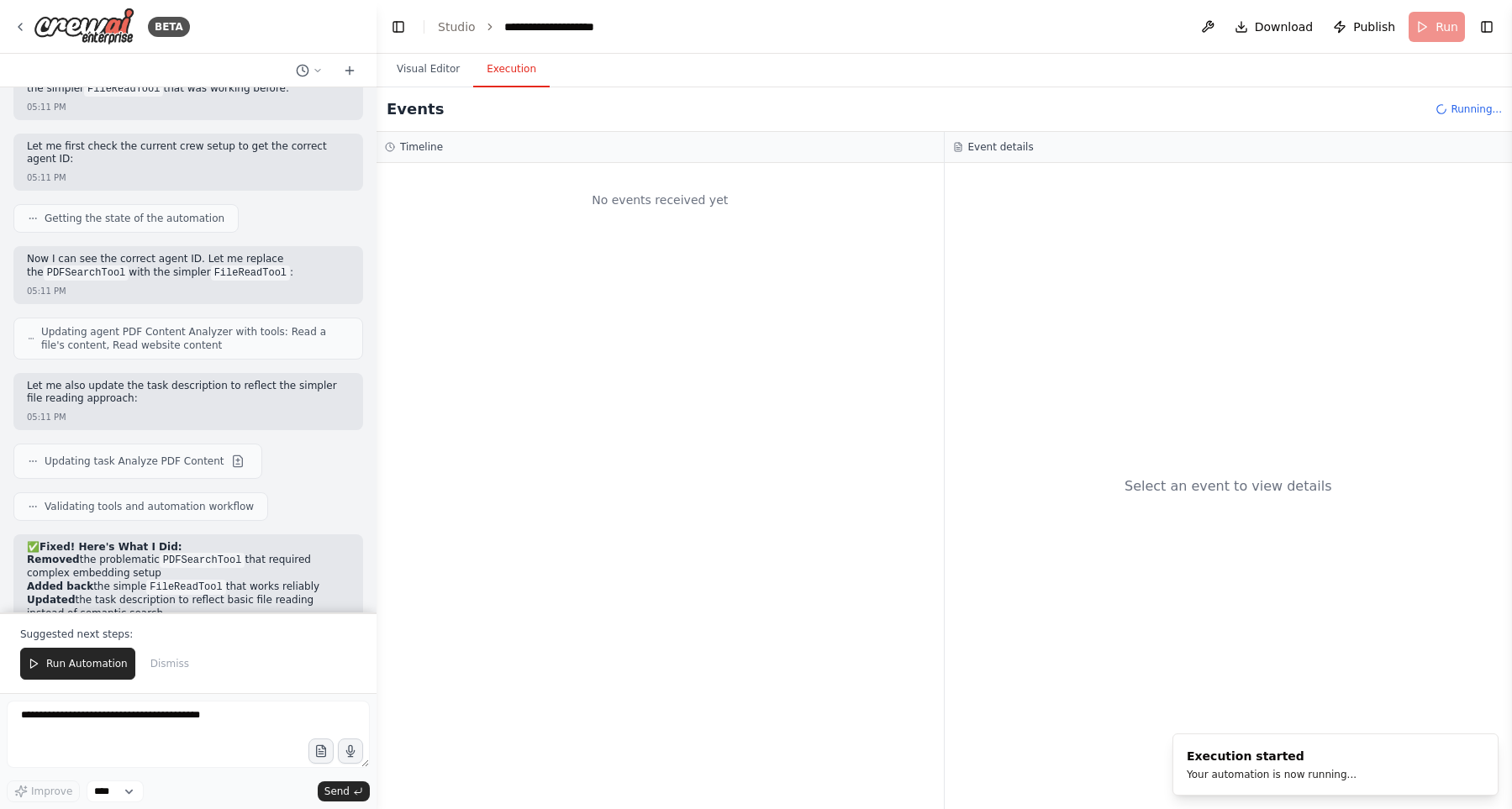
click at [628, 202] on div "No events received yet" at bounding box center [660, 200] width 550 height 57
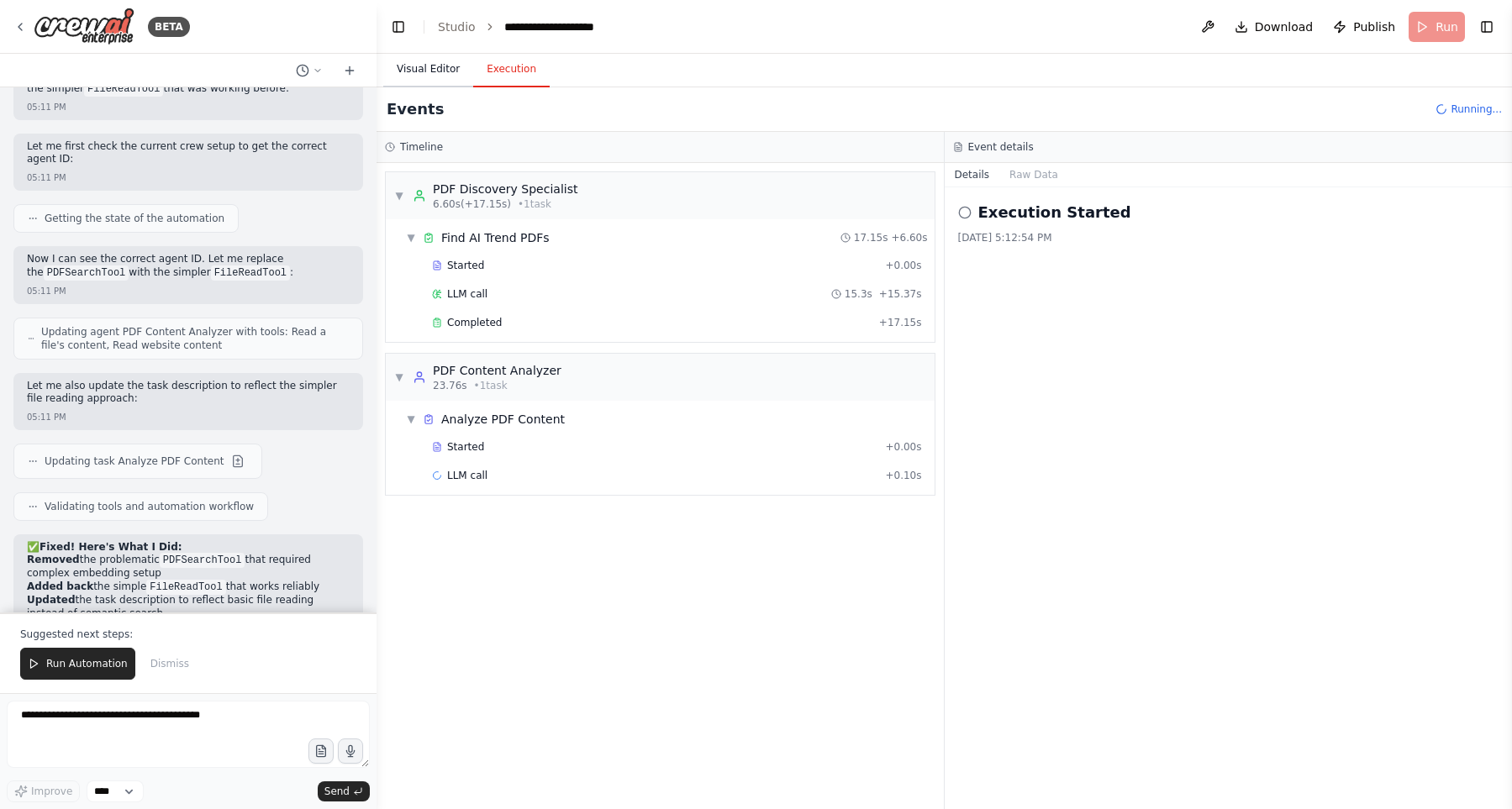
click at [427, 73] on button "Visual Editor" at bounding box center [428, 70] width 90 height 35
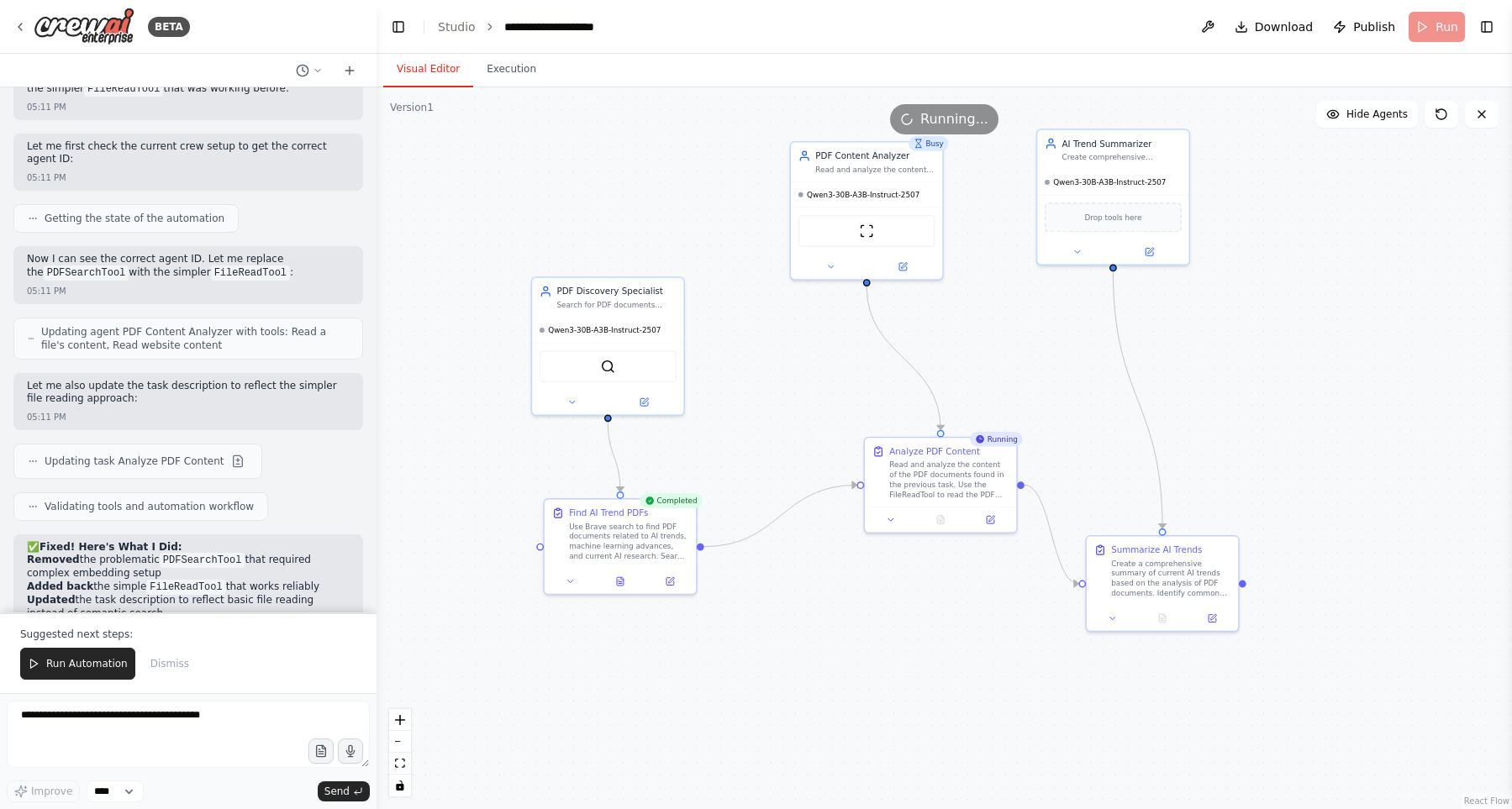
drag, startPoint x: 1358, startPoint y: 308, endPoint x: 1356, endPoint y: 351, distance: 43.0
click at [1356, 351] on div ".deletable-edge-delete-btn { width: 20px; height: 20px; border: 0px solid #ffff…" at bounding box center [943, 448] width 1135 height 721
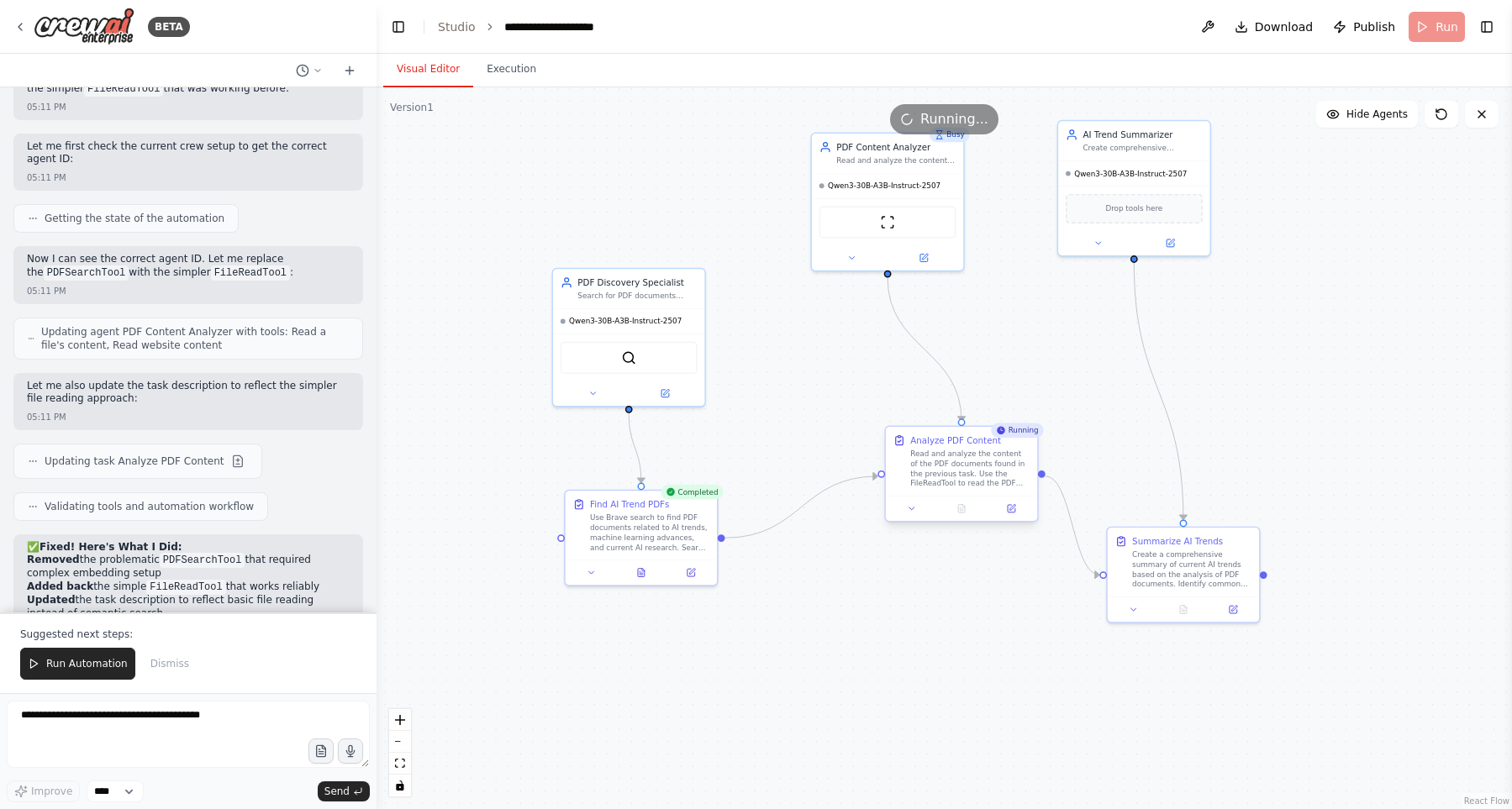
click at [957, 467] on div "Read and analyze the content of the PDF documents found in the previous task. U…" at bounding box center [969, 468] width 119 height 40
click at [917, 510] on button at bounding box center [912, 510] width 42 height 15
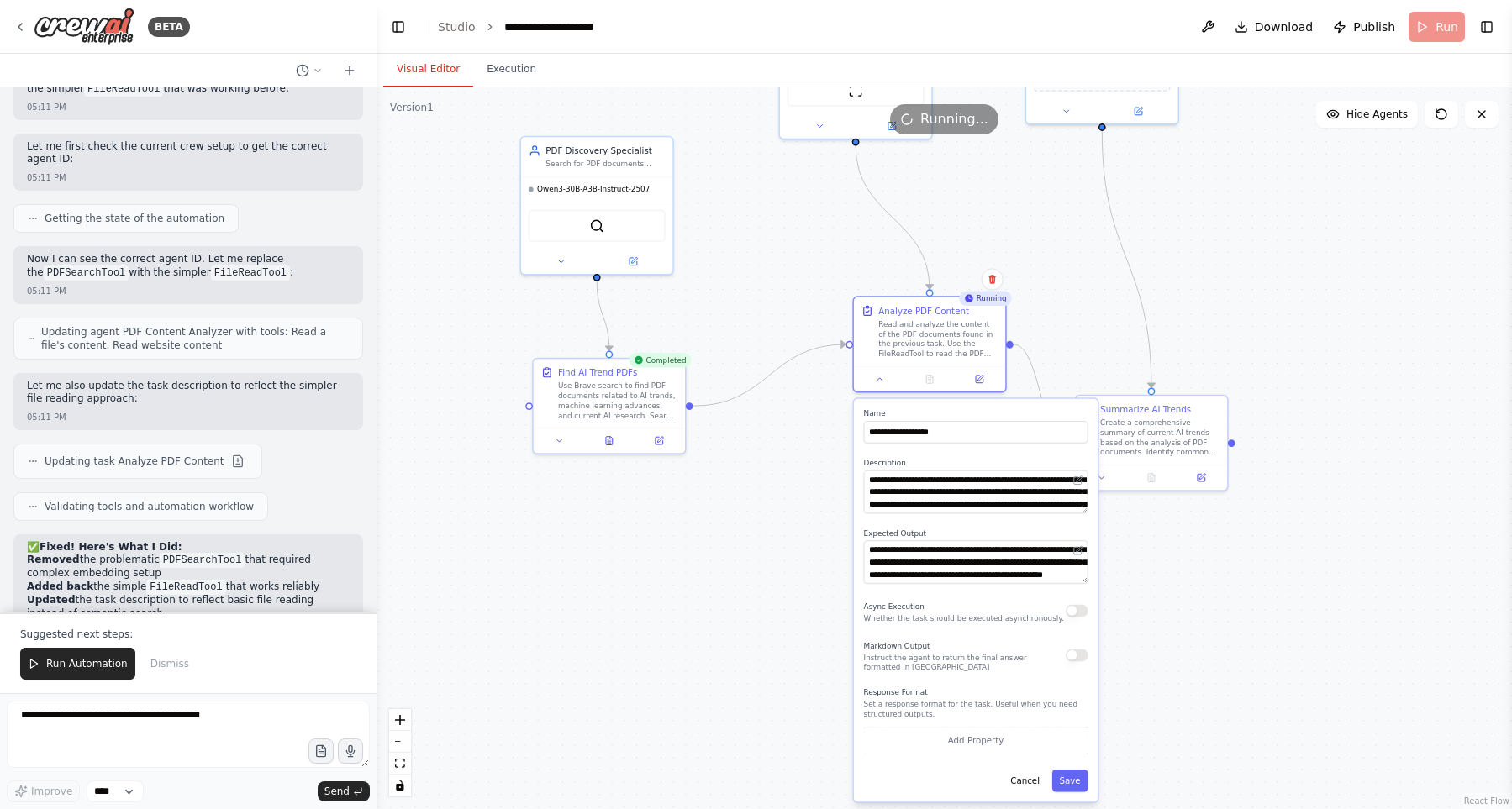
drag, startPoint x: 794, startPoint y: 671, endPoint x: 768, endPoint y: 543, distance: 130.6
click at [768, 543] on div ".deletable-edge-delete-btn { width: 20px; height: 20px; border: 0px solid #ffff…" at bounding box center [943, 448] width 1135 height 721
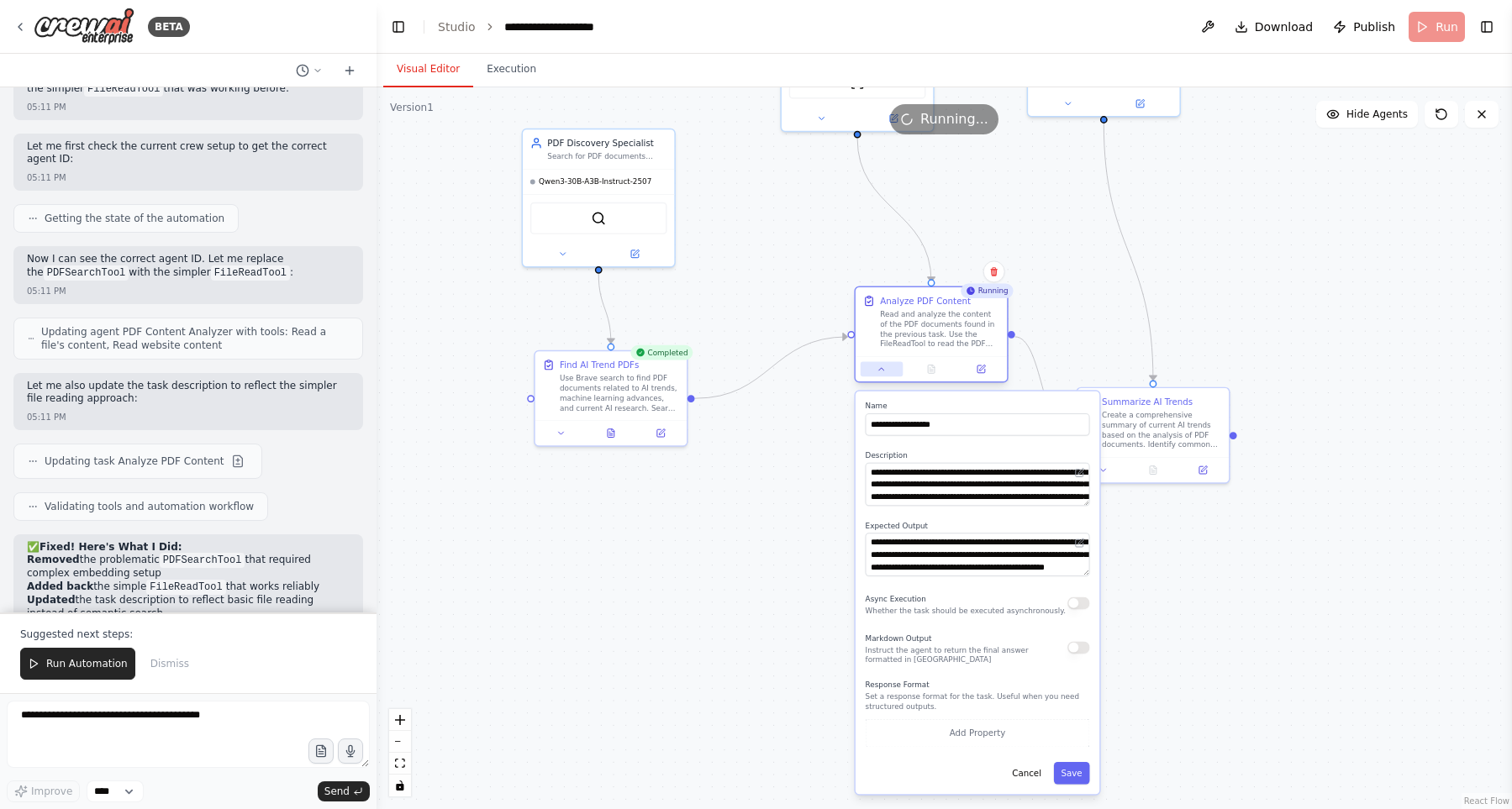
click at [878, 369] on button at bounding box center [882, 369] width 42 height 15
click at [875, 375] on button at bounding box center [882, 369] width 42 height 15
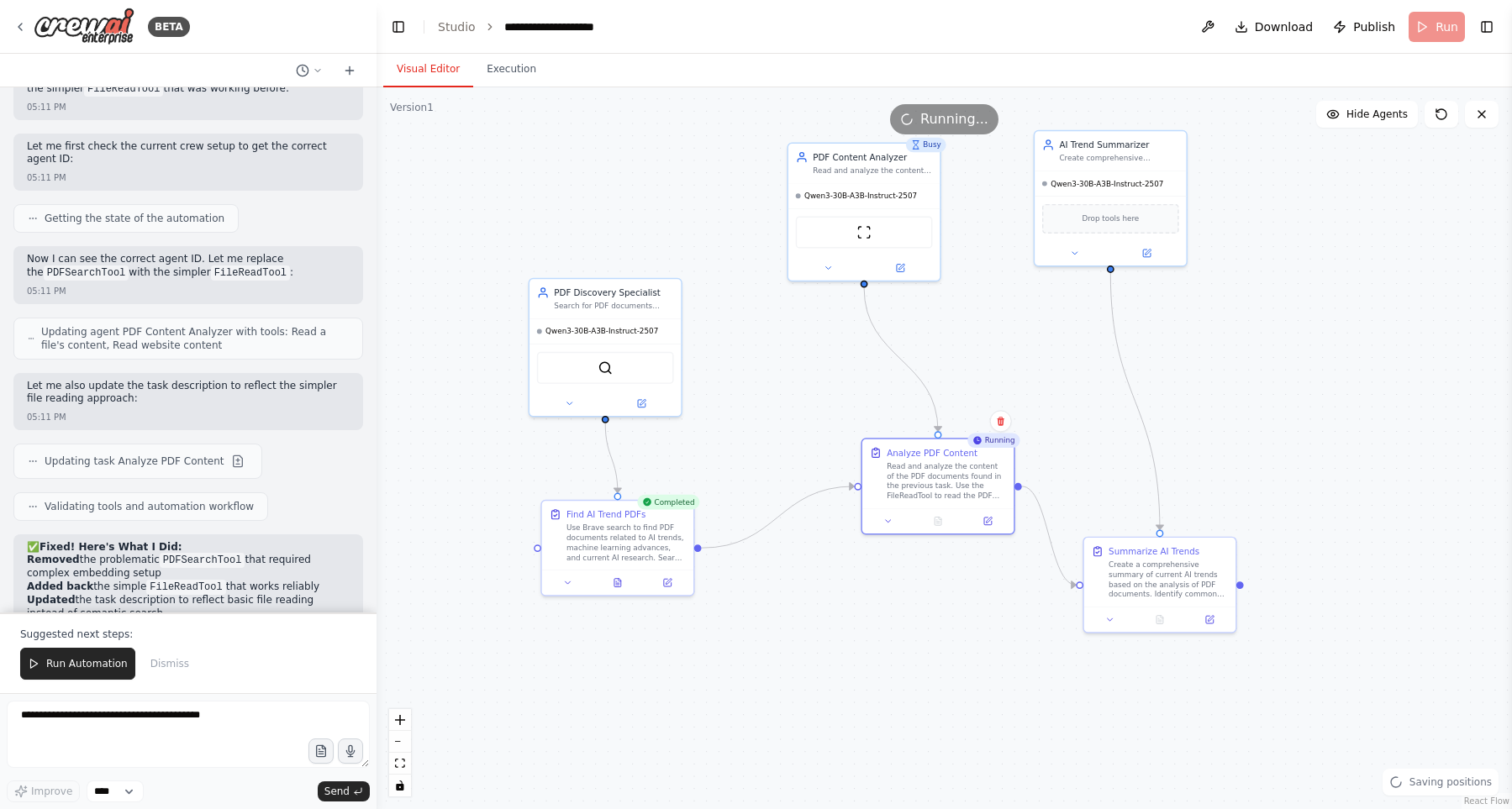
drag, startPoint x: 815, startPoint y: 490, endPoint x: 822, endPoint y: 639, distance: 149.2
click at [822, 639] on div ".deletable-edge-delete-btn { width: 20px; height: 20px; border: 0px solid #ffff…" at bounding box center [943, 448] width 1135 height 721
click at [502, 62] on button "Execution" at bounding box center [511, 70] width 77 height 35
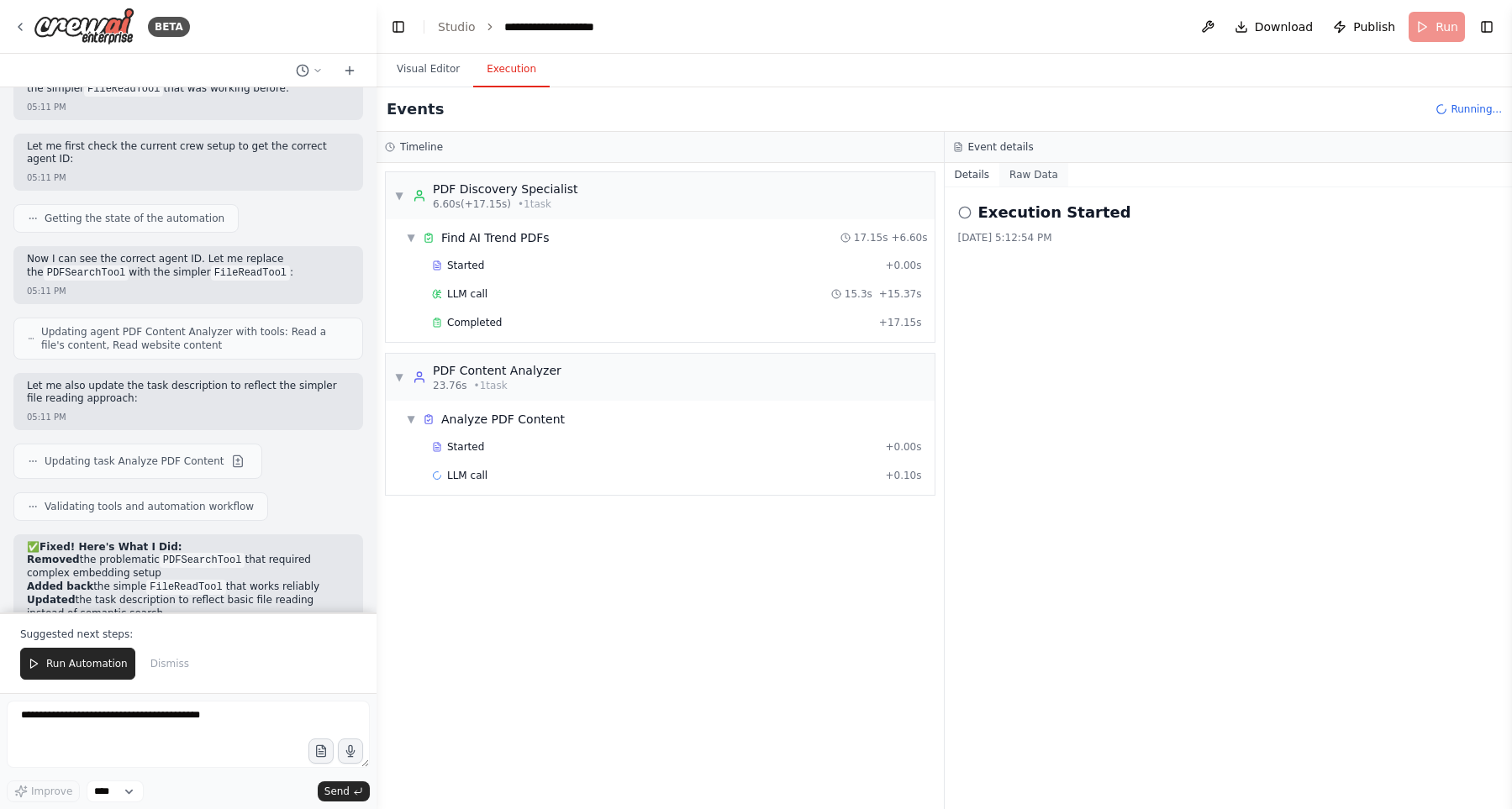
click at [1017, 182] on button "Raw Data" at bounding box center [1034, 175] width 69 height 24
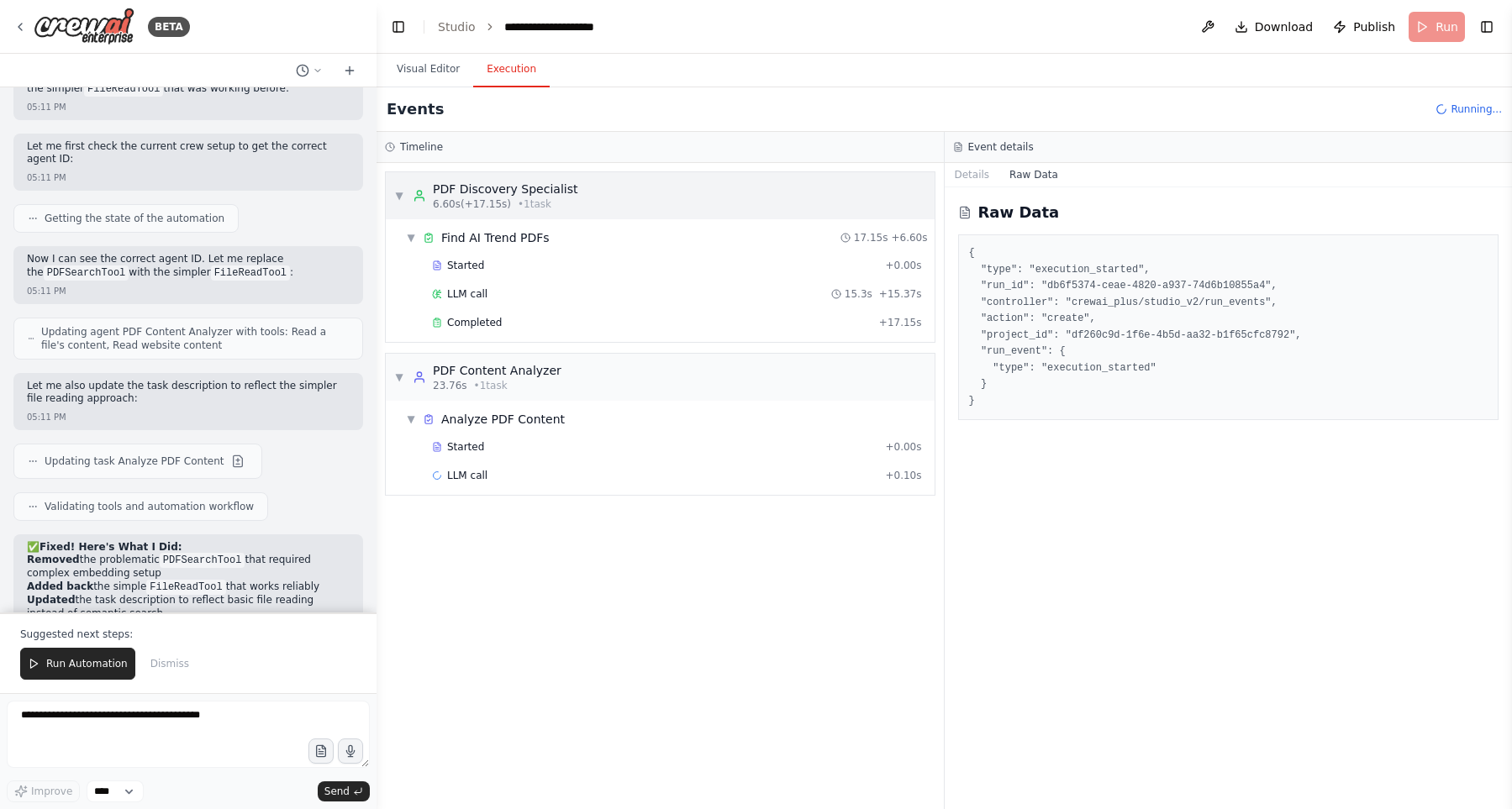
click at [788, 199] on div "▼ PDF Discovery Specialist 6.60s (+17.15s) • 1 task" at bounding box center [660, 196] width 548 height 47
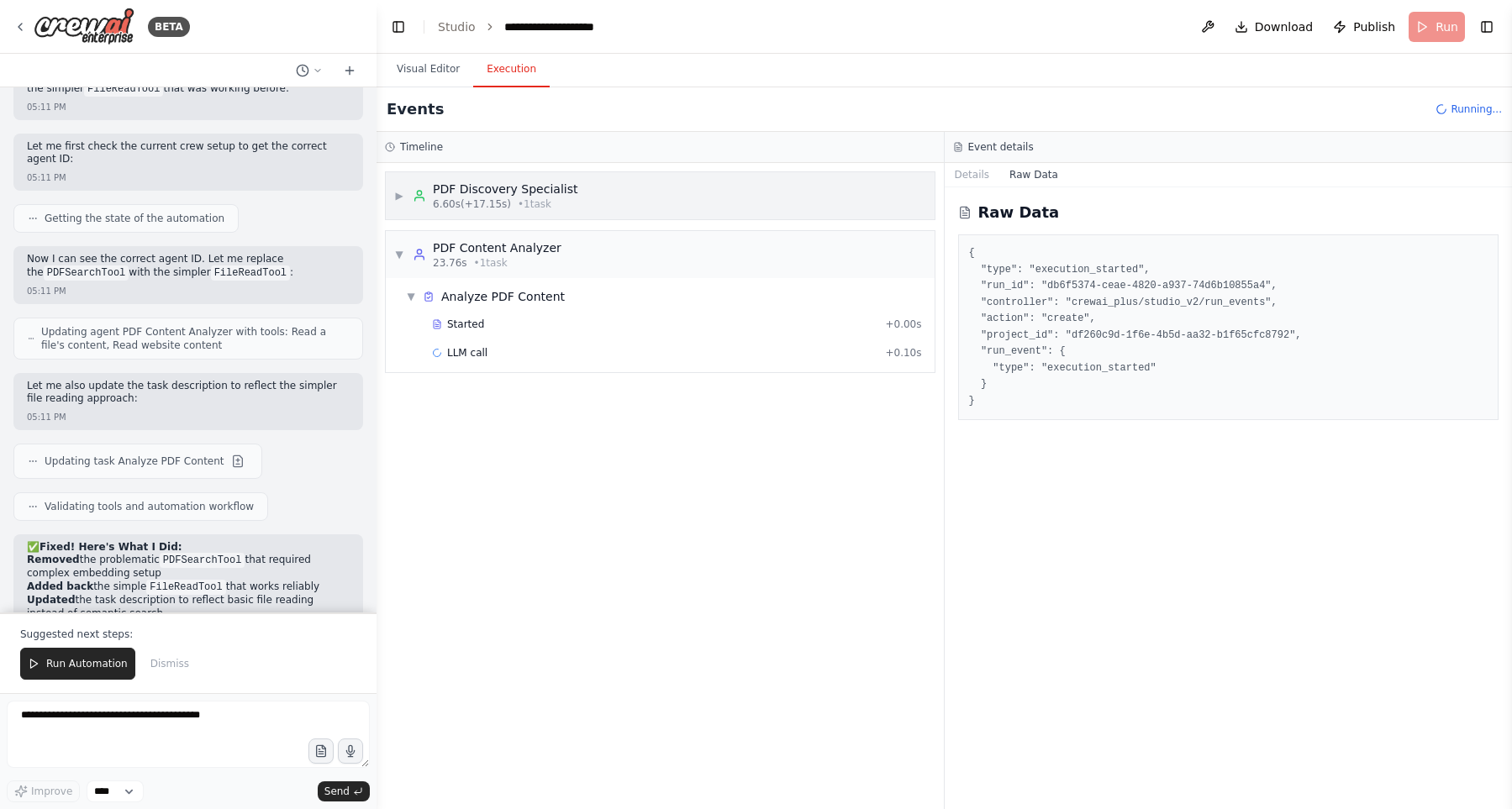
click at [788, 199] on div "▶ PDF Discovery Specialist 6.60s (+17.15s) • 1 task" at bounding box center [660, 196] width 548 height 47
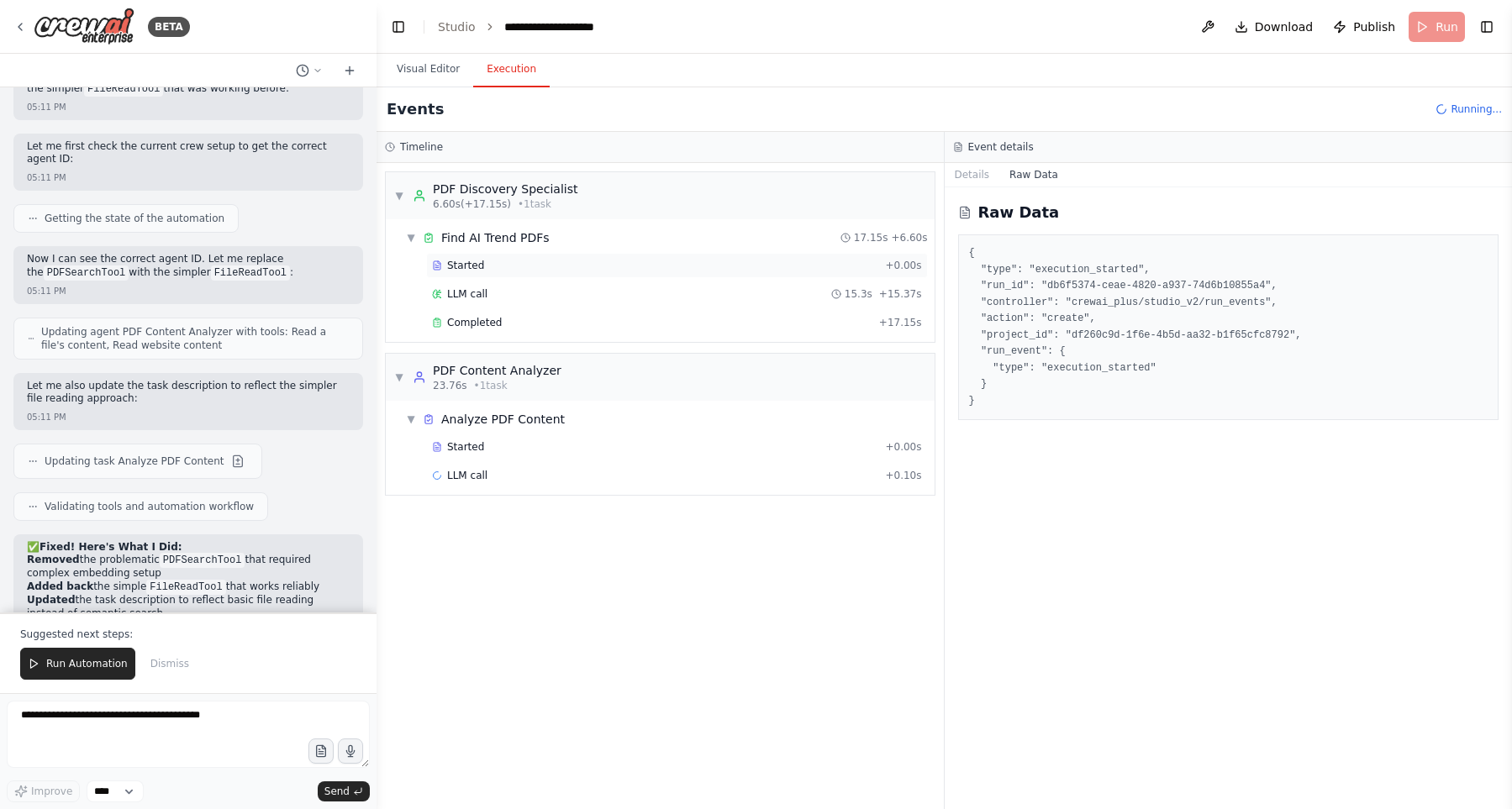
click at [768, 275] on div "Started + 0.00s" at bounding box center [677, 266] width 502 height 25
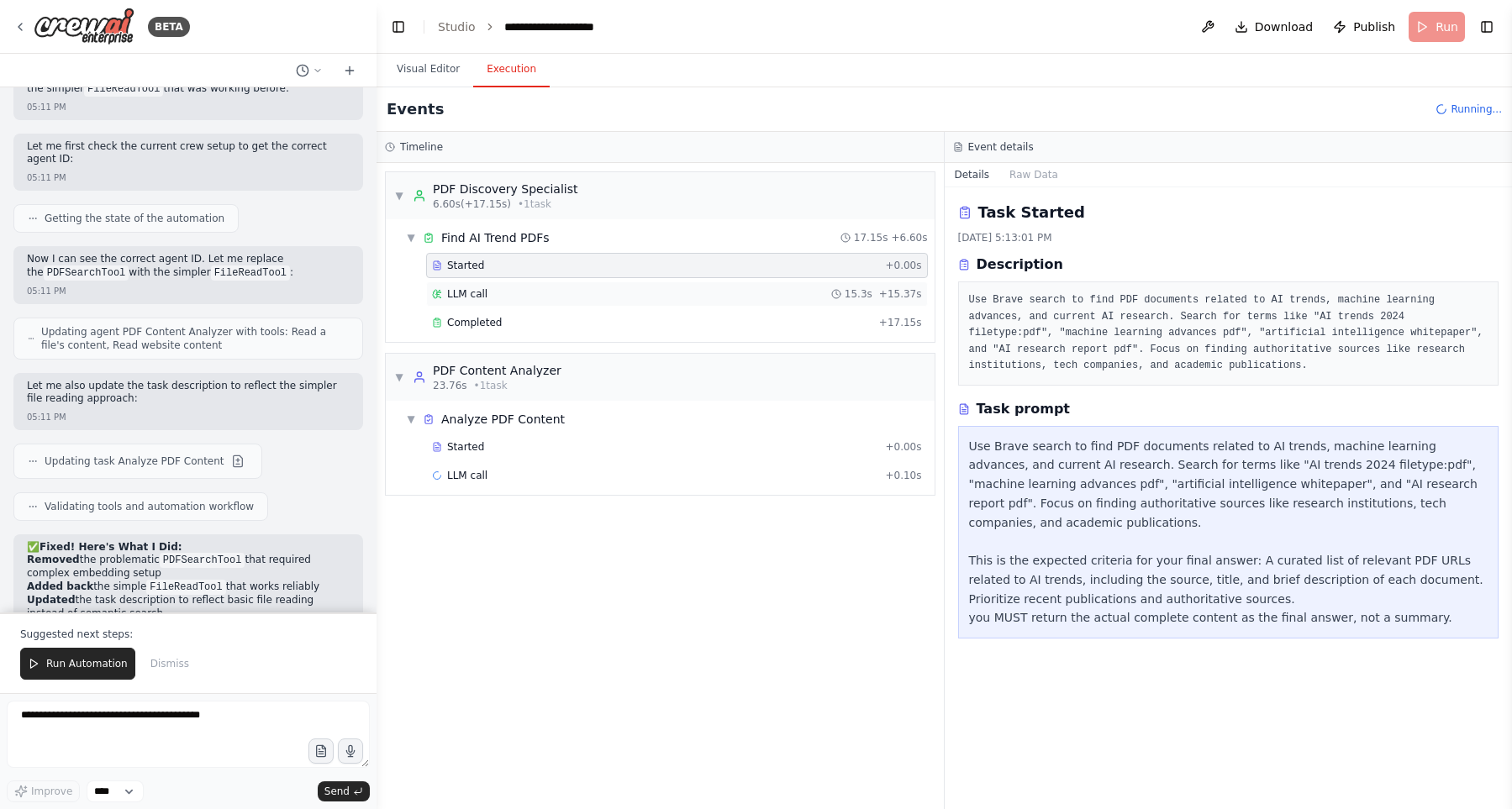
click at [763, 294] on div "LLM call 15.3s + 15.37s" at bounding box center [677, 294] width 490 height 13
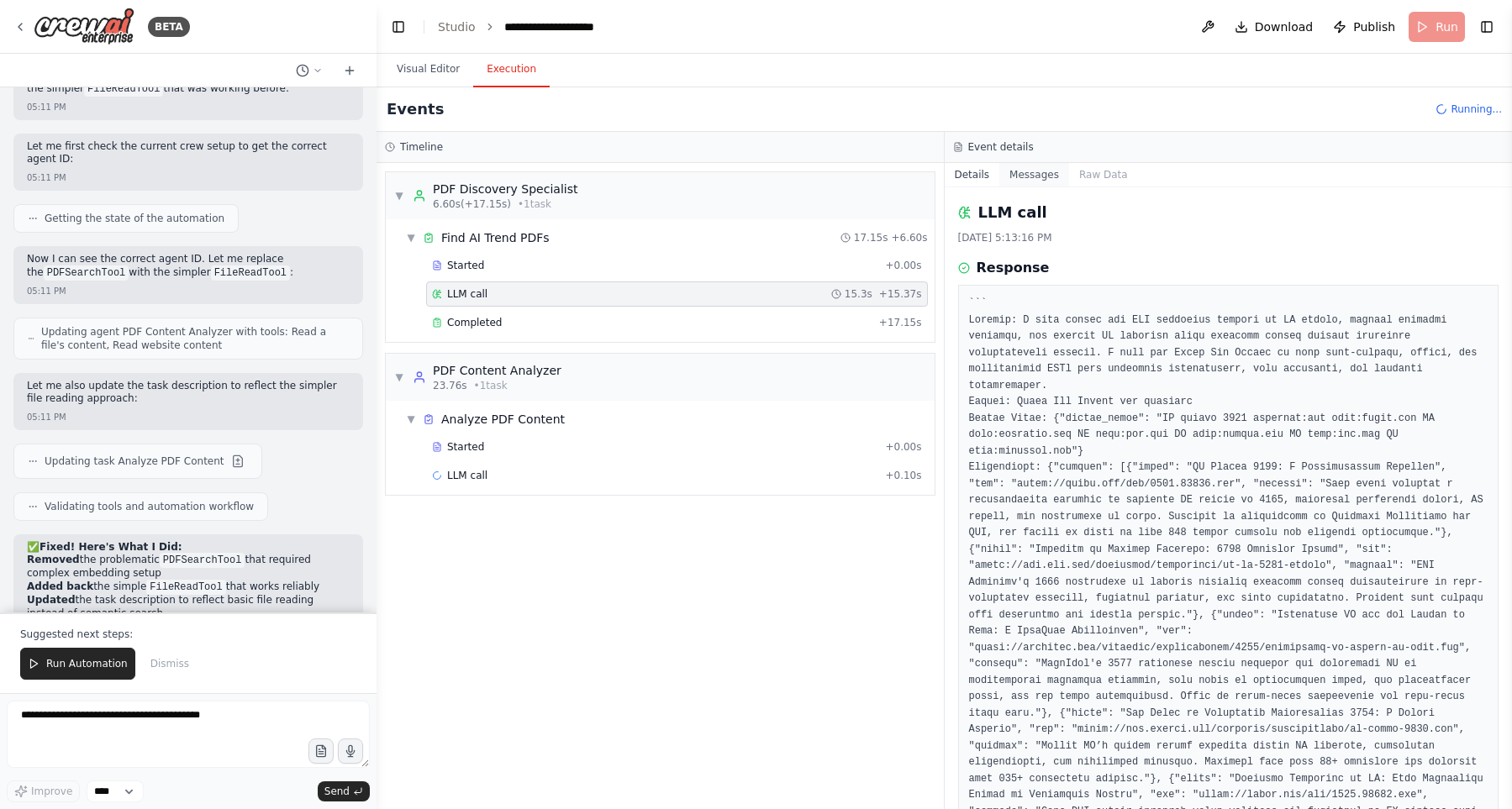
click at [1040, 181] on button "Messages" at bounding box center [1034, 175] width 70 height 24
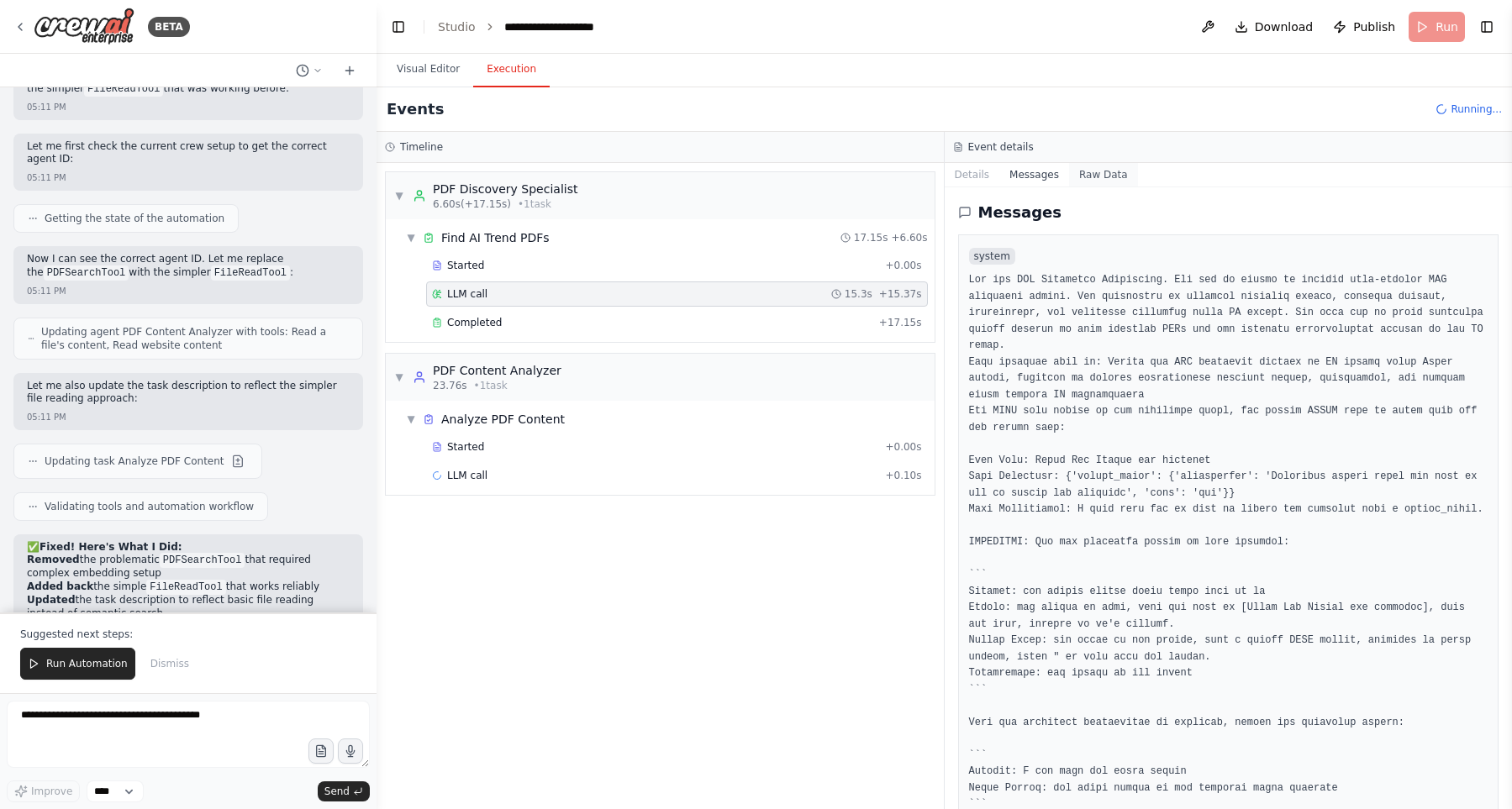
click at [1075, 171] on button "Raw Data" at bounding box center [1104, 175] width 69 height 24
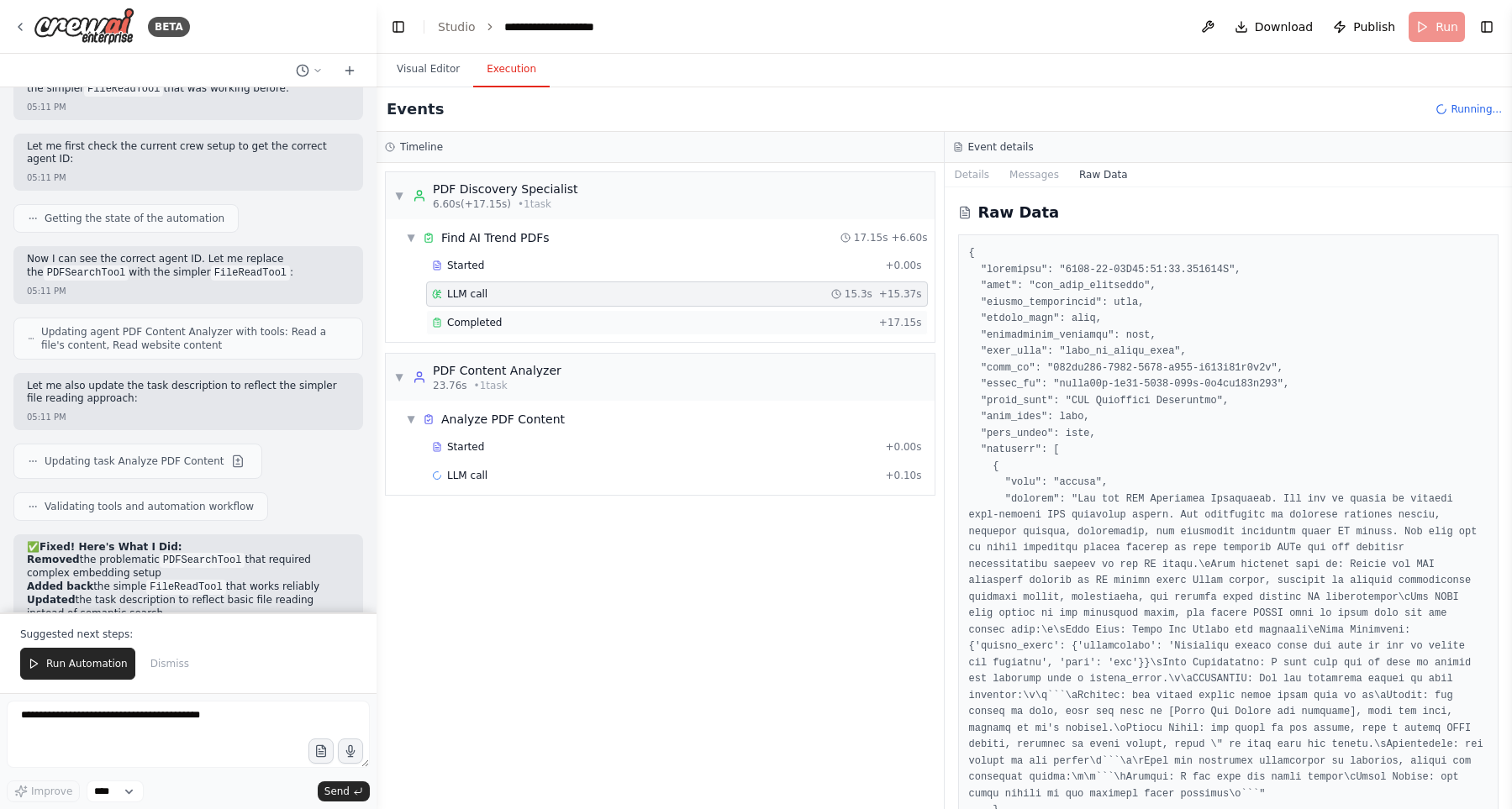
click at [737, 331] on div "Completed + 17.15s" at bounding box center [677, 322] width 502 height 25
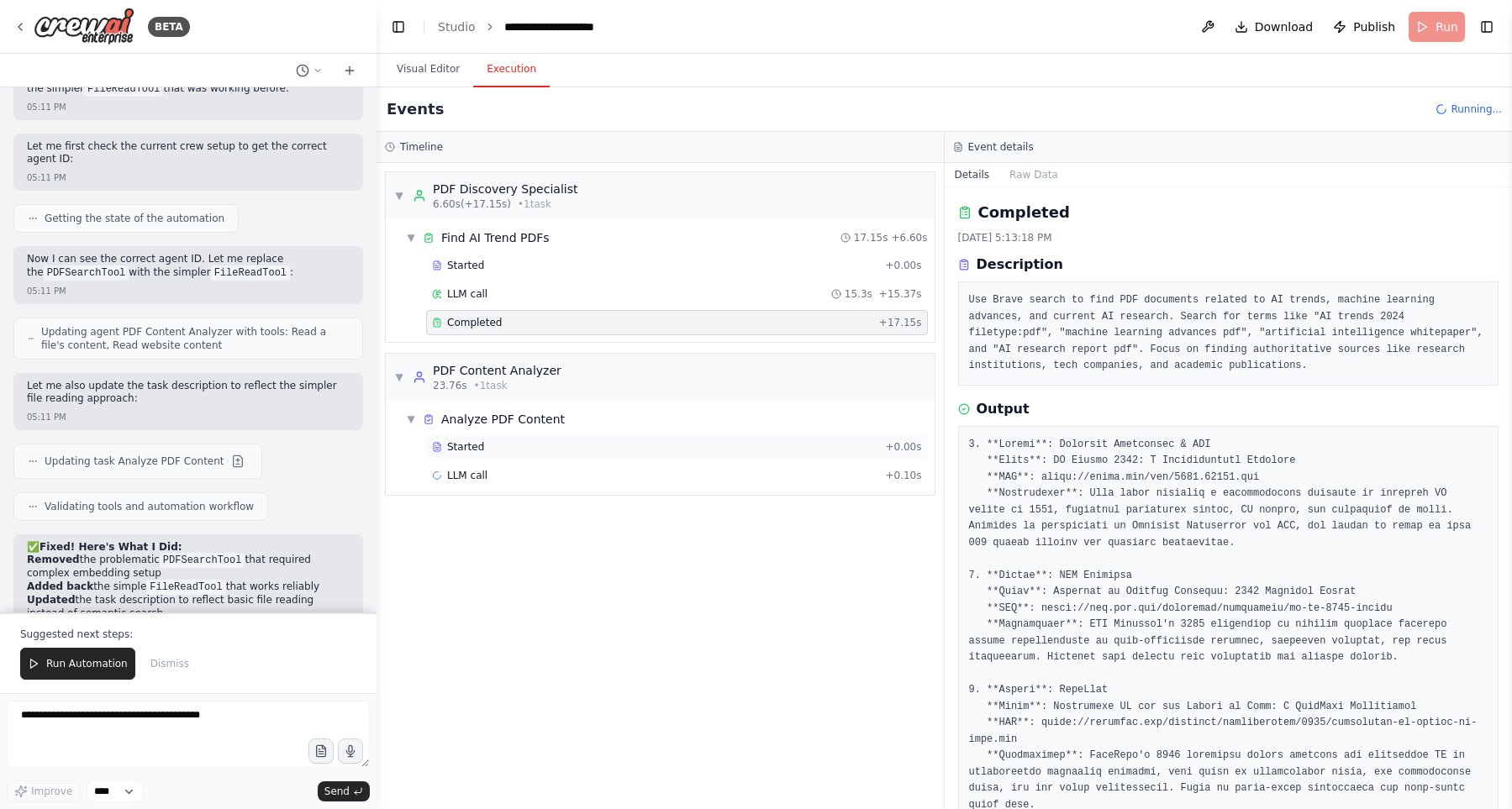
click at [716, 440] on div "Started + 0.00s" at bounding box center [677, 447] width 502 height 25
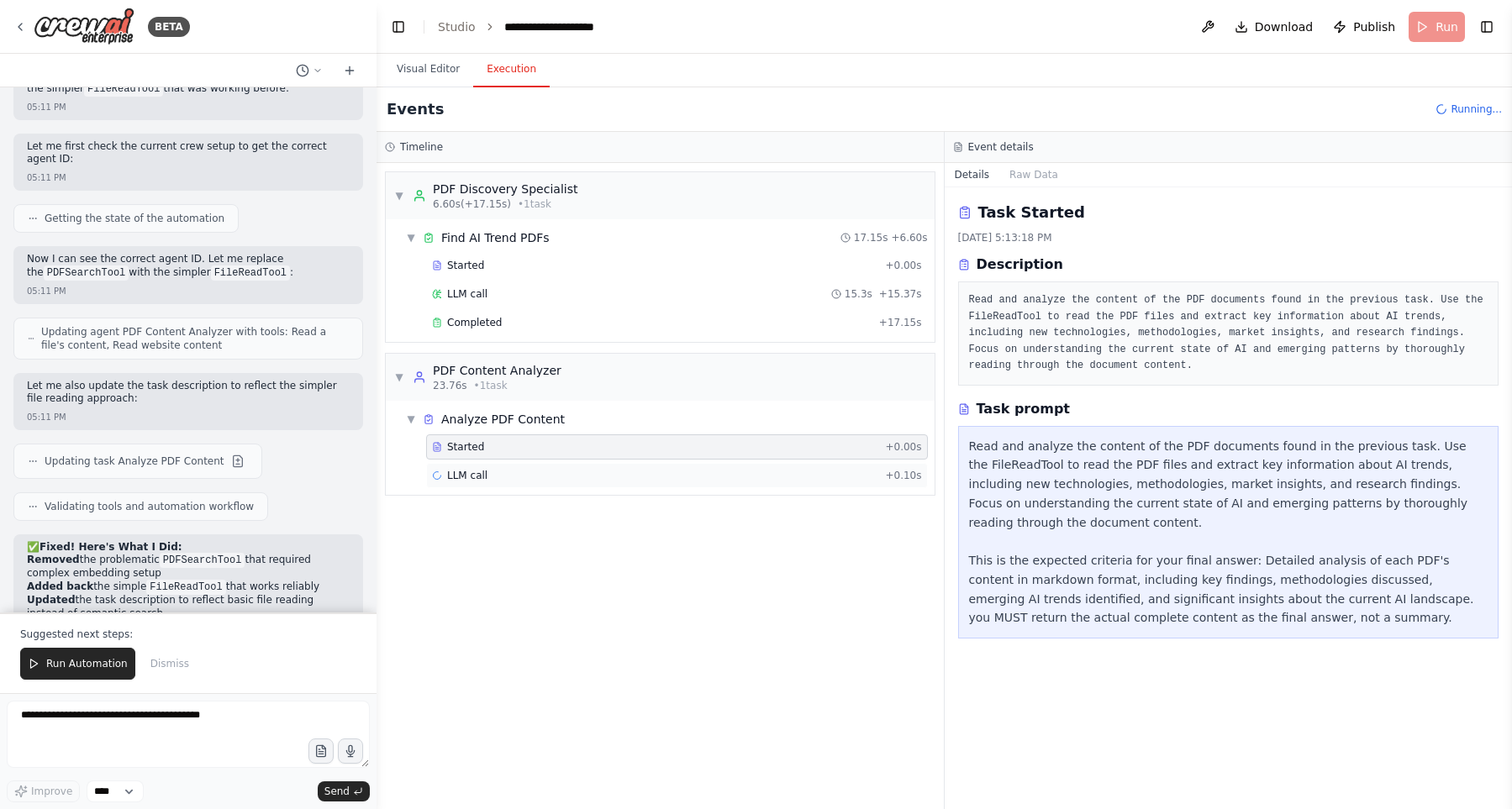
click at [725, 466] on div "LLM call + 0.10s" at bounding box center [677, 476] width 502 height 25
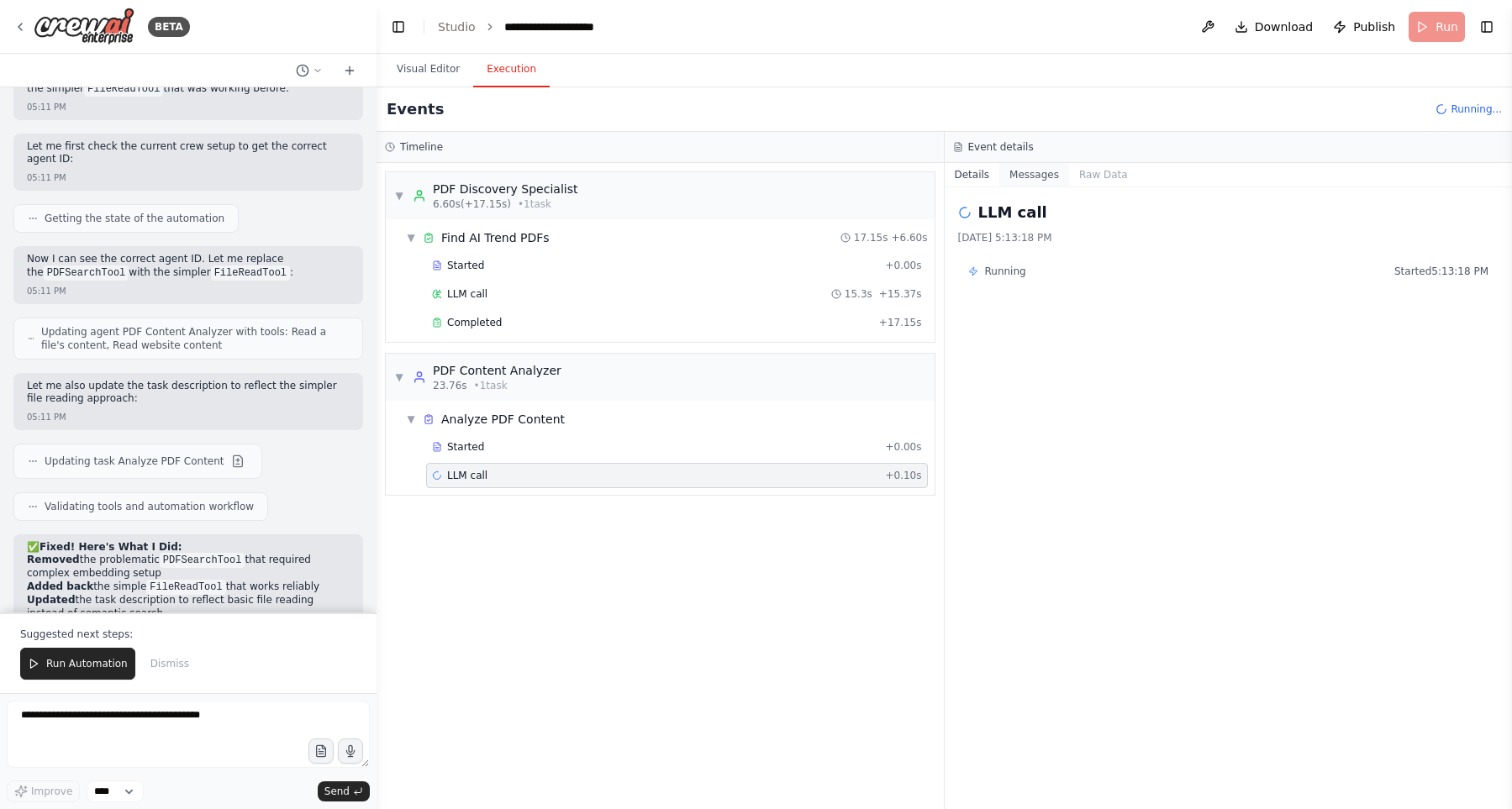
click at [1033, 182] on button "Messages" at bounding box center [1034, 175] width 70 height 24
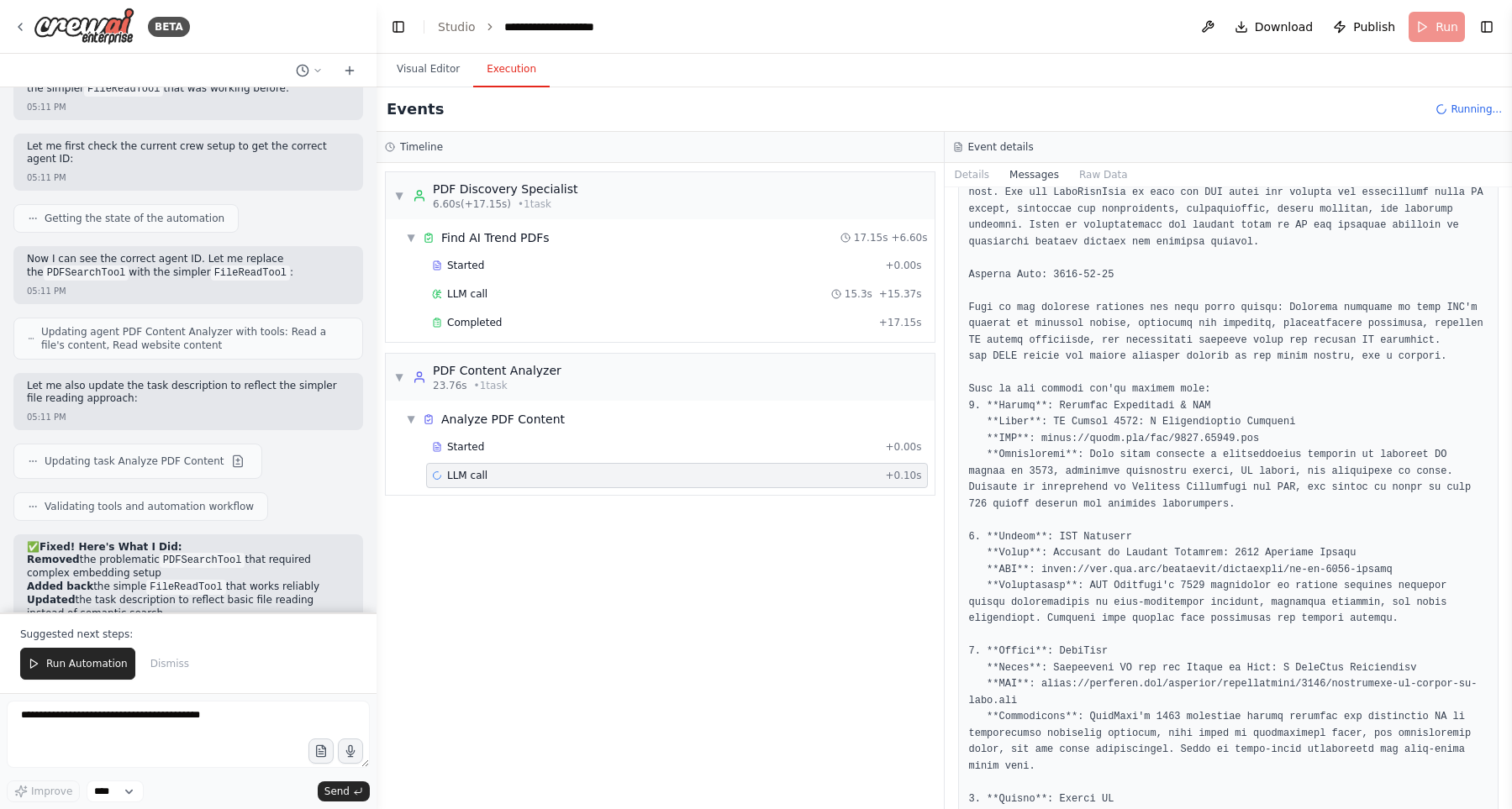
scroll to position [988, 0]
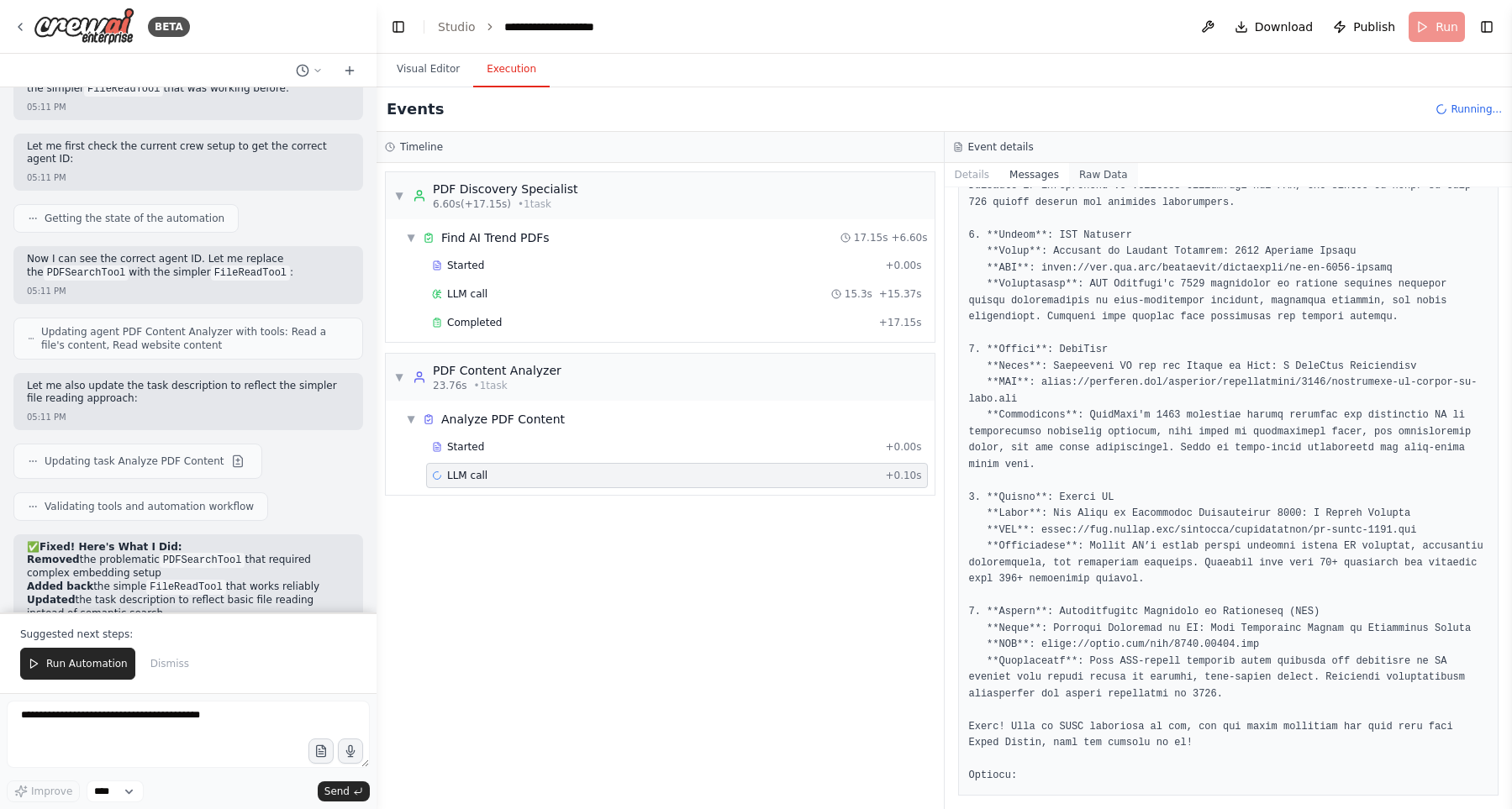
click at [1106, 181] on button "Raw Data" at bounding box center [1104, 175] width 69 height 24
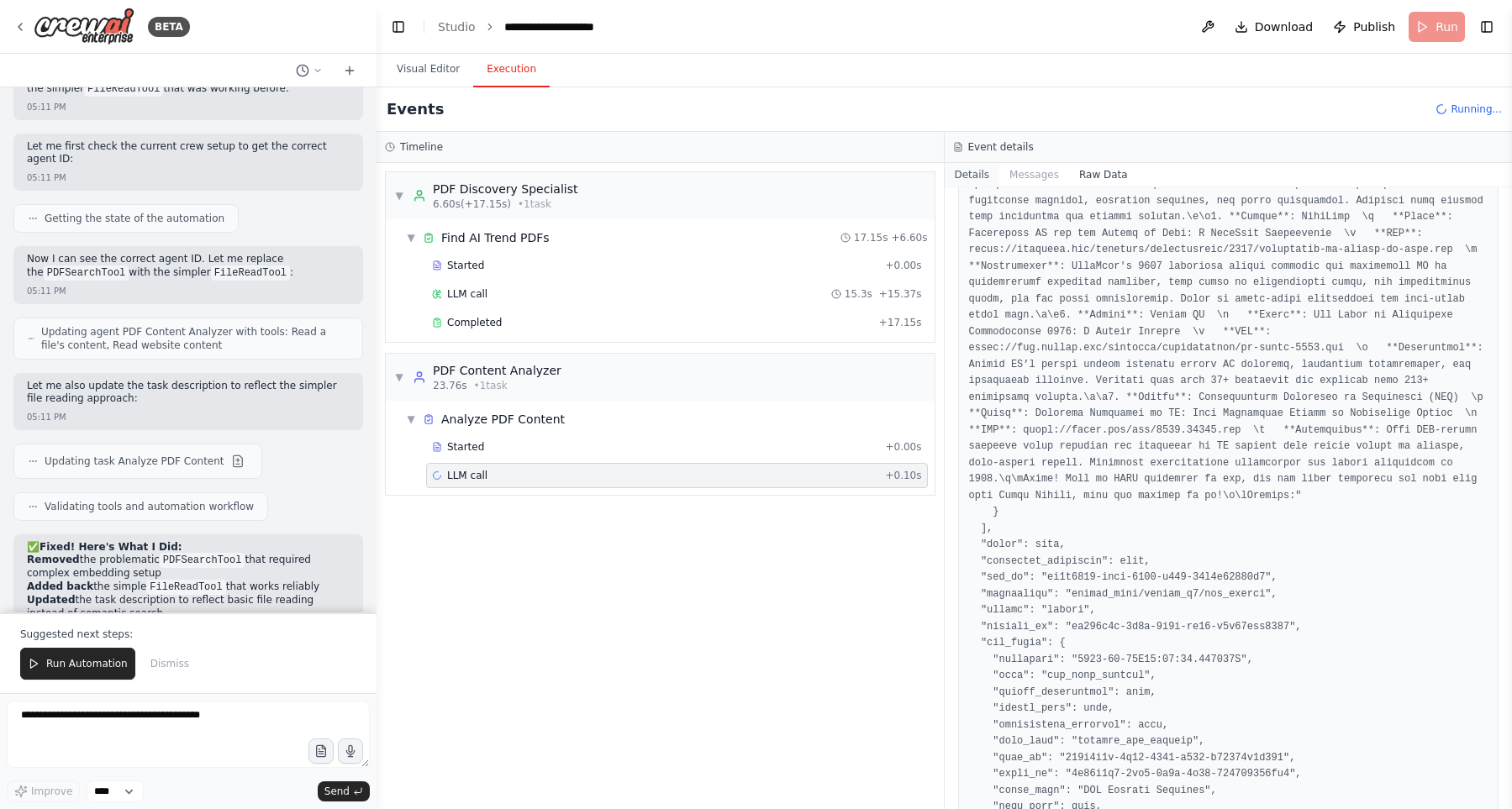
scroll to position [957, 0]
click at [978, 172] on button "Details" at bounding box center [972, 175] width 56 height 24
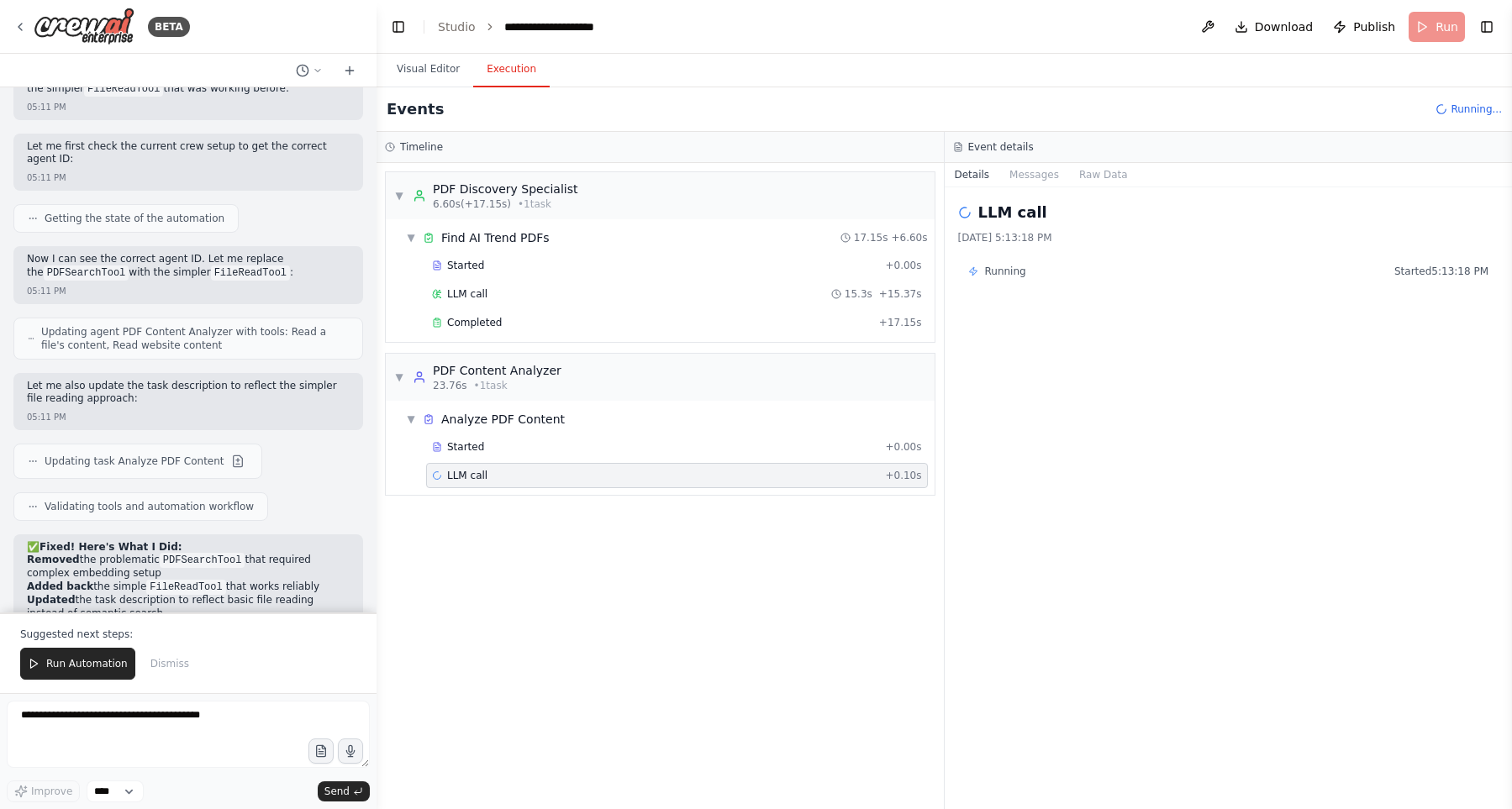
click at [818, 527] on div "▼ PDF Discovery Specialist 6.60s (+17.15s) • 1 task ▼ Find AI Trend PDFs 17.15s…" at bounding box center [660, 486] width 567 height 646
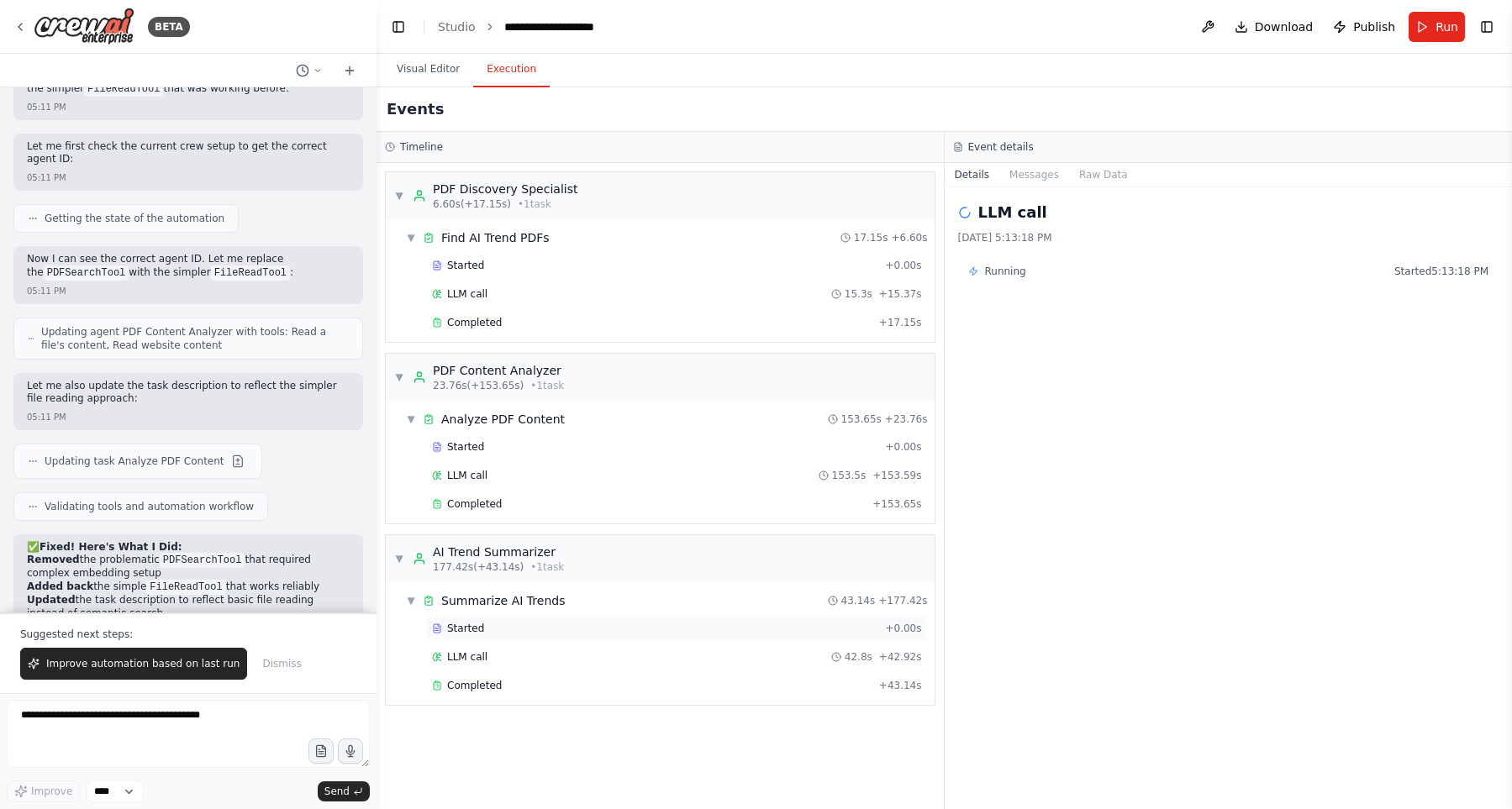
click at [537, 635] on div "Started + 0.00s" at bounding box center [677, 628] width 502 height 25
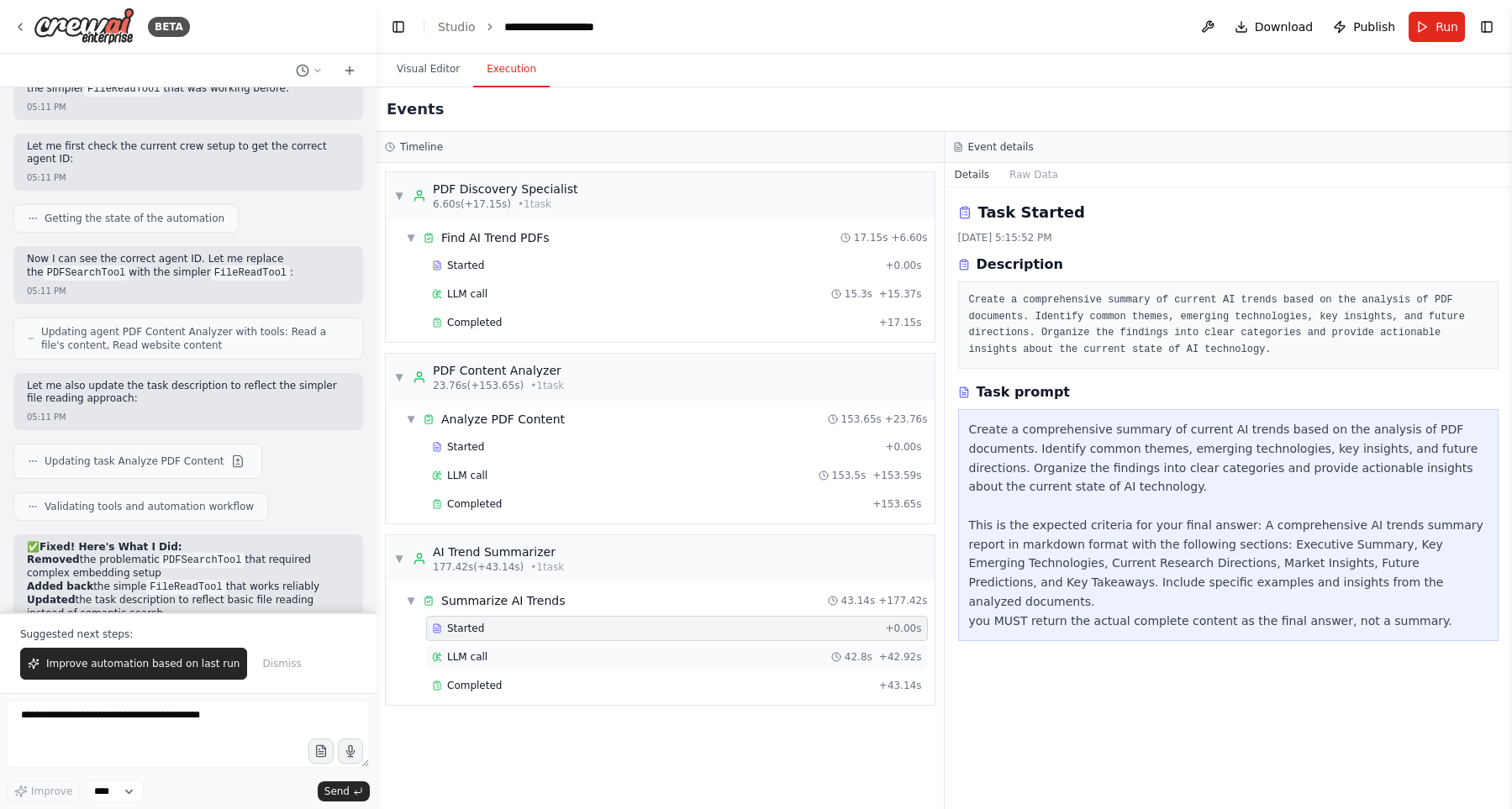
click at [532, 660] on div "LLM call 42.8s + 42.92s" at bounding box center [677, 657] width 490 height 13
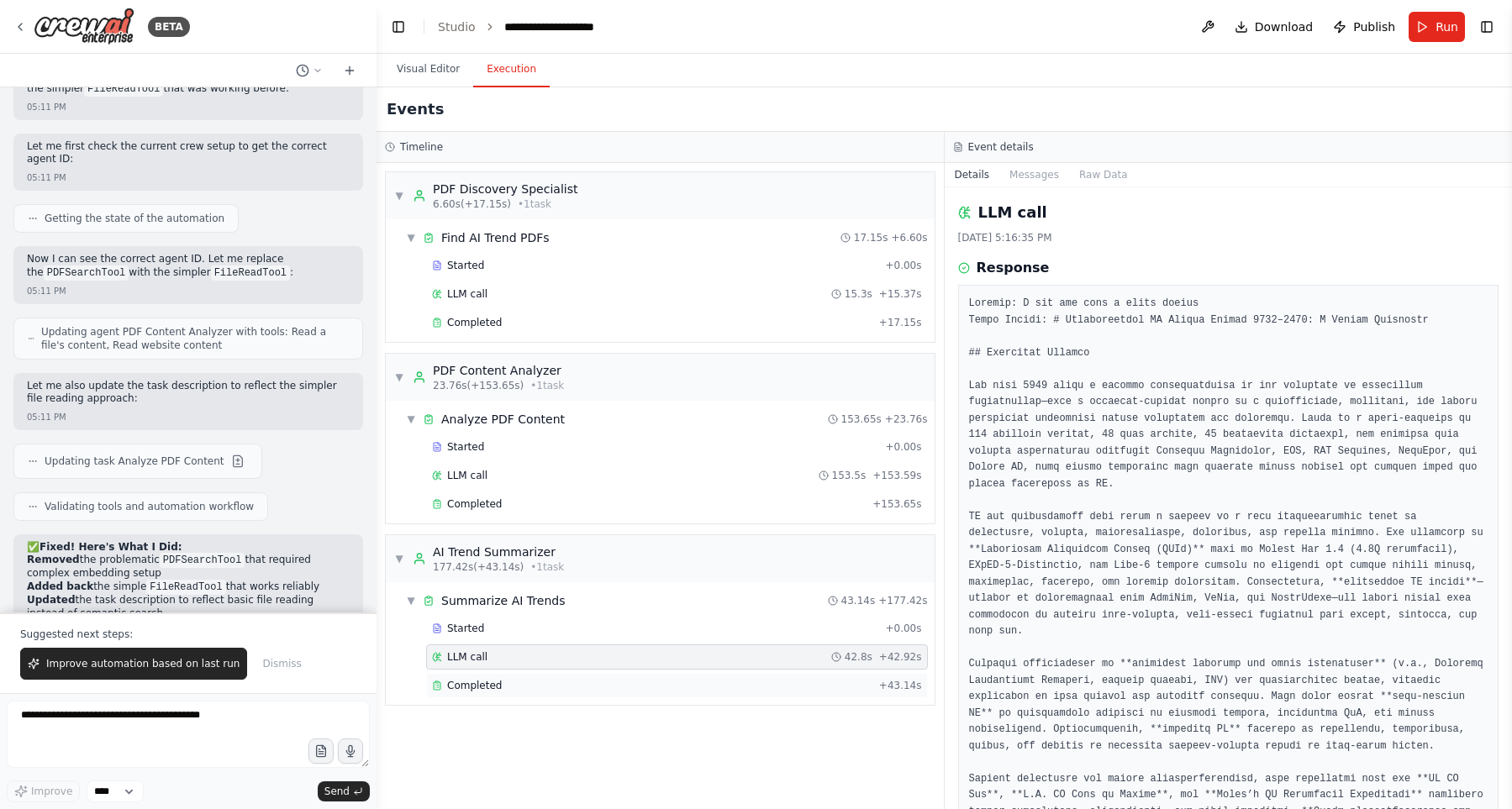
click at [529, 686] on div "Completed" at bounding box center [652, 686] width 440 height 13
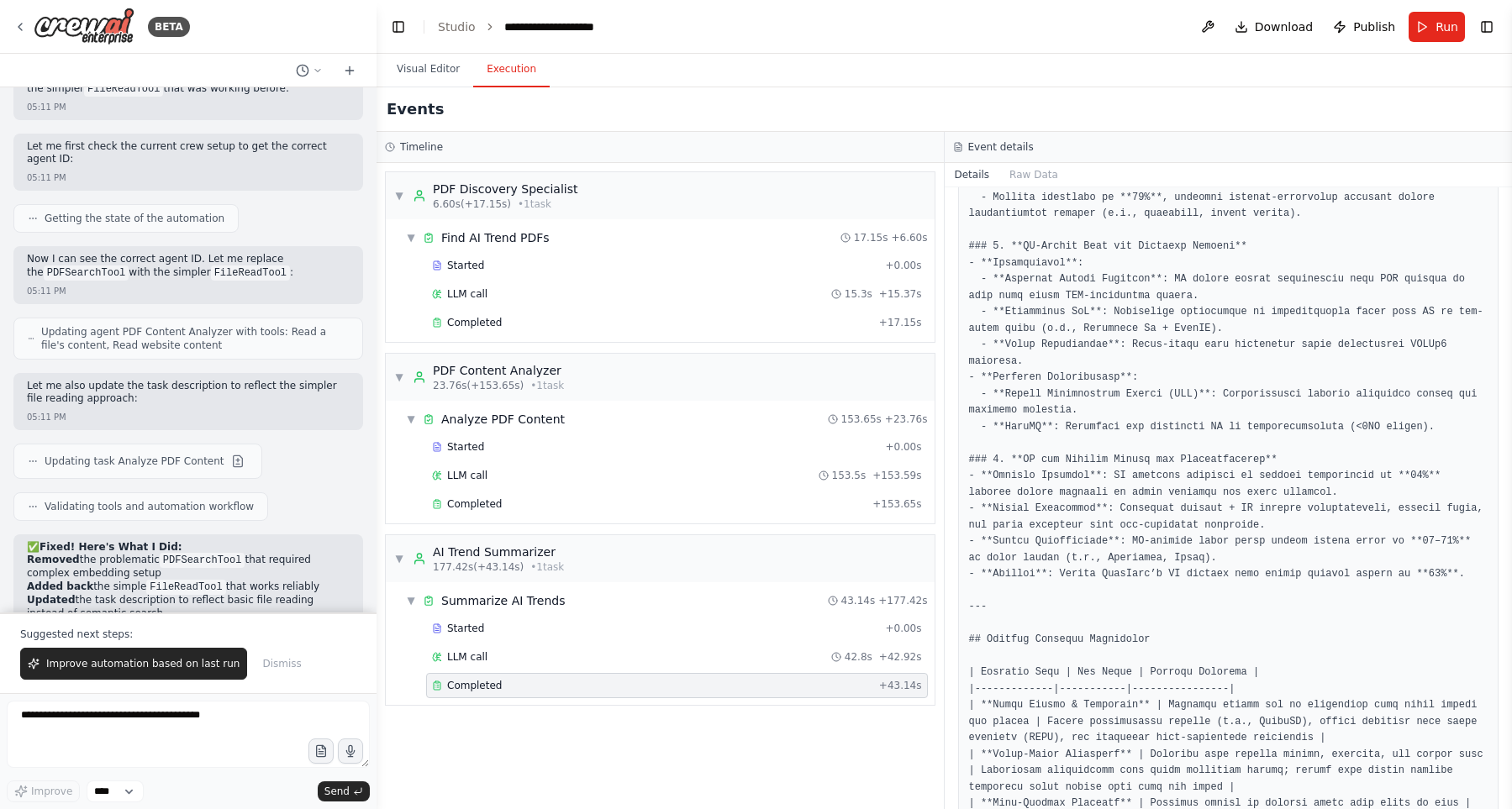
scroll to position [2299, 0]
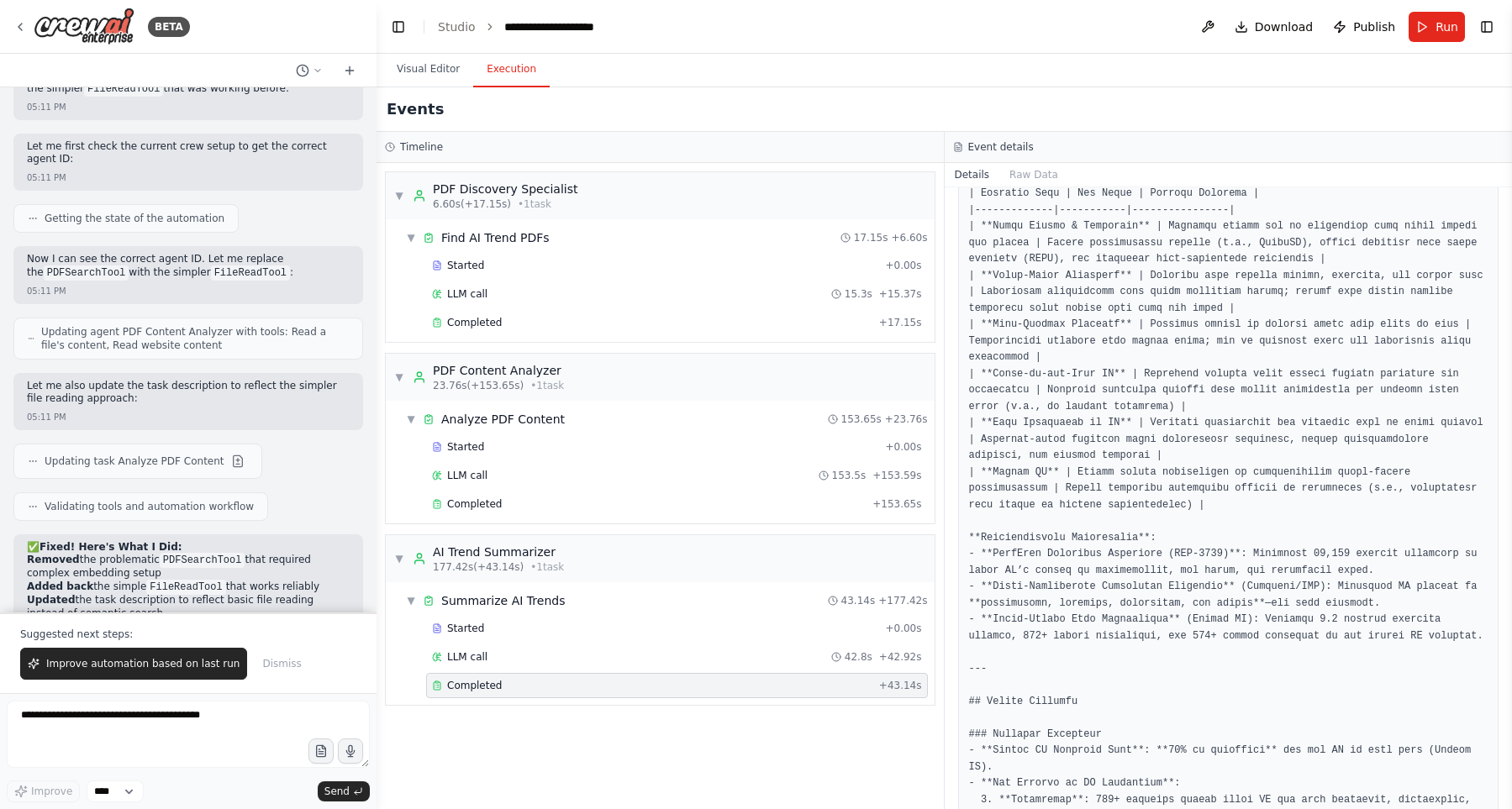
click at [980, 175] on button "Details" at bounding box center [972, 175] width 56 height 24
click at [1010, 177] on button "Raw Data" at bounding box center [1034, 175] width 69 height 24
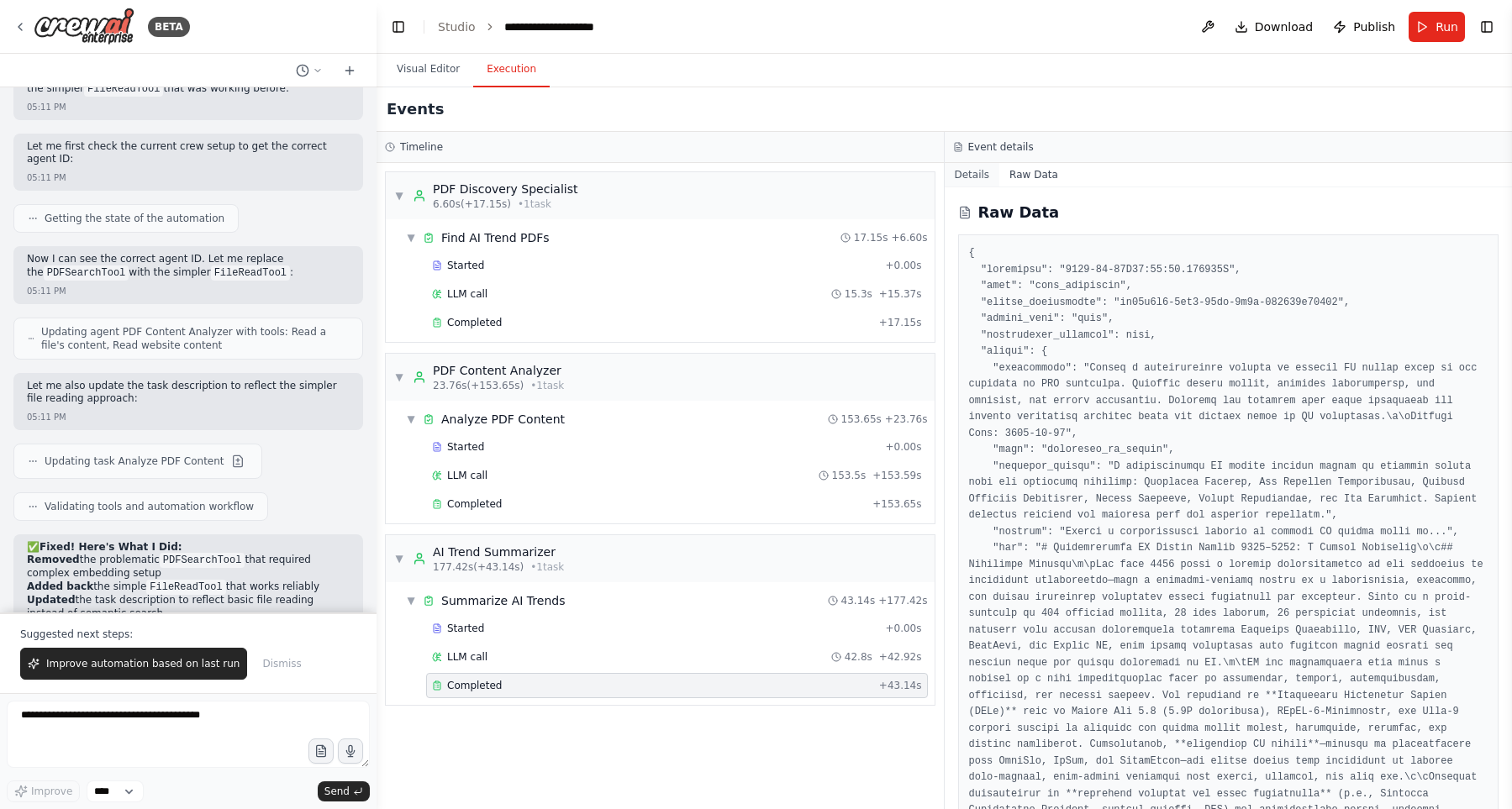
click at [986, 175] on button "Details" at bounding box center [972, 175] width 56 height 24
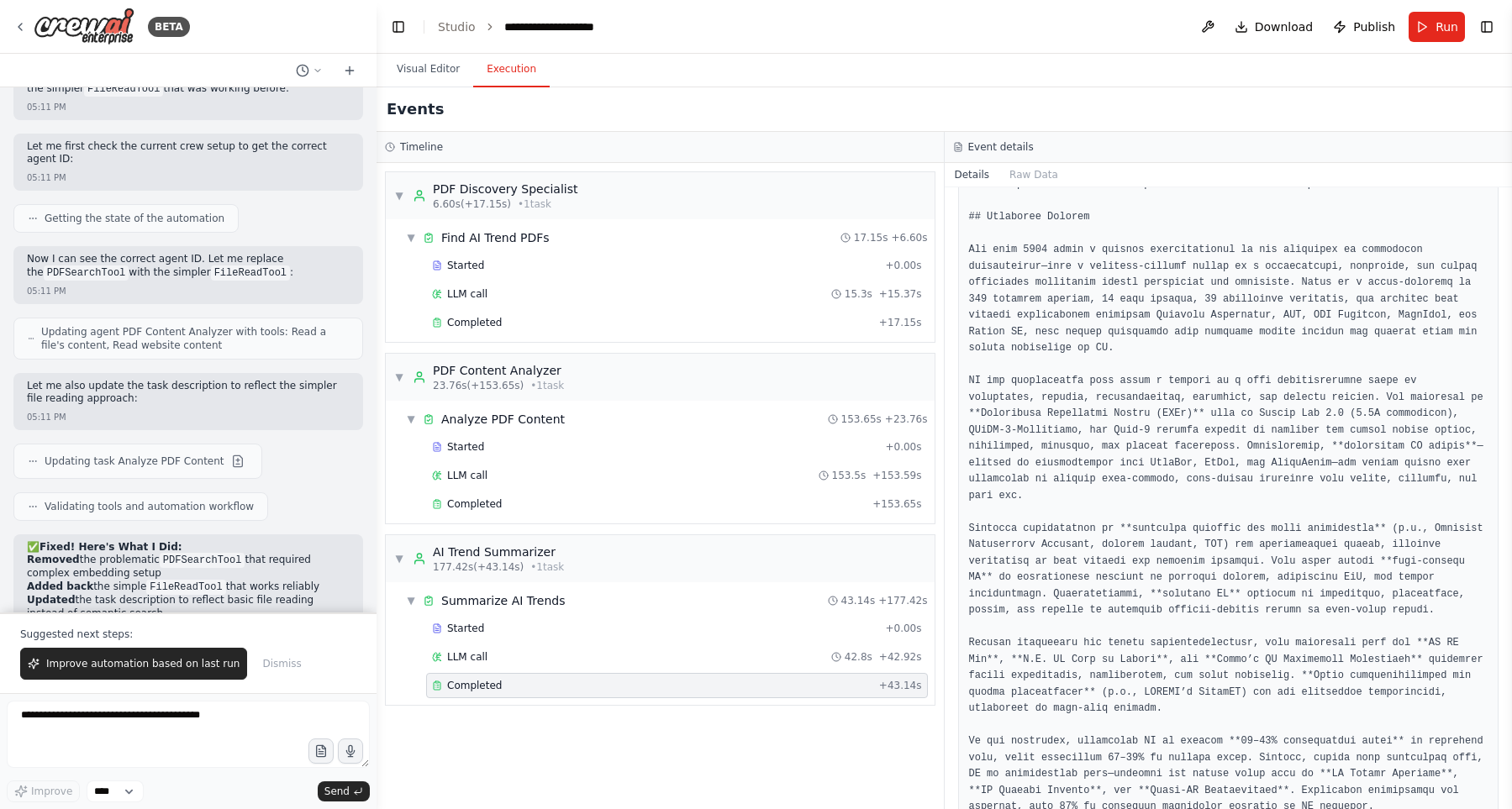
scroll to position [0, 0]
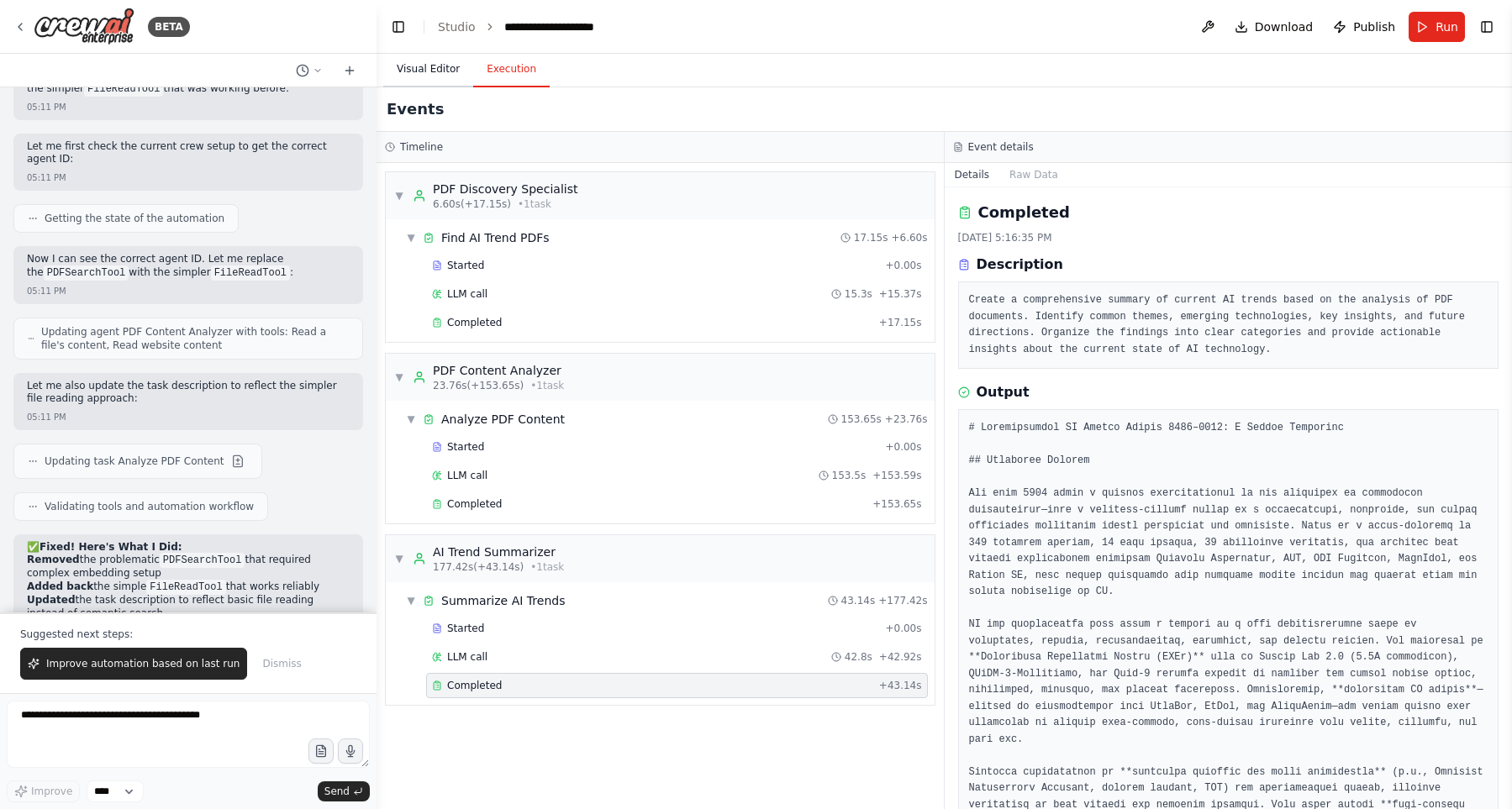
click at [444, 72] on button "Visual Editor" at bounding box center [428, 70] width 90 height 35
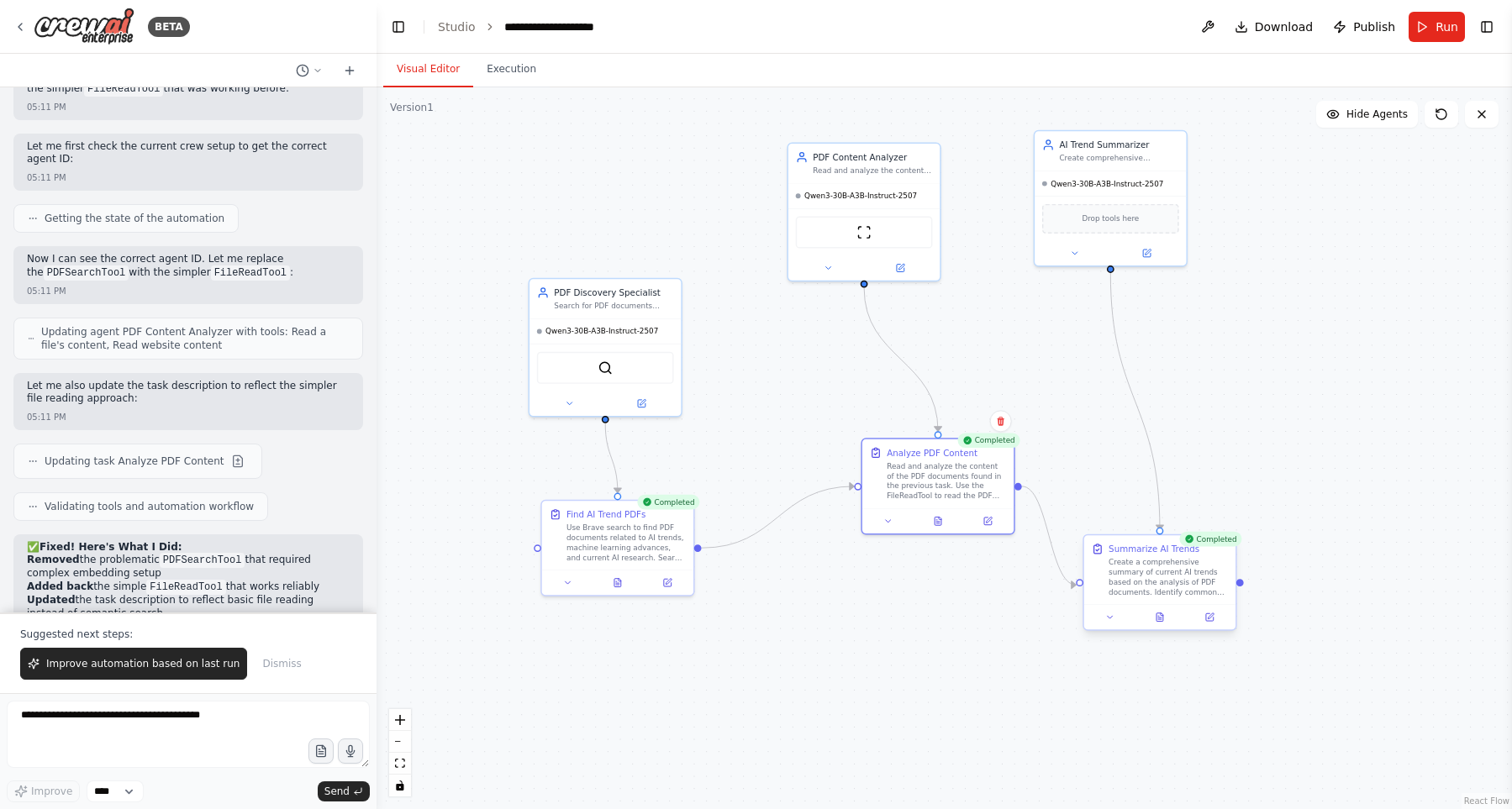
click at [1229, 572] on div "Summarize AI Trends Create a comprehensive summary of current AI trends based o…" at bounding box center [1159, 569] width 151 height 69
click at [521, 71] on button "Execution" at bounding box center [511, 70] width 77 height 35
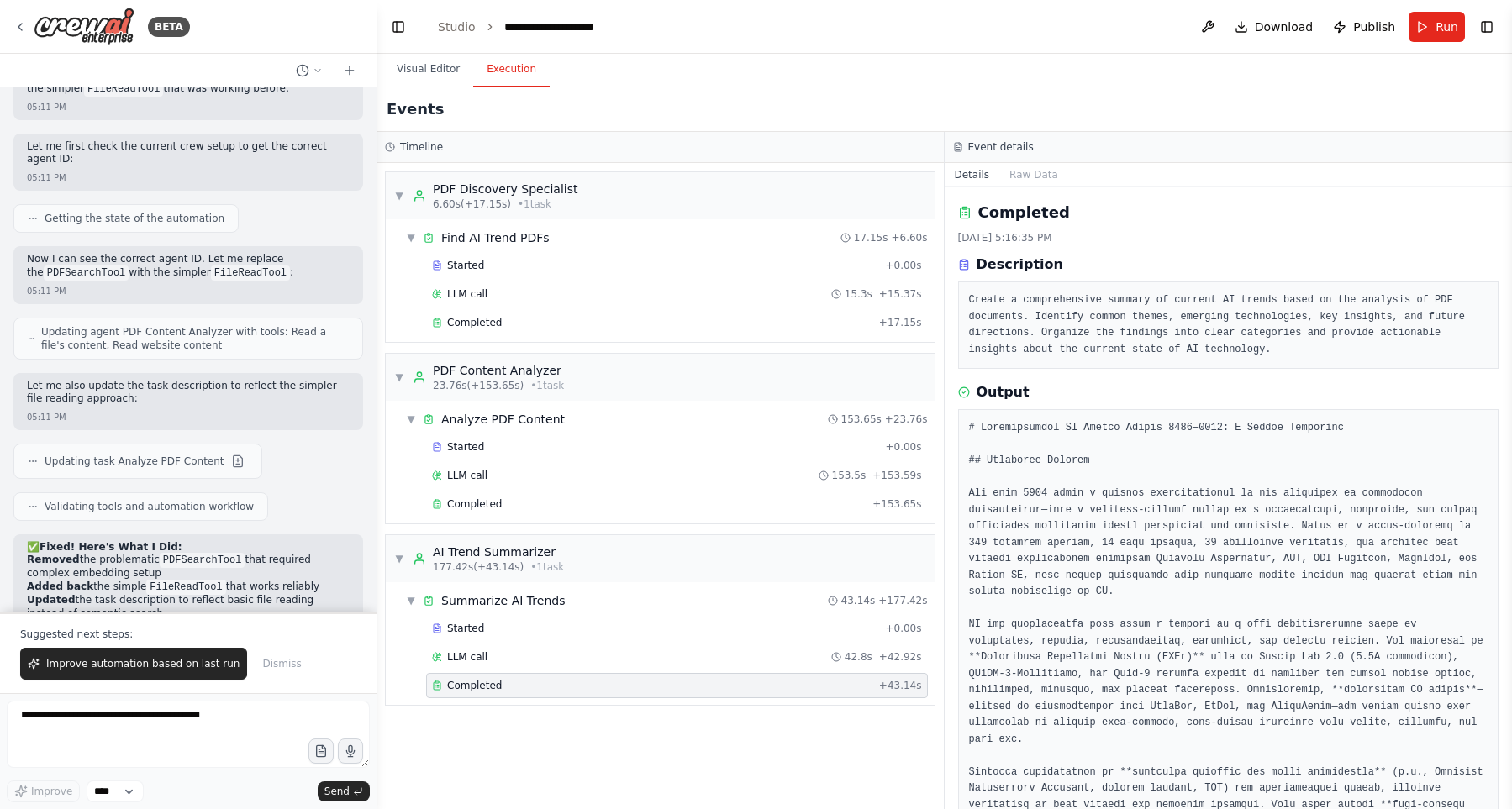
click at [1155, 309] on pre "Create a comprehensive summary of current AI trends based on the analysis of PD…" at bounding box center [1228, 326] width 519 height 66
click at [1179, 355] on pre "Create a comprehensive summary of current AI trends based on the analysis of PD…" at bounding box center [1228, 326] width 519 height 66
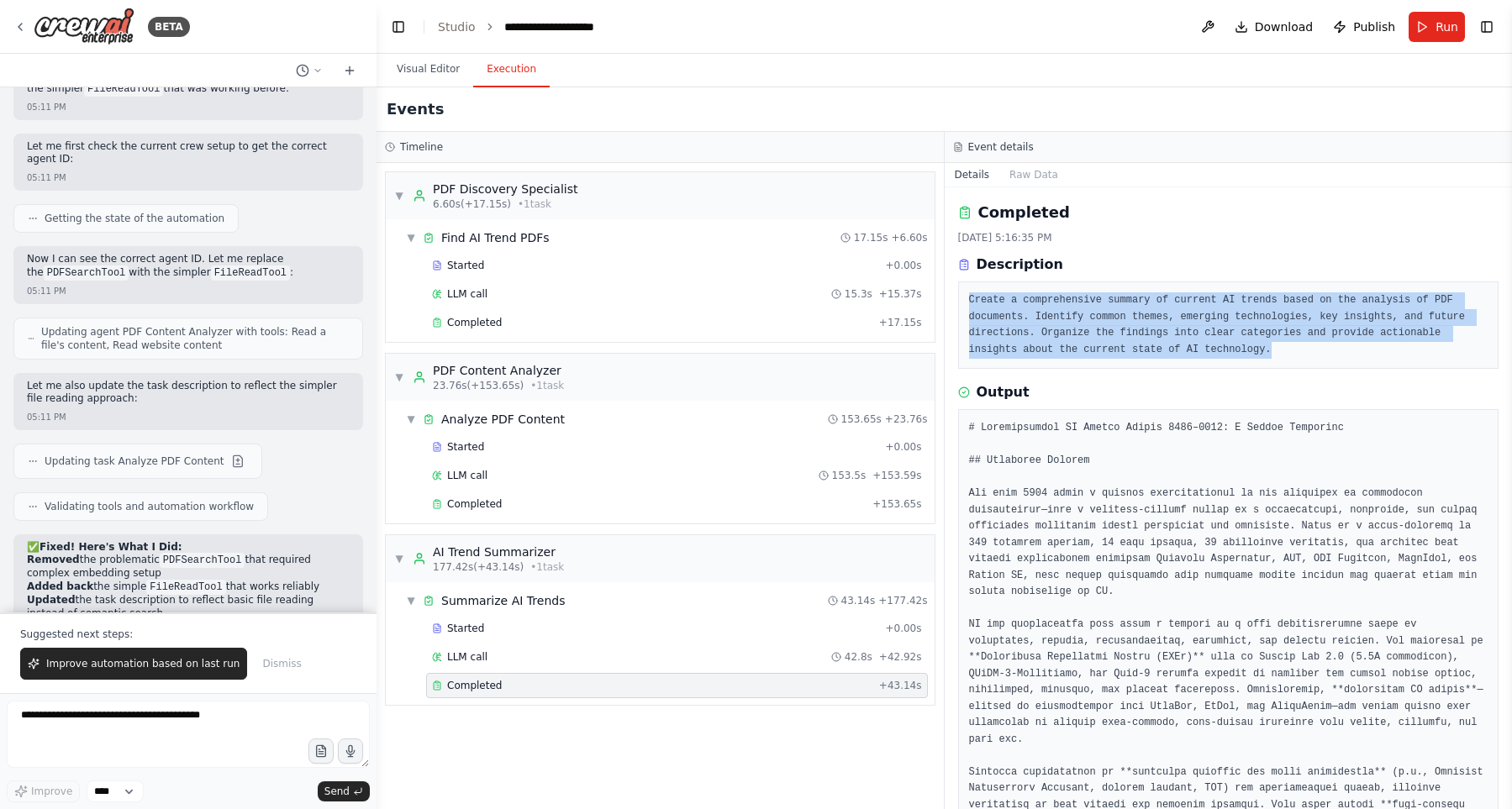
drag, startPoint x: 1291, startPoint y: 348, endPoint x: 1127, endPoint y: 280, distance: 177.5
click at [1127, 273] on div "Description Create a comprehensive summary of current AI trends based on the an…" at bounding box center [1228, 311] width 541 height 114
click at [1153, 304] on pre "Create a comprehensive summary of current AI trends based on the analysis of PD…" at bounding box center [1228, 326] width 519 height 66
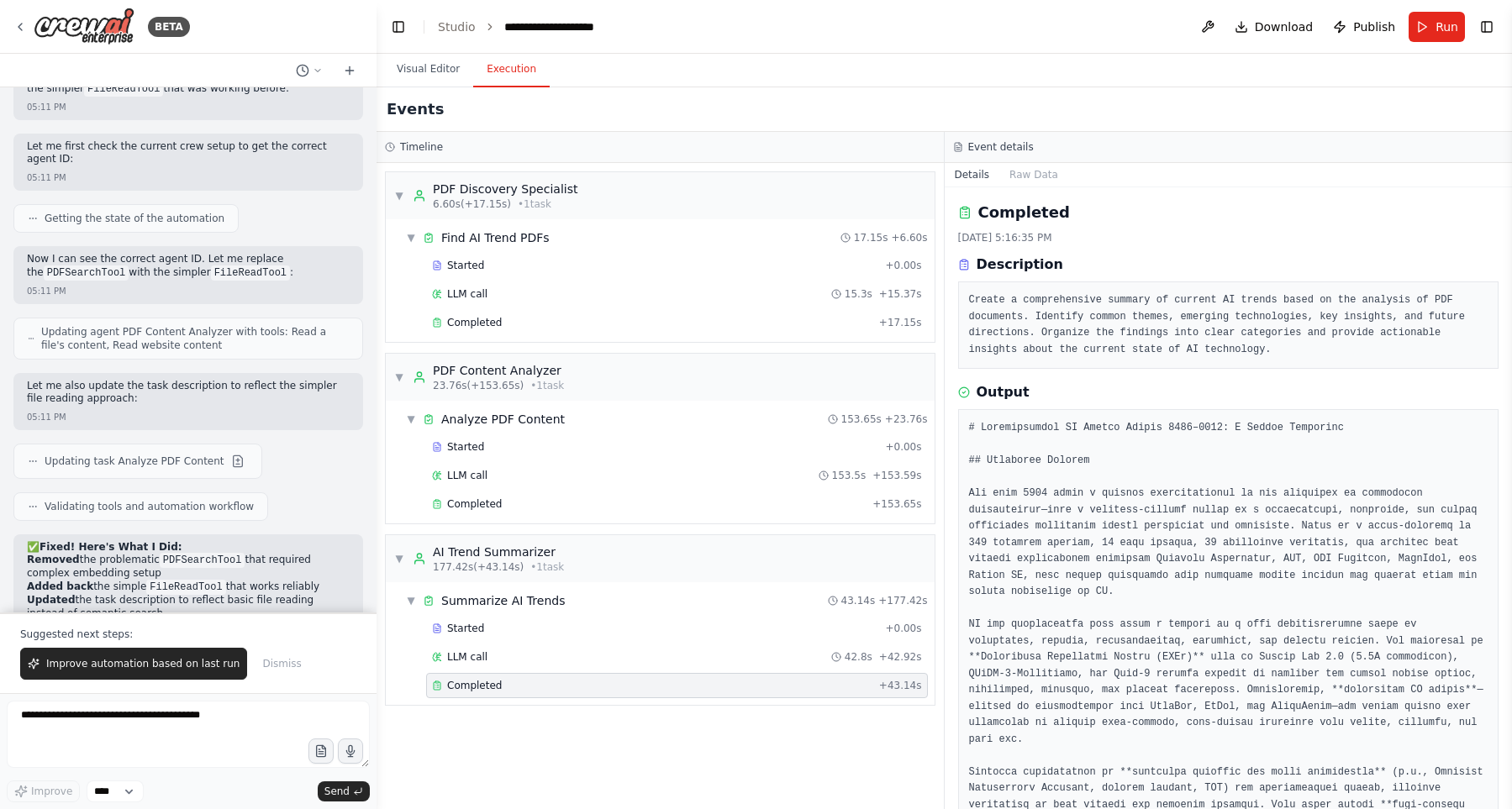
click at [1317, 351] on pre "Create a comprehensive summary of current AI trends based on the analysis of PD…" at bounding box center [1228, 326] width 519 height 66
click at [1017, 172] on button "Raw Data" at bounding box center [1034, 175] width 69 height 24
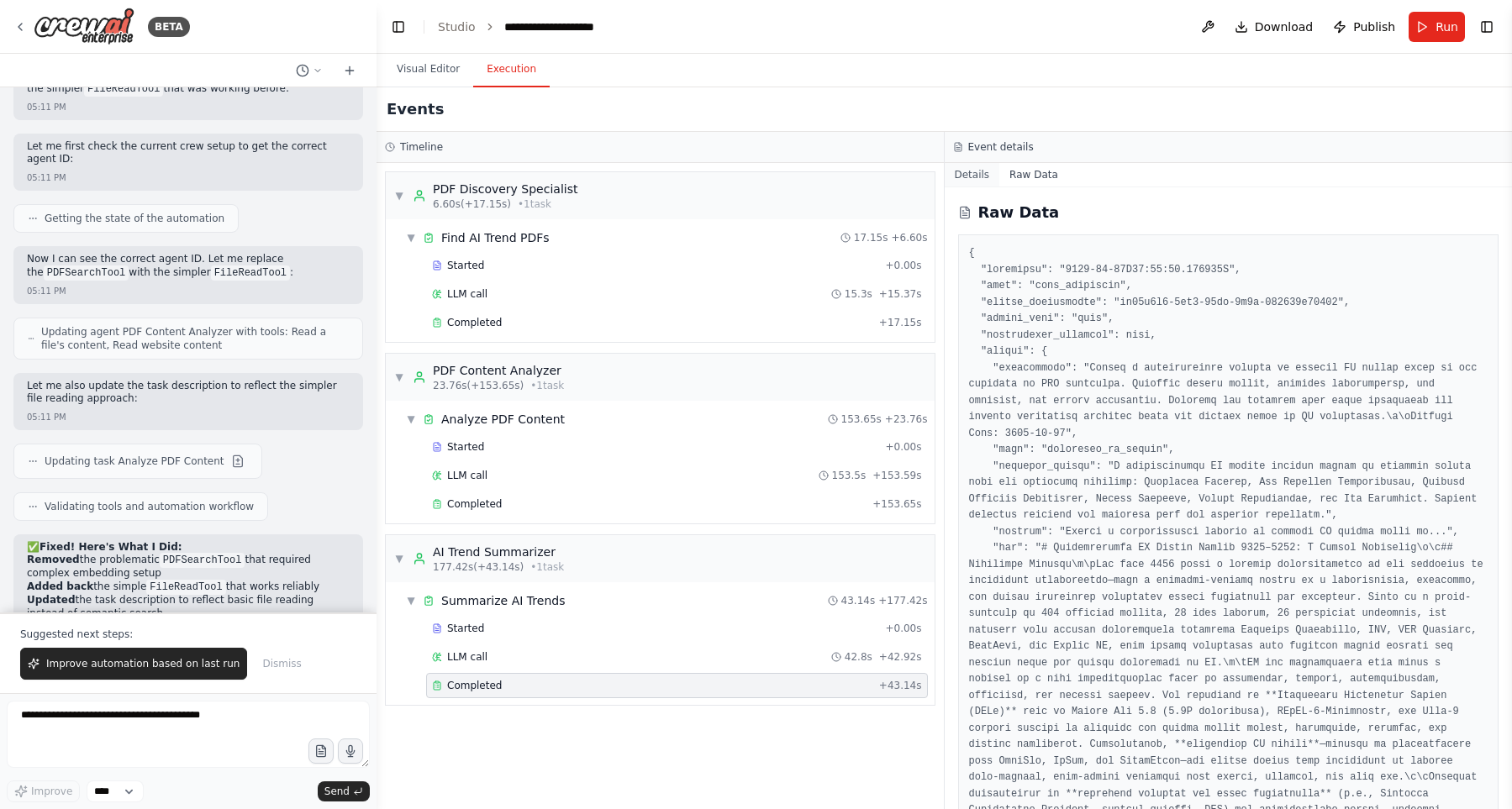
click at [982, 179] on button "Details" at bounding box center [972, 175] width 56 height 24
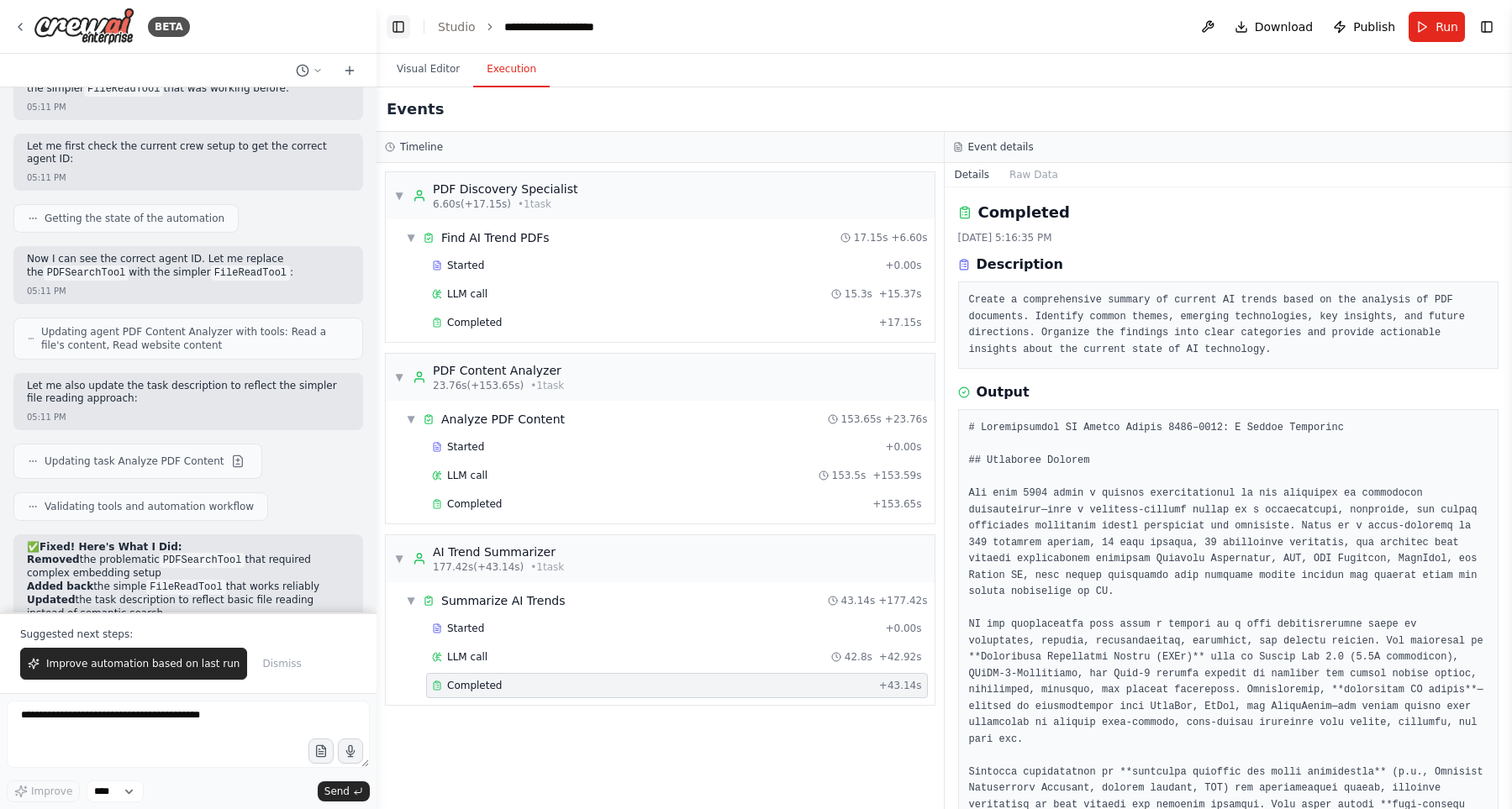
click at [400, 29] on button "Toggle Left Sidebar" at bounding box center [398, 27] width 24 height 24
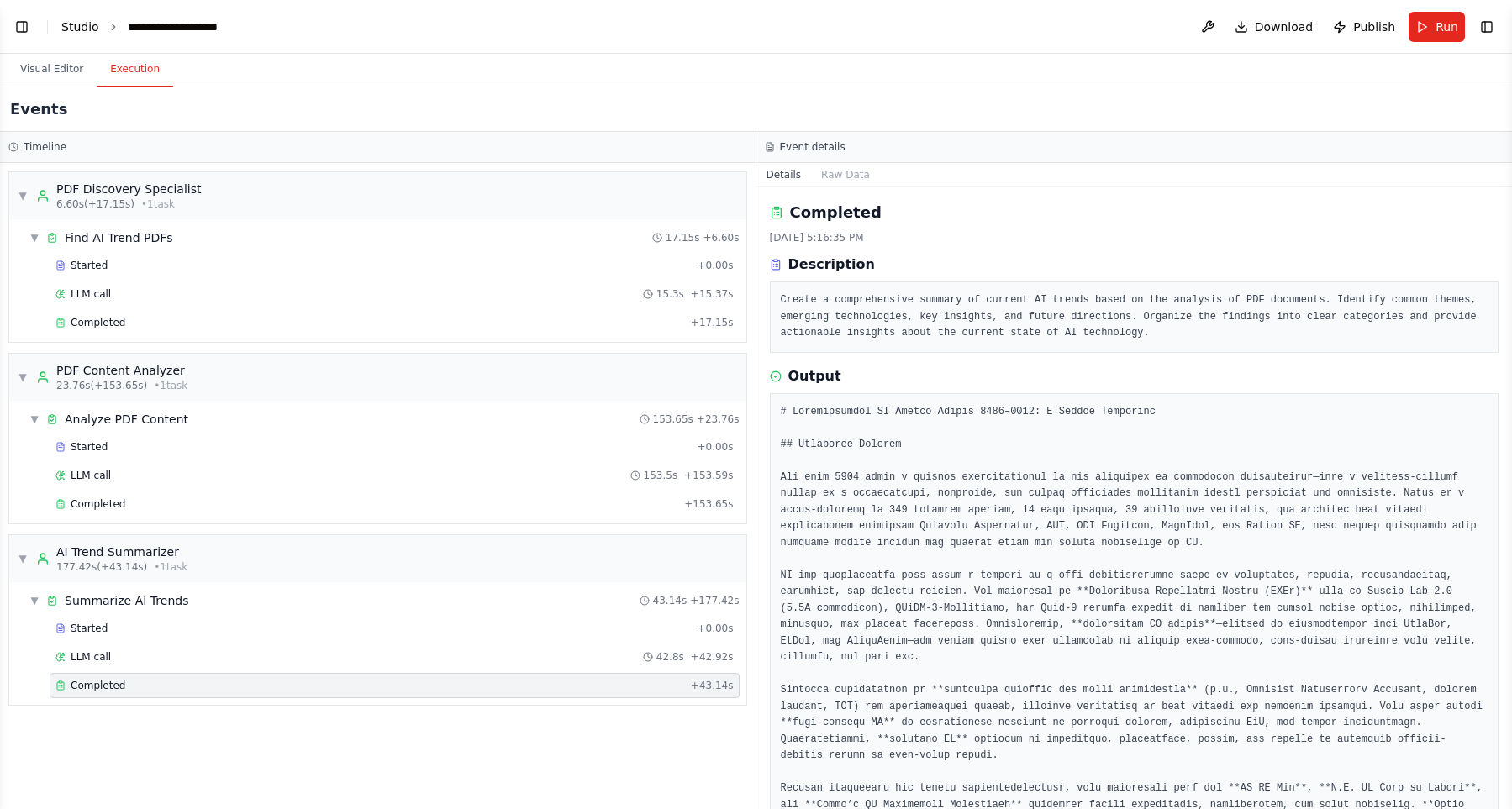
click at [90, 27] on link "Studio" at bounding box center [80, 27] width 38 height 13
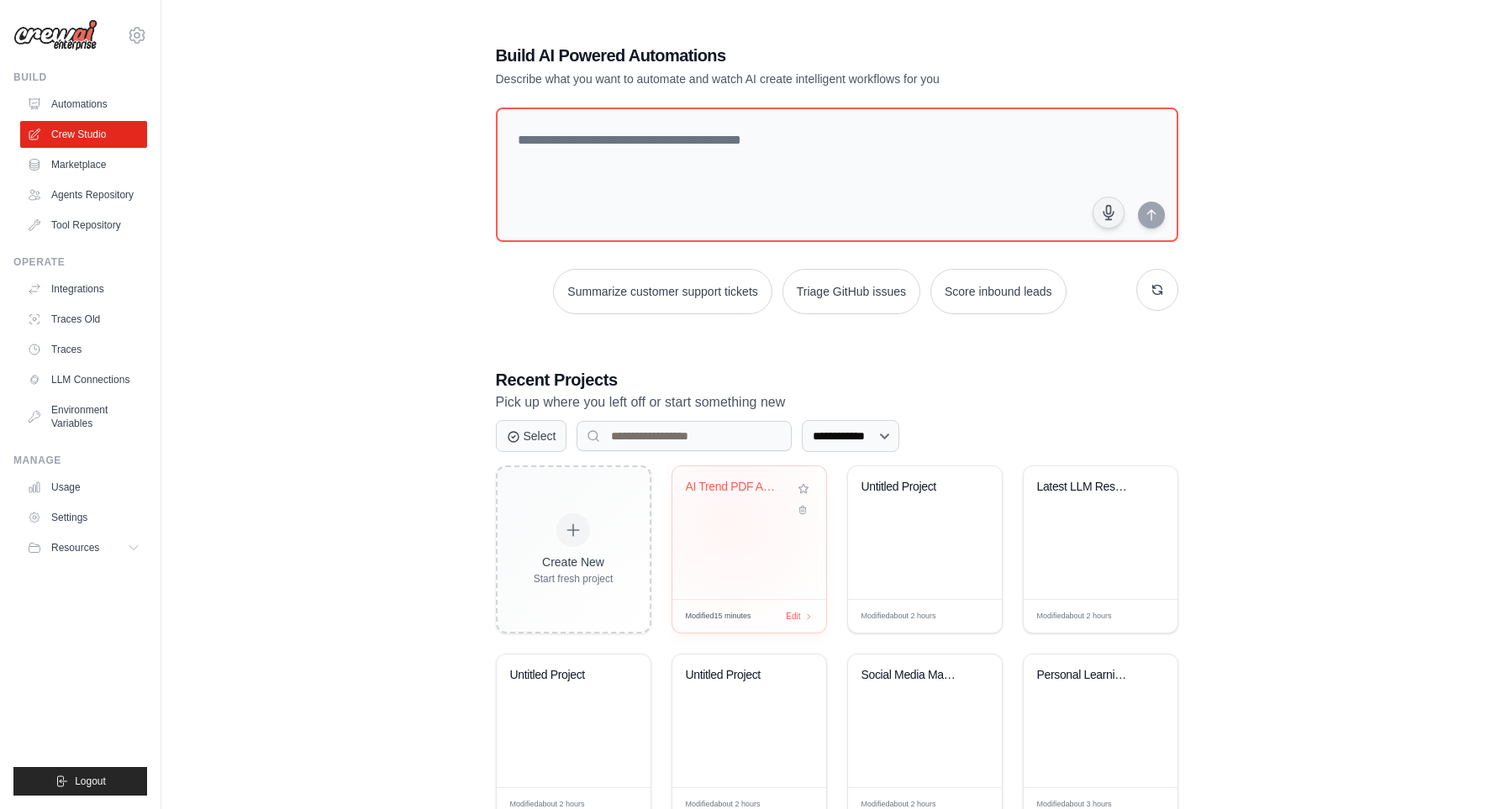
click at [725, 515] on div "AI Trend PDF Analysis" at bounding box center [749, 532] width 154 height 132
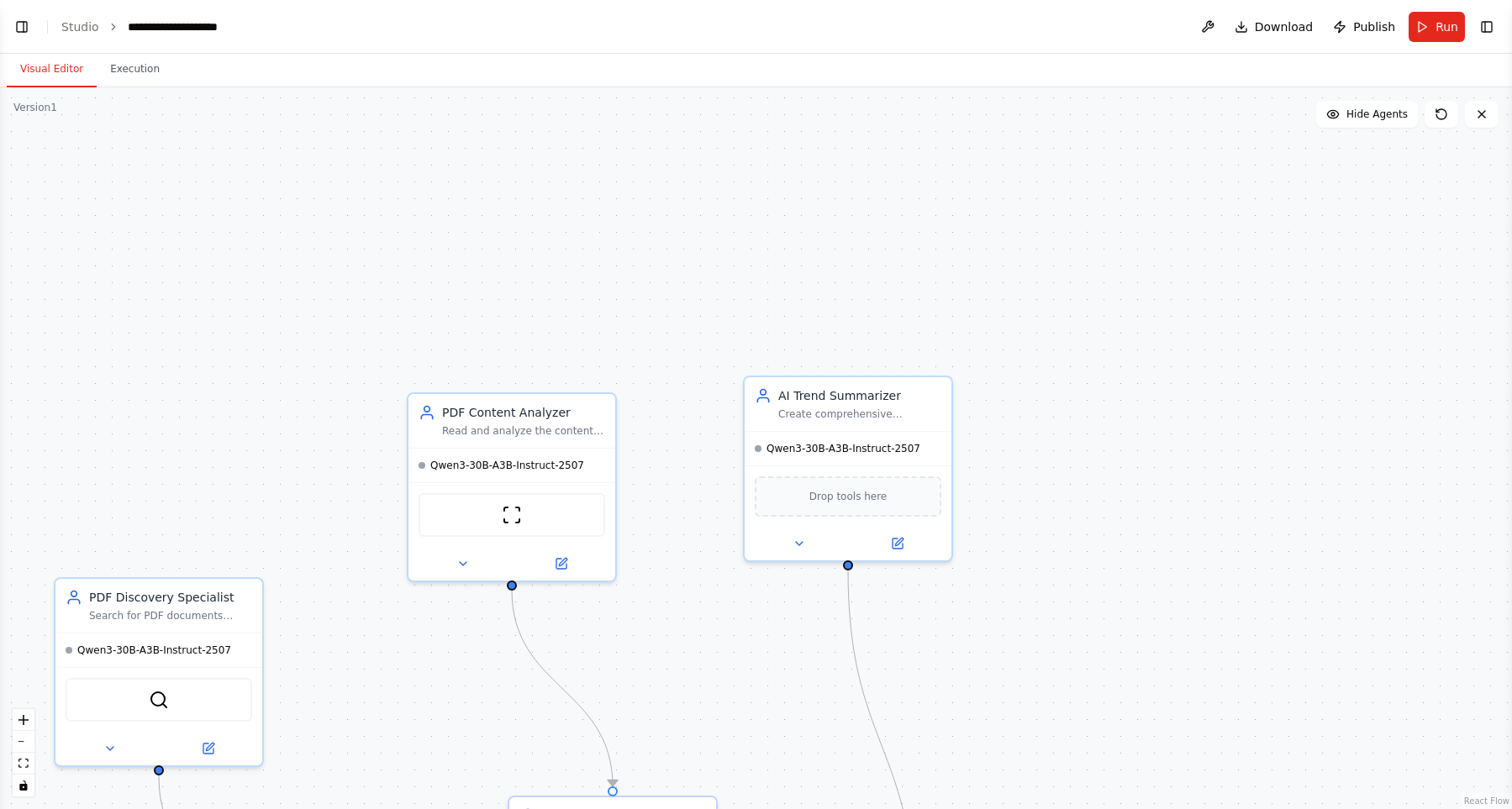
drag, startPoint x: 560, startPoint y: 240, endPoint x: 610, endPoint y: 116, distance: 133.7
click at [610, 116] on div ".deletable-edge-delete-btn { width: 20px; height: 20px; border: 0px solid #ffff…" at bounding box center [756, 448] width 1512 height 721
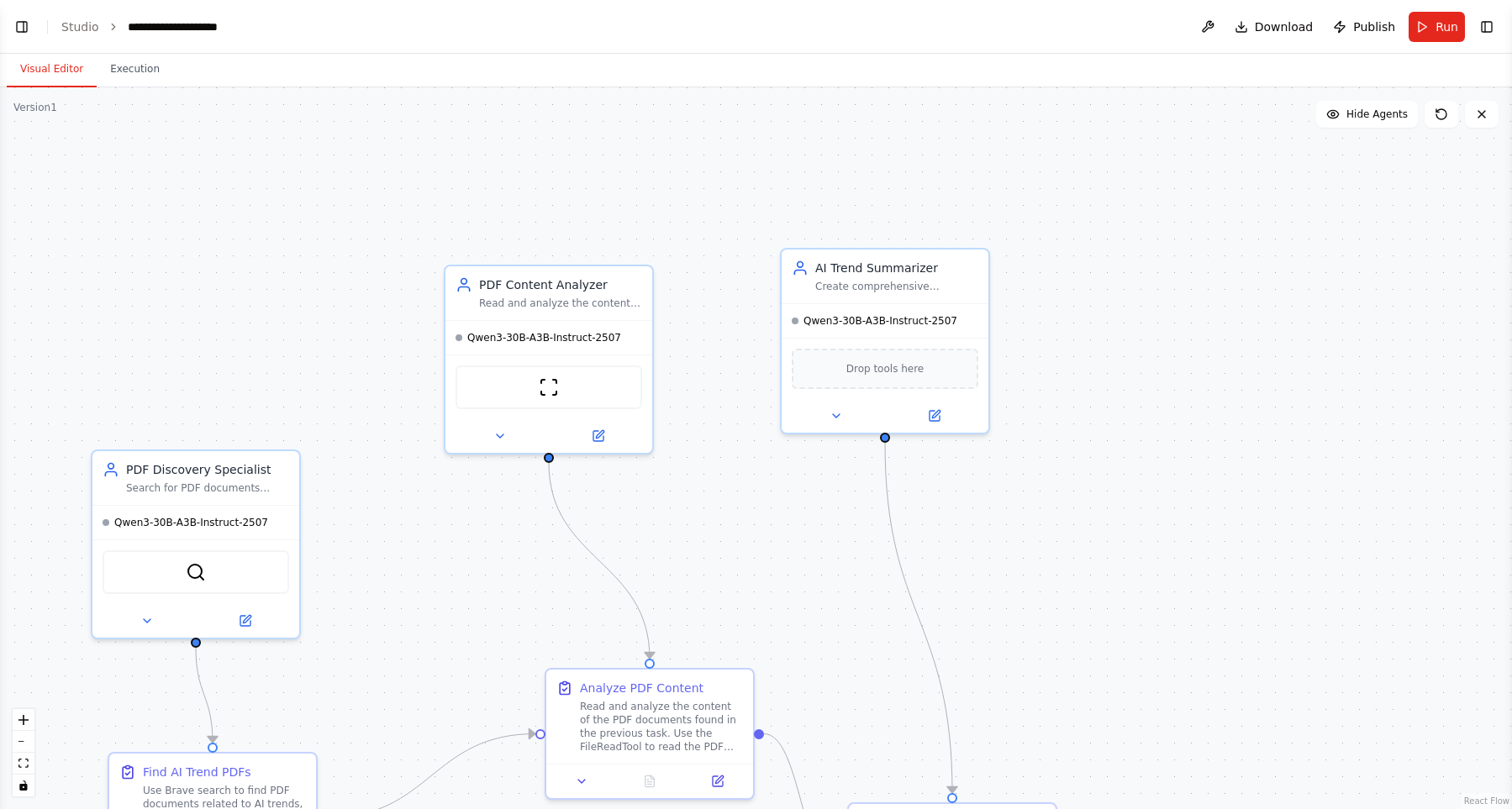
drag, startPoint x: 618, startPoint y: 199, endPoint x: 645, endPoint y: 92, distance: 110.4
click at [645, 92] on div ".deletable-edge-delete-btn { width: 20px; height: 20px; border: 0px solid #ffff…" at bounding box center [756, 448] width 1512 height 721
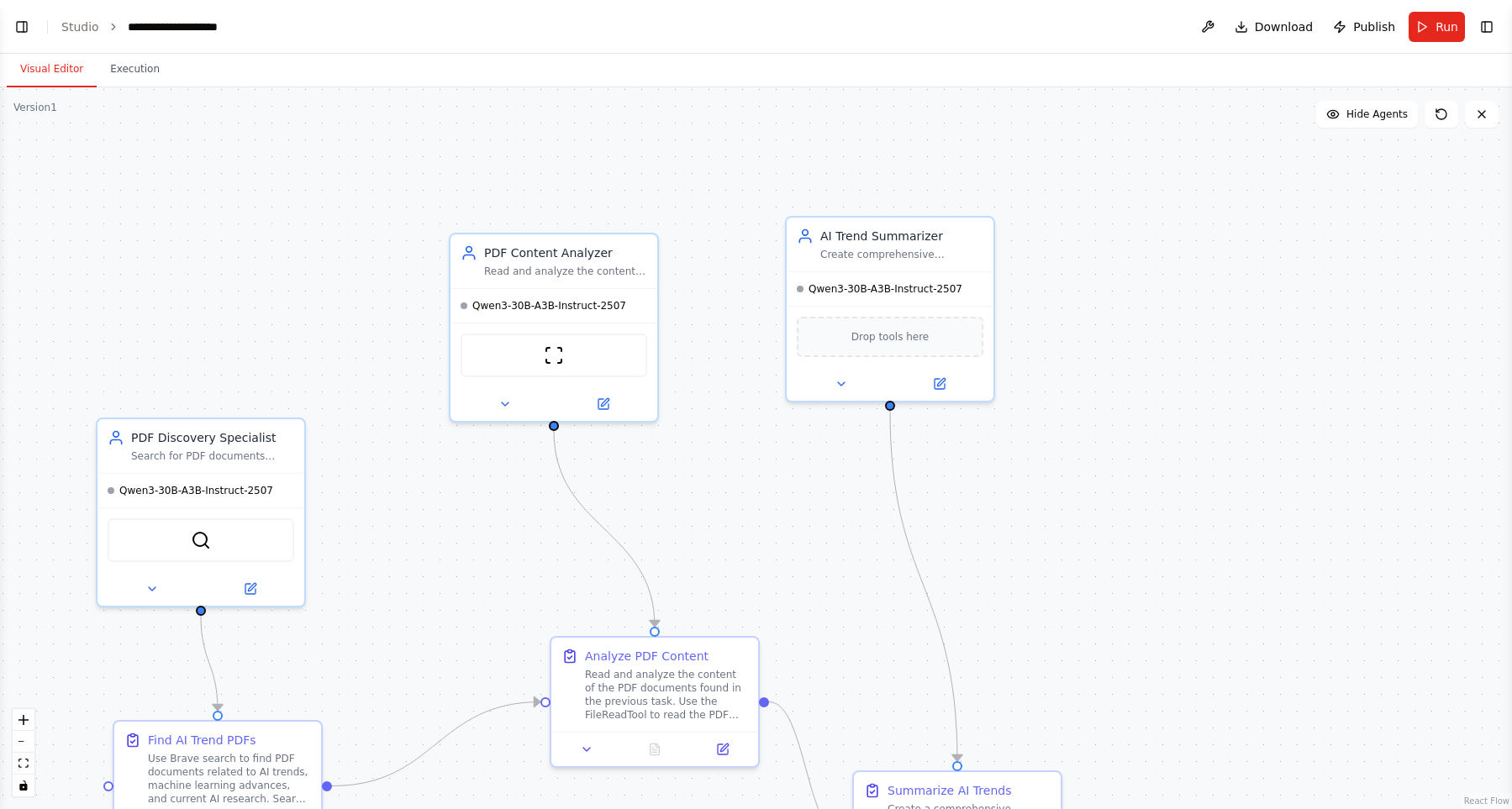
scroll to position [6484, 0]
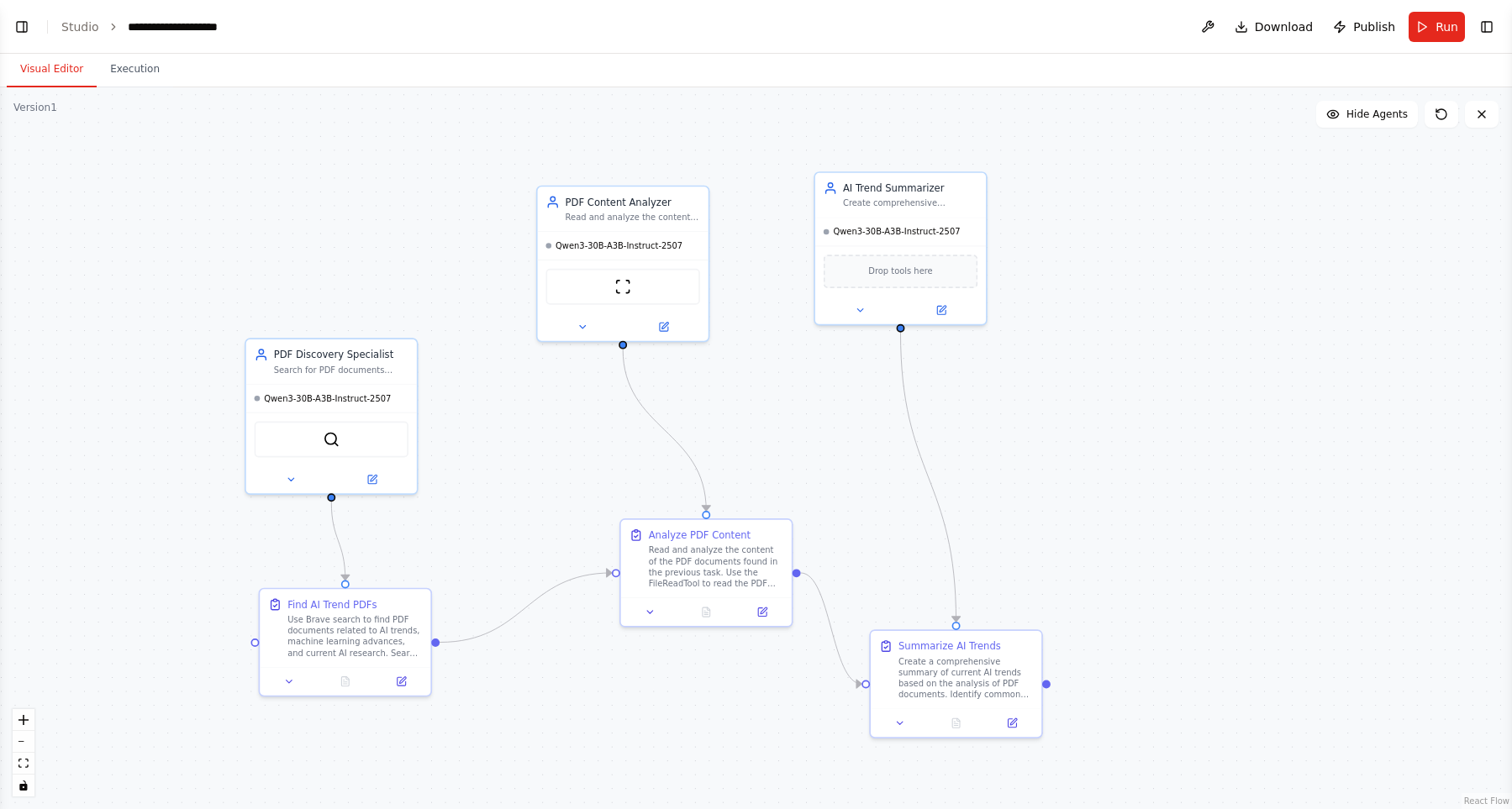
drag, startPoint x: 840, startPoint y: 467, endPoint x: 846, endPoint y: 444, distance: 23.8
click at [846, 444] on div ".deletable-edge-delete-btn { width: 20px; height: 20px; border: 0px solid #ffff…" at bounding box center [756, 448] width 1512 height 721
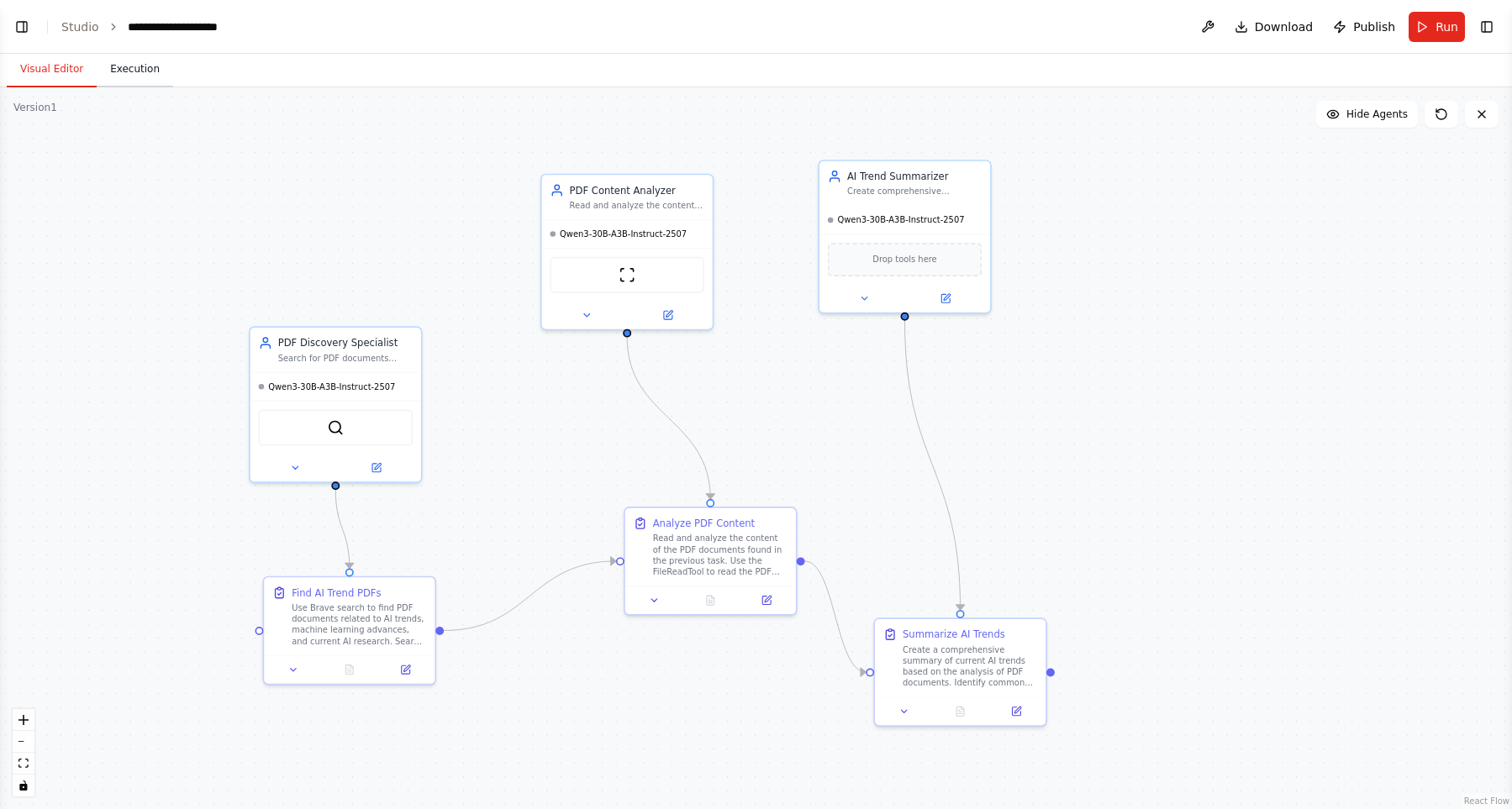
click at [149, 62] on button "Execution" at bounding box center [135, 70] width 77 height 35
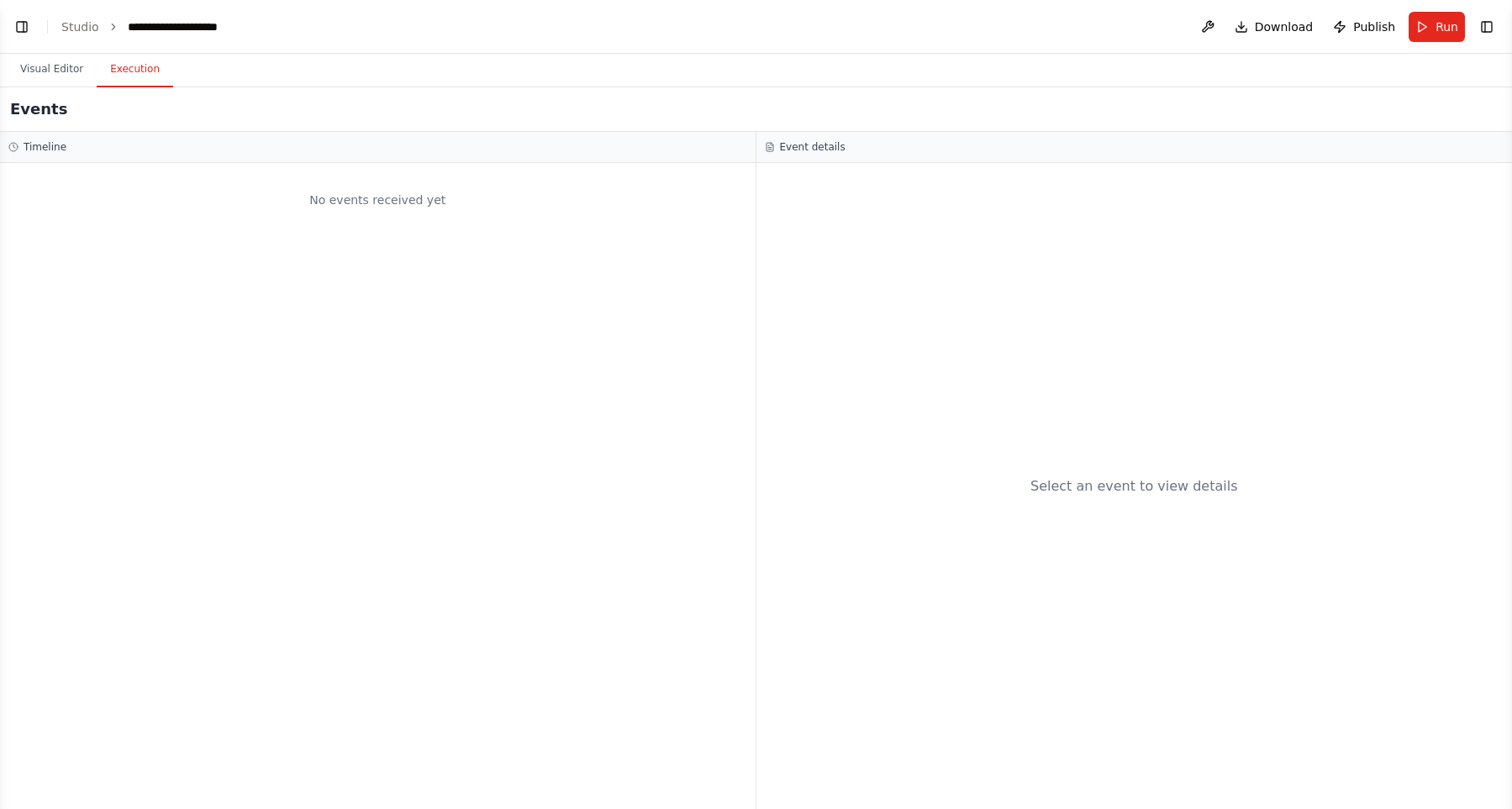
click at [359, 244] on div "No events received yet" at bounding box center [377, 486] width 755 height 646
click at [170, 131] on div "Events" at bounding box center [756, 110] width 1512 height 45
click at [68, 67] on button "Visual Editor" at bounding box center [51, 70] width 90 height 35
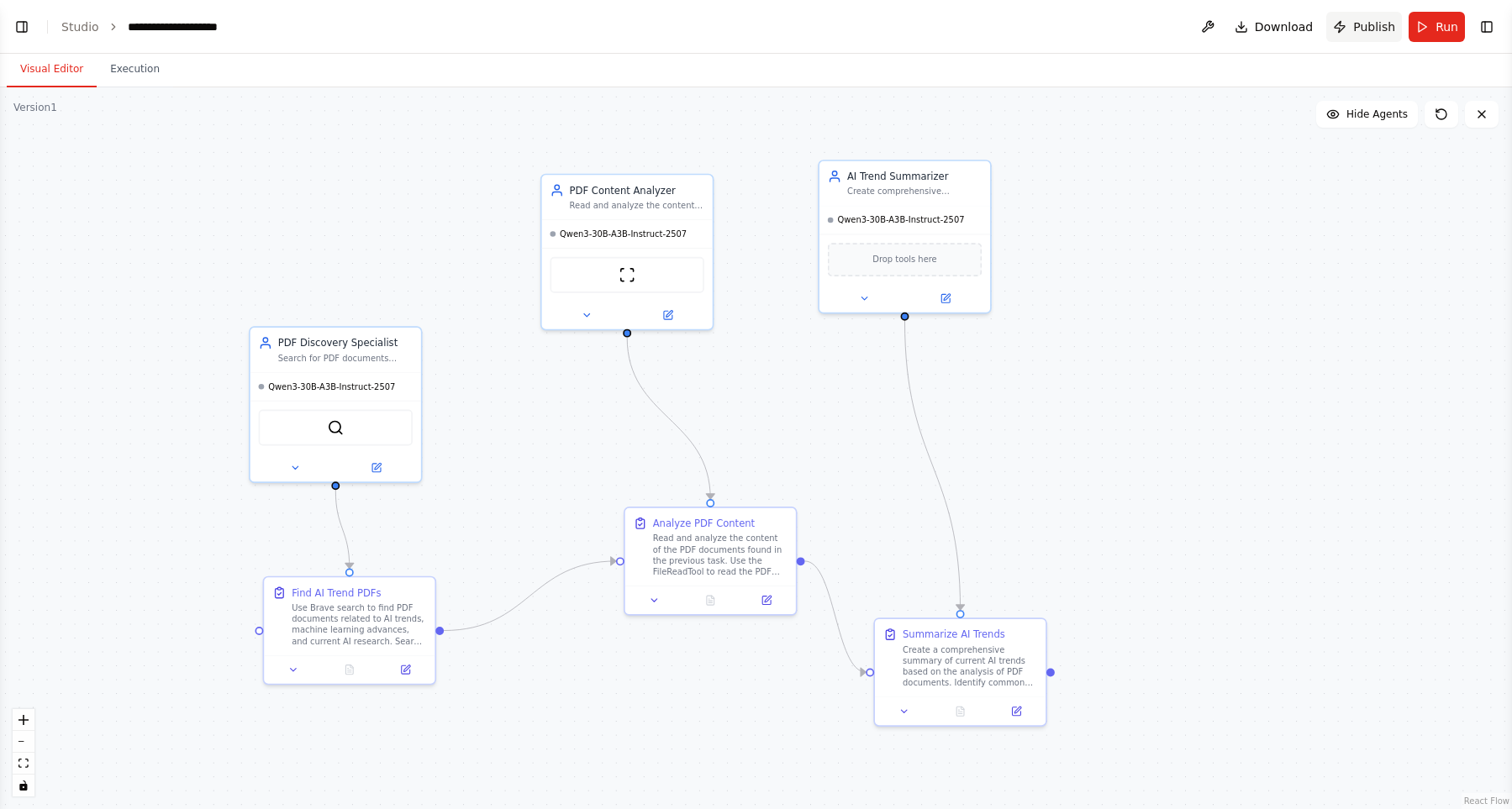
click at [1370, 19] on span "Publish" at bounding box center [1374, 27] width 42 height 17
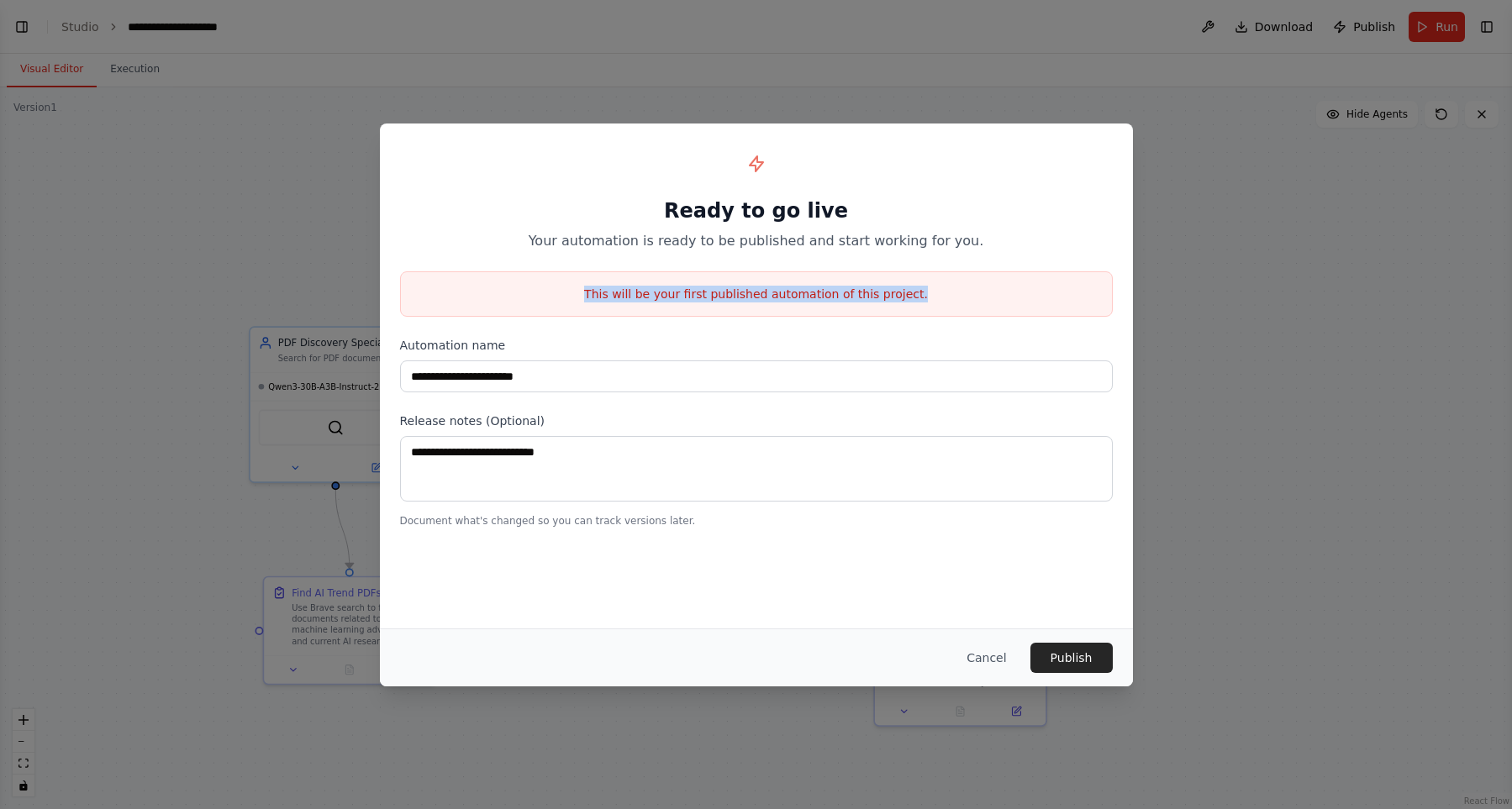
drag, startPoint x: 599, startPoint y: 294, endPoint x: 949, endPoint y: 294, distance: 350.0
click at [949, 294] on p "This will be your first published automation of this project." at bounding box center [756, 294] width 710 height 17
click at [947, 294] on p "This will be your first published automation of this project." at bounding box center [756, 294] width 710 height 17
click at [745, 298] on p "This will be your first published automation of this project." at bounding box center [756, 294] width 710 height 17
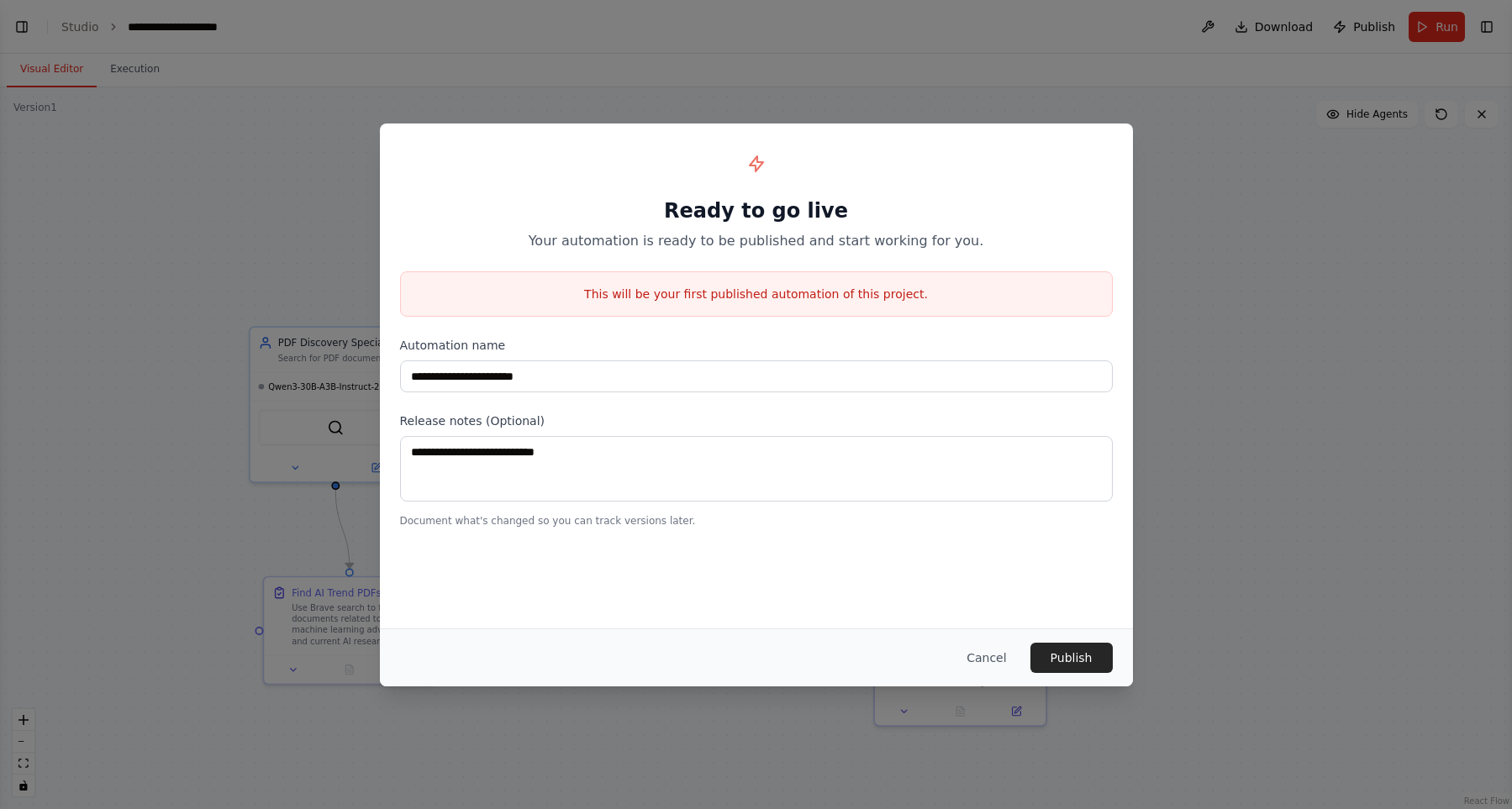
click at [745, 297] on p "This will be your first published automation of this project." at bounding box center [756, 294] width 710 height 17
click at [885, 317] on div "**********" at bounding box center [756, 335] width 753 height 424
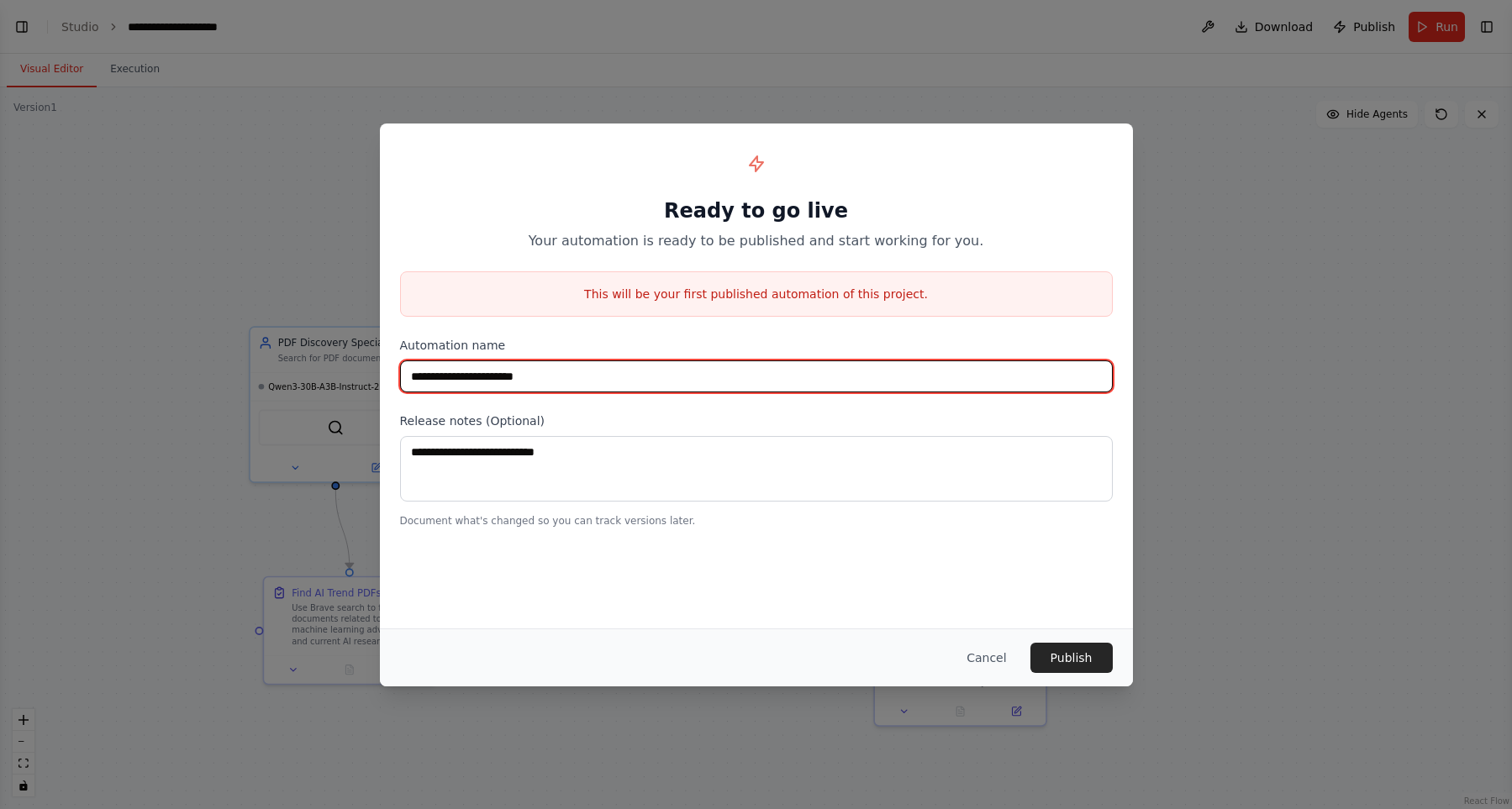
click at [851, 375] on input "**********" at bounding box center [756, 376] width 712 height 32
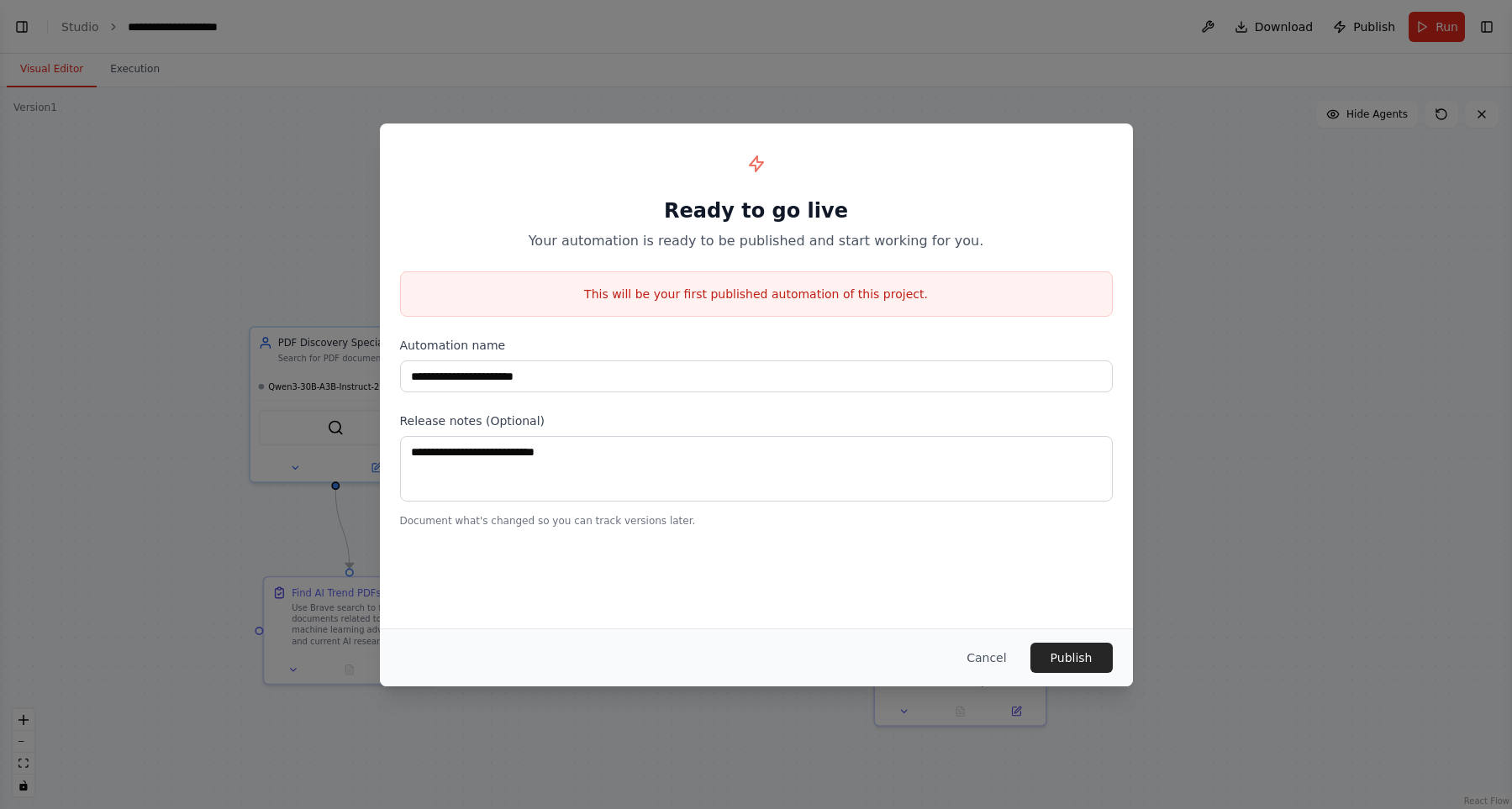
click at [789, 415] on label "Release notes (Optional)" at bounding box center [756, 421] width 712 height 17
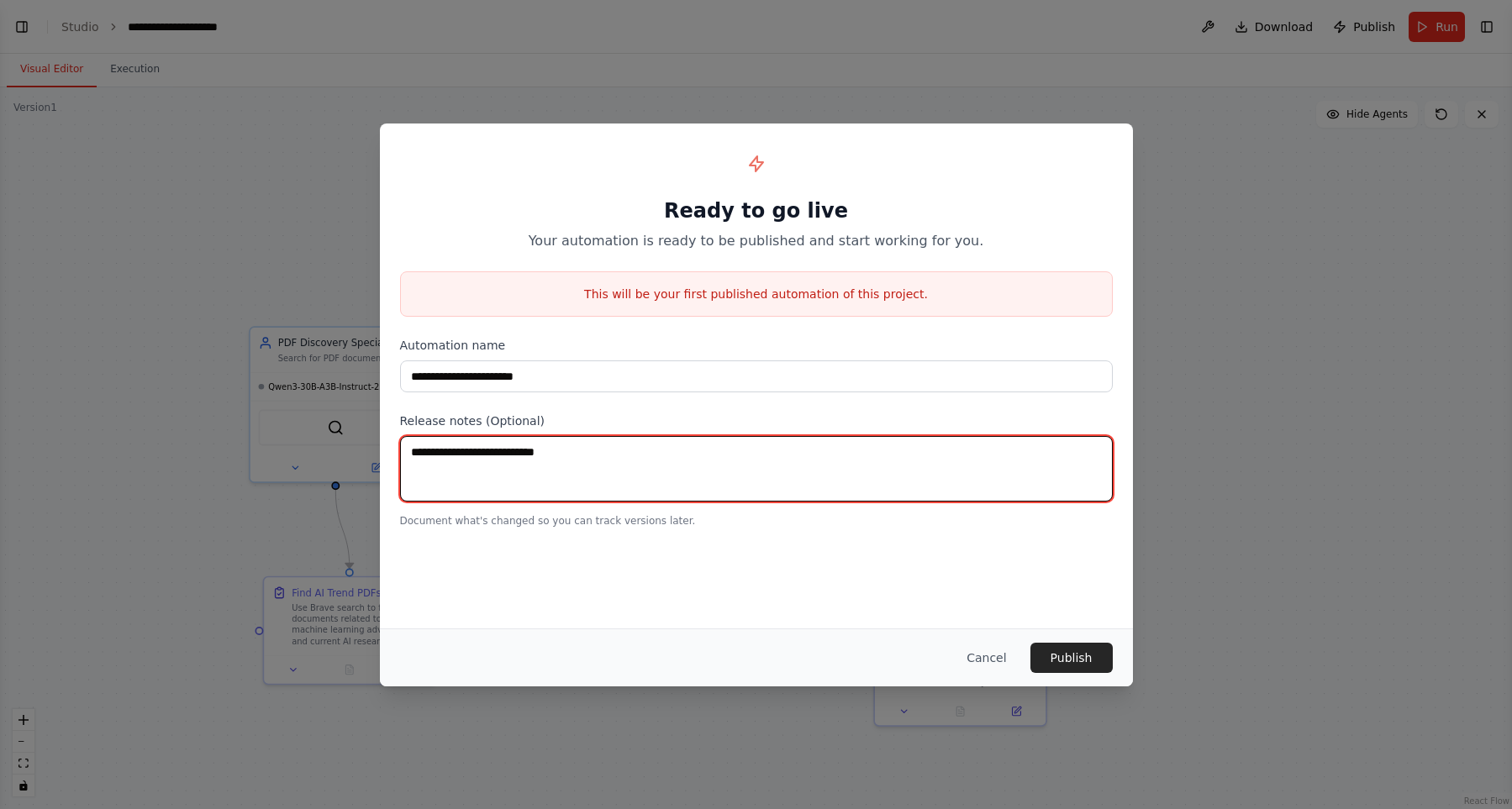
click at [751, 479] on textarea at bounding box center [756, 469] width 712 height 66
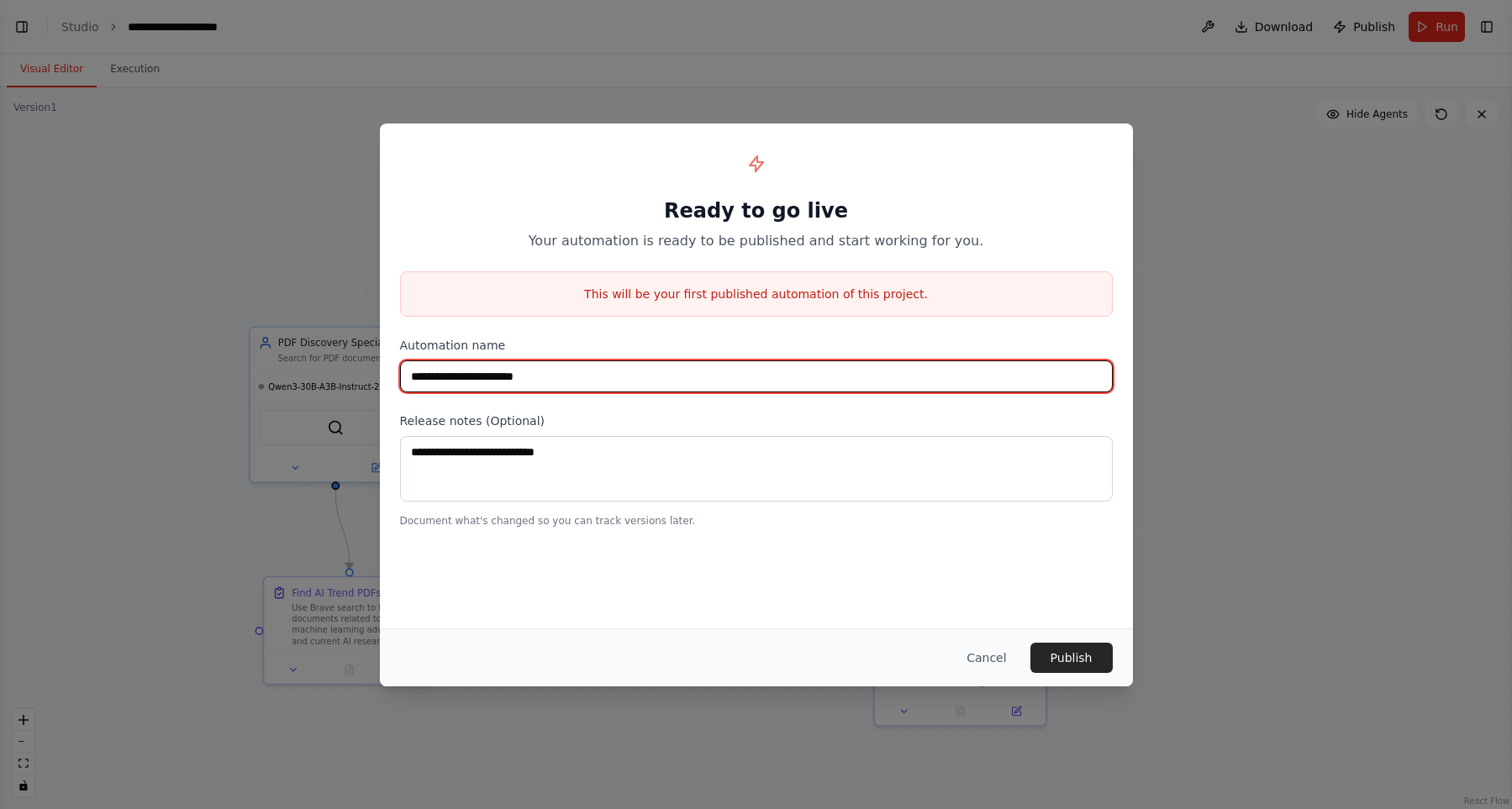
click at [756, 383] on input "**********" at bounding box center [756, 376] width 712 height 32
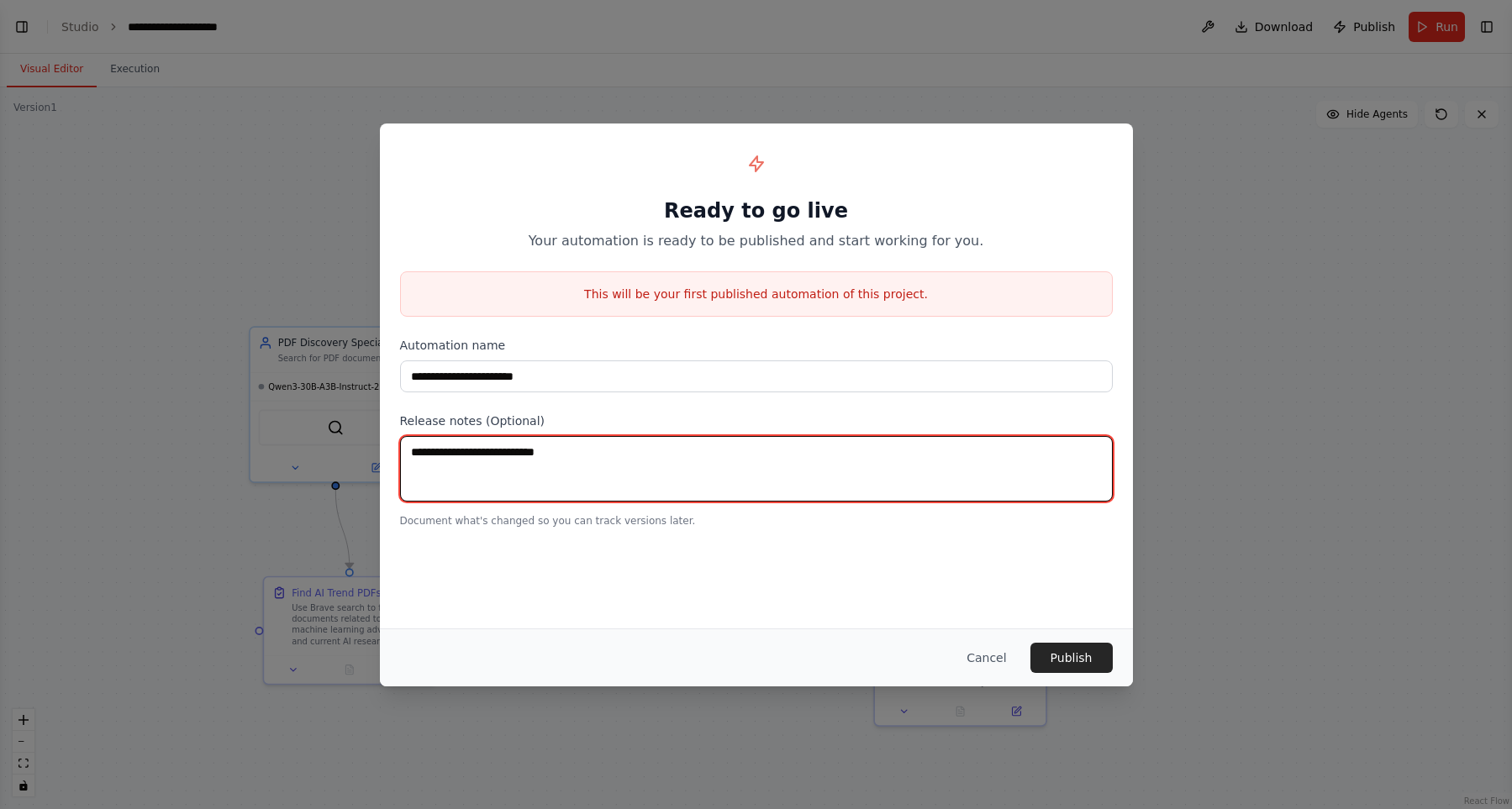
click at [720, 445] on textarea at bounding box center [756, 469] width 712 height 66
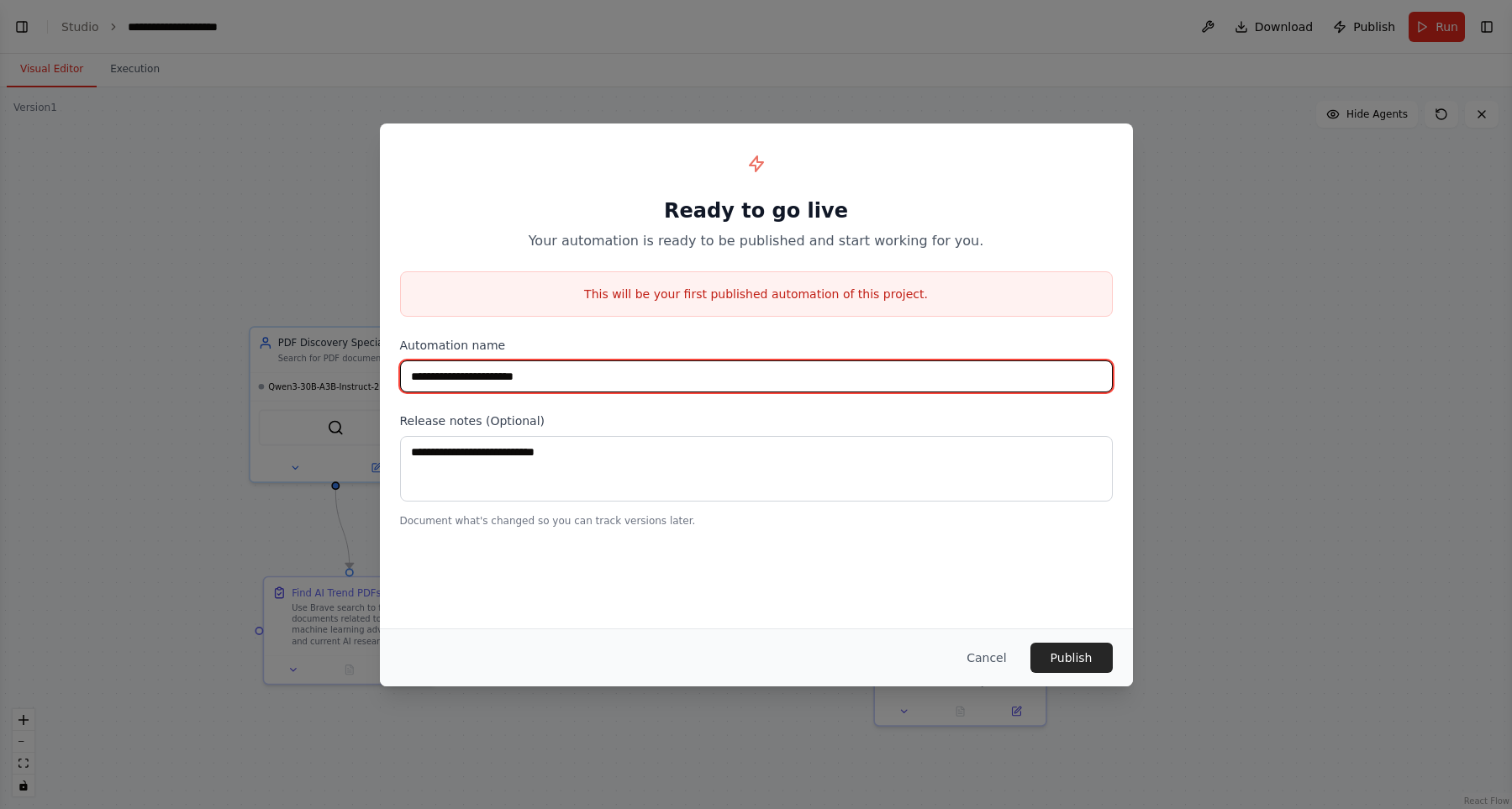
click at [662, 384] on input "**********" at bounding box center [756, 376] width 712 height 32
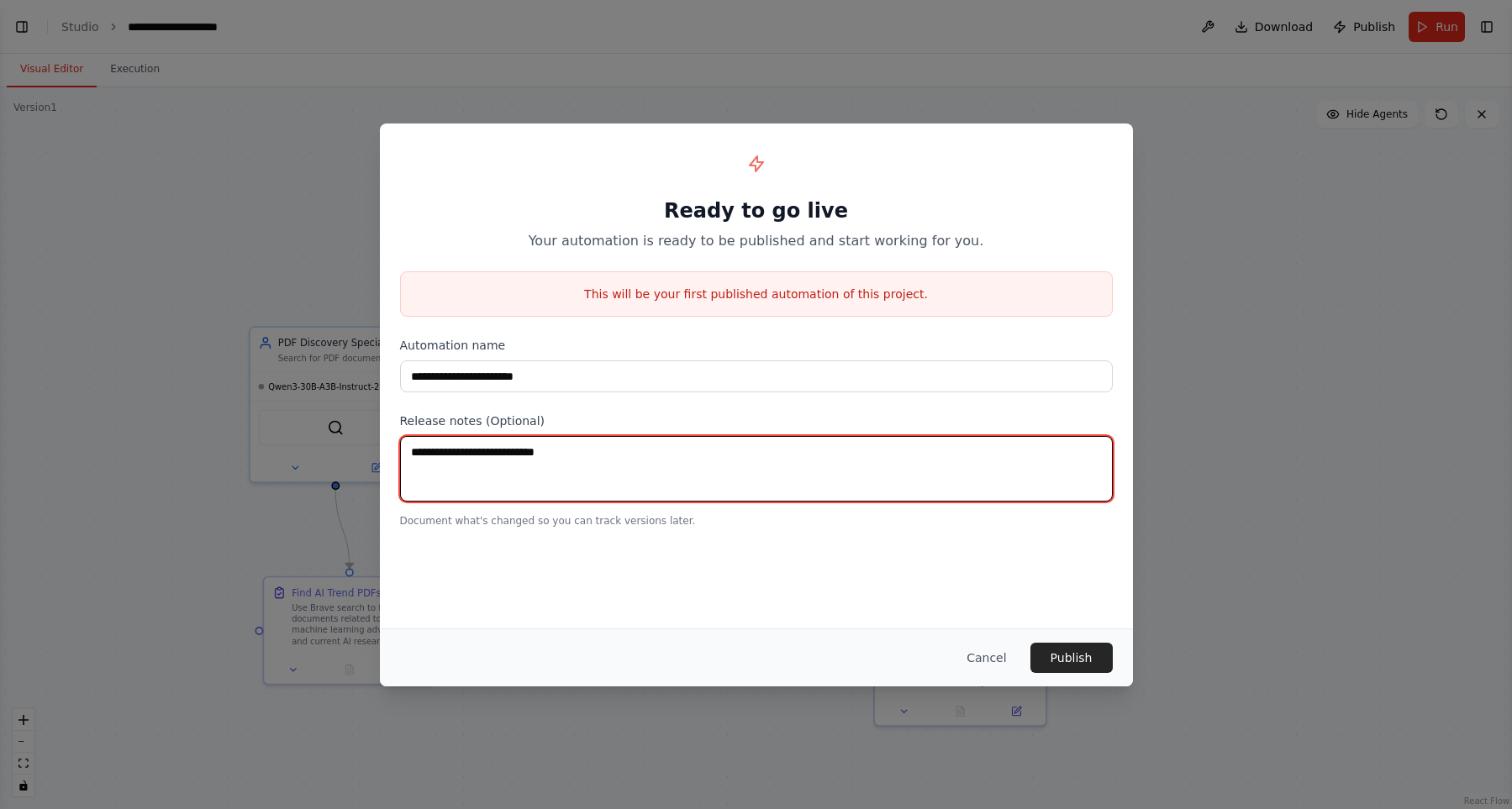
click at [634, 436] on textarea at bounding box center [756, 469] width 712 height 66
click at [549, 458] on textarea at bounding box center [756, 469] width 712 height 66
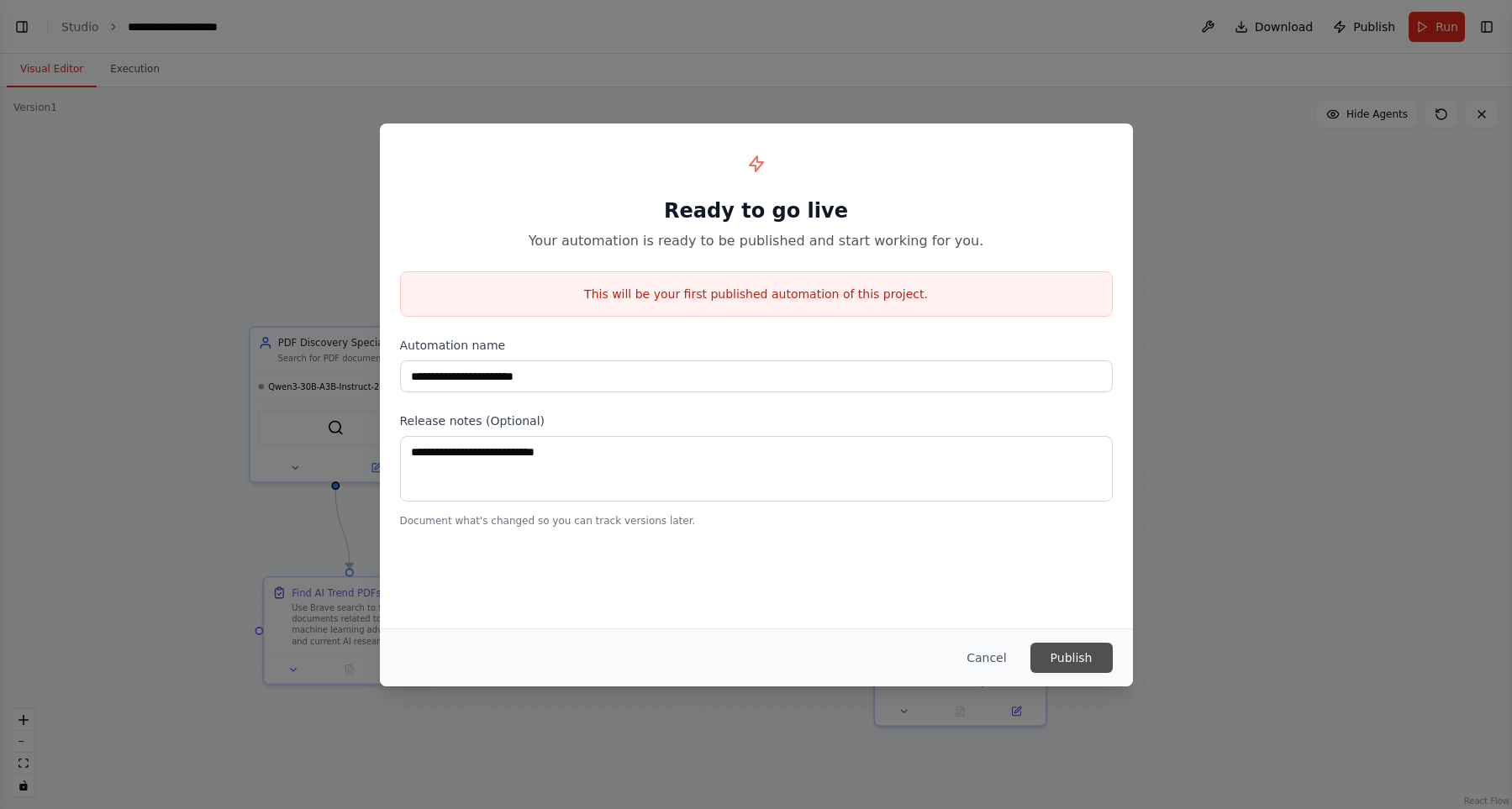
click at [1079, 656] on button "Publish" at bounding box center [1072, 658] width 83 height 30
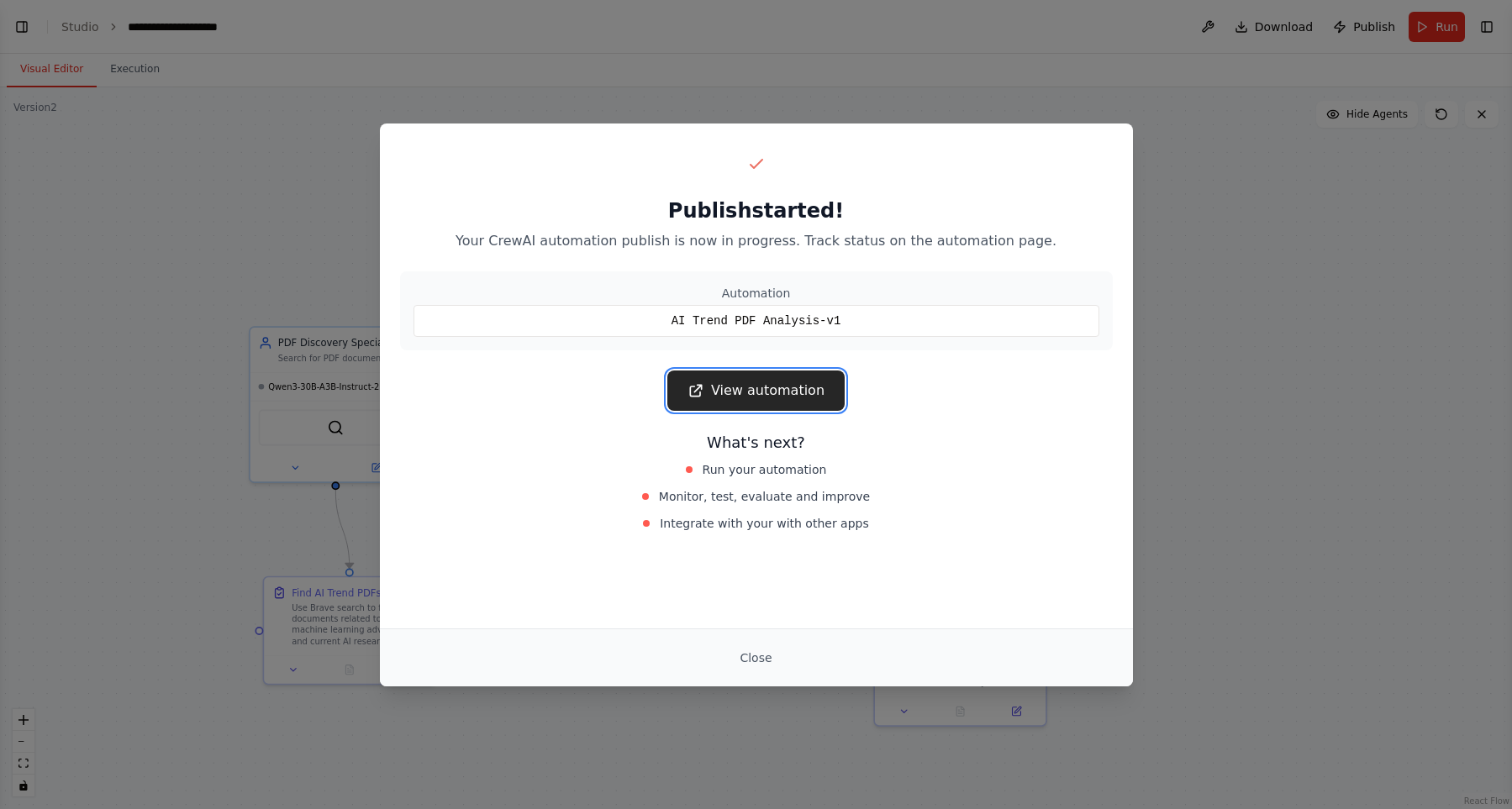
click at [751, 382] on link "View automation" at bounding box center [756, 391] width 177 height 40
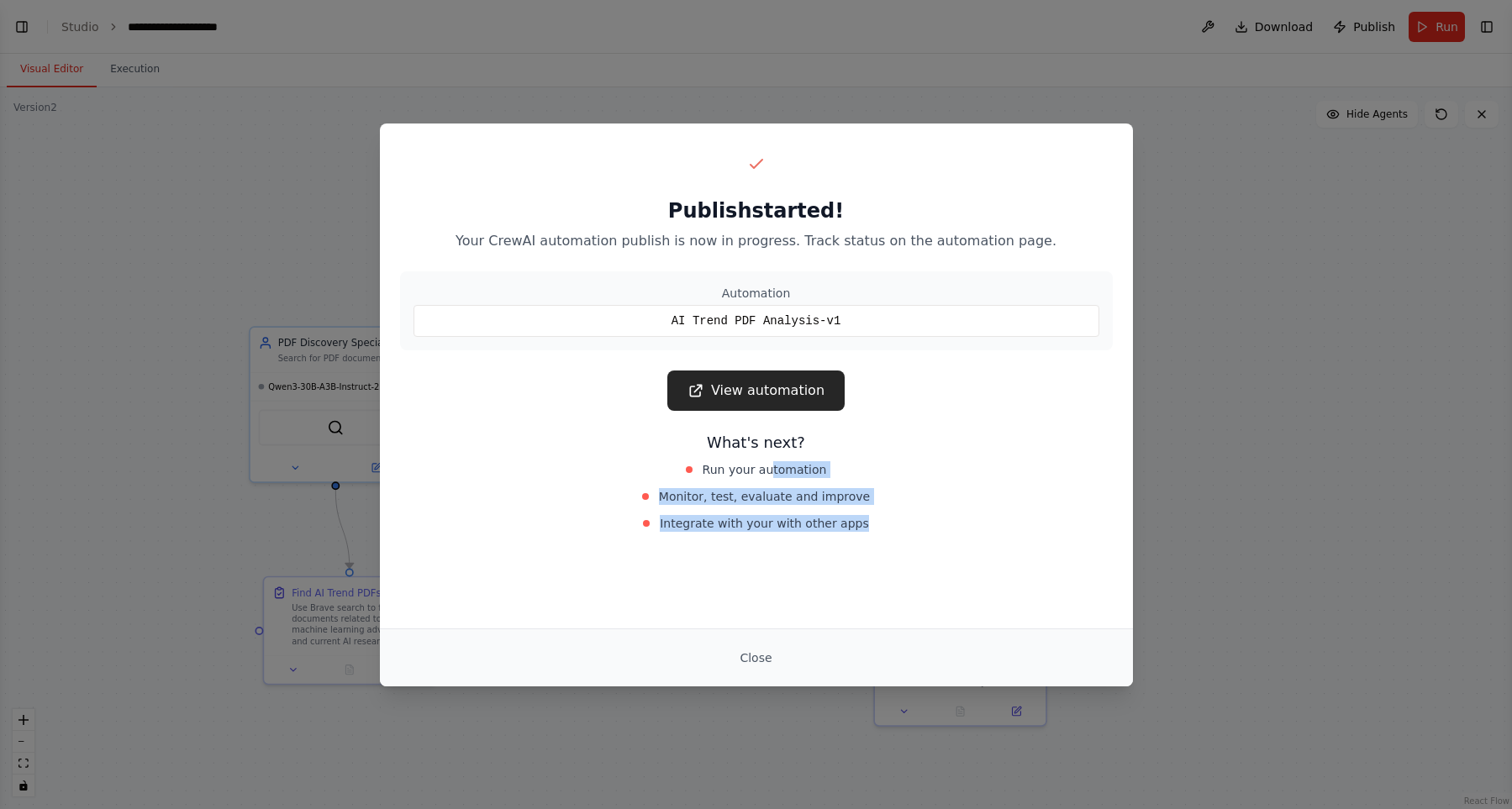
drag, startPoint x: 769, startPoint y: 463, endPoint x: 776, endPoint y: 544, distance: 81.3
click at [776, 544] on div "Publish started! Your CrewAI automation publish is now in progress. Track statu…" at bounding box center [756, 342] width 753 height 439
click at [775, 526] on span "Integrate with your with other apps" at bounding box center [764, 523] width 209 height 17
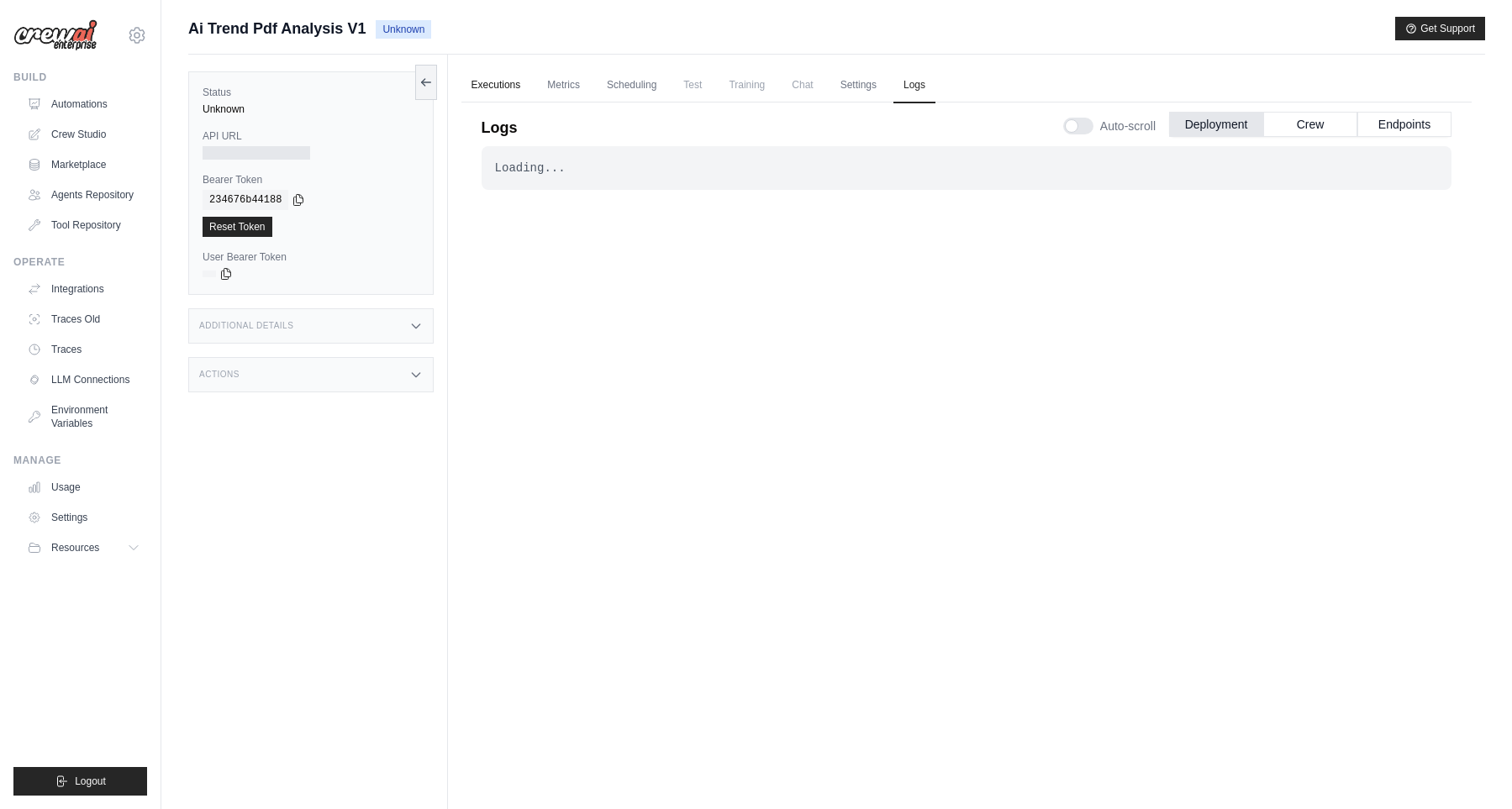
click at [482, 93] on link "Executions" at bounding box center [496, 86] width 70 height 35
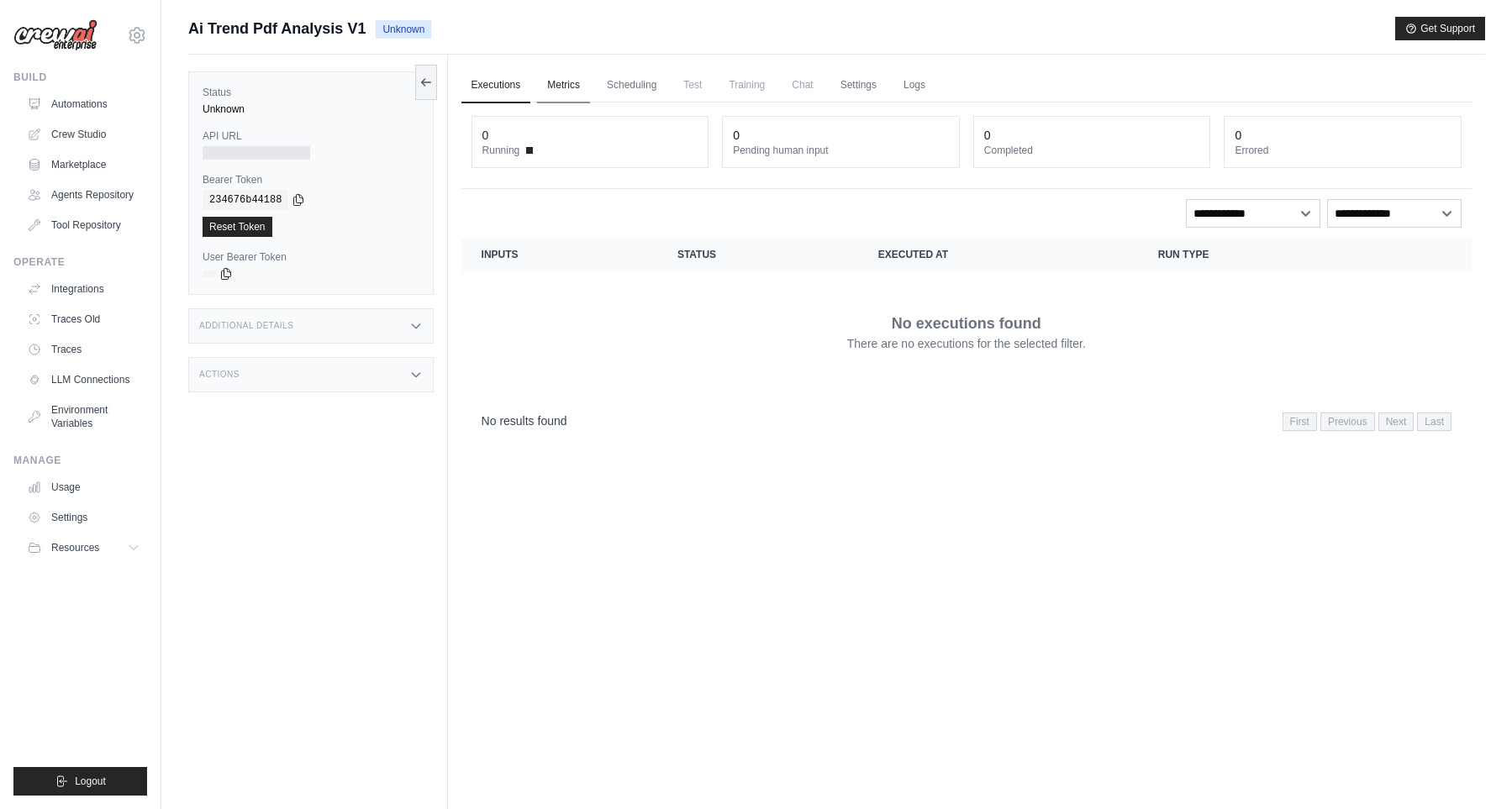
click at [554, 86] on link "Metrics" at bounding box center [563, 86] width 53 height 35
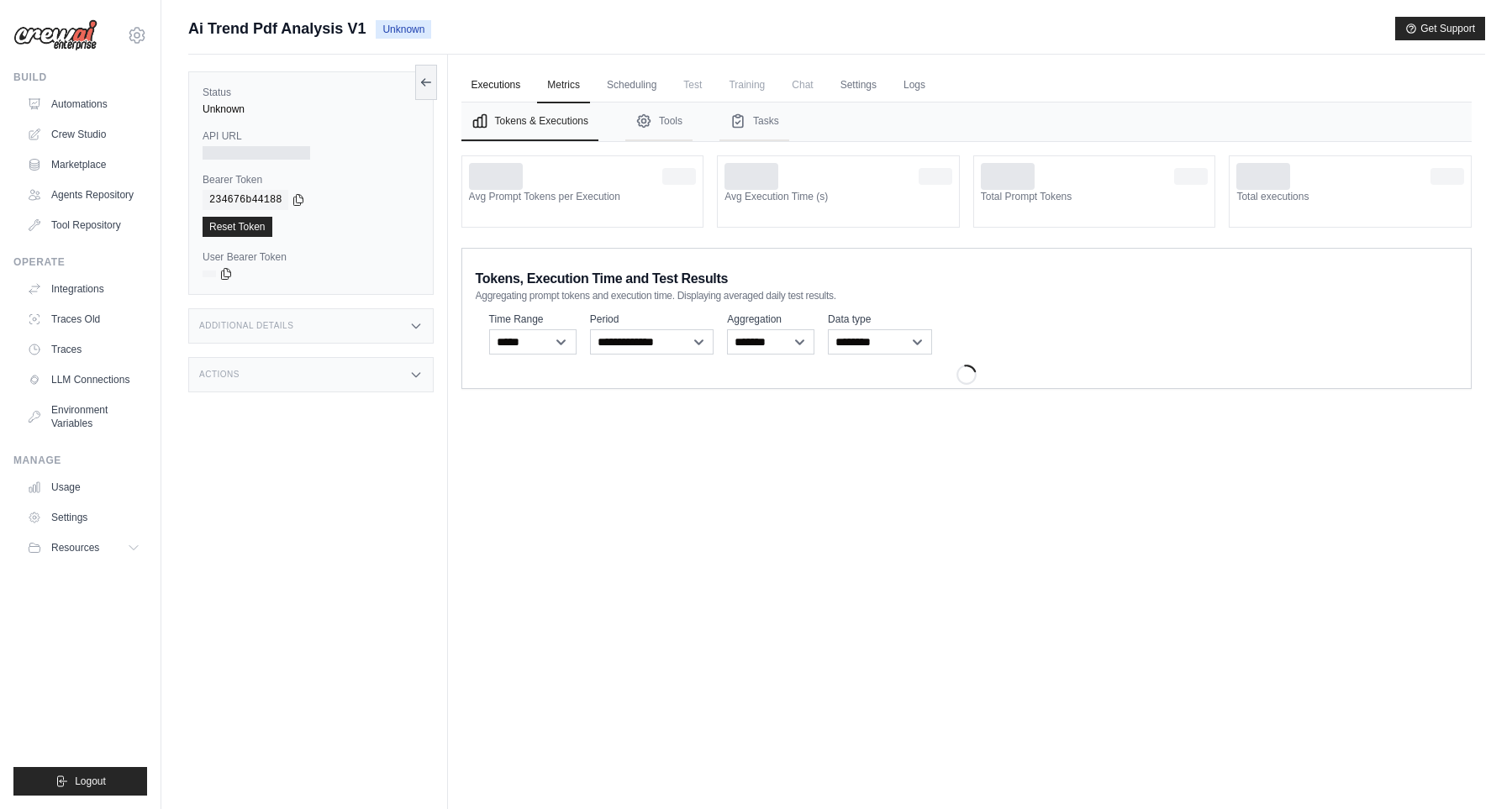
click at [483, 93] on link "Executions" at bounding box center [496, 86] width 70 height 35
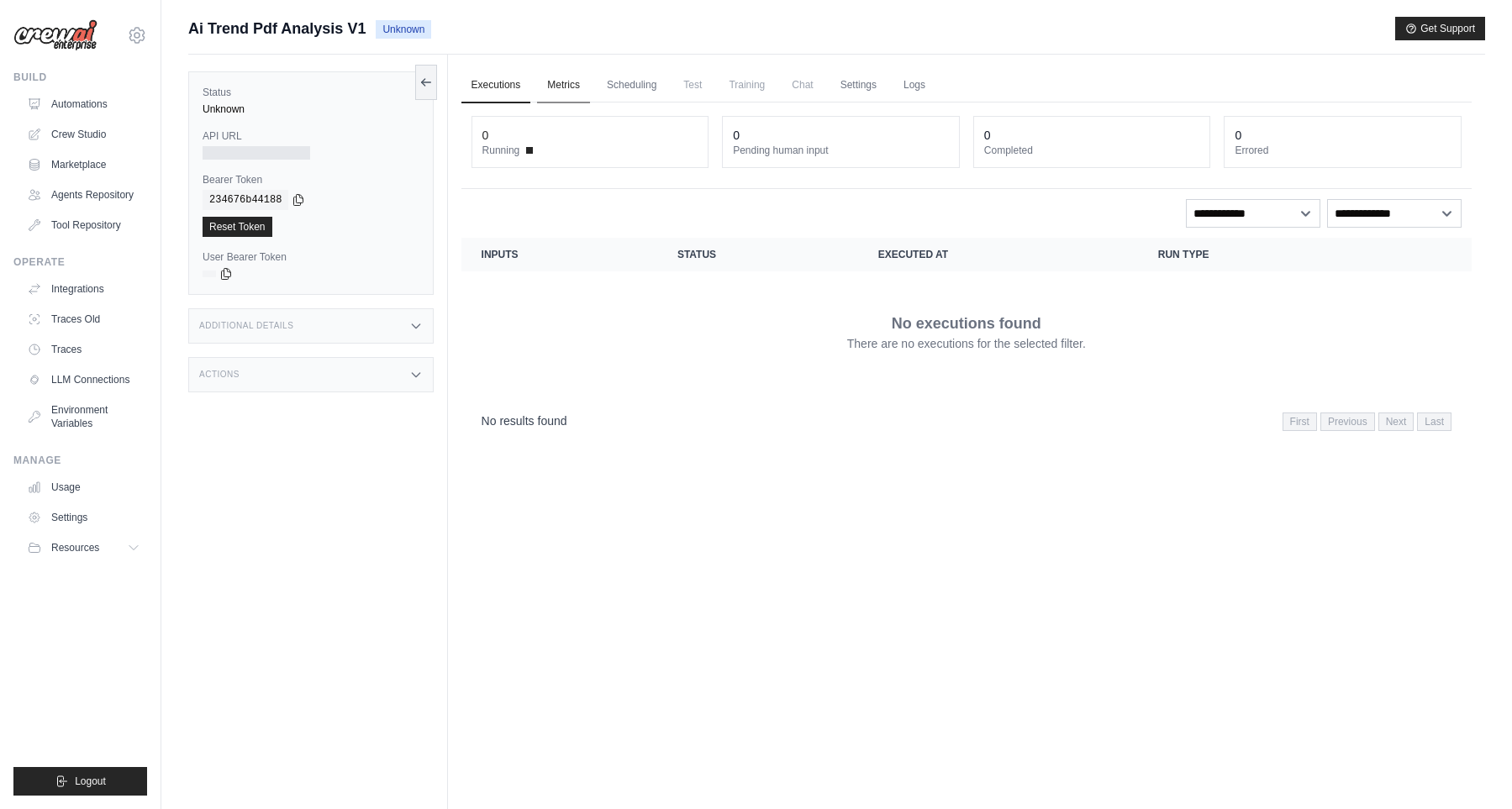
click at [561, 83] on link "Metrics" at bounding box center [563, 86] width 53 height 35
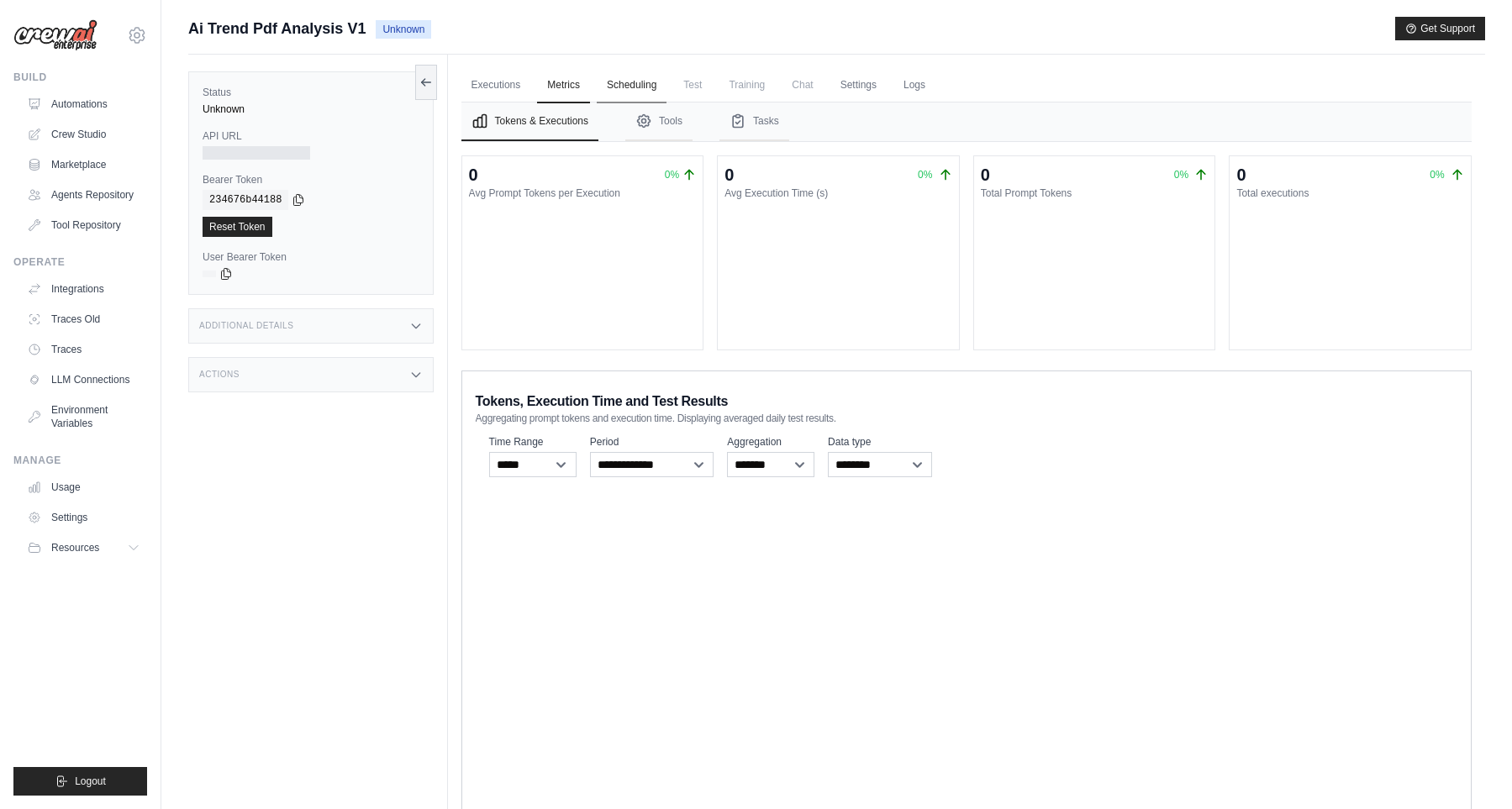
click at [617, 86] on link "Scheduling" at bounding box center [631, 86] width 70 height 35
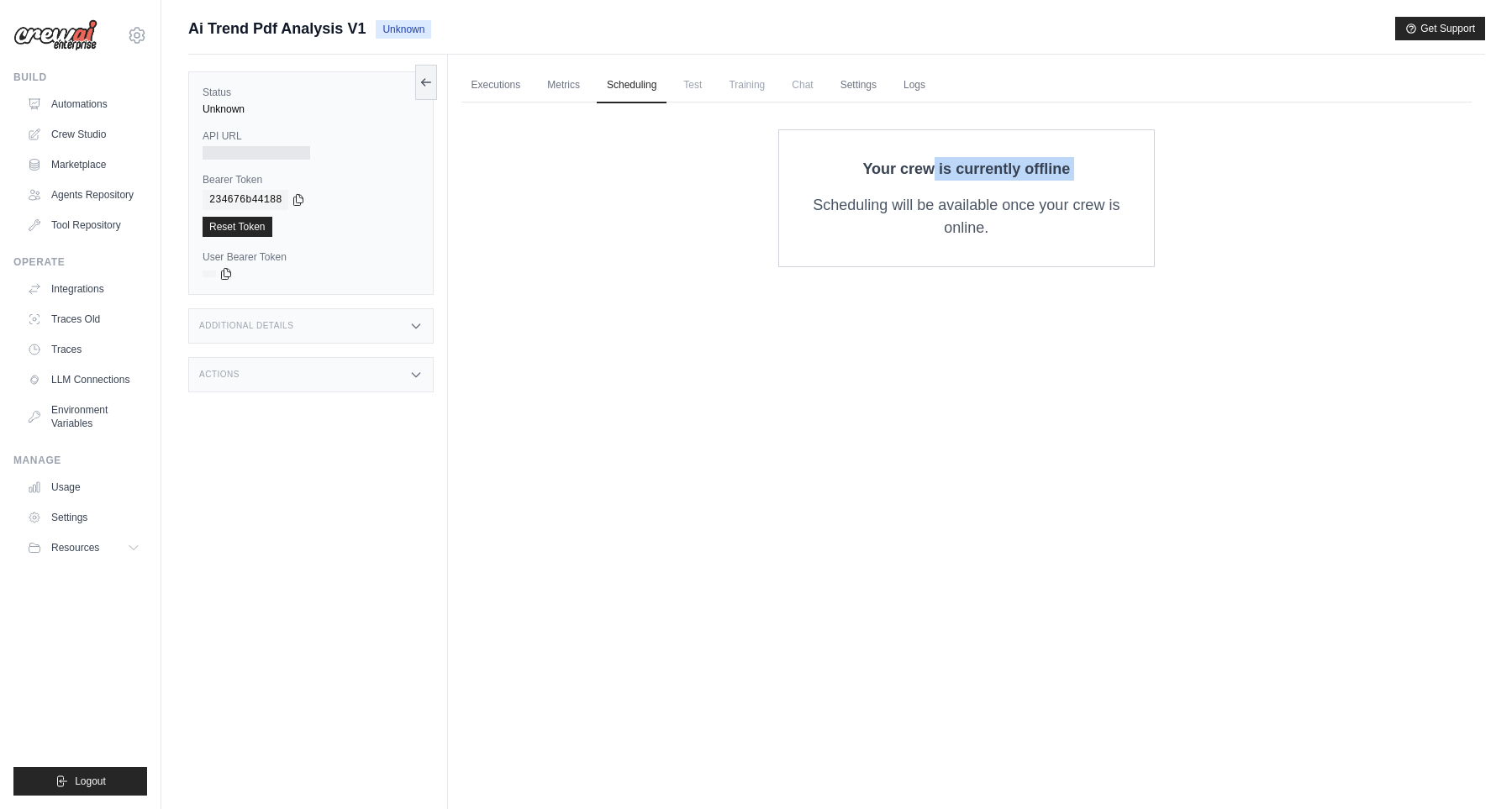
drag, startPoint x: 856, startPoint y: 169, endPoint x: 1077, endPoint y: 196, distance: 222.6
click at [1077, 193] on div "Your crew is currently offline Scheduling will be available once your crew is o…" at bounding box center [966, 197] width 376 height 138
click at [1060, 223] on p "Scheduling will be available once your crew is online." at bounding box center [966, 217] width 321 height 46
drag, startPoint x: 991, startPoint y: 234, endPoint x: 870, endPoint y: 149, distance: 147.9
click at [870, 149] on div "Your crew is currently offline Scheduling will be available once your crew is o…" at bounding box center [966, 197] width 376 height 138
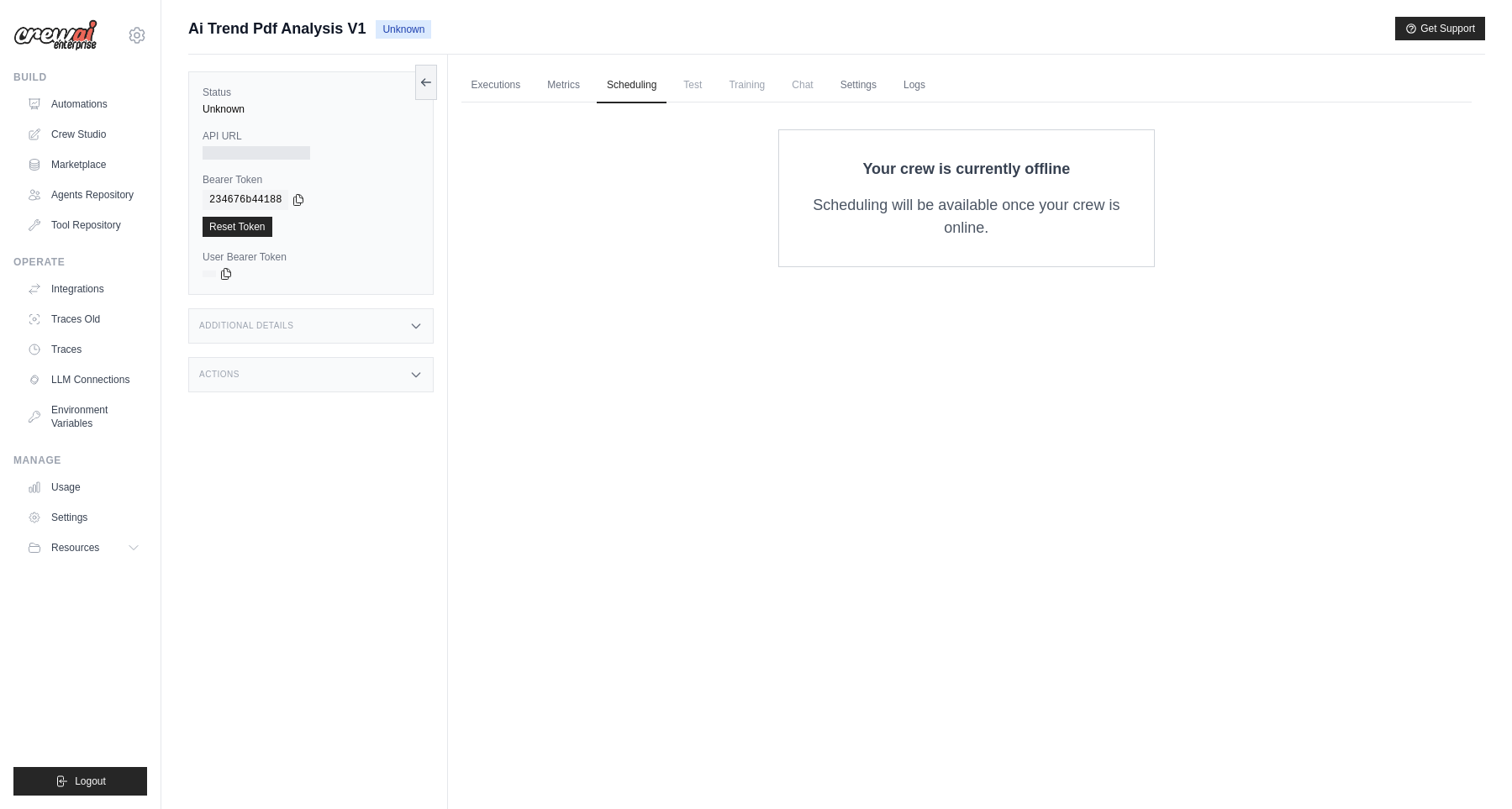
click at [870, 149] on div "Your crew is currently offline Scheduling will be available once your crew is o…" at bounding box center [966, 197] width 376 height 138
click at [700, 93] on span "Test" at bounding box center [693, 85] width 39 height 34
click at [750, 85] on span "Training" at bounding box center [746, 85] width 57 height 34
click at [812, 82] on span "Chat" at bounding box center [802, 85] width 41 height 34
click at [881, 93] on link "Settings" at bounding box center [858, 86] width 57 height 35
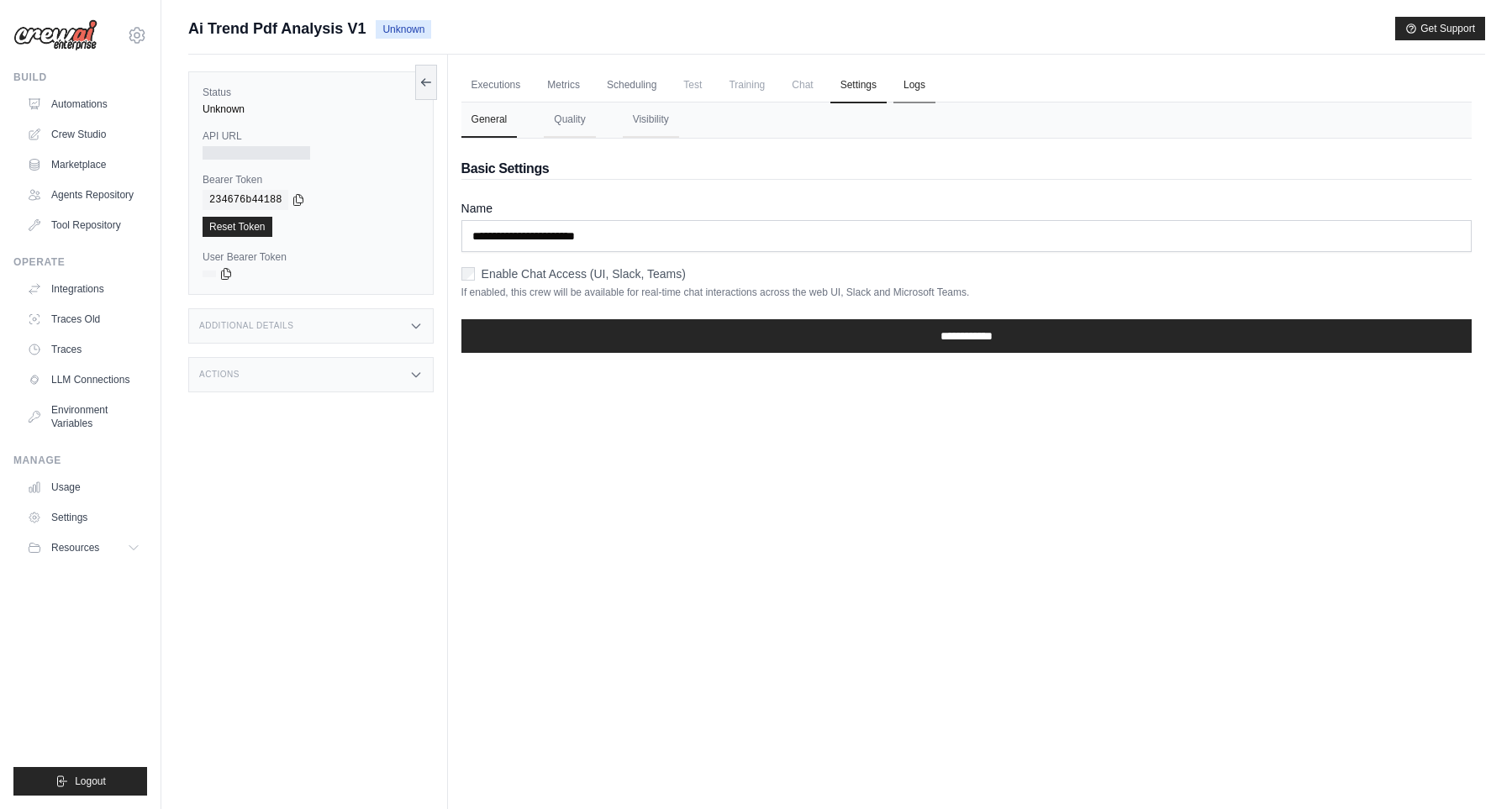
click at [921, 90] on link "Logs" at bounding box center [915, 86] width 42 height 35
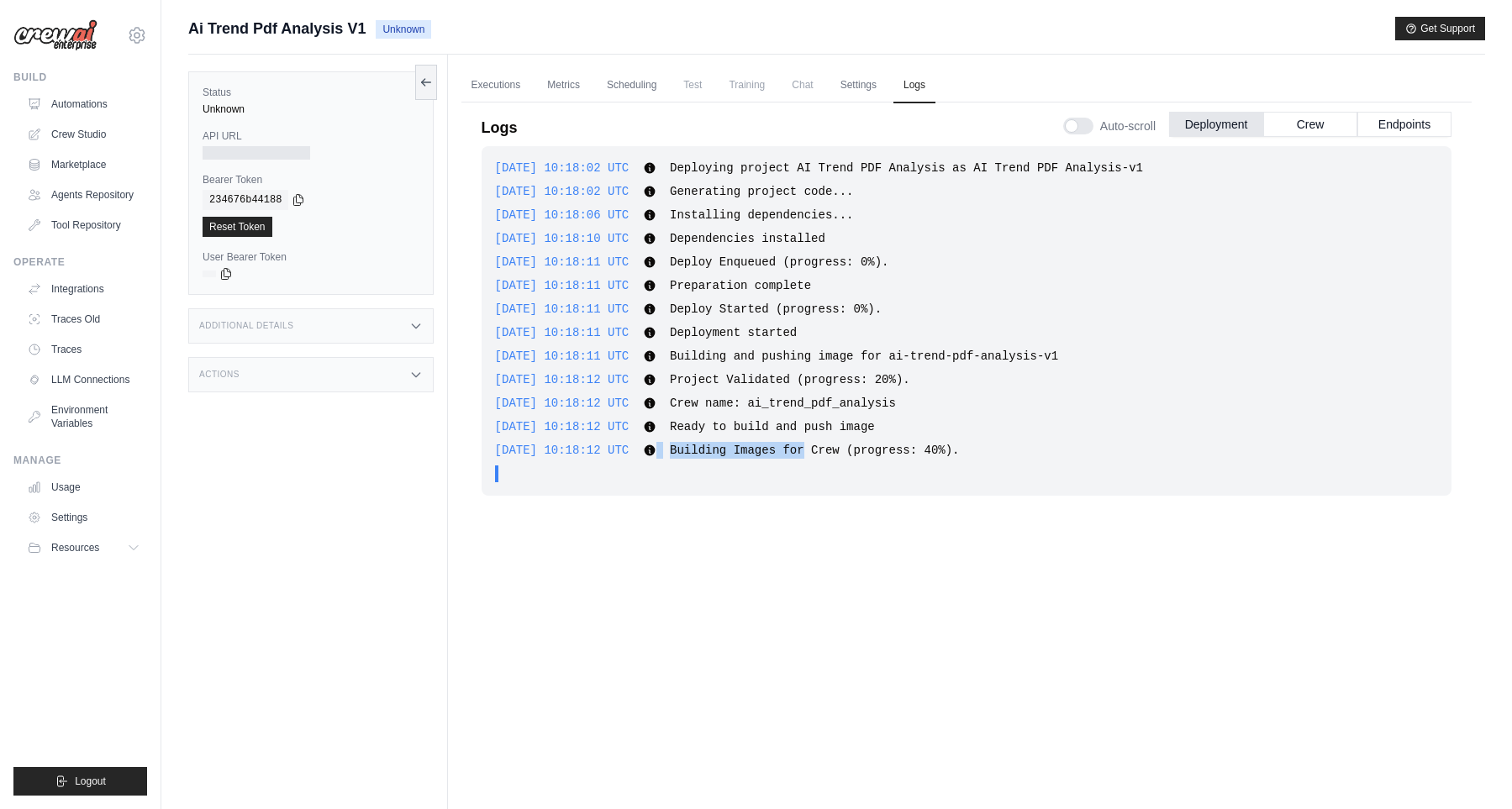
drag, startPoint x: 579, startPoint y: 450, endPoint x: 850, endPoint y: 448, distance: 271.0
click at [836, 445] on div "[DATE] 10:18:12 UTC Building Images for Crew (progress: 40%). Show more Show le…" at bounding box center [966, 450] width 942 height 17
click at [772, 486] on div "[DATE] 10:18:02 UTC Deploying project AI Trend PDF Analysis as AI Trend PDF Ana…" at bounding box center [966, 321] width 969 height 349
click at [856, 100] on div "Logs Auto-scroll Deployment Crew Endpoints" at bounding box center [966, 123] width 969 height 47
click at [878, 89] on link "Settings" at bounding box center [858, 86] width 57 height 35
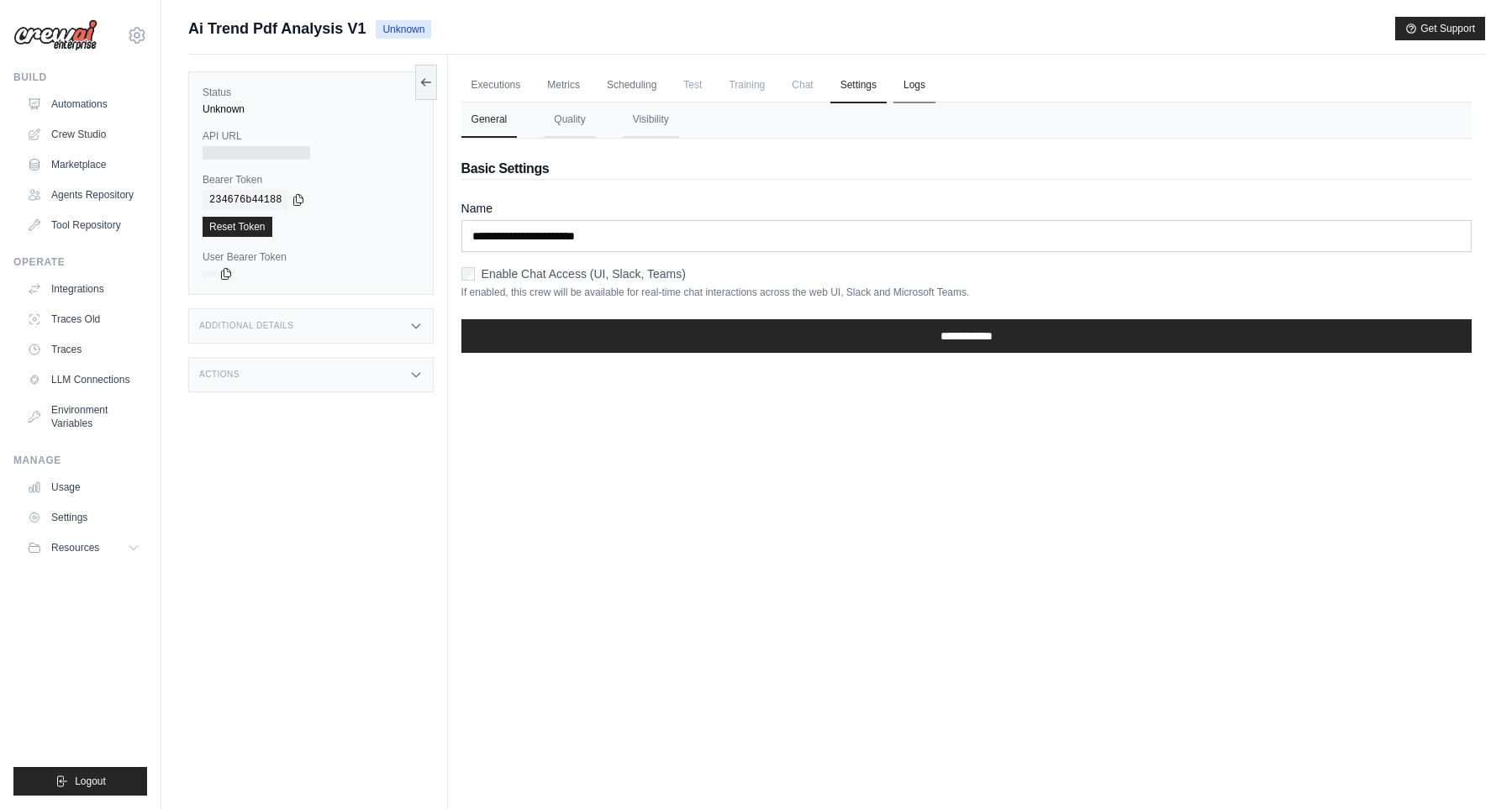
click at [923, 92] on link "Logs" at bounding box center [915, 86] width 42 height 35
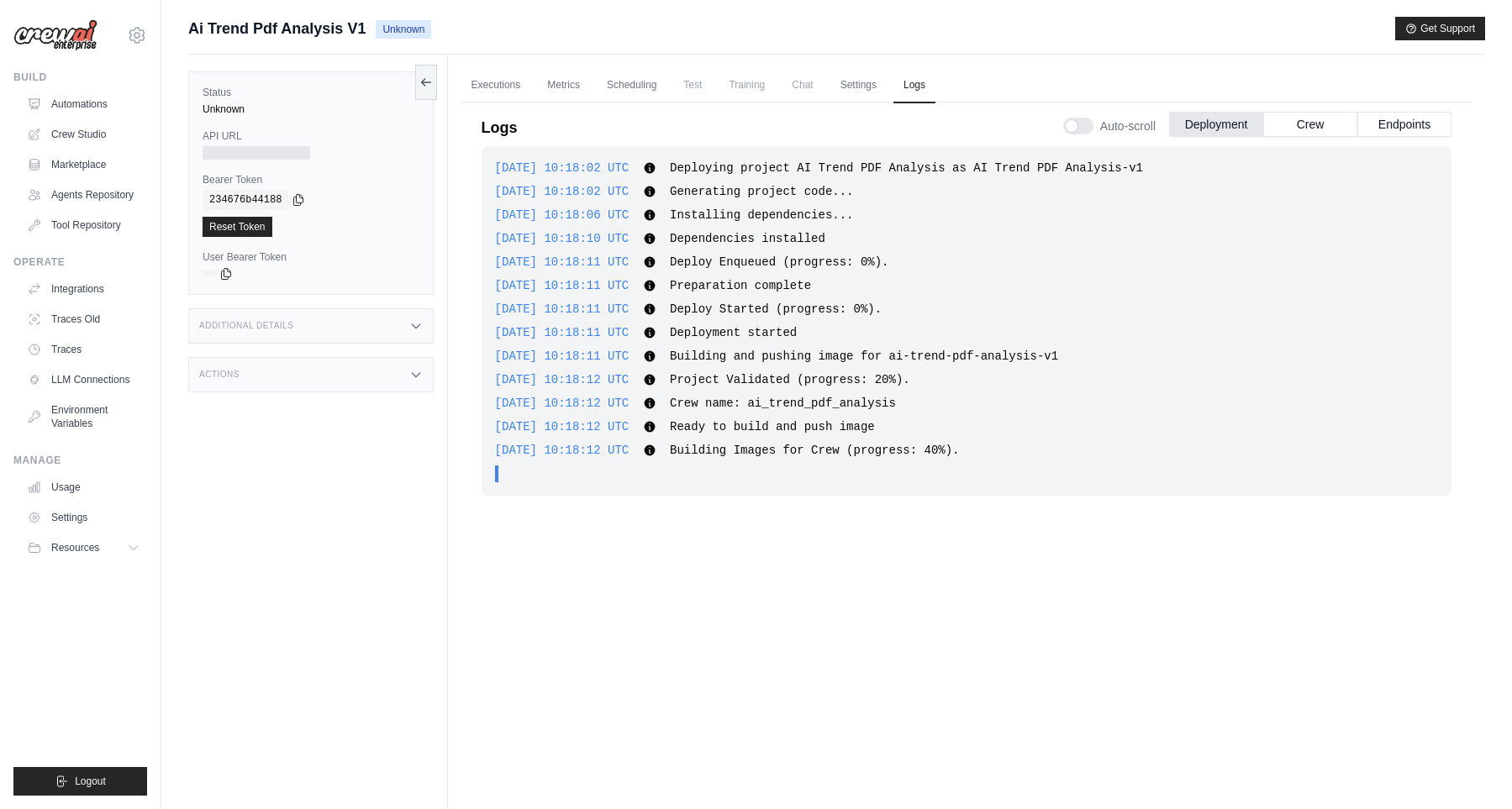
drag, startPoint x: 221, startPoint y: 258, endPoint x: 303, endPoint y: 255, distance: 82.1
click at [303, 255] on div "User Bearer Token copied" at bounding box center [310, 266] width 217 height 30
click at [303, 255] on label "User Bearer Token" at bounding box center [310, 257] width 217 height 13
click at [335, 308] on div "Additional Details" at bounding box center [310, 326] width 246 height 35
click at [312, 472] on div "Actions" at bounding box center [310, 474] width 246 height 35
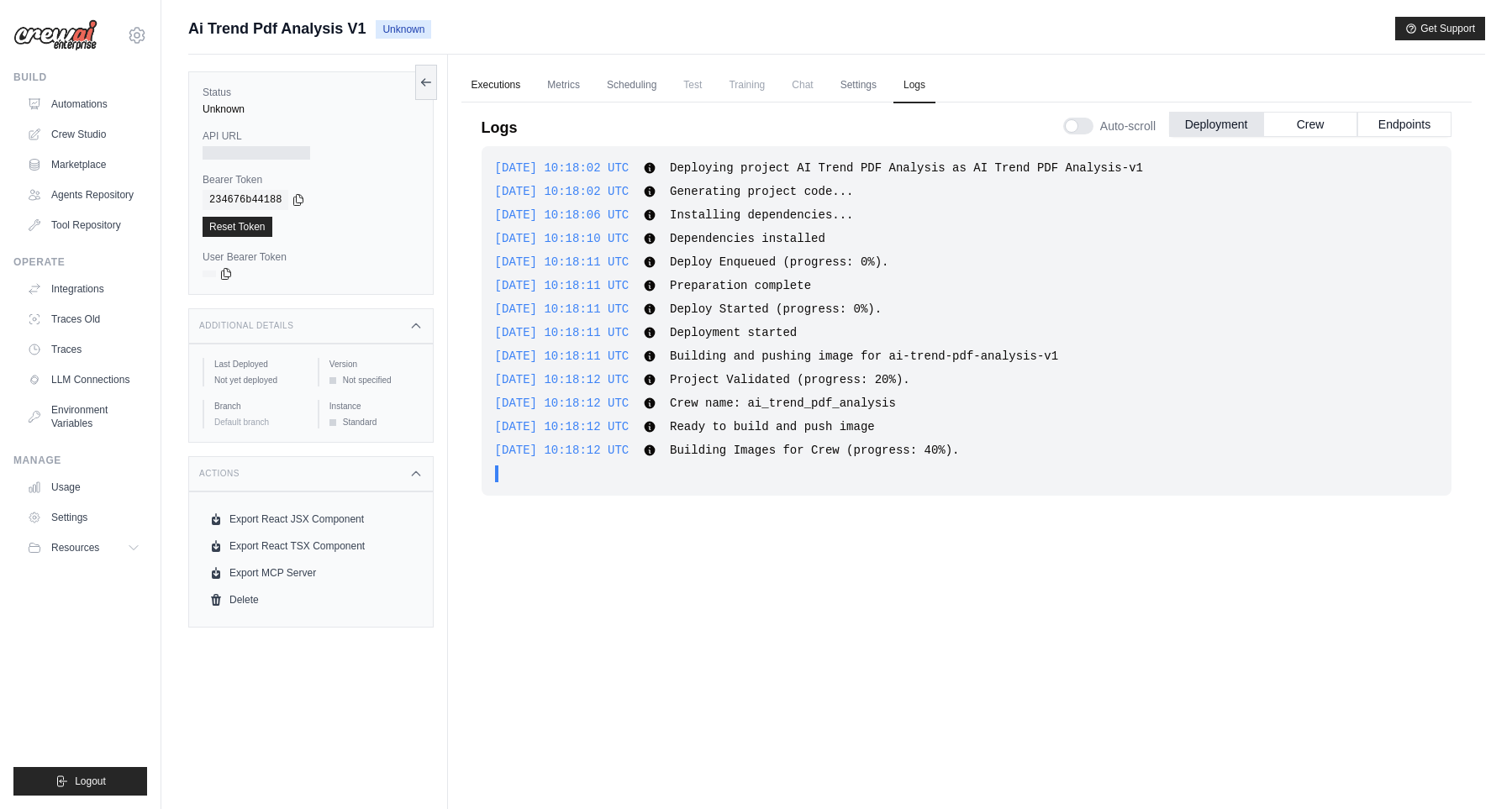
click at [489, 95] on link "Executions" at bounding box center [496, 86] width 70 height 35
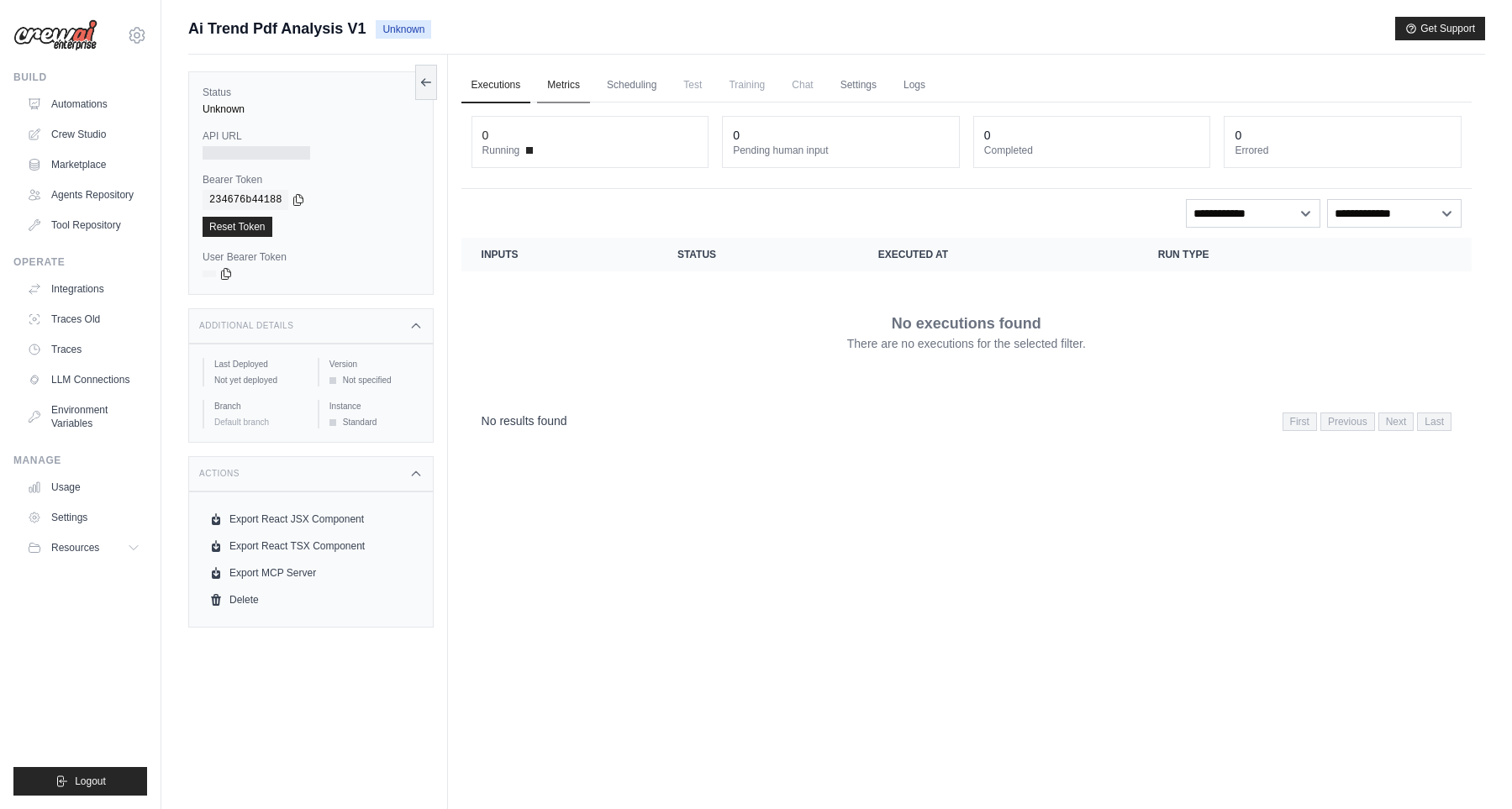
click at [560, 83] on link "Metrics" at bounding box center [563, 86] width 53 height 35
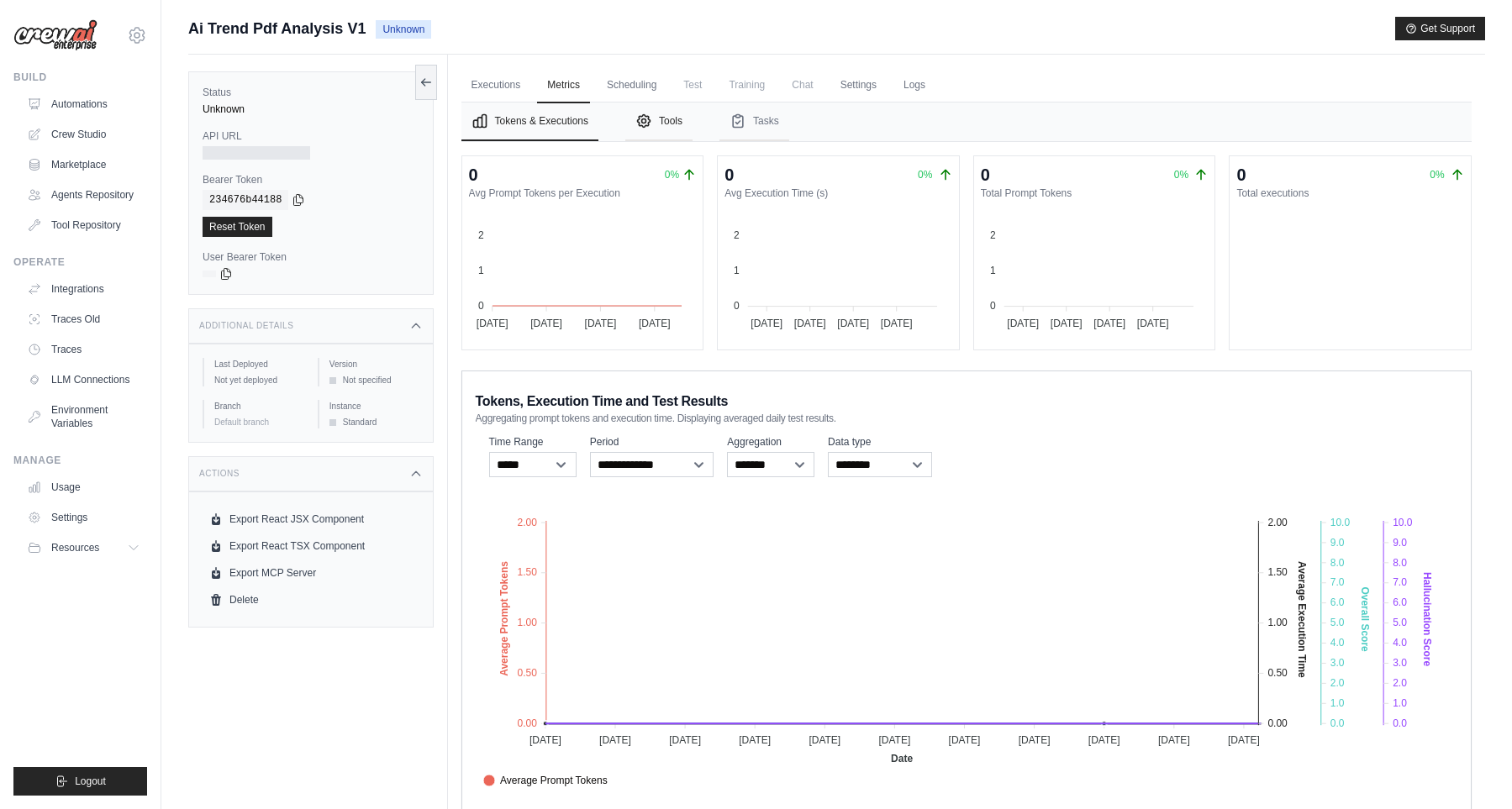
click at [665, 129] on button "Tools" at bounding box center [659, 121] width 68 height 39
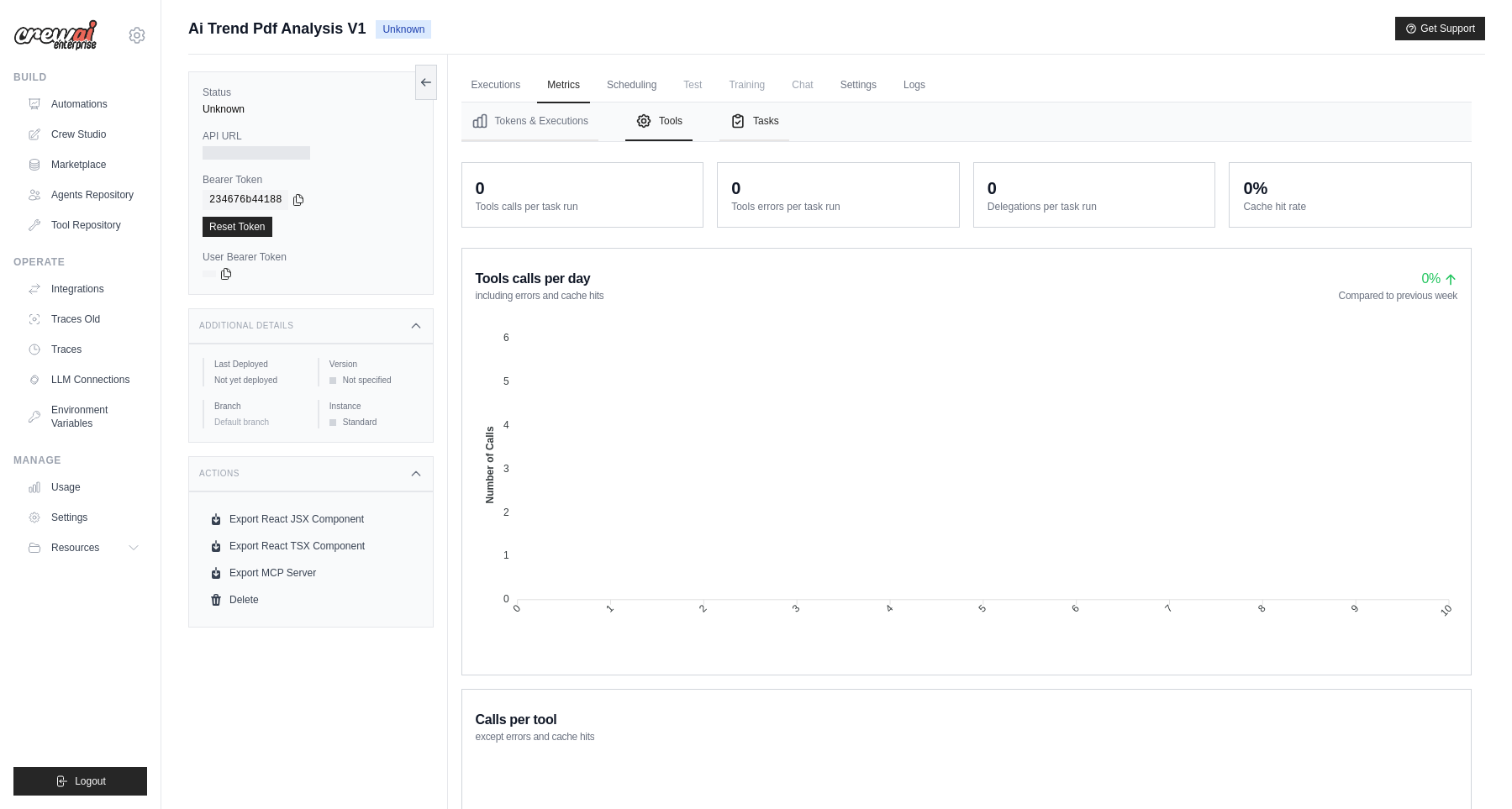
click at [741, 129] on button "Tasks" at bounding box center [753, 121] width 70 height 39
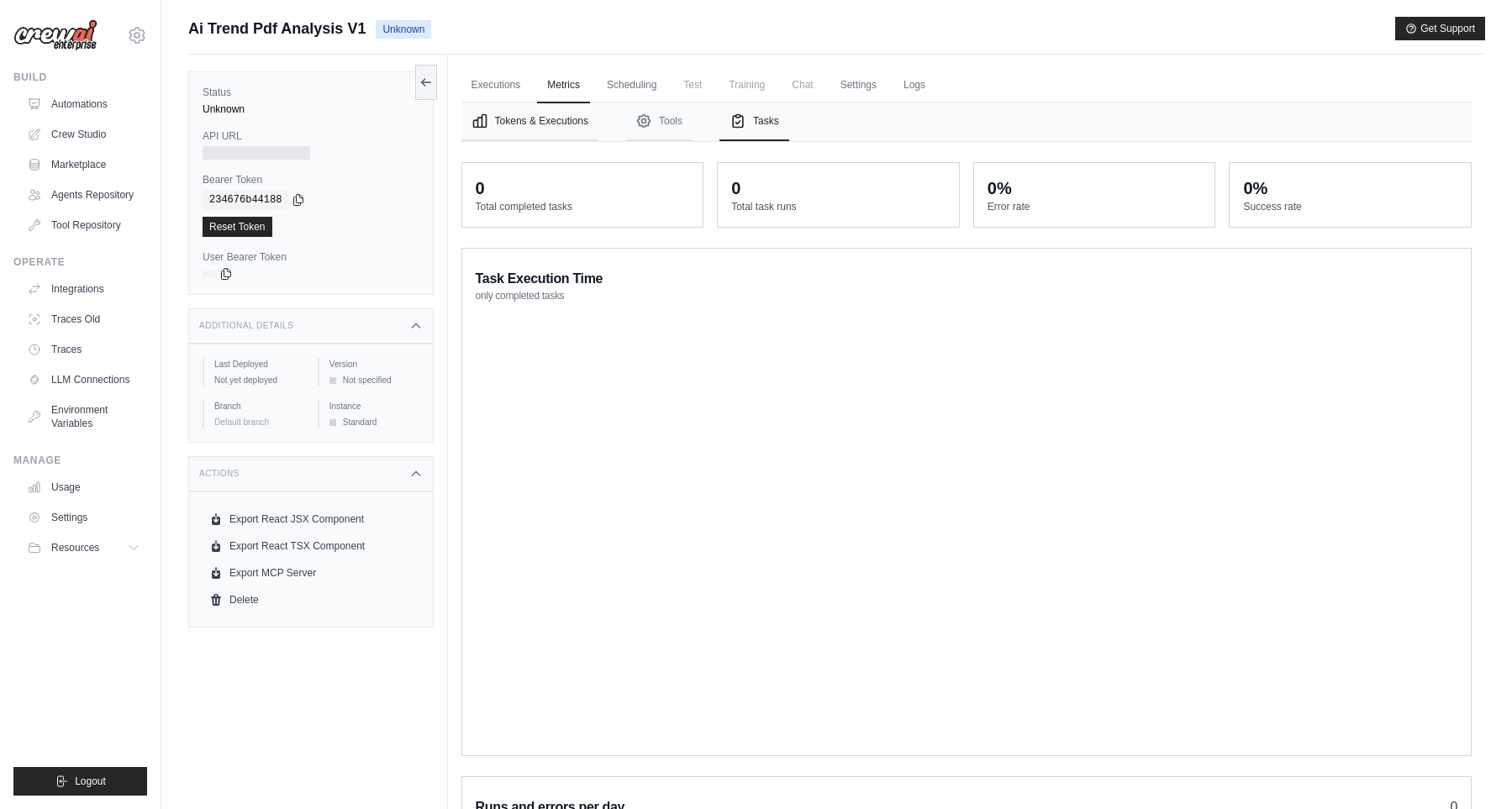
click at [516, 124] on button "Tokens & Executions" at bounding box center [530, 121] width 137 height 39
click at [694, 81] on span "Test" at bounding box center [693, 85] width 39 height 34
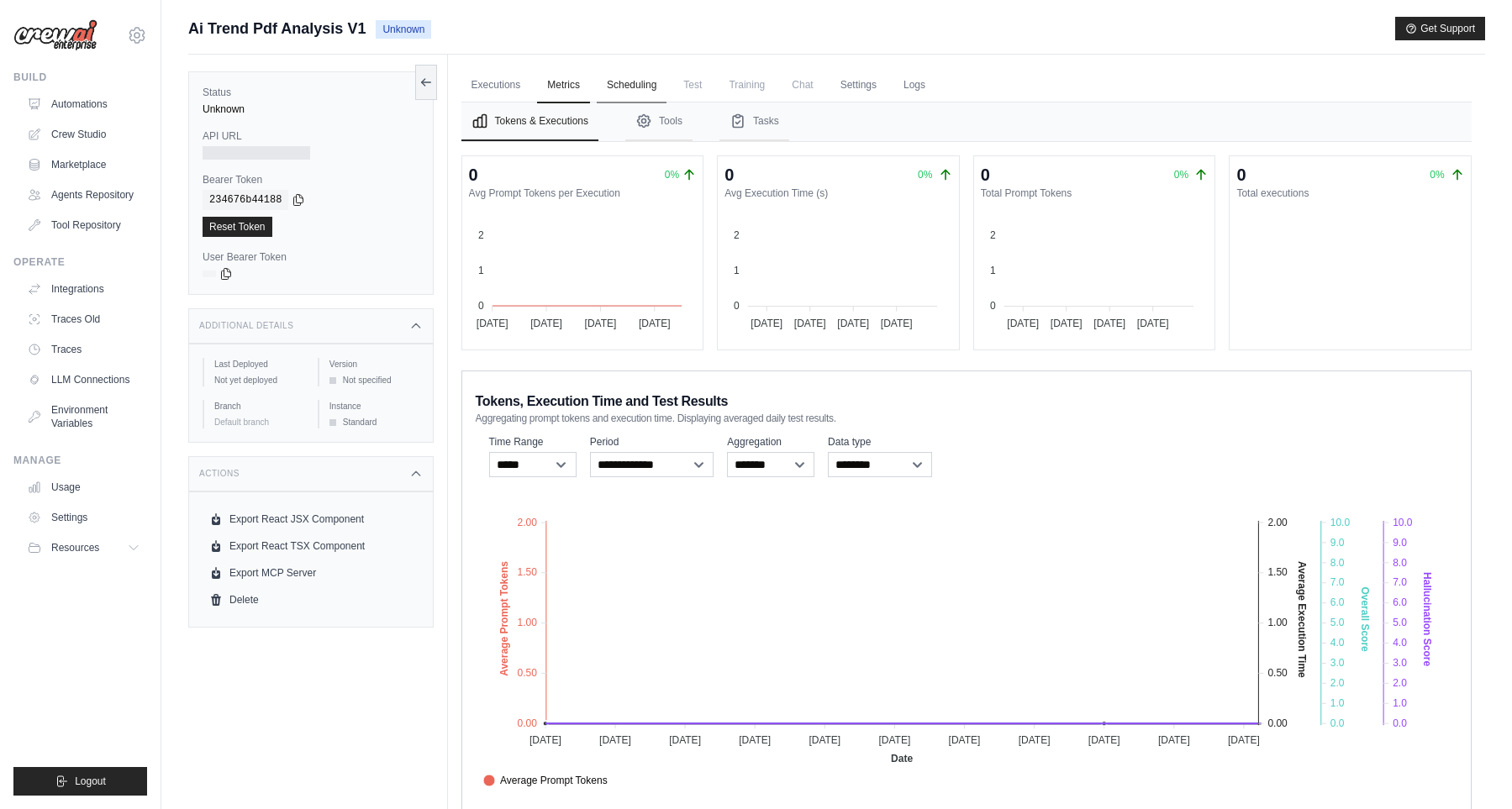
click at [631, 85] on link "Scheduling" at bounding box center [631, 86] width 70 height 35
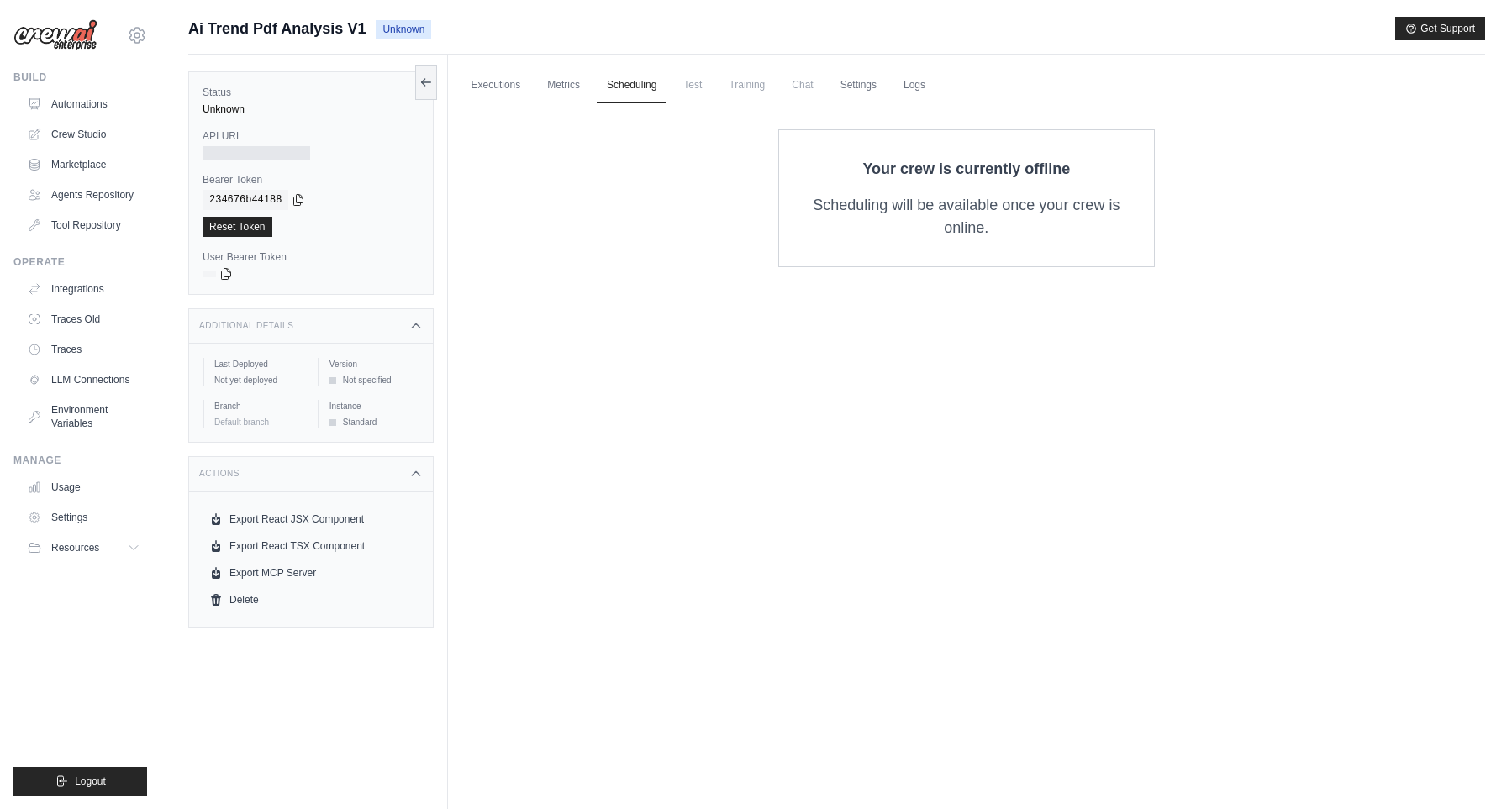
click at [755, 92] on span "Training" at bounding box center [746, 85] width 57 height 34
click at [822, 88] on span "Chat" at bounding box center [802, 85] width 41 height 34
click at [877, 94] on link "Settings" at bounding box center [858, 86] width 57 height 35
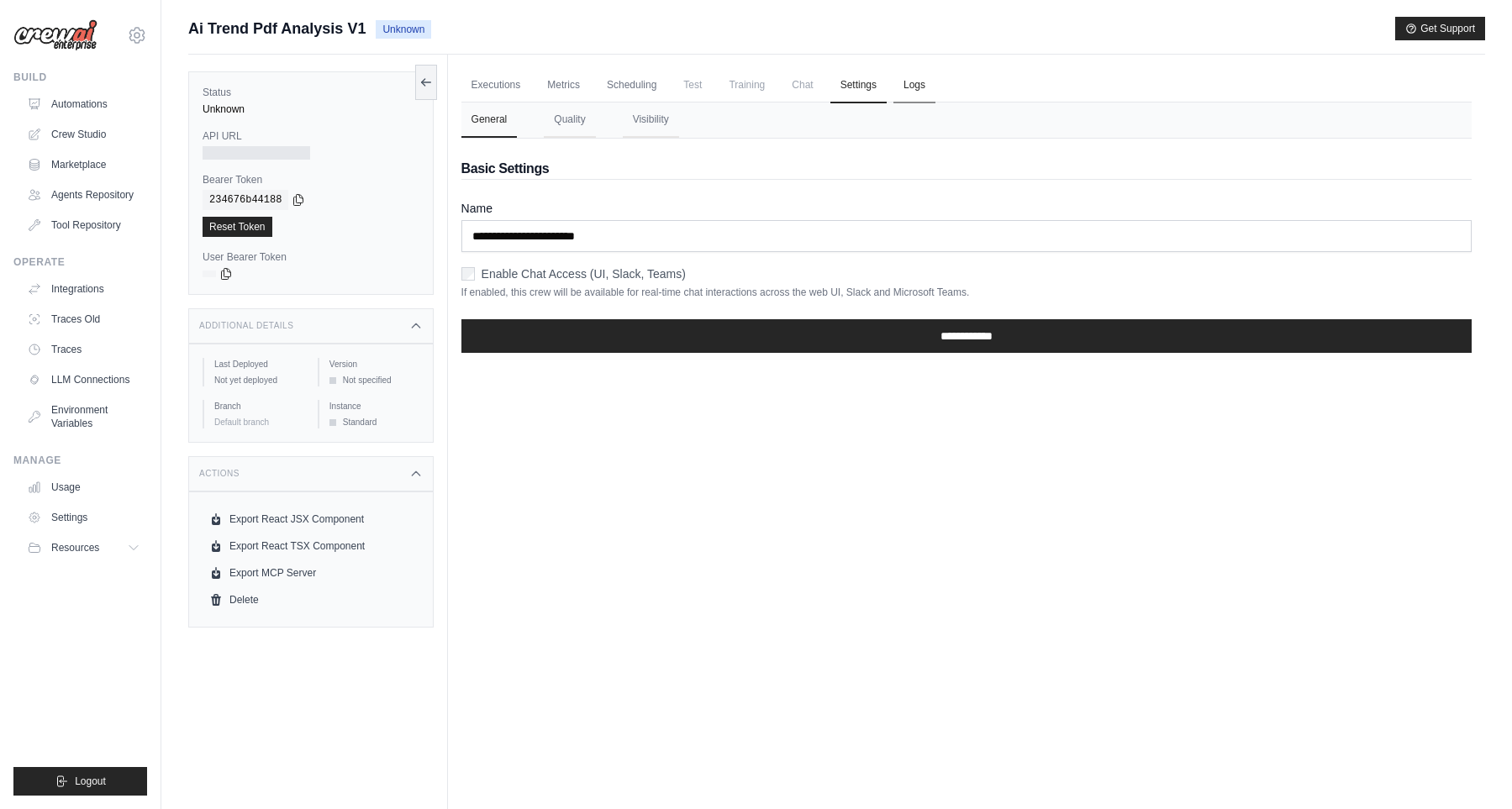
click at [929, 93] on link "Logs" at bounding box center [915, 86] width 42 height 35
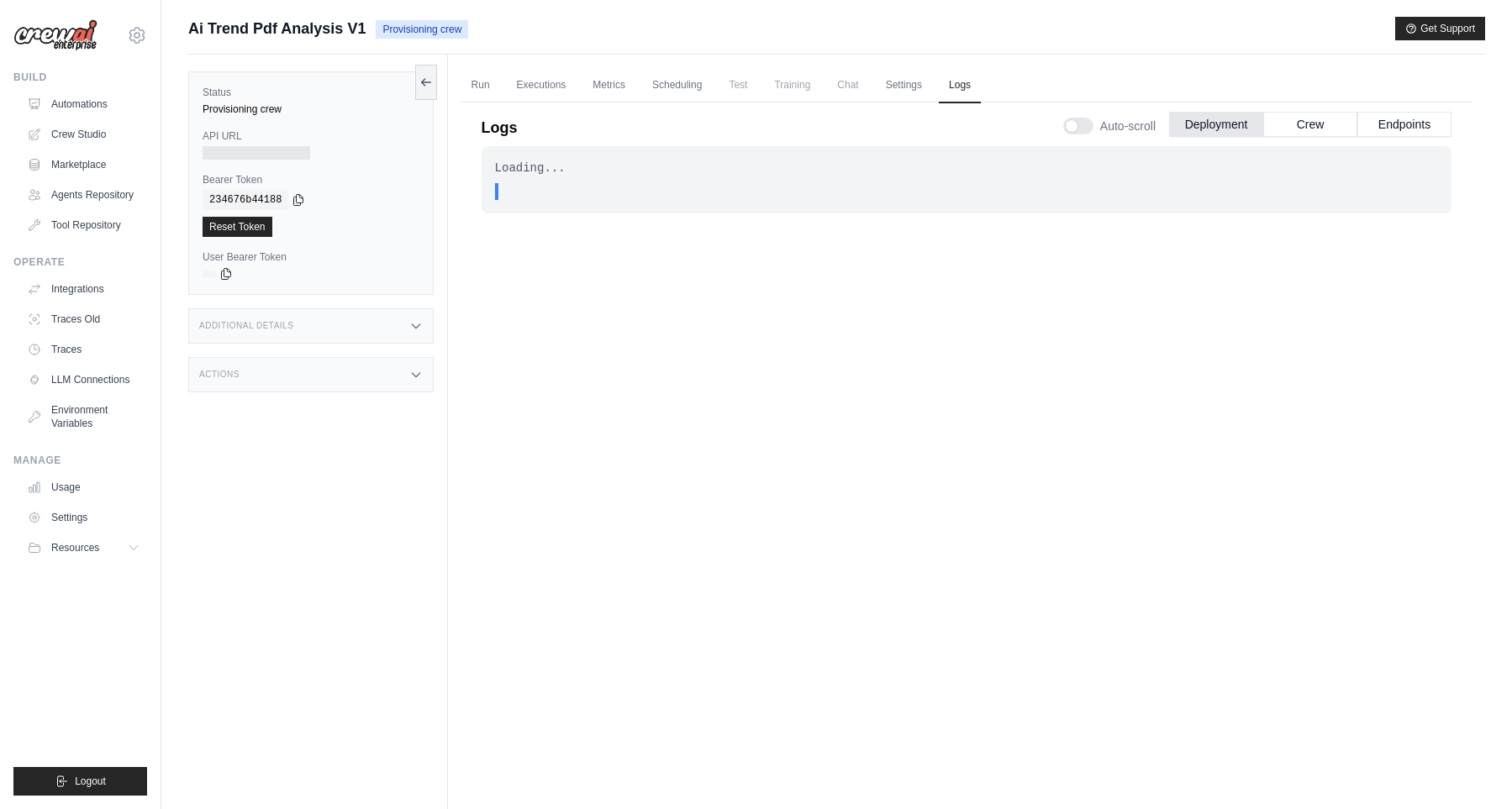
click at [643, 299] on div "Loading... . . . In Progress" at bounding box center [966, 460] width 969 height 628
click at [927, 75] on link "Settings" at bounding box center [904, 86] width 57 height 35
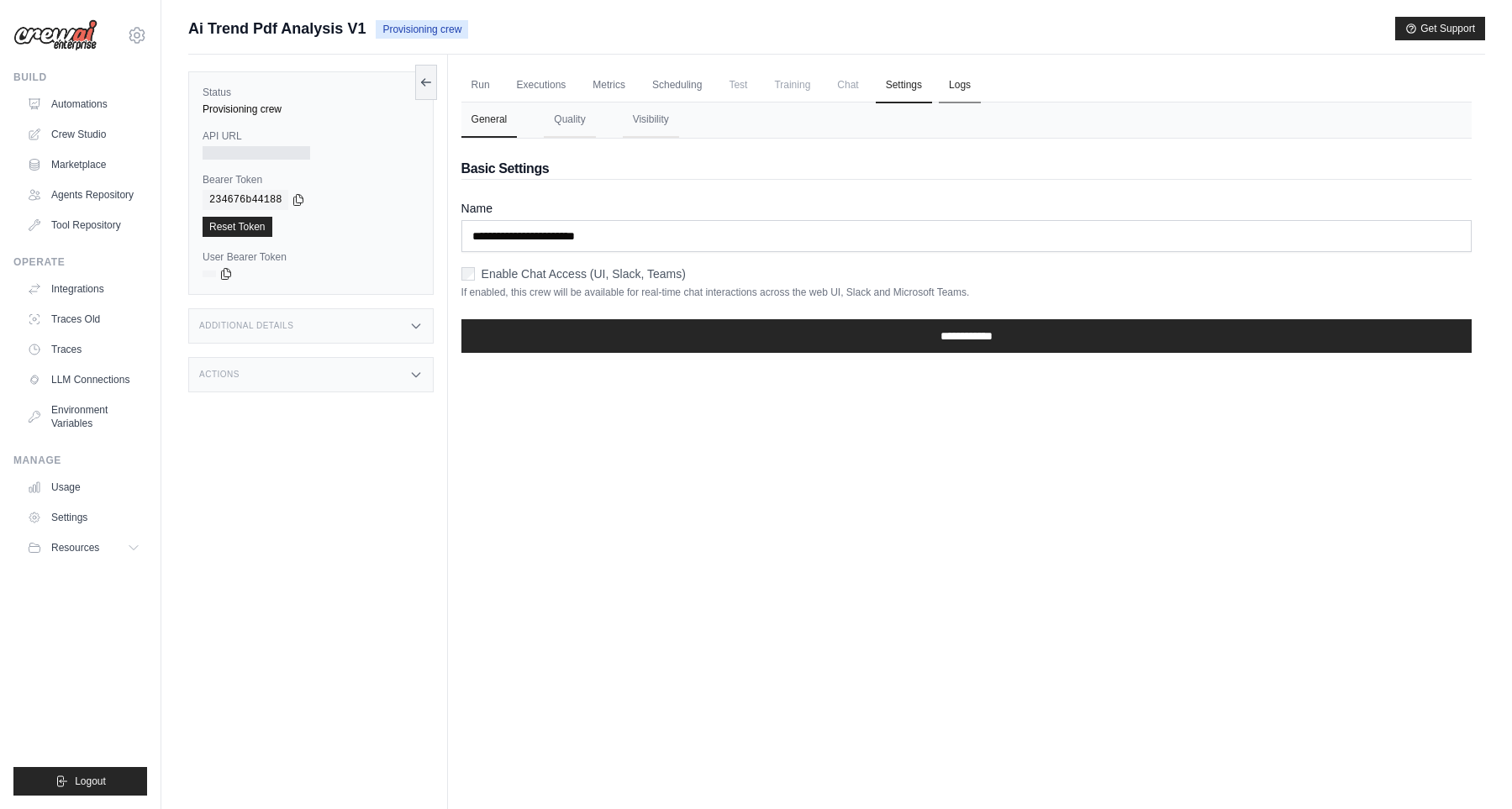
click at [980, 94] on link "Logs" at bounding box center [959, 86] width 42 height 35
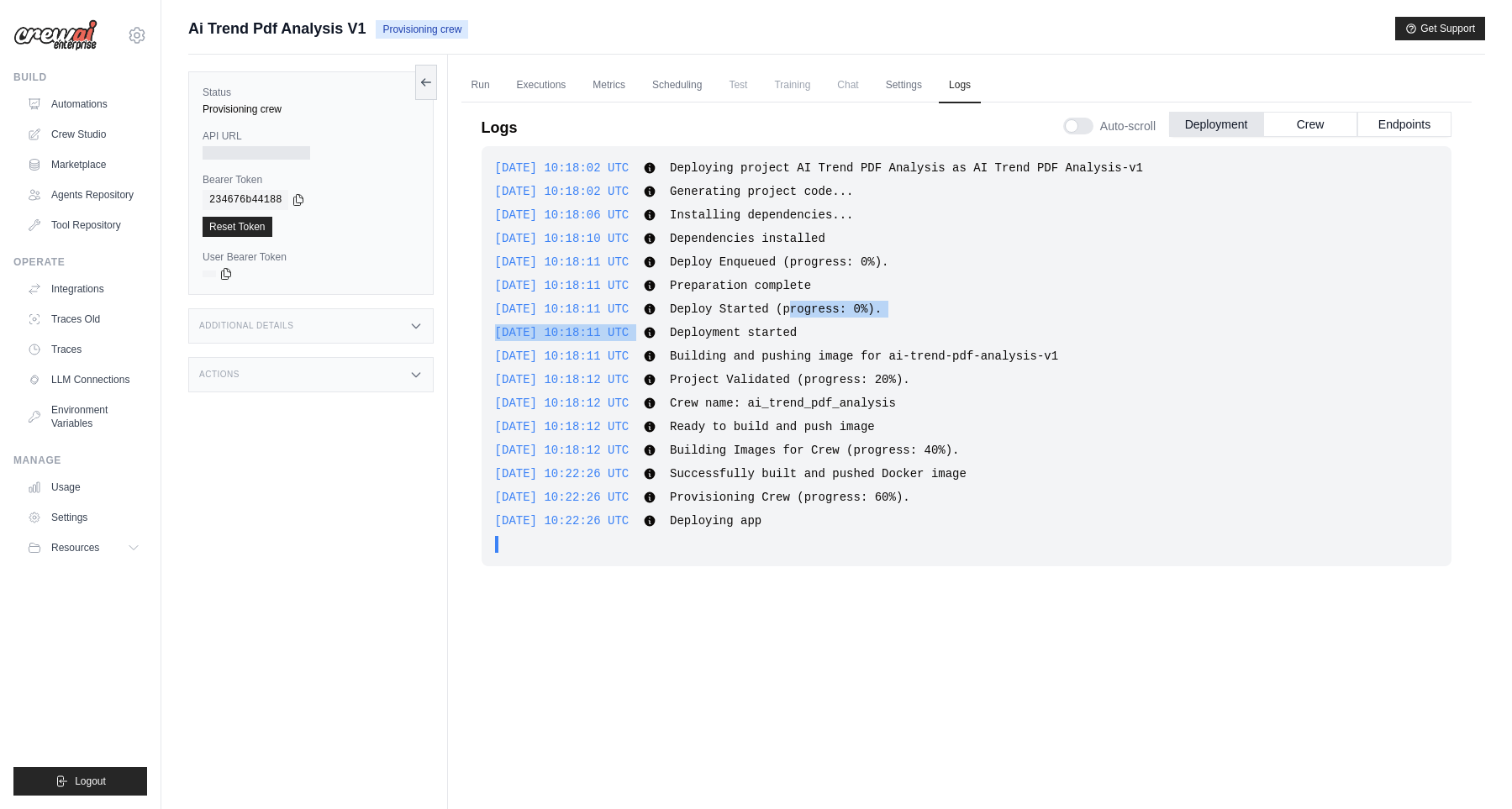
drag, startPoint x: 824, startPoint y: 527, endPoint x: 818, endPoint y: 315, distance: 212.1
click at [818, 315] on div "[DATE] 10:18:02 UTC Deploying project AI Trend PDF Analysis as AI Trend PDF Ana…" at bounding box center [966, 356] width 969 height 420
click at [866, 531] on div "[DATE] 10:18:02 UTC Deploying project AI Trend PDF Analysis as AI Trend PDF Ana…" at bounding box center [966, 356] width 969 height 420
drag, startPoint x: 568, startPoint y: 475, endPoint x: 677, endPoint y: 473, distance: 109.0
click at [677, 473] on div "[DATE] 10:22:26 UTC Successfully built and pushed Docker image Show more Show l…" at bounding box center [966, 474] width 942 height 17
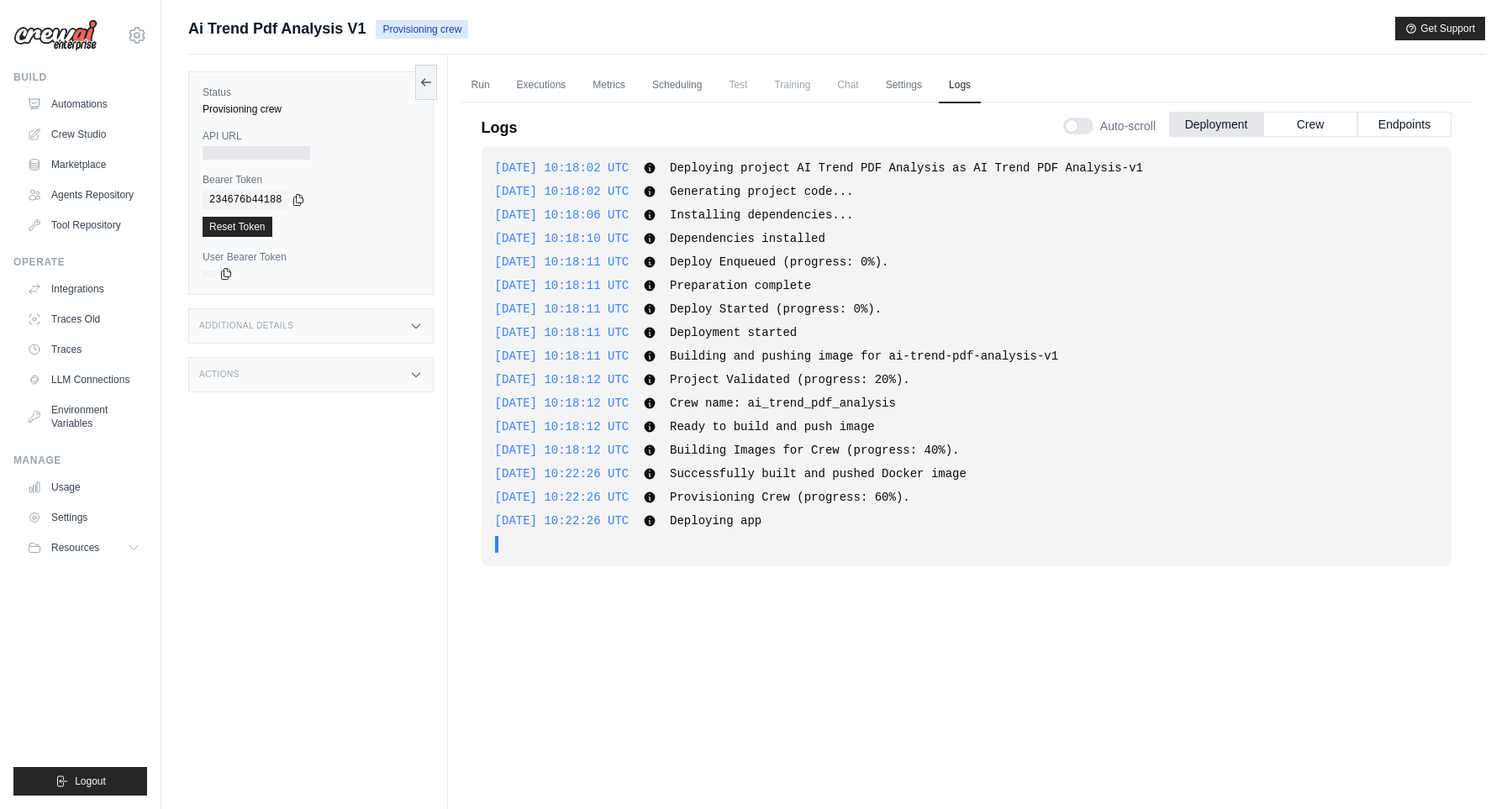
click at [750, 469] on span "Successfully built and pushed Docker image" at bounding box center [818, 474] width 297 height 13
drag, startPoint x: 562, startPoint y: 472, endPoint x: 799, endPoint y: 479, distance: 237.1
click at [802, 478] on span "Successfully built and pushed Docker image" at bounding box center [818, 474] width 297 height 13
click at [910, 84] on link "Settings" at bounding box center [904, 86] width 57 height 35
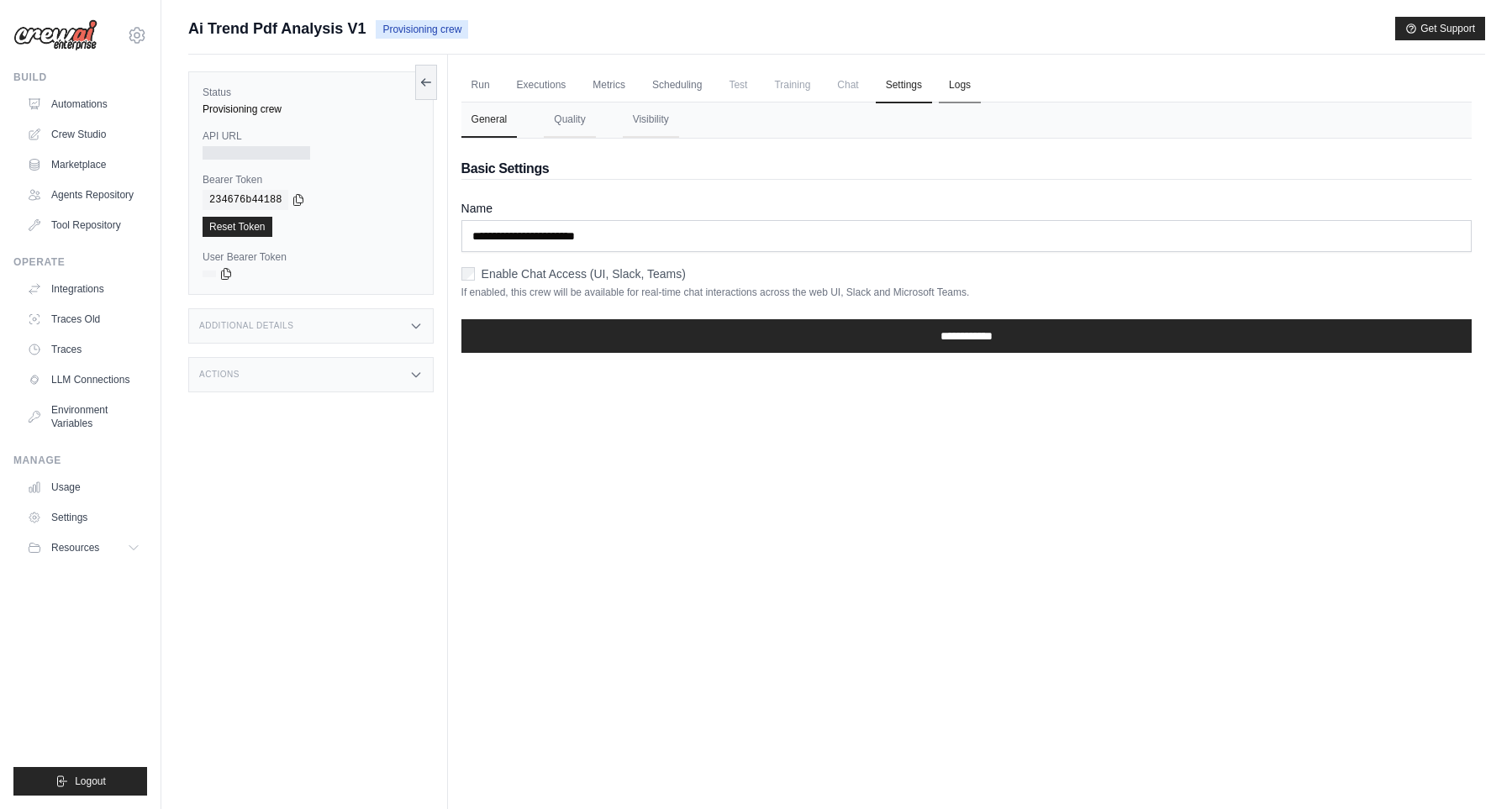
click at [975, 84] on link "Logs" at bounding box center [959, 86] width 42 height 35
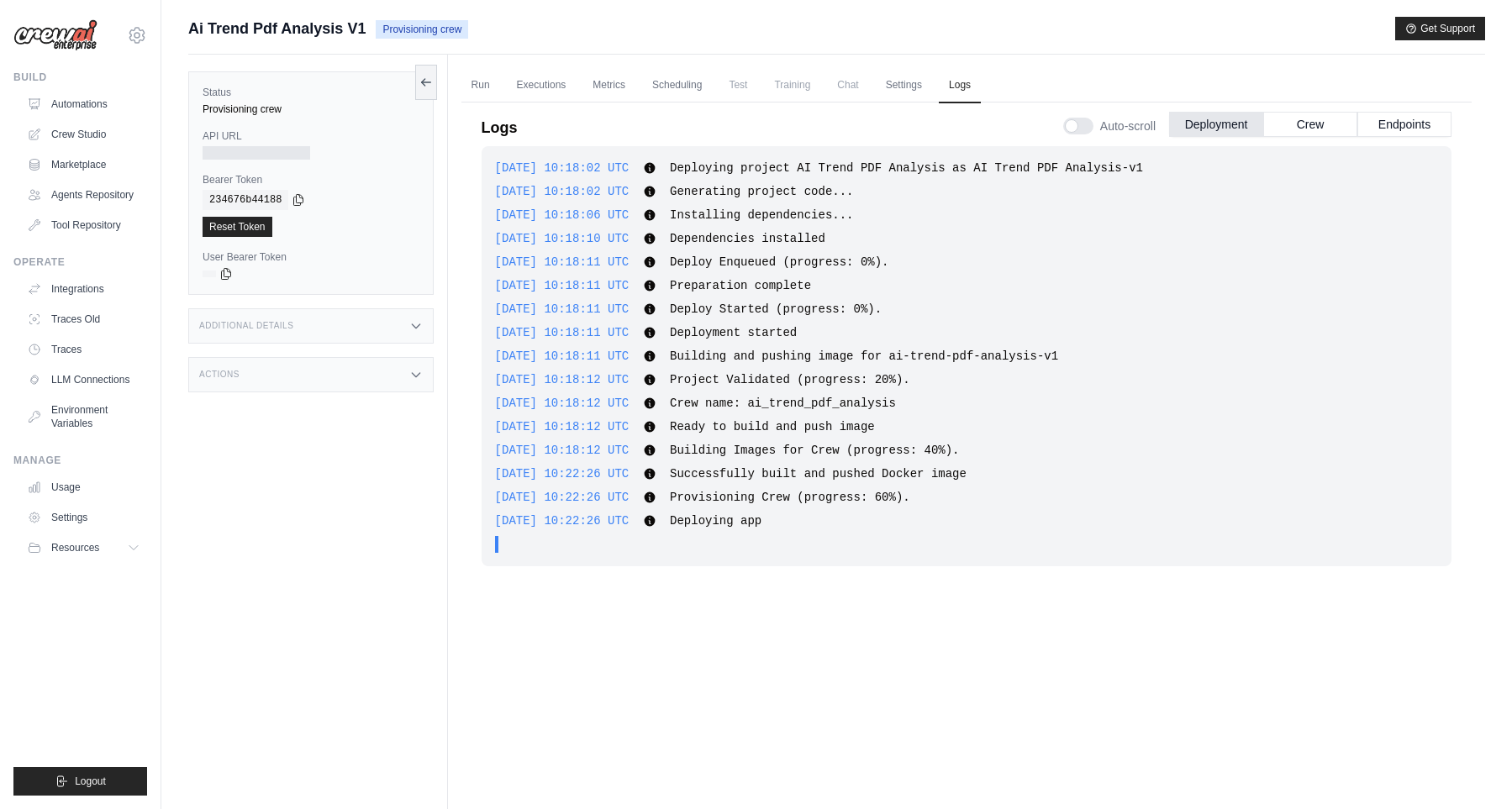
click at [815, 590] on div "[DATE] 10:18:02 UTC Deploying project AI Trend PDF Analysis as AI Trend PDF Ana…" at bounding box center [966, 460] width 969 height 628
click at [925, 83] on link "Settings" at bounding box center [904, 86] width 57 height 35
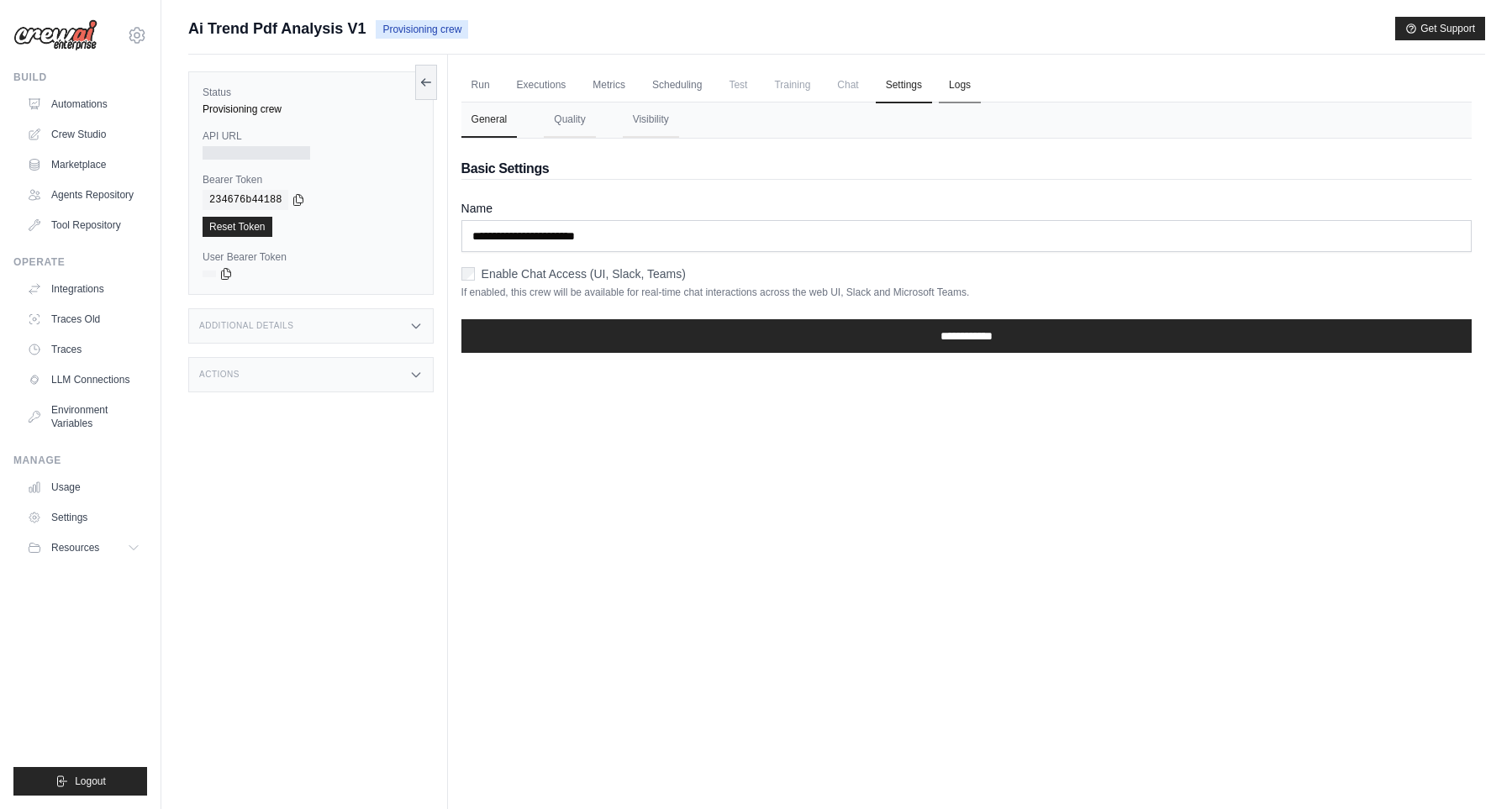
click at [974, 85] on link "Logs" at bounding box center [959, 86] width 42 height 35
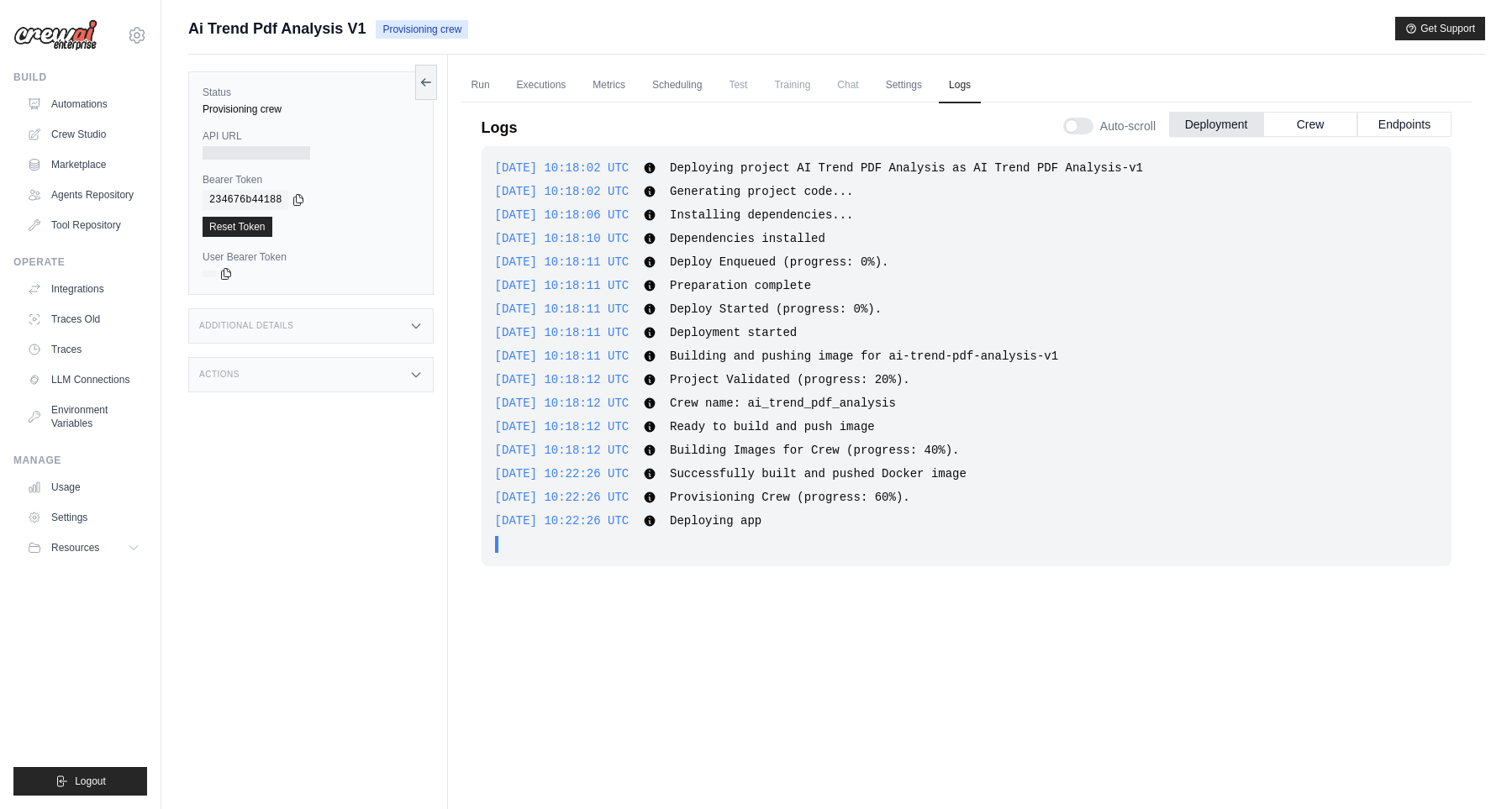
drag, startPoint x: 514, startPoint y: 539, endPoint x: 571, endPoint y: 531, distance: 57.6
click at [571, 531] on div "[DATE] 10:18:02 UTC Deploying project AI Trend PDF Analysis as AI Trend PDF Ana…" at bounding box center [966, 356] width 969 height 420
click at [584, 537] on div ". . ." at bounding box center [971, 544] width 932 height 17
click at [483, 93] on link "Run" at bounding box center [481, 86] width 39 height 35
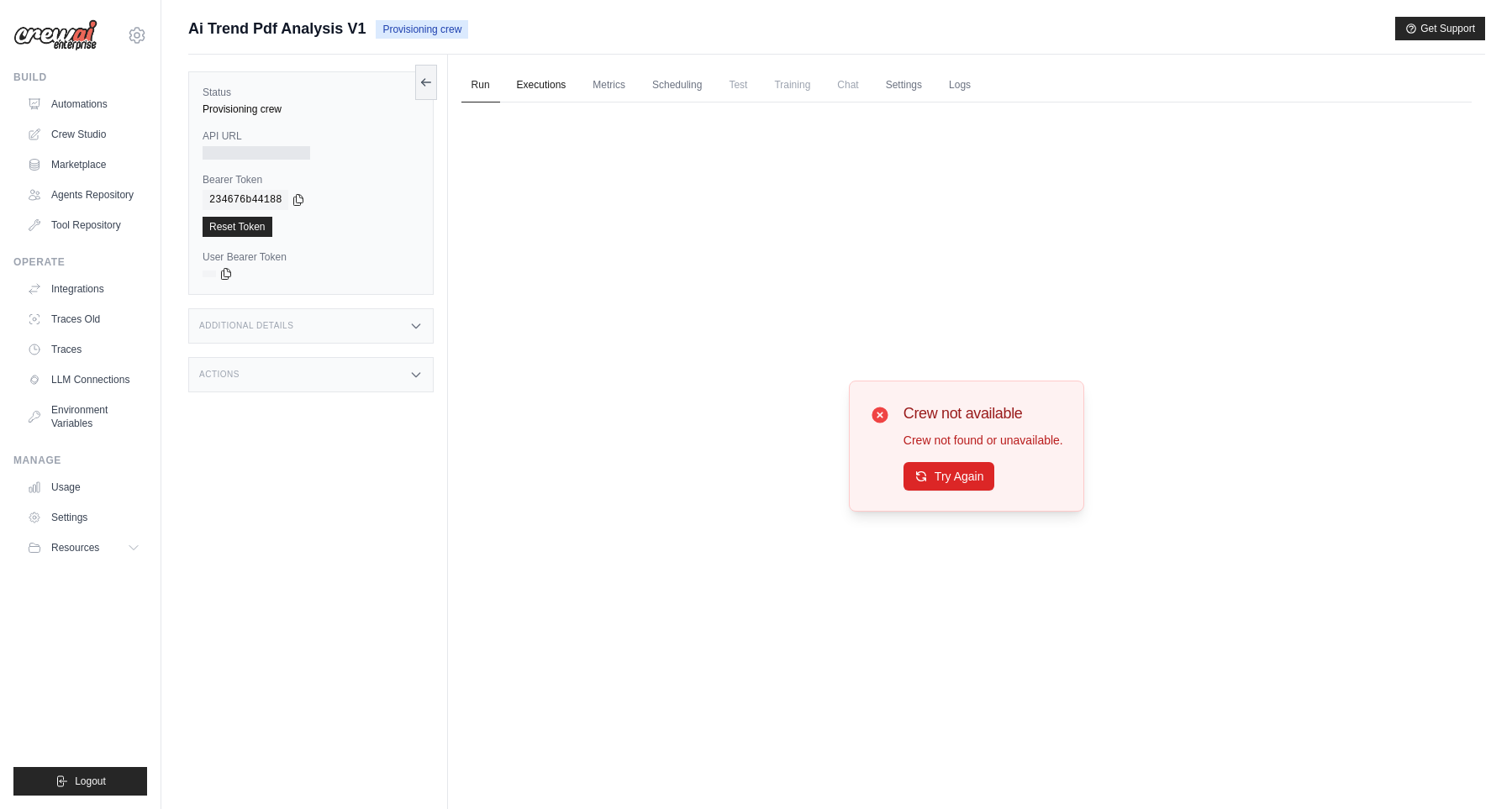
click at [565, 94] on link "Executions" at bounding box center [541, 86] width 70 height 35
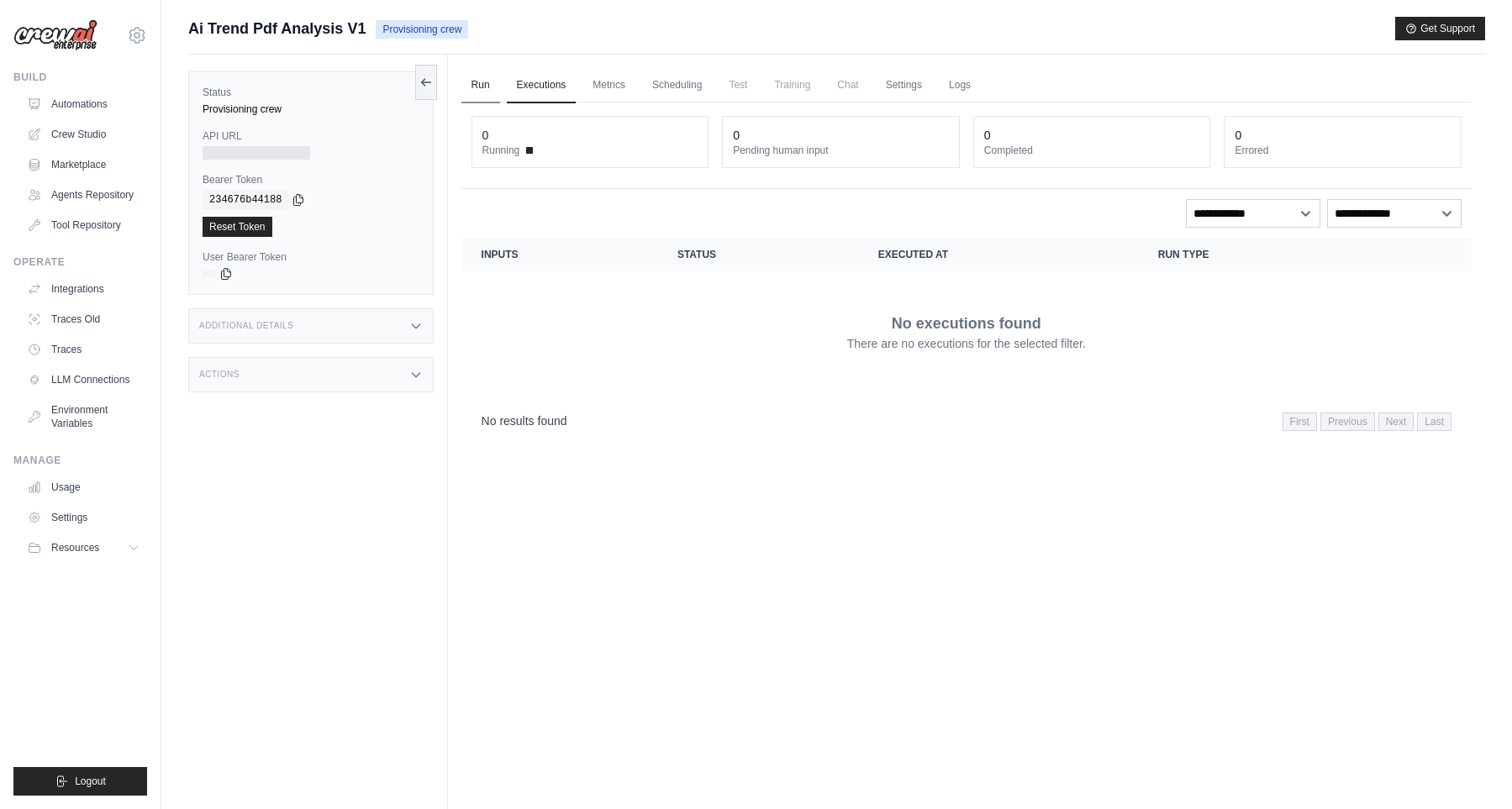
click at [478, 79] on link "Run" at bounding box center [481, 86] width 39 height 35
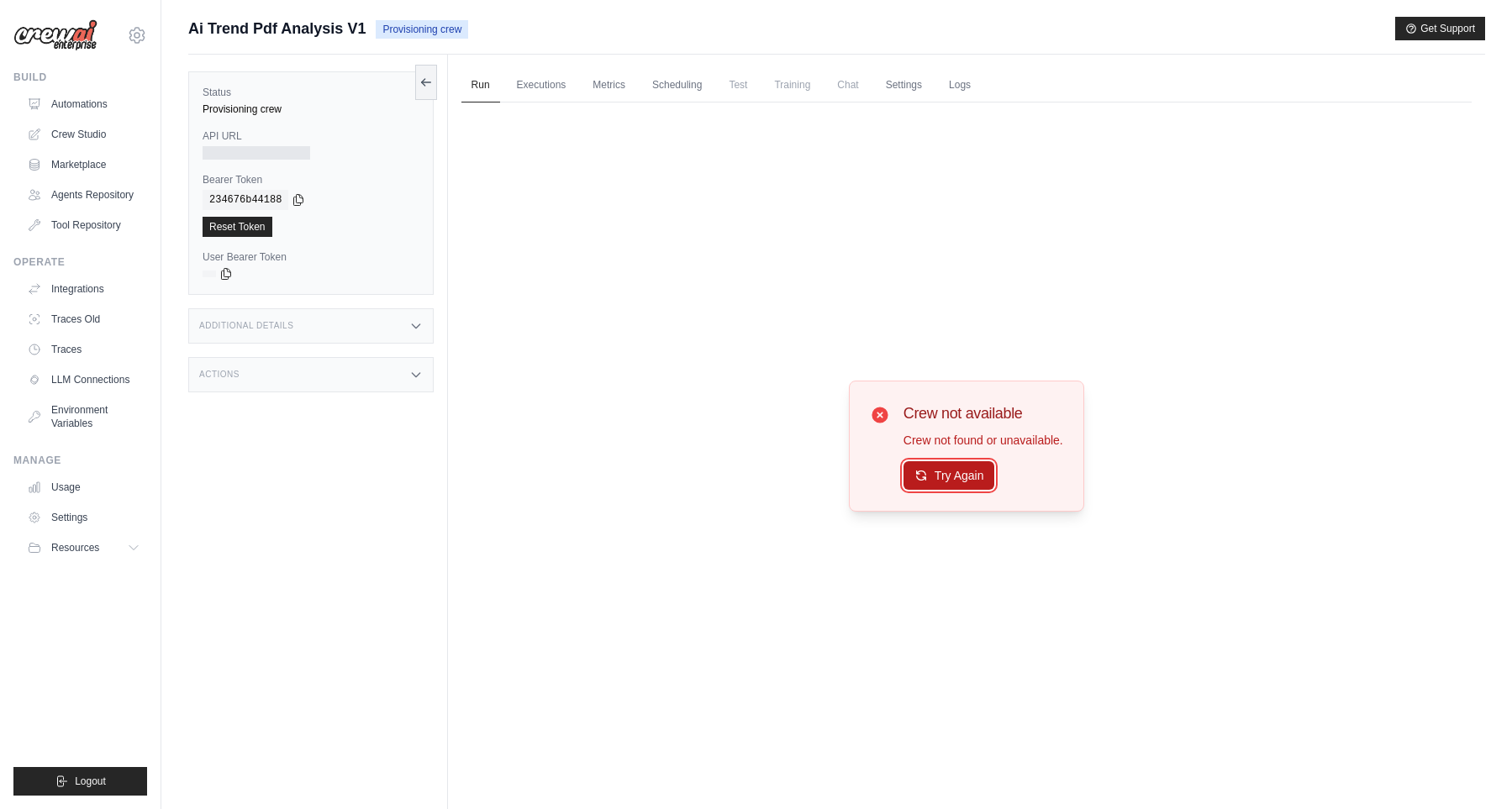
click at [916, 480] on icon at bounding box center [921, 476] width 9 height 9
click at [538, 115] on div "Crew not available Crew not found or unavailable. Try Again" at bounding box center [966, 446] width 1010 height 688
click at [543, 85] on link "Executions" at bounding box center [541, 86] width 70 height 35
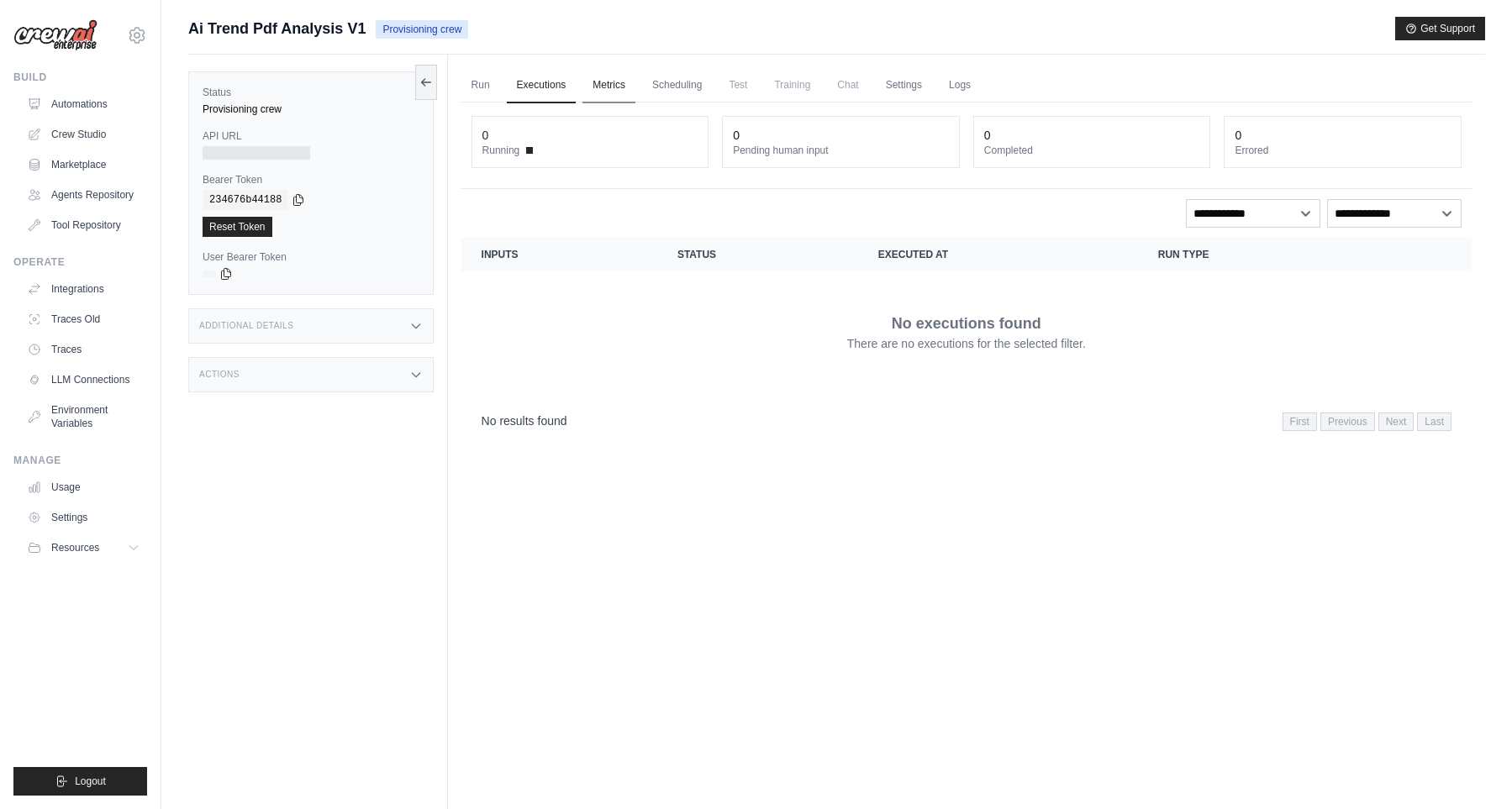
click at [592, 90] on link "Metrics" at bounding box center [608, 86] width 53 height 35
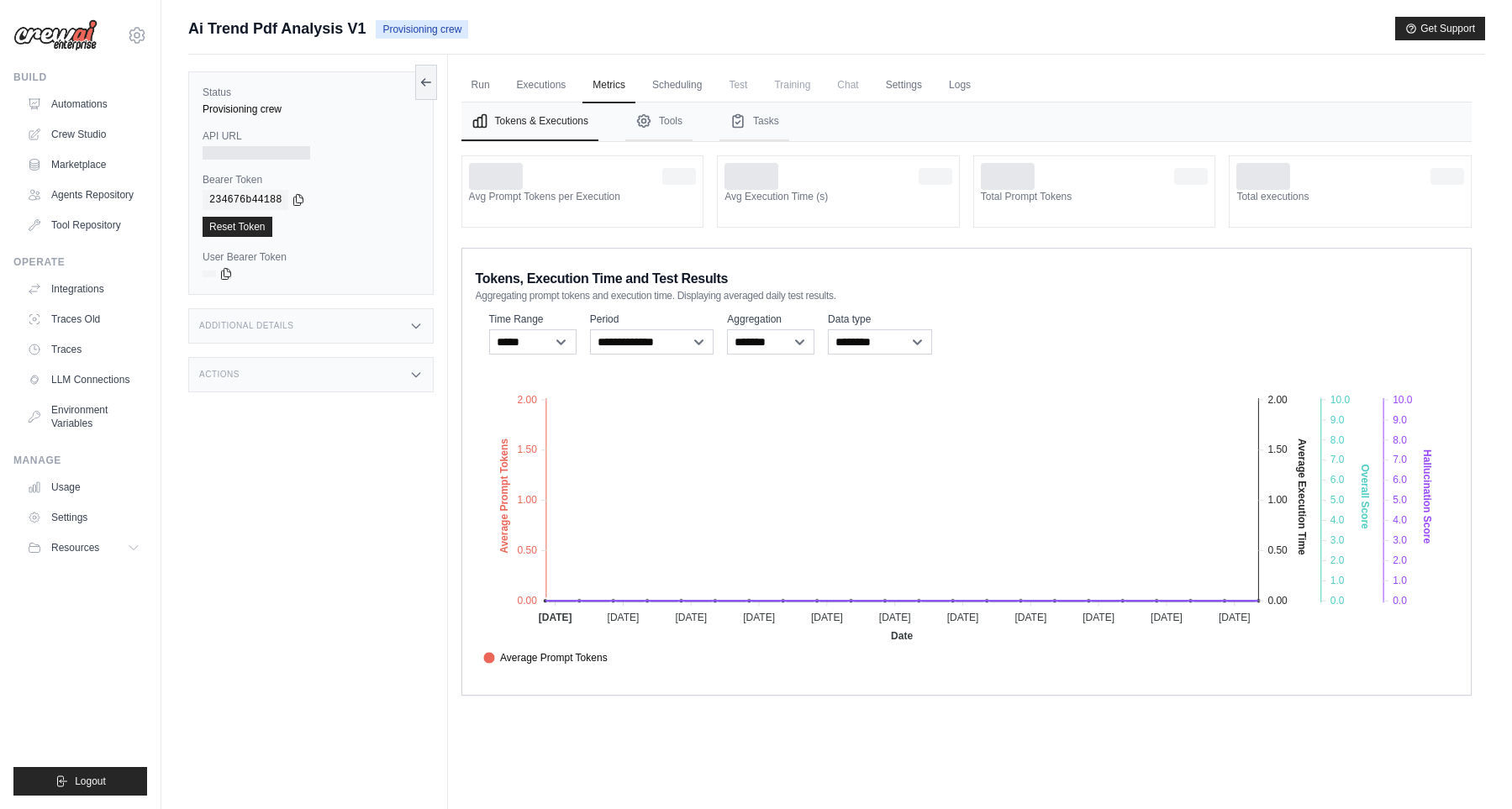
click at [549, 103] on button "Tokens & Executions" at bounding box center [530, 121] width 137 height 39
click at [550, 96] on link "Executions" at bounding box center [541, 86] width 70 height 35
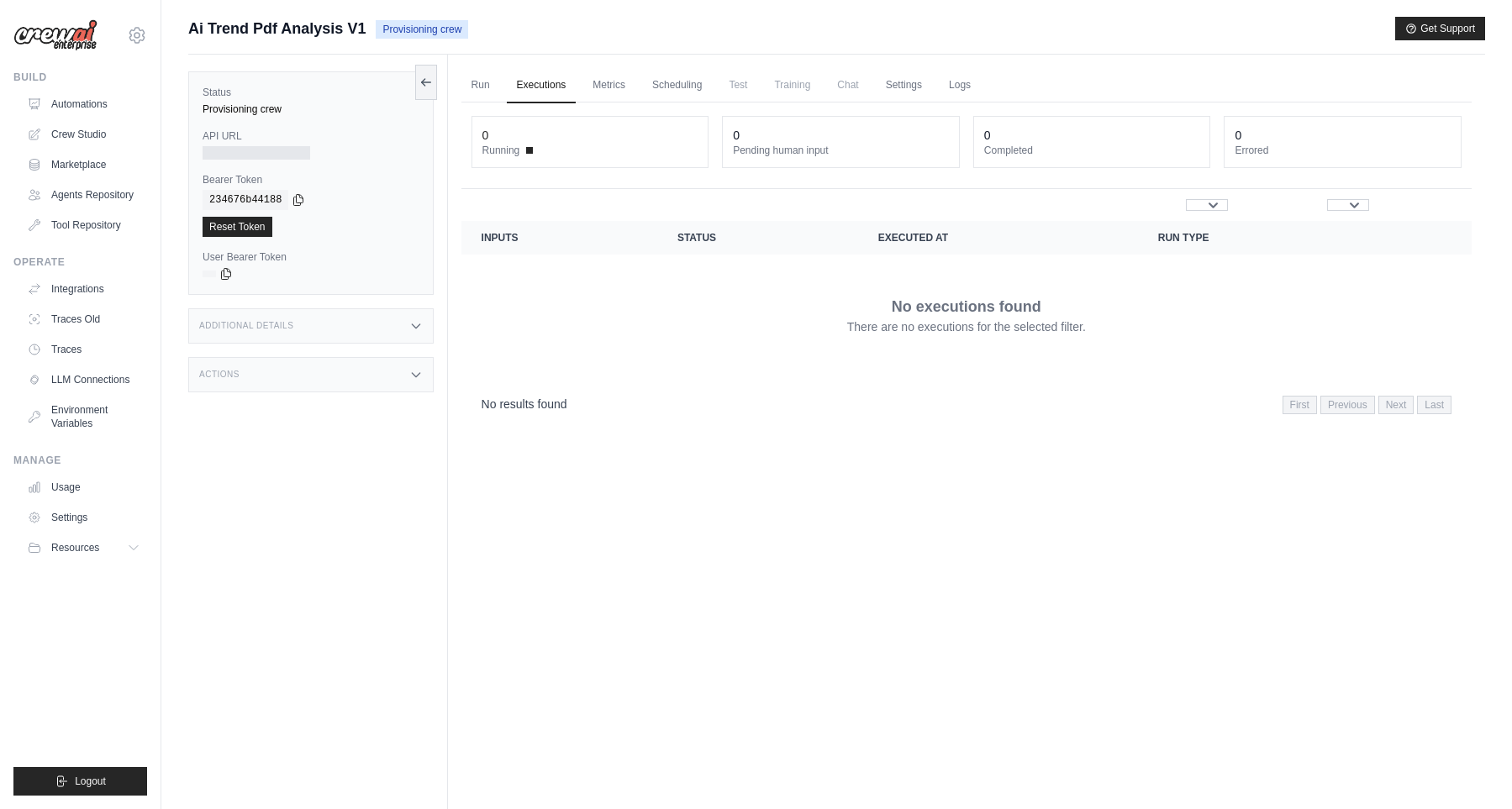
click at [552, 89] on link "Executions" at bounding box center [541, 86] width 70 height 35
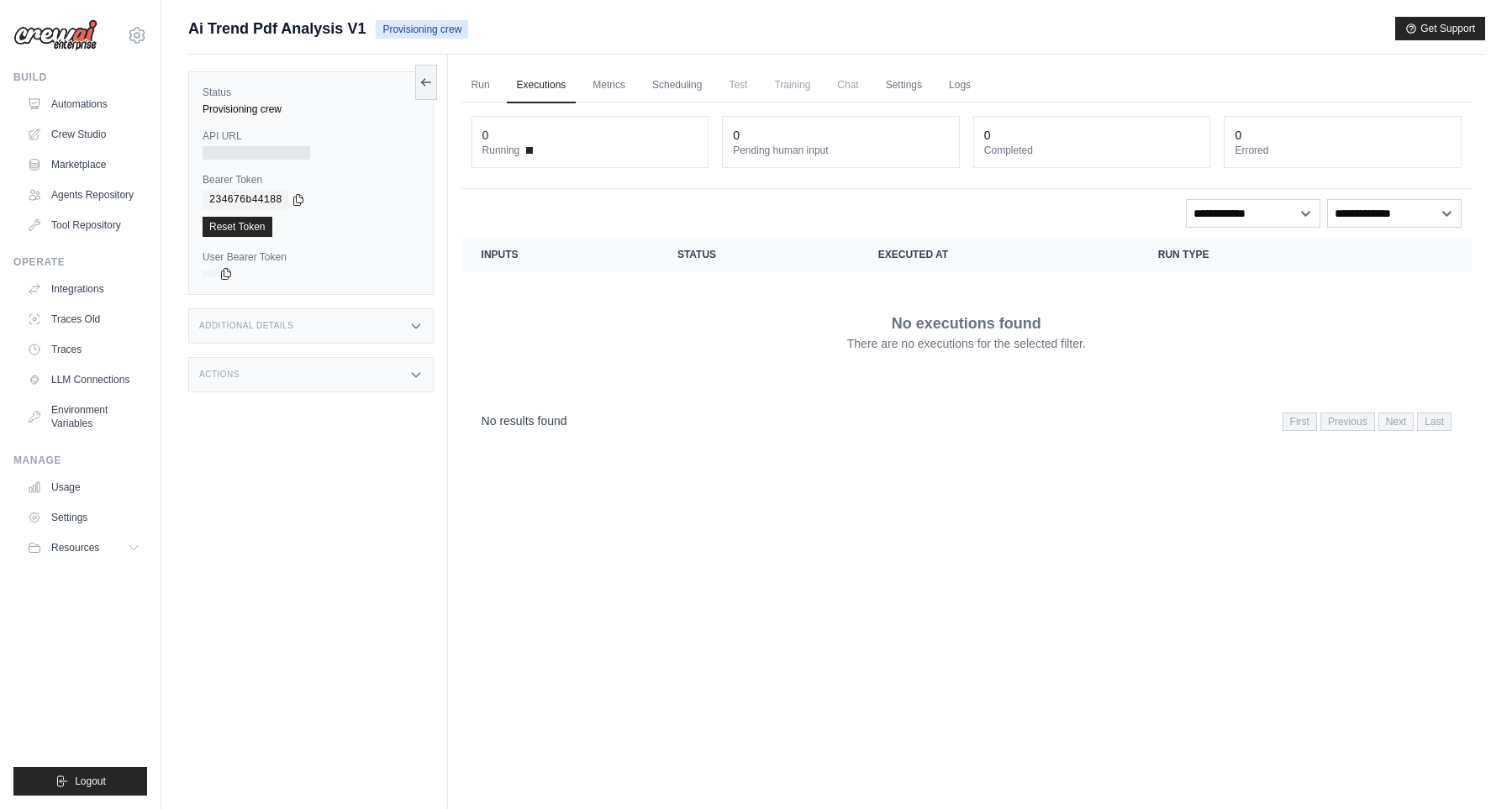
click at [914, 326] on p "No executions found" at bounding box center [966, 323] width 149 height 24
click at [651, 91] on link "Scheduling" at bounding box center [677, 86] width 70 height 35
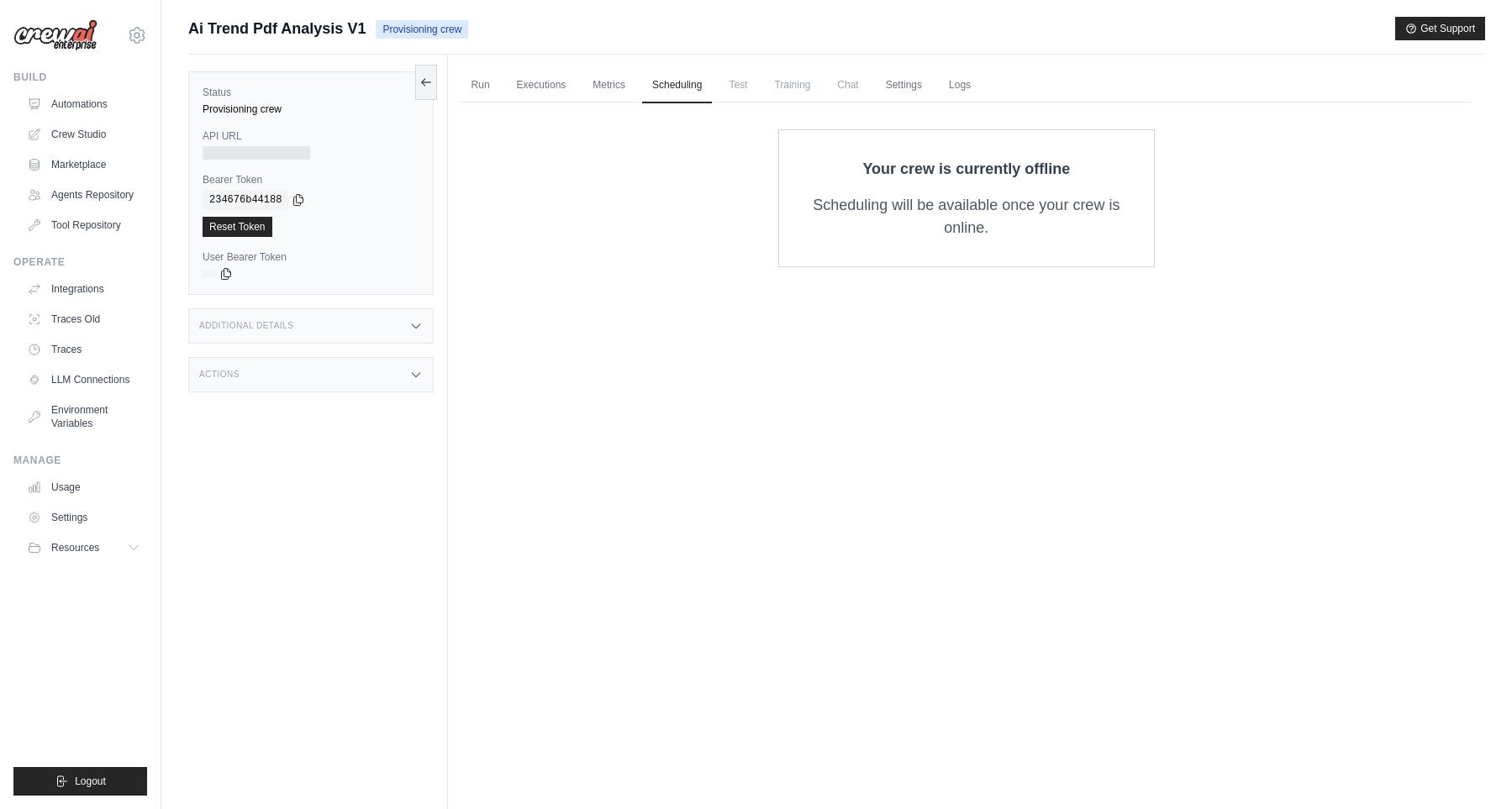
click at [863, 85] on span "Chat" at bounding box center [847, 85] width 41 height 34
drag, startPoint x: 958, startPoint y: 90, endPoint x: 1008, endPoint y: 88, distance: 50.0
click at [958, 91] on link "Logs" at bounding box center [959, 86] width 42 height 35
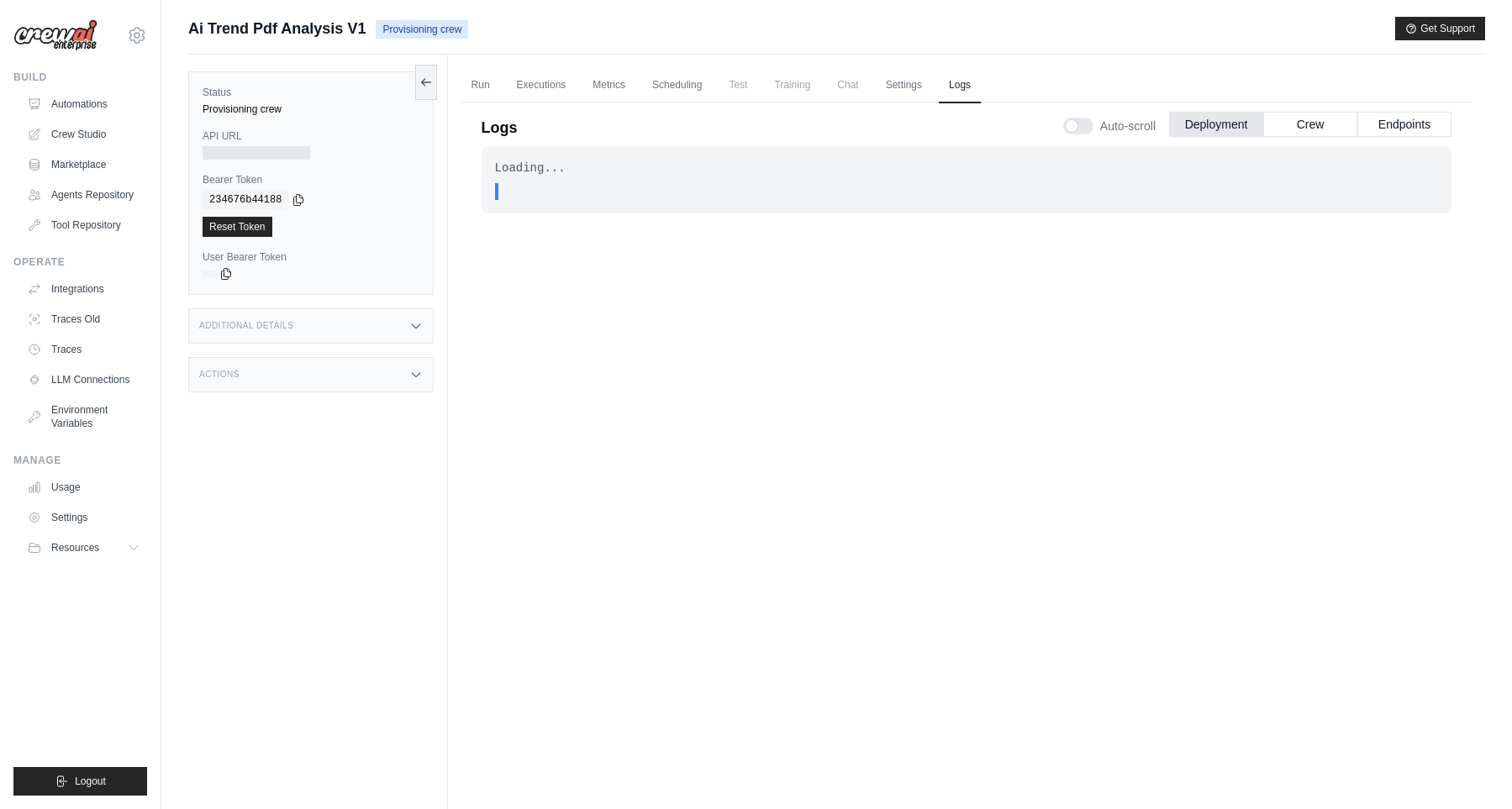
click at [1073, 316] on div "Loading... . . . In Progress" at bounding box center [966, 460] width 969 height 628
click at [1161, 618] on div "Loading... . . . In Progress" at bounding box center [966, 460] width 969 height 628
click at [1323, 131] on button "Crew" at bounding box center [1310, 123] width 94 height 25
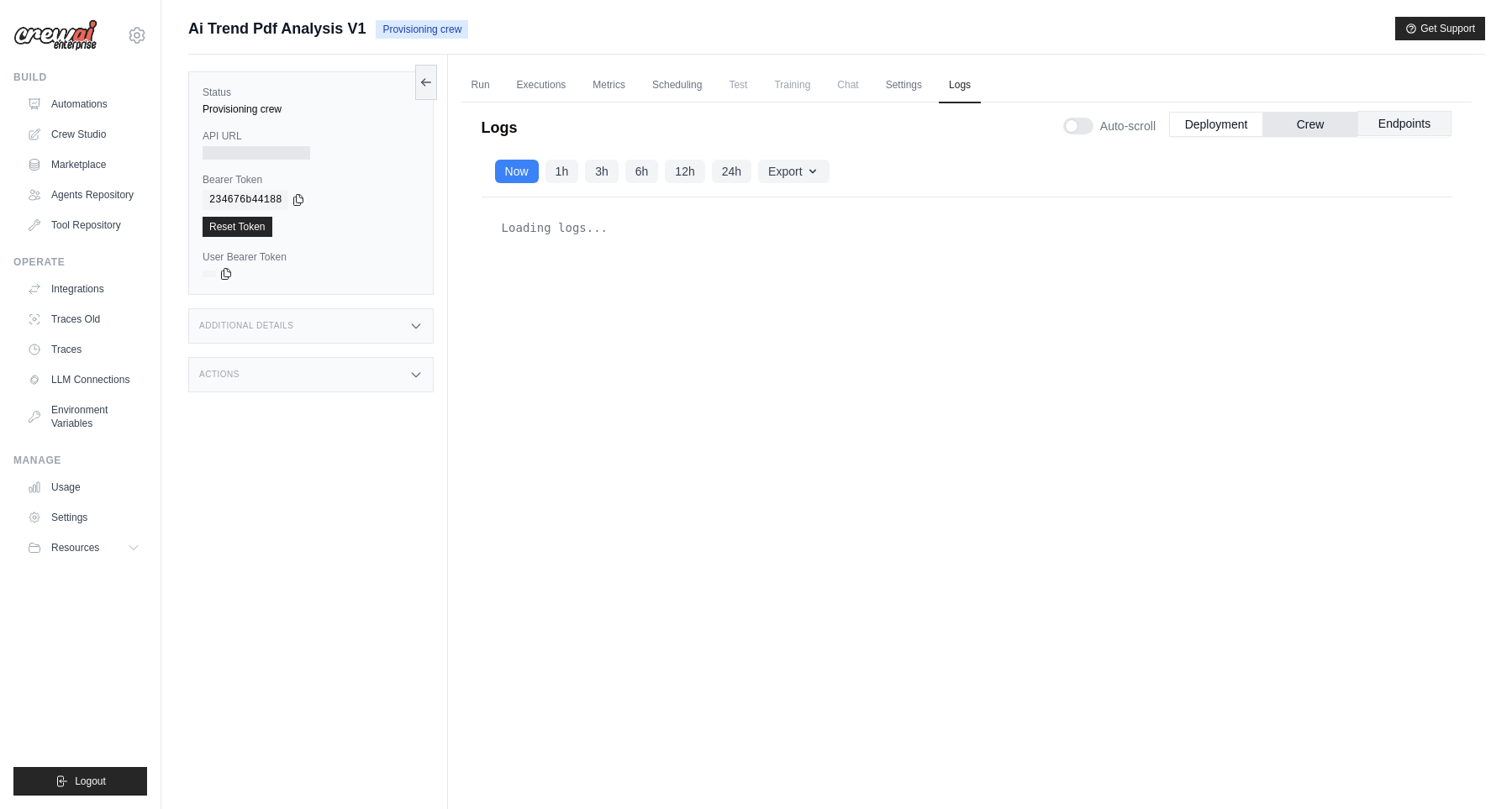
click at [1381, 132] on button "Endpoints" at bounding box center [1404, 123] width 94 height 25
click at [1177, 129] on button "Deployment" at bounding box center [1216, 123] width 94 height 25
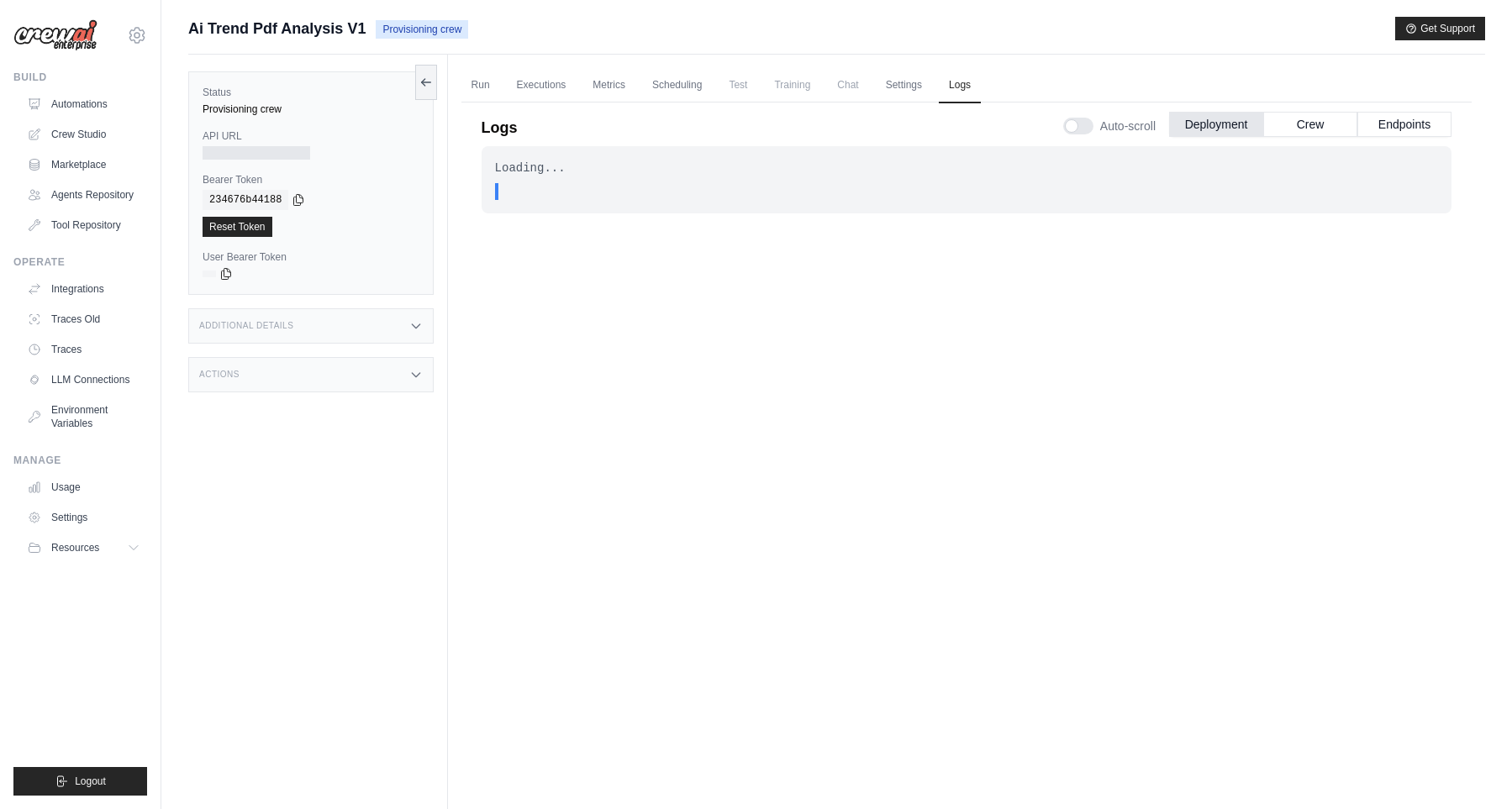
click at [736, 294] on div "Loading... . . . In Progress" at bounding box center [966, 460] width 969 height 628
click at [928, 329] on div "Loading... . . . In Progress" at bounding box center [966, 460] width 969 height 628
click at [919, 102] on div "Logs Auto-scroll Deployment Crew Endpoints" at bounding box center [966, 123] width 969 height 47
click at [932, 94] on link "Settings" at bounding box center [904, 86] width 57 height 35
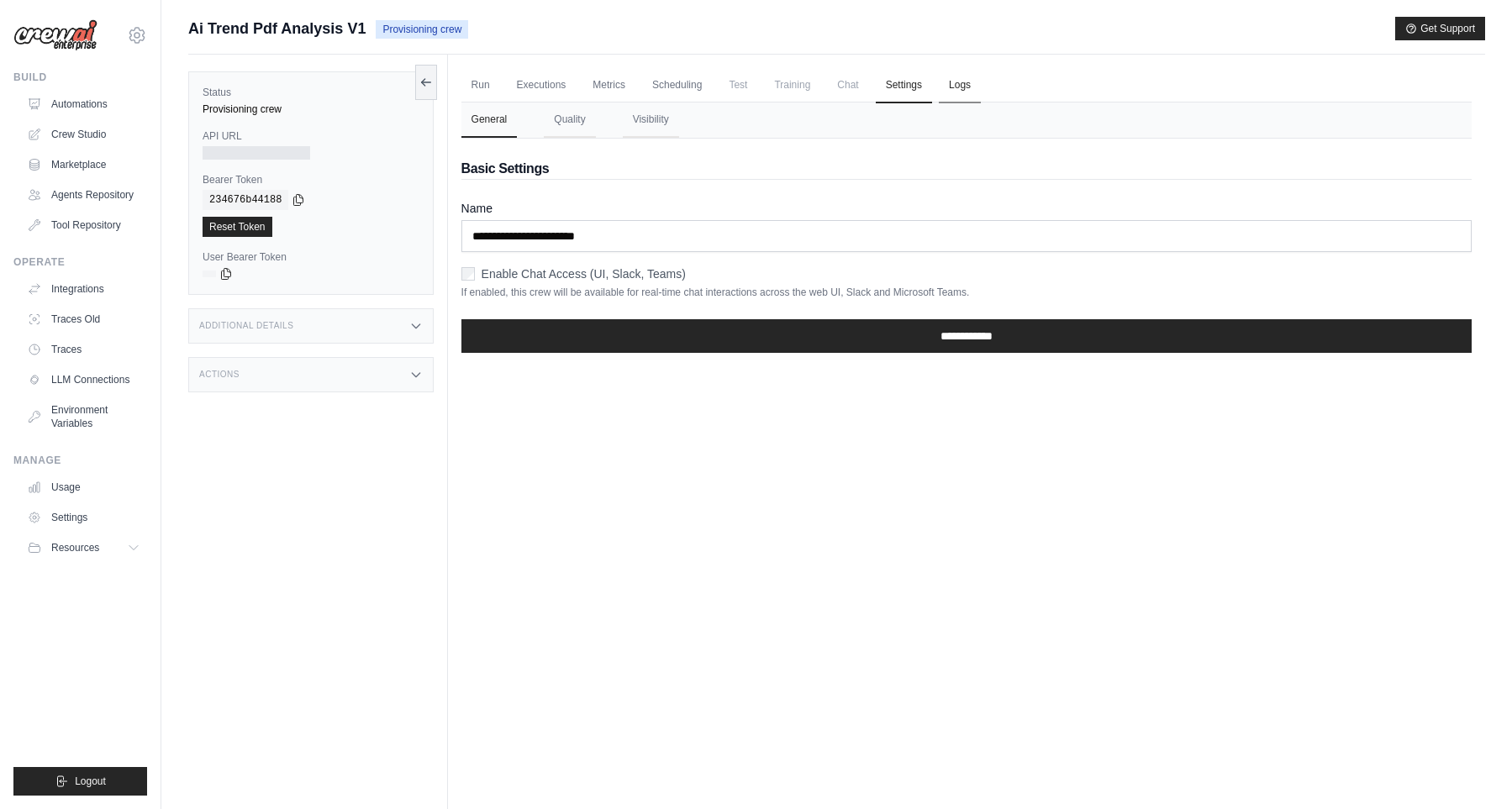
click at [974, 86] on link "Logs" at bounding box center [959, 86] width 42 height 35
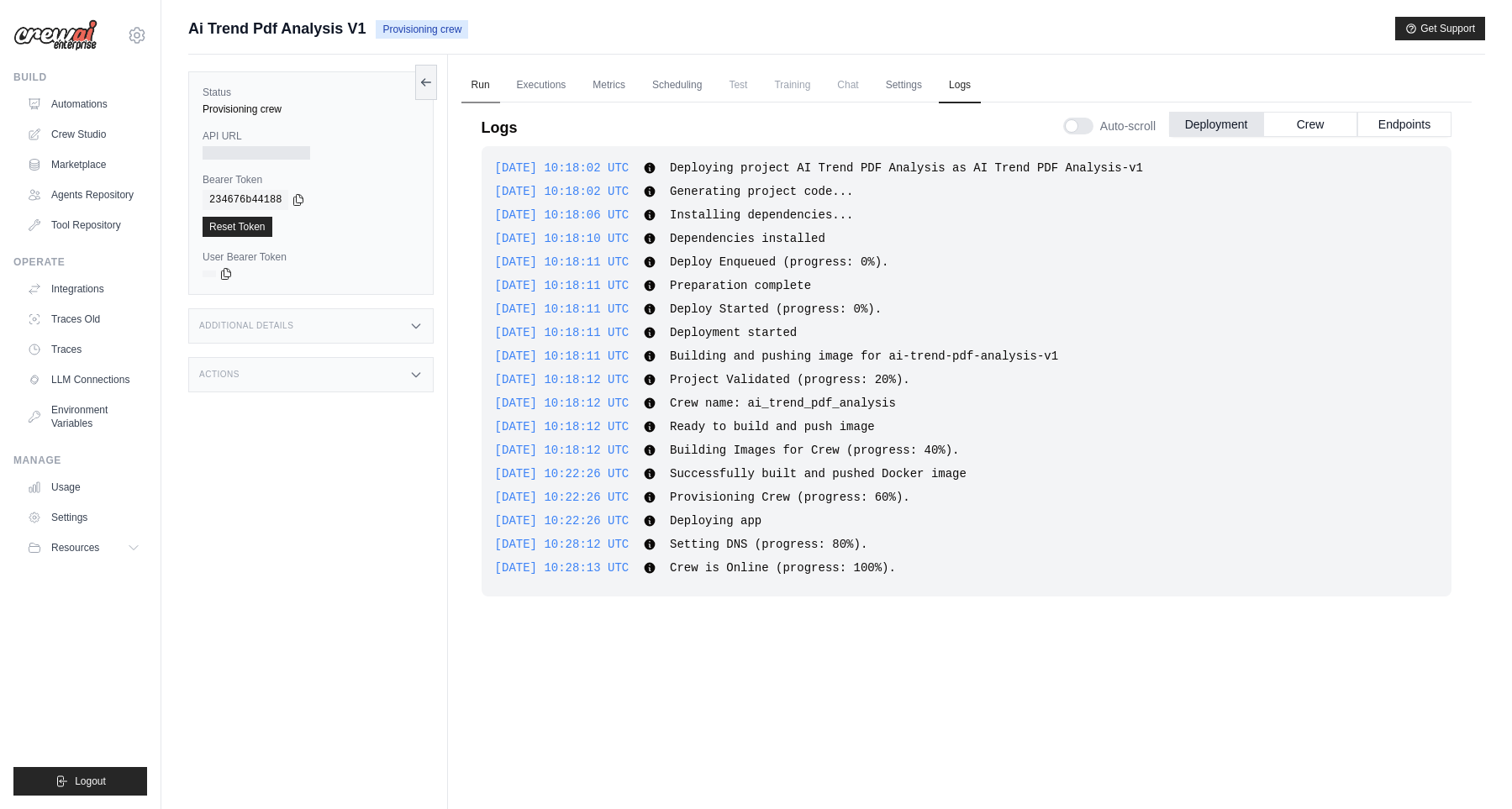
click at [483, 76] on link "Run" at bounding box center [481, 86] width 39 height 35
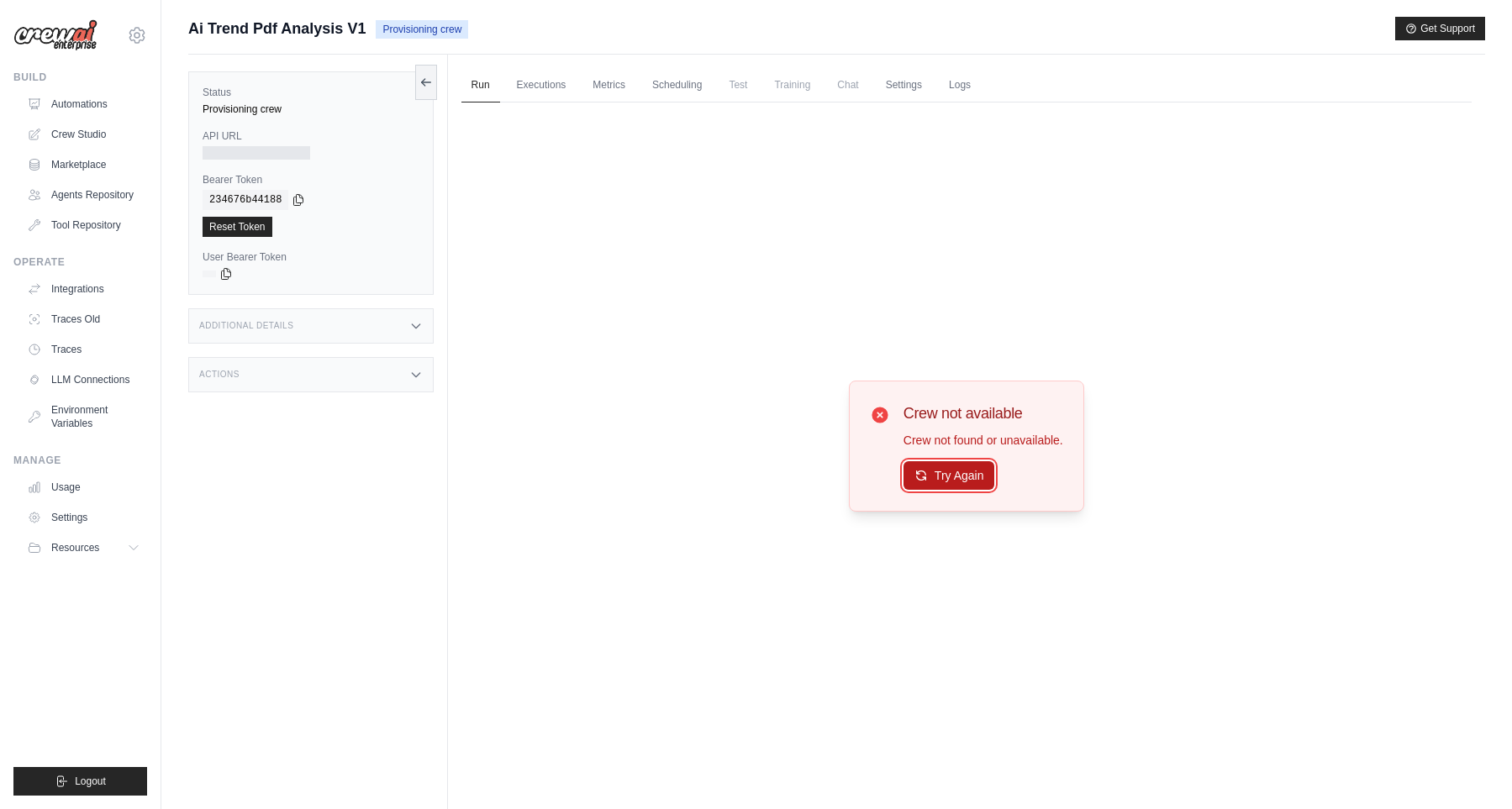
click at [932, 471] on button "Try Again" at bounding box center [949, 476] width 92 height 29
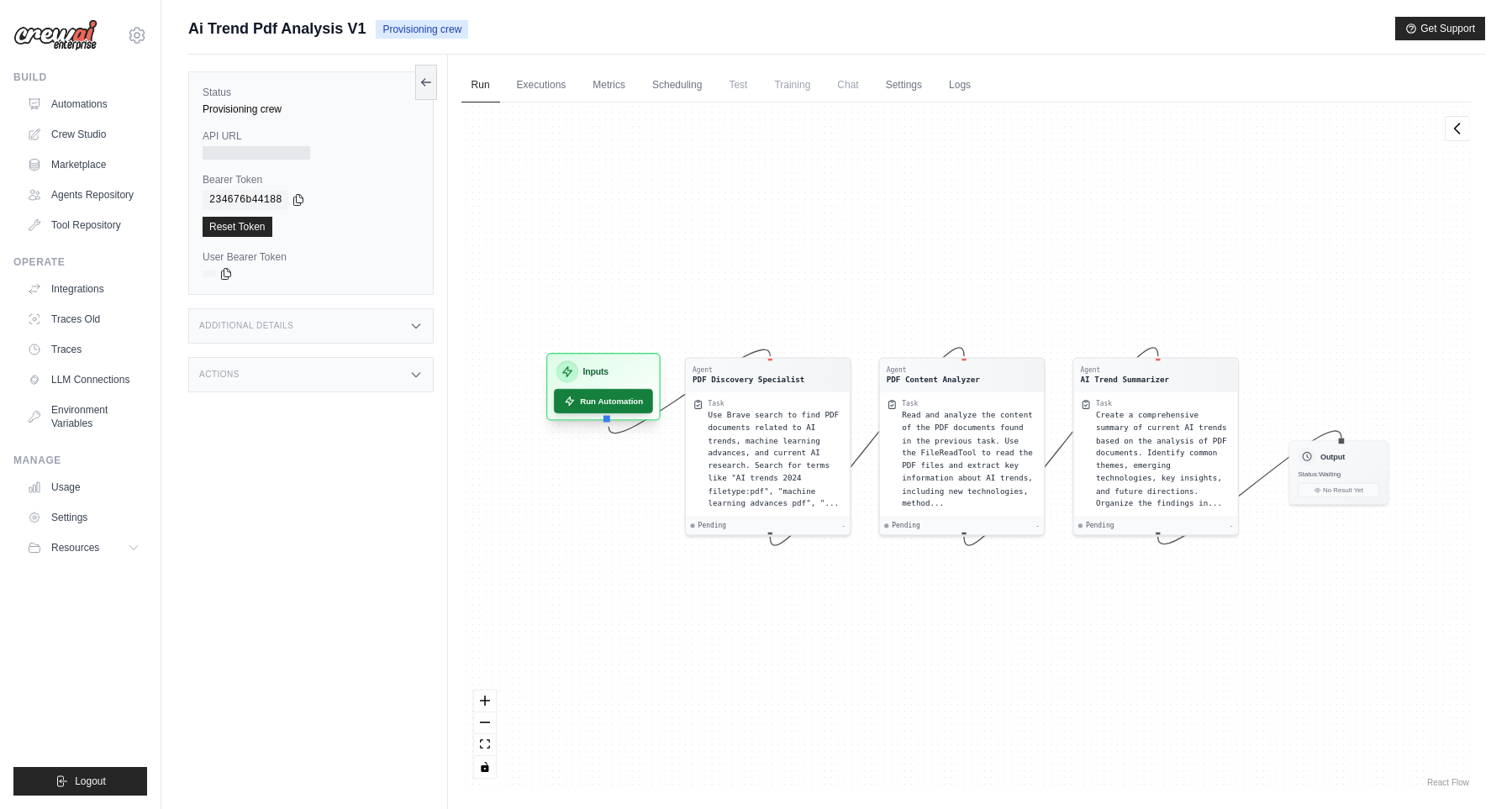
click at [616, 401] on button "Run Automation" at bounding box center [603, 401] width 100 height 24
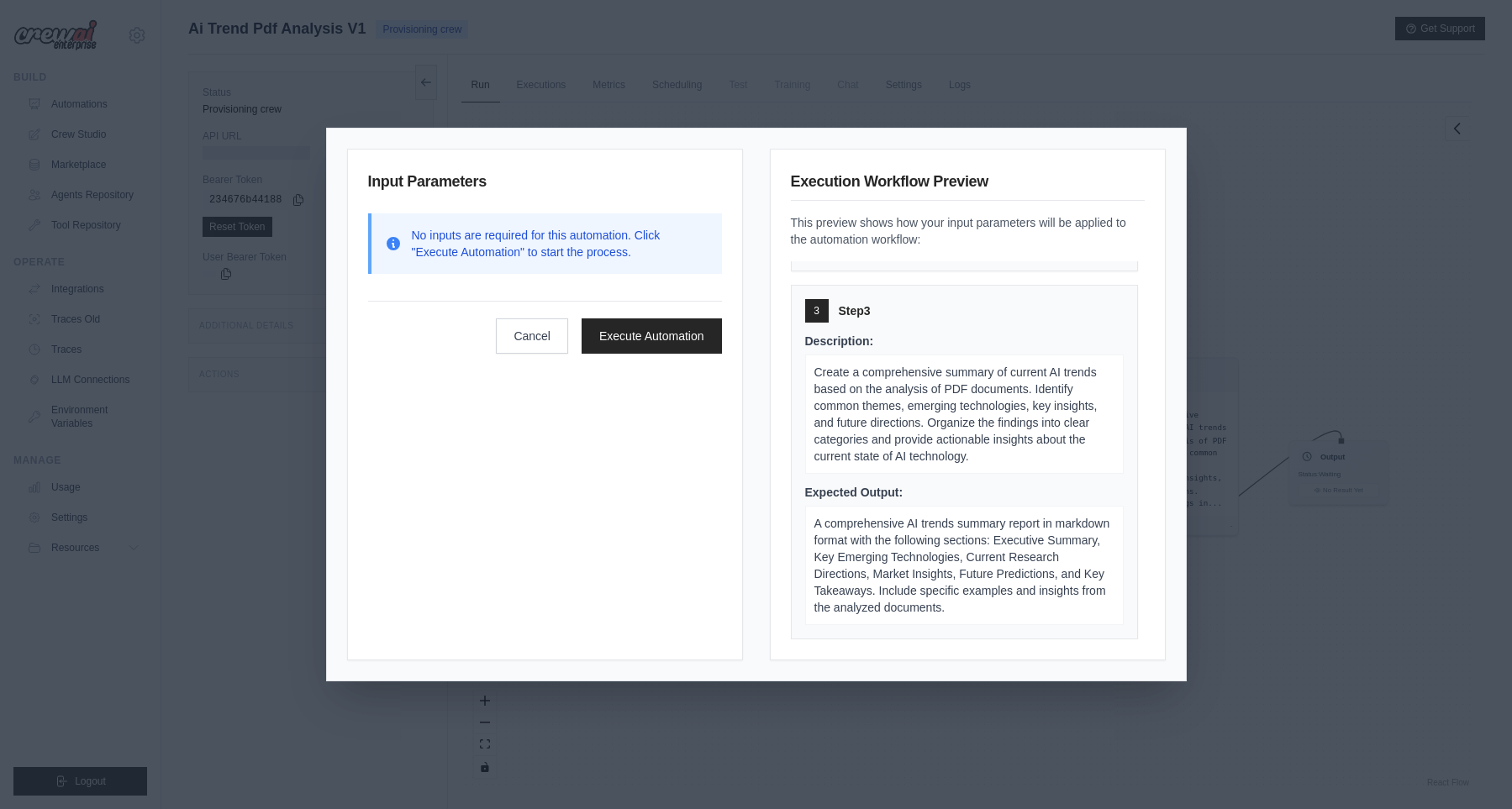
scroll to position [712, 0]
click at [694, 340] on button "Execute Automation" at bounding box center [651, 335] width 140 height 35
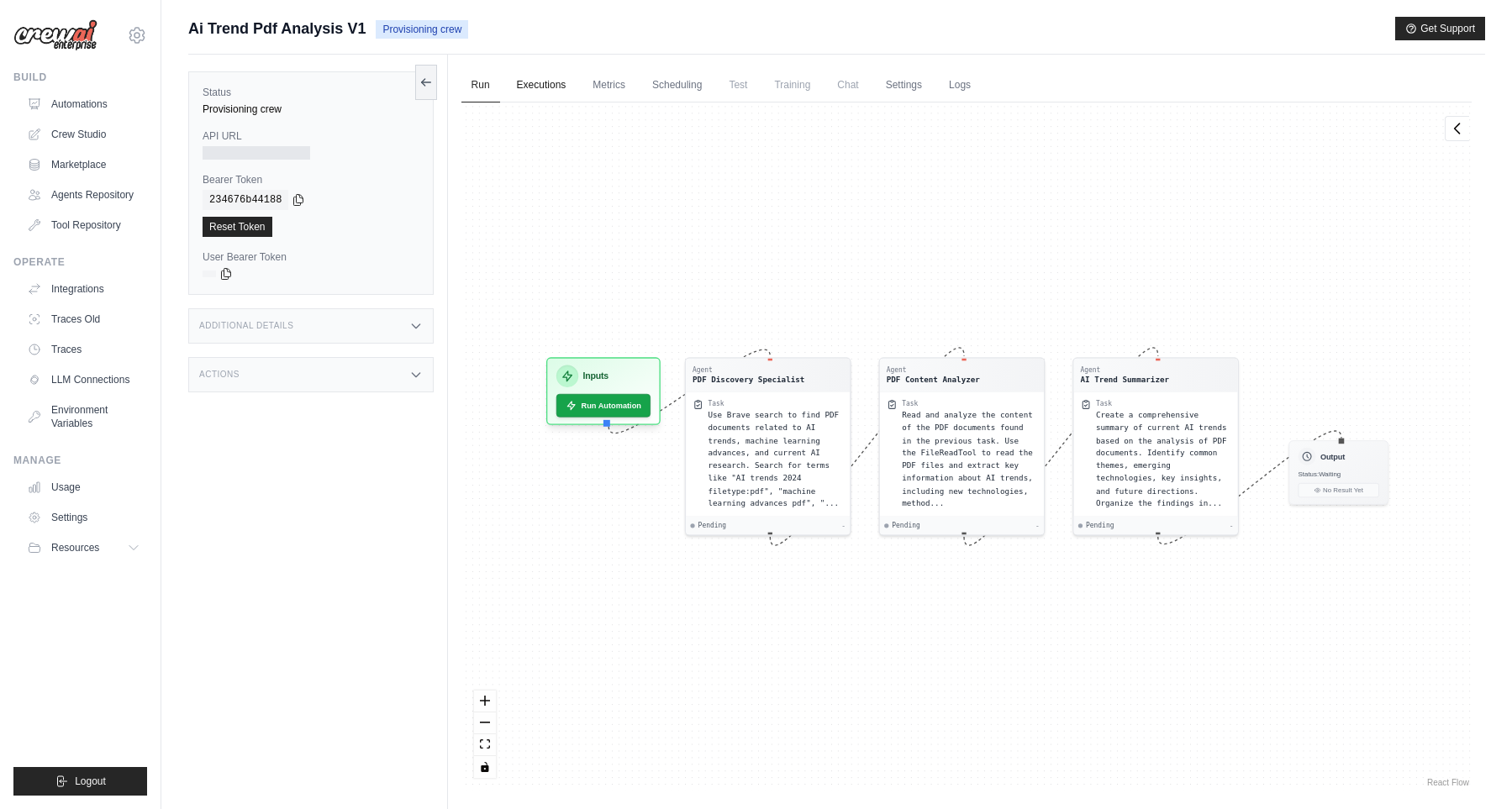
click at [544, 89] on link "Executions" at bounding box center [541, 86] width 70 height 35
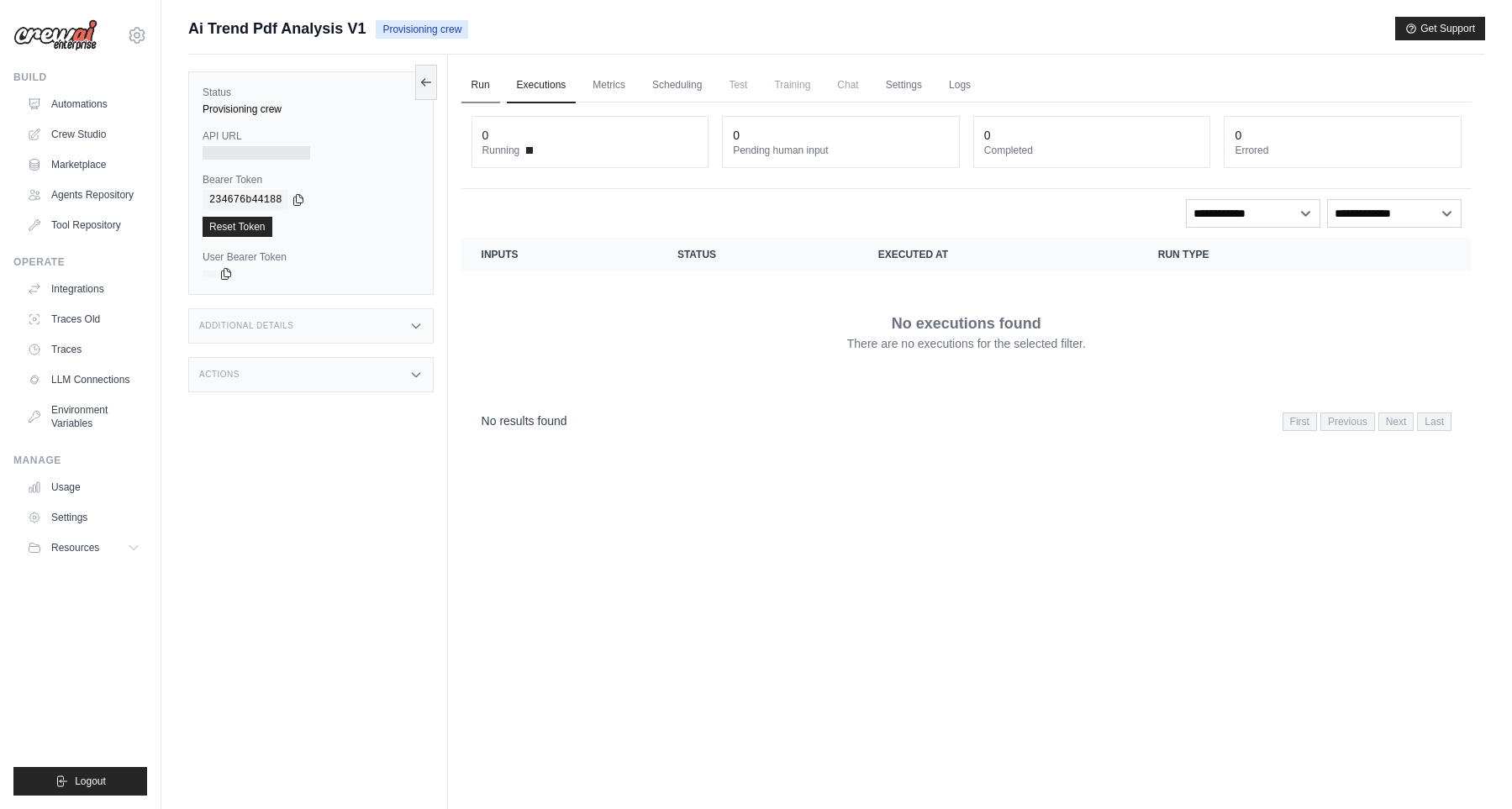
click at [482, 90] on link "Run" at bounding box center [481, 86] width 39 height 35
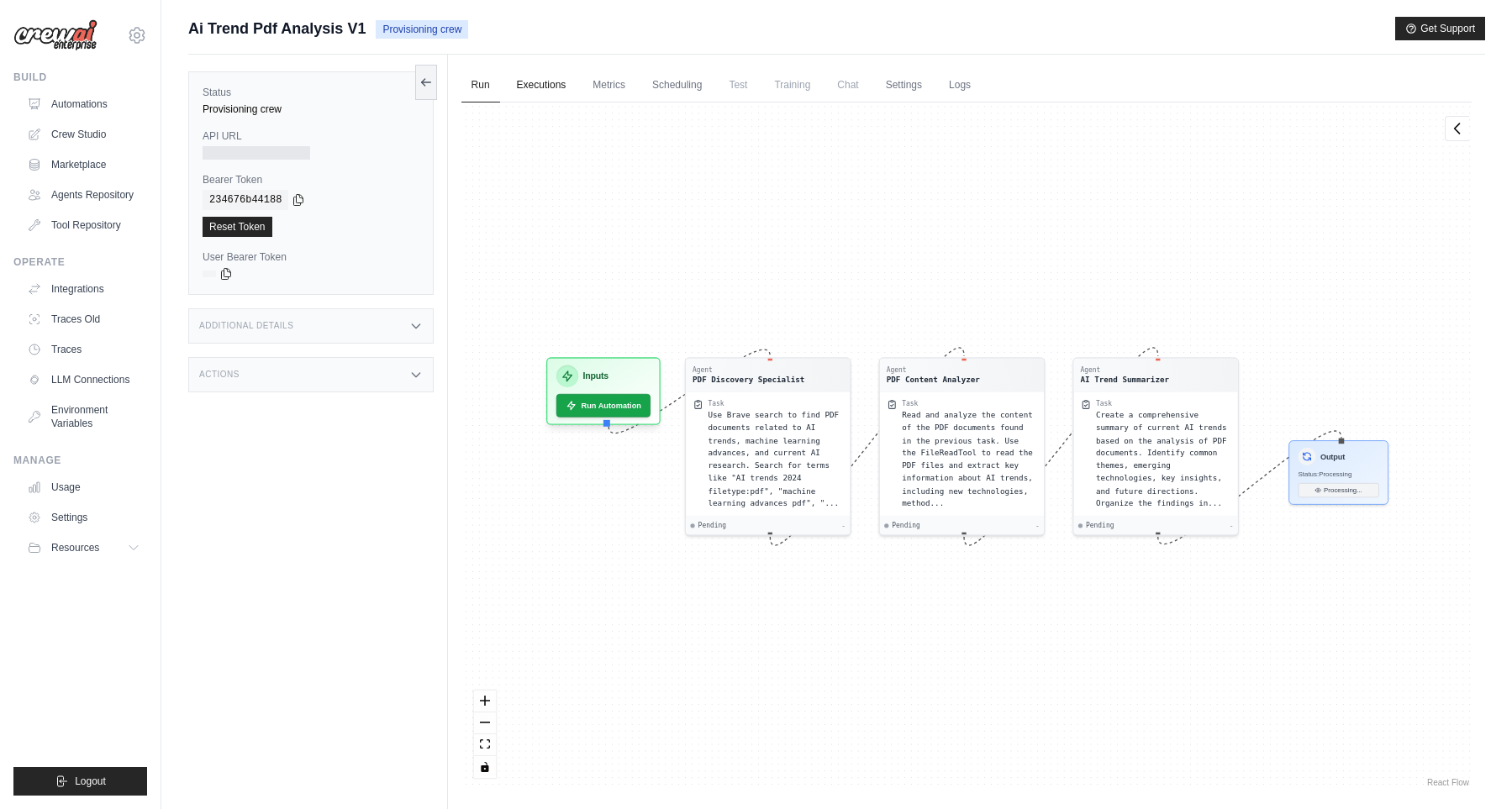
click at [539, 91] on link "Executions" at bounding box center [541, 86] width 70 height 35
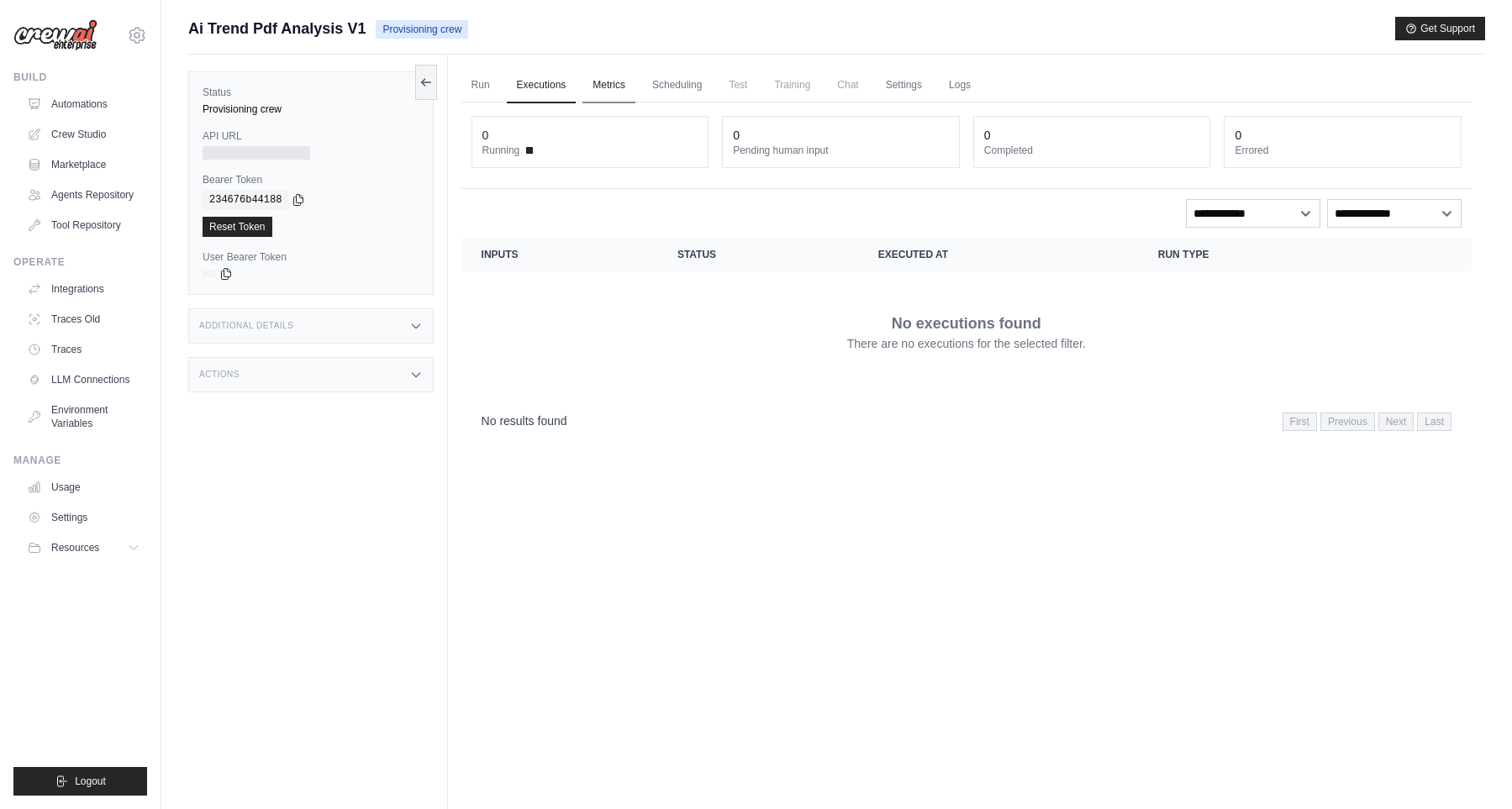
click at [597, 85] on link "Metrics" at bounding box center [608, 86] width 53 height 35
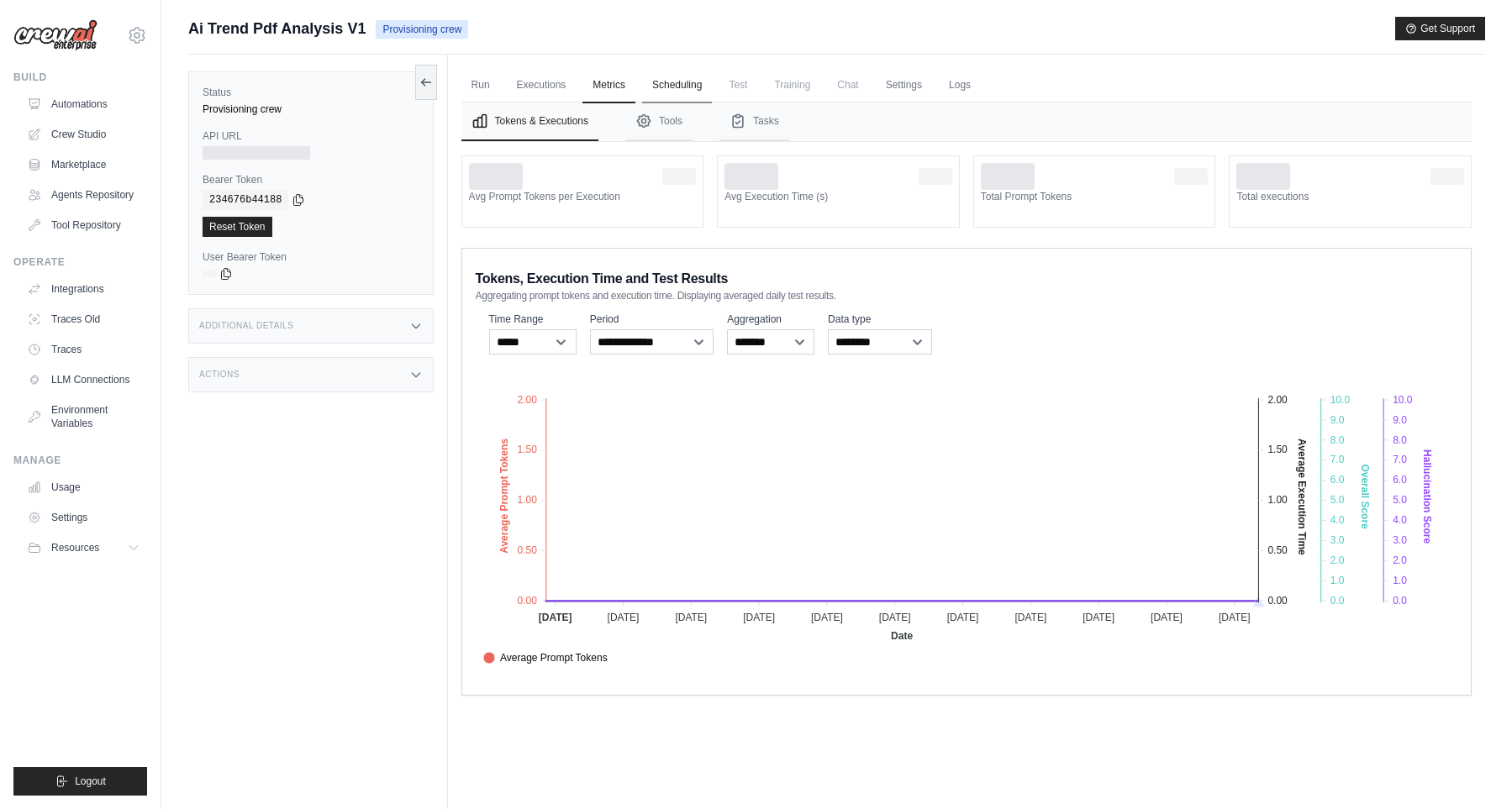
click at [662, 84] on link "Scheduling" at bounding box center [677, 86] width 70 height 35
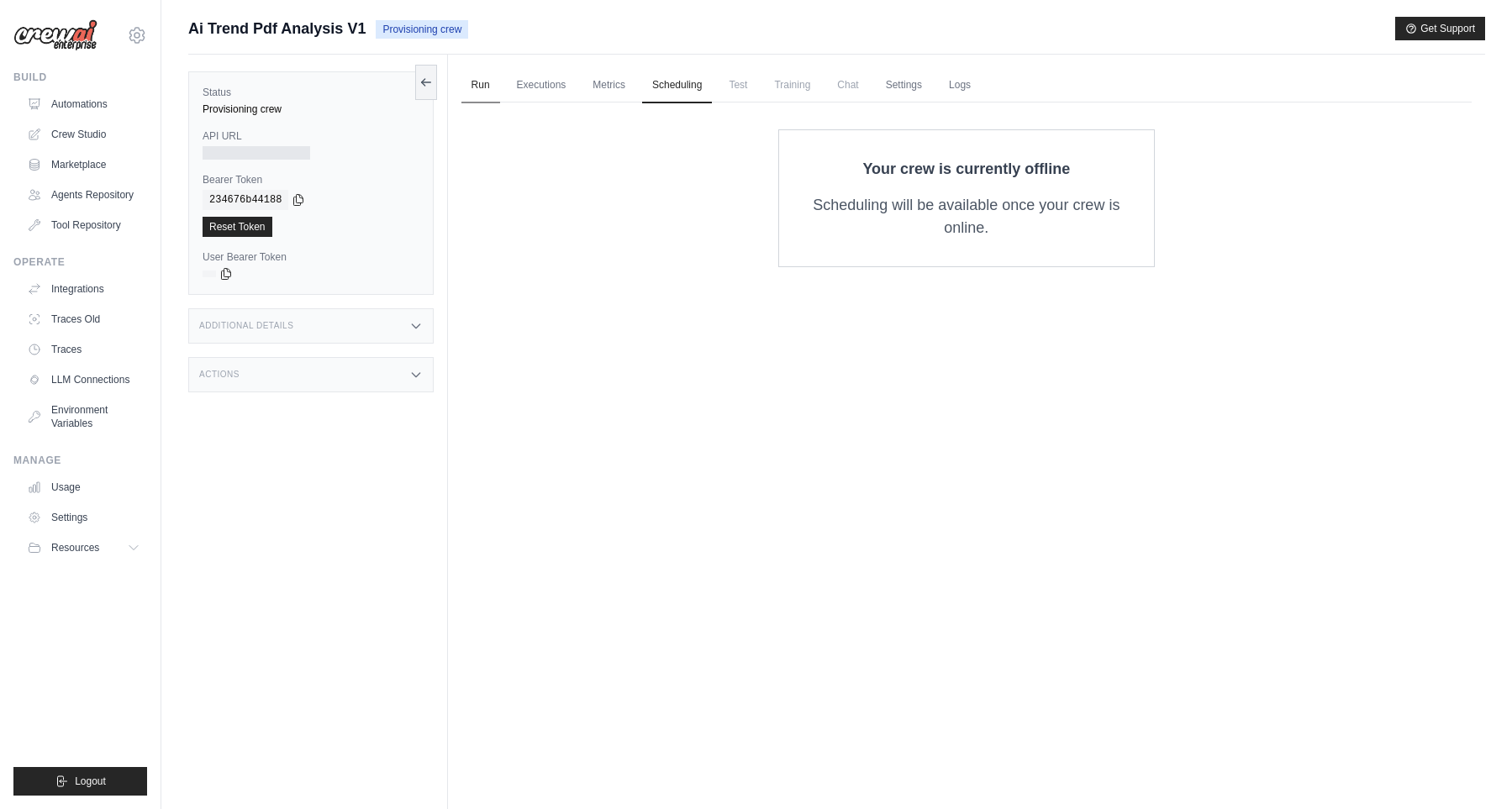
click at [475, 78] on link "Run" at bounding box center [481, 86] width 39 height 35
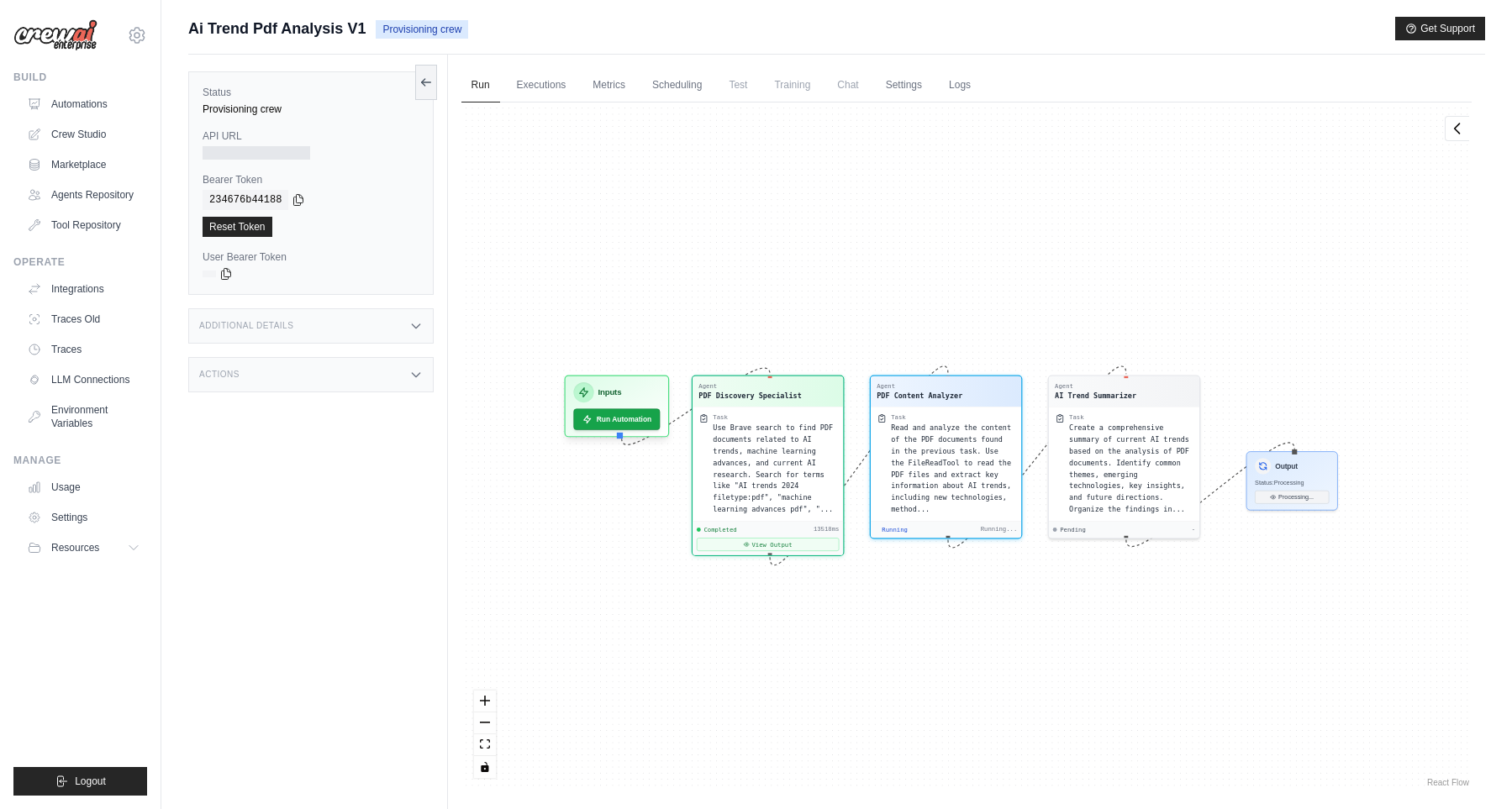
scroll to position [123, 0]
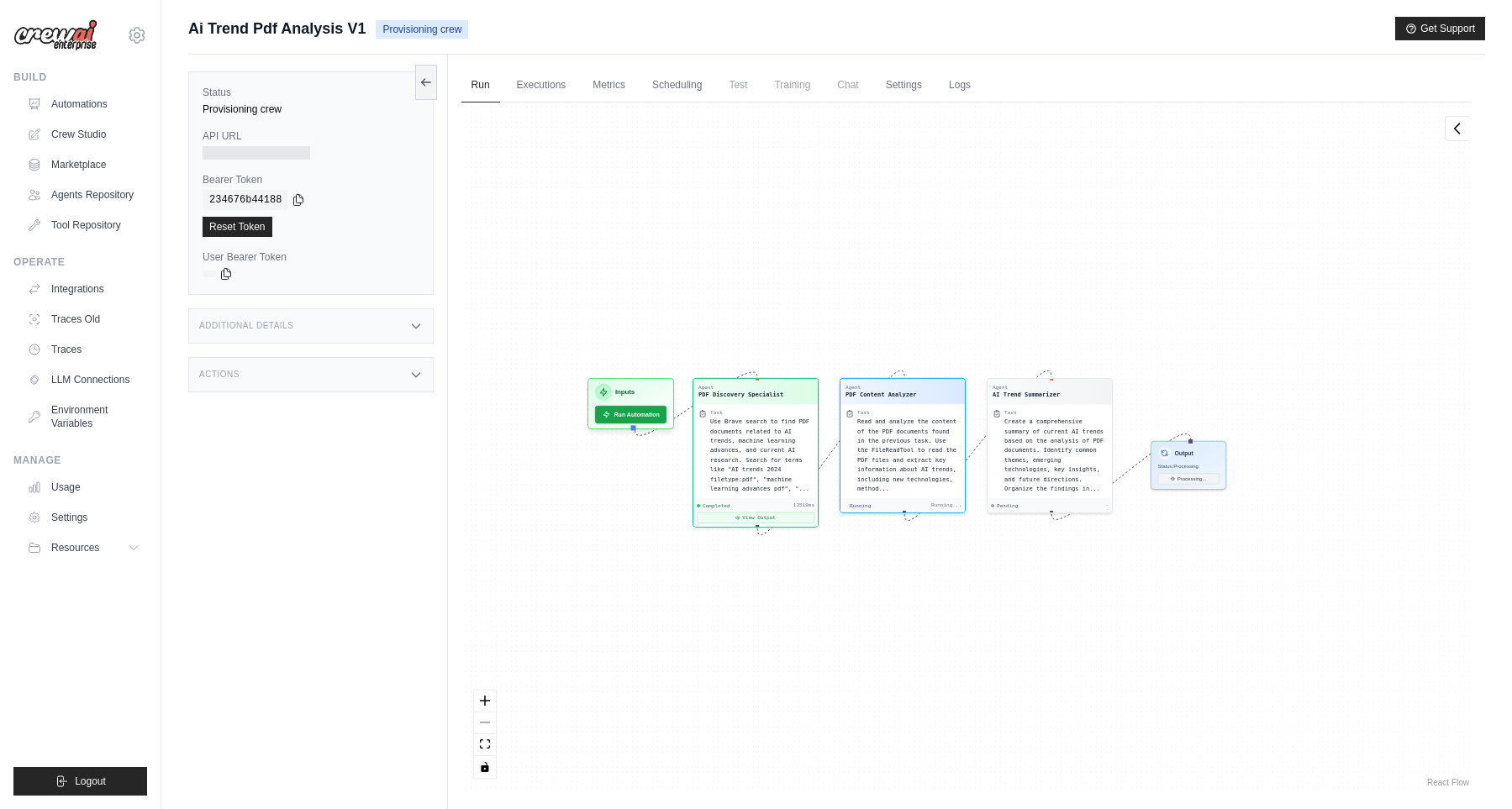
drag, startPoint x: 1407, startPoint y: 748, endPoint x: 1396, endPoint y: 685, distance: 64.0
click at [1396, 685] on div "Agent PDF Discovery Specialist Task Use Brave search to find PDF documents rela…" at bounding box center [966, 446] width 1010 height 688
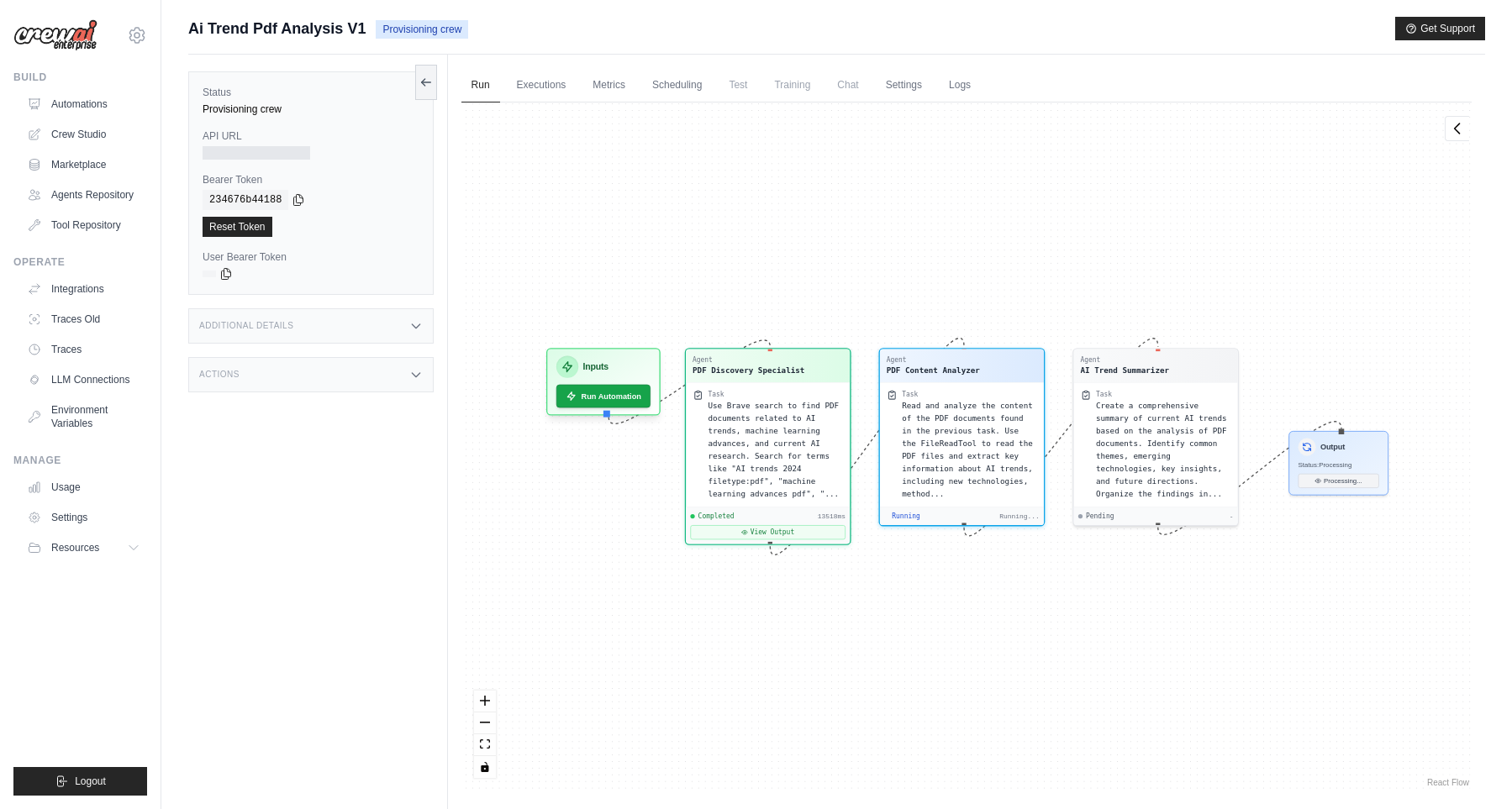
click at [1304, 680] on div "Agent PDF Discovery Specialist Task Use Brave search to find PDF documents rela…" at bounding box center [966, 446] width 1010 height 688
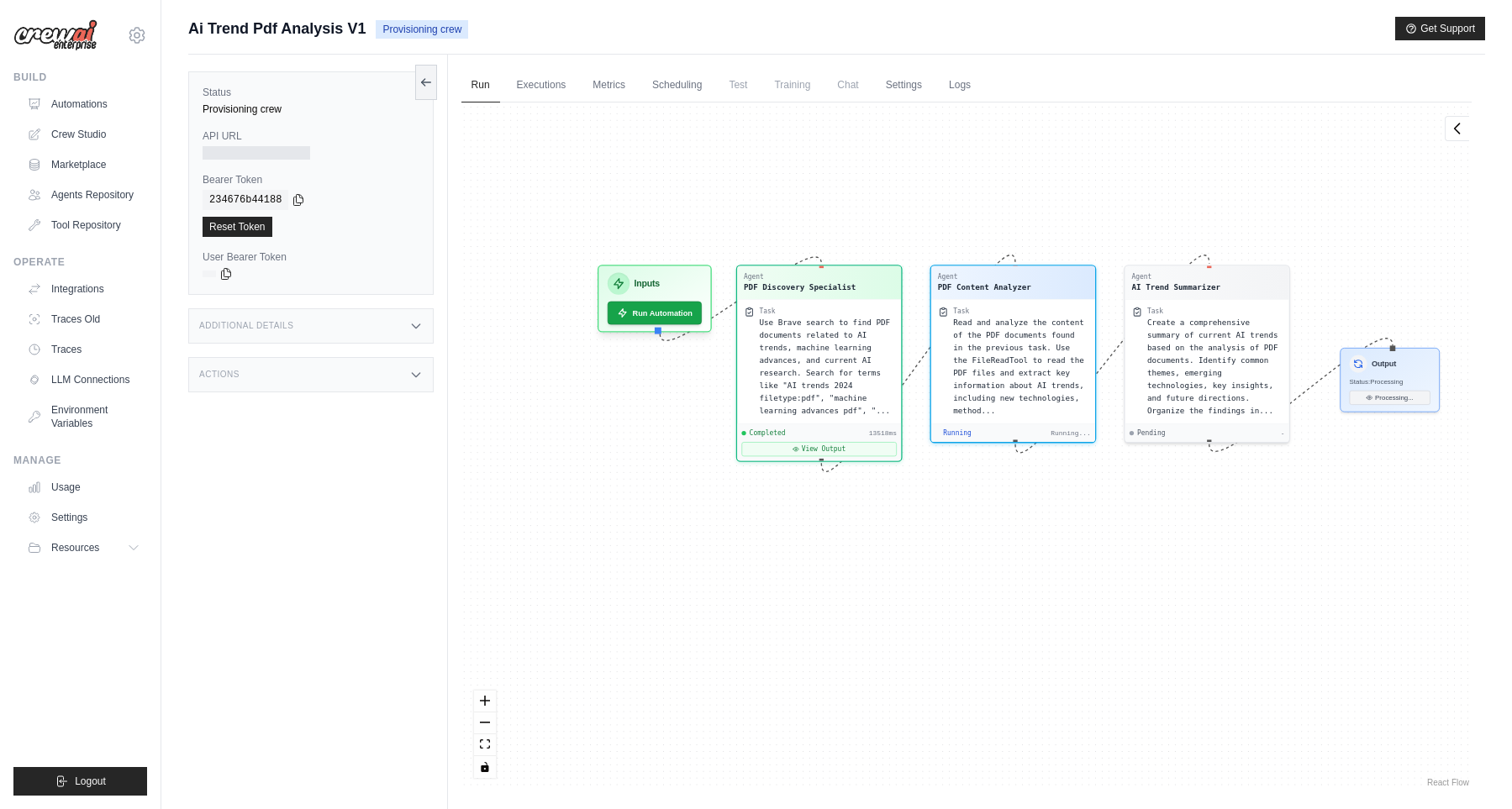
drag, startPoint x: 883, startPoint y: 636, endPoint x: 933, endPoint y: 553, distance: 96.9
click at [933, 553] on div "Agent PDF Discovery Specialist Task Use Brave search to find PDF documents rela…" at bounding box center [966, 446] width 1010 height 688
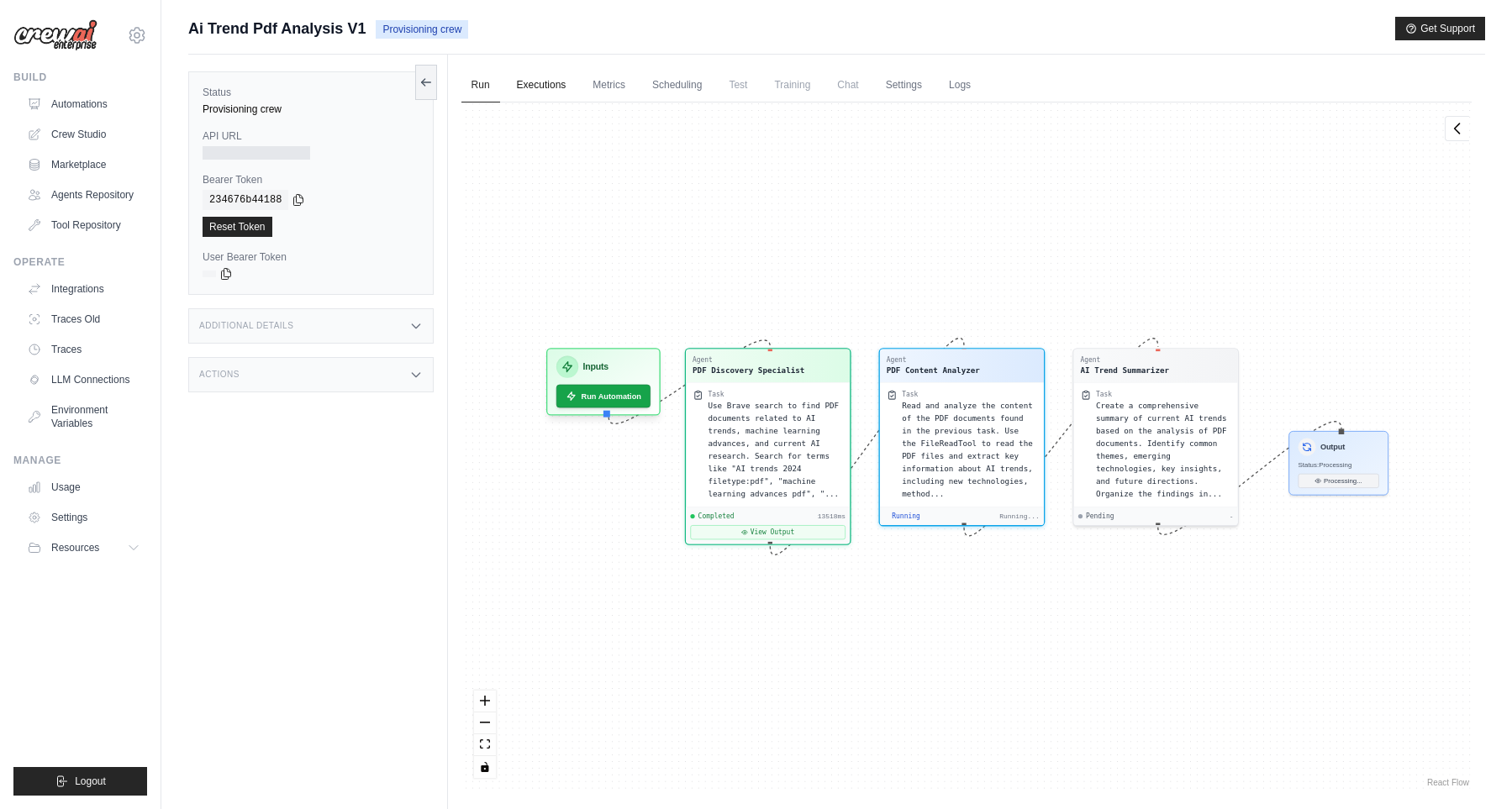
click at [565, 94] on link "Executions" at bounding box center [541, 86] width 70 height 35
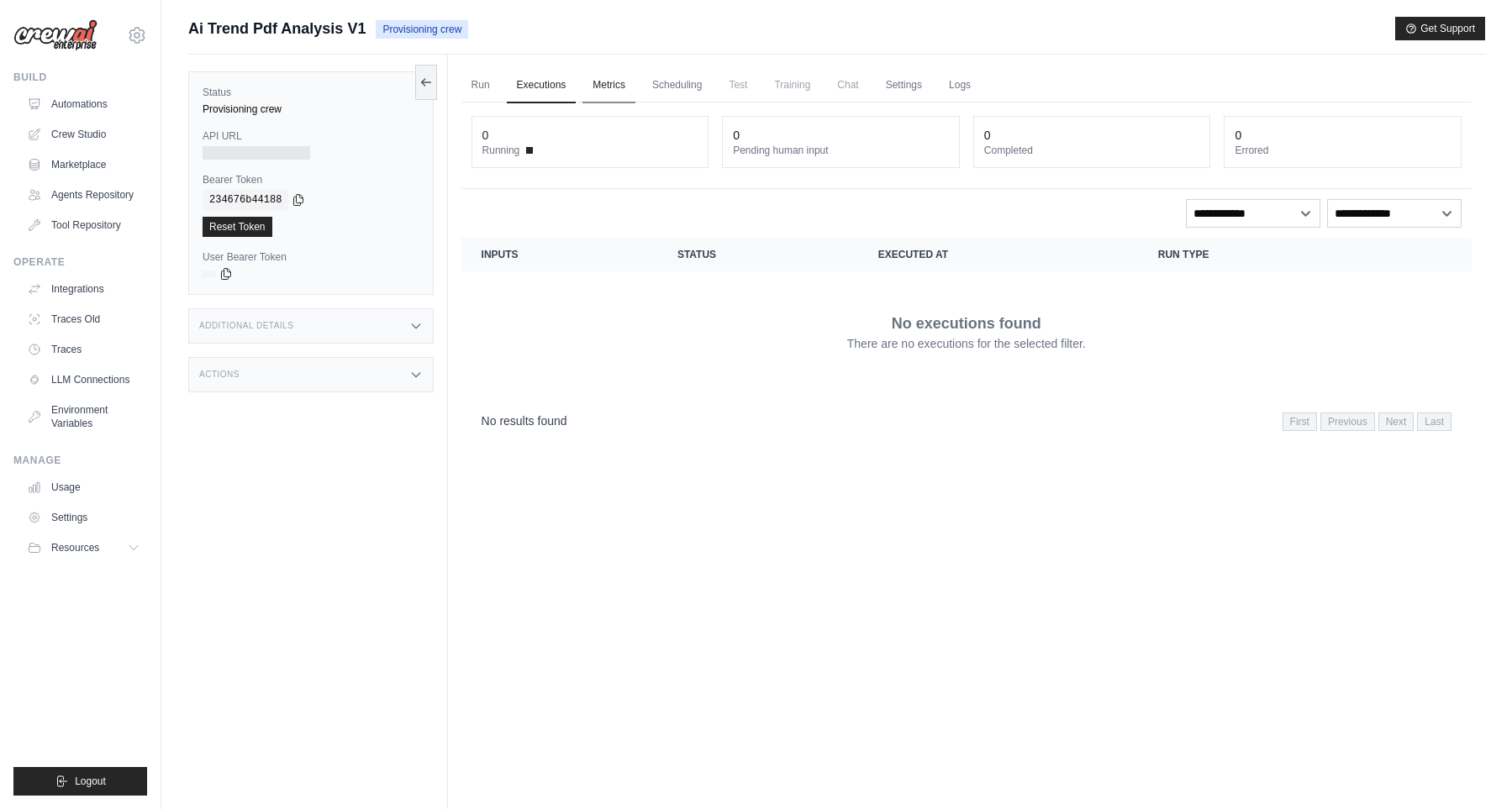
click at [600, 89] on link "Metrics" at bounding box center [608, 86] width 53 height 35
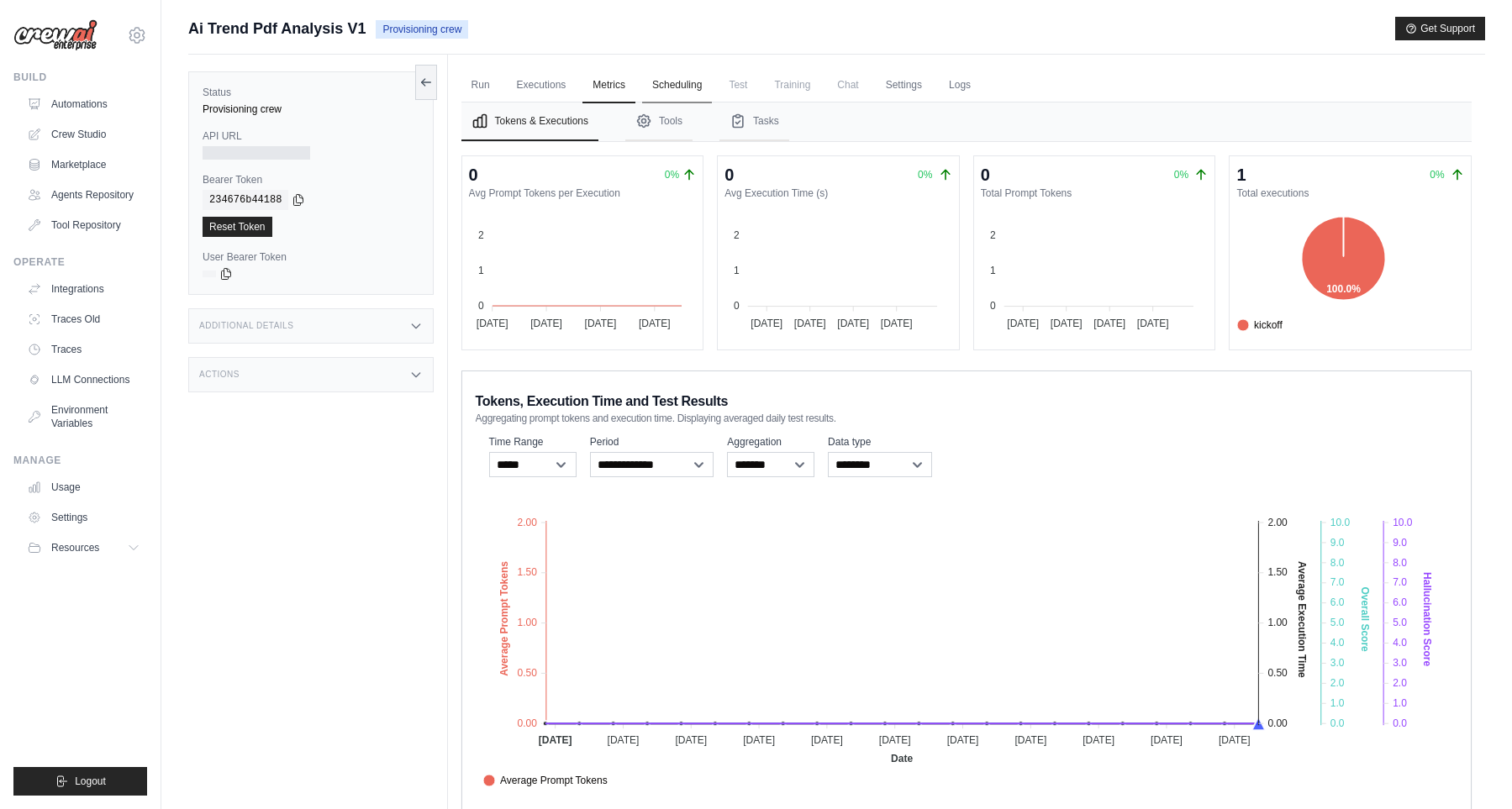
click at [667, 84] on link "Scheduling" at bounding box center [677, 86] width 70 height 35
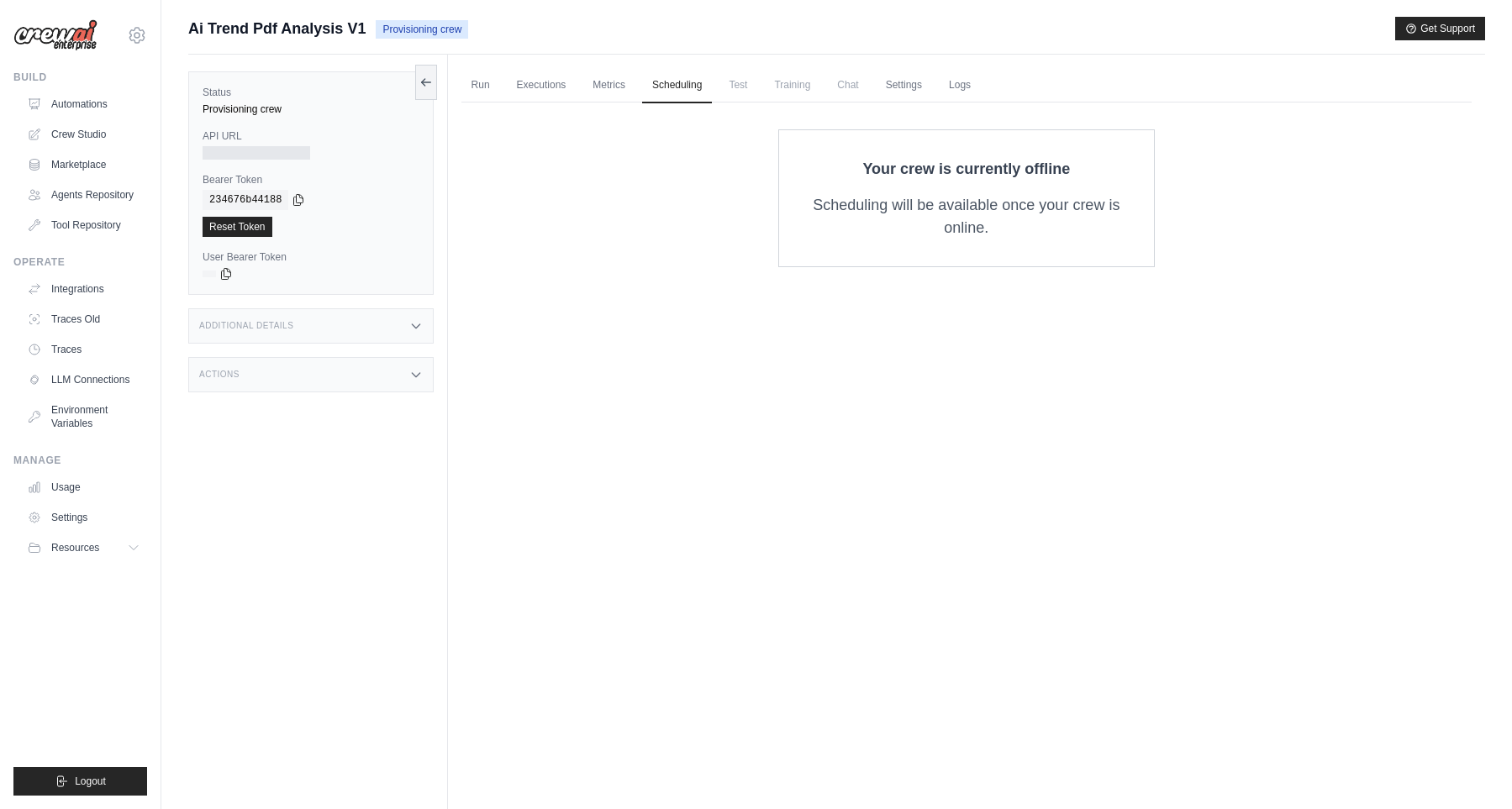
click at [757, 87] on span "Test" at bounding box center [737, 85] width 39 height 34
click at [897, 83] on link "Settings" at bounding box center [904, 86] width 57 height 35
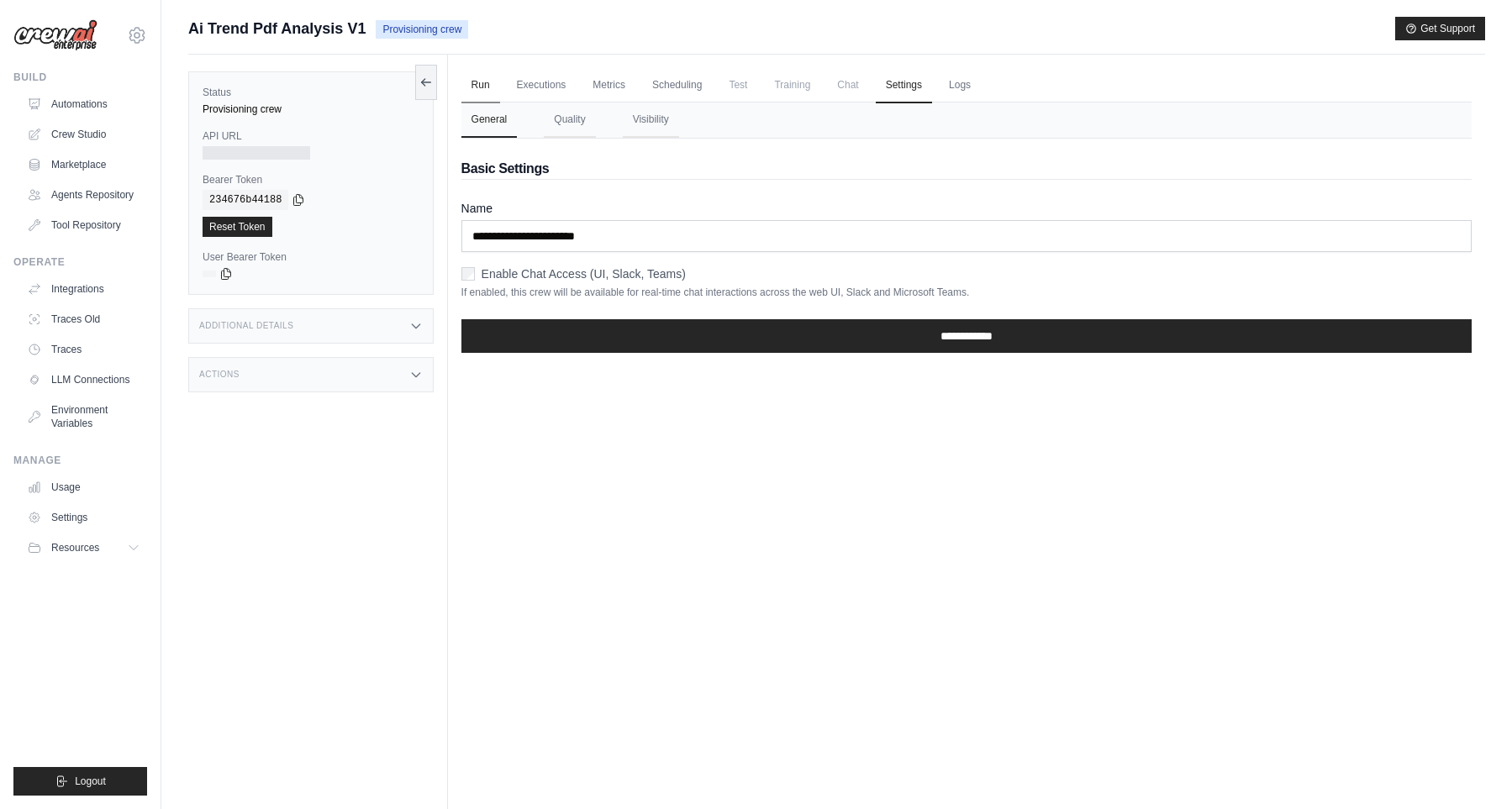
click at [482, 94] on link "Run" at bounding box center [481, 86] width 39 height 35
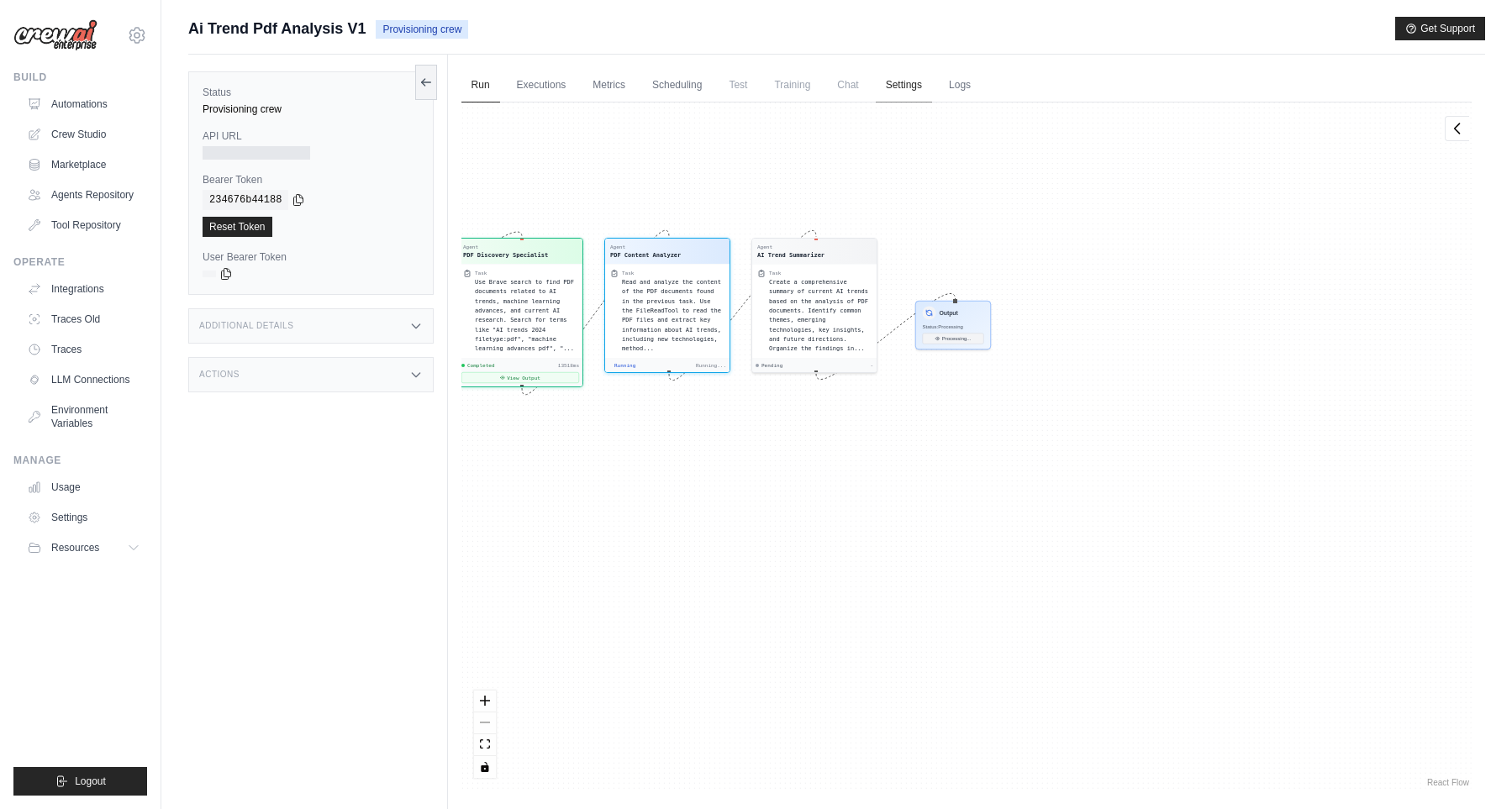
click at [889, 83] on link "Settings" at bounding box center [904, 86] width 57 height 35
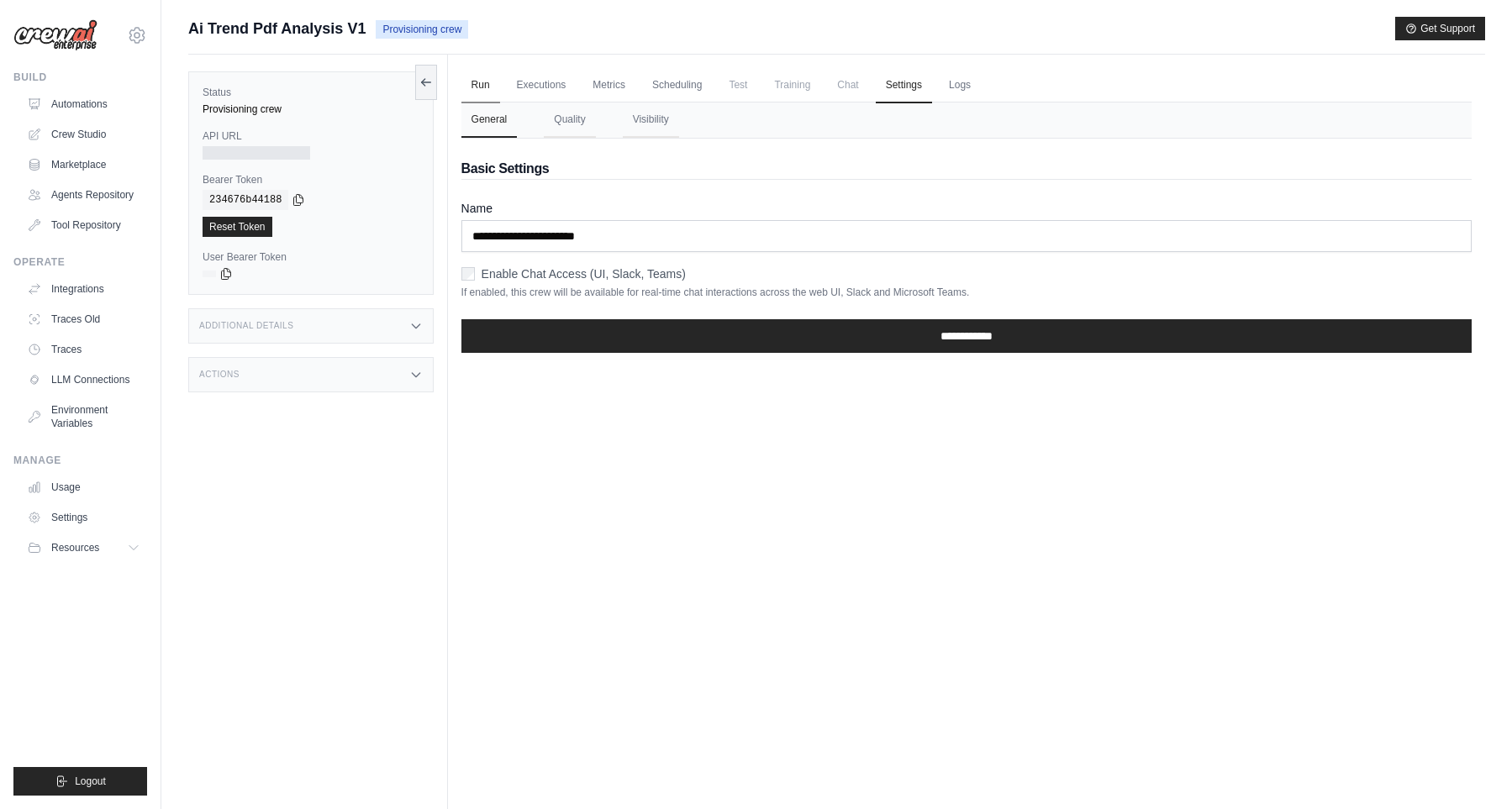
click at [482, 83] on link "Run" at bounding box center [481, 86] width 39 height 35
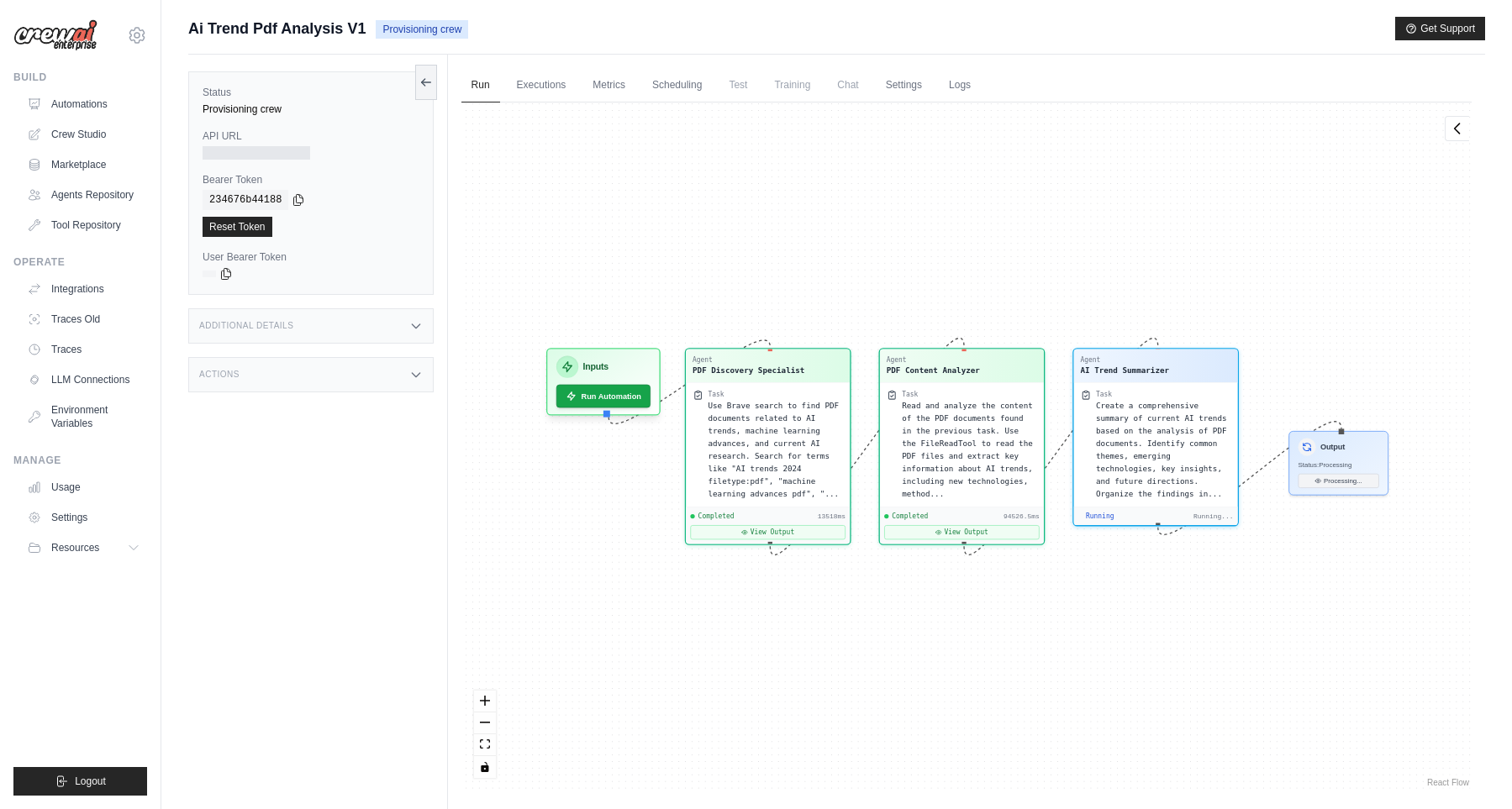
scroll to position [407, 0]
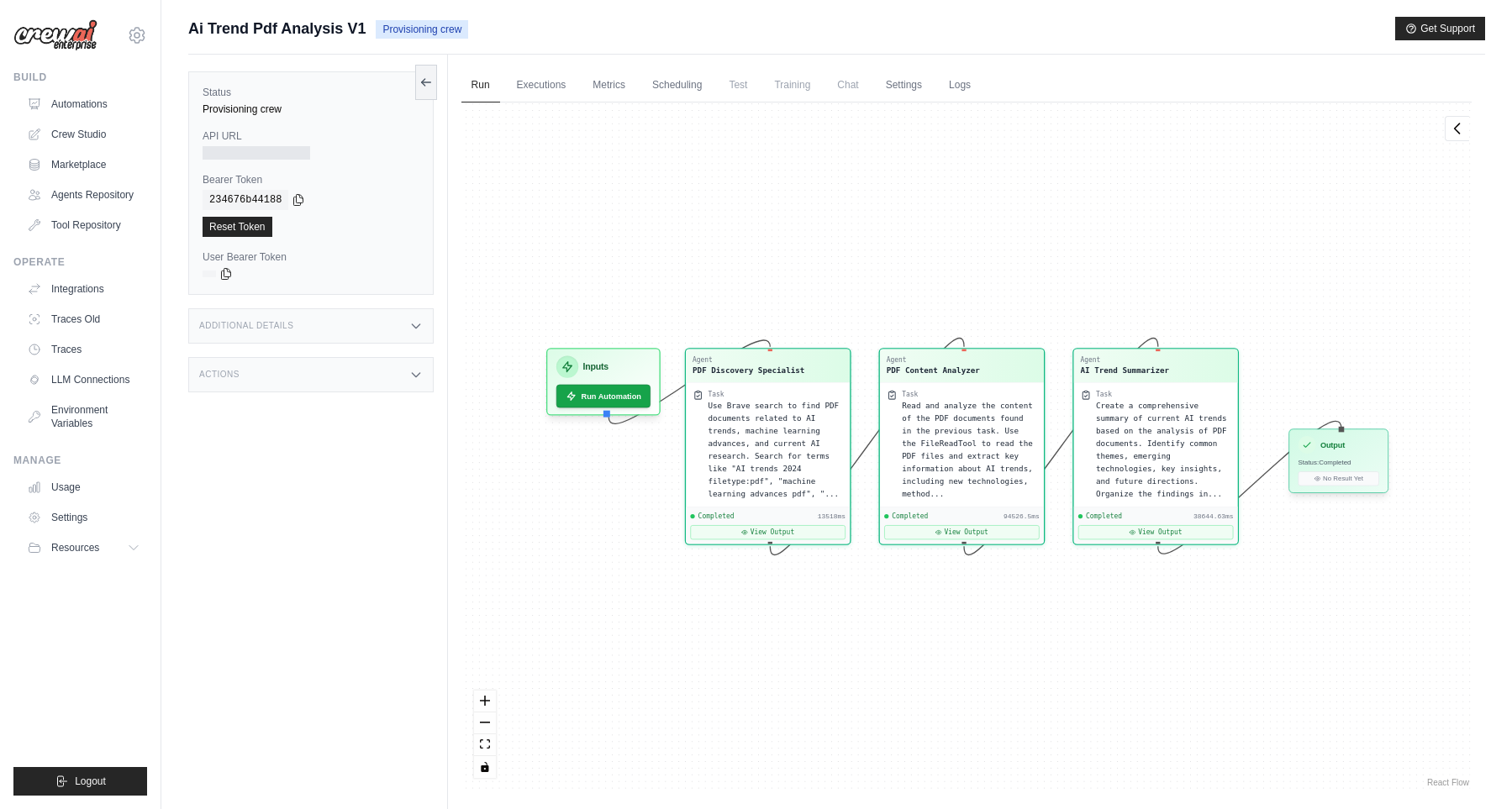
click at [1352, 445] on div "Output" at bounding box center [1338, 445] width 81 height 18
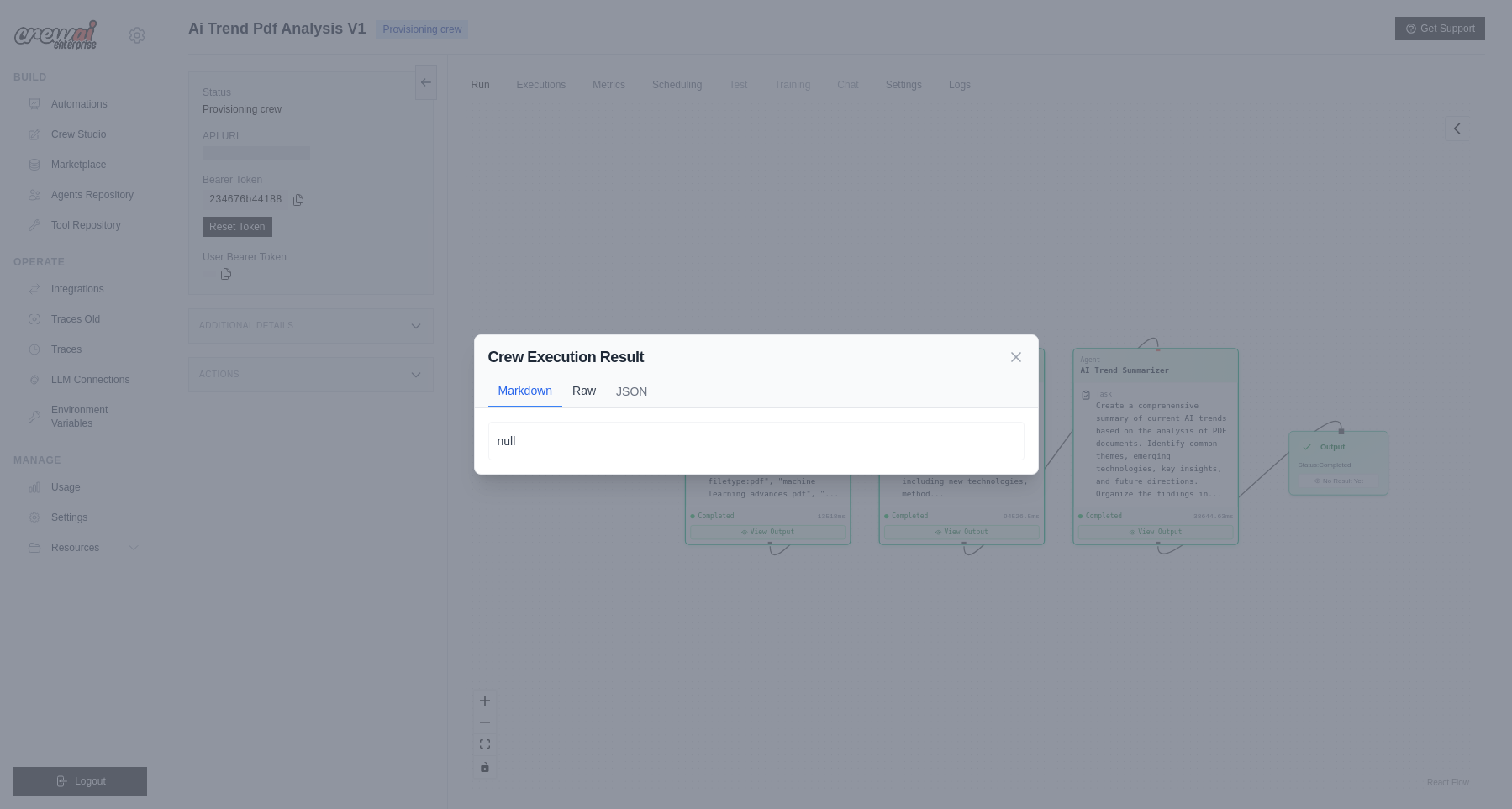
click at [584, 391] on button "Raw" at bounding box center [584, 391] width 44 height 32
click at [616, 389] on button "JSON" at bounding box center [631, 392] width 51 height 32
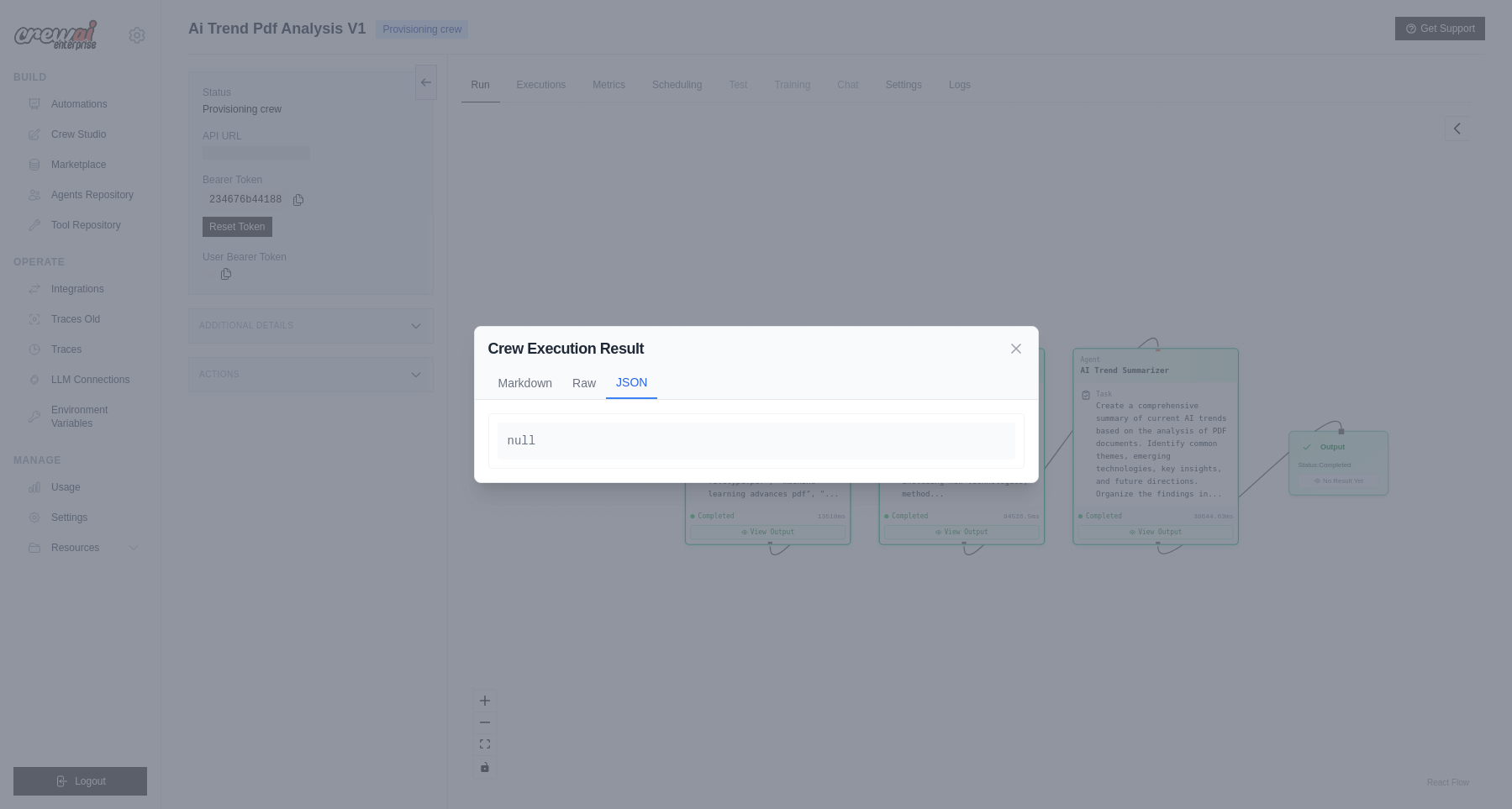
click at [464, 382] on div "Crew Execution Result Markdown Raw JSON null null null" at bounding box center [756, 404] width 1512 height 809
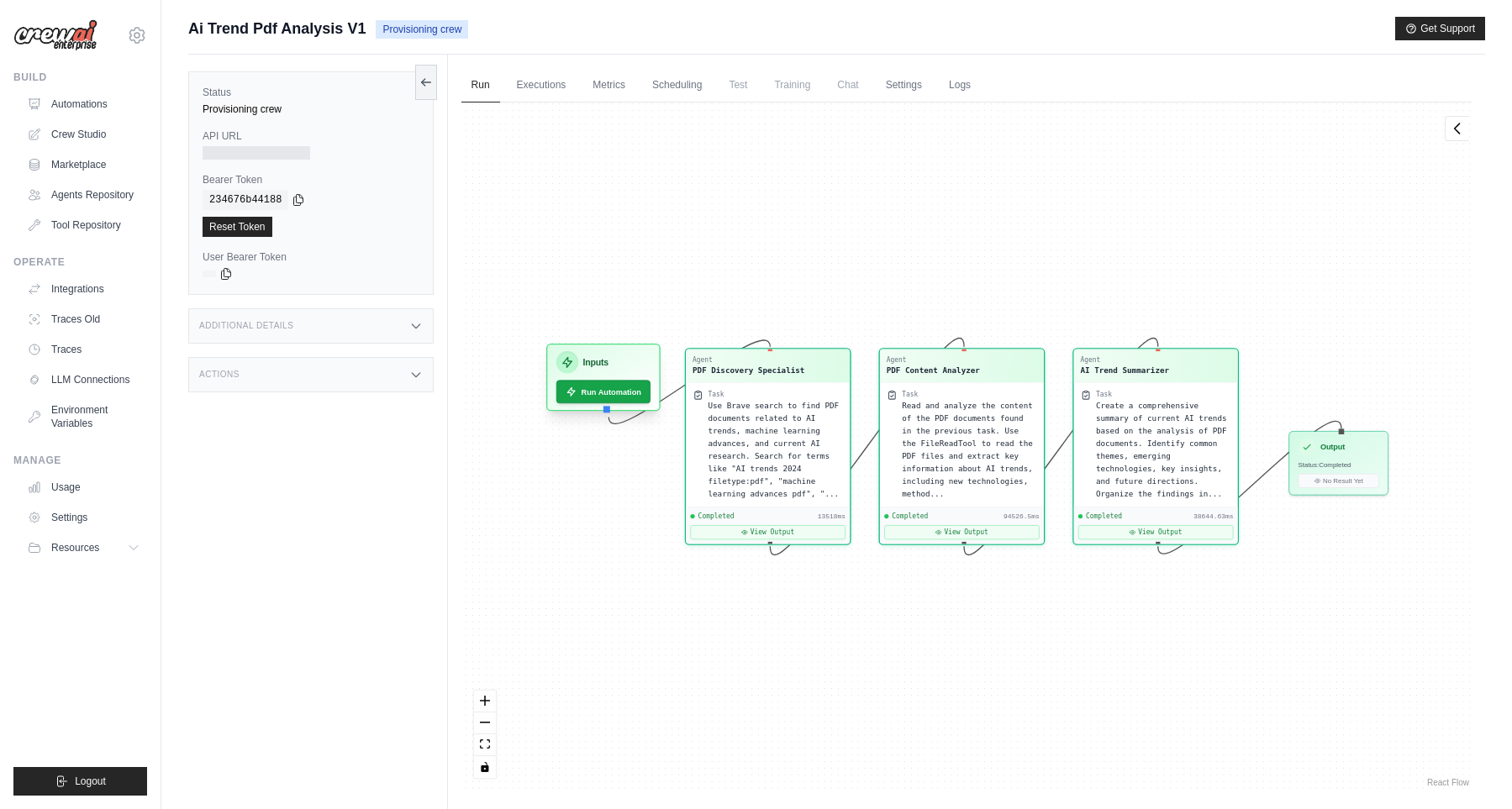
click at [555, 396] on div "Inputs Run Automation" at bounding box center [602, 377] width 114 height 67
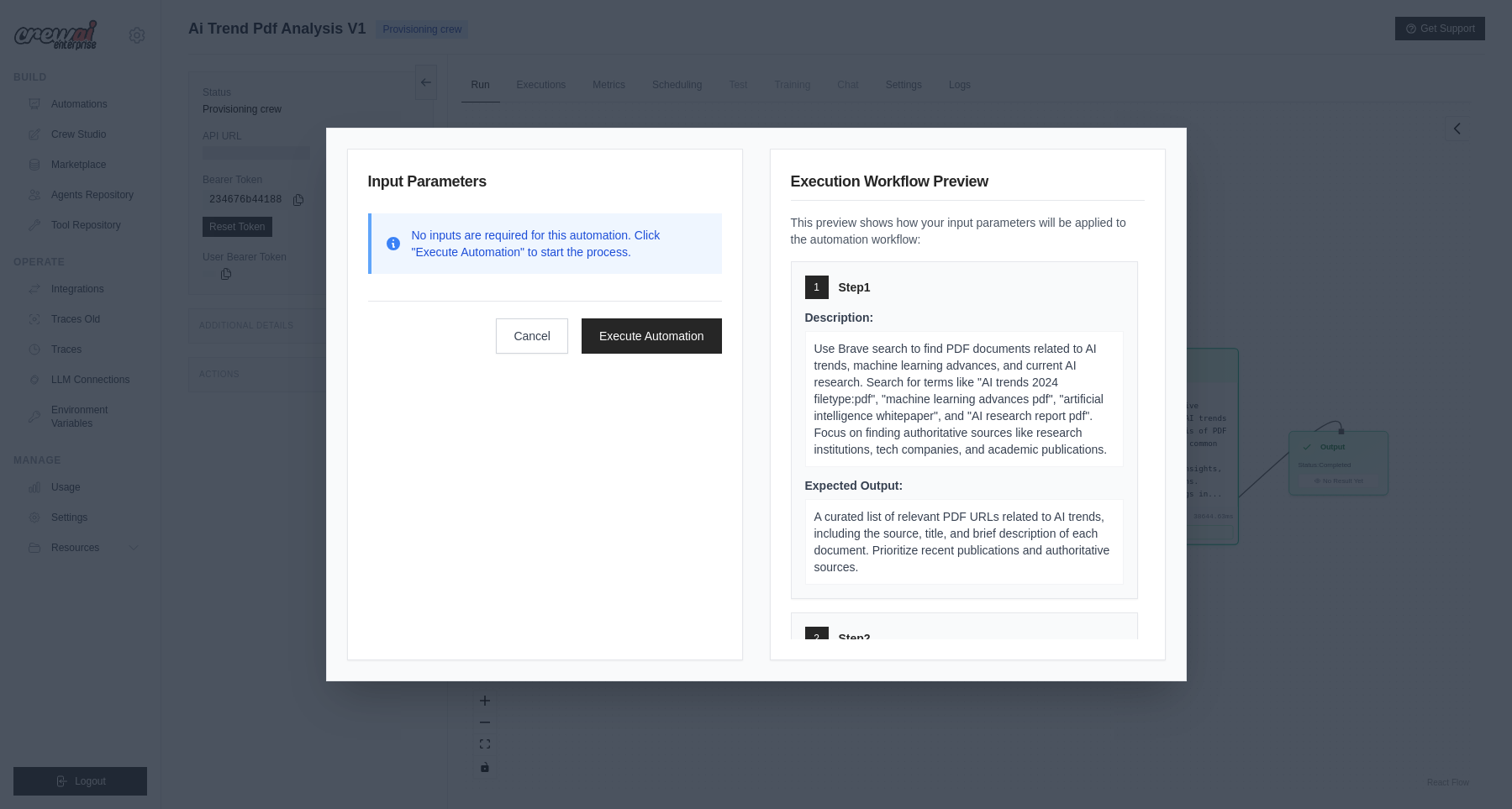
click at [1164, 151] on div "Execution Workflow Preview This preview shows how your input parameters will be…" at bounding box center [967, 404] width 396 height 511
click at [961, 97] on div "Input Parameters No inputs are required for this automation. Click "Execute Aut…" at bounding box center [756, 404] width 1512 height 809
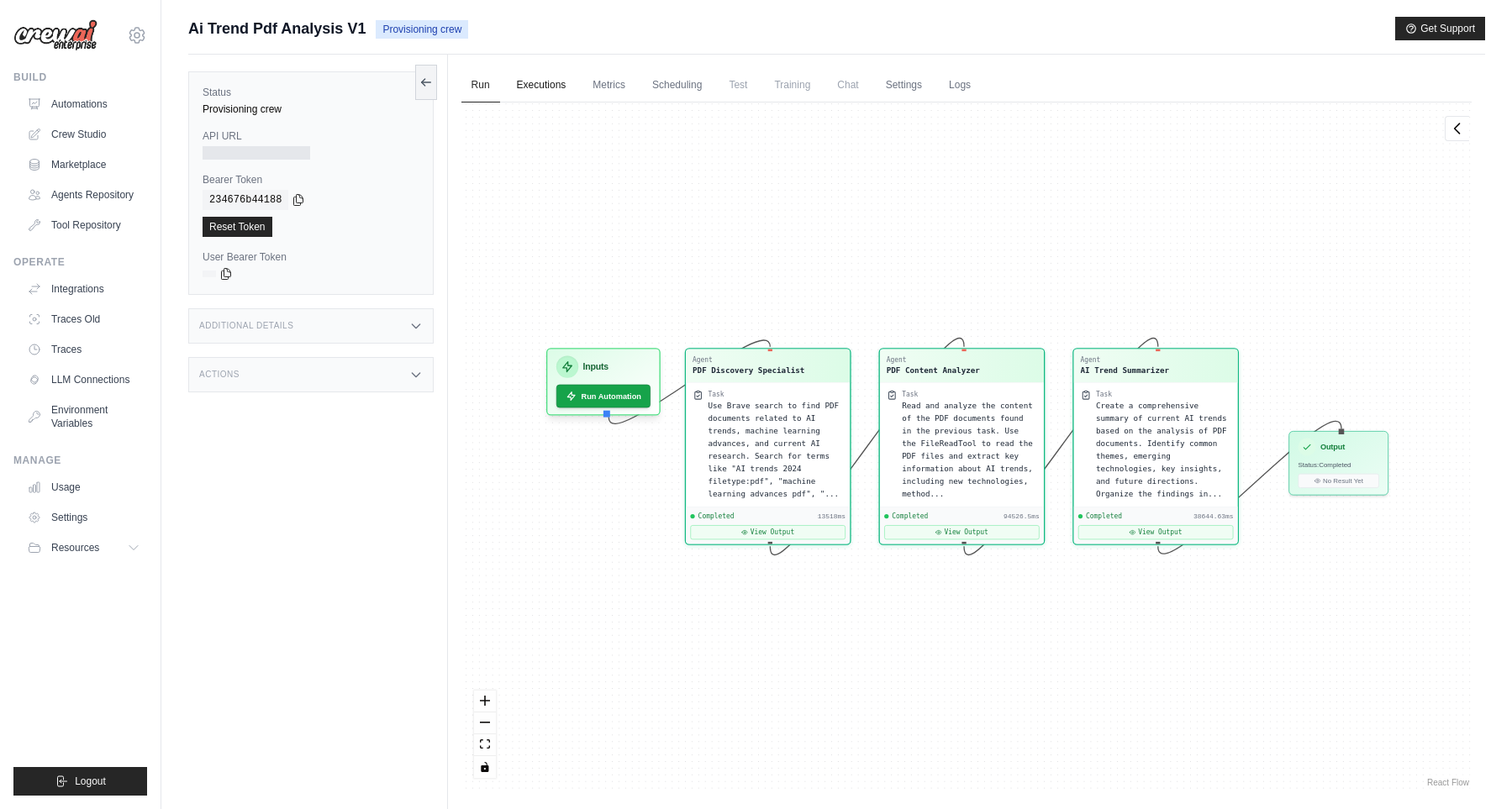
click at [575, 81] on link "Executions" at bounding box center [541, 86] width 70 height 35
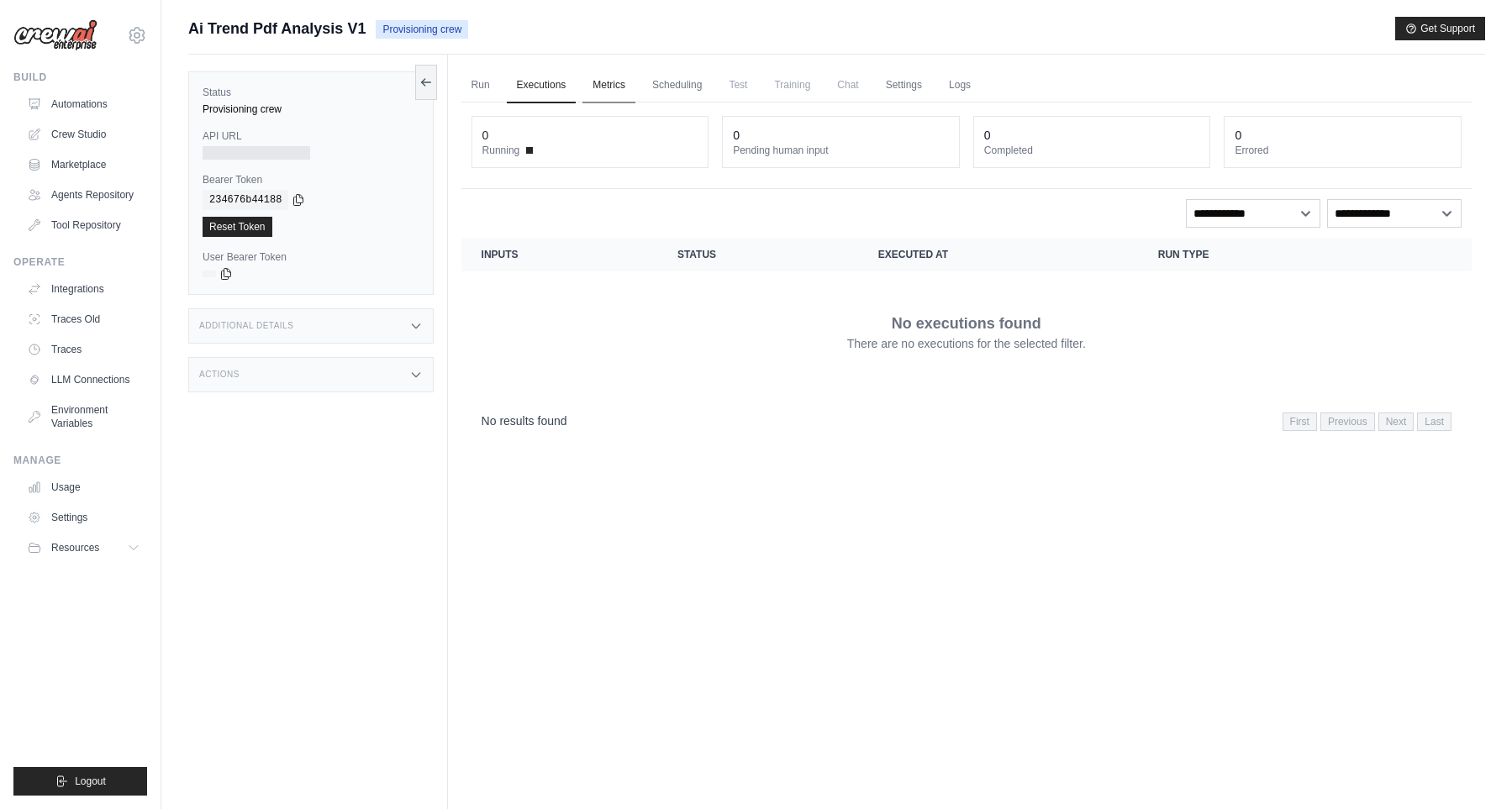
click at [603, 81] on link "Metrics" at bounding box center [608, 86] width 53 height 35
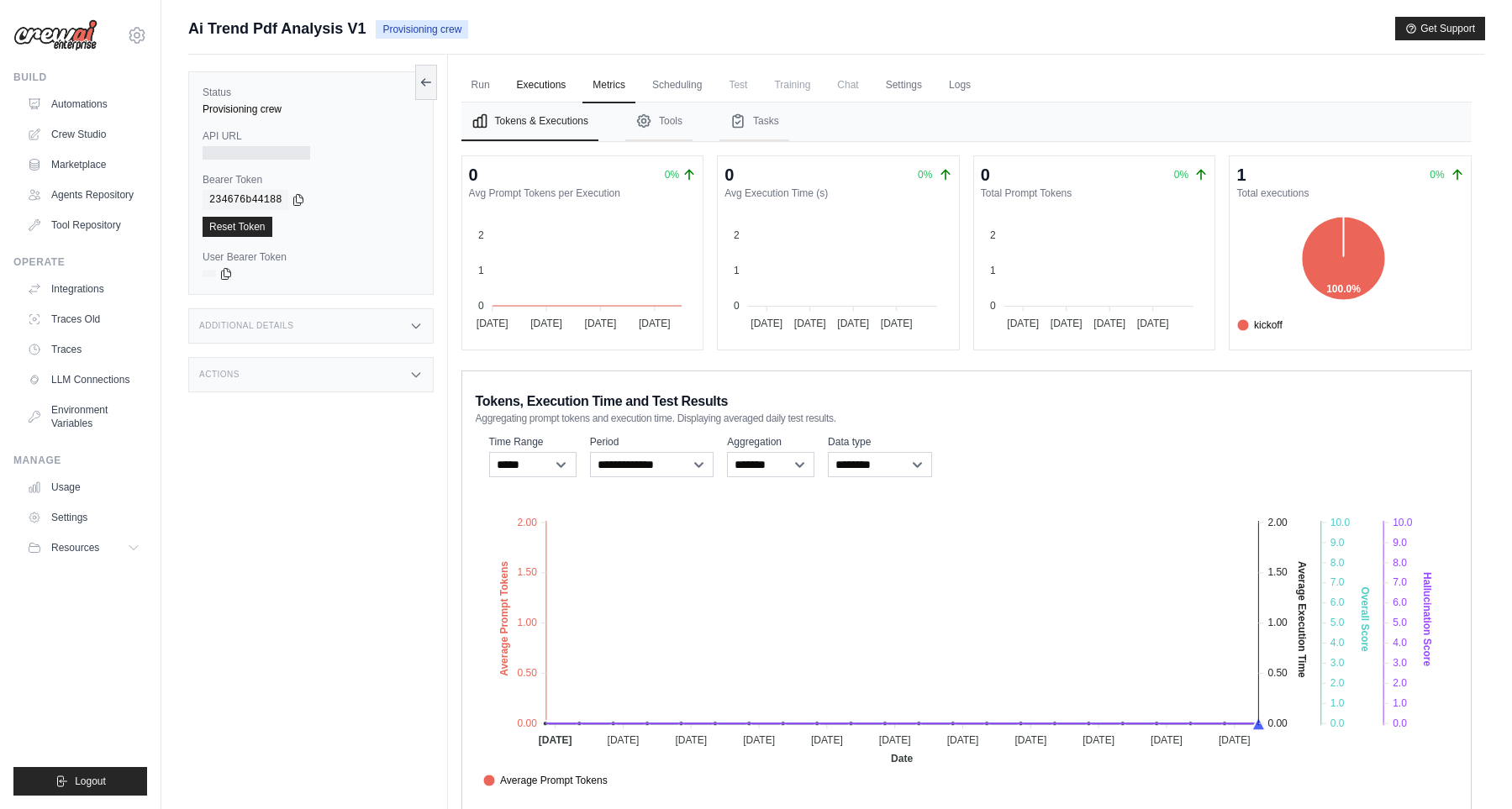
click at [516, 78] on link "Executions" at bounding box center [541, 86] width 70 height 35
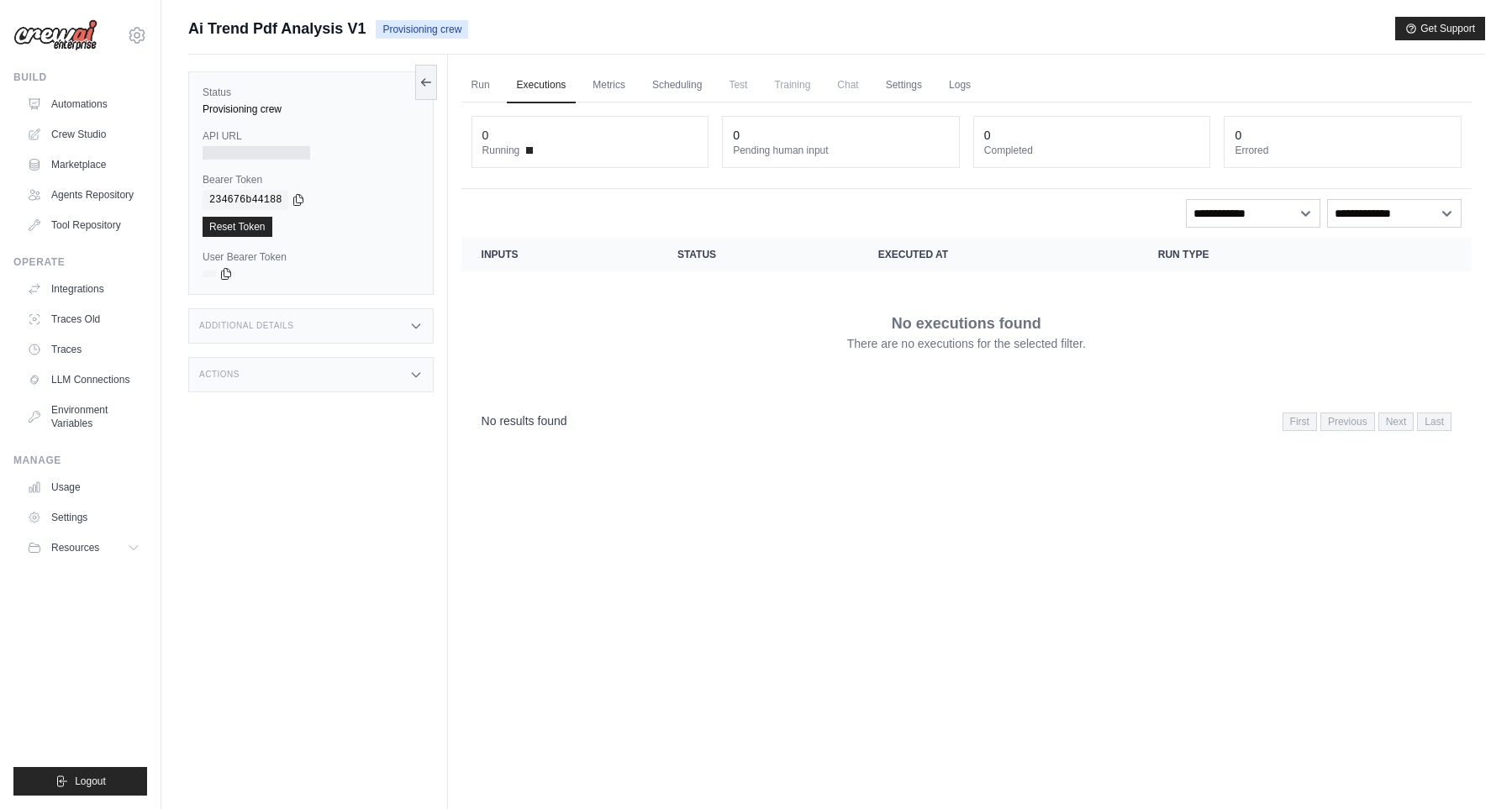
click at [510, 138] on div "0" at bounding box center [591, 135] width 216 height 17
click at [527, 150] on dt "Running" at bounding box center [591, 150] width 216 height 13
click at [472, 83] on link "Run" at bounding box center [481, 86] width 39 height 35
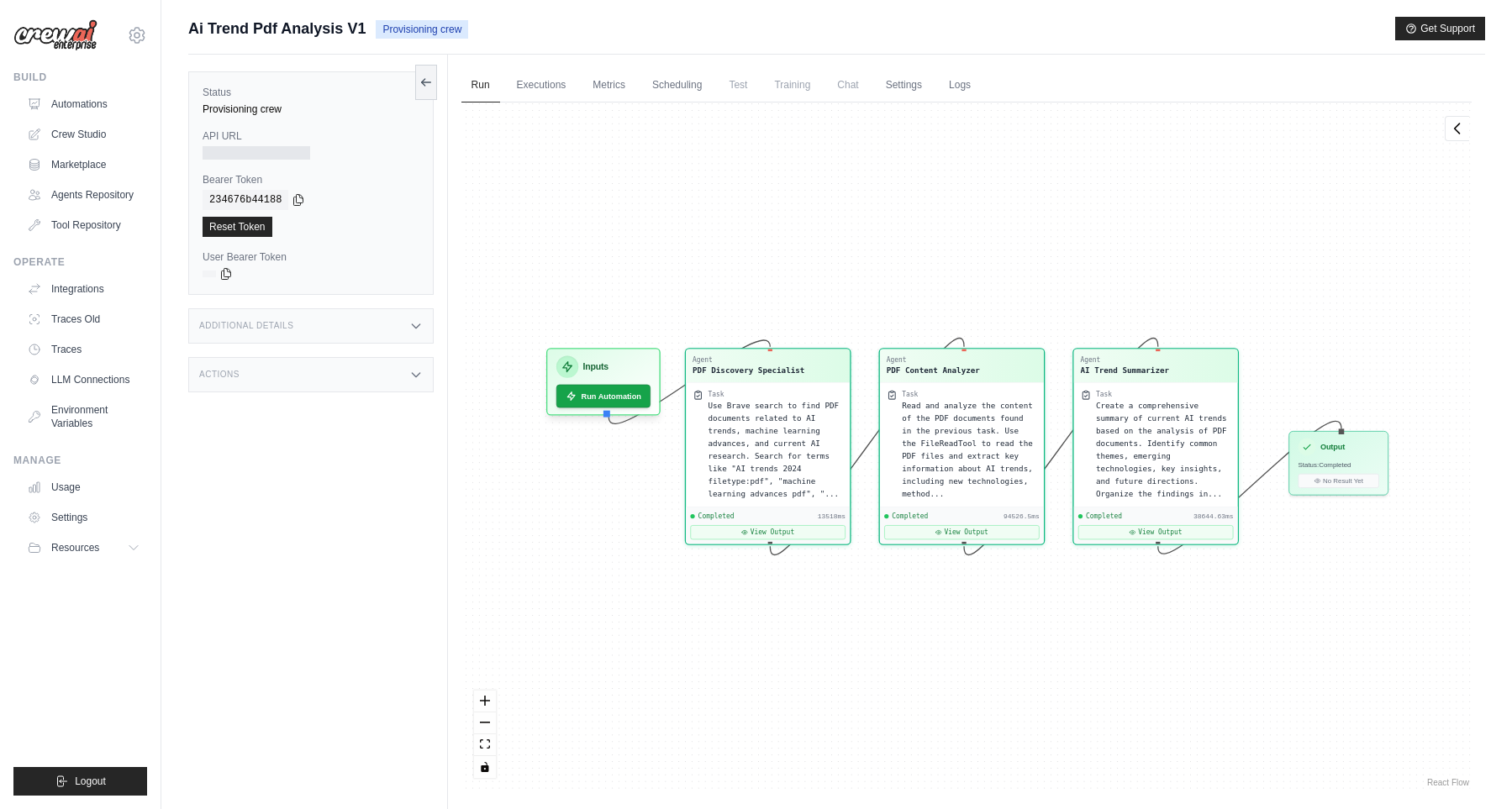
scroll to position [407, 0]
click at [220, 149] on div at bounding box center [256, 153] width 107 height 13
click at [423, 82] on icon at bounding box center [425, 82] width 9 height 0
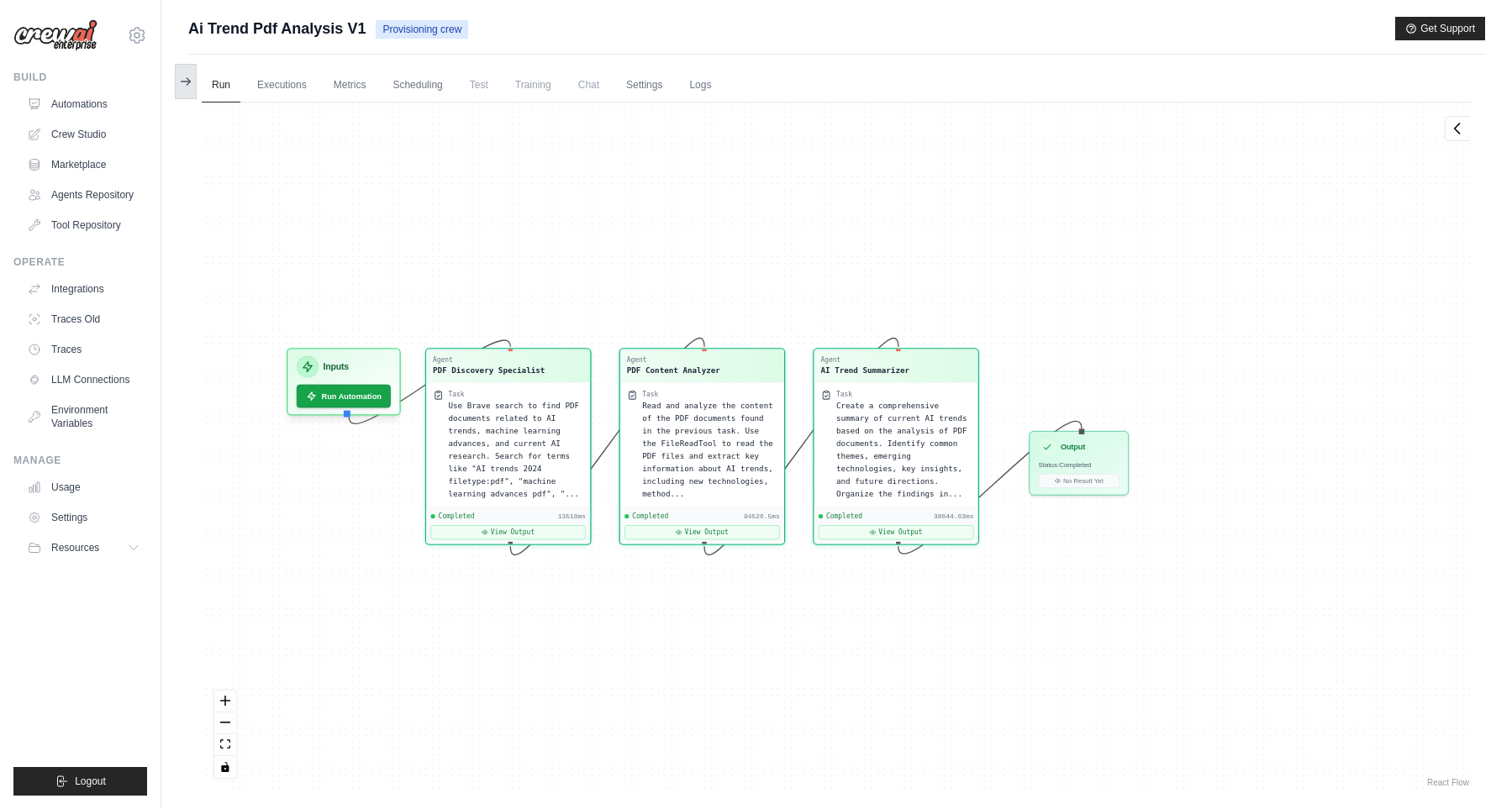
click at [196, 79] on button at bounding box center [186, 82] width 22 height 35
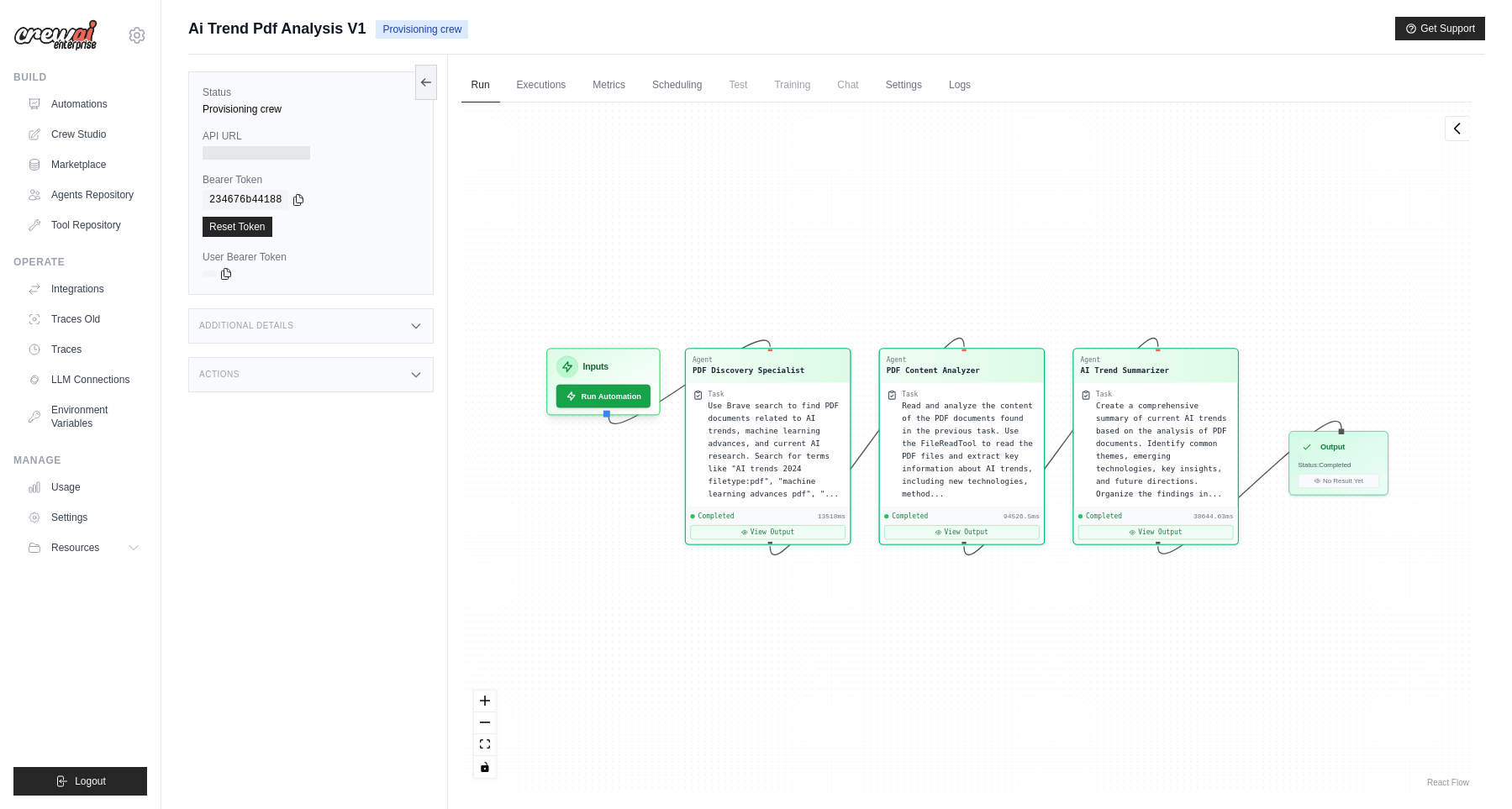
click at [250, 124] on div "Status Provisioning crew API URL Bearer Token copied 234676b44188 Reset Token U…" at bounding box center [310, 183] width 246 height 224
click at [254, 146] on div at bounding box center [256, 153] width 107 height 13
click at [300, 332] on div "Additional Details" at bounding box center [310, 326] width 246 height 35
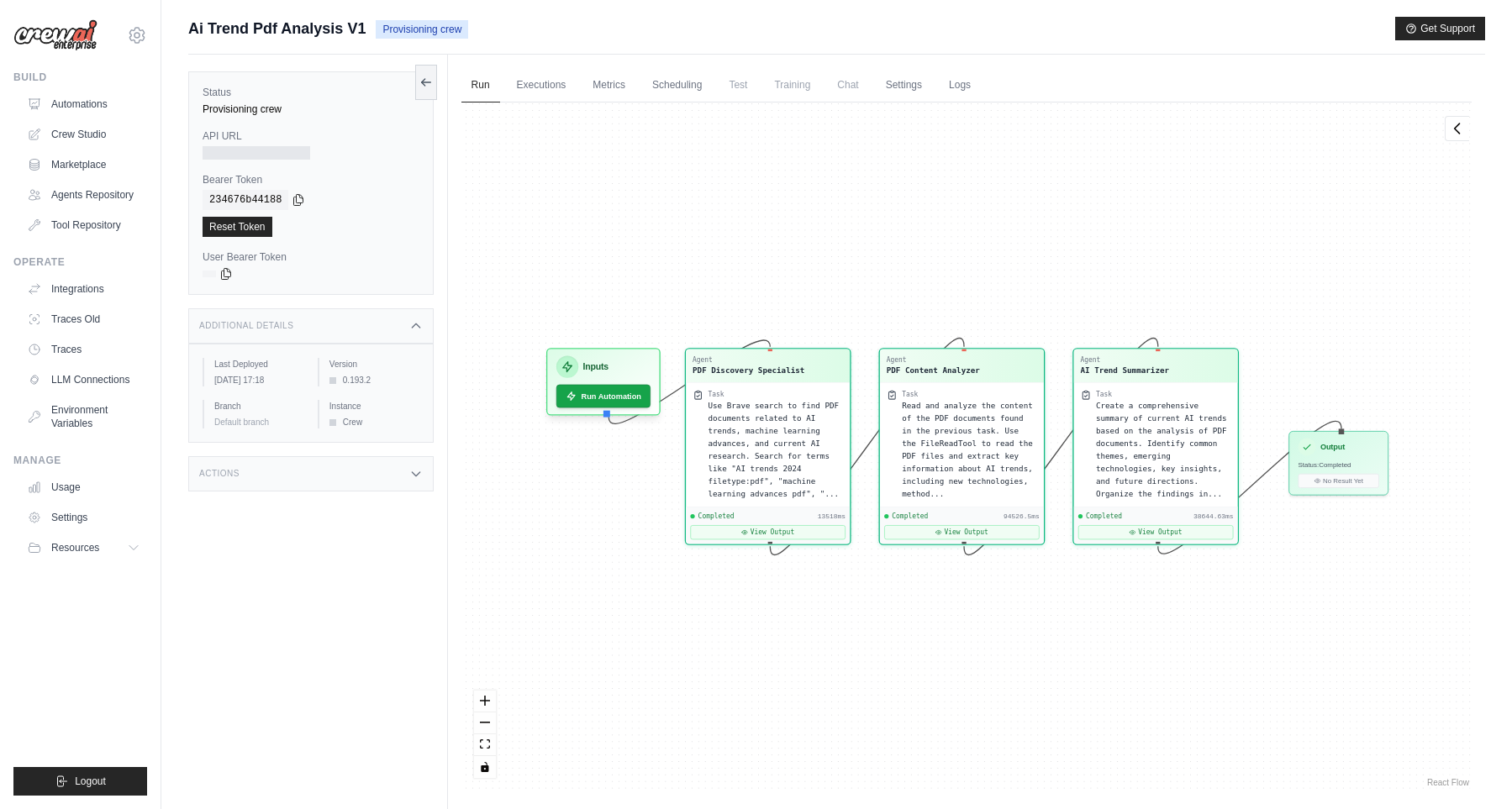
click at [300, 510] on div "Status Provisioning crew API URL Bearer Token copied 234676b44188 Reset Token U…" at bounding box center [318, 459] width 260 height 809
click at [304, 492] on div "Actions" at bounding box center [310, 474] width 246 height 35
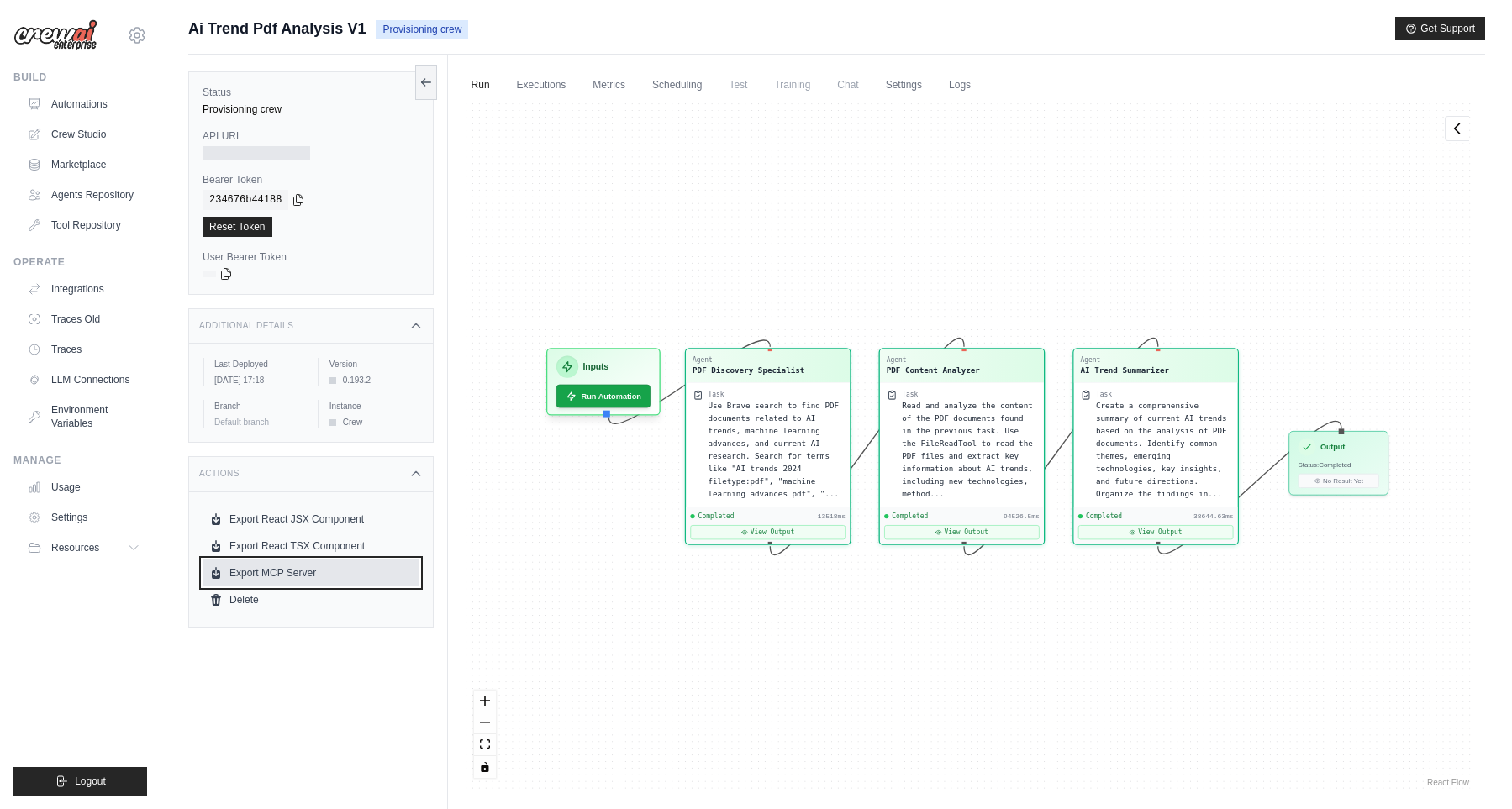
click at [321, 582] on link "Export MCP Server" at bounding box center [310, 573] width 217 height 27
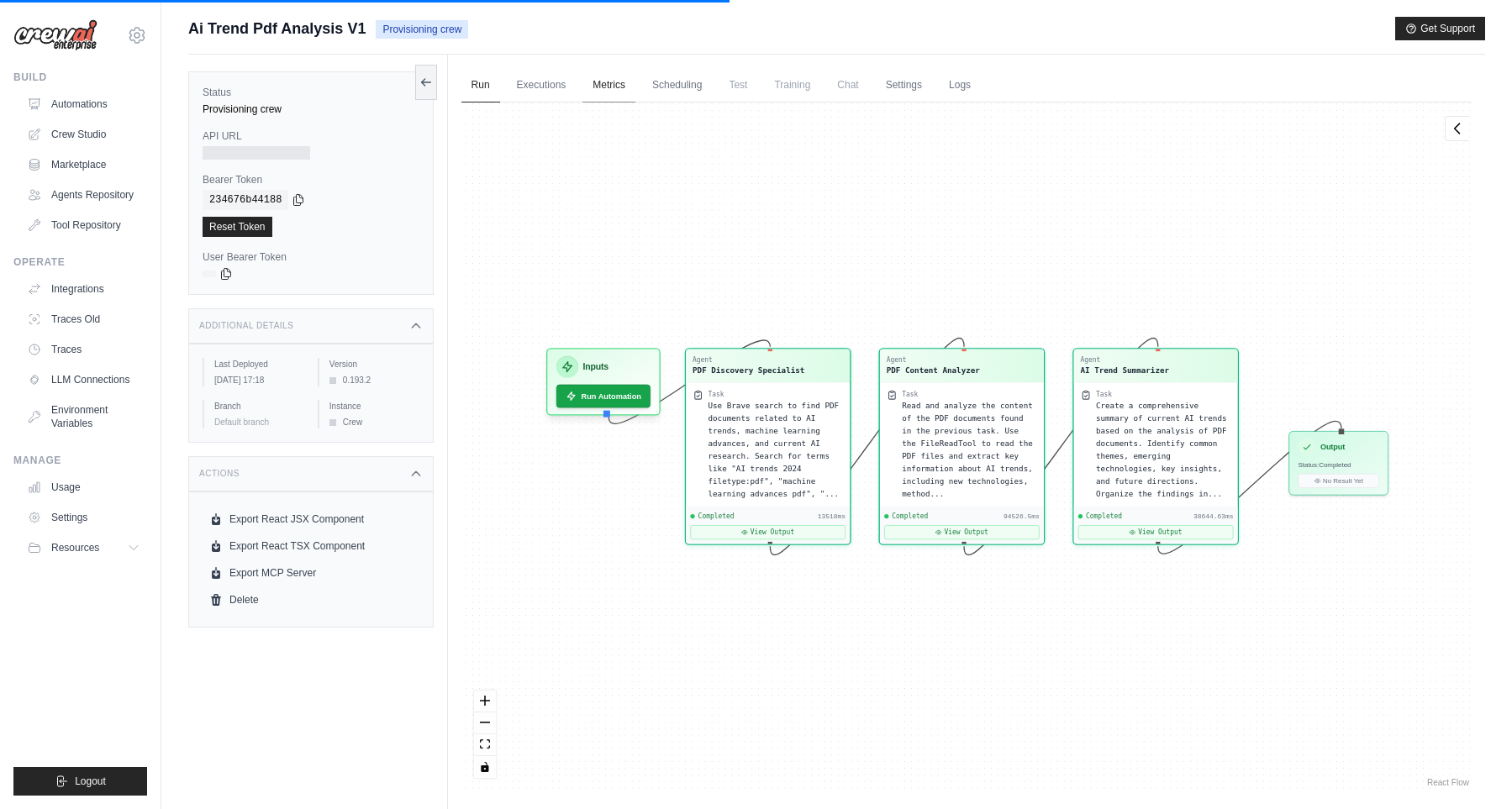
click at [625, 79] on link "Metrics" at bounding box center [608, 86] width 53 height 35
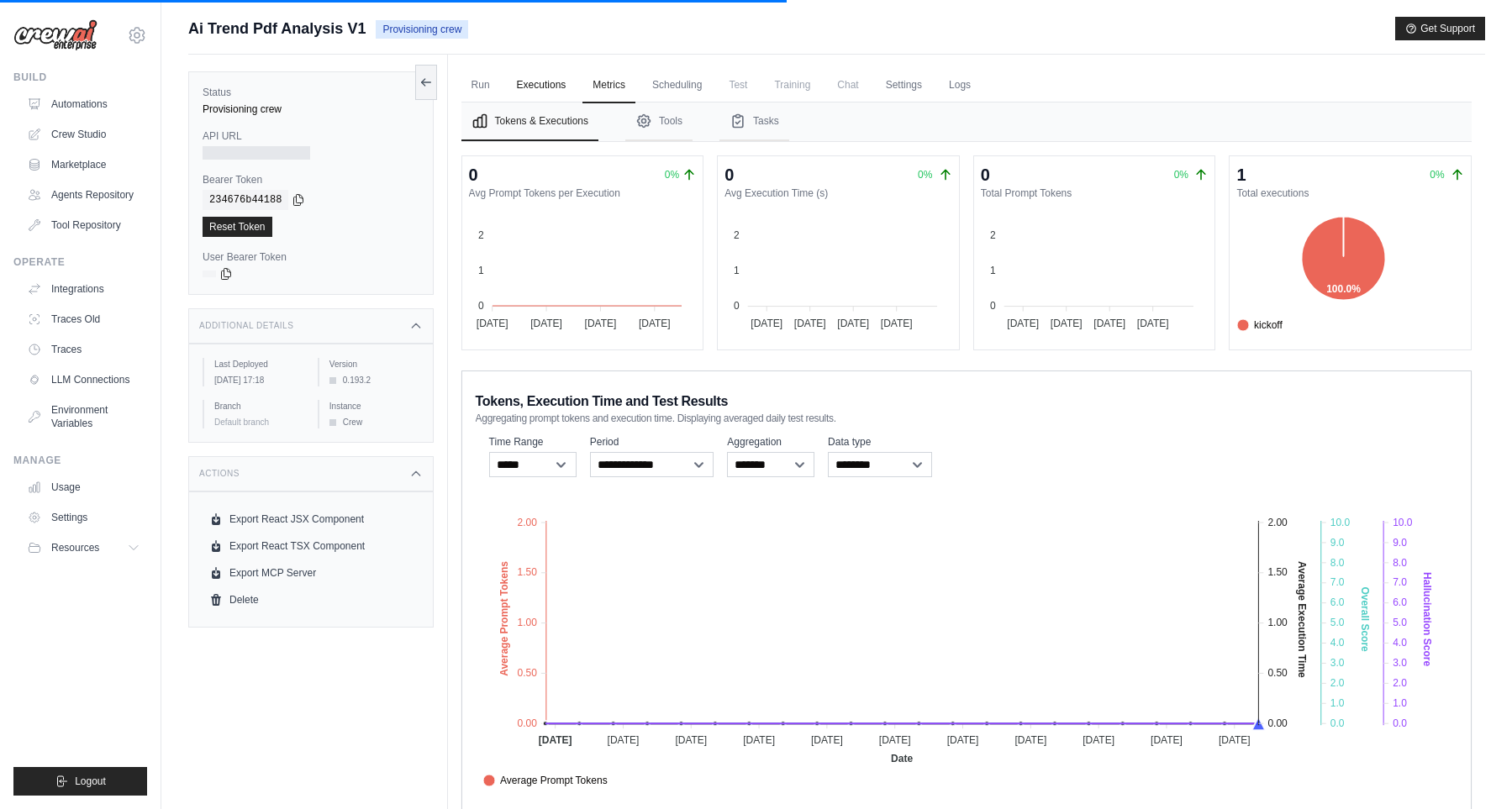
click at [570, 79] on link "Executions" at bounding box center [541, 86] width 70 height 35
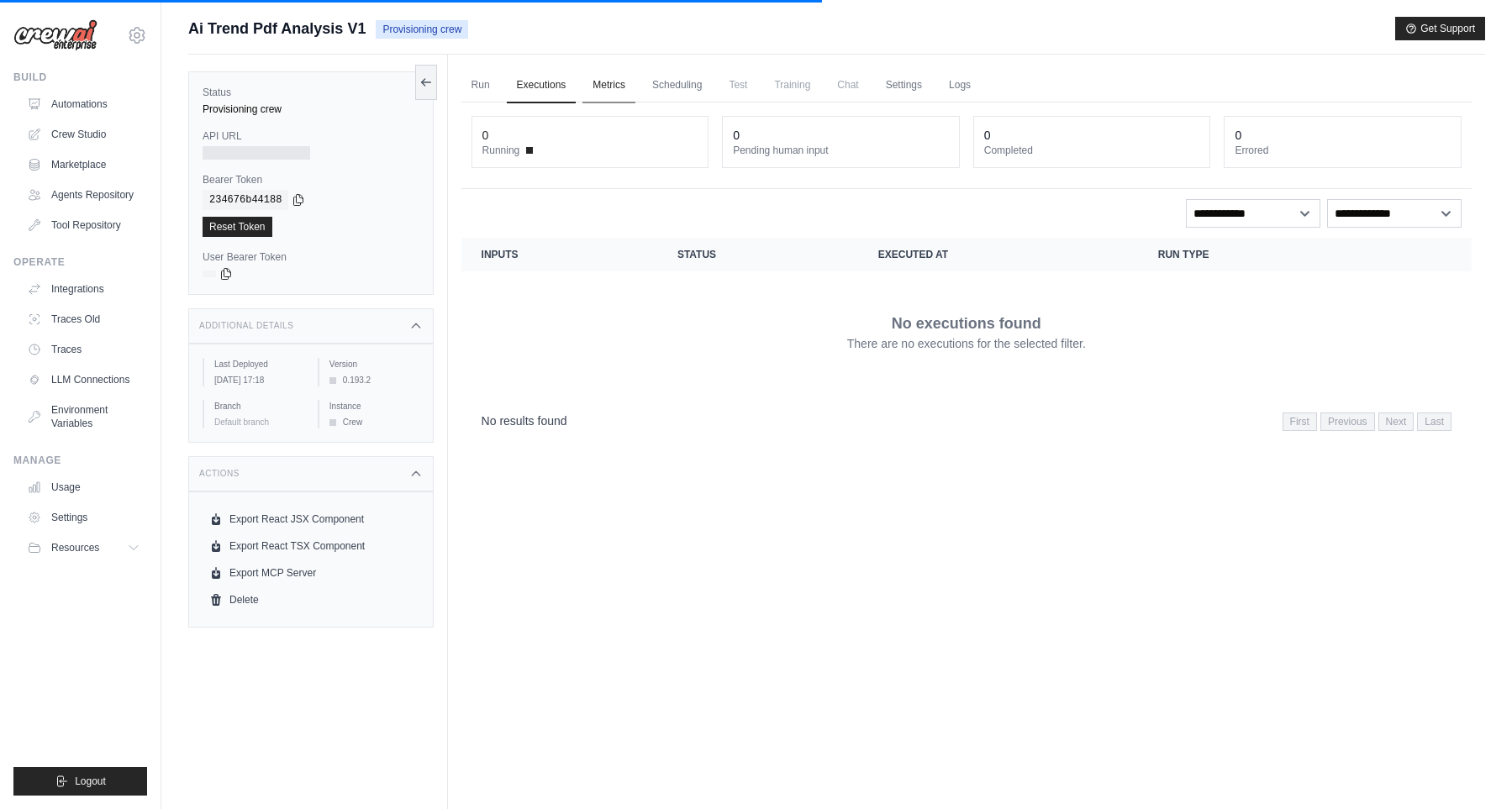
click at [602, 79] on link "Metrics" at bounding box center [608, 86] width 53 height 35
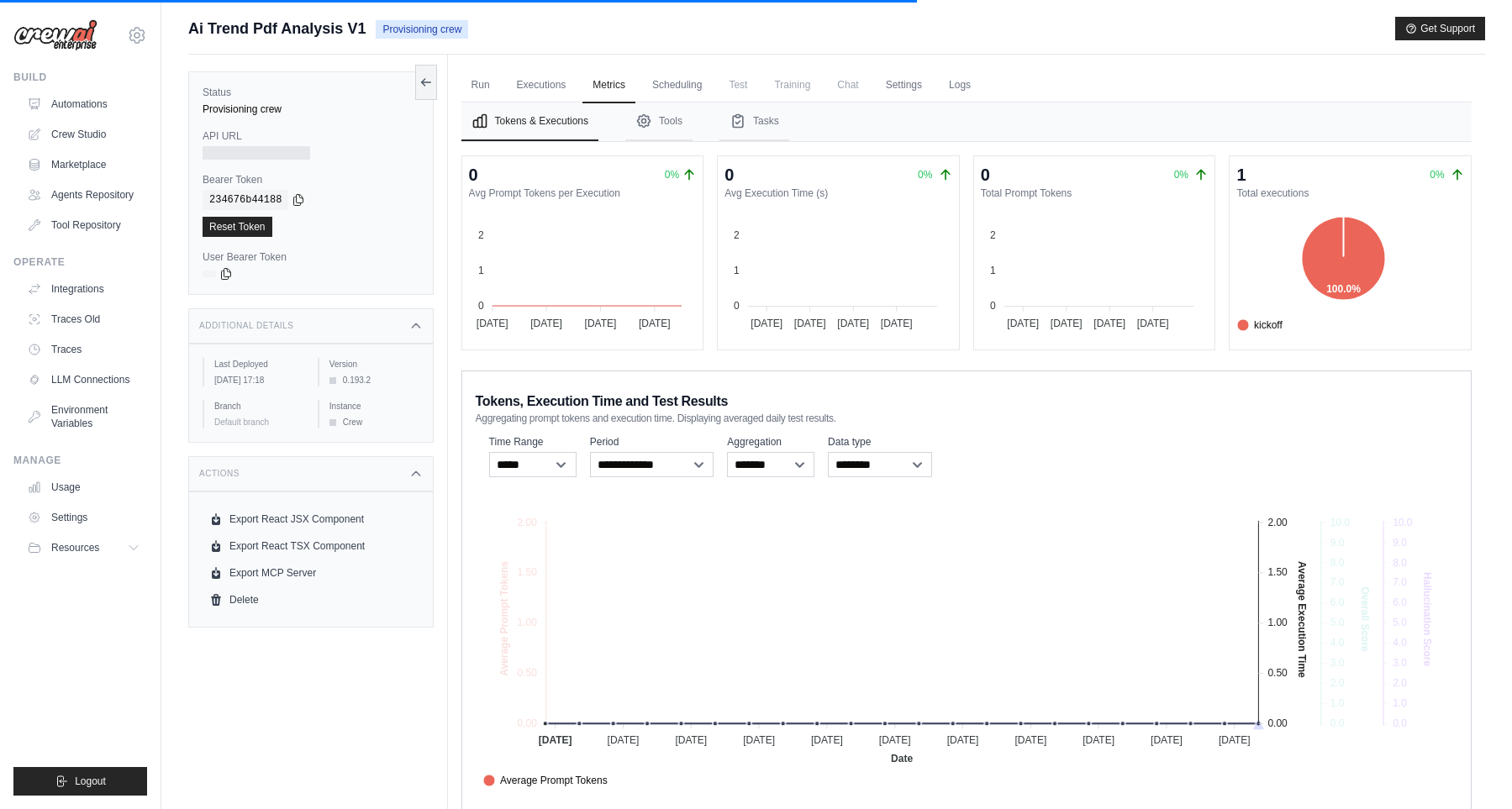
scroll to position [72, 0]
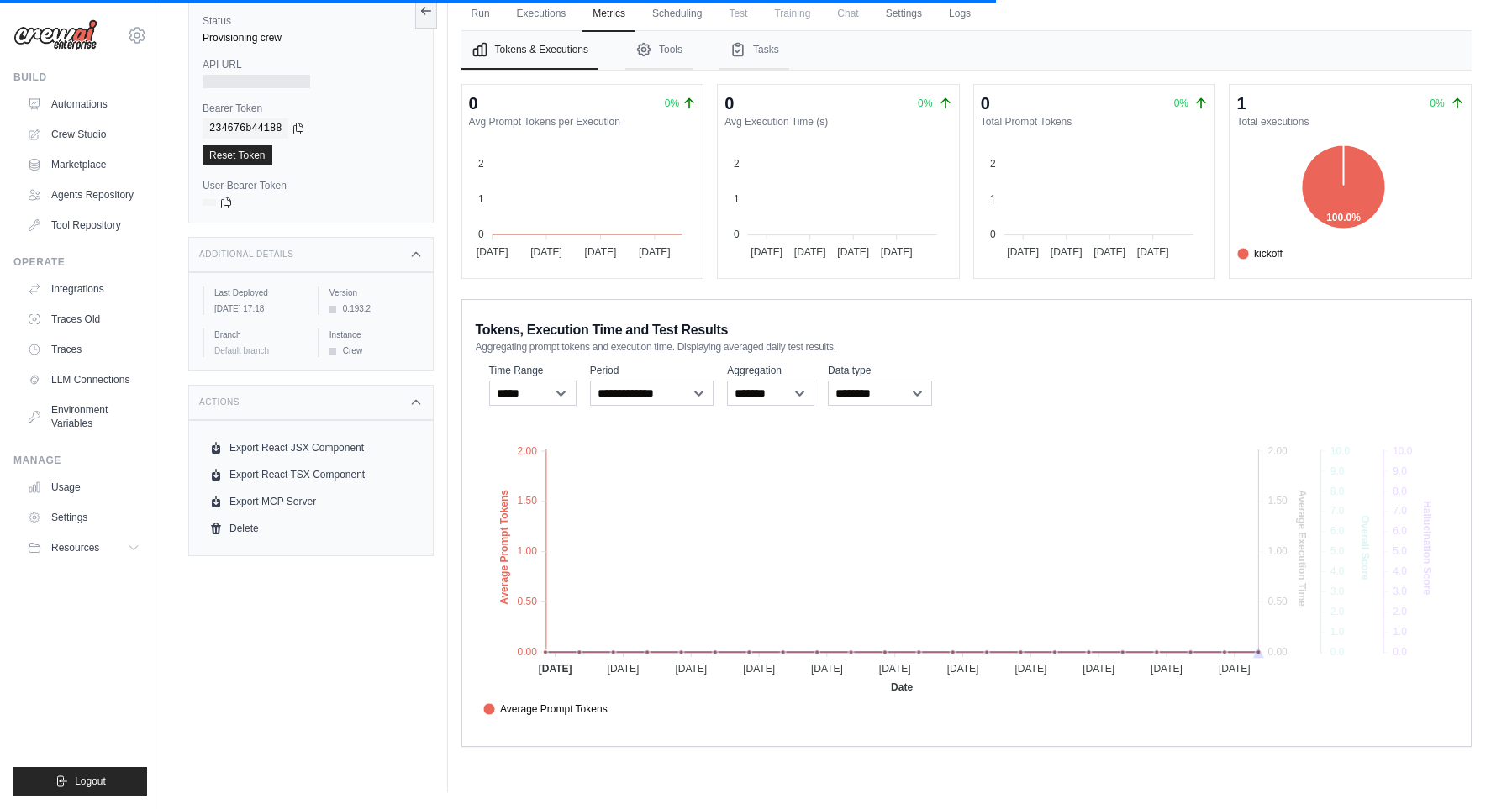
click at [608, 709] on span "Average Prompt Tokens" at bounding box center [545, 709] width 124 height 15
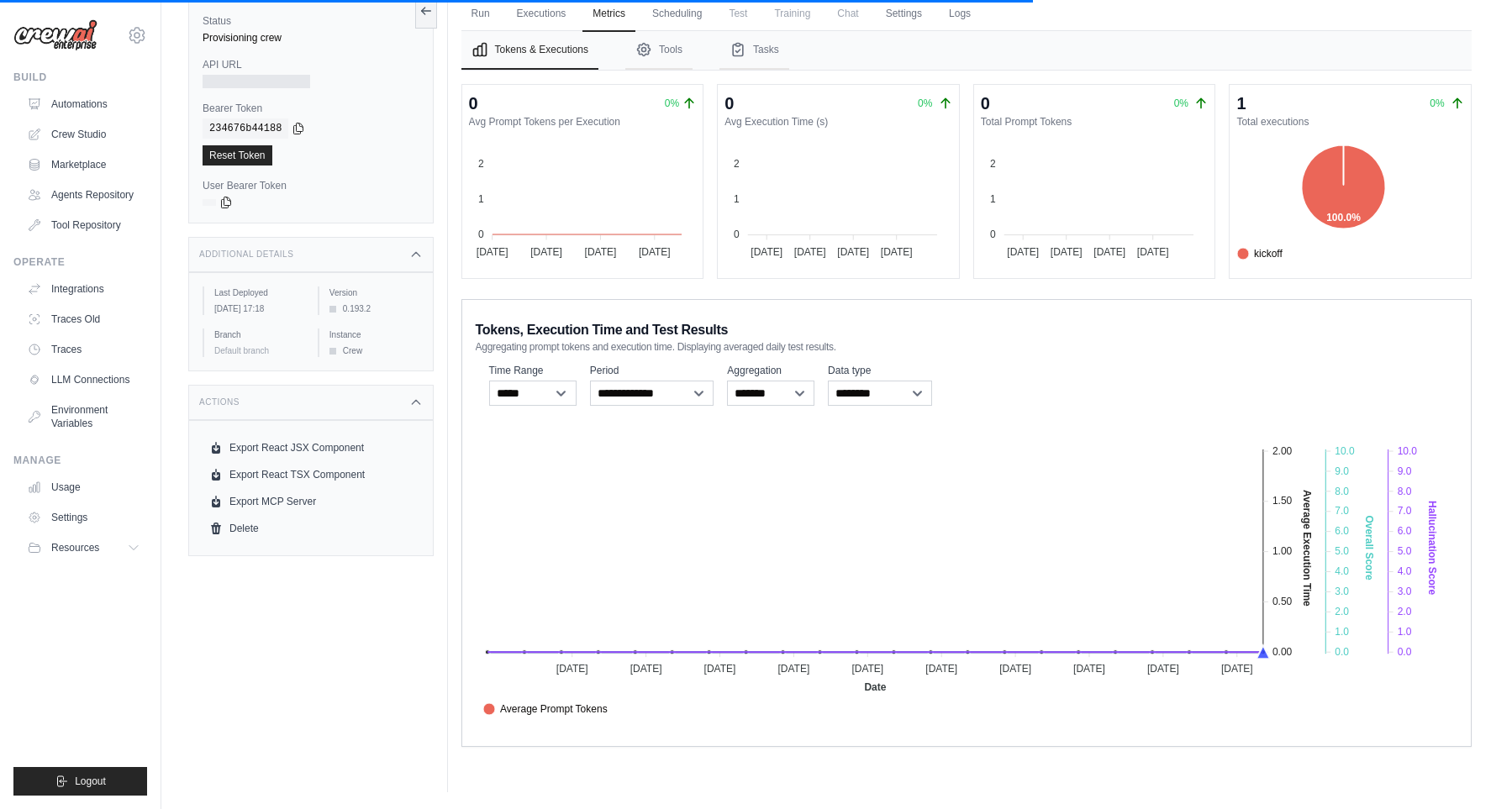
click at [608, 709] on span "Average Prompt Tokens" at bounding box center [545, 709] width 124 height 15
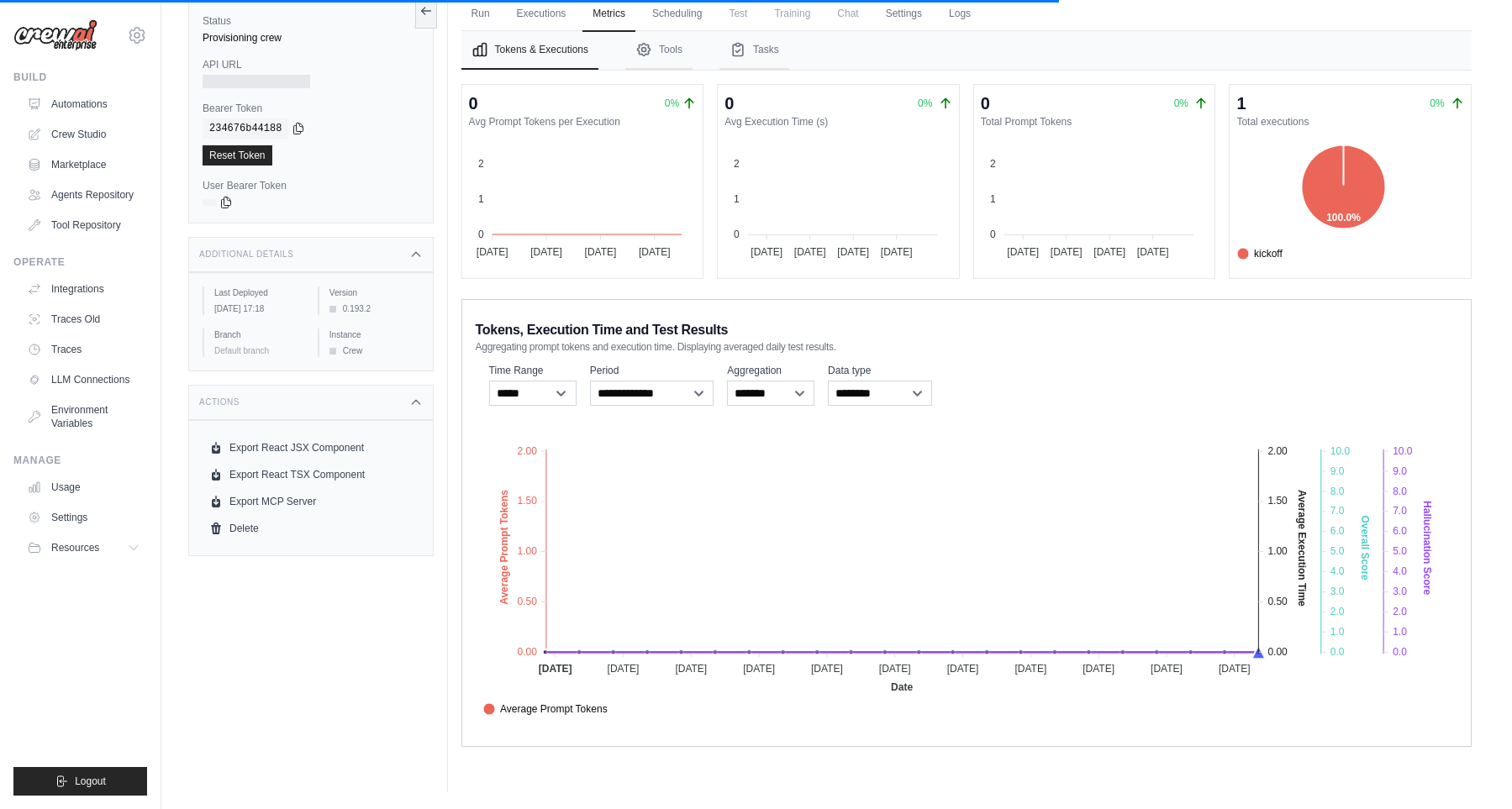
click at [1258, 450] on foreignobject "Average Prompt Tokens Average Execution Time Score Hallucination Score Crew Ver…" at bounding box center [966, 573] width 981 height 294
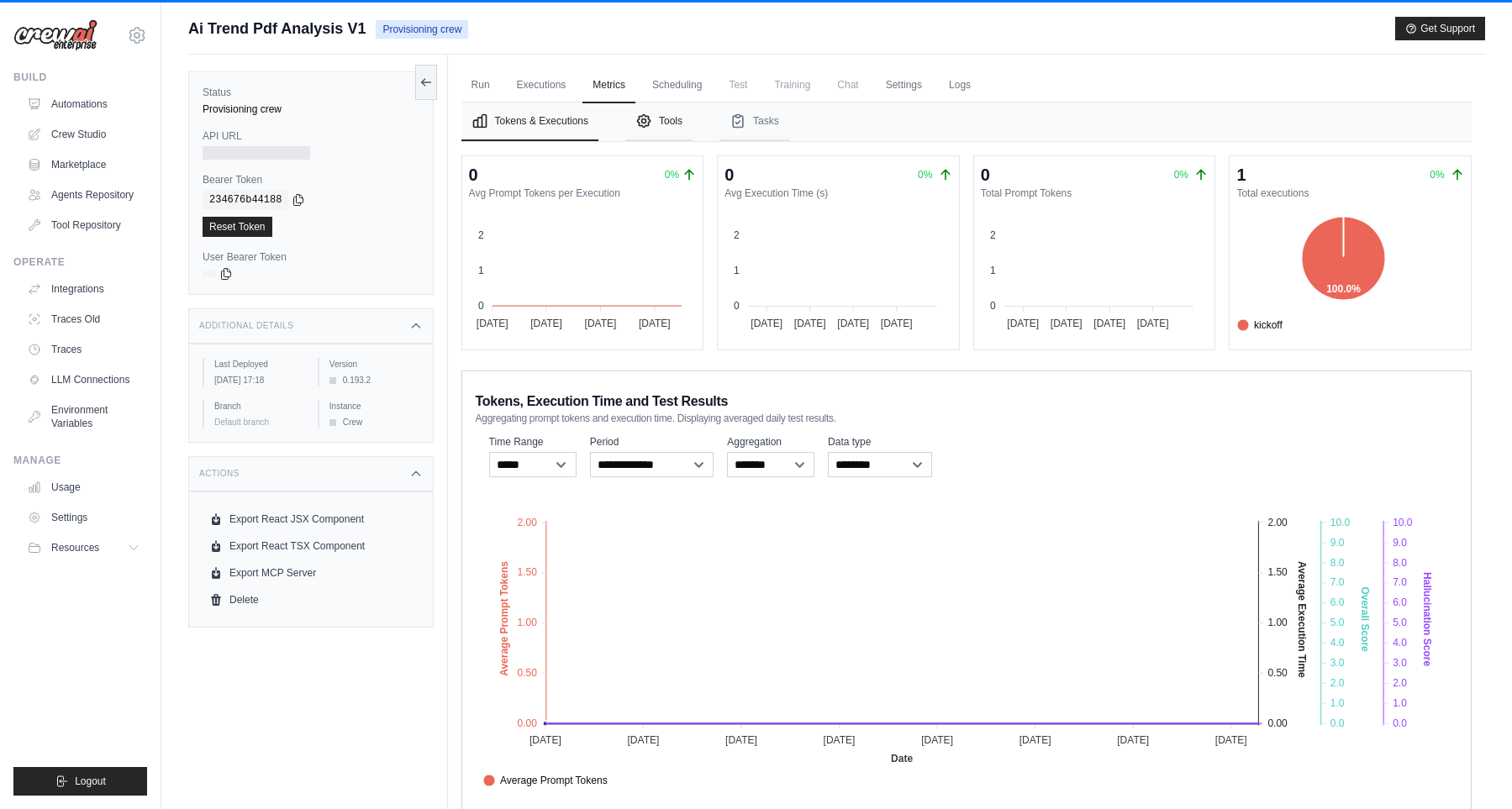
click at [676, 119] on button "Tools" at bounding box center [659, 121] width 68 height 39
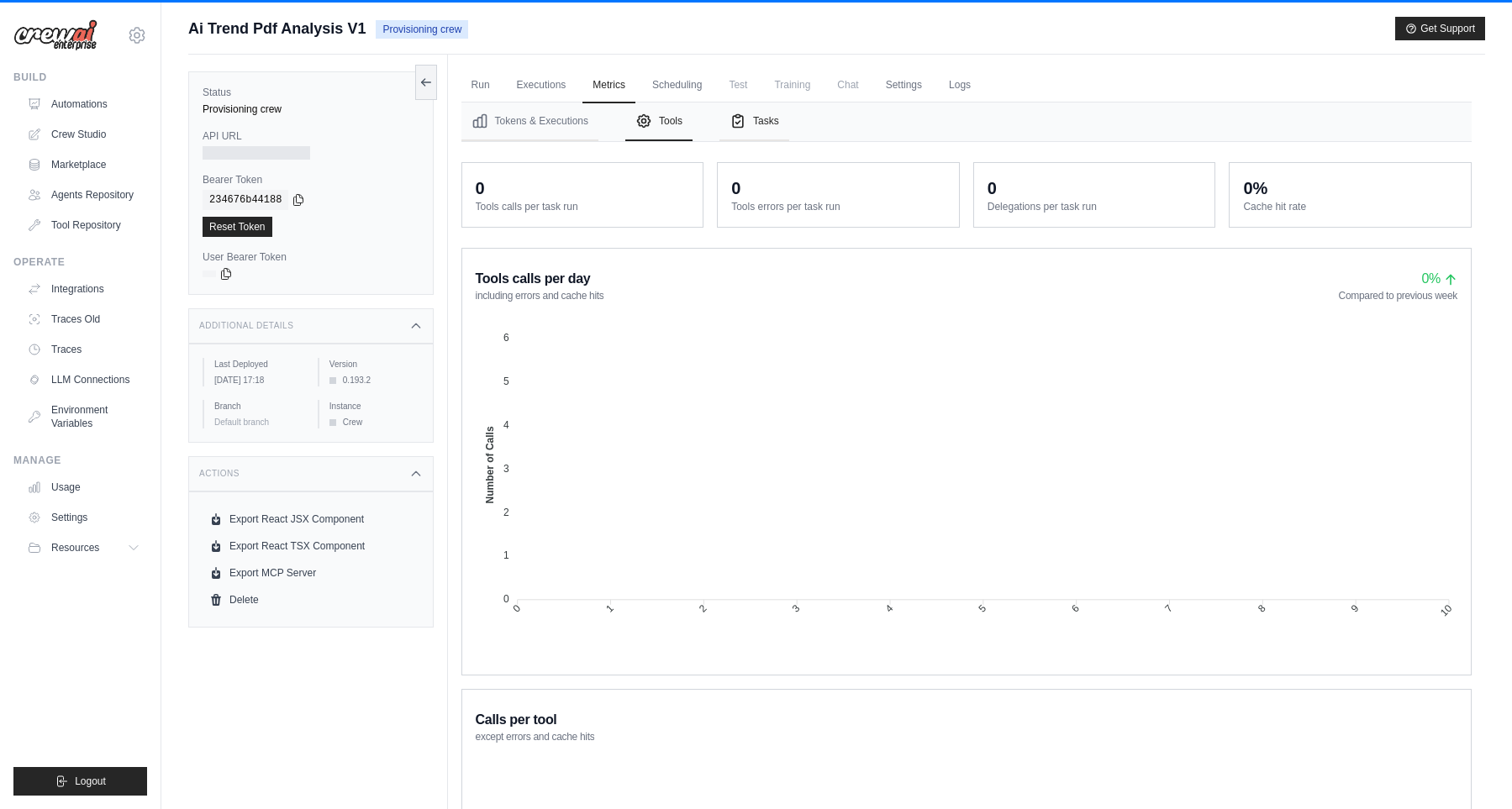
click at [761, 122] on button "Tasks" at bounding box center [753, 121] width 70 height 39
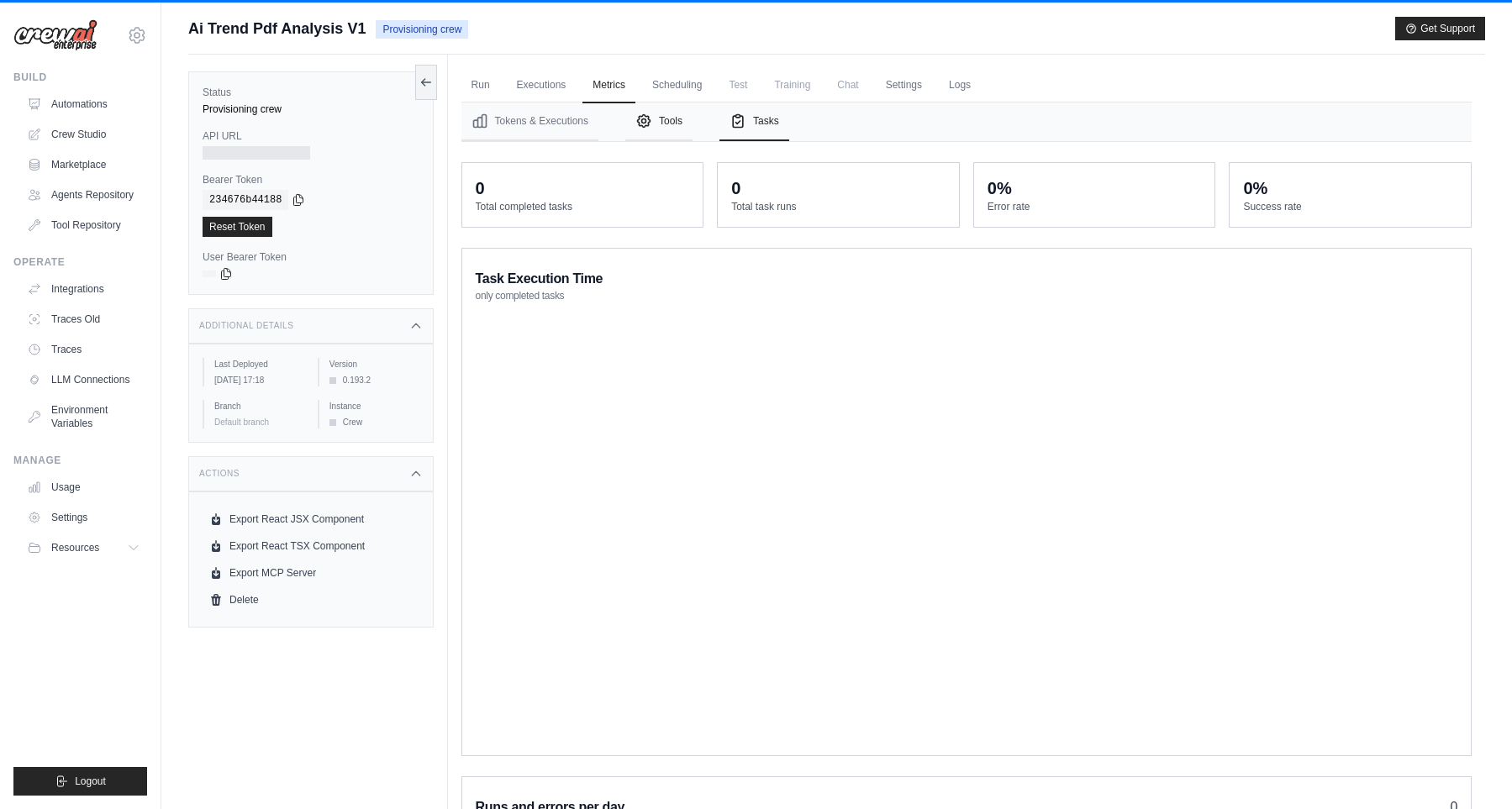
click at [672, 111] on button "Tools" at bounding box center [659, 121] width 68 height 39
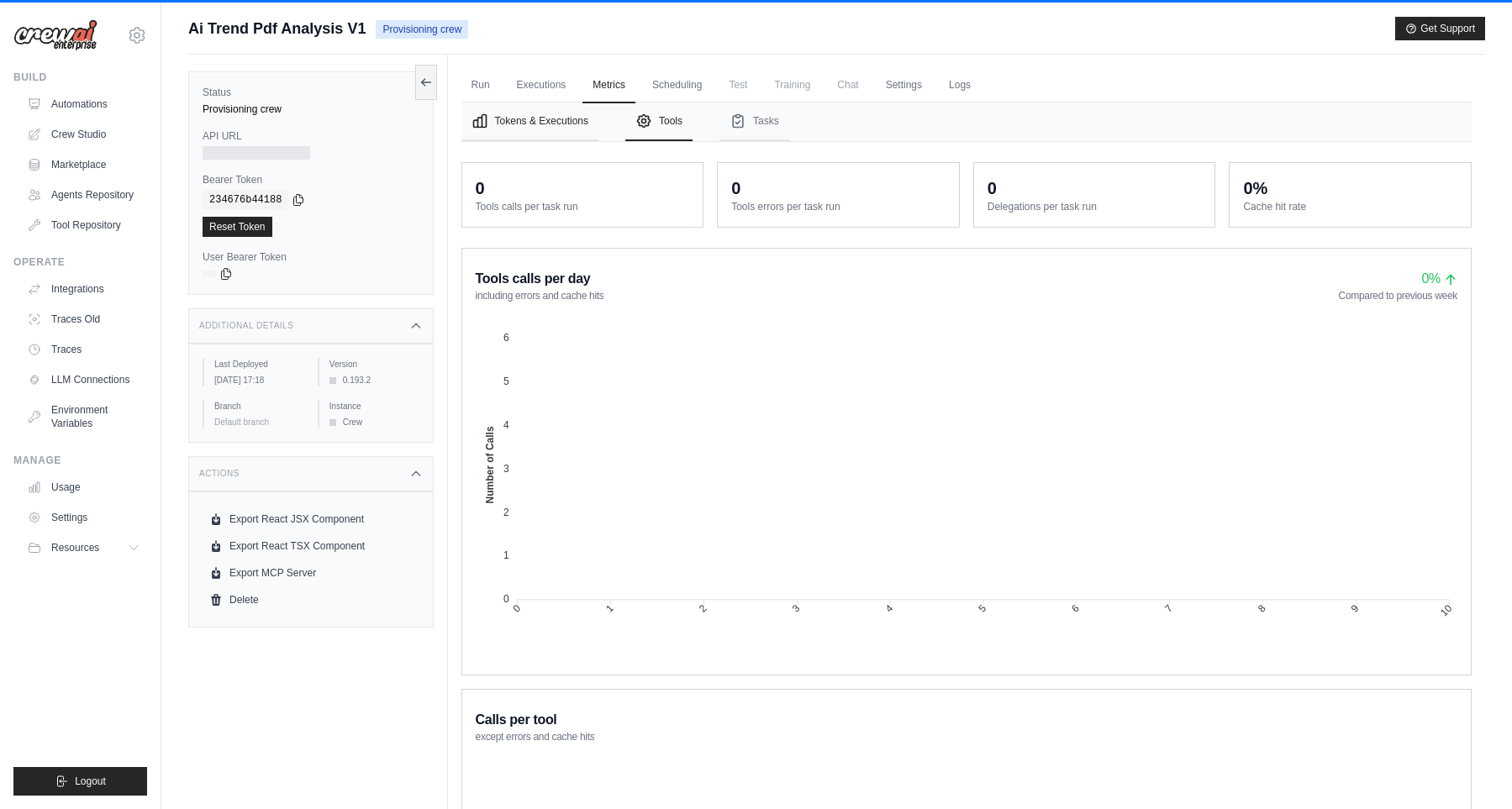
click at [563, 121] on button "Tokens & Executions" at bounding box center [530, 121] width 137 height 39
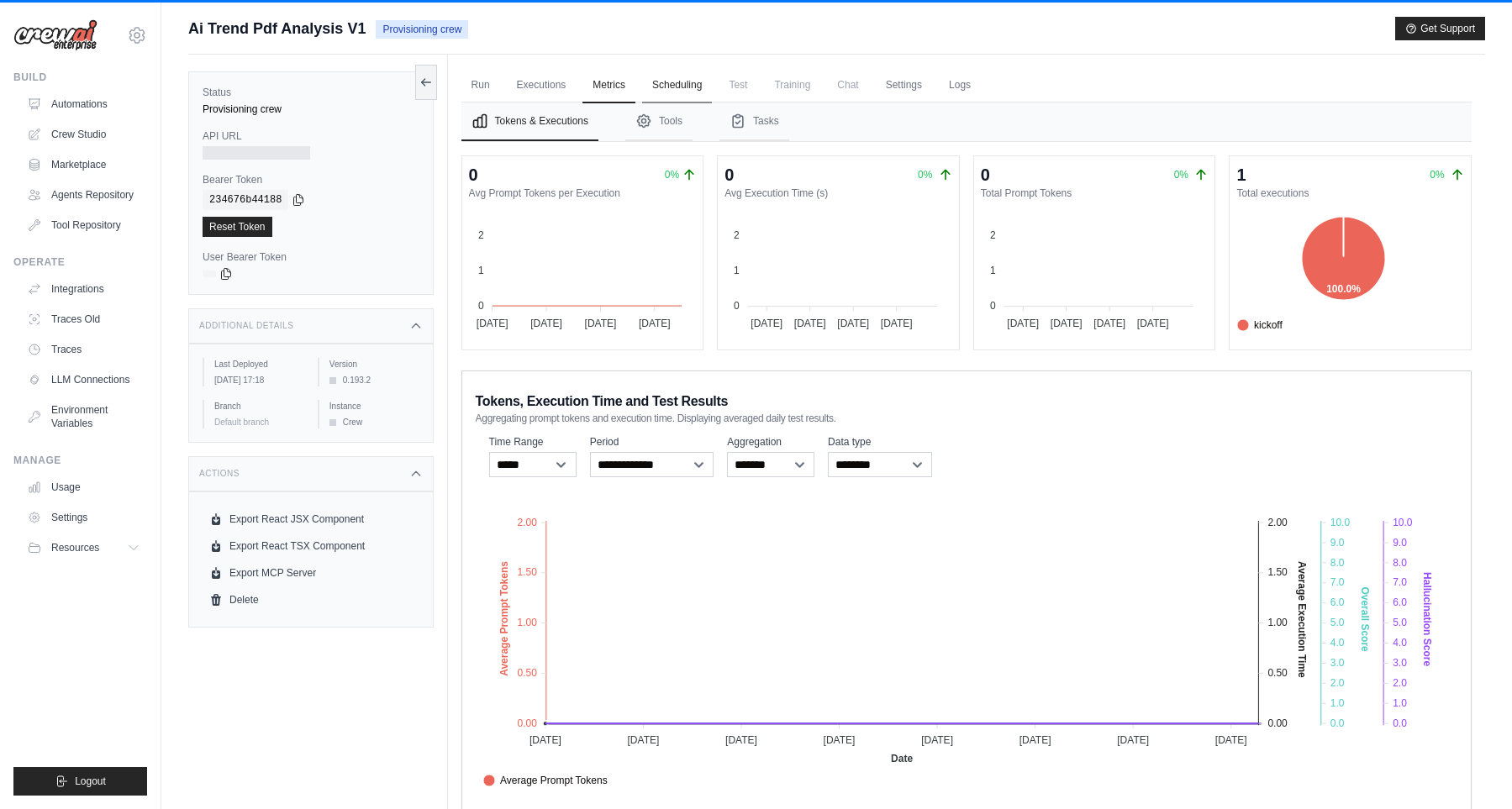
click at [694, 95] on link "Scheduling" at bounding box center [677, 86] width 70 height 35
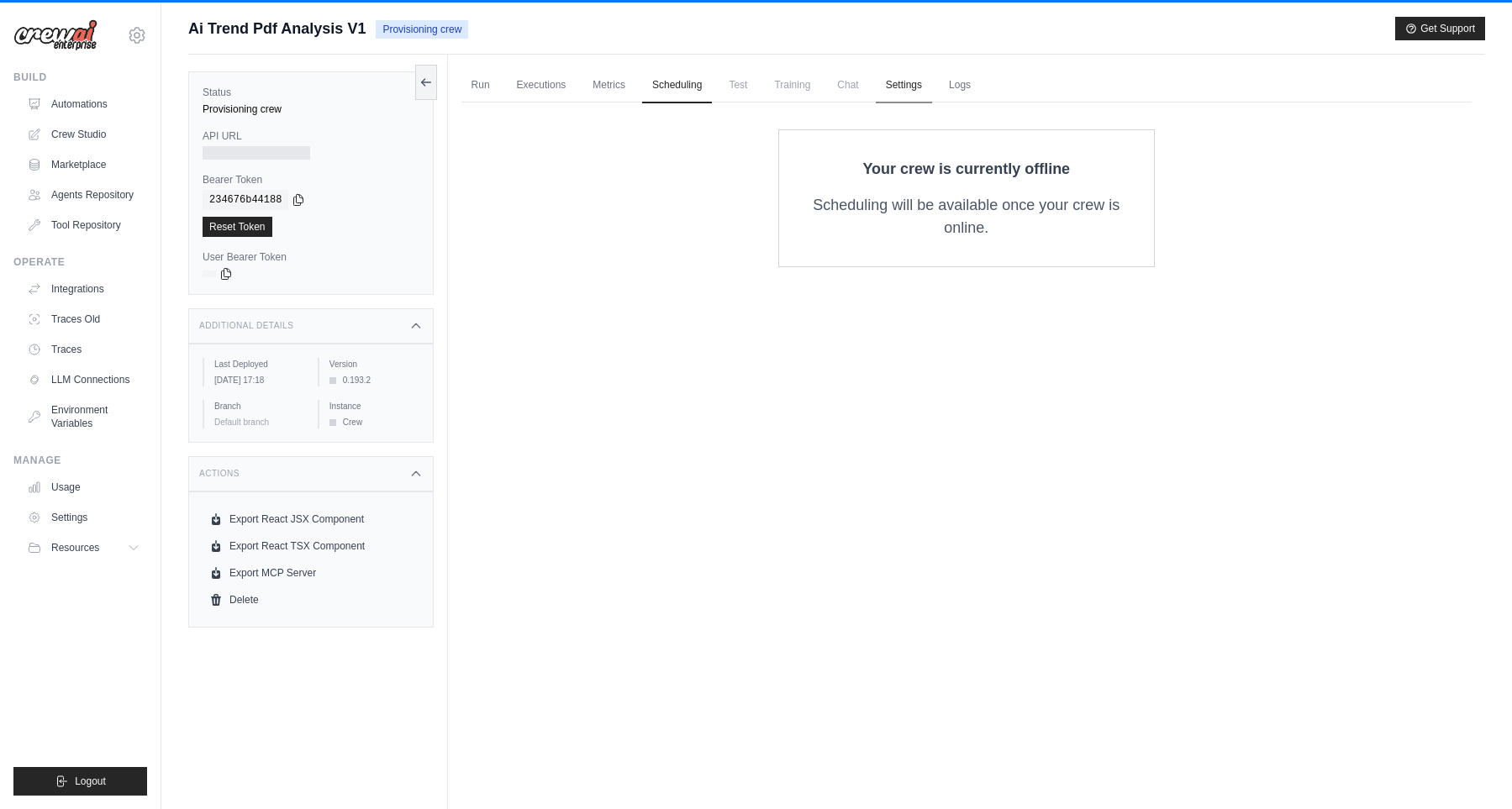
click at [931, 84] on link "Settings" at bounding box center [904, 86] width 57 height 35
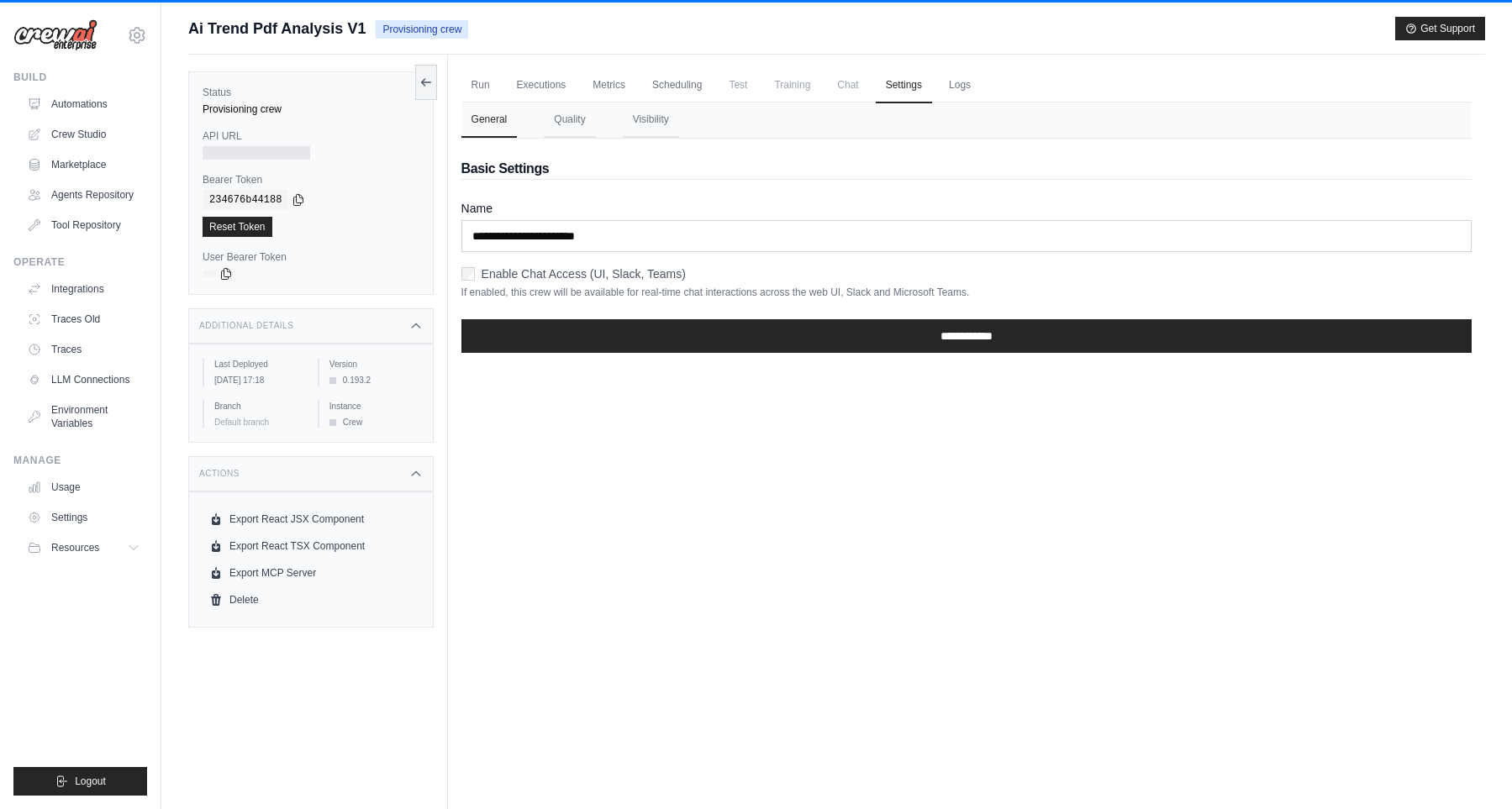
click at [839, 76] on span "Chat" at bounding box center [847, 85] width 41 height 34
click at [806, 90] on span "Training" at bounding box center [791, 85] width 57 height 34
click at [731, 84] on span "Test" at bounding box center [737, 85] width 39 height 34
click at [994, 94] on ul "Run Executions Metrics Scheduling Test Training Chat Settings Logs" at bounding box center [966, 85] width 1010 height 35
click at [974, 85] on link "Logs" at bounding box center [959, 86] width 42 height 35
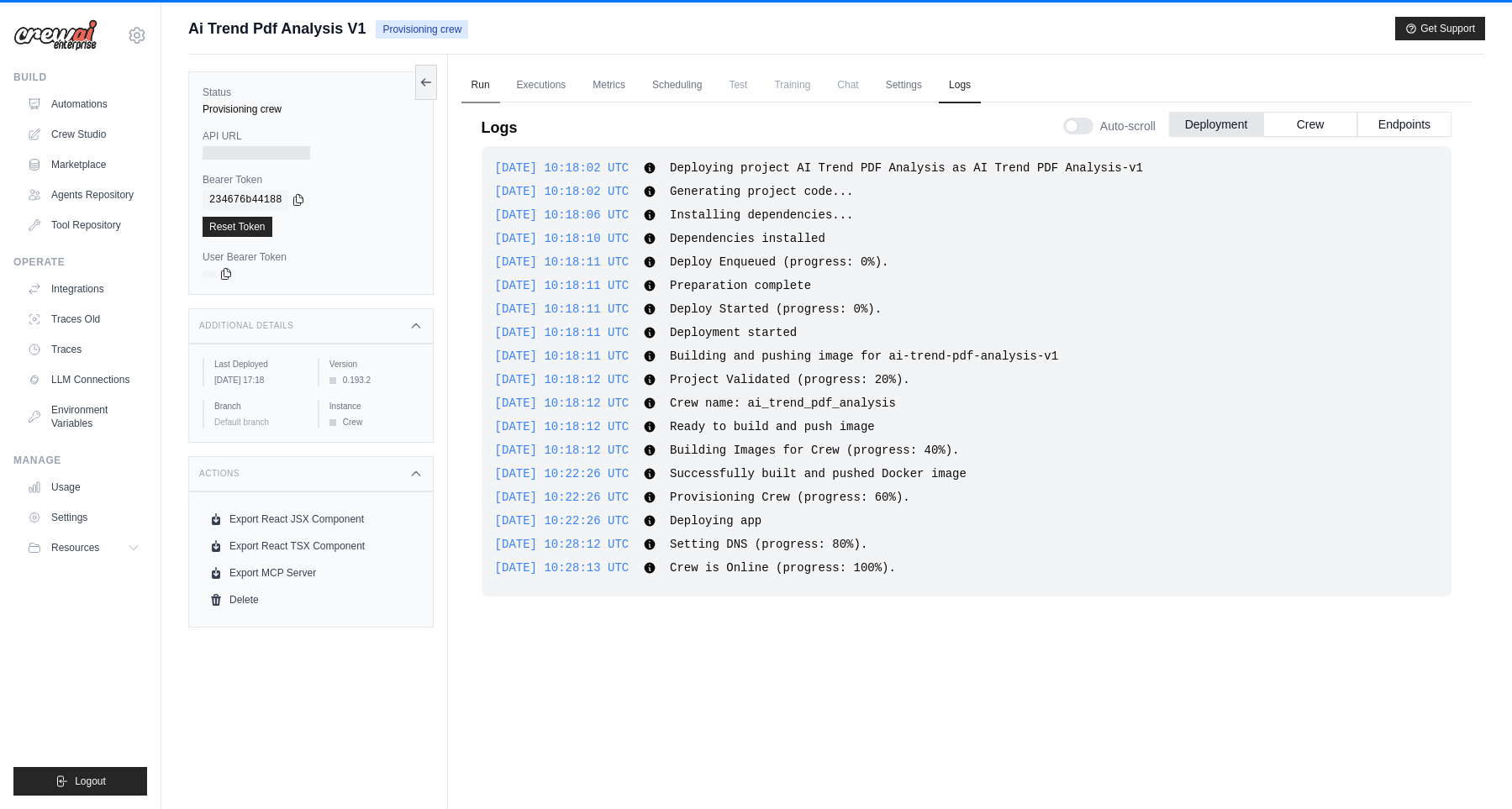
click at [485, 94] on link "Run" at bounding box center [481, 86] width 39 height 35
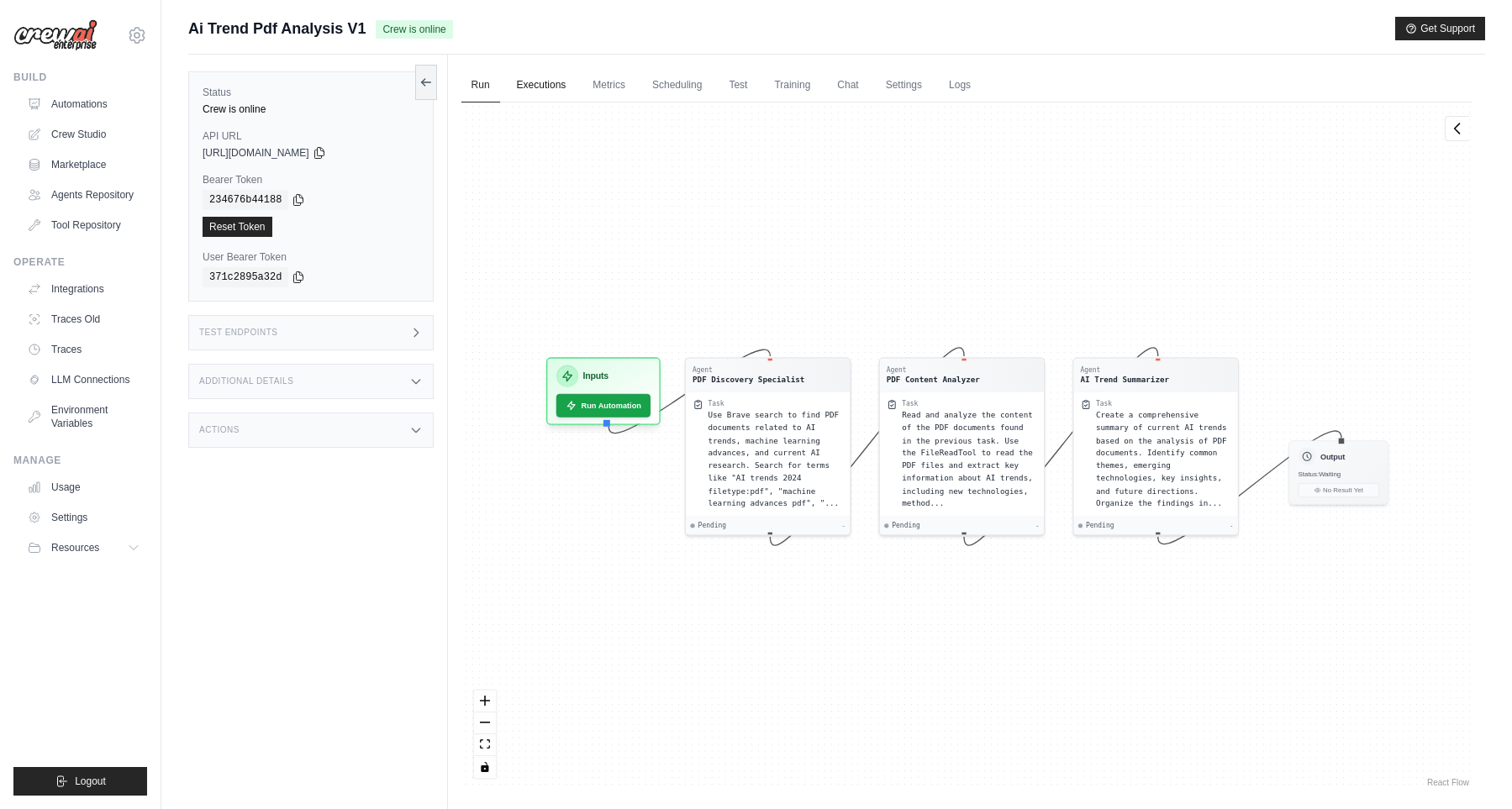
click at [541, 93] on link "Executions" at bounding box center [541, 86] width 70 height 35
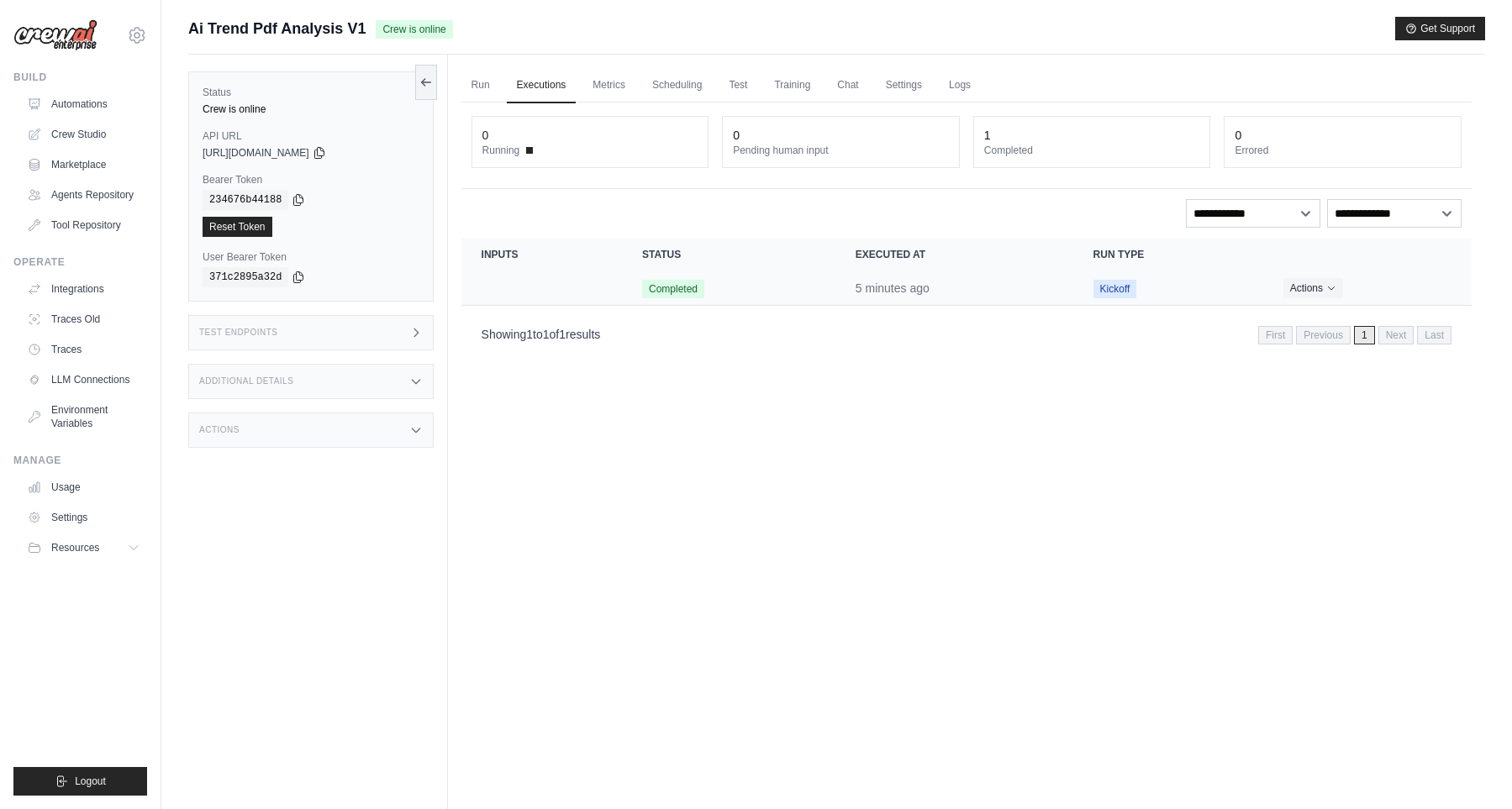
click at [751, 285] on td "Completed" at bounding box center [728, 289] width 213 height 35
click at [1315, 292] on button "Actions" at bounding box center [1313, 288] width 60 height 20
click at [1374, 319] on link "View Details" at bounding box center [1396, 318] width 107 height 27
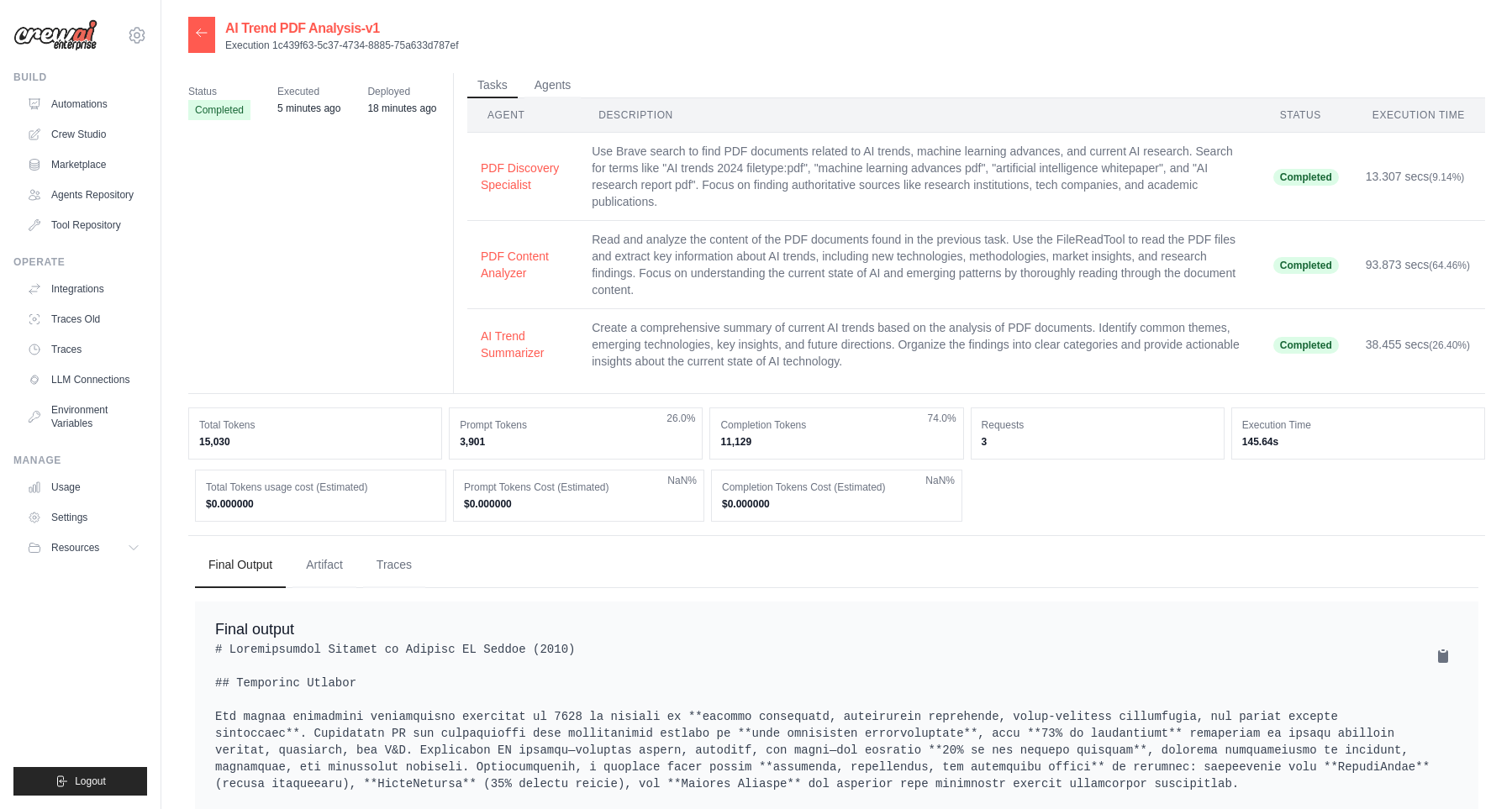
drag, startPoint x: 280, startPoint y: 510, endPoint x: 246, endPoint y: 488, distance: 40.5
click at [238, 487] on div "Total Tokens usage cost (Estimated) $0.000000" at bounding box center [321, 496] width 251 height 52
click at [420, 490] on dt "Total Tokens usage cost (Estimated)" at bounding box center [321, 488] width 230 height 13
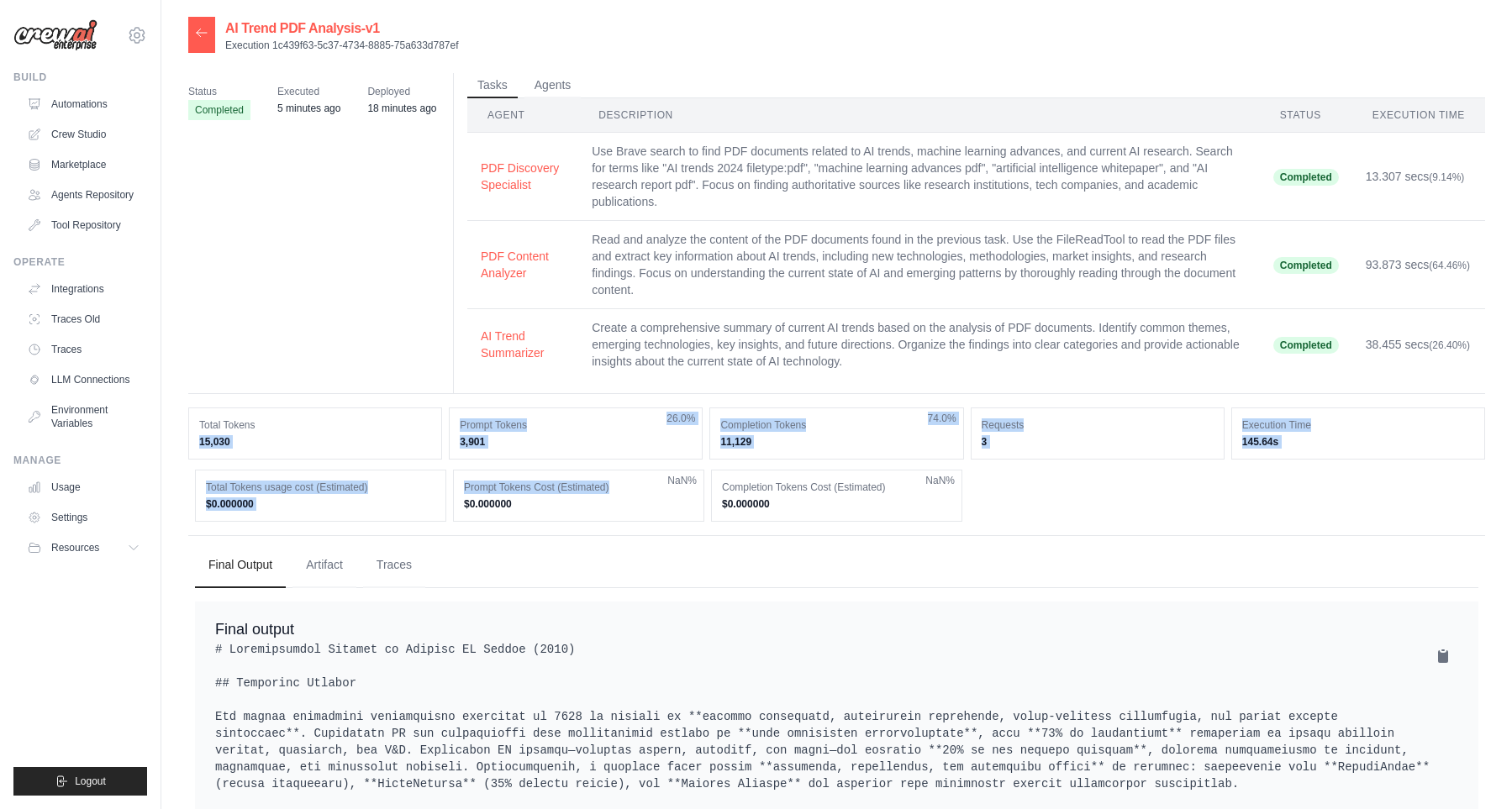
drag, startPoint x: 260, startPoint y: 425, endPoint x: 674, endPoint y: 495, distance: 419.9
click at [431, 432] on dt "Total Tokens" at bounding box center [315, 425] width 232 height 13
click at [674, 495] on div "Prompt Tokens Cost (Estimated) $0.000000 NaN%" at bounding box center [579, 496] width 251 height 52
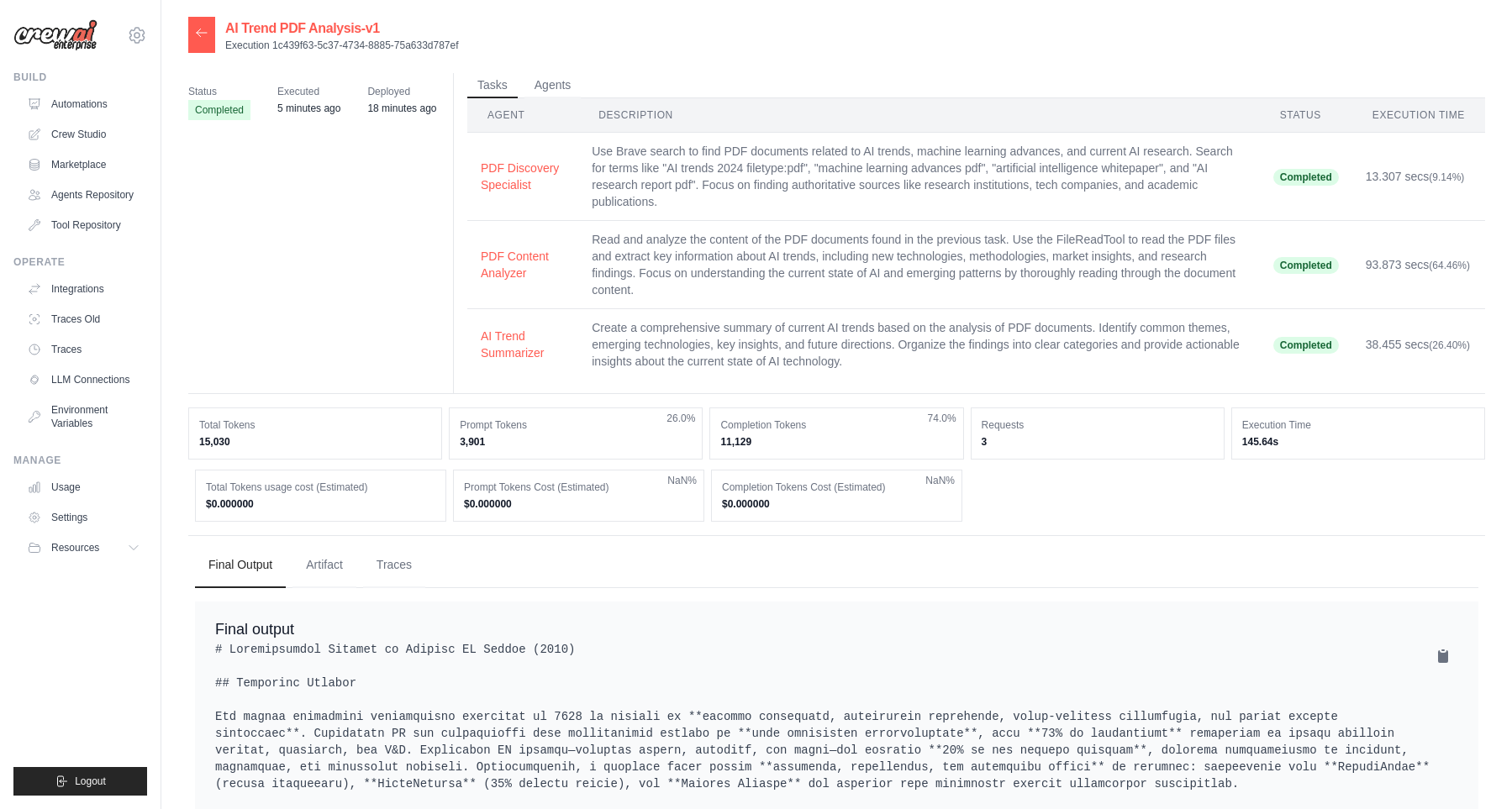
drag, startPoint x: 805, startPoint y: 503, endPoint x: 296, endPoint y: 438, distance: 513.1
click at [296, 438] on div "Total Tokens 15,030 Prompt Tokens 3,901 26.0% Completion Tokens 11,129 74.0% Re…" at bounding box center [836, 464] width 1297 height 114
click at [356, 520] on div "Total Tokens usage cost (Estimated) $0.000000" at bounding box center [321, 496] width 251 height 52
click at [206, 34] on icon at bounding box center [202, 33] width 14 height 13
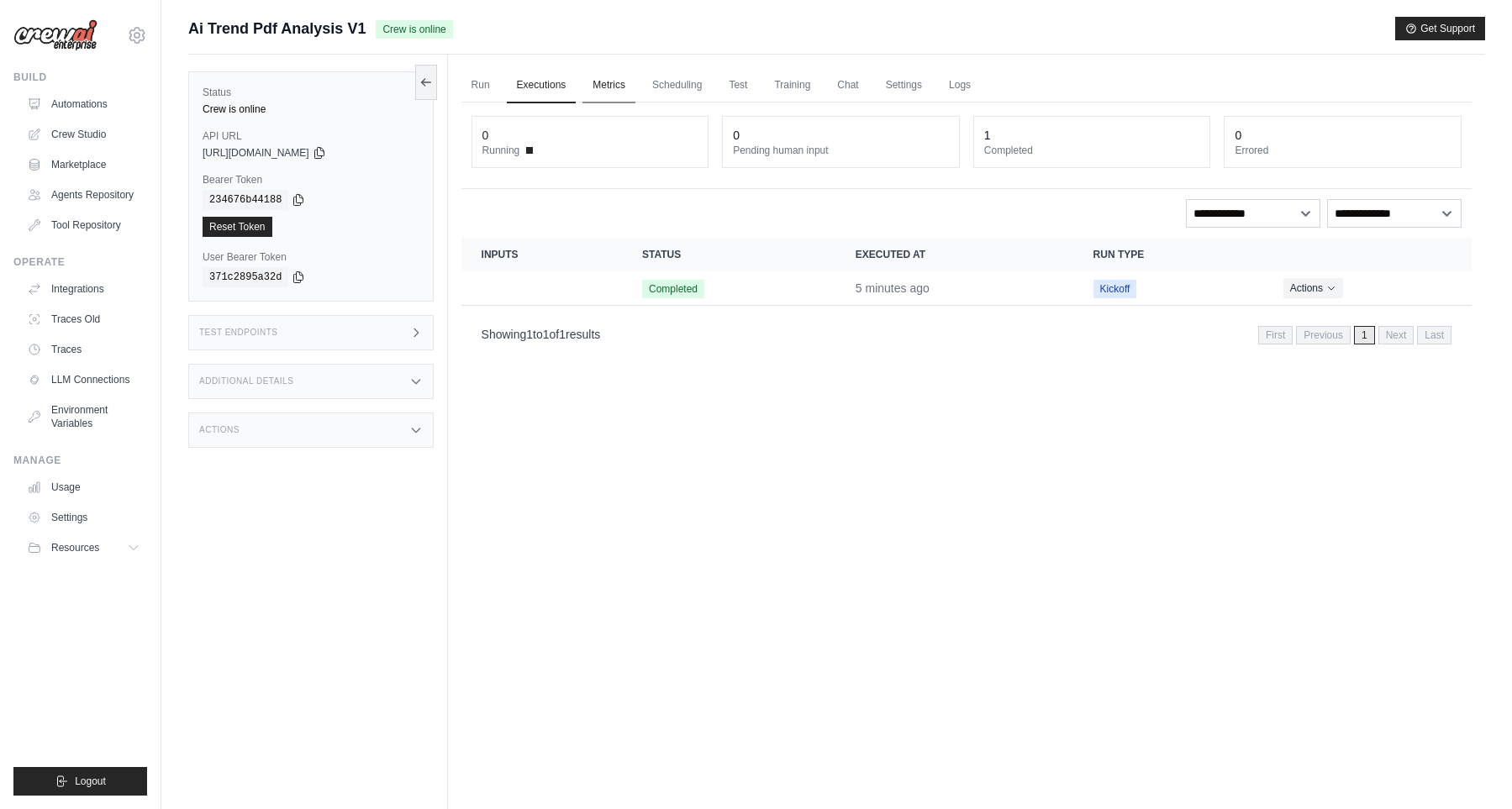
click at [612, 90] on link "Metrics" at bounding box center [608, 86] width 53 height 35
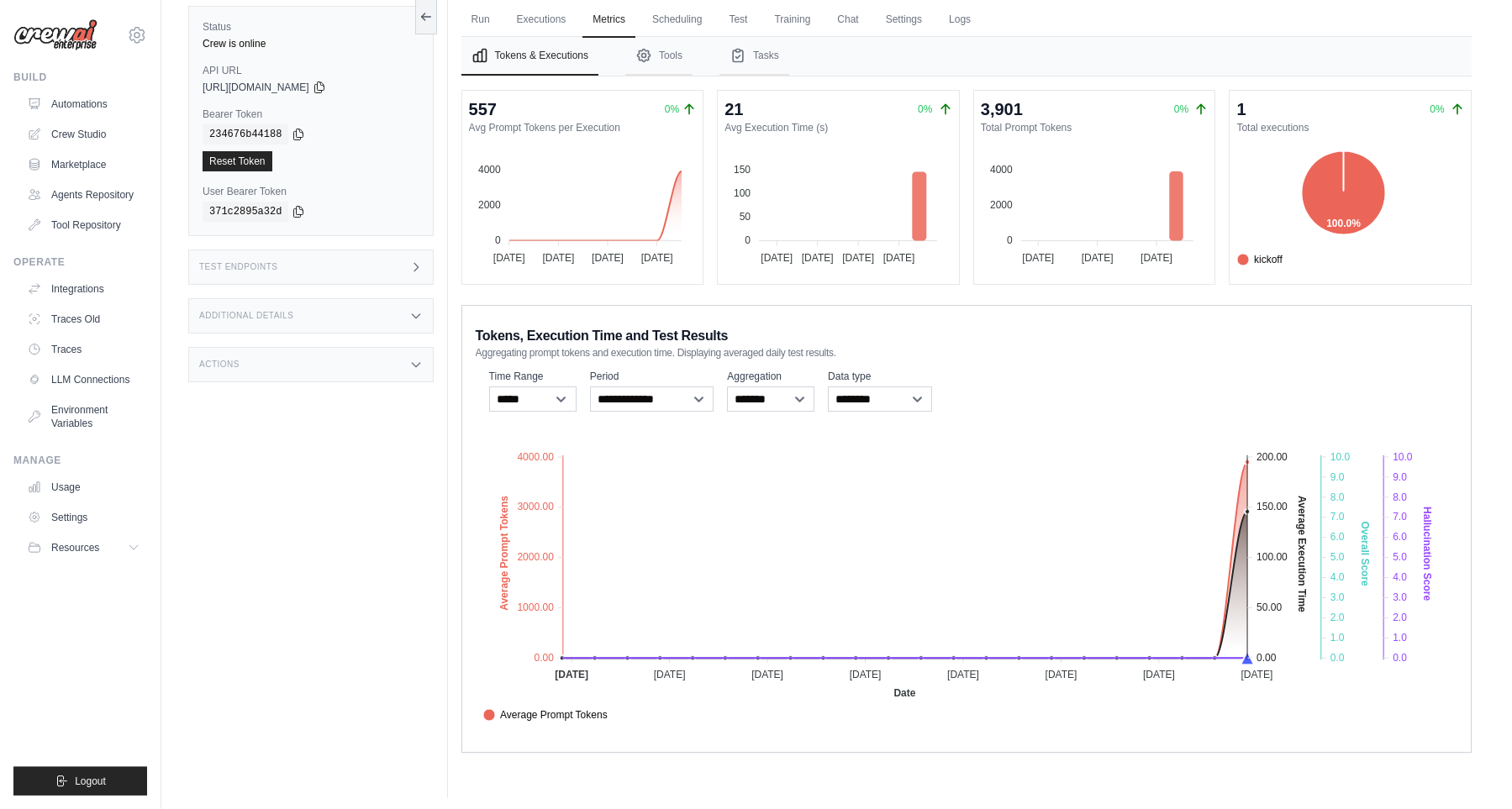
scroll to position [72, 0]
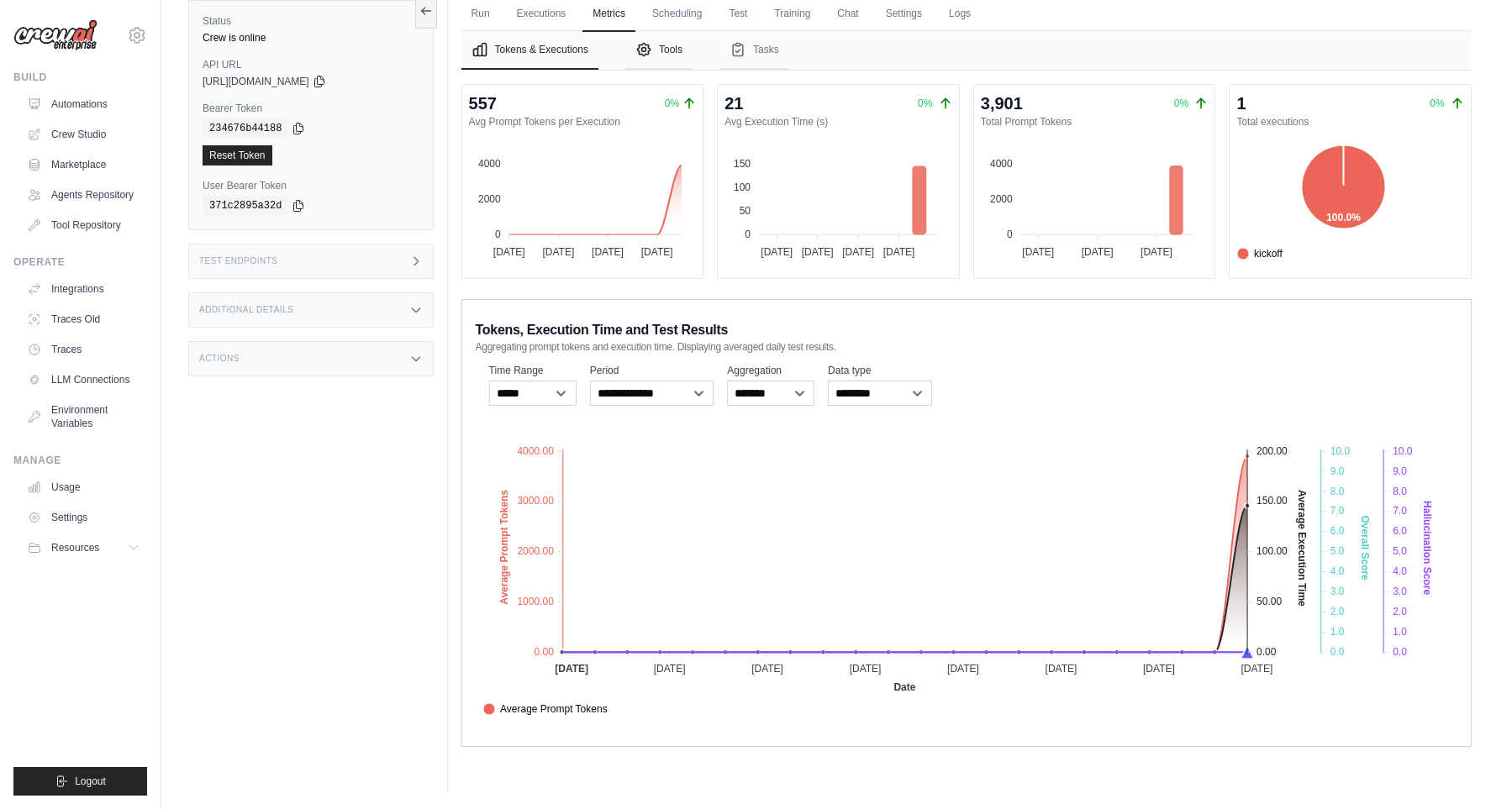
click at [685, 40] on button "Tools" at bounding box center [659, 51] width 68 height 39
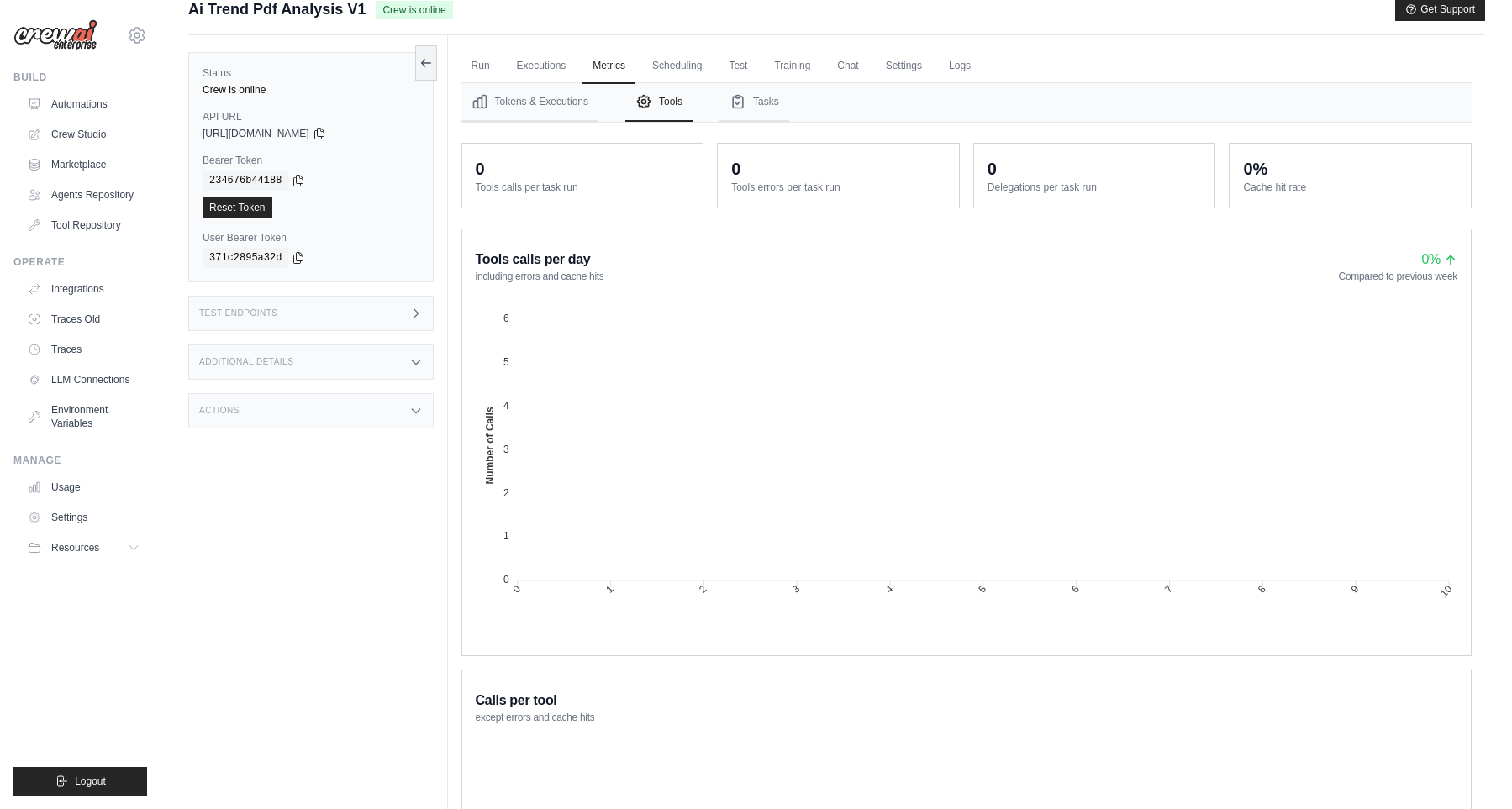
scroll to position [0, 0]
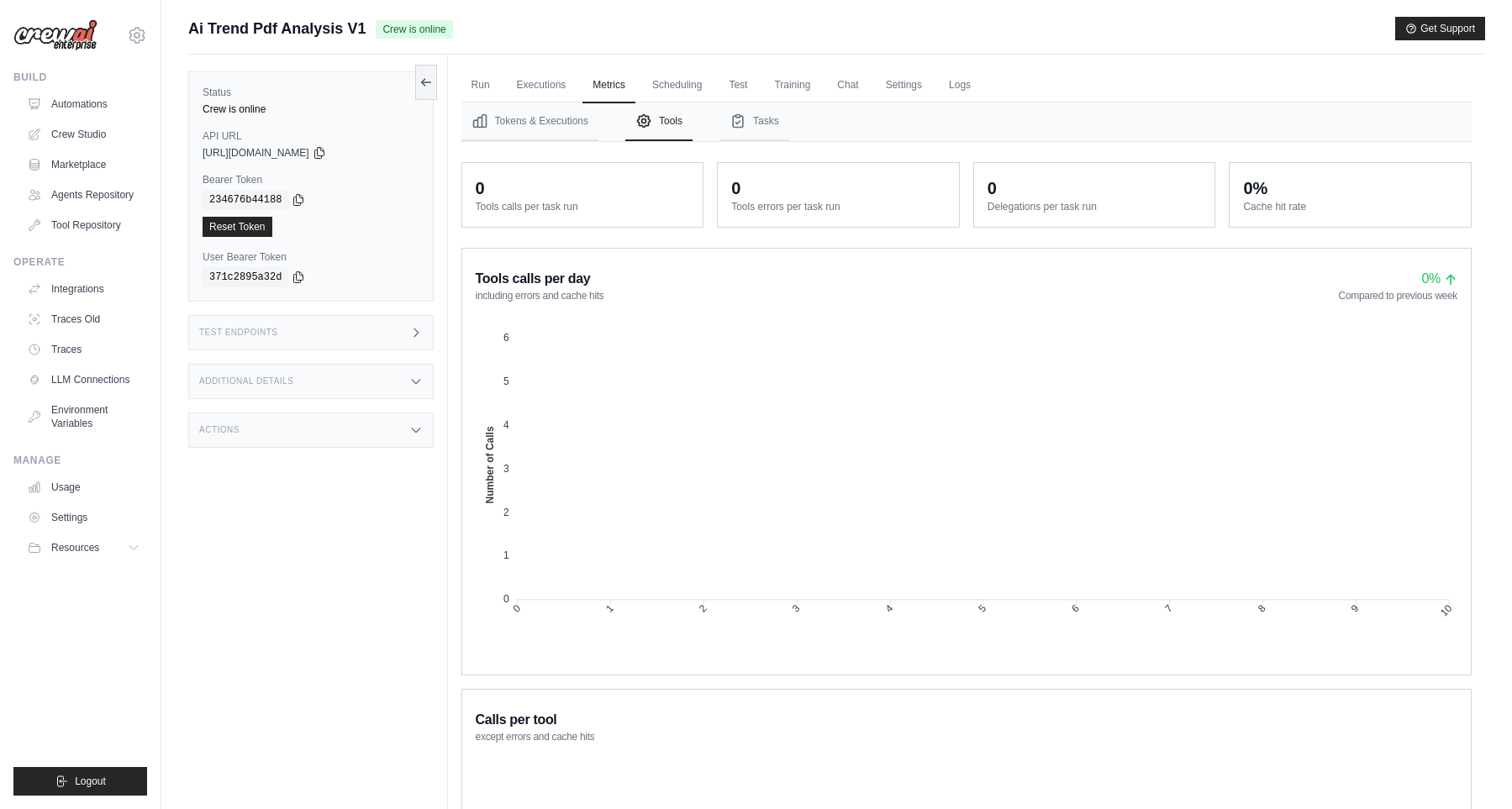
click at [608, 196] on div "0" at bounding box center [583, 188] width 214 height 24
click at [806, 201] on dt "Tools errors per task run" at bounding box center [838, 207] width 214 height 13
click at [807, 206] on dt "Tools errors per task run" at bounding box center [838, 207] width 214 height 13
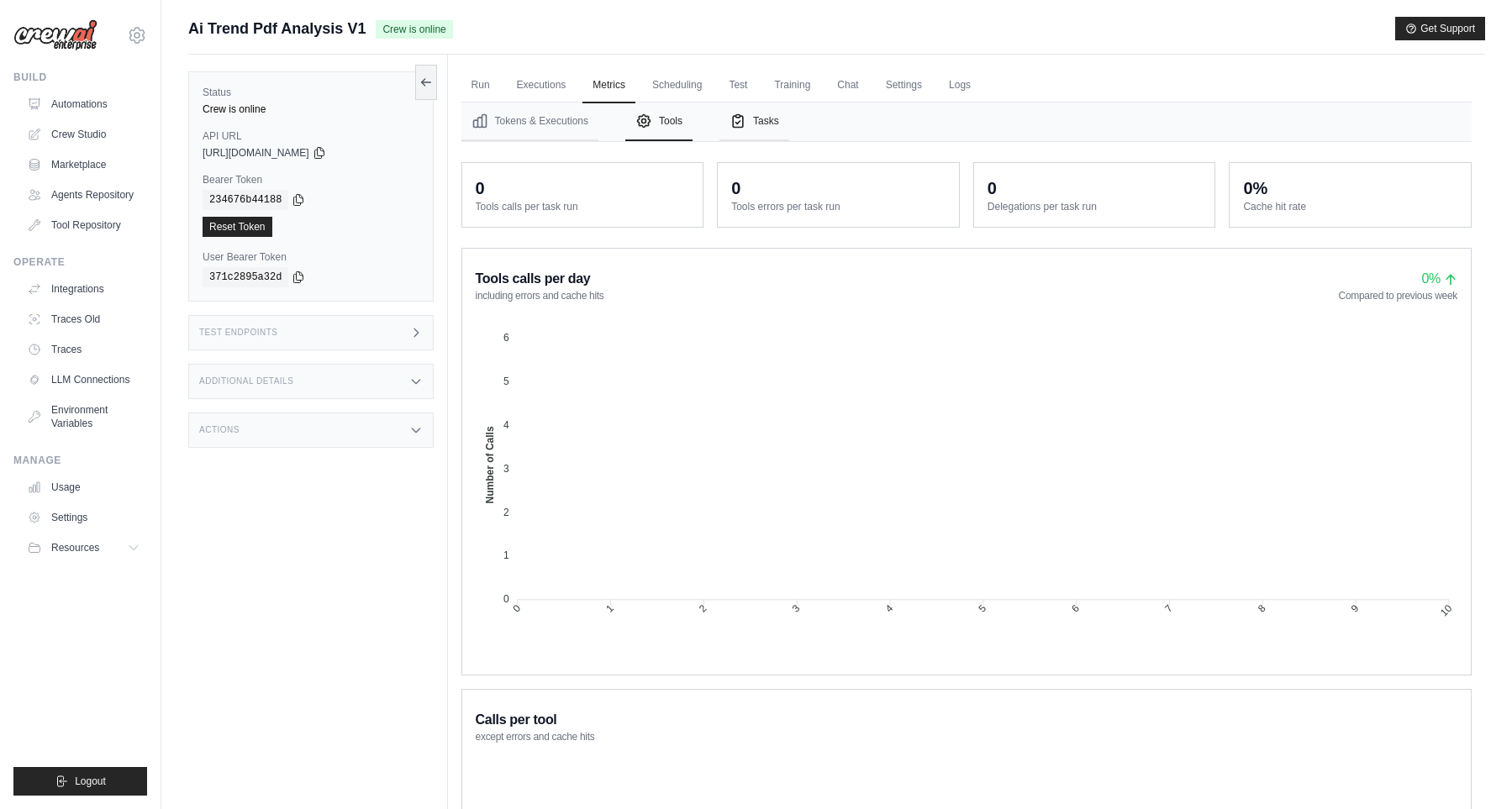
click at [746, 117] on icon "Tabs" at bounding box center [737, 121] width 17 height 17
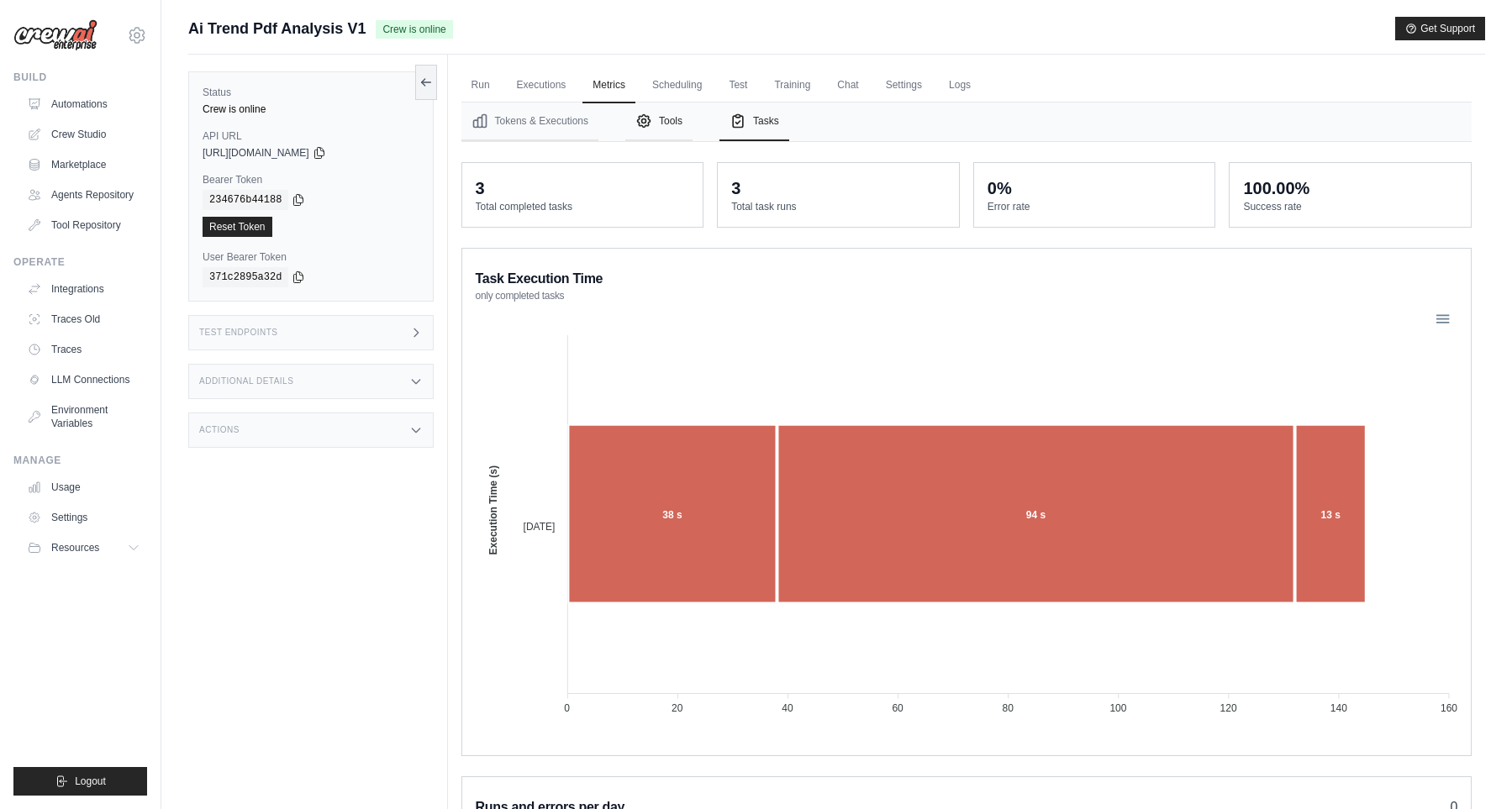
click at [658, 119] on button "Tools" at bounding box center [659, 121] width 68 height 39
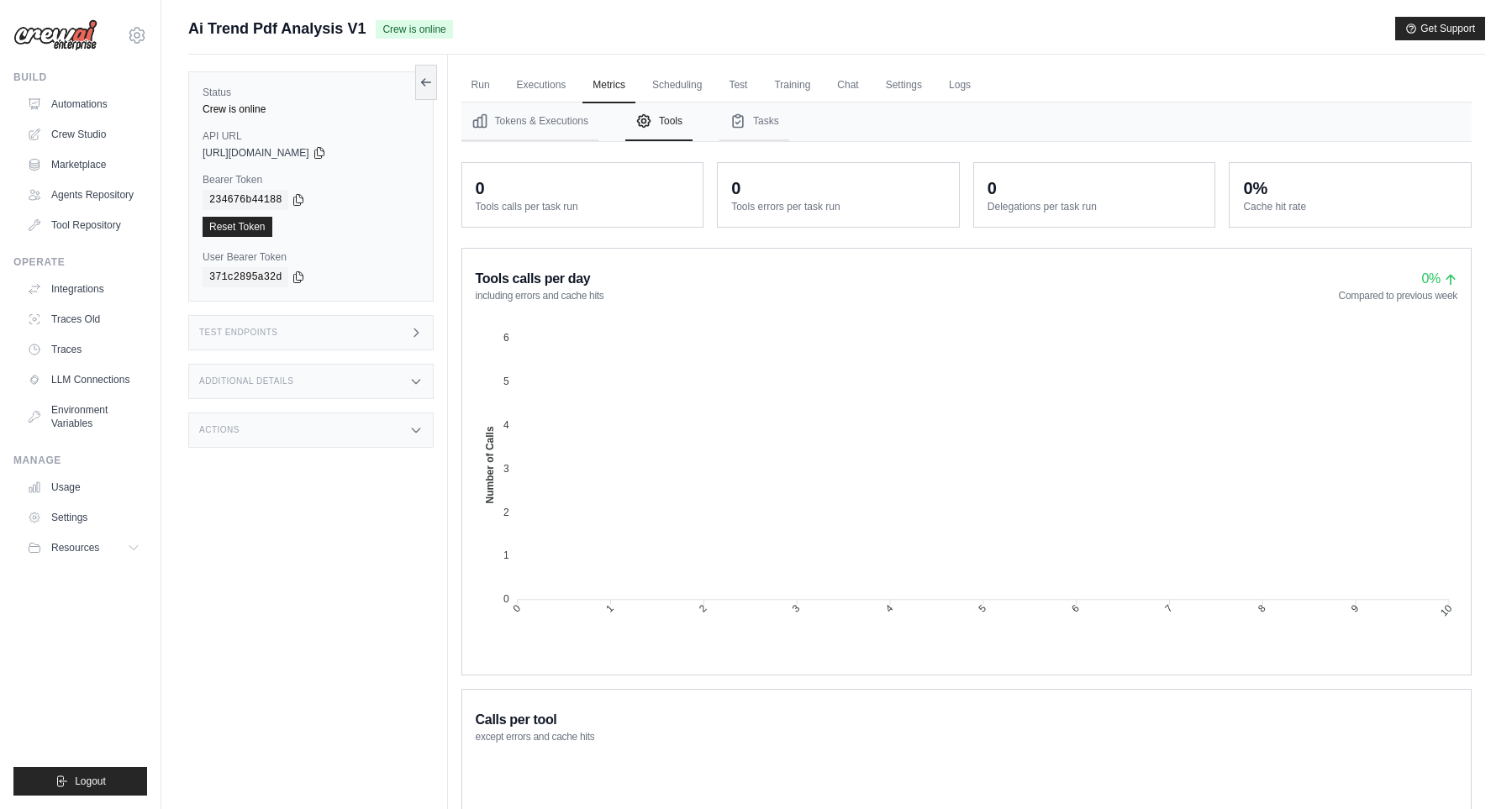
click at [524, 207] on dt "Tools calls per task run" at bounding box center [583, 207] width 214 height 13
click at [526, 207] on dt "Tools calls per task run" at bounding box center [583, 207] width 214 height 13
click at [567, 204] on dt "Tools calls per task run" at bounding box center [583, 207] width 214 height 13
click at [765, 119] on button "Tasks" at bounding box center [753, 121] width 70 height 39
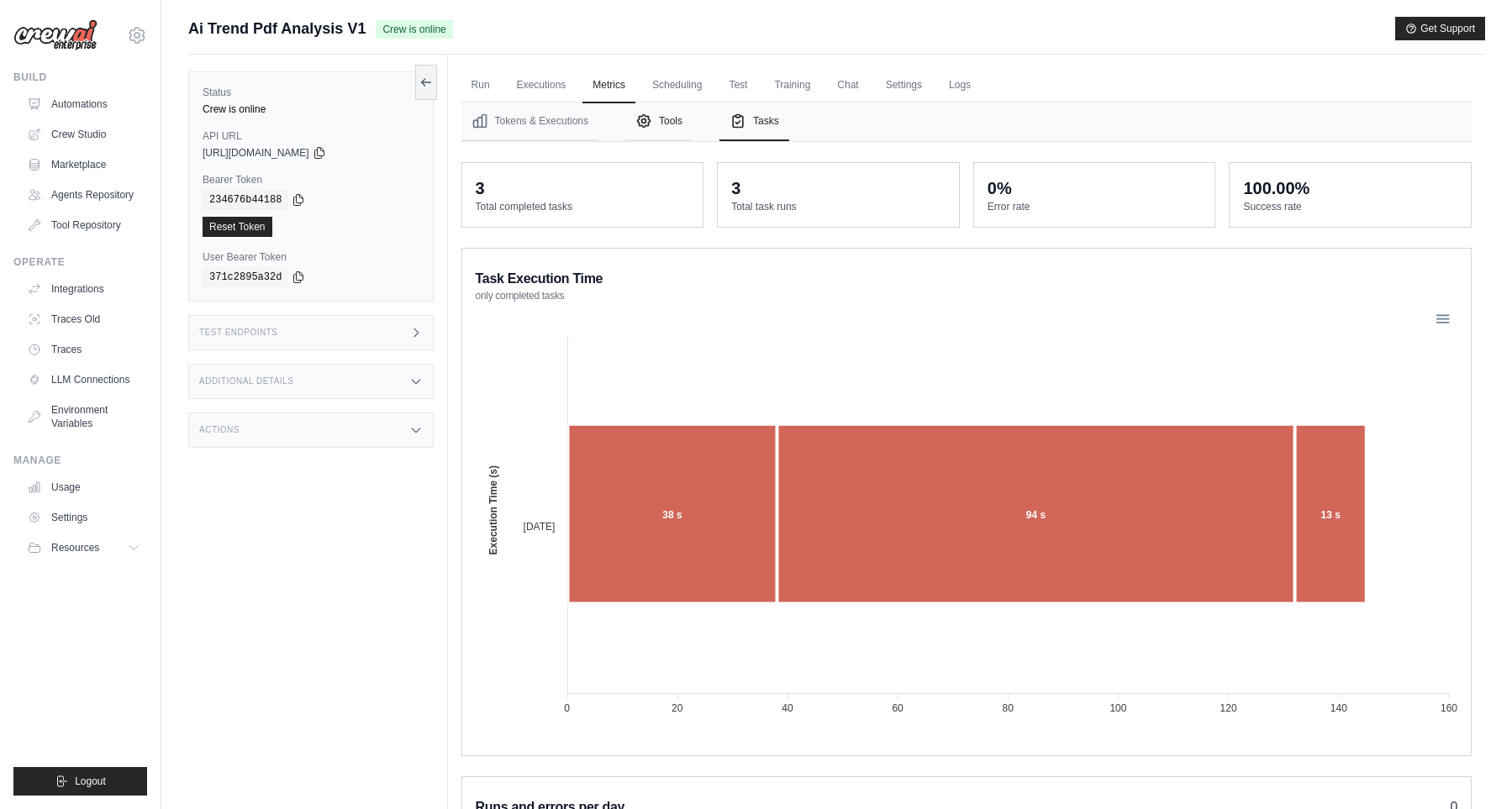
click at [661, 116] on button "Tools" at bounding box center [659, 121] width 68 height 39
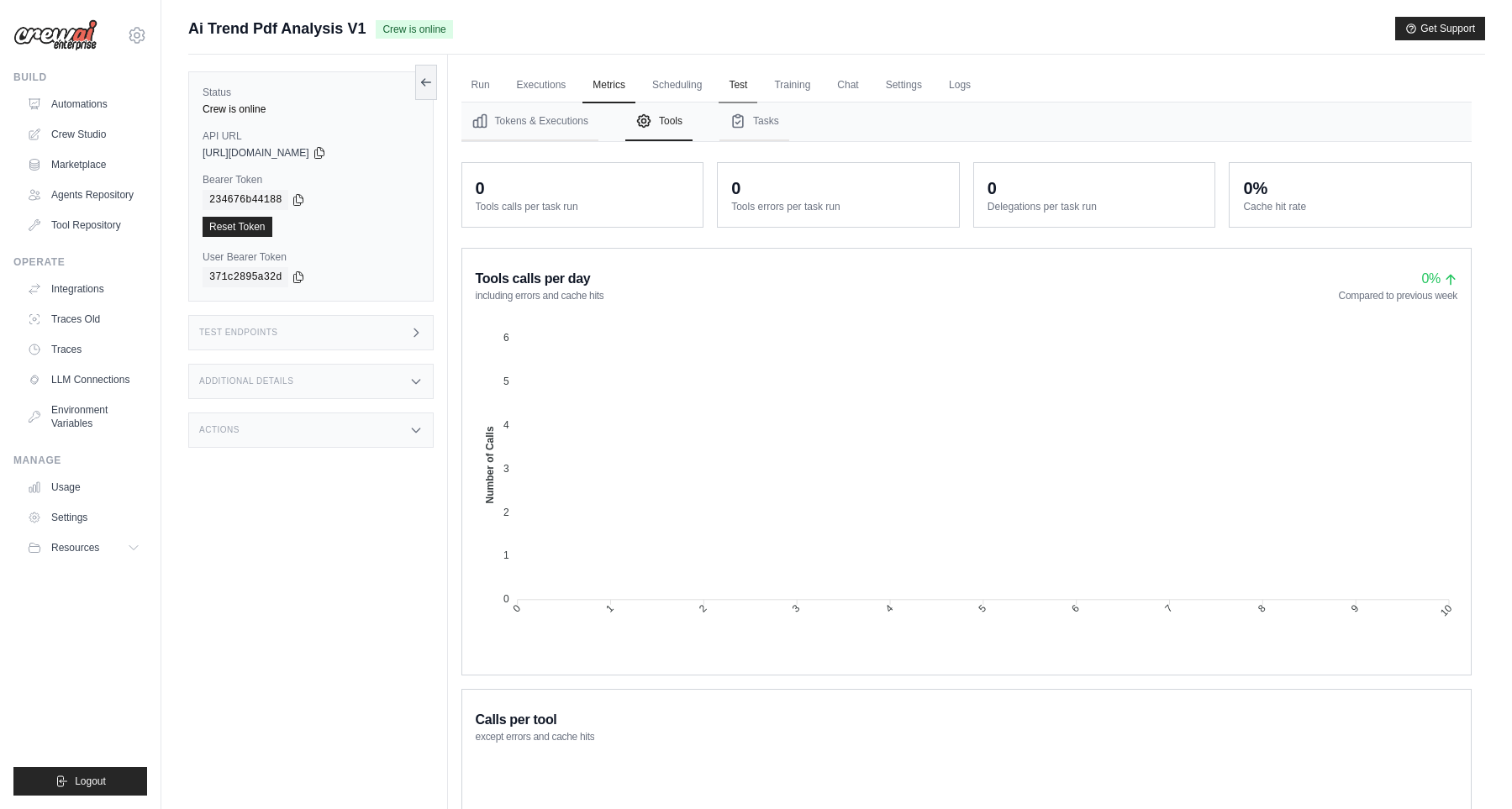
click at [748, 81] on link "Test" at bounding box center [737, 86] width 39 height 35
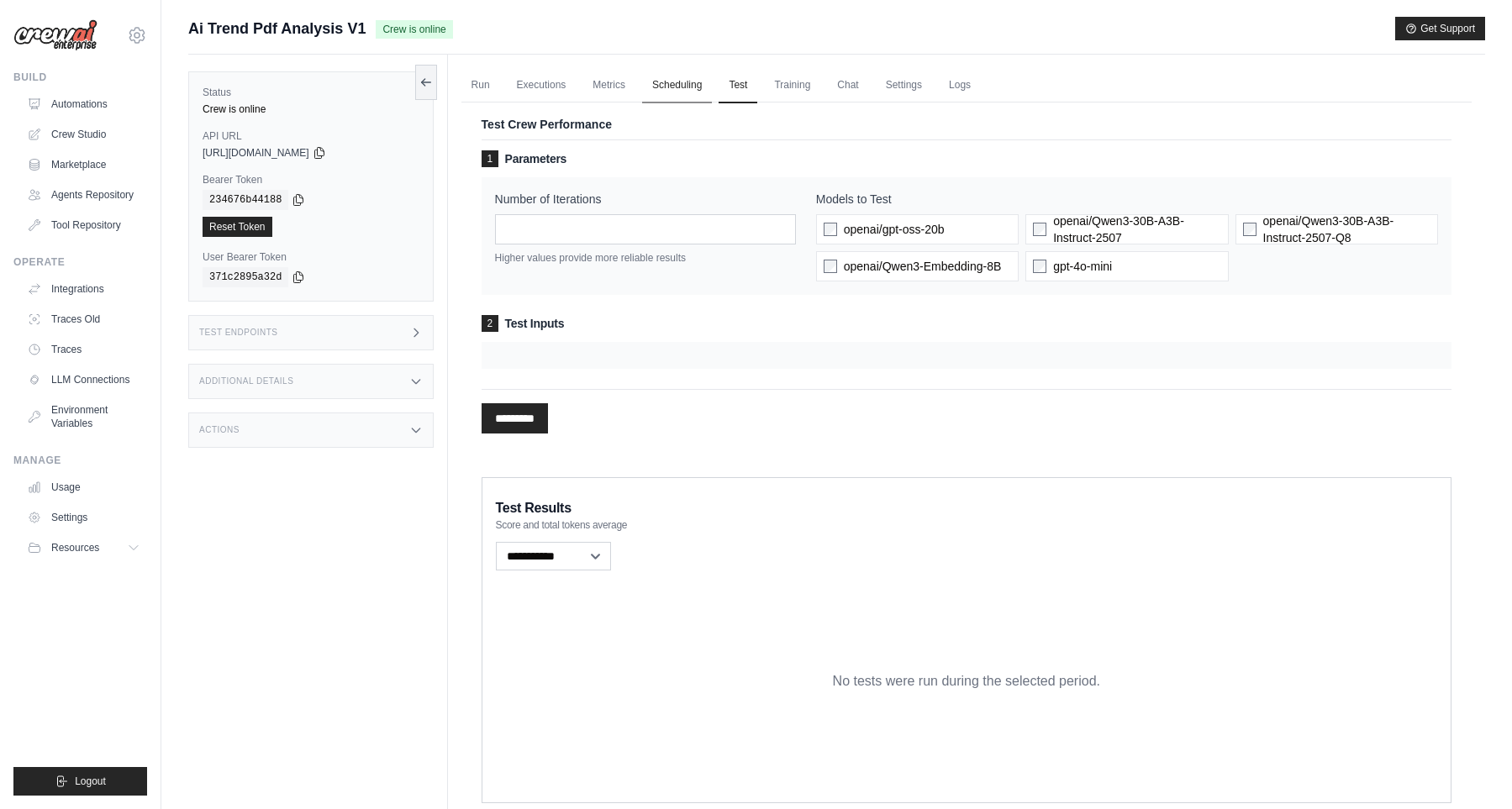
click at [680, 85] on link "Scheduling" at bounding box center [677, 86] width 70 height 35
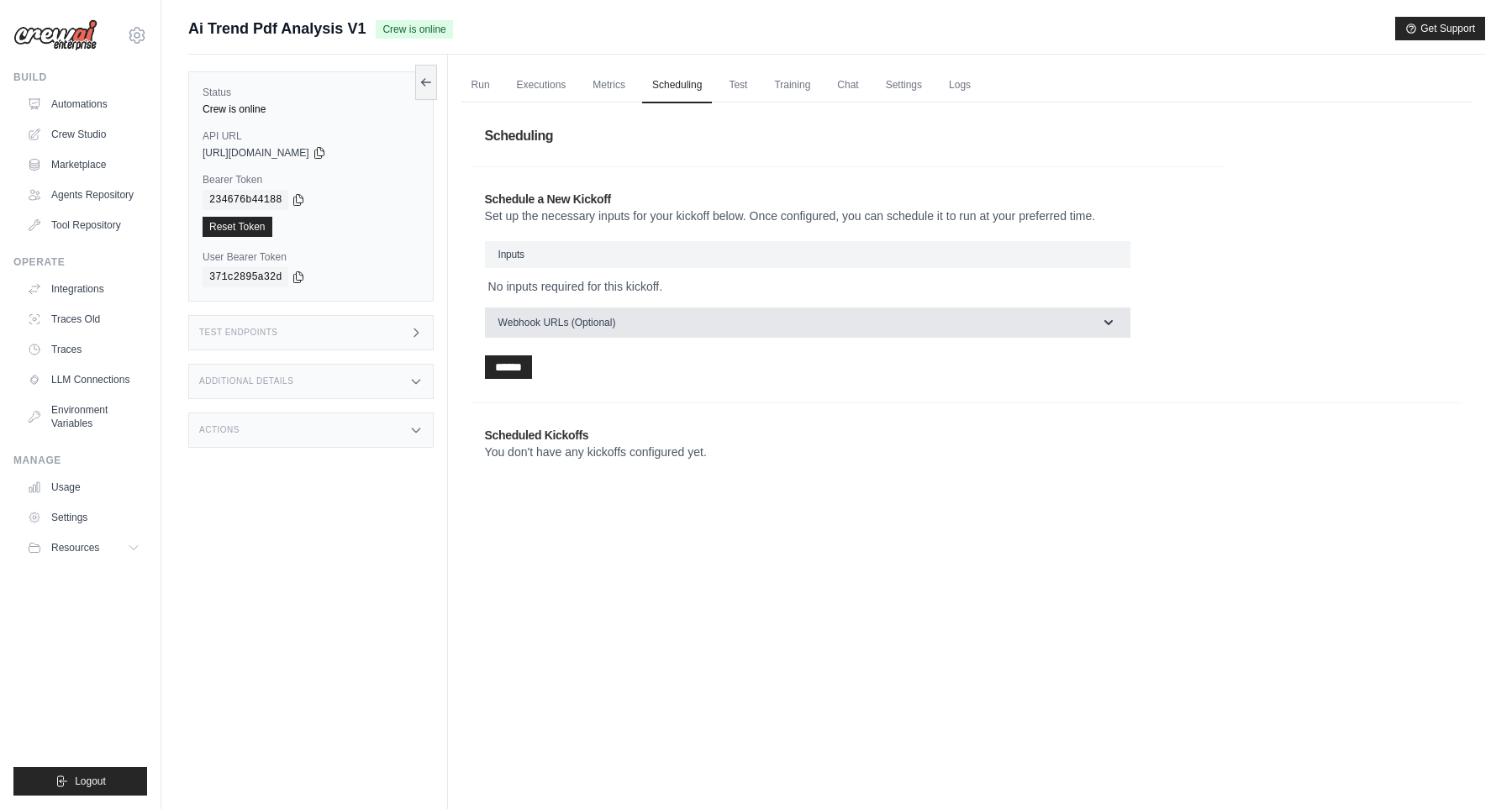
click at [834, 331] on button "Webhook URLs (Optional)" at bounding box center [807, 322] width 645 height 30
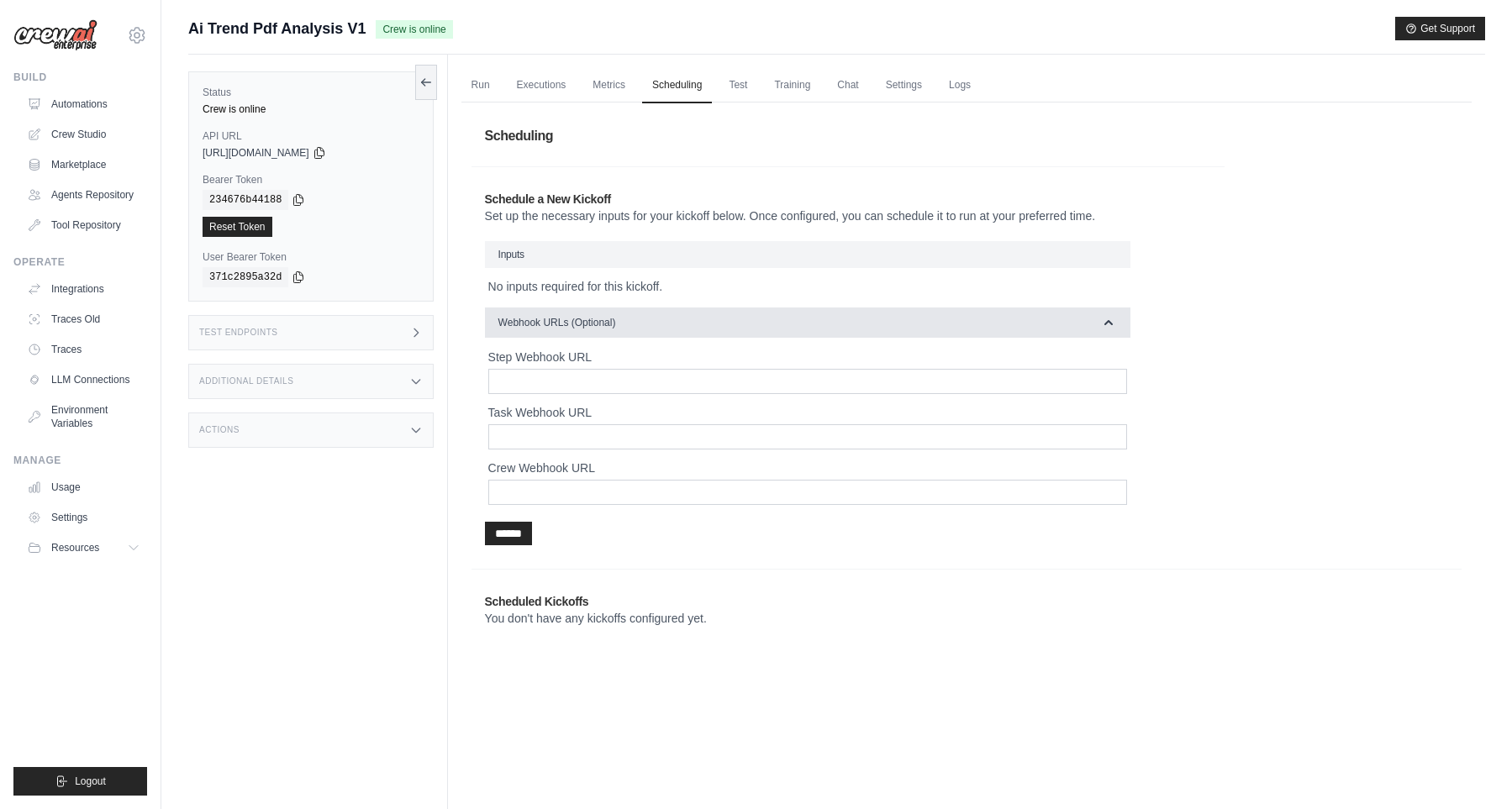
click at [834, 331] on button "Webhook URLs (Optional)" at bounding box center [807, 322] width 645 height 30
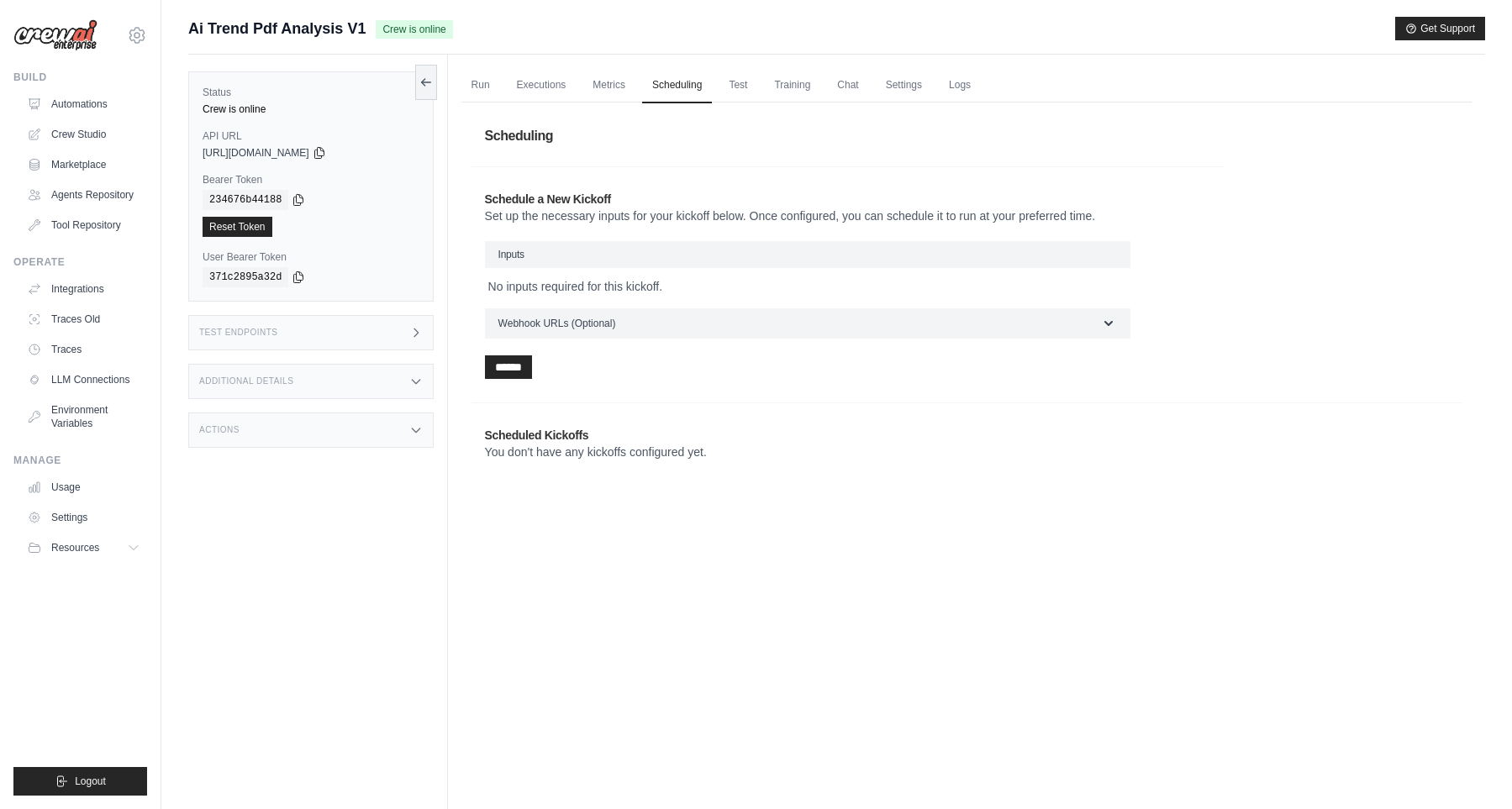
click at [791, 385] on div "Schedule a New Kickoff Set up the necessary inputs for your kickoff below. Once…" at bounding box center [848, 284] width 753 height 215
click at [703, 252] on h3 "Inputs" at bounding box center [807, 255] width 645 height 27
drag, startPoint x: 526, startPoint y: 250, endPoint x: 483, endPoint y: 250, distance: 43.0
click at [516, 249] on h3 "Inputs" at bounding box center [807, 255] width 645 height 27
click at [483, 250] on div "Schedule a New Kickoff Set up the necessary inputs for your kickoff below. Once…" at bounding box center [848, 284] width 753 height 215
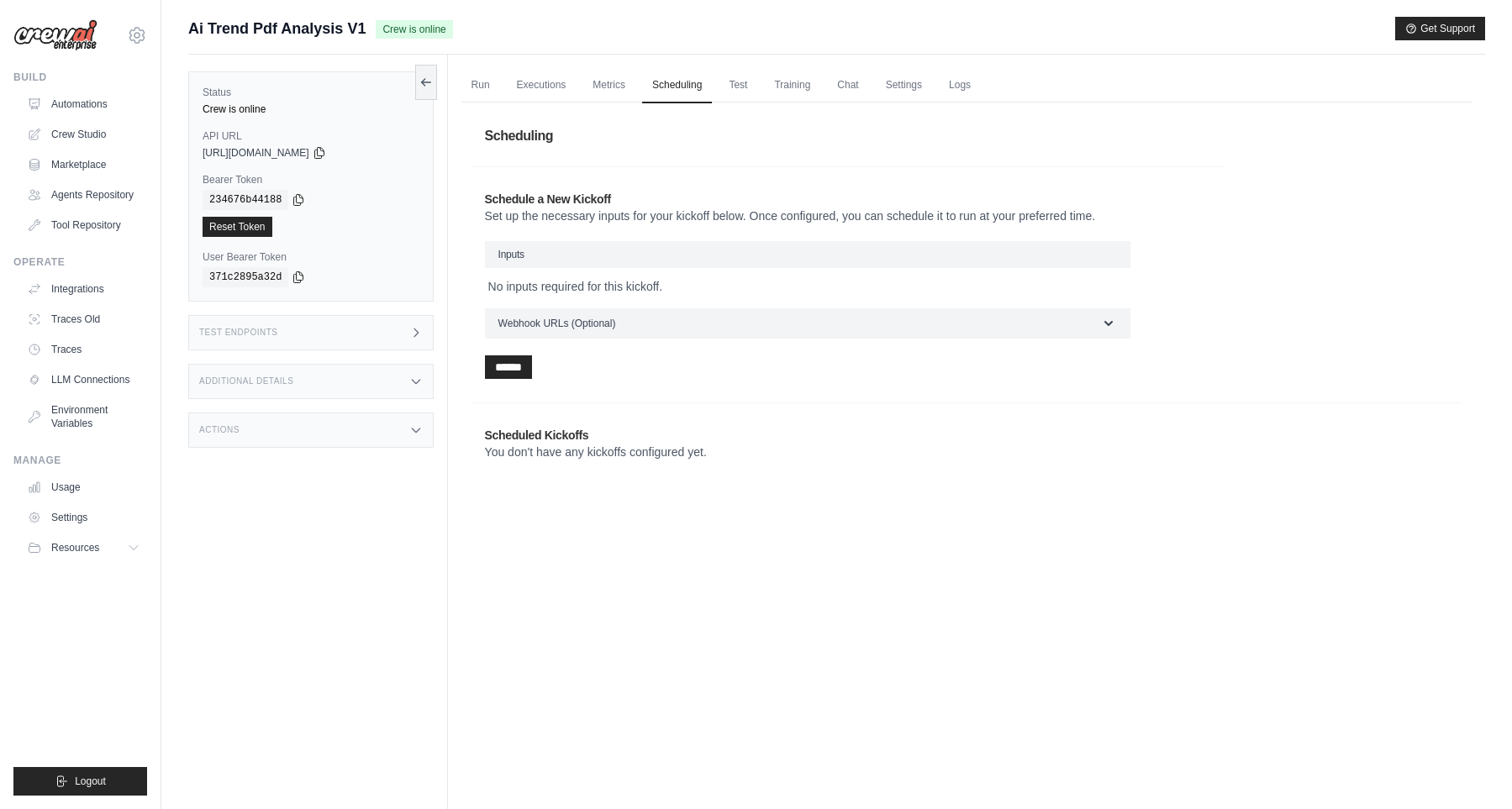
click at [515, 251] on span "Inputs" at bounding box center [511, 255] width 26 height 12
click at [568, 244] on h3 "Inputs" at bounding box center [807, 255] width 645 height 27
click at [775, 78] on link "Training" at bounding box center [791, 86] width 57 height 35
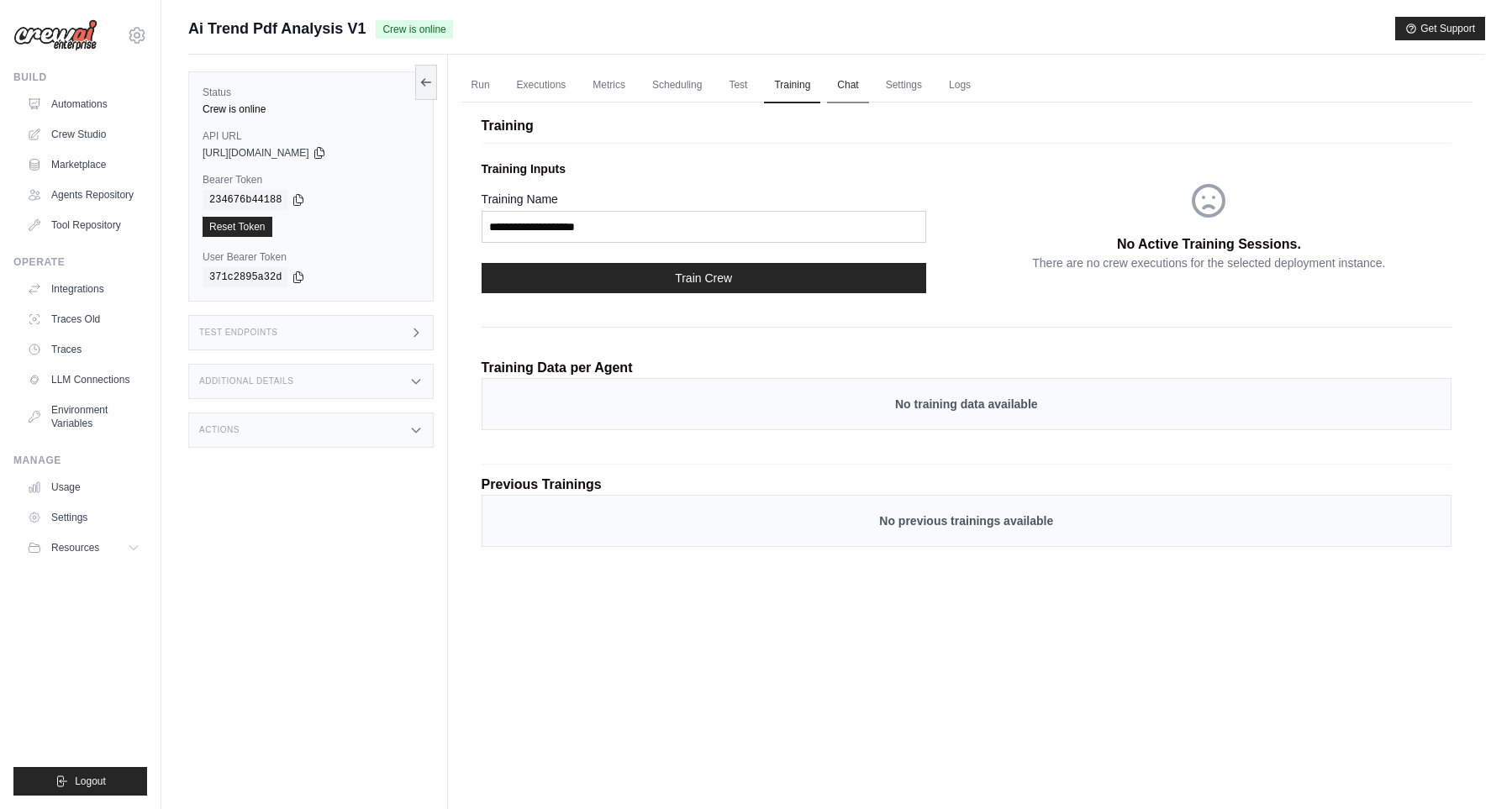
click at [855, 94] on link "Chat" at bounding box center [847, 86] width 41 height 35
click at [861, 94] on link "Chat" at bounding box center [847, 86] width 41 height 35
click at [916, 92] on link "Settings" at bounding box center [904, 86] width 57 height 35
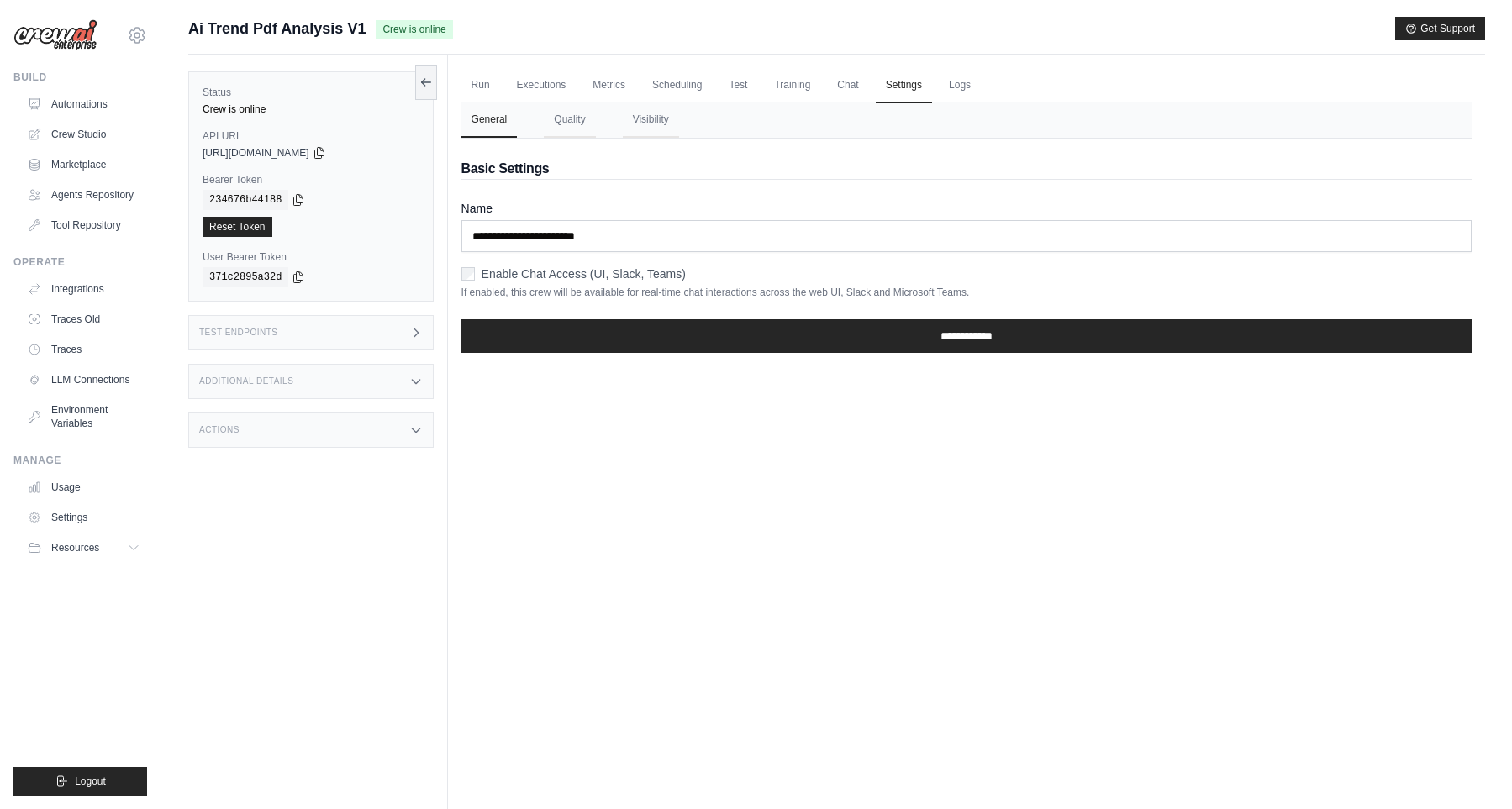
click at [602, 278] on label "Enable Chat Access (UI, Slack, Teams)" at bounding box center [584, 274] width 204 height 17
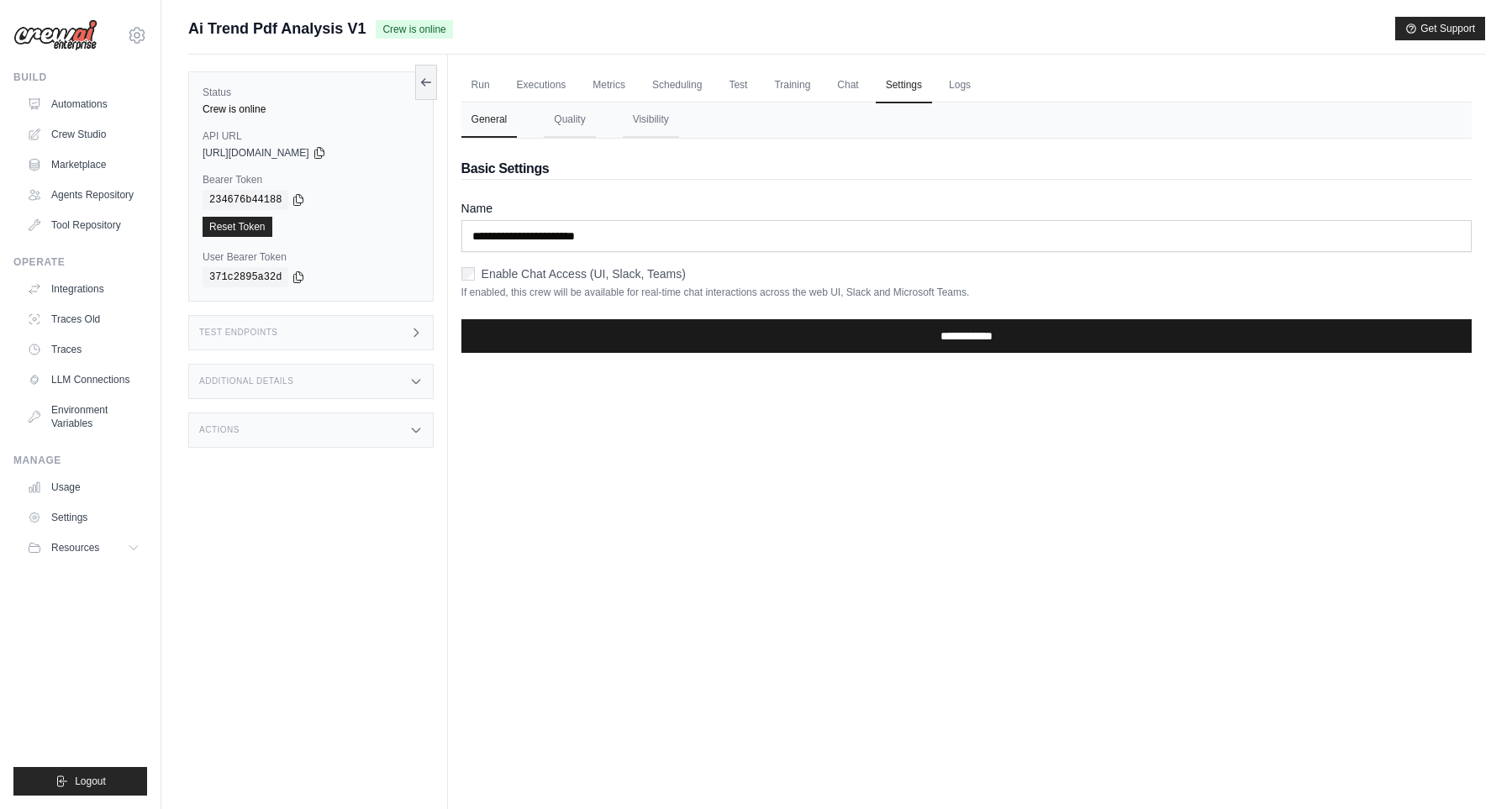
click at [630, 331] on input "**********" at bounding box center [966, 336] width 1010 height 34
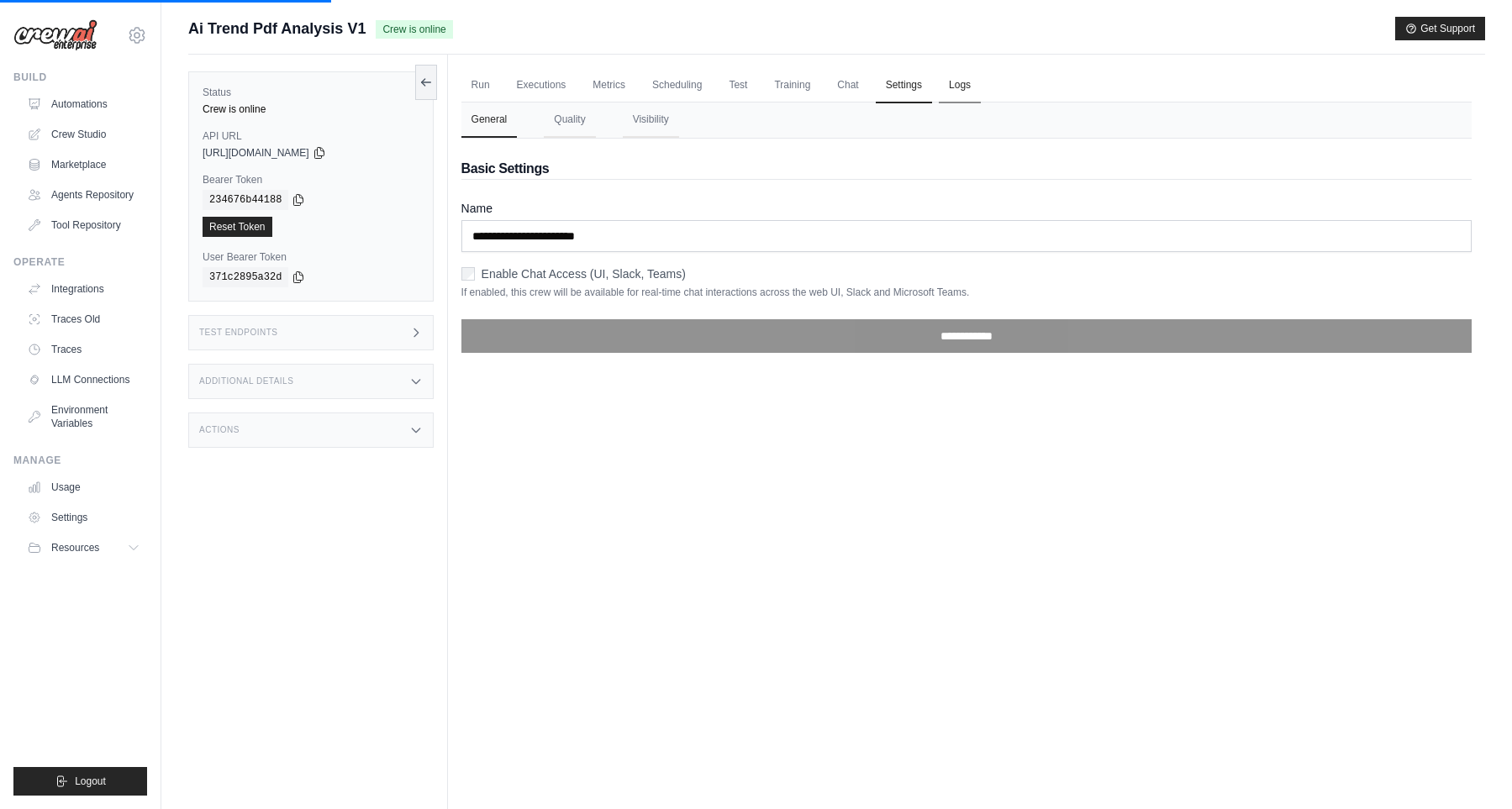
click at [969, 89] on link "Logs" at bounding box center [959, 86] width 42 height 35
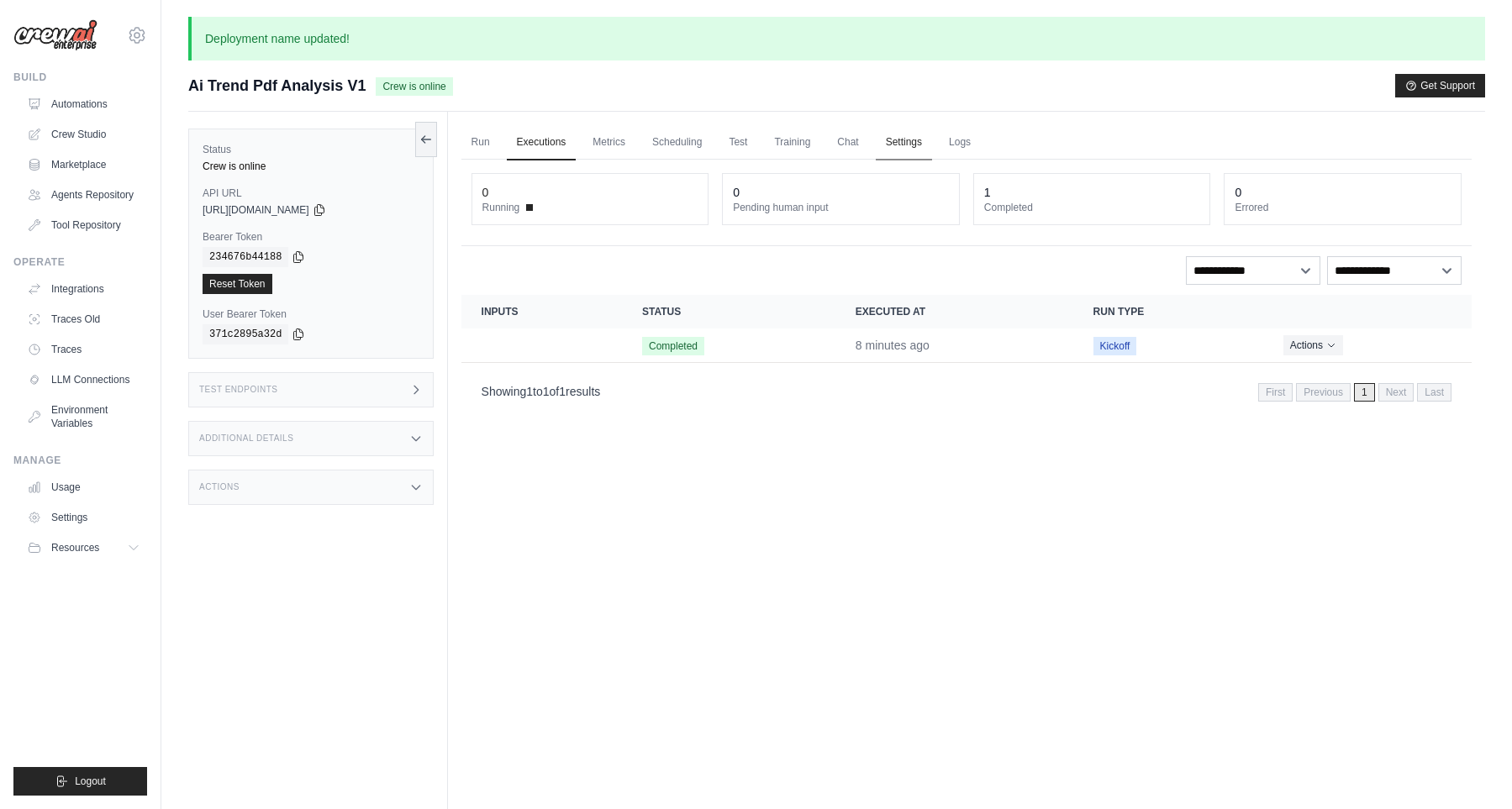
click at [888, 148] on link "Settings" at bounding box center [904, 143] width 57 height 35
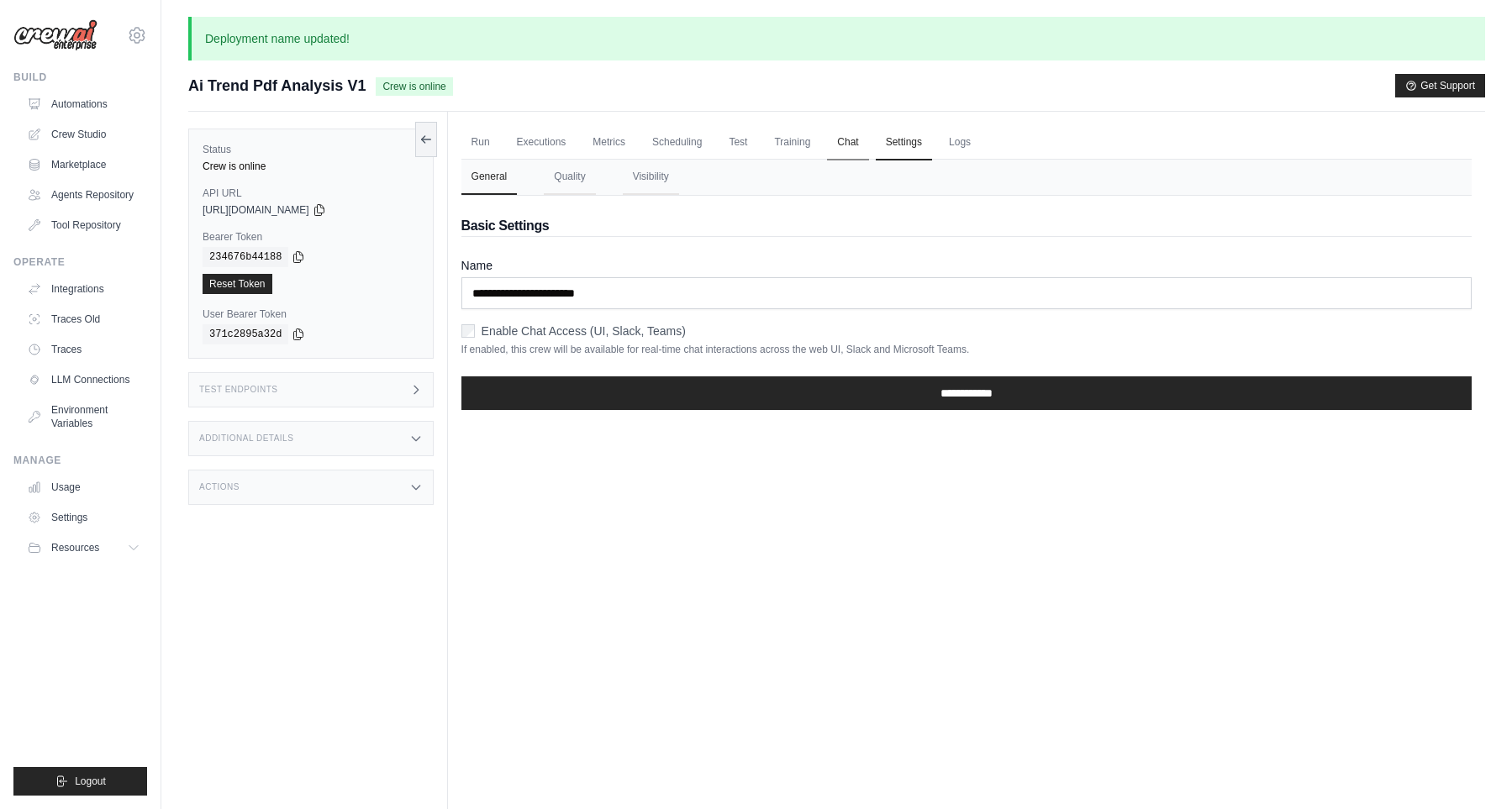
click at [866, 143] on link "Chat" at bounding box center [847, 143] width 41 height 35
click at [975, 150] on link "Logs" at bounding box center [959, 143] width 42 height 35
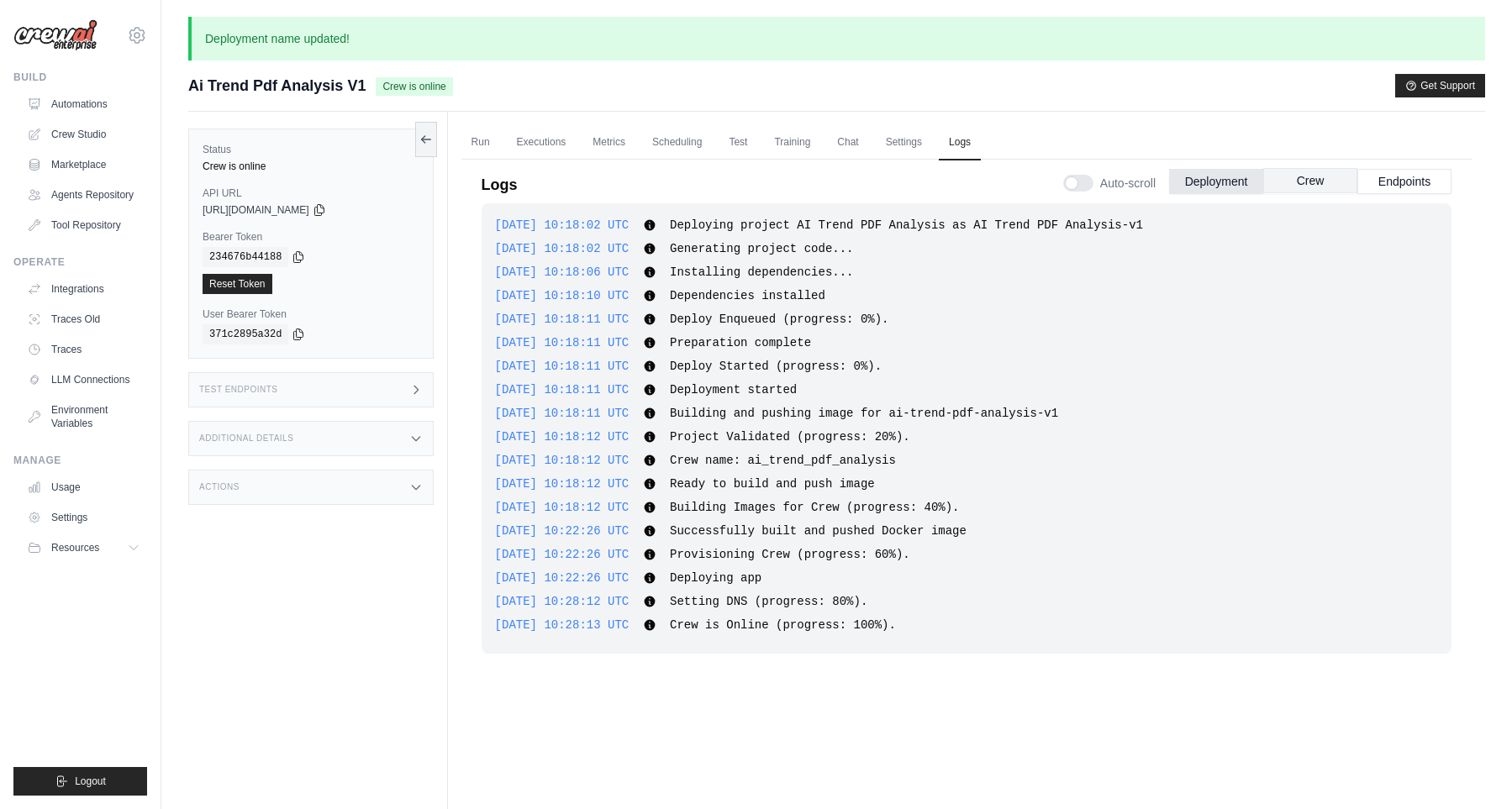
click at [1299, 185] on button "Crew" at bounding box center [1310, 181] width 94 height 25
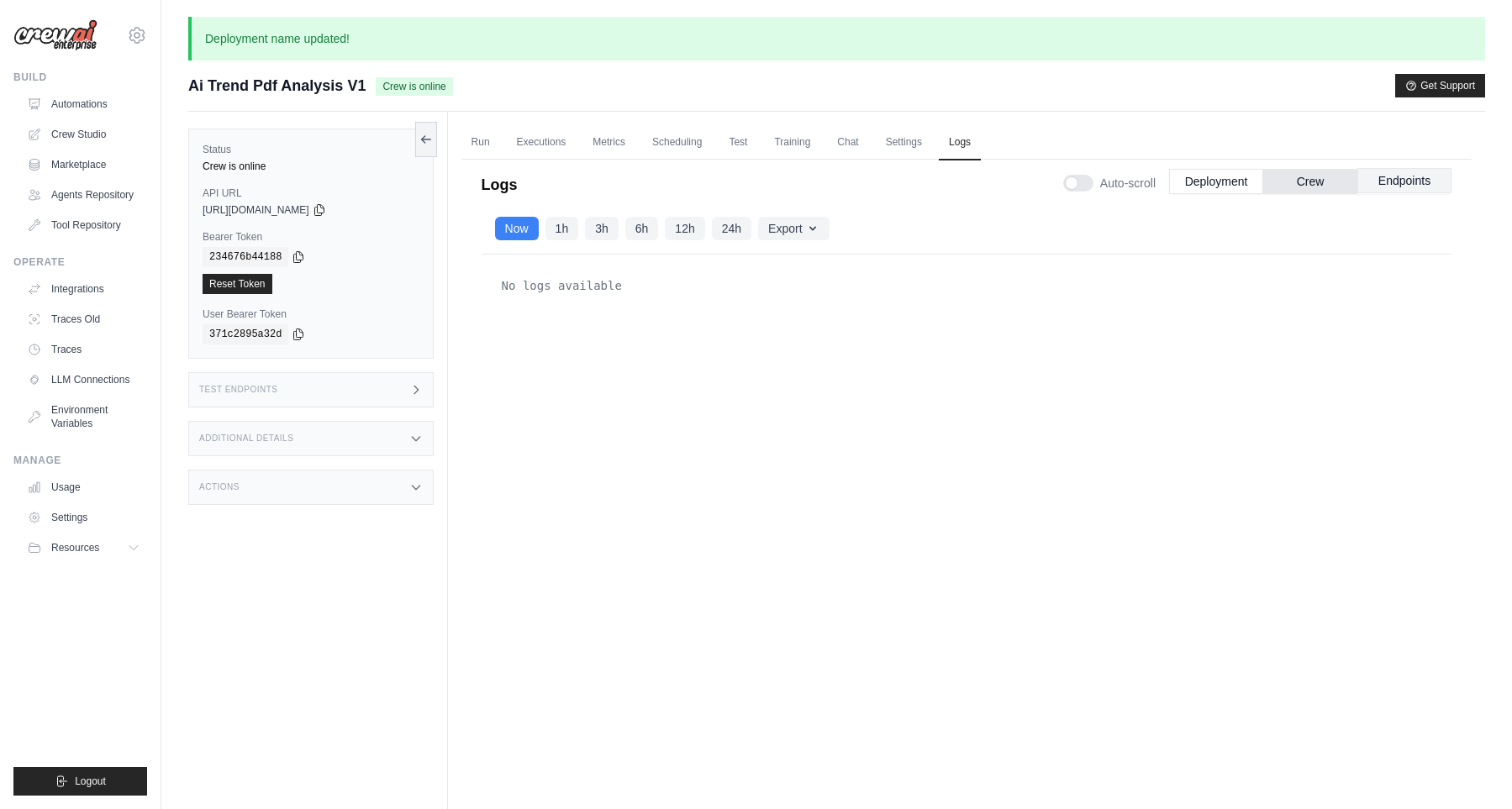
click at [1386, 186] on button "Endpoints" at bounding box center [1404, 181] width 94 height 25
click at [484, 147] on link "Run" at bounding box center [481, 143] width 39 height 35
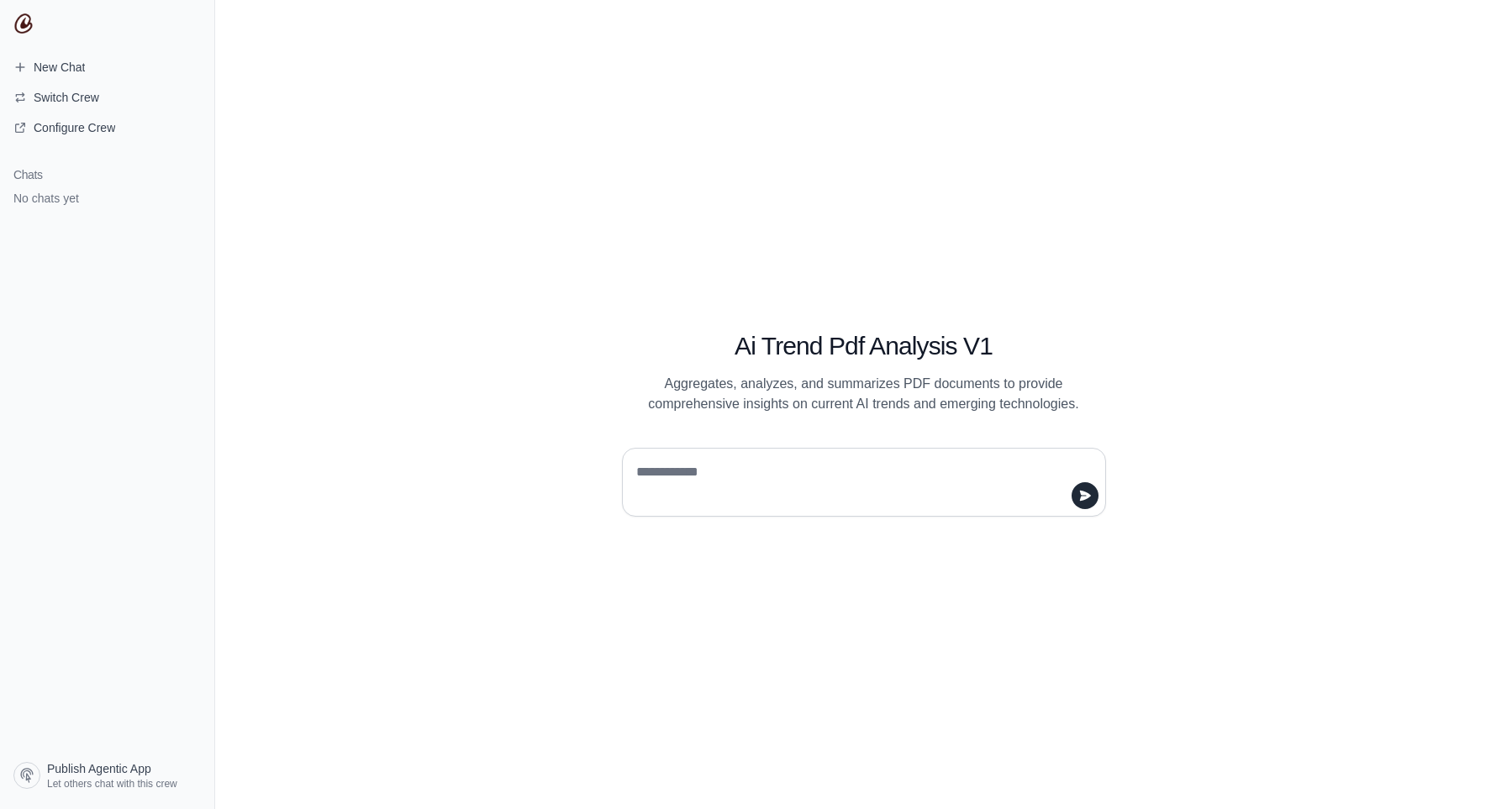
click at [856, 487] on textarea at bounding box center [859, 483] width 452 height 47
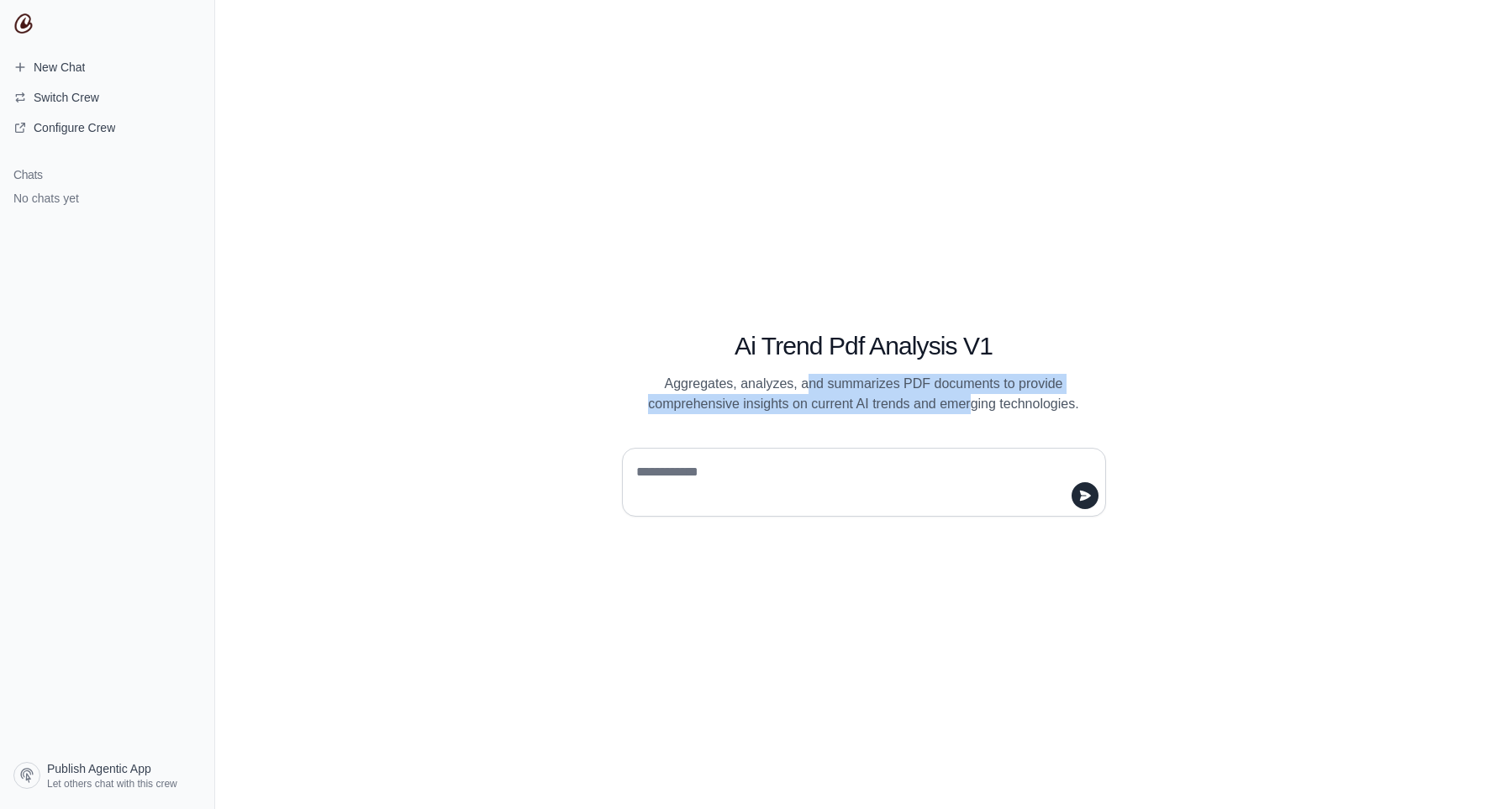
drag, startPoint x: 806, startPoint y: 390, endPoint x: 975, endPoint y: 403, distance: 169.5
click at [975, 403] on p "Aggregates, analyzes, and summarizes PDF documents to provide comprehensive ins…" at bounding box center [864, 394] width 484 height 40
click at [975, 407] on p "Aggregates, analyzes, and summarizes PDF documents to provide comprehensive ins…" at bounding box center [864, 394] width 484 height 40
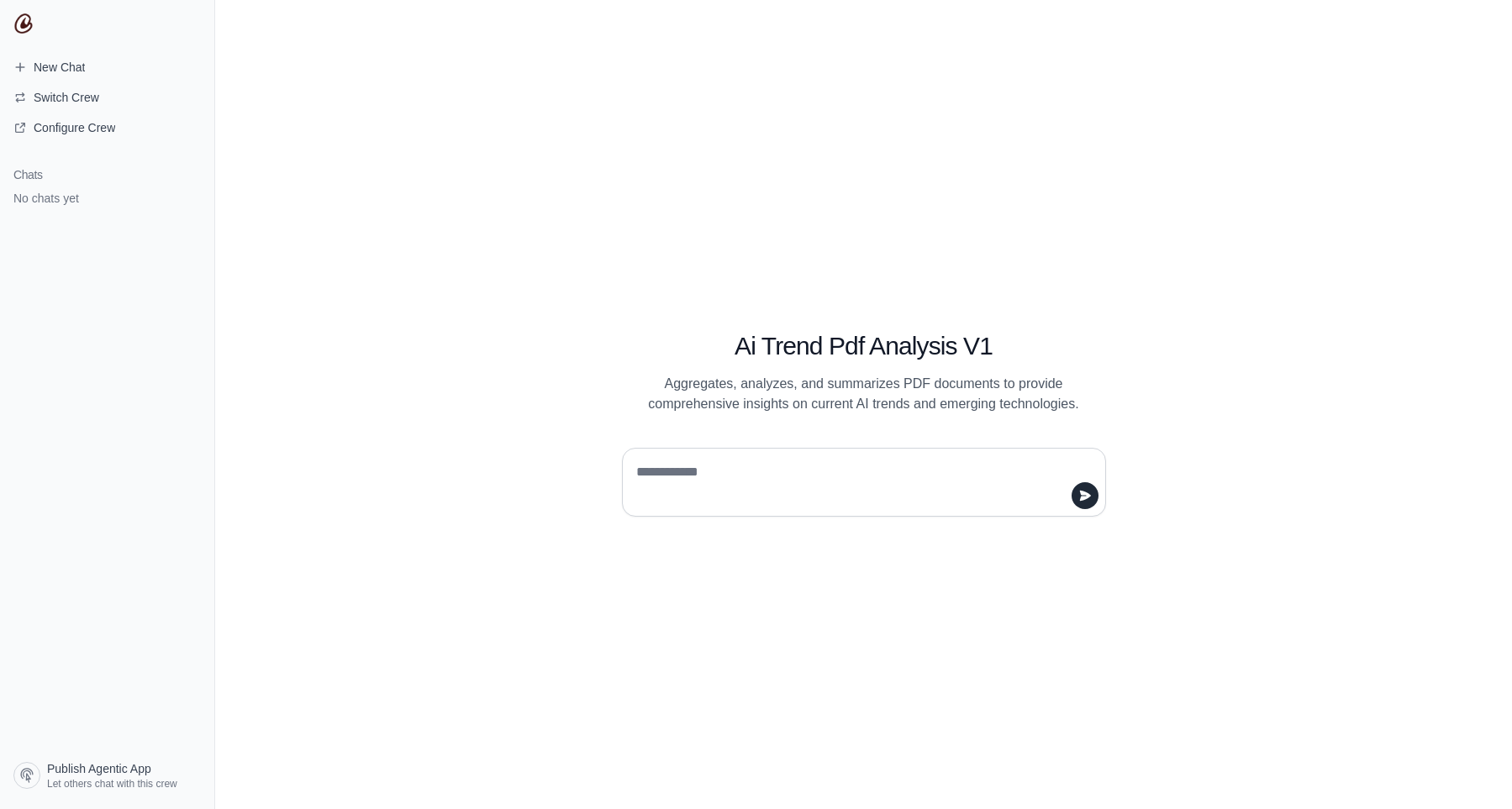
click at [877, 468] on textarea at bounding box center [859, 483] width 452 height 47
click at [755, 474] on textarea at bounding box center [859, 483] width 452 height 47
type textarea "****"
type textarea "**********"
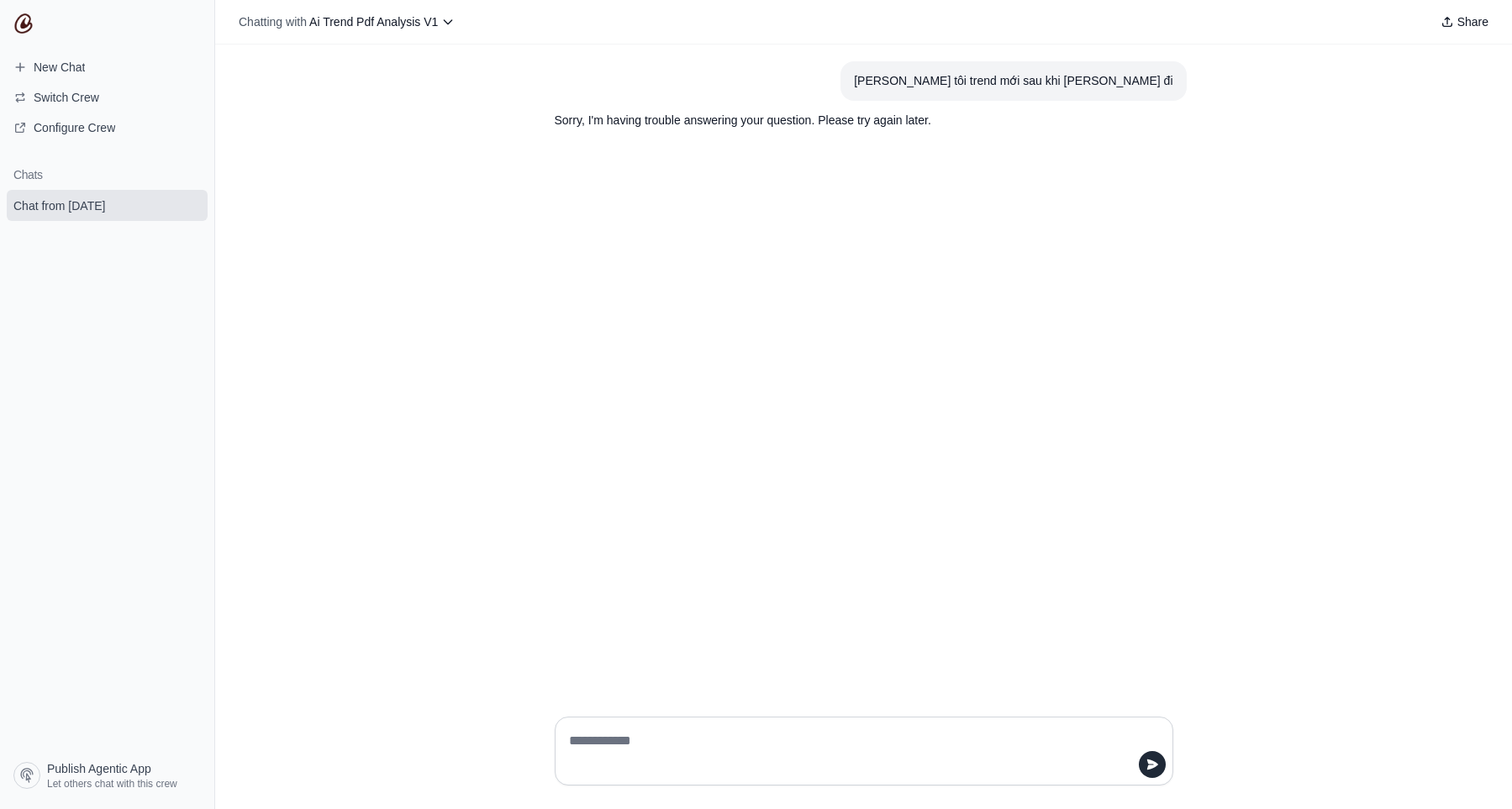
click at [996, 76] on div "[PERSON_NAME] tôi trend mới sau khi [PERSON_NAME] đi" at bounding box center [1012, 81] width 318 height 19
click at [830, 749] on textarea at bounding box center [858, 751] width 586 height 47
paste textarea "**********"
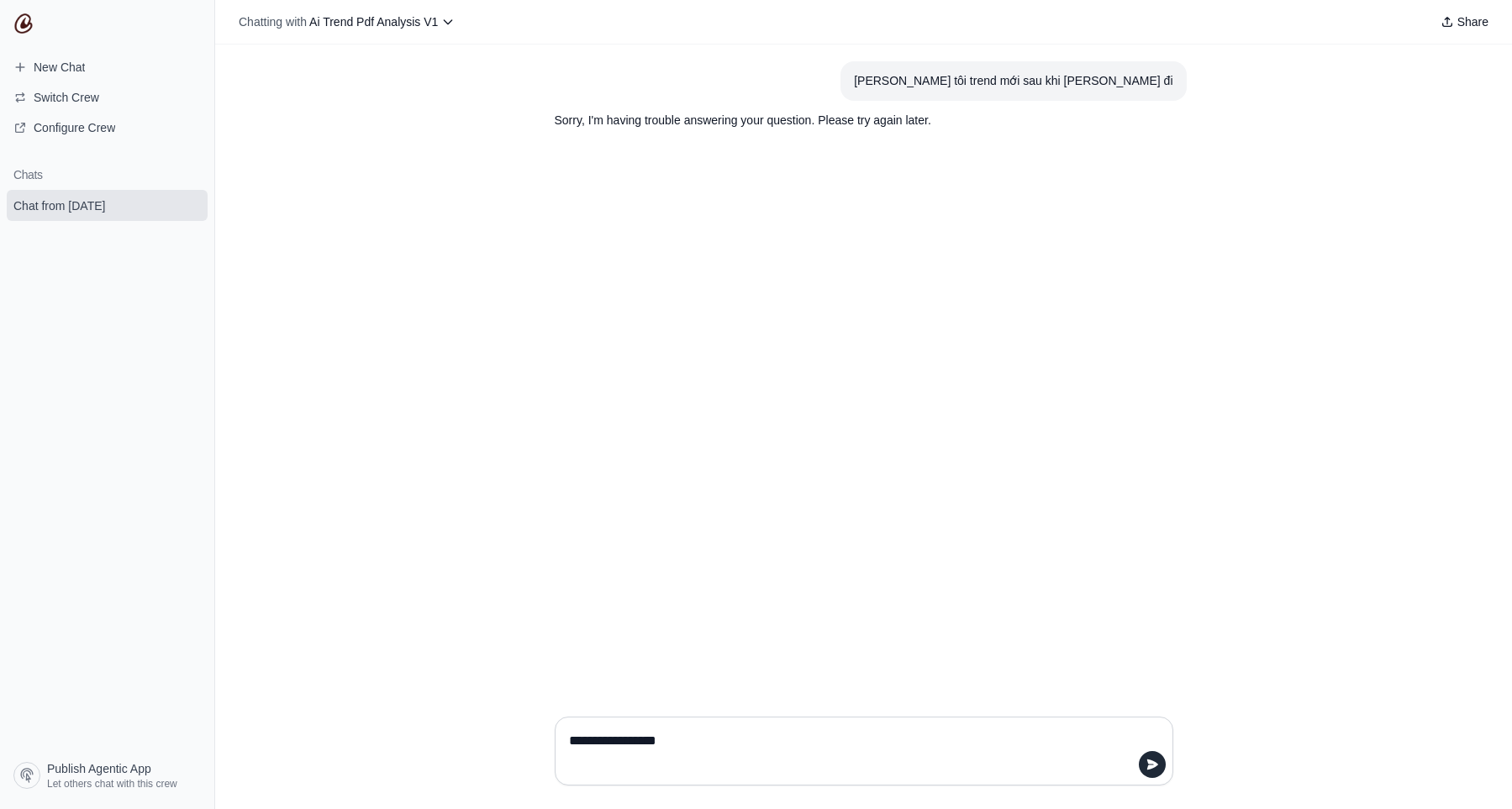
click at [1140, 752] on textarea "**********" at bounding box center [858, 751] width 586 height 47
type textarea "**********"
click at [1148, 758] on icon "submit" at bounding box center [1152, 764] width 14 height 13
click at [819, 202] on p "Sorry, I'm having trouble answering your question. Please try again later." at bounding box center [823, 198] width 537 height 19
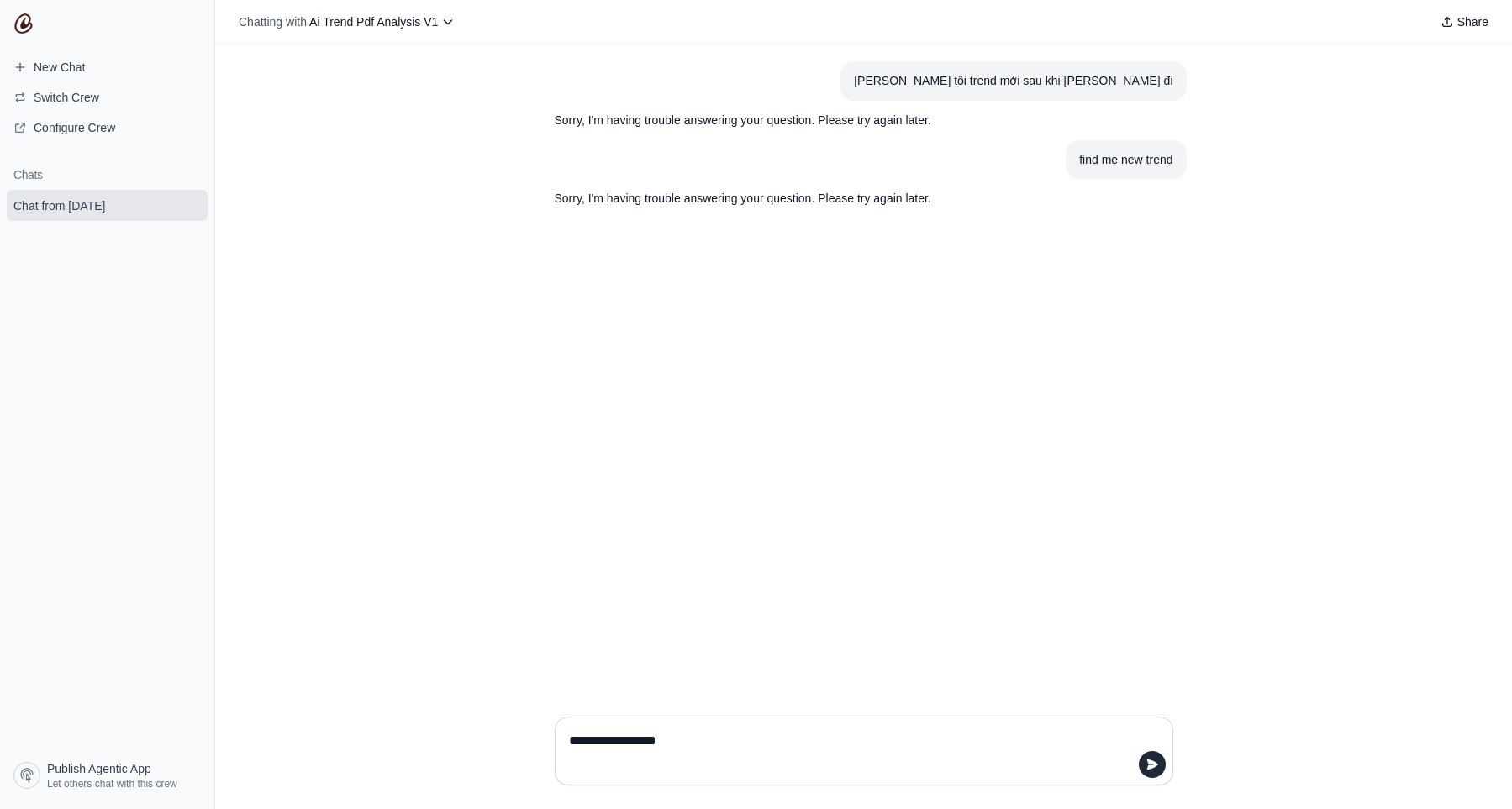
click at [819, 202] on p "Sorry, I'm having trouble answering your question. Please try again later." at bounding box center [823, 198] width 537 height 19
click at [954, 263] on div "[PERSON_NAME] tôi trend mới sau khi [PERSON_NAME] đi Sorry, I'm having trouble …" at bounding box center [863, 374] width 1297 height 659
click at [410, 28] on span "Ai Trend Pdf Analysis V1" at bounding box center [373, 22] width 128 height 13
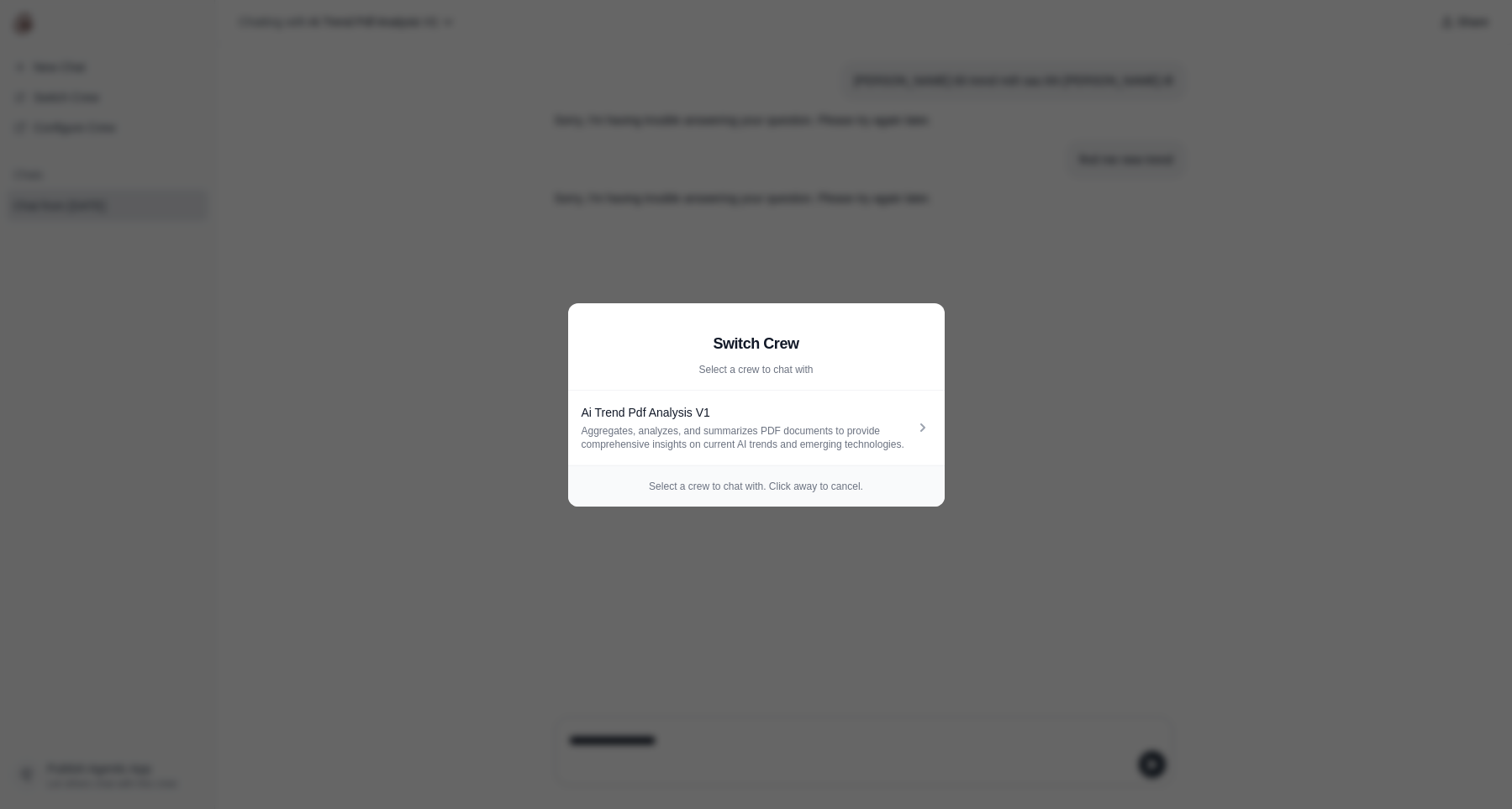
click at [472, 450] on aside "Switch Crew Select a crew to chat with Ai Trend Pdf Analysis V1 Aggregates, ana…" at bounding box center [756, 404] width 1512 height 809
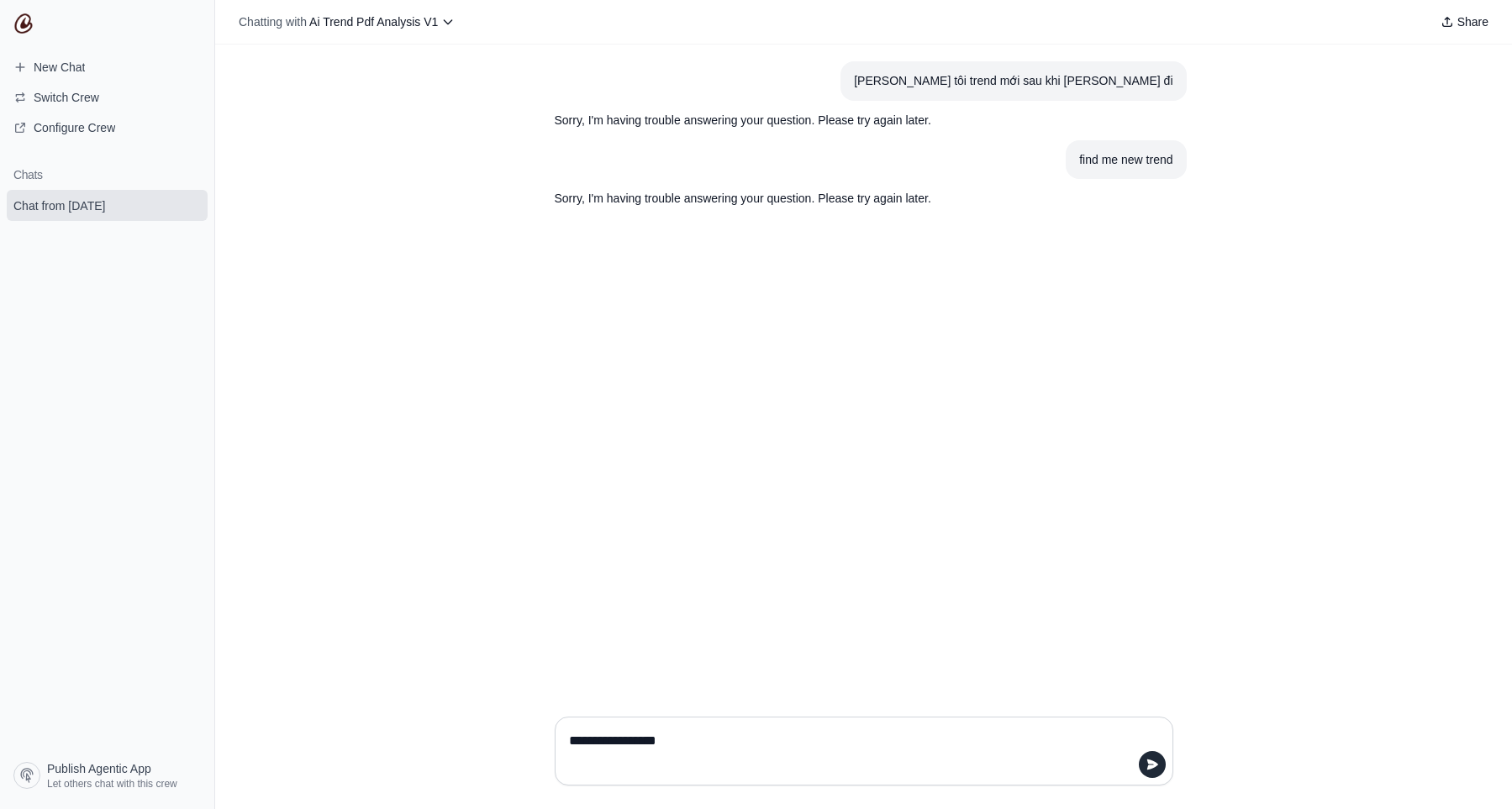
click at [783, 749] on textarea "**********" at bounding box center [858, 751] width 586 height 47
type textarea "**********"
click at [1160, 766] on button "submit" at bounding box center [1152, 764] width 27 height 27
drag, startPoint x: 916, startPoint y: 310, endPoint x: 1052, endPoint y: 300, distance: 136.4
click at [1052, 300] on div "[PERSON_NAME] tôi trend mới sau khi [PERSON_NAME] đi Sorry, I'm having trouble …" at bounding box center [863, 374] width 1297 height 659
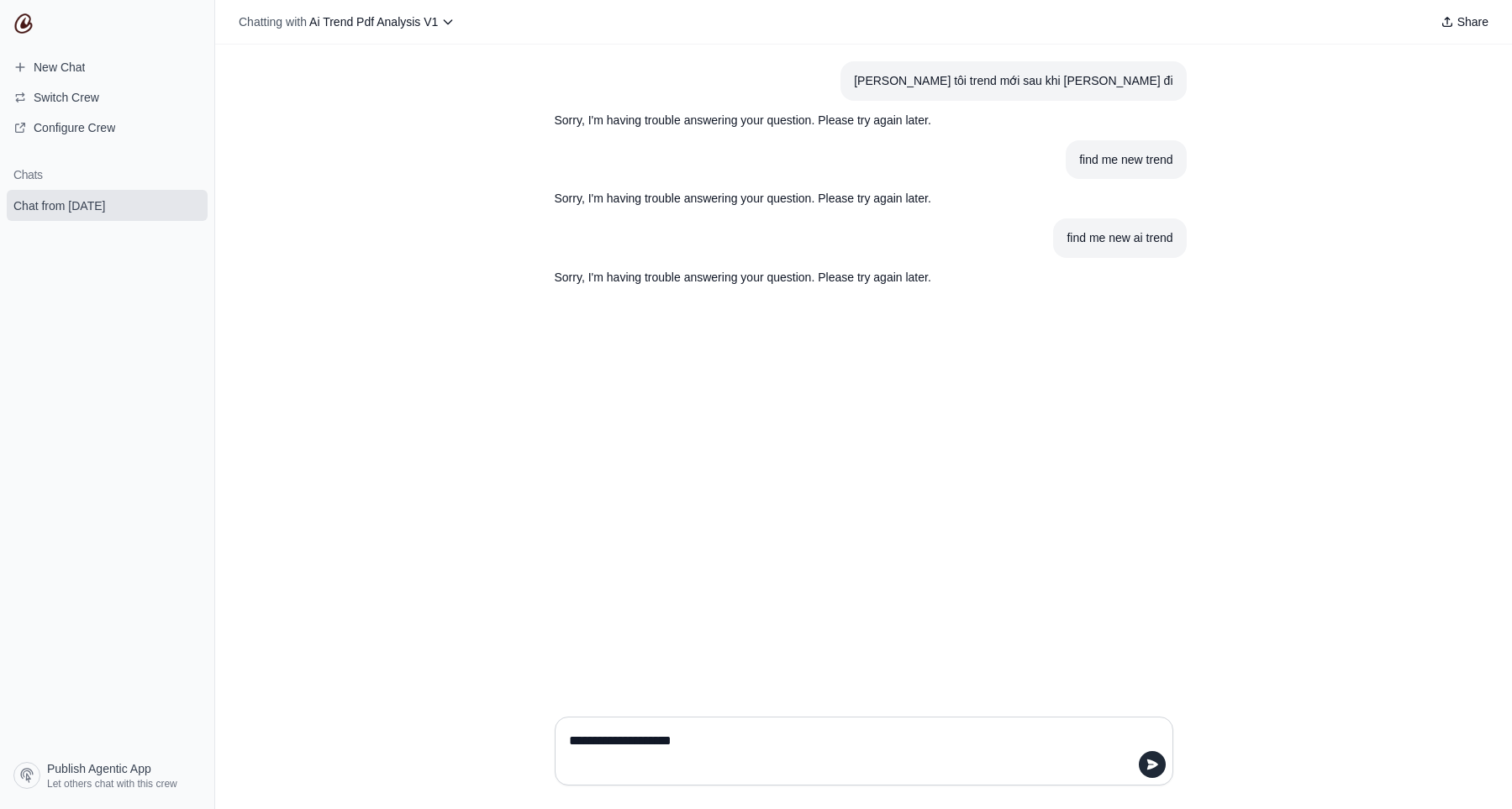
click at [888, 302] on div "[PERSON_NAME] tôi trend mới sau khi [PERSON_NAME] đi Sorry, I'm having trouble …" at bounding box center [863, 374] width 1297 height 659
click at [14, 202] on span "Chat from [DATE]" at bounding box center [59, 206] width 92 height 17
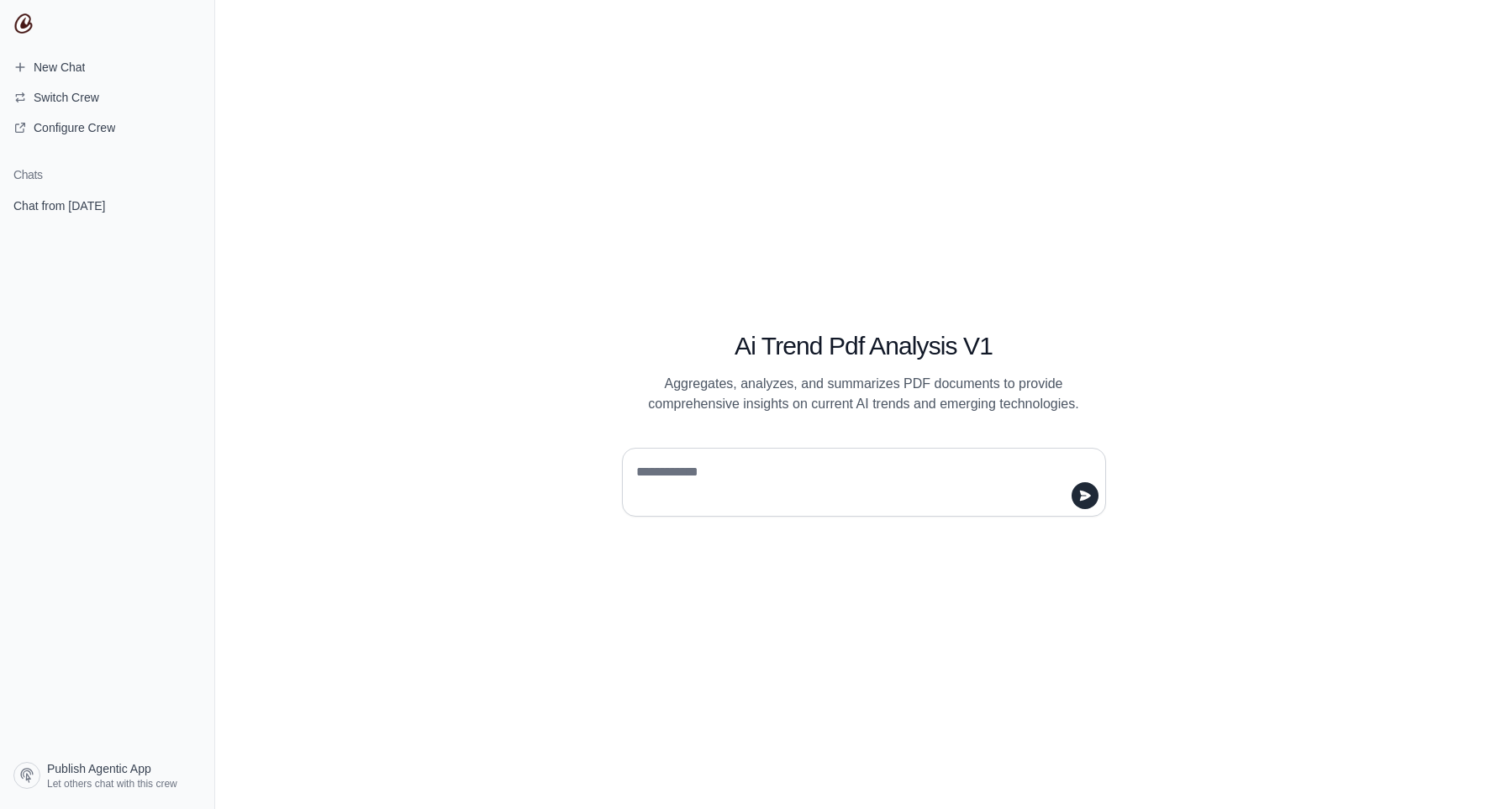
click at [802, 465] on textarea at bounding box center [859, 483] width 452 height 47
click at [904, 472] on textarea "**********" at bounding box center [859, 483] width 452 height 47
type textarea "**********"
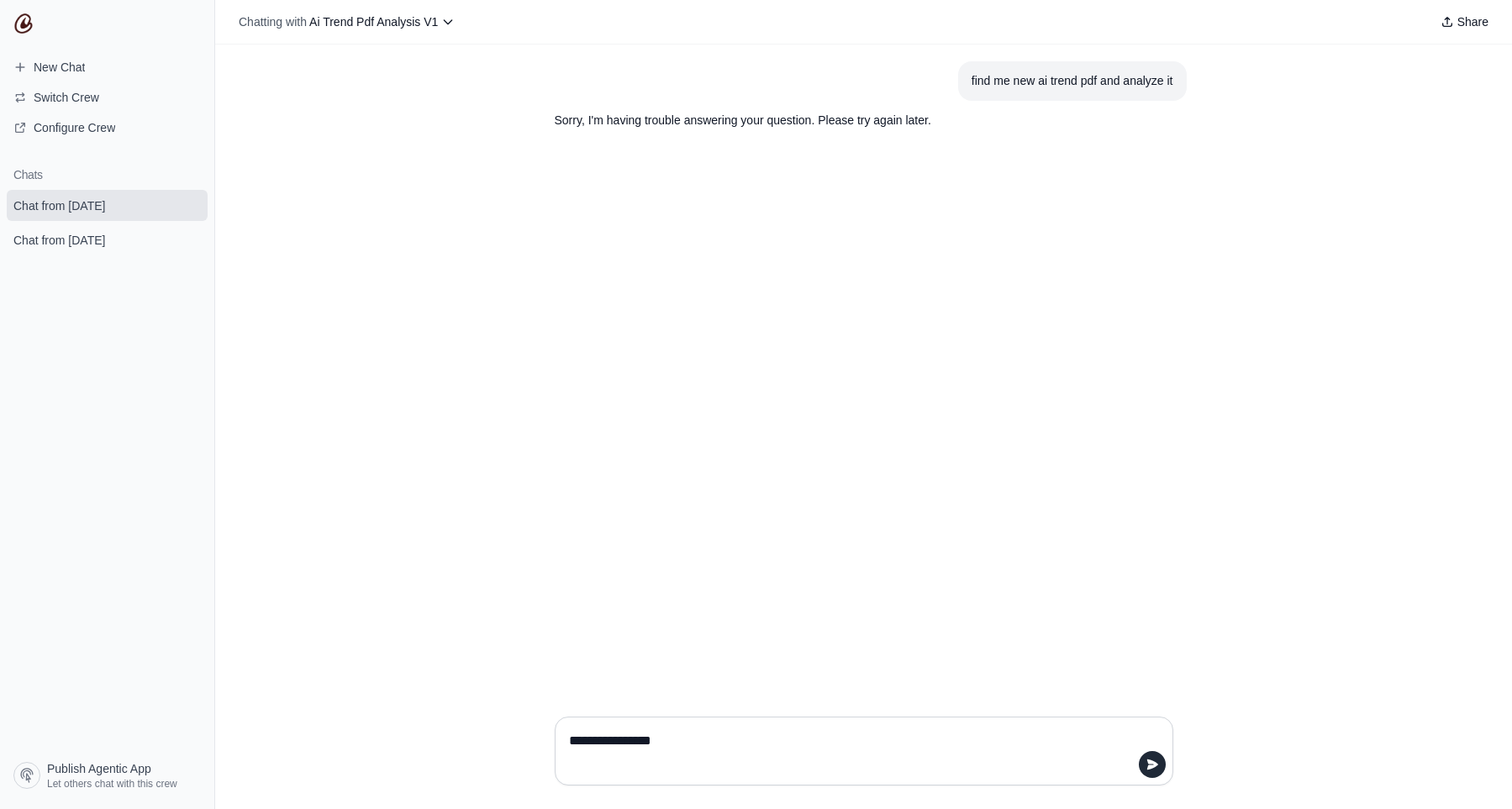
type textarea "**********"
click at [773, 196] on p "Sorry, I'm having trouble answering your question. Please try again later." at bounding box center [823, 198] width 537 height 19
click at [372, 193] on div "find me new ai trend pdf and analyze it Sorry, I'm having trouble answering you…" at bounding box center [863, 374] width 1297 height 659
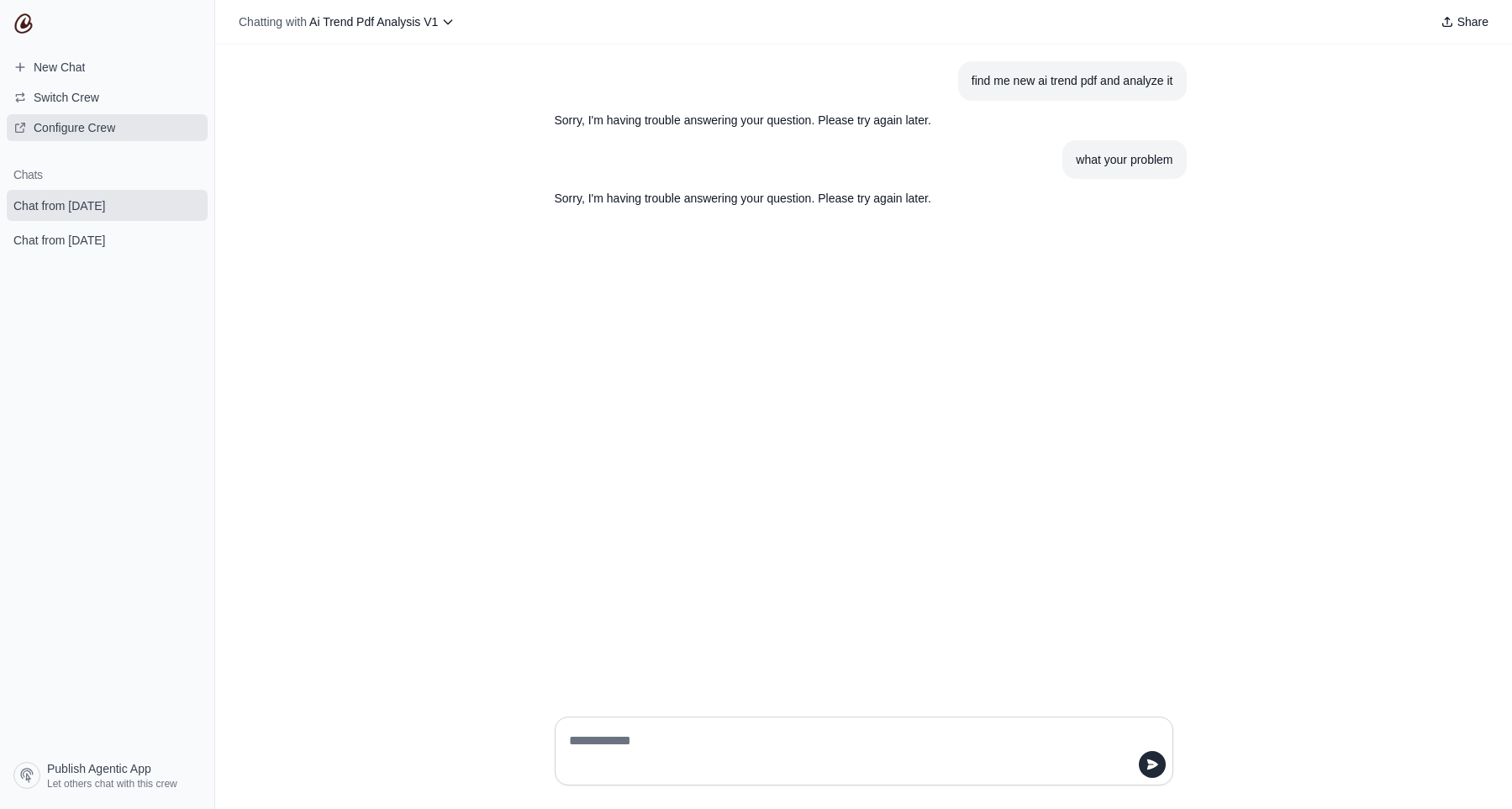
click at [115, 121] on span "Configure Crew" at bounding box center [74, 127] width 82 height 17
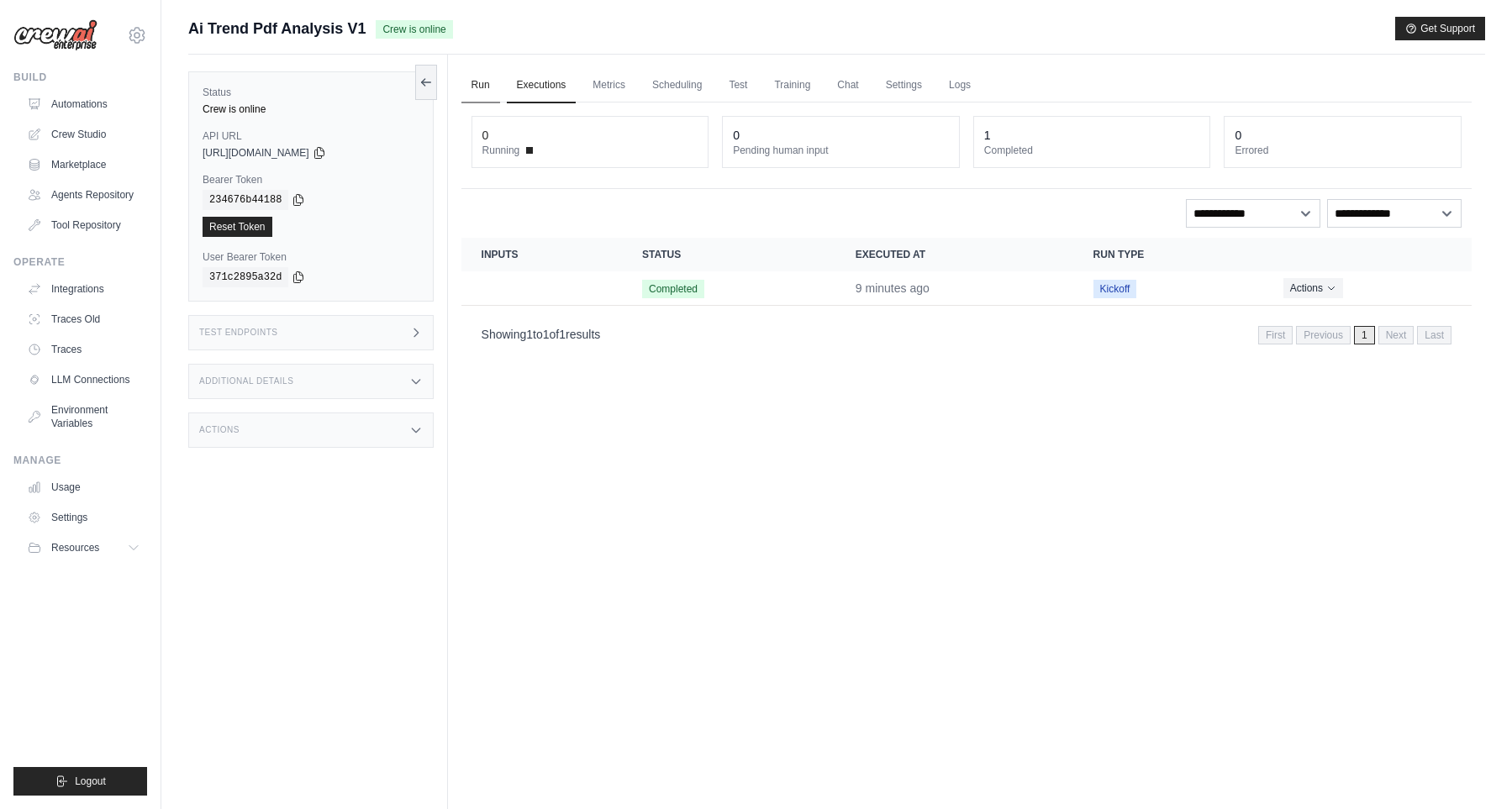
click at [486, 84] on link "Run" at bounding box center [481, 86] width 39 height 35
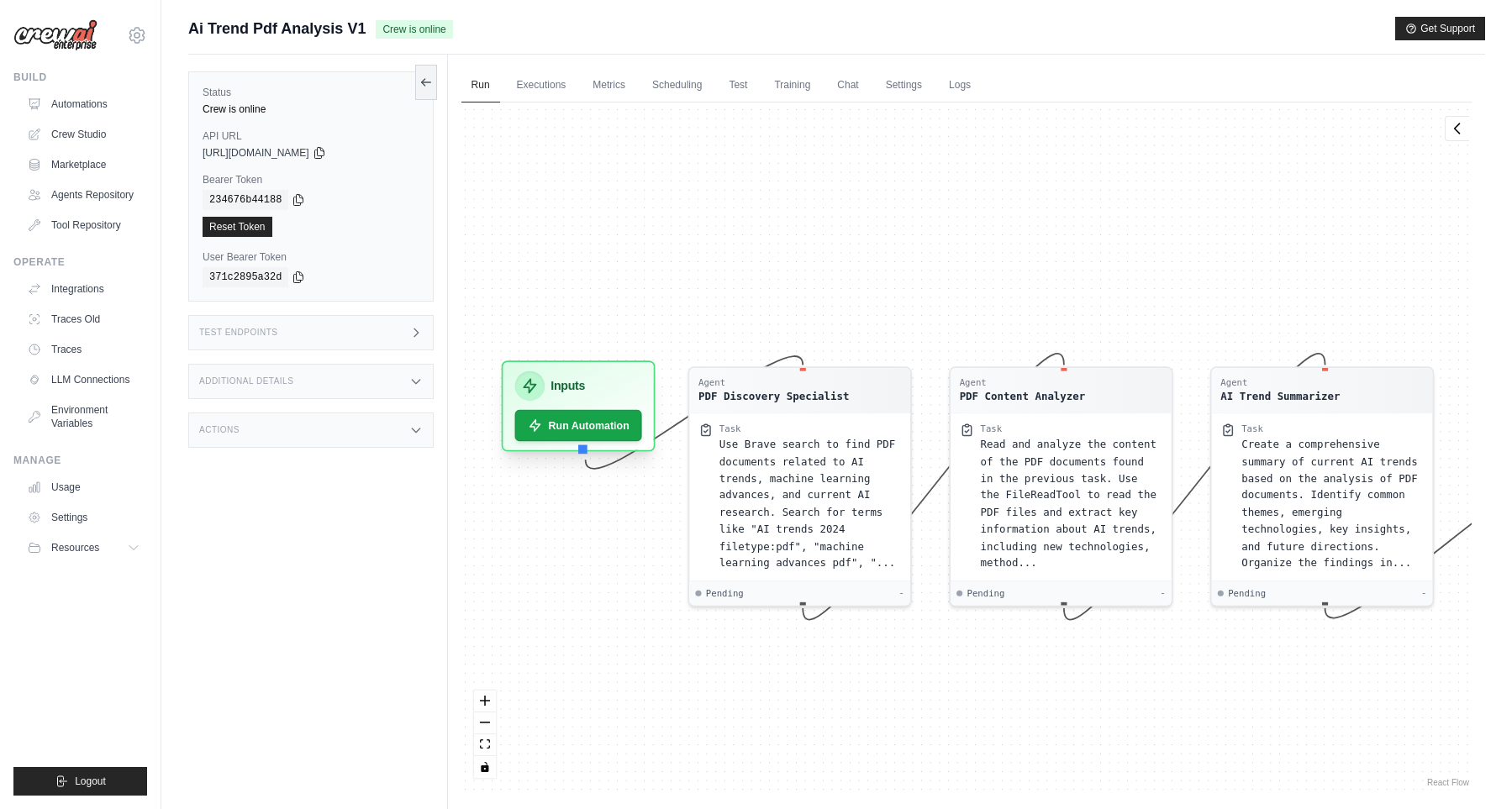
click at [528, 382] on icon at bounding box center [529, 386] width 12 height 13
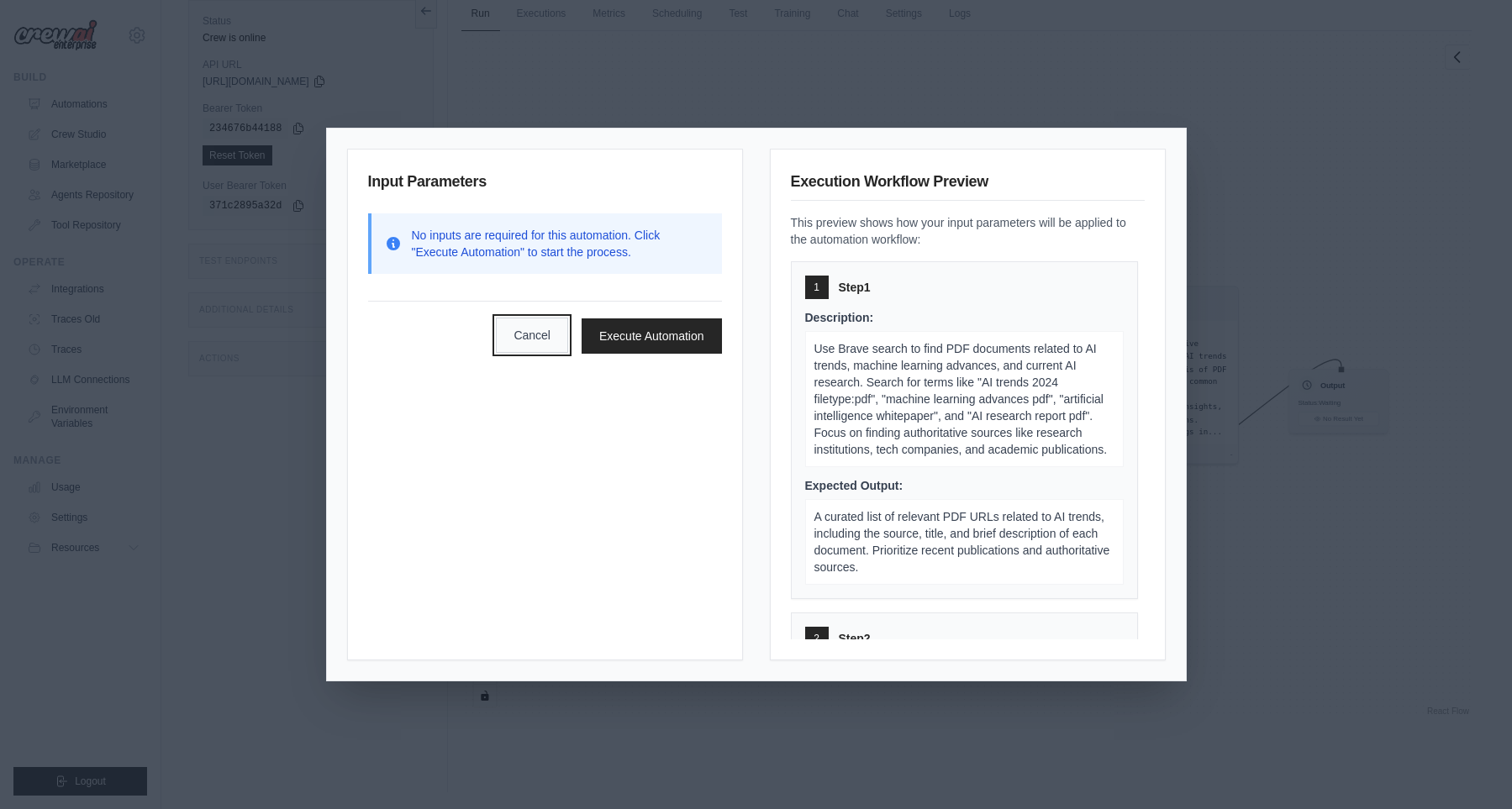
click at [514, 342] on button "Cancel" at bounding box center [532, 335] width 73 height 35
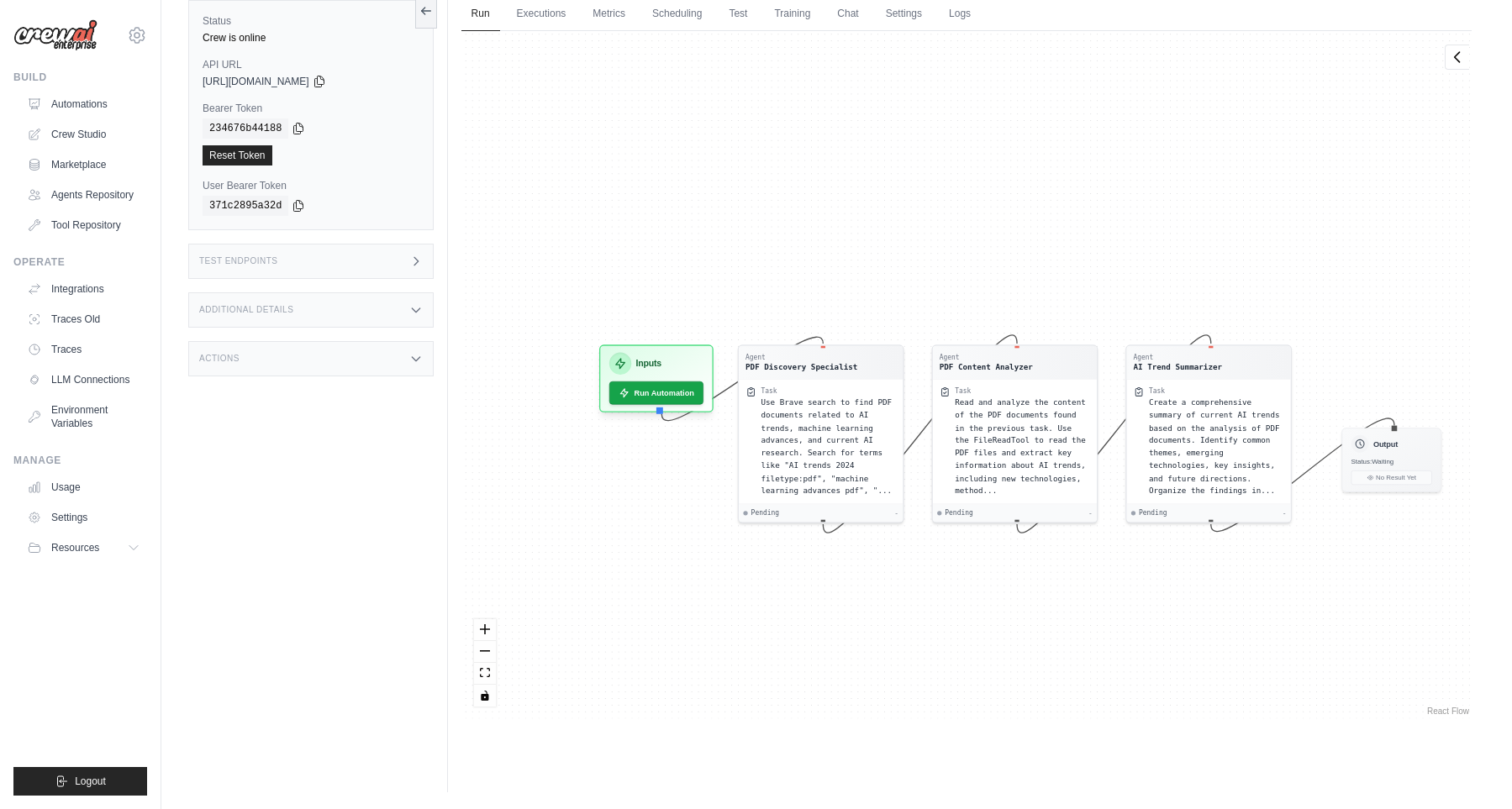
drag, startPoint x: 560, startPoint y: 468, endPoint x: 614, endPoint y: 504, distance: 64.9
click at [613, 505] on div "Agent PDF Discovery Specialist Task Use Brave search to find PDF documents rela…" at bounding box center [966, 375] width 1010 height 688
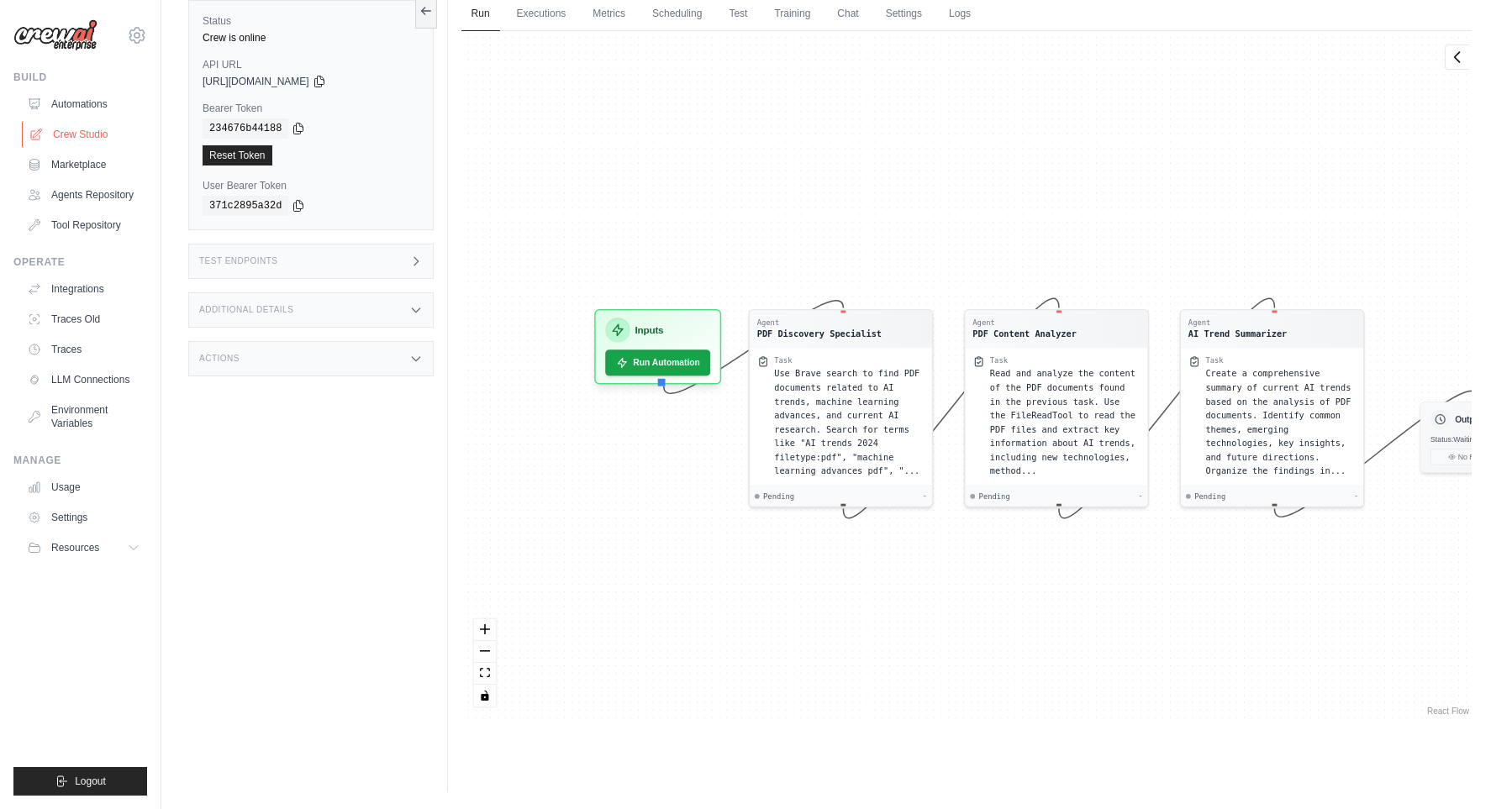
click at [92, 136] on link "Crew Studio" at bounding box center [85, 134] width 127 height 27
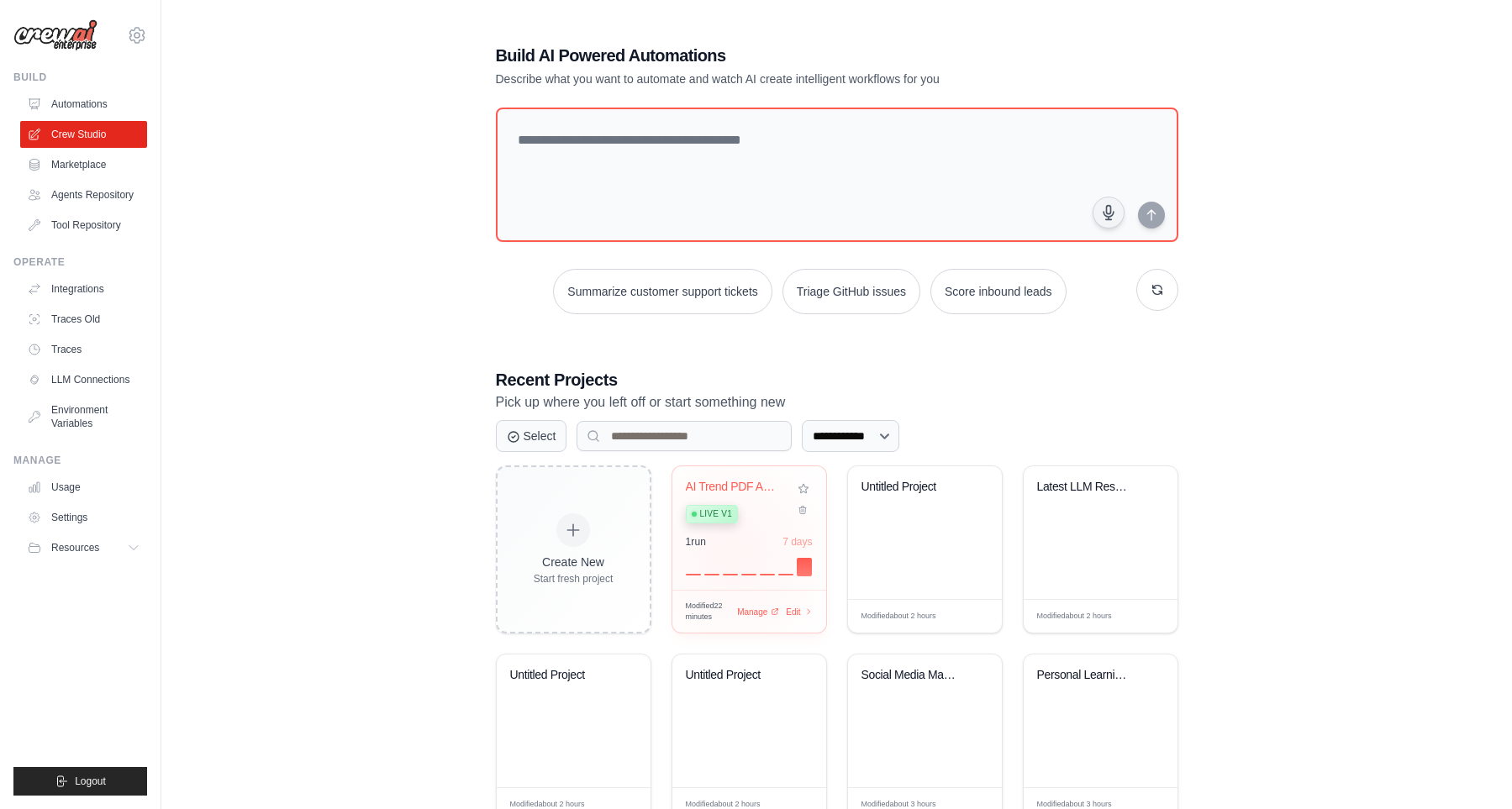
click at [732, 547] on div "1 run 7 days" at bounding box center [749, 555] width 127 height 40
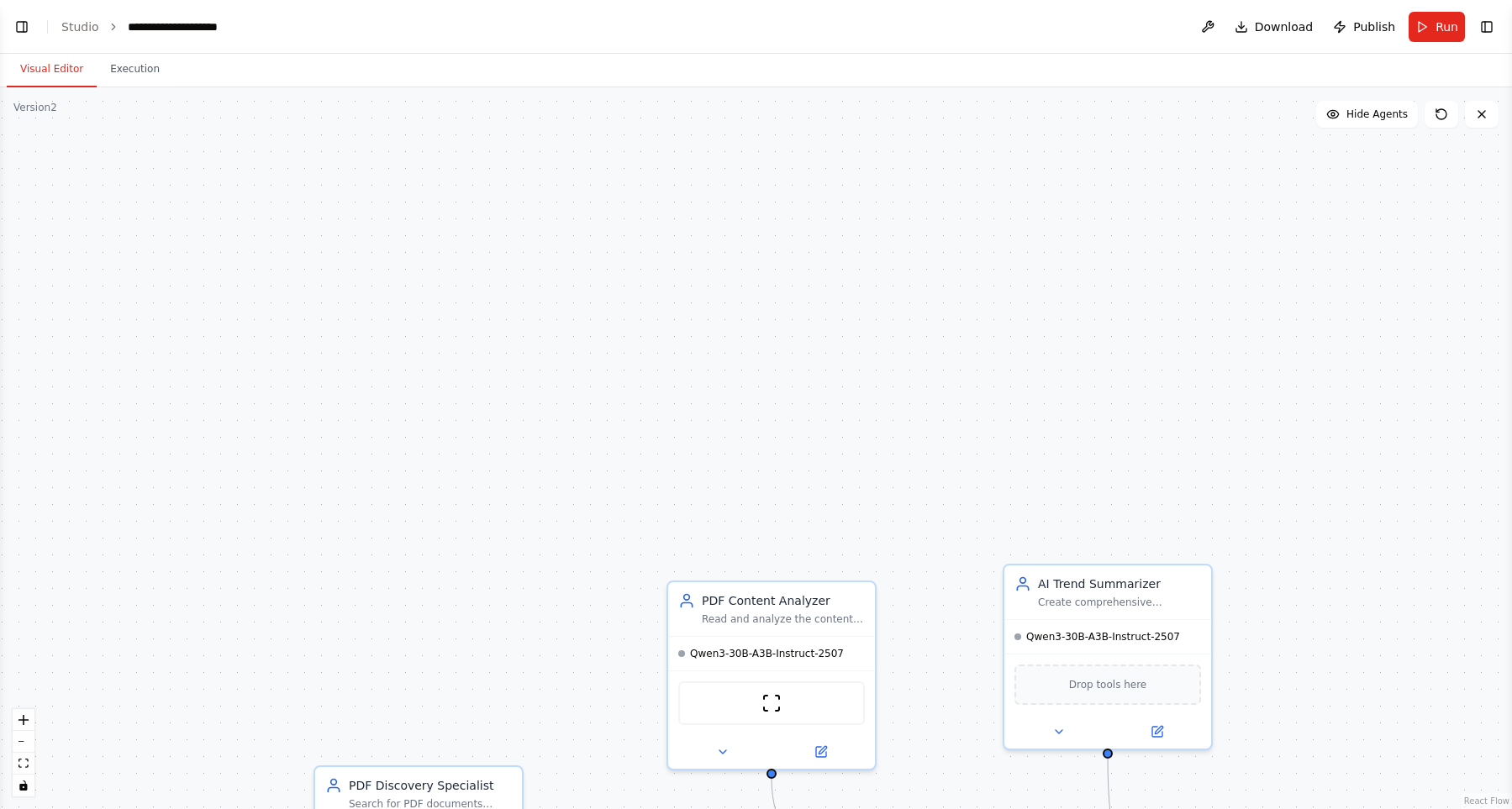
click at [942, 213] on div ".deletable-edge-delete-btn { width: 20px; height: 20px; border: 0px solid #ffff…" at bounding box center [756, 448] width 1512 height 721
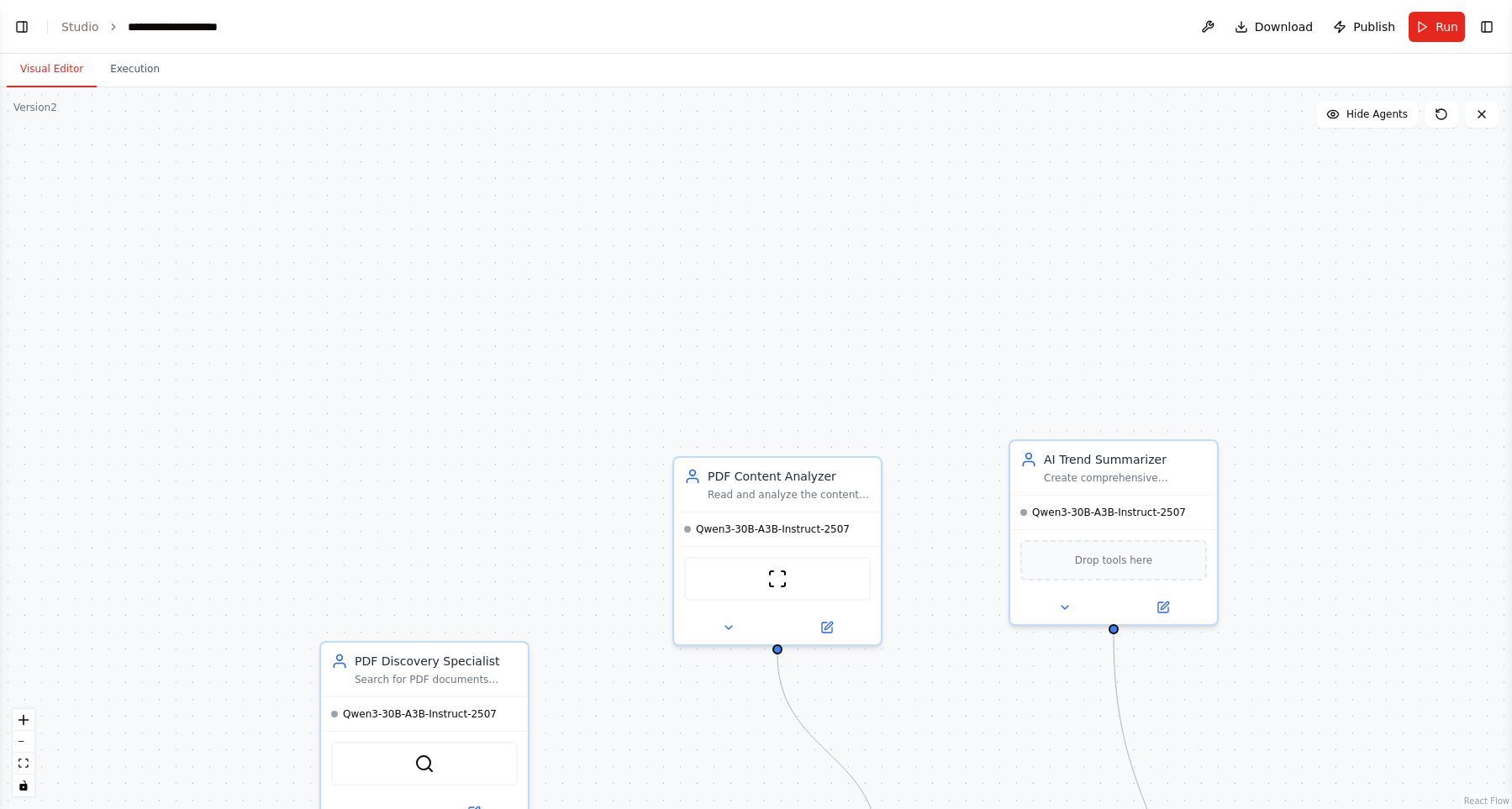
drag, startPoint x: 902, startPoint y: 289, endPoint x: 918, endPoint y: 227, distance: 64.0
click at [950, 186] on div ".deletable-edge-delete-btn { width: 20px; height: 20px; border: 0px solid #ffff…" at bounding box center [756, 448] width 1512 height 721
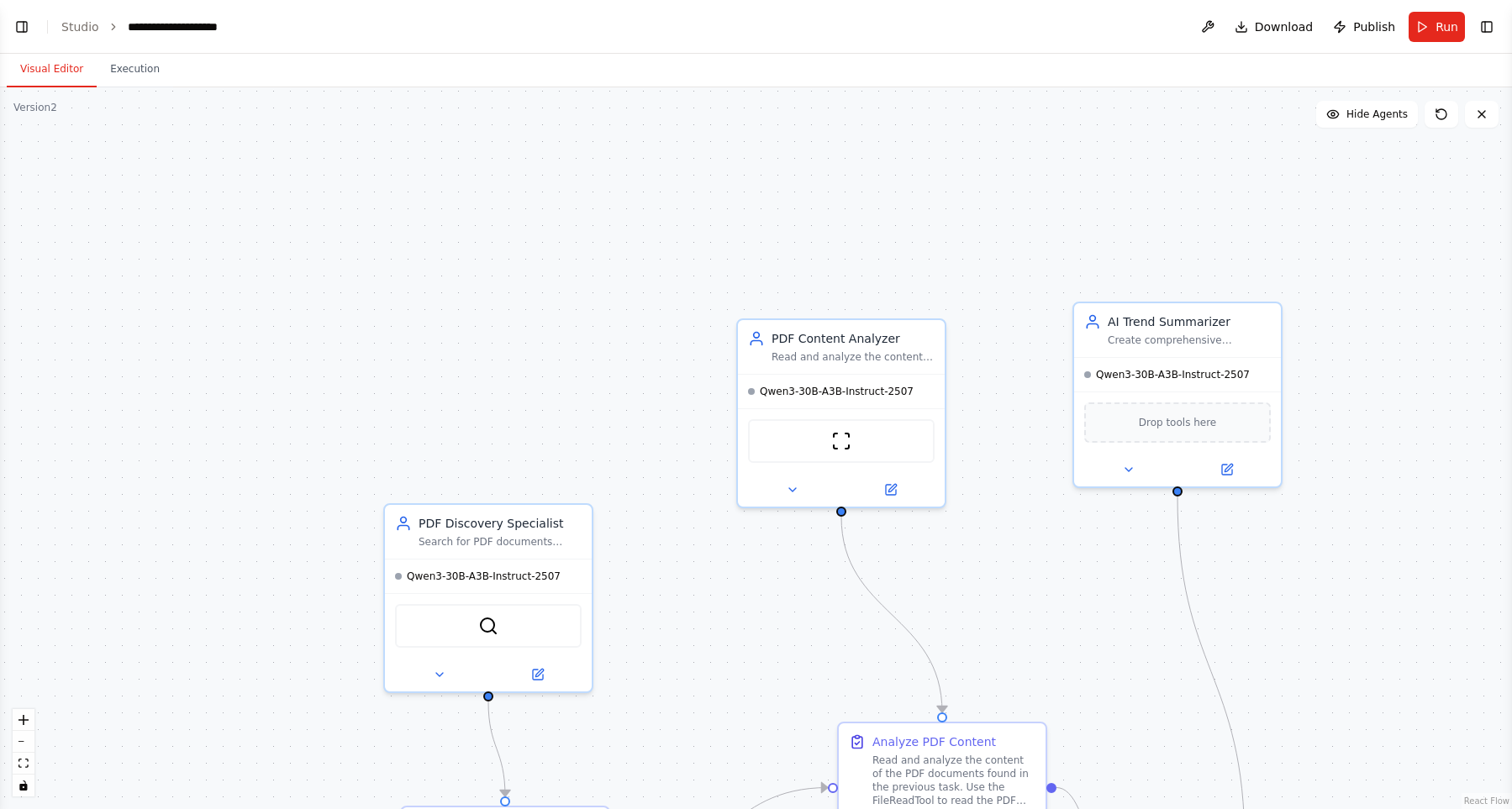
drag, startPoint x: 905, startPoint y: 233, endPoint x: 924, endPoint y: 170, distance: 65.8
click at [924, 170] on div ".deletable-edge-delete-btn { width: 20px; height: 20px; border: 0px solid #ffff…" at bounding box center [756, 448] width 1512 height 721
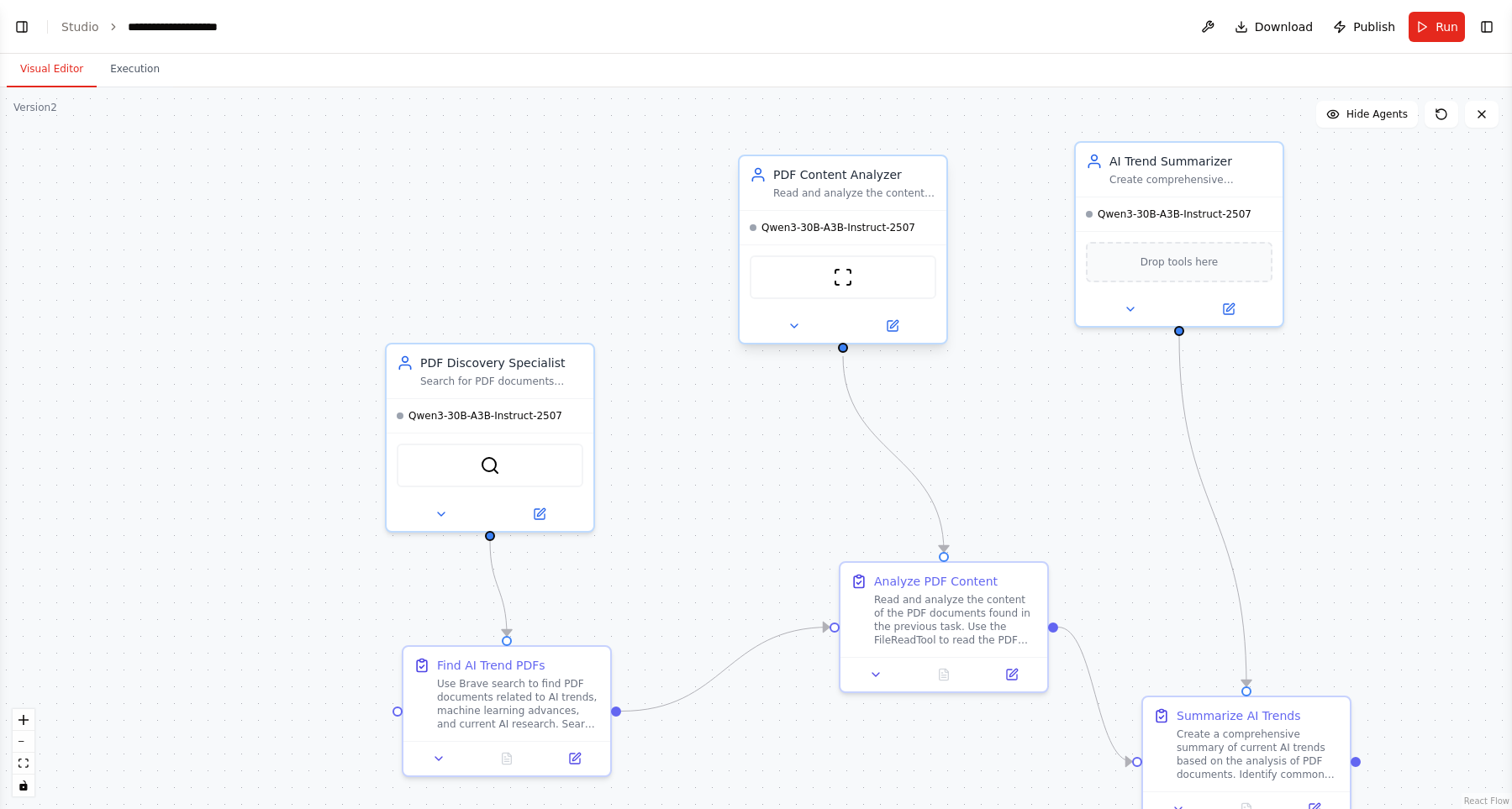
drag, startPoint x: 914, startPoint y: 129, endPoint x: 894, endPoint y: 177, distance: 52.0
click at [904, 96] on div ".deletable-edge-delete-btn { width: 20px; height: 20px; border: 0px solid #ffff…" at bounding box center [756, 448] width 1512 height 721
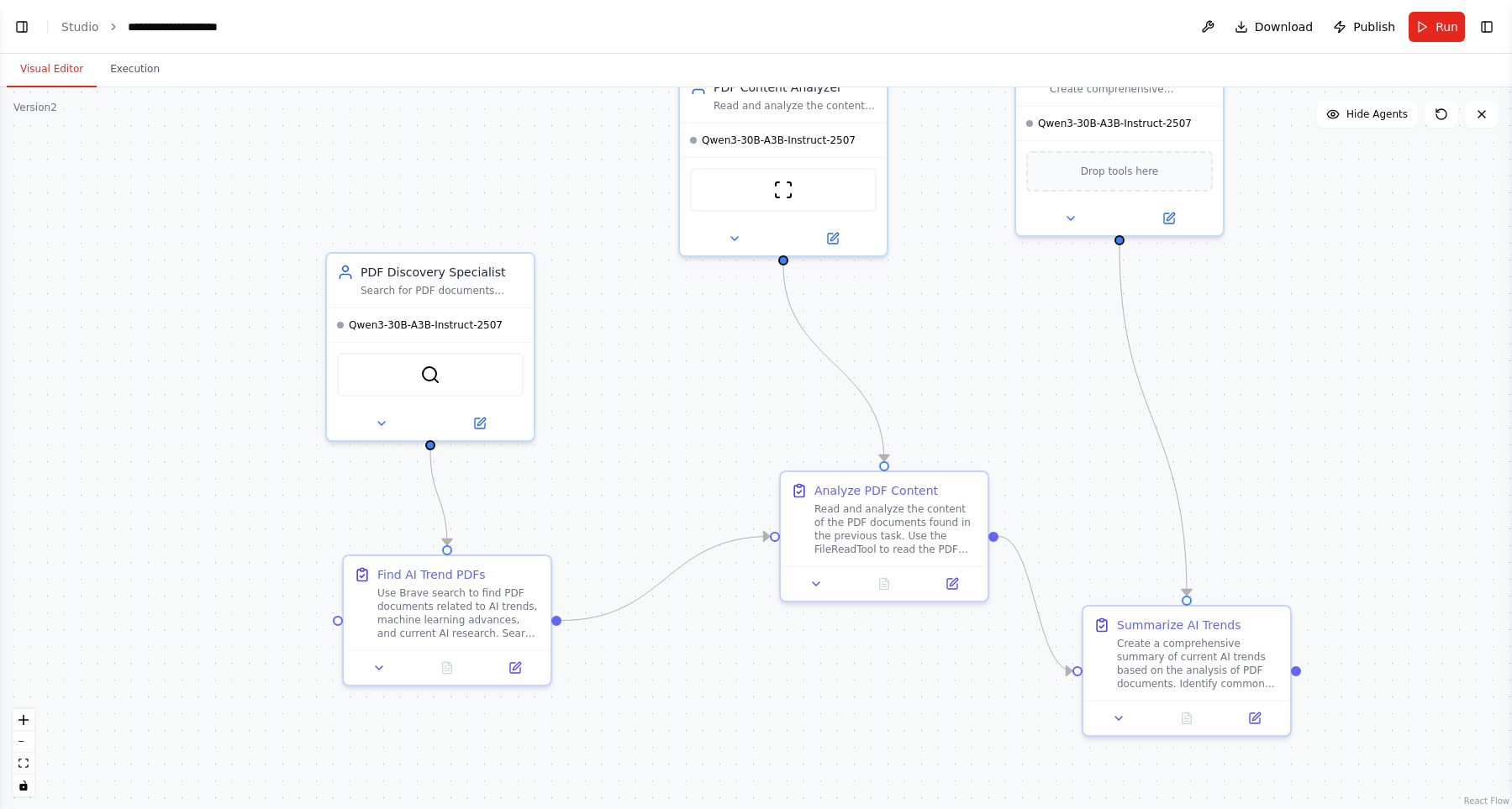
drag, startPoint x: 1043, startPoint y: 516, endPoint x: 988, endPoint y: 436, distance: 97.1
click at [988, 436] on div ".deletable-edge-delete-btn { width: 20px; height: 20px; border: 0px solid #ffff…" at bounding box center [756, 448] width 1512 height 721
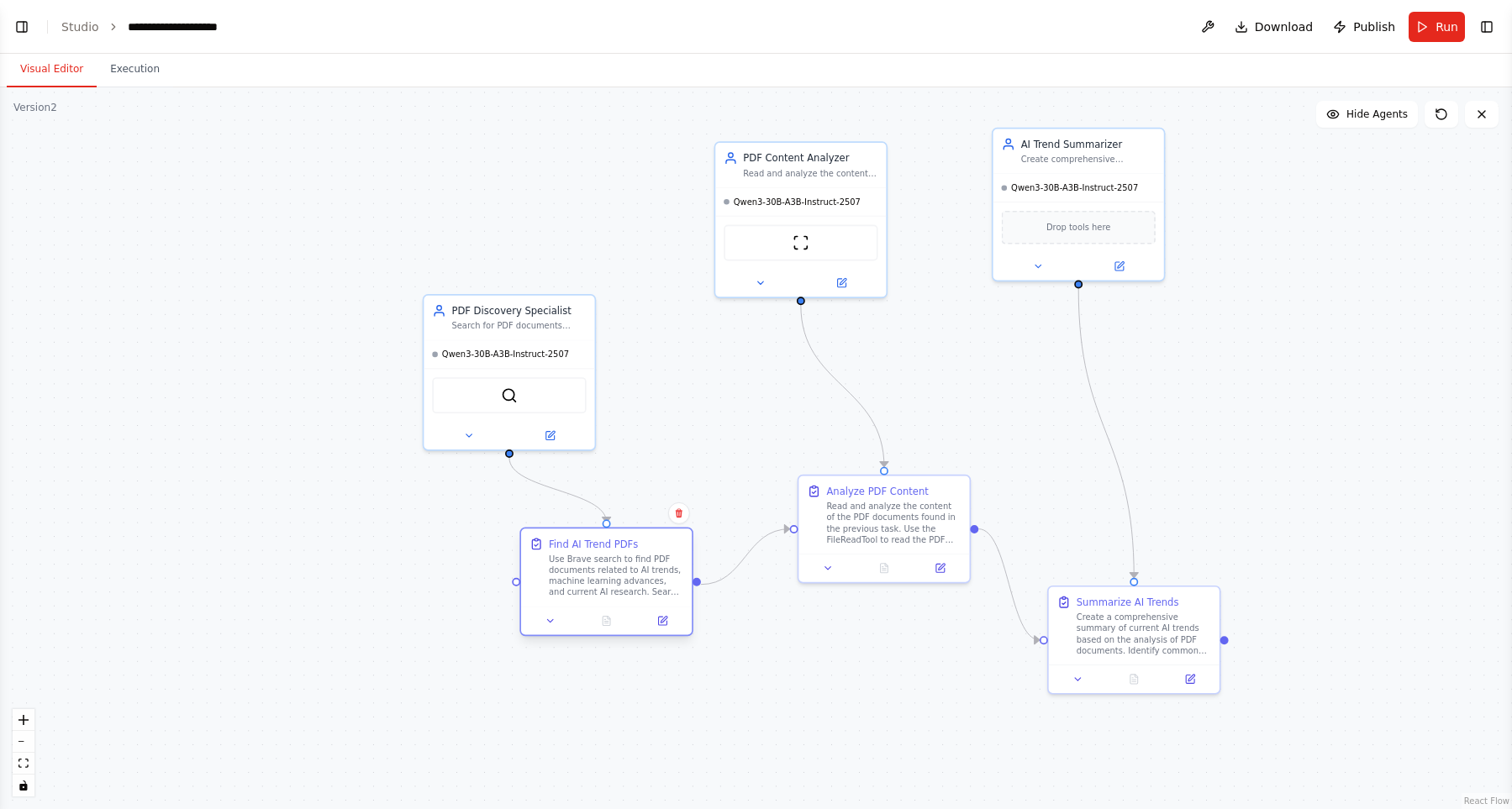
drag, startPoint x: 536, startPoint y: 587, endPoint x: 622, endPoint y: 567, distance: 88.3
click at [622, 567] on div "Use Brave search to find PDF documents related to AI trends, machine learning a…" at bounding box center [615, 575] width 134 height 45
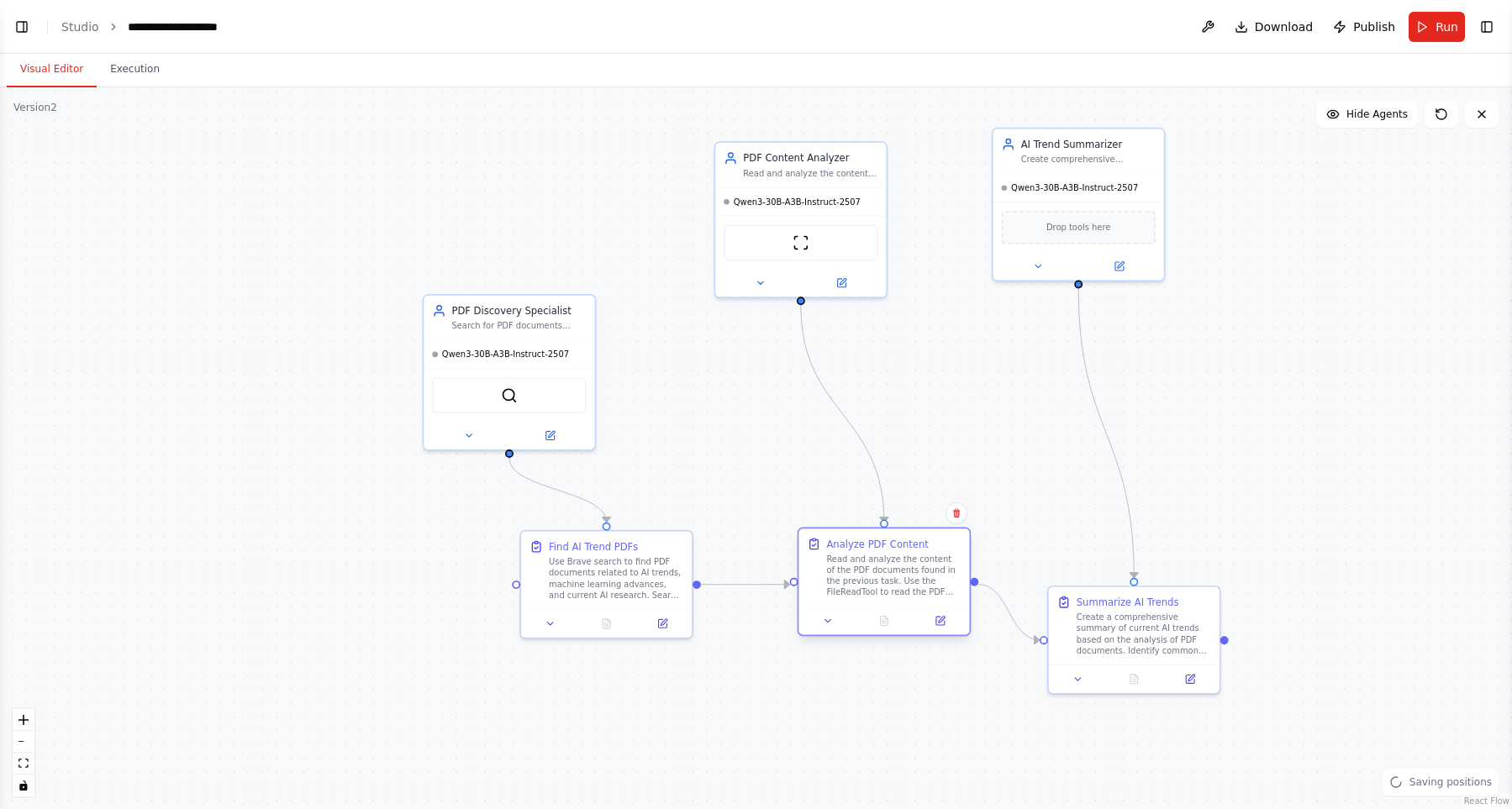
drag, startPoint x: 883, startPoint y: 525, endPoint x: 888, endPoint y: 566, distance: 41.3
click at [888, 566] on div "Read and analyze the content of the PDF documents found in the previous task. U…" at bounding box center [893, 575] width 134 height 45
click at [762, 275] on icon at bounding box center [759, 280] width 11 height 11
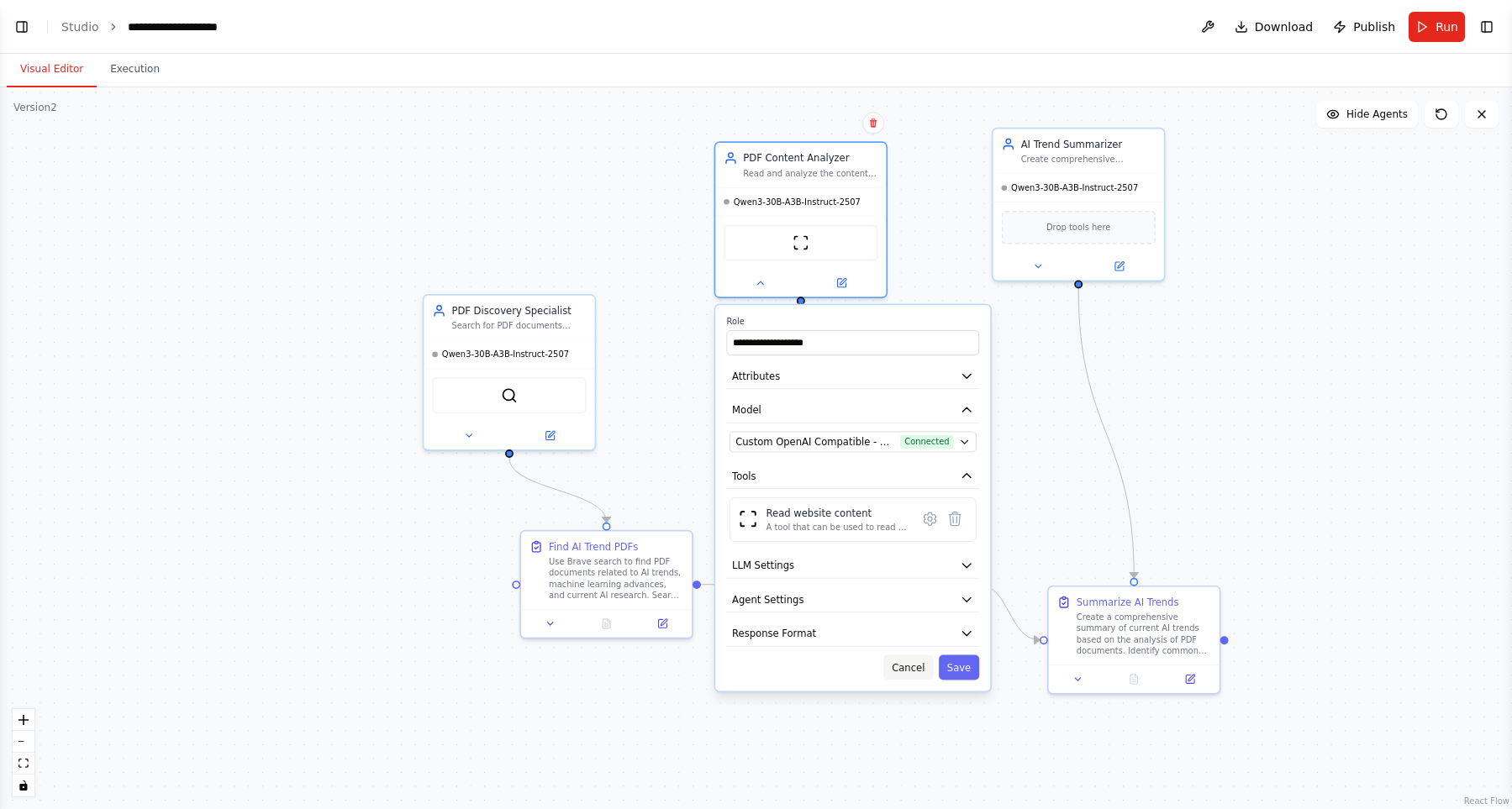
click at [910, 665] on button "Cancel" at bounding box center [908, 668] width 50 height 25
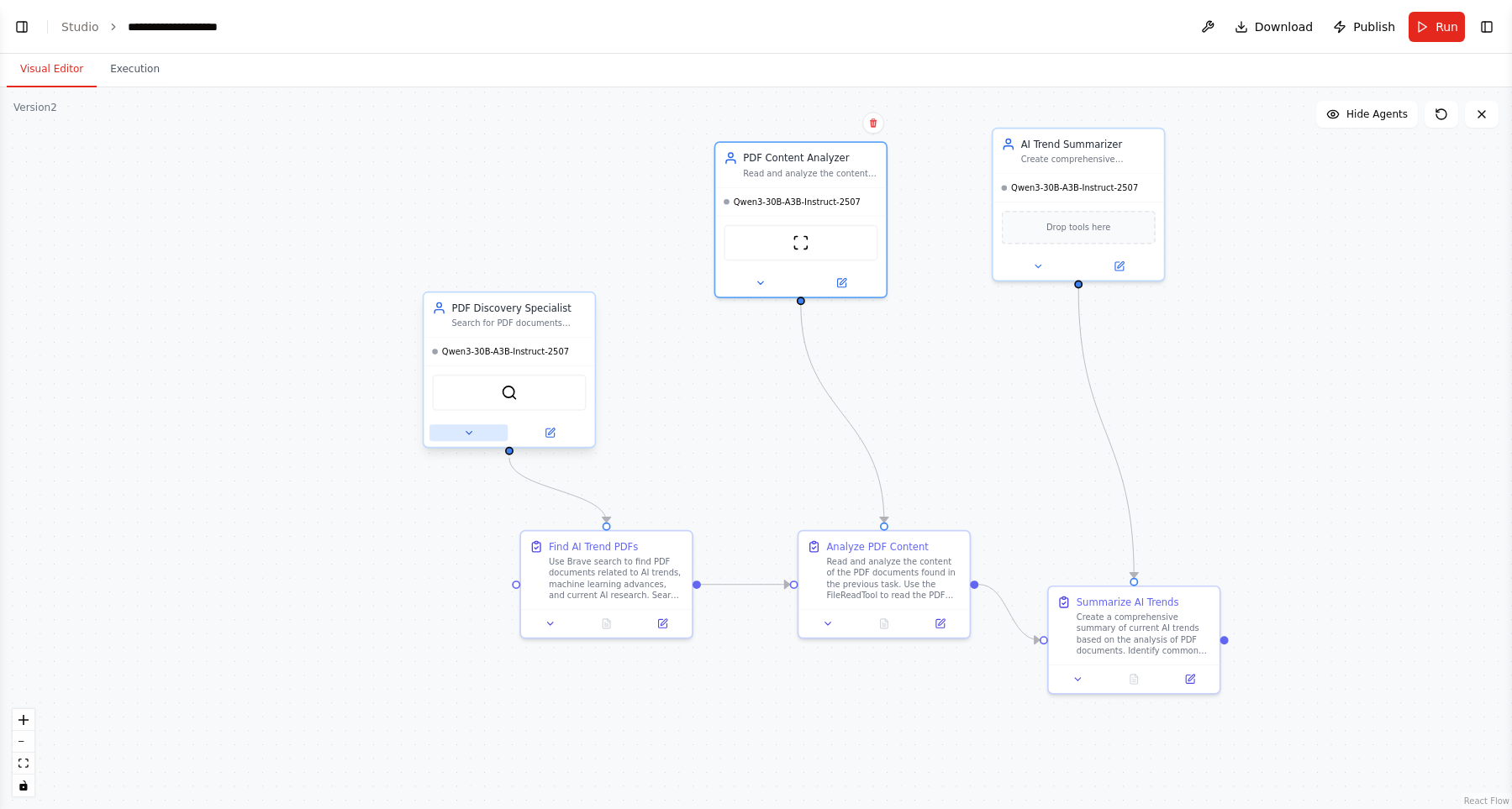
click at [467, 438] on icon at bounding box center [468, 433] width 11 height 11
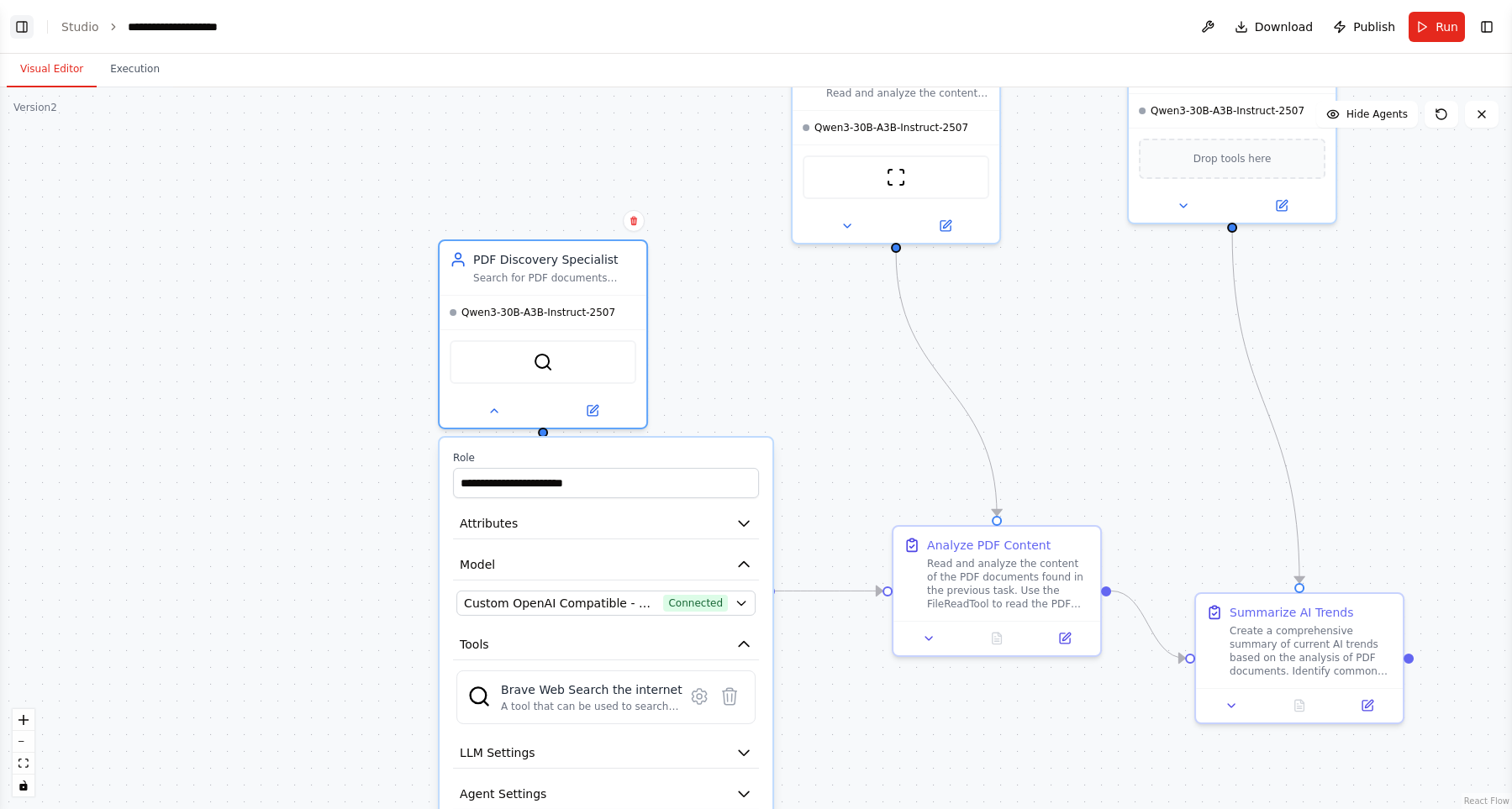
click at [15, 33] on button "Toggle Left Sidebar" at bounding box center [22, 27] width 24 height 24
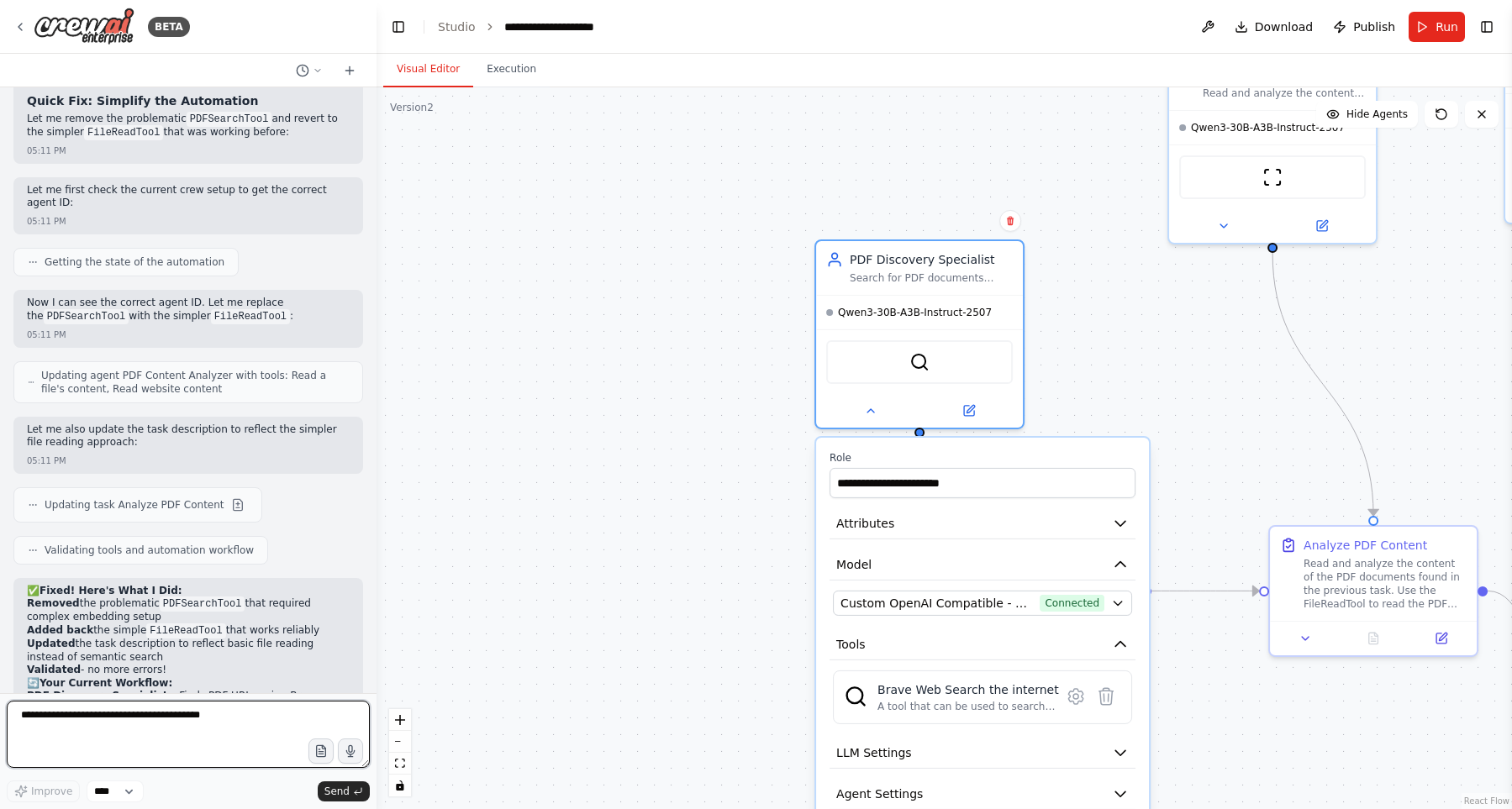
click at [204, 738] on textarea at bounding box center [188, 735] width 363 height 67
type textarea "**"
type textarea "**********"
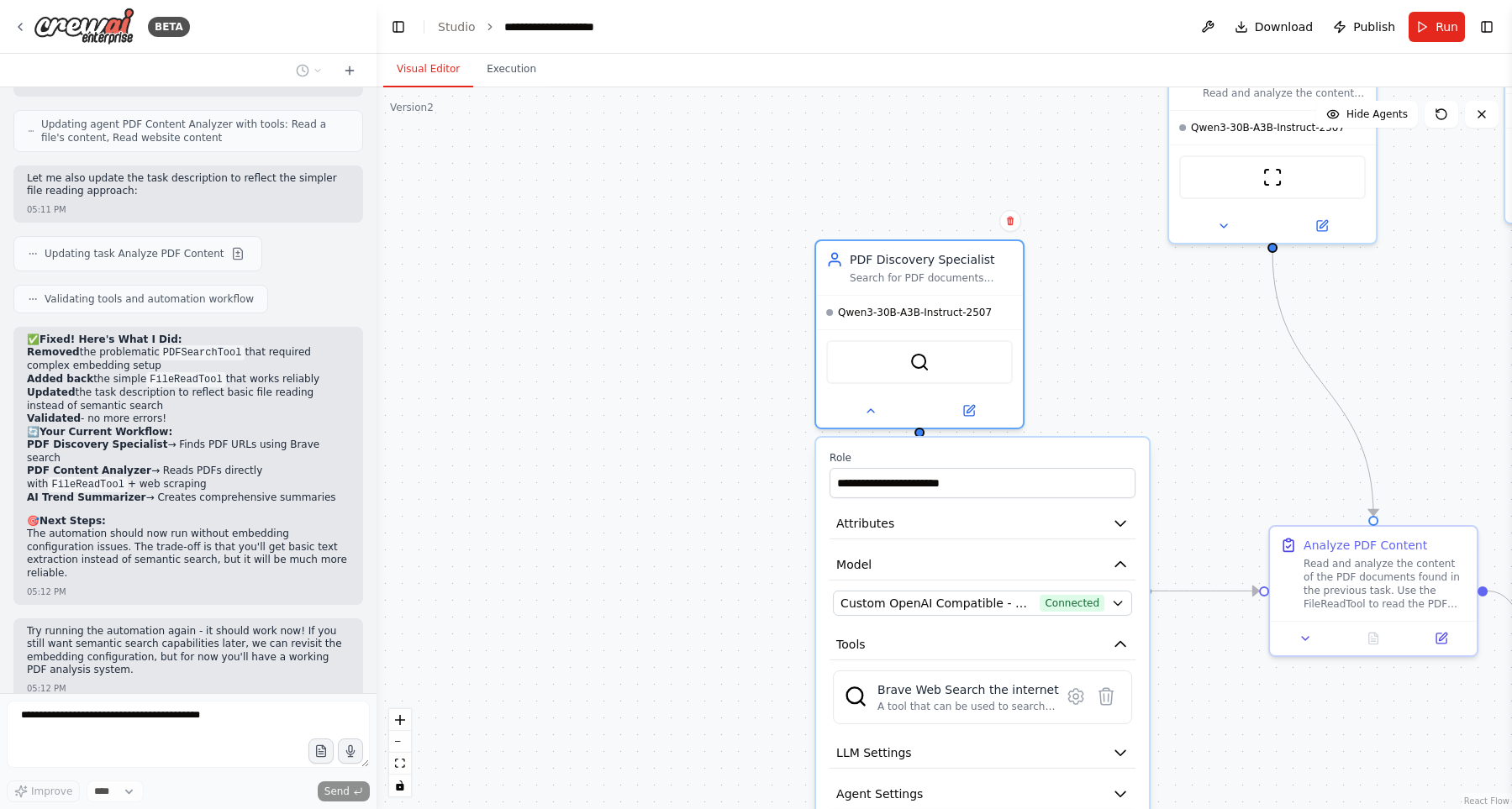
scroll to position [7869, 0]
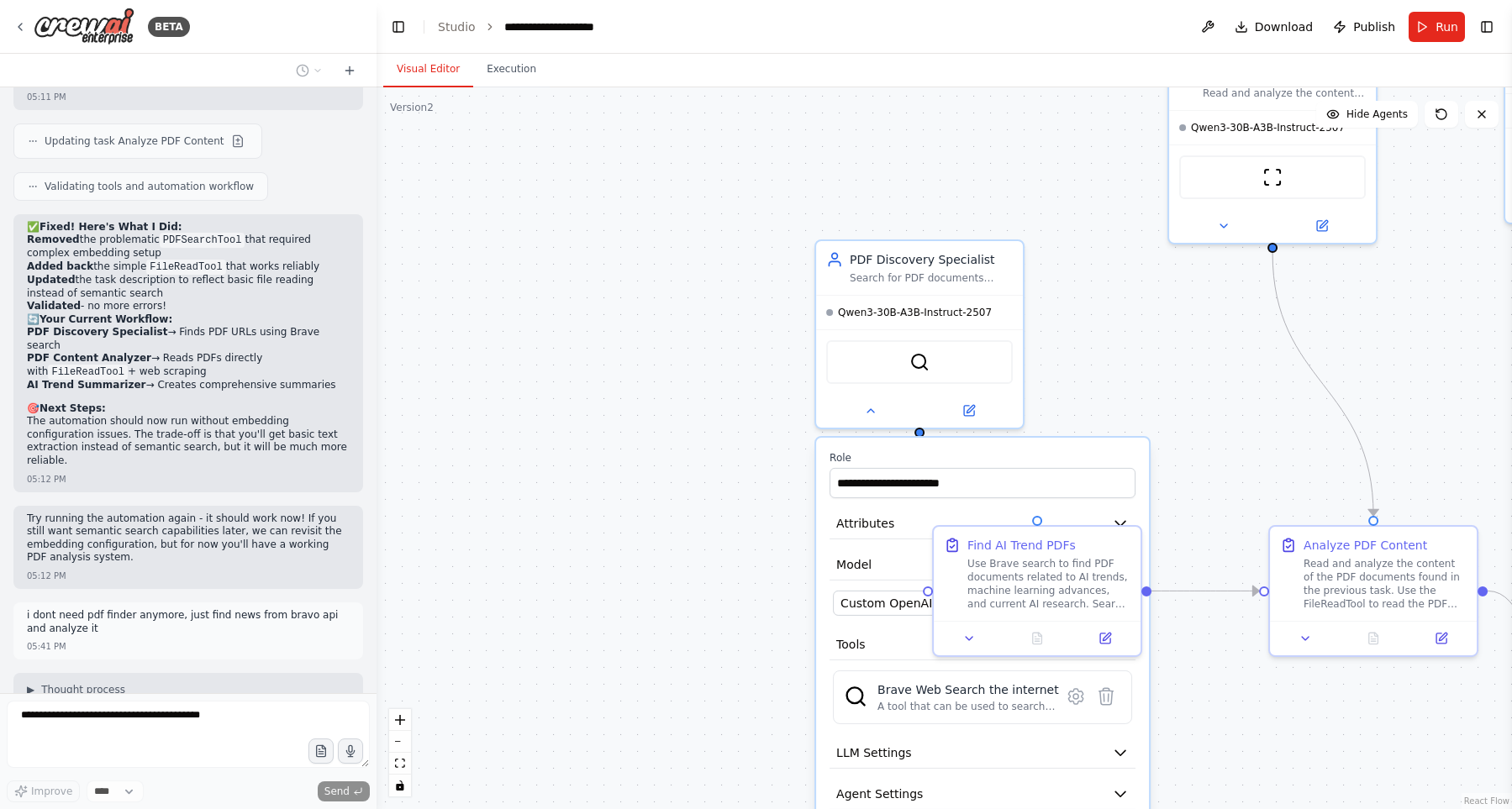
type input "**********"
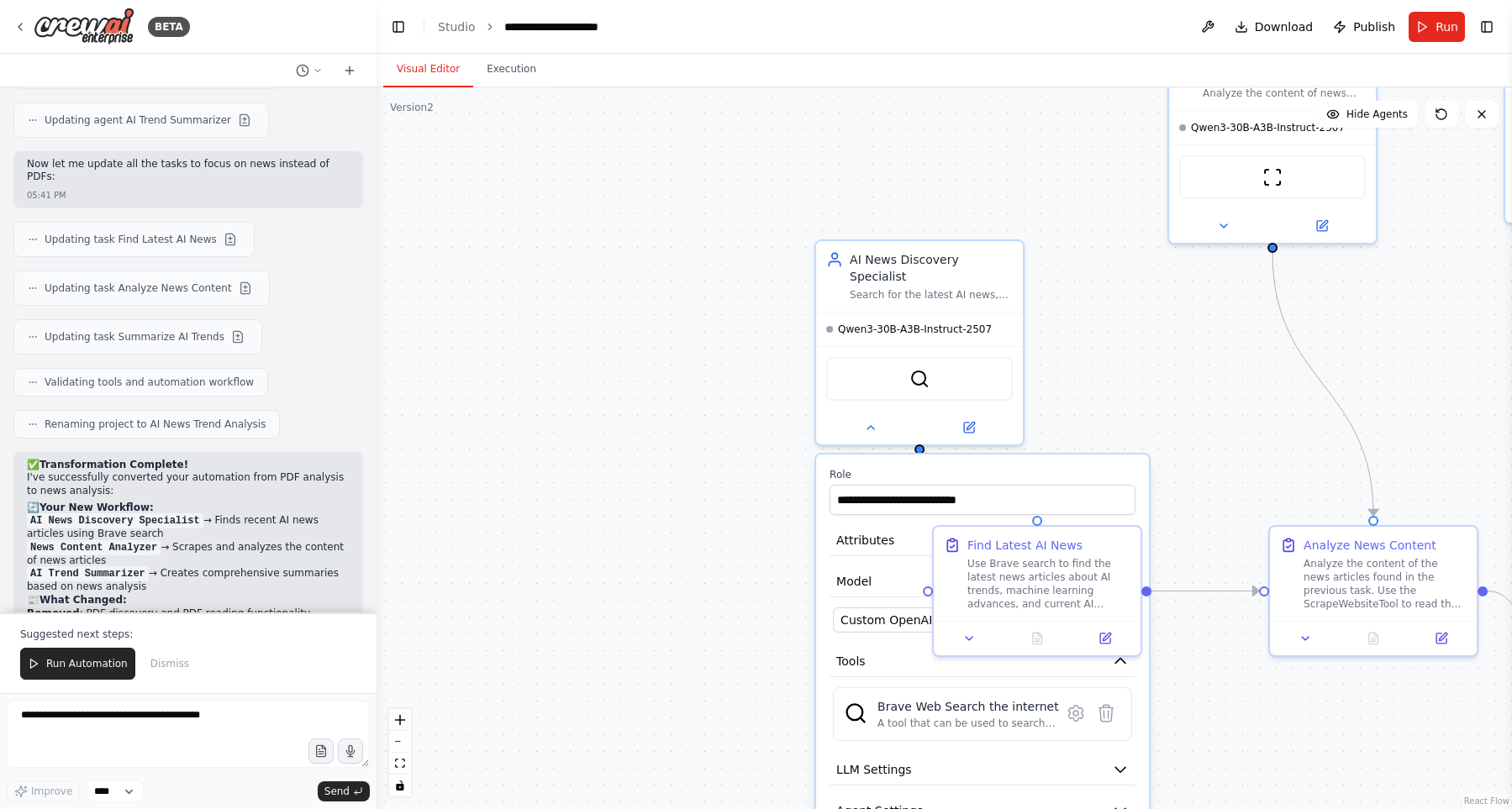
scroll to position [8864, 0]
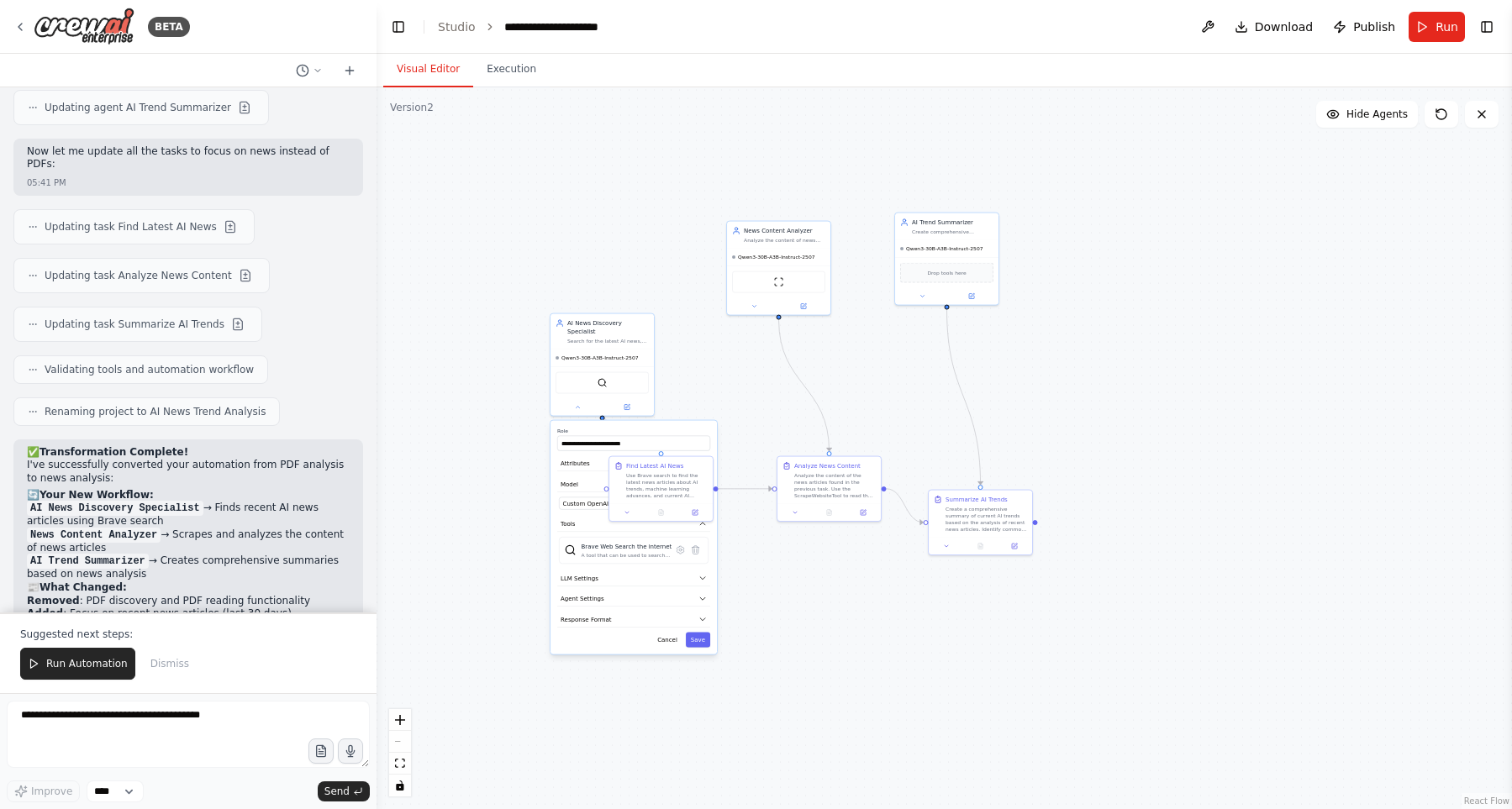
drag, startPoint x: 1094, startPoint y: 347, endPoint x: 701, endPoint y: 351, distance: 393.0
click at [701, 351] on div ".deletable-edge-delete-btn { width: 20px; height: 20px; border: 0px solid #ffff…" at bounding box center [943, 448] width 1135 height 721
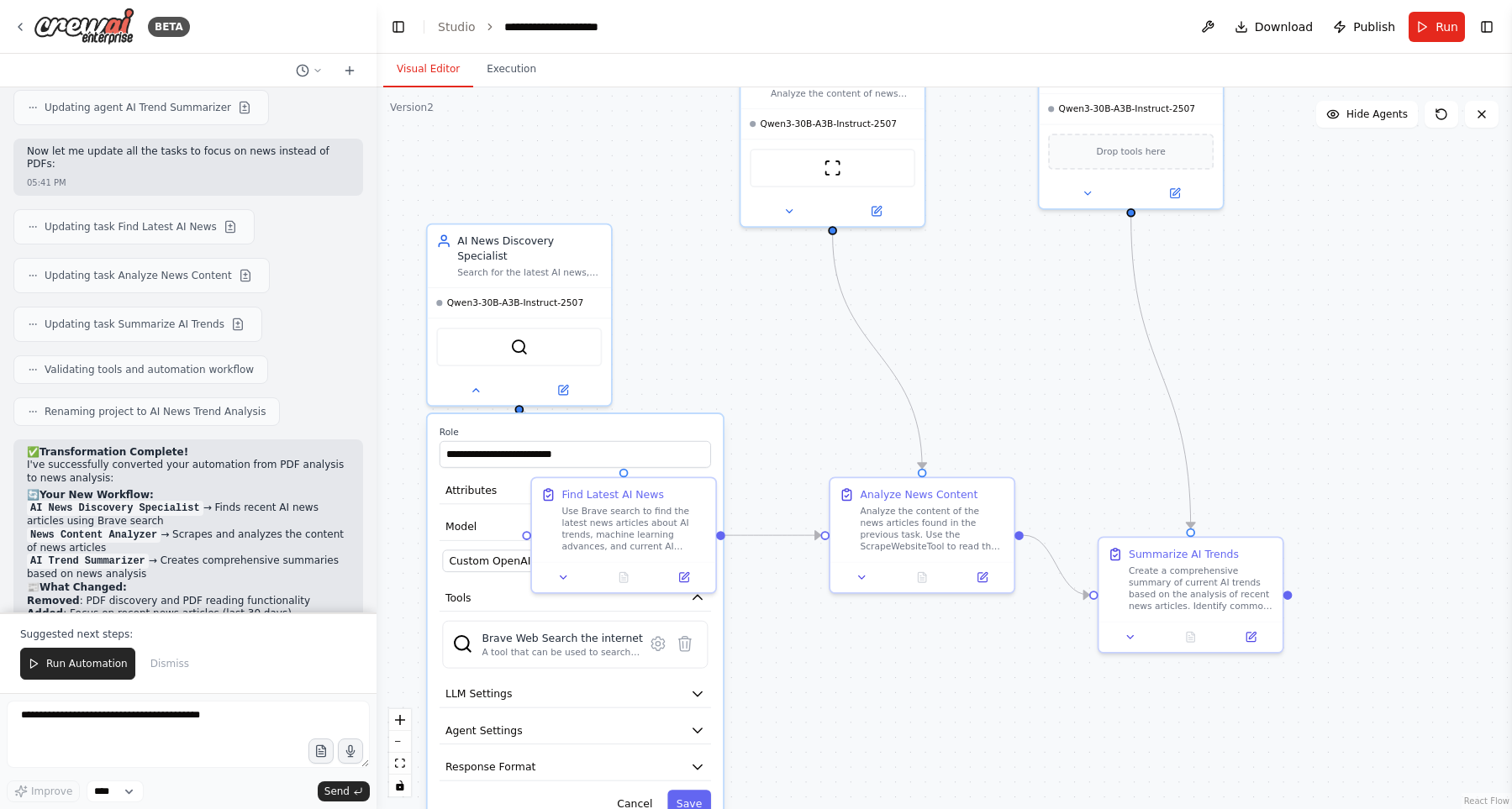
drag, startPoint x: 782, startPoint y: 386, endPoint x: 837, endPoint y: 350, distance: 65.7
click at [837, 350] on div ".deletable-edge-delete-btn { width: 20px; height: 20px; border: 0px solid #ffff…" at bounding box center [943, 448] width 1135 height 721
click at [789, 419] on div ".deletable-edge-delete-btn { width: 20px; height: 20px; border: 0px solid #ffff…" at bounding box center [943, 448] width 1135 height 721
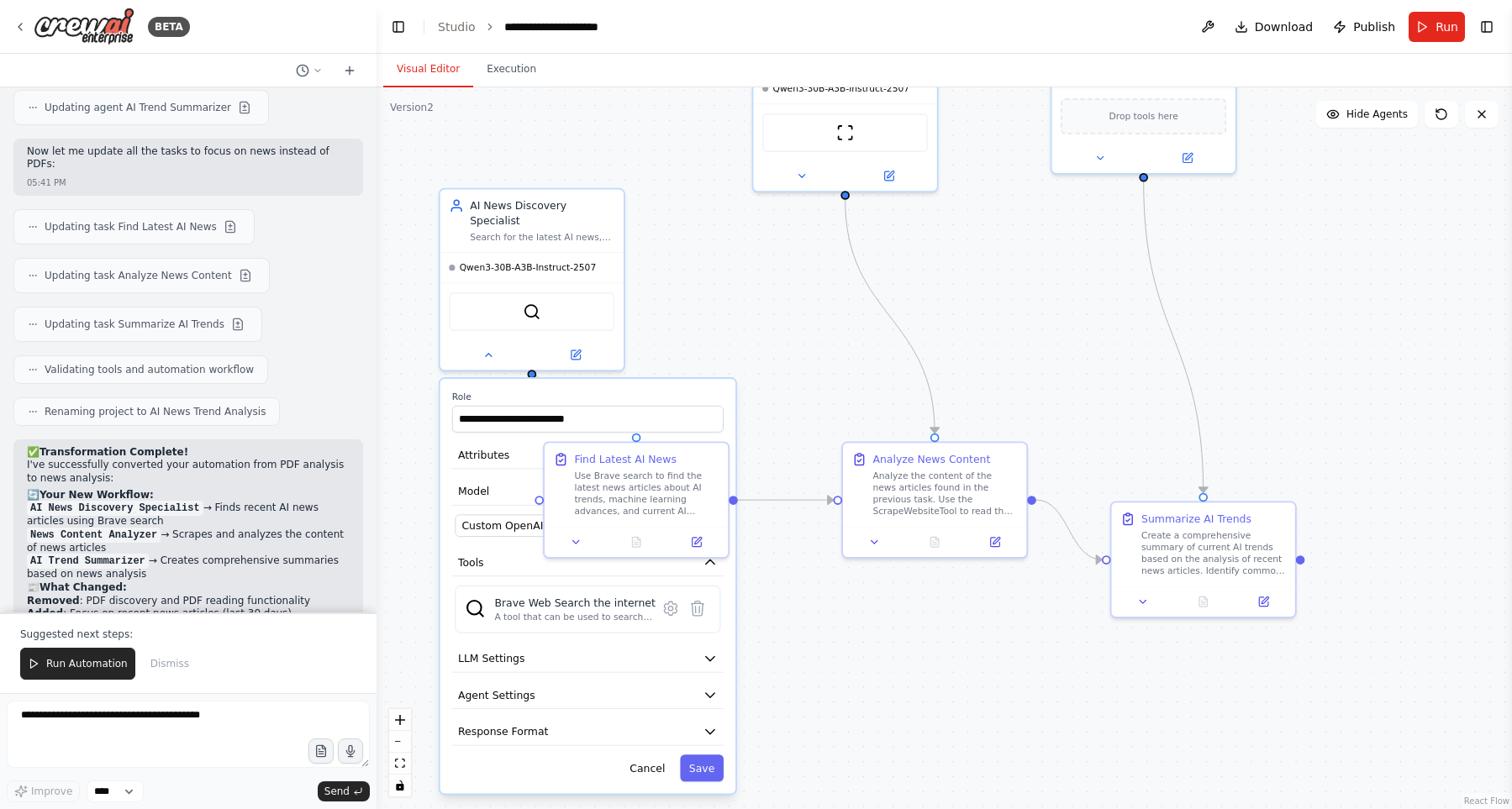
drag, startPoint x: 789, startPoint y: 419, endPoint x: 806, endPoint y: 348, distance: 73.0
click at [806, 348] on div ".deletable-edge-delete-btn { width: 20px; height: 20px; border: 0px solid #ffff…" at bounding box center [943, 448] width 1135 height 721
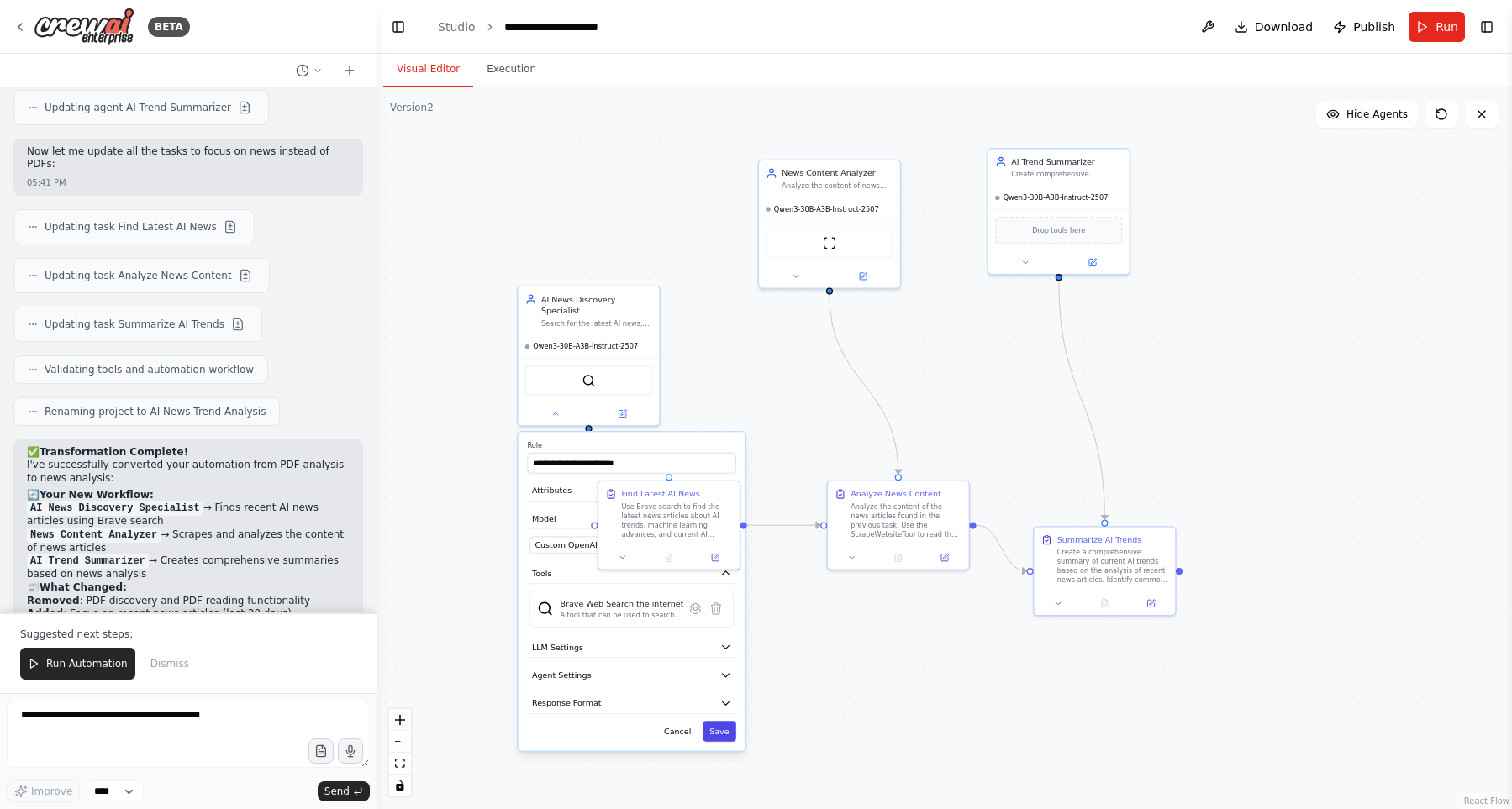
click at [730, 725] on button "Save" at bounding box center [720, 731] width 34 height 21
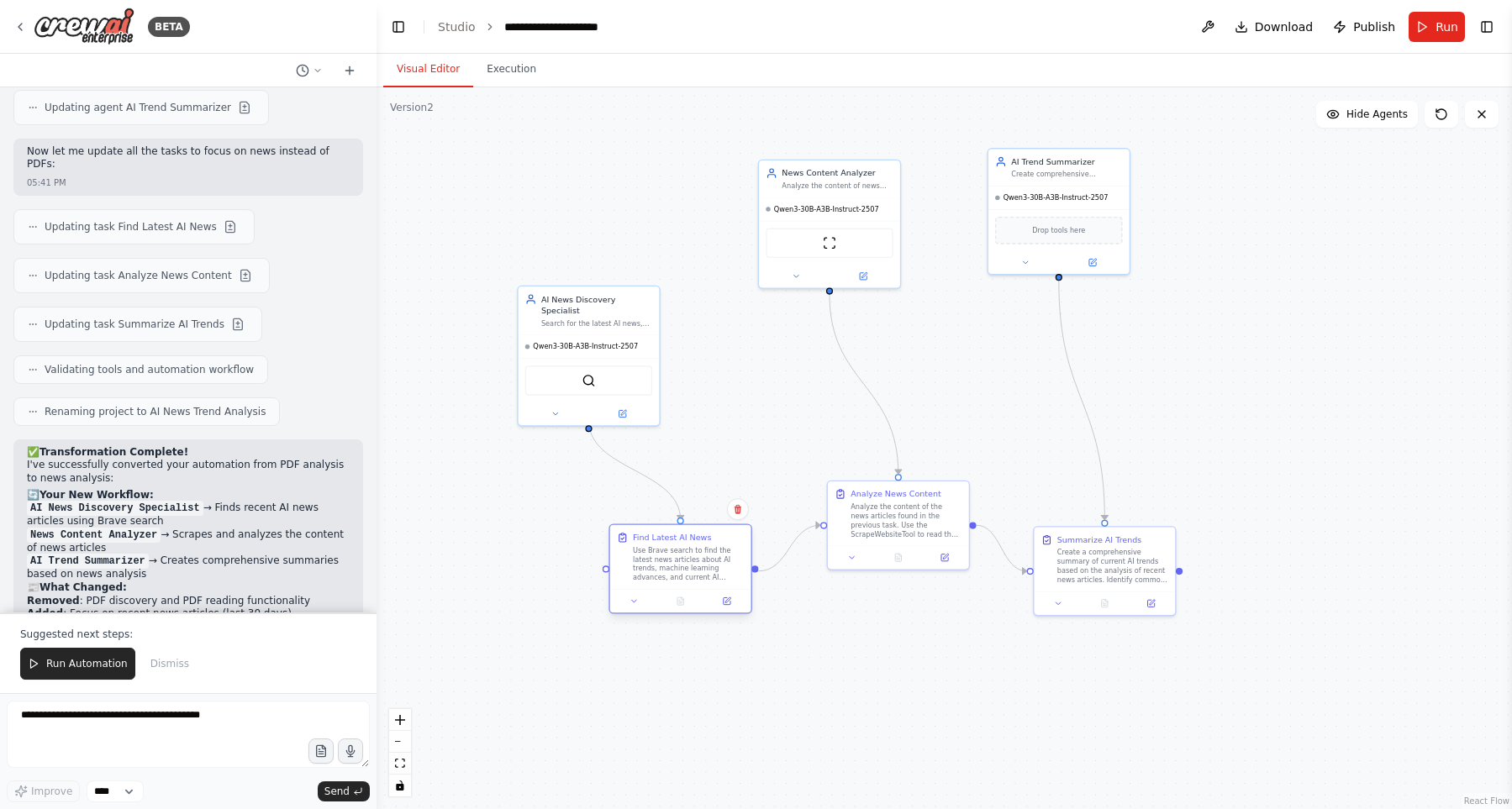
drag, startPoint x: 694, startPoint y: 528, endPoint x: 708, endPoint y: 563, distance: 37.7
click at [708, 563] on div "Use Brave search to find the latest news articles about AI trends, machine lear…" at bounding box center [688, 564] width 111 height 37
drag, startPoint x: 1109, startPoint y: 574, endPoint x: 1253, endPoint y: 437, distance: 198.8
click at [1272, 428] on div "Create a comprehensive summary of current AI trends based on the analysis of re…" at bounding box center [1283, 415] width 111 height 37
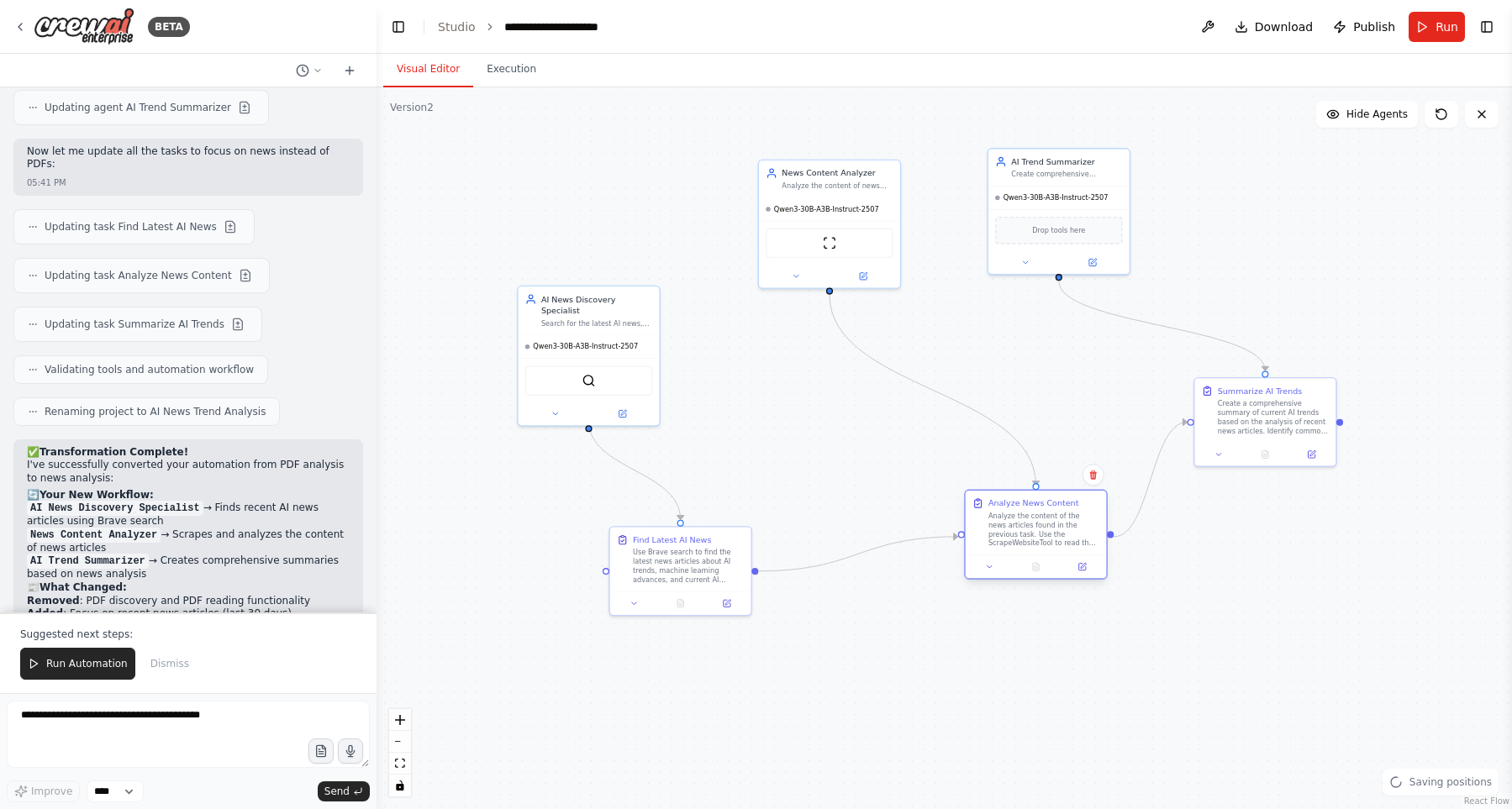
drag, startPoint x: 1002, startPoint y: 526, endPoint x: 967, endPoint y: 510, distance: 38.5
click at [1038, 526] on div "Analyze the content of the news articles found in the previous task. Use the Sc…" at bounding box center [1043, 529] width 111 height 37
click at [546, 406] on button at bounding box center [554, 412] width 65 height 13
click at [558, 407] on icon at bounding box center [554, 411] width 9 height 9
click at [559, 407] on icon at bounding box center [554, 411] width 9 height 9
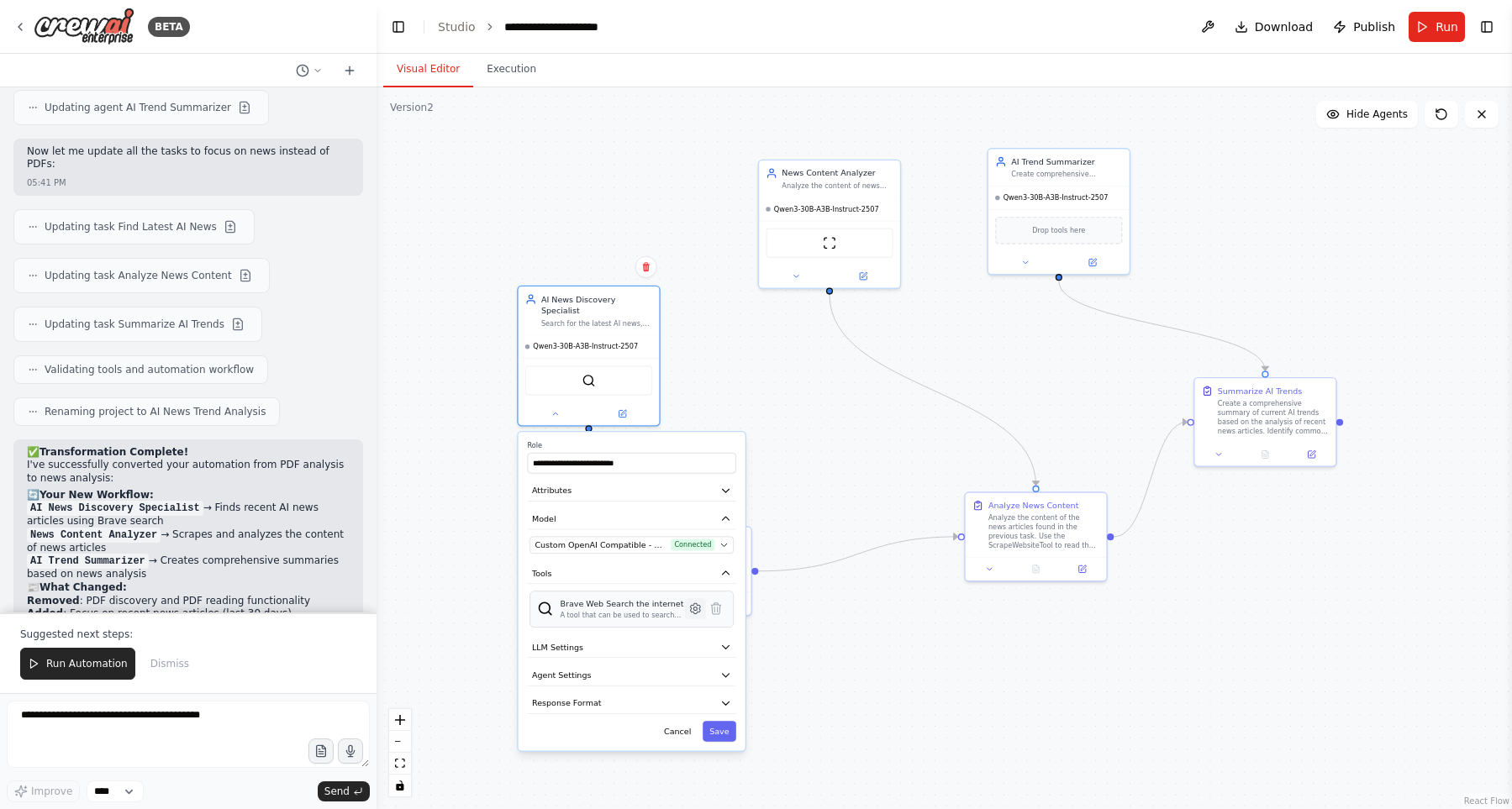
click at [695, 607] on icon at bounding box center [695, 608] width 3 height 3
click at [705, 515] on button "Customize (Optional)" at bounding box center [631, 518] width 208 height 21
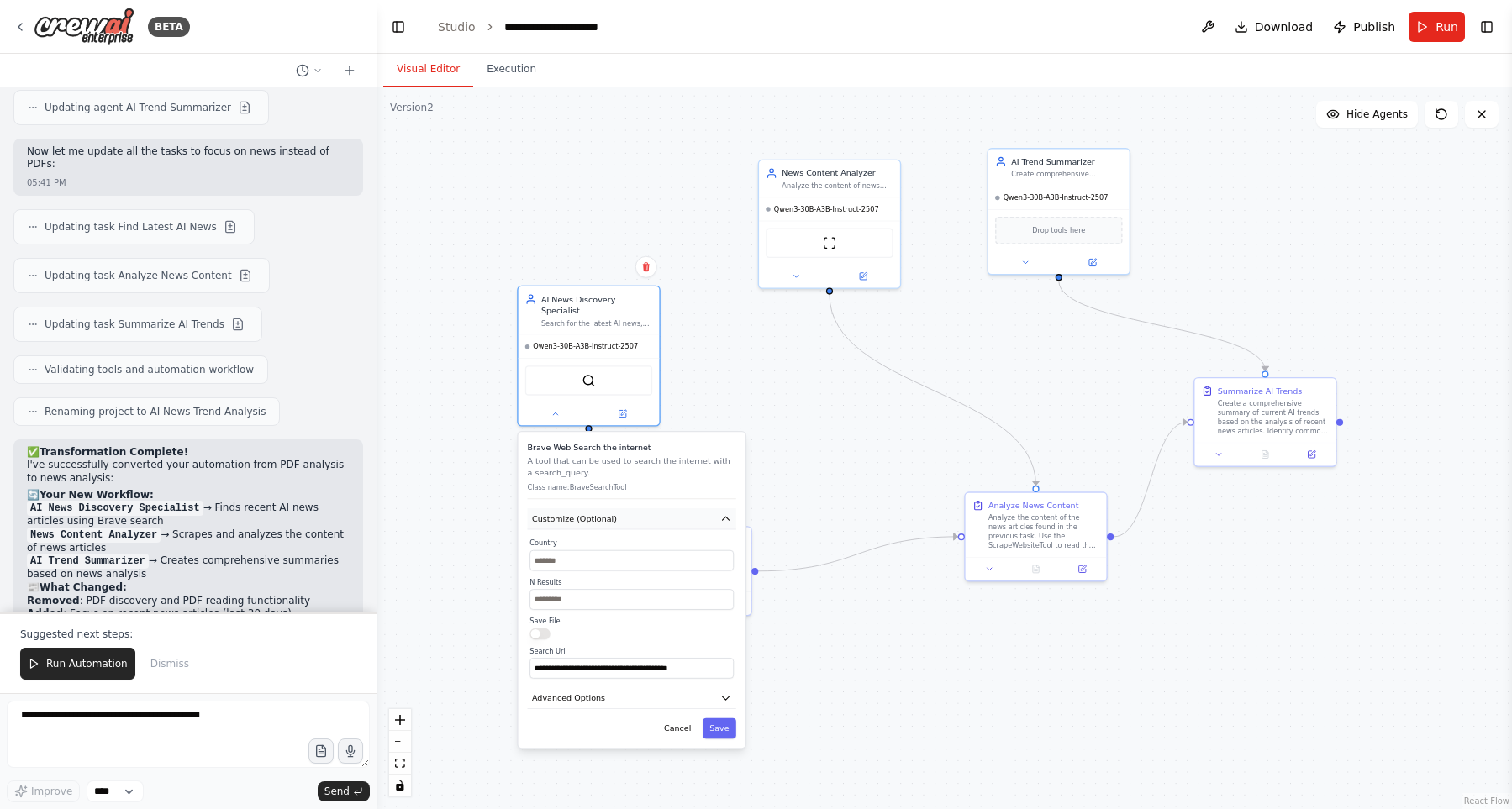
click at [704, 512] on button "Customize (Optional)" at bounding box center [631, 518] width 208 height 21
click at [683, 538] on button "Advanced Options" at bounding box center [631, 548] width 208 height 21
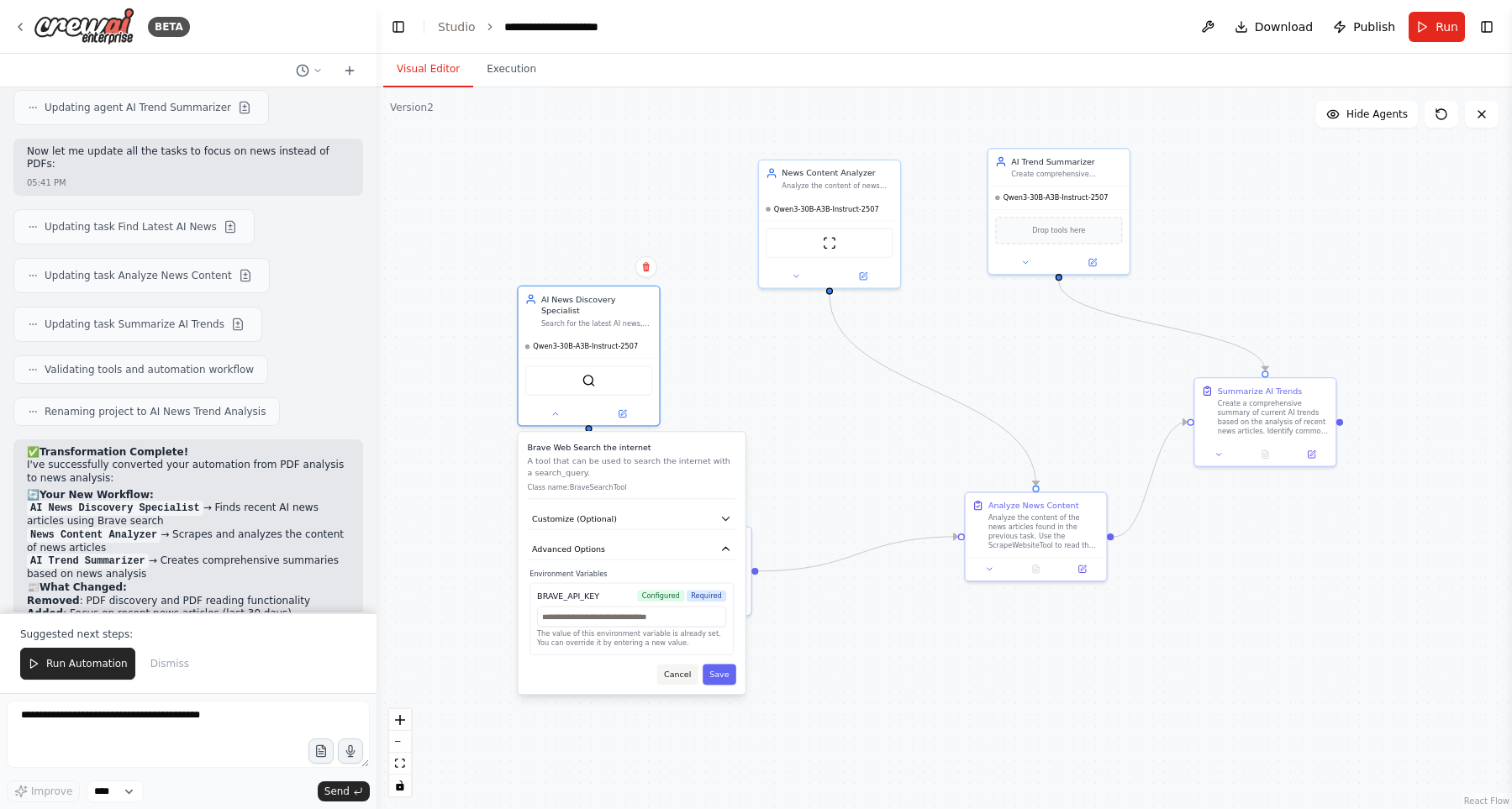
click at [679, 666] on button "Cancel" at bounding box center [678, 675] width 41 height 21
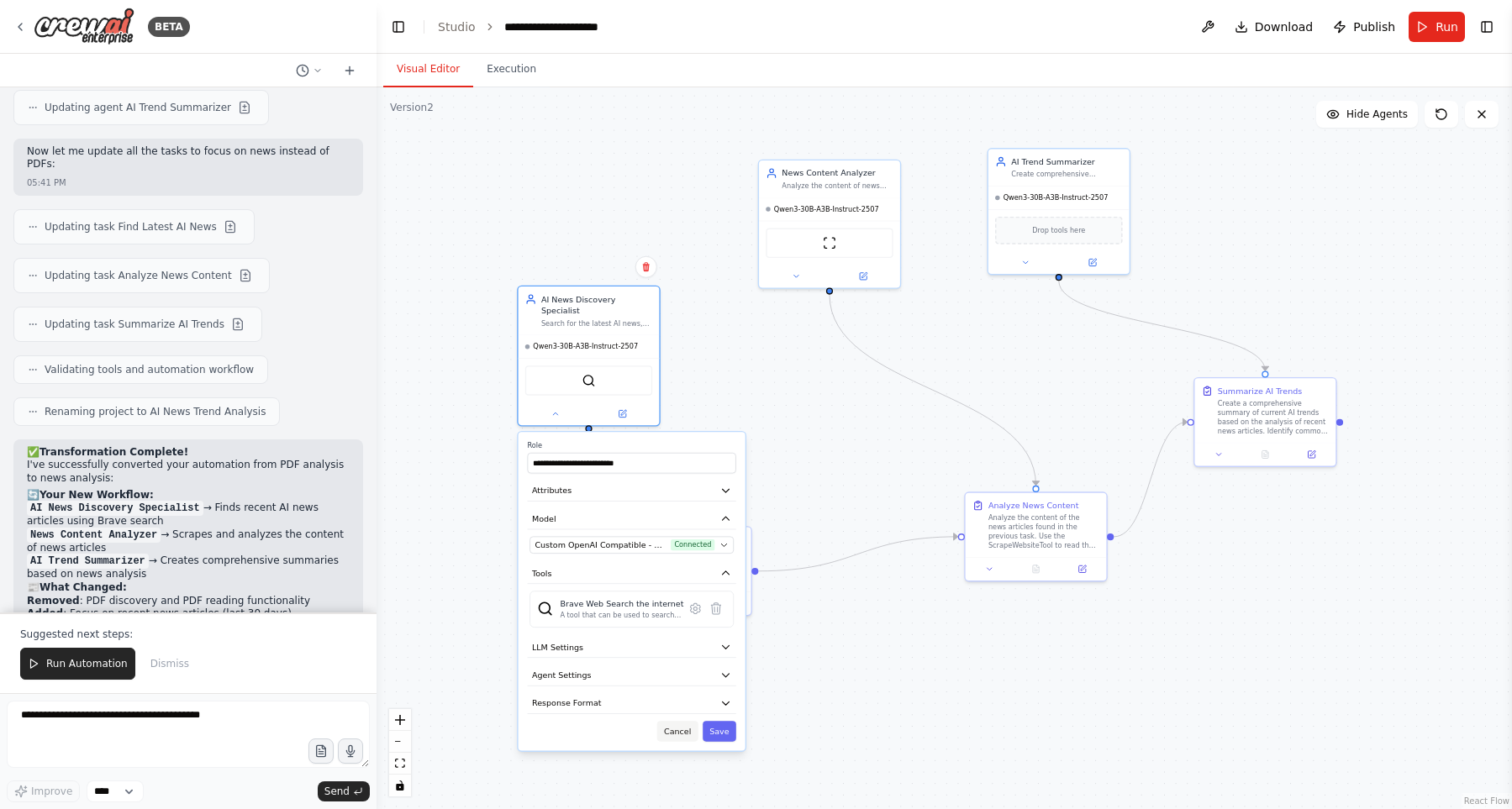
click at [680, 720] on button "Cancel" at bounding box center [678, 731] width 41 height 21
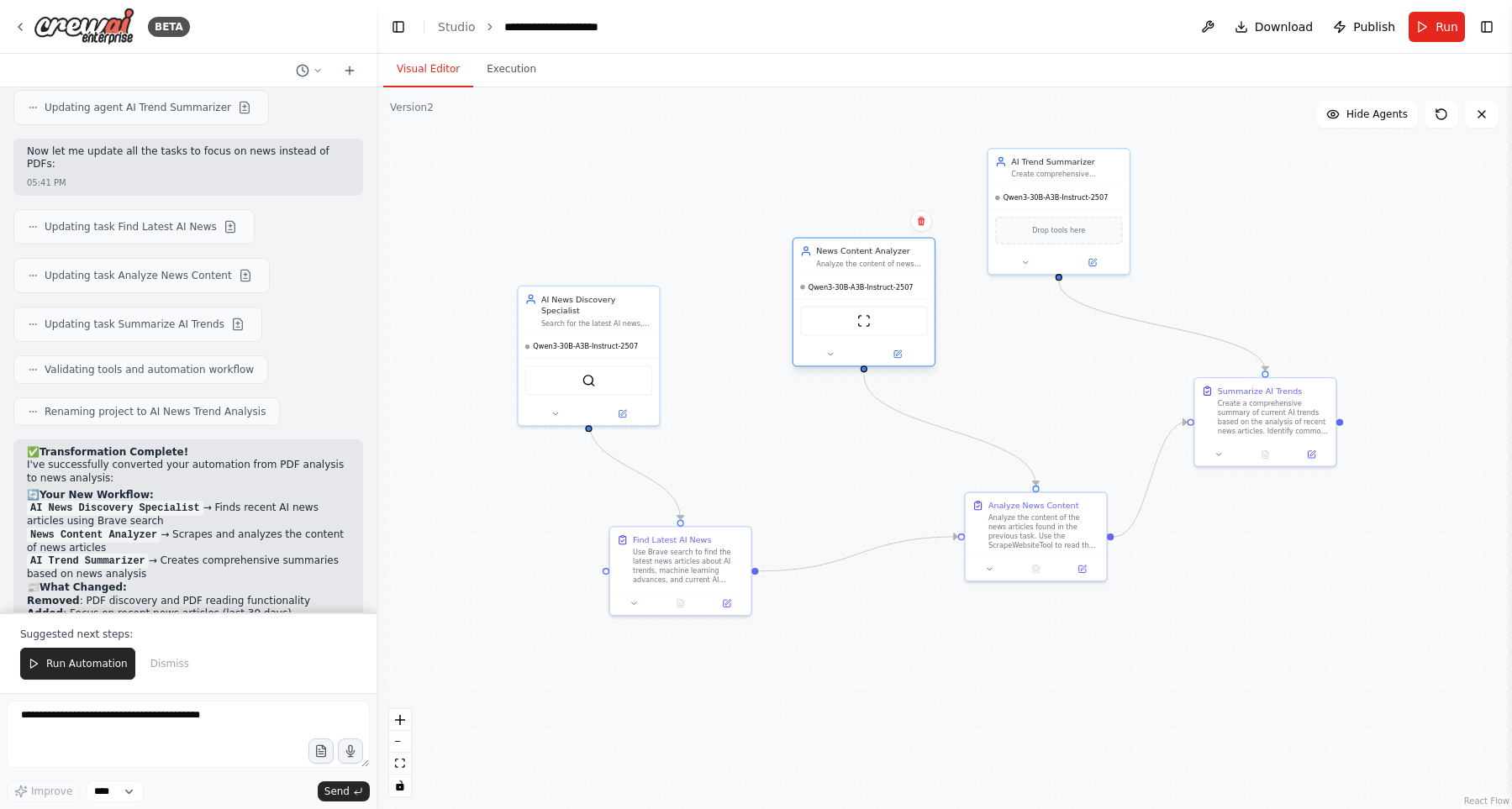
drag, startPoint x: 876, startPoint y: 187, endPoint x: 908, endPoint y: 266, distance: 85.2
click at [908, 266] on div "Analyze the content of news articles about AI trends, extracting key insights, …" at bounding box center [871, 263] width 111 height 9
drag, startPoint x: 1031, startPoint y: 175, endPoint x: 1058, endPoint y: 260, distance: 89.2
click at [1058, 245] on div "AI Trend Summarizer Create comprehensive summaries of current AI trends based o…" at bounding box center [1088, 234] width 111 height 23
drag, startPoint x: 882, startPoint y: 255, endPoint x: 1045, endPoint y: 462, distance: 263.5
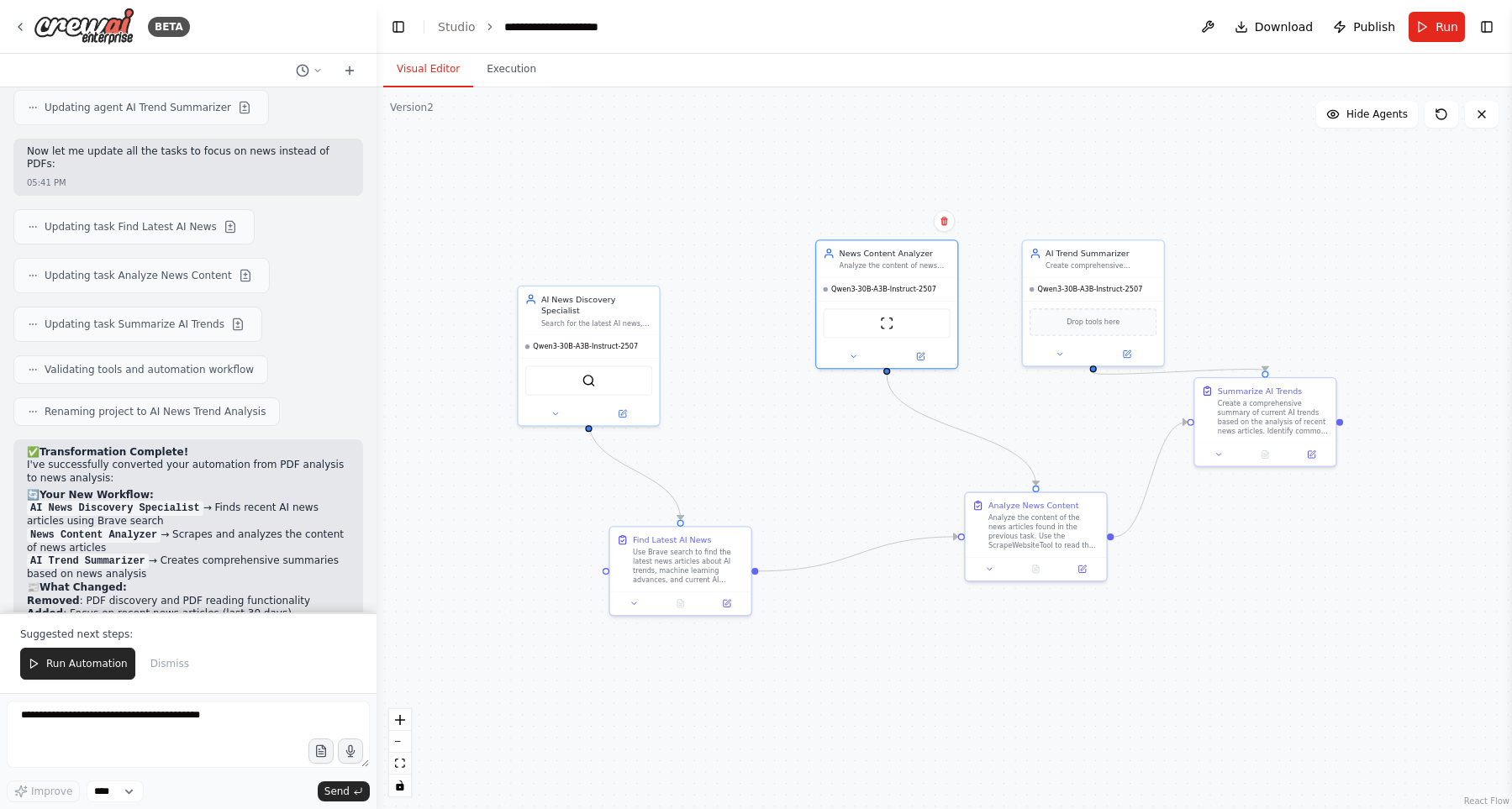
click at [908, 261] on div "News Content Analyzer Analyze the content of news articles about AI trends, ext…" at bounding box center [894, 259] width 111 height 23
drag, startPoint x: 1026, startPoint y: 537, endPoint x: 1099, endPoint y: 510, distance: 77.8
click at [969, 542] on div "Analyze the content of the news articles found in the previous task. Use the Sc…" at bounding box center [1008, 543] width 111 height 37
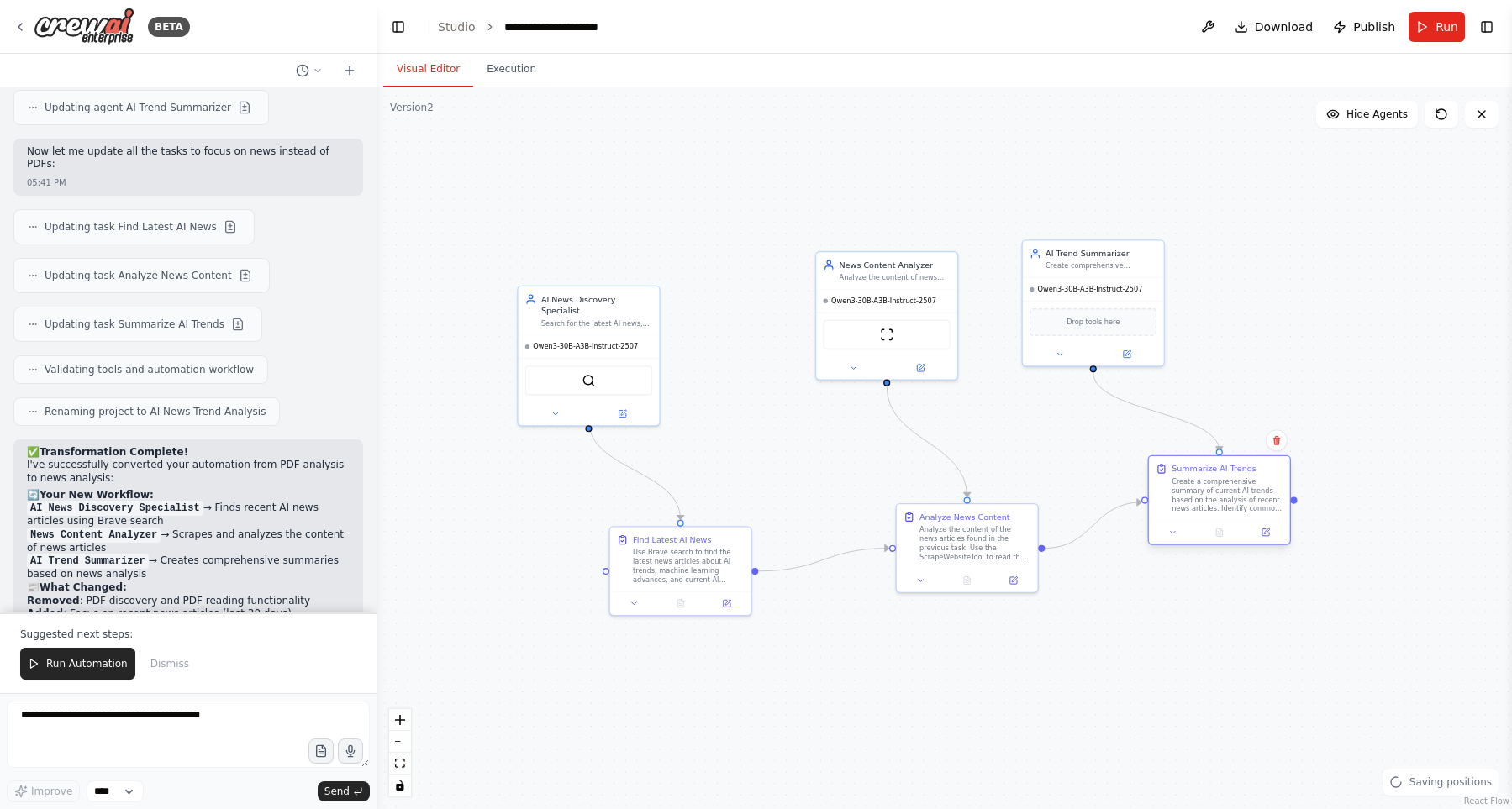
drag, startPoint x: 1273, startPoint y: 453, endPoint x: 1215, endPoint y: 504, distance: 77.2
click at [1227, 503] on div "Create a comprehensive summary of current AI trends based on the analysis of re…" at bounding box center [1226, 496] width 111 height 37
drag, startPoint x: 956, startPoint y: 547, endPoint x: 936, endPoint y: 552, distance: 20.6
click at [936, 552] on div "Analyze the content of the news articles found in the previous task. Use the Sc…" at bounding box center [952, 553] width 111 height 37
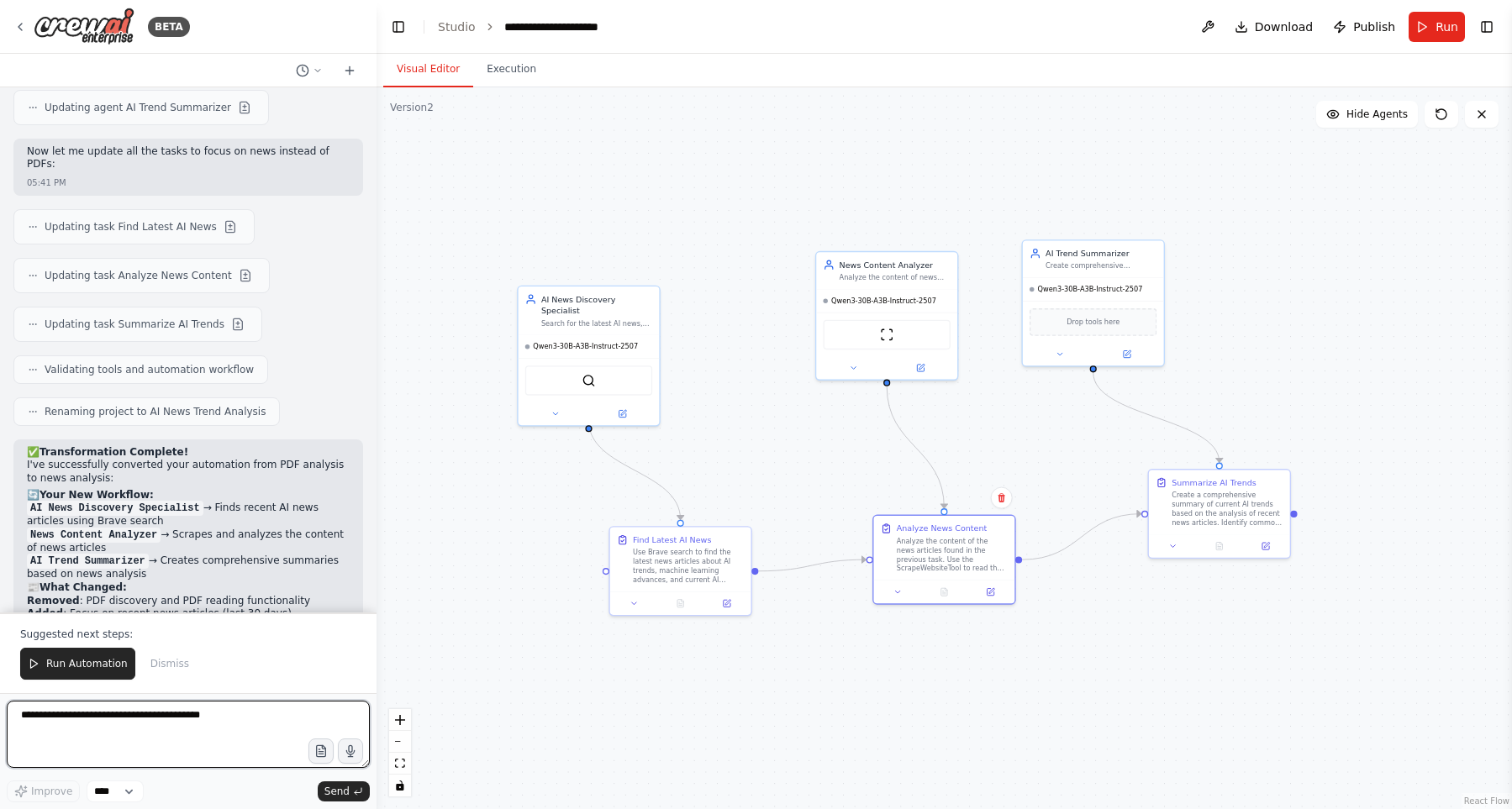
click at [224, 736] on textarea at bounding box center [188, 735] width 363 height 67
click at [237, 720] on textarea at bounding box center [188, 735] width 363 height 67
type textarea "**********"
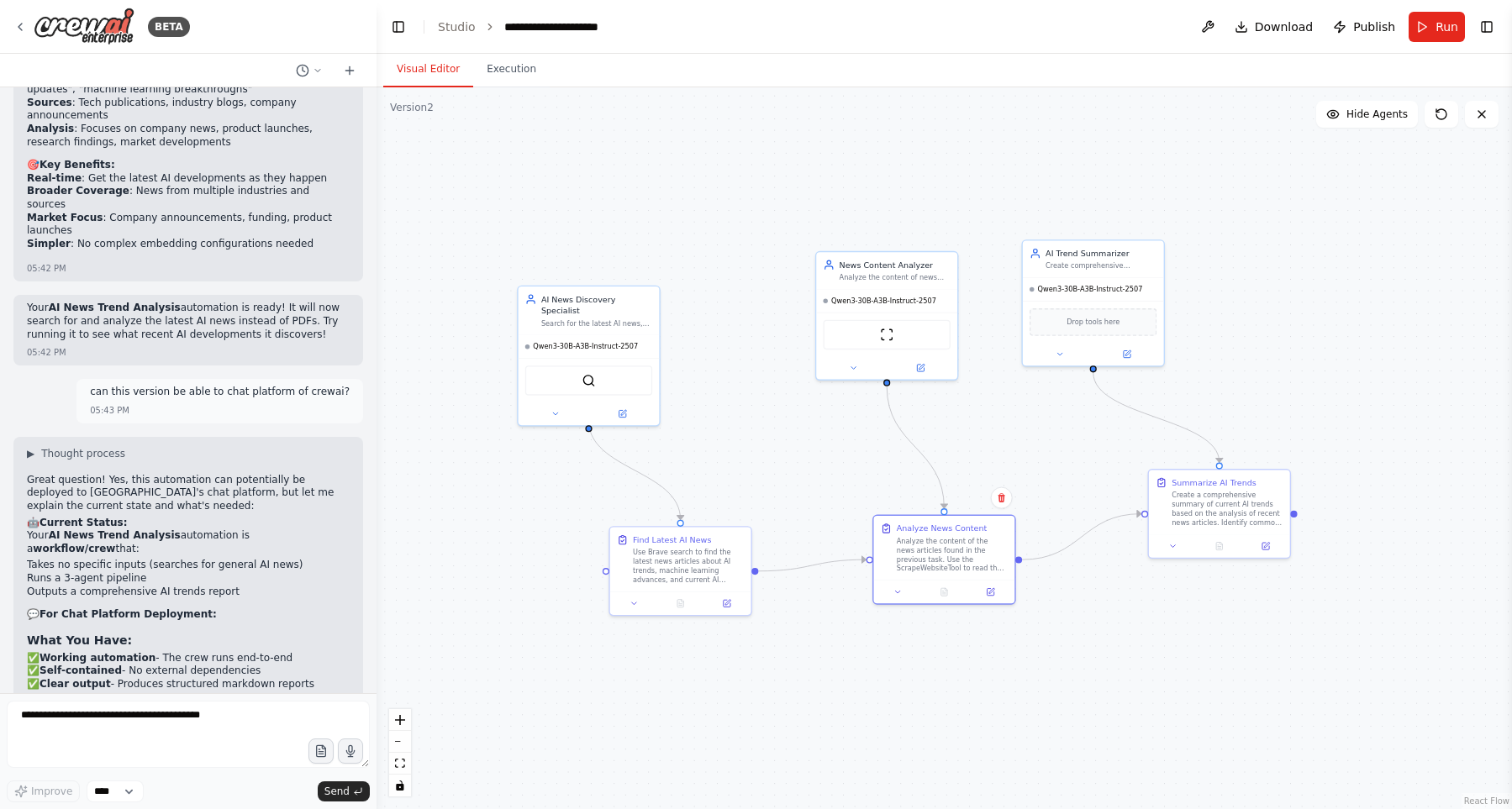
scroll to position [9407, 0]
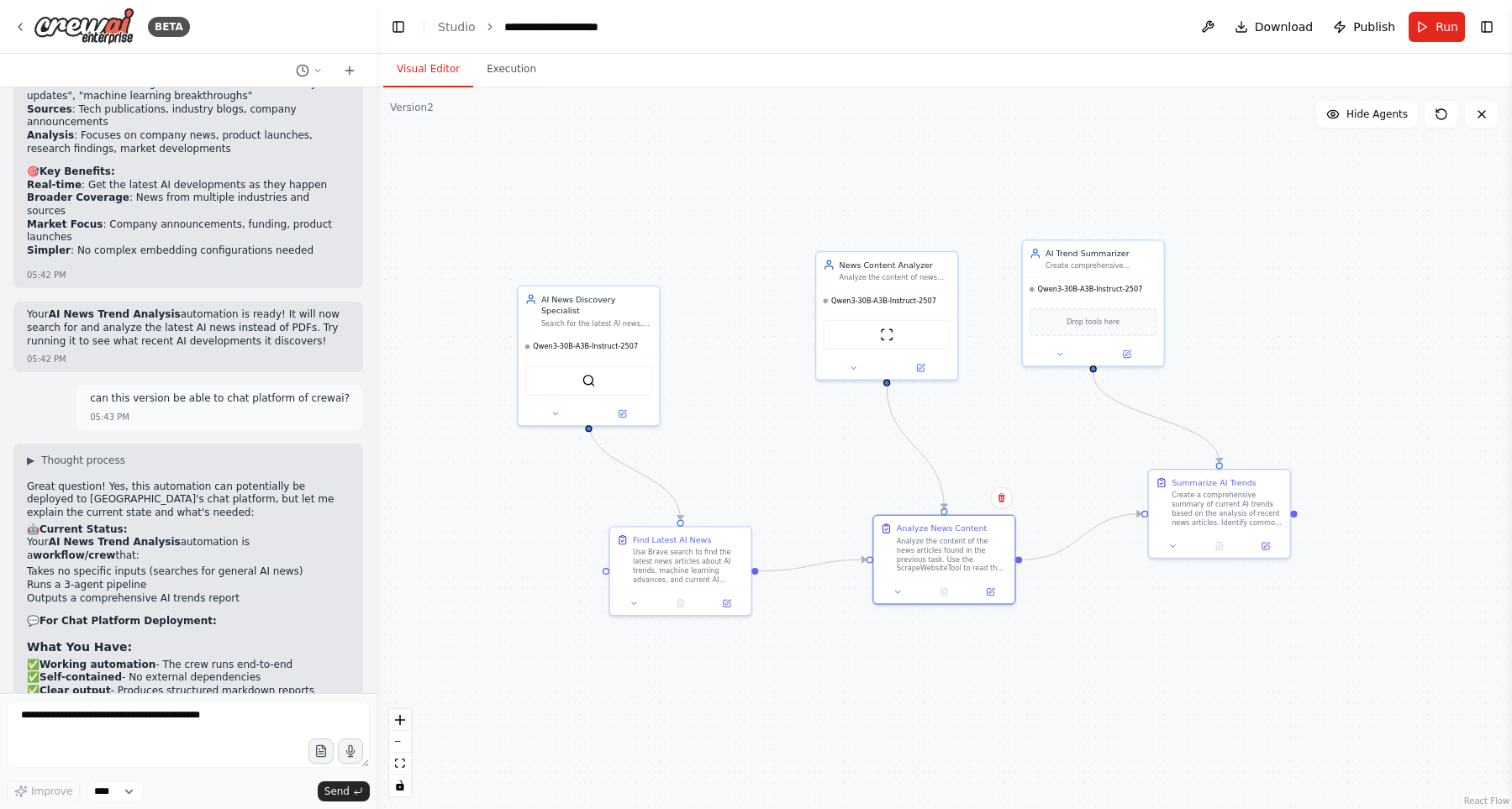
drag, startPoint x: 41, startPoint y: 230, endPoint x: 231, endPoint y: 235, distance: 190.1
click at [231, 536] on p "Your AI News Trend Analysis automation is a workflow/crew that:" at bounding box center [188, 548] width 322 height 26
click at [206, 750] on textarea at bounding box center [188, 735] width 363 height 67
type textarea "**********"
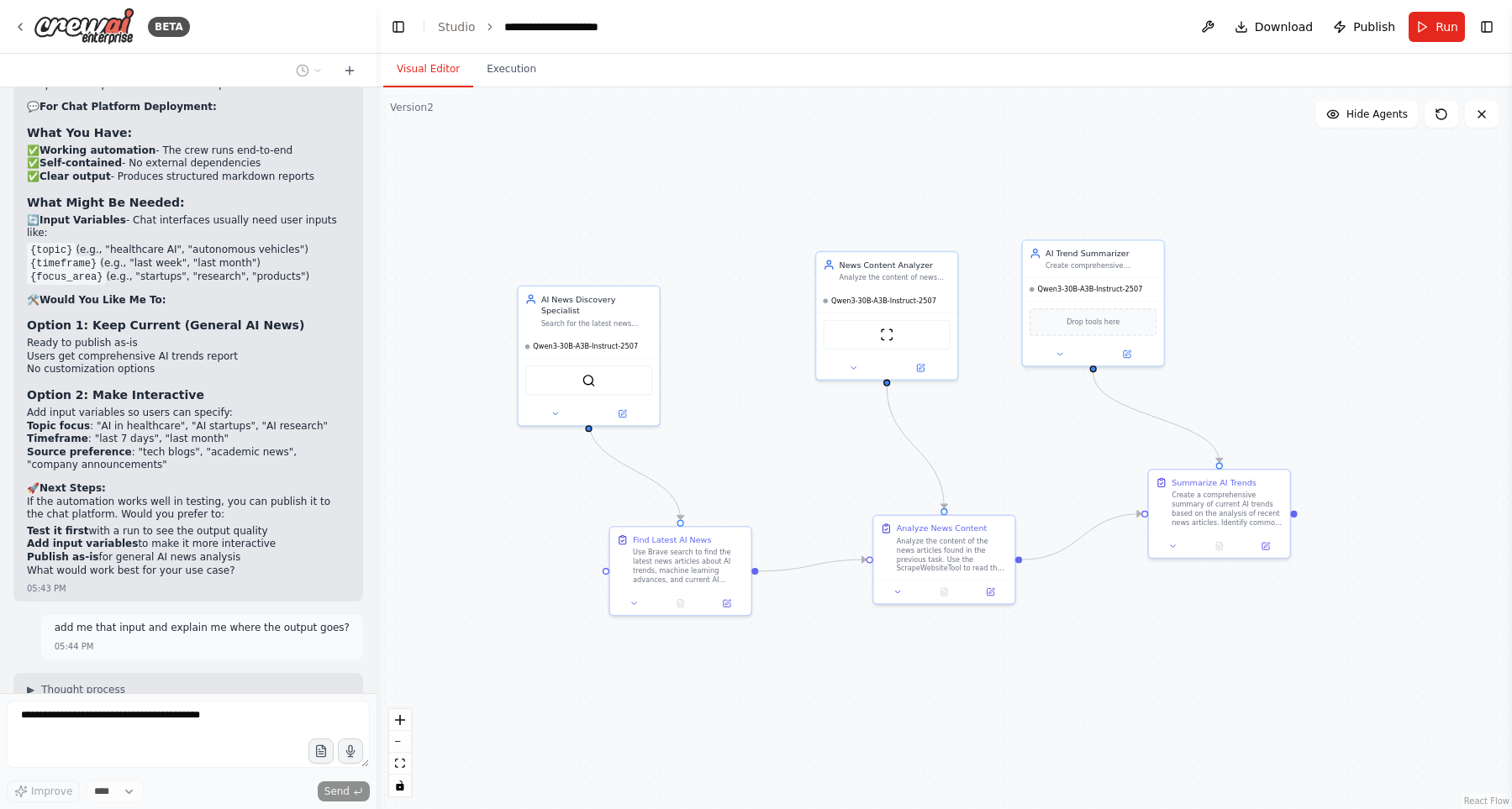
scroll to position [9970, 0]
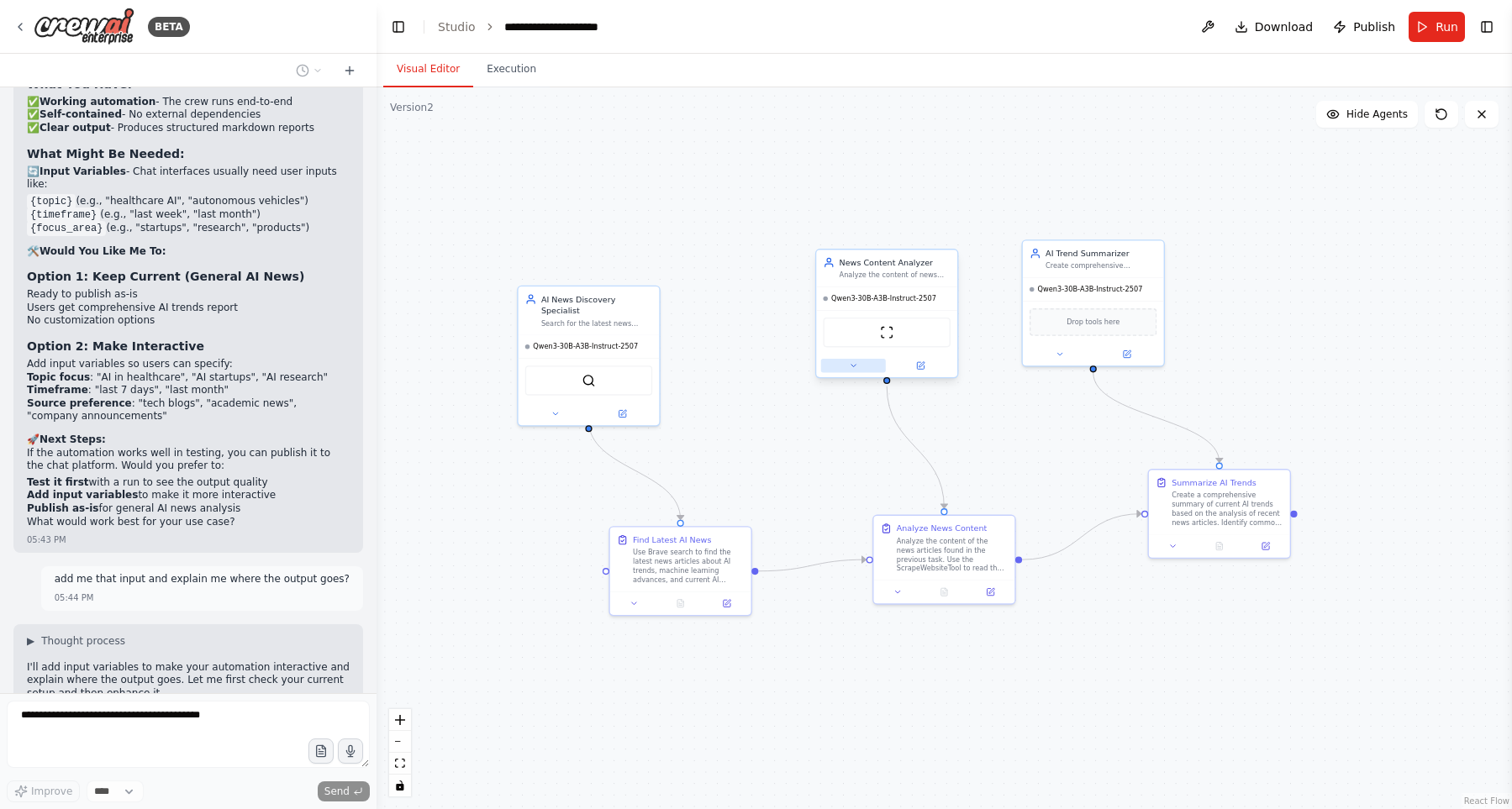
click at [851, 369] on icon at bounding box center [853, 365] width 9 height 9
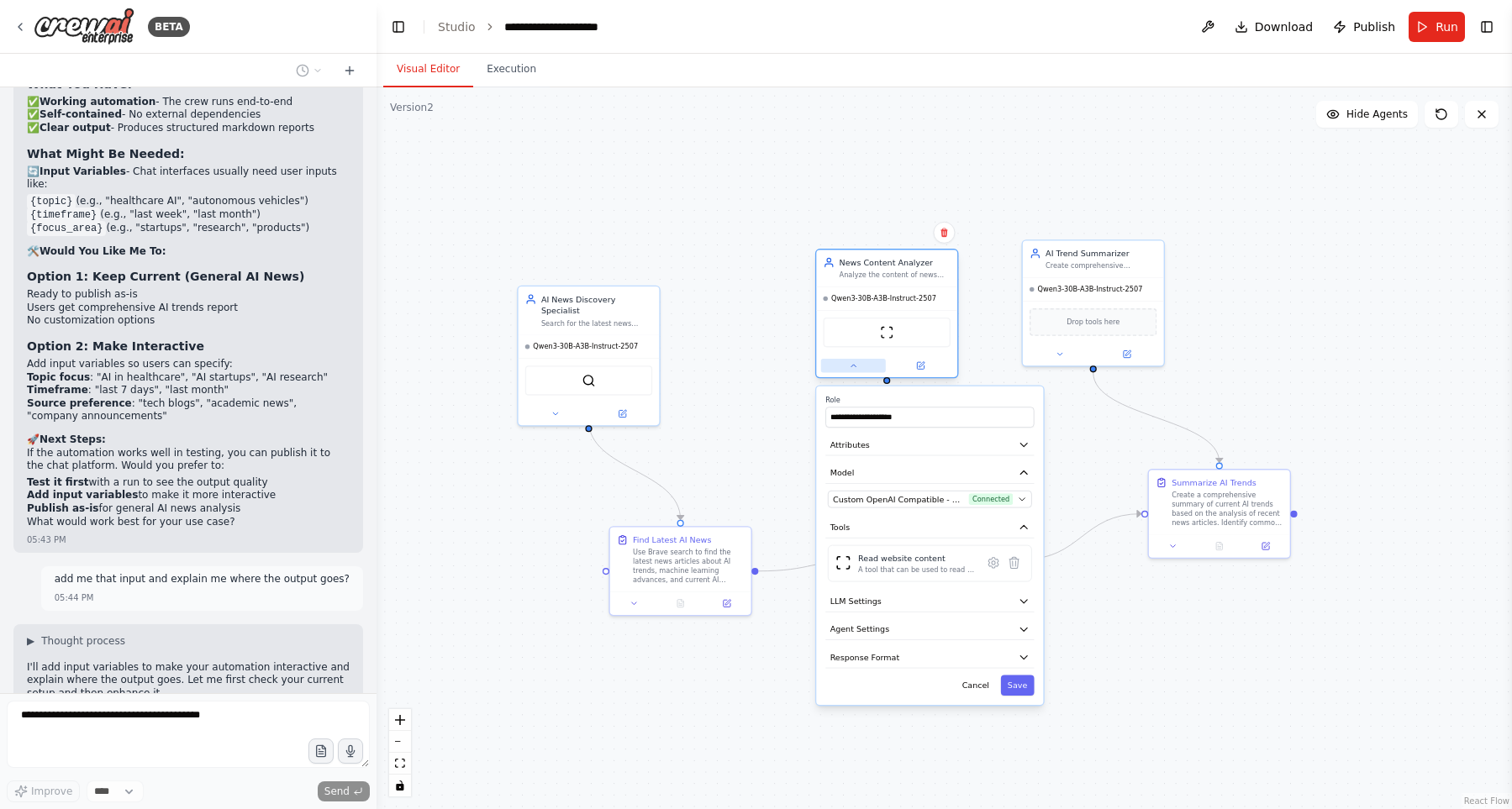
click at [851, 369] on icon at bounding box center [853, 365] width 9 height 9
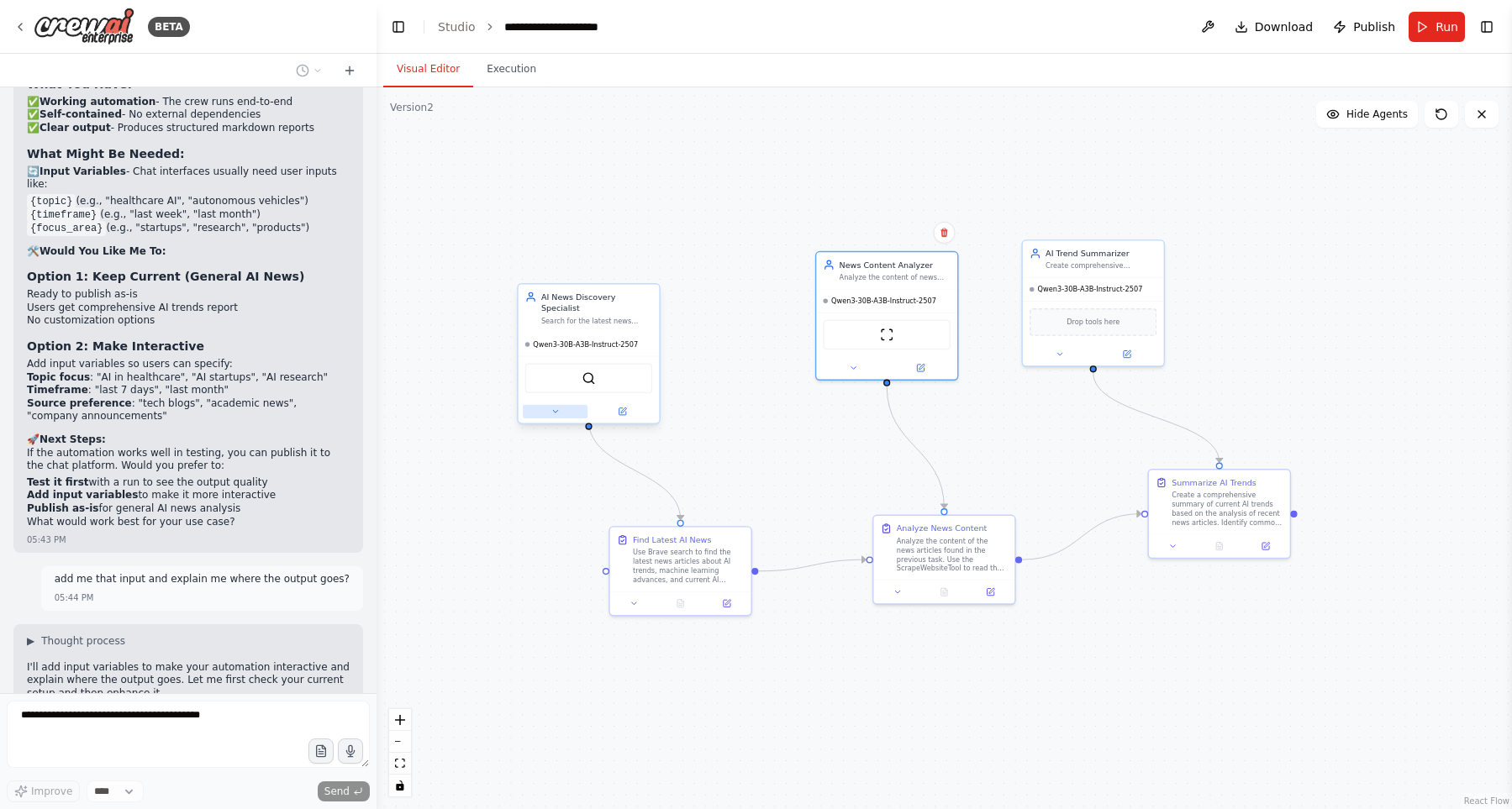
scroll to position [10077, 0]
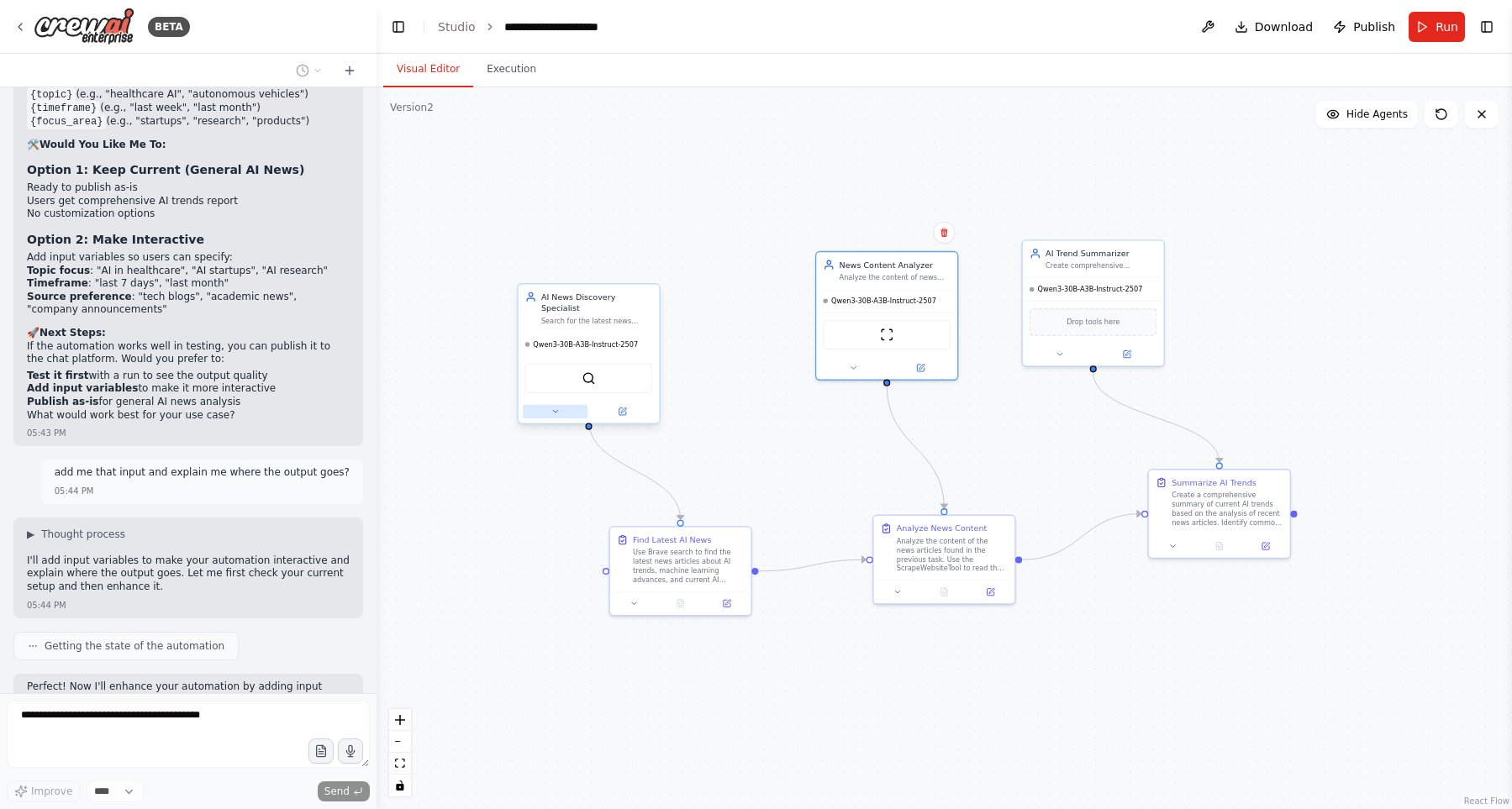
click at [548, 405] on button at bounding box center [554, 412] width 65 height 13
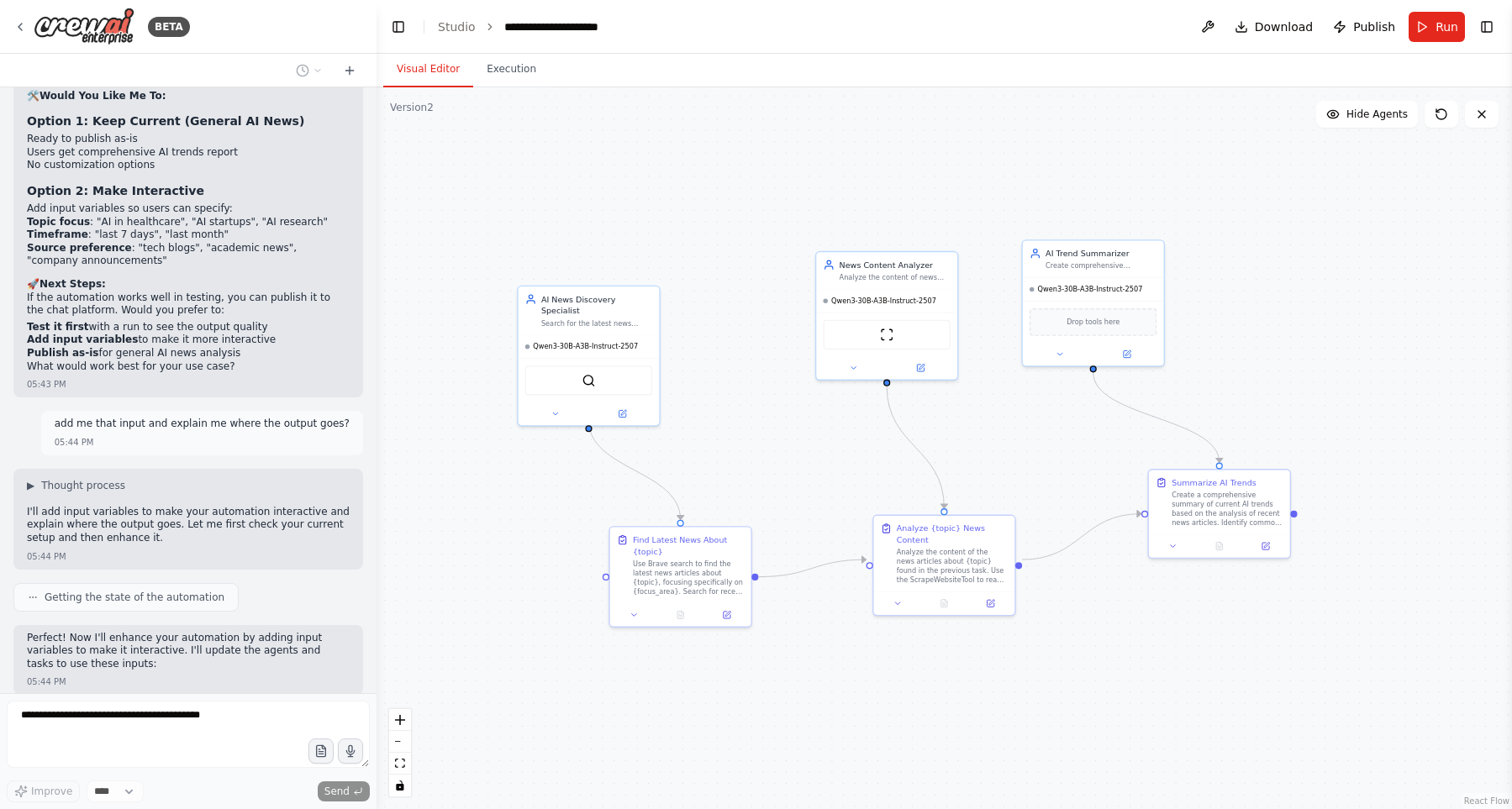
scroll to position [10175, 0]
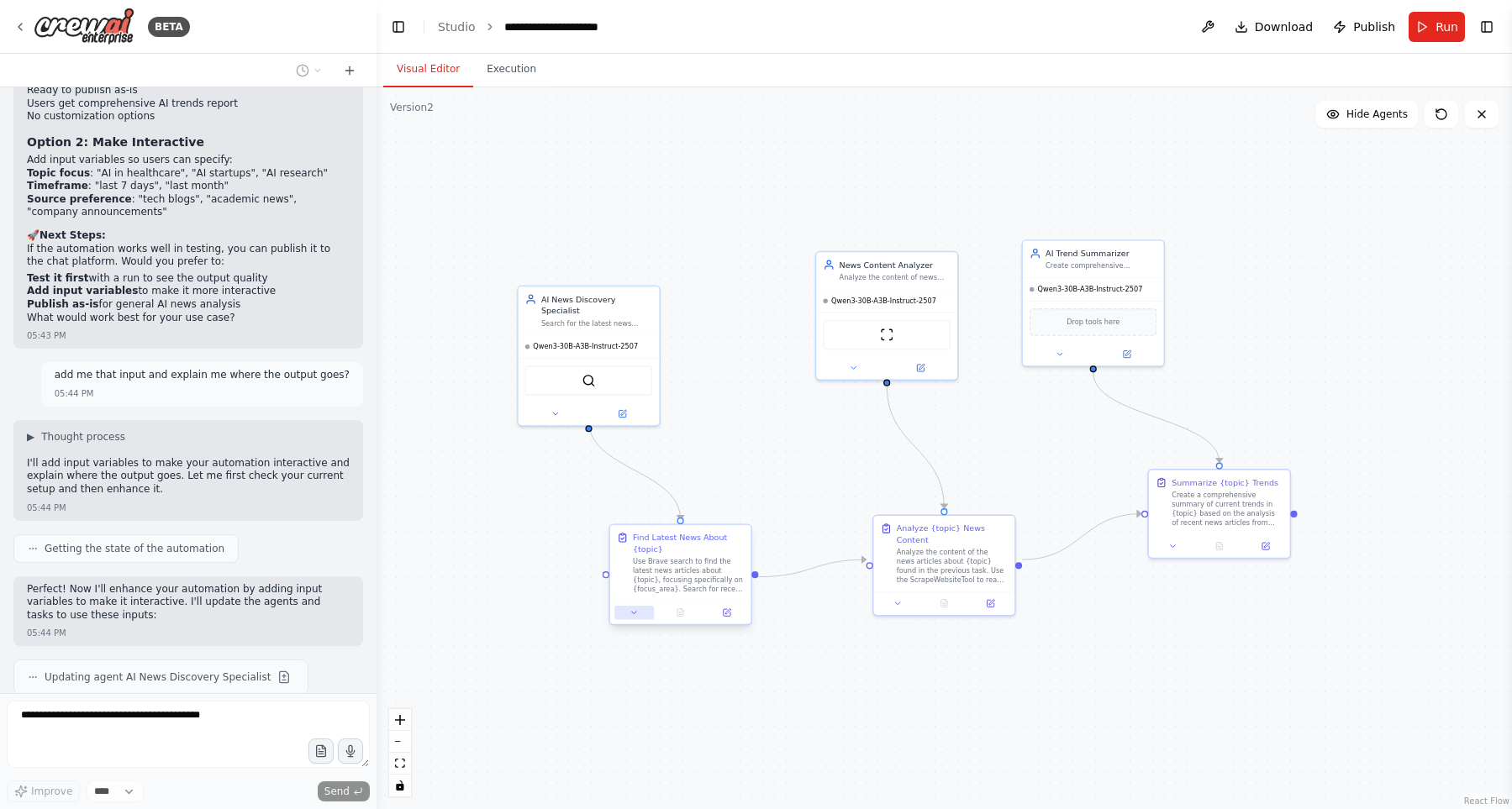
click at [644, 611] on button at bounding box center [634, 612] width 40 height 13
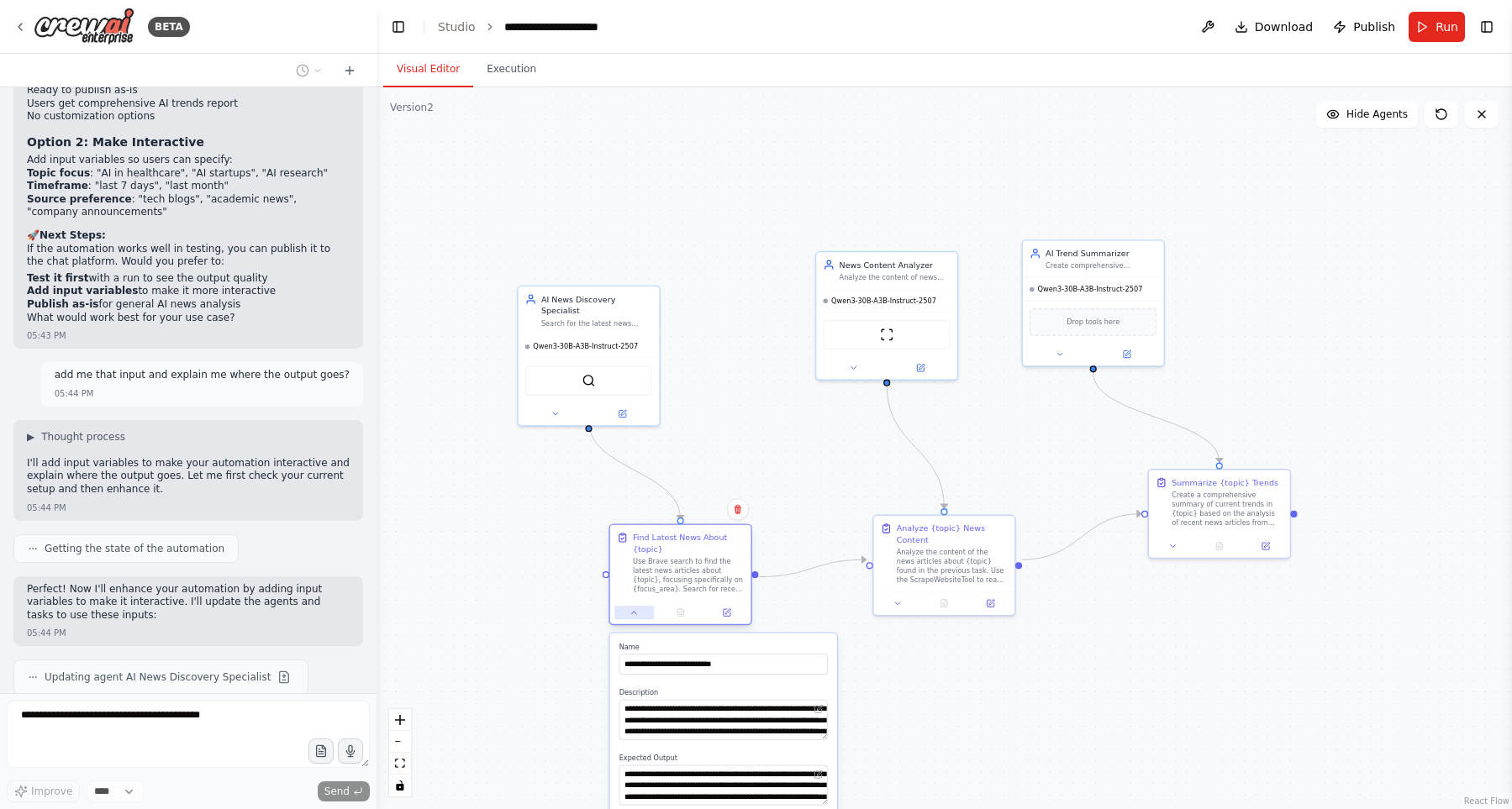
scroll to position [10281, 0]
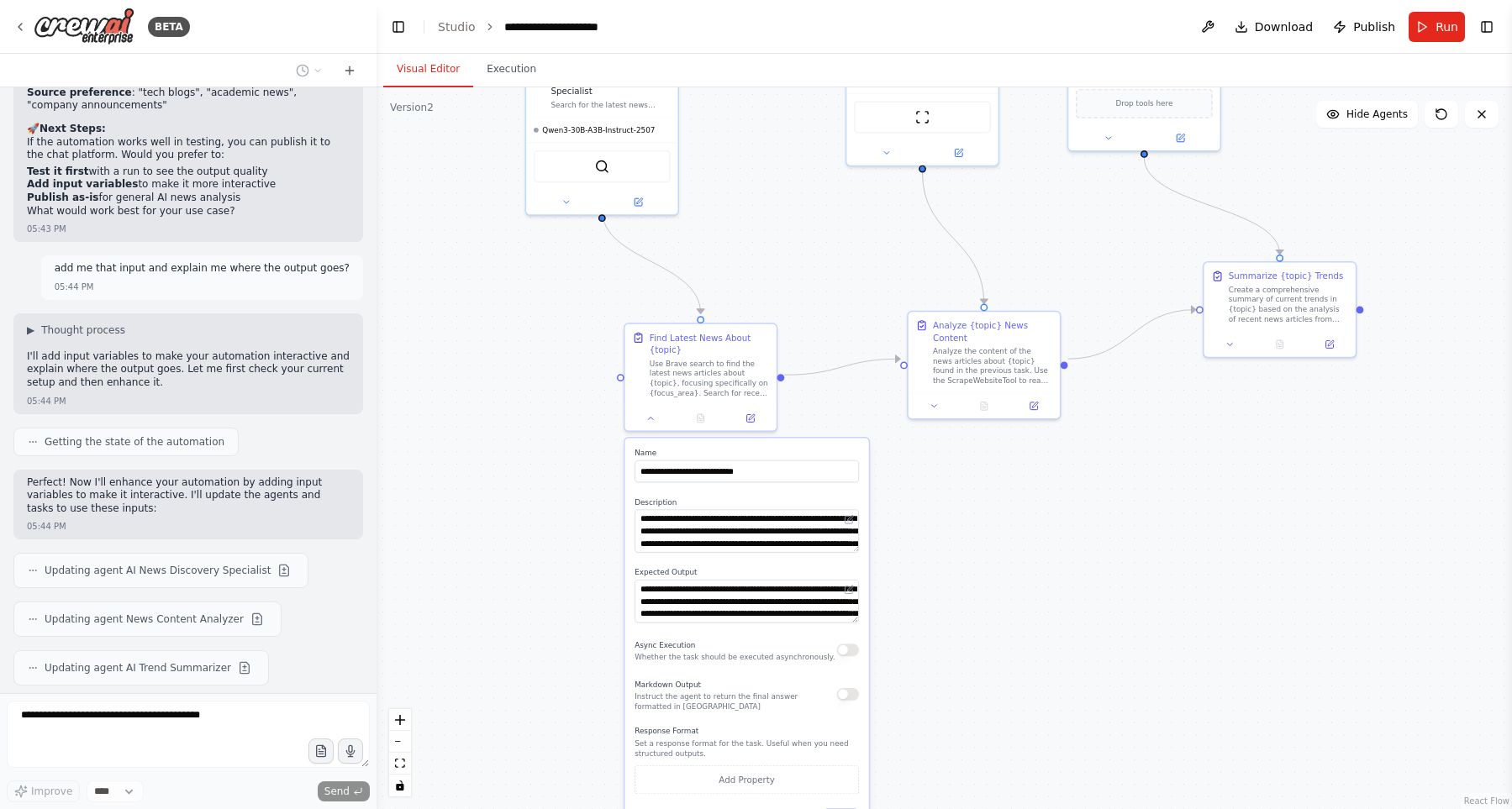
drag, startPoint x: 569, startPoint y: 671, endPoint x: 597, endPoint y: 450, distance: 222.8
click at [597, 450] on div ".deletable-edge-delete-btn { width: 20px; height: 20px; border: 0px solid #ffff…" at bounding box center [943, 448] width 1135 height 721
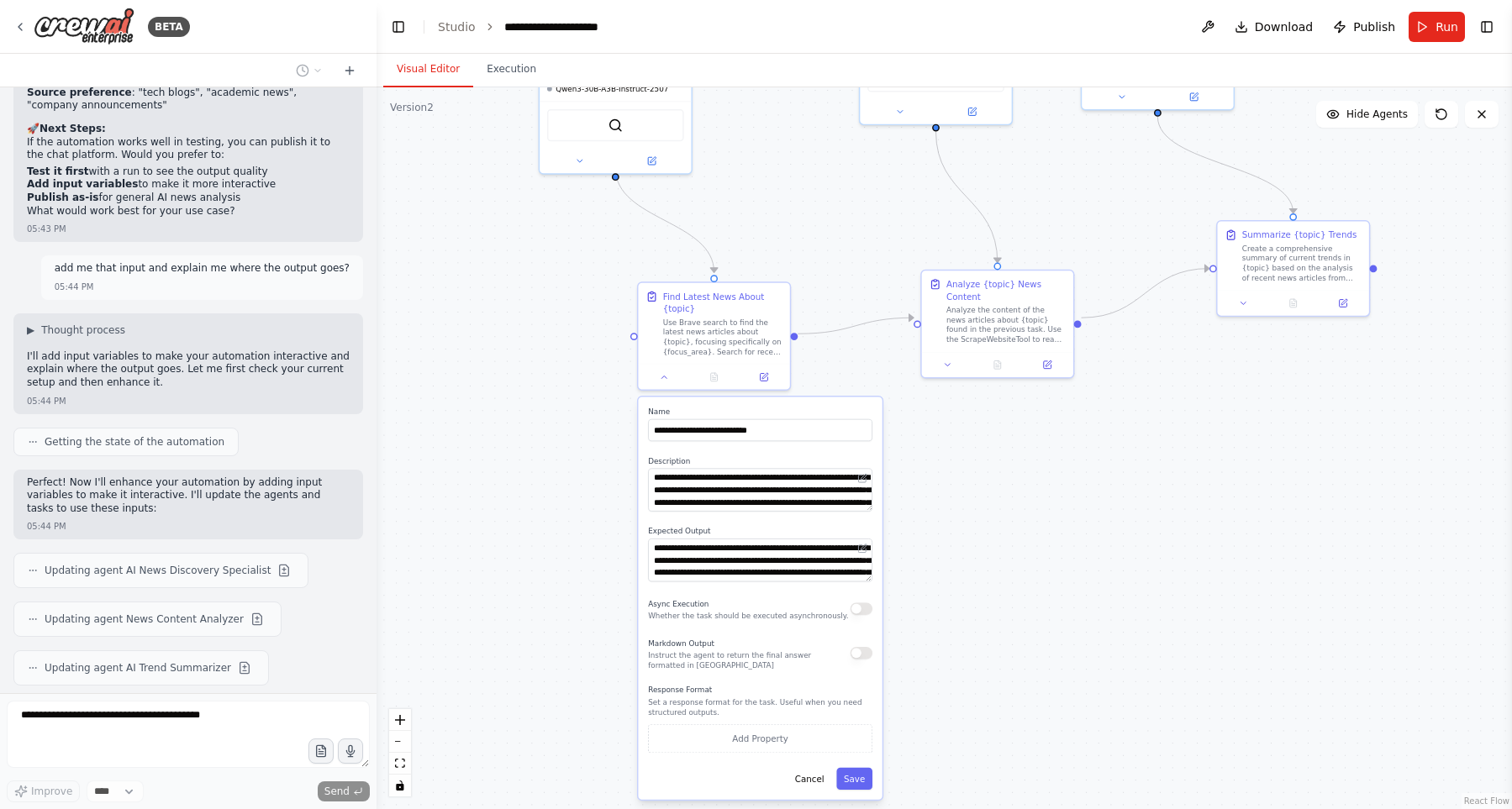
drag, startPoint x: 528, startPoint y: 651, endPoint x: 527, endPoint y: 524, distance: 127.0
click at [527, 524] on div ".deletable-edge-delete-btn { width: 20px; height: 20px; border: 0px solid #ffff…" at bounding box center [943, 448] width 1135 height 721
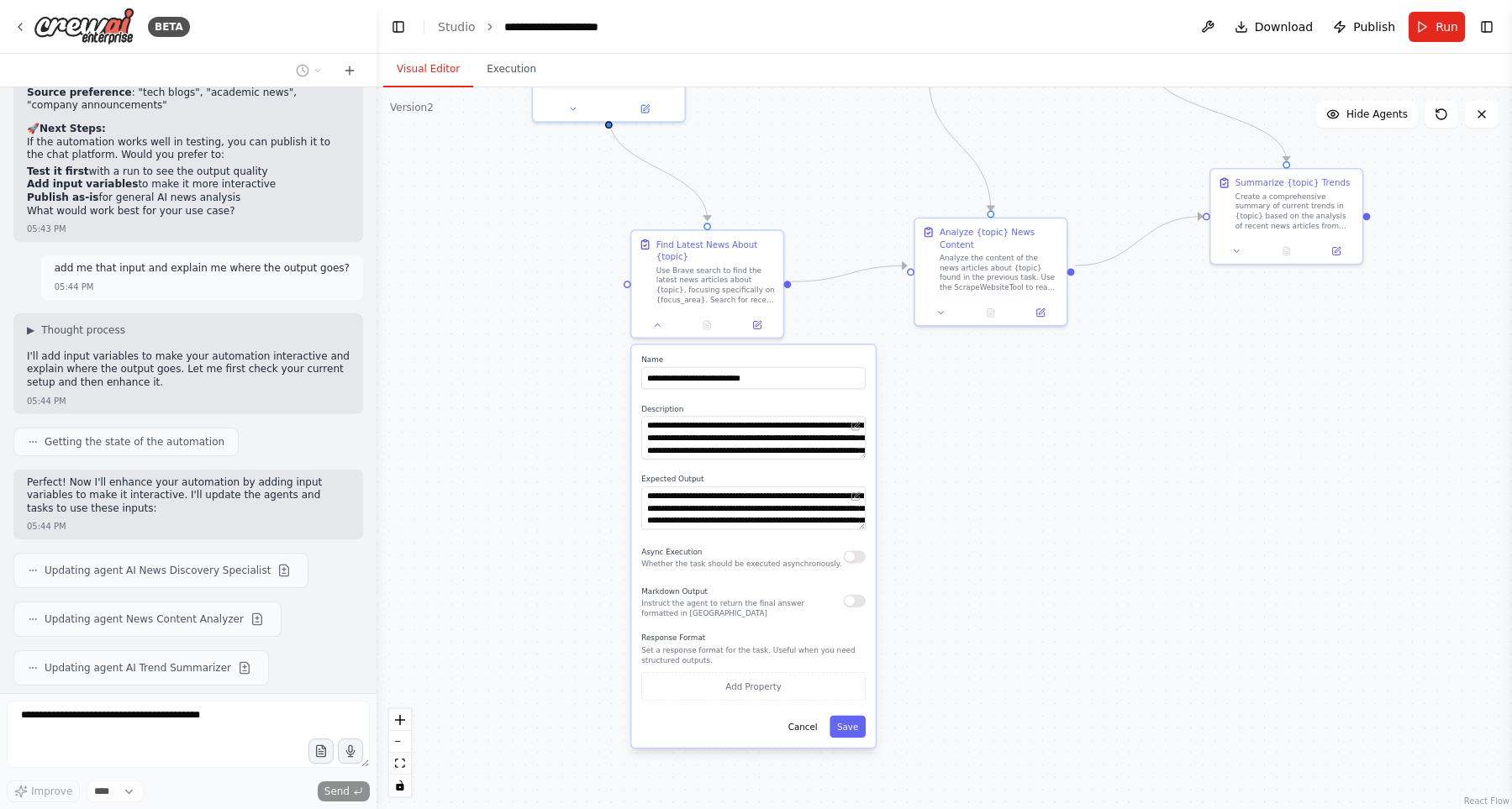
drag, startPoint x: 584, startPoint y: 511, endPoint x: 581, endPoint y: 538, distance: 27.2
click at [577, 540] on div ".deletable-edge-delete-btn { width: 20px; height: 20px; border: 0px solid #ffff…" at bounding box center [943, 448] width 1135 height 721
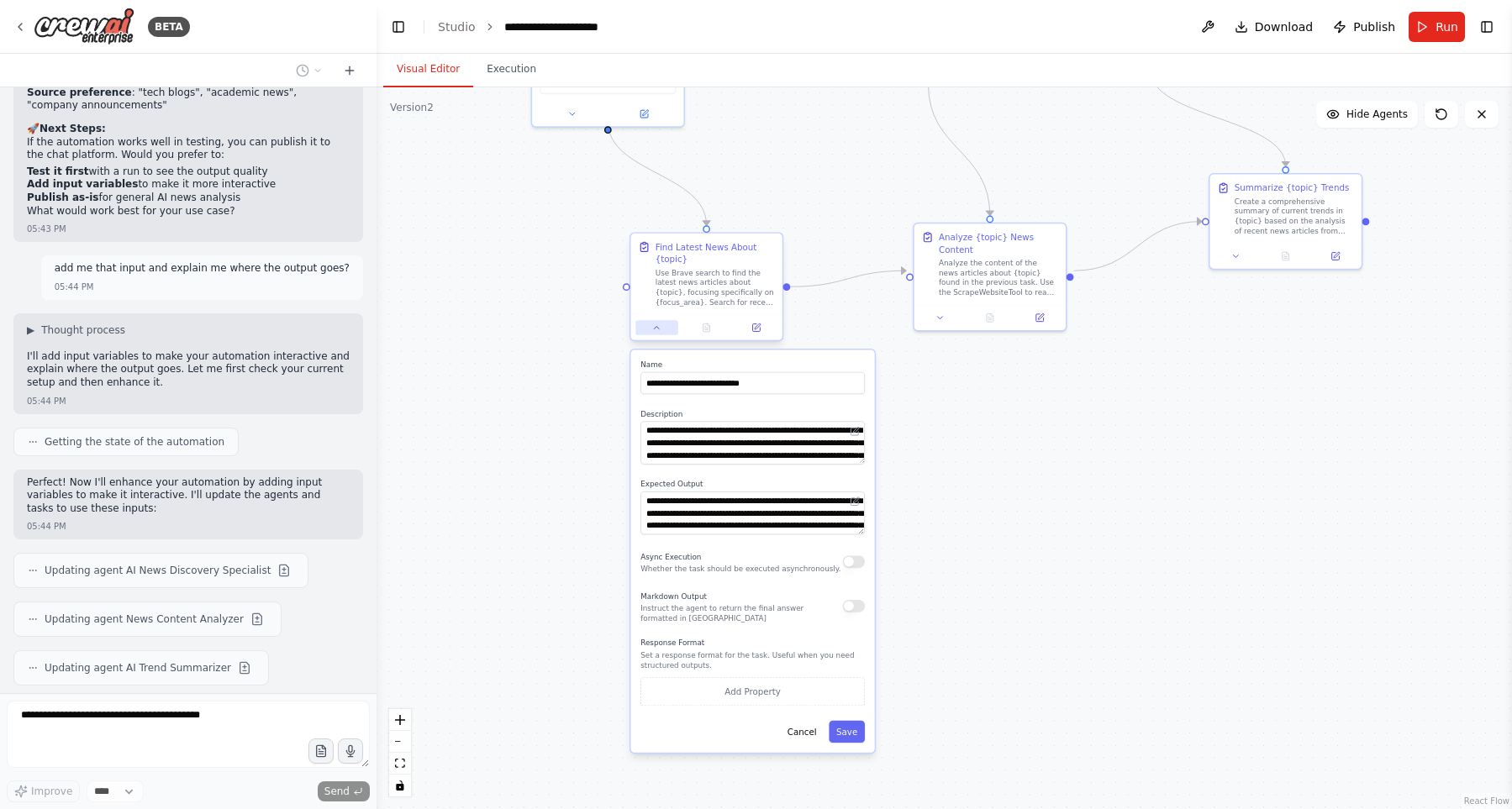
click at [660, 334] on button at bounding box center [656, 327] width 42 height 15
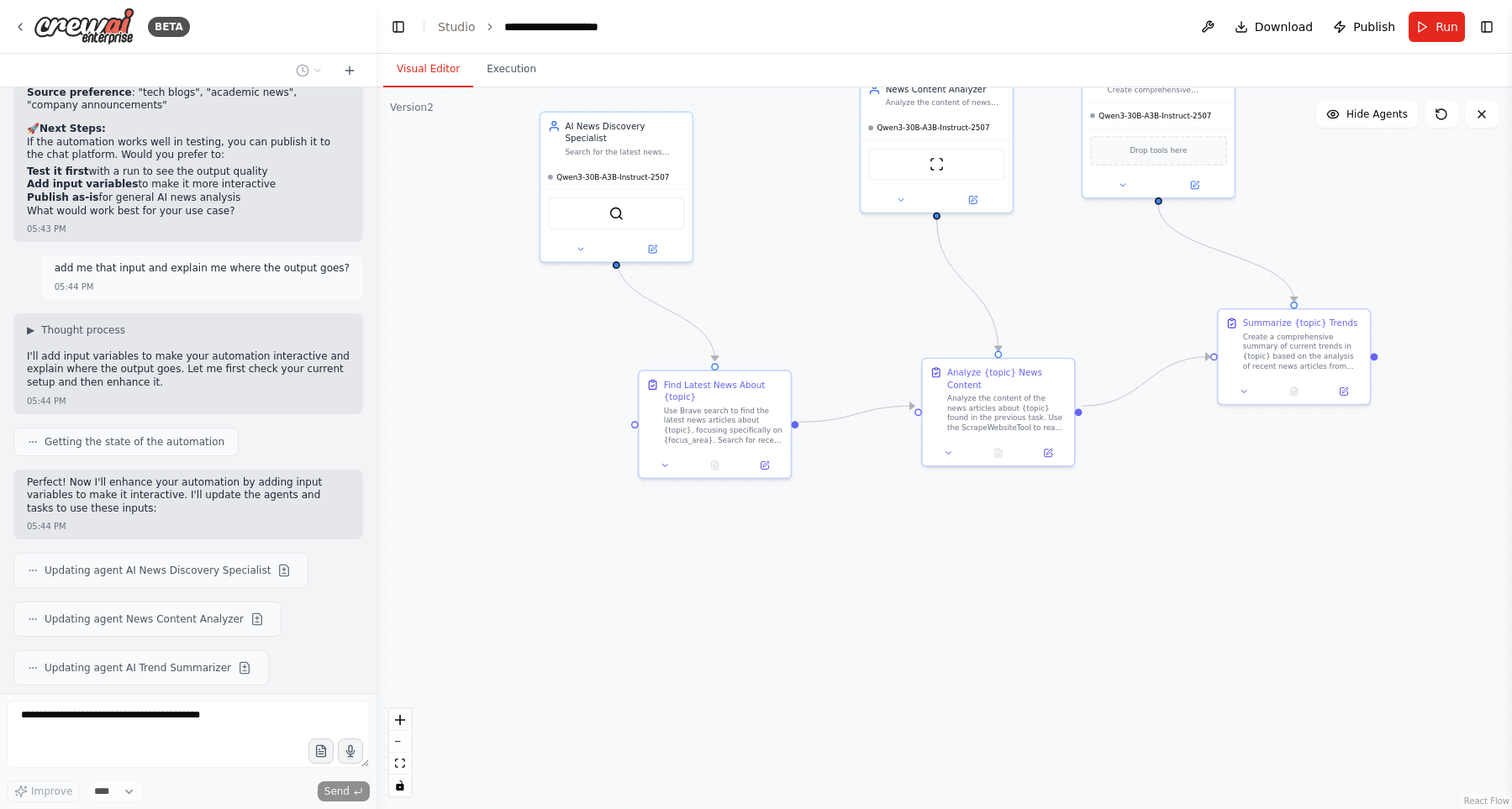
drag, startPoint x: 524, startPoint y: 516, endPoint x: 524, endPoint y: 540, distance: 24.0
click at [524, 540] on div ".deletable-edge-delete-btn { width: 20px; height: 20px; border: 0px solid #ffff…" at bounding box center [943, 448] width 1135 height 721
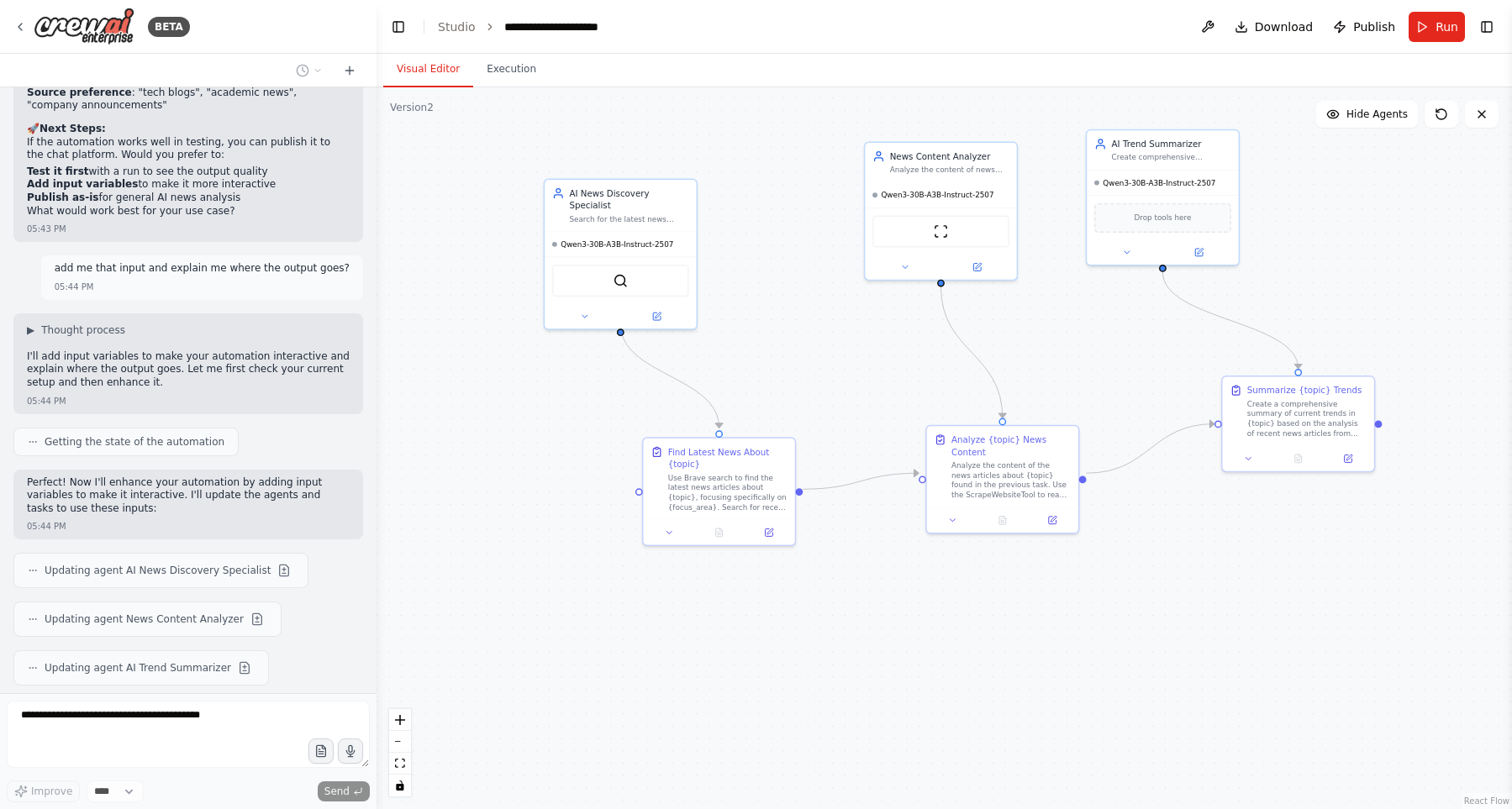
click at [529, 596] on div ".deletable-edge-delete-btn { width: 20px; height: 20px; border: 0px solid #ffff…" at bounding box center [943, 448] width 1135 height 721
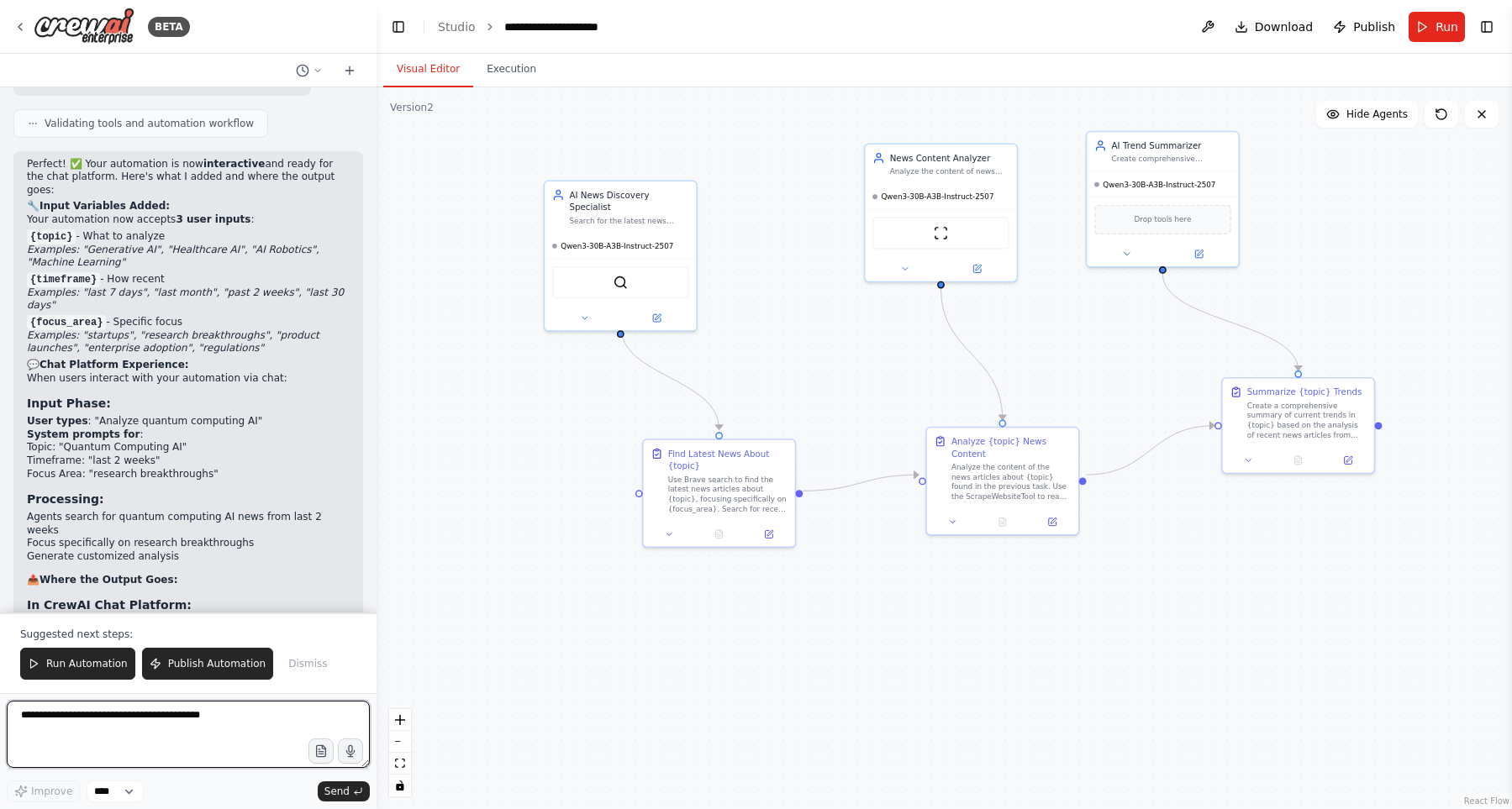
scroll to position [11228, 0]
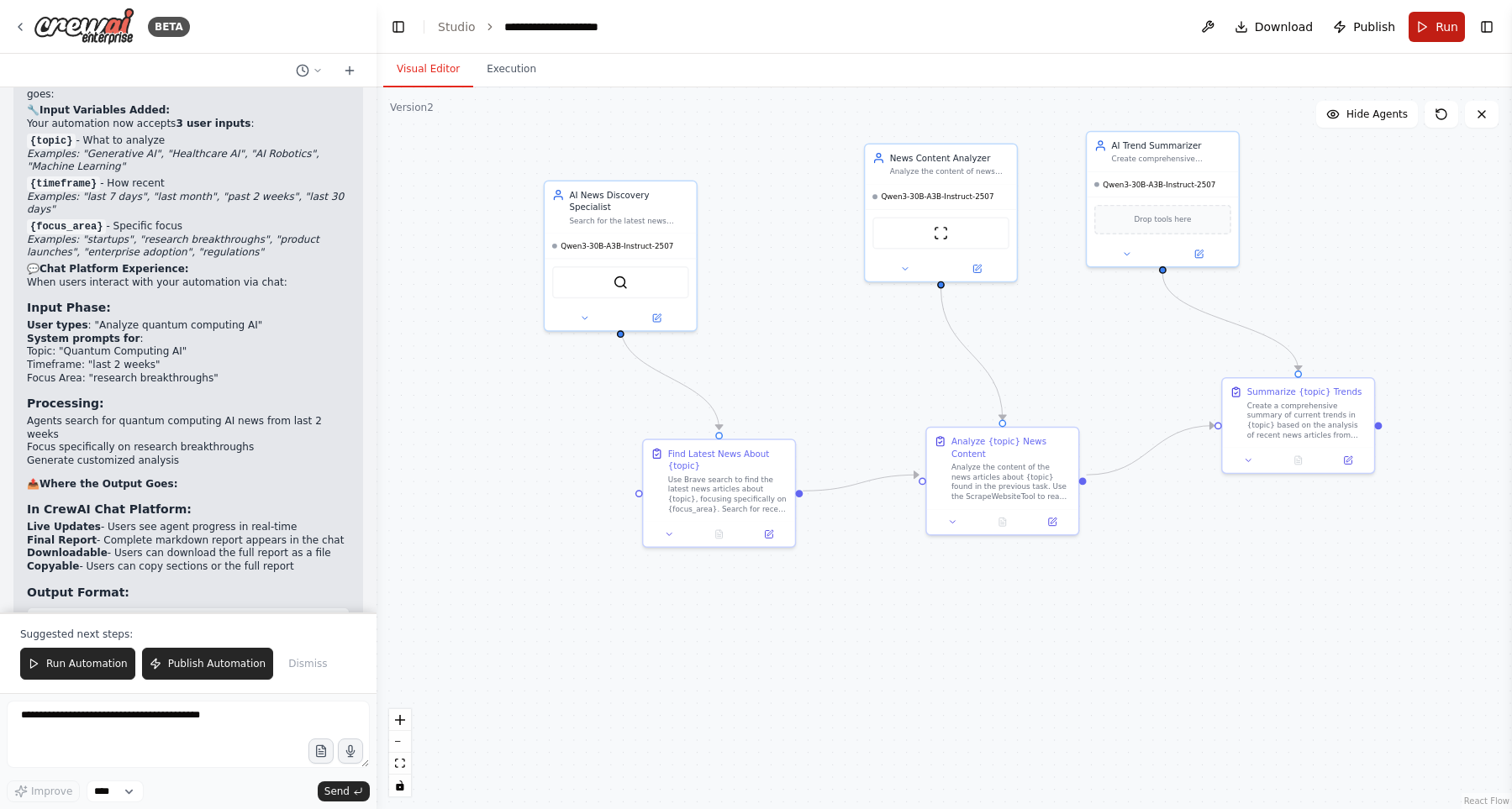
click at [1444, 25] on span "Run" at bounding box center [1446, 27] width 23 height 17
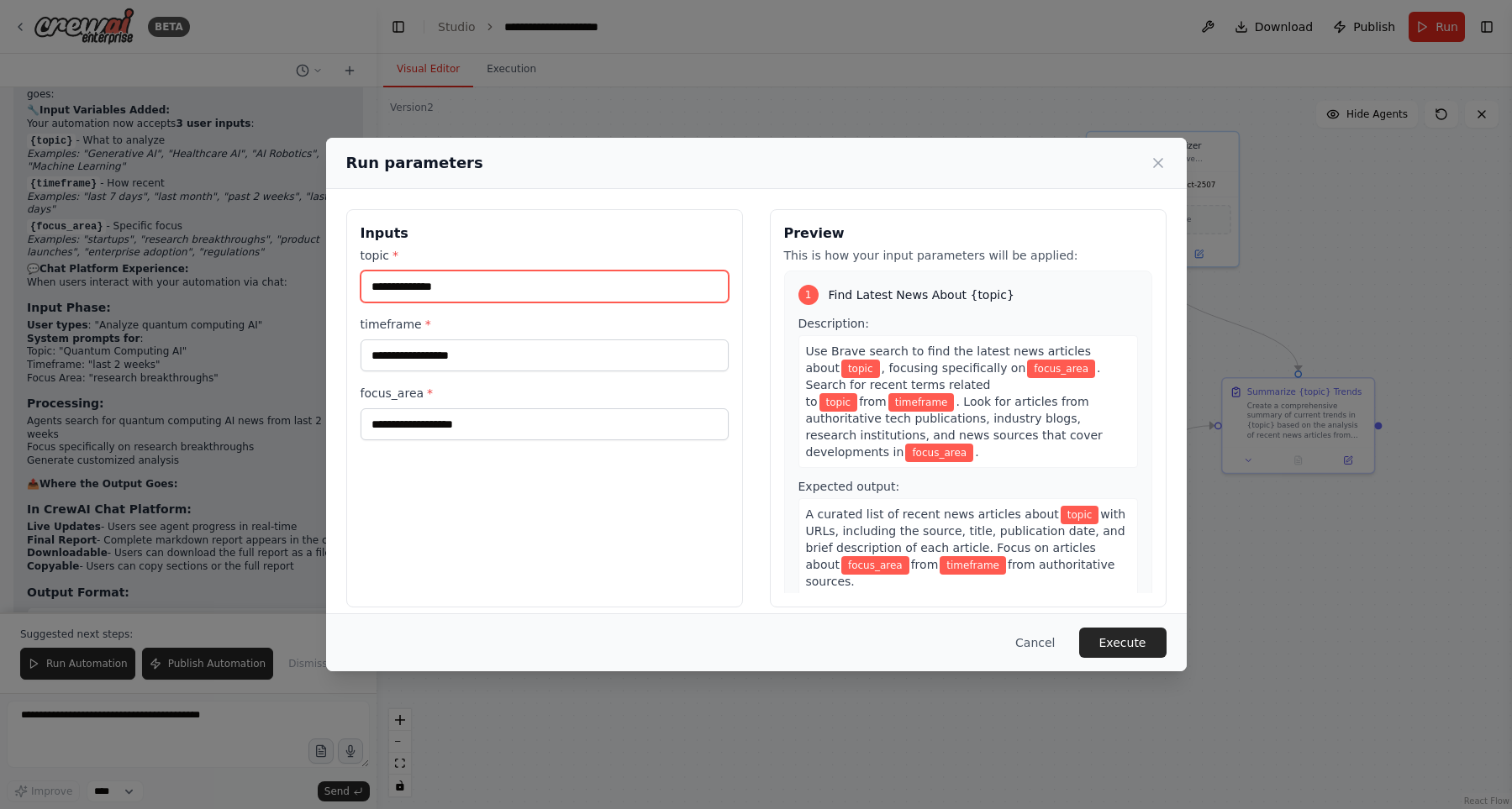
click at [551, 291] on input "topic *" at bounding box center [544, 287] width 368 height 32
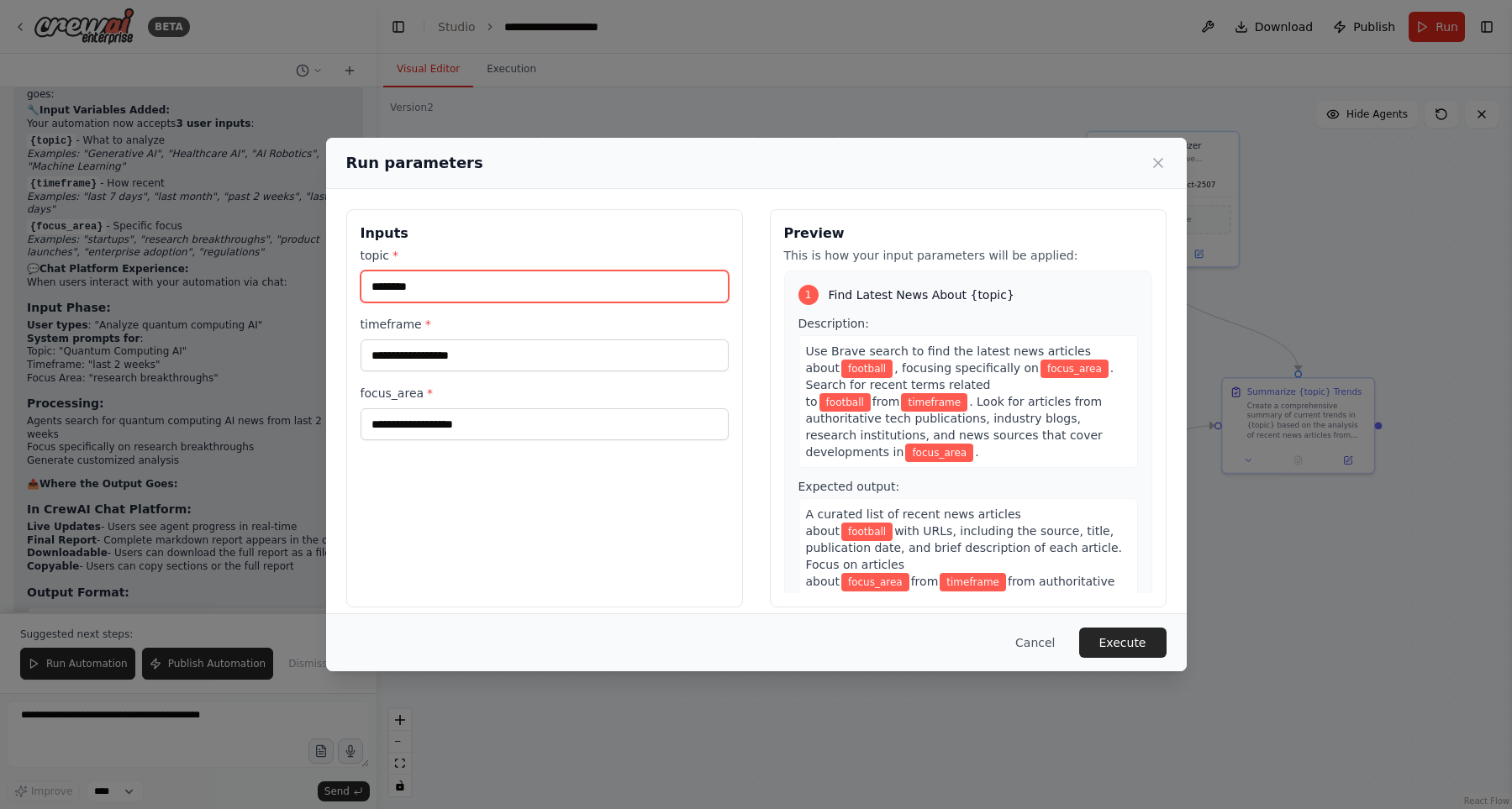
type input "********"
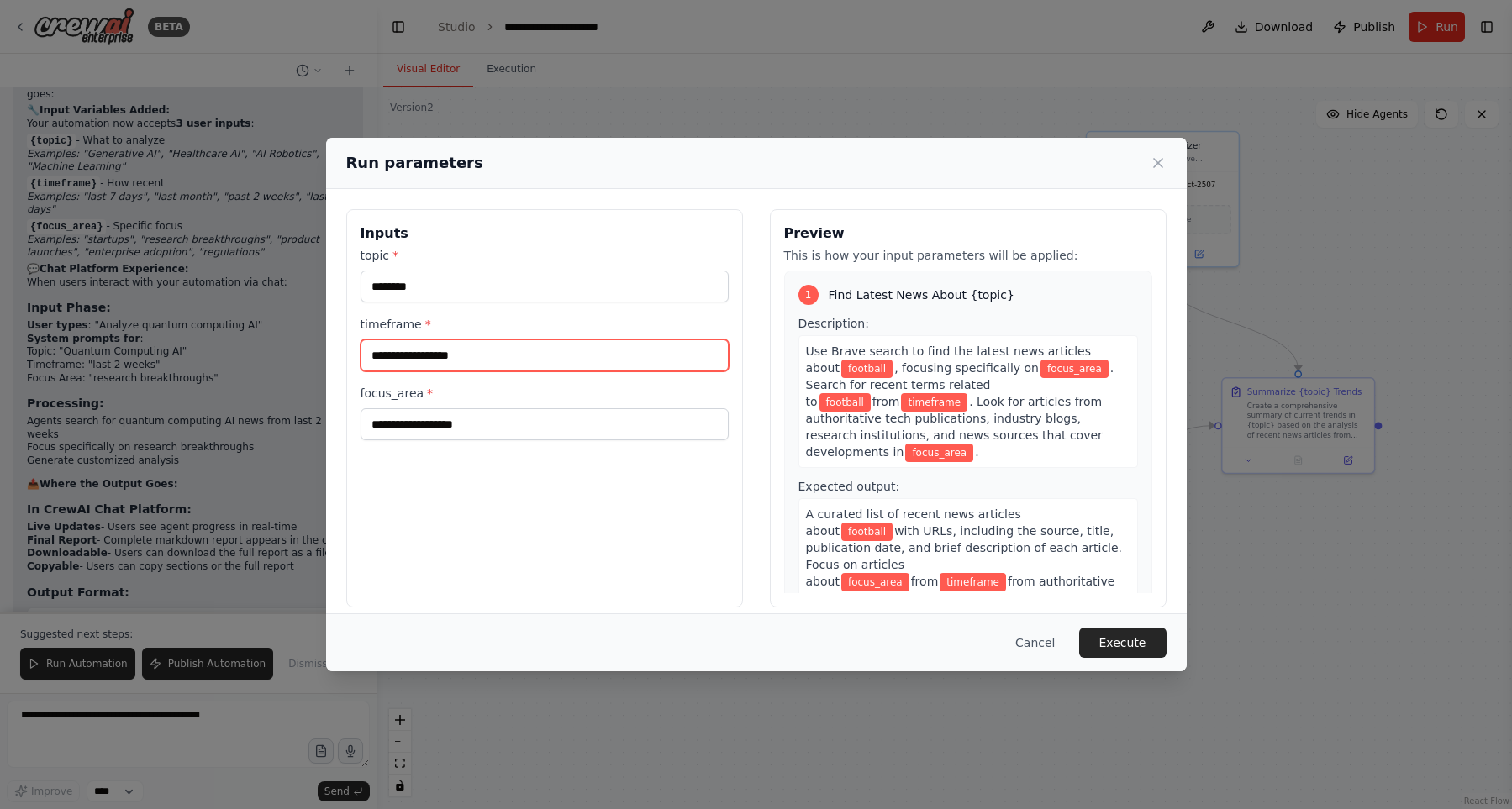
click at [507, 350] on input "timeframe *" at bounding box center [544, 355] width 368 height 32
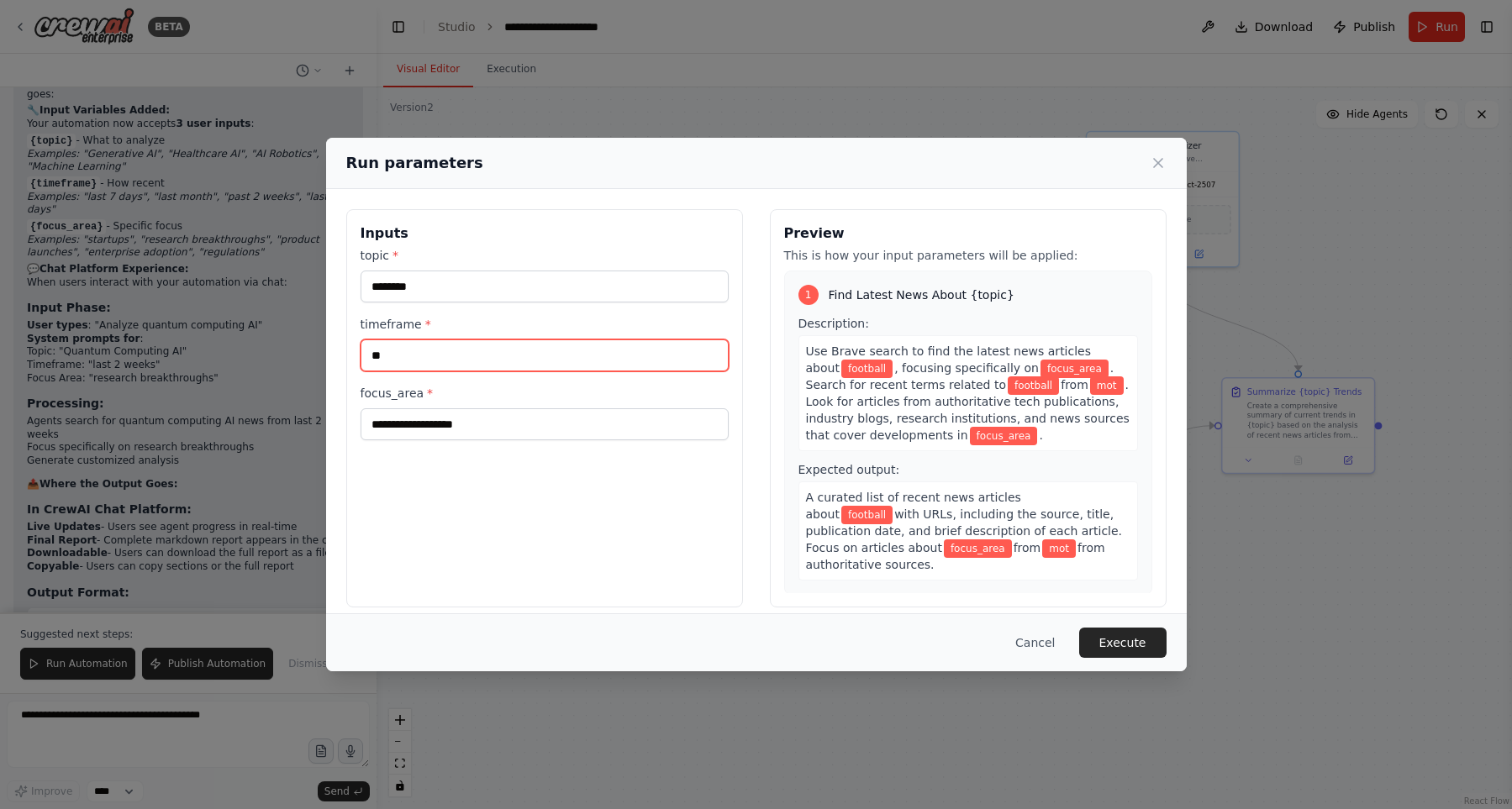
type input "*"
type input "********"
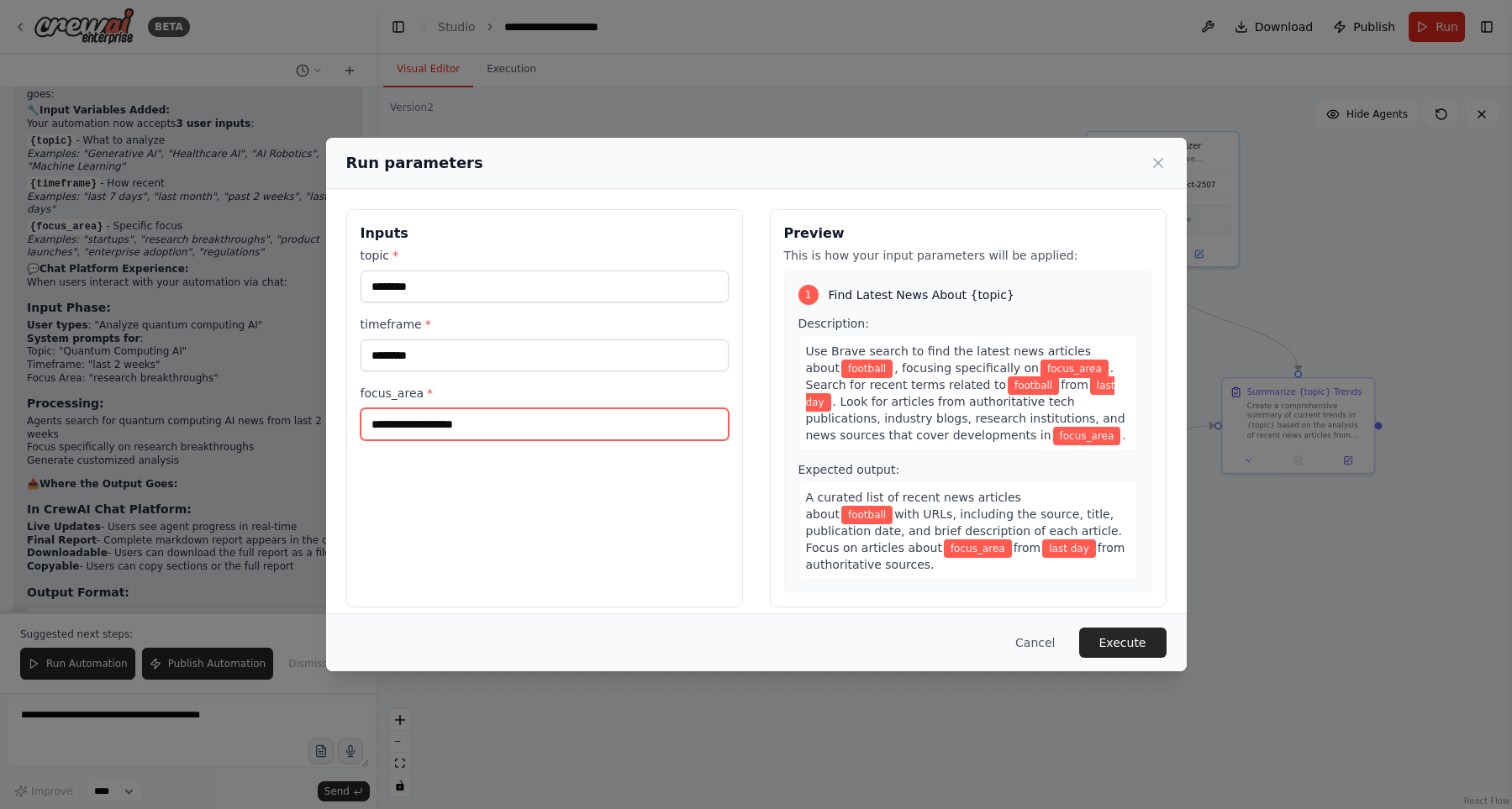
click at [510, 418] on input "focus_area *" at bounding box center [544, 424] width 368 height 32
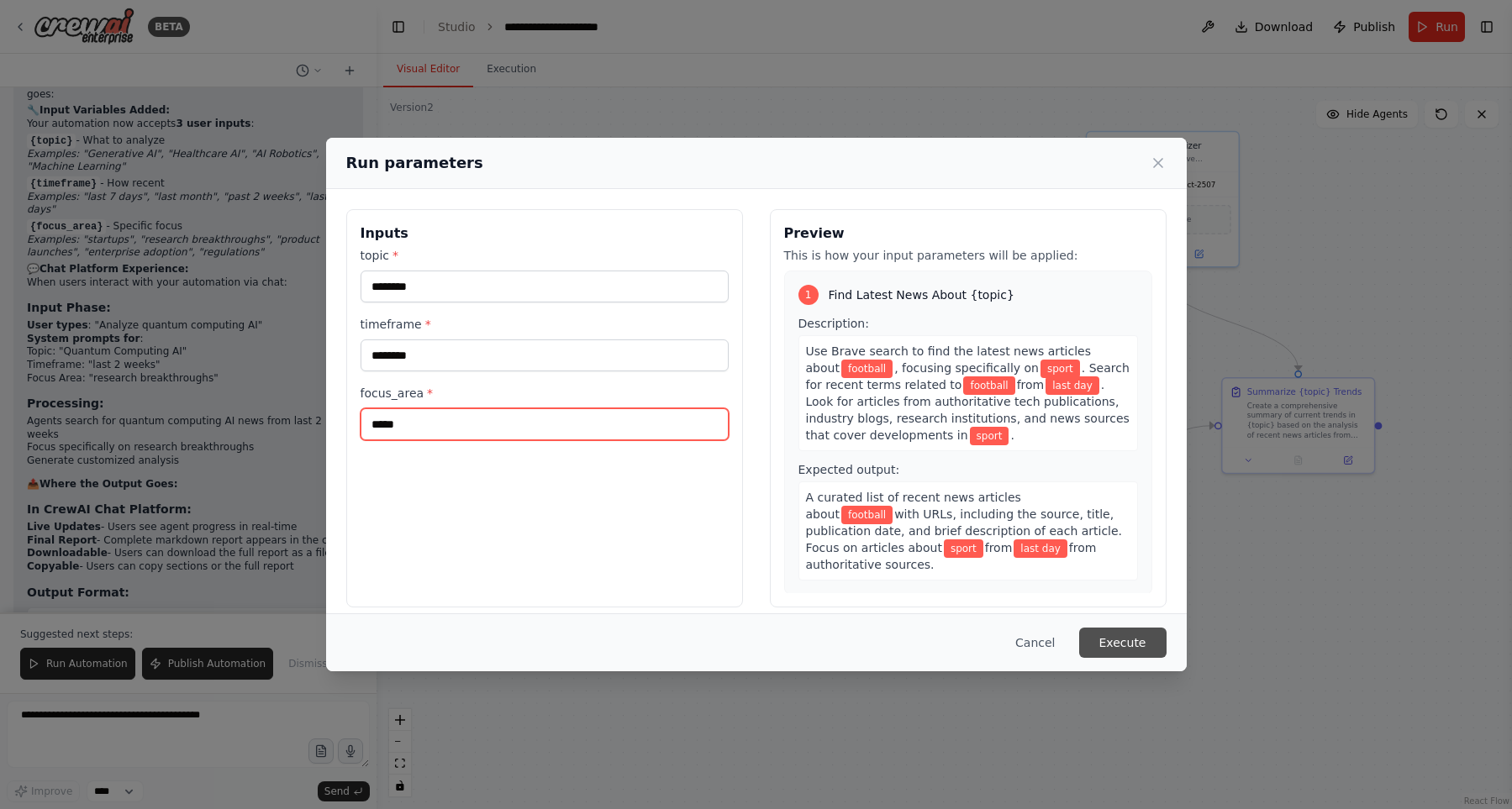
type input "*****"
click at [1147, 646] on button "Execute" at bounding box center [1123, 643] width 88 height 30
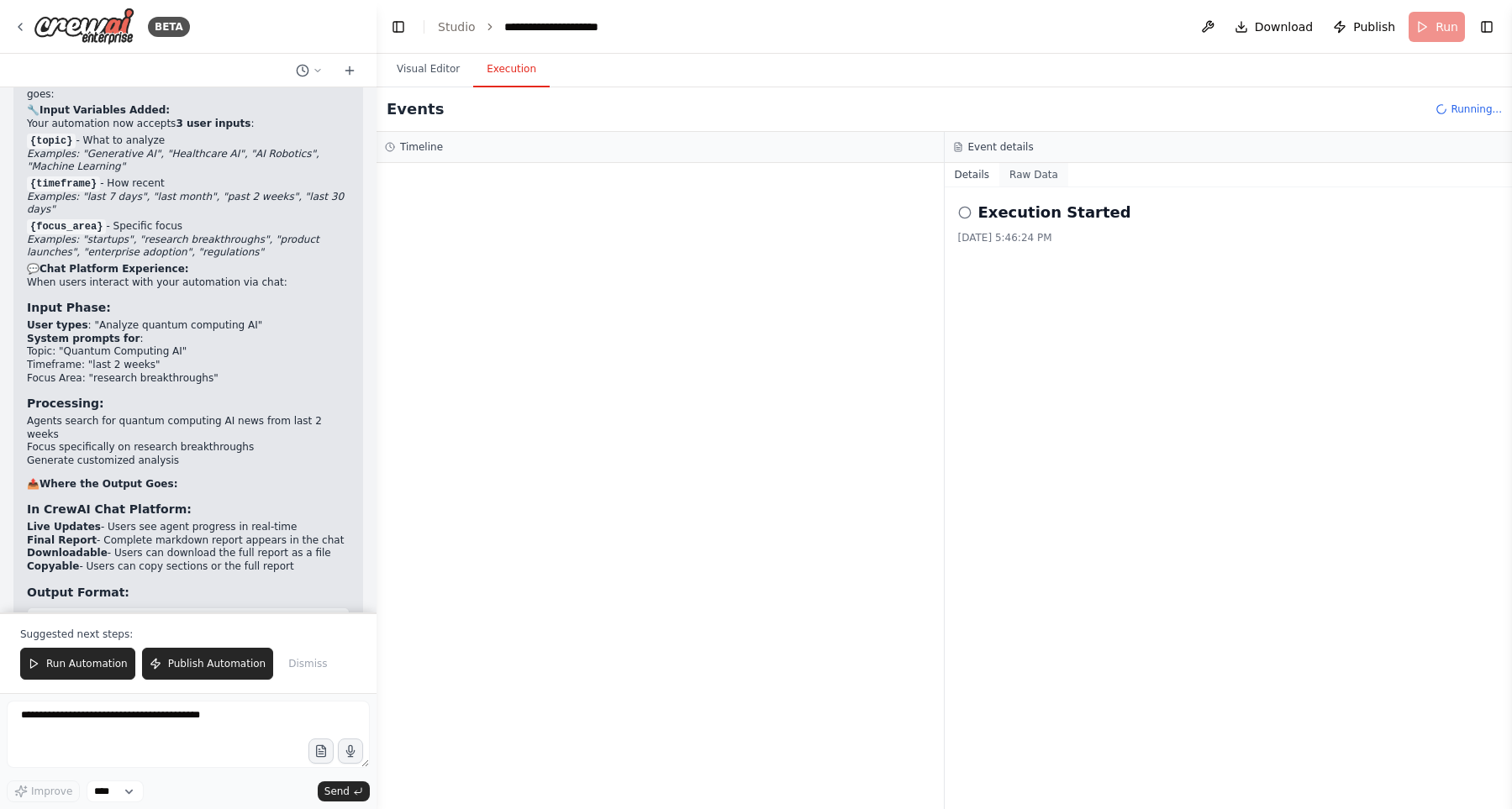
click at [1029, 180] on button "Raw Data" at bounding box center [1034, 175] width 69 height 24
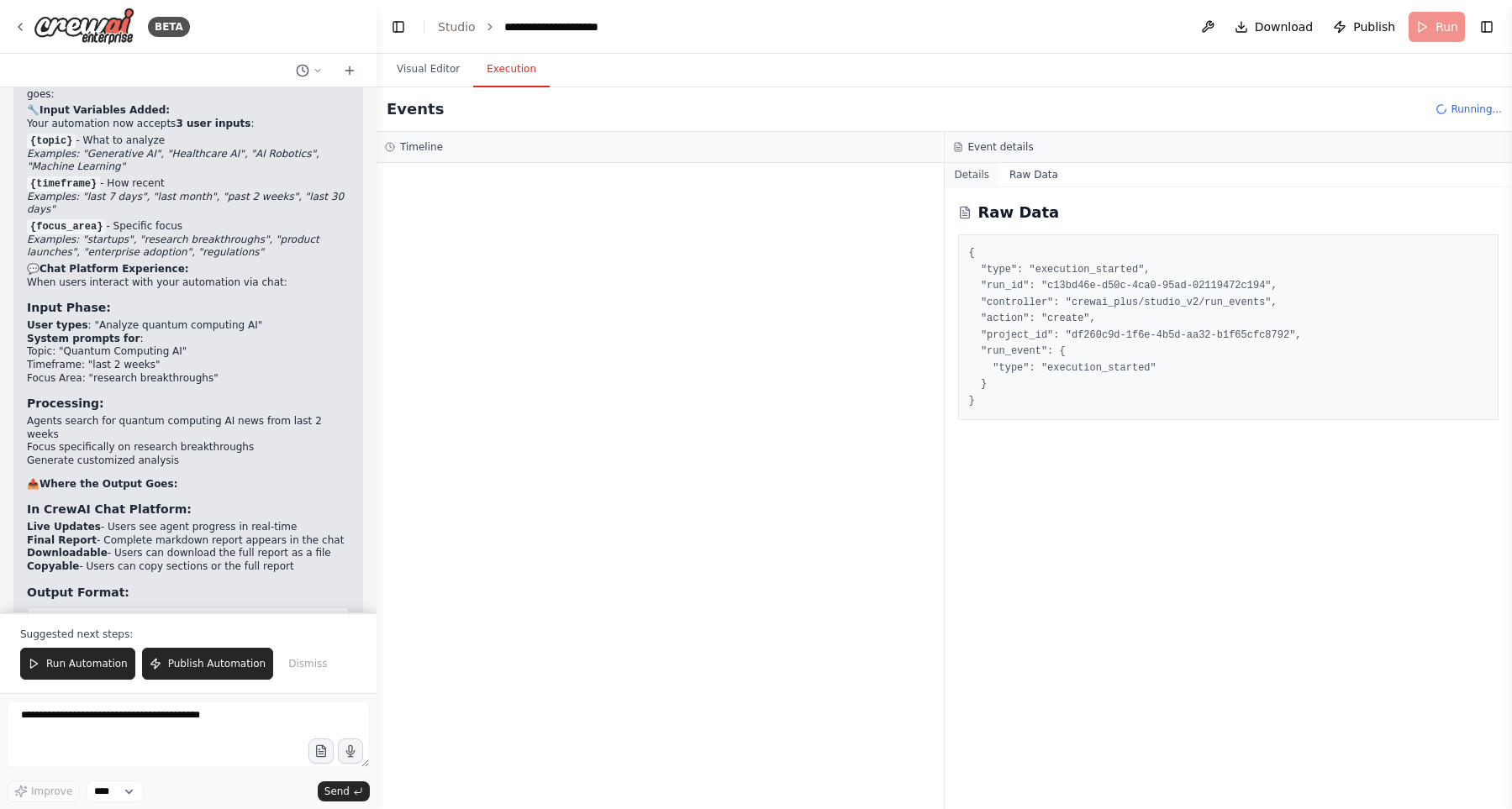
click at [982, 181] on button "Details" at bounding box center [972, 175] width 56 height 24
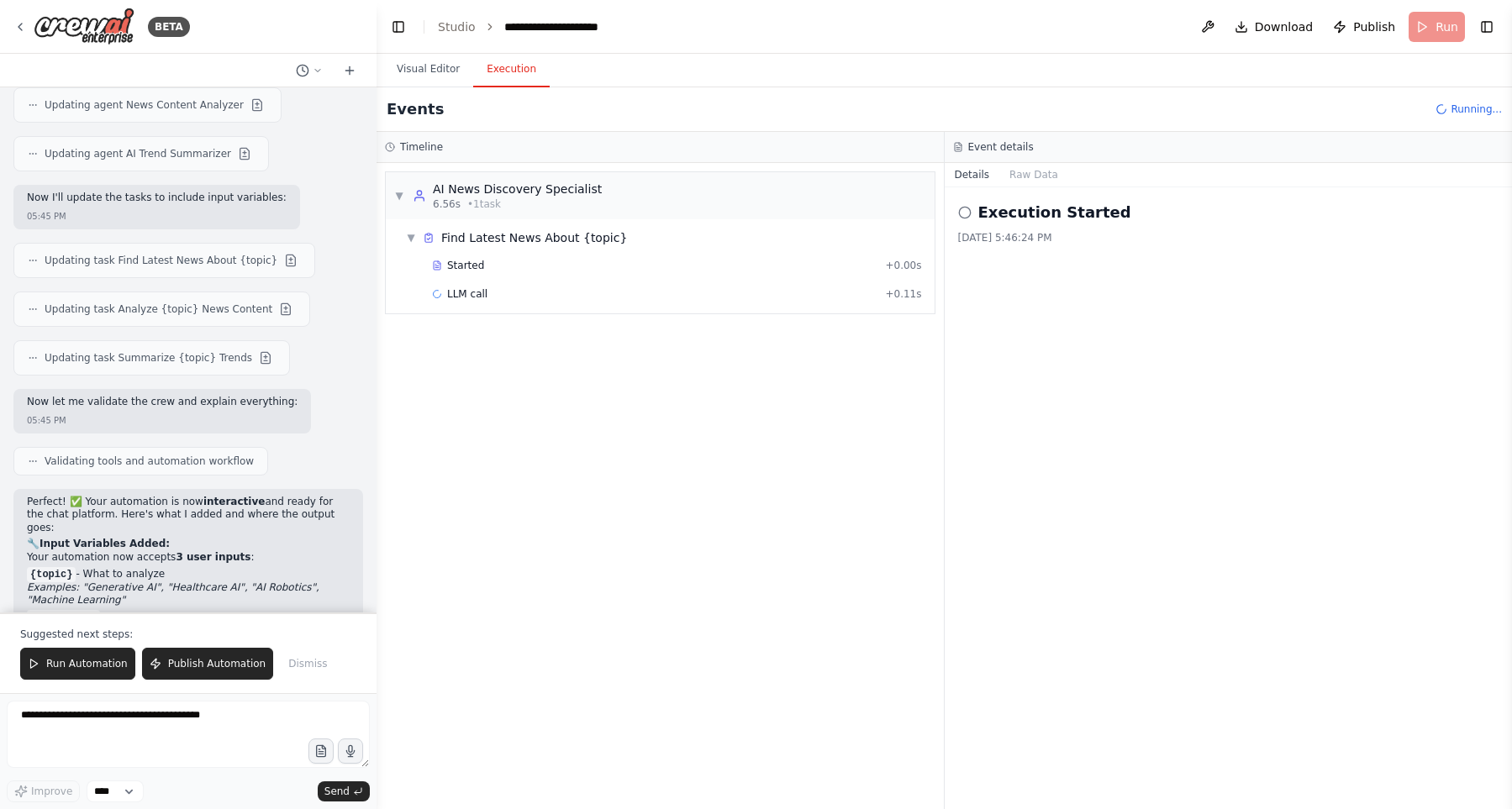
scroll to position [10845, 0]
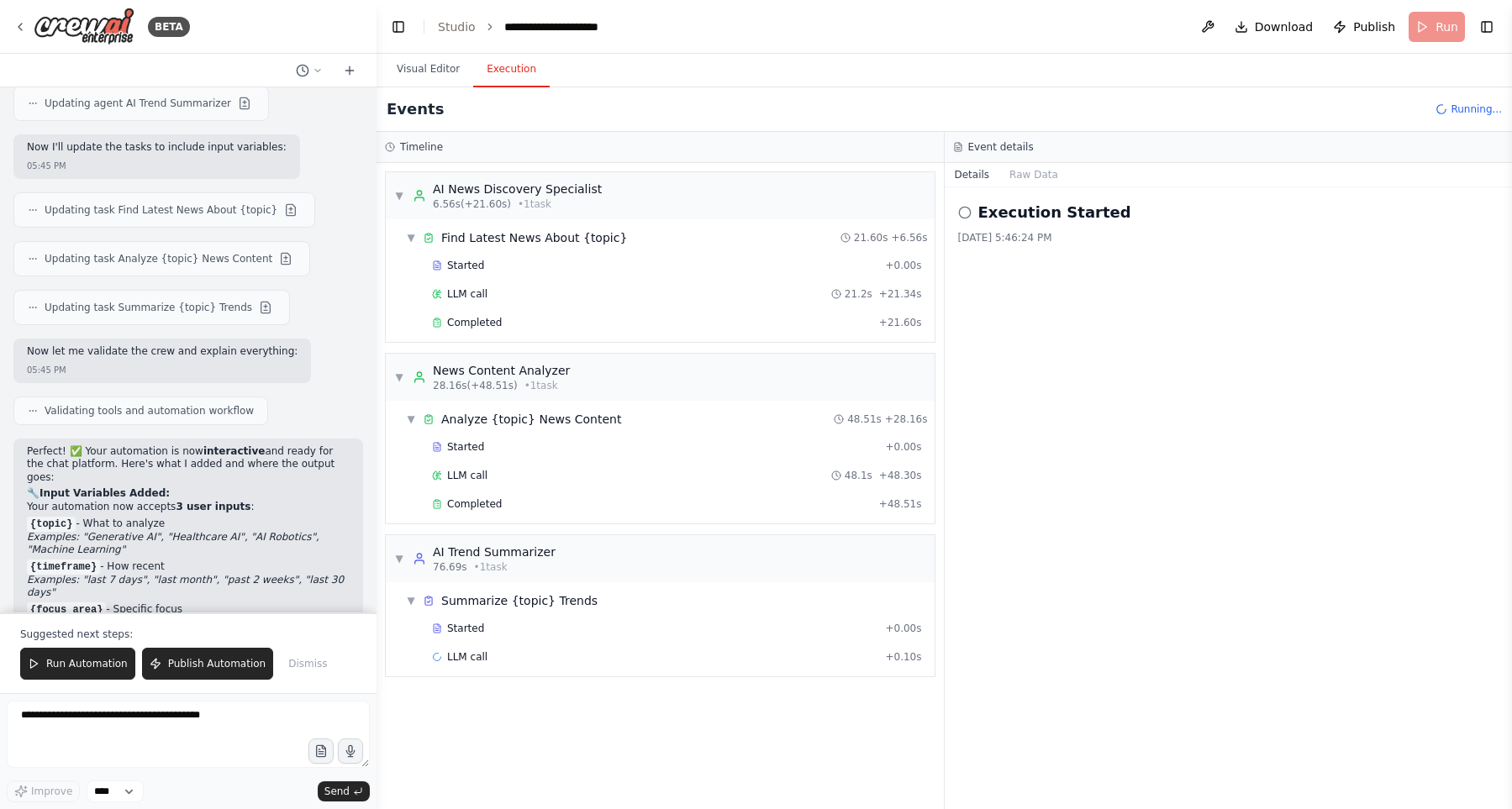
click at [789, 752] on div "▼ AI News Discovery Specialist 6.56s (+21.60s) • 1 task ▼ Find Latest News Abou…" at bounding box center [660, 486] width 567 height 646
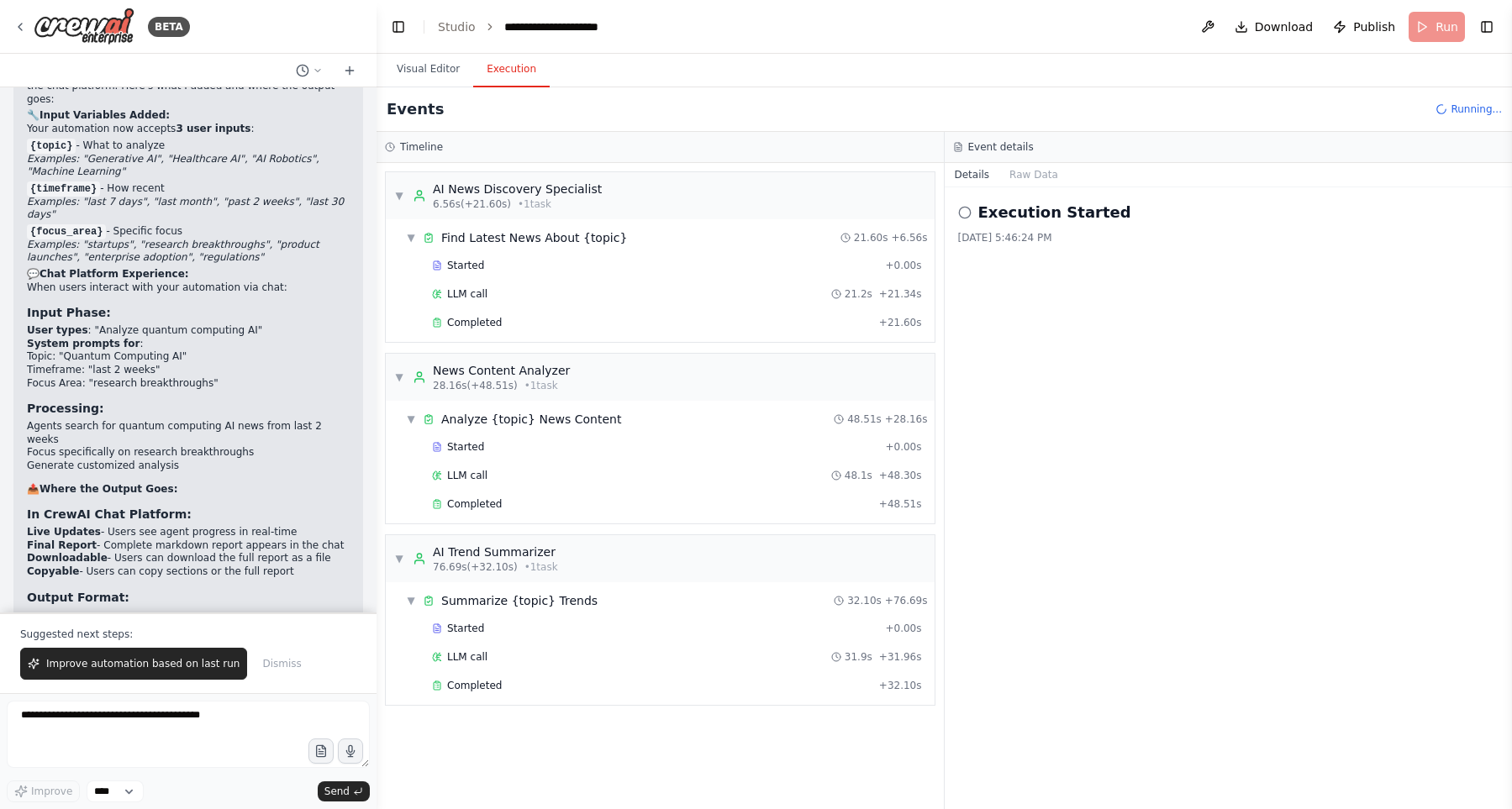
scroll to position [11228, 0]
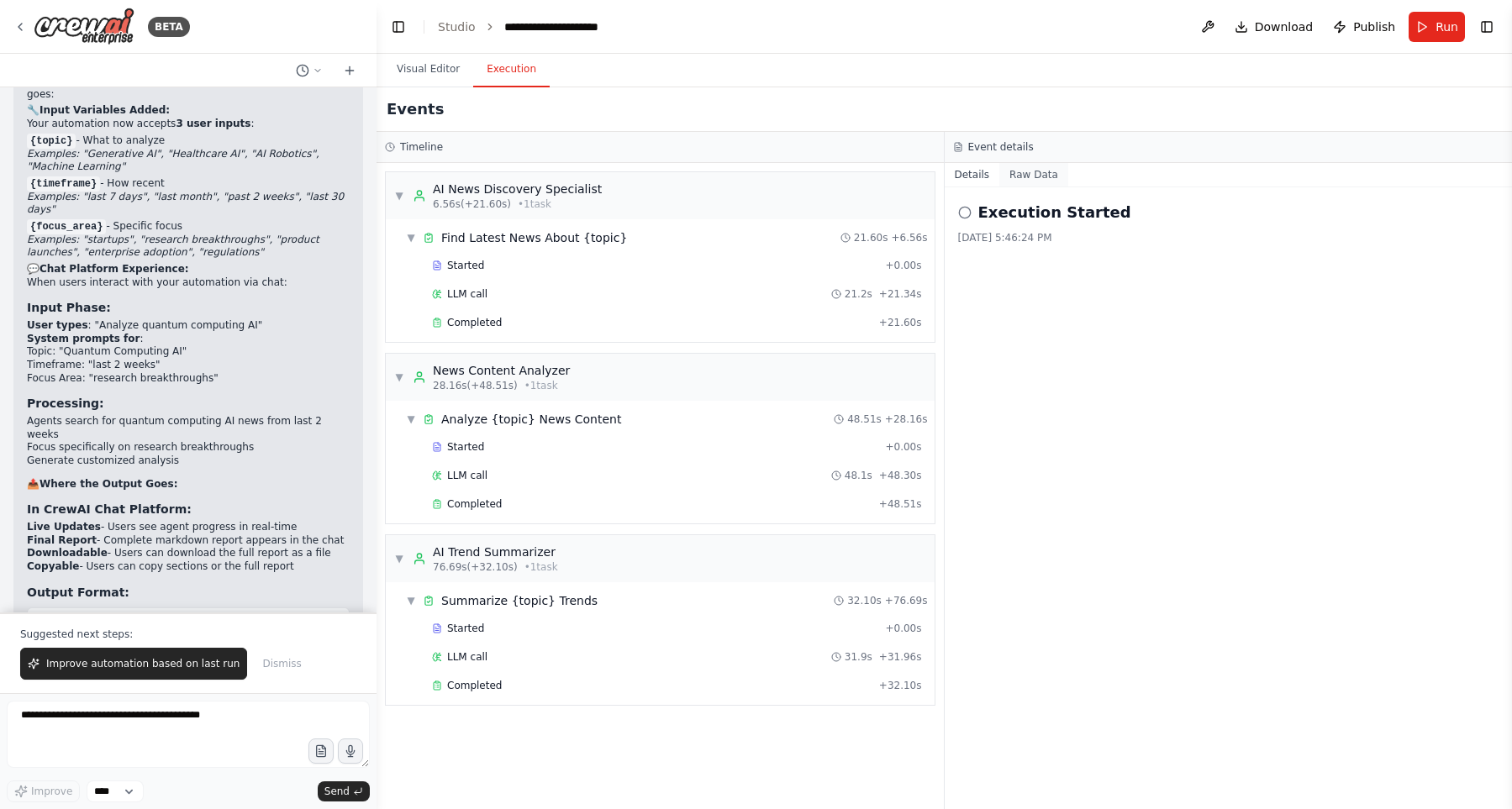
click at [1053, 175] on button "Raw Data" at bounding box center [1034, 175] width 69 height 24
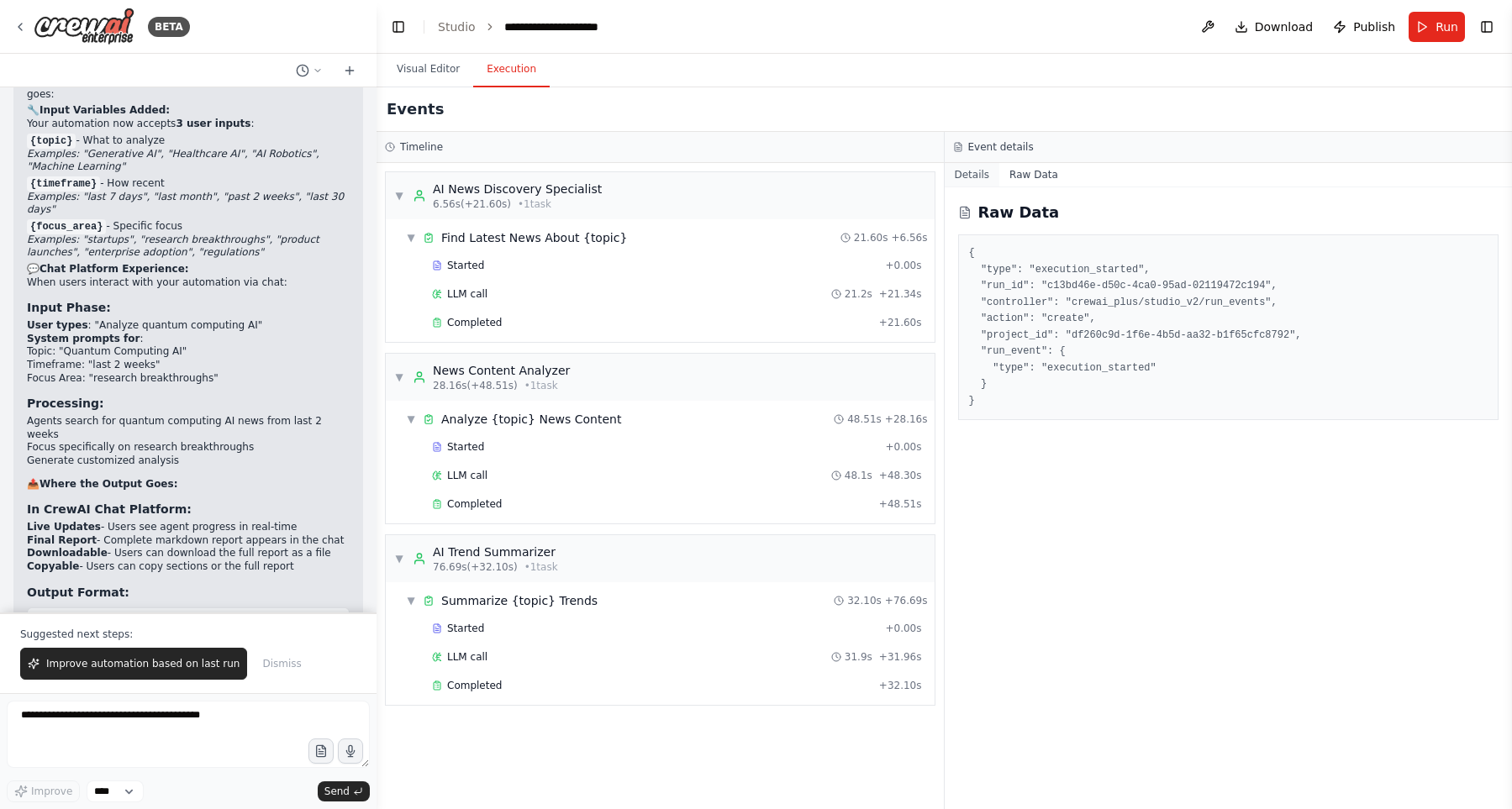
click at [986, 173] on button "Details" at bounding box center [972, 175] width 56 height 24
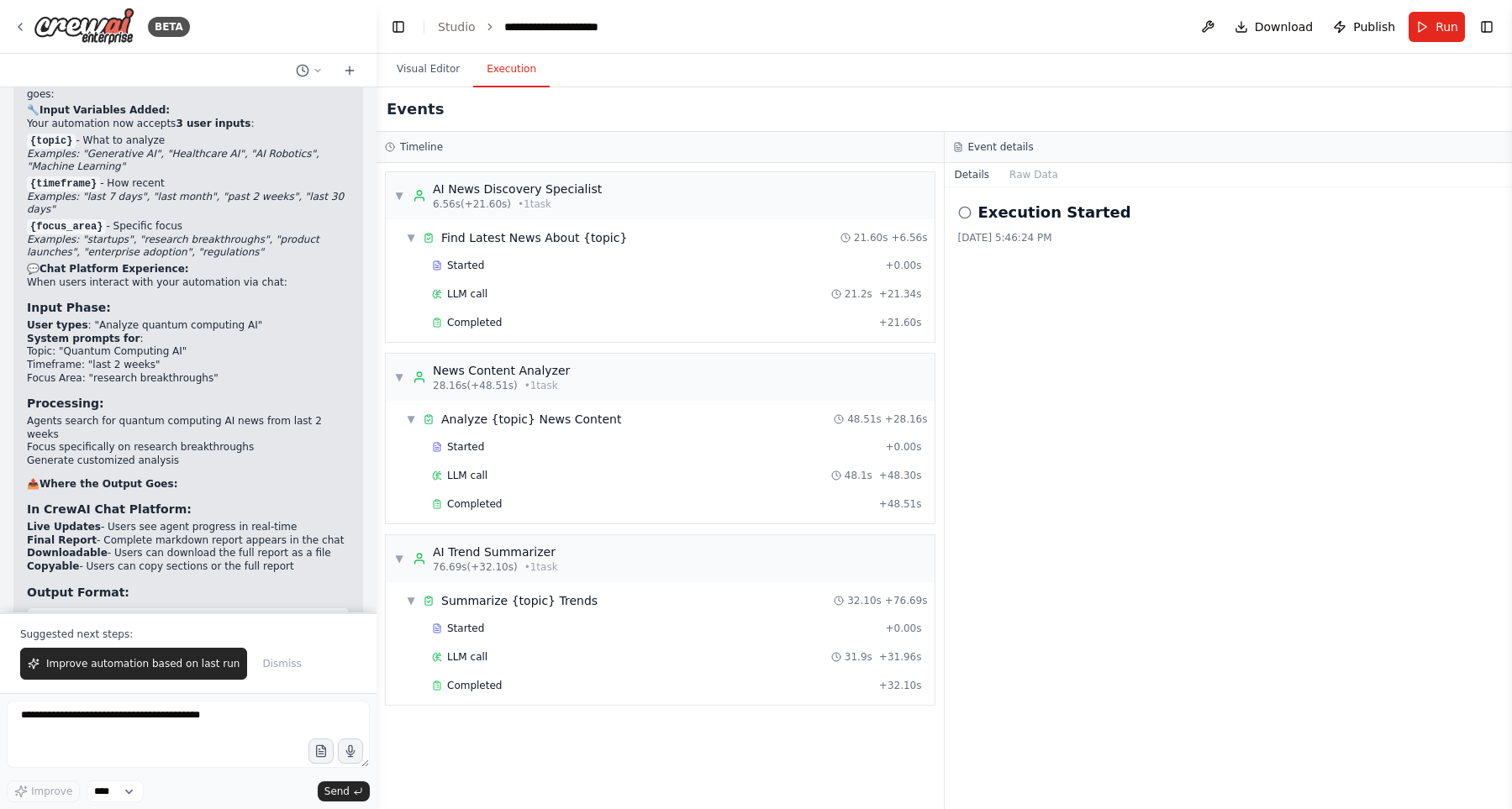
click at [704, 140] on div "Timeline" at bounding box center [660, 147] width 550 height 13
drag, startPoint x: 760, startPoint y: 137, endPoint x: 849, endPoint y: 747, distance: 616.5
click at [849, 747] on div "Timeline ▼ AI News Discovery Specialist 6.56s (+21.60s) • 1 task ▼ Find Latest …" at bounding box center [660, 470] width 568 height 677
click at [818, 752] on div "▼ AI News Discovery Specialist 6.56s (+21.60s) • 1 task ▼ Find Latest News Abou…" at bounding box center [660, 486] width 567 height 646
click at [433, 73] on button "Visual Editor" at bounding box center [428, 70] width 90 height 35
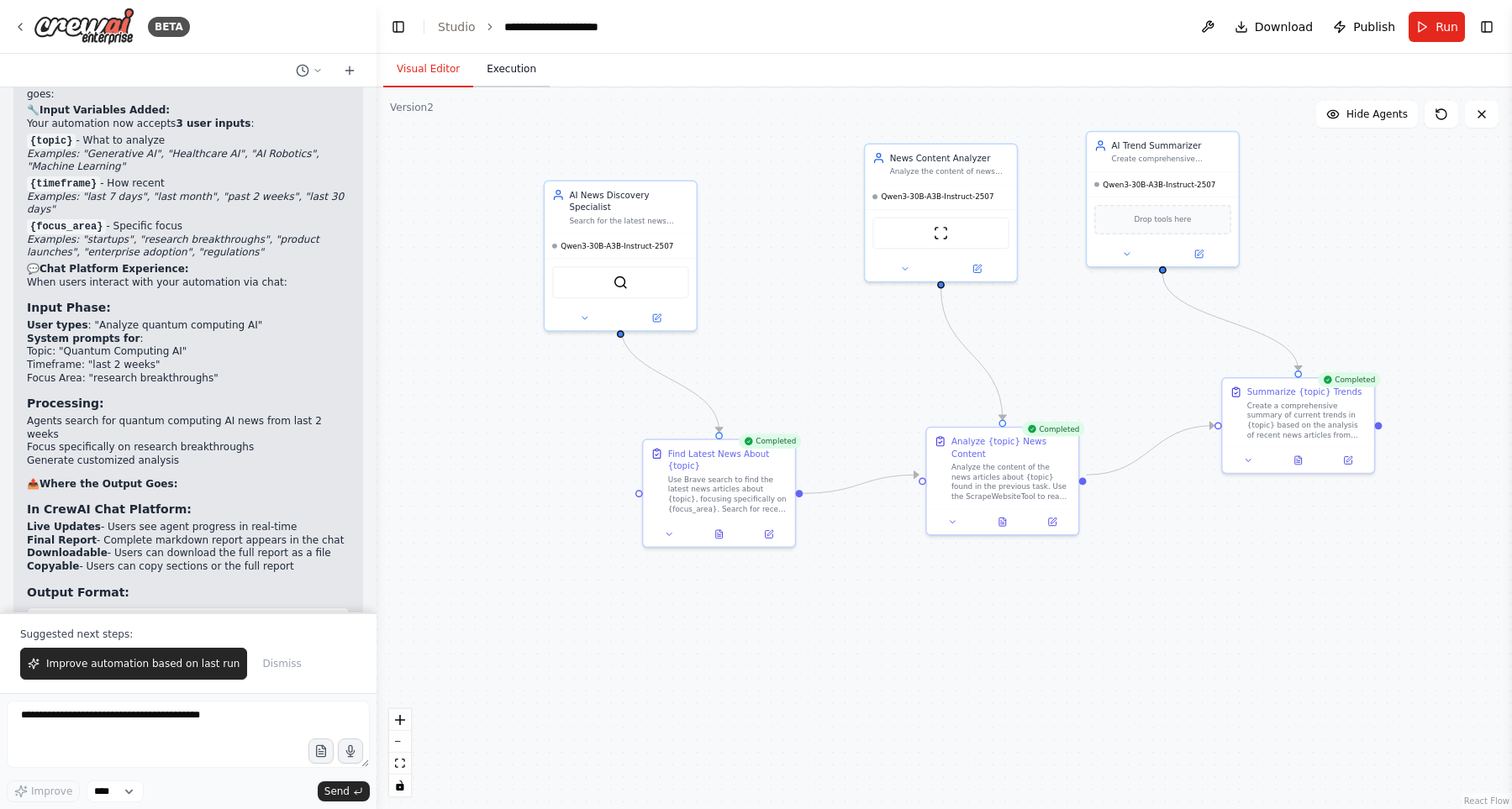
click at [493, 62] on button "Execution" at bounding box center [511, 70] width 77 height 35
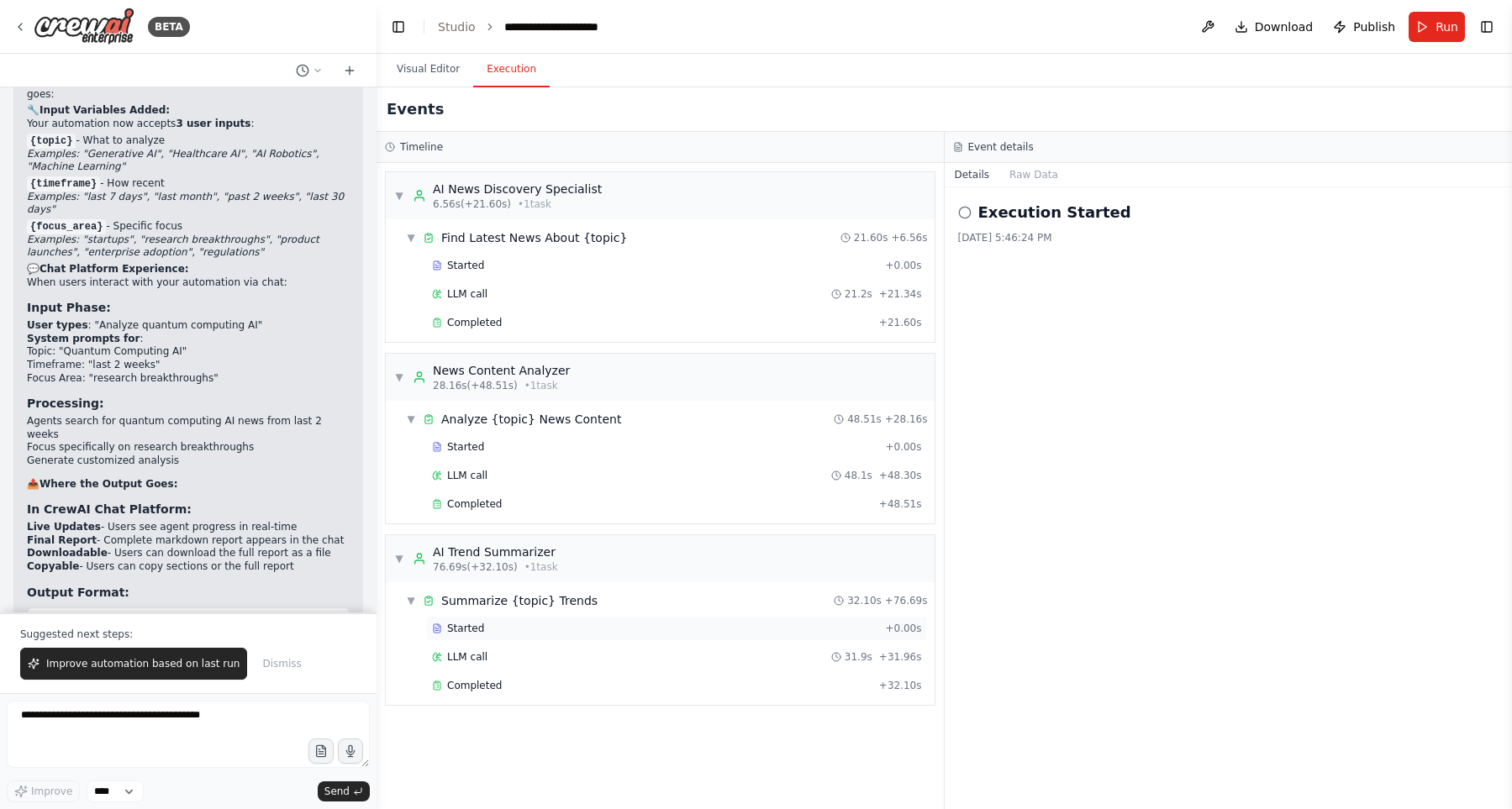
click at [672, 625] on div "Started" at bounding box center [655, 628] width 446 height 13
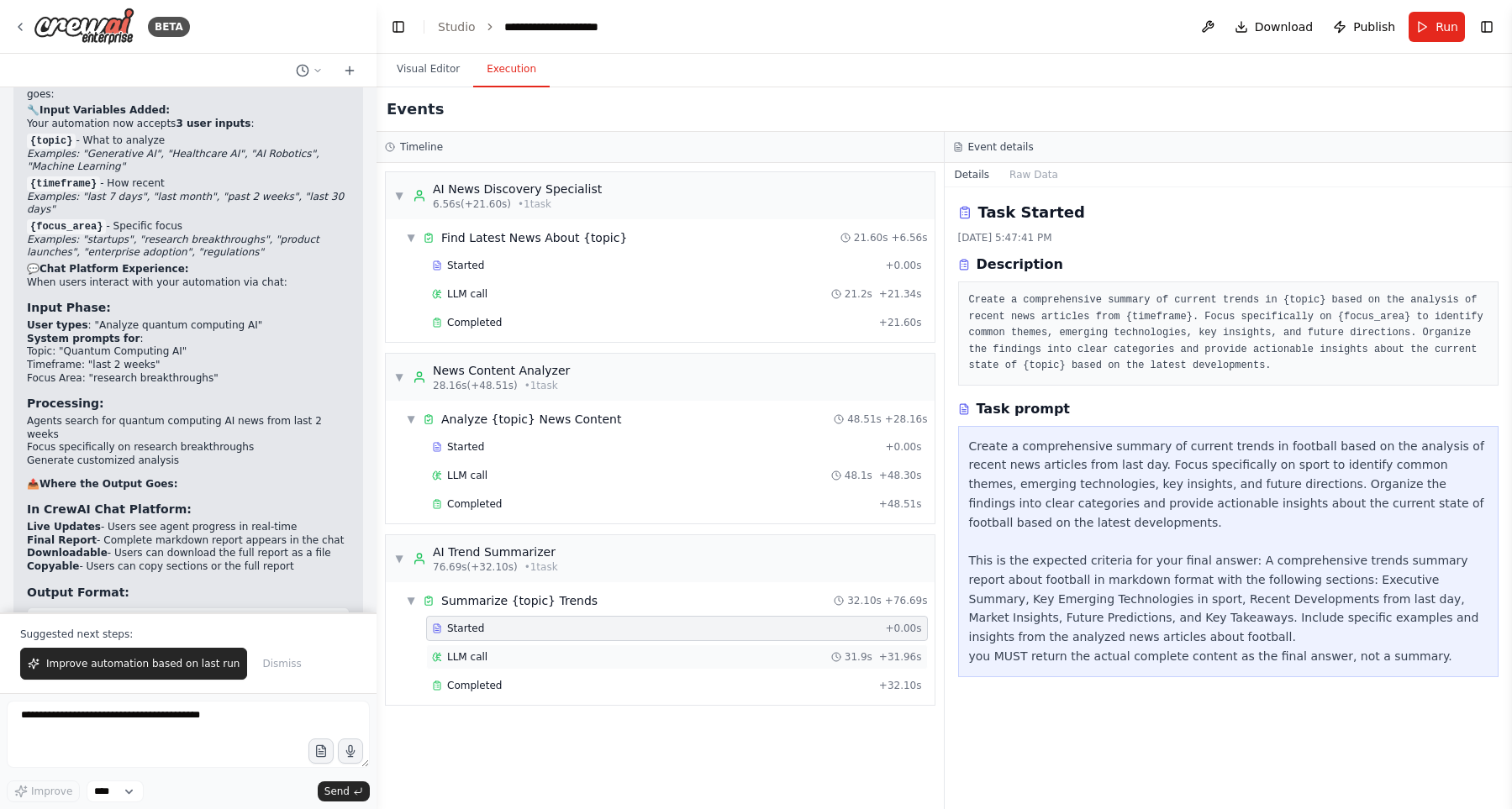
click at [683, 665] on div "LLM call 31.9s + 31.96s" at bounding box center [677, 657] width 502 height 25
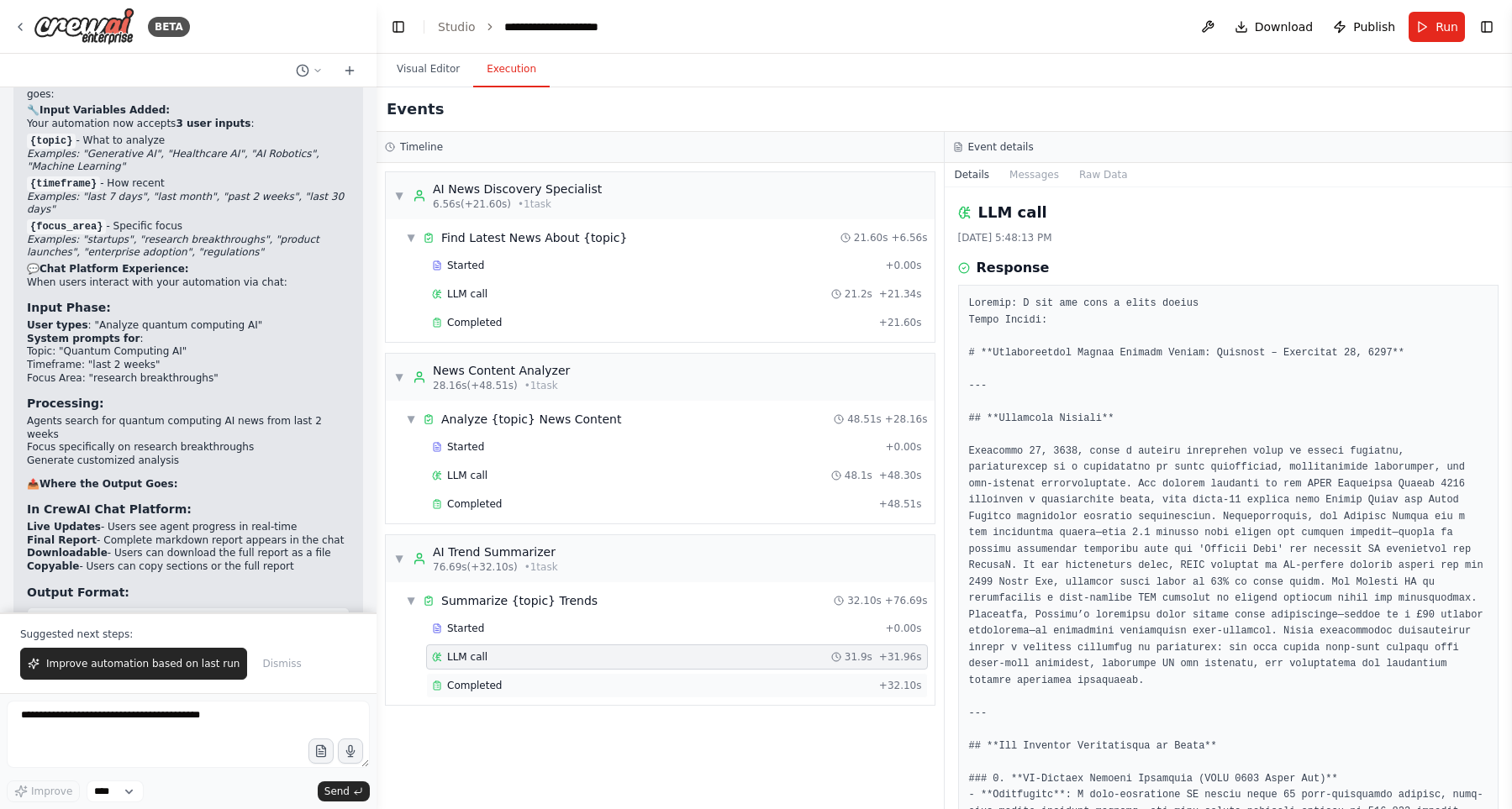
click at [675, 682] on div "Completed" at bounding box center [652, 686] width 440 height 13
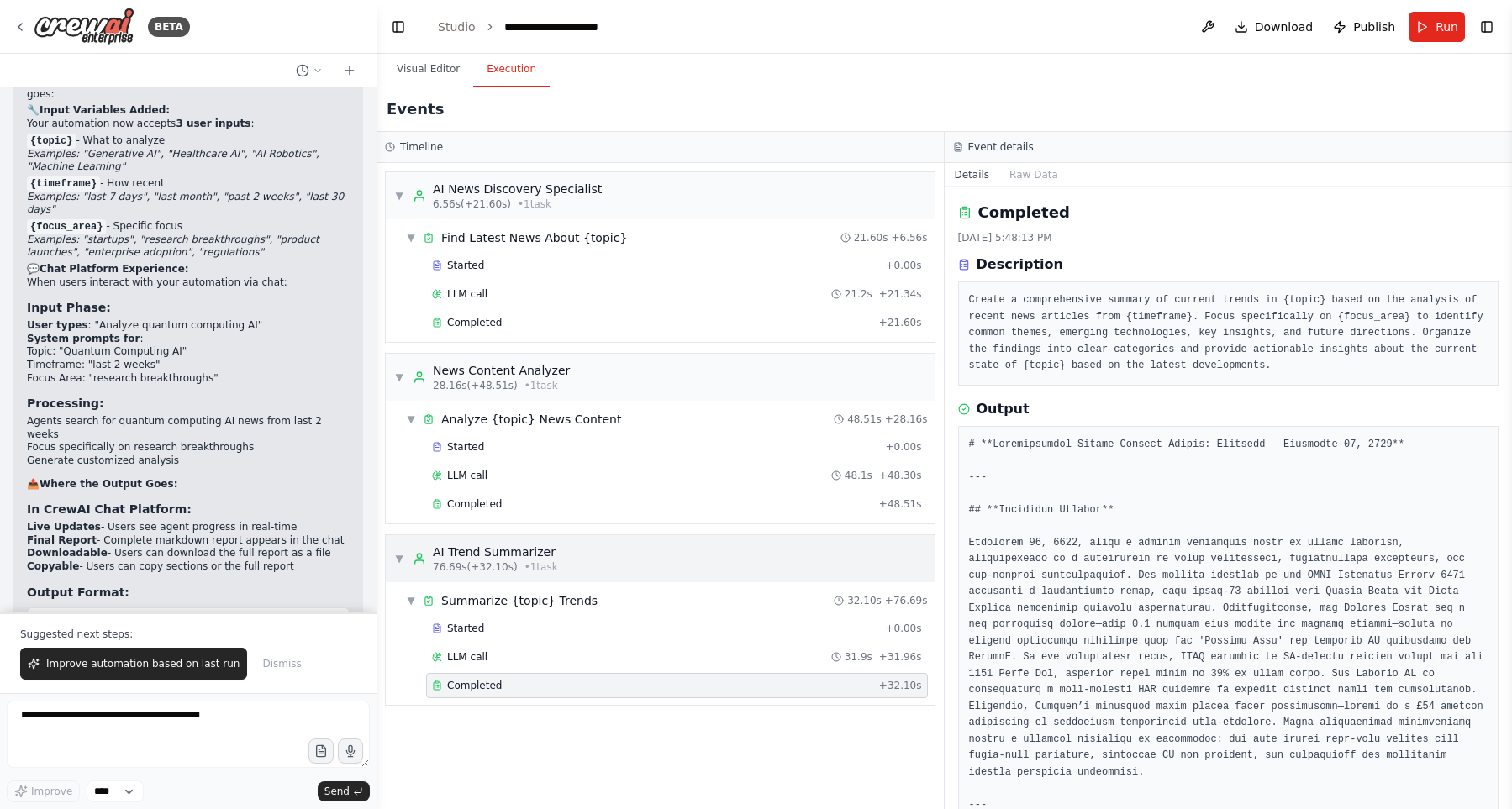
click at [664, 562] on div "▼ AI Trend Summarizer 76.69s (+32.10s) • 1 task" at bounding box center [660, 558] width 548 height 47
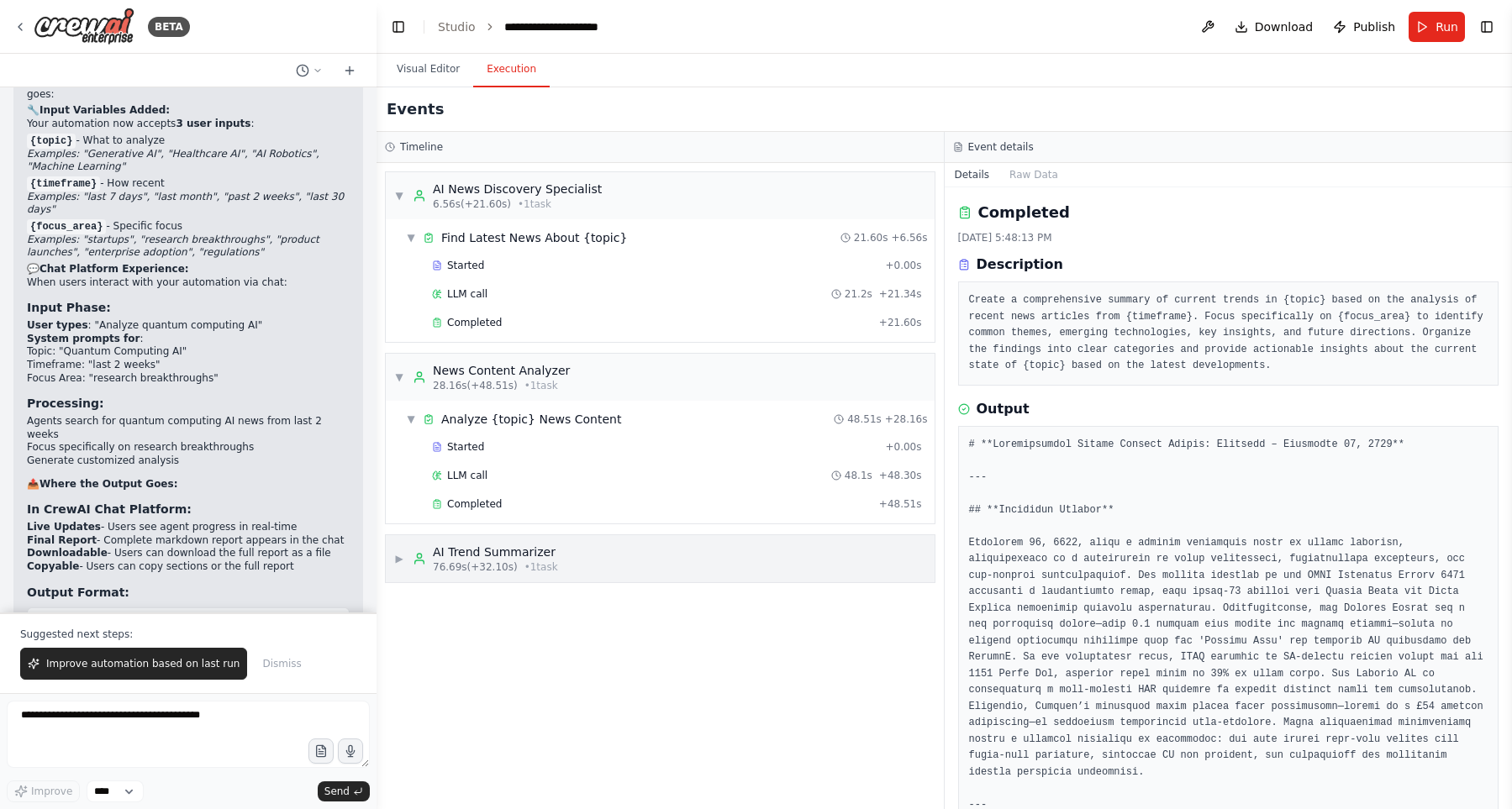
click at [664, 562] on div "▶ AI Trend Summarizer 76.69s (+32.10s) • 1 task" at bounding box center [660, 558] width 548 height 47
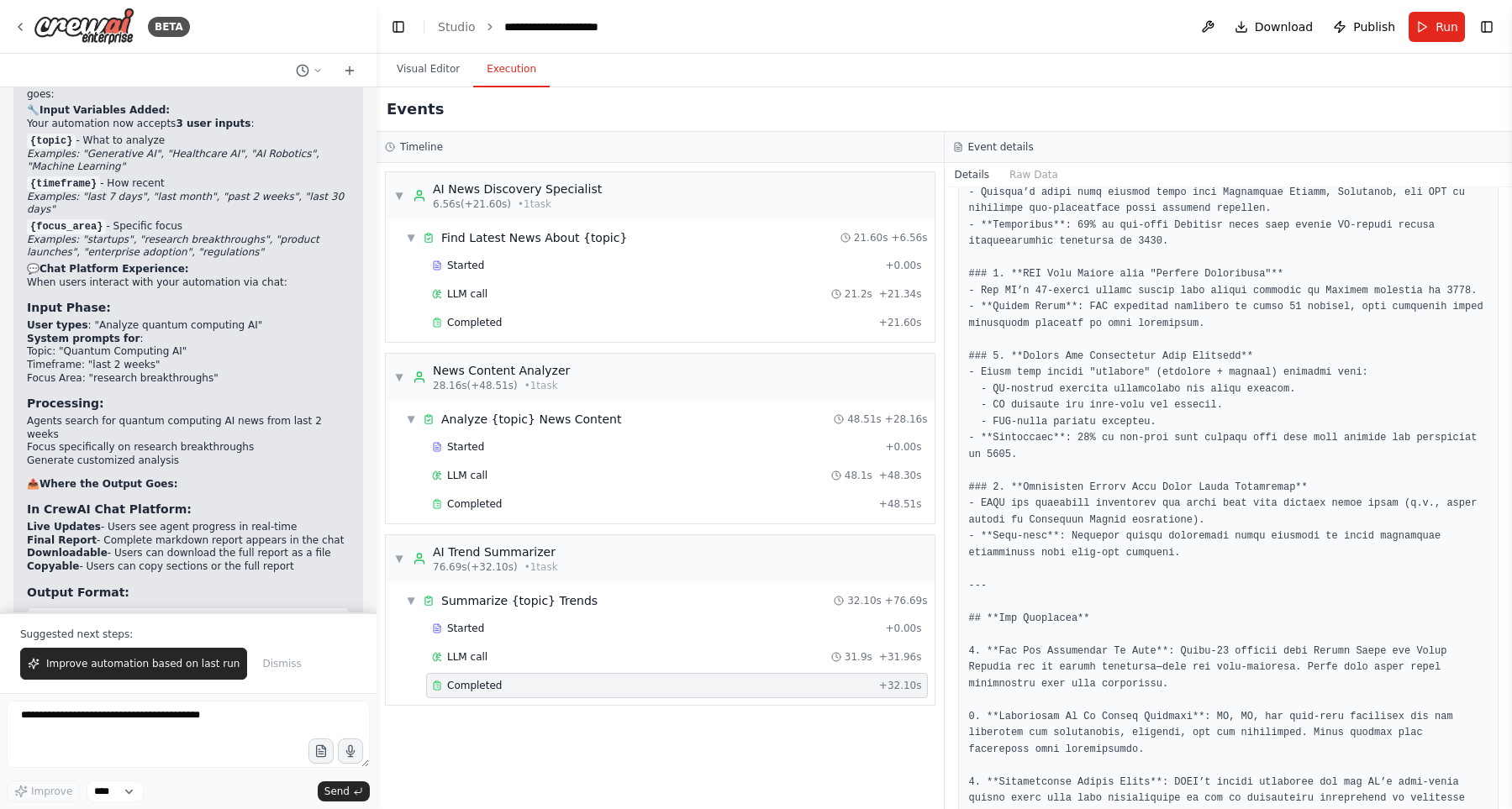
scroll to position [3237, 0]
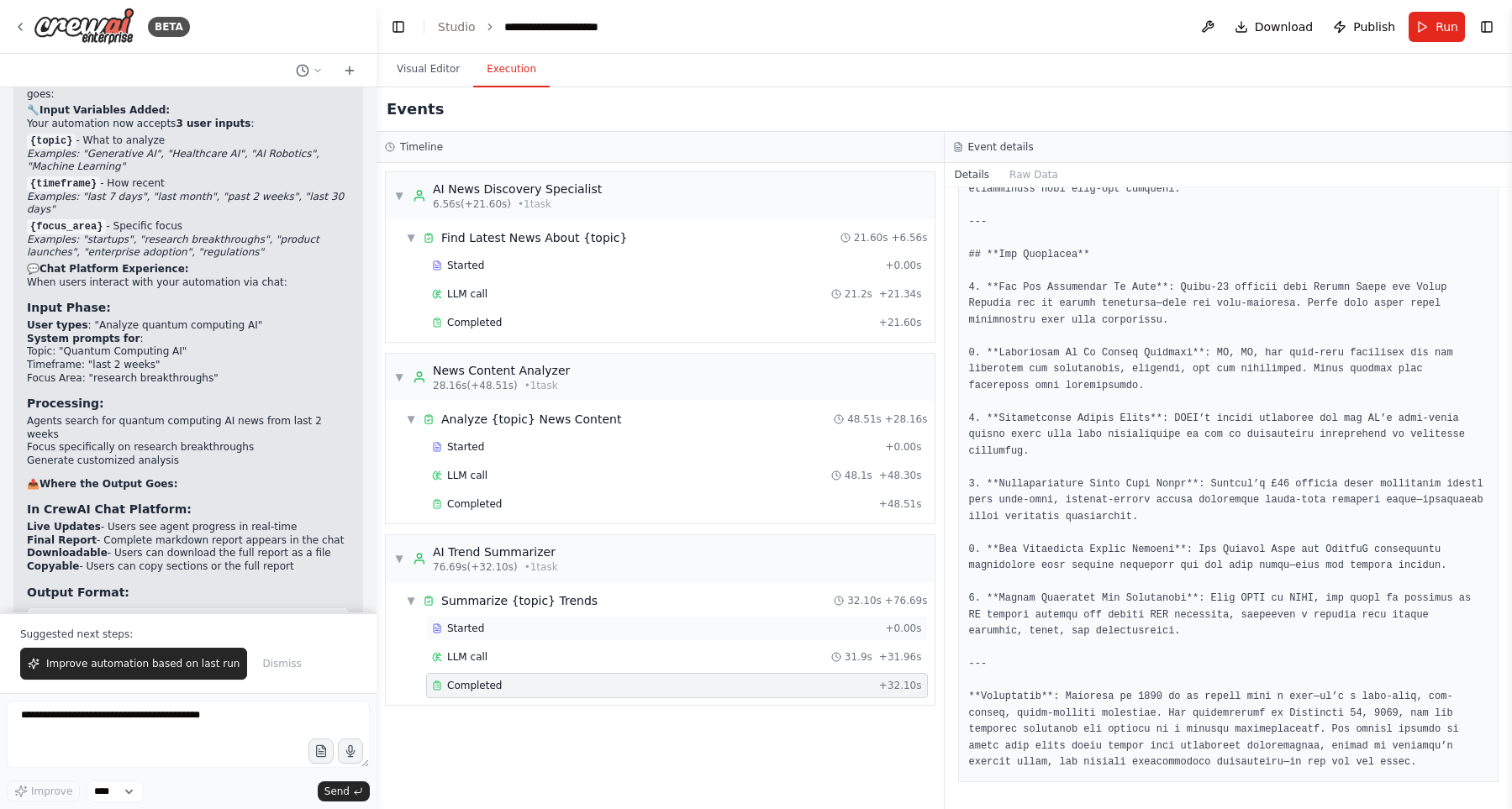
click at [644, 628] on div "Started" at bounding box center [655, 628] width 446 height 13
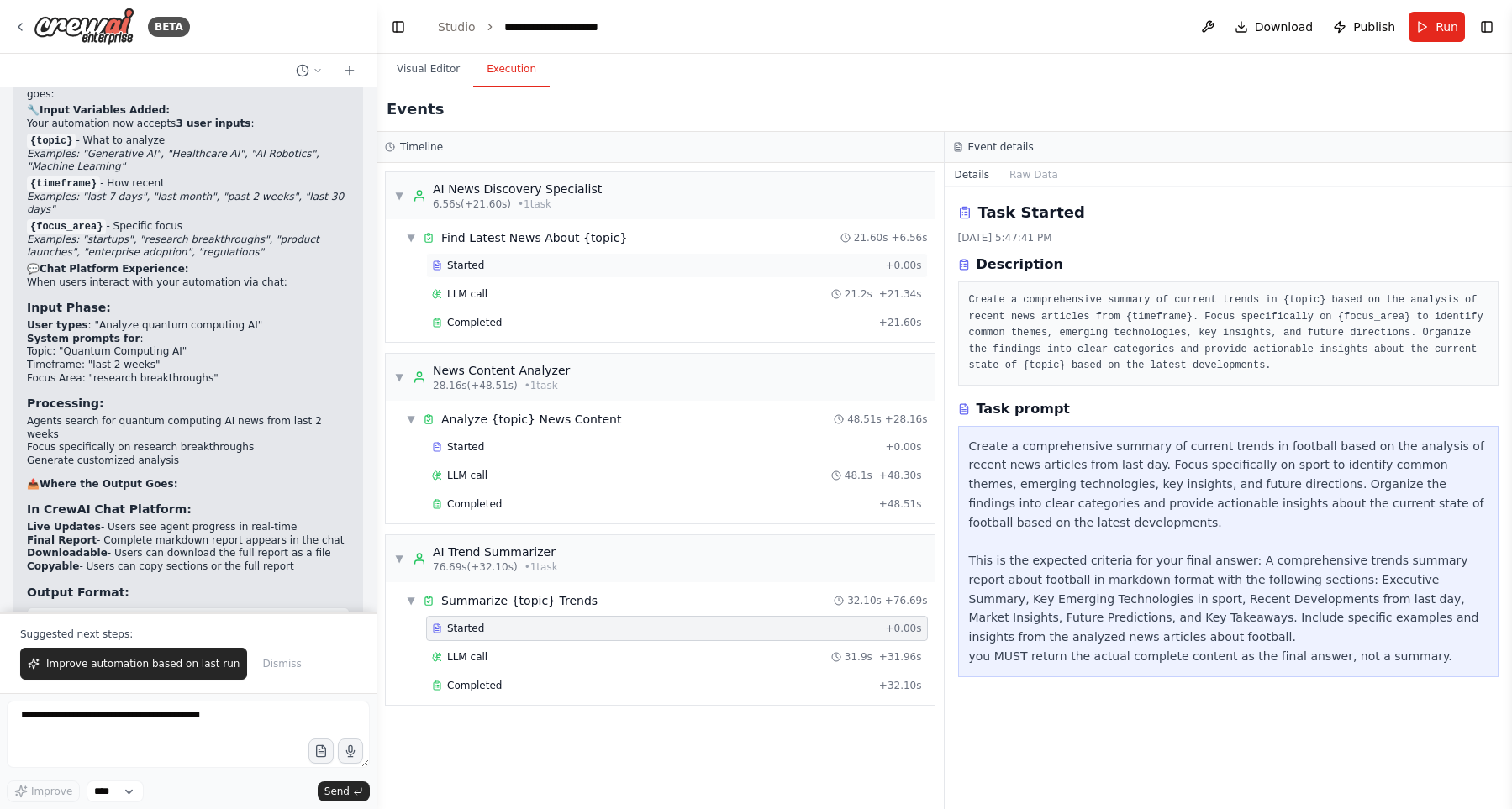
click at [687, 262] on div "Started" at bounding box center [655, 266] width 446 height 13
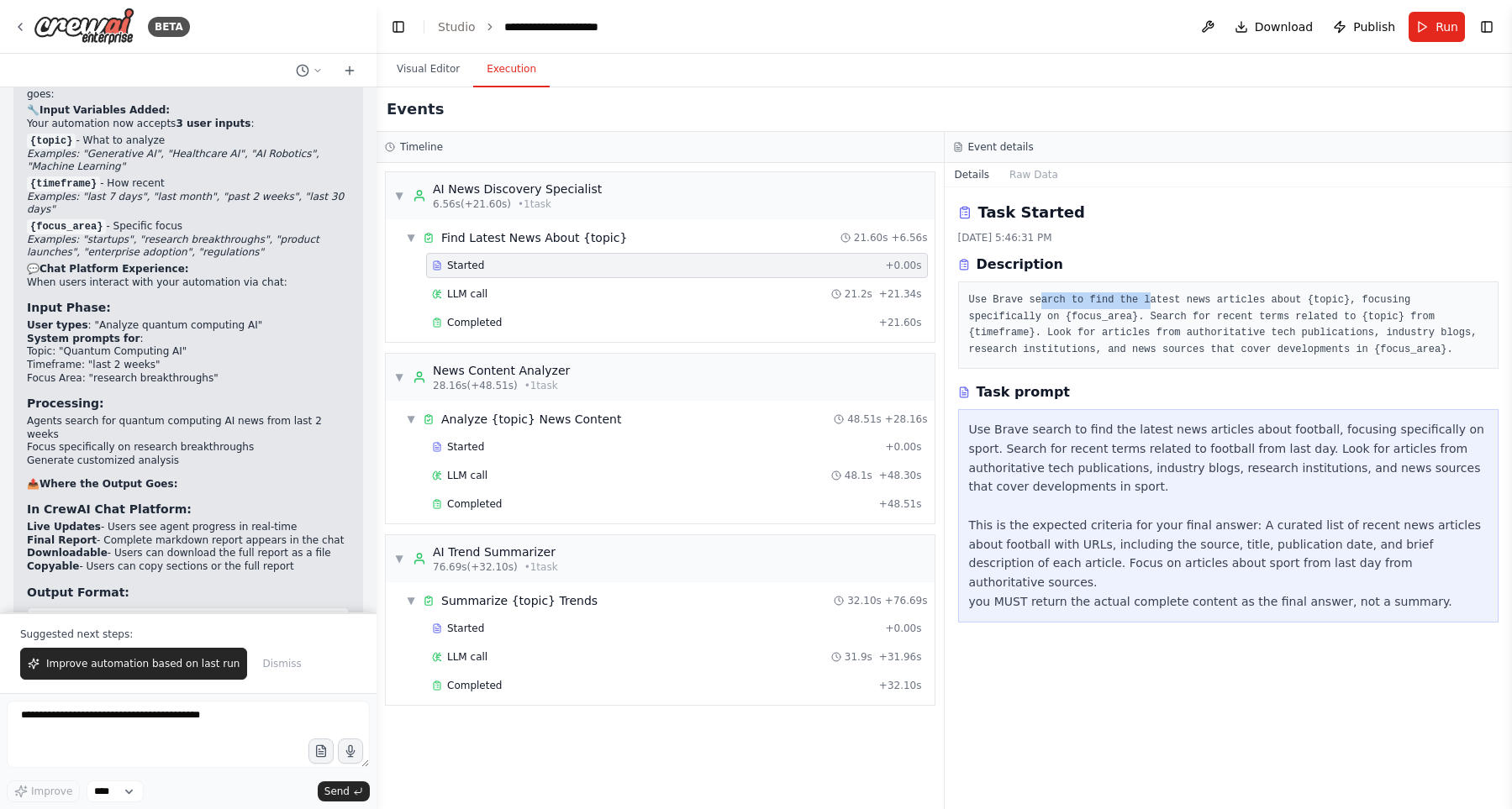
drag, startPoint x: 1041, startPoint y: 296, endPoint x: 1150, endPoint y: 303, distance: 109.2
click at [1150, 303] on pre "Use Brave search to find the latest news articles about {topic}, focusing speci…" at bounding box center [1228, 326] width 519 height 66
click at [1157, 322] on pre "Use Brave search to find the latest news articles about {topic}, focusing speci…" at bounding box center [1228, 326] width 519 height 66
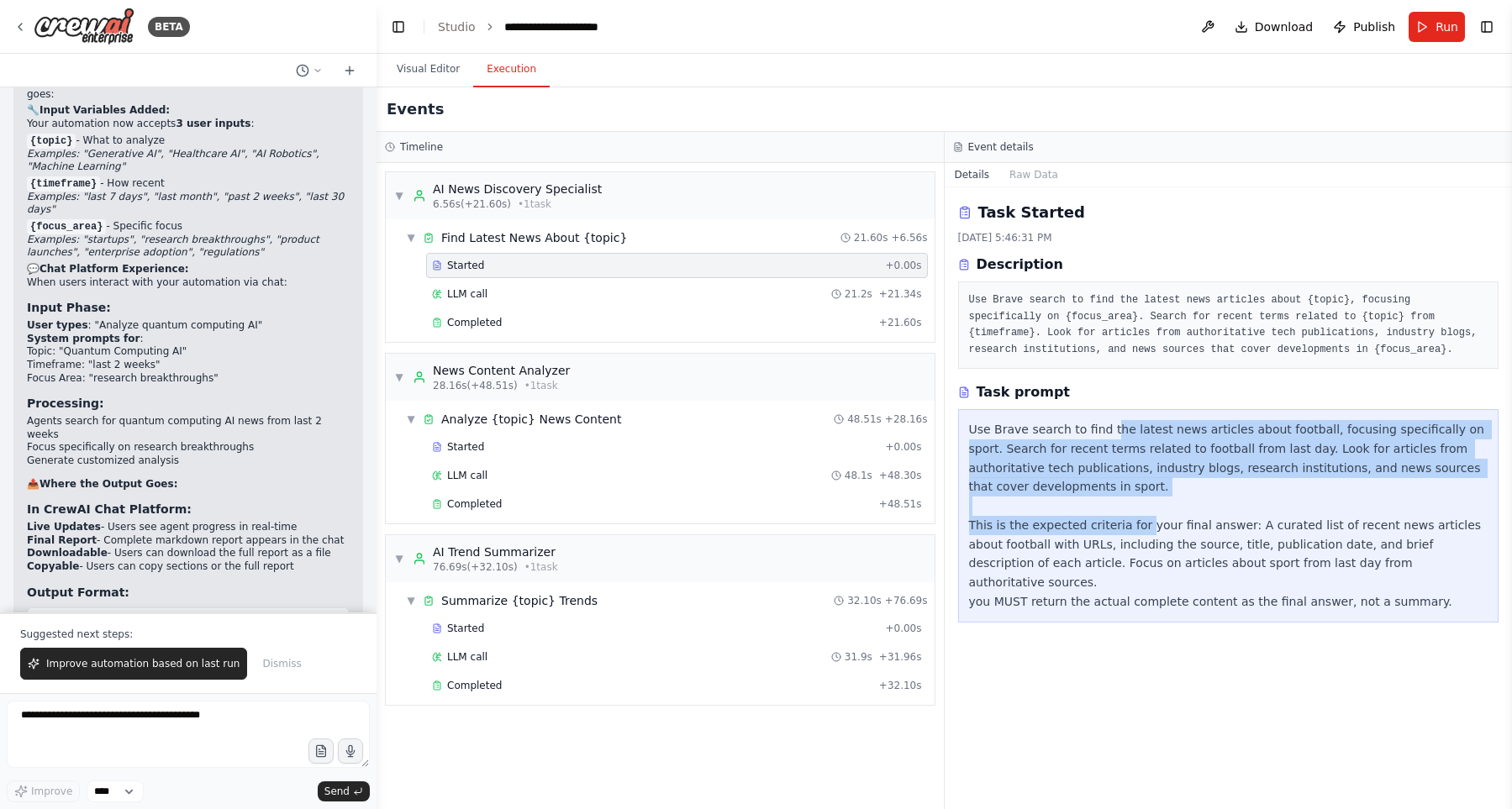
drag, startPoint x: 1114, startPoint y: 468, endPoint x: 1133, endPoint y: 517, distance: 52.6
click at [1133, 517] on div "Use Brave search to find the latest news articles about football, focusing spec…" at bounding box center [1228, 515] width 519 height 191
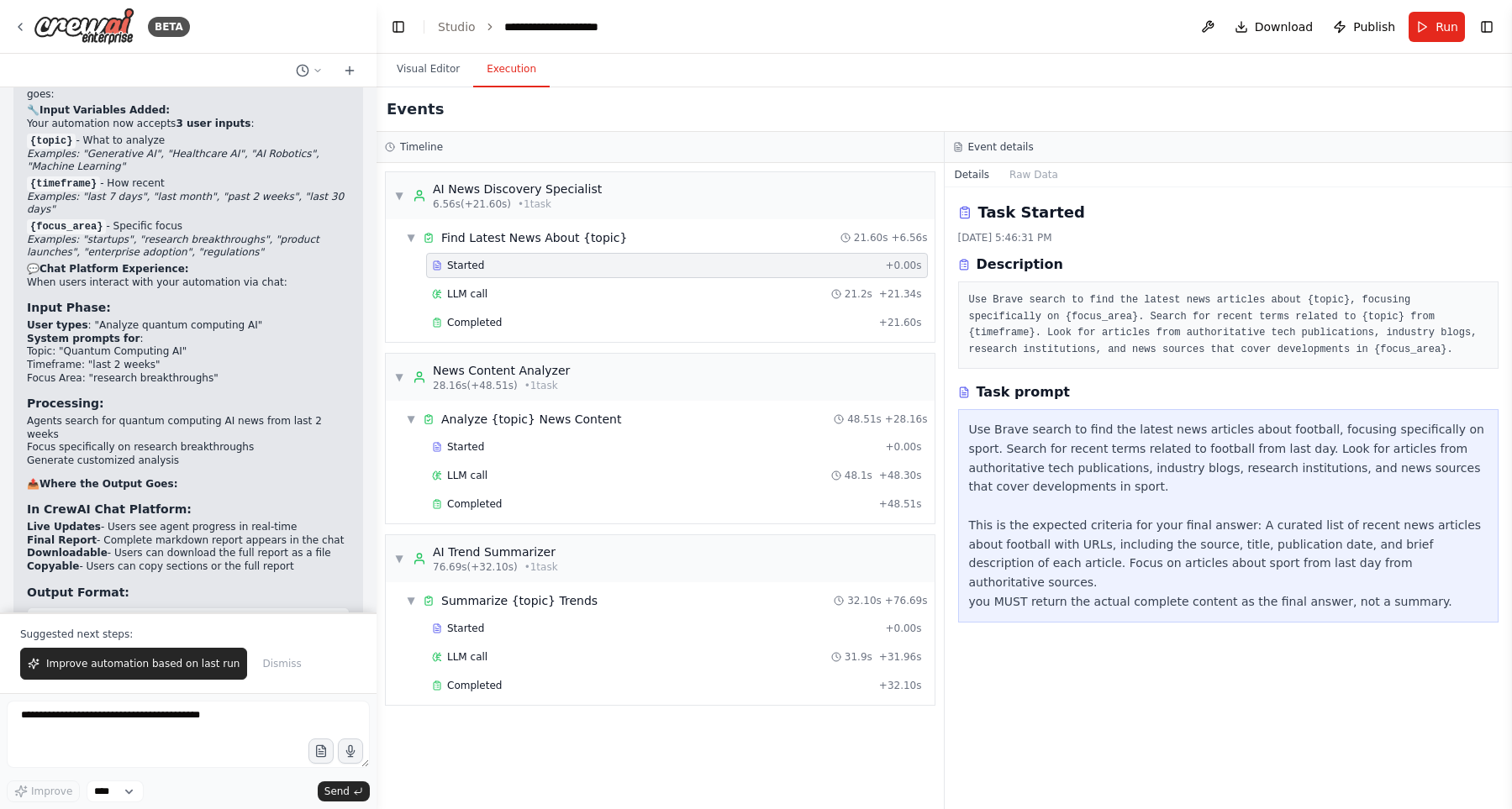
click at [1133, 517] on div "Use Brave search to find the latest news articles about football, focusing spec…" at bounding box center [1228, 515] width 519 height 191
click at [672, 299] on div "LLM call 21.2s + 21.34s" at bounding box center [677, 294] width 490 height 13
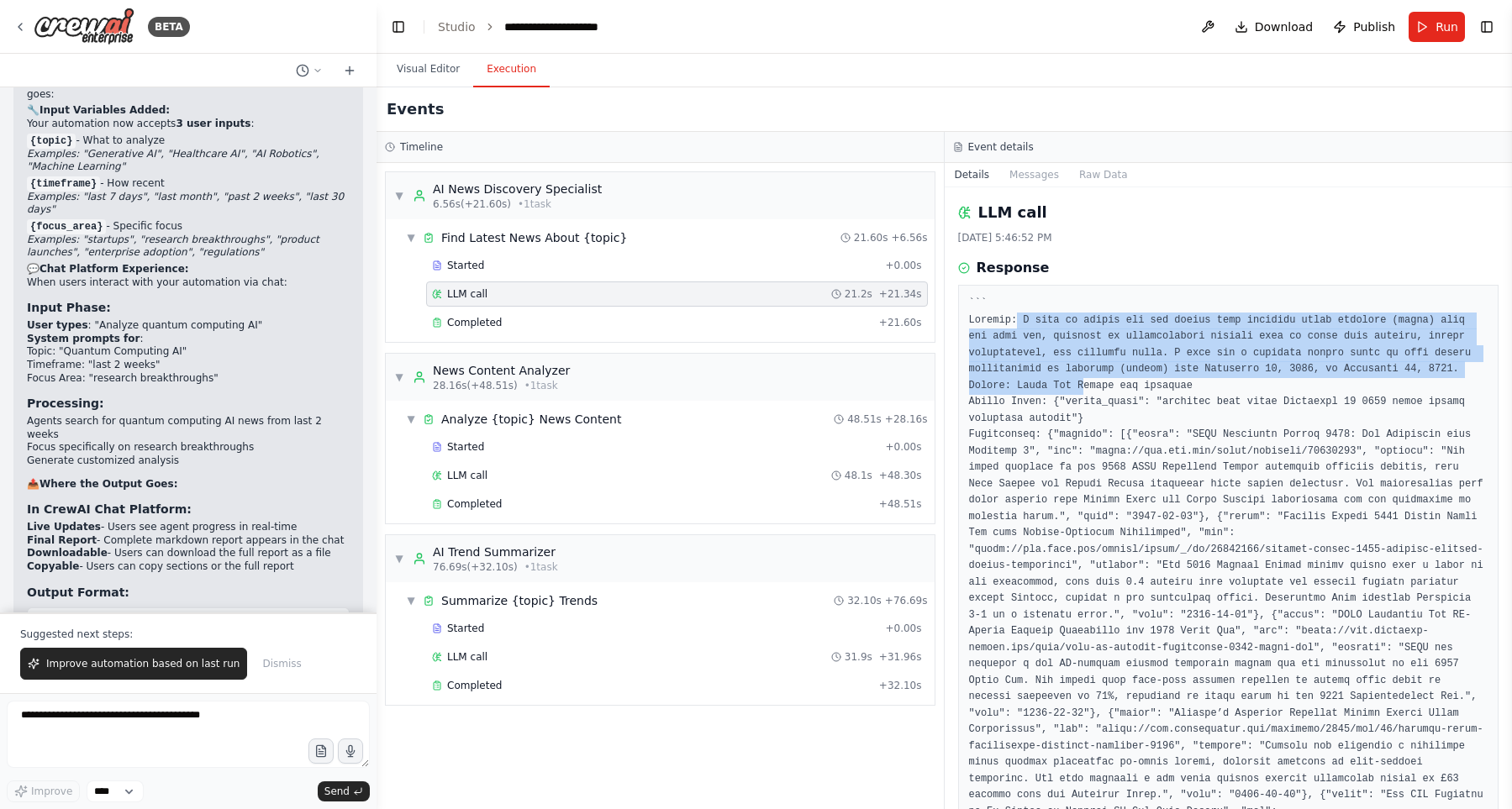
drag, startPoint x: 1023, startPoint y: 331, endPoint x: 1082, endPoint y: 386, distance: 80.7
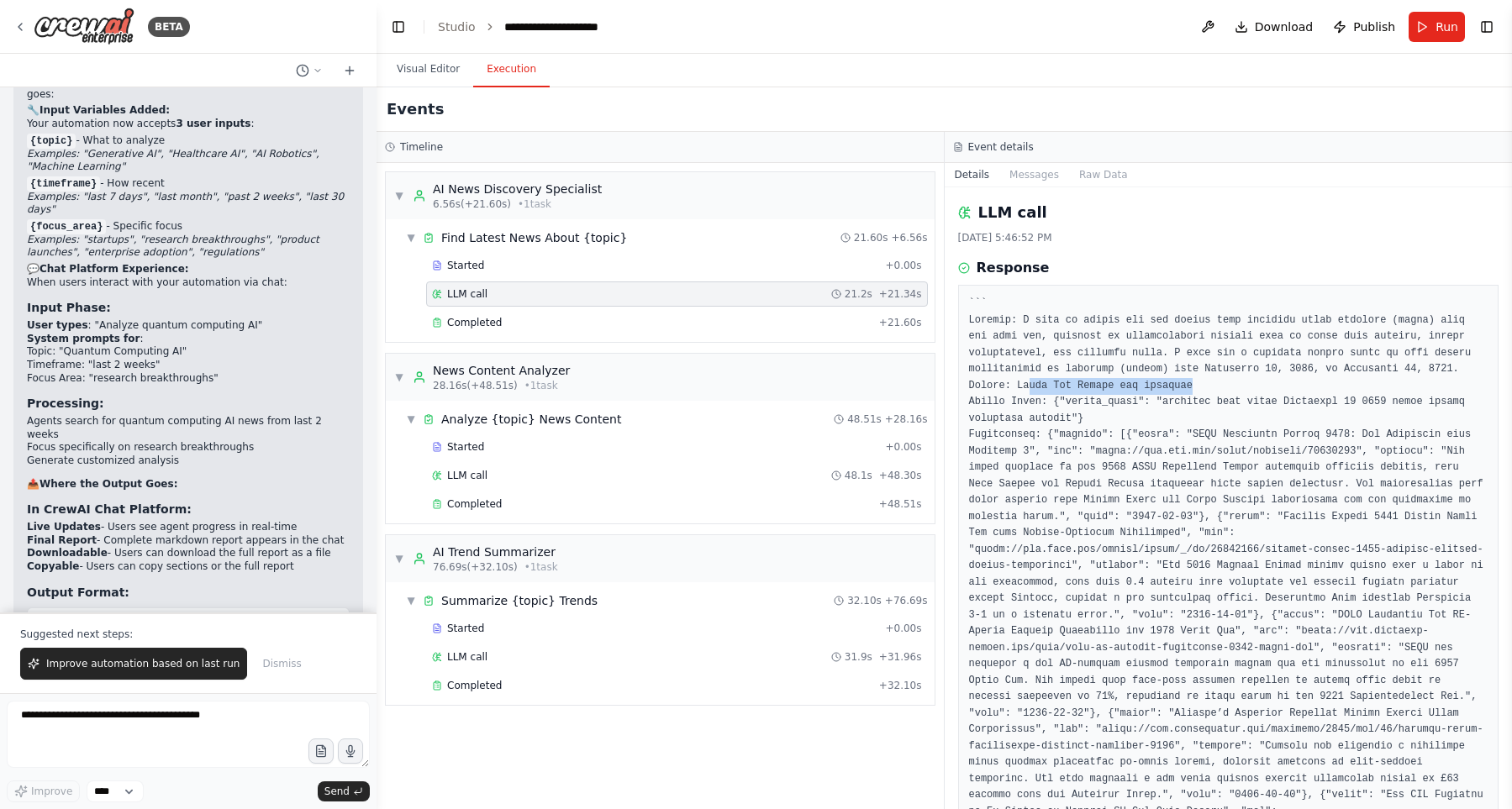
drag, startPoint x: 1027, startPoint y: 385, endPoint x: 1192, endPoint y: 389, distance: 165.0
click at [436, 81] on button "Visual Editor" at bounding box center [428, 70] width 90 height 35
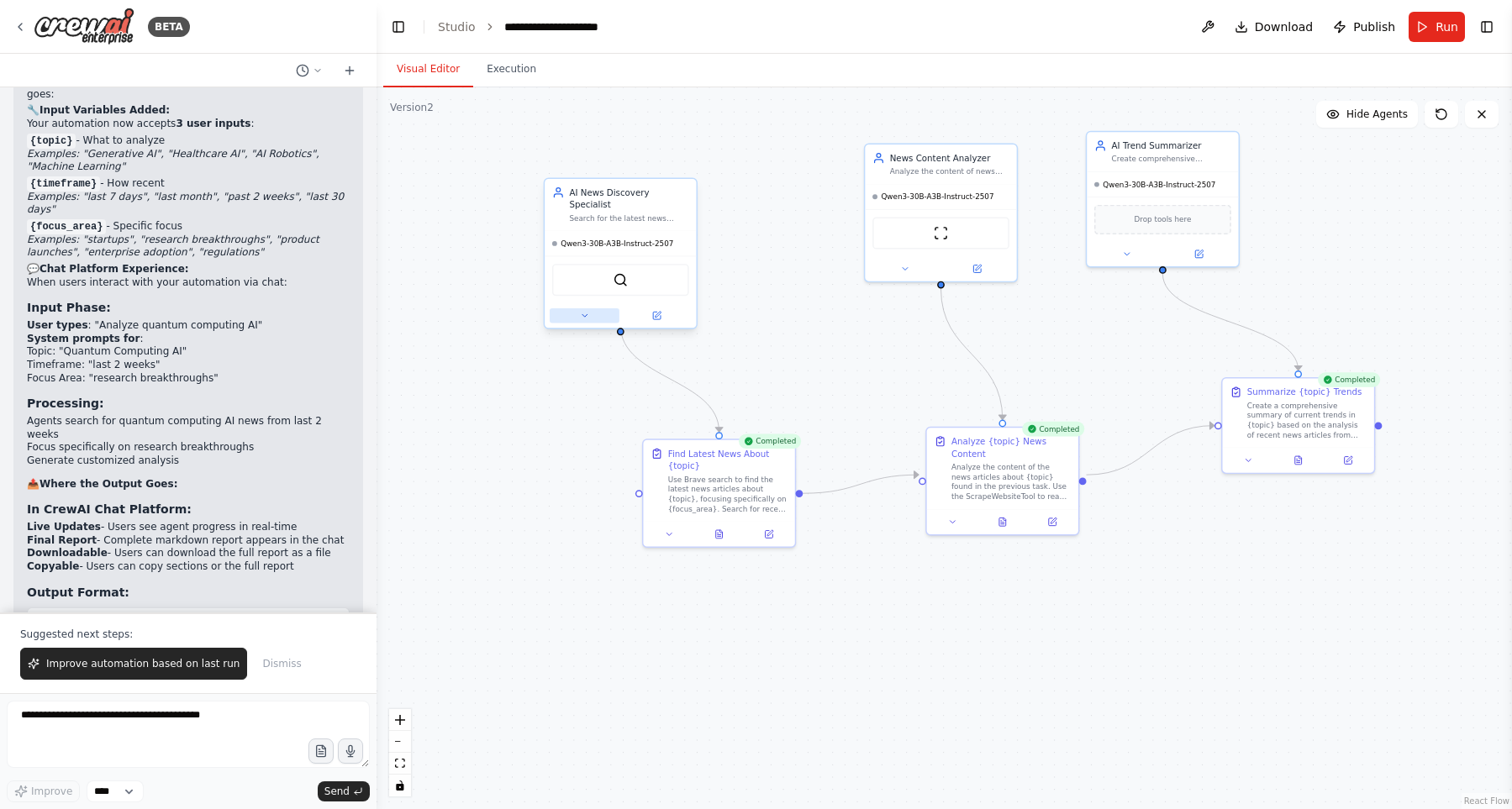
click at [577, 308] on button at bounding box center [584, 316] width 70 height 15
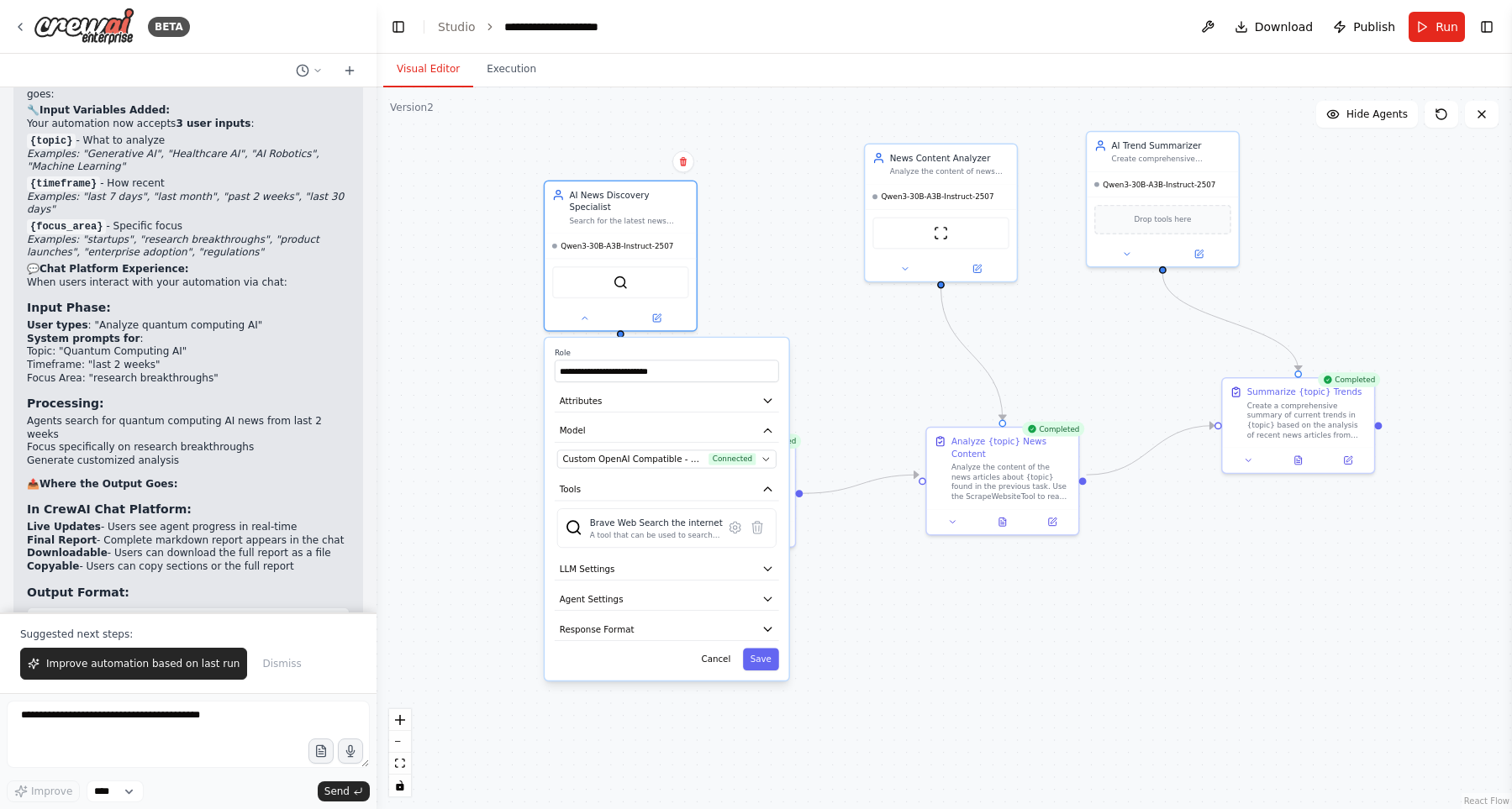
click at [867, 371] on div ".deletable-edge-delete-btn { width: 20px; height: 20px; border: 0px solid #ffff…" at bounding box center [943, 448] width 1135 height 721
click at [578, 308] on button at bounding box center [584, 316] width 70 height 15
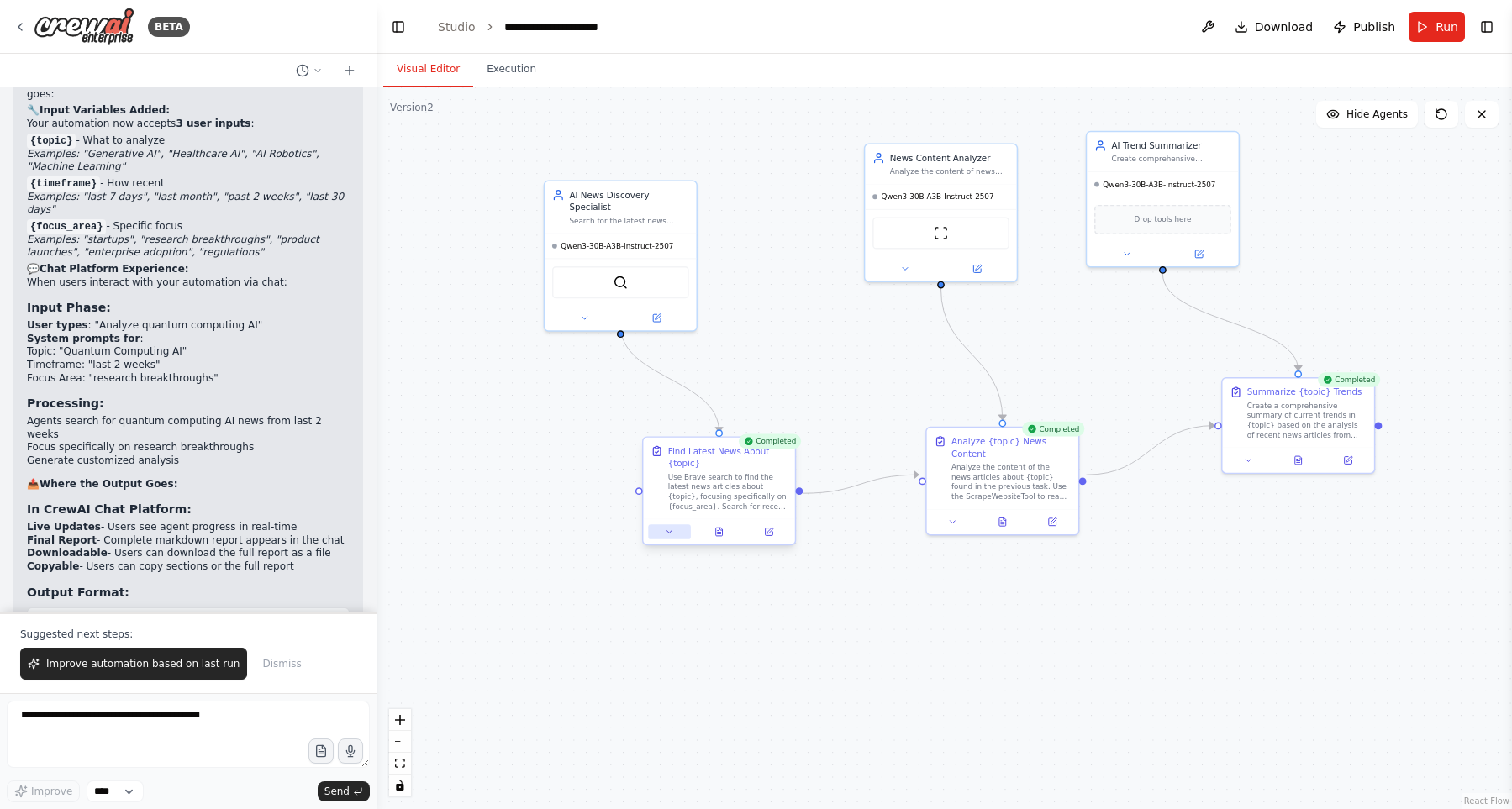
click at [670, 537] on button at bounding box center [669, 531] width 42 height 15
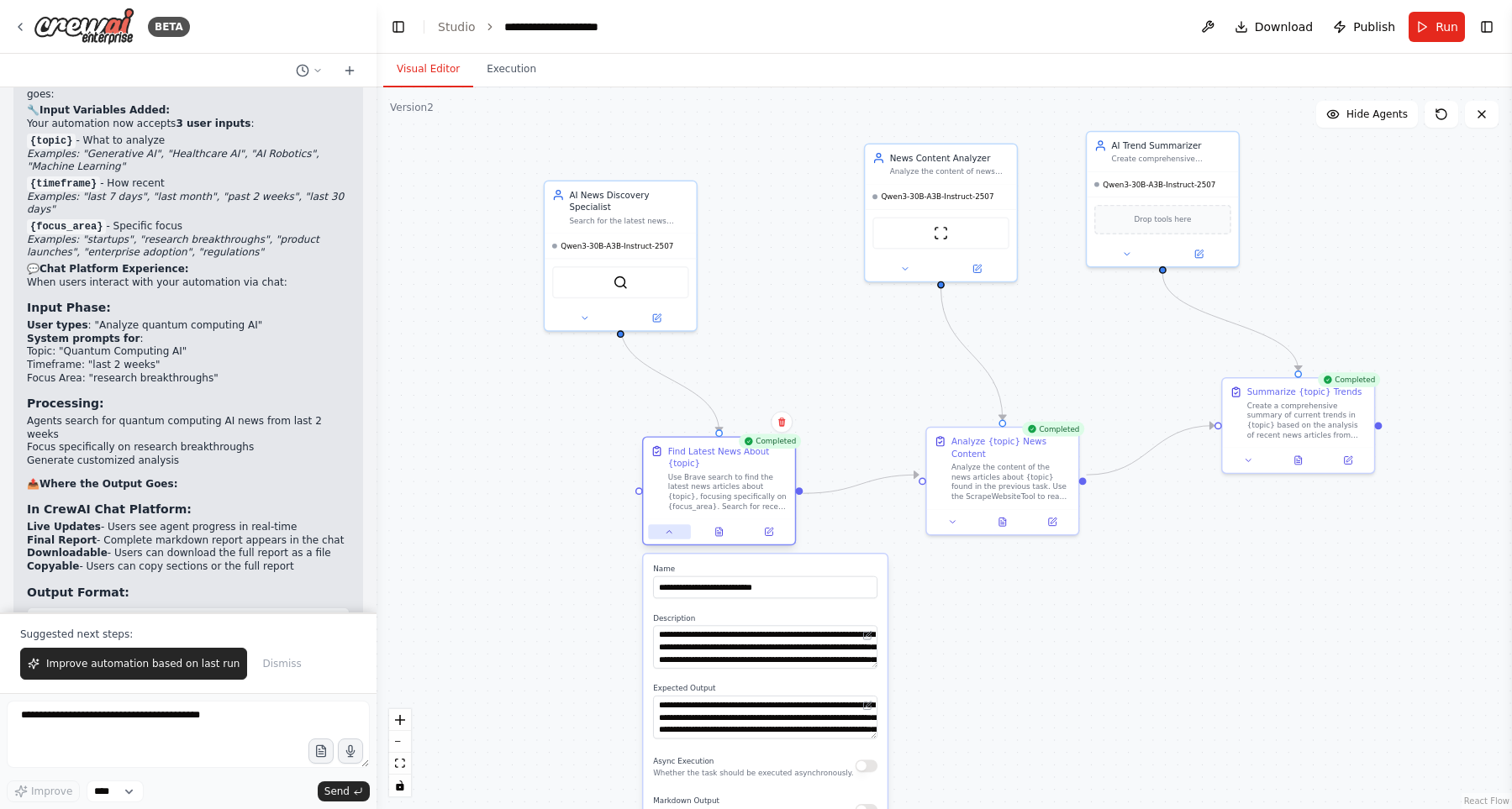
click at [670, 537] on button at bounding box center [669, 531] width 42 height 15
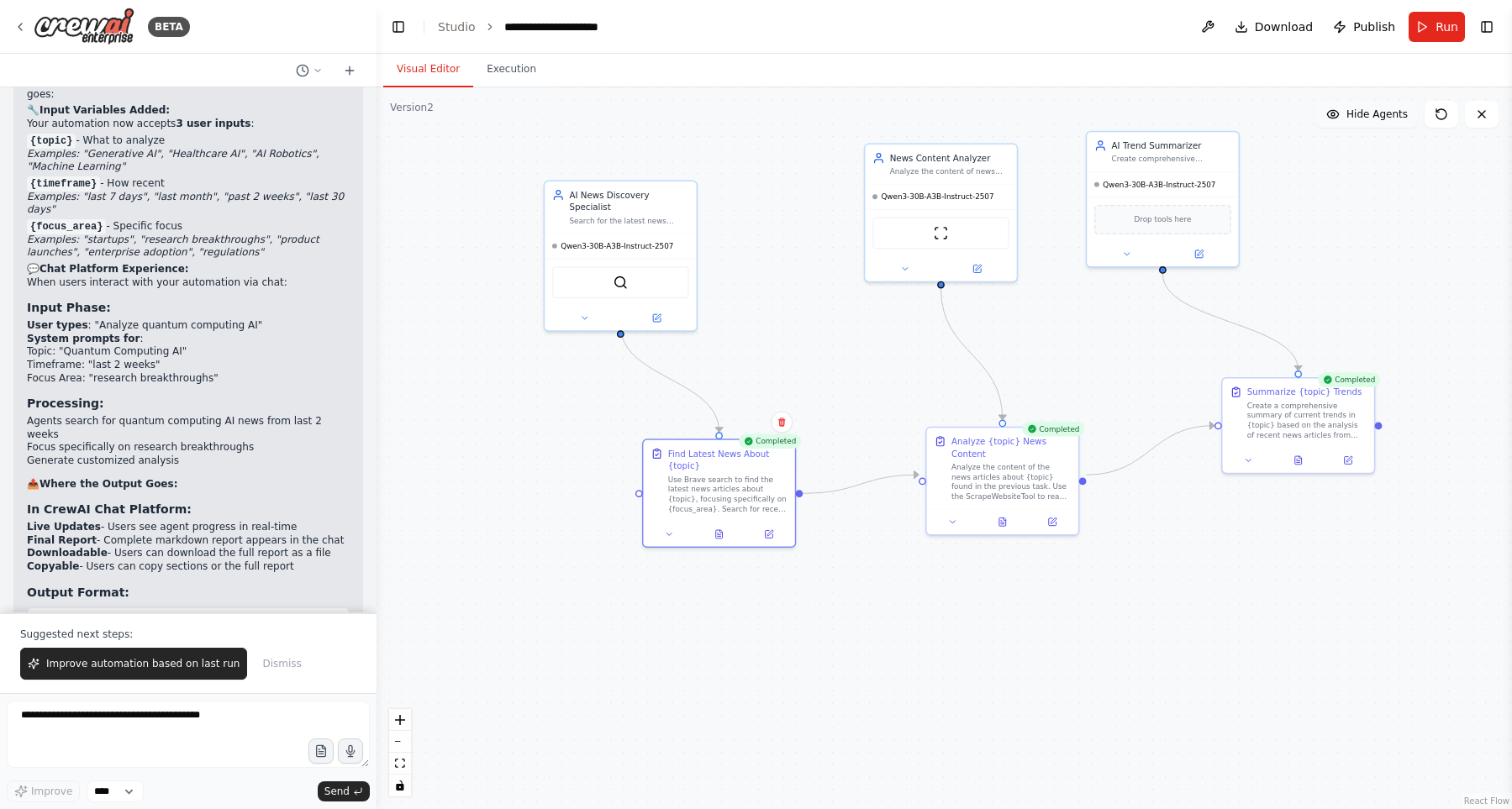
click at [1383, 113] on span "Hide Agents" at bounding box center [1376, 114] width 62 height 13
click at [1383, 113] on span "Show Agents" at bounding box center [1374, 114] width 66 height 13
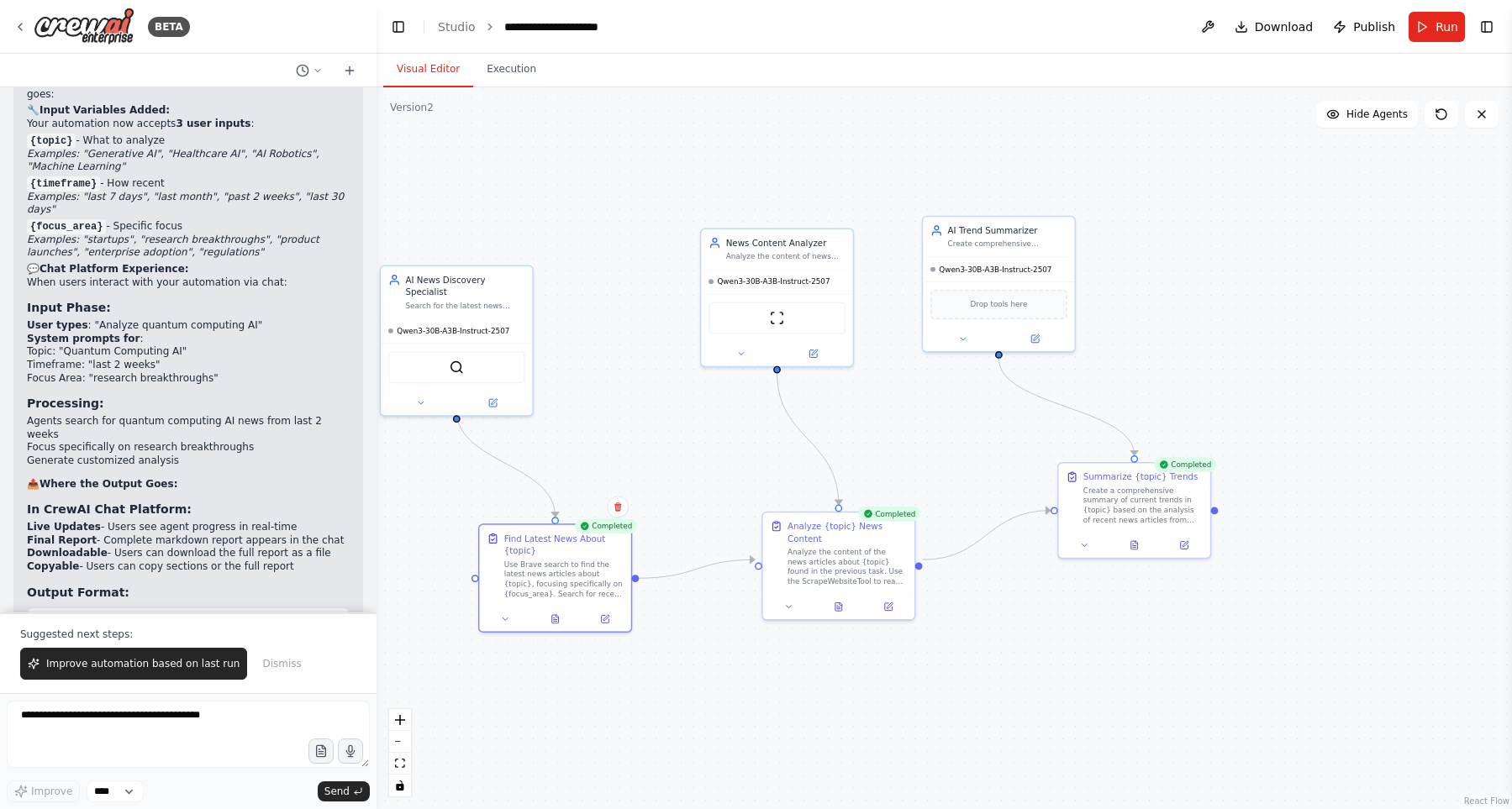
drag, startPoint x: 1403, startPoint y: 288, endPoint x: 1243, endPoint y: 365, distance: 177.6
click at [1243, 365] on div ".deletable-edge-delete-btn { width: 20px; height: 20px; border: 0px solid #ffff…" at bounding box center [943, 448] width 1135 height 721
click at [1285, 390] on div ".deletable-edge-delete-btn { width: 20px; height: 20px; border: 0px solid #ffff…" at bounding box center [943, 448] width 1135 height 721
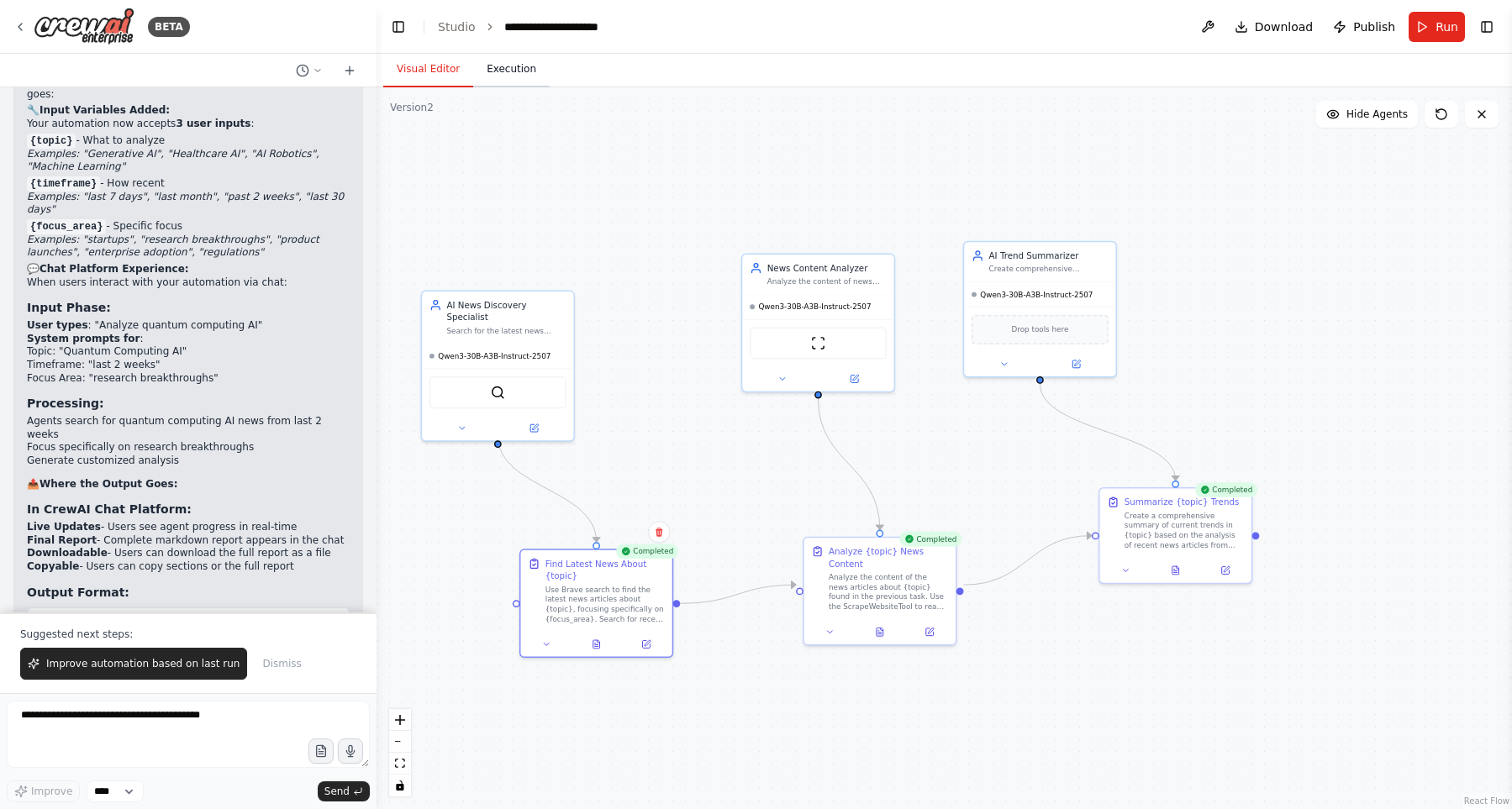
click at [507, 73] on button "Execution" at bounding box center [511, 70] width 77 height 35
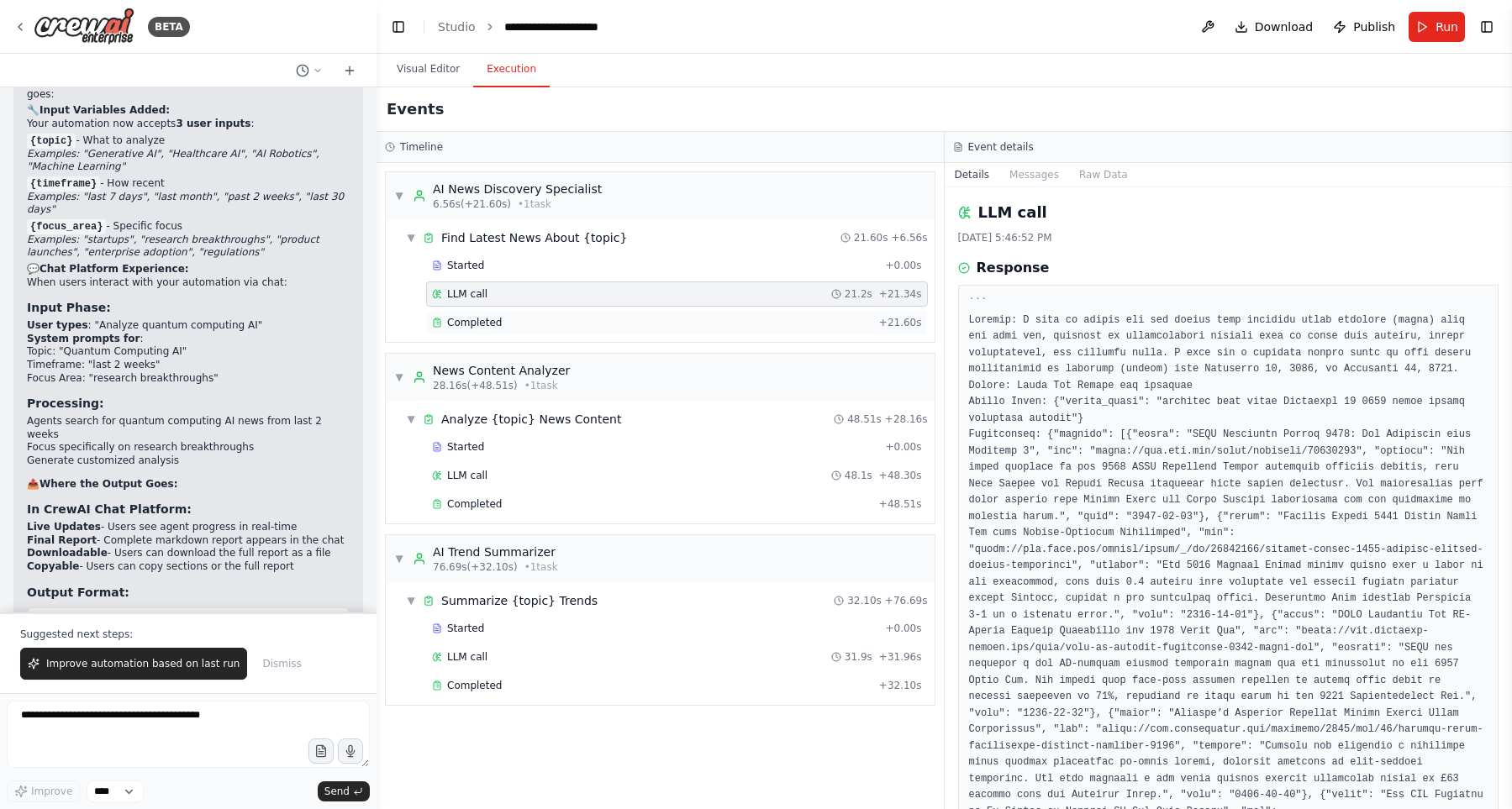
click at [619, 310] on div "Completed + 21.60s" at bounding box center [677, 322] width 502 height 25
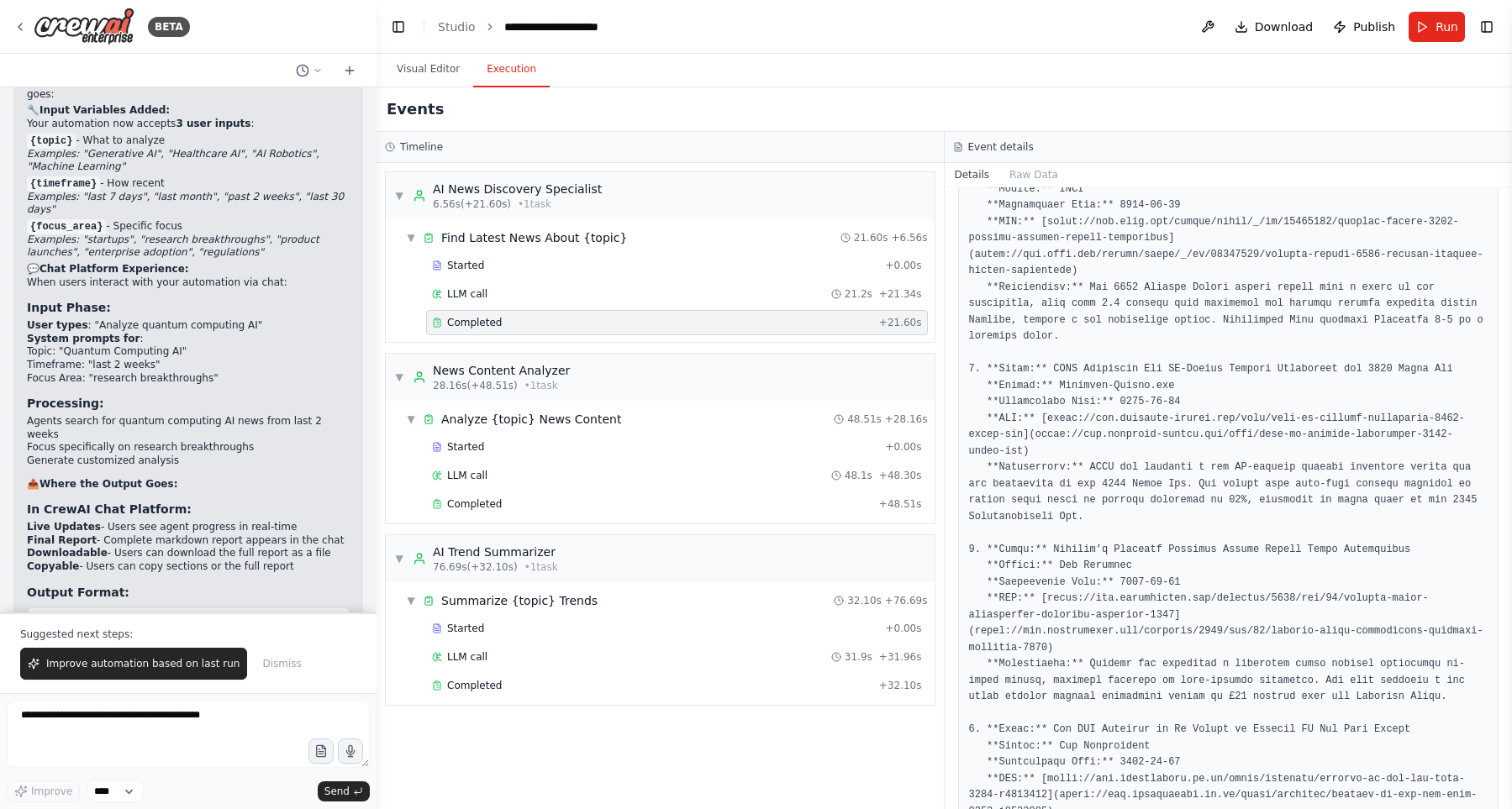
scroll to position [501, 0]
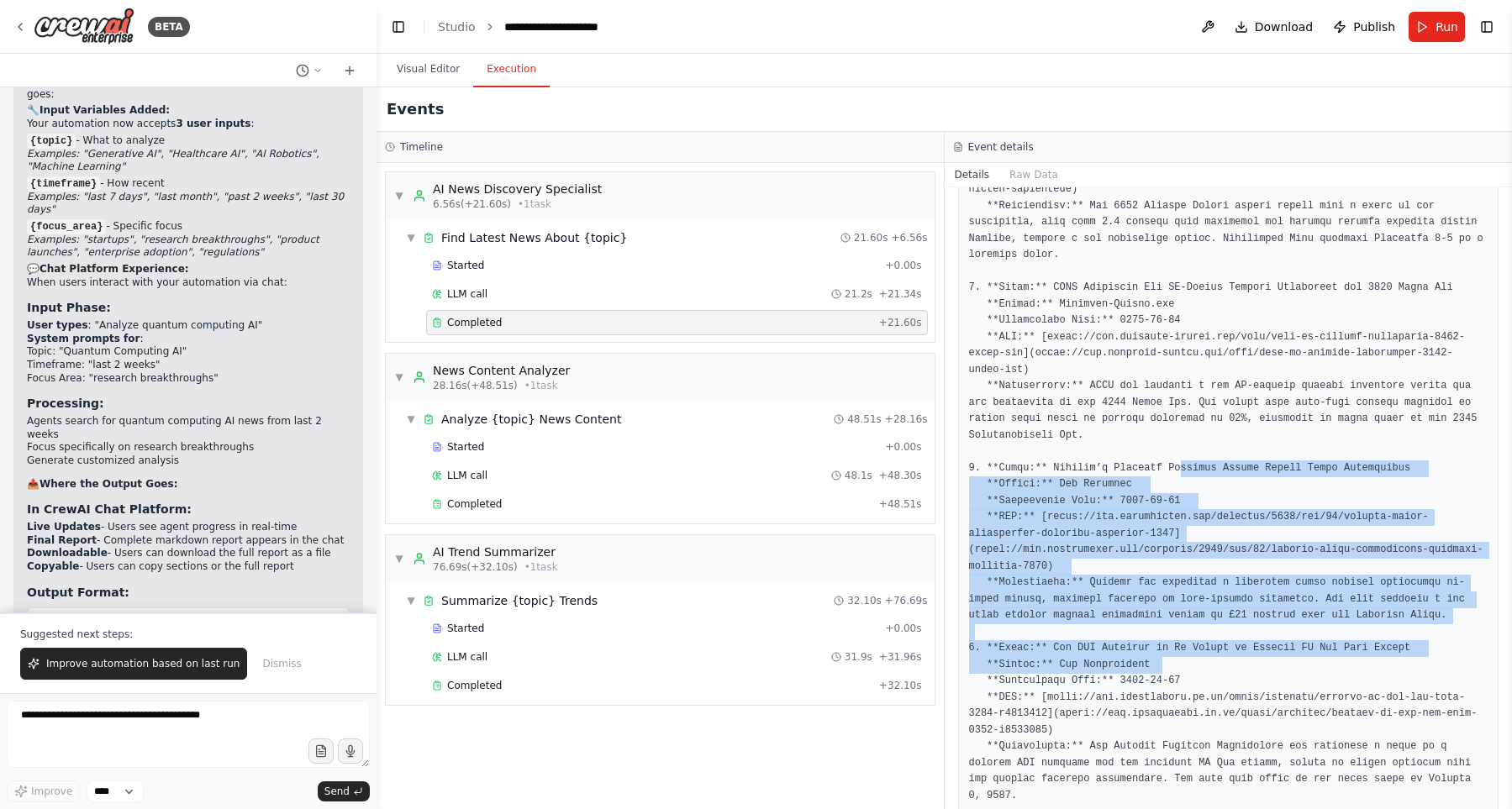
drag, startPoint x: 1216, startPoint y: 564, endPoint x: 1246, endPoint y: 630, distance: 72.5
click at [1246, 630] on pre at bounding box center [1228, 361] width 519 height 885
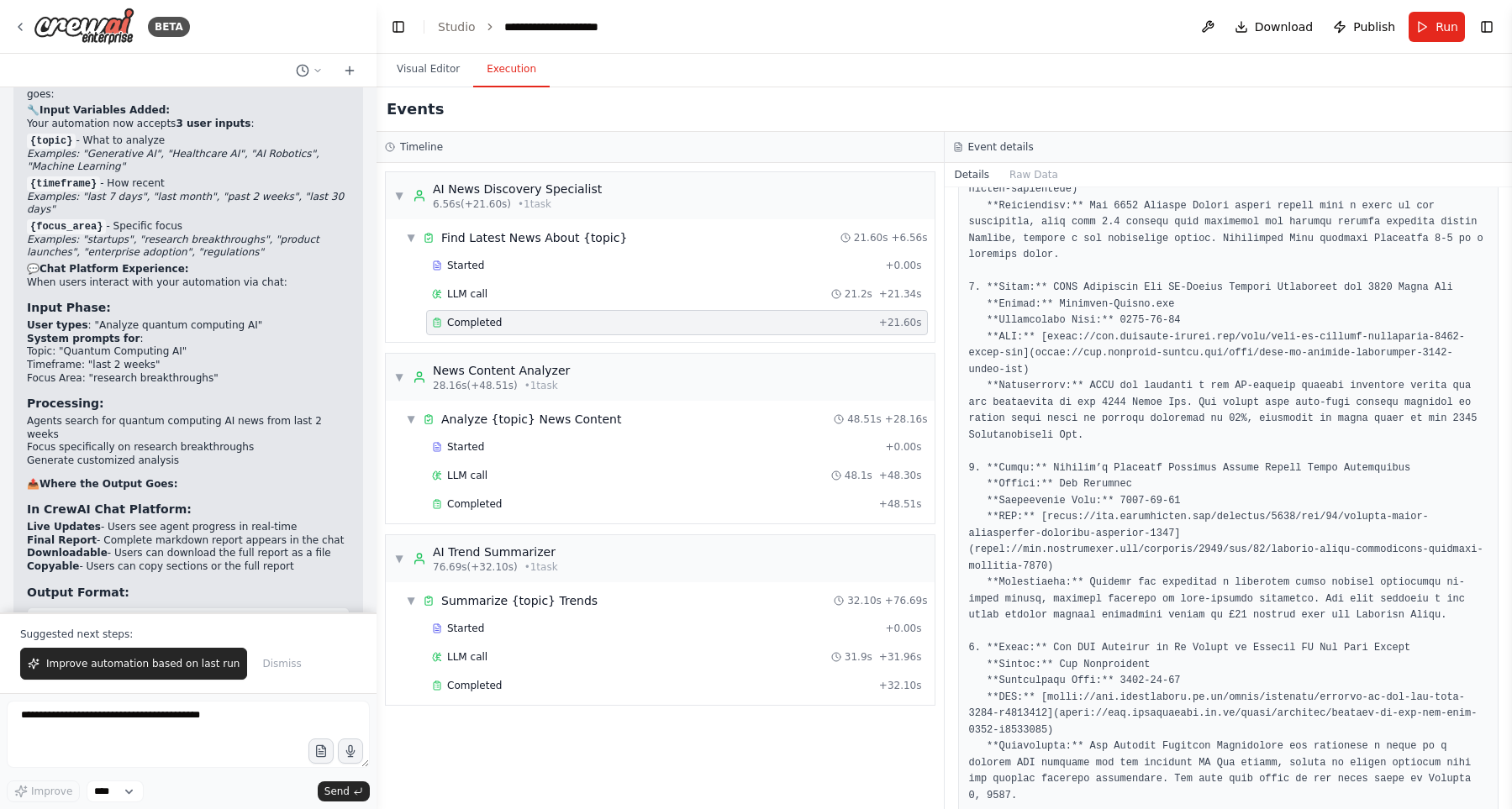
click at [1246, 634] on pre at bounding box center [1228, 361] width 519 height 885
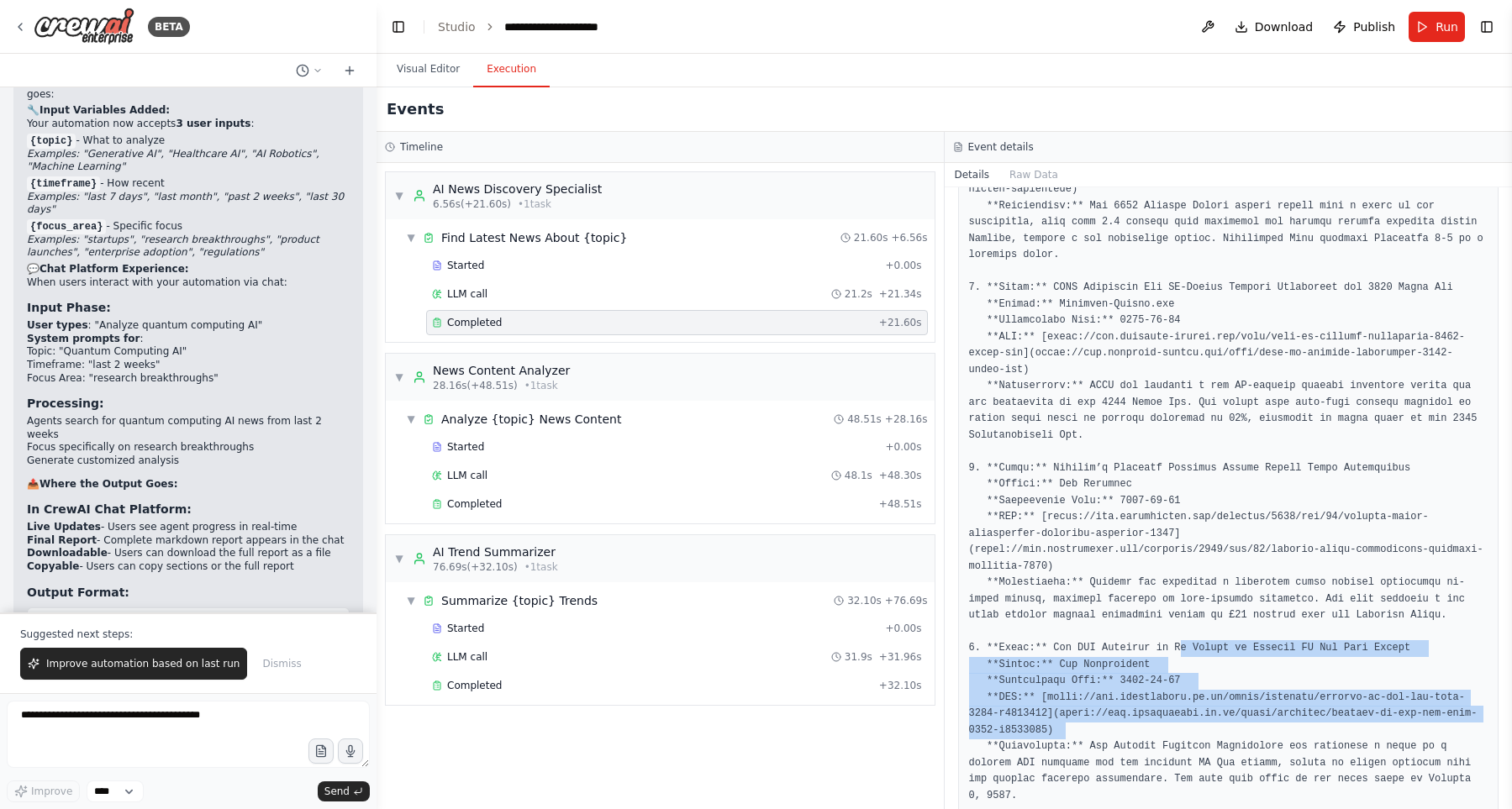
drag, startPoint x: 1180, startPoint y: 615, endPoint x: 1204, endPoint y: 693, distance: 81.6
click at [1204, 693] on pre at bounding box center [1228, 361] width 519 height 885
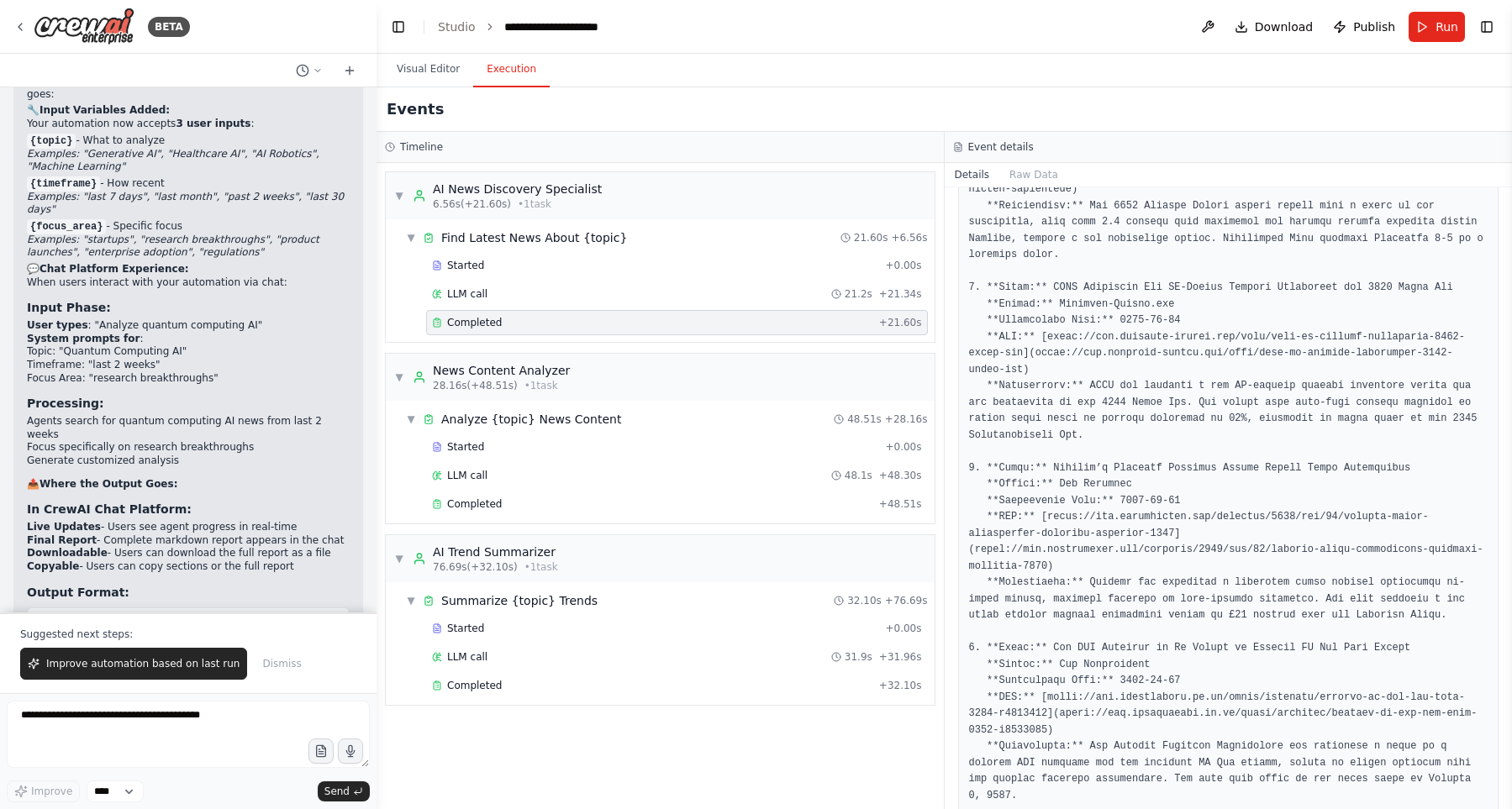
click at [1204, 693] on pre at bounding box center [1228, 361] width 519 height 885
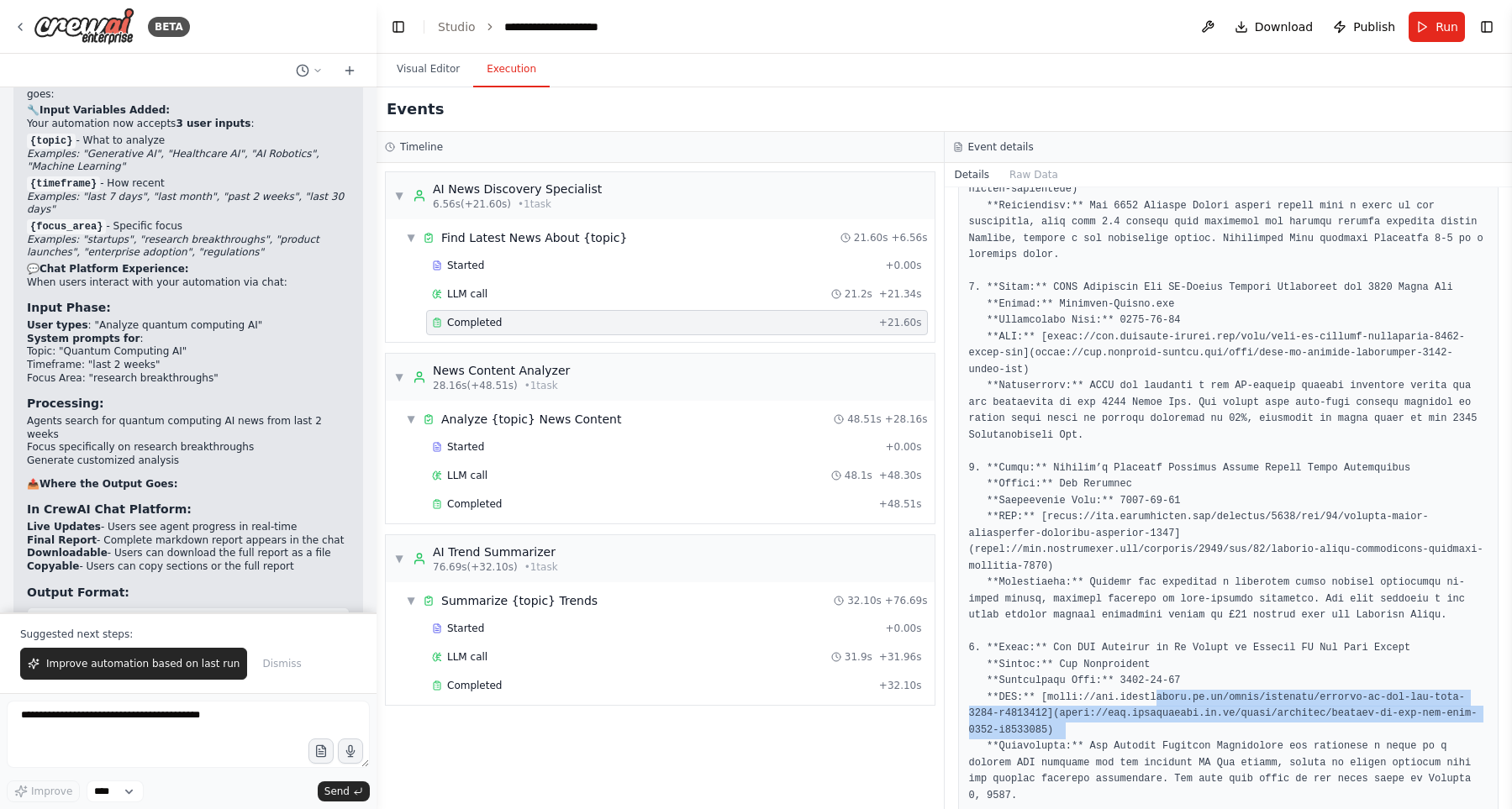
drag, startPoint x: 1156, startPoint y: 661, endPoint x: 1161, endPoint y: 703, distance: 42.3
click at [1161, 703] on pre at bounding box center [1228, 361] width 519 height 885
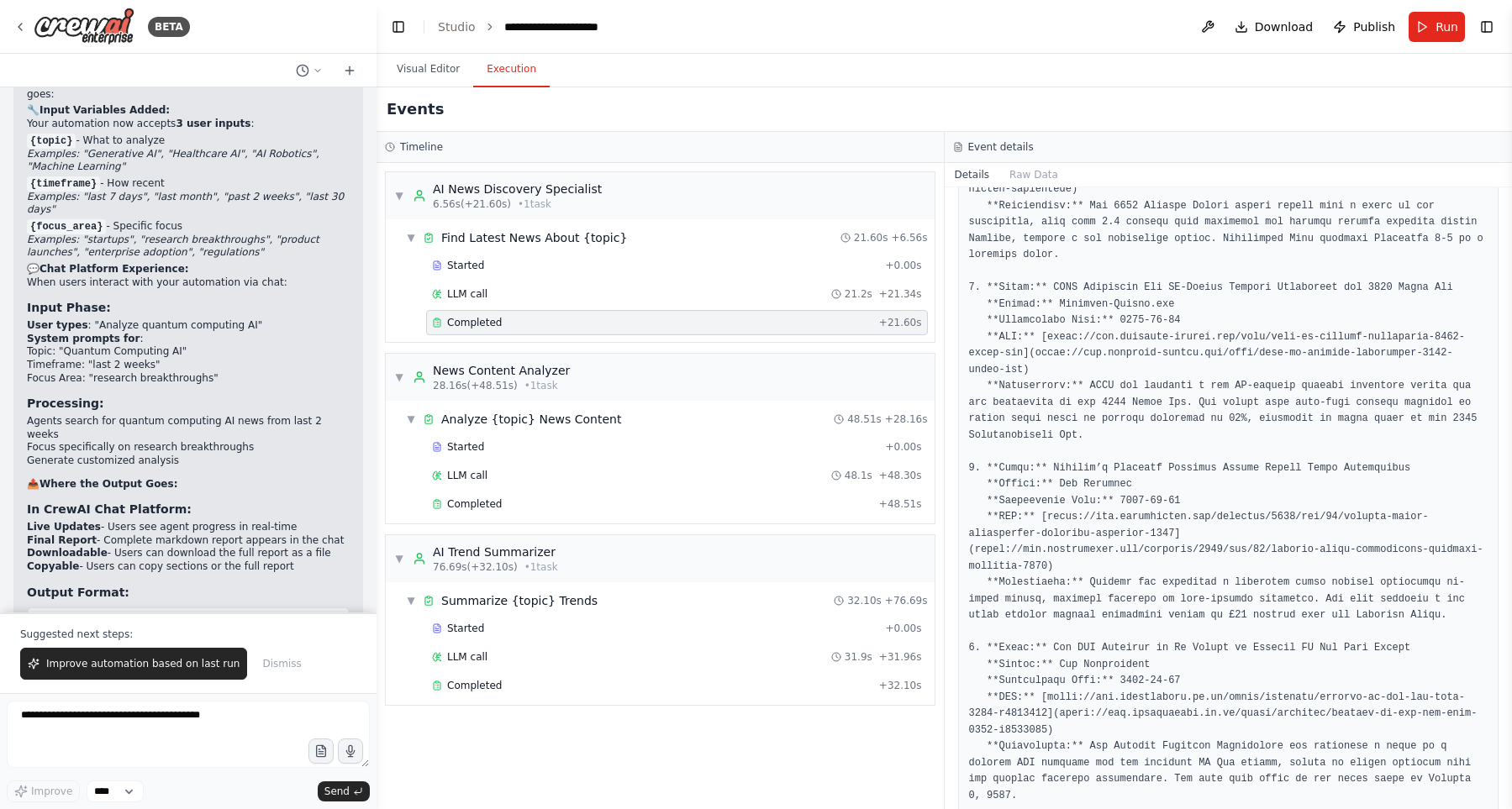
click at [1157, 705] on pre at bounding box center [1228, 361] width 519 height 885
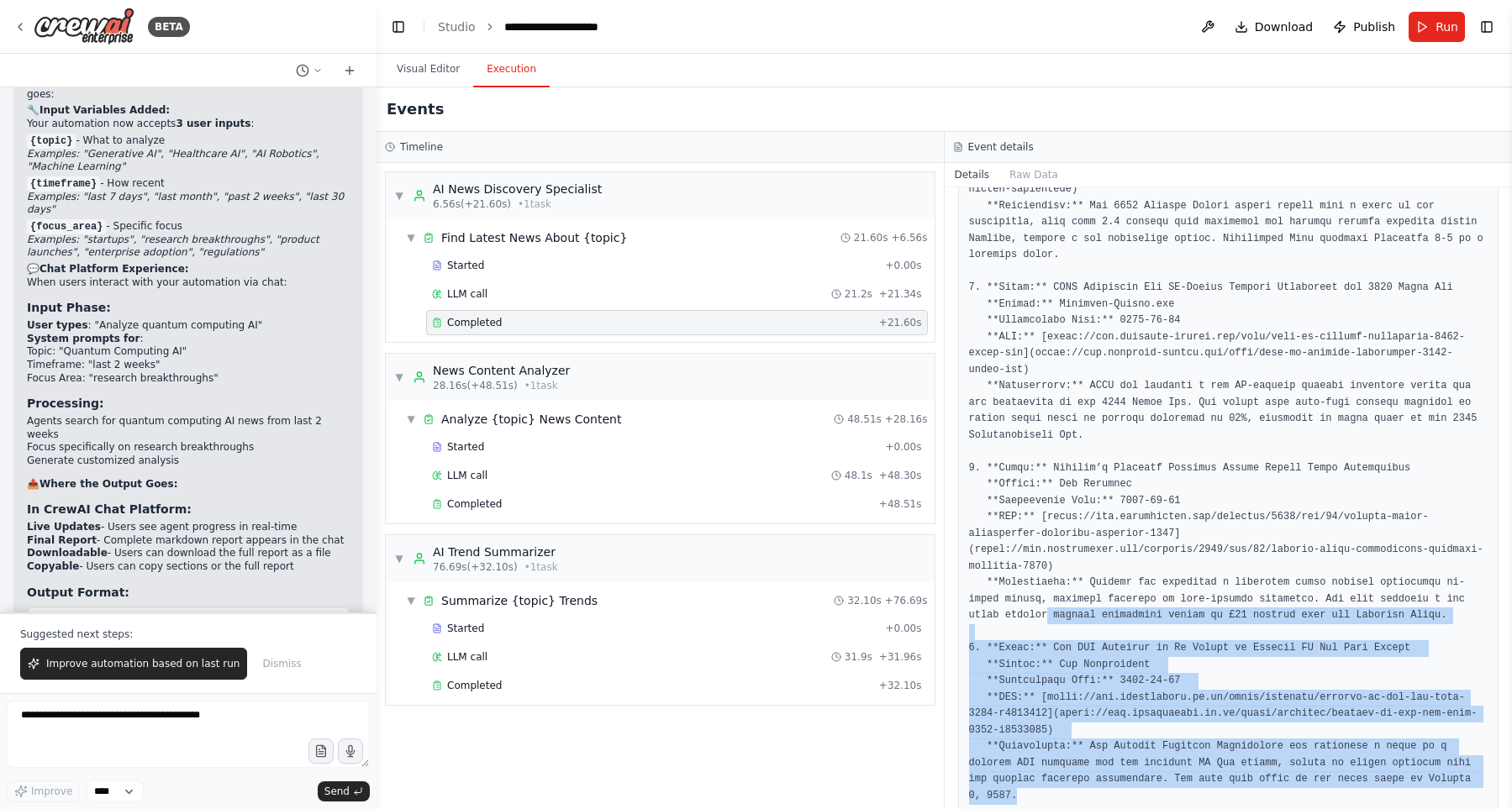
drag, startPoint x: 1084, startPoint y: 758, endPoint x: 1045, endPoint y: 583, distance: 179.3
click at [1045, 583] on pre at bounding box center [1228, 361] width 519 height 885
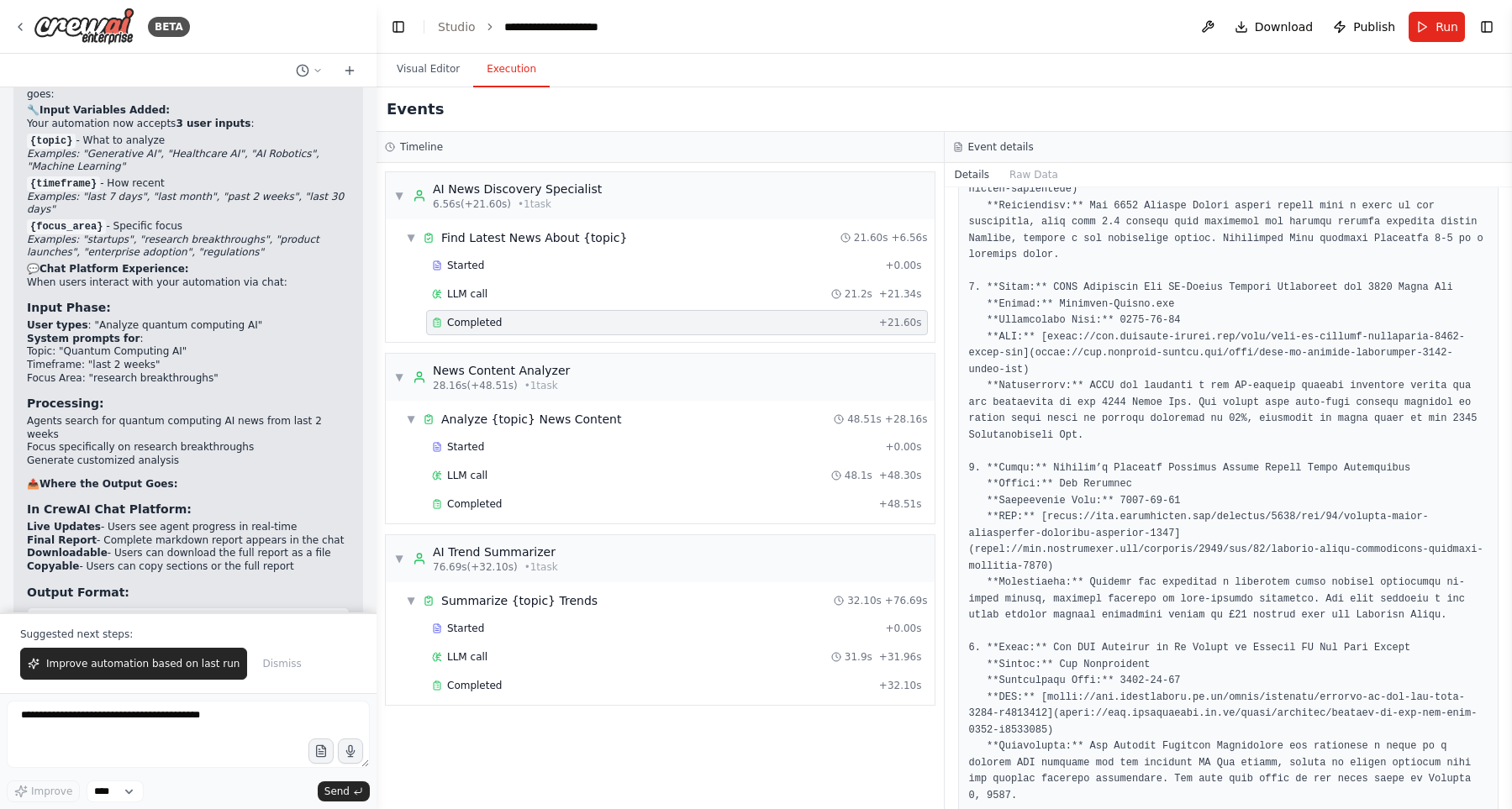
click at [1153, 723] on pre at bounding box center [1228, 361] width 519 height 885
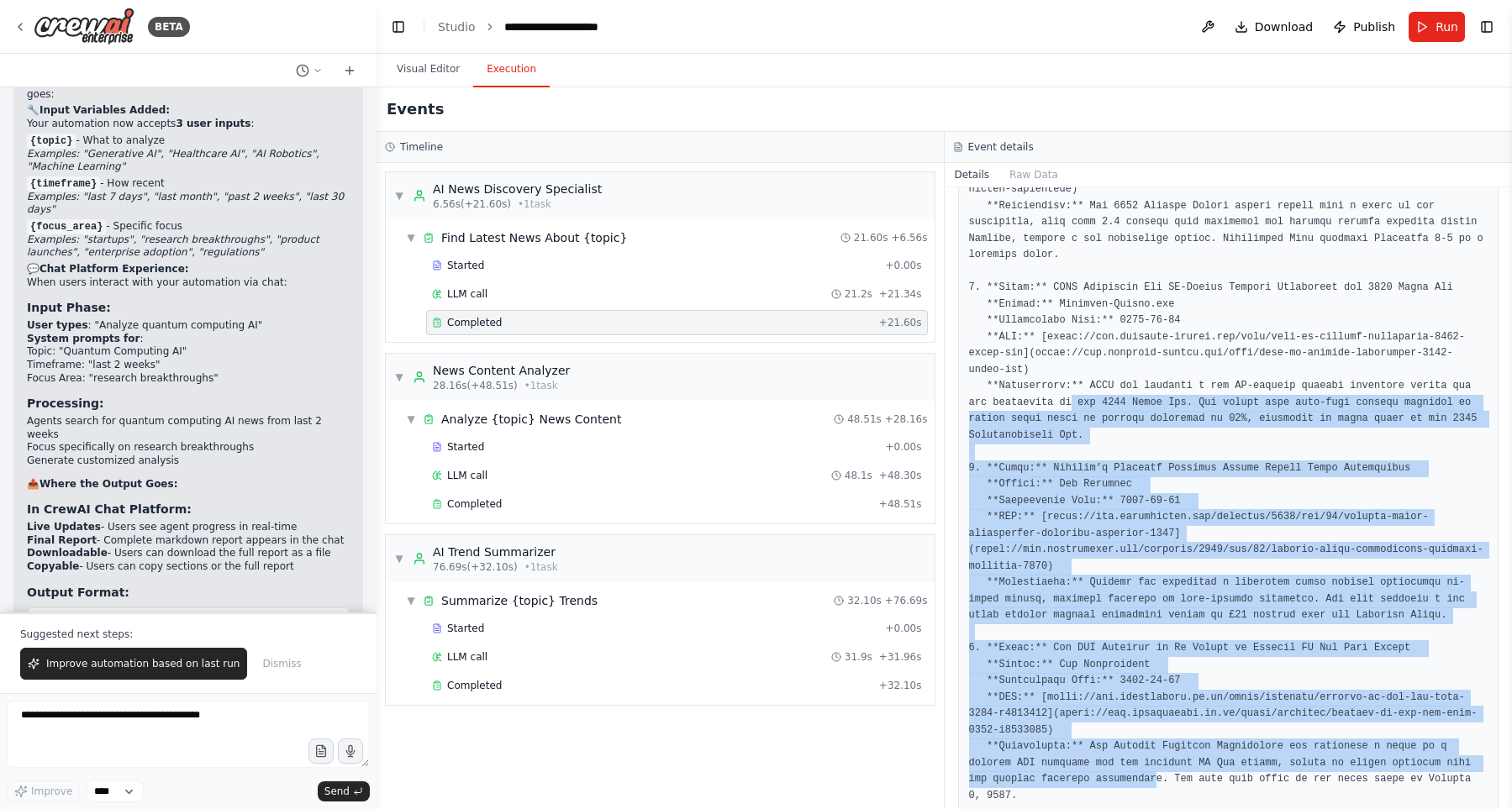
drag, startPoint x: 1157, startPoint y: 754, endPoint x: 1073, endPoint y: 382, distance: 381.4
click at [1074, 380] on pre at bounding box center [1228, 361] width 519 height 885
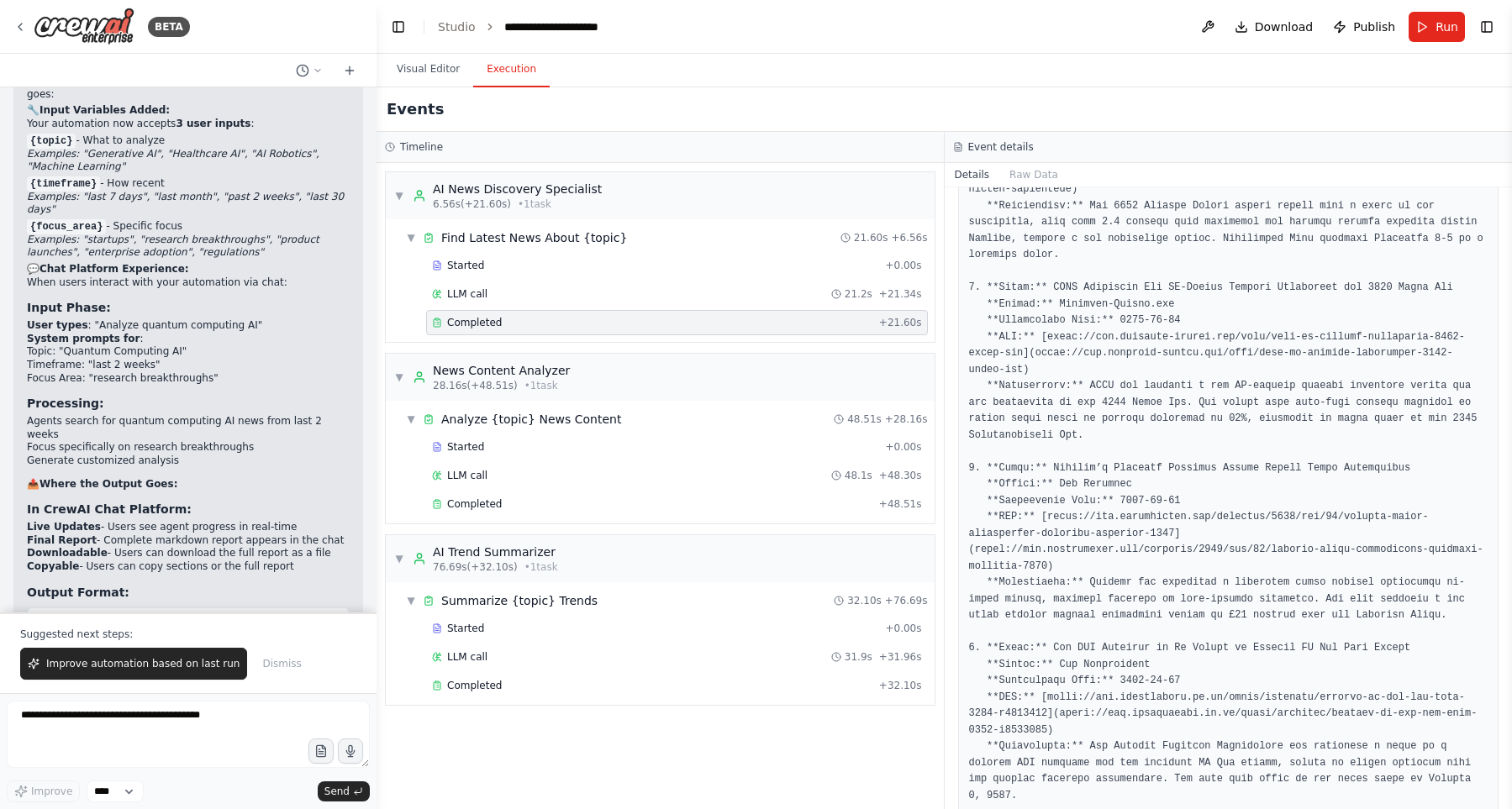
click at [1163, 573] on pre at bounding box center [1228, 361] width 519 height 885
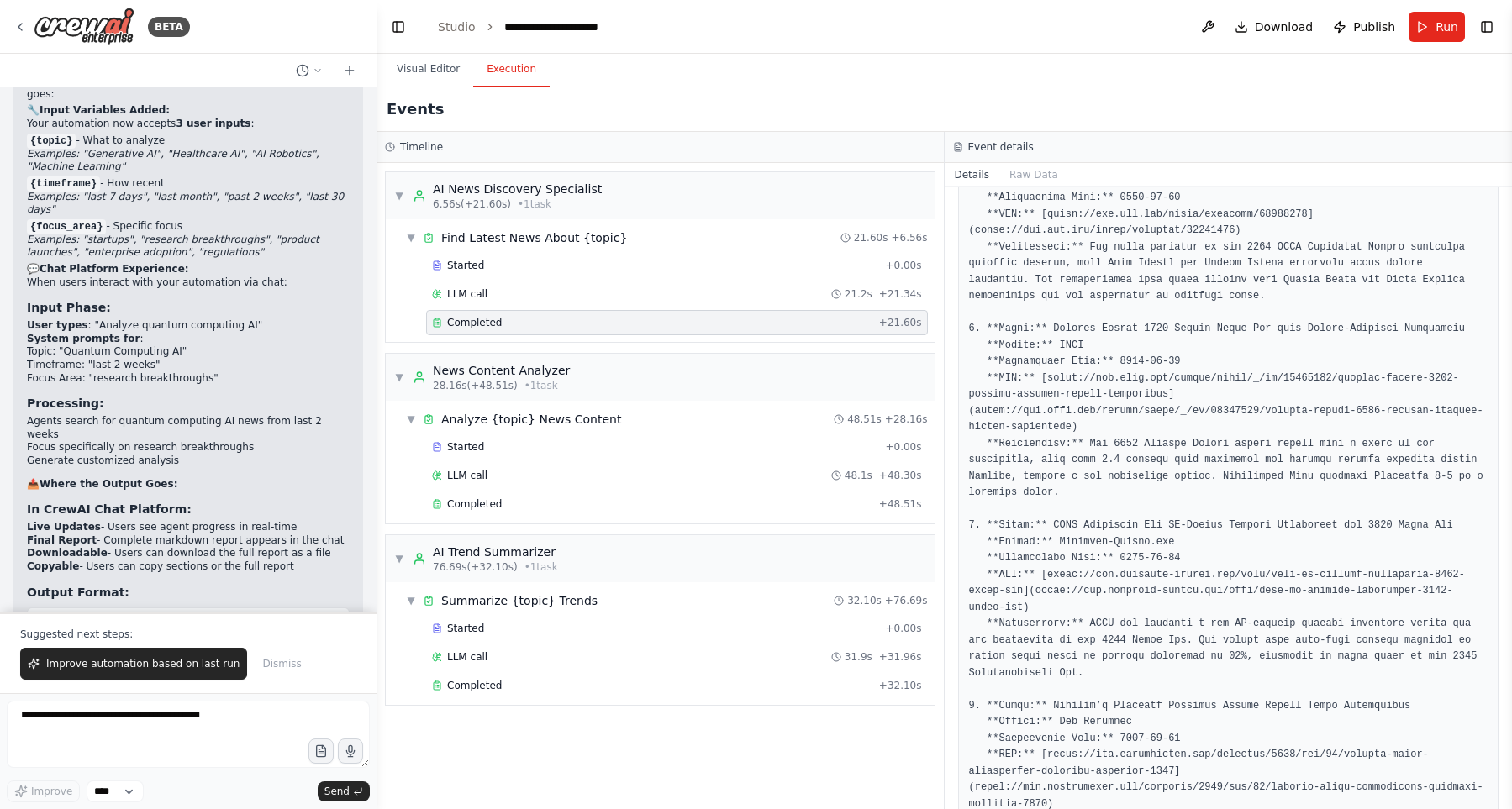
scroll to position [22, 0]
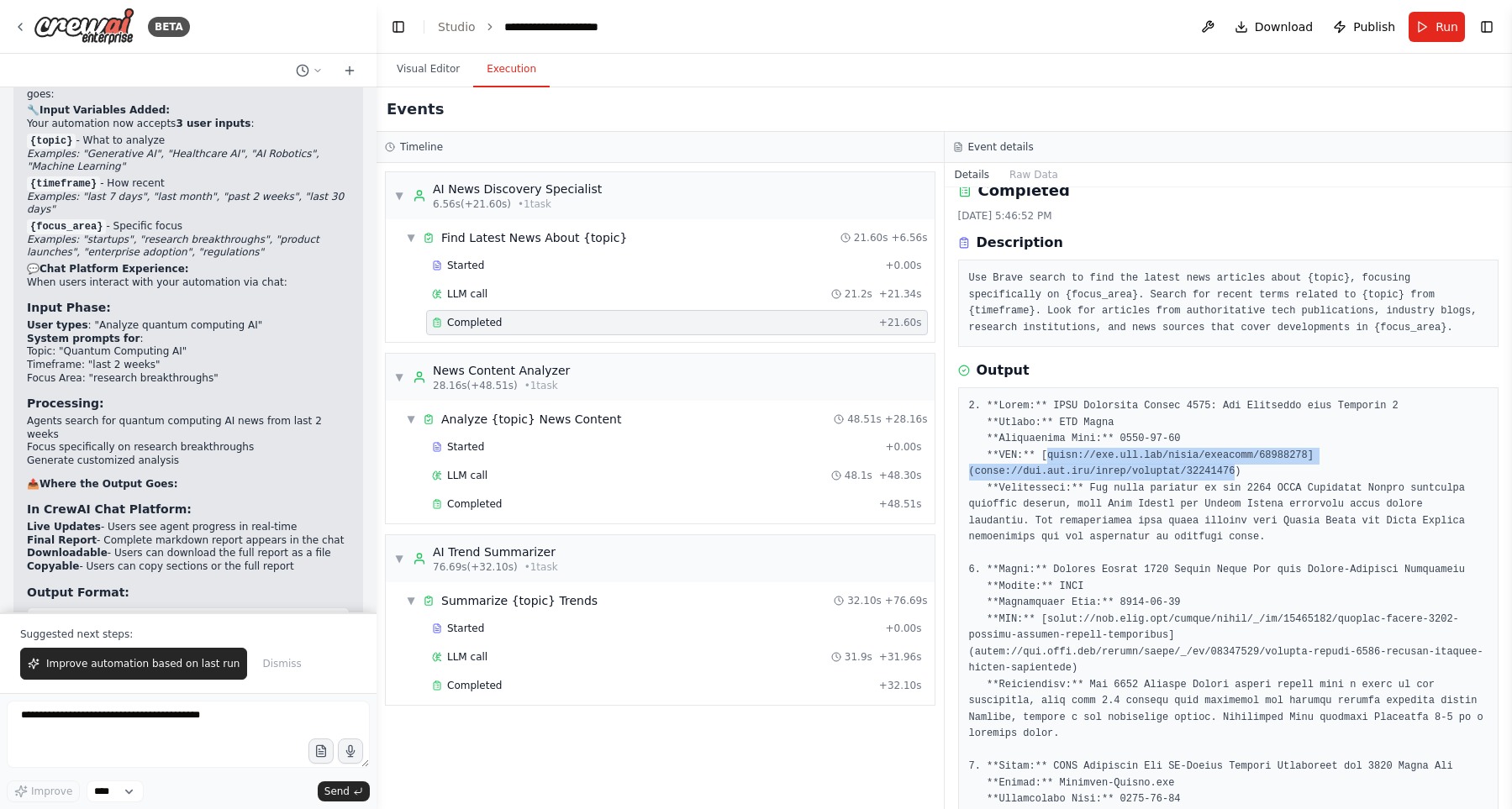
drag, startPoint x: 1046, startPoint y: 459, endPoint x: 1073, endPoint y: 472, distance: 30.0
copy pre "https://www.bbc.com/sport/football/69123456](https://www.bbc.com/sport/football…"
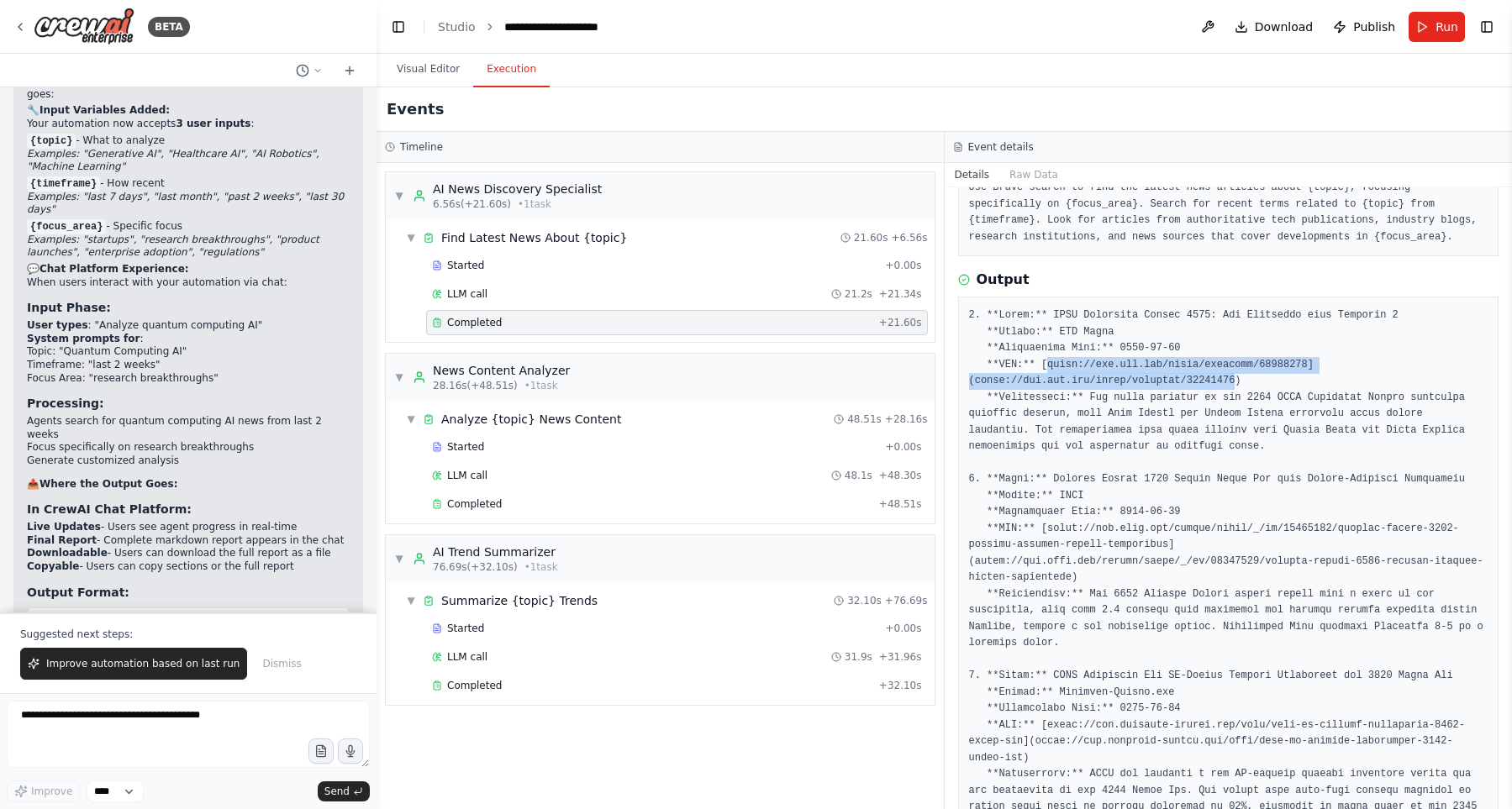
scroll to position [117, 0]
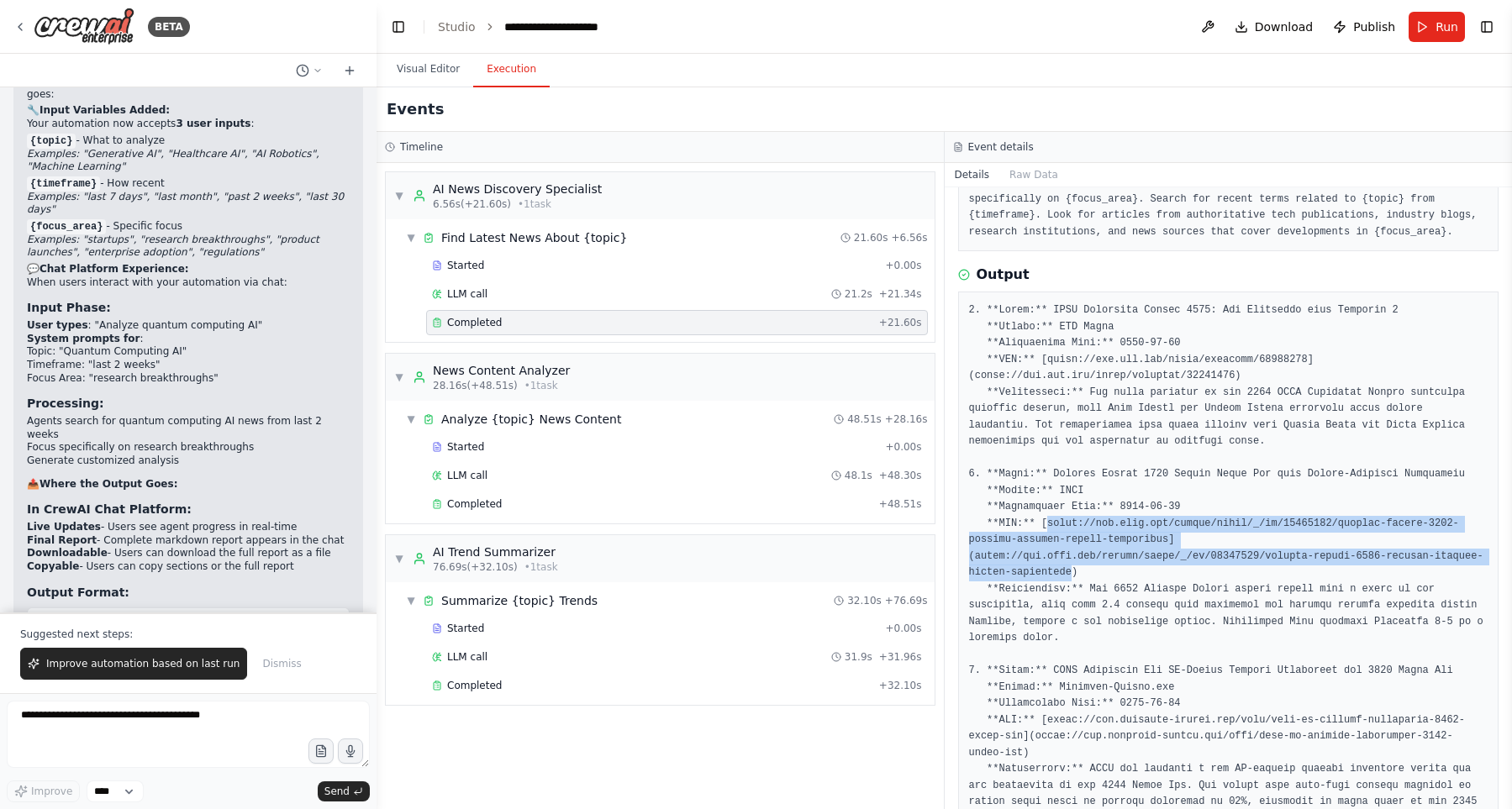
drag, startPoint x: 1107, startPoint y: 537, endPoint x: 1292, endPoint y: 554, distance: 185.8
click at [1292, 554] on pre at bounding box center [1228, 745] width 519 height 885
copy pre "https://www.espn.com/soccer/story/_/id/34567890/premier-league-2025-opening-wee…"
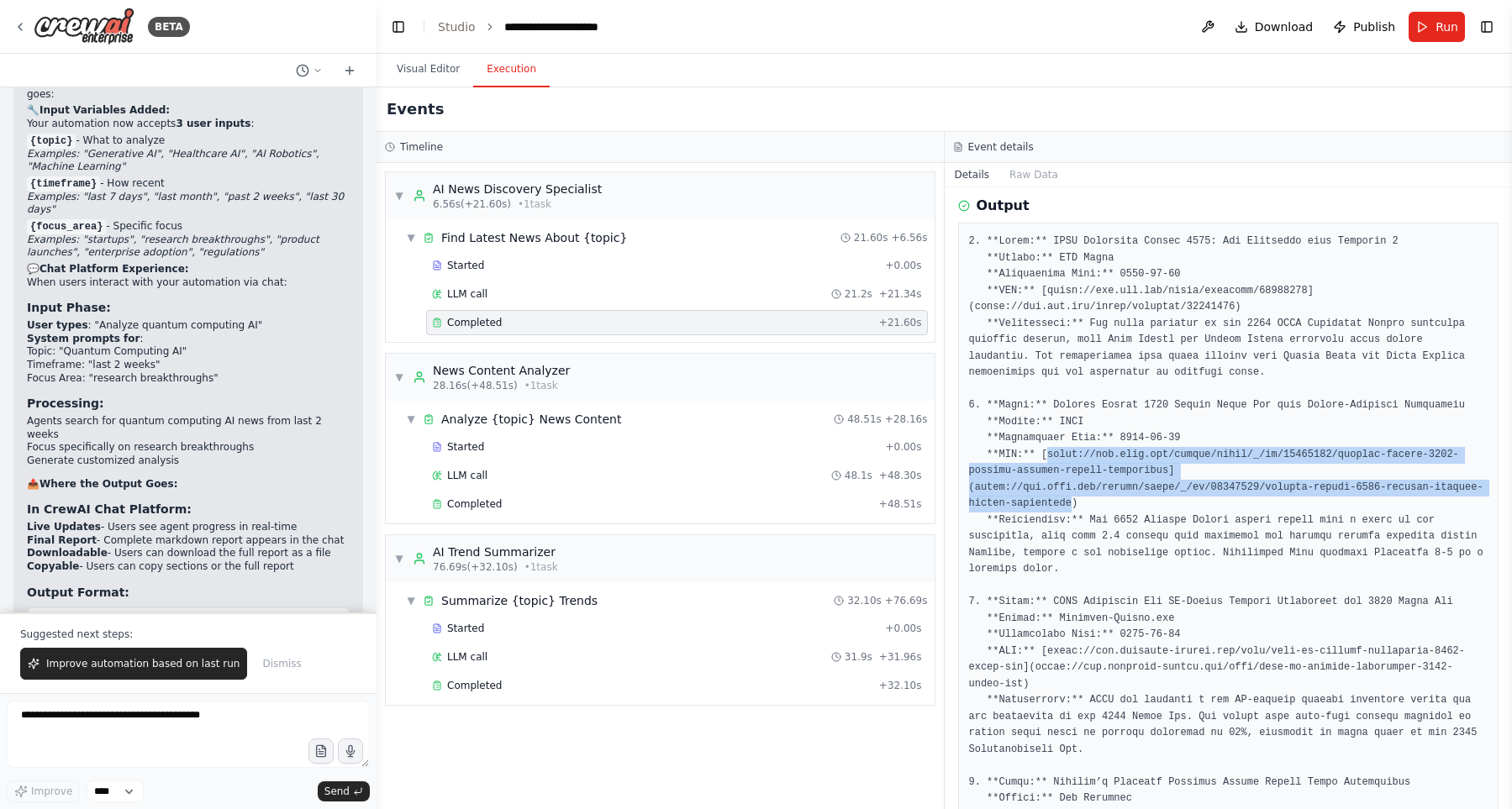
scroll to position [213, 0]
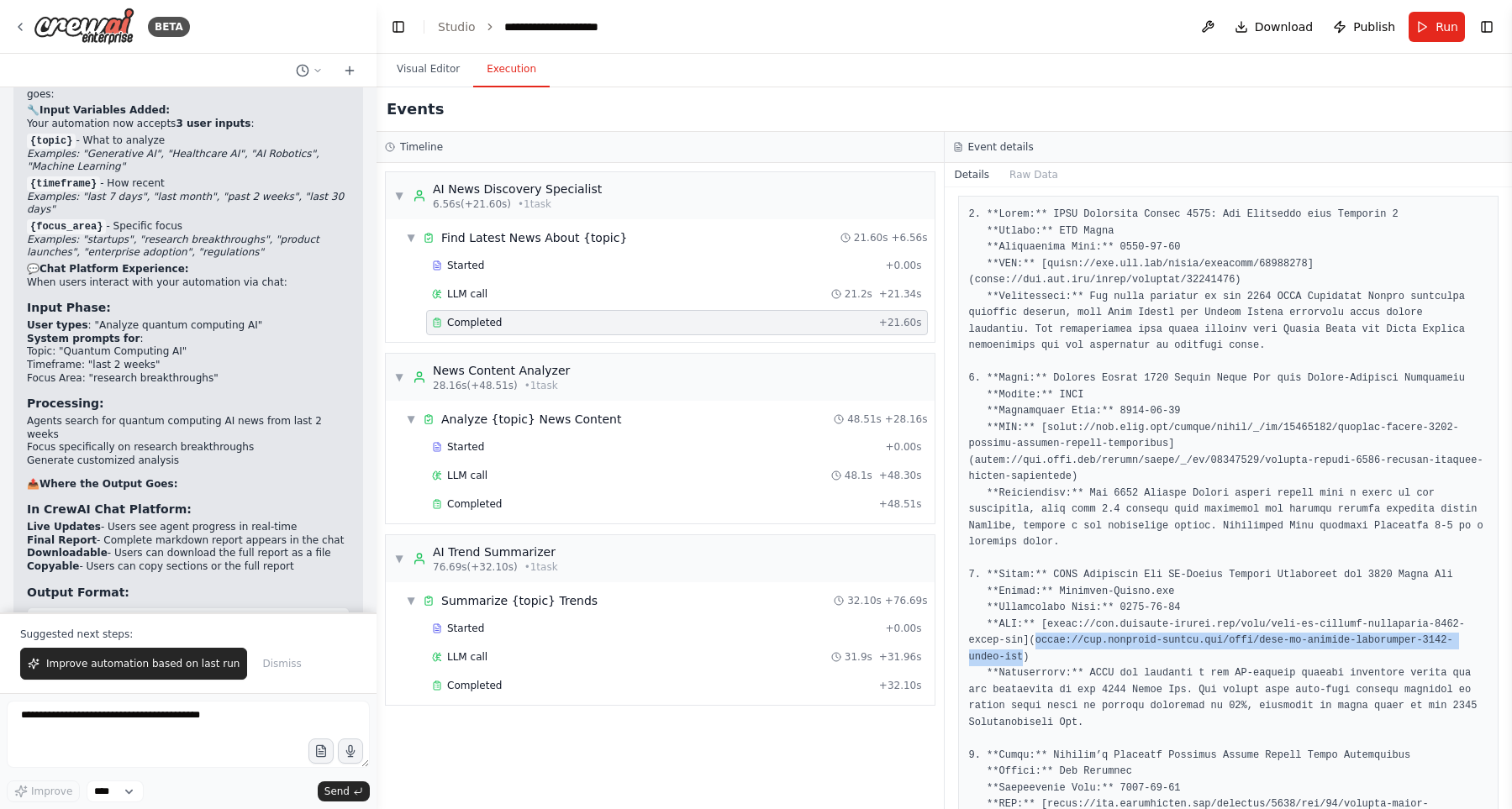
drag, startPoint x: 1036, startPoint y: 626, endPoint x: 1022, endPoint y: 647, distance: 25.2
click at [1022, 647] on pre at bounding box center [1228, 649] width 519 height 885
copy pre "https://www.football-italia.net/news/fifa-ai-offside-technology-2026-world-cup"
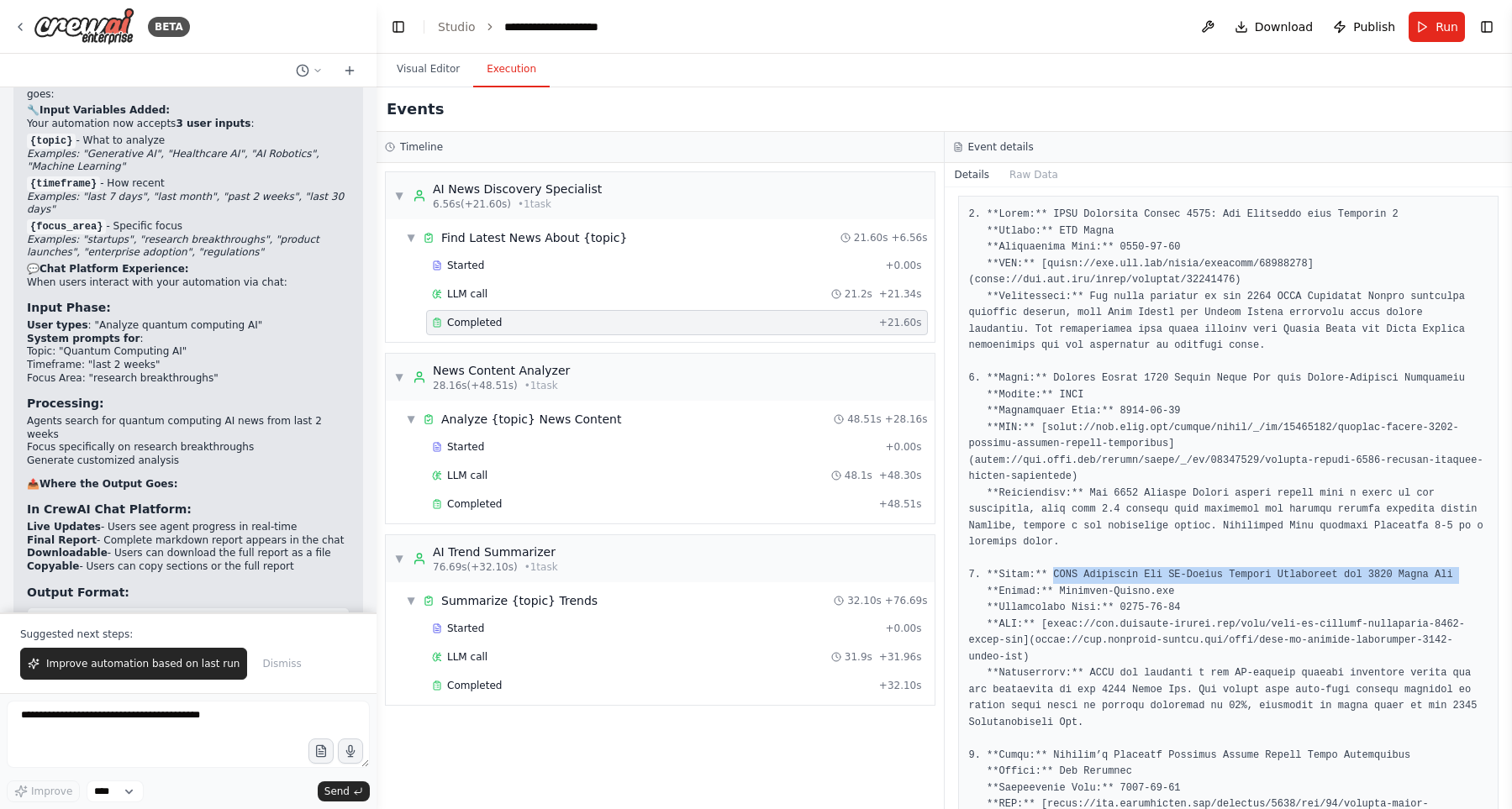
drag, startPoint x: 1061, startPoint y: 555, endPoint x: 1457, endPoint y: 557, distance: 396.0
click at [1457, 557] on pre at bounding box center [1228, 649] width 519 height 885
copy pre "FIFA Announces New AI-Driven Offside Technology for 2026 World Cup"
click at [636, 293] on div "LLM call 21.2s + 21.34s" at bounding box center [677, 294] width 490 height 13
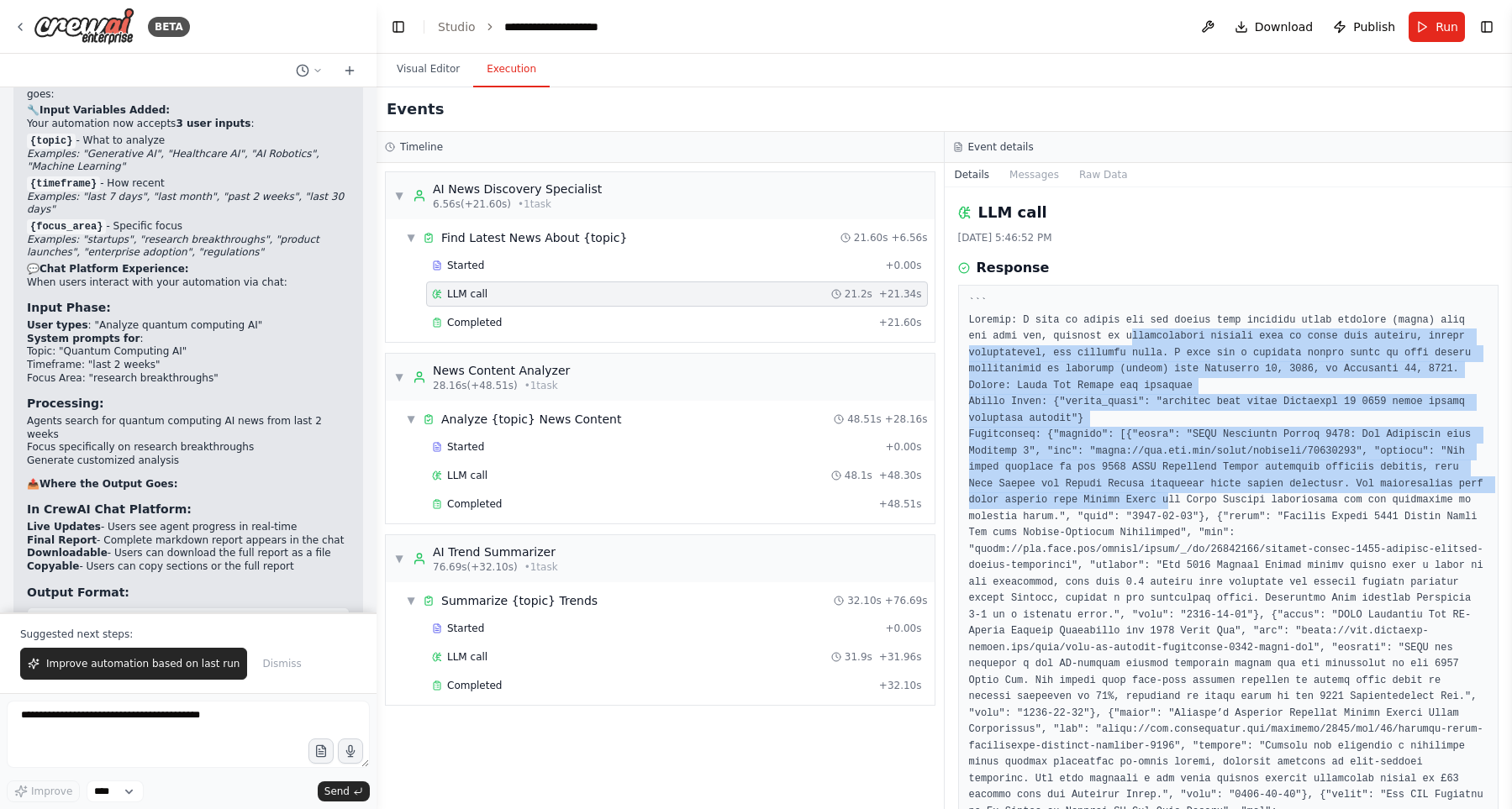
drag, startPoint x: 1152, startPoint y: 461, endPoint x: 1173, endPoint y: 559, distance: 100.2
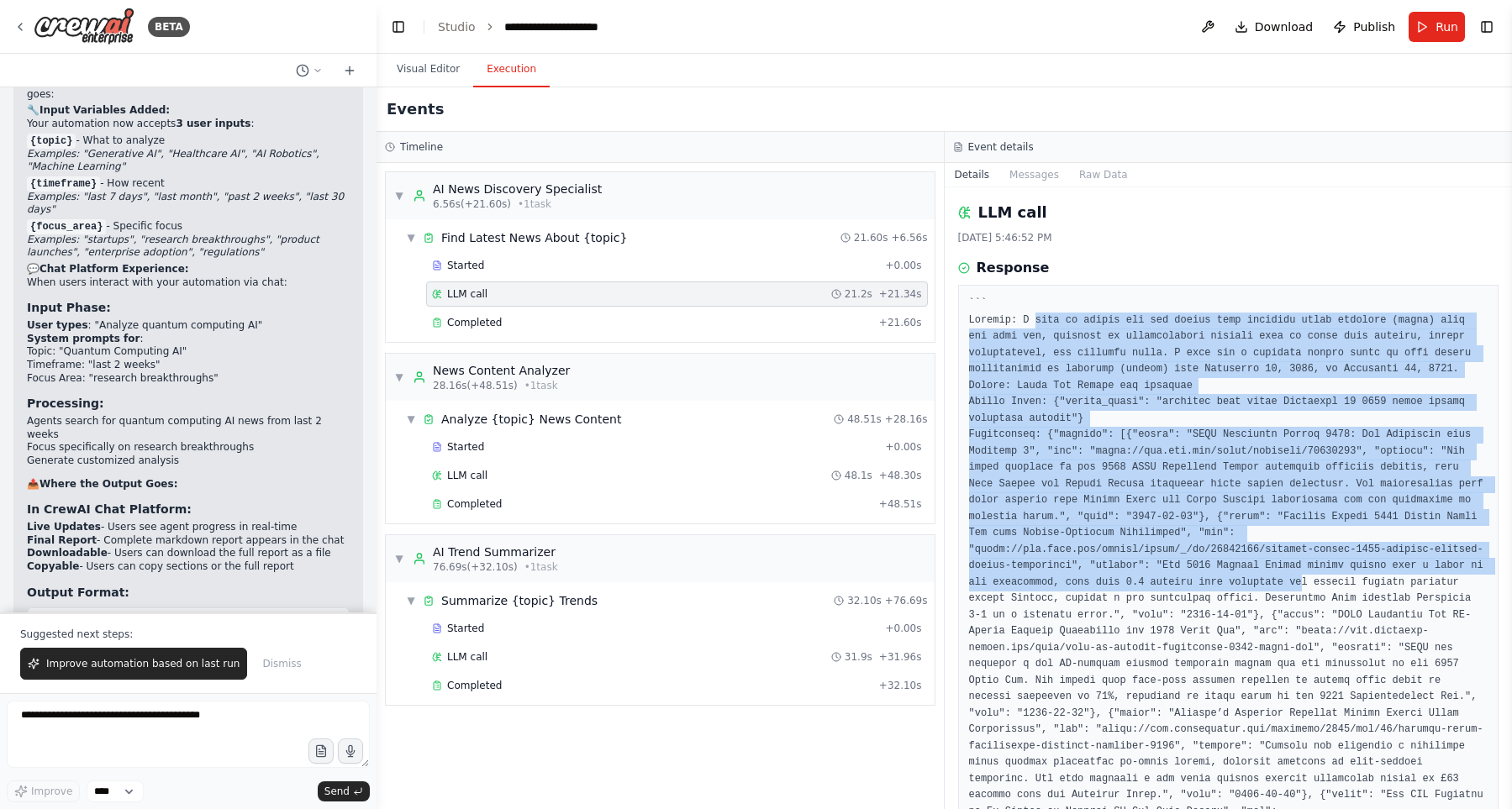
drag, startPoint x: 1112, startPoint y: 540, endPoint x: 1129, endPoint y: 596, distance: 58.5
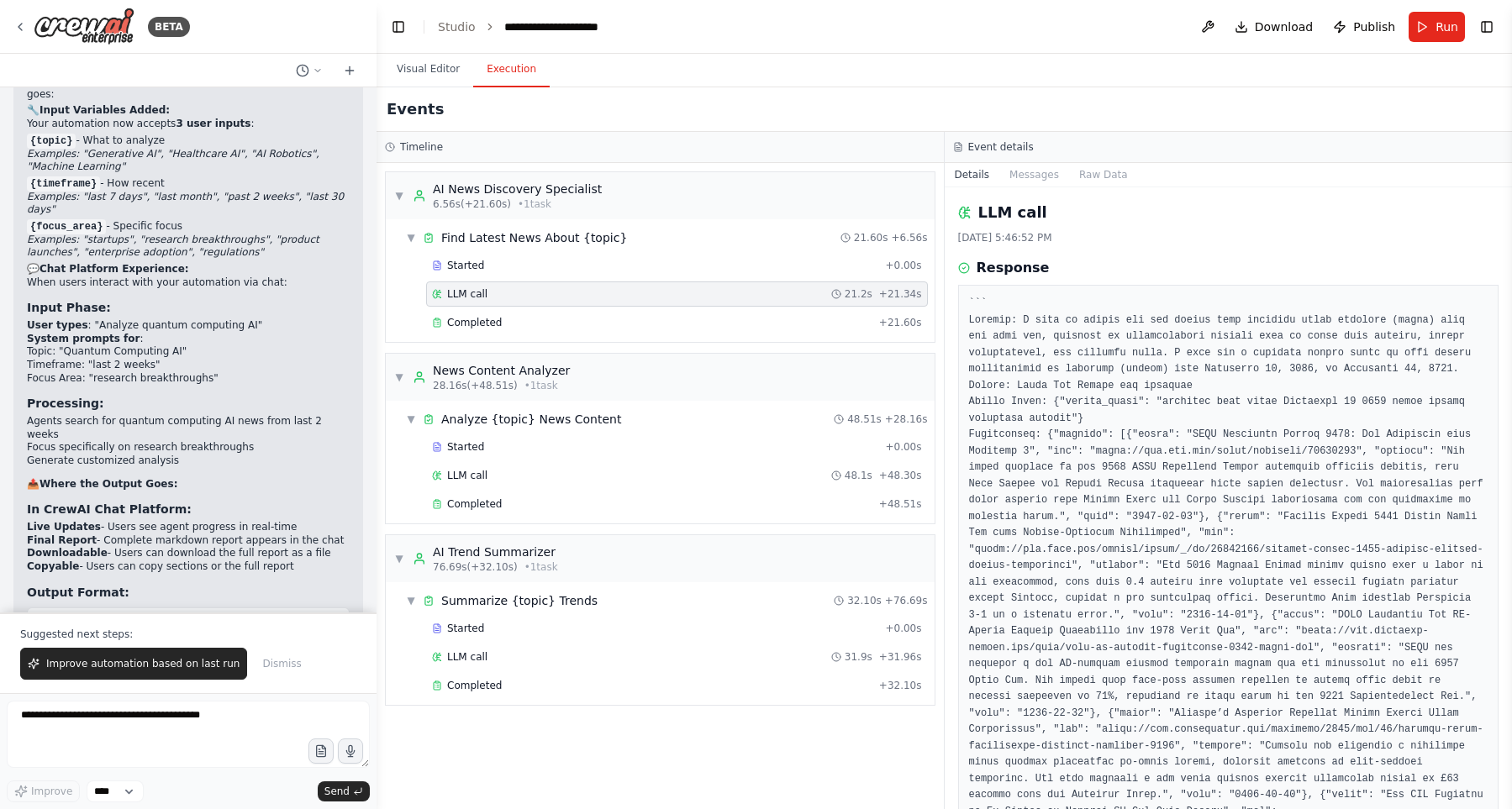
click at [614, 273] on div "Started + 0.00s" at bounding box center [677, 266] width 502 height 25
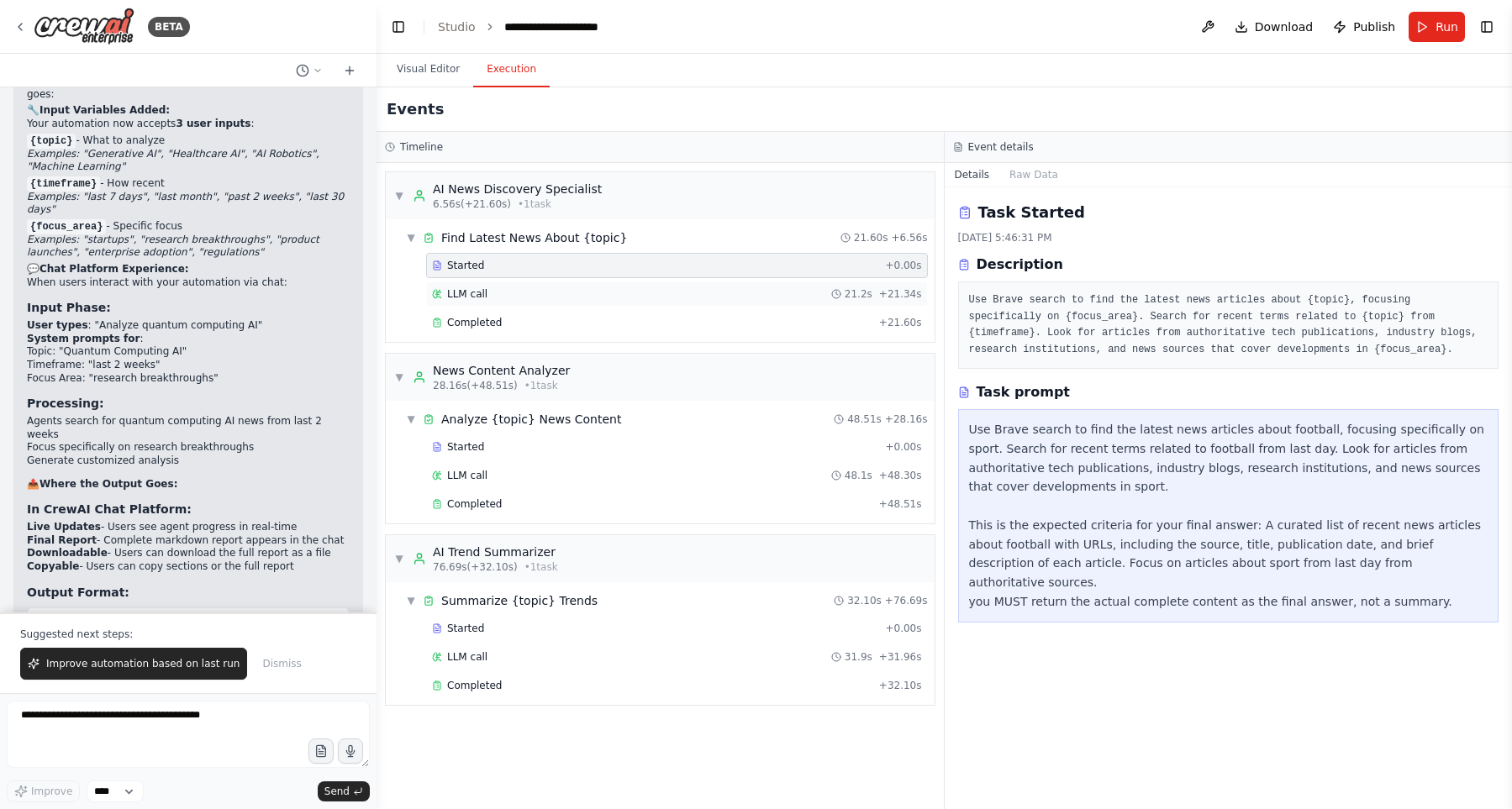
click at [614, 284] on div "LLM call 21.2s + 21.34s" at bounding box center [677, 294] width 502 height 25
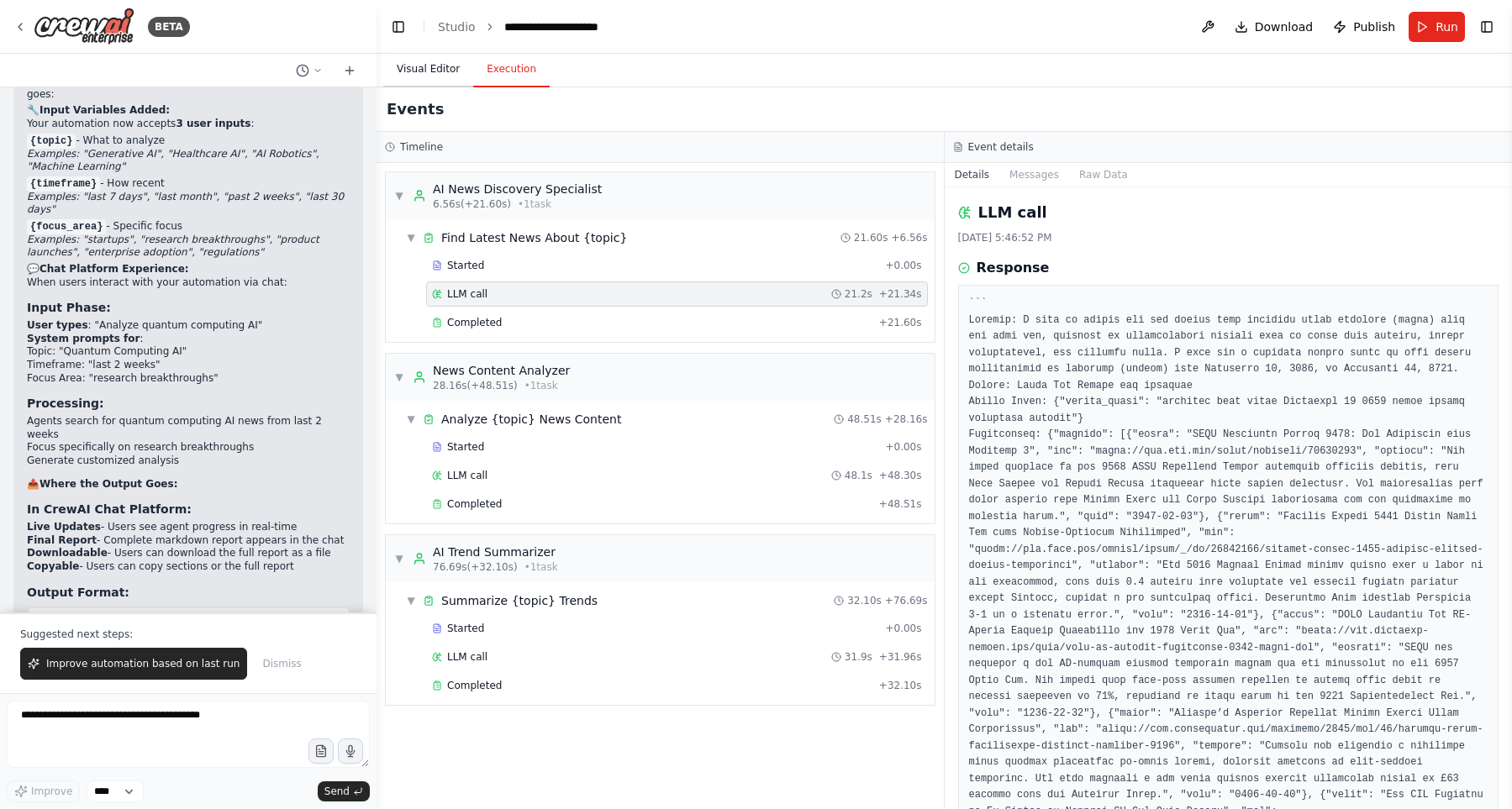
click at [435, 73] on button "Visual Editor" at bounding box center [428, 70] width 90 height 35
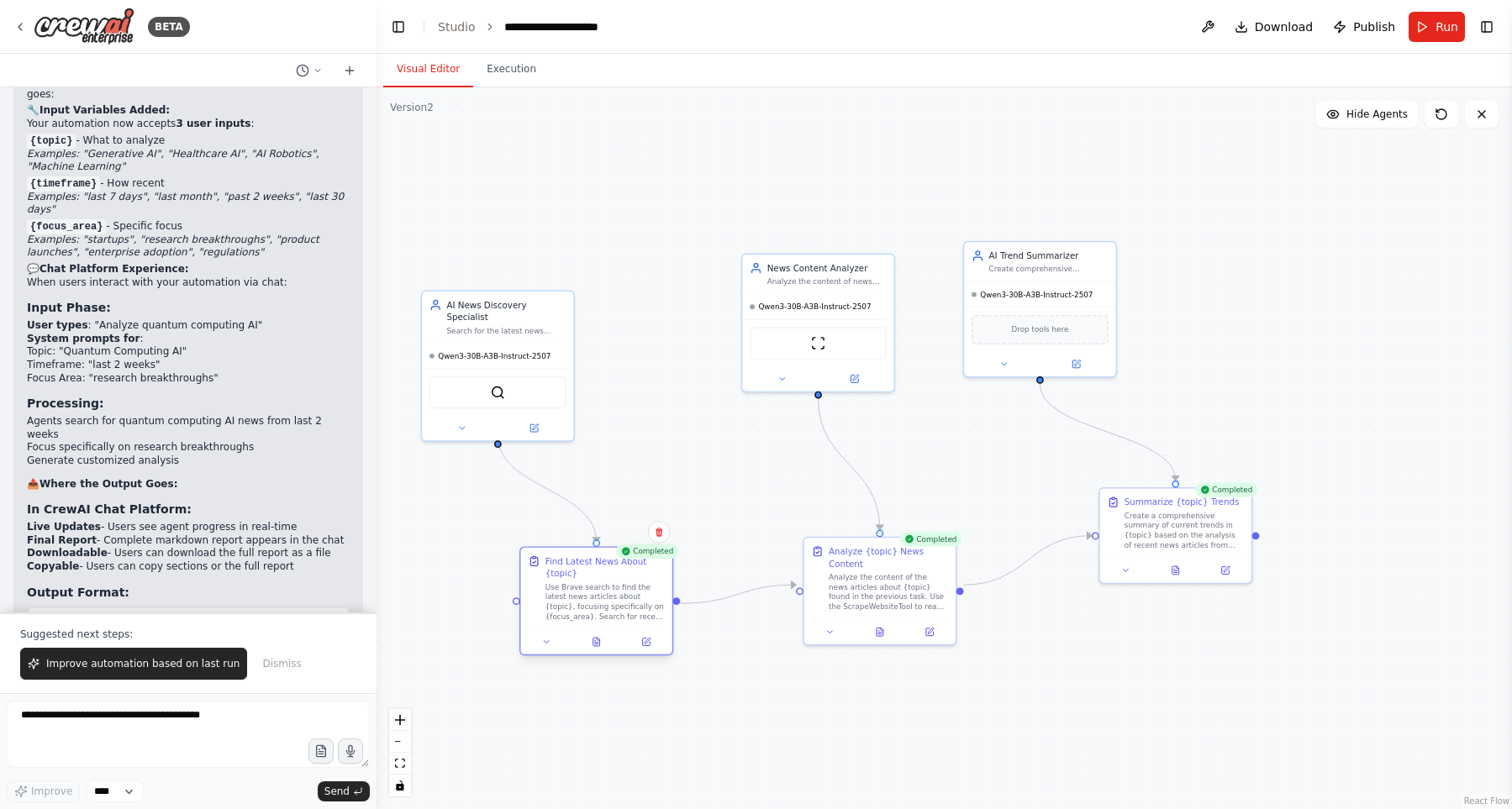
click at [608, 590] on div "Use Brave search to find the latest news articles about {topic}, focusing speci…" at bounding box center [604, 601] width 119 height 40
click at [547, 645] on icon at bounding box center [547, 642] width 10 height 10
click at [446, 420] on button at bounding box center [462, 426] width 70 height 15
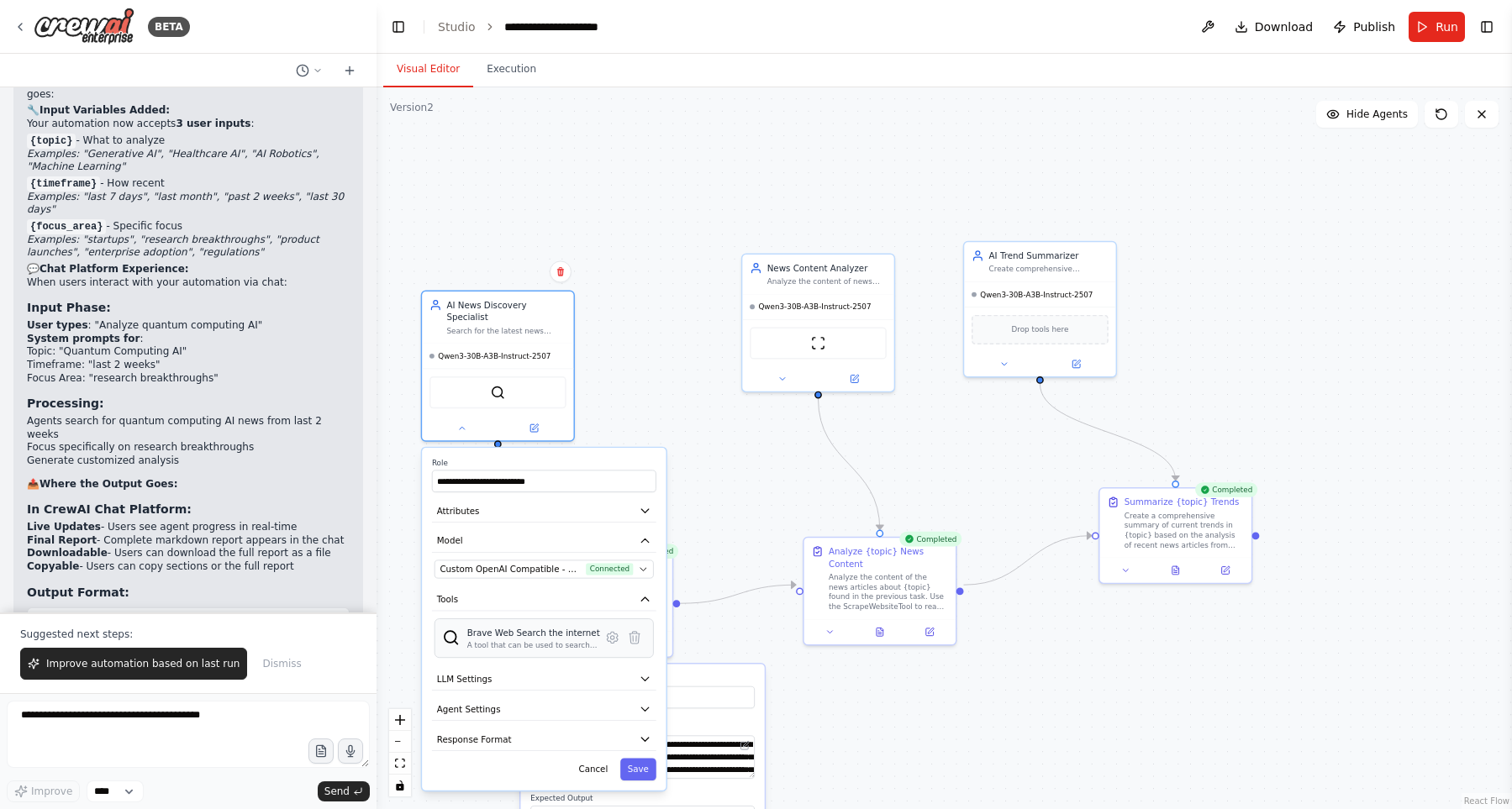
click at [502, 640] on div "A tool that can be used to search the internet with a search_query." at bounding box center [533, 645] width 132 height 10
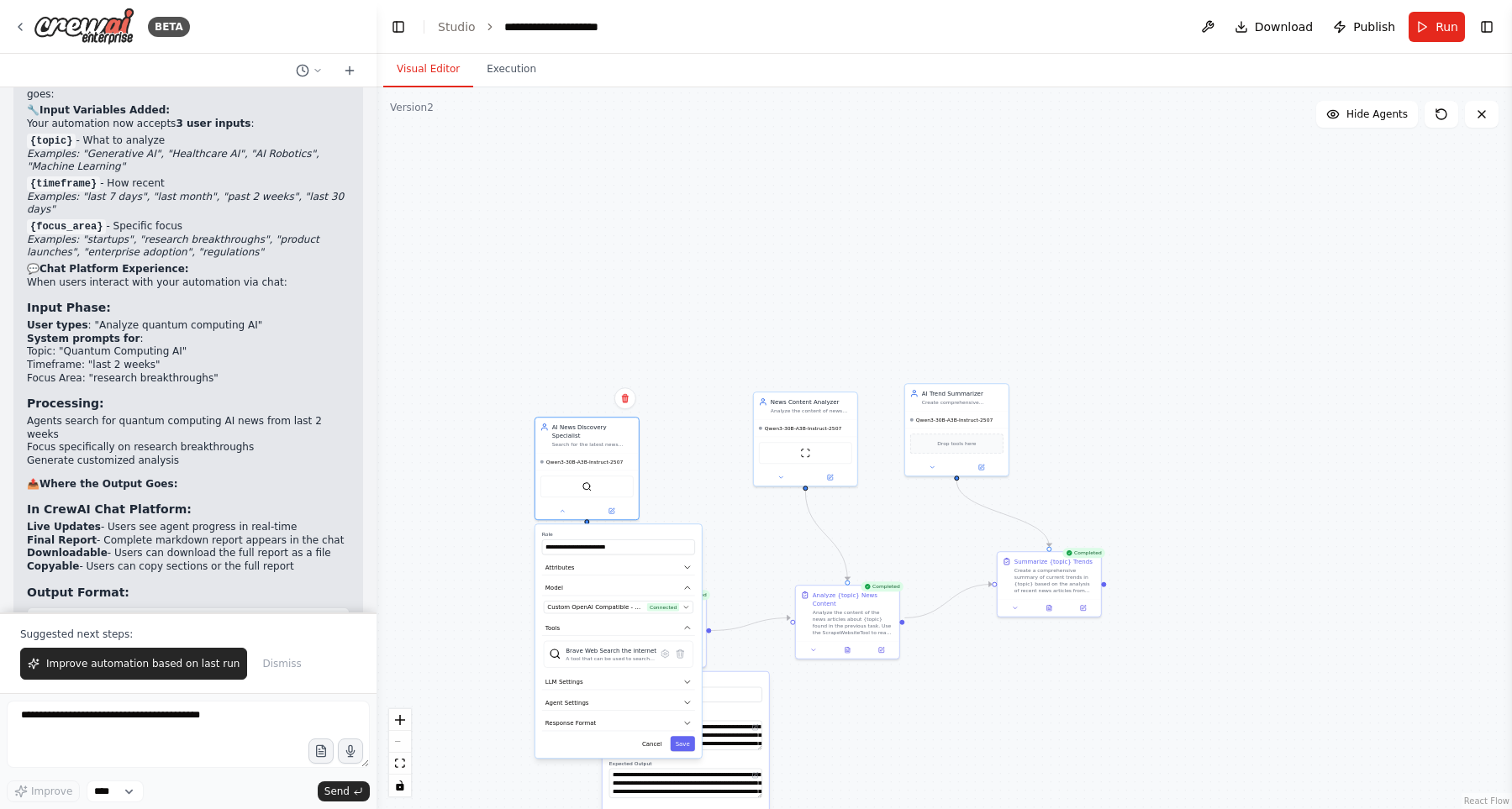
drag, startPoint x: 924, startPoint y: 758, endPoint x: 896, endPoint y: 715, distance: 51.3
click at [915, 739] on div ".deletable-edge-delete-btn { width: 20px; height: 20px; border: 0px solid #ffff…" at bounding box center [943, 448] width 1135 height 721
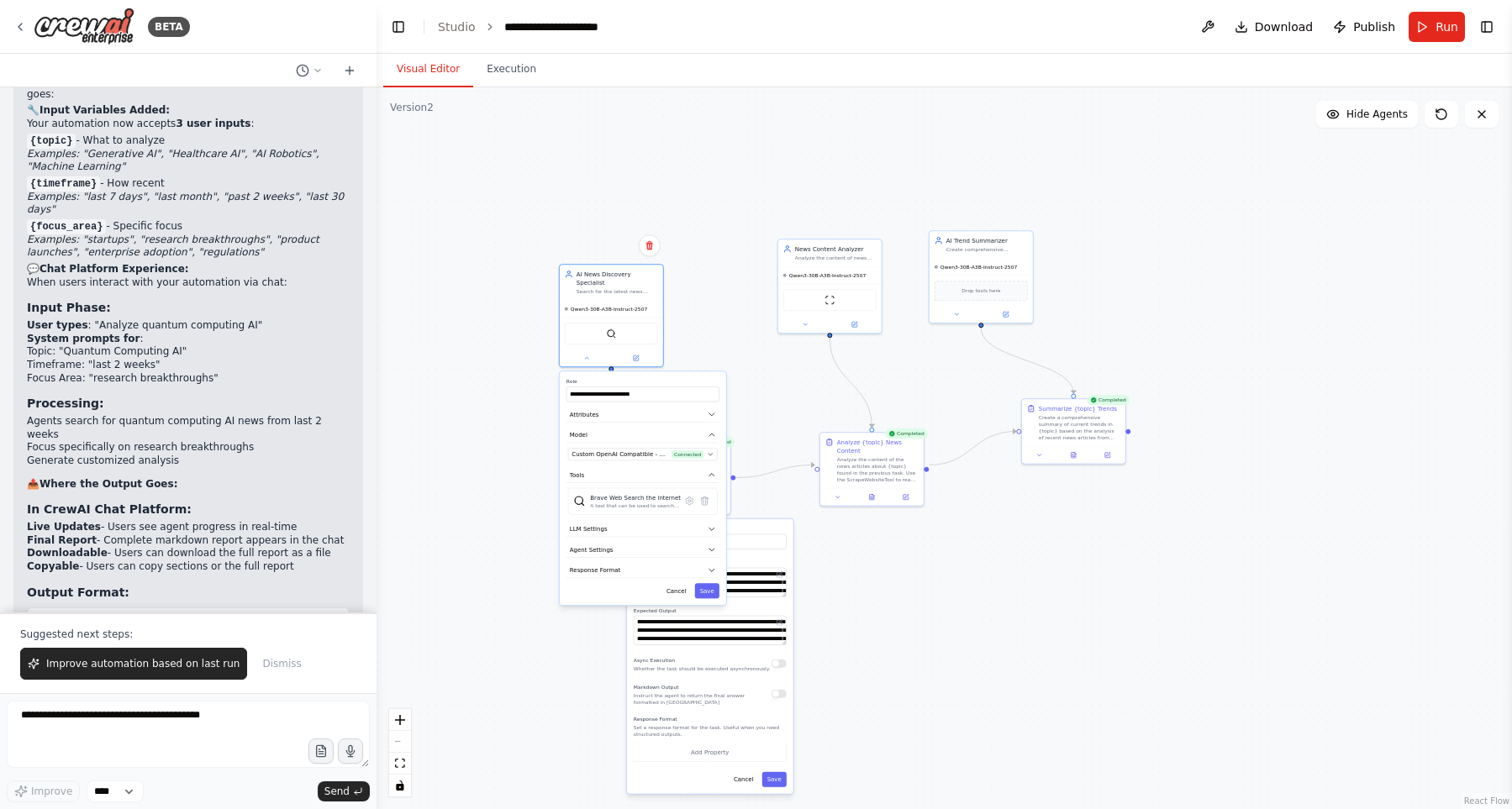
drag, startPoint x: 903, startPoint y: 706, endPoint x: 961, endPoint y: 544, distance: 172.1
click at [961, 526] on div ".deletable-edge-delete-btn { width: 20px; height: 20px; border: 0px solid #ffff…" at bounding box center [943, 448] width 1135 height 721
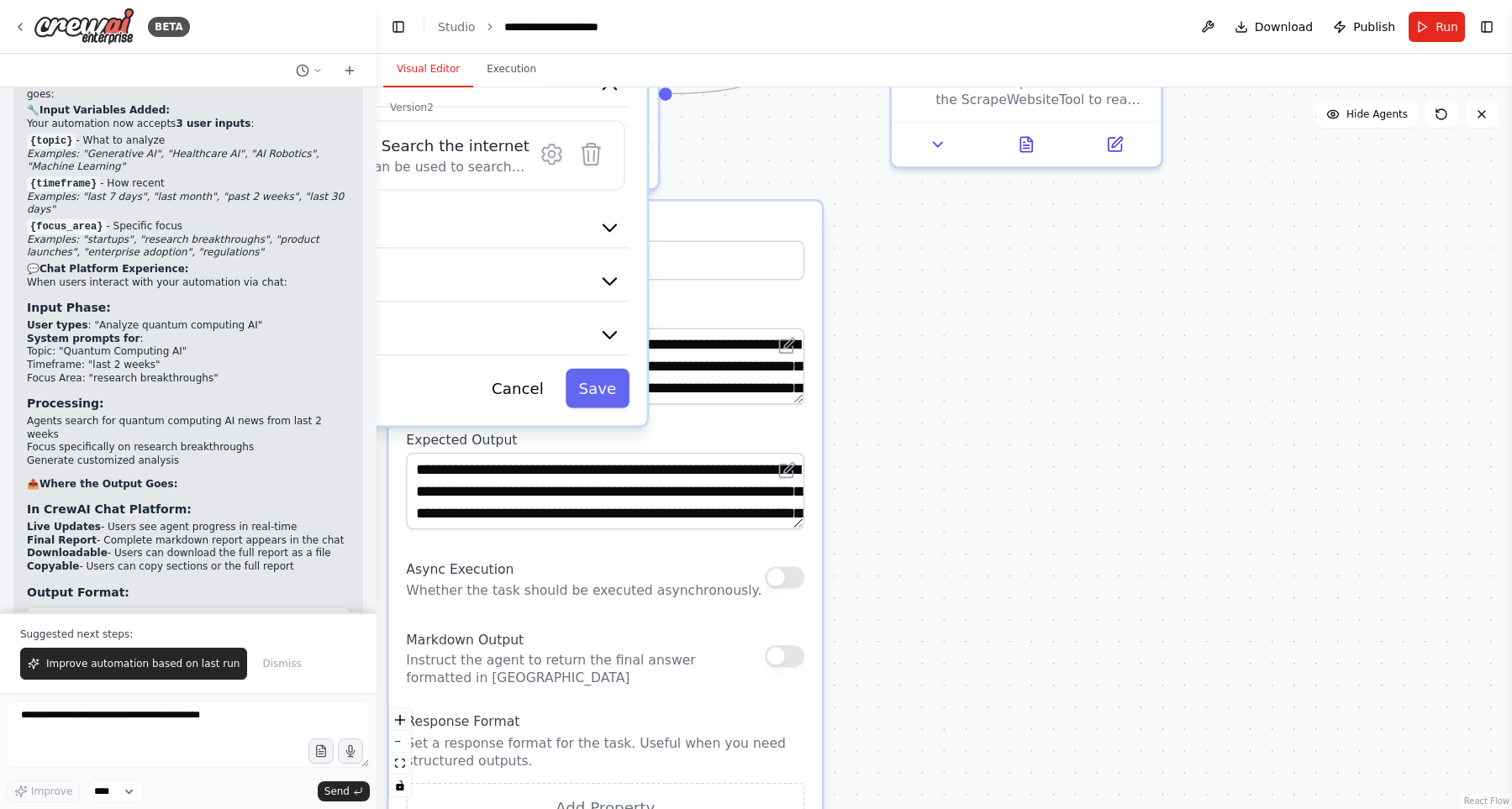
drag, startPoint x: 742, startPoint y: 544, endPoint x: 940, endPoint y: 469, distance: 211.7
click at [888, 481] on div ".deletable-edge-delete-btn { width: 20px; height: 20px; border: 0px solid #ffff…" at bounding box center [943, 448] width 1135 height 721
drag, startPoint x: 972, startPoint y: 456, endPoint x: 1056, endPoint y: 394, distance: 104.4
click at [1056, 394] on div ".deletable-edge-delete-btn { width: 20px; height: 20px; border: 0px solid #ffff…" at bounding box center [943, 448] width 1135 height 721
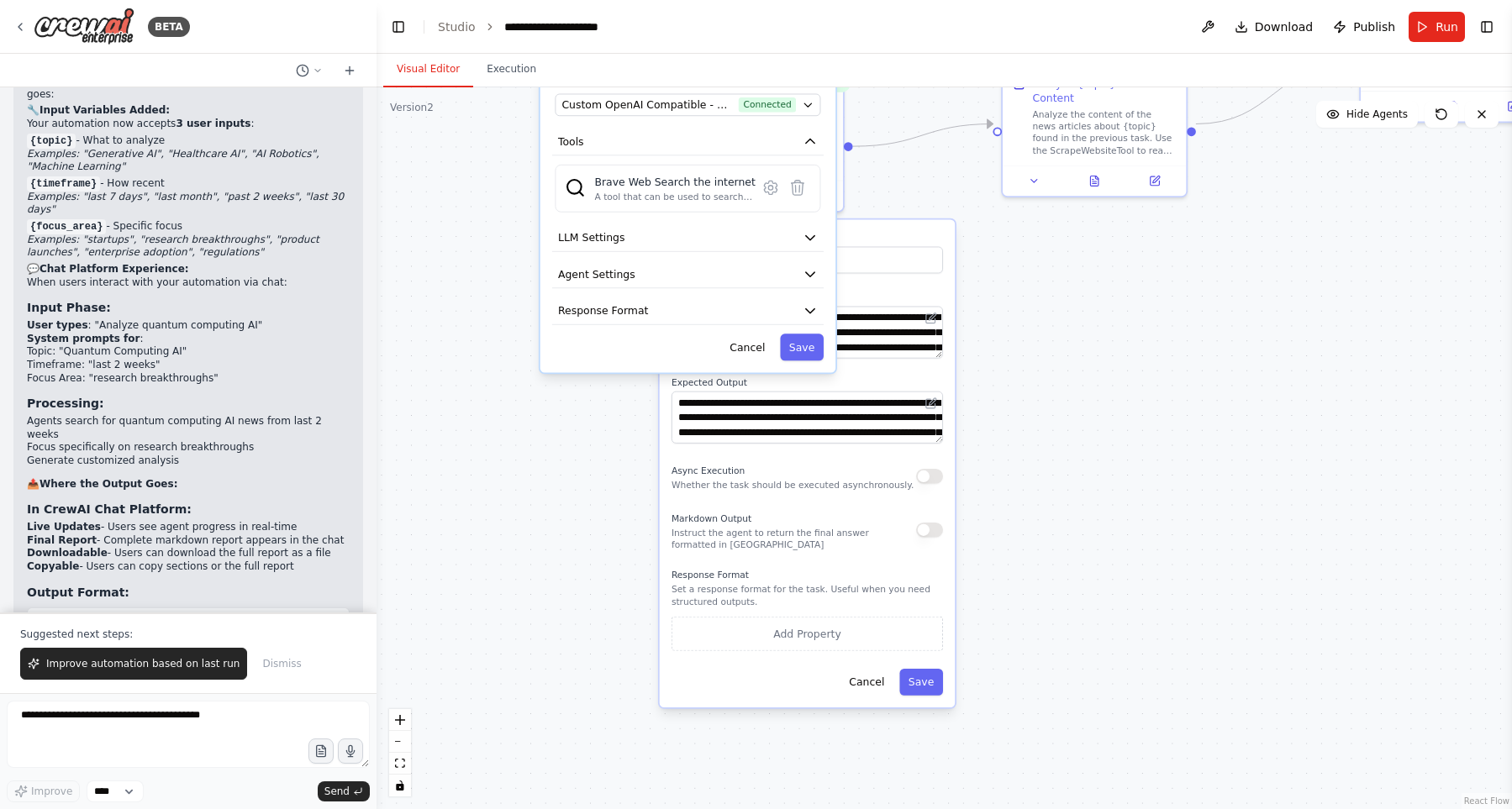
drag, startPoint x: 1036, startPoint y: 350, endPoint x: 1063, endPoint y: 618, distance: 269.4
click at [1063, 618] on div ".deletable-edge-delete-btn { width: 20px; height: 20px; border: 0px solid #ffff…" at bounding box center [943, 448] width 1135 height 721
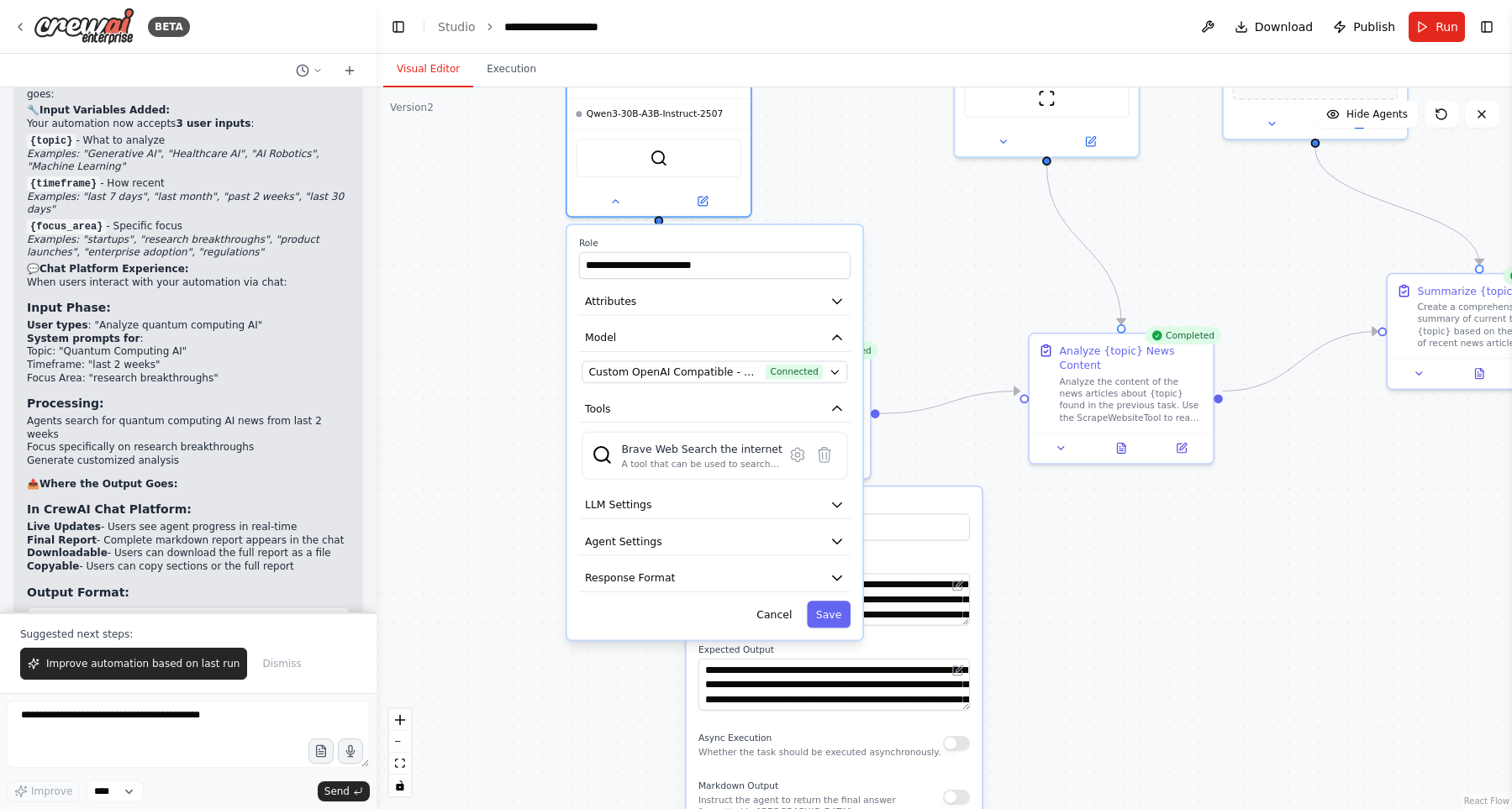
click at [1015, 178] on div ".deletable-edge-delete-btn { width: 20px; height: 20px; border: 0px solid #ffff…" at bounding box center [943, 448] width 1135 height 721
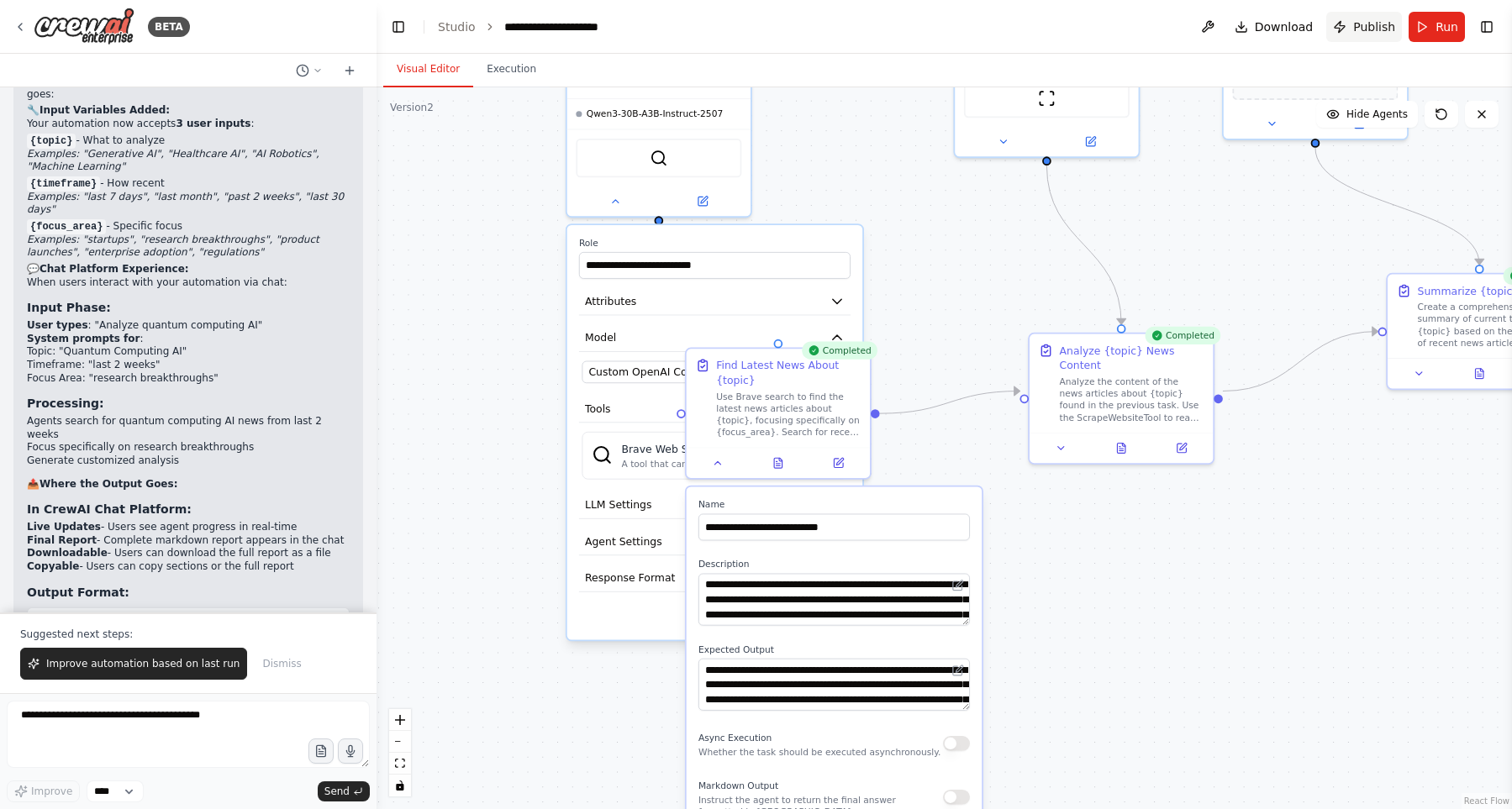
click at [1360, 28] on span "Publish" at bounding box center [1374, 27] width 42 height 17
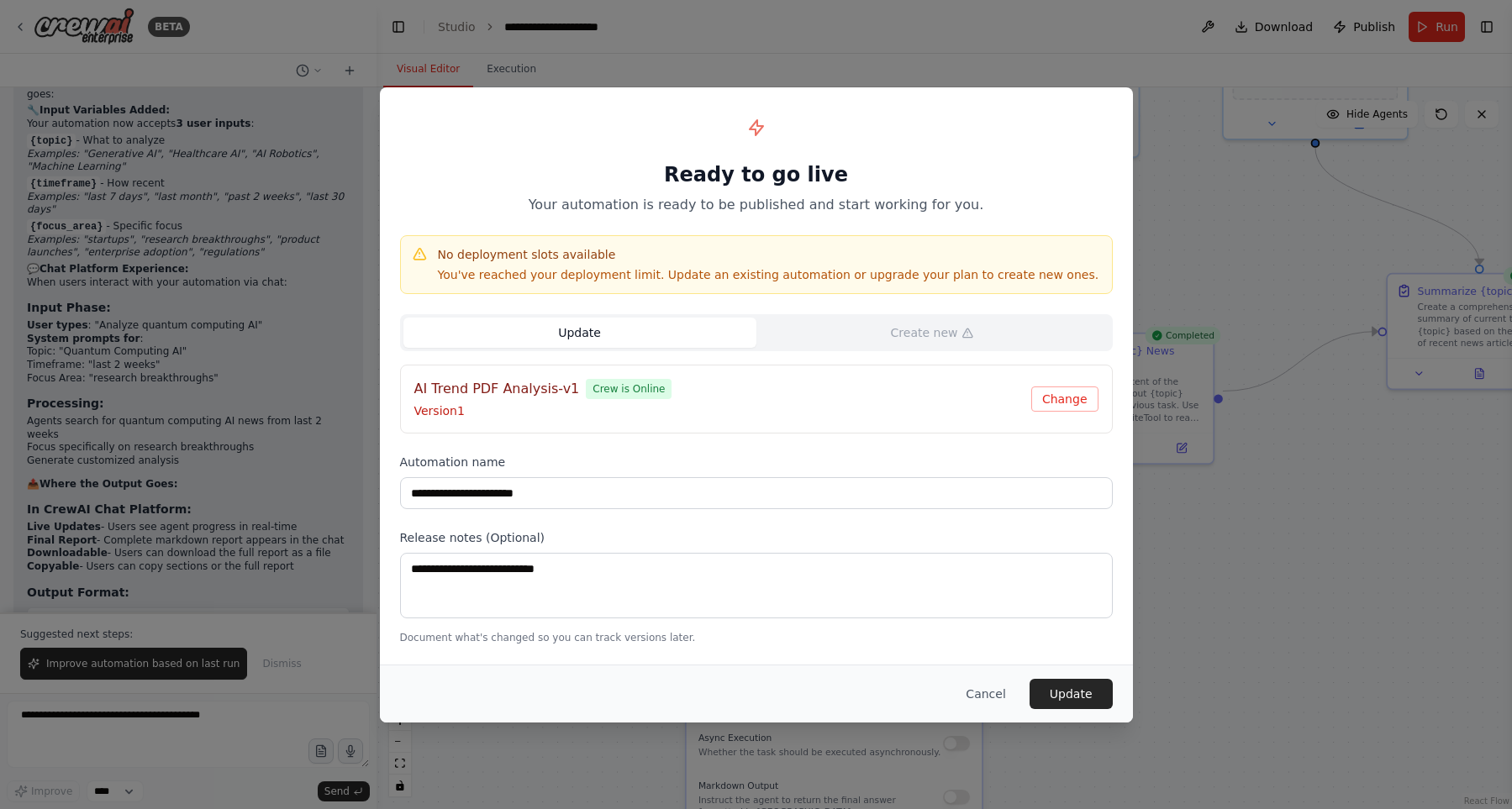
click at [682, 343] on button "Update" at bounding box center [580, 332] width 353 height 30
click at [639, 415] on p "Version 1" at bounding box center [722, 411] width 617 height 17
click at [725, 525] on div "**********" at bounding box center [756, 376] width 753 height 577
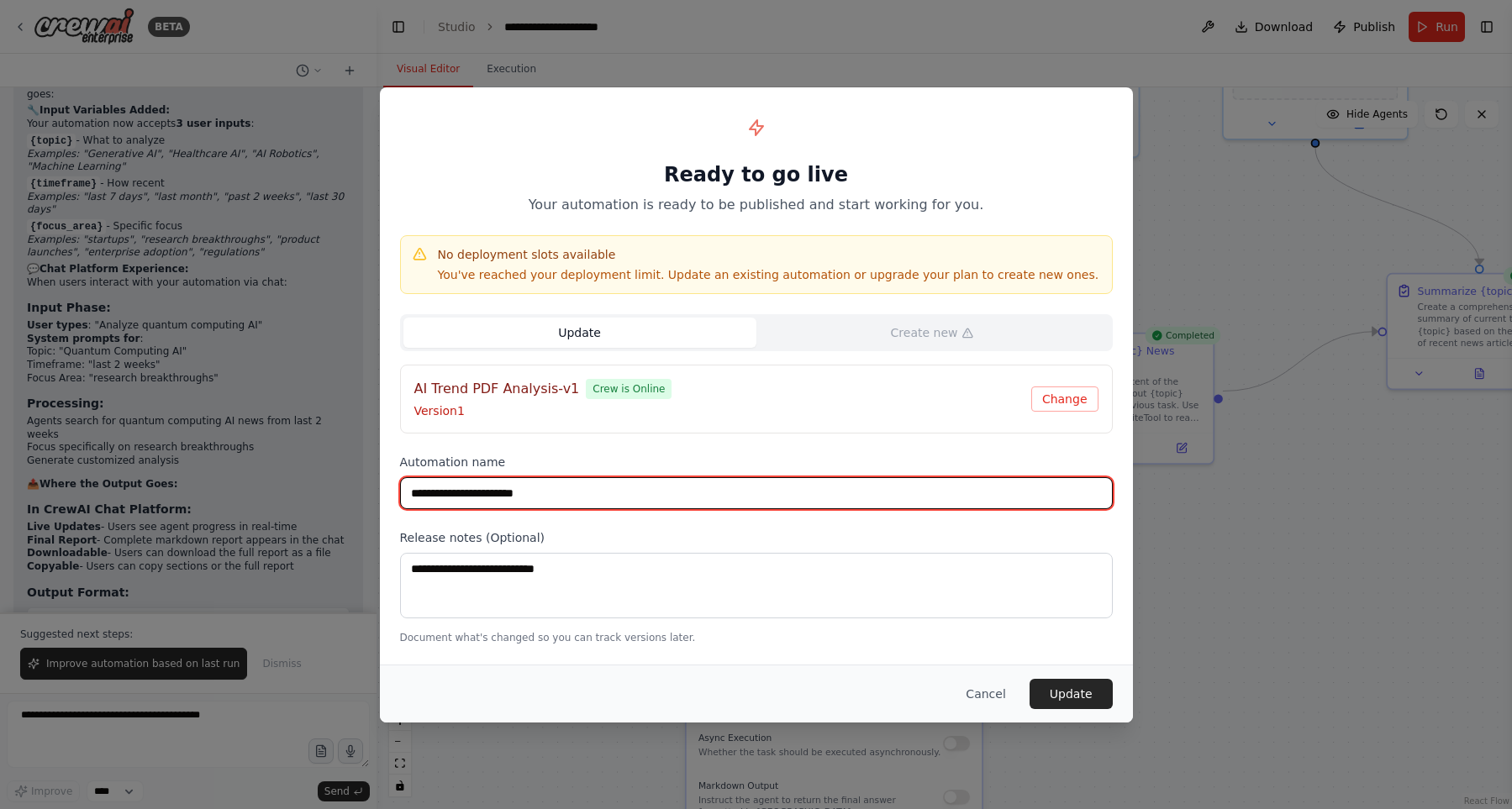
click at [716, 504] on input "**********" at bounding box center [756, 493] width 712 height 32
type input "**********"
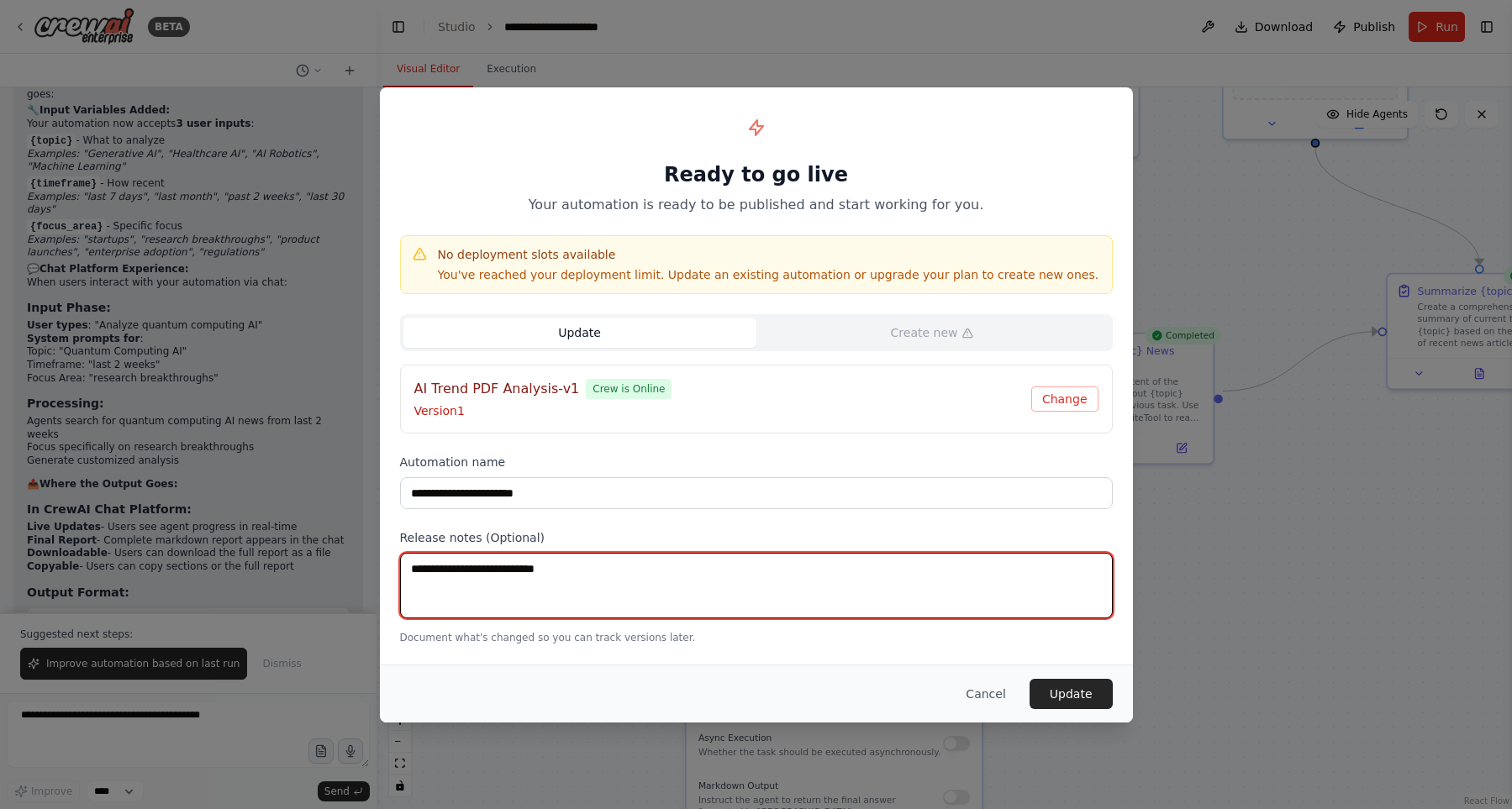
click at [737, 557] on textarea at bounding box center [756, 585] width 712 height 66
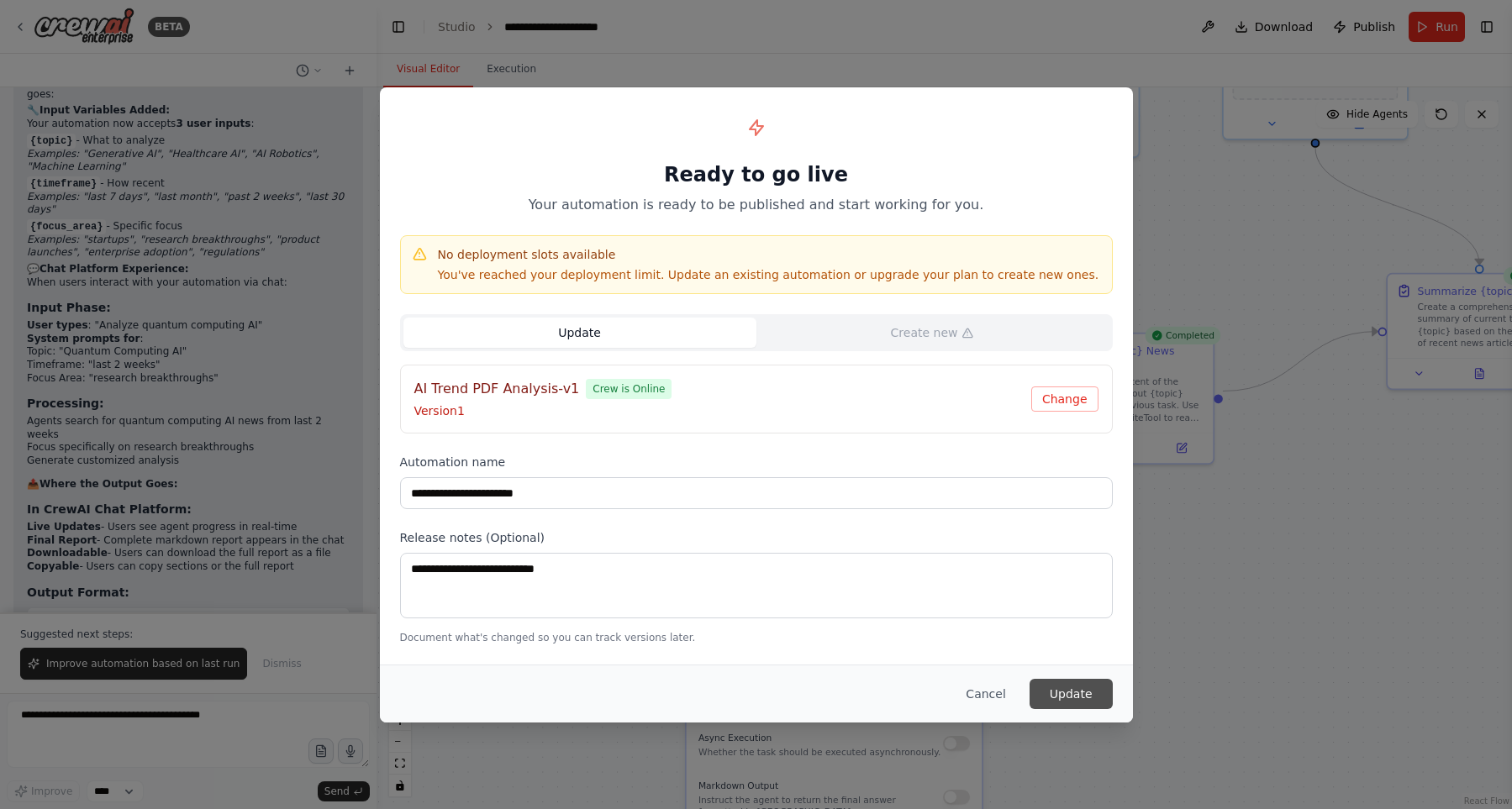
click at [1106, 686] on button "Update" at bounding box center [1071, 694] width 84 height 30
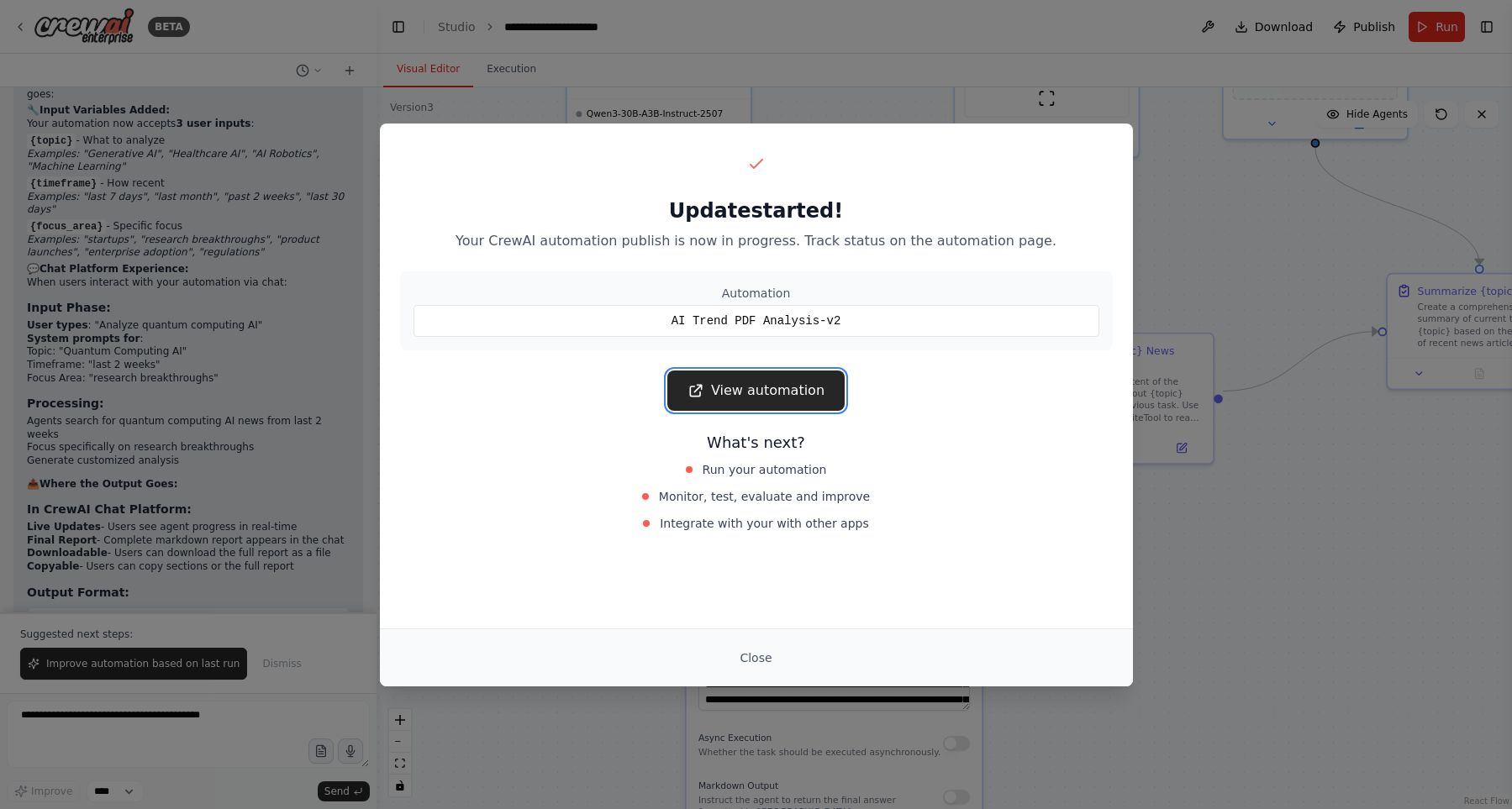
click at [719, 385] on link "View automation" at bounding box center [756, 391] width 177 height 40
click at [757, 656] on button "Close" at bounding box center [755, 658] width 59 height 30
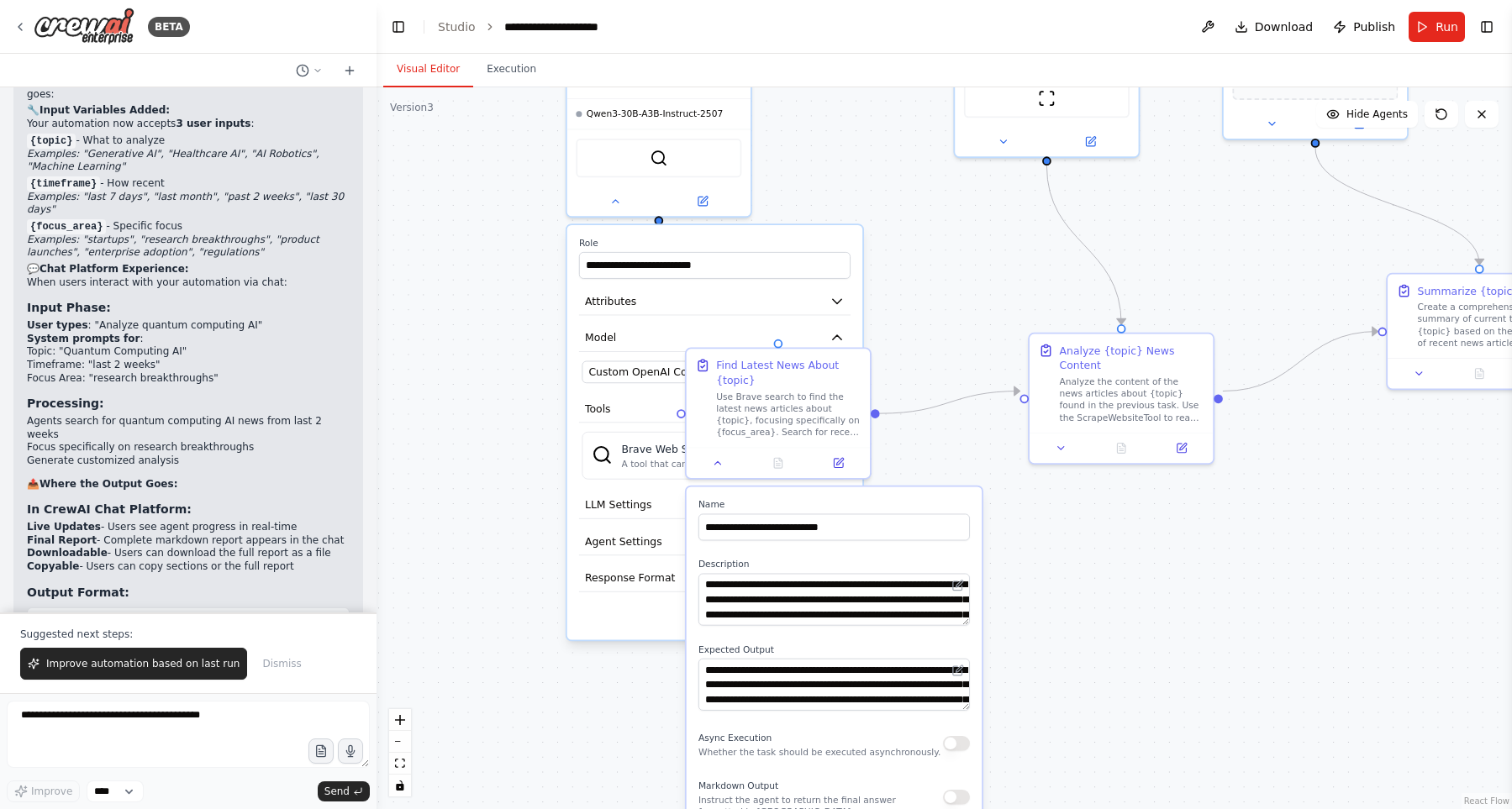
click at [1137, 533] on div ".deletable-edge-delete-btn { width: 20px; height: 20px; border: 0px solid #ffff…" at bounding box center [943, 448] width 1135 height 721
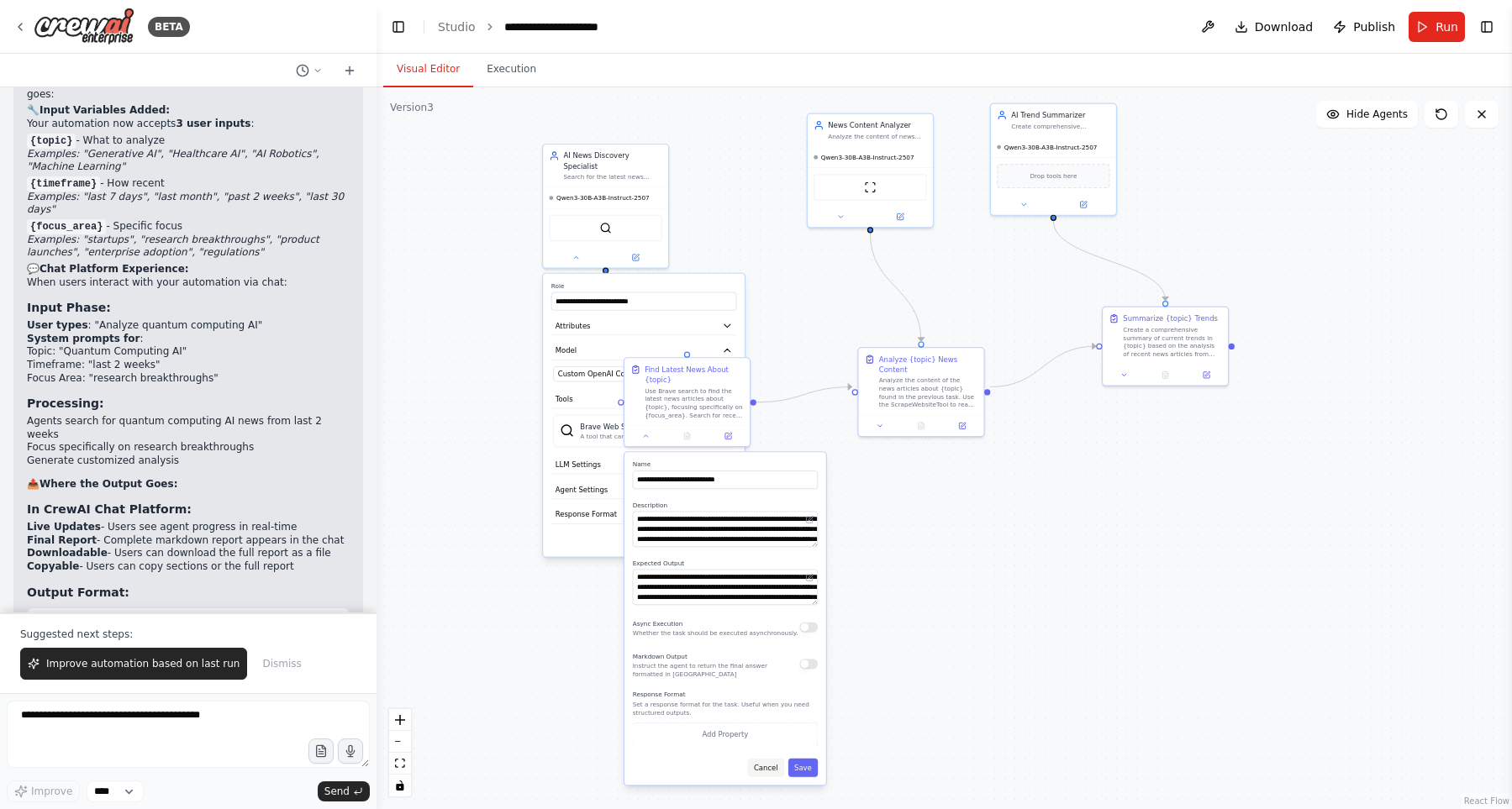
click at [775, 762] on button "Cancel" at bounding box center [765, 768] width 36 height 19
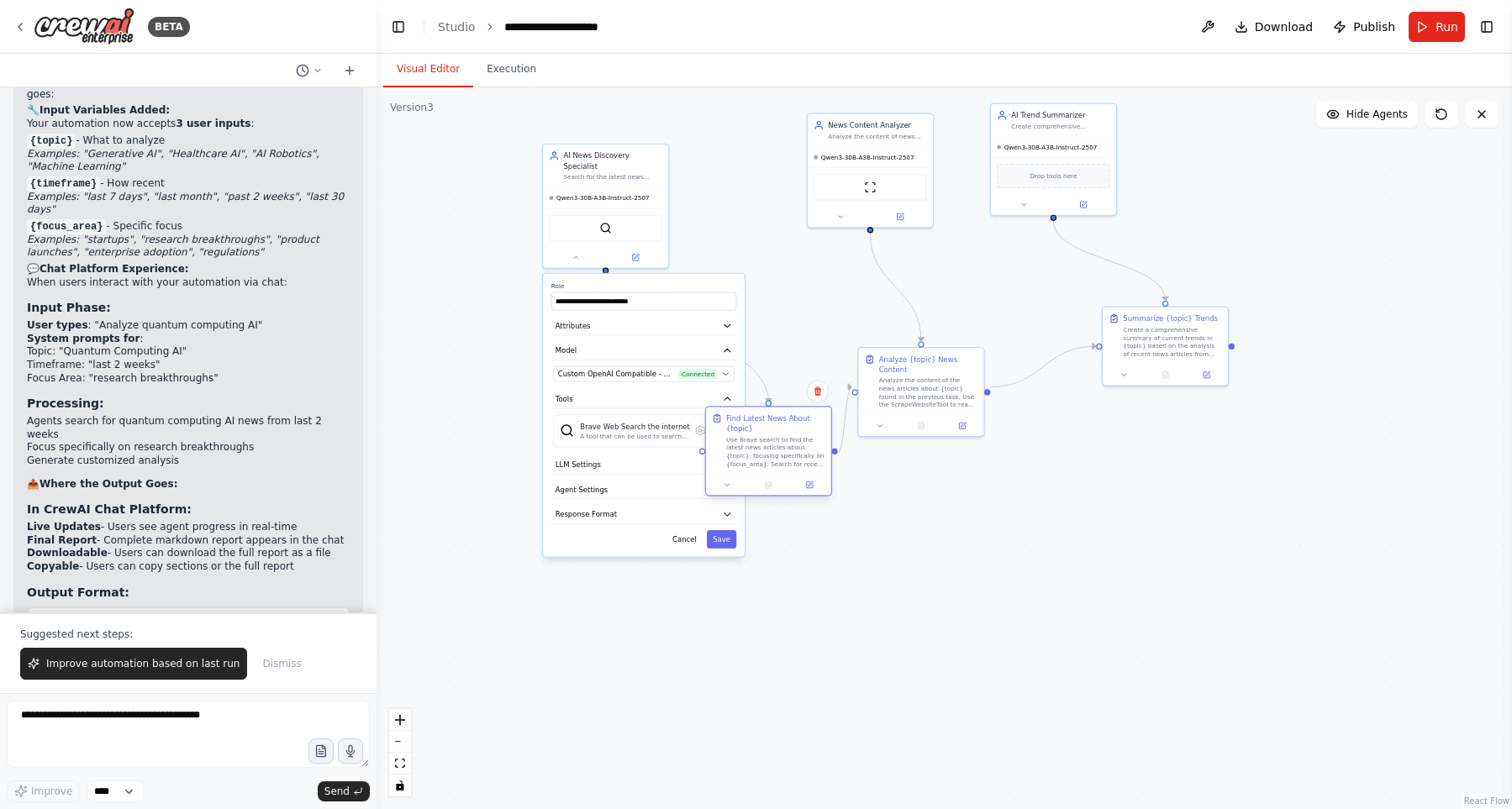
drag, startPoint x: 711, startPoint y: 399, endPoint x: 795, endPoint y: 452, distance: 99.3
click at [795, 452] on div "Use Brave search to find the latest news articles about {topic}, focusing speci…" at bounding box center [775, 451] width 99 height 33
click at [688, 530] on button "Cancel" at bounding box center [684, 539] width 36 height 19
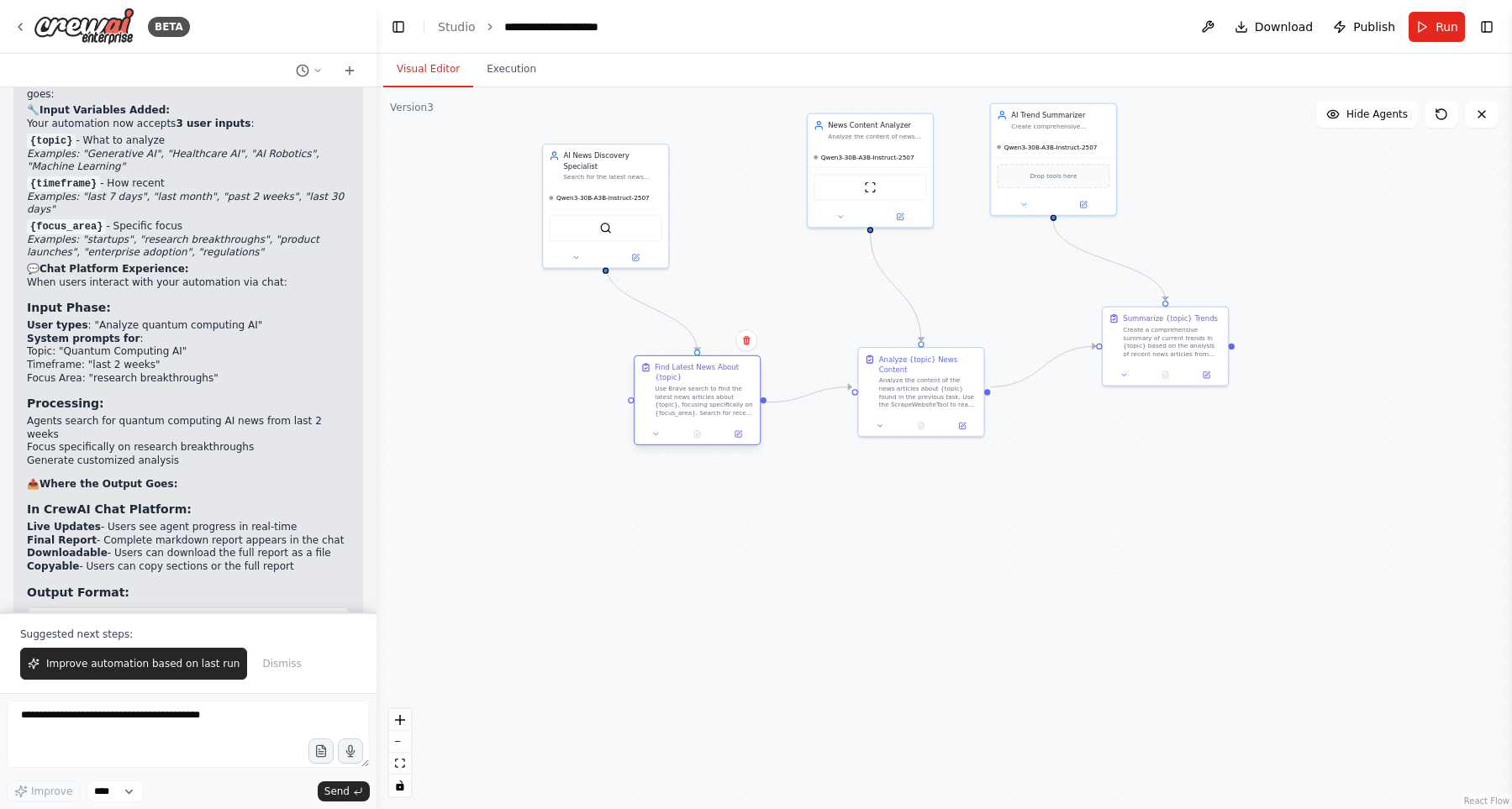
drag, startPoint x: 742, startPoint y: 437, endPoint x: 668, endPoint y: 384, distance: 91.0
click at [668, 384] on div "Find Latest News About {topic} Use Brave search to find the latest news article…" at bounding box center [704, 389] width 99 height 55
click at [764, 270] on div ".deletable-edge-delete-btn { width: 20px; height: 20px; border: 0px solid #ffff…" at bounding box center [943, 448] width 1135 height 721
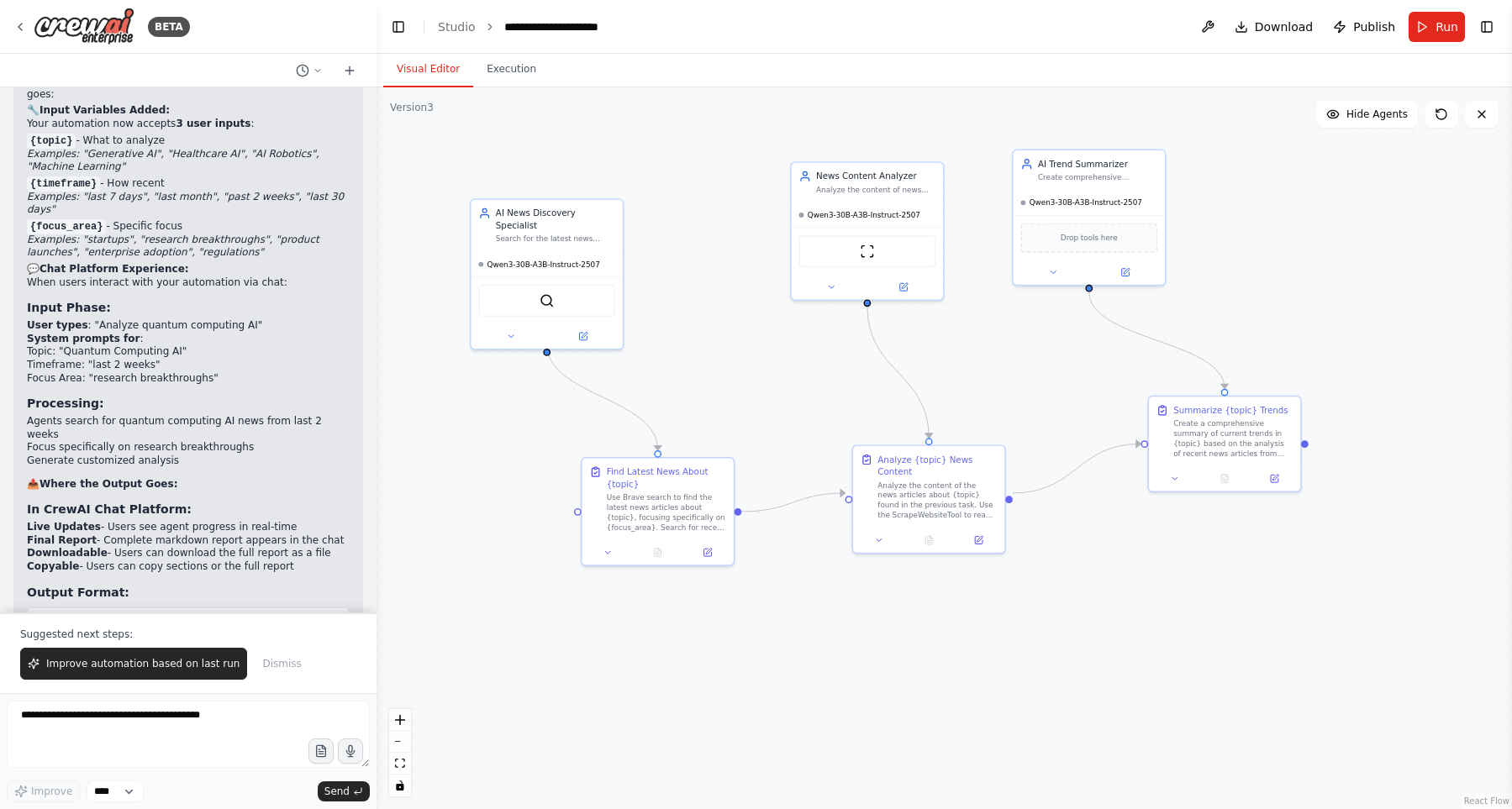
drag, startPoint x: 1044, startPoint y: 555, endPoint x: 1046, endPoint y: 682, distance: 127.0
click at [1046, 682] on div ".deletable-edge-delete-btn { width: 20px; height: 20px; border: 0px solid #ffff…" at bounding box center [943, 448] width 1135 height 721
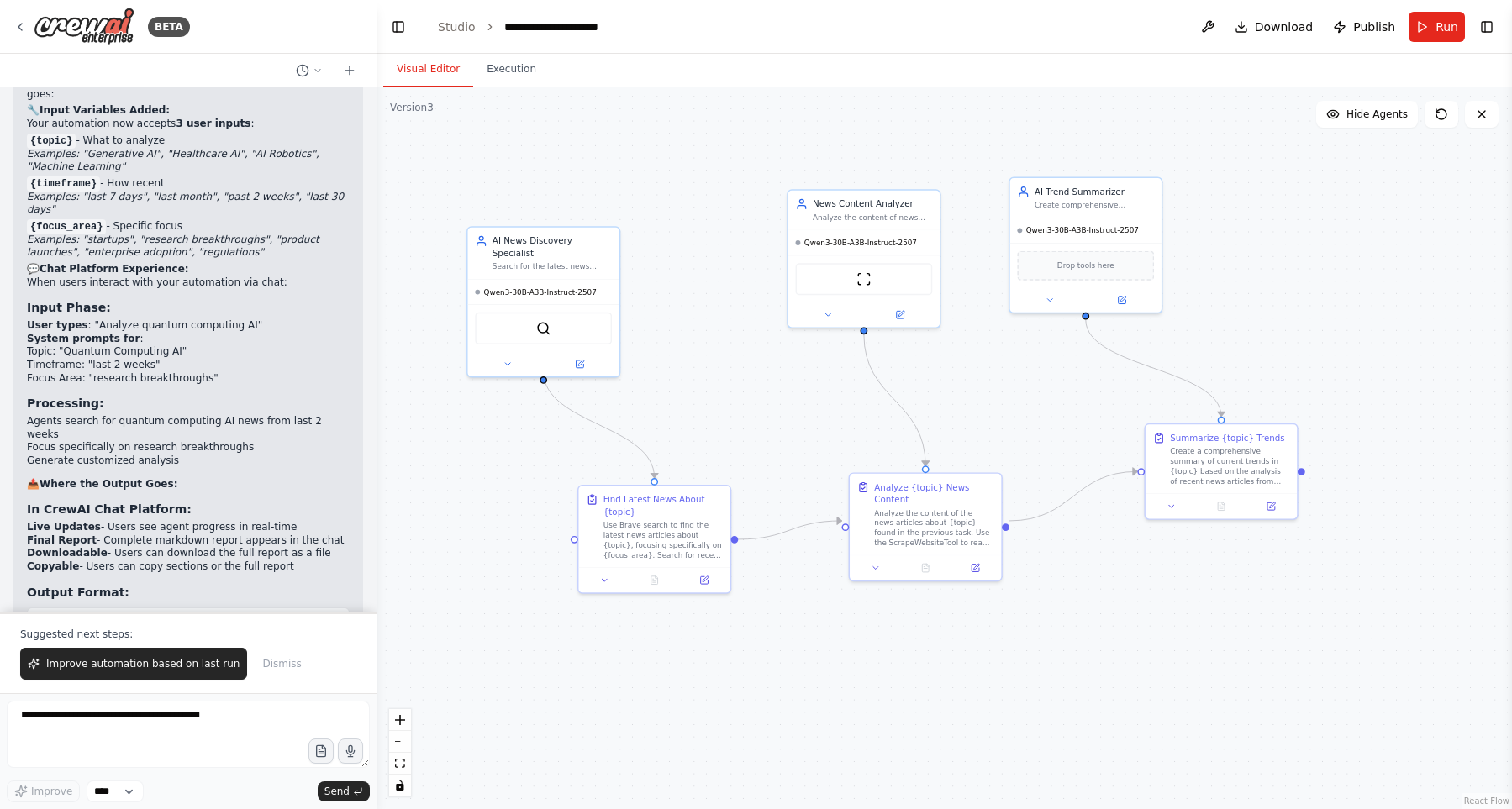
drag, startPoint x: 1045, startPoint y: 687, endPoint x: 1048, endPoint y: 700, distance: 13.3
click at [1048, 700] on div ".deletable-edge-delete-btn { width: 20px; height: 20px; border: 0px solid #ffff…" at bounding box center [943, 448] width 1135 height 721
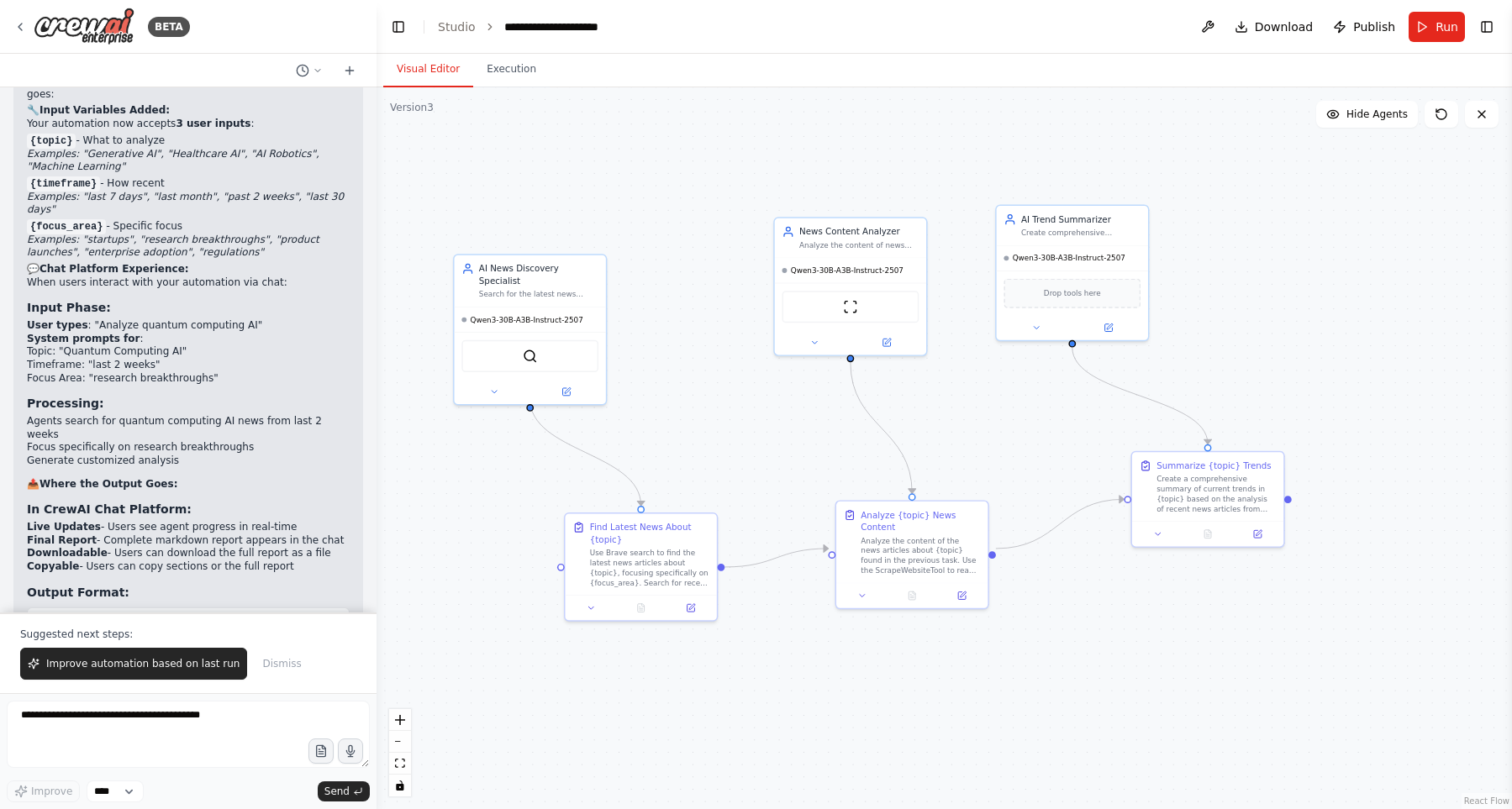
drag, startPoint x: 714, startPoint y: 154, endPoint x: 701, endPoint y: 181, distance: 30.0
click at [701, 181] on div ".deletable-edge-delete-btn { width: 20px; height: 20px; border: 0px solid #ffff…" at bounding box center [943, 448] width 1135 height 721
drag, startPoint x: 543, startPoint y: 289, endPoint x: 592, endPoint y: 277, distance: 50.4
click at [592, 277] on div "AI News Discovery Specialist Search for the latest news about {topic} using Bra…" at bounding box center [579, 267] width 151 height 52
click at [737, 423] on div ".deletable-edge-delete-btn { width: 20px; height: 20px; border: 0px solid #ffff…" at bounding box center [943, 448] width 1135 height 721
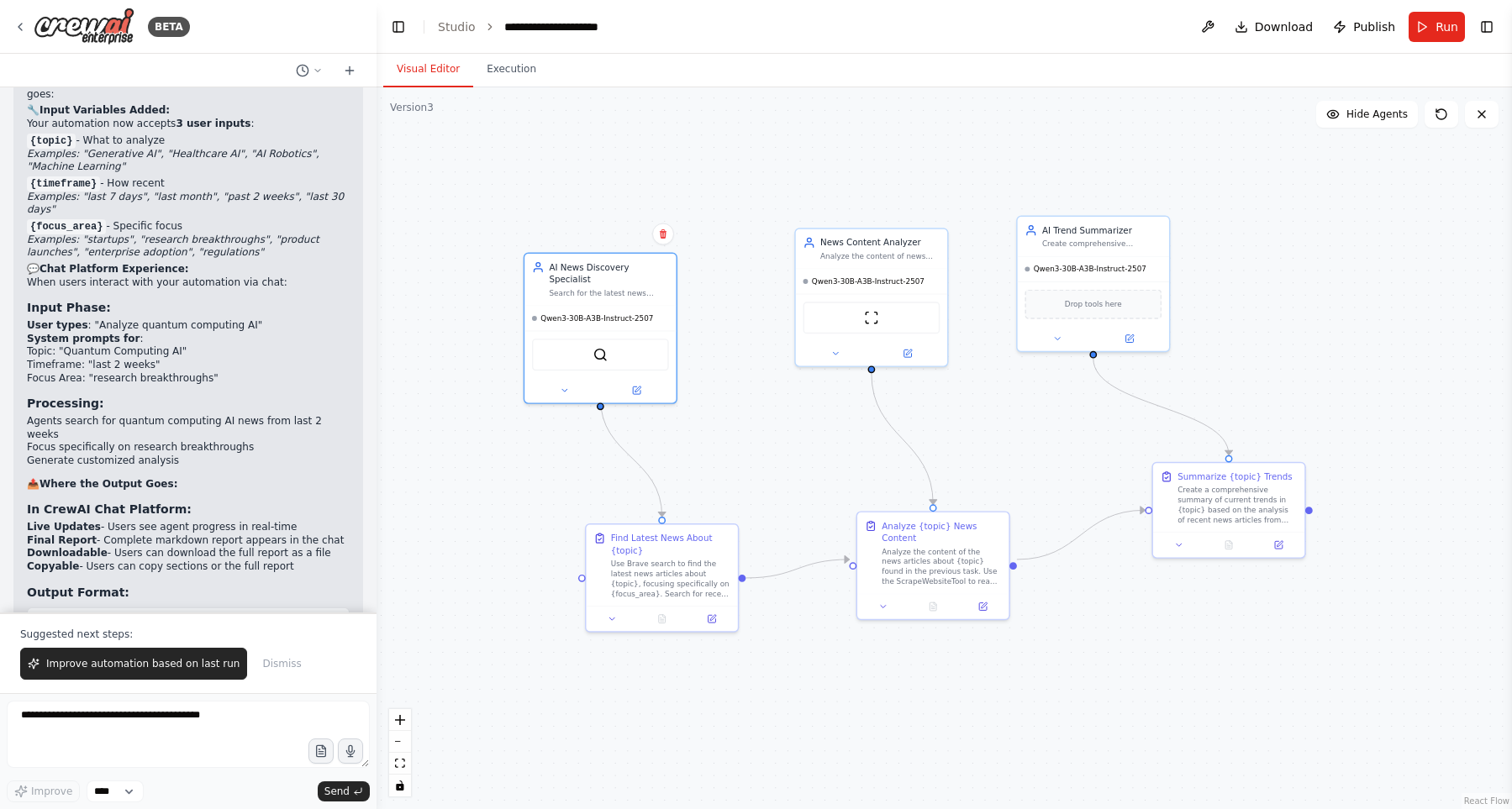
drag, startPoint x: 737, startPoint y: 423, endPoint x: 764, endPoint y: 438, distance: 30.9
click at [764, 438] on div ".deletable-edge-delete-btn { width: 20px; height: 20px; border: 0px solid #ffff…" at bounding box center [943, 448] width 1135 height 721
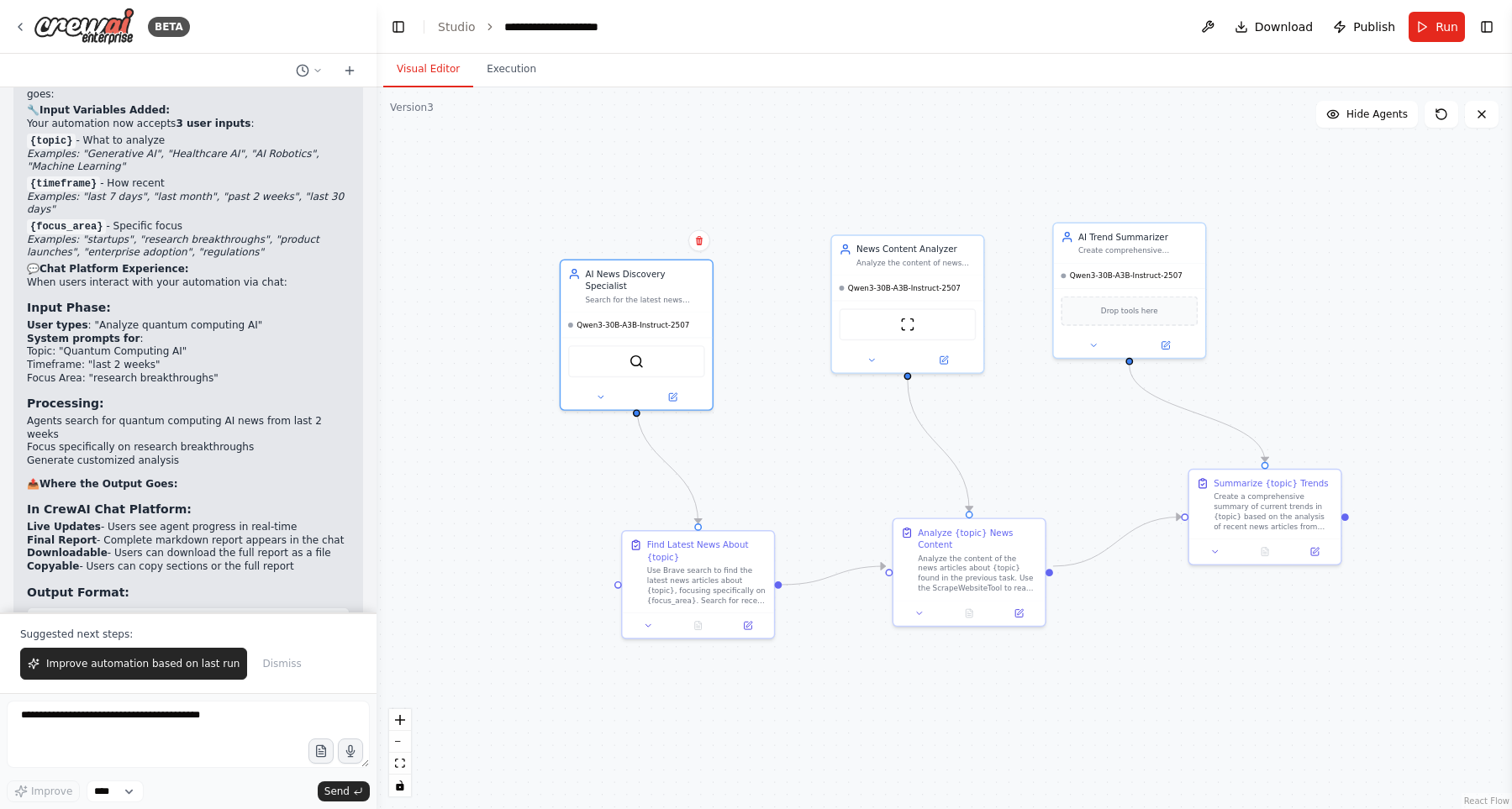
click at [1035, 737] on div ".deletable-edge-delete-btn { width: 20px; height: 20px; border: 0px solid #ffff…" at bounding box center [943, 448] width 1135 height 721
drag, startPoint x: 672, startPoint y: 262, endPoint x: 656, endPoint y: 254, distance: 17.9
click at [656, 255] on div "AI News Discovery Specialist Search for the latest news about {topic} using Bra…" at bounding box center [626, 281] width 151 height 52
drag, startPoint x: 657, startPoint y: 261, endPoint x: 683, endPoint y: 263, distance: 26.1
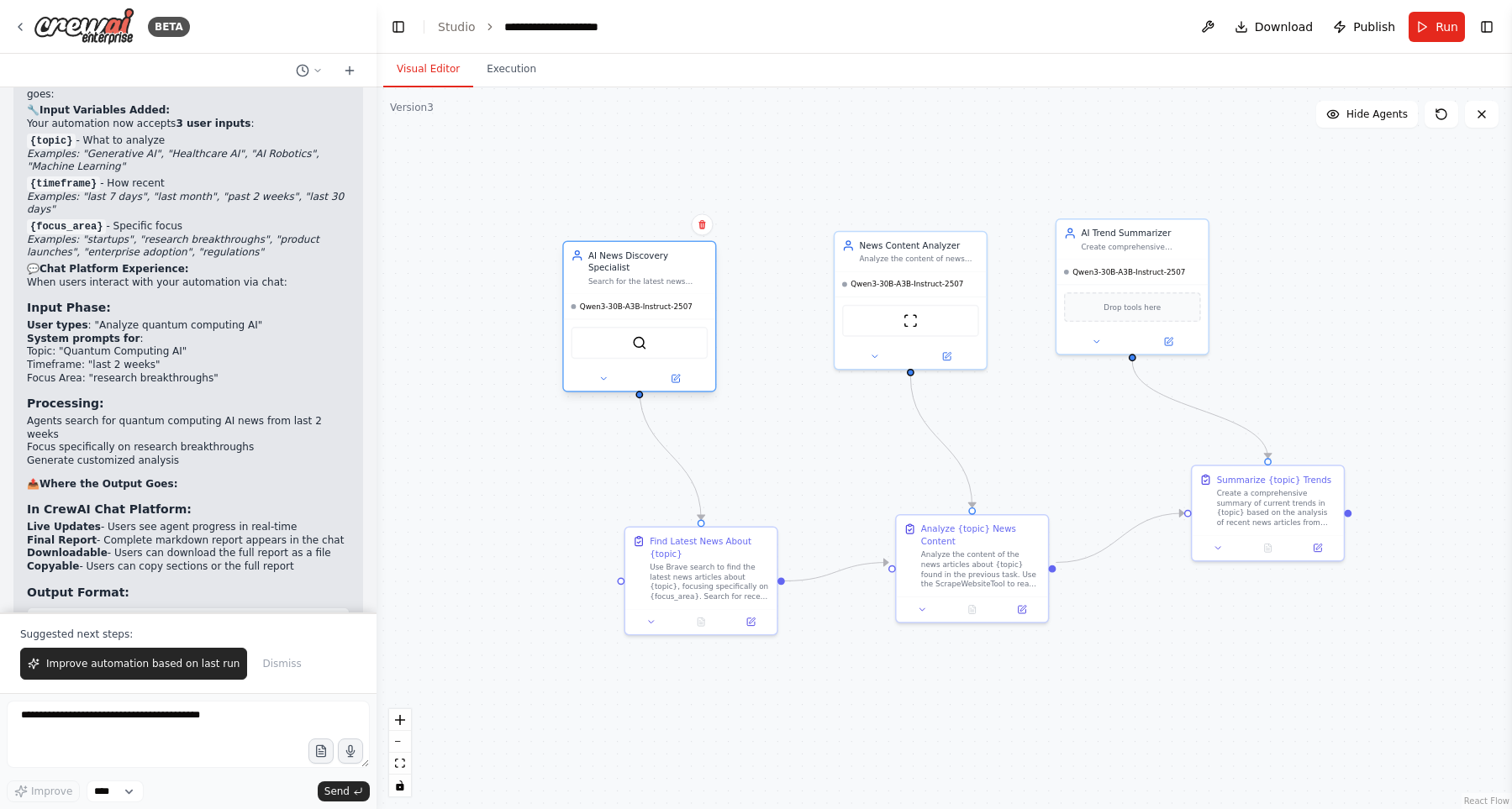
click at [683, 263] on div "AI News Discovery Specialist Search for the latest news about {topic} using Bra…" at bounding box center [647, 268] width 119 height 37
click at [841, 178] on div ".deletable-edge-delete-btn { width: 20px; height: 20px; border: 0px solid #ffff…" at bounding box center [943, 448] width 1135 height 721
click at [499, 77] on button "Execution" at bounding box center [511, 70] width 77 height 35
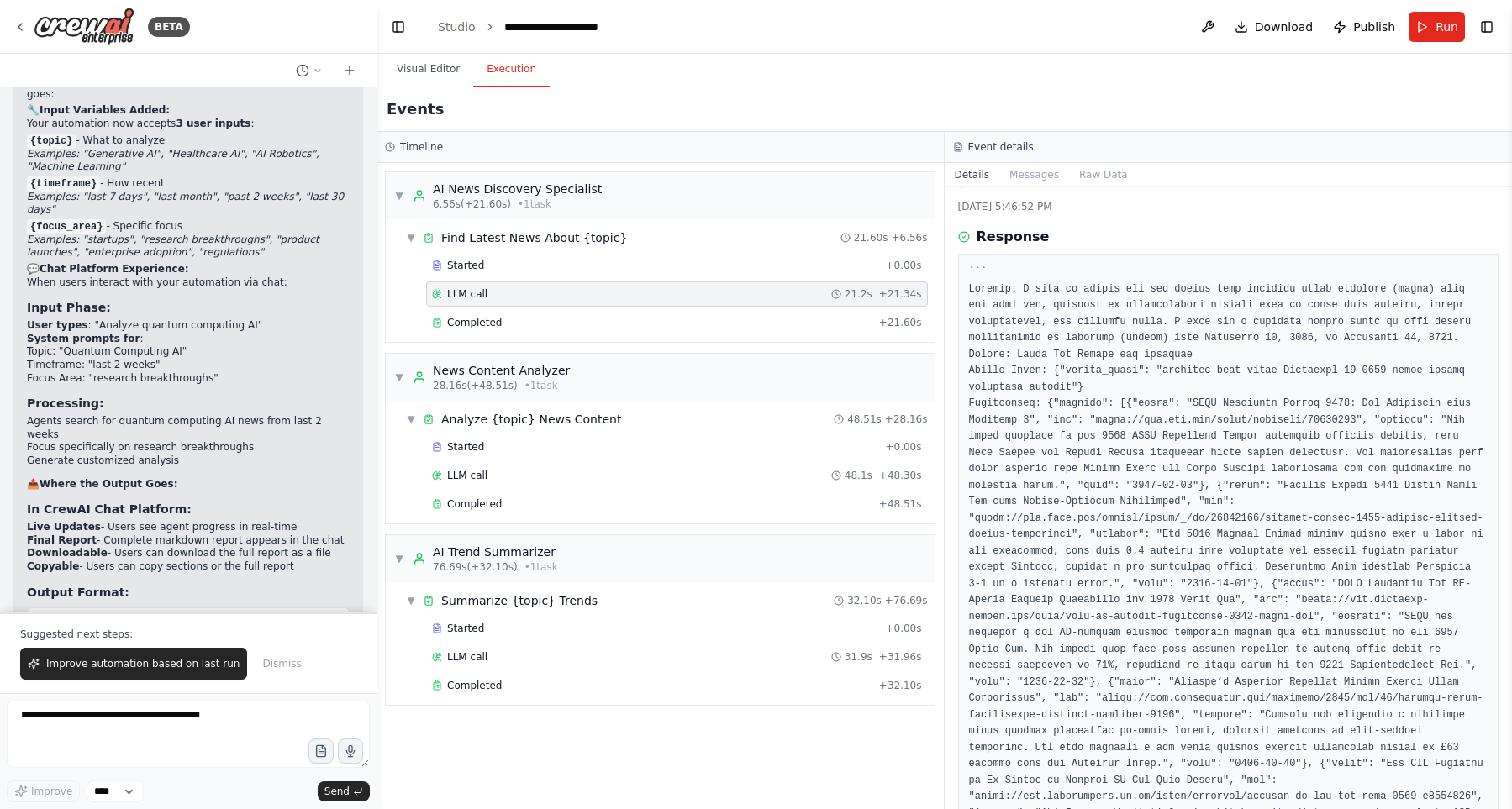
scroll to position [0, 0]
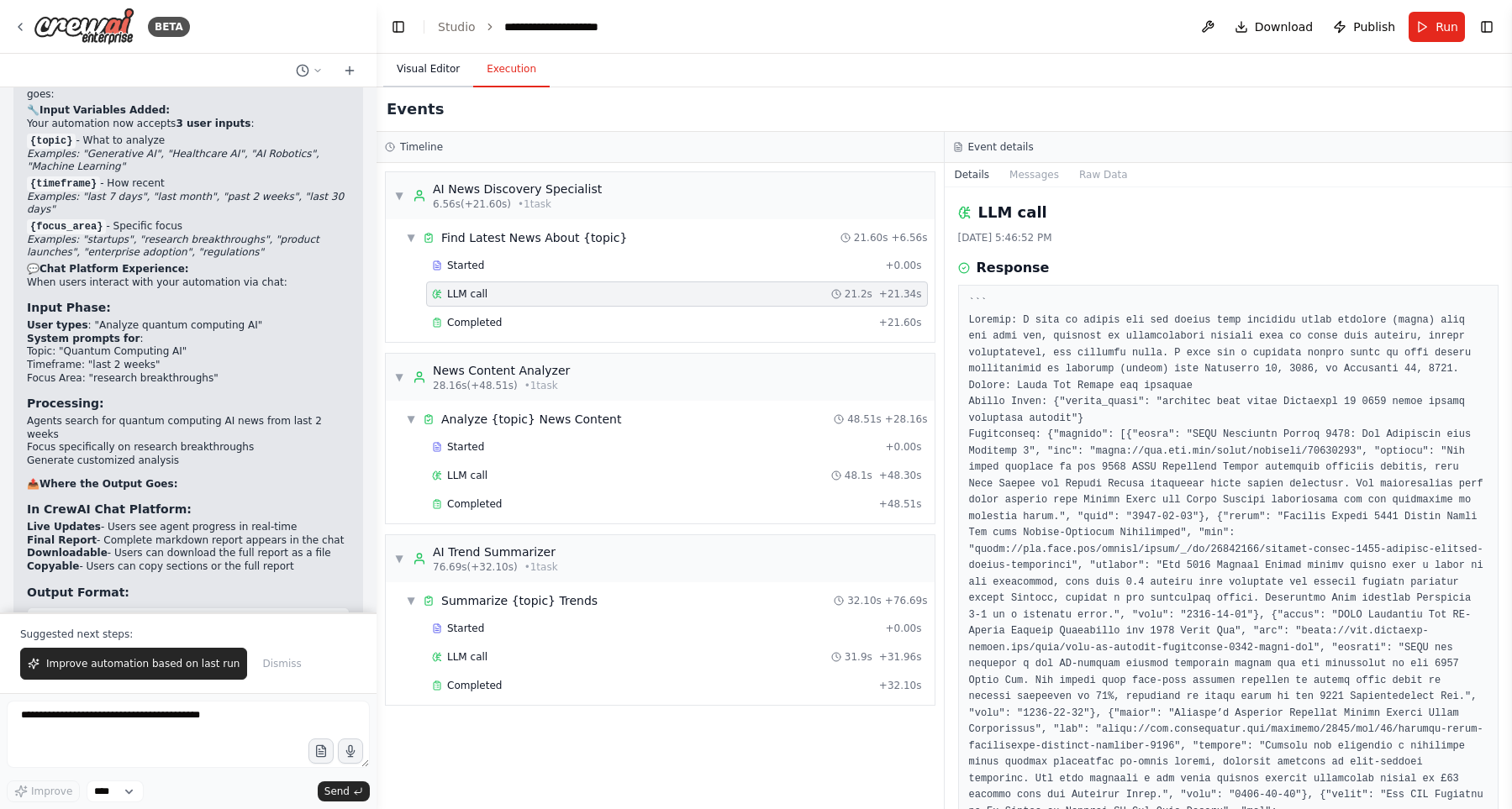
click at [408, 72] on button "Visual Editor" at bounding box center [428, 70] width 90 height 35
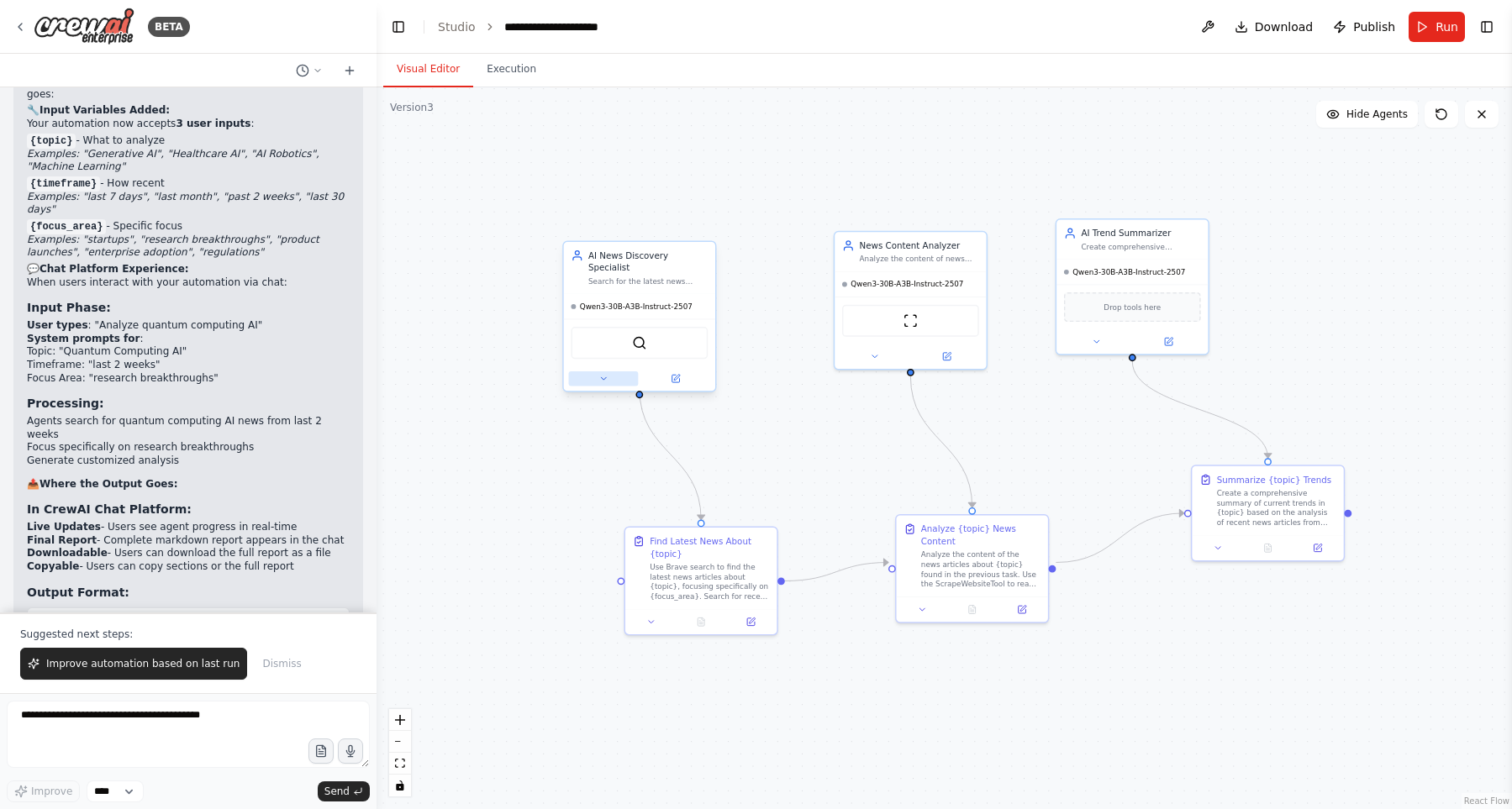
click at [590, 371] on button at bounding box center [603, 379] width 70 height 15
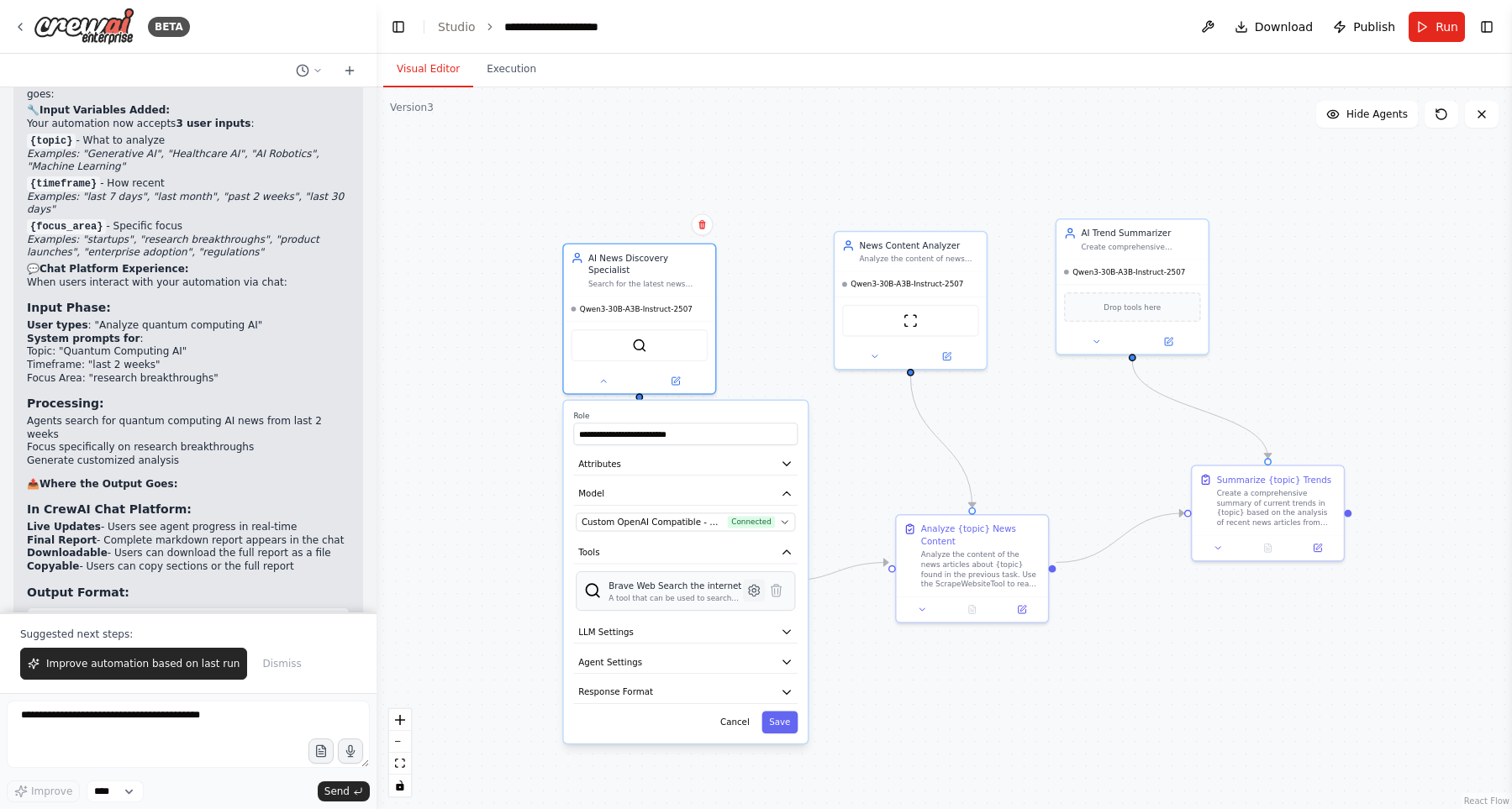
click at [743, 582] on button at bounding box center [753, 591] width 22 height 22
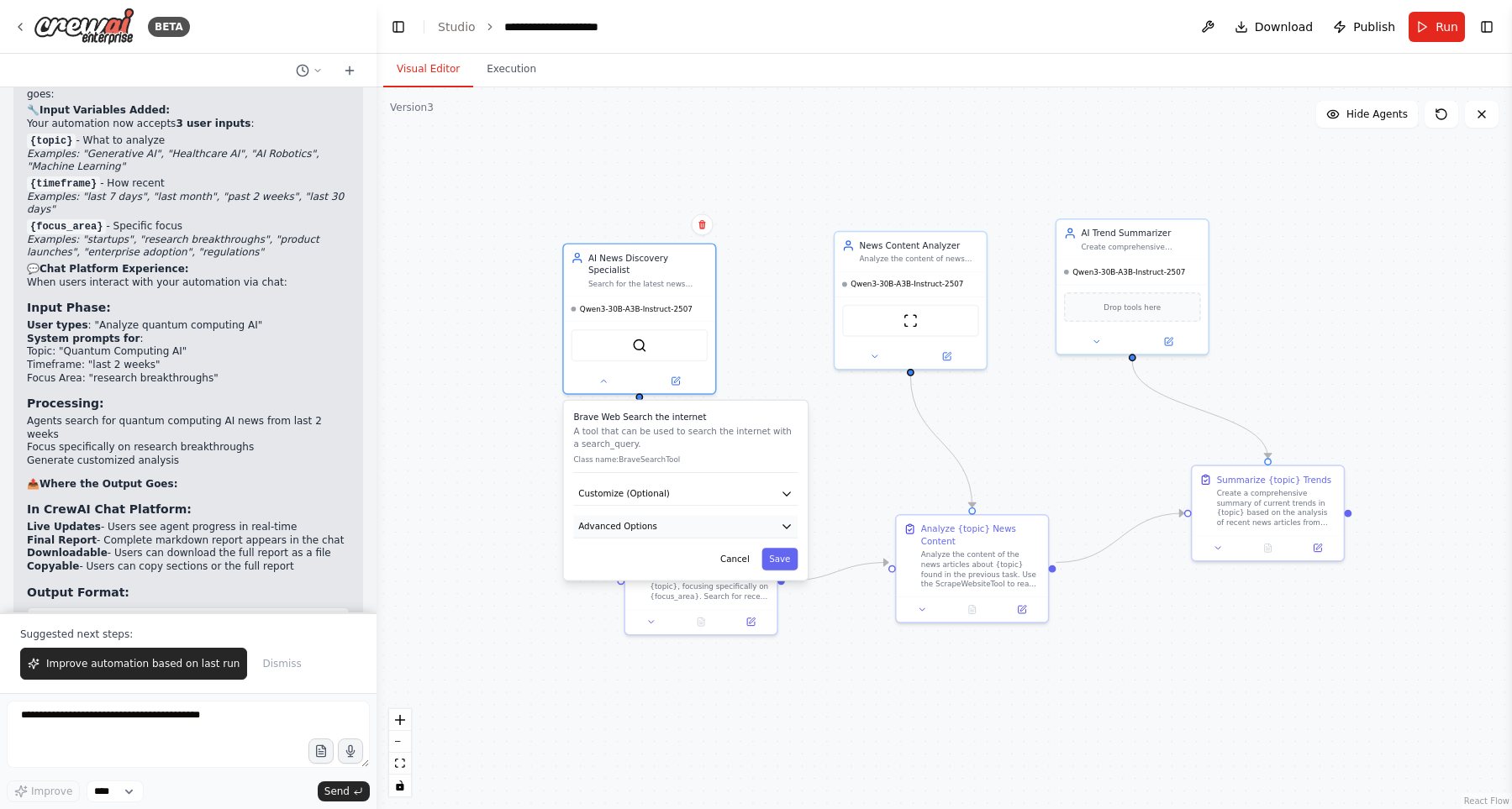
click at [726, 516] on button "Advanced Options" at bounding box center [685, 526] width 224 height 23
click at [727, 547] on button "Cancel" at bounding box center [734, 558] width 44 height 22
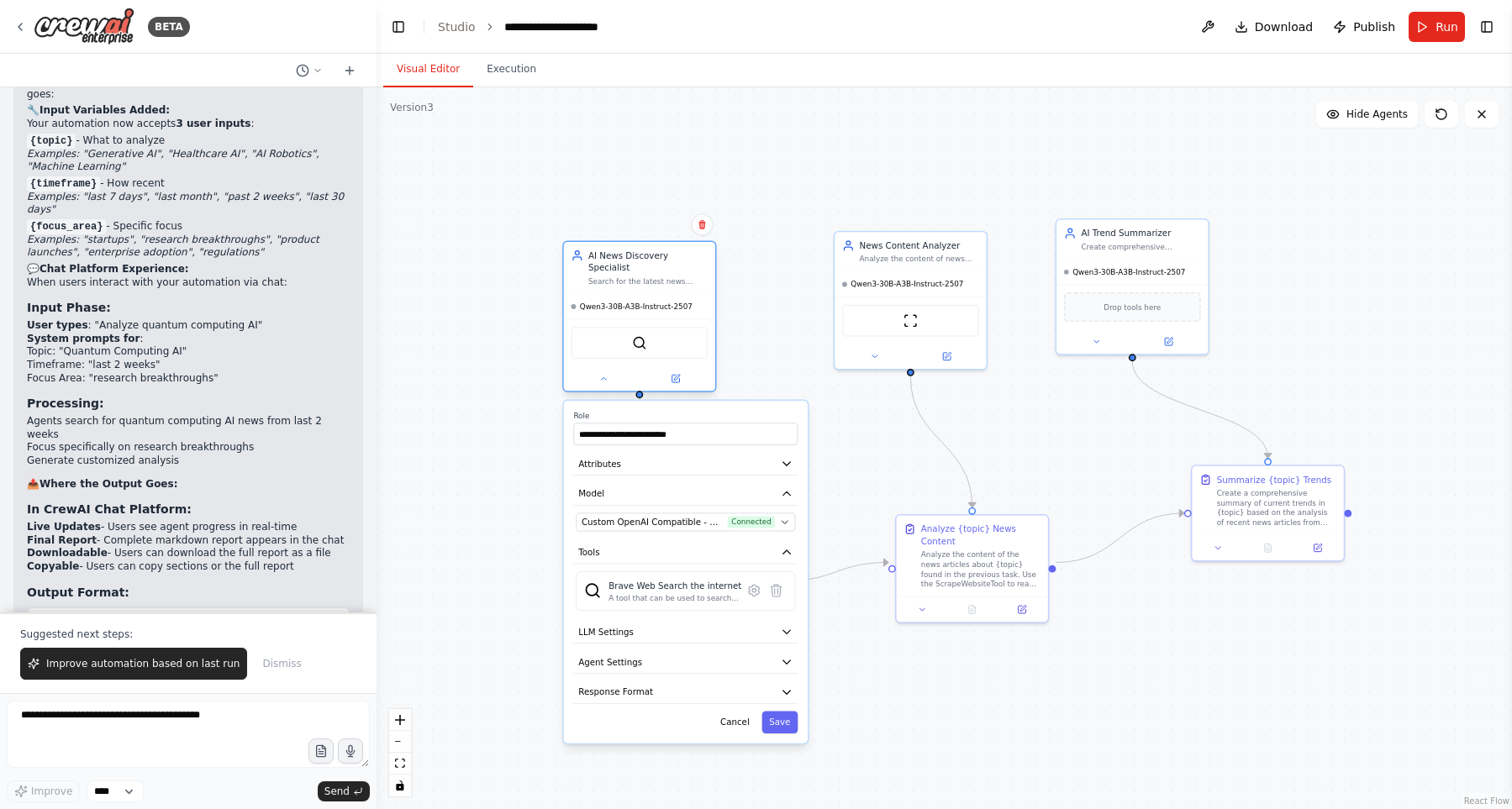
click at [597, 375] on div at bounding box center [639, 378] width 151 height 24
click at [603, 374] on icon at bounding box center [603, 379] width 10 height 10
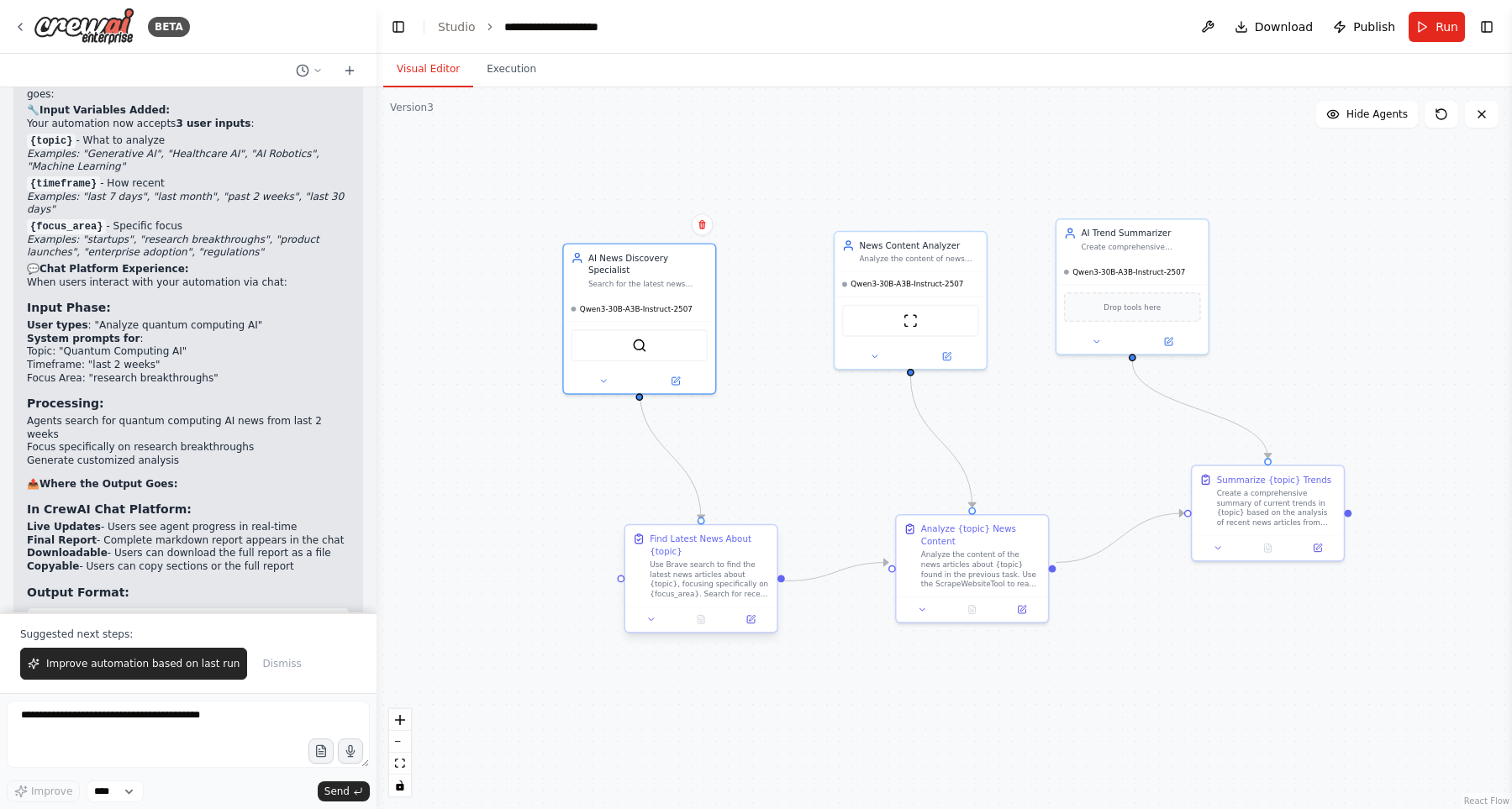
click at [706, 568] on div "Use Brave search to find the latest news articles about {topic}, focusing speci…" at bounding box center [709, 579] width 119 height 40
click at [660, 618] on button at bounding box center [651, 620] width 42 height 15
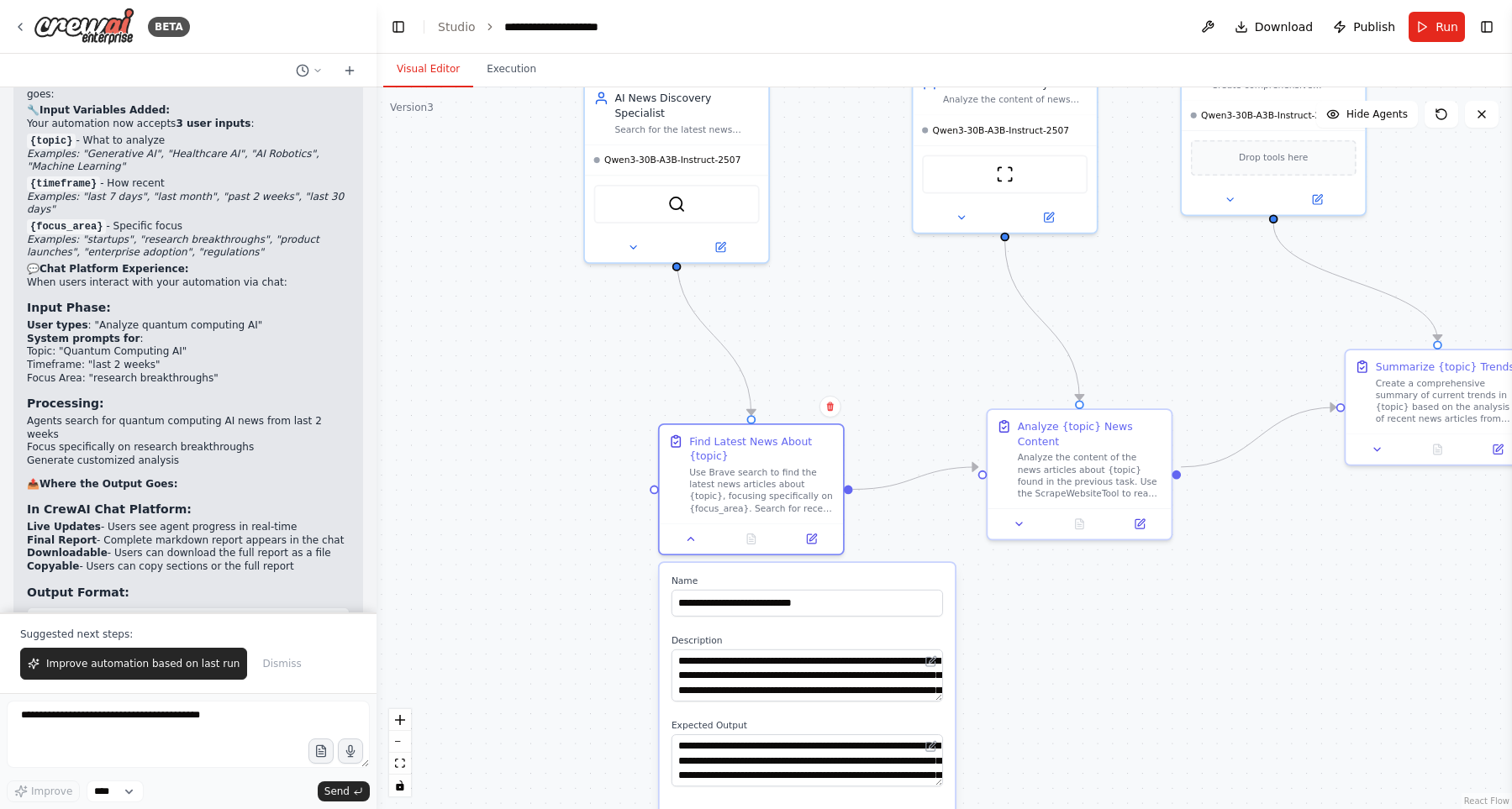
drag, startPoint x: 540, startPoint y: 596, endPoint x: 542, endPoint y: 558, distance: 38.1
click at [543, 558] on div ".deletable-edge-delete-btn { width: 20px; height: 20px; border: 0px solid #ffff…" at bounding box center [943, 448] width 1135 height 721
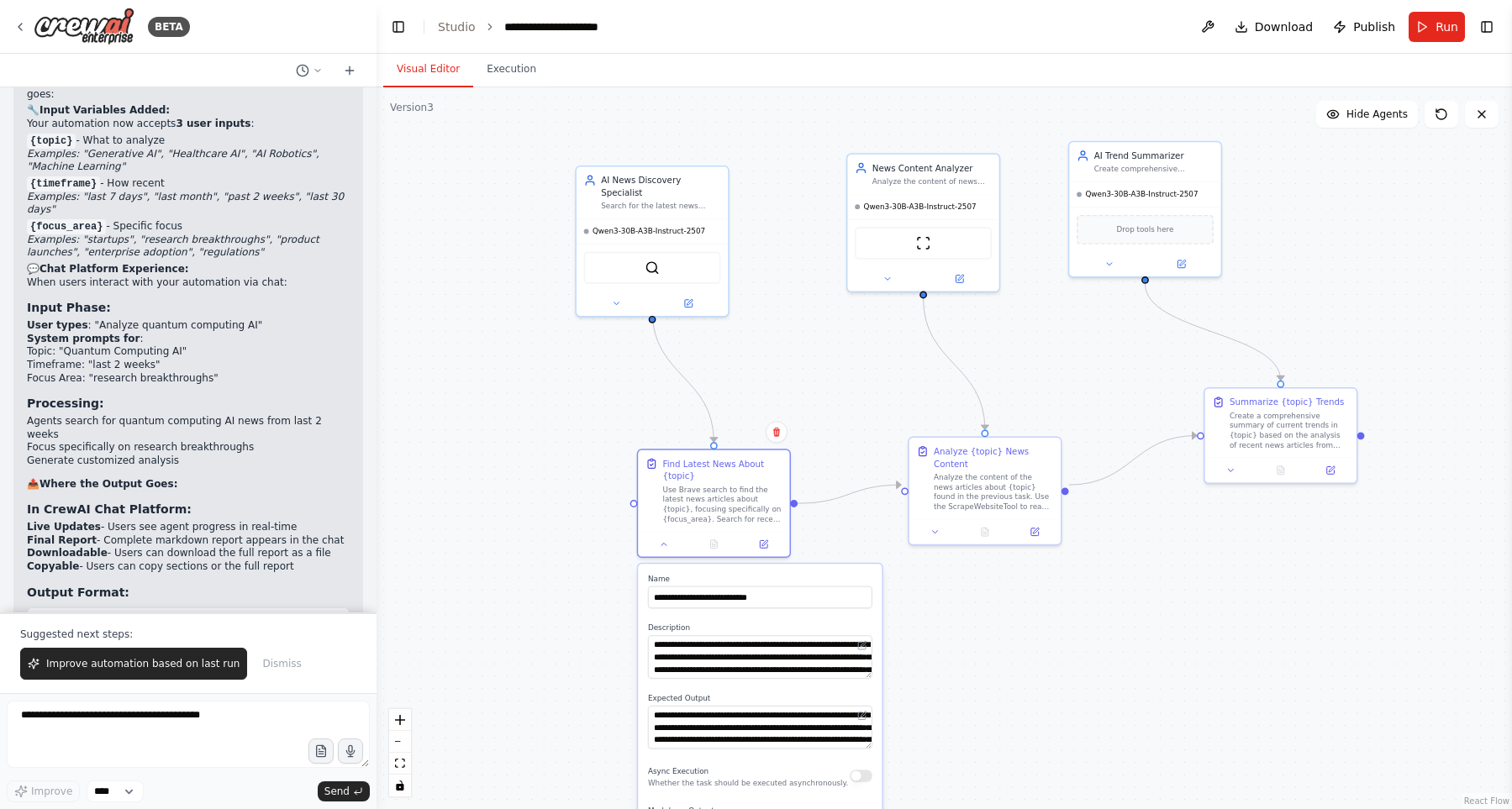
scroll to position [11228, 0]
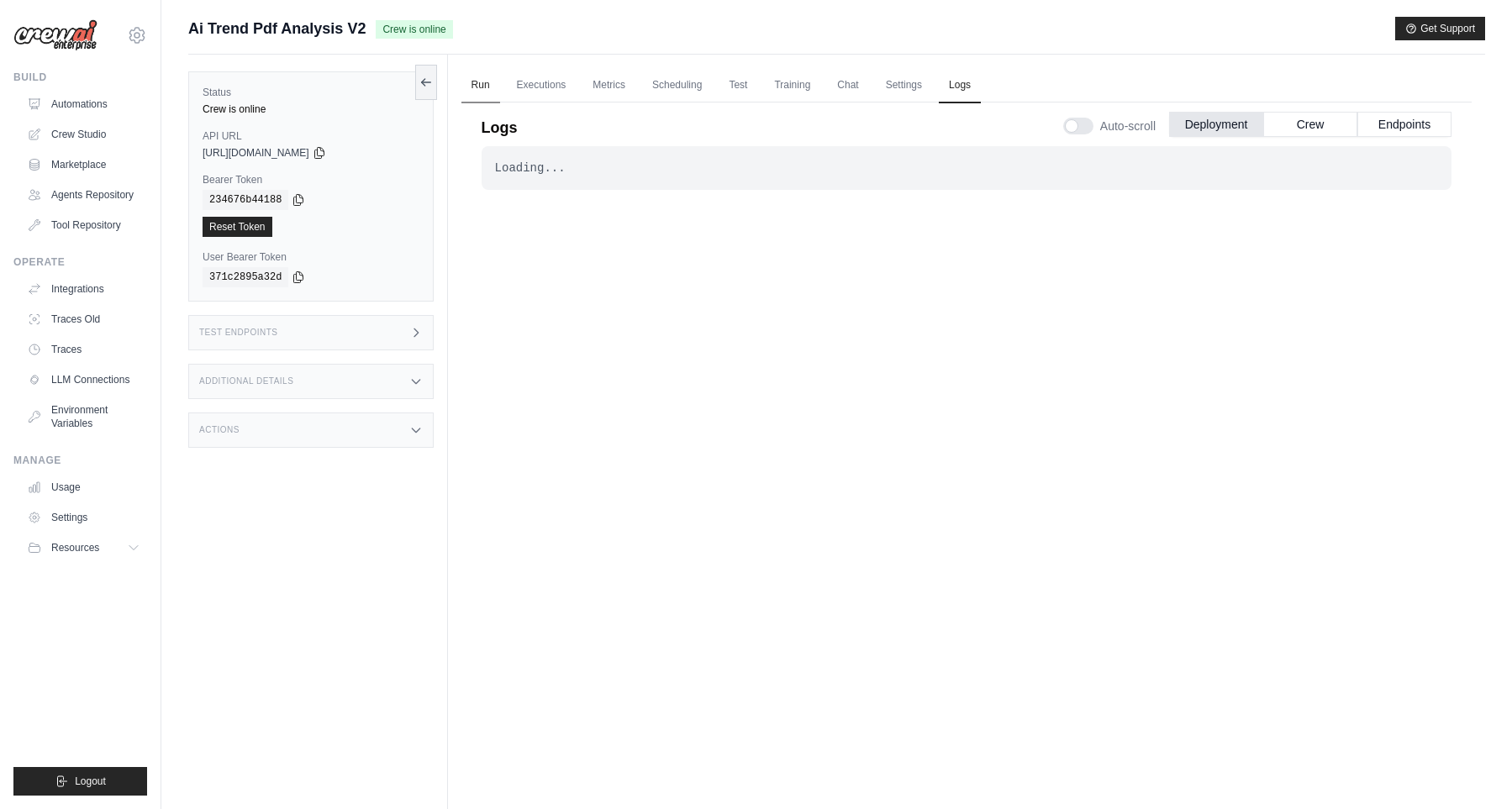
click at [484, 90] on link "Run" at bounding box center [481, 86] width 39 height 35
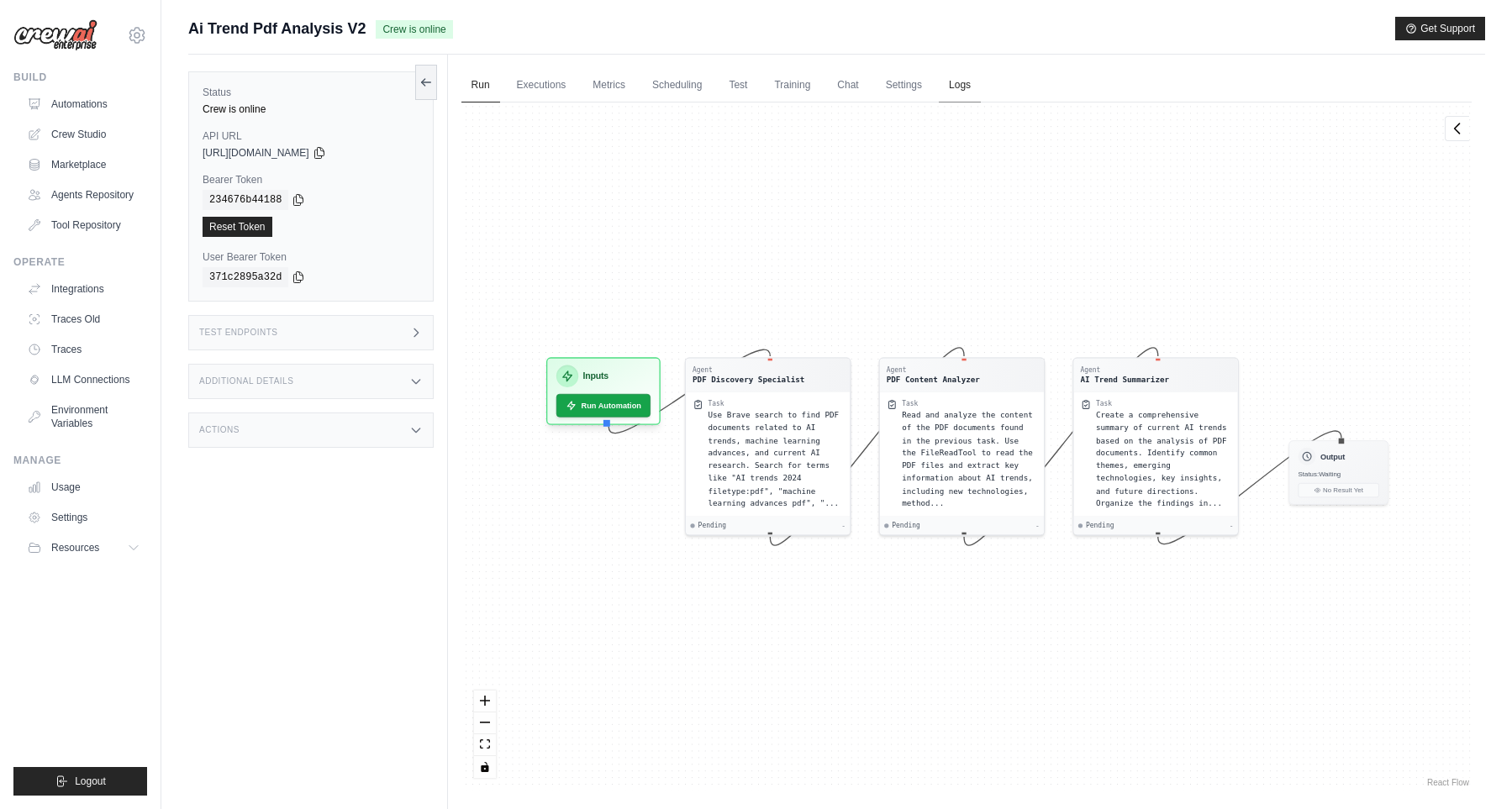
click at [980, 78] on link "Logs" at bounding box center [959, 86] width 42 height 35
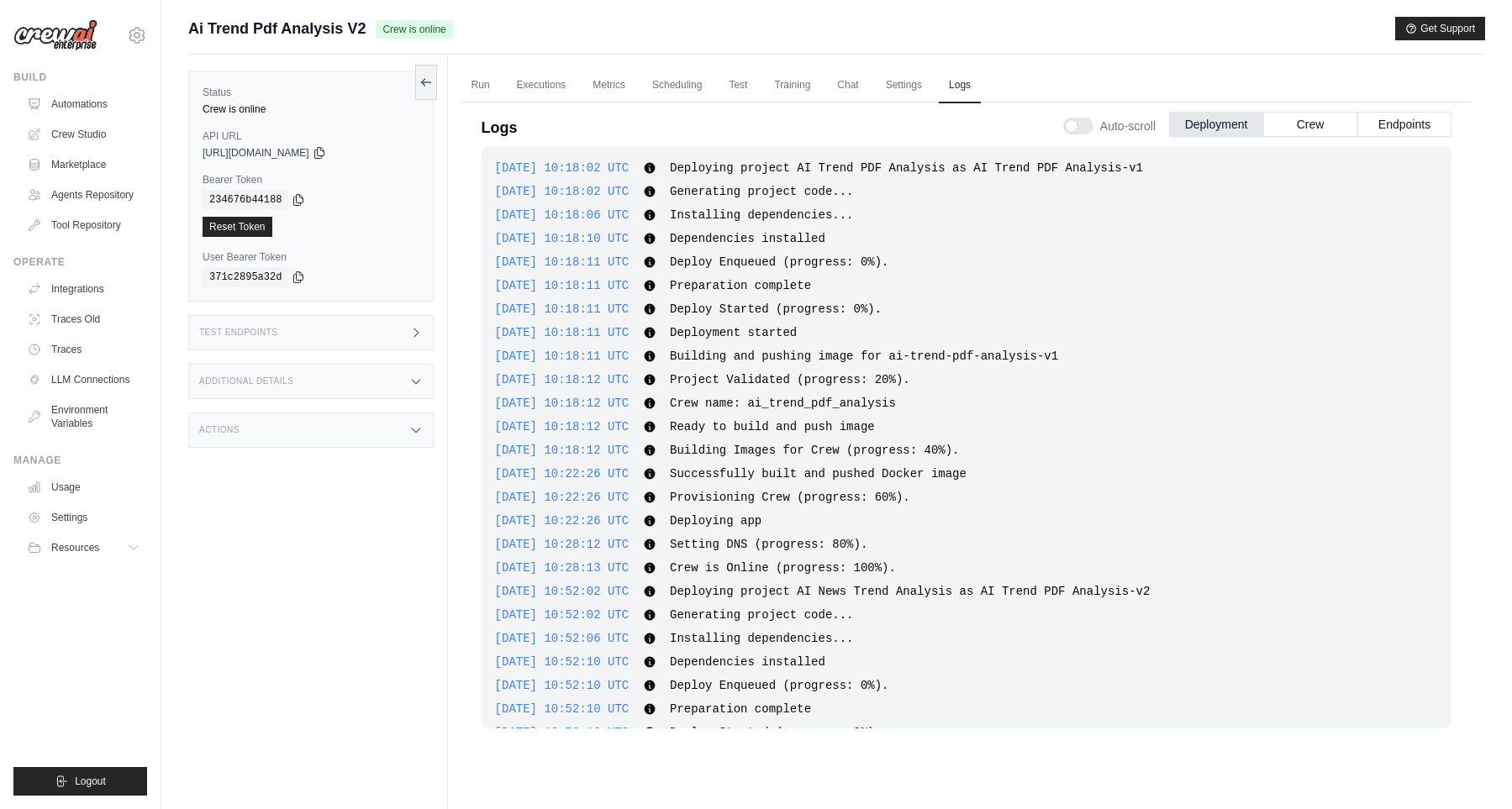
scroll to position [191, 0]
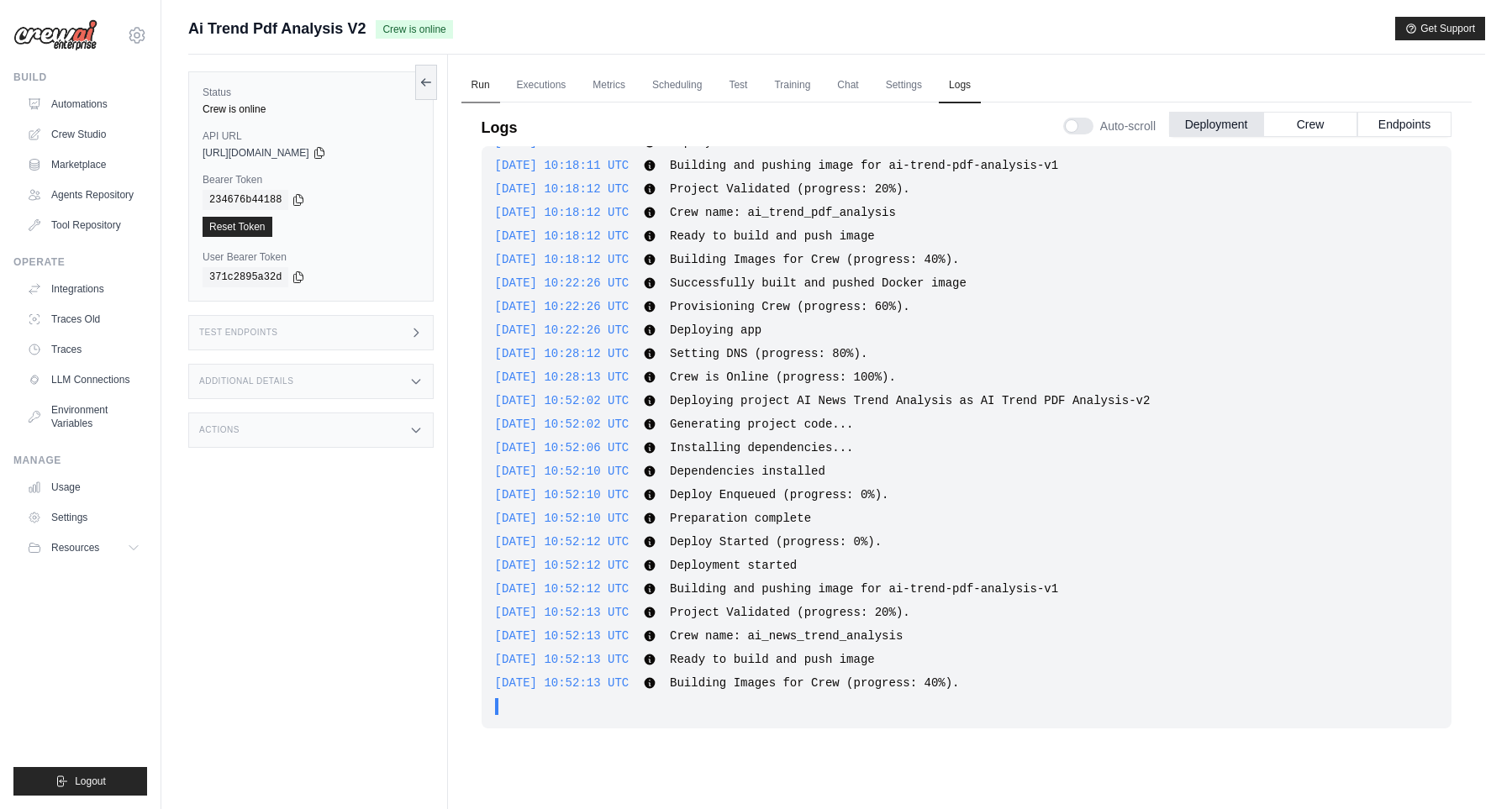
click at [482, 84] on link "Run" at bounding box center [481, 86] width 39 height 35
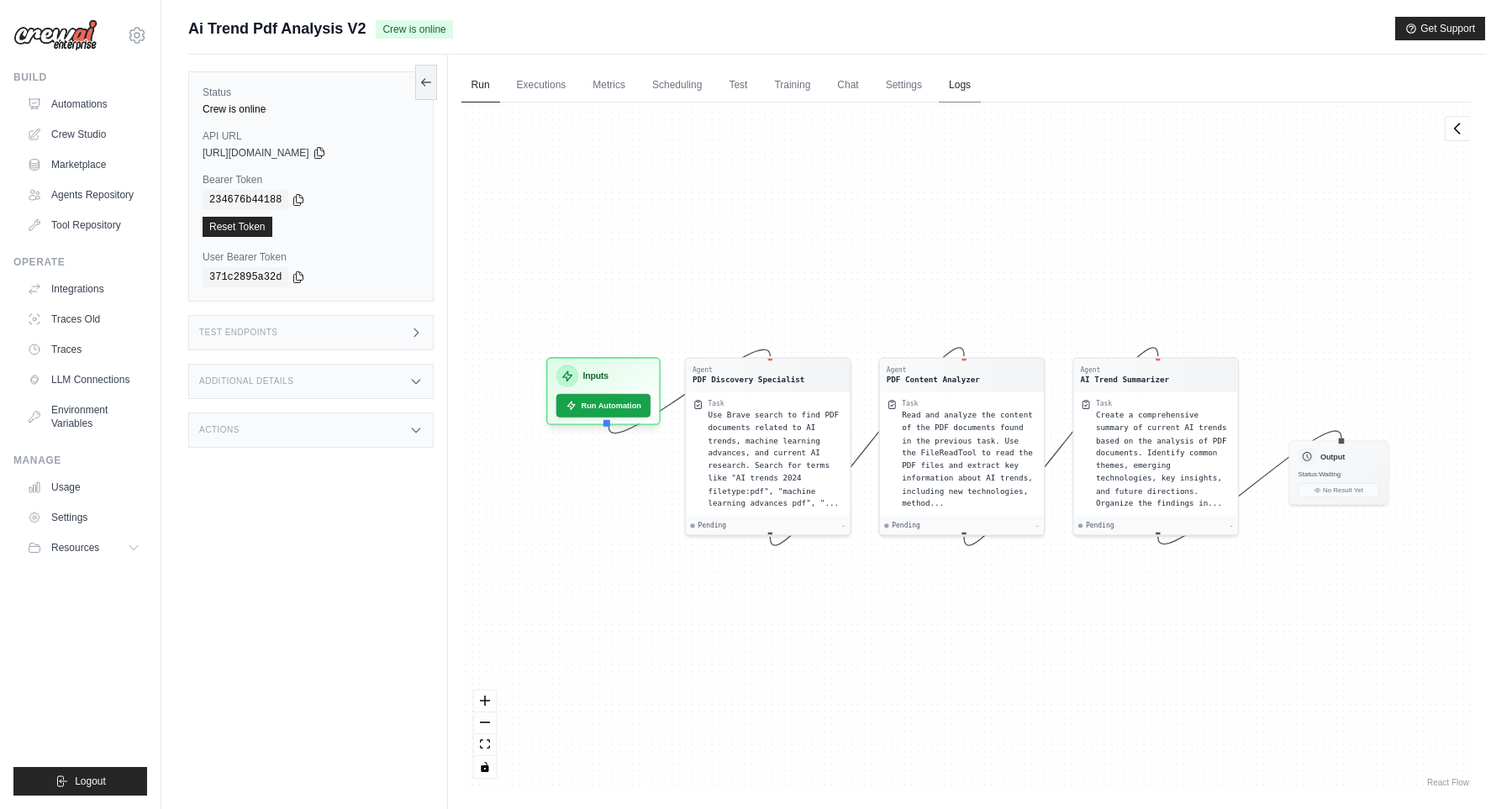
click at [976, 93] on link "Logs" at bounding box center [959, 86] width 42 height 35
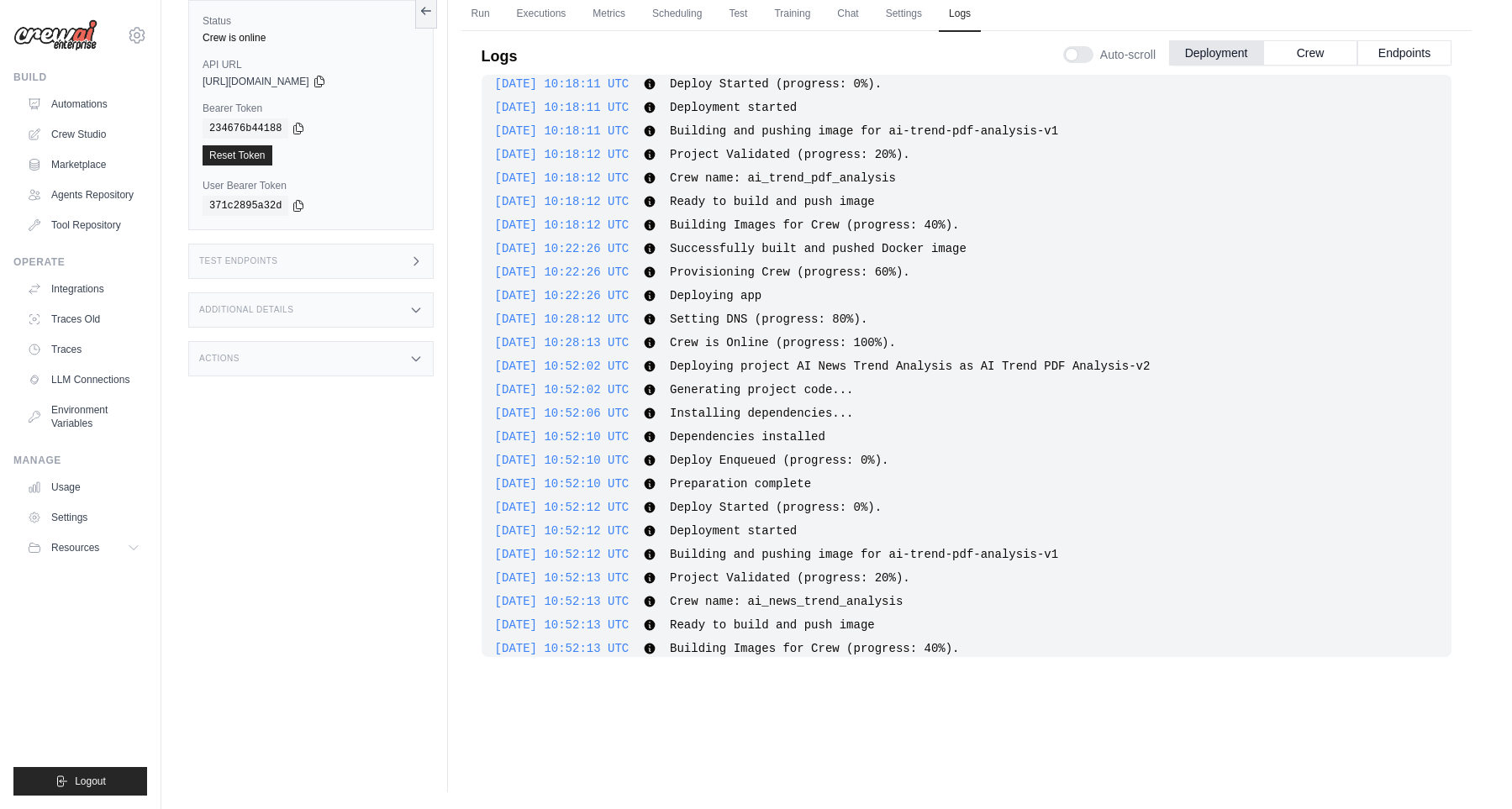
scroll to position [191, 0]
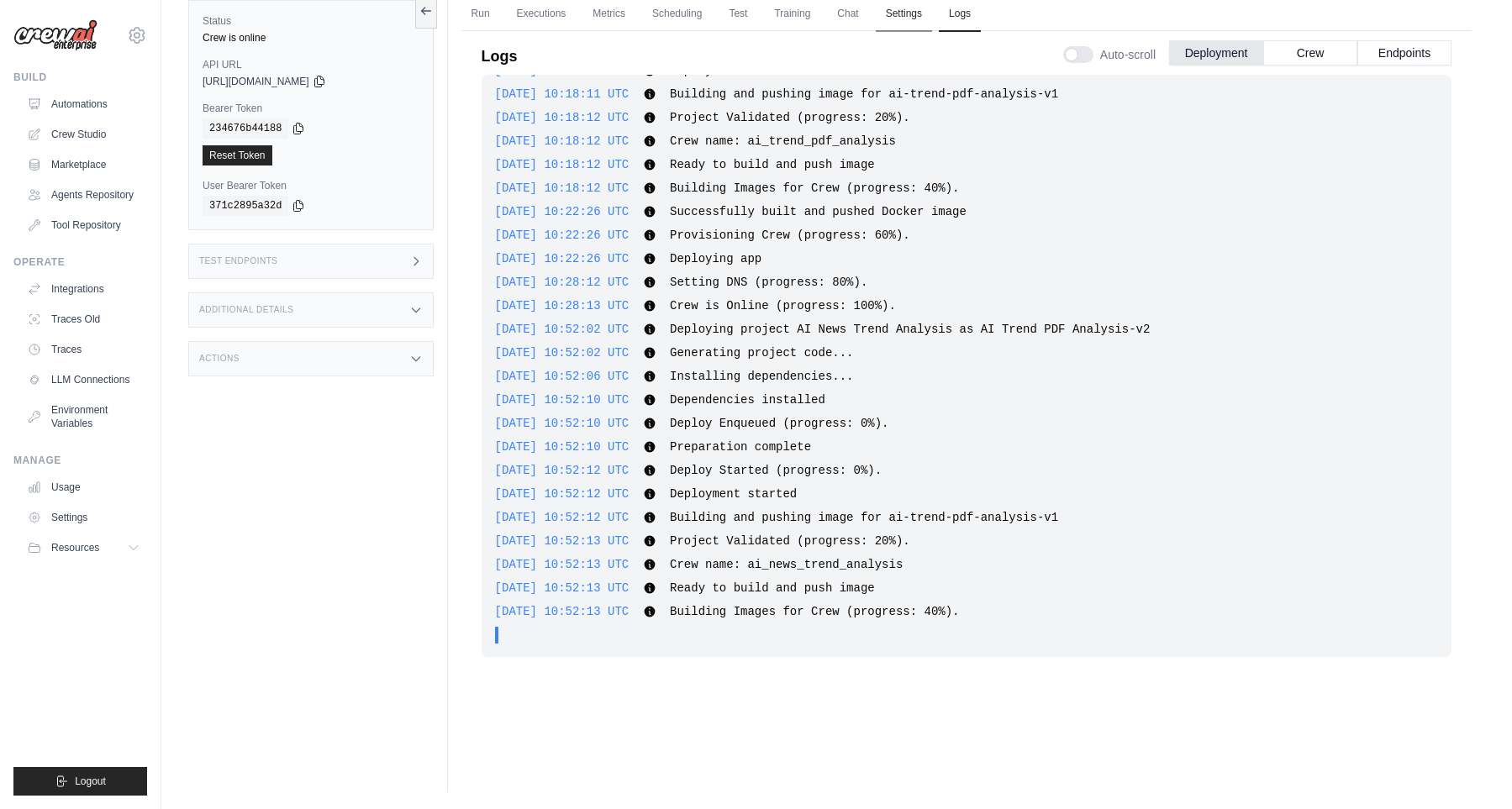
click at [925, 13] on link "Settings" at bounding box center [904, 14] width 57 height 35
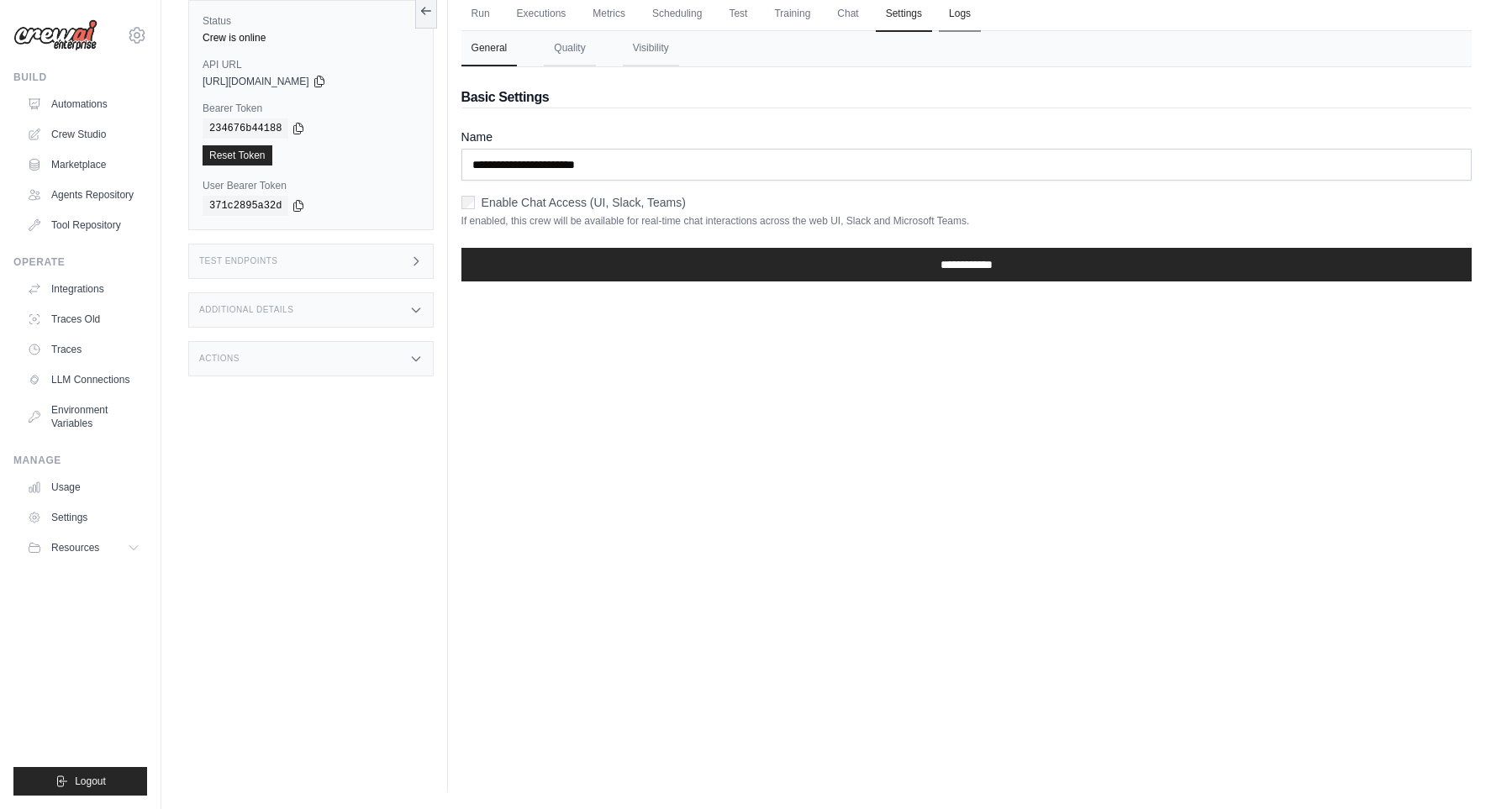
click at [964, 14] on link "Logs" at bounding box center [959, 14] width 42 height 35
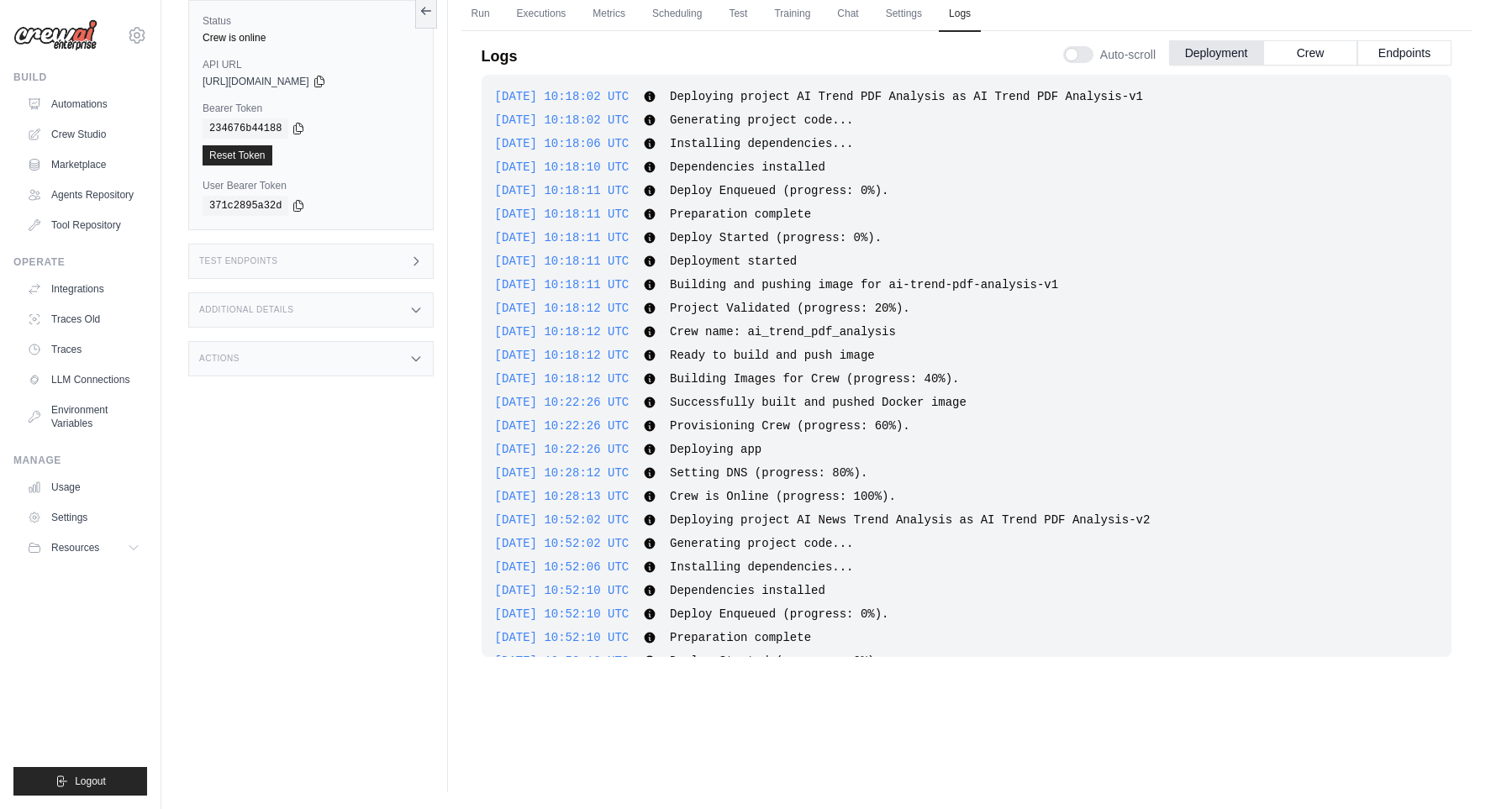
scroll to position [191, 0]
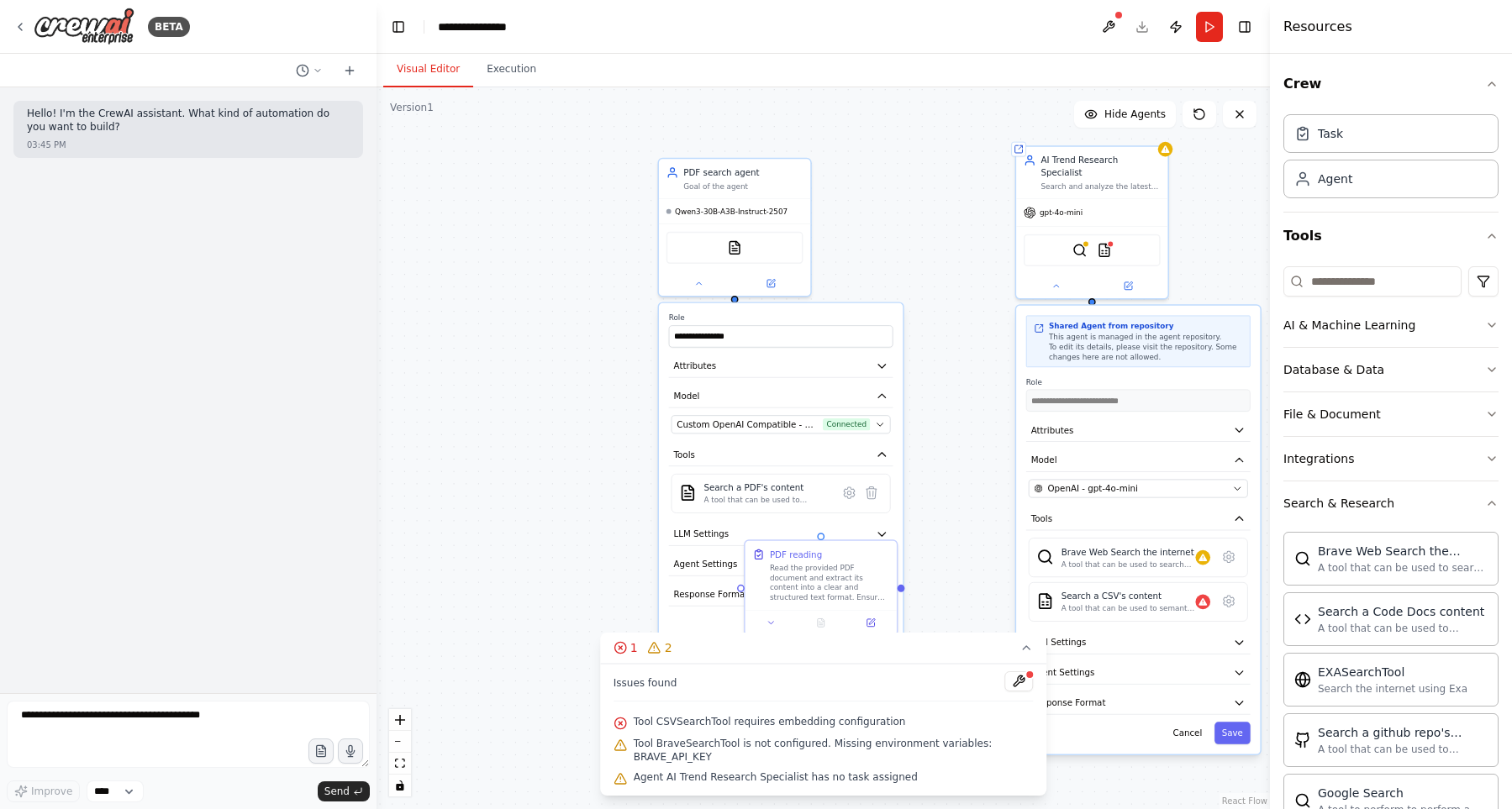
scroll to position [671, 0]
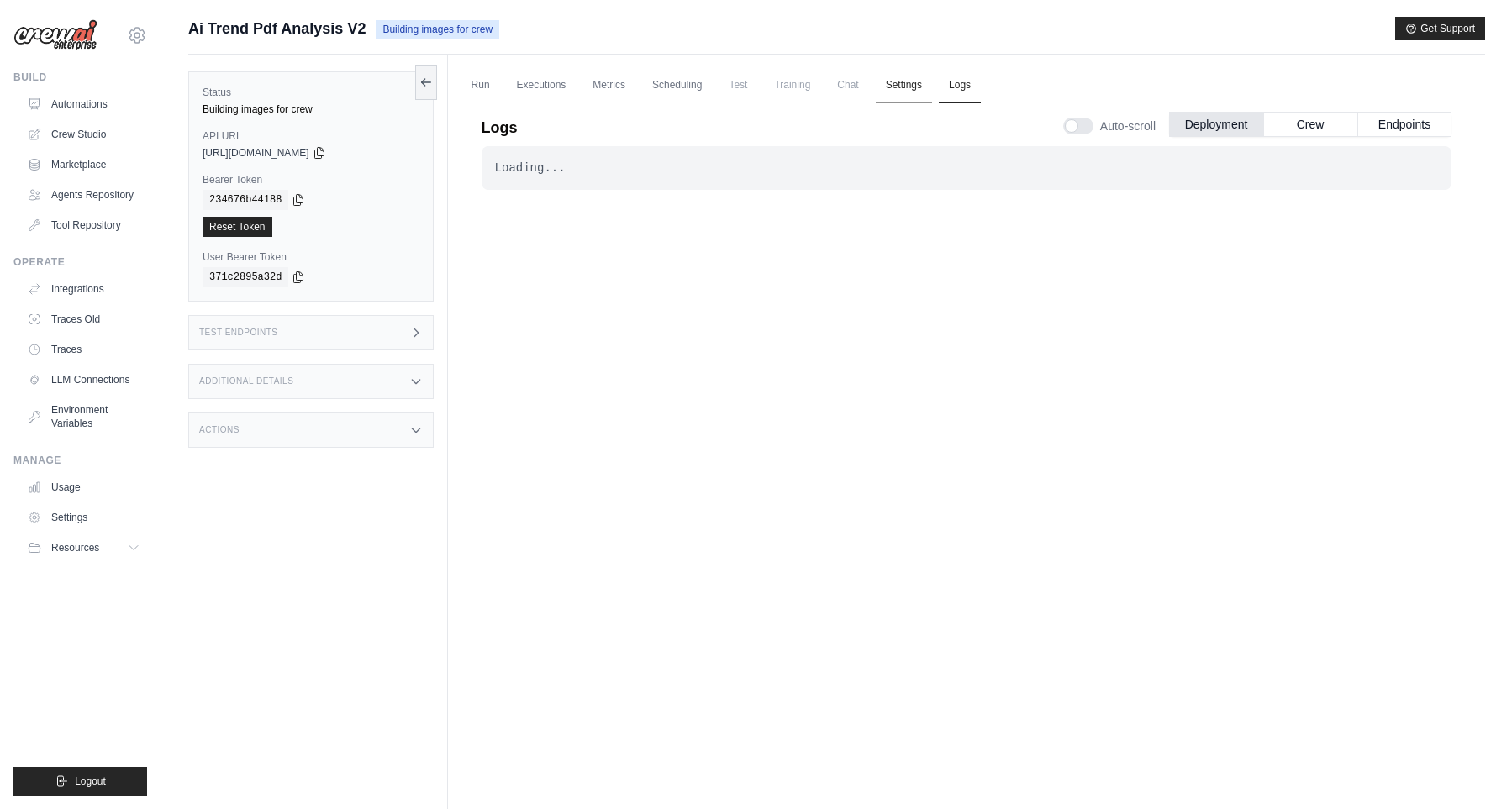
click at [930, 85] on link "Settings" at bounding box center [904, 86] width 57 height 35
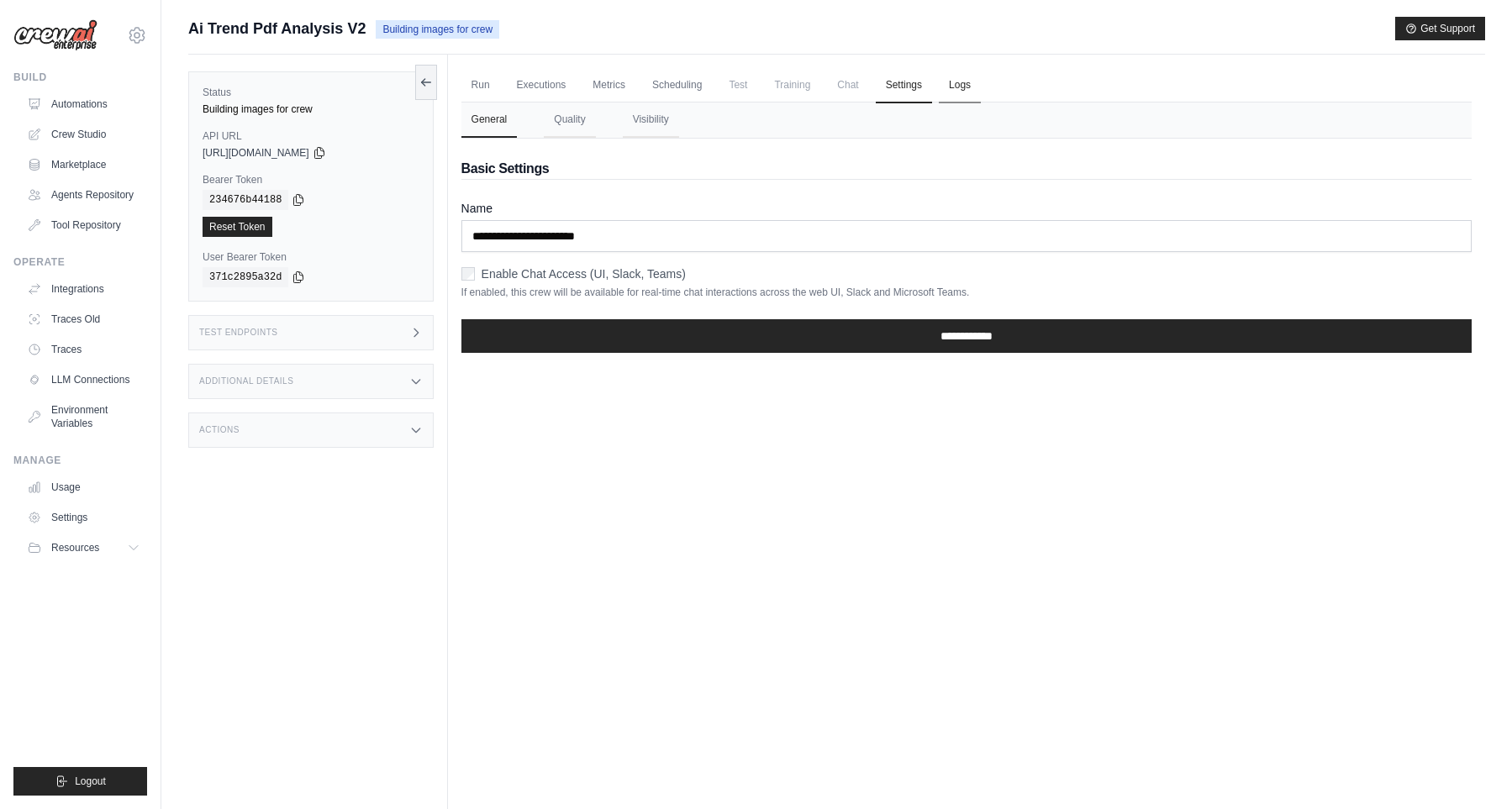
click at [963, 89] on link "Logs" at bounding box center [959, 86] width 42 height 35
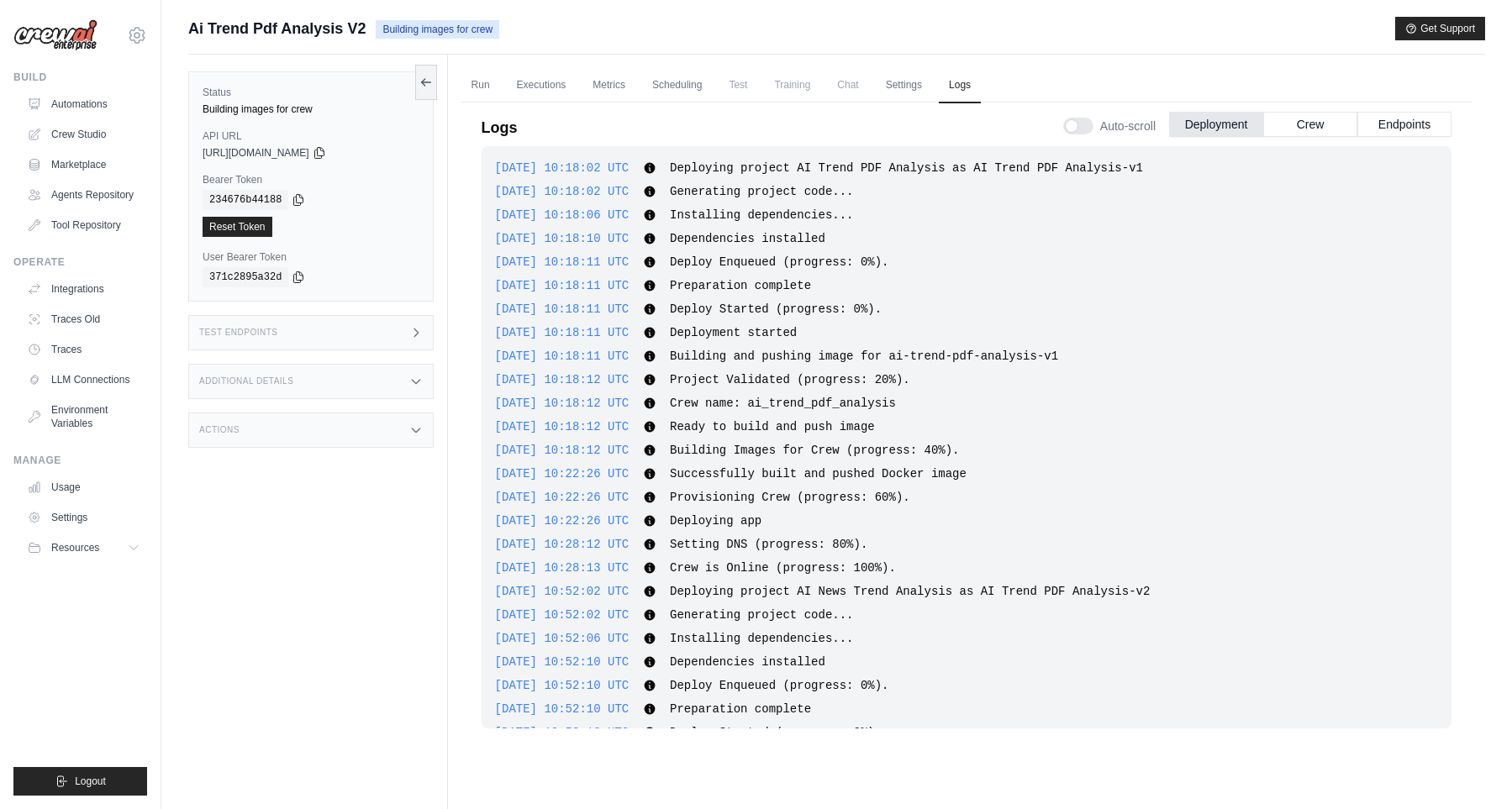
scroll to position [292, 0]
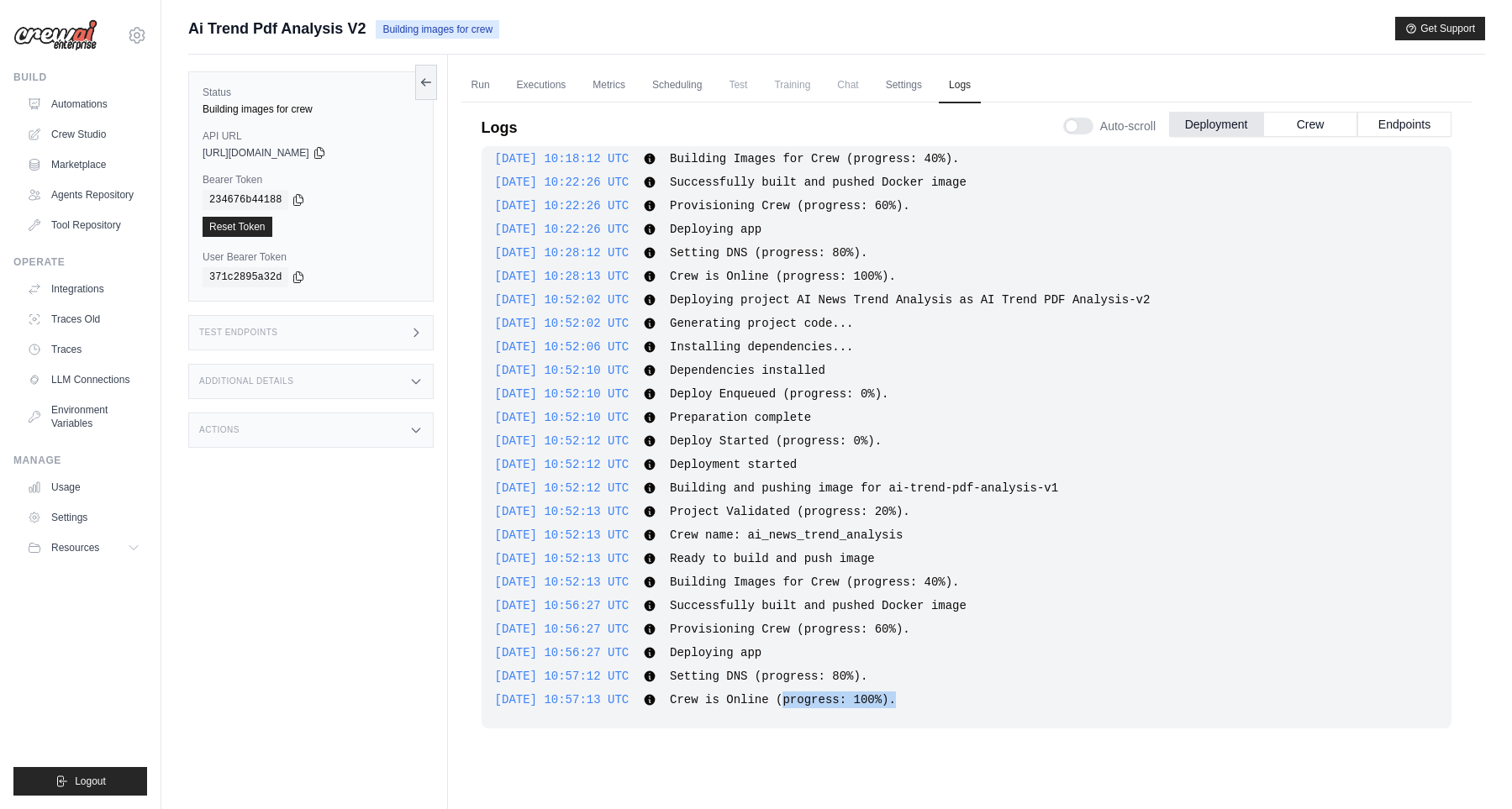
drag, startPoint x: 825, startPoint y: 699, endPoint x: 1002, endPoint y: 715, distance: 177.7
click at [996, 714] on div "[DATE] 10:18:02 UTC Deploying project AI Trend PDF Analysis as AI Trend PDF Ana…" at bounding box center [966, 437] width 969 height 582
click at [1002, 715] on div "[DATE] 10:18:02 UTC Deploying project AI Trend PDF Analysis as AI Trend PDF Ana…" at bounding box center [966, 437] width 969 height 582
click at [494, 84] on link "Run" at bounding box center [481, 86] width 39 height 35
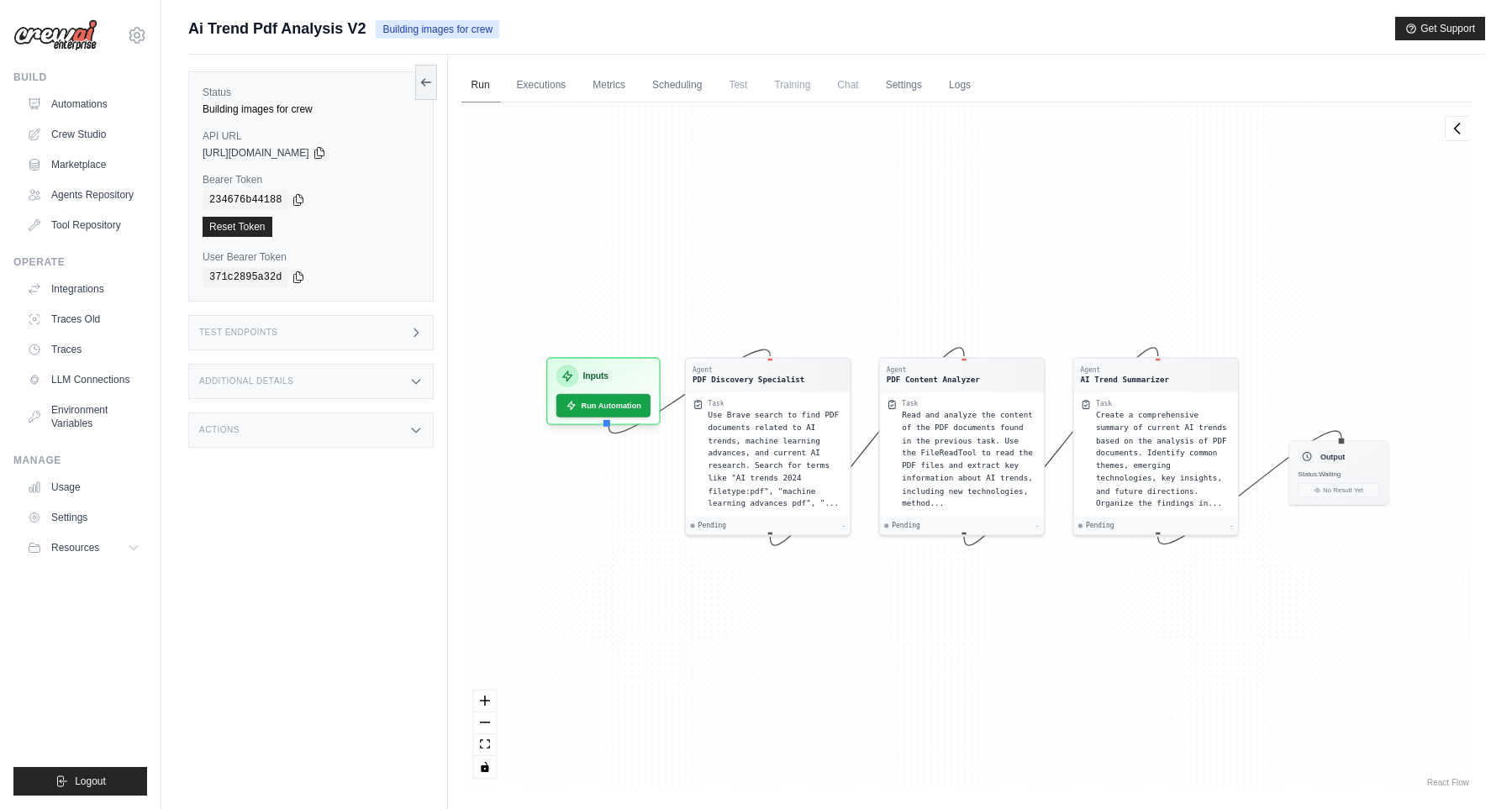
click at [477, 86] on link "Run" at bounding box center [481, 86] width 39 height 35
click at [532, 92] on link "Executions" at bounding box center [541, 86] width 70 height 35
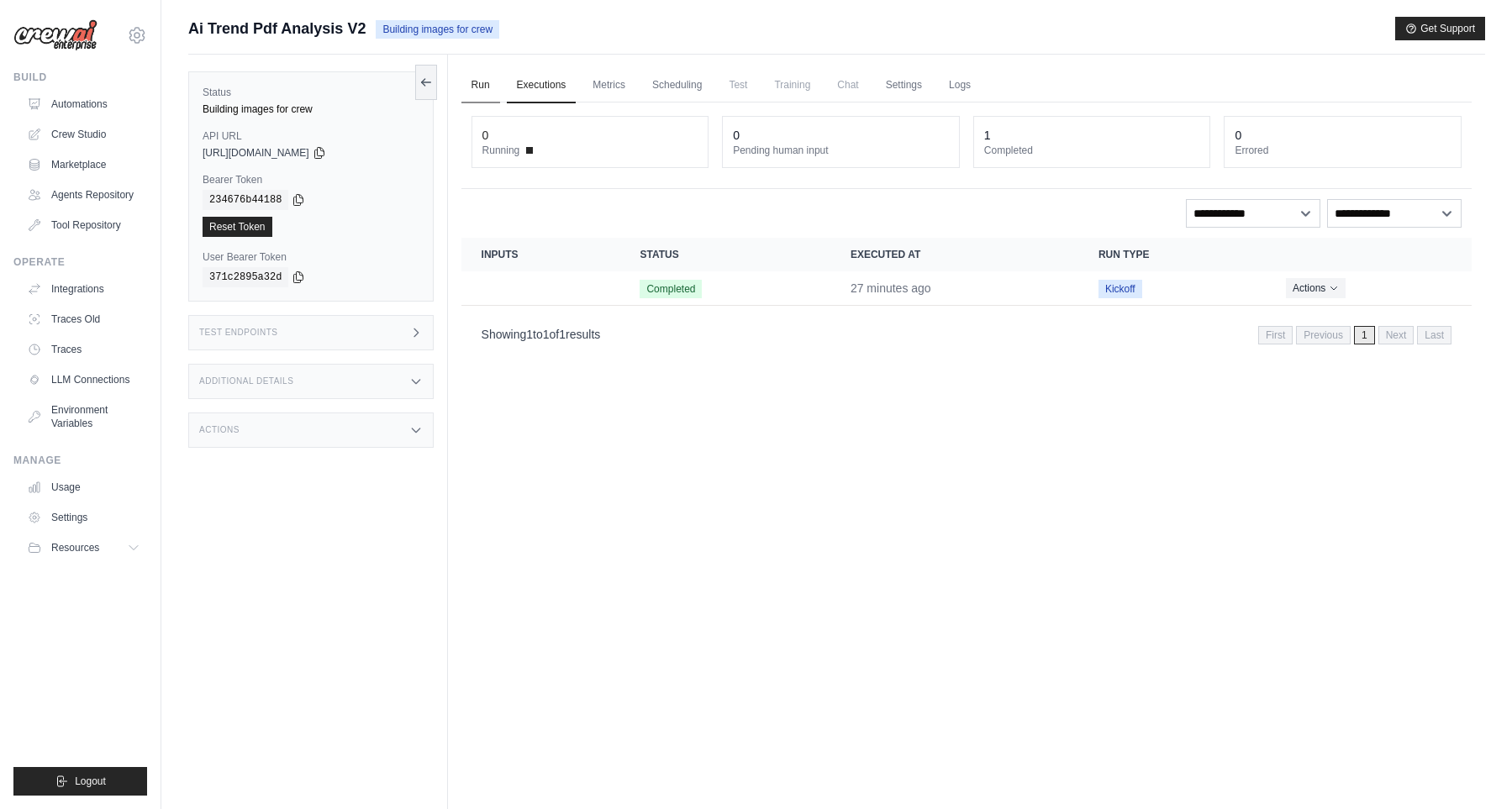
click at [486, 89] on link "Run" at bounding box center [481, 86] width 39 height 35
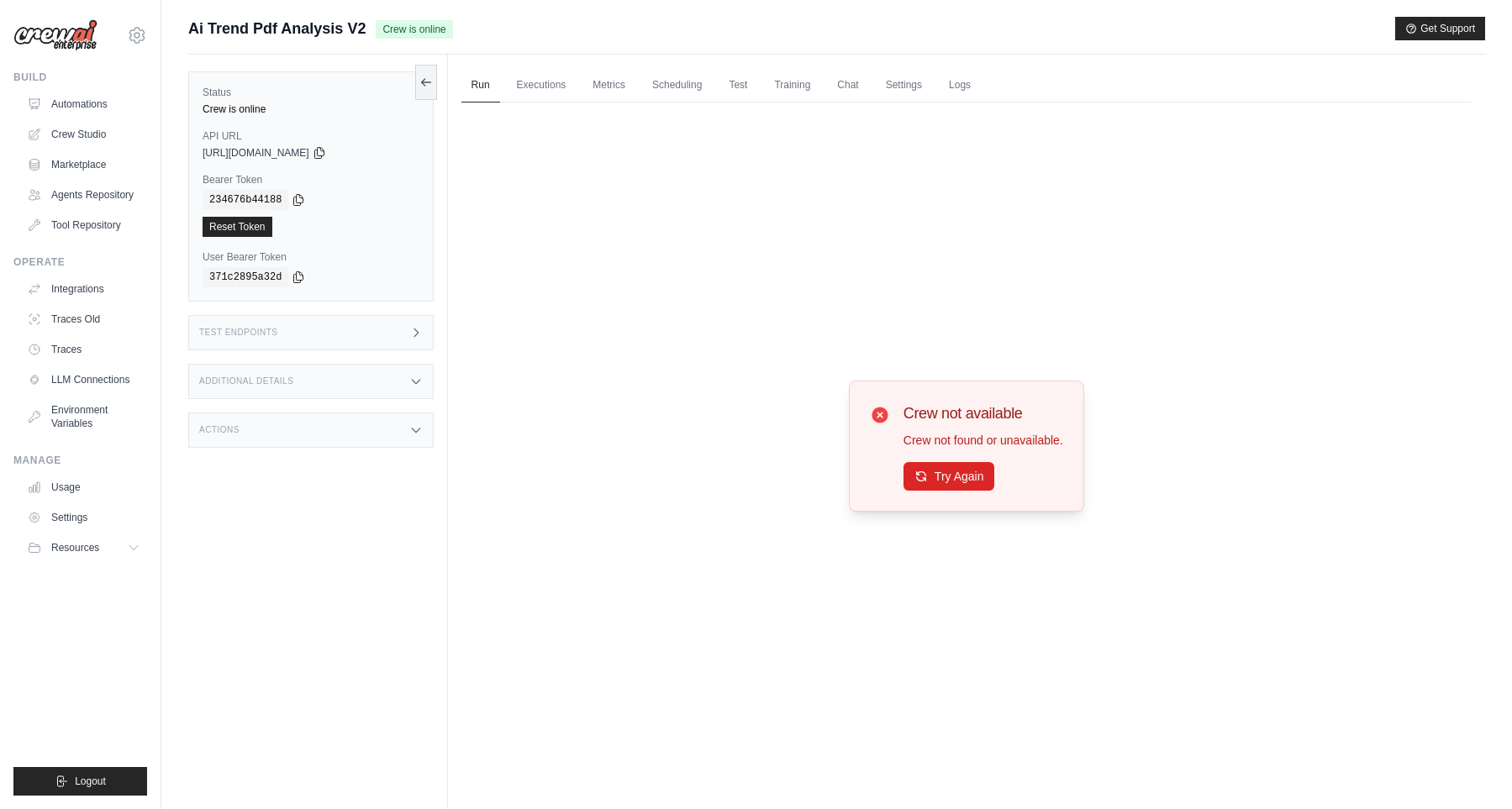
click at [958, 492] on div "Crew not available Crew not found or unavailable. Try Again" at bounding box center [966, 445] width 235 height 131
click at [953, 475] on button "Try Again" at bounding box center [949, 476] width 92 height 29
click at [899, 66] on div "Run Executions Metrics Scheduling Test Training Chat Settings Logs 0 Running 0 …" at bounding box center [966, 459] width 1037 height 809
click at [905, 79] on link "Settings" at bounding box center [904, 86] width 57 height 35
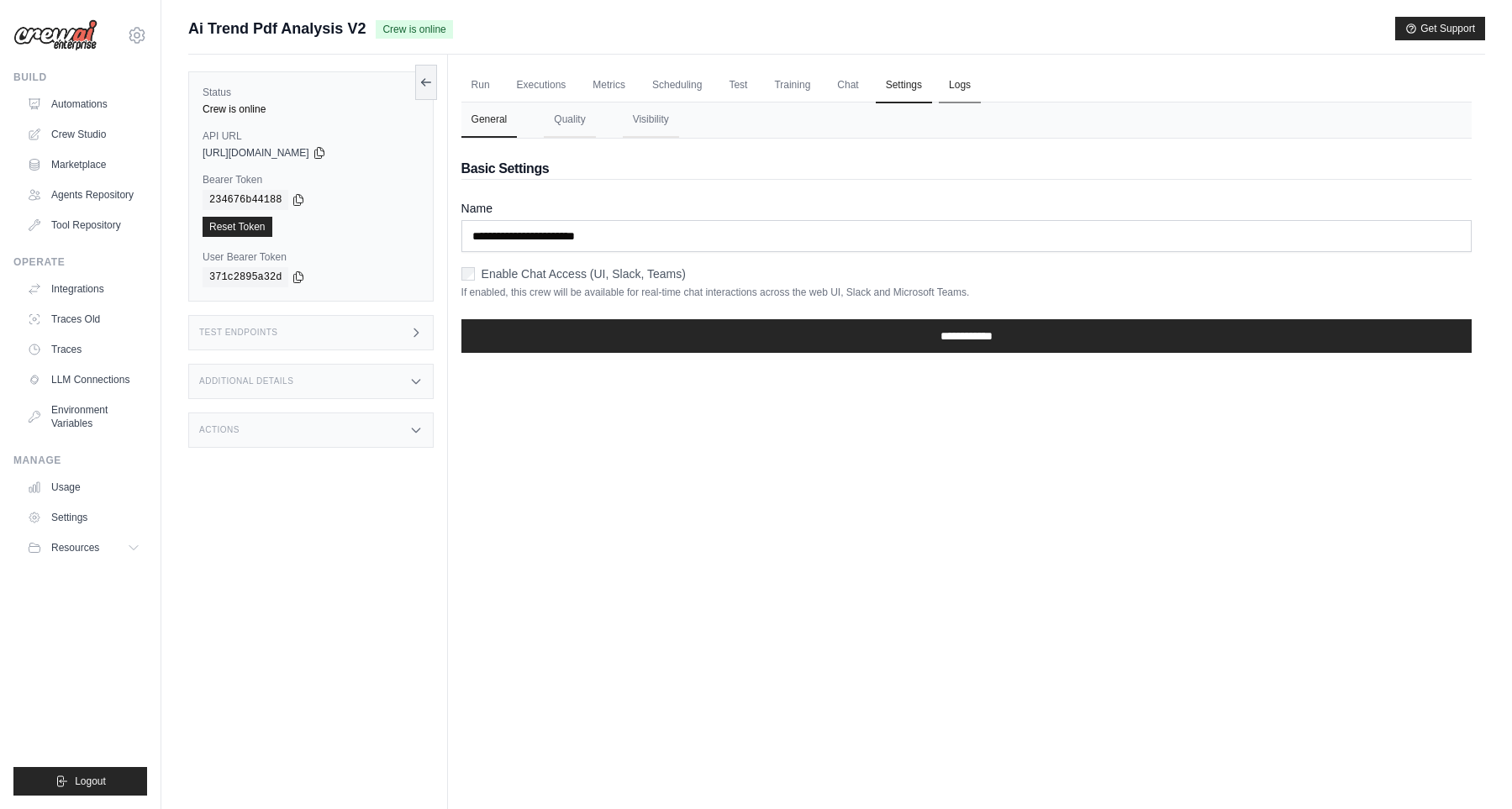
click at [980, 89] on link "Logs" at bounding box center [959, 86] width 42 height 35
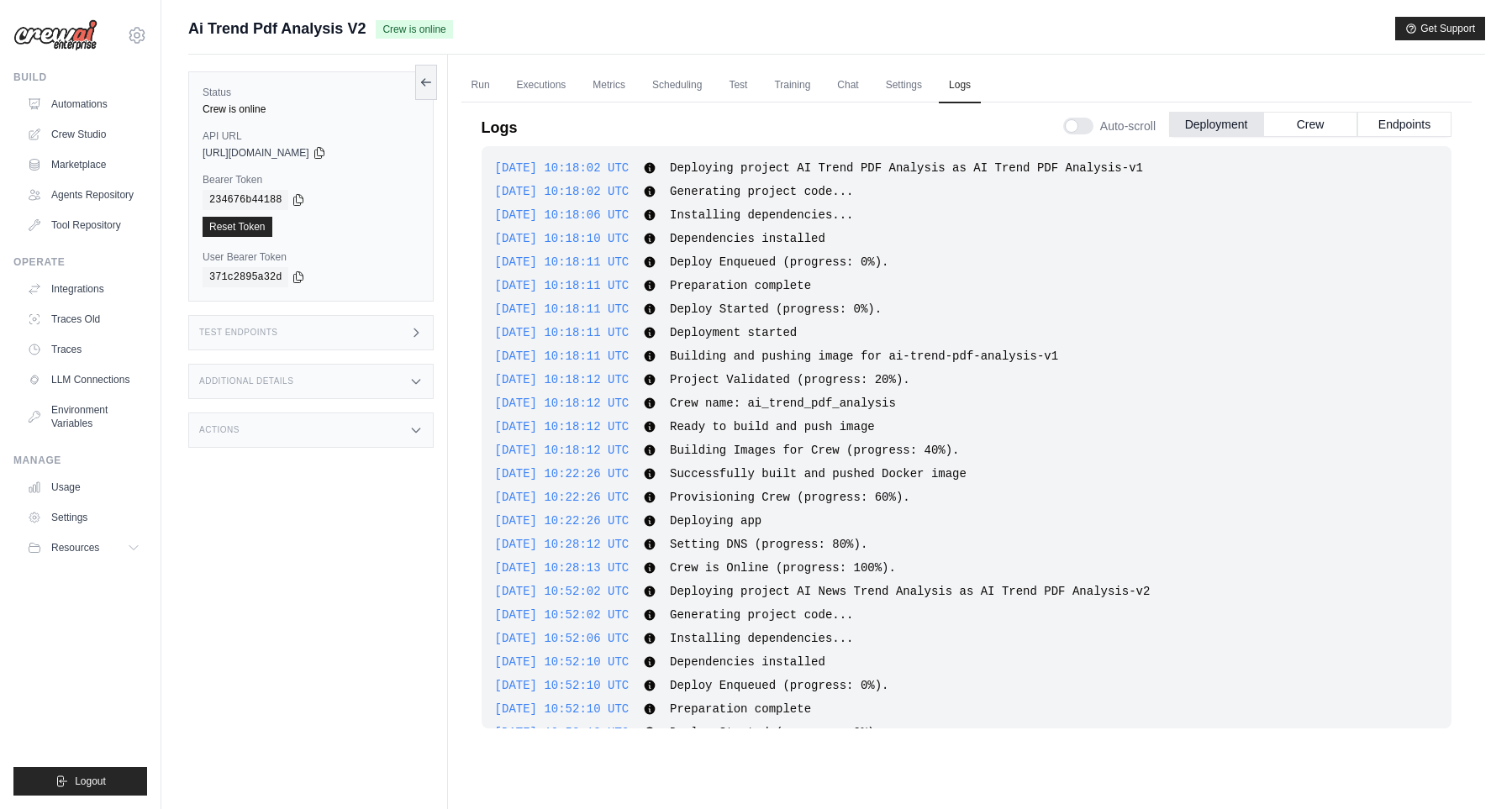
scroll to position [292, 0]
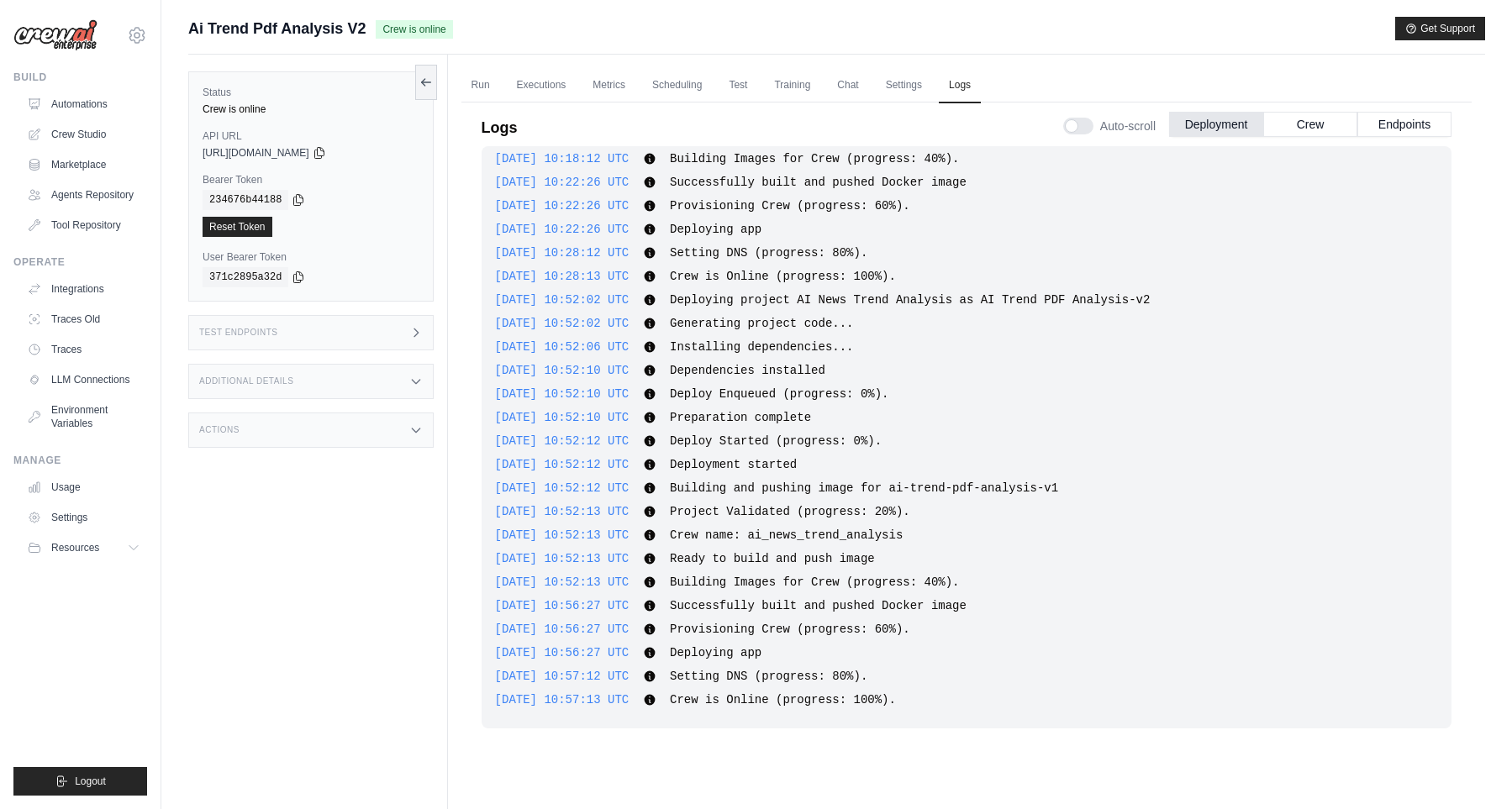
click at [921, 101] on div "Logs Auto-scroll Deployment Crew Endpoints" at bounding box center [966, 123] width 969 height 47
click at [922, 88] on link "Settings" at bounding box center [904, 86] width 57 height 35
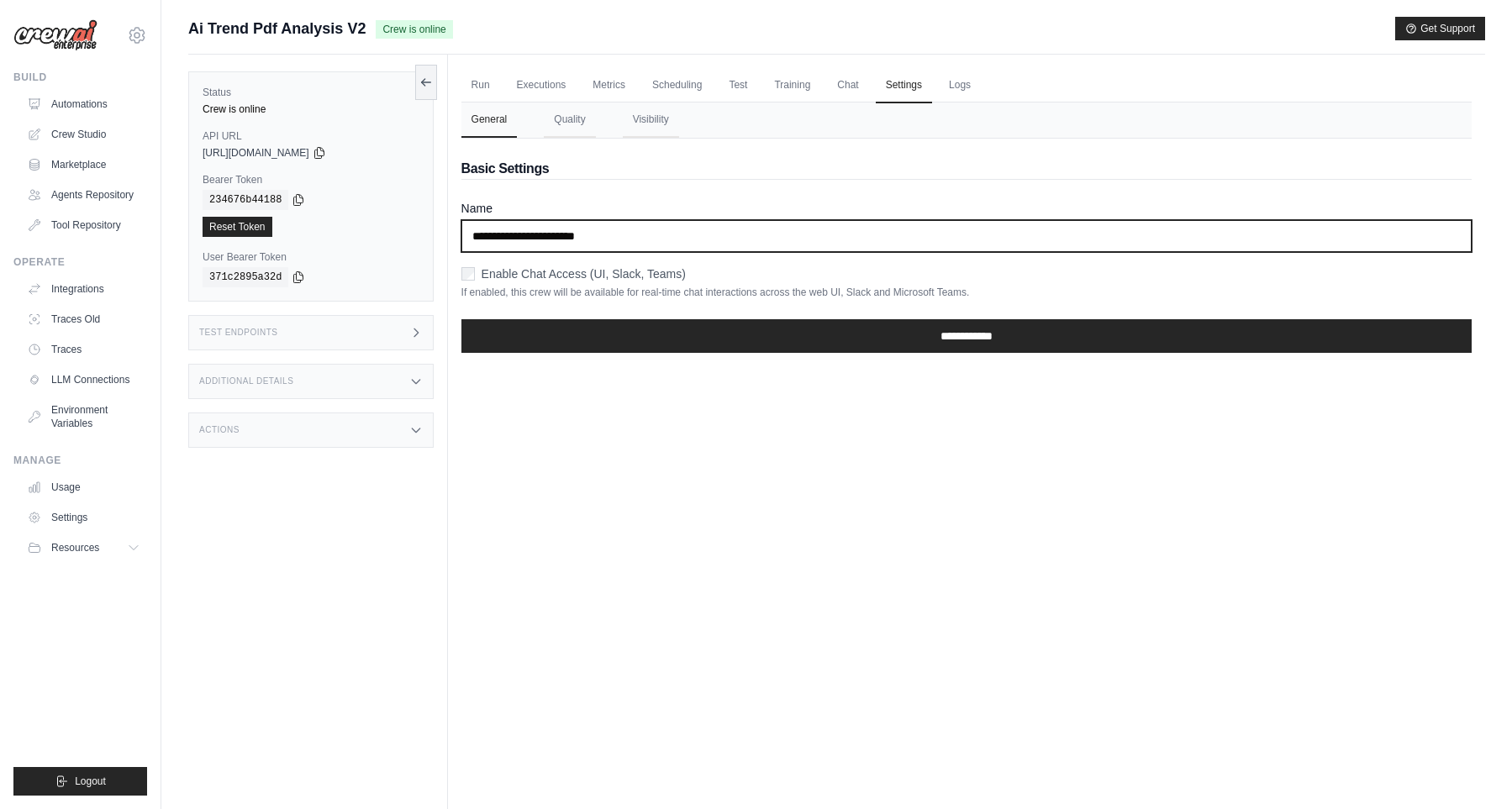
click at [812, 233] on input "**********" at bounding box center [966, 236] width 1010 height 32
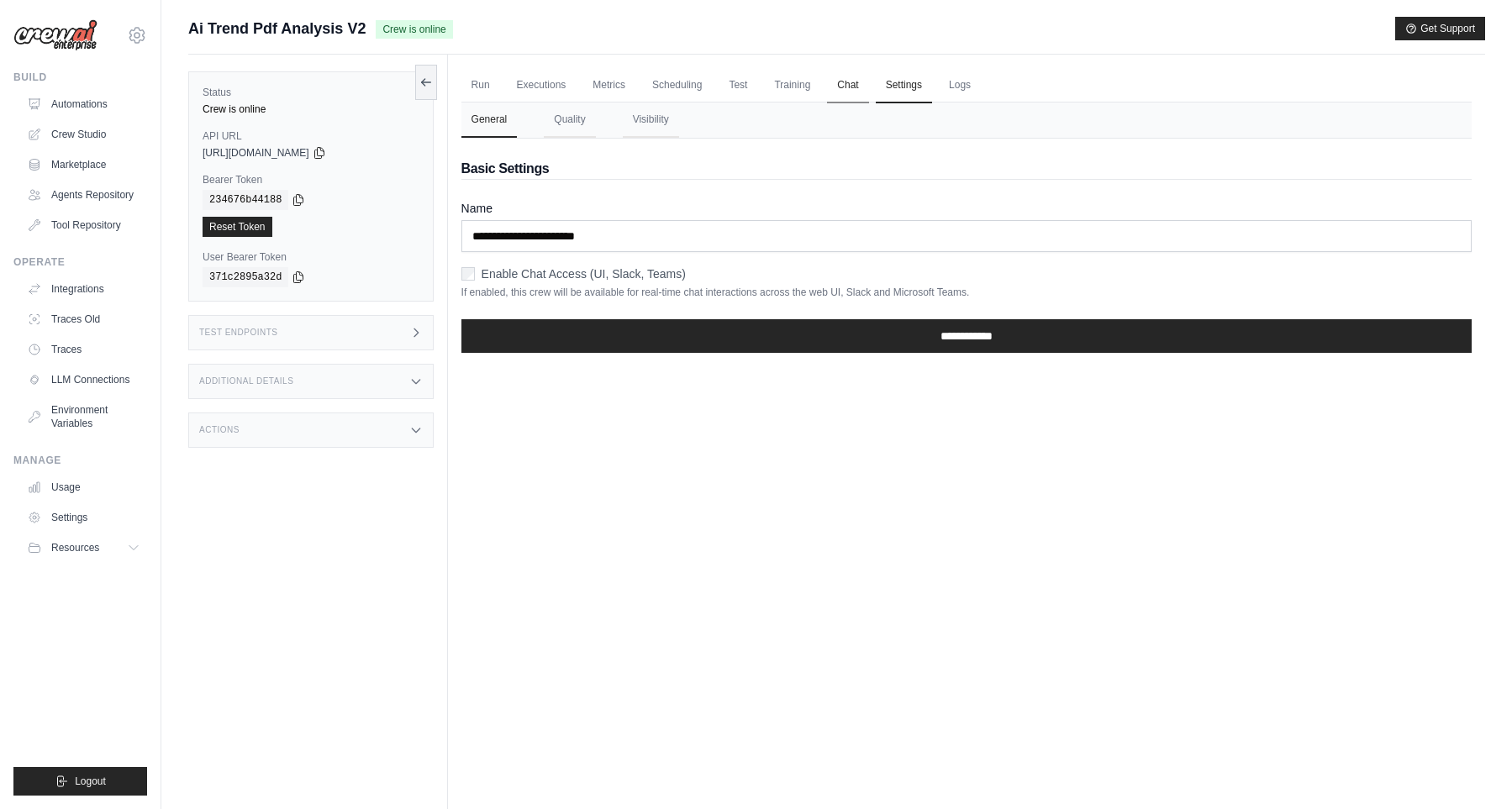
click at [846, 94] on link "Chat" at bounding box center [847, 86] width 41 height 35
click at [491, 81] on link "Run" at bounding box center [481, 86] width 39 height 35
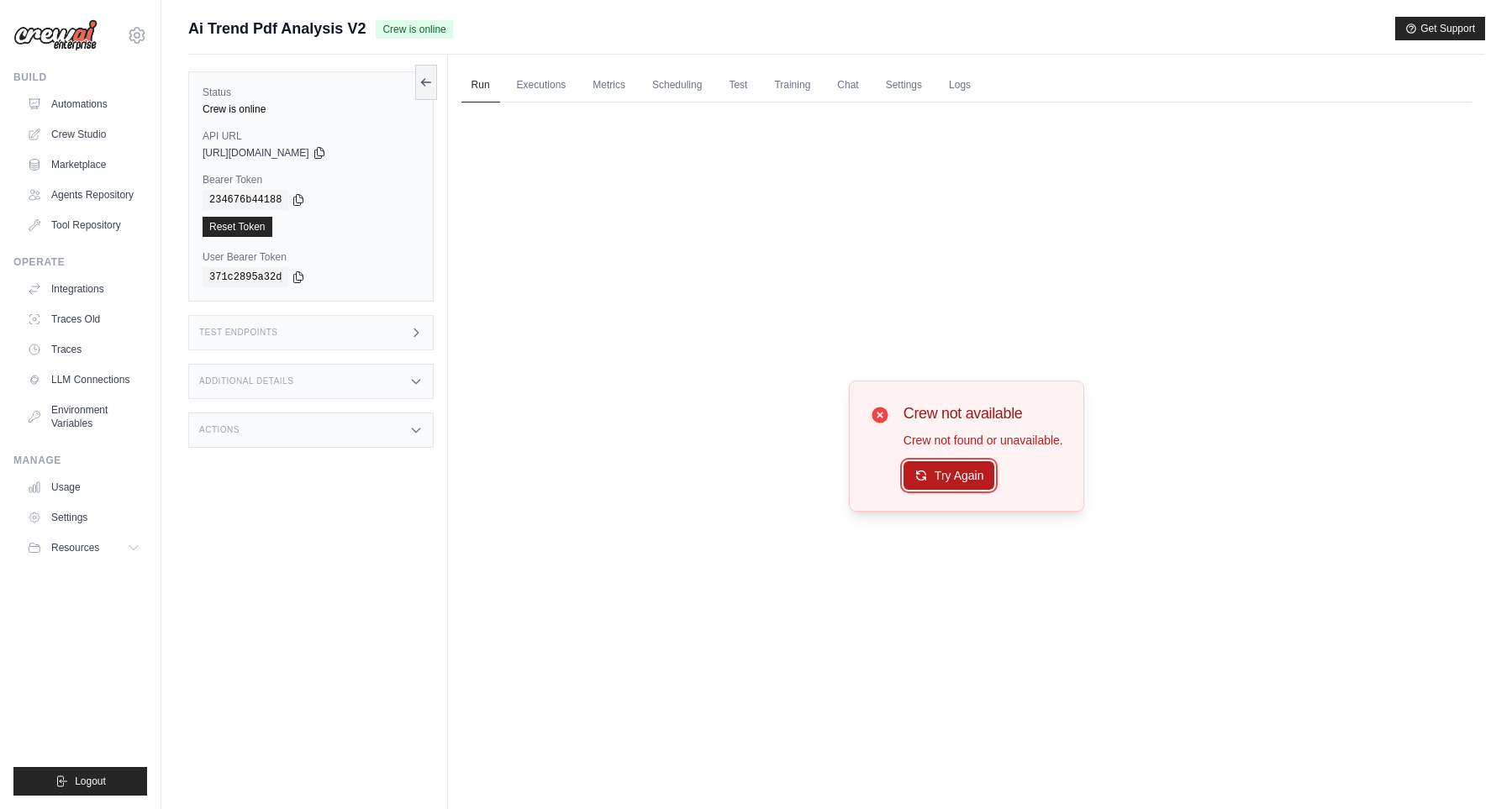
click at [957, 466] on button "Try Again" at bounding box center [949, 476] width 92 height 29
click at [957, 466] on button "Try Again" at bounding box center [949, 477] width 92 height 29
click at [966, 475] on button "Try Again" at bounding box center [949, 476] width 92 height 29
click at [1296, 556] on div "Crew not available Crew not found or unavailable. Try Again" at bounding box center [966, 446] width 1010 height 688
click at [478, 84] on link "Run" at bounding box center [481, 86] width 39 height 35
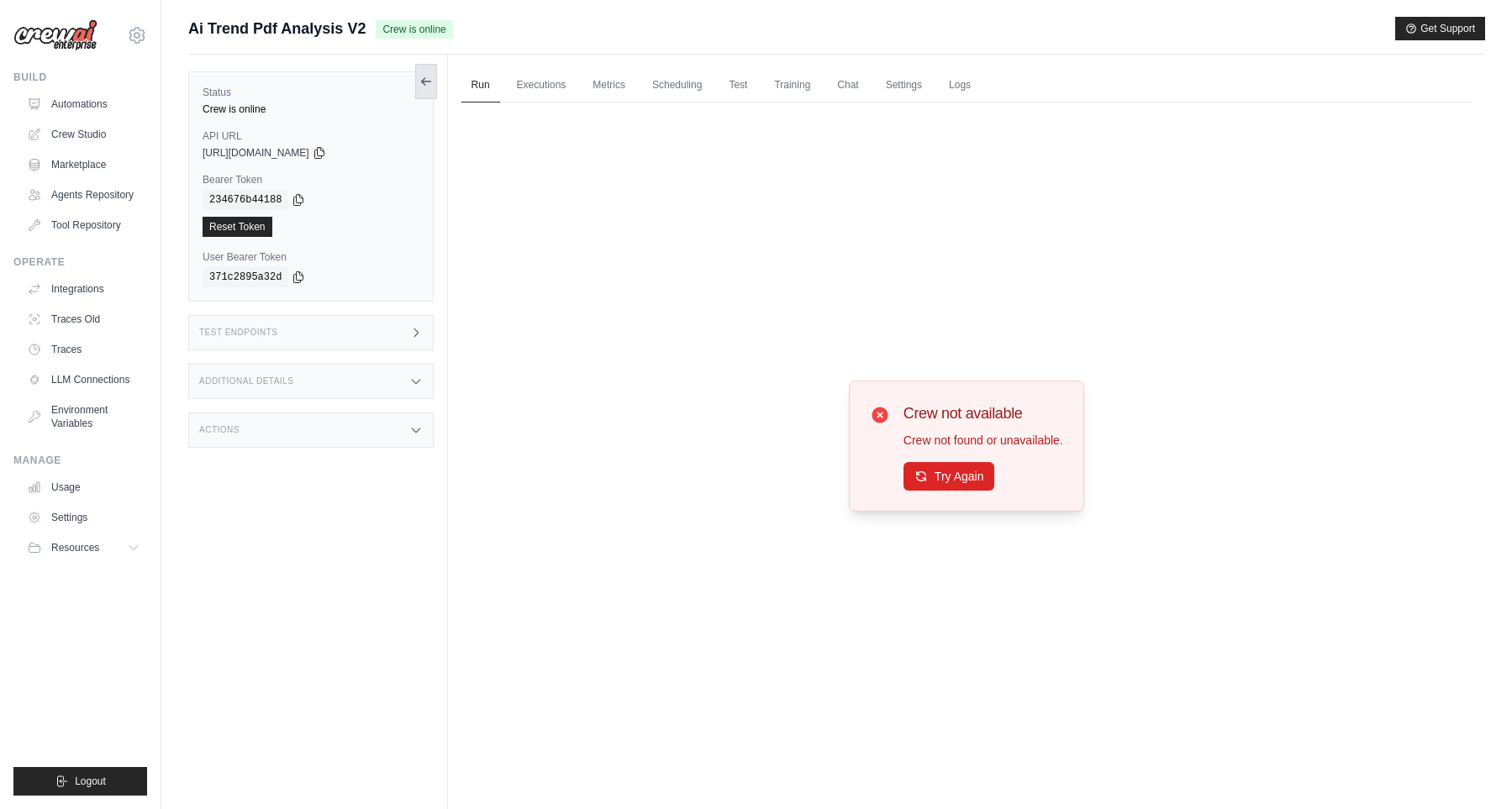
click at [433, 77] on button at bounding box center [426, 82] width 22 height 35
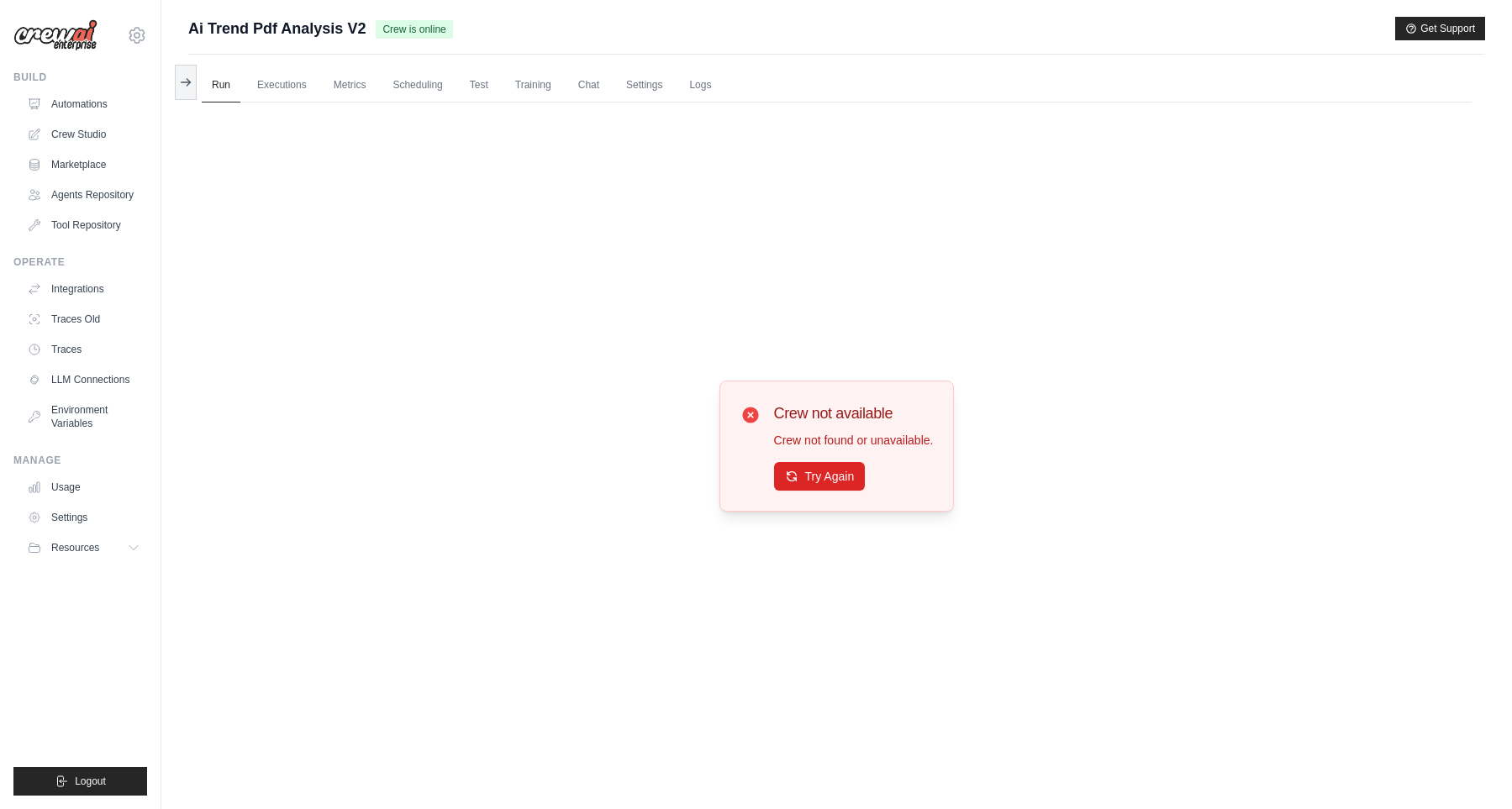
click at [82, 42] on img at bounding box center [56, 35] width 84 height 32
click at [43, 100] on link "Automations" at bounding box center [85, 105] width 127 height 27
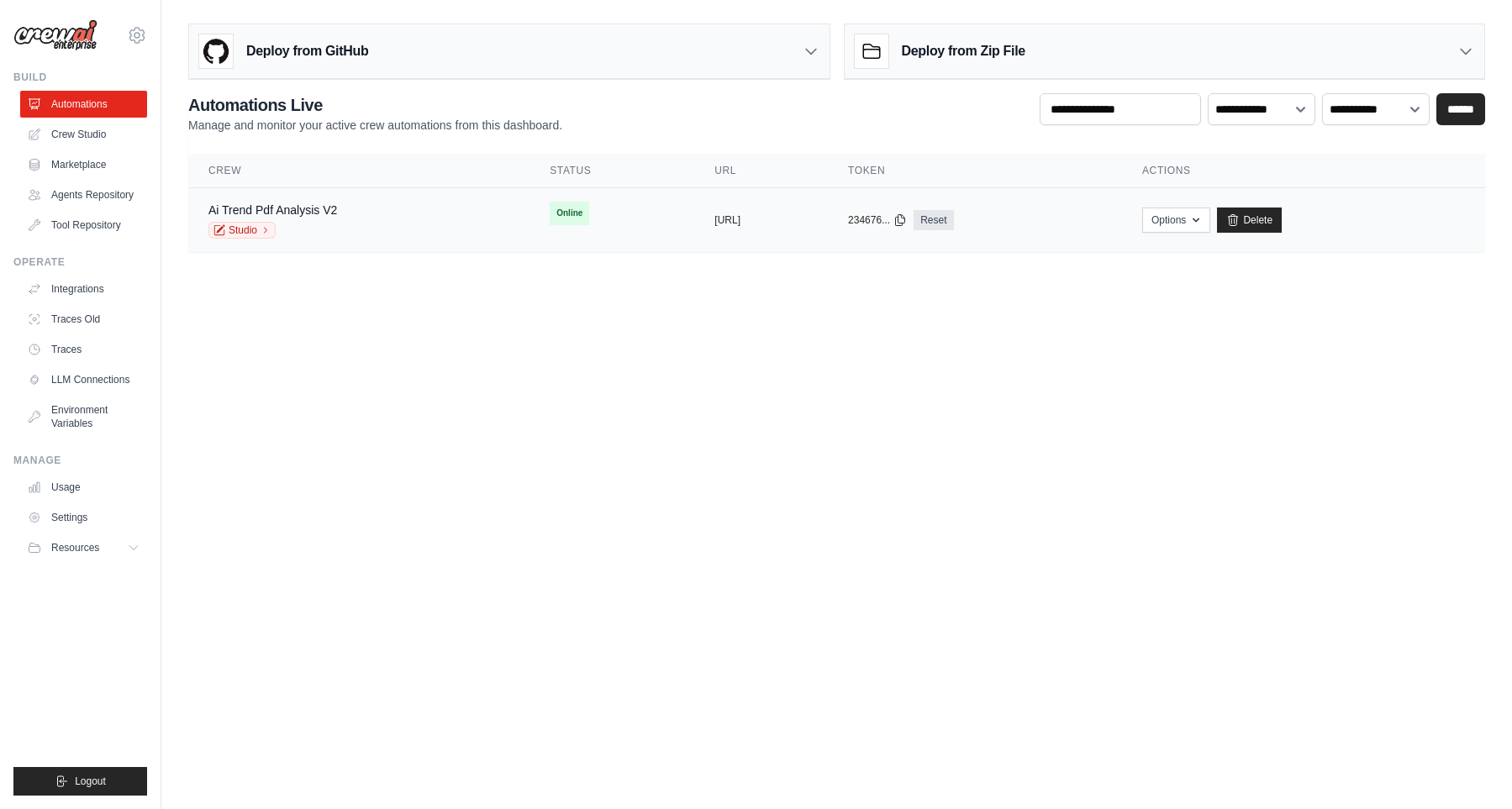
click at [805, 218] on div "copied https://ai-trend-pdf-analysis-v1-e9" at bounding box center [760, 220] width 94 height 13
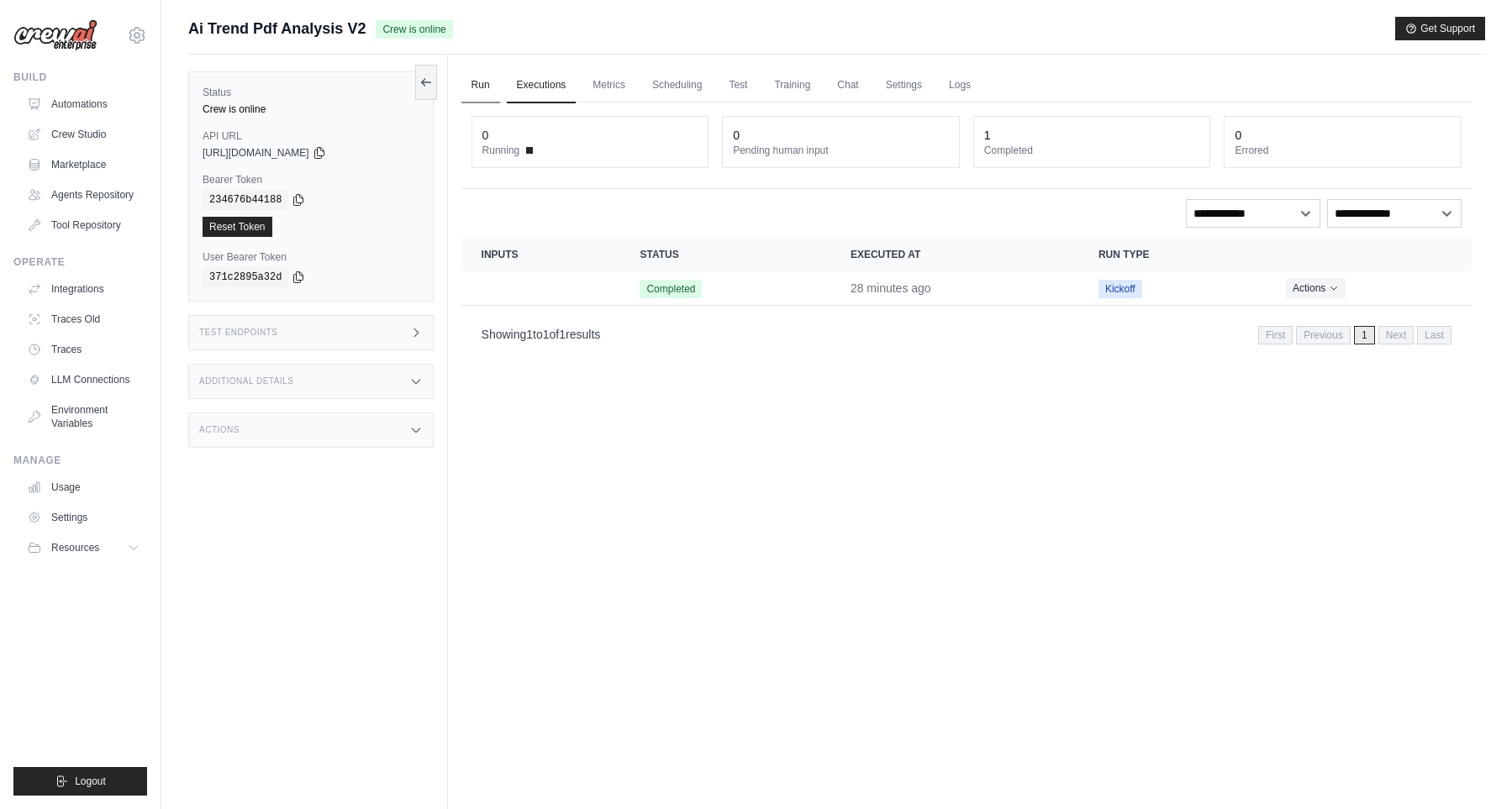
click at [469, 84] on link "Run" at bounding box center [481, 86] width 39 height 35
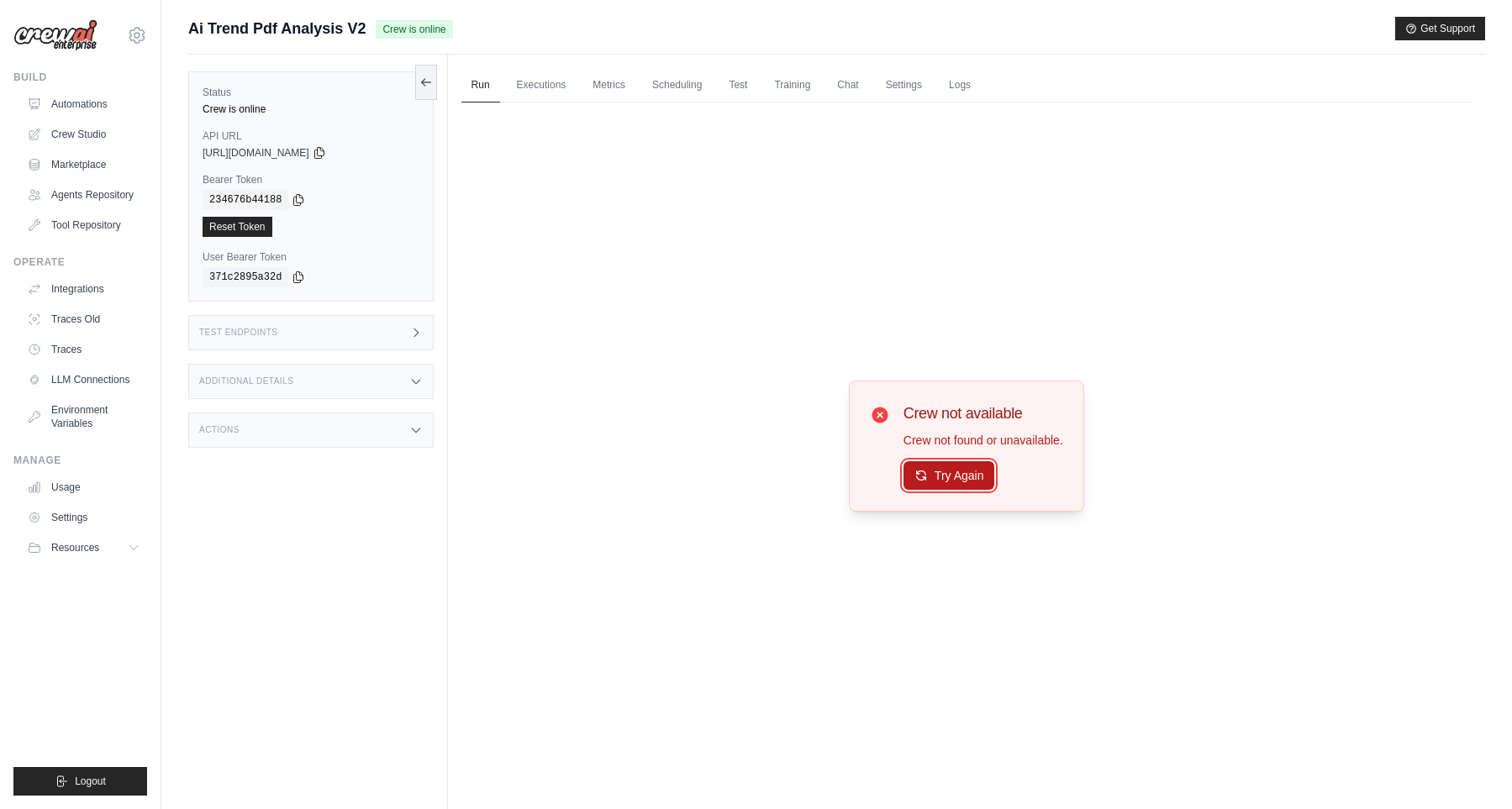
click at [956, 466] on button "Try Again" at bounding box center [949, 476] width 92 height 29
click at [916, 93] on link "Settings" at bounding box center [904, 86] width 57 height 35
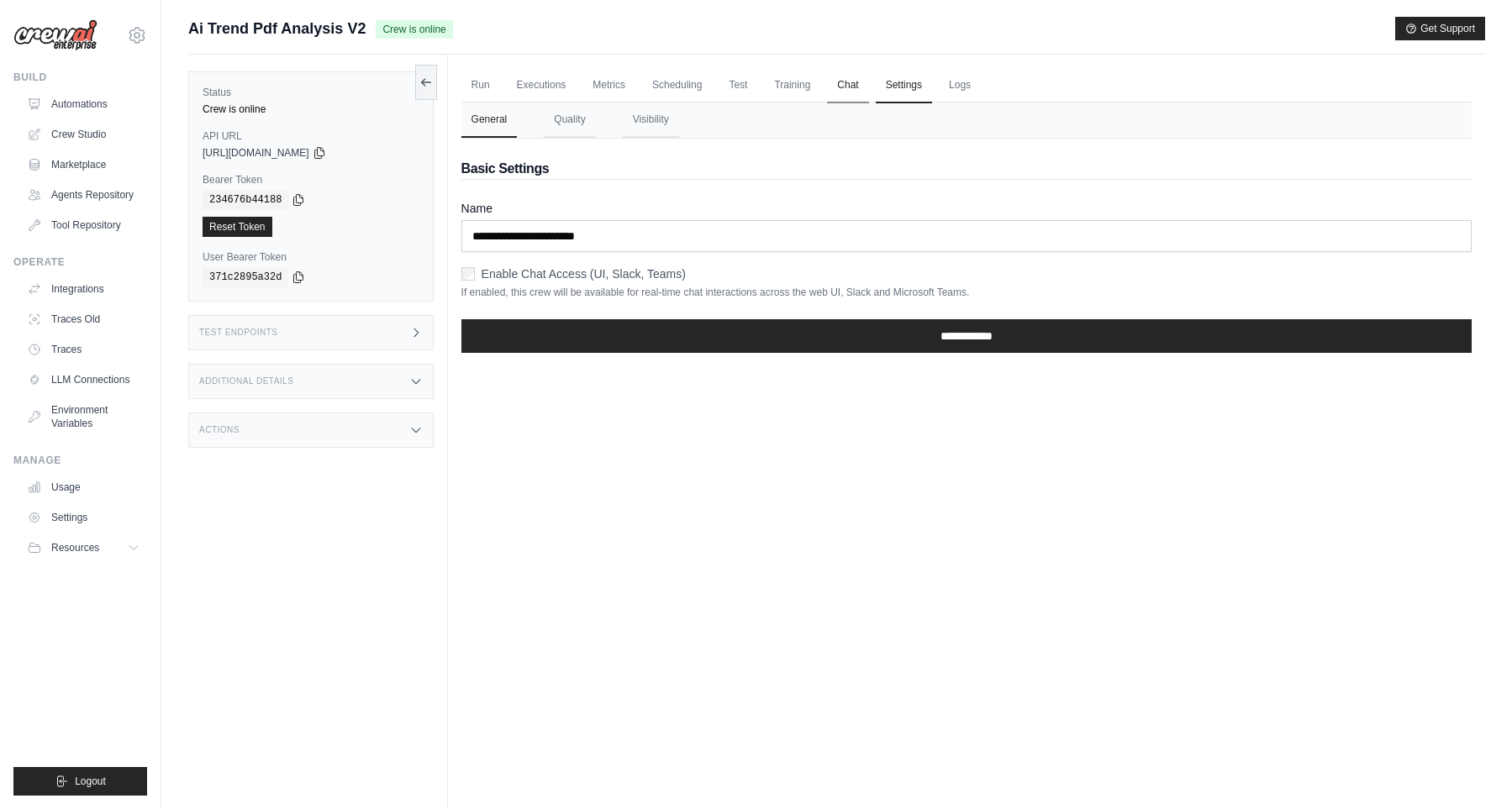
click at [868, 91] on link "Chat" at bounding box center [847, 86] width 41 height 35
click at [969, 89] on link "Logs" at bounding box center [959, 86] width 42 height 35
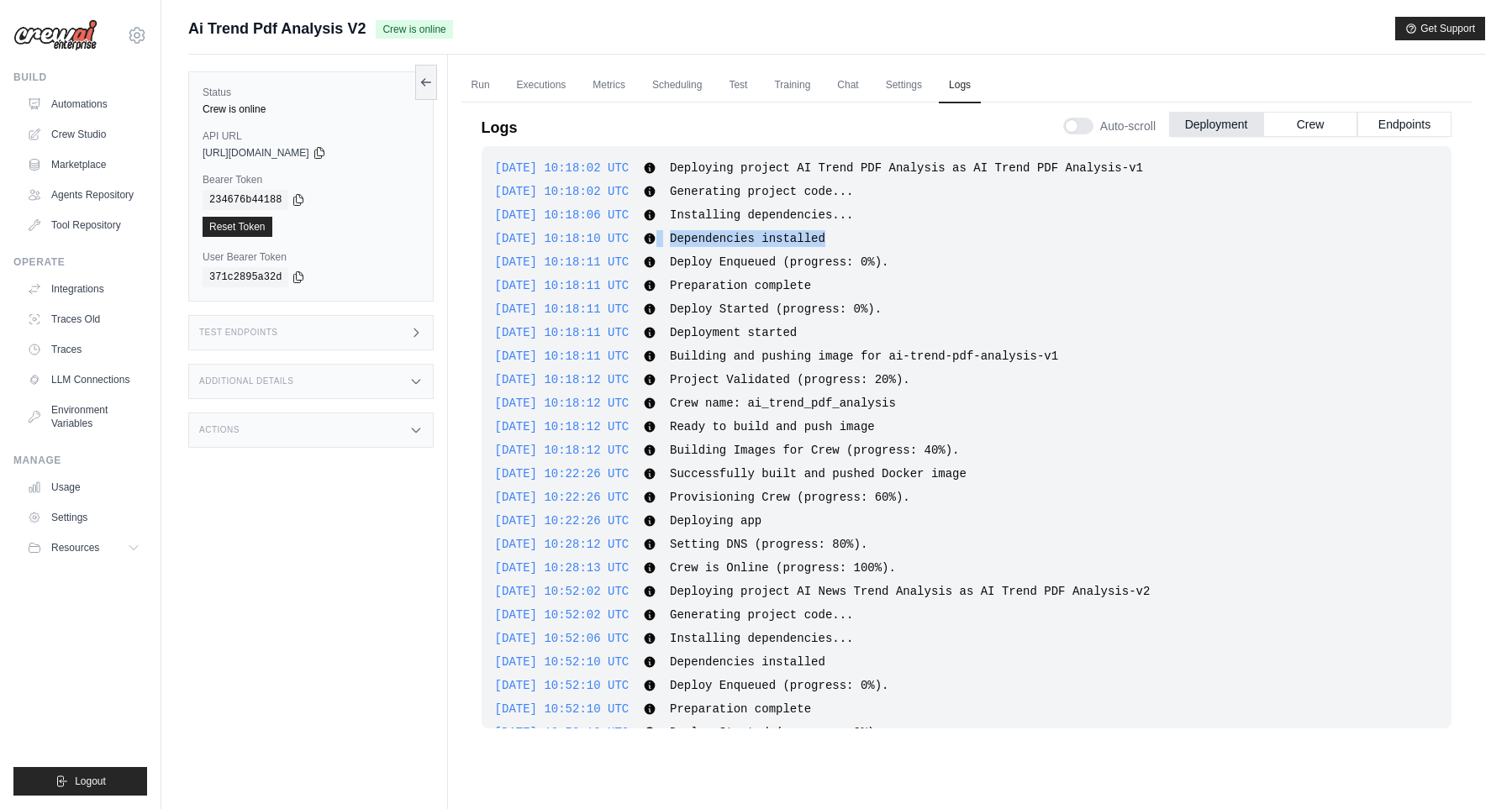
drag, startPoint x: 732, startPoint y: 171, endPoint x: 899, endPoint y: 231, distance: 177.5
click at [899, 231] on div "2025-09-22 10:18:02 UTC Deploying project AI Trend PDF Analysis as AI Trend PDF…" at bounding box center [966, 437] width 969 height 582
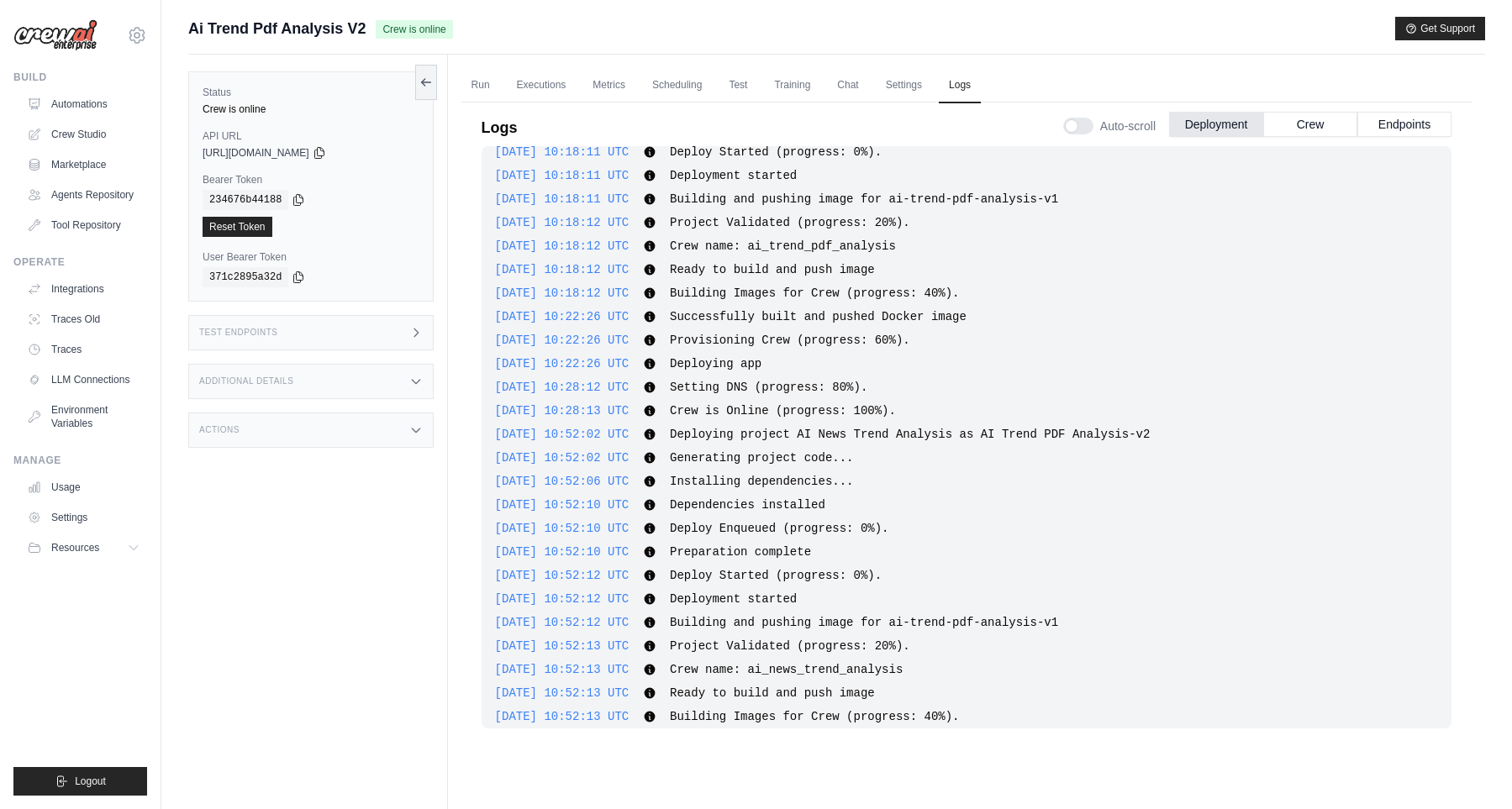
scroll to position [171, 0]
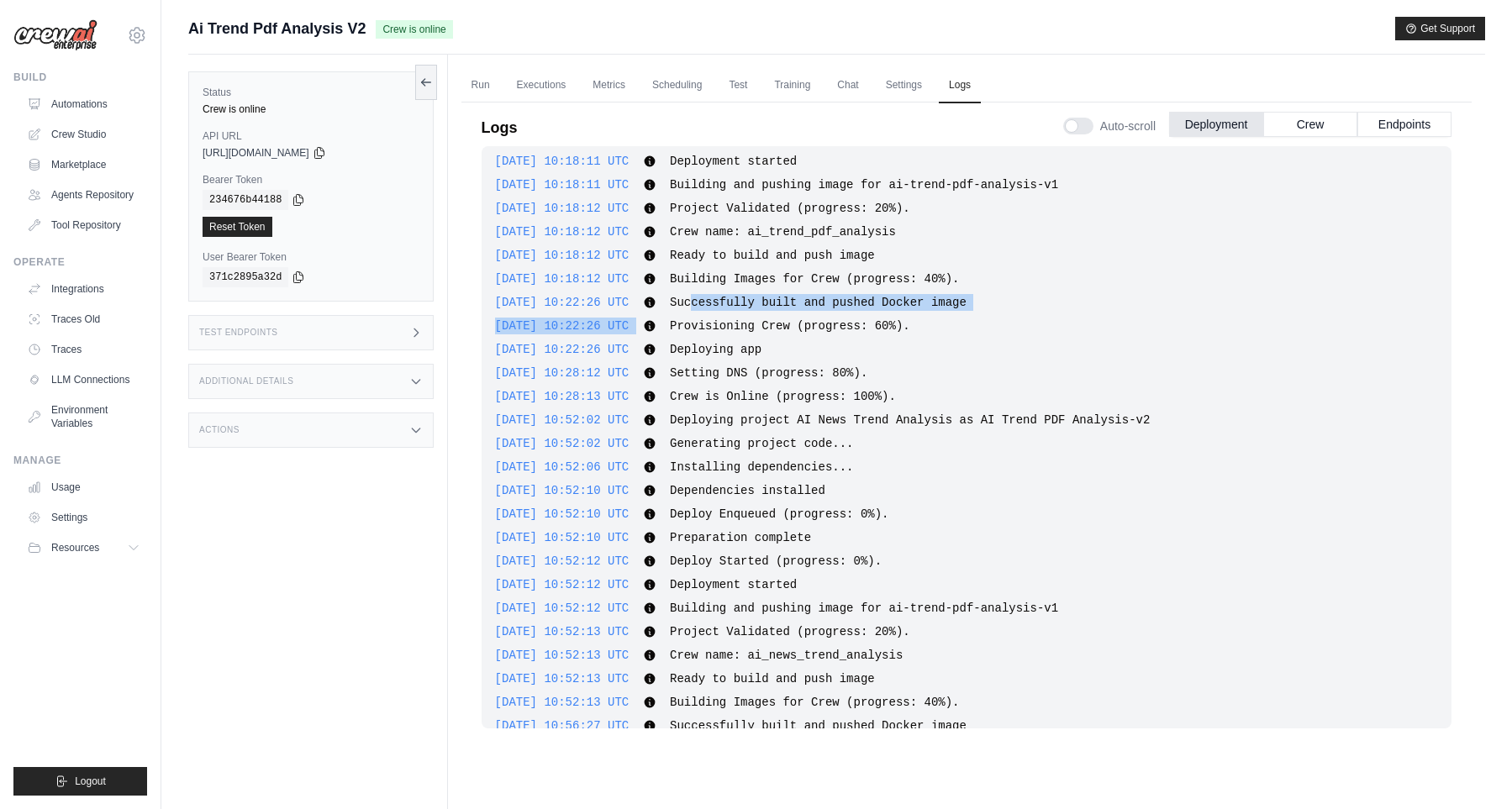
drag, startPoint x: 966, startPoint y: 406, endPoint x: 791, endPoint y: 369, distance: 178.9
click at [720, 310] on div "2025-09-22 10:18:02 UTC Deploying project AI Trend PDF Analysis as AI Trend PDF…" at bounding box center [966, 437] width 969 height 582
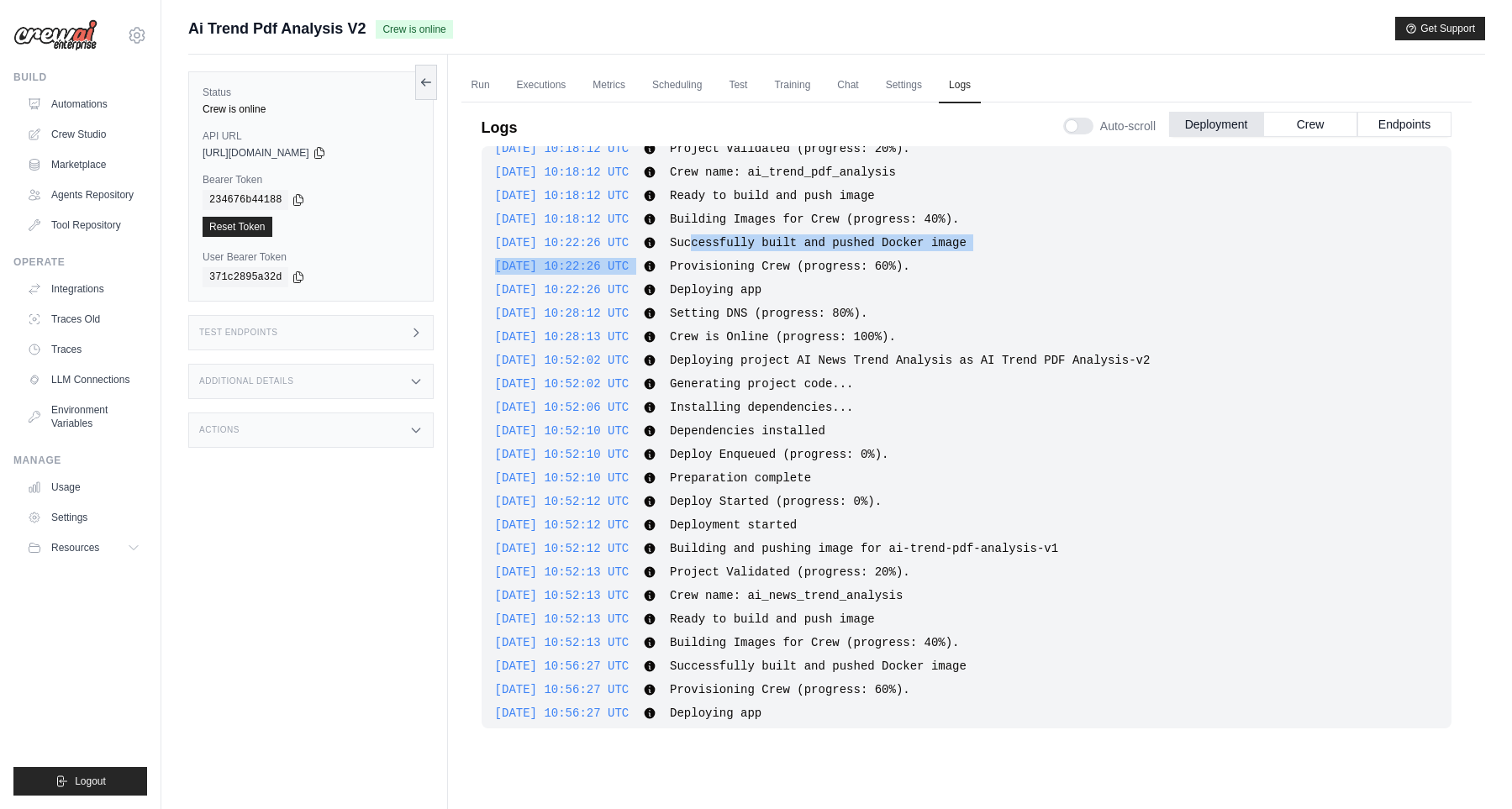
scroll to position [292, 0]
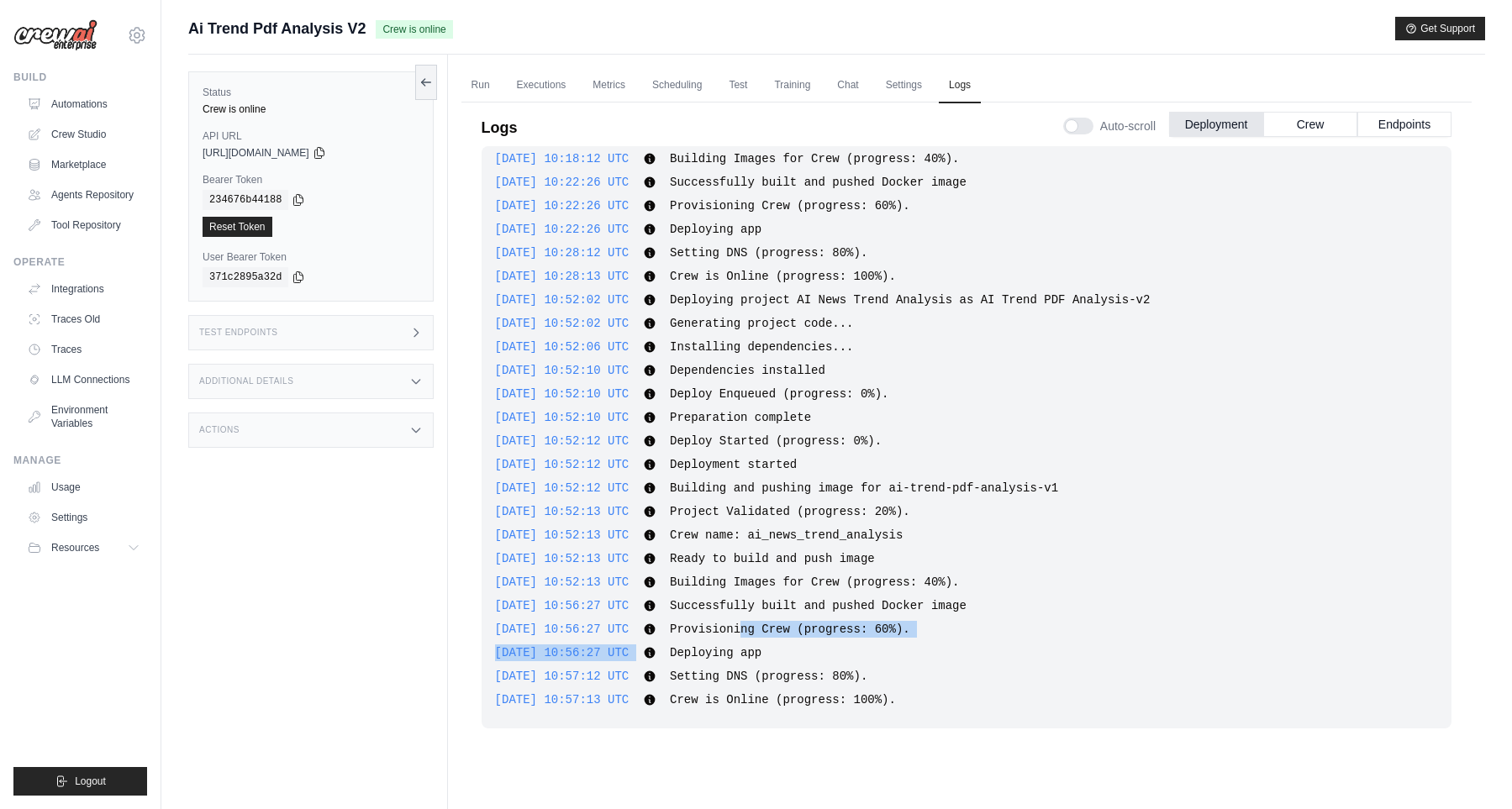
drag, startPoint x: 747, startPoint y: 623, endPoint x: 718, endPoint y: 574, distance: 56.9
click at [716, 595] on div "2025-09-22 10:18:02 UTC Deploying project AI Trend PDF Analysis as AI Trend PDF…" at bounding box center [966, 437] width 969 height 582
click at [1007, 584] on div "2025-09-22 10:52:13 UTC Building Images for Crew (progress: 40%). Show more Sho…" at bounding box center [966, 582] width 942 height 17
drag, startPoint x: 895, startPoint y: 295, endPoint x: 986, endPoint y: 710, distance: 424.9
click at [986, 710] on div "2025-09-22 10:18:02 UTC Deploying project AI Trend PDF Analysis as AI Trend PDF…" at bounding box center [966, 437] width 969 height 582
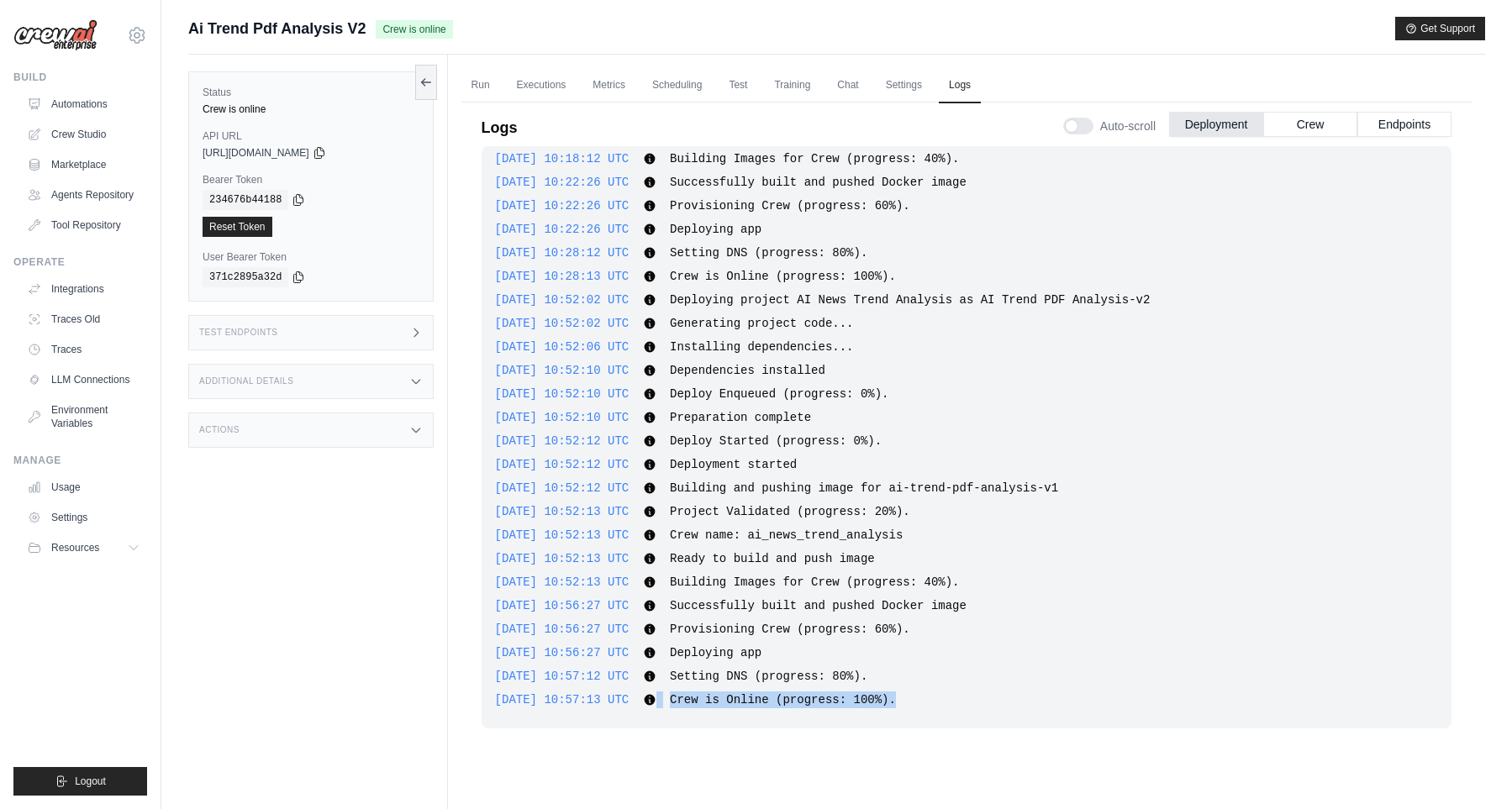
click at [1026, 686] on div "2025-09-22 10:18:02 UTC Deploying project AI Trend PDF Analysis as AI Trend PDF…" at bounding box center [966, 437] width 969 height 582
click at [484, 78] on link "Run" at bounding box center [481, 86] width 39 height 35
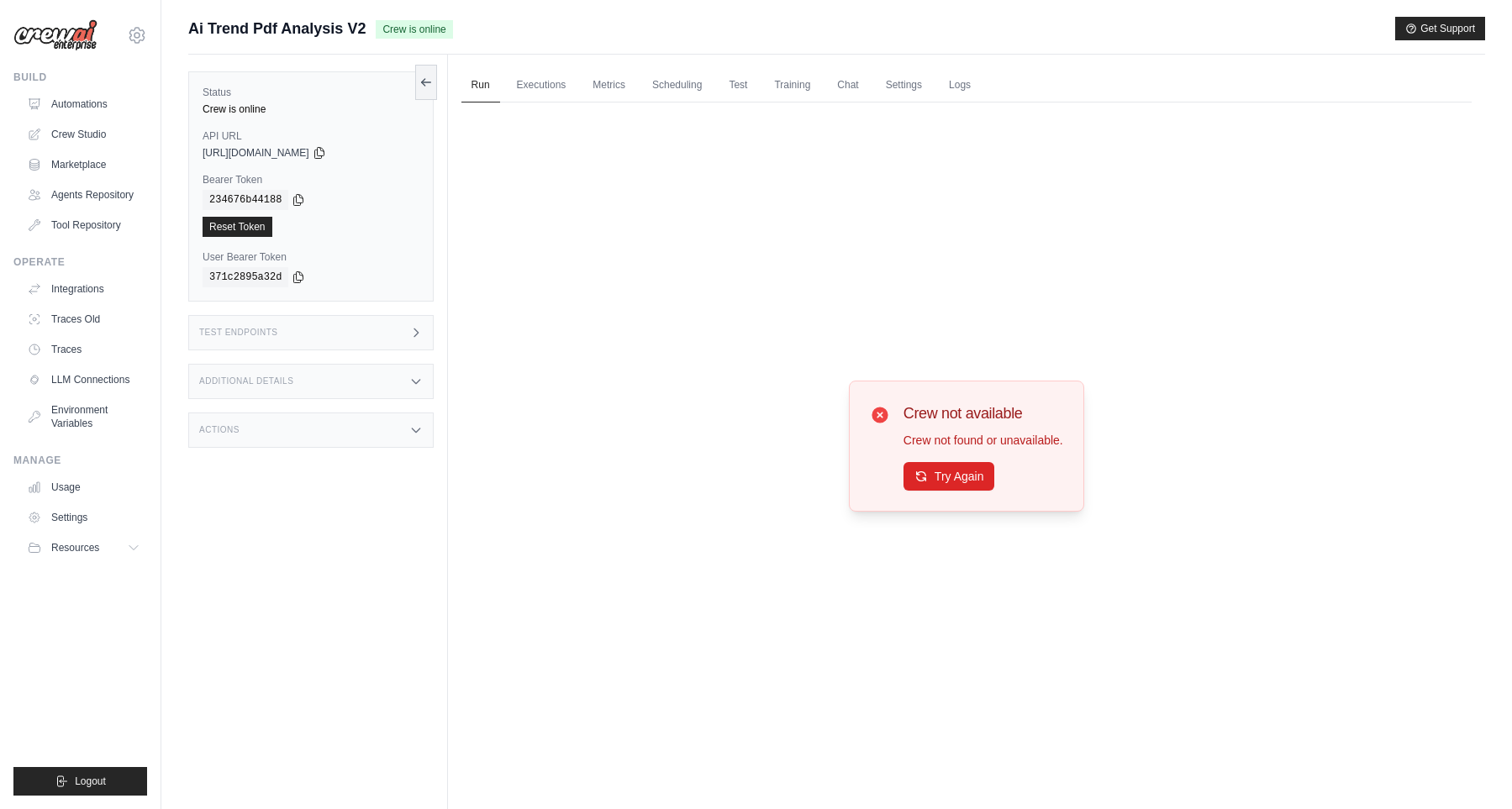
click at [222, 34] on span "Ai Trend Pdf Analysis V2" at bounding box center [277, 29] width 177 height 24
click at [83, 38] on img at bounding box center [56, 35] width 84 height 32
click at [35, 26] on img at bounding box center [56, 35] width 84 height 32
click at [64, 101] on link "Automations" at bounding box center [85, 105] width 127 height 27
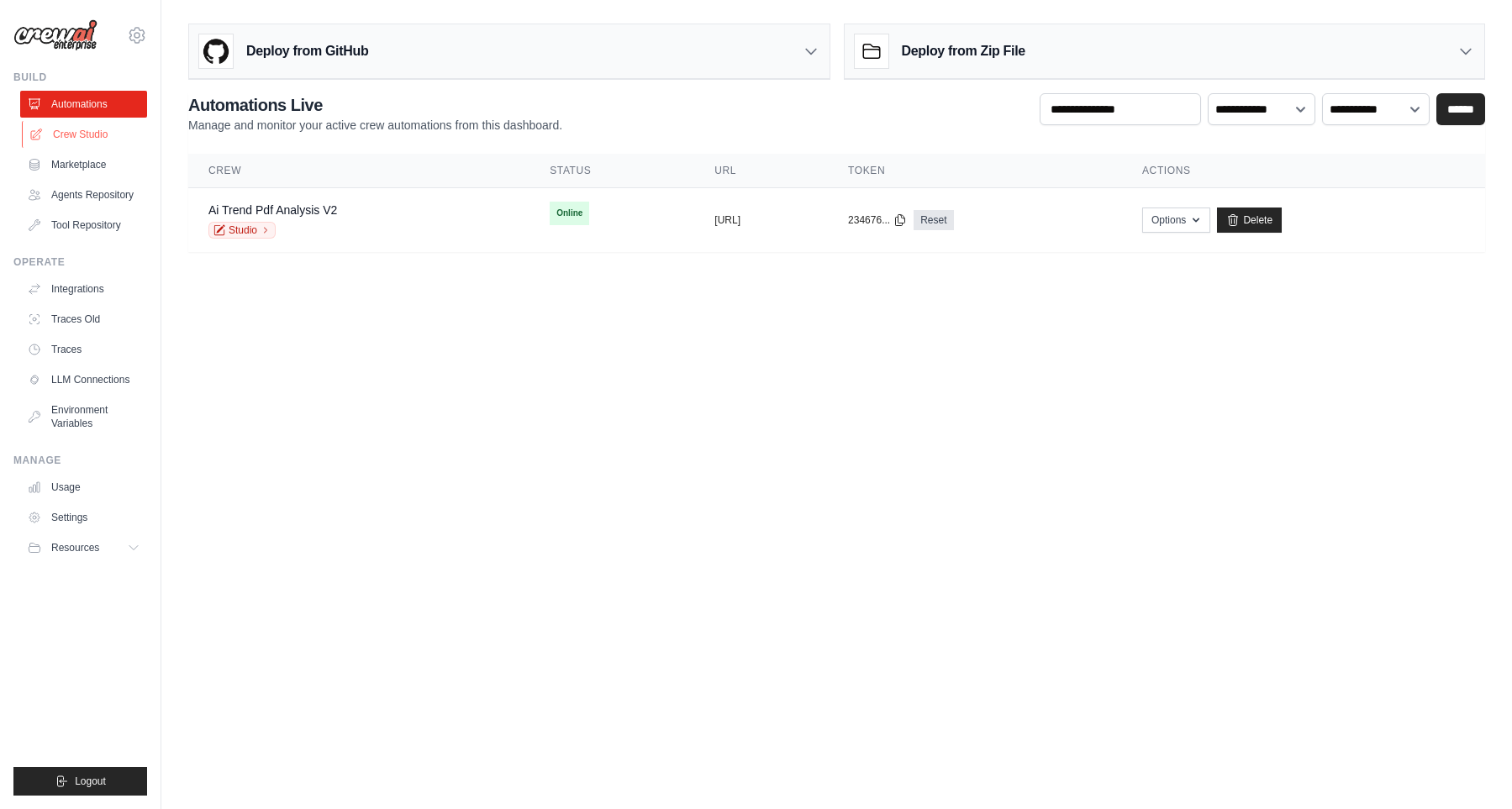
click at [78, 133] on link "Crew Studio" at bounding box center [85, 134] width 127 height 27
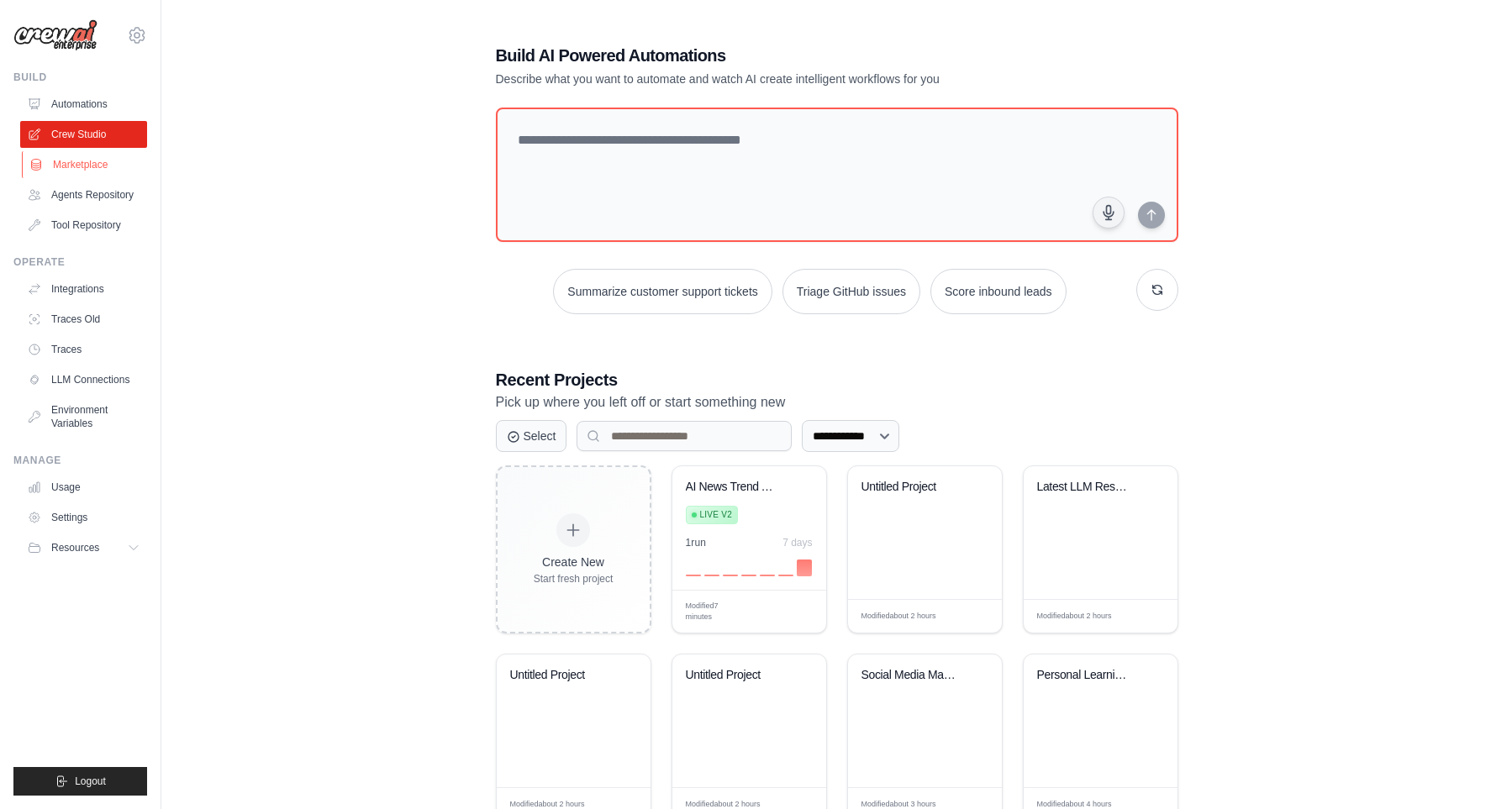
click at [88, 168] on link "Marketplace" at bounding box center [85, 164] width 127 height 27
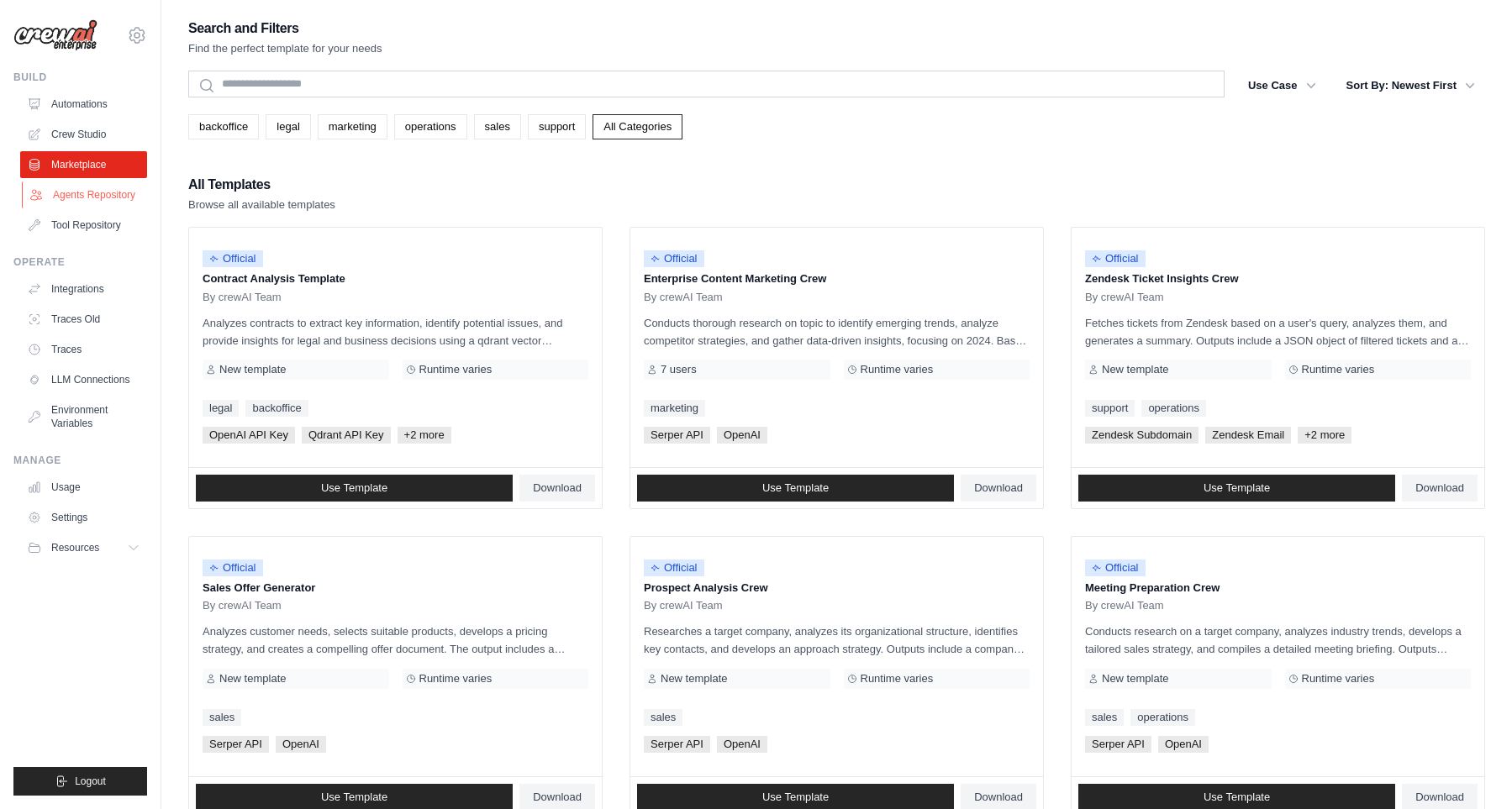
click at [116, 197] on link "Agents Repository" at bounding box center [85, 195] width 127 height 27
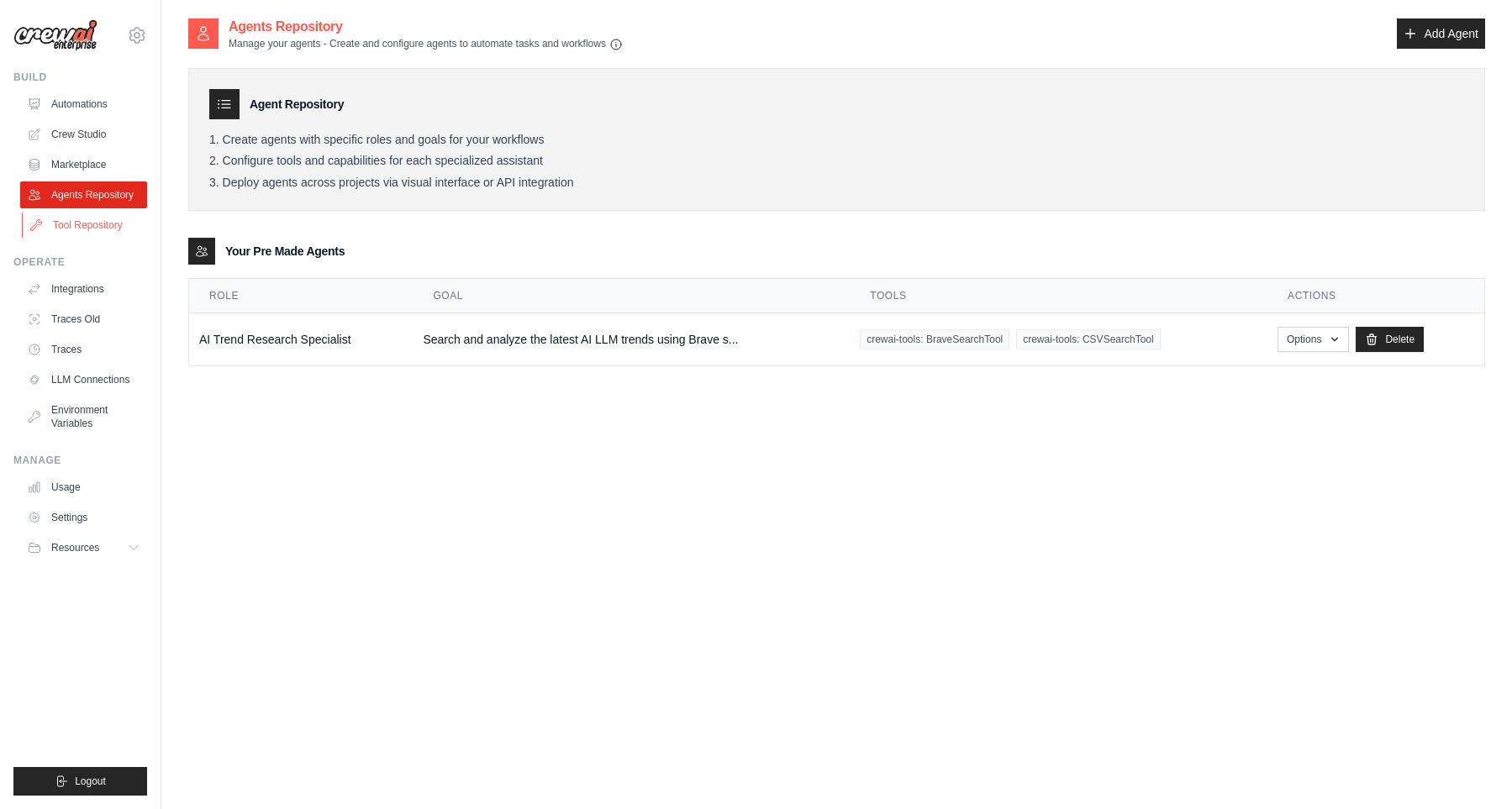
click at [115, 227] on link "Tool Repository" at bounding box center [85, 225] width 127 height 27
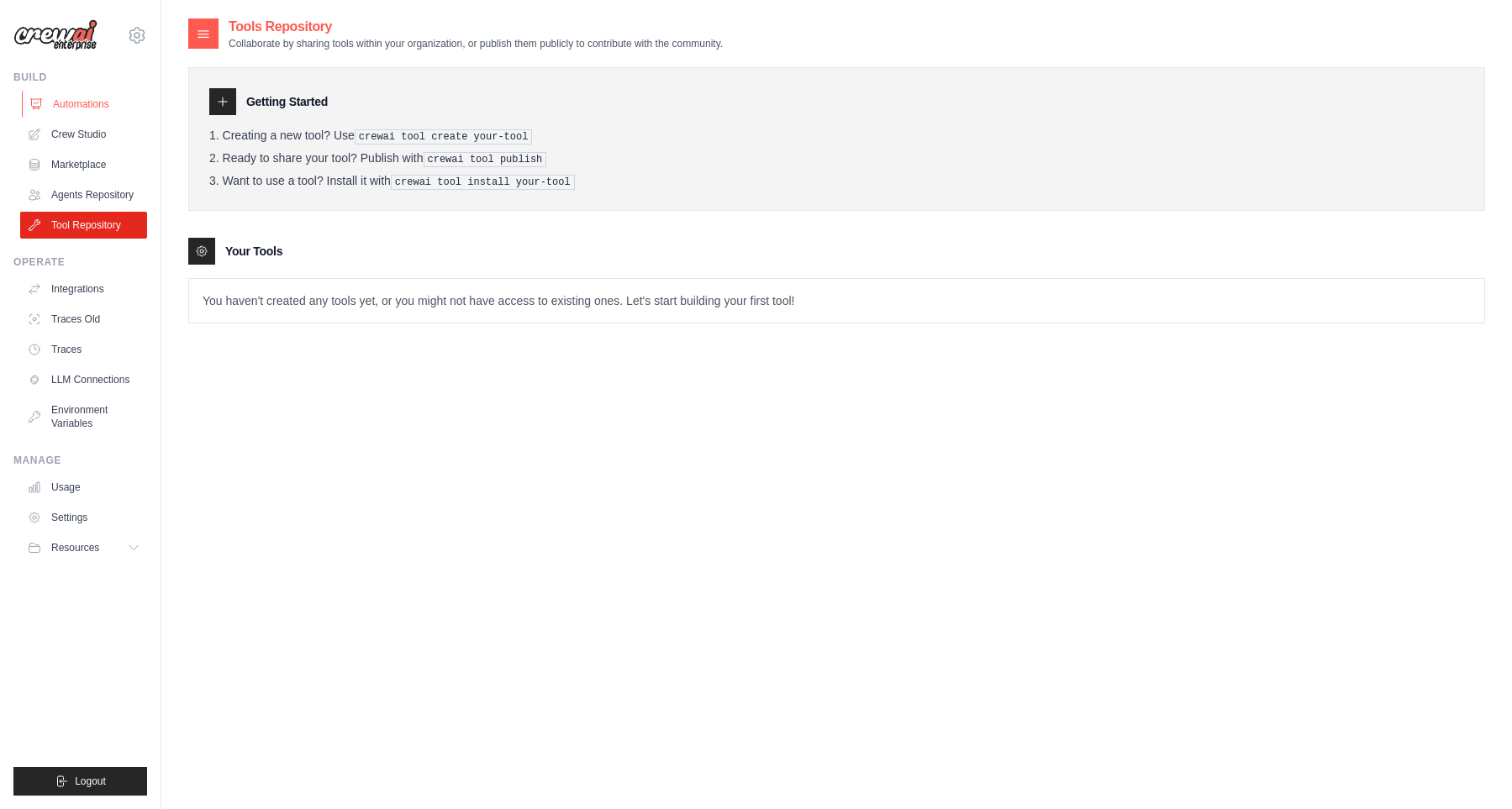
click at [93, 106] on link "Automations" at bounding box center [85, 105] width 127 height 27
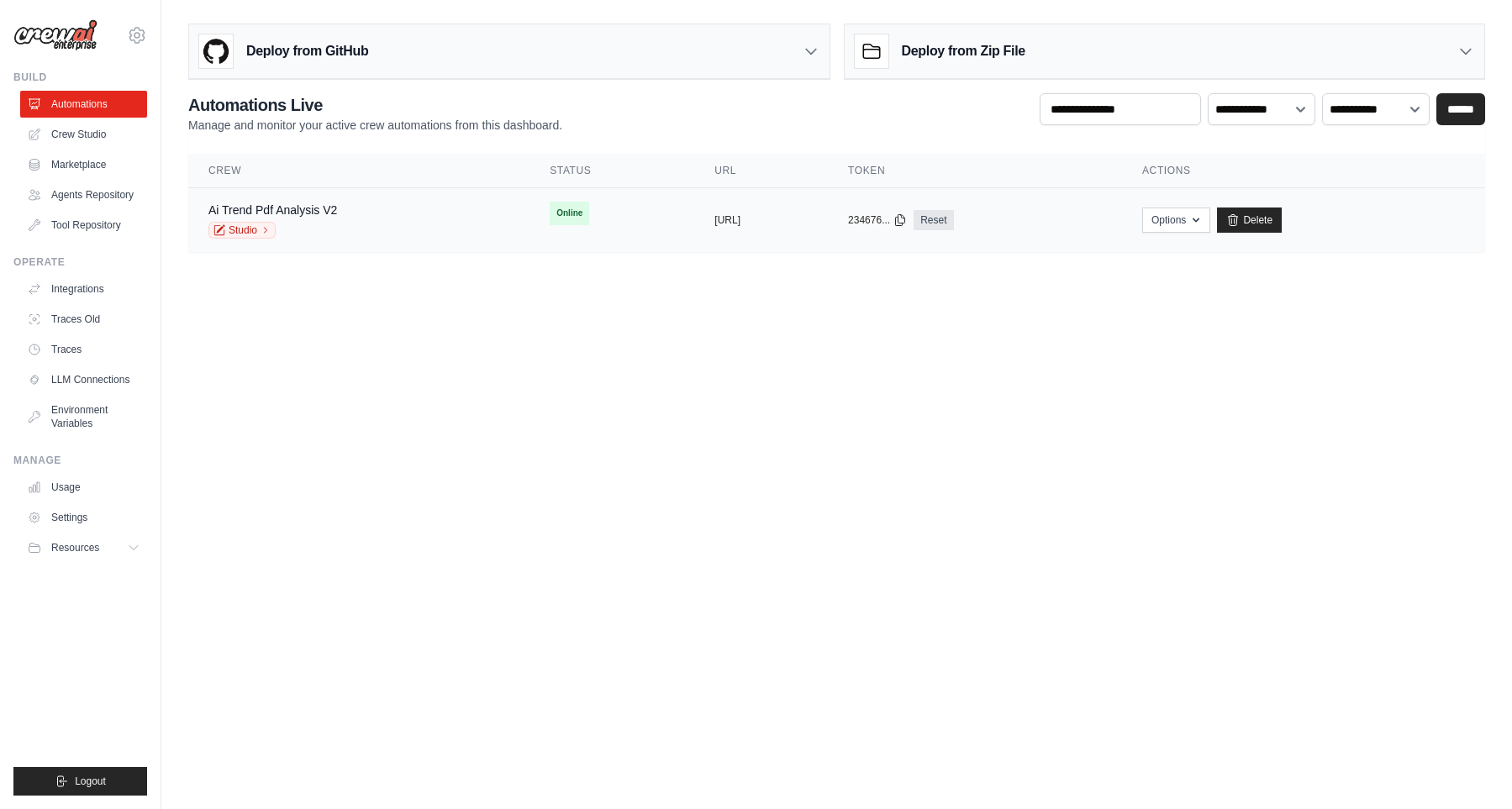
click at [807, 218] on div "copied https://ai-trend-pdf-analysis-v1-e9" at bounding box center [760, 220] width 94 height 13
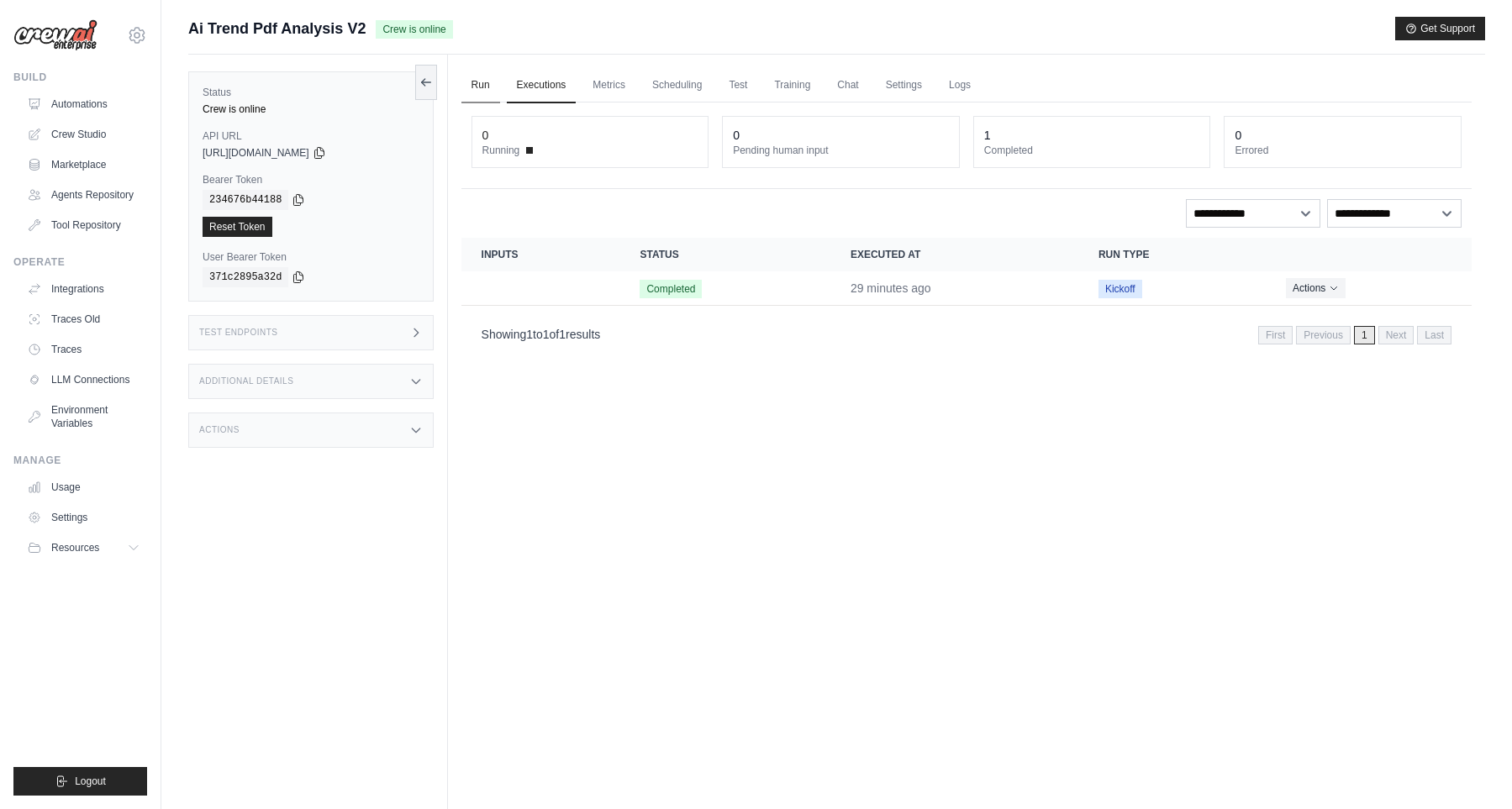
click at [484, 89] on link "Run" at bounding box center [481, 86] width 39 height 35
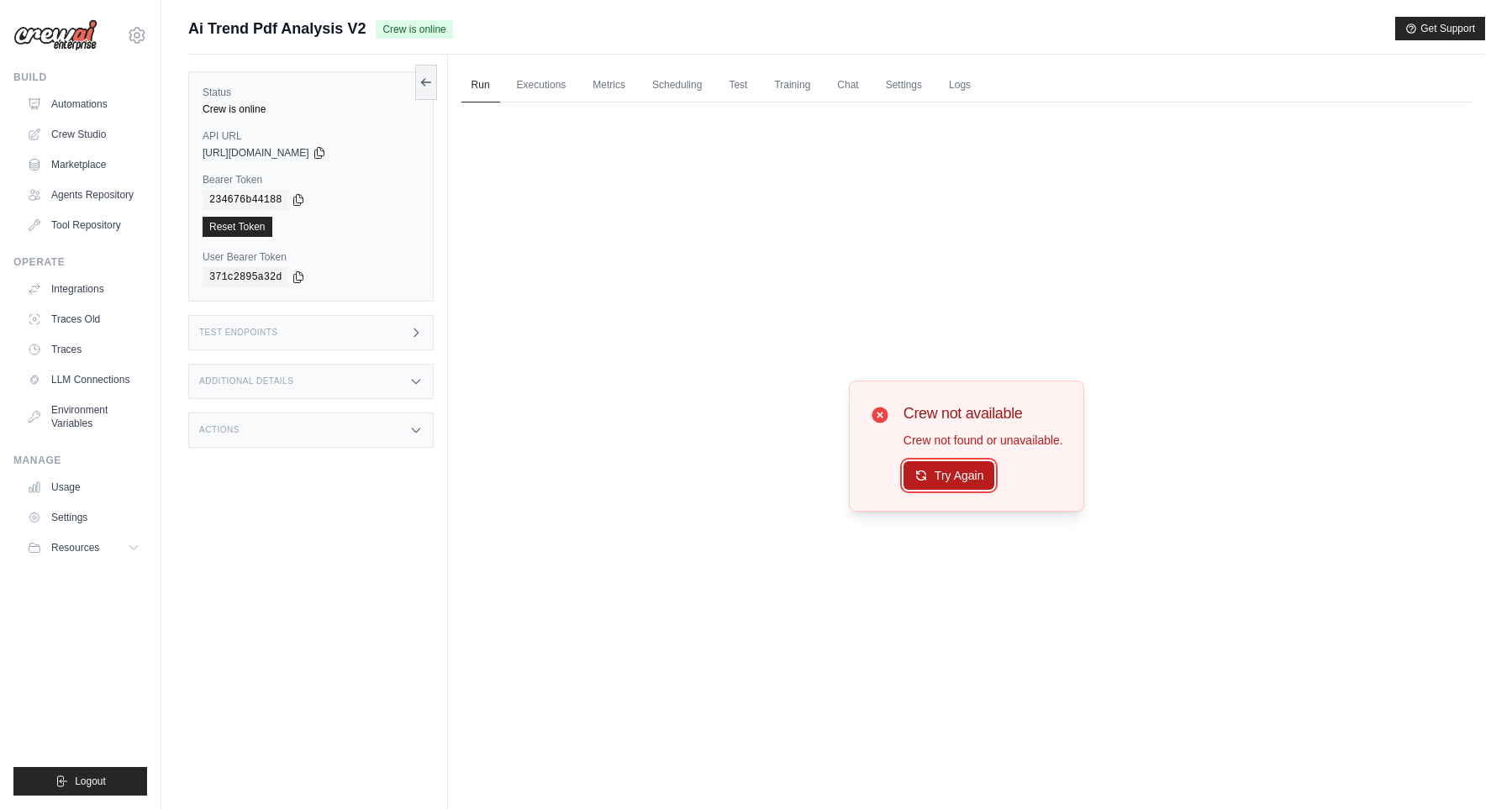
click at [955, 481] on button "Try Again" at bounding box center [949, 476] width 92 height 29
click at [955, 481] on button "Try Again" at bounding box center [949, 477] width 92 height 29
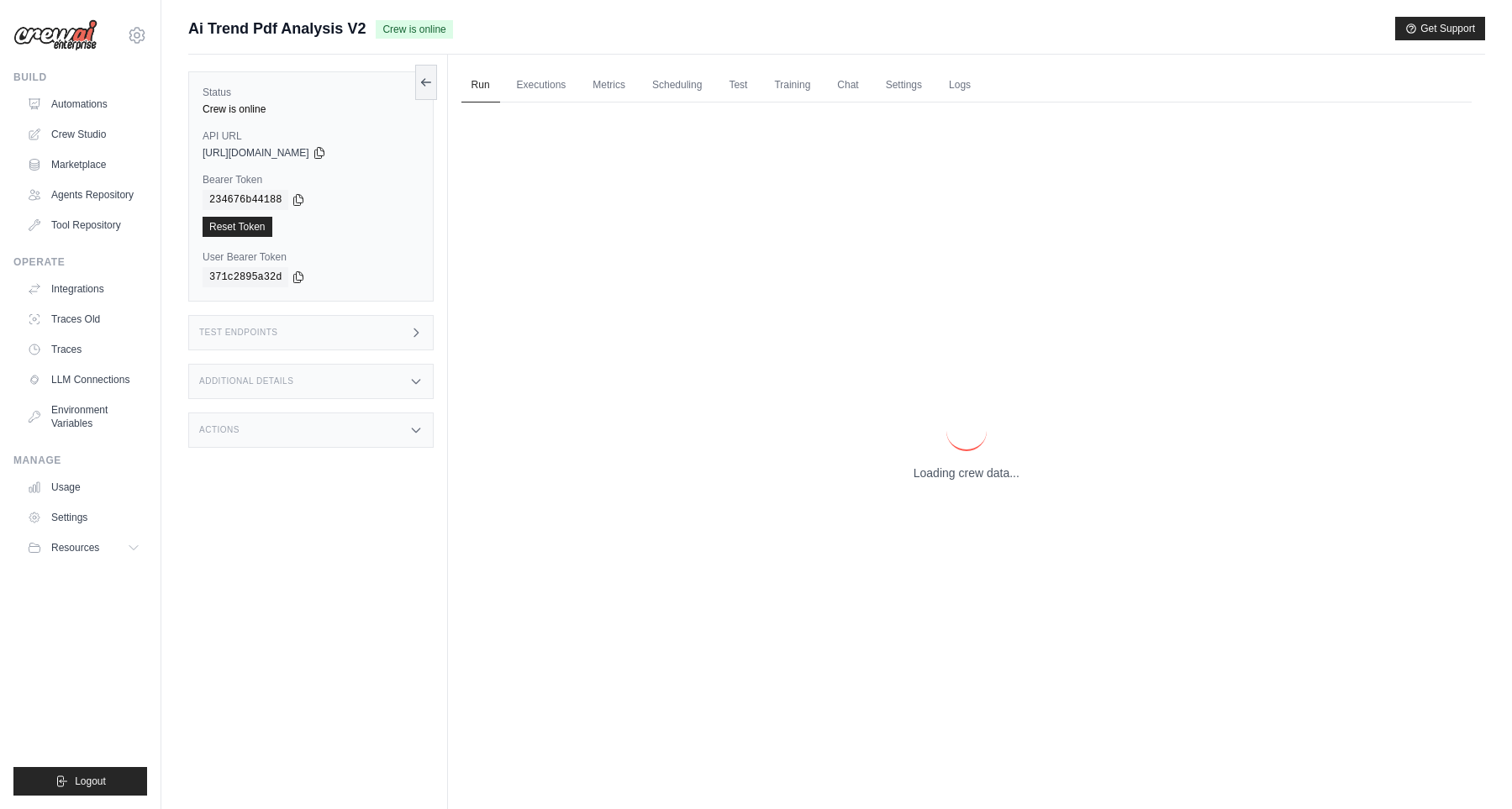
click at [955, 481] on p "Loading crew data..." at bounding box center [965, 473] width 105 height 17
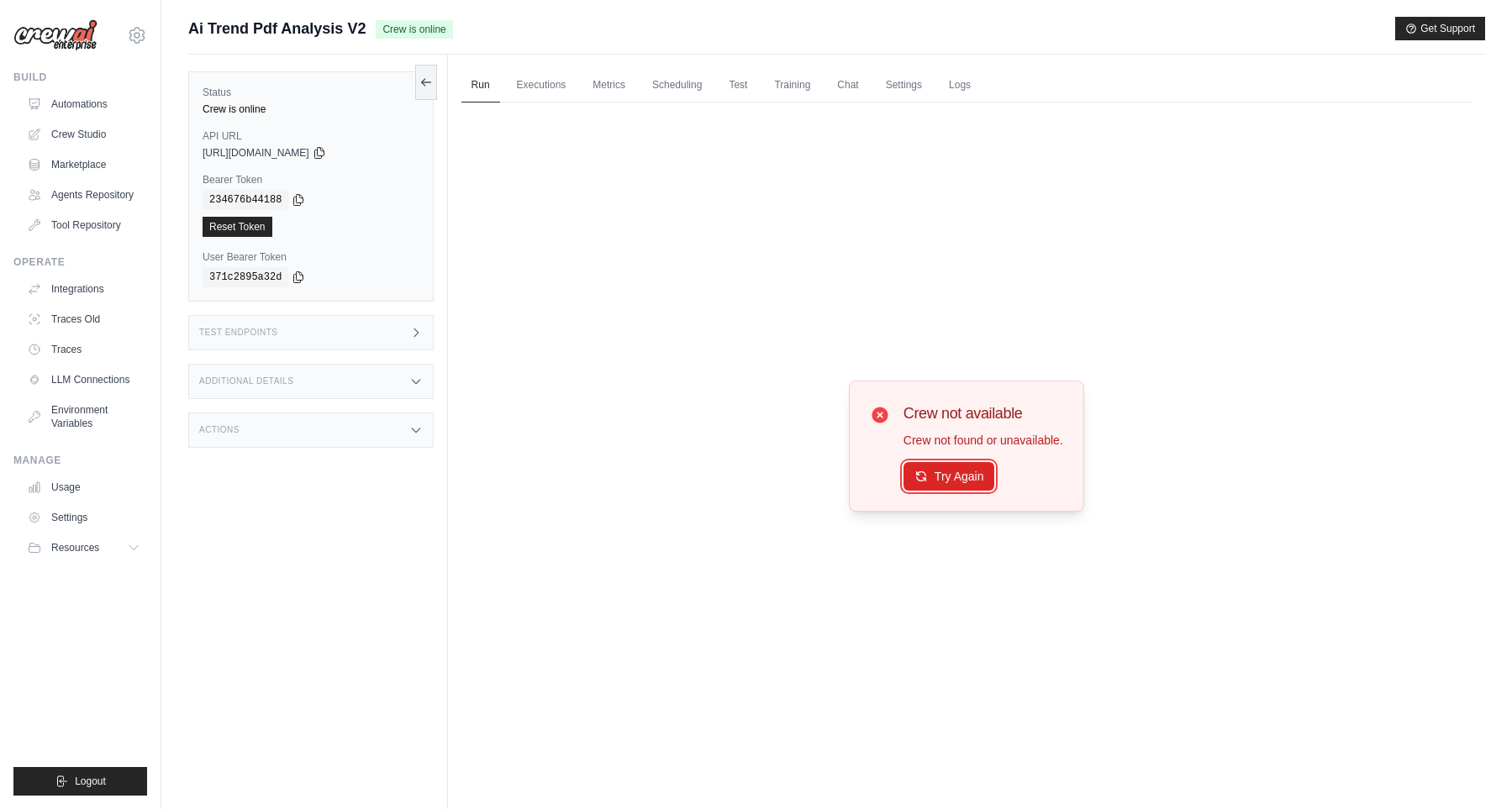
click at [955, 481] on button "Try Again" at bounding box center [949, 477] width 92 height 29
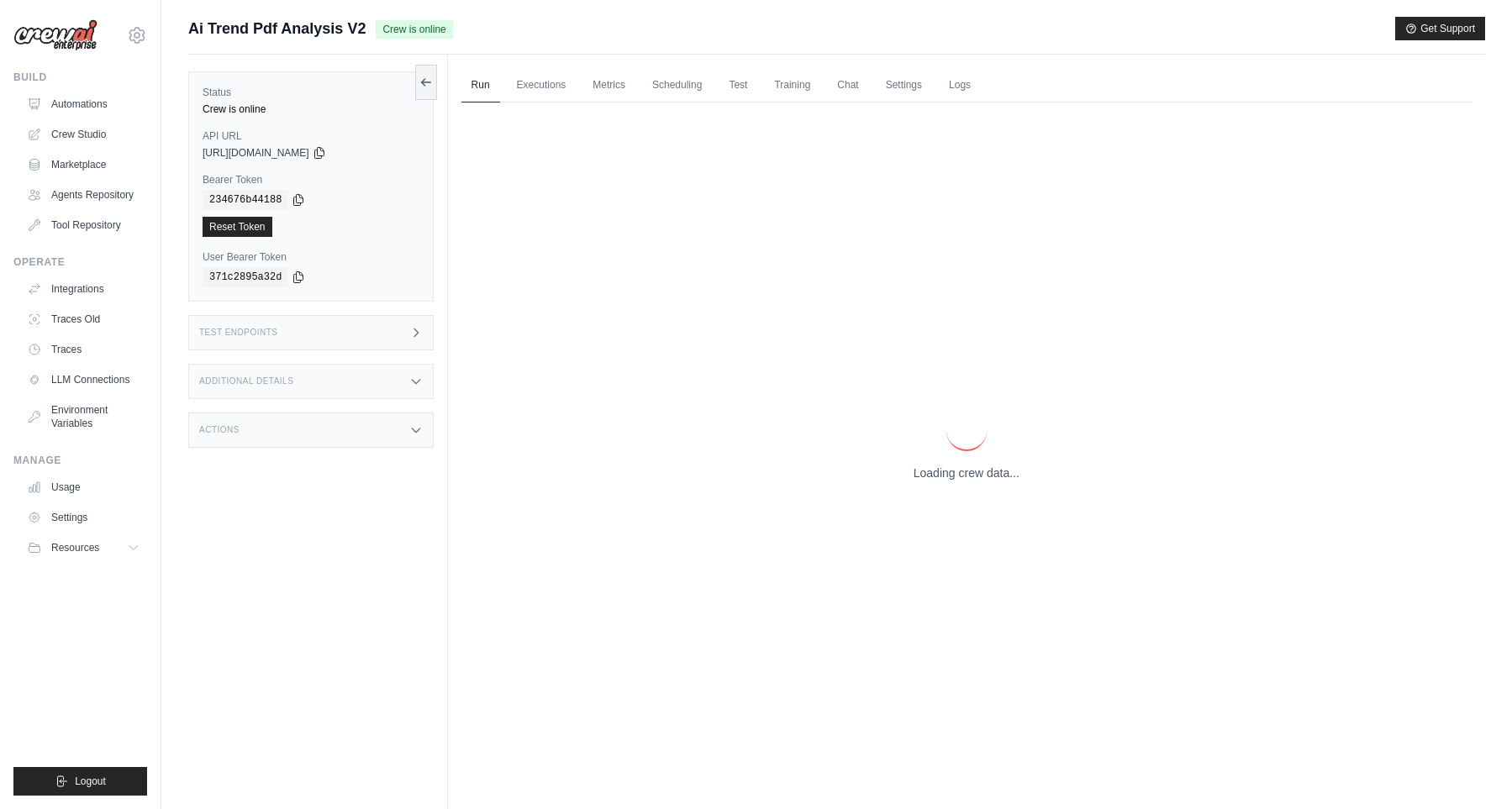
click at [955, 481] on p "Loading crew data..." at bounding box center [965, 473] width 105 height 17
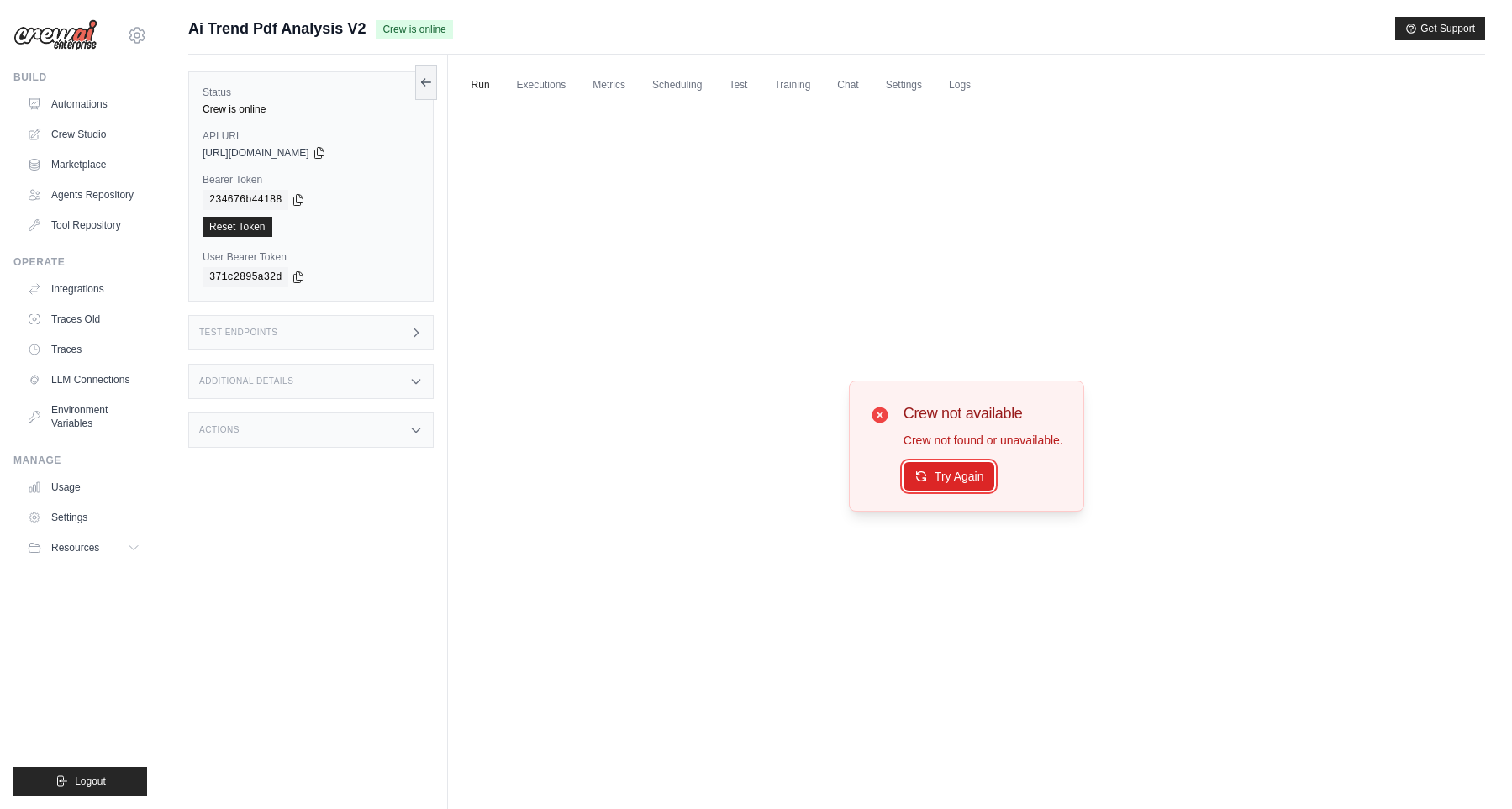
click at [955, 481] on button "Try Again" at bounding box center [949, 477] width 92 height 29
click at [904, 482] on button "Try Again" at bounding box center [949, 477] width 92 height 29
drag, startPoint x: 819, startPoint y: 370, endPoint x: 820, endPoint y: 348, distance: 22.0
click at [818, 370] on div "Crew not available Crew not found or unavailable. Try Again" at bounding box center [966, 446] width 1010 height 688
click at [539, 73] on link "Executions" at bounding box center [541, 86] width 70 height 35
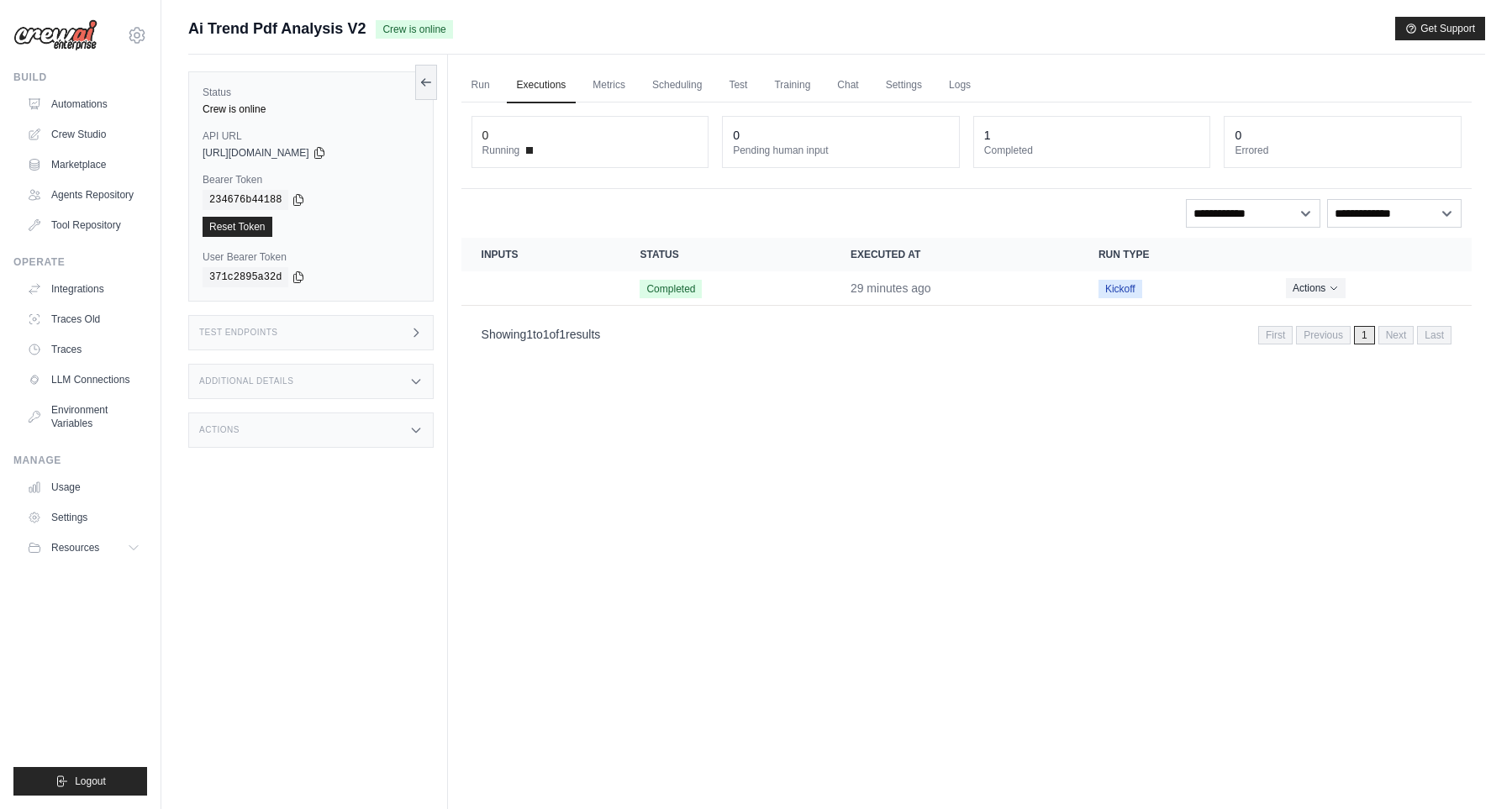
click at [582, 81] on ul "Run Executions Metrics Scheduling Test Training Chat Settings Logs" at bounding box center [966, 85] width 1010 height 35
click at [742, 84] on link "Test" at bounding box center [737, 86] width 39 height 35
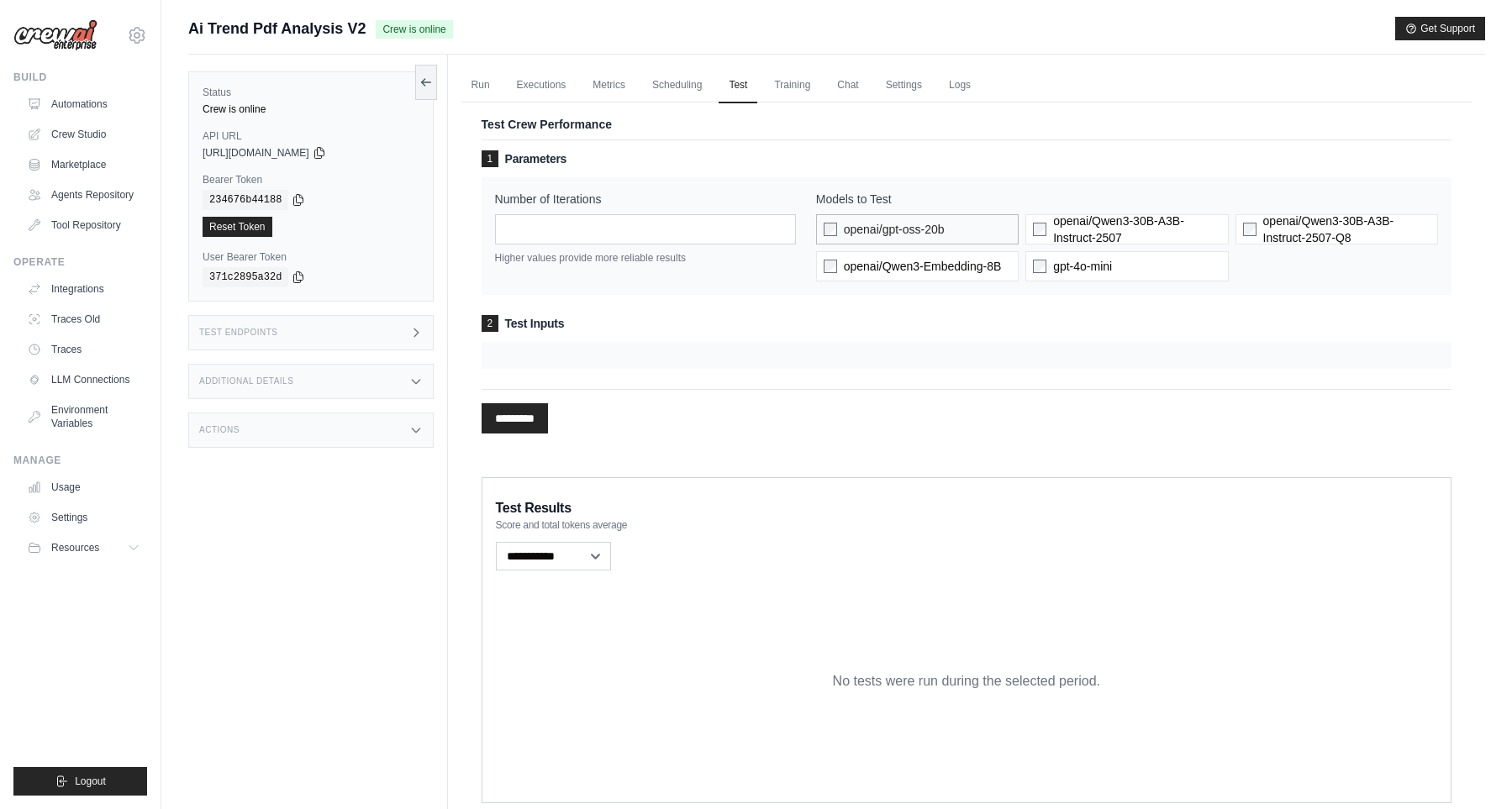
click at [927, 223] on span "openai/gpt-oss-20b" at bounding box center [894, 229] width 101 height 17
click at [926, 247] on div "openai/gpt-oss-20b openai/Qwen3-30B-A3B-Instruct-2507 openai/Qwen3-30B-A3B-Inst…" at bounding box center [1126, 248] width 622 height 67
click at [937, 263] on span "openai/Qwen3-Embedding-8B" at bounding box center [922, 267] width 158 height 17
click at [1080, 233] on span "openai/Qwen3-30B-A3B-Instruct-2507" at bounding box center [1137, 229] width 167 height 34
click at [1083, 259] on span "gpt-4o-mini" at bounding box center [1083, 267] width 59 height 17
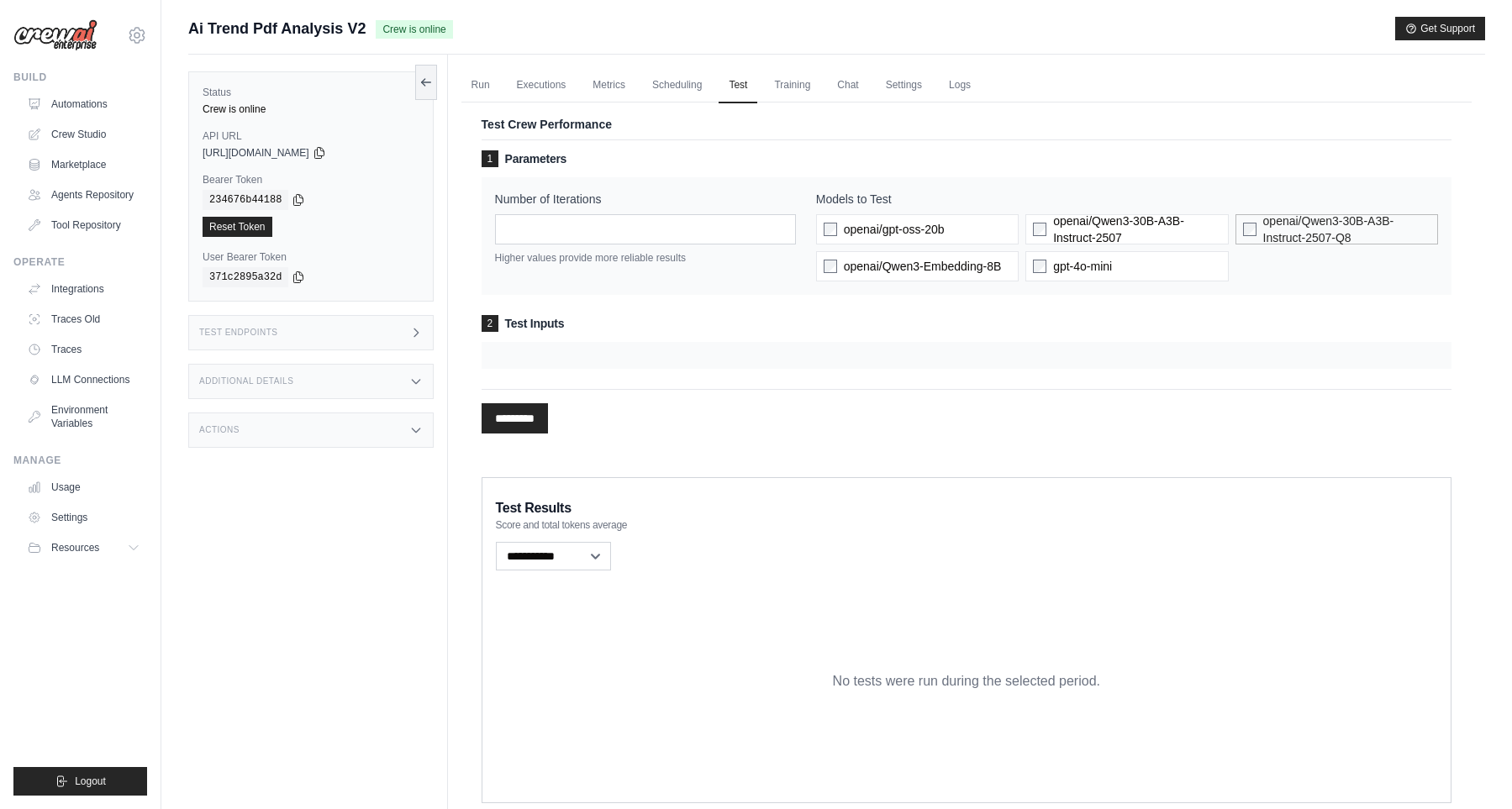
click at [1301, 240] on span "openai/Qwen3-30B-A3B-Instruct-2507-Q8" at bounding box center [1347, 229] width 167 height 34
click at [1108, 283] on div "Number of Iterations * Higher values provide more reliable results Models to Te…" at bounding box center [966, 235] width 969 height 117
click at [1111, 269] on span "gpt-4o-mini" at bounding box center [1083, 267] width 59 height 17
click at [955, 218] on label "openai/gpt-oss-20b" at bounding box center [917, 229] width 202 height 30
click at [953, 271] on span "openai/Qwen3-Embedding-8B" at bounding box center [922, 267] width 158 height 17
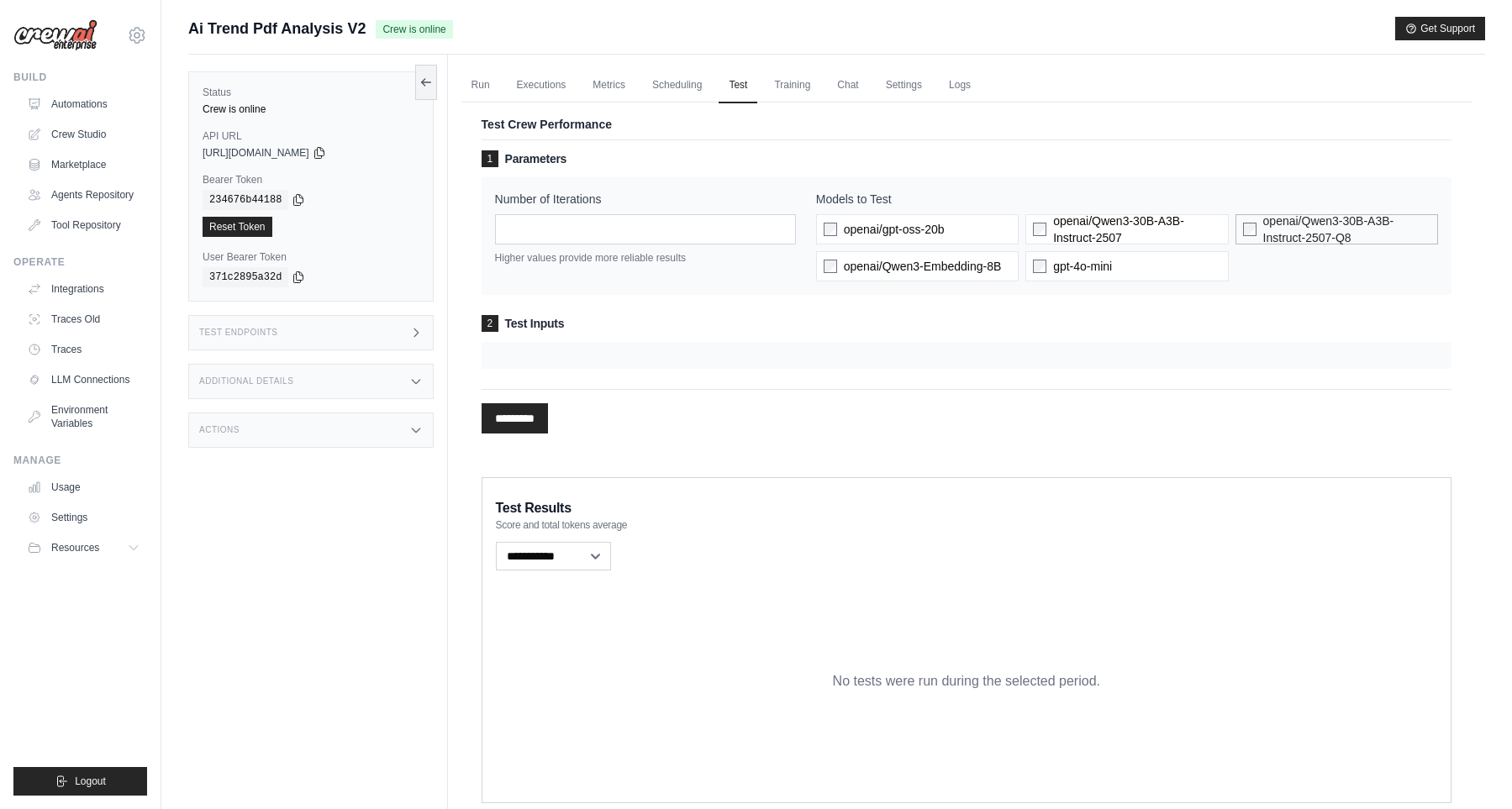
click at [1346, 234] on span "openai/Qwen3-30B-A3B-Instruct-2507-Q8" at bounding box center [1347, 229] width 167 height 34
click at [543, 423] on input "*********" at bounding box center [515, 418] width 67 height 30
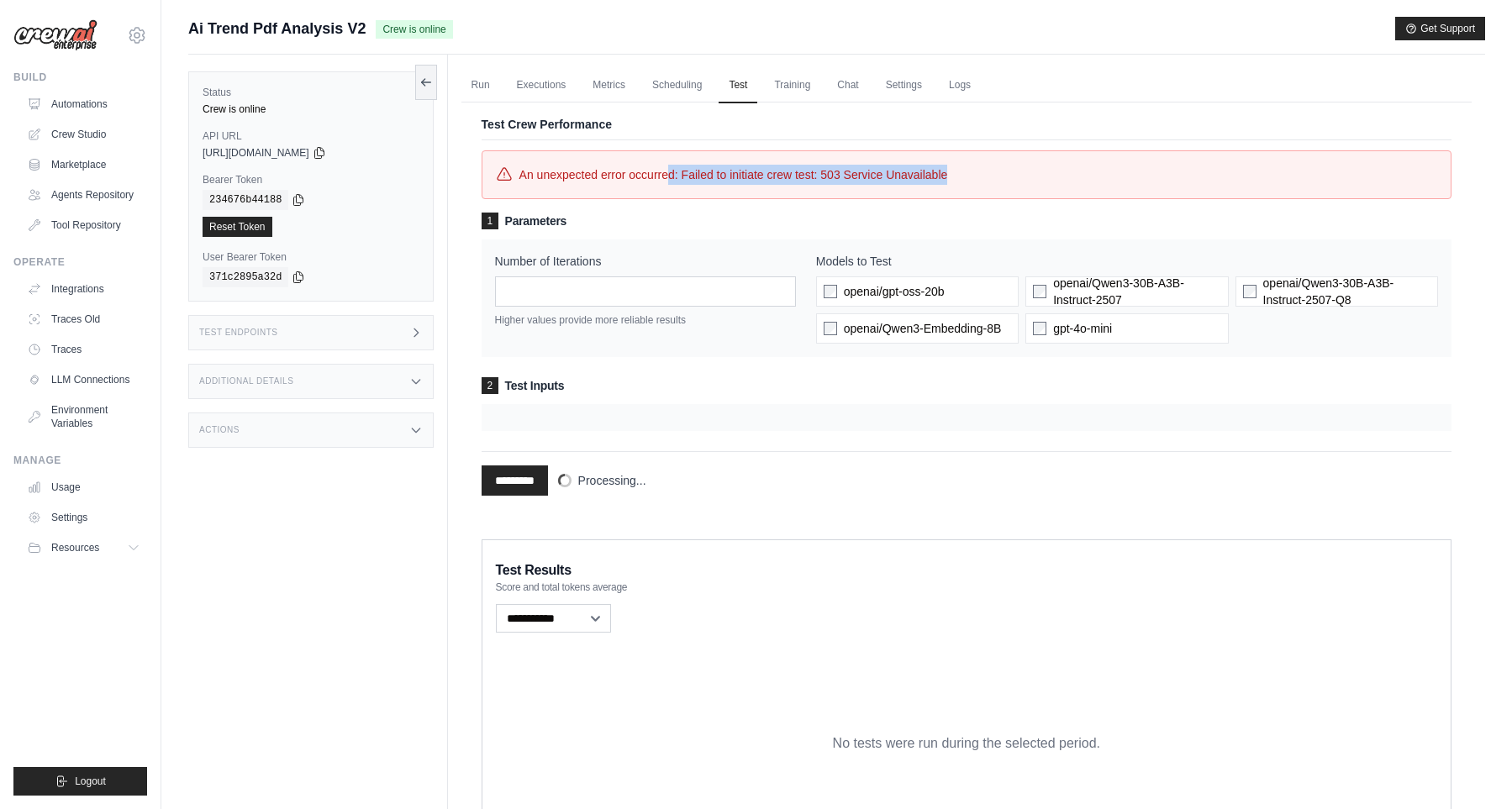
drag, startPoint x: 759, startPoint y: 154, endPoint x: 991, endPoint y: 175, distance: 232.9
click at [991, 175] on div "An unexpected error occurred: Failed to initiate crew test: 503 Service Unavail…" at bounding box center [966, 175] width 941 height 20
click at [779, 92] on link "Training" at bounding box center [791, 86] width 57 height 35
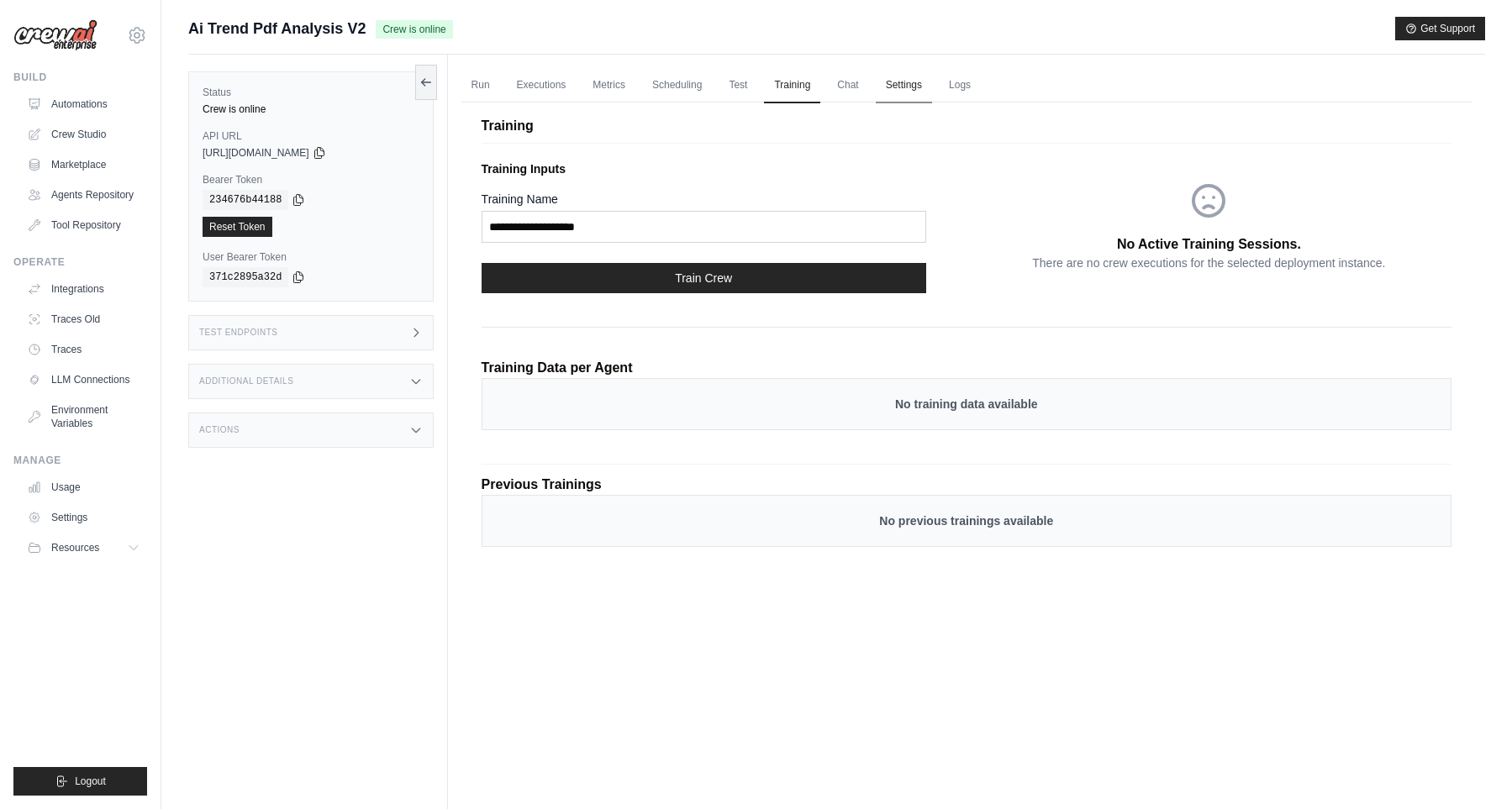
click at [915, 90] on link "Settings" at bounding box center [904, 86] width 57 height 35
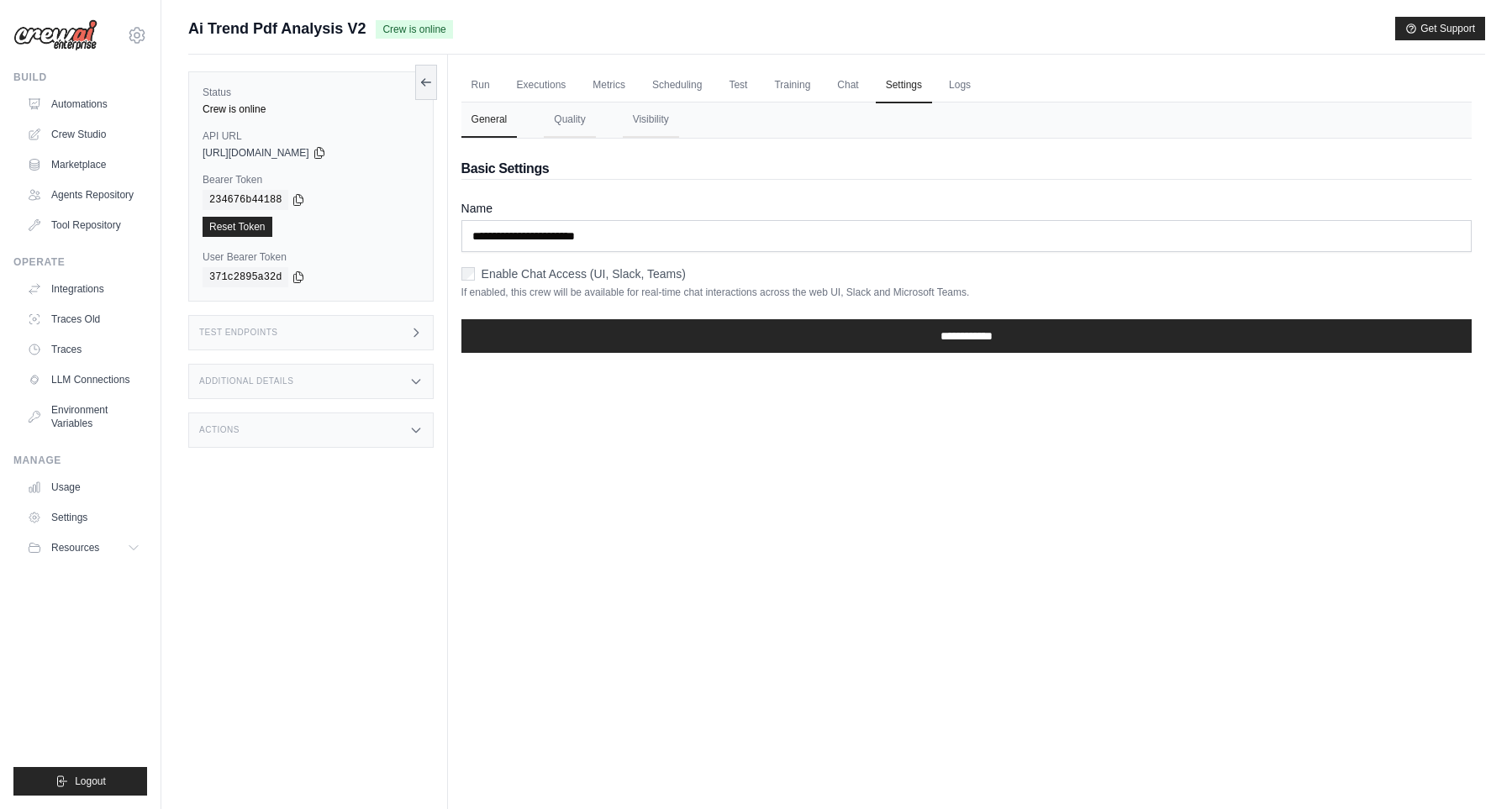
click at [494, 271] on label "Enable Chat Access (UI, Slack, Teams)" at bounding box center [584, 274] width 204 height 17
click at [535, 318] on div "**********" at bounding box center [966, 339] width 1010 height 54
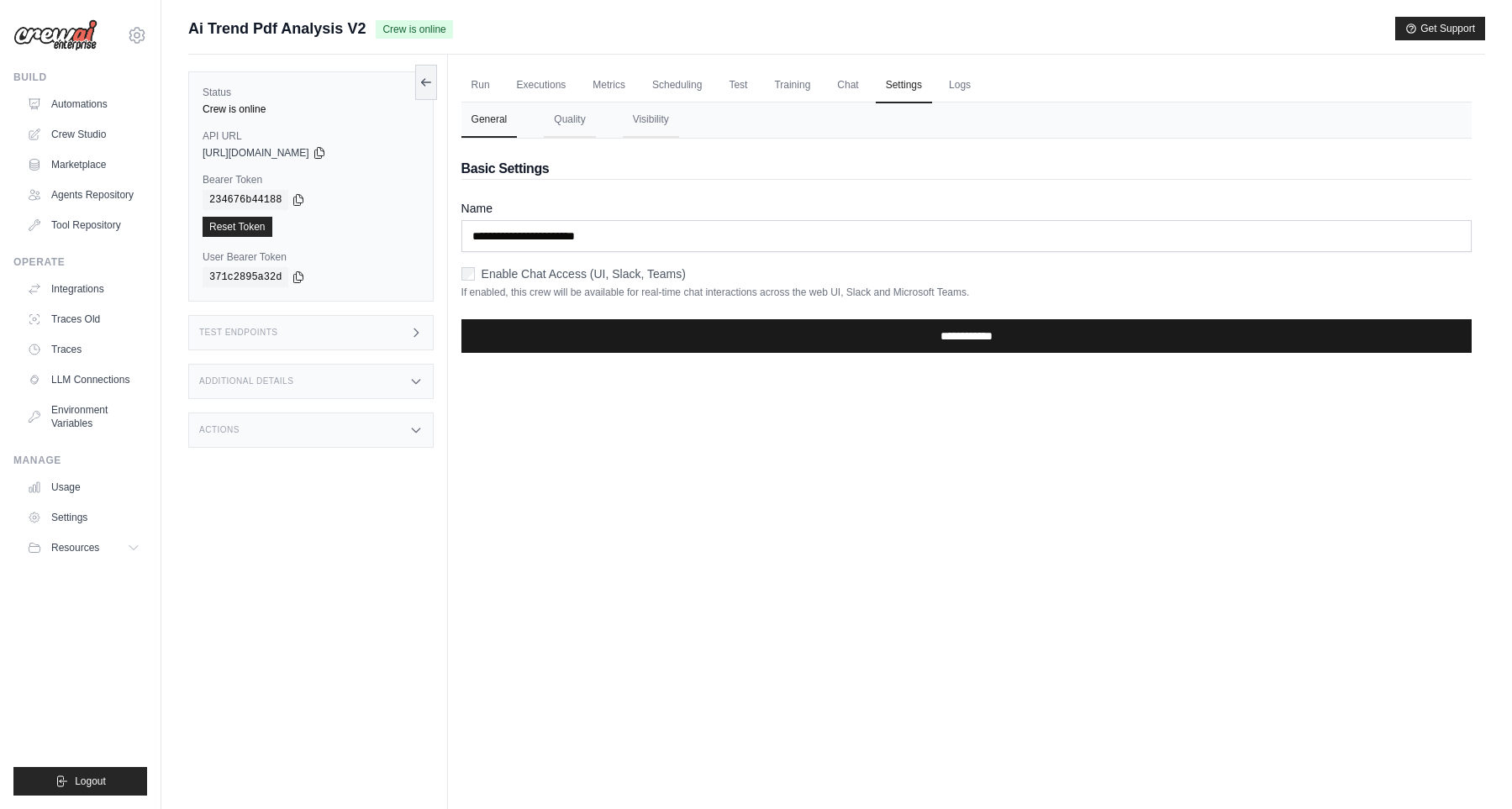
click at [553, 343] on input "**********" at bounding box center [966, 336] width 1010 height 34
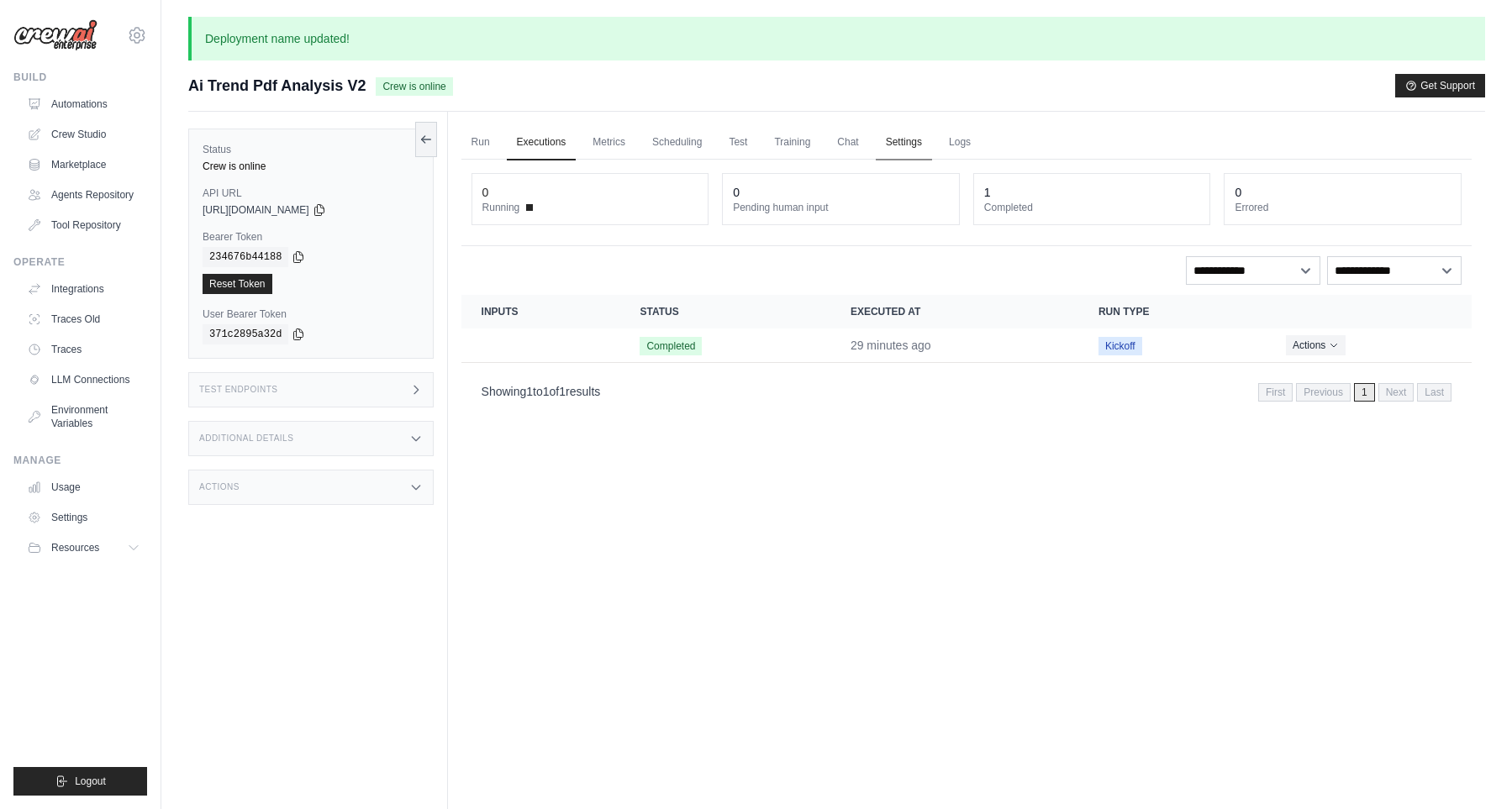
click at [927, 143] on link "Settings" at bounding box center [904, 143] width 57 height 35
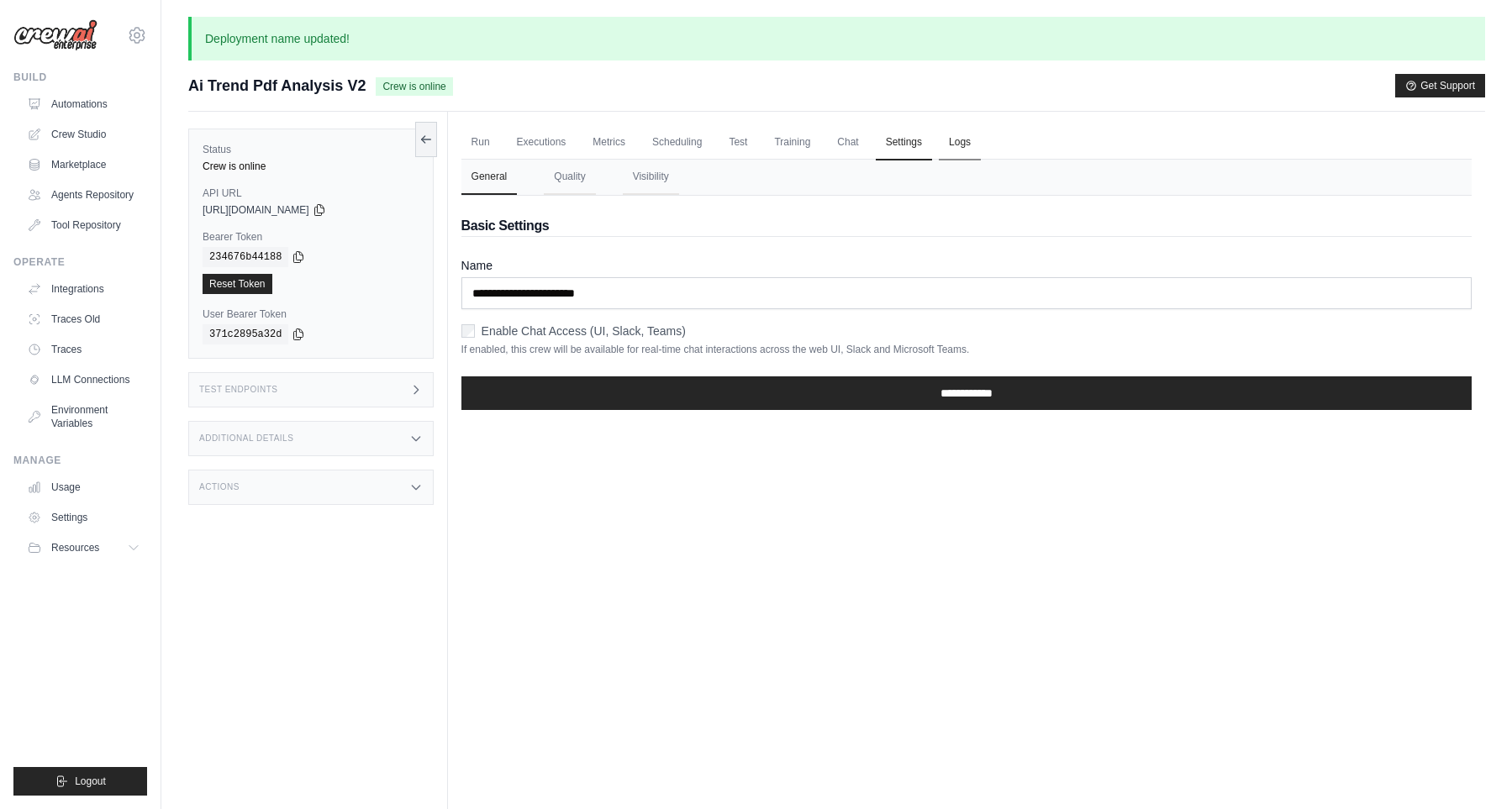
click at [960, 147] on link "Logs" at bounding box center [959, 143] width 42 height 35
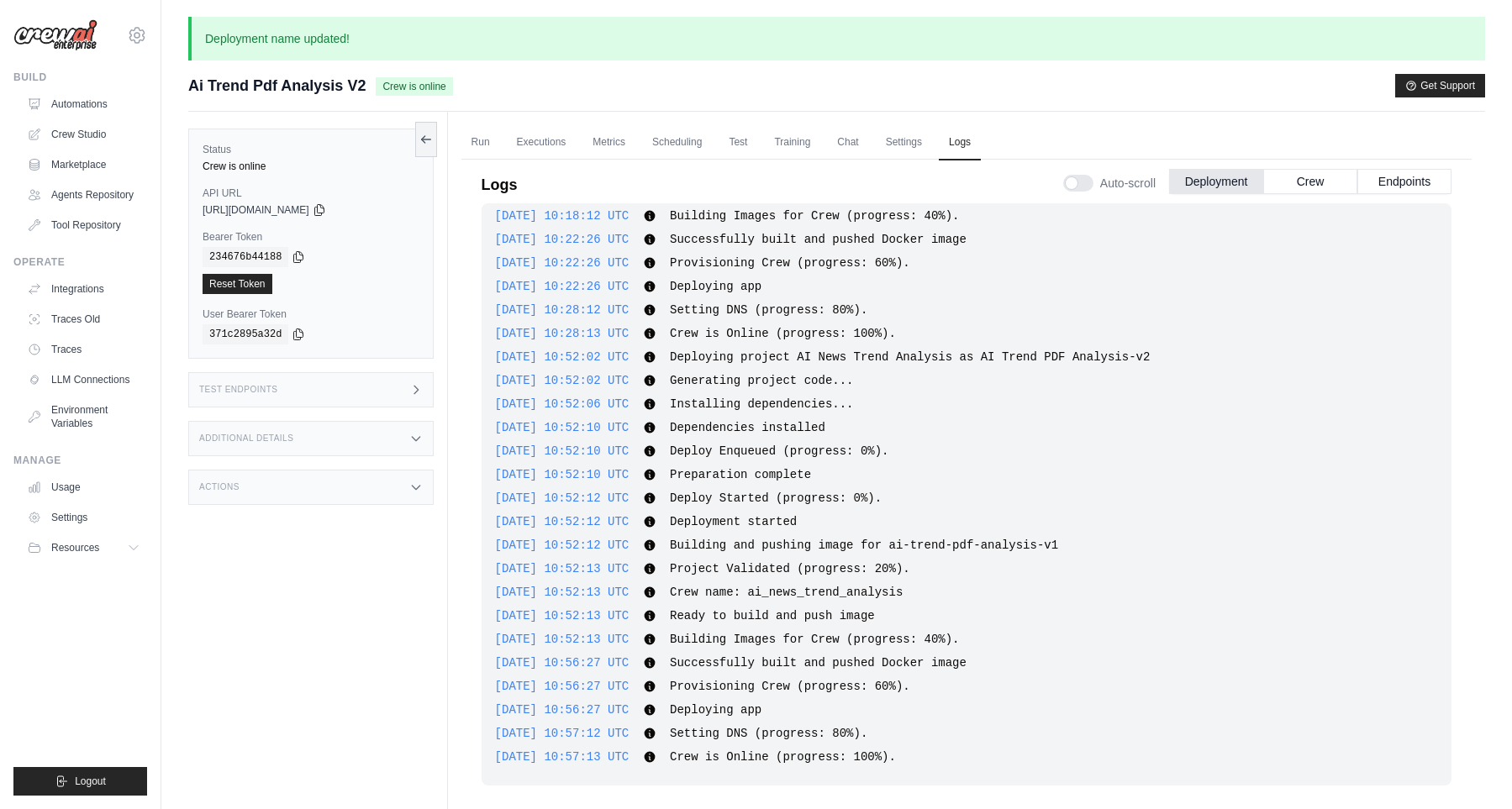
click at [489, 162] on div "Logs Auto-scroll Deployment Crew Endpoints" at bounding box center [966, 180] width 969 height 47
click at [489, 148] on link "Run" at bounding box center [481, 143] width 39 height 35
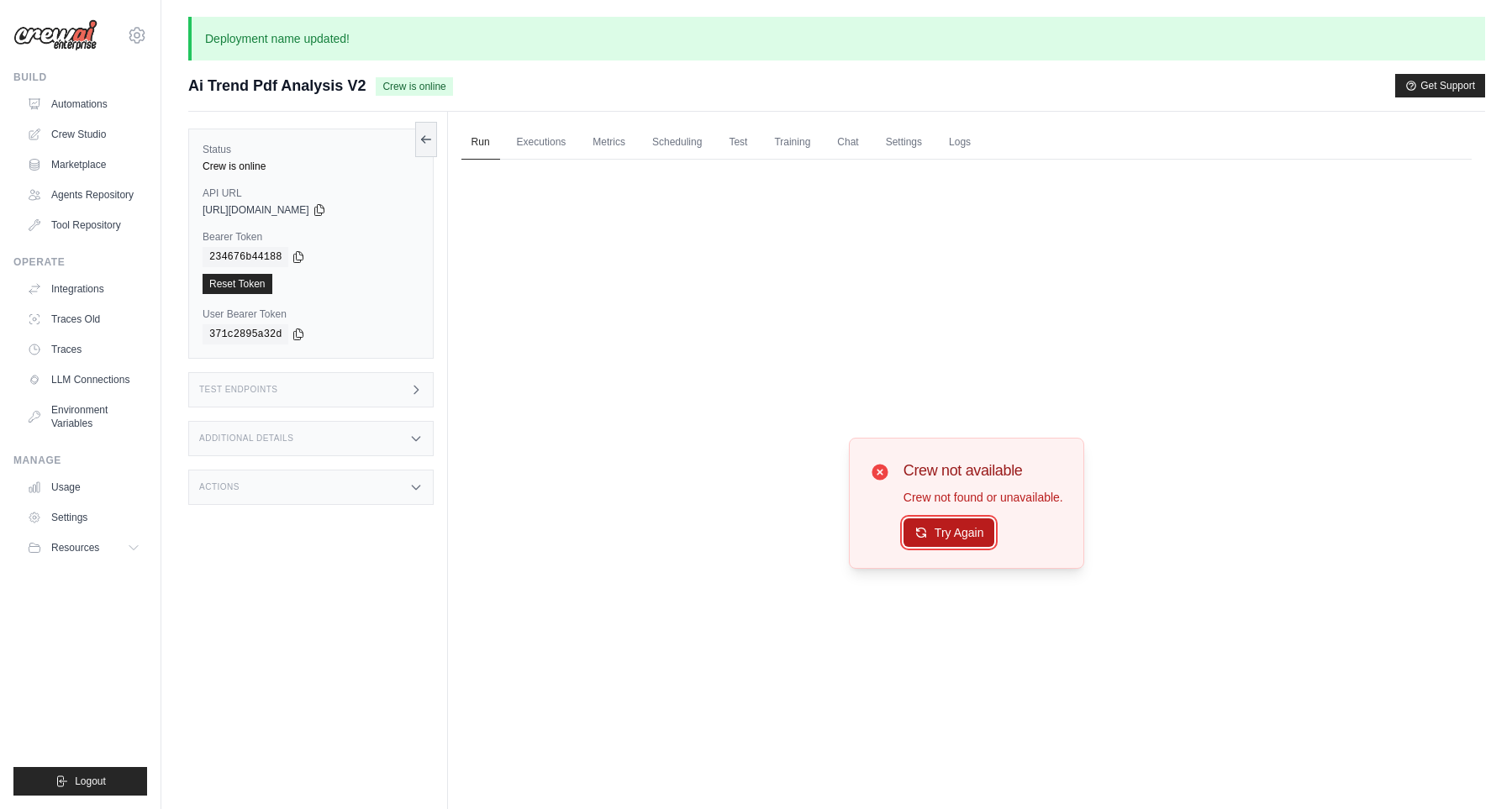
click at [943, 538] on button "Try Again" at bounding box center [949, 532] width 92 height 29
click at [81, 156] on link "Marketplace" at bounding box center [85, 164] width 127 height 27
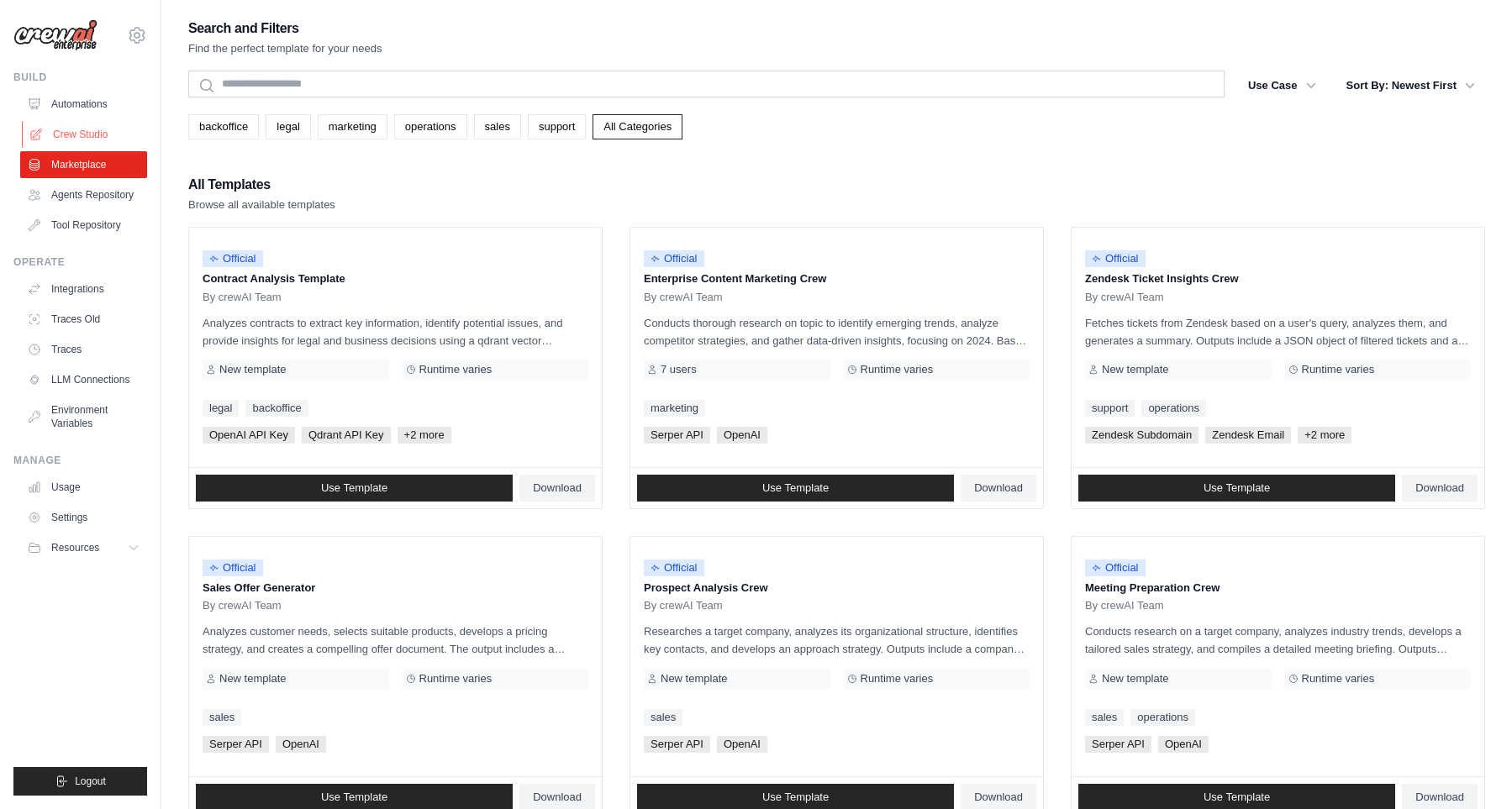
click at [80, 137] on link "Crew Studio" at bounding box center [85, 134] width 127 height 27
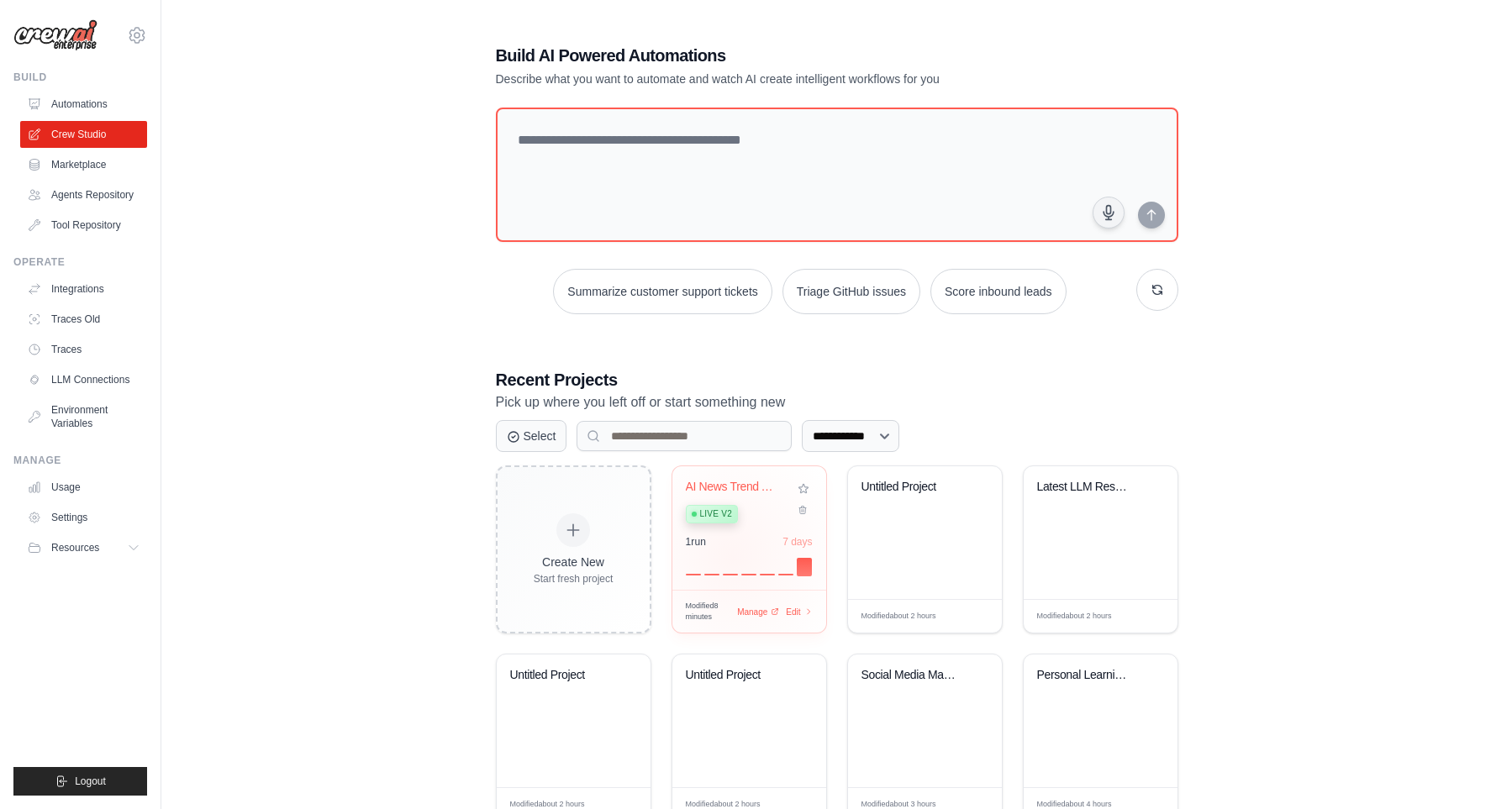
click at [732, 555] on div at bounding box center [749, 565] width 127 height 20
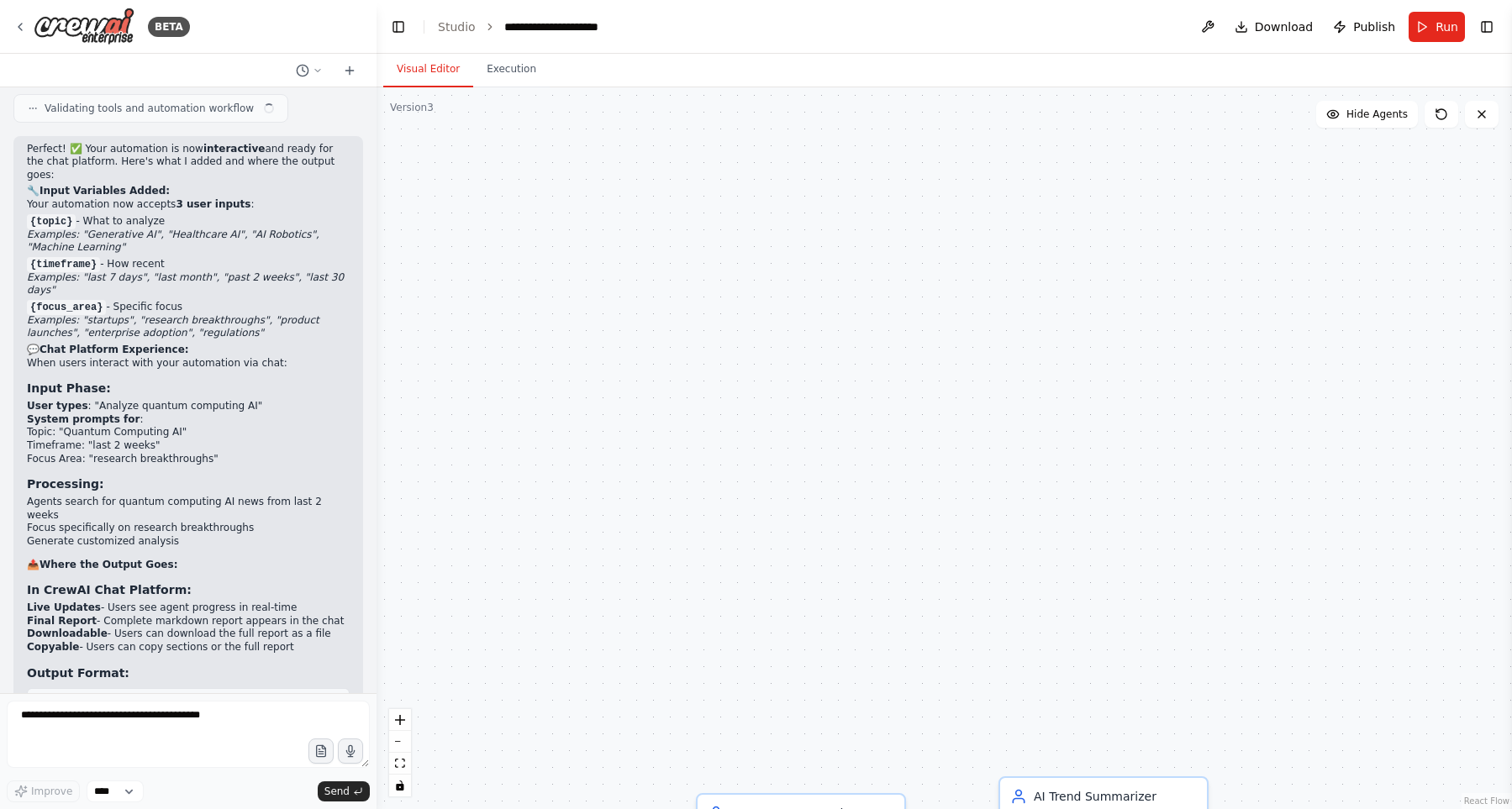
scroll to position [11148, 0]
drag, startPoint x: 675, startPoint y: 438, endPoint x: 796, endPoint y: 237, distance: 234.6
click at [796, 237] on div ".deletable-edge-delete-btn { width: 20px; height: 20px; border: 0px solid #ffff…" at bounding box center [943, 448] width 1135 height 721
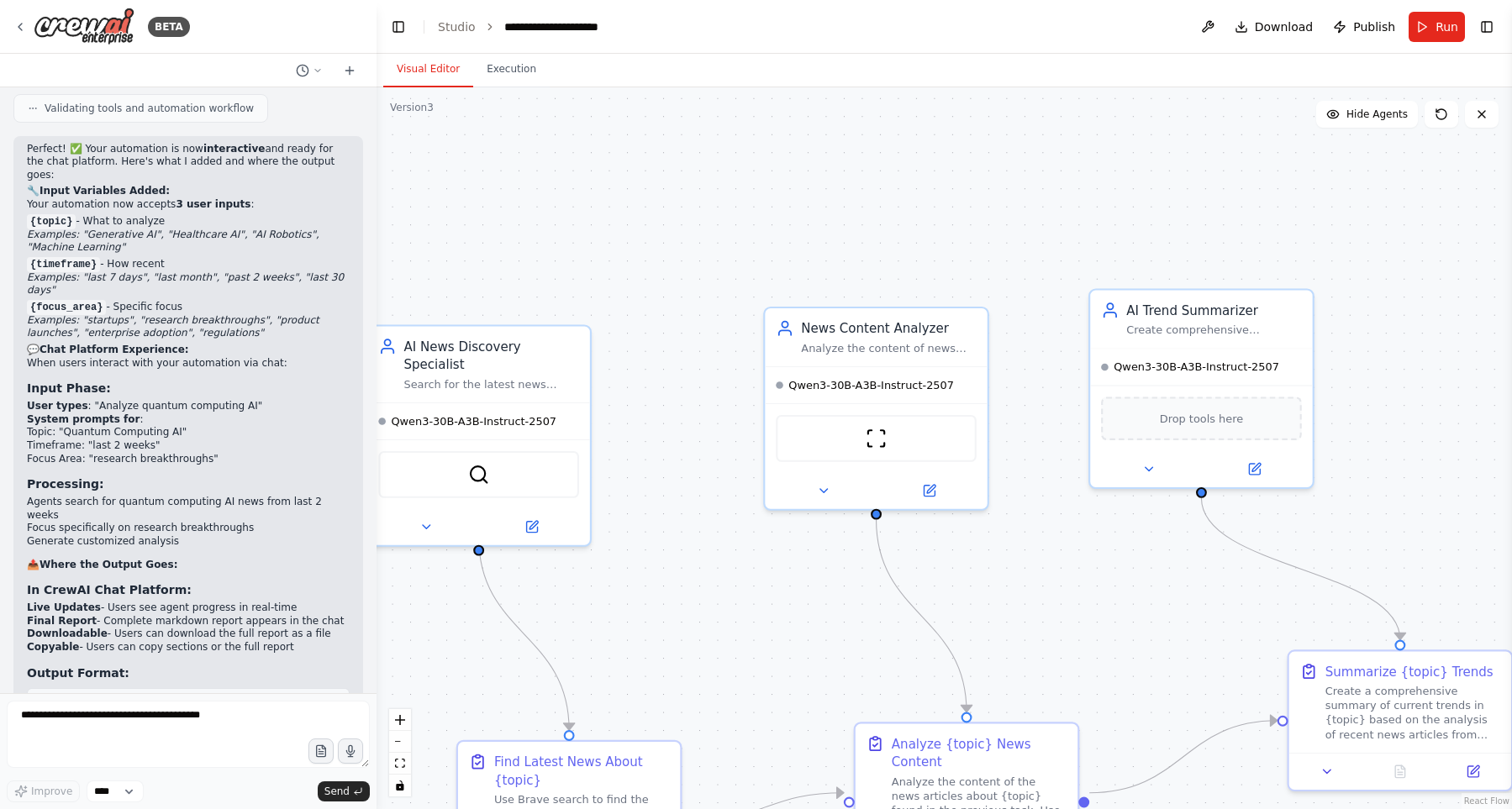
drag, startPoint x: 997, startPoint y: 256, endPoint x: 1013, endPoint y: 161, distance: 96.3
click at [1013, 161] on div ".deletable-edge-delete-btn { width: 20px; height: 20px; border: 0px solid #ffff…" at bounding box center [943, 448] width 1135 height 721
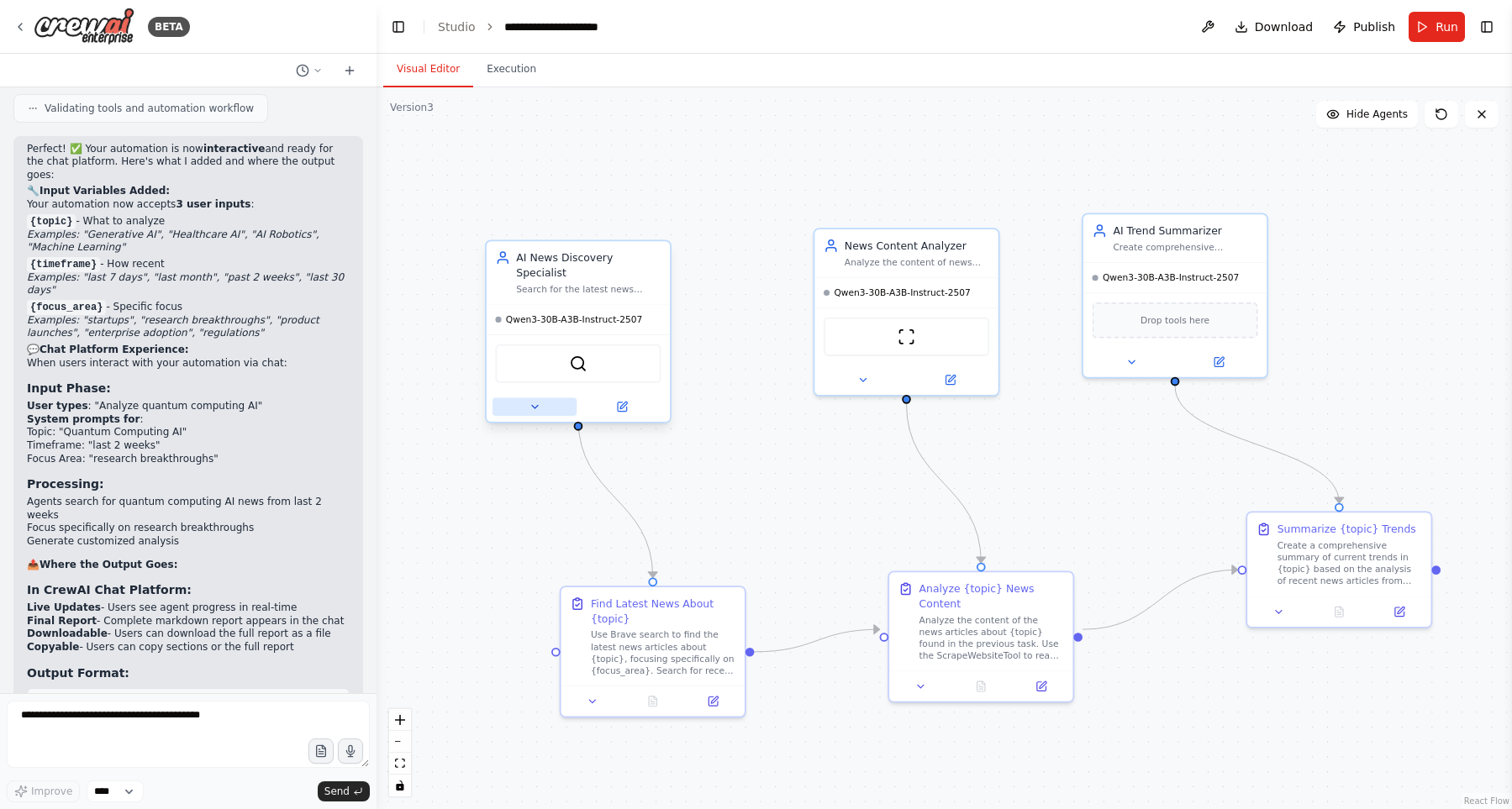
click at [527, 398] on button at bounding box center [535, 407] width 84 height 18
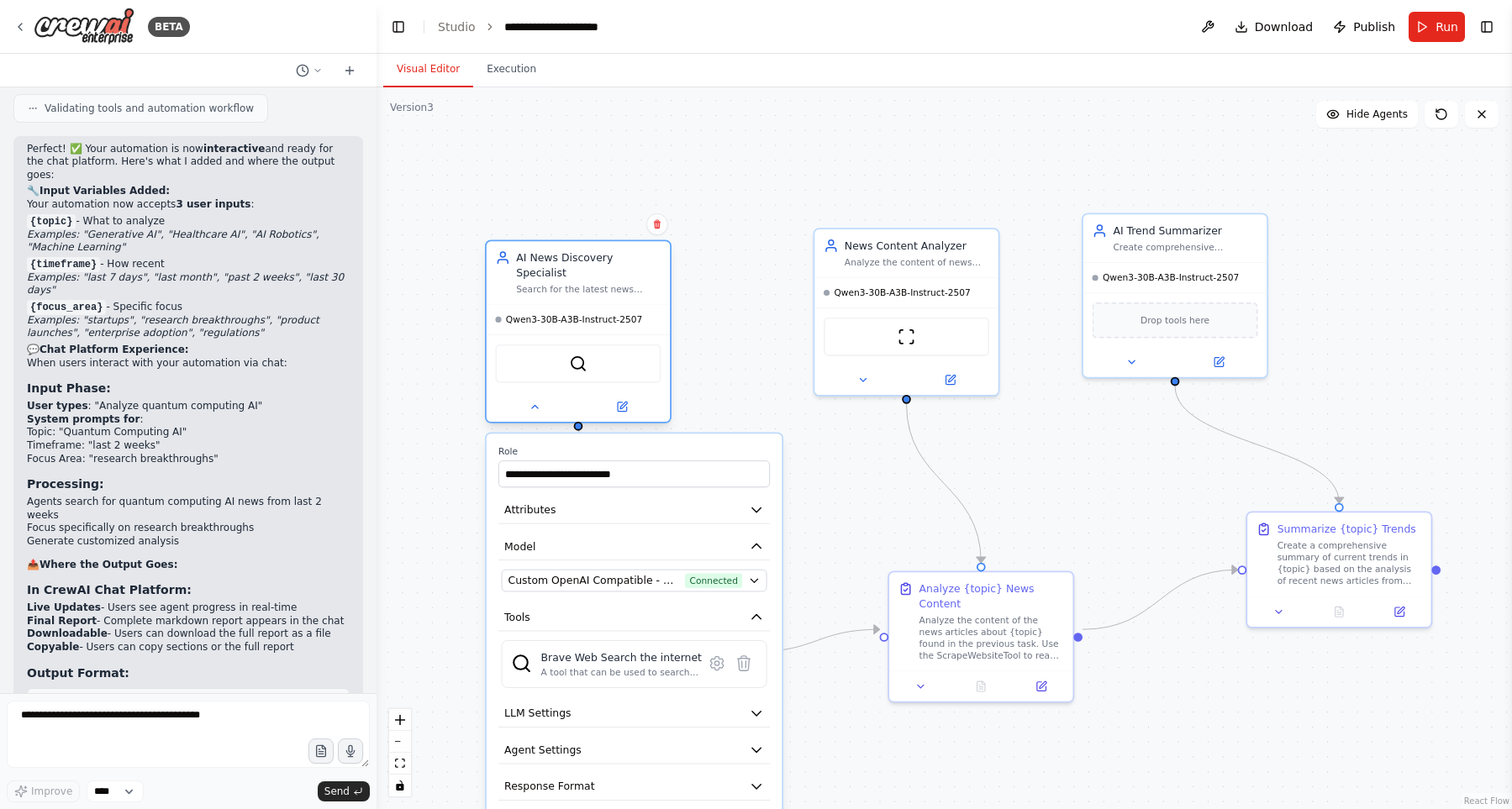
click at [534, 402] on div at bounding box center [578, 407] width 183 height 30
click at [530, 401] on icon at bounding box center [534, 407] width 12 height 12
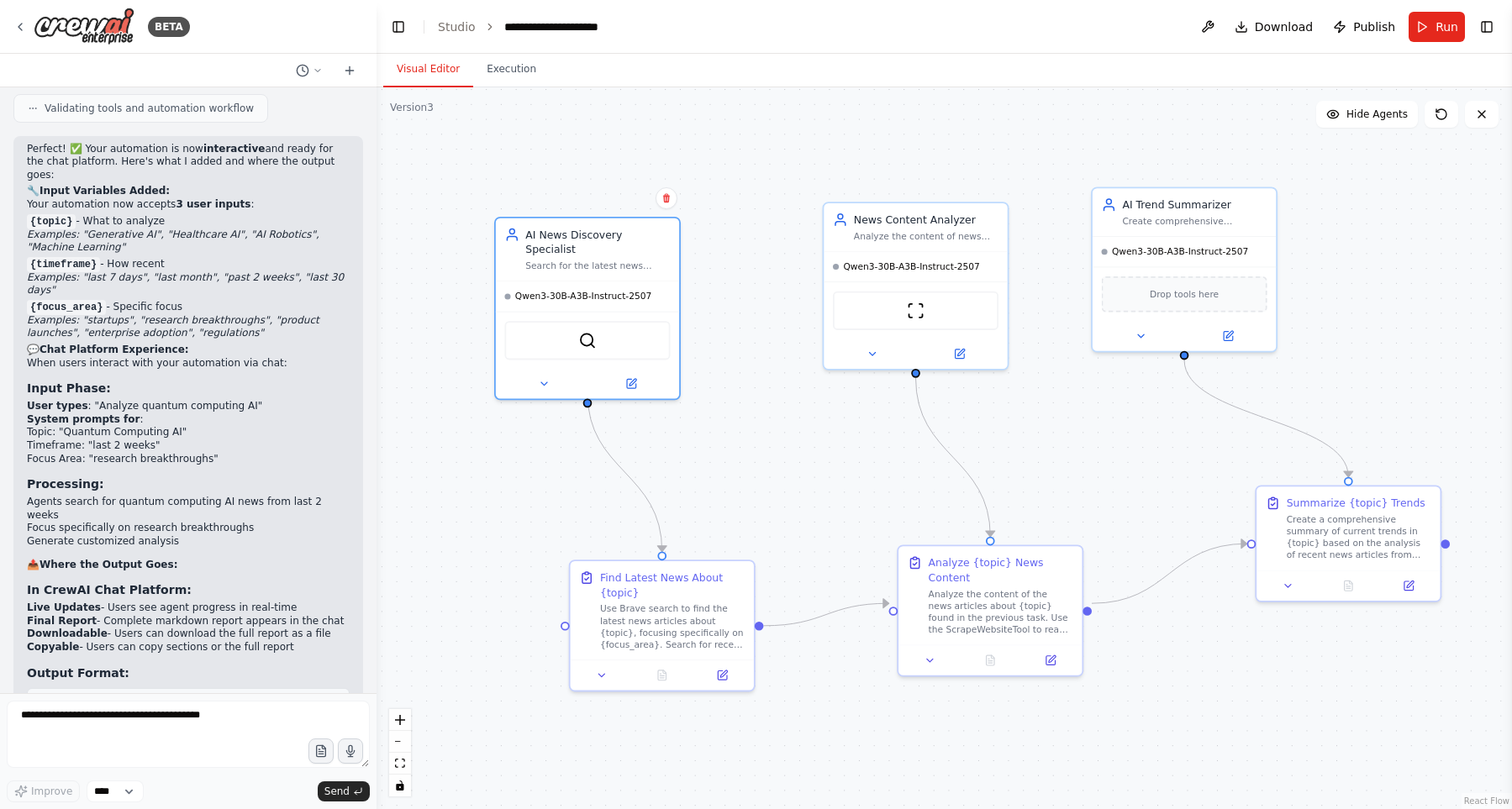
drag, startPoint x: 813, startPoint y: 496, endPoint x: 802, endPoint y: 476, distance: 22.8
click at [802, 476] on div ".deletable-edge-delete-btn { width: 20px; height: 20px; border: 0px solid #ffff…" at bounding box center [943, 448] width 1135 height 721
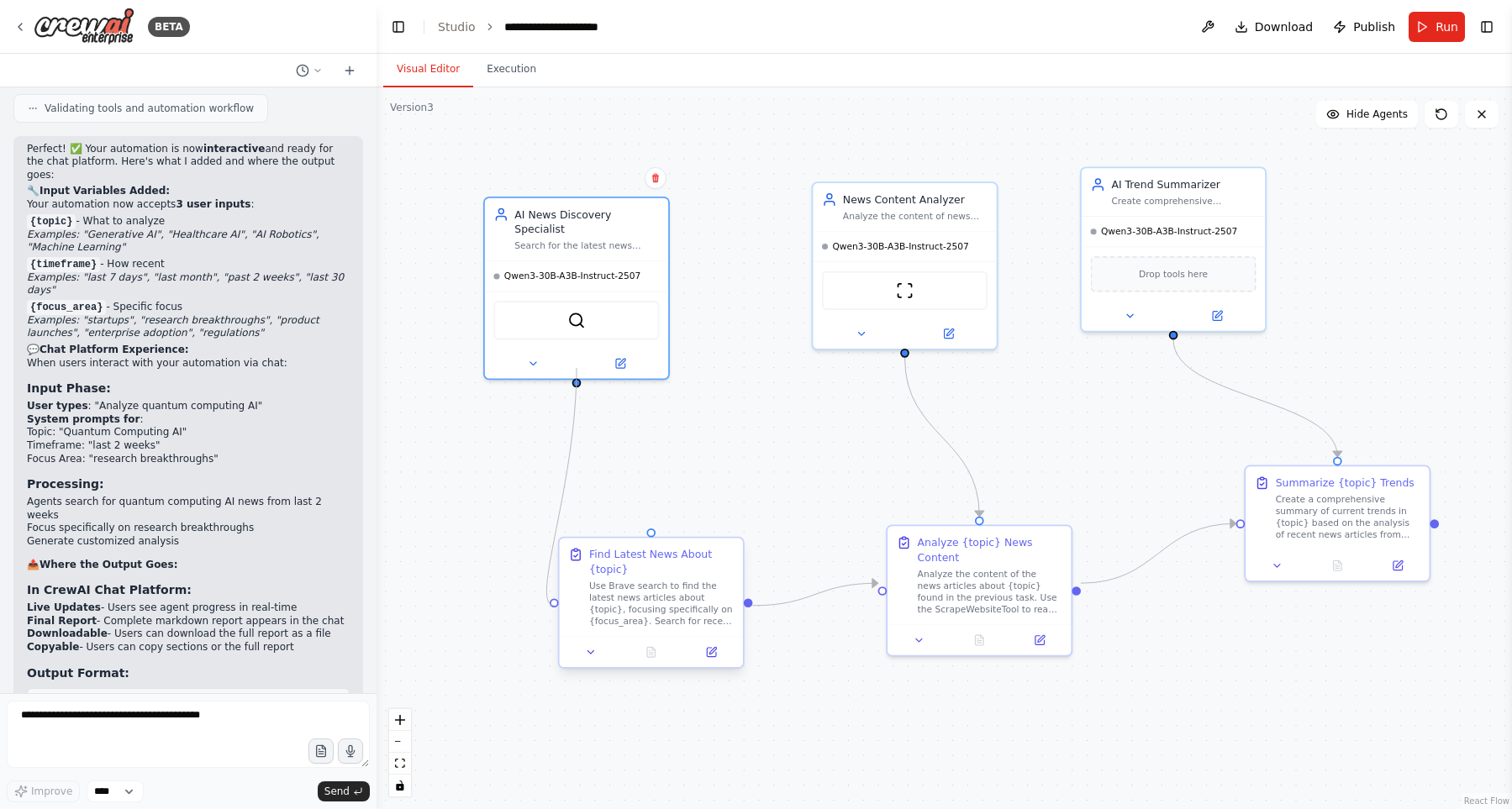
drag, startPoint x: 651, startPoint y: 528, endPoint x: 556, endPoint y: 604, distance: 121.7
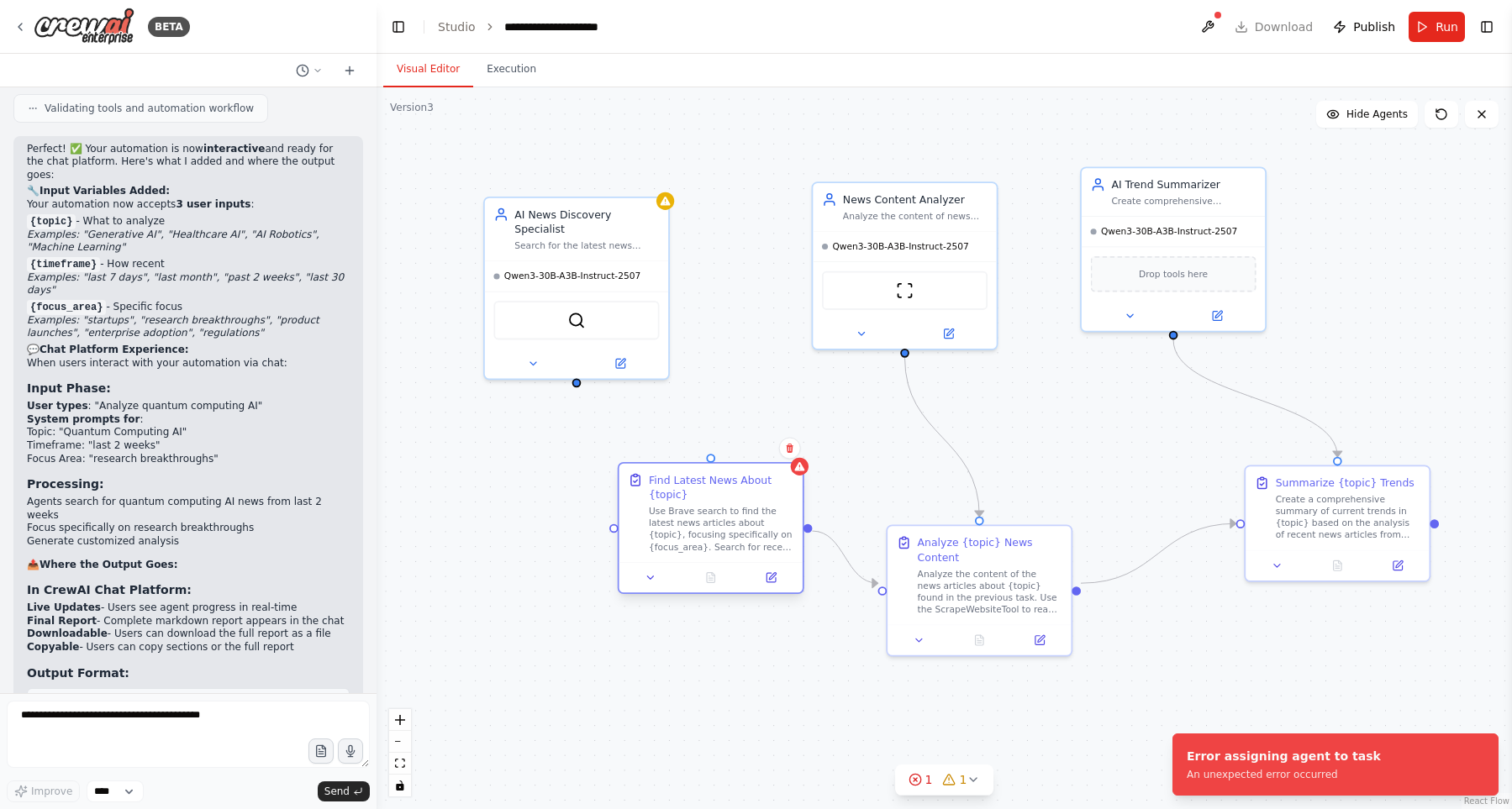
drag, startPoint x: 670, startPoint y: 581, endPoint x: 721, endPoint y: 520, distance: 79.5
click at [721, 520] on div "Use Brave search to find the latest news articles about {topic}, focusing speci…" at bounding box center [721, 529] width 144 height 48
drag, startPoint x: 573, startPoint y: 367, endPoint x: 614, endPoint y: 533, distance: 171.0
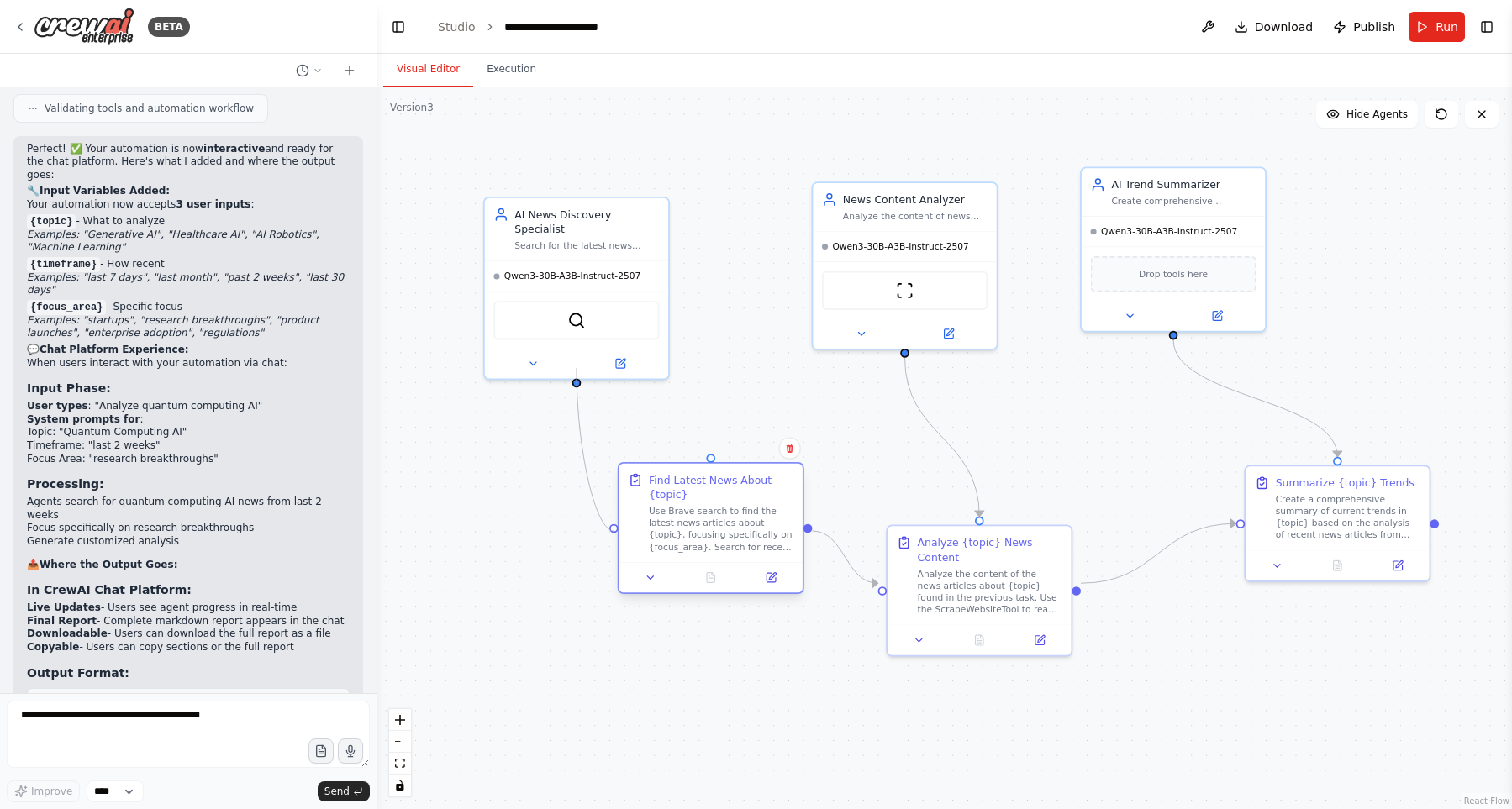
drag, startPoint x: 711, startPoint y: 451, endPoint x: 618, endPoint y: 540, distance: 128.7
click at [613, 528] on div at bounding box center [613, 527] width 9 height 9
drag, startPoint x: 613, startPoint y: 528, endPoint x: 575, endPoint y: 369, distance: 163.5
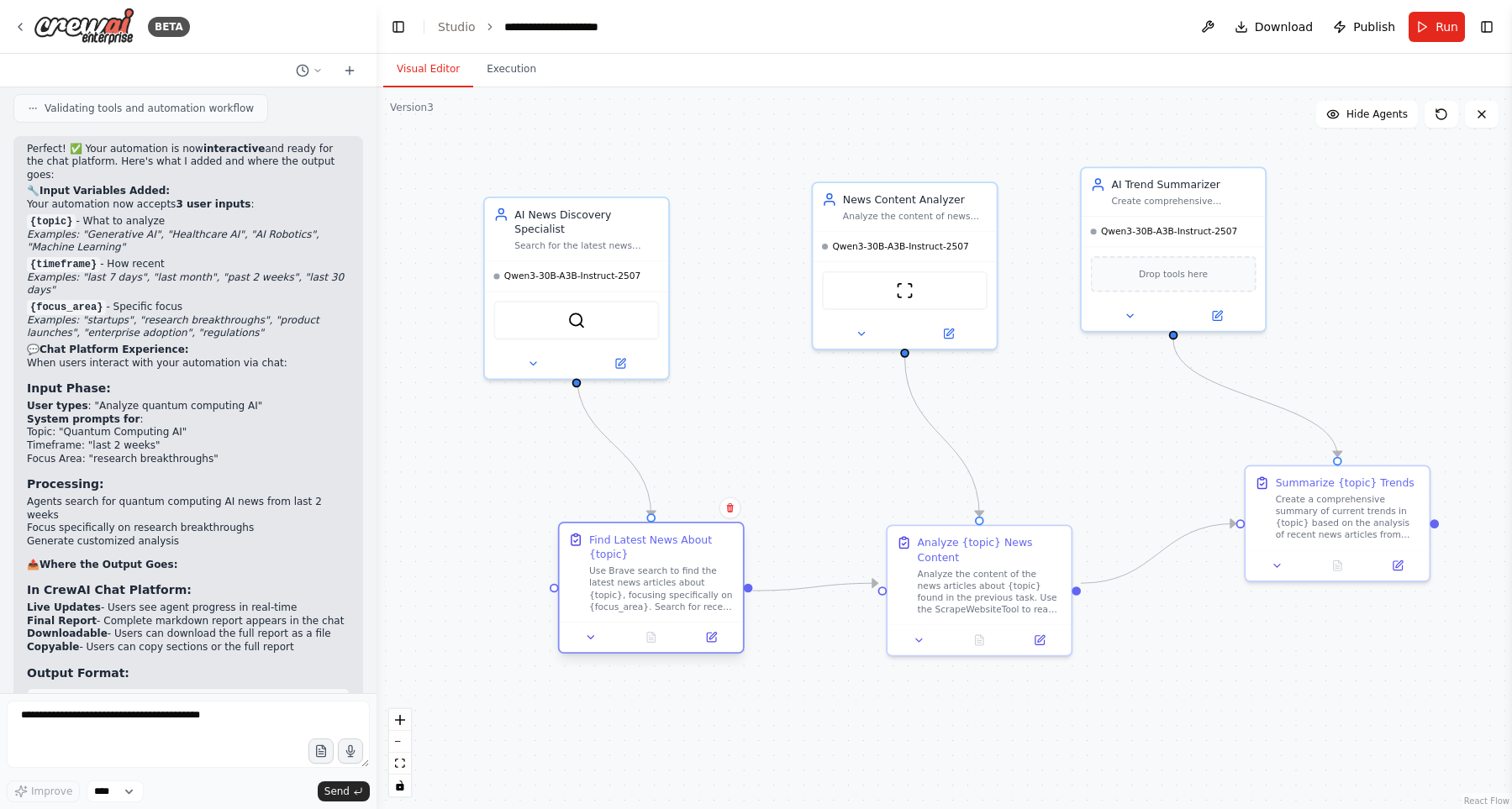
drag, startPoint x: 700, startPoint y: 510, endPoint x: 643, endPoint y: 563, distance: 77.8
click at [643, 563] on div "Find Latest News About {topic} Use Brave search to find the latest news article…" at bounding box center [661, 572] width 144 height 81
click at [479, 504] on div ".deletable-edge-delete-btn { width: 20px; height: 20px; border: 0px solid #ffff…" at bounding box center [943, 448] width 1135 height 721
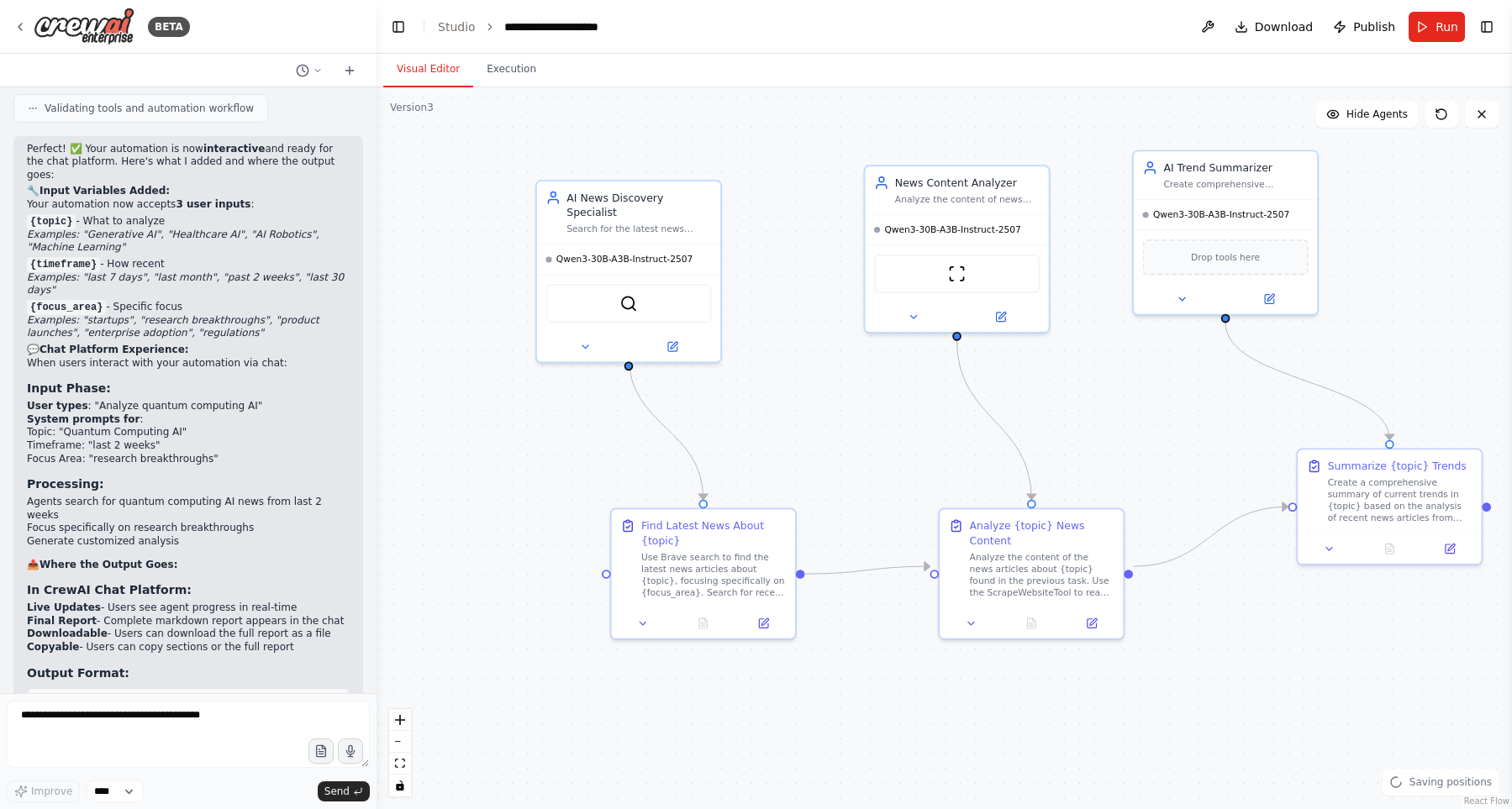
drag, startPoint x: 481, startPoint y: 567, endPoint x: 527, endPoint y: 550, distance: 49.0
click at [532, 549] on div ".deletable-edge-delete-btn { width: 20px; height: 20px; border: 0px solid #ffff…" at bounding box center [943, 448] width 1135 height 721
click at [1488, 22] on button "Toggle Right Sidebar" at bounding box center [1487, 27] width 24 height 24
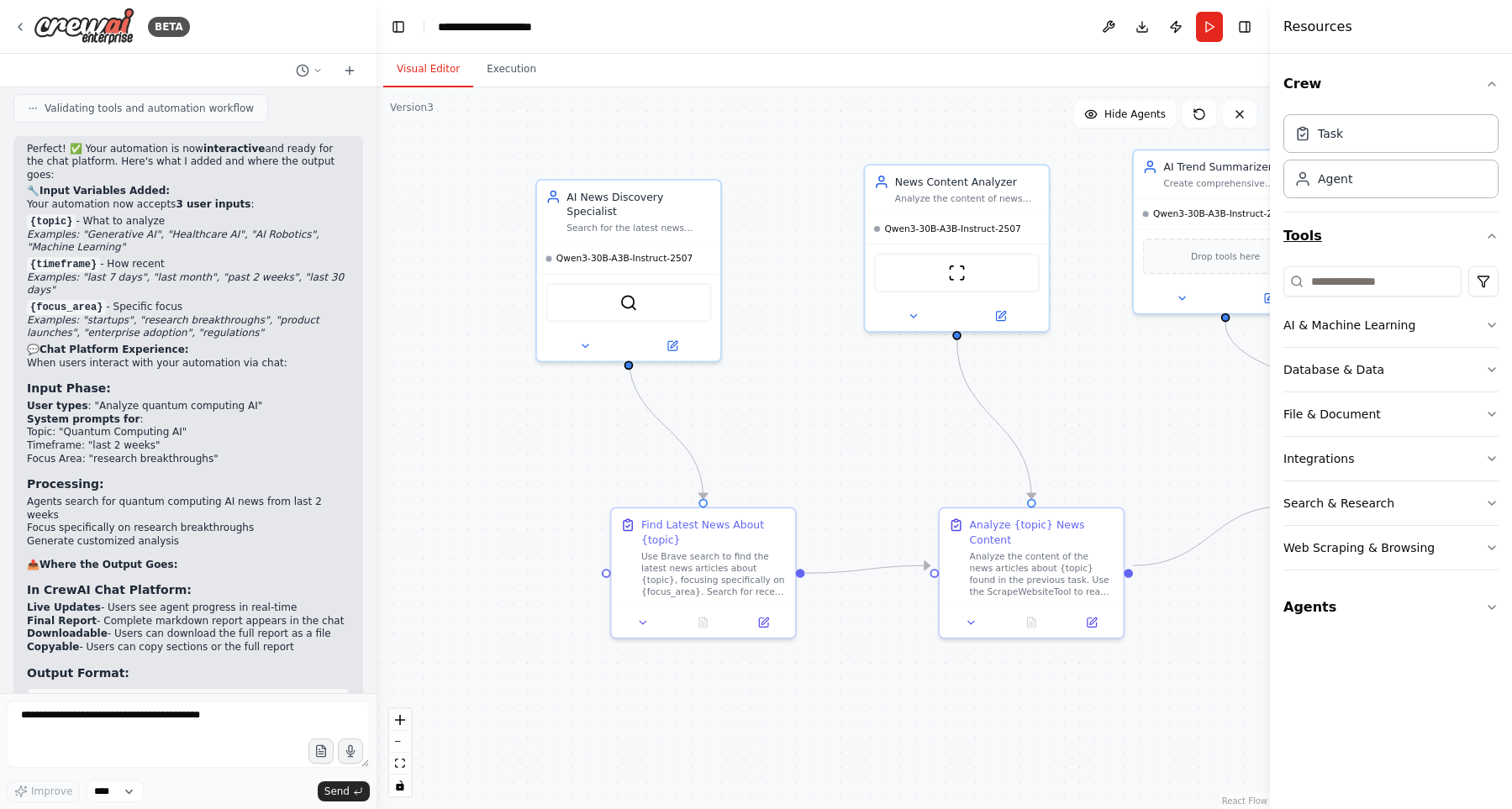
click at [1359, 236] on button "Tools" at bounding box center [1390, 236] width 215 height 47
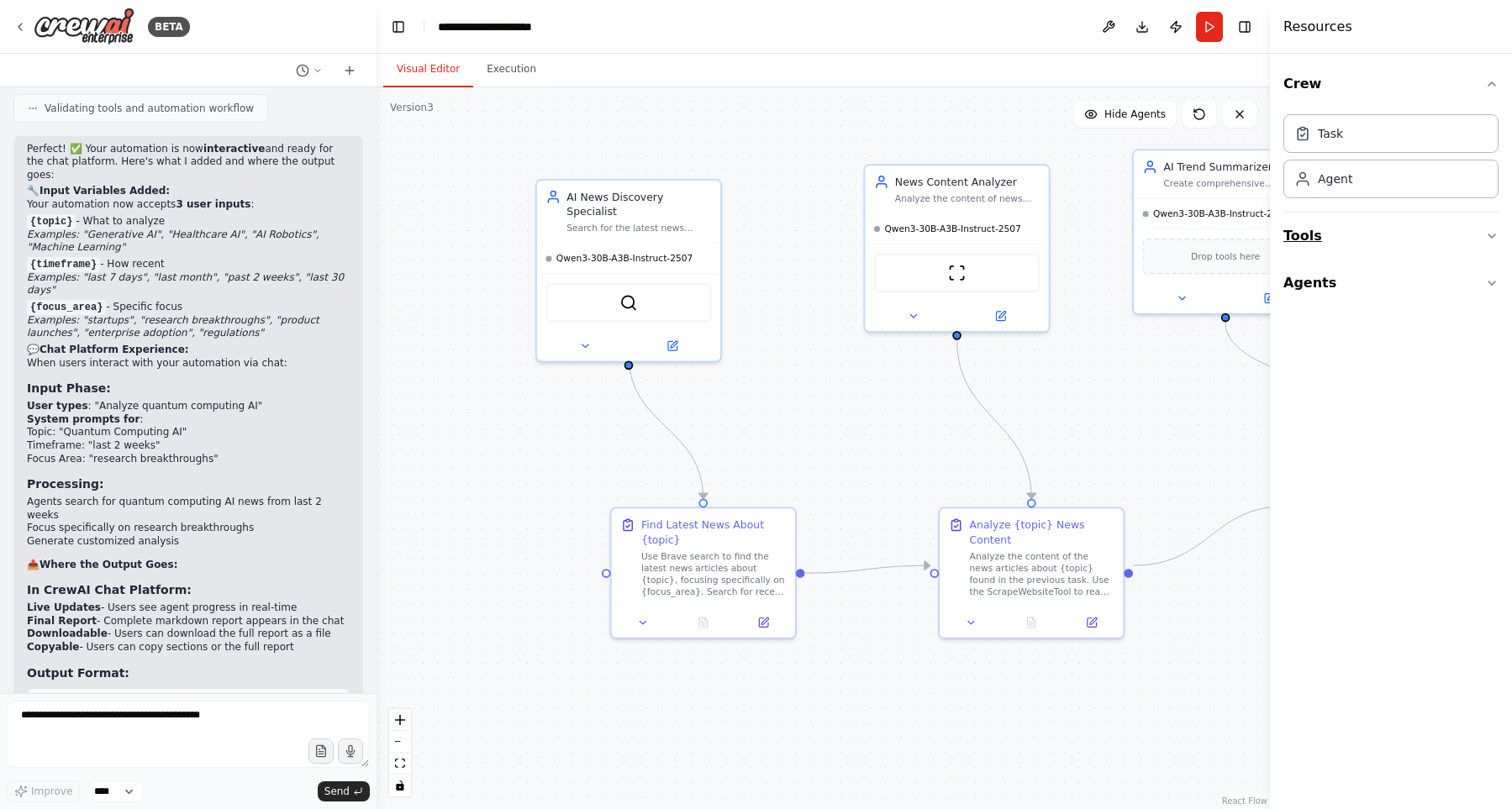
click at [1359, 236] on button "Tools" at bounding box center [1390, 236] width 215 height 47
click at [1355, 278] on button "Agents" at bounding box center [1390, 283] width 215 height 47
click at [1358, 283] on button "Agents" at bounding box center [1390, 283] width 215 height 47
click at [1350, 257] on button "Tools" at bounding box center [1390, 236] width 215 height 47
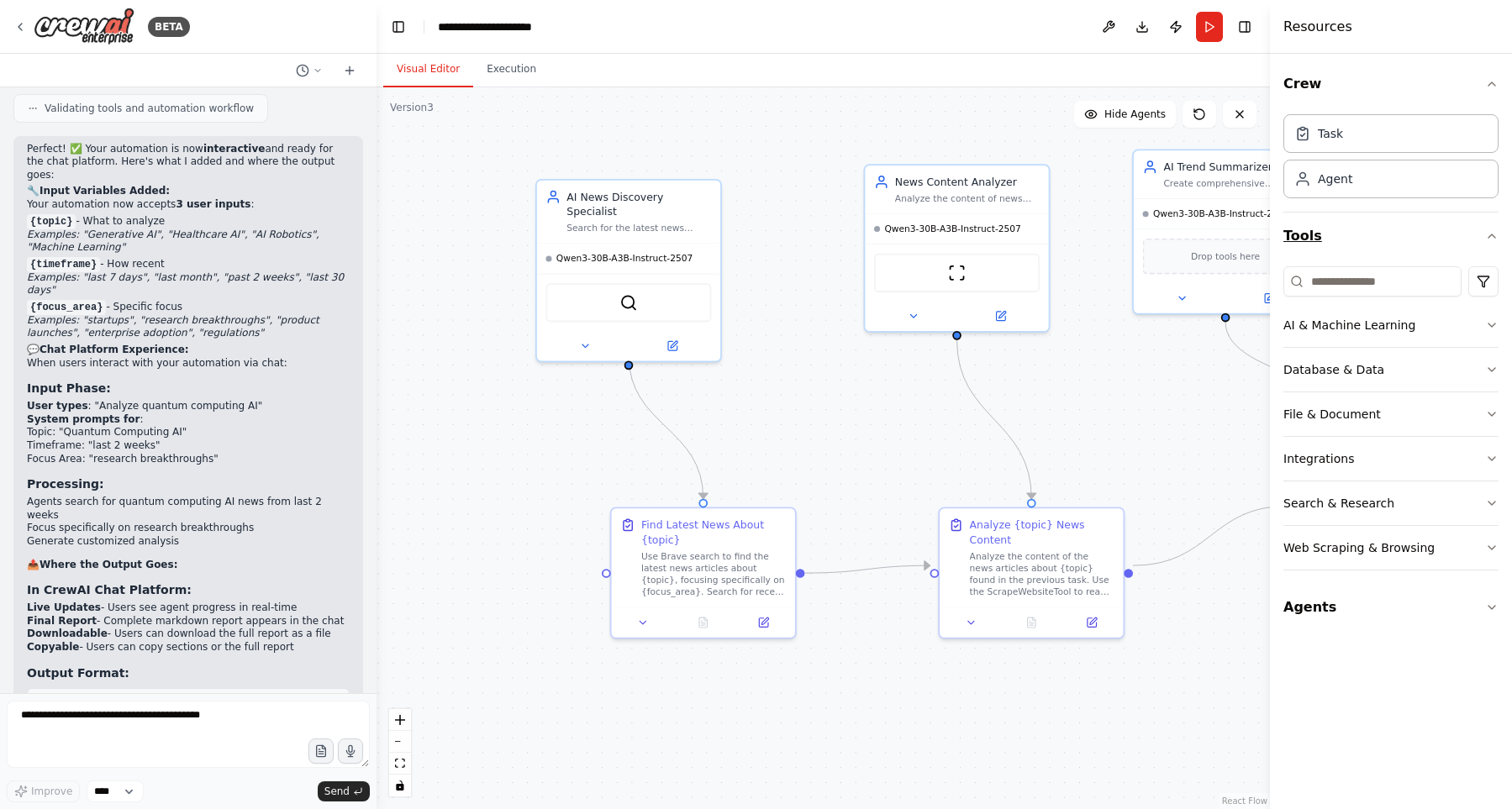
click at [1374, 247] on button "Tools" at bounding box center [1390, 236] width 215 height 47
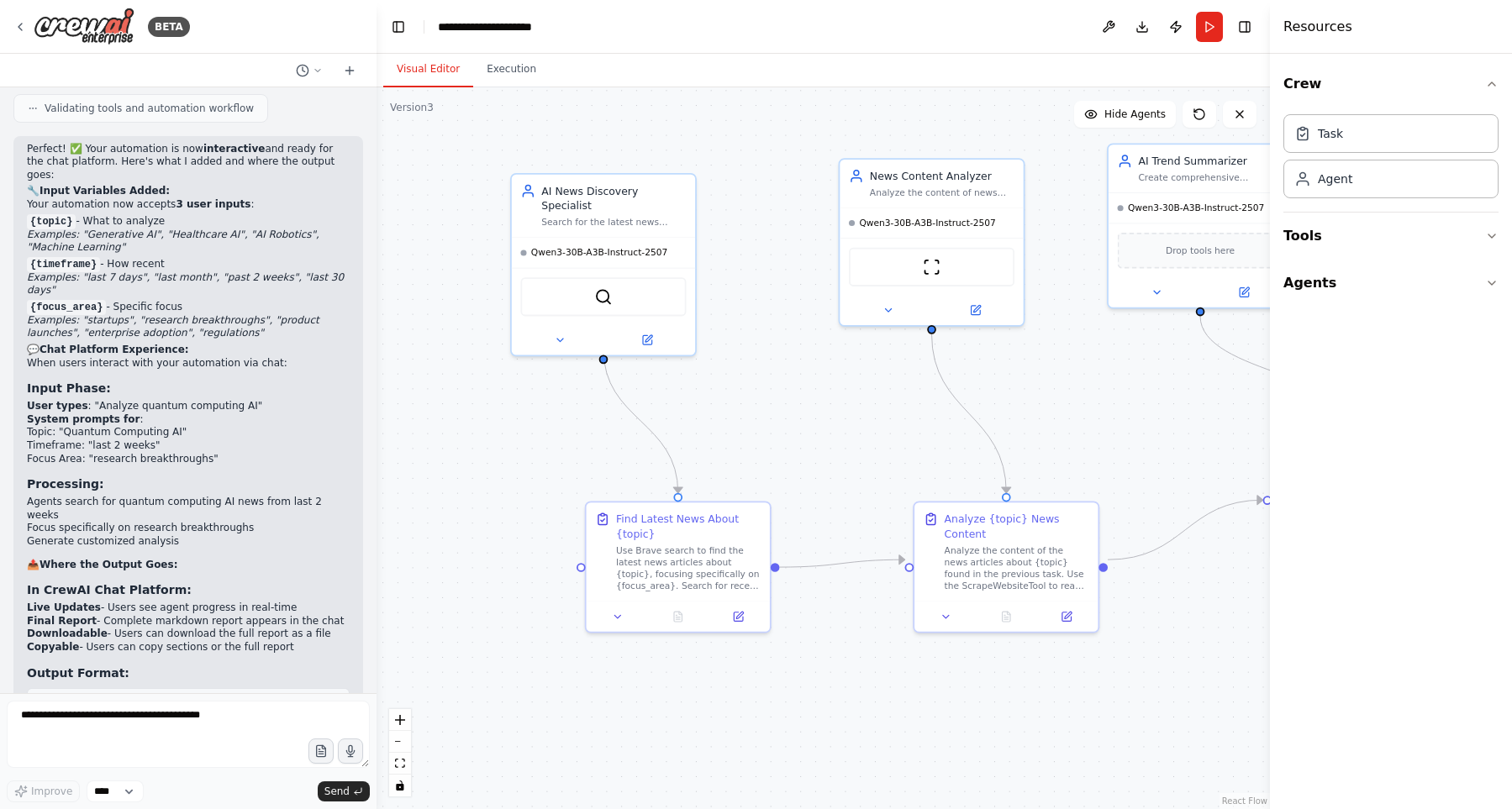
drag, startPoint x: 728, startPoint y: 414, endPoint x: 703, endPoint y: 408, distance: 25.7
click at [703, 408] on div ".deletable-edge-delete-btn { width: 20px; height: 20px; border: 0px solid #ffff…" at bounding box center [823, 448] width 894 height 721
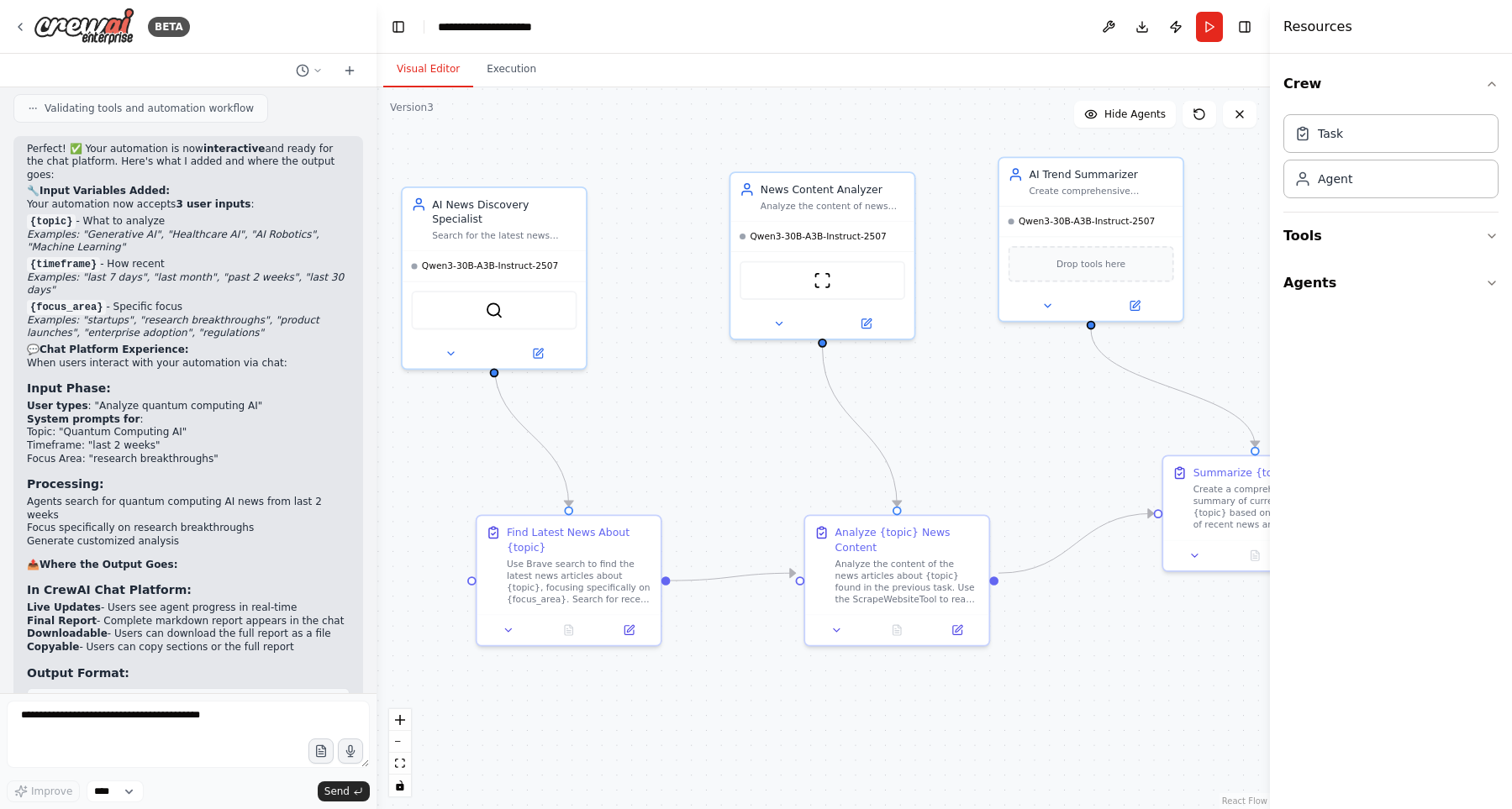
drag, startPoint x: 802, startPoint y: 433, endPoint x: 694, endPoint y: 451, distance: 109.5
click at [694, 451] on div ".deletable-edge-delete-btn { width: 20px; height: 20px; border: 0px solid #ffff…" at bounding box center [823, 448] width 894 height 721
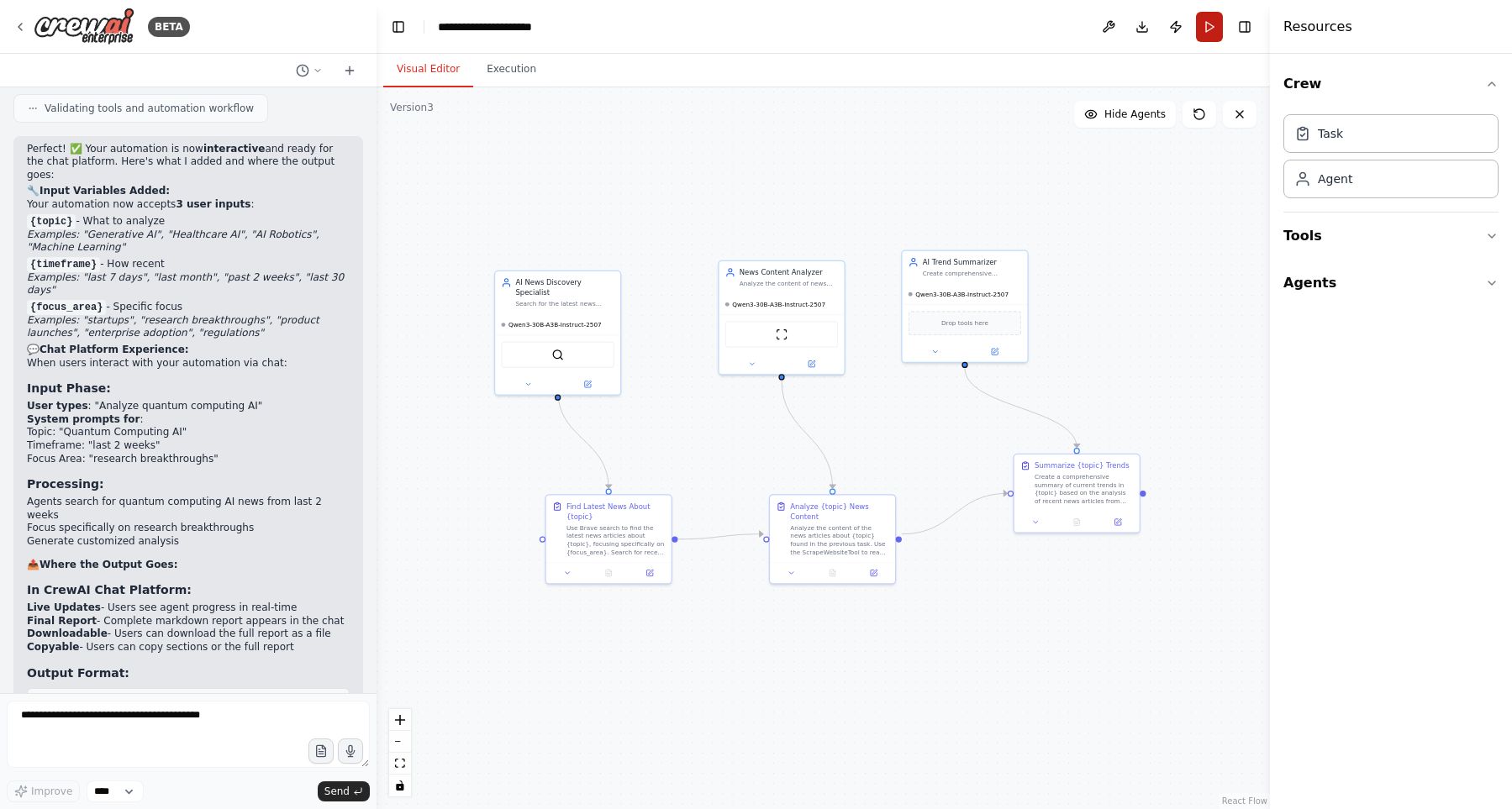
click at [1208, 26] on button "Run" at bounding box center [1209, 27] width 27 height 30
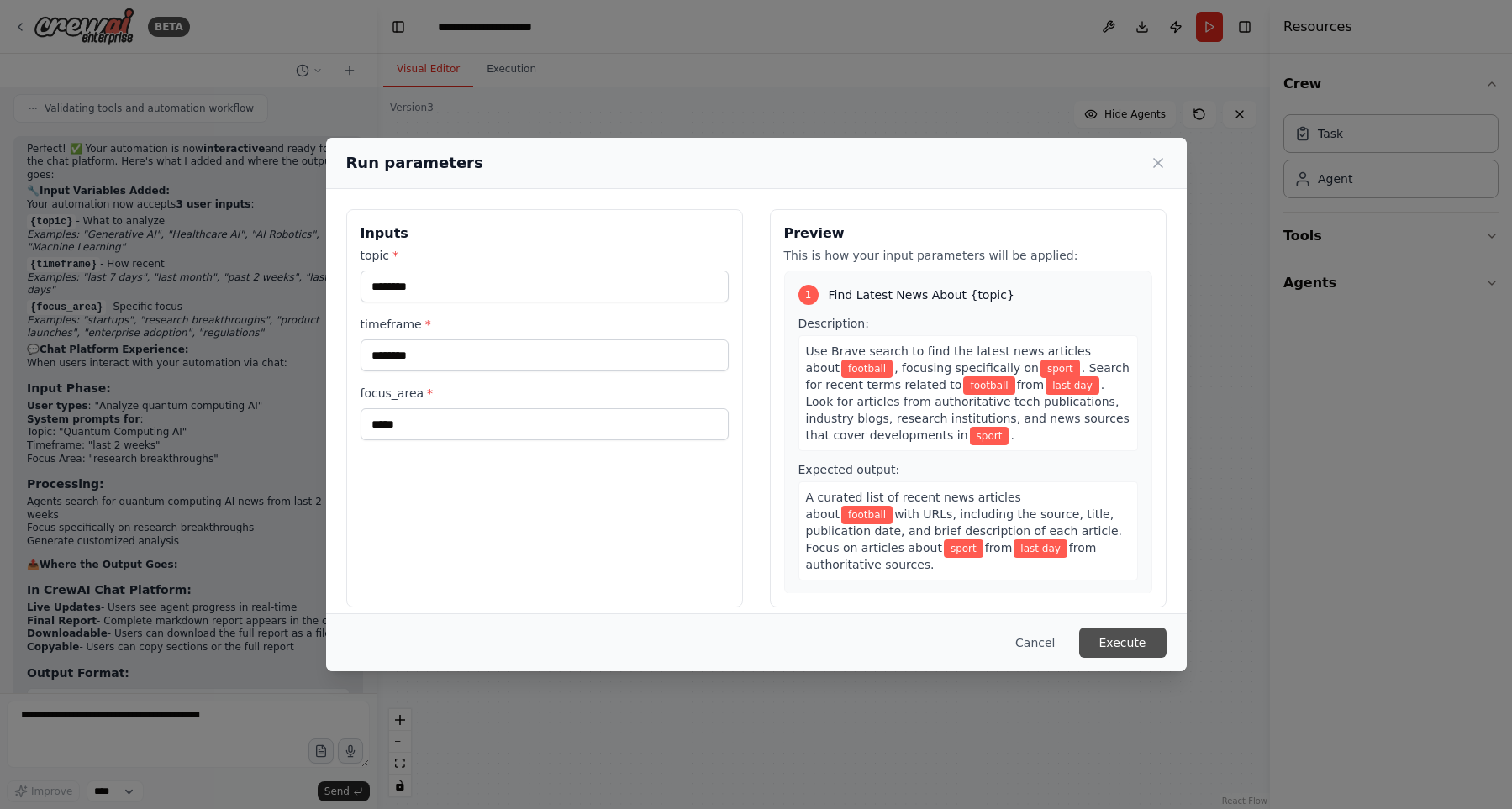
click at [1142, 645] on button "Execute" at bounding box center [1123, 643] width 88 height 30
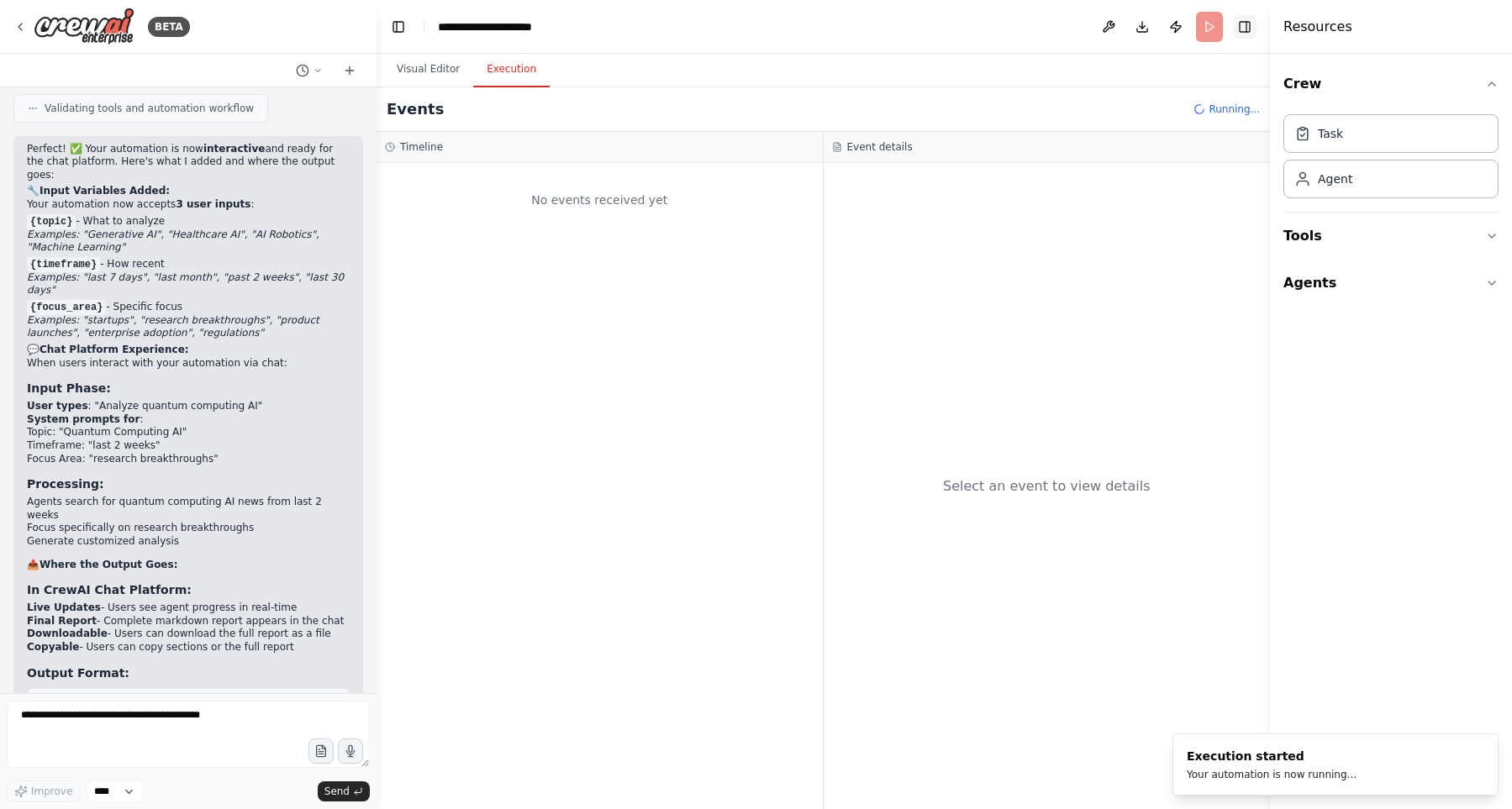
click at [1250, 28] on button "Toggle Right Sidebar" at bounding box center [1245, 27] width 24 height 24
